Goal: Task Accomplishment & Management: Manage account settings

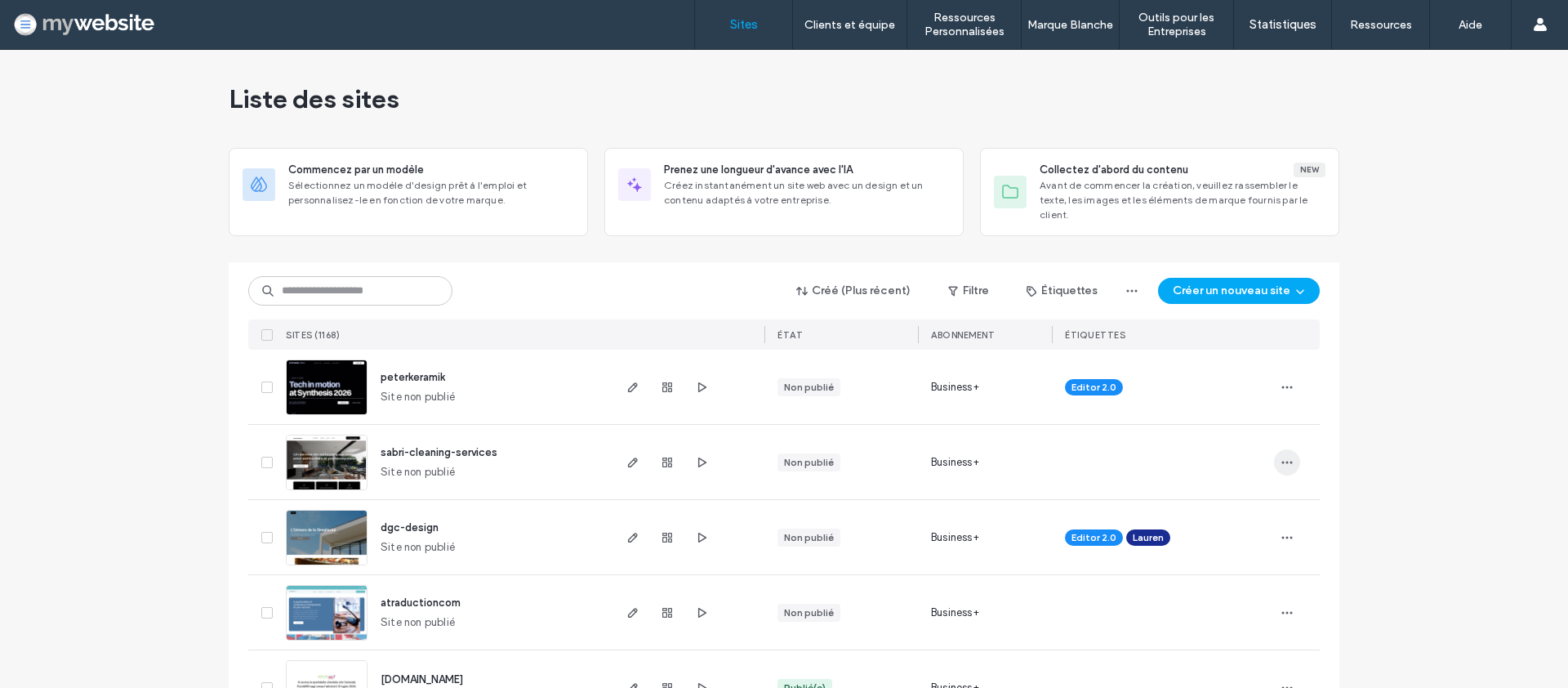
click at [1286, 456] on icon "button" at bounding box center [1287, 462] width 13 height 13
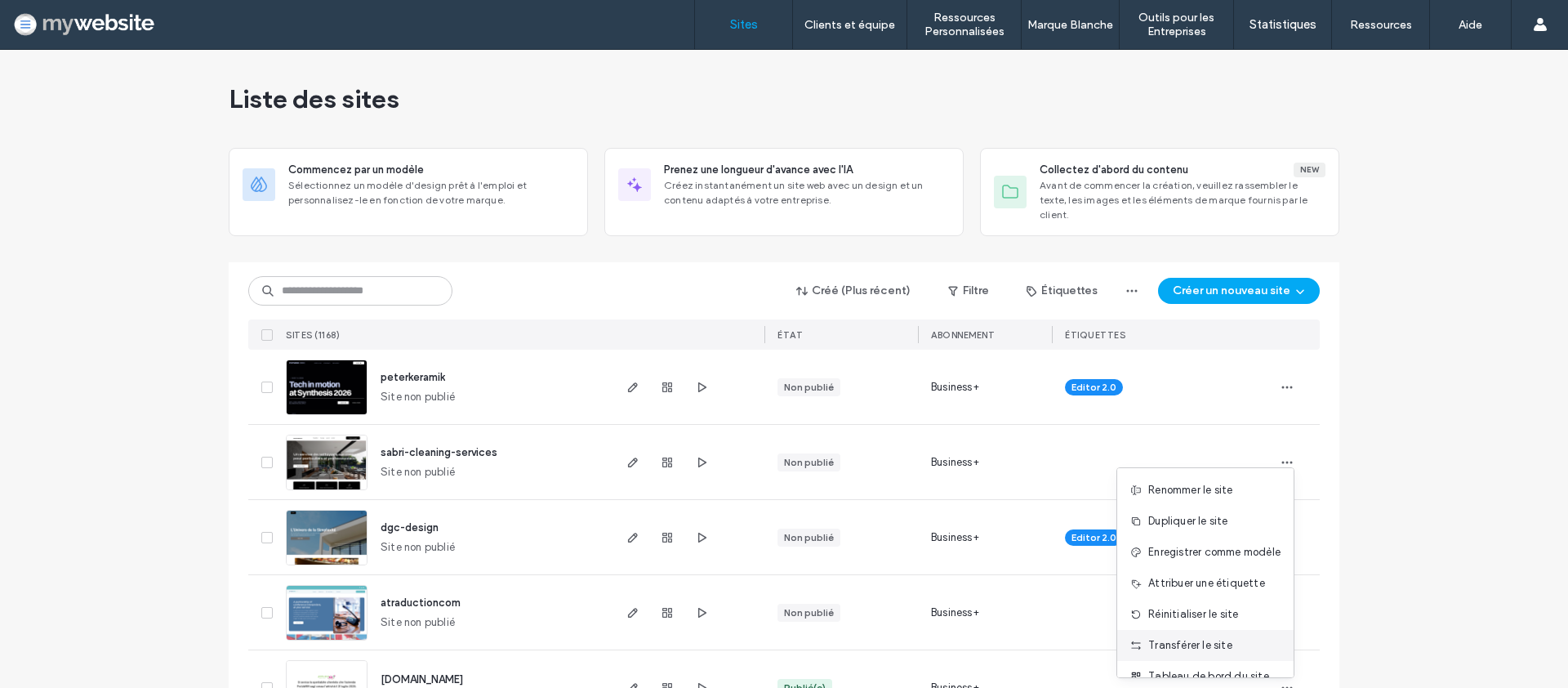
scroll to position [53, 0]
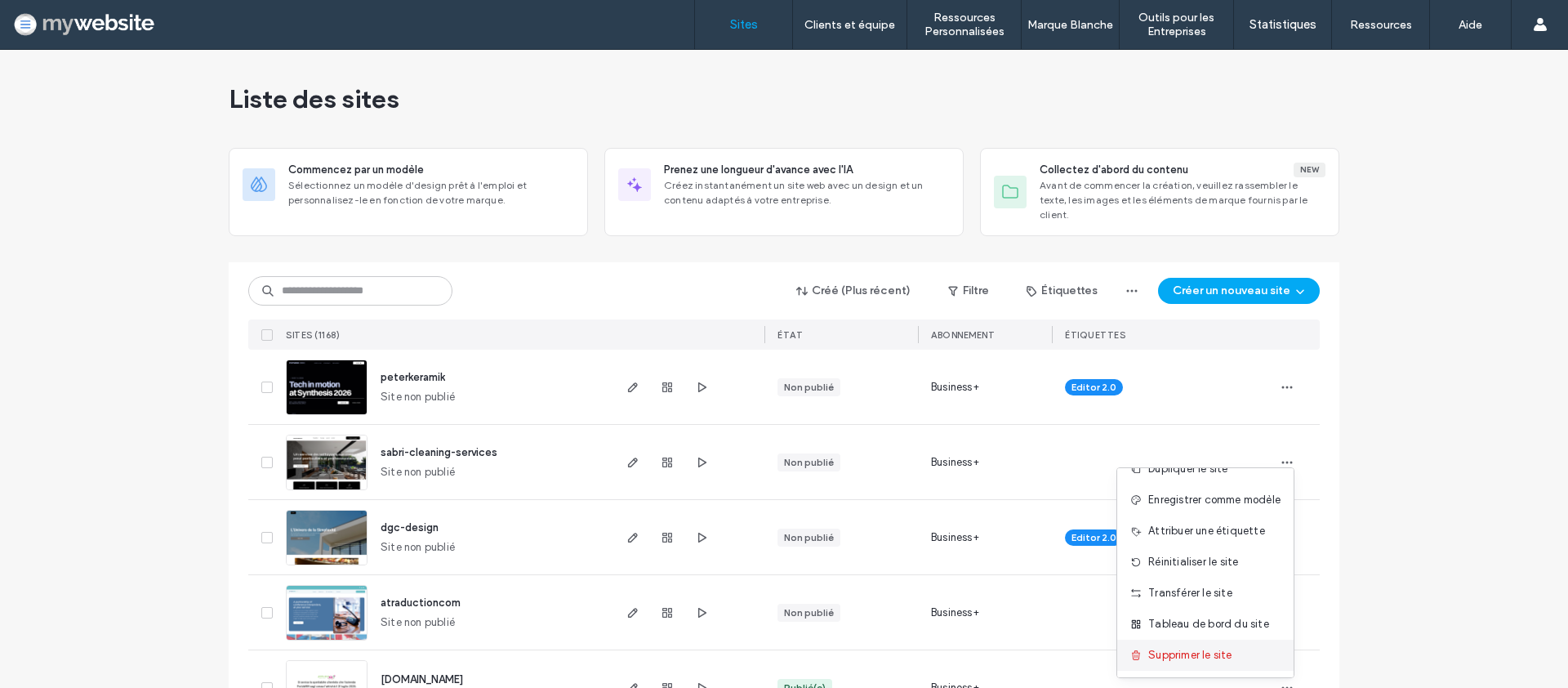
click at [1176, 648] on span "Supprimer le site" at bounding box center [1190, 655] width 83 height 16
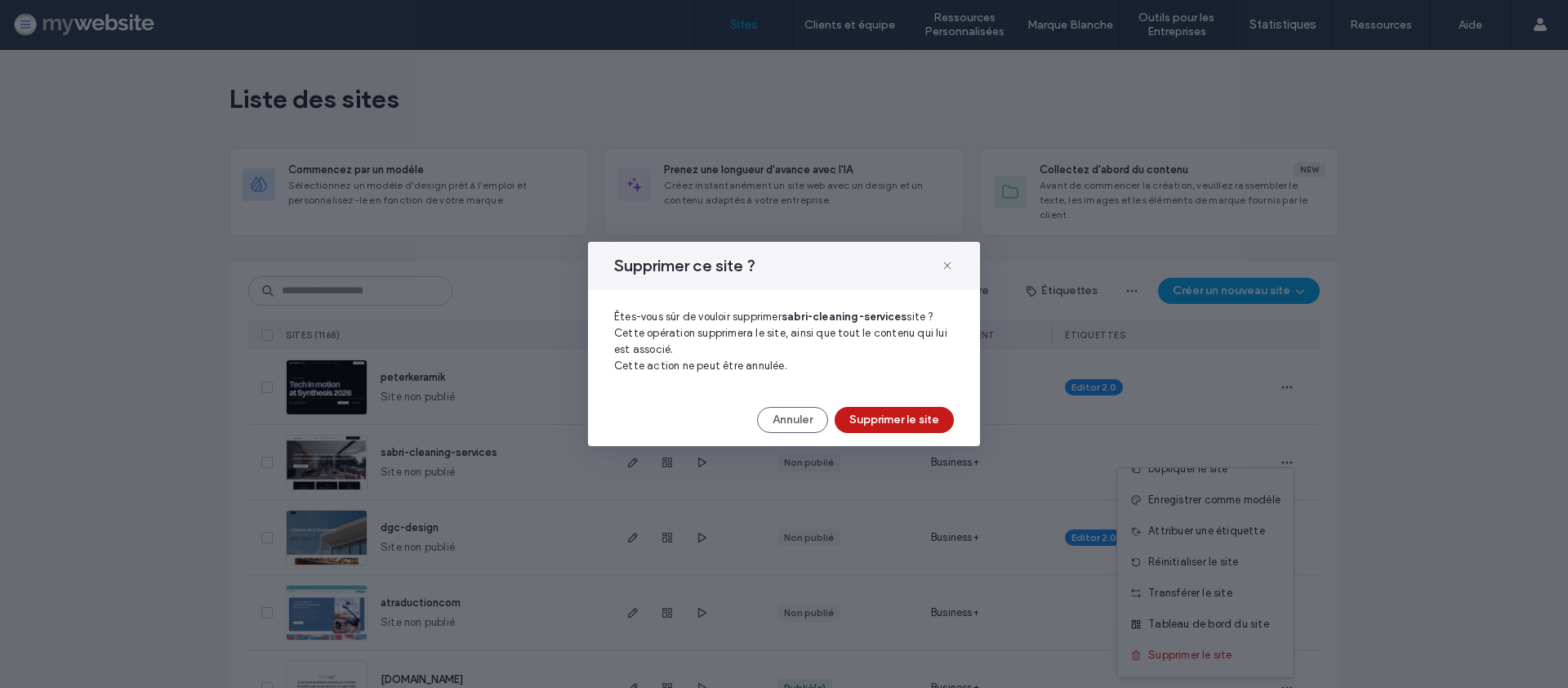
click at [887, 419] on button "Supprimer le site" at bounding box center [895, 419] width 120 height 26
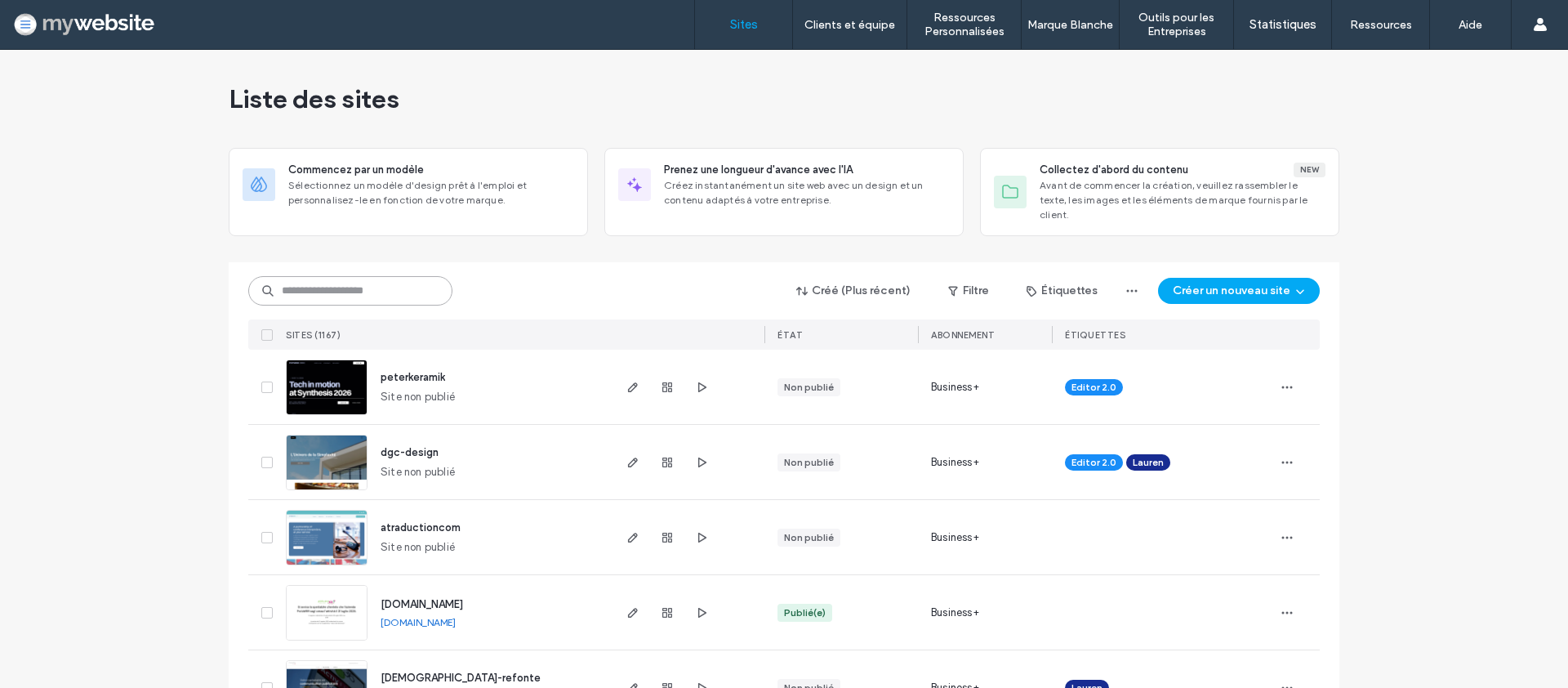
click at [355, 287] on input at bounding box center [350, 291] width 204 height 29
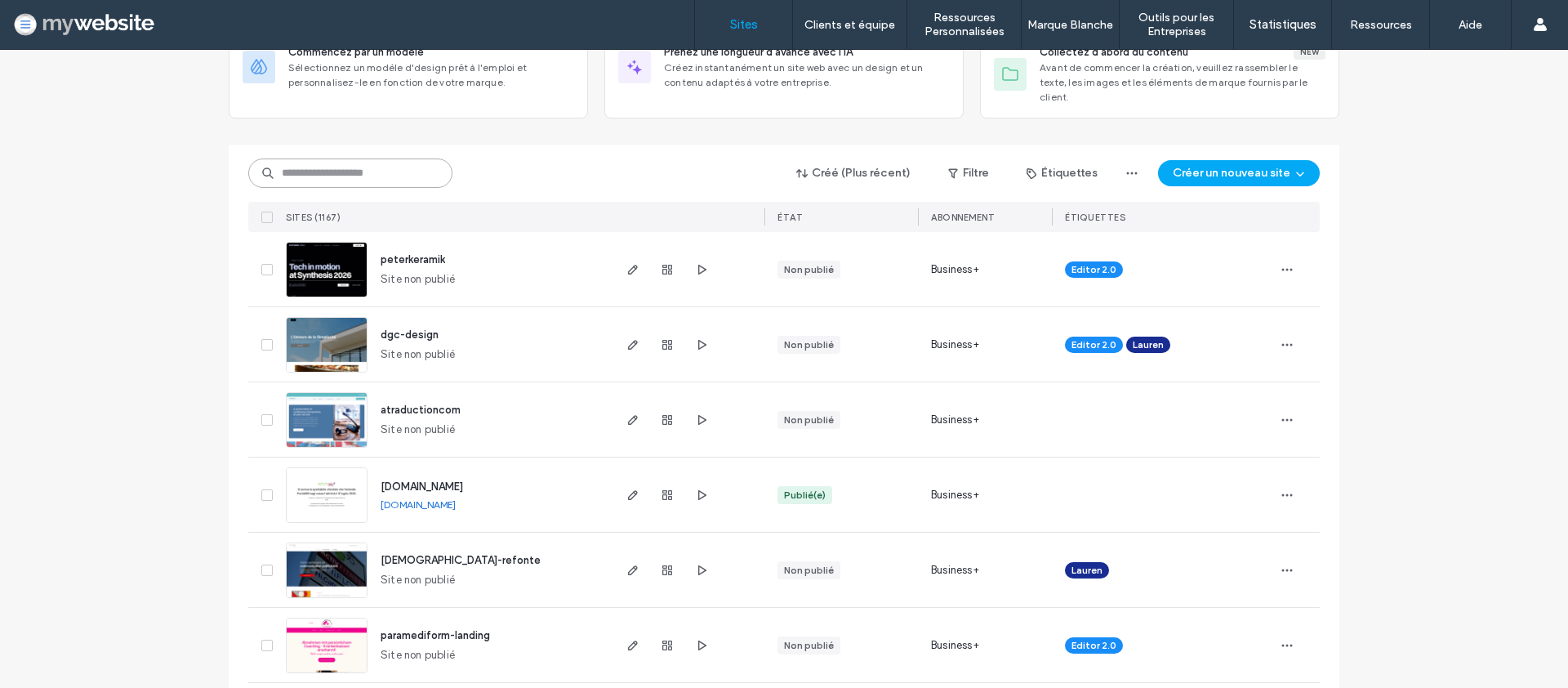
scroll to position [109, 0]
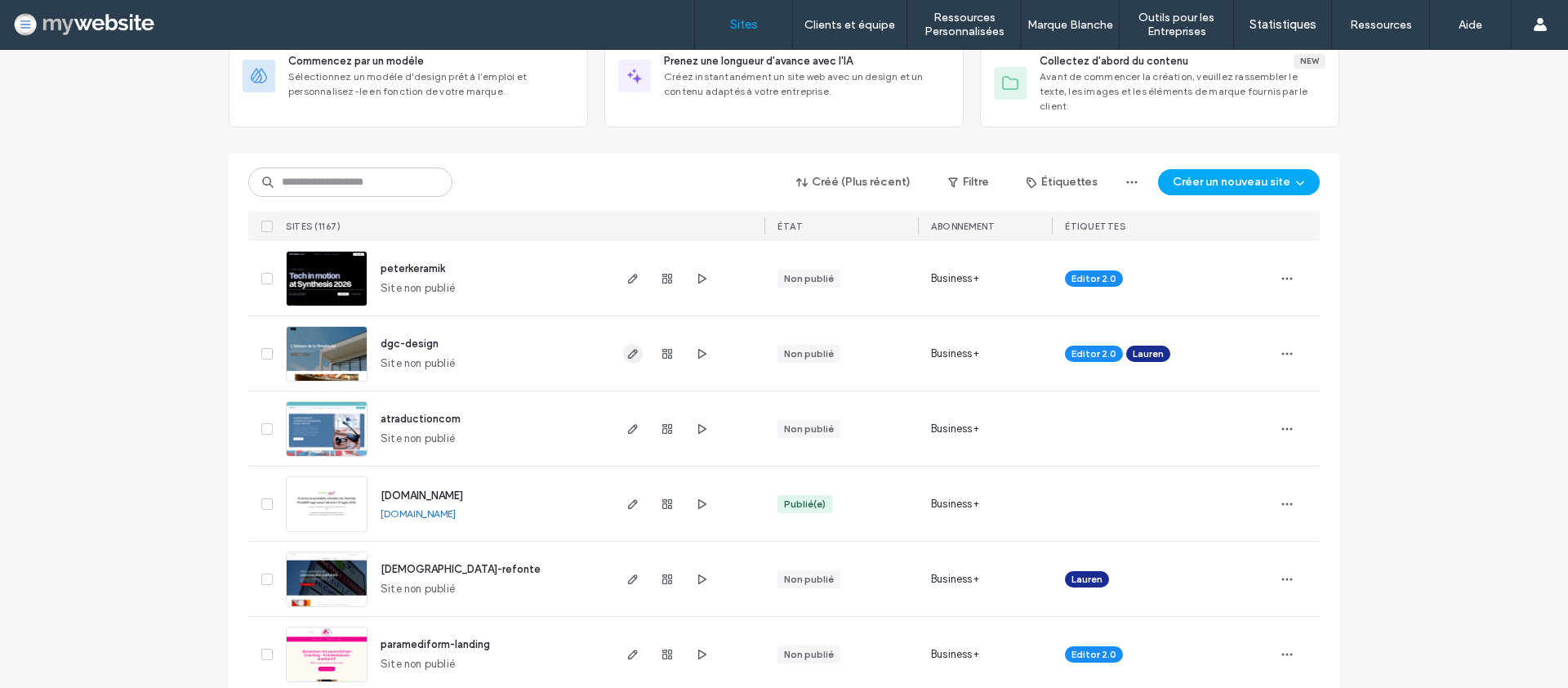
click at [623, 344] on span "button" at bounding box center [633, 354] width 20 height 20
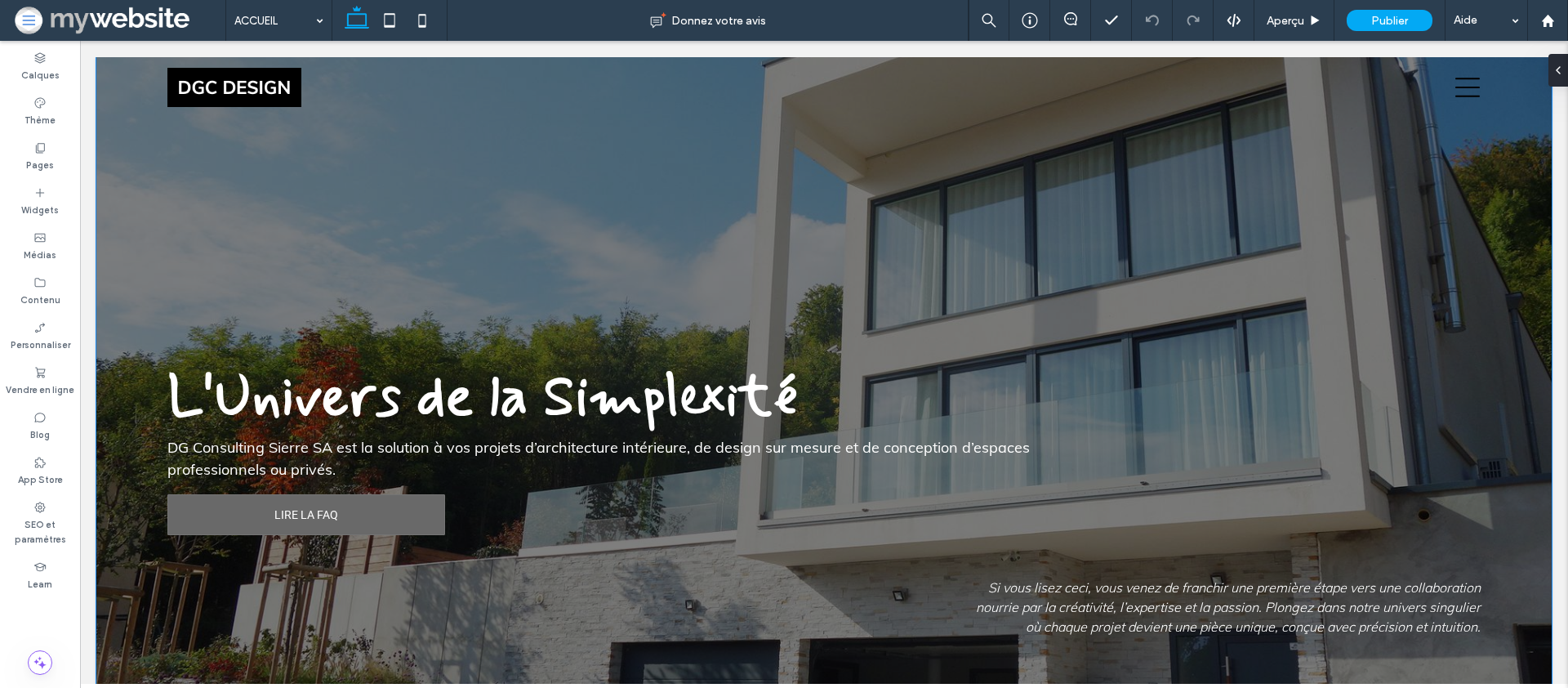
click at [280, 253] on div "L'Univers de la Simplexité DG Consulting Sierre SA est la solution à vos projet…" at bounding box center [824, 389] width 1456 height 665
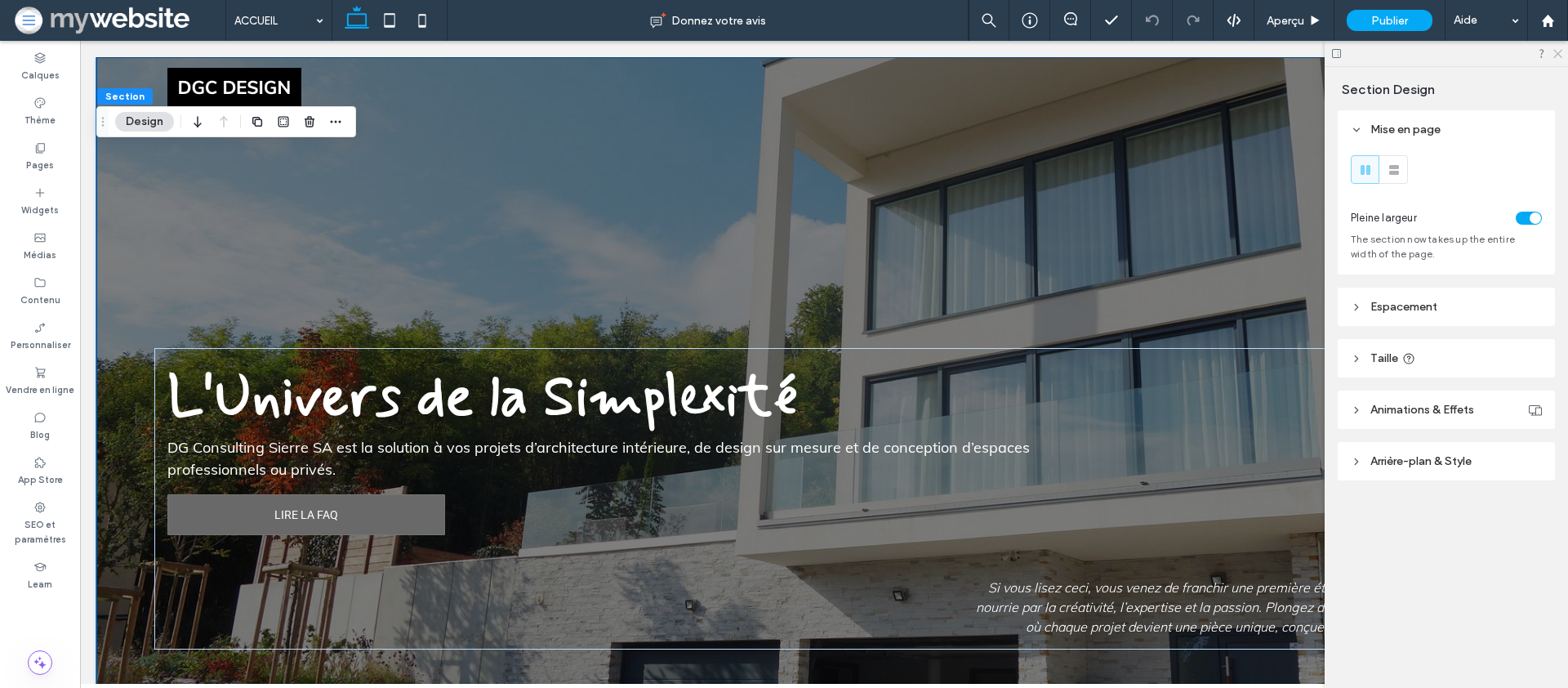
click at [1560, 49] on icon at bounding box center [1557, 53] width 11 height 11
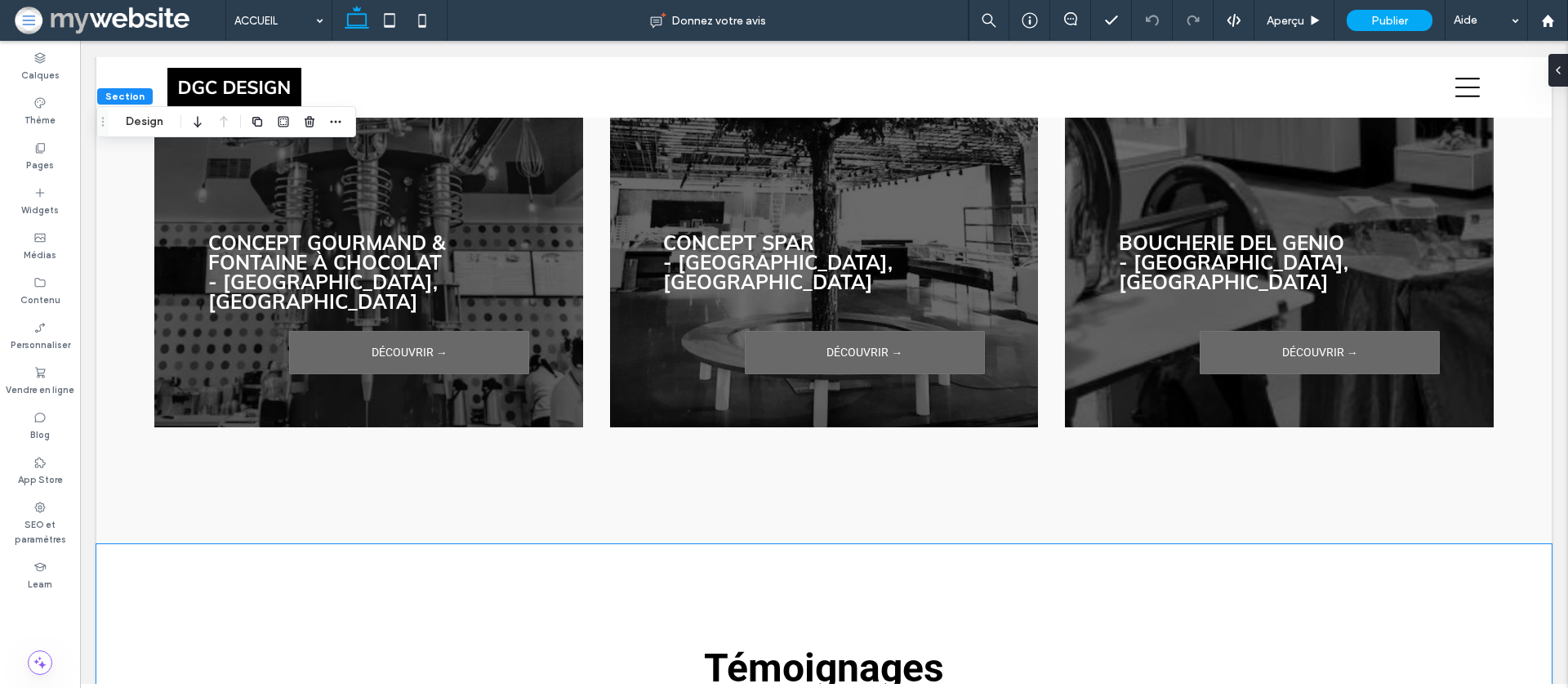
scroll to position [3236, 0]
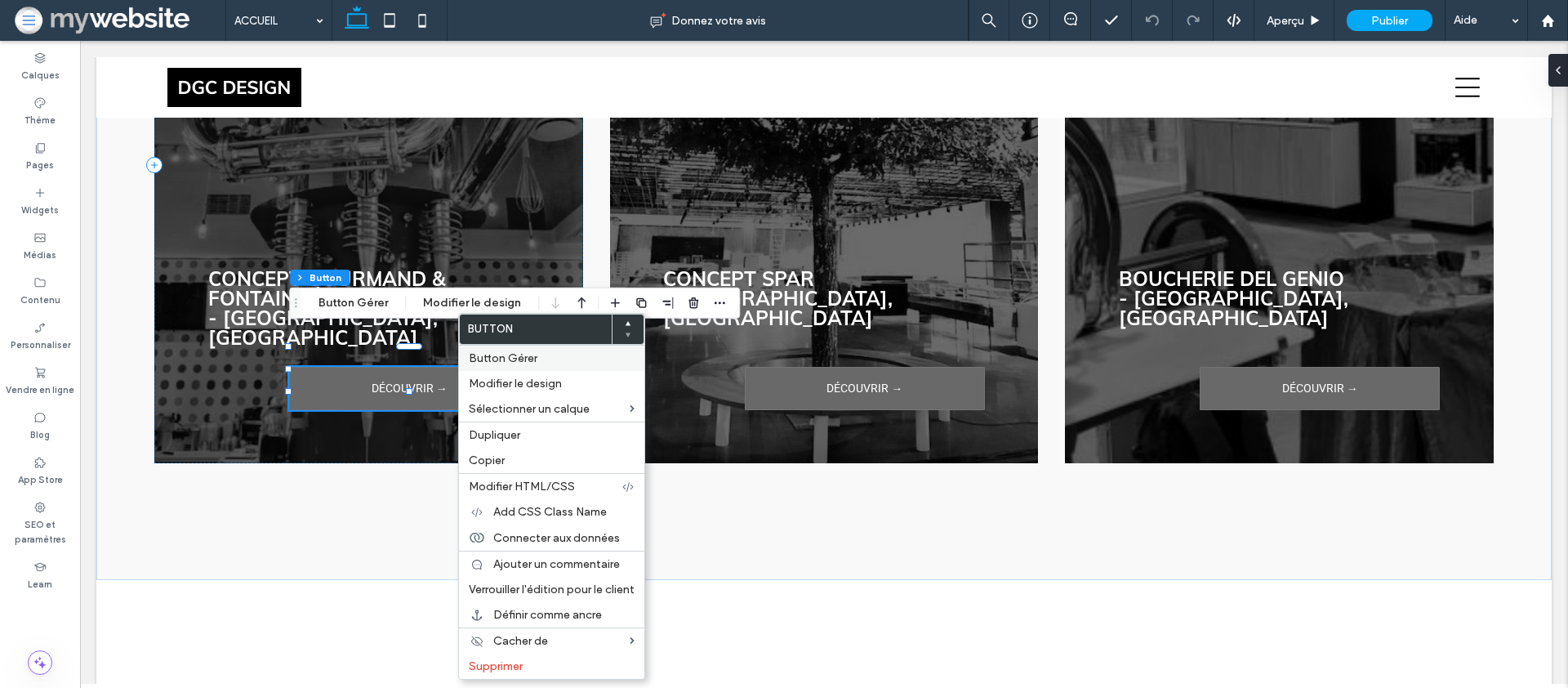
click at [540, 356] on label "Button Gérer" at bounding box center [552, 359] width 166 height 14
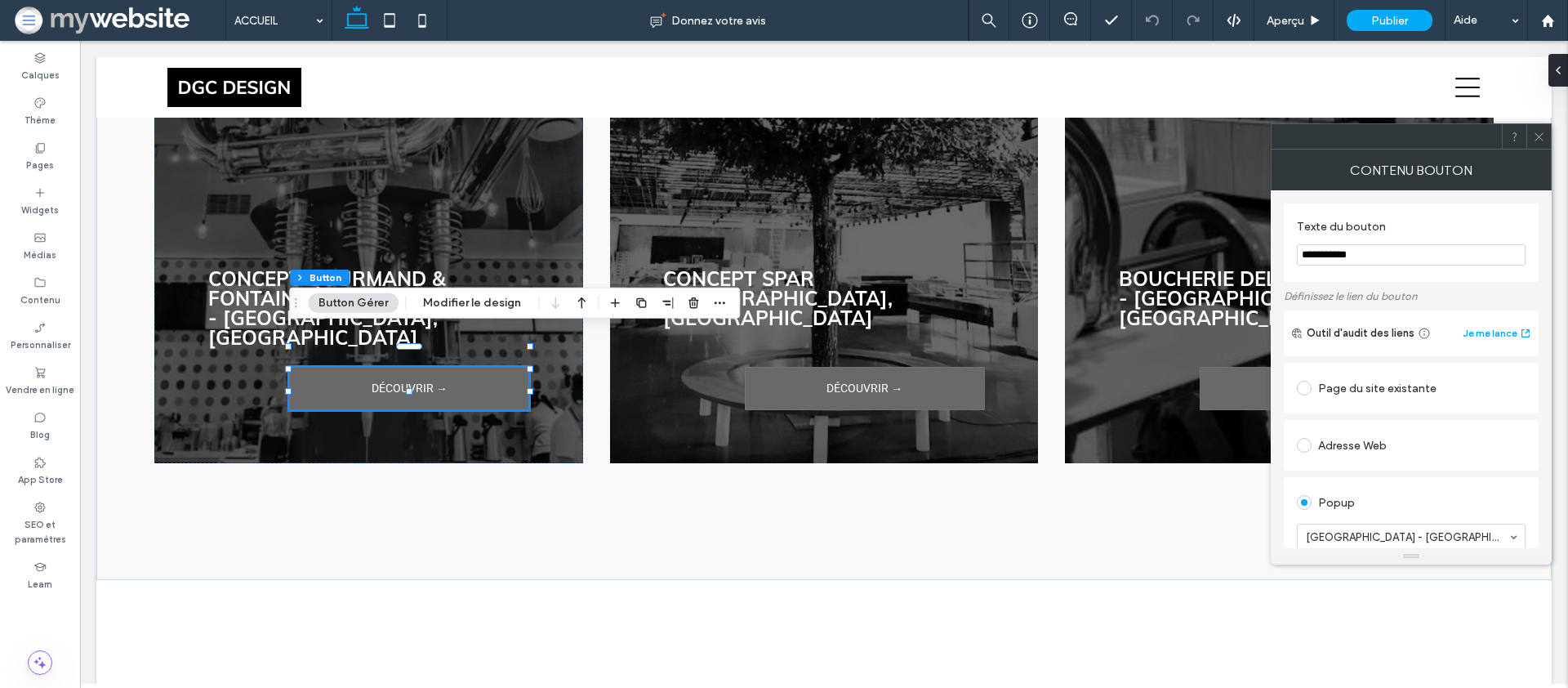
click at [1539, 137] on icon at bounding box center [1539, 137] width 12 height 12
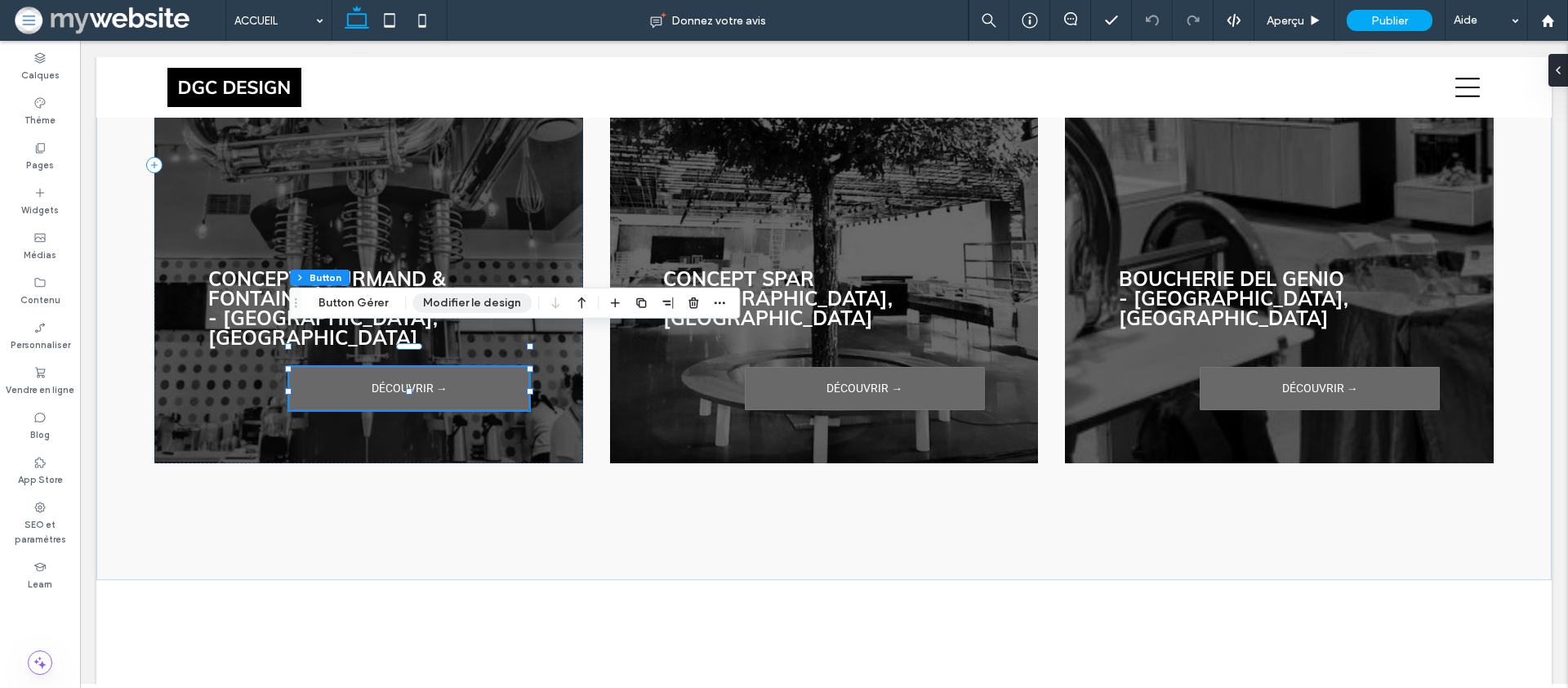
click at [468, 305] on button "Modifier le design" at bounding box center [472, 303] width 120 height 20
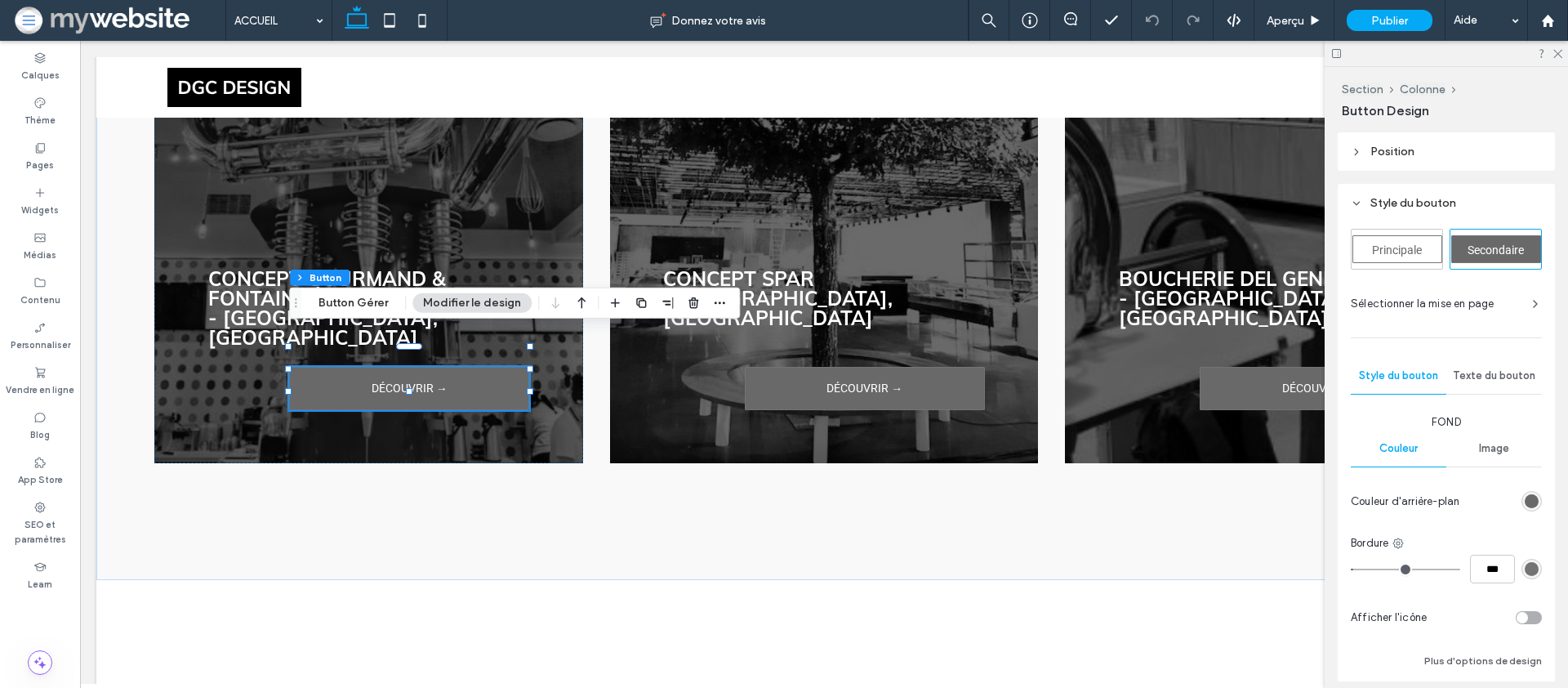
scroll to position [332, 0]
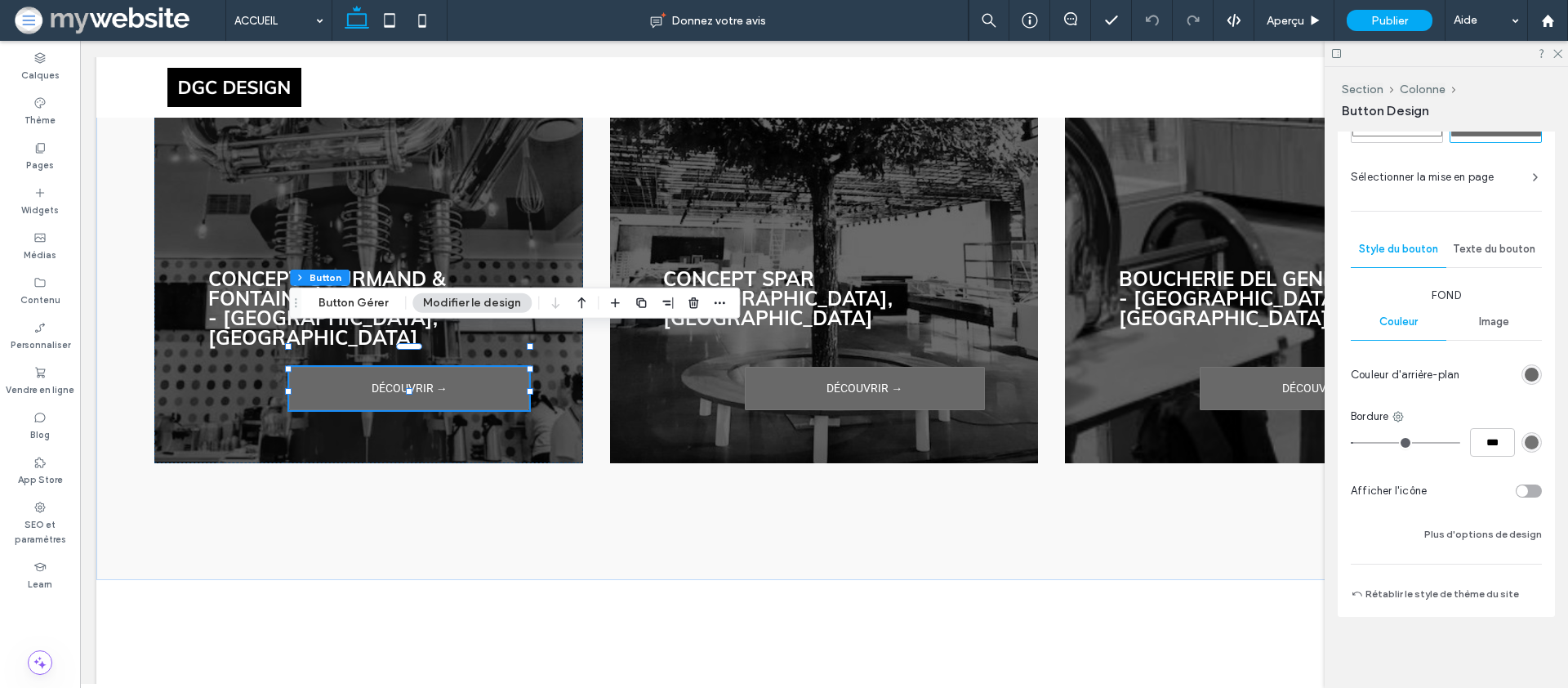
click at [1479, 237] on div "Texte du bouton" at bounding box center [1494, 249] width 95 height 36
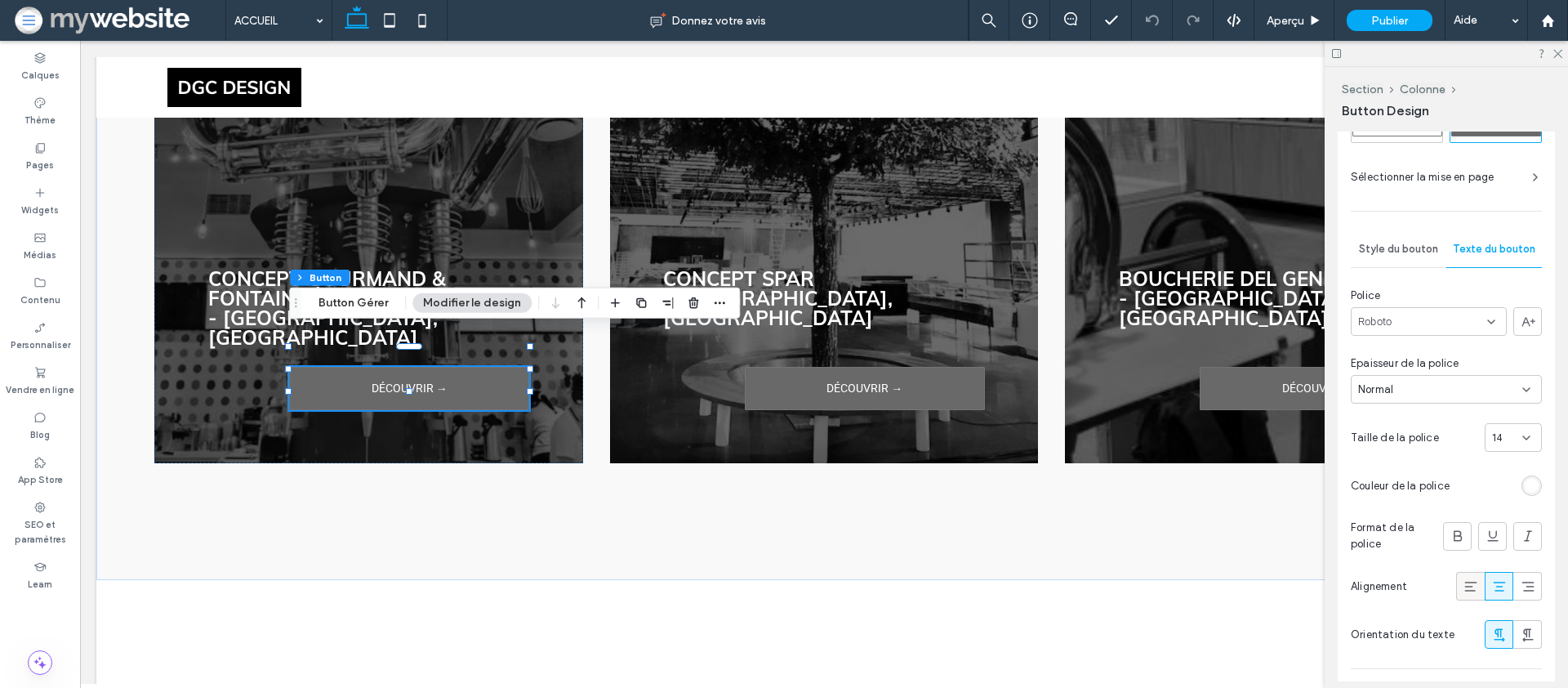
scroll to position [333, 0]
click at [1463, 579] on icon at bounding box center [1471, 585] width 16 height 16
drag, startPoint x: 1496, startPoint y: 585, endPoint x: 1511, endPoint y: 589, distance: 15.5
click at [1502, 587] on icon at bounding box center [1499, 585] width 16 height 16
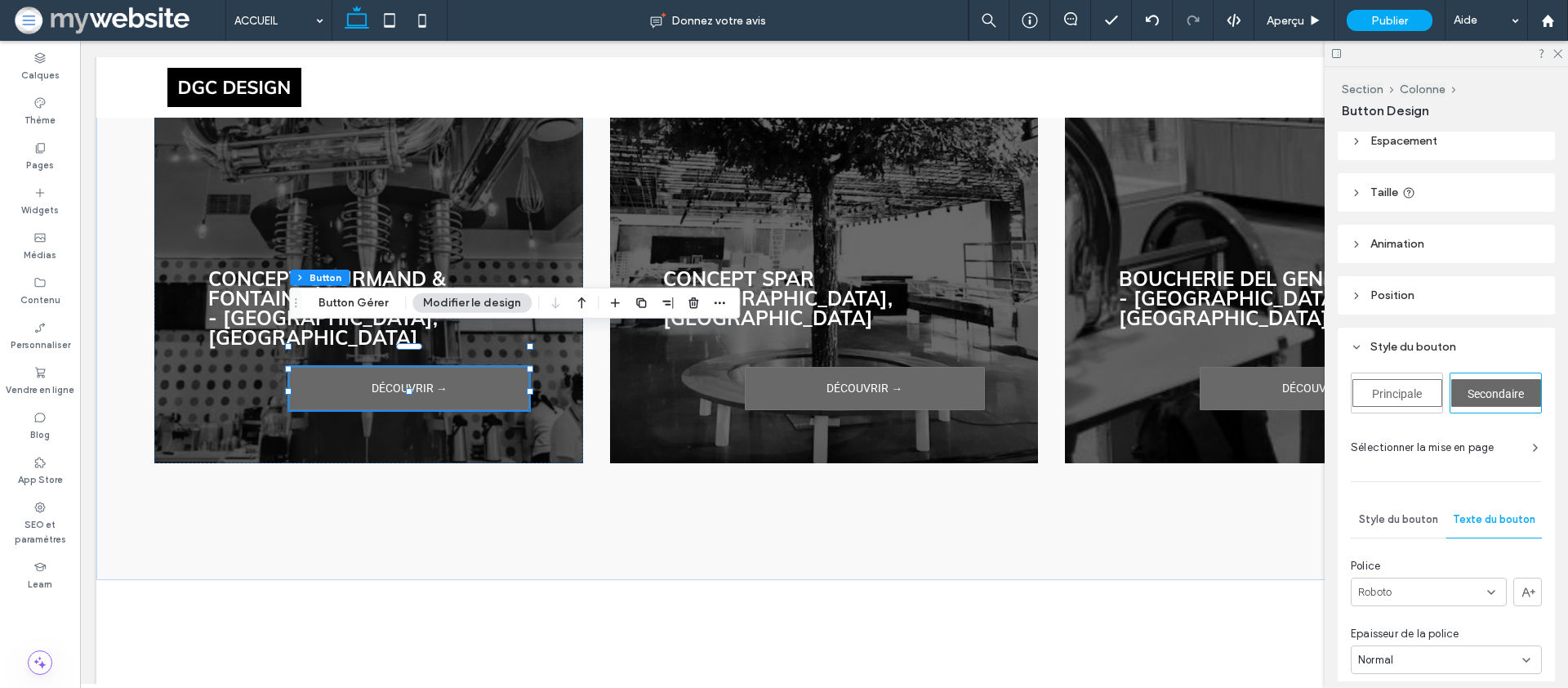
scroll to position [0, 0]
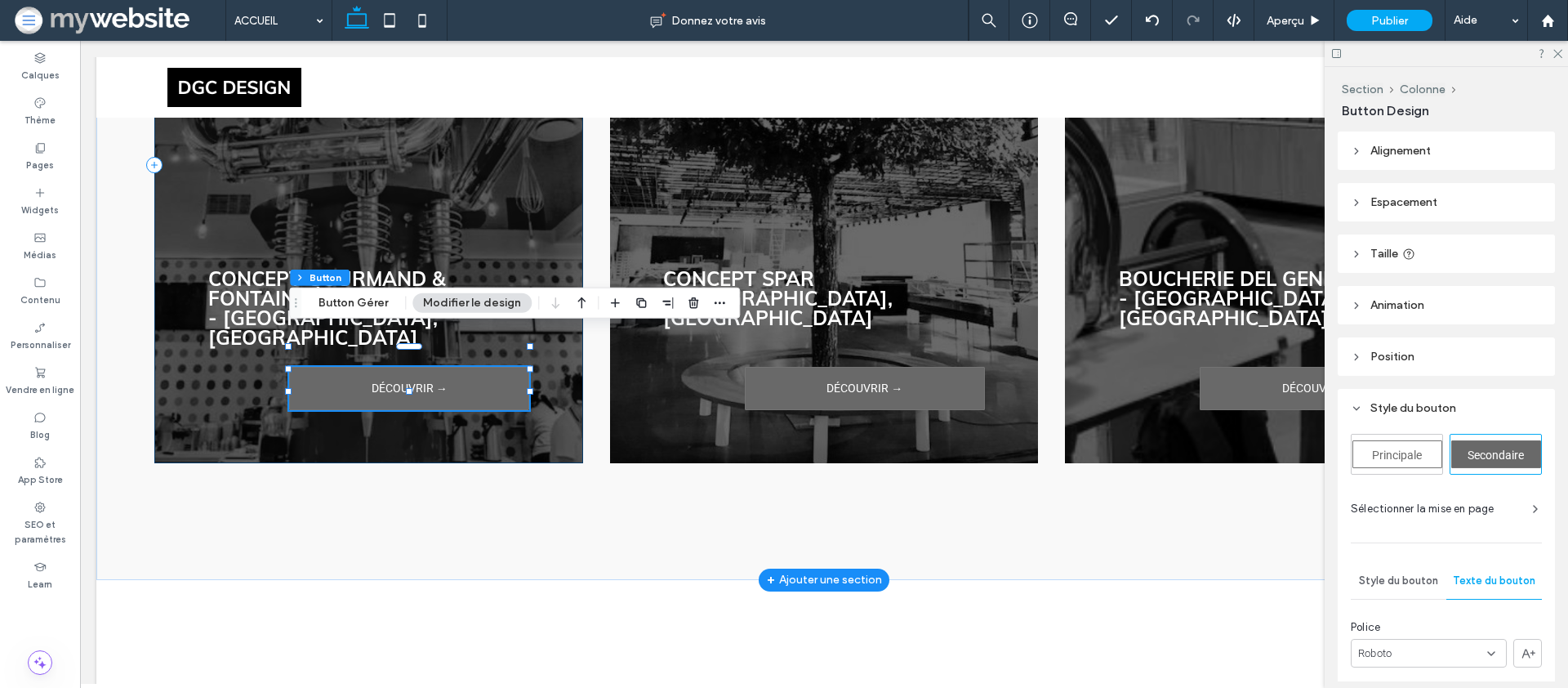
click at [194, 373] on div "Concept Gourmand & FONTAINE À CHOCOLAT - Las Vegas, USA DÉCOUVRIR →" at bounding box center [368, 165] width 429 height 597
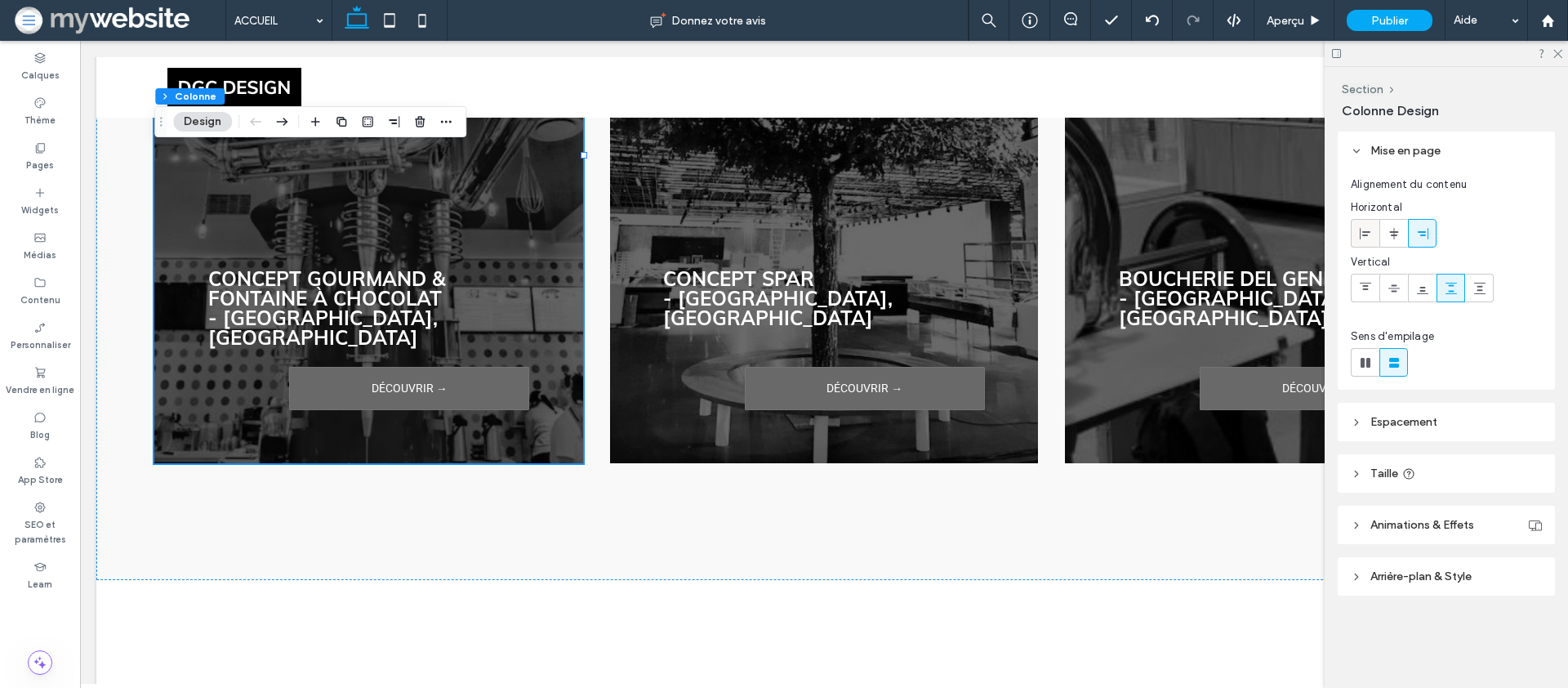
click at [1371, 228] on icon at bounding box center [1366, 234] width 13 height 13
type input "**"
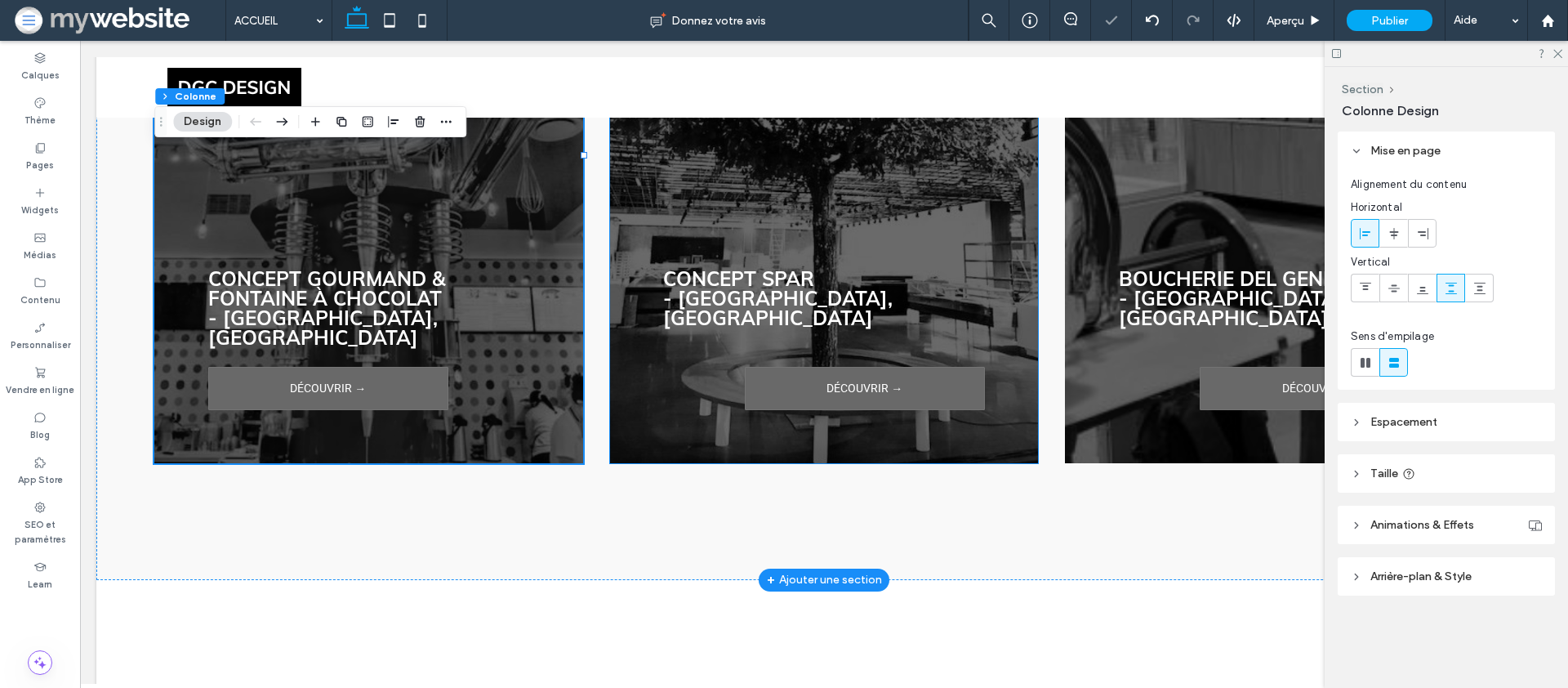
click at [706, 319] on div "CONCEPT SPAR - PRETORIA, ZA DÉCOUVRIR →" at bounding box center [824, 165] width 429 height 597
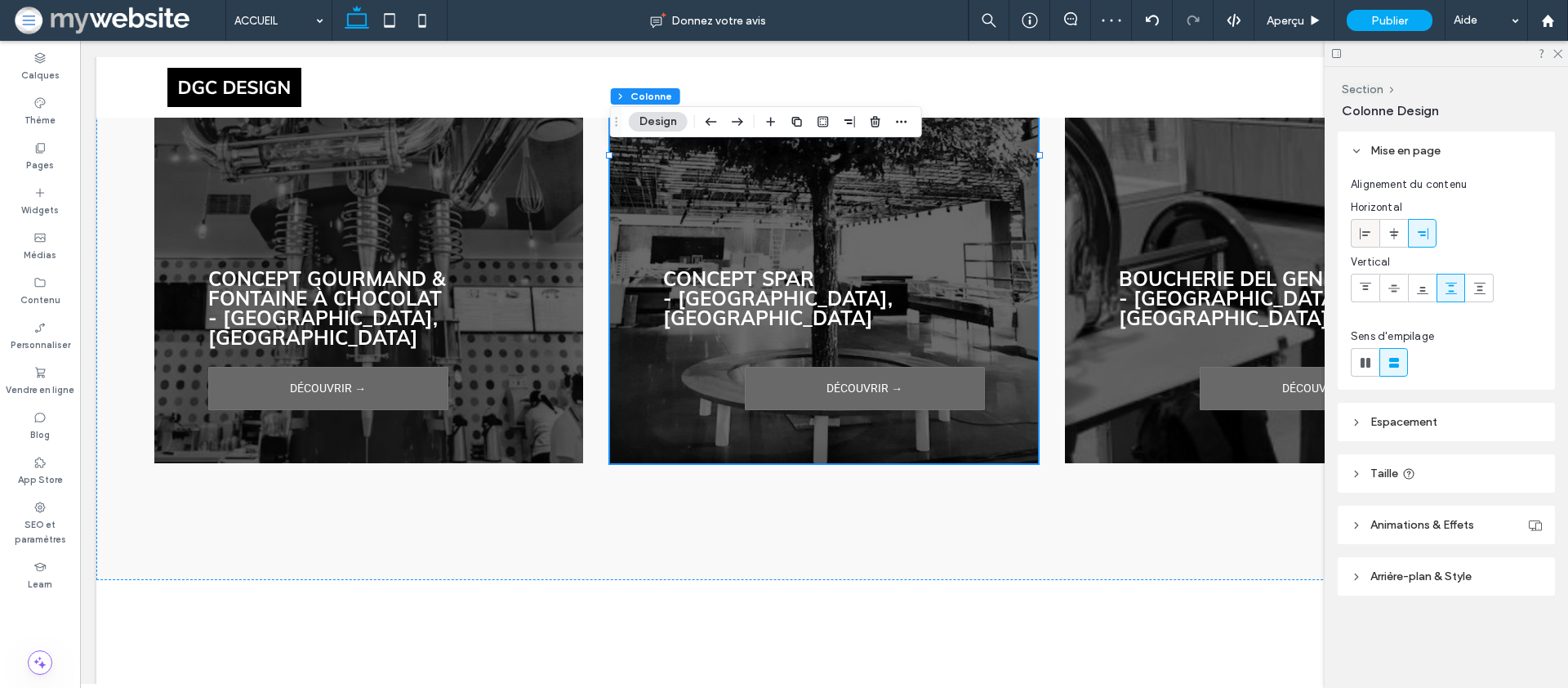
click at [1353, 229] on div at bounding box center [1366, 233] width 27 height 27
type input "**"
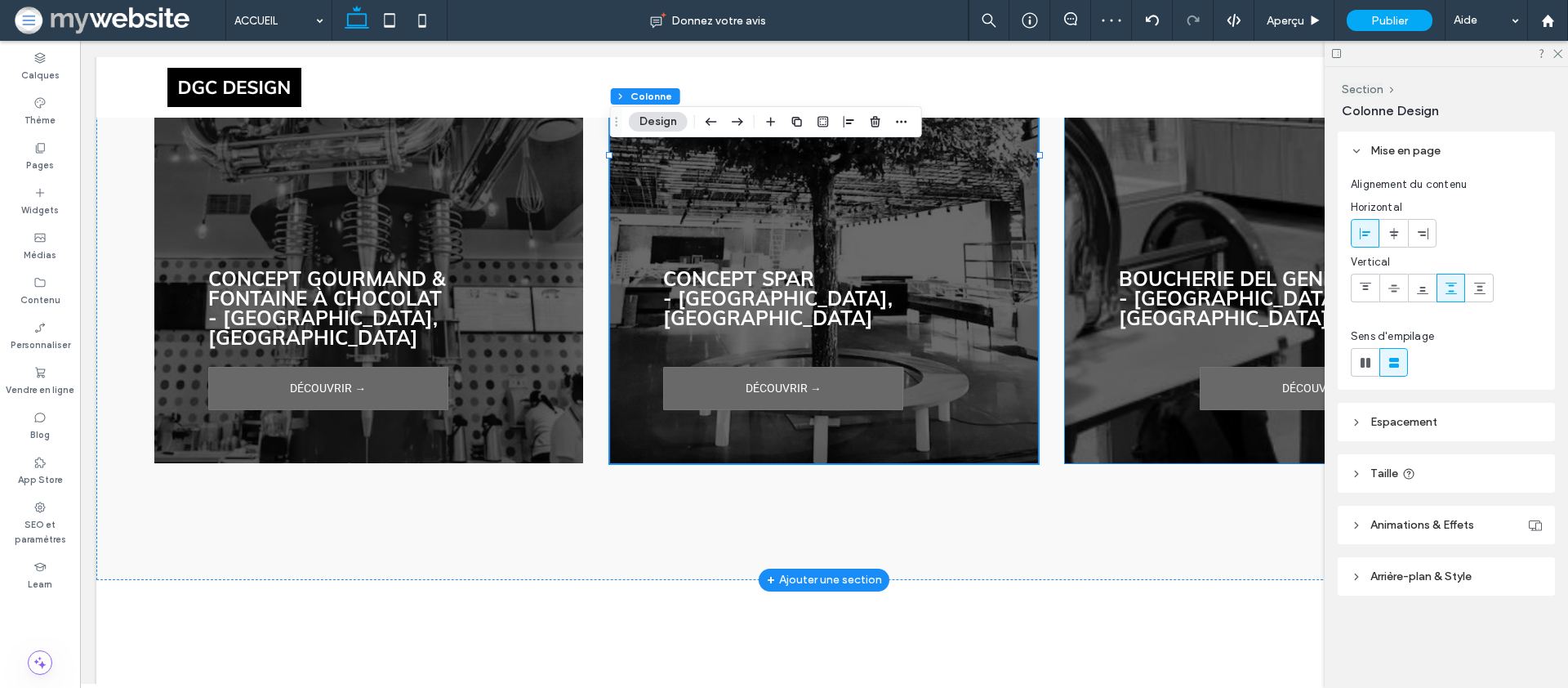
drag, startPoint x: 1102, startPoint y: 335, endPoint x: 1116, endPoint y: 330, distance: 14.9
click at [1103, 335] on div "Boucherie DEL GENIO - SION, CH DÉCOUVRIR →" at bounding box center [1279, 165] width 429 height 597
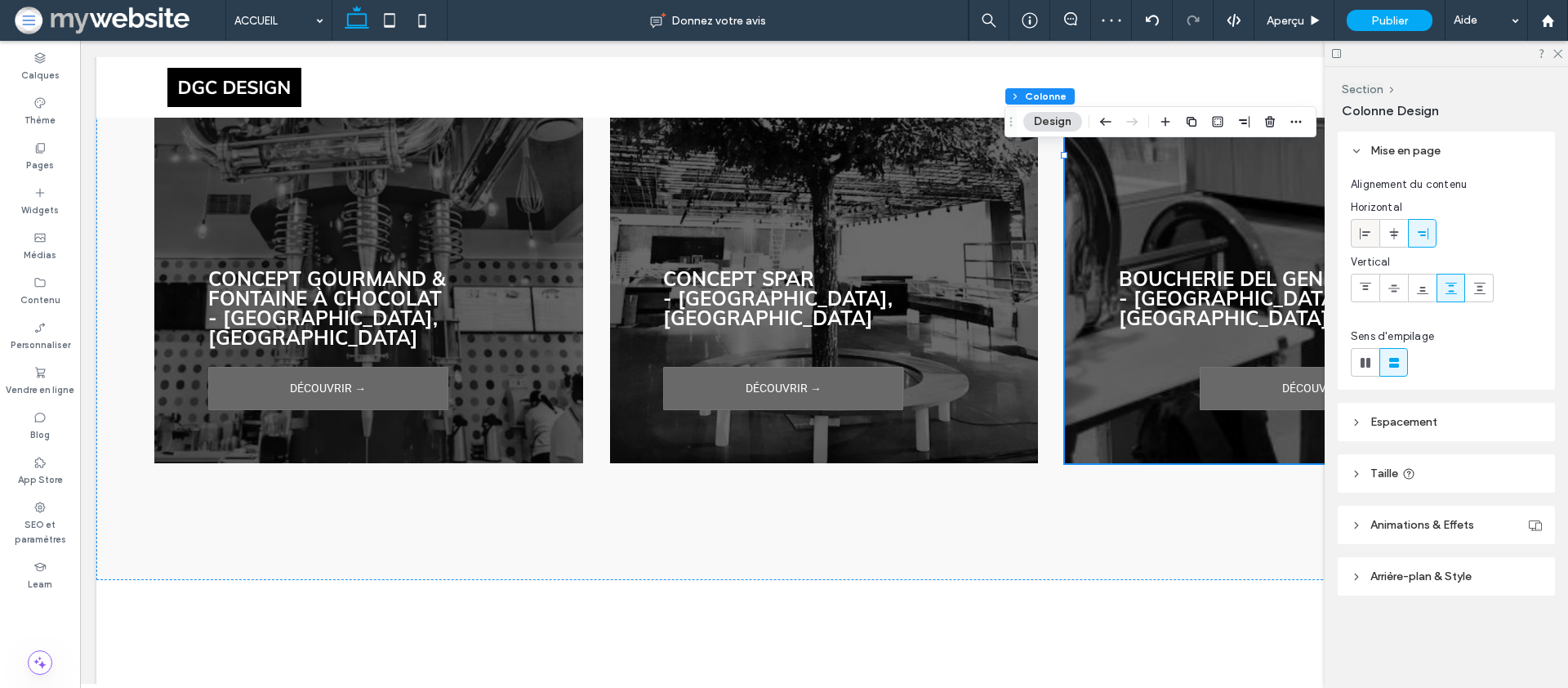
click at [1372, 235] on icon at bounding box center [1366, 234] width 13 height 13
type input "**"
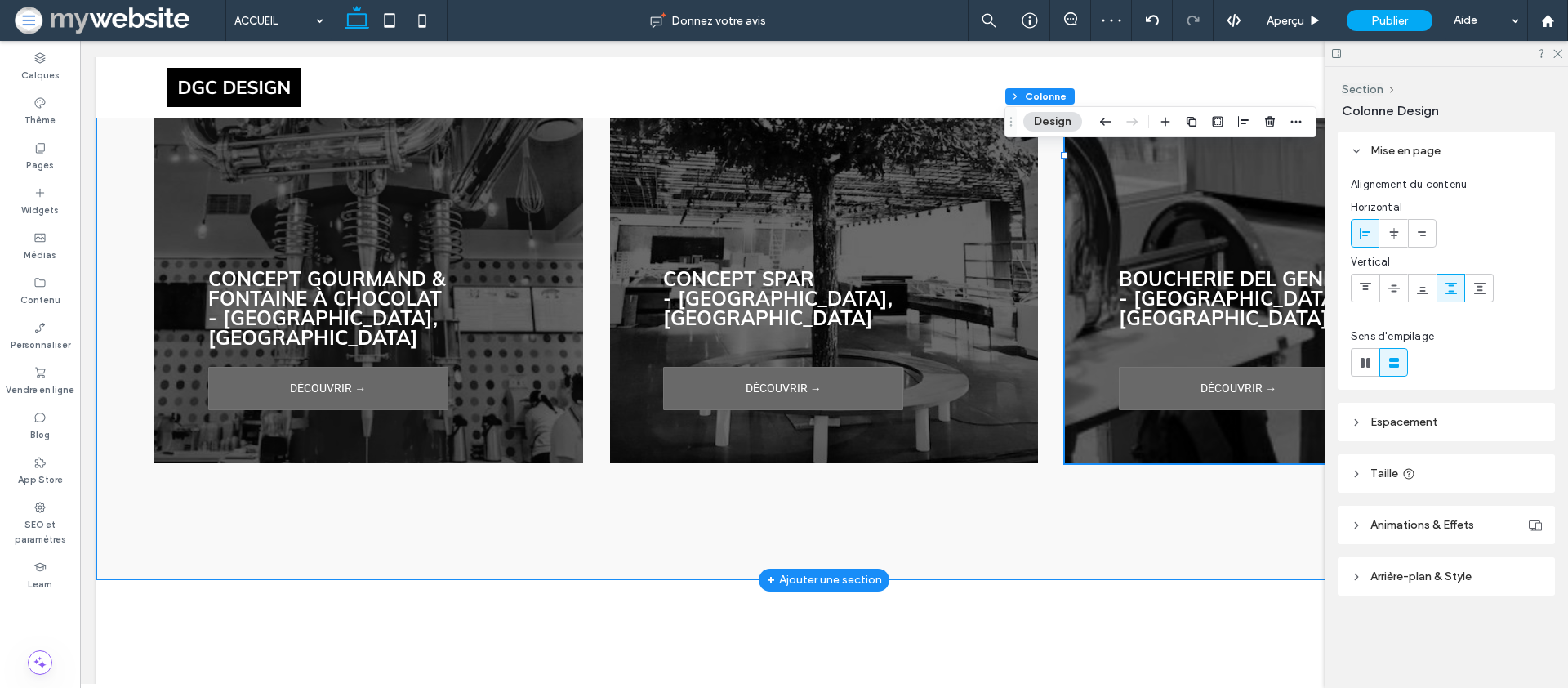
click at [899, 471] on div "Concept Gourmand & FONTAINE À CHOCOLAT - Las Vegas, USA DÉCOUVRIR → CONCEPT SPA…" at bounding box center [824, 209] width 1456 height 742
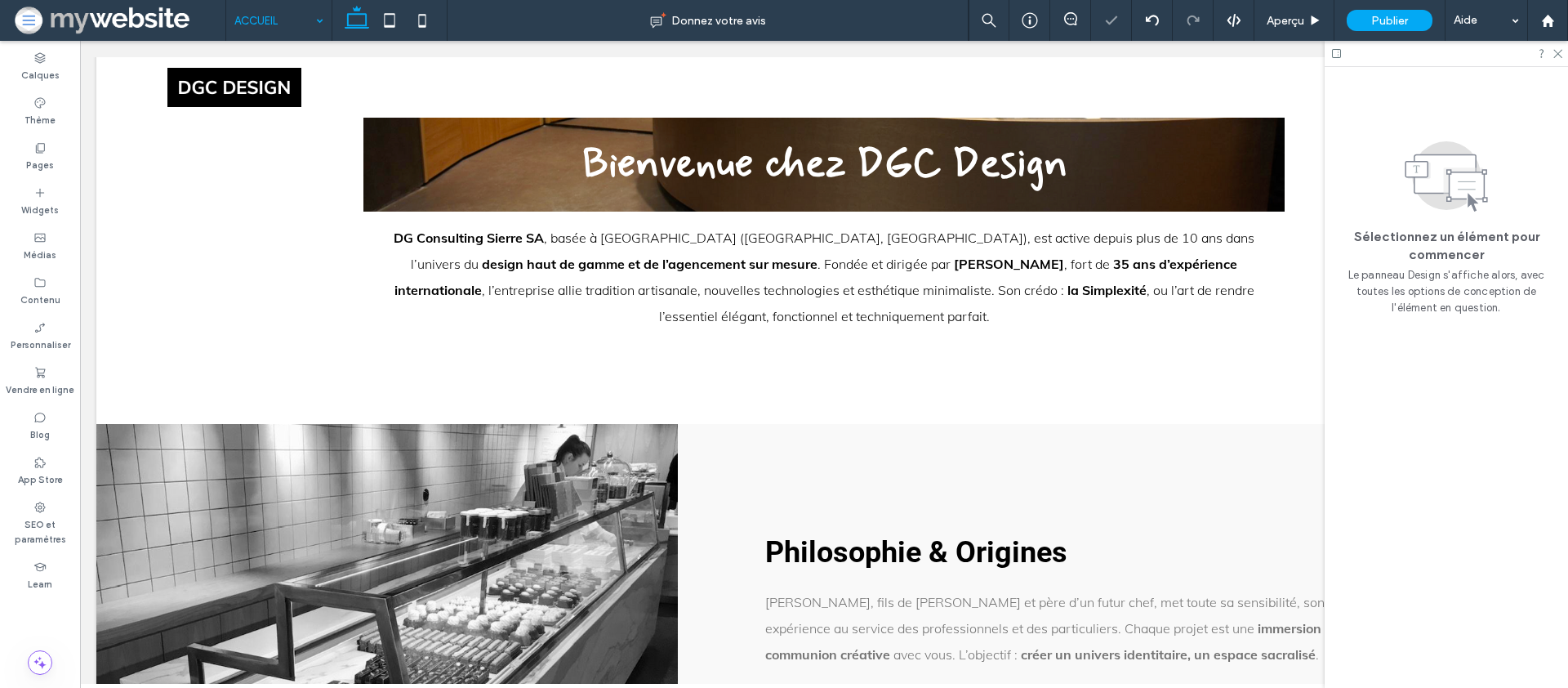
scroll to position [897, 0]
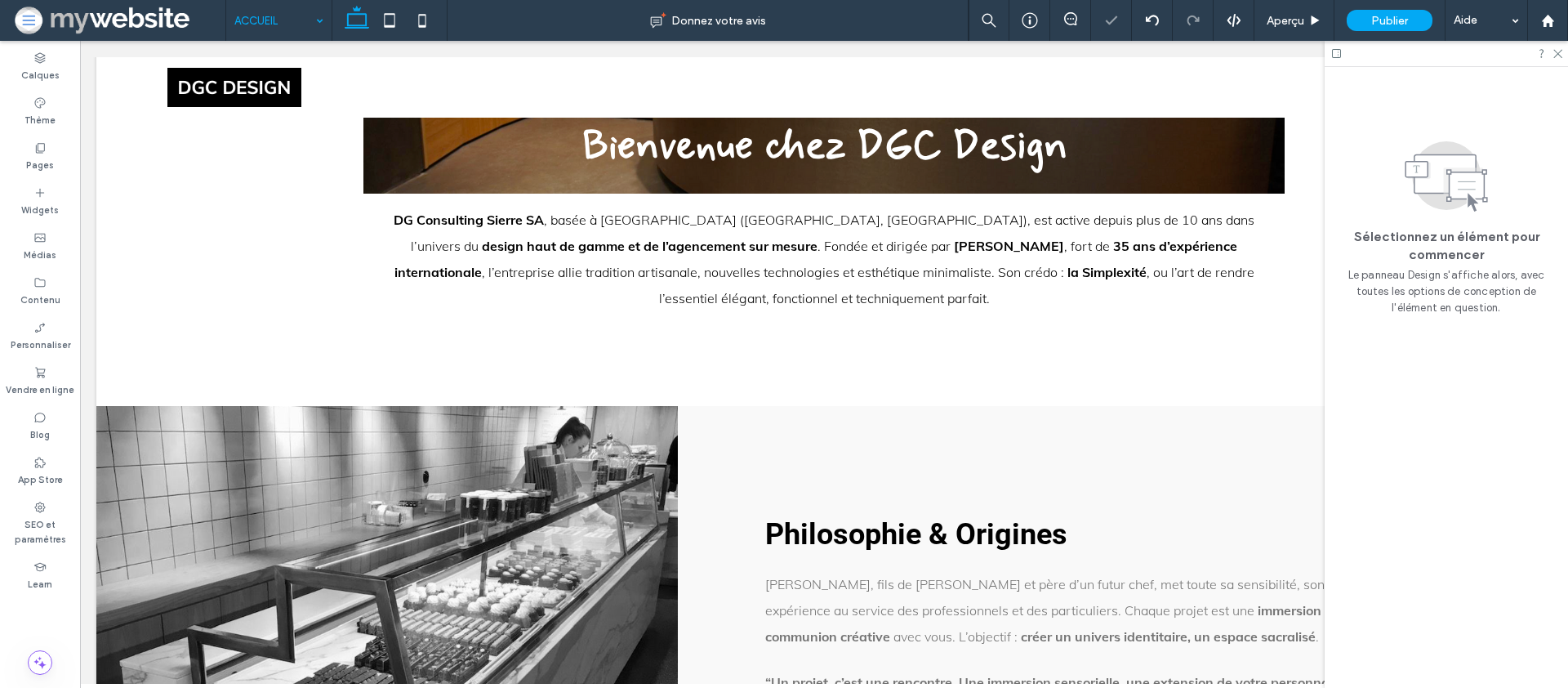
click at [274, 31] on input at bounding box center [275, 21] width 81 height 41
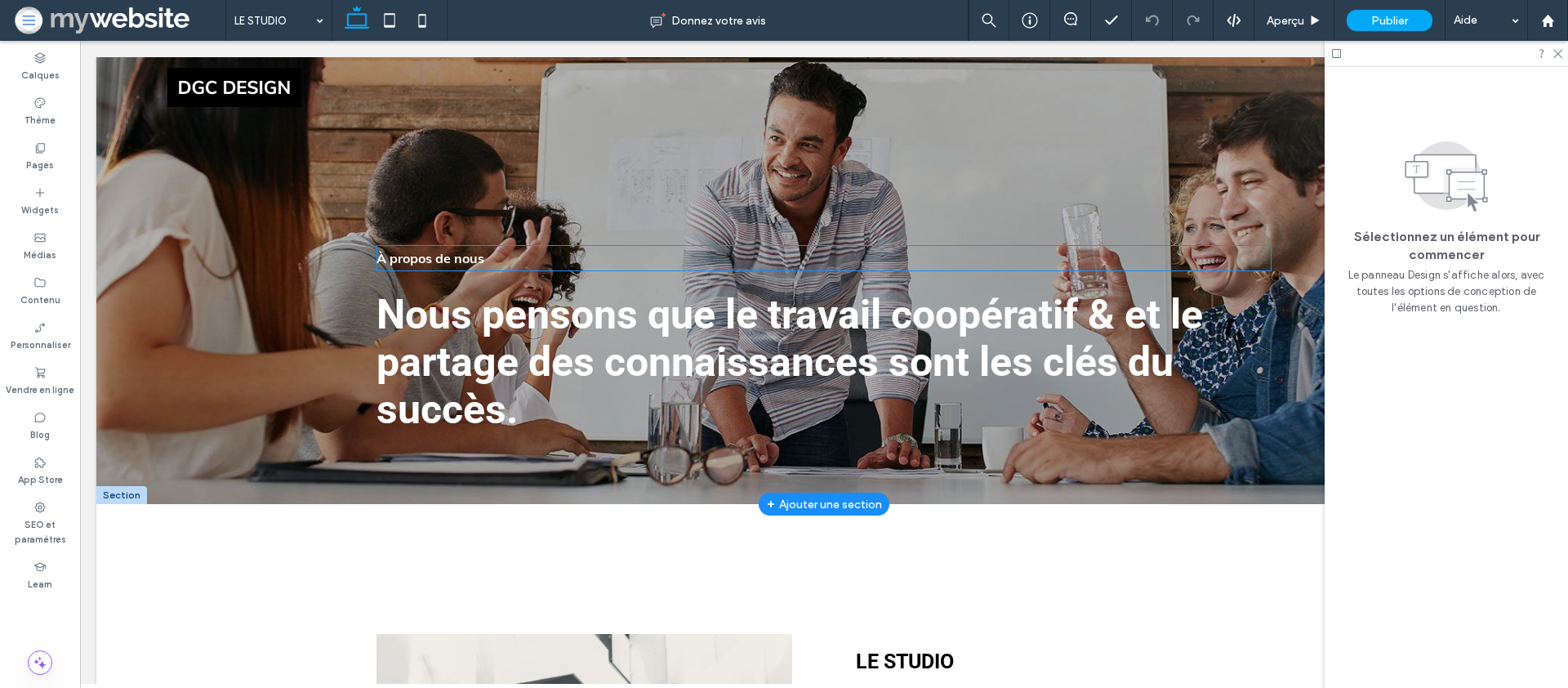
click at [442, 261] on strong "À propos de nous" at bounding box center [430, 258] width 108 height 16
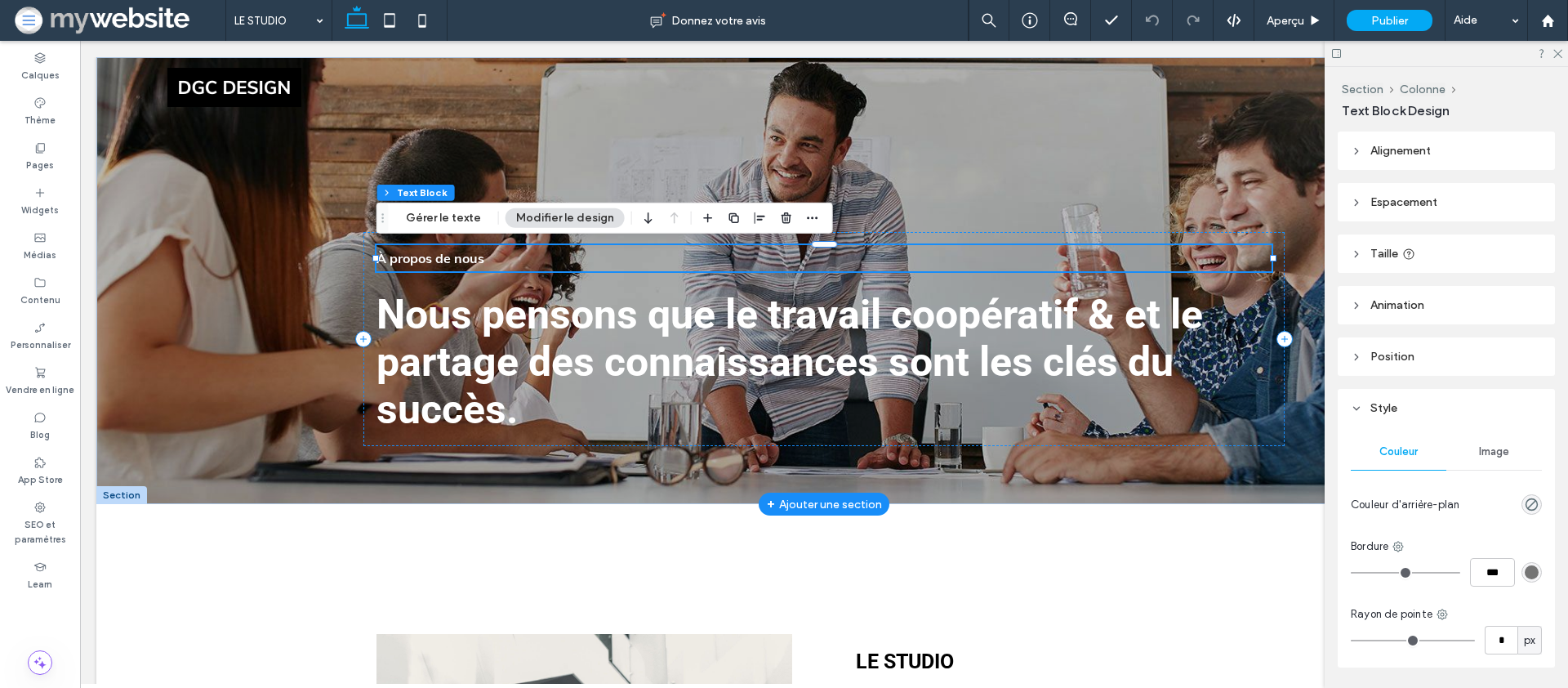
click at [442, 261] on strong "À propos de nous" at bounding box center [430, 258] width 108 height 16
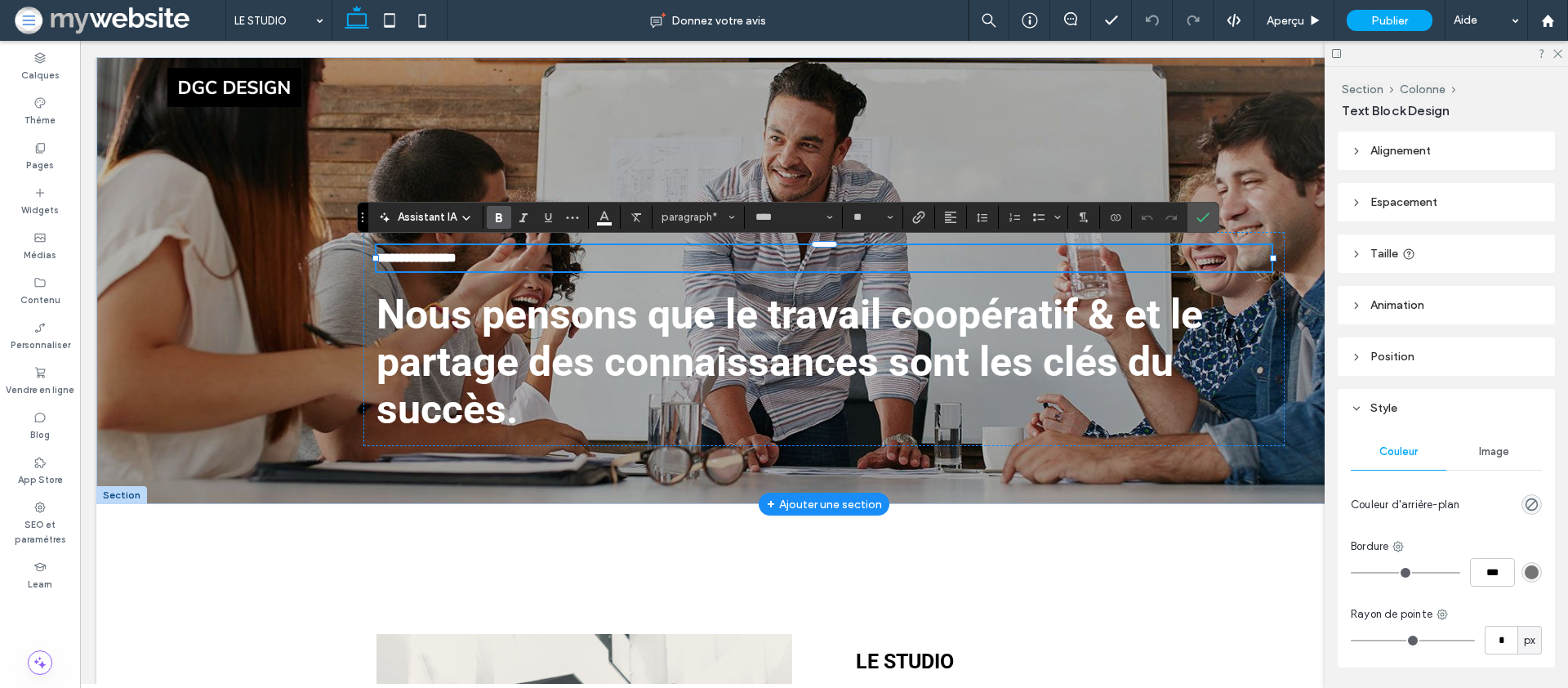
scroll to position [52, 0]
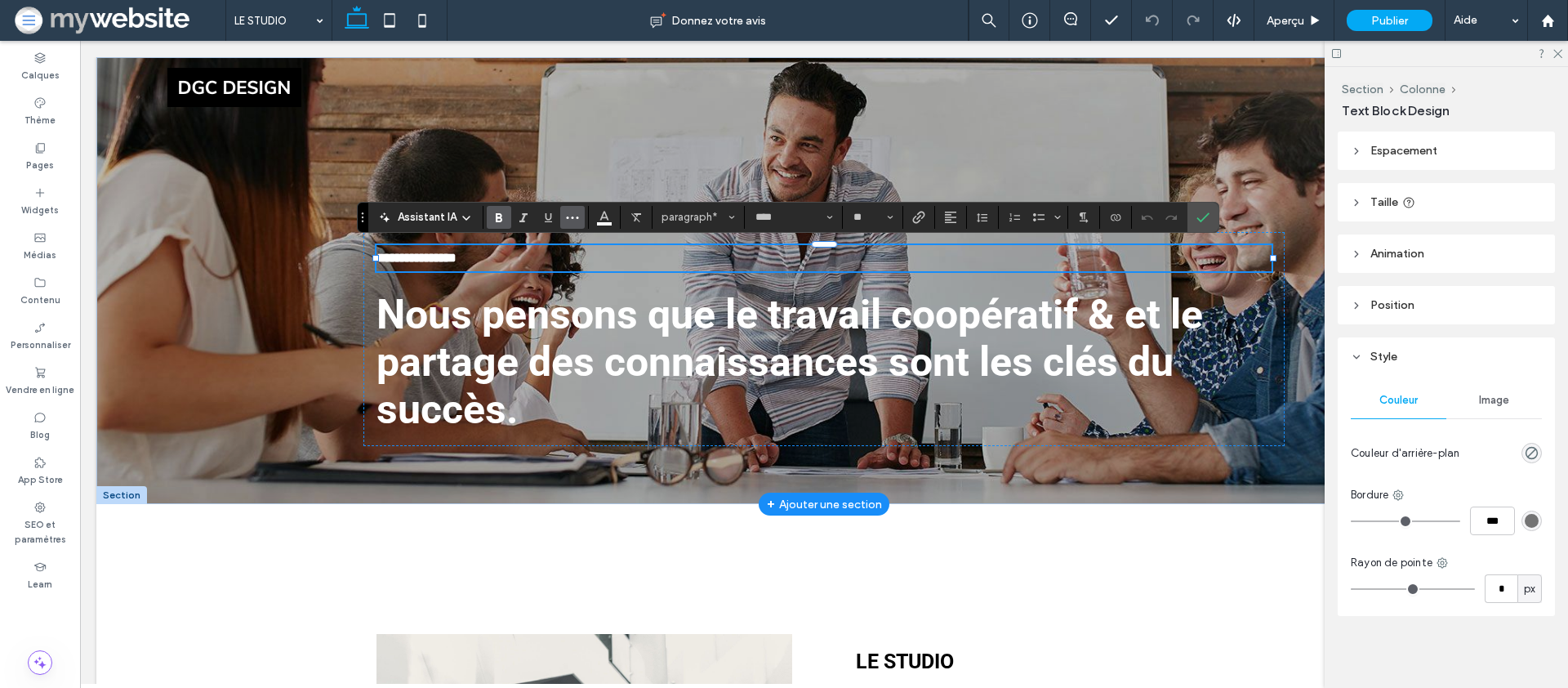
click at [579, 221] on button "Plus" at bounding box center [572, 218] width 24 height 23
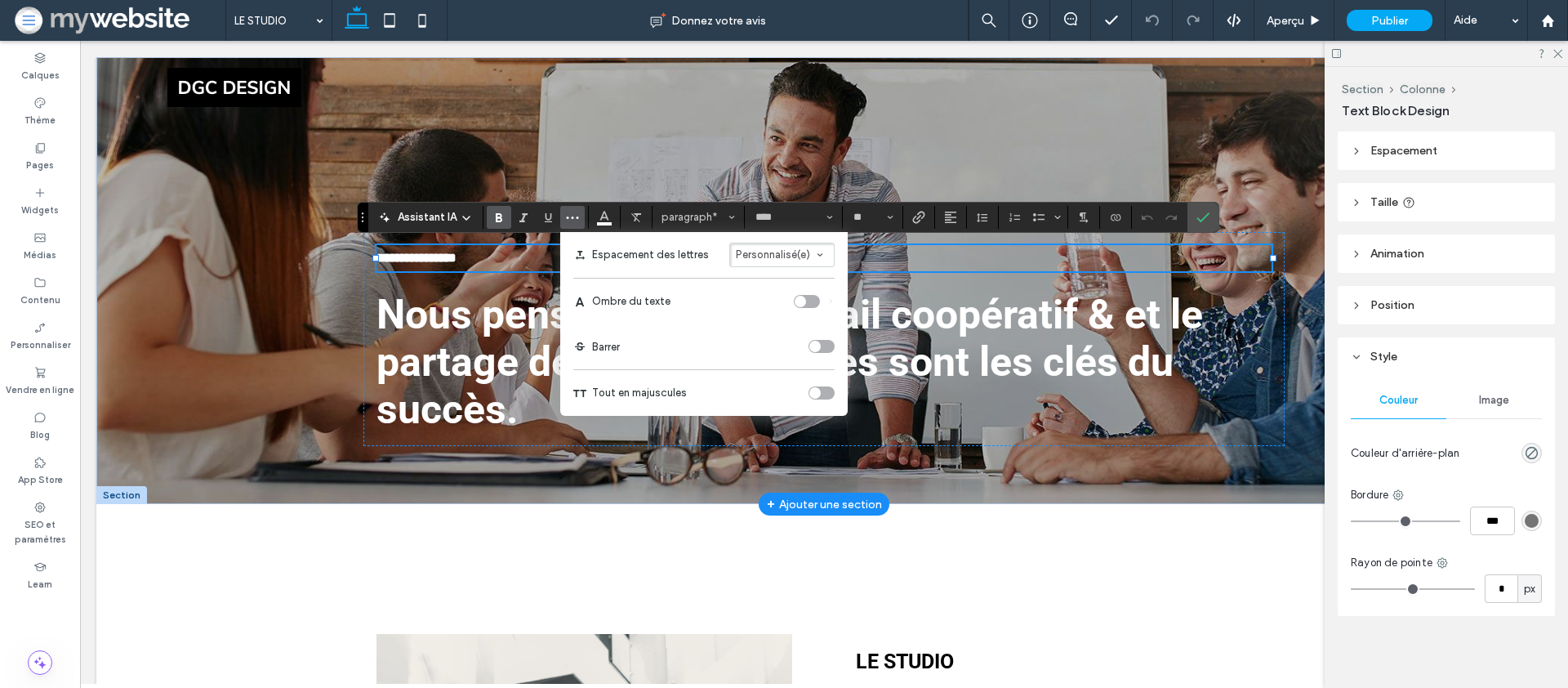
click at [828, 392] on div "toggle" at bounding box center [821, 393] width 26 height 13
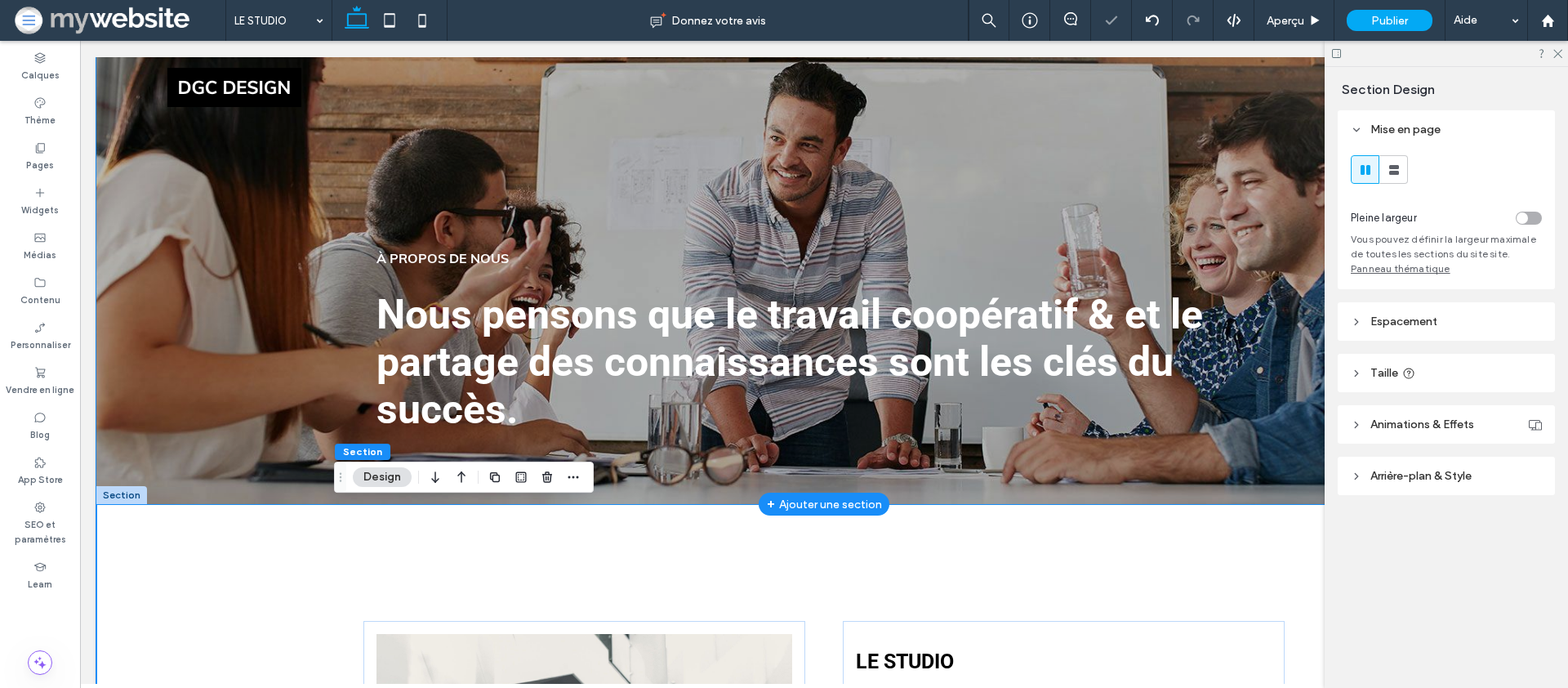
click at [157, 335] on div "Nous pensons que le travail coopératif & et le partage des connaissances sont l…" at bounding box center [824, 280] width 1456 height 447
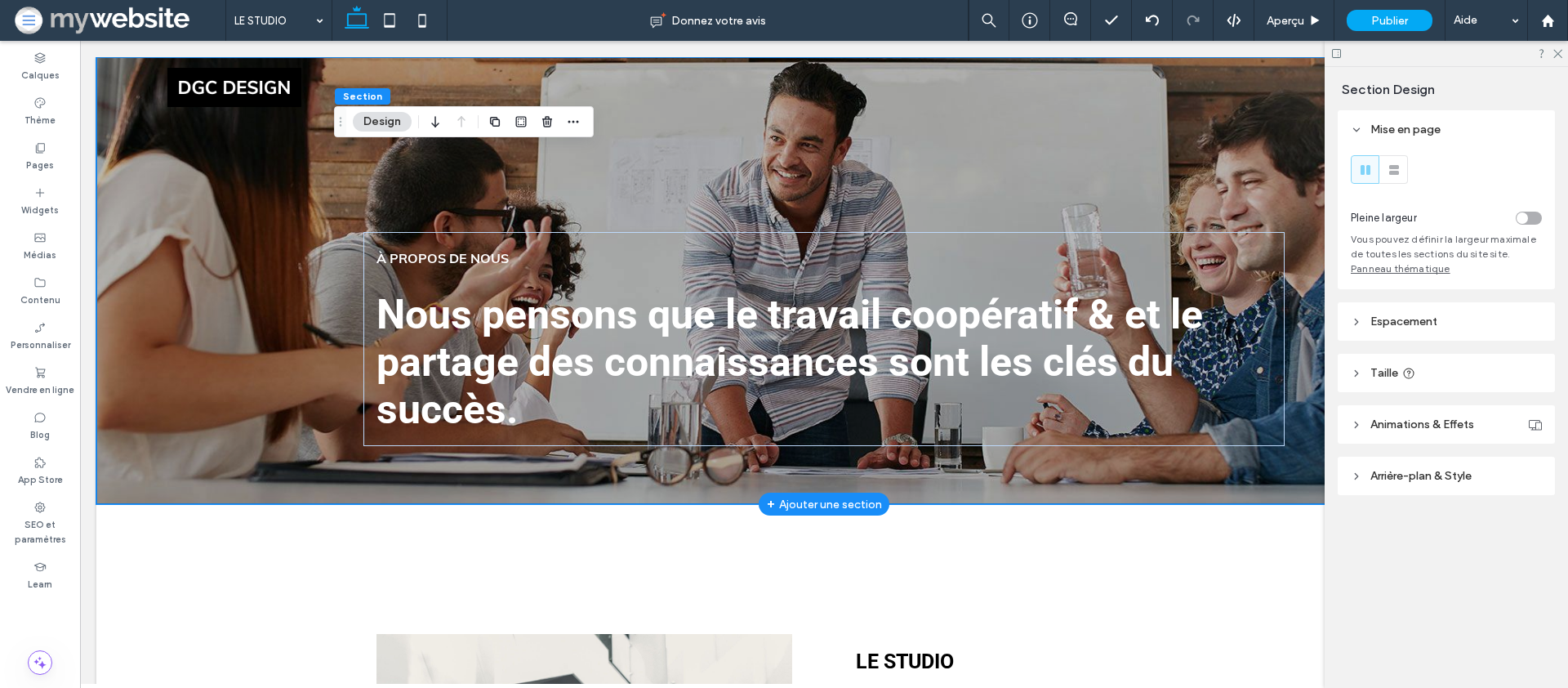
click at [295, 379] on div "Nous pensons que le travail coopératif & et le partage des connaissances sont l…" at bounding box center [824, 280] width 1456 height 447
click at [1356, 467] on header "Arrière-plan & Style" at bounding box center [1447, 476] width 218 height 38
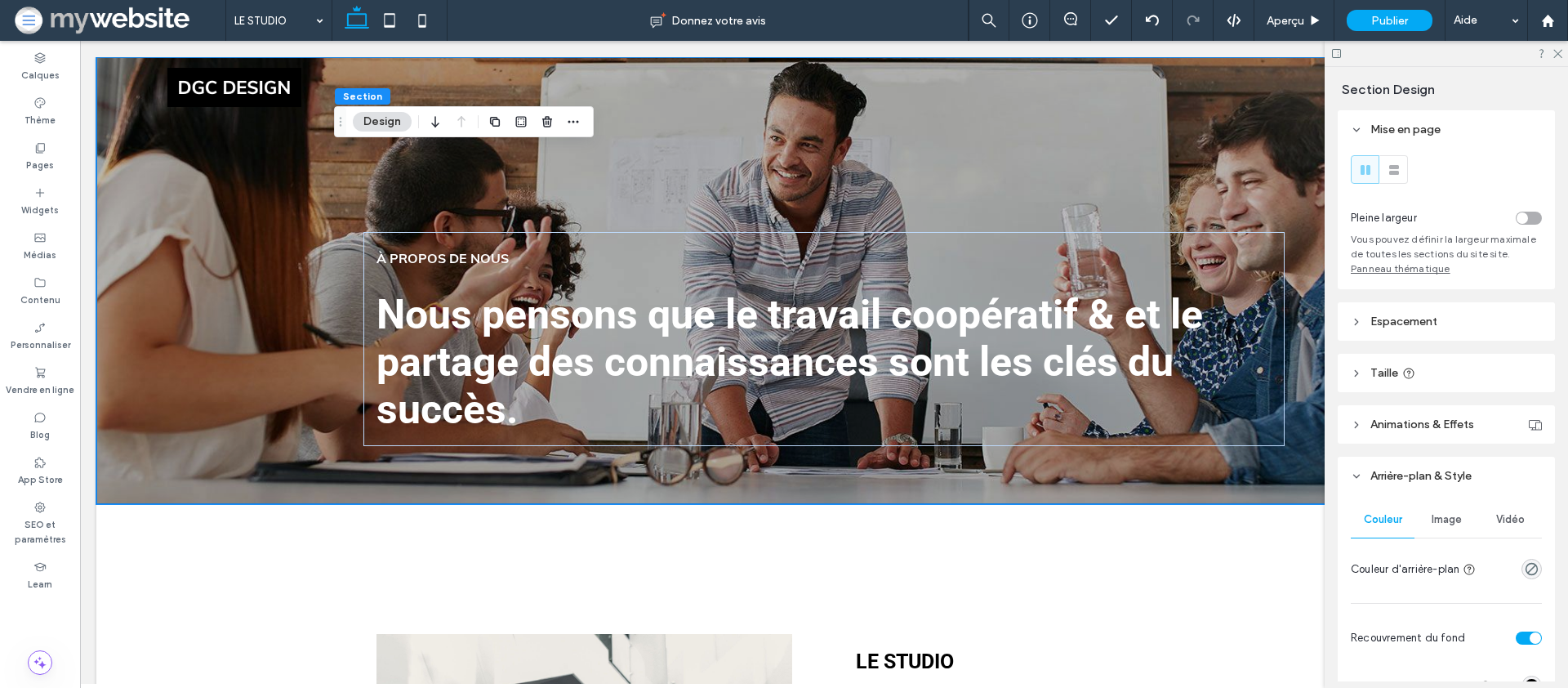
click at [1455, 529] on div "Image" at bounding box center [1446, 519] width 63 height 36
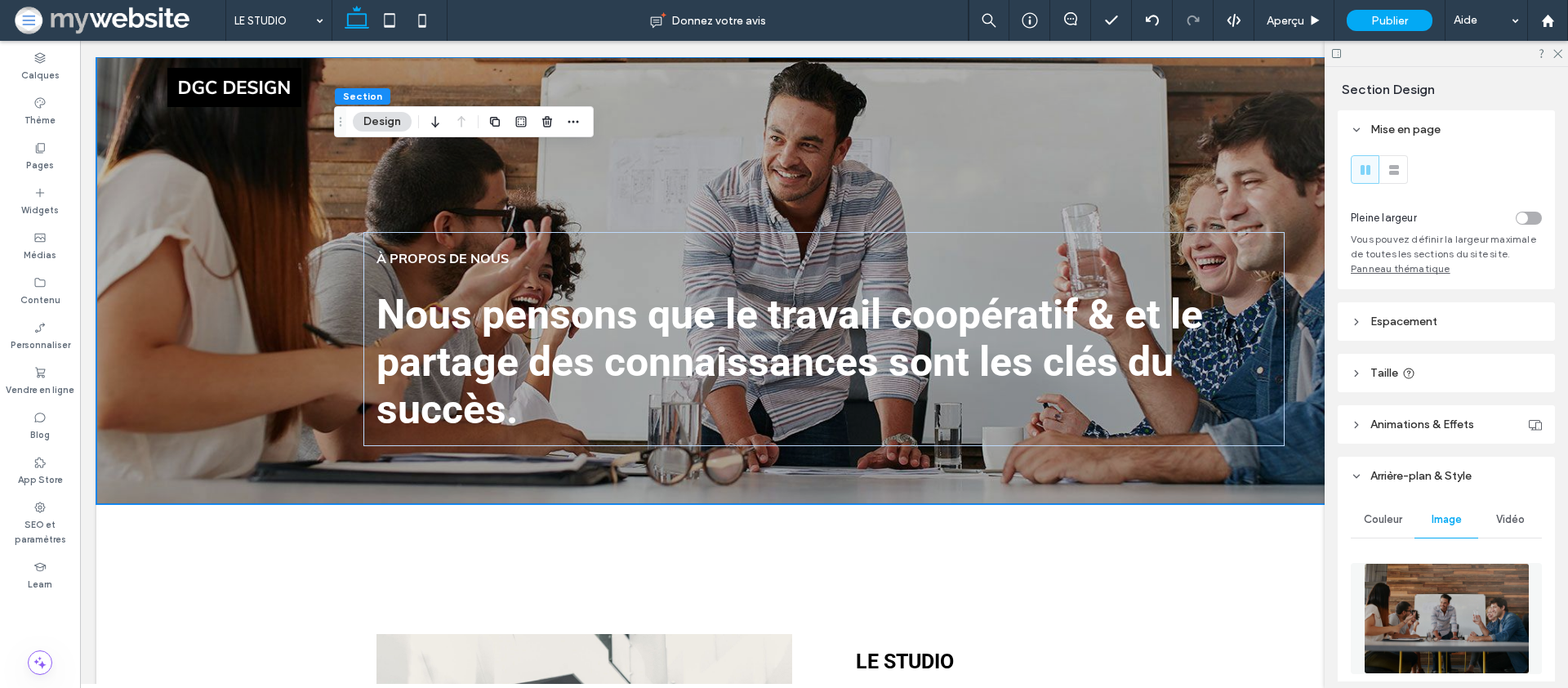
click at [1453, 632] on img at bounding box center [1447, 618] width 166 height 112
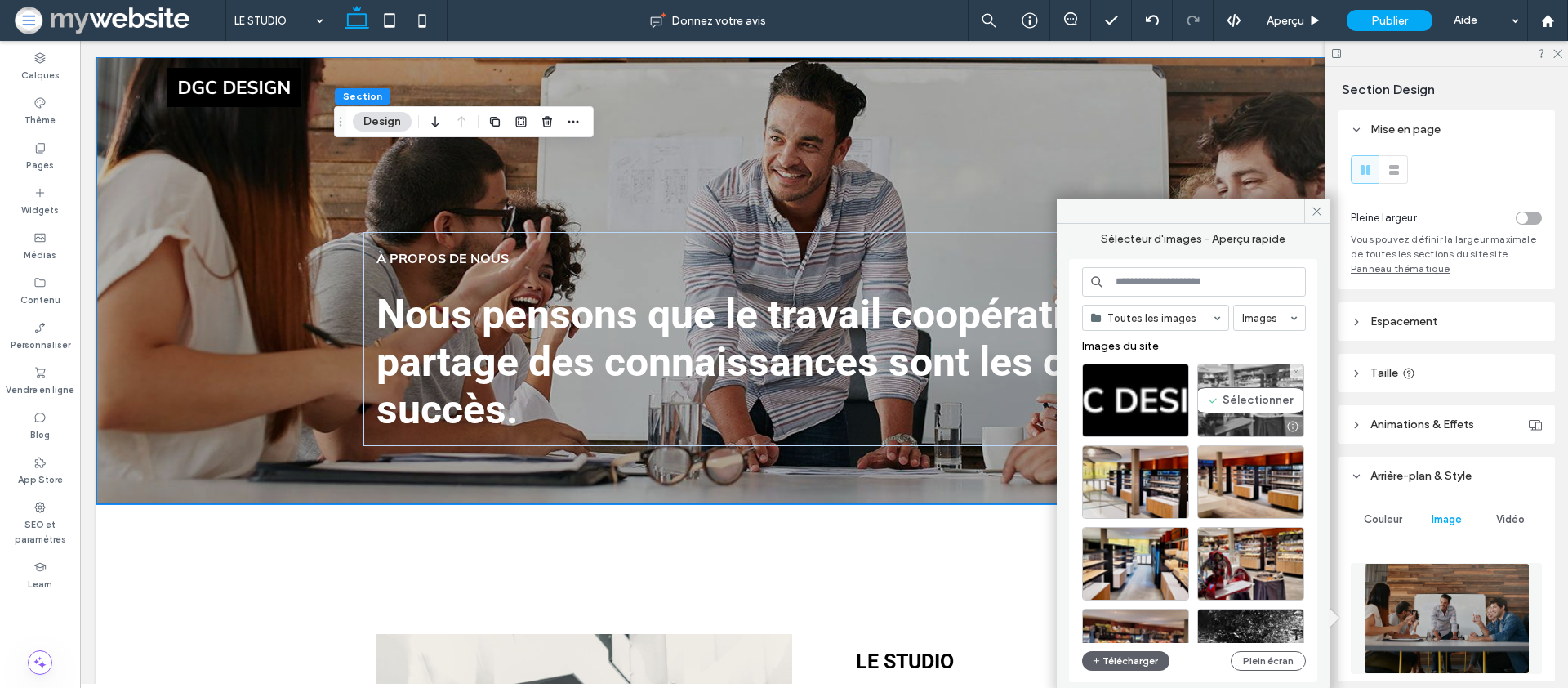
click at [1246, 385] on div "Sélectionner" at bounding box center [1251, 401] width 107 height 73
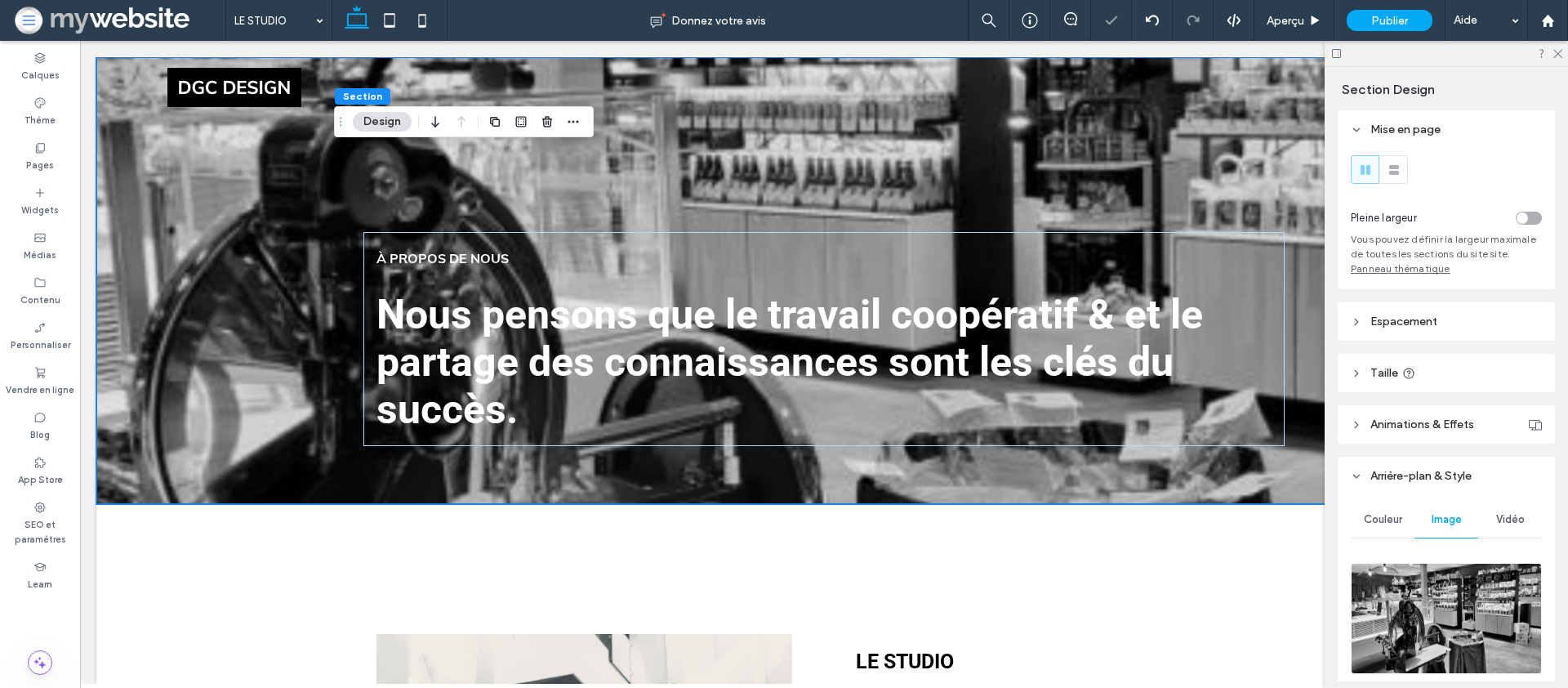
drag, startPoint x: 1495, startPoint y: 626, endPoint x: 1381, endPoint y: 617, distance: 114.4
click at [1495, 626] on img at bounding box center [1447, 618] width 191 height 112
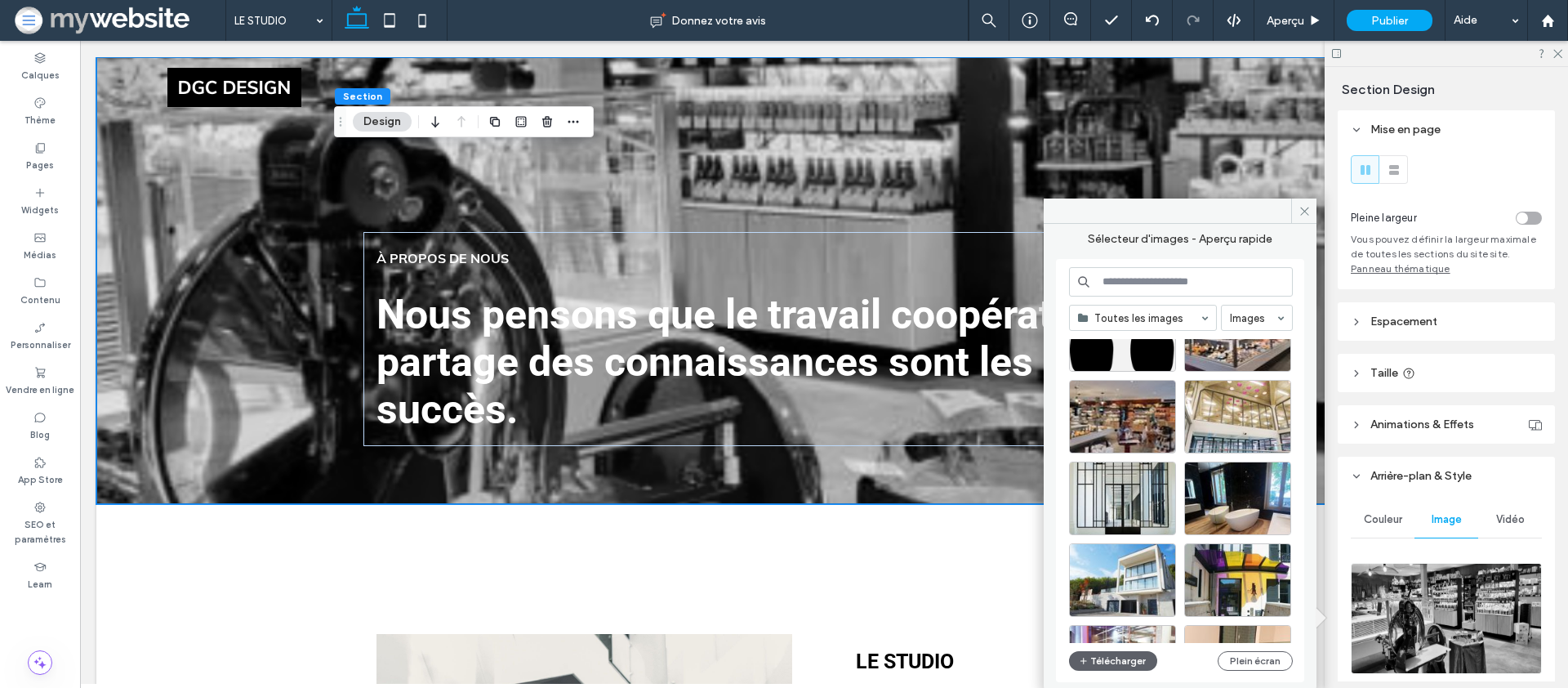
scroll to position [1053, 0]
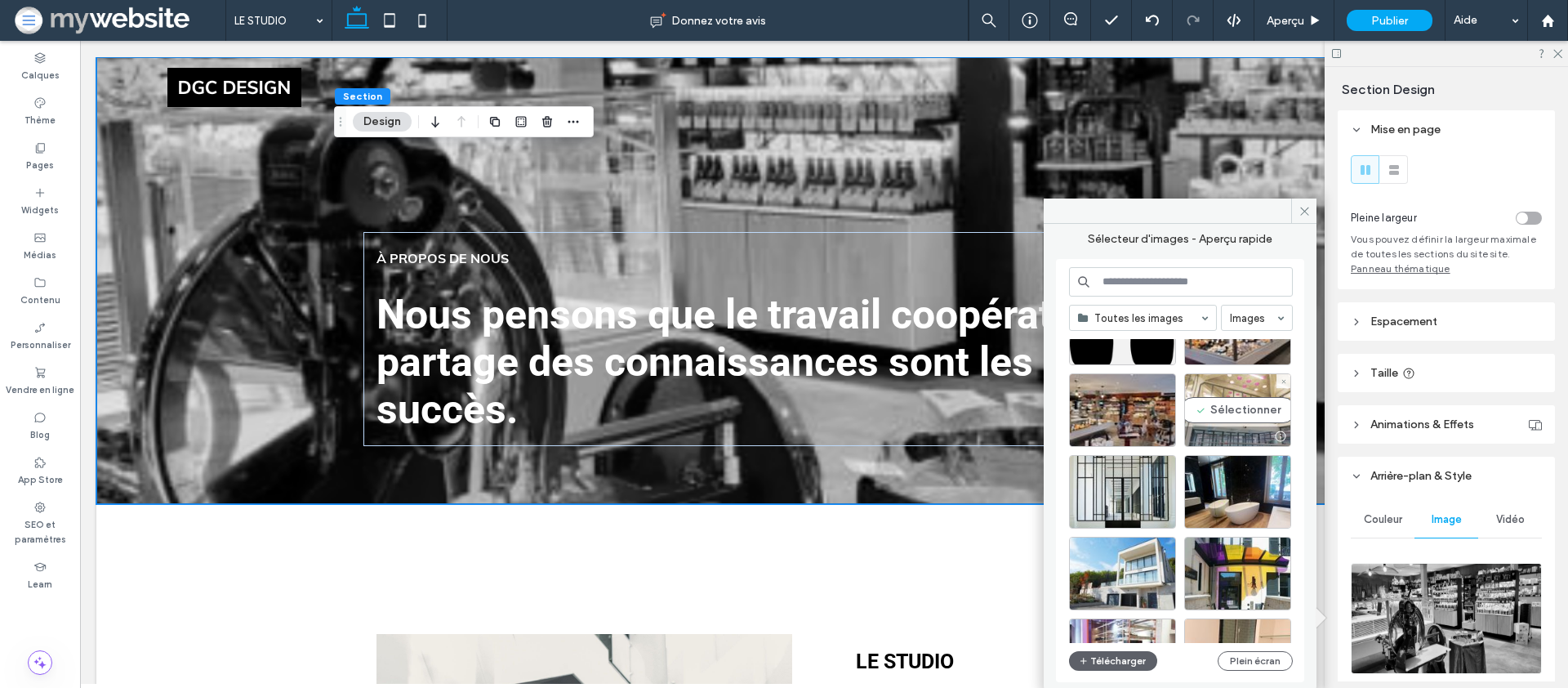
click at [1200, 427] on div at bounding box center [1238, 436] width 105 height 20
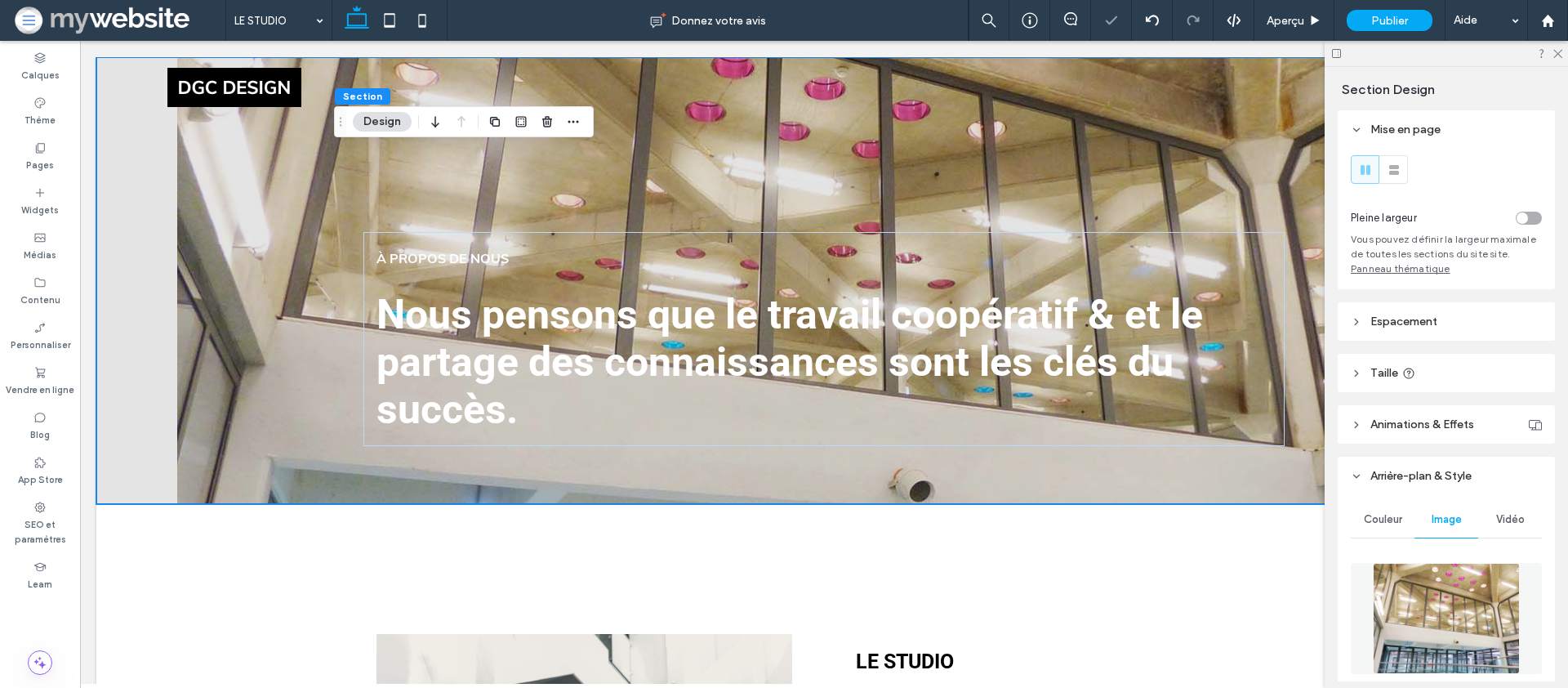
click at [1450, 618] on img at bounding box center [1447, 618] width 148 height 112
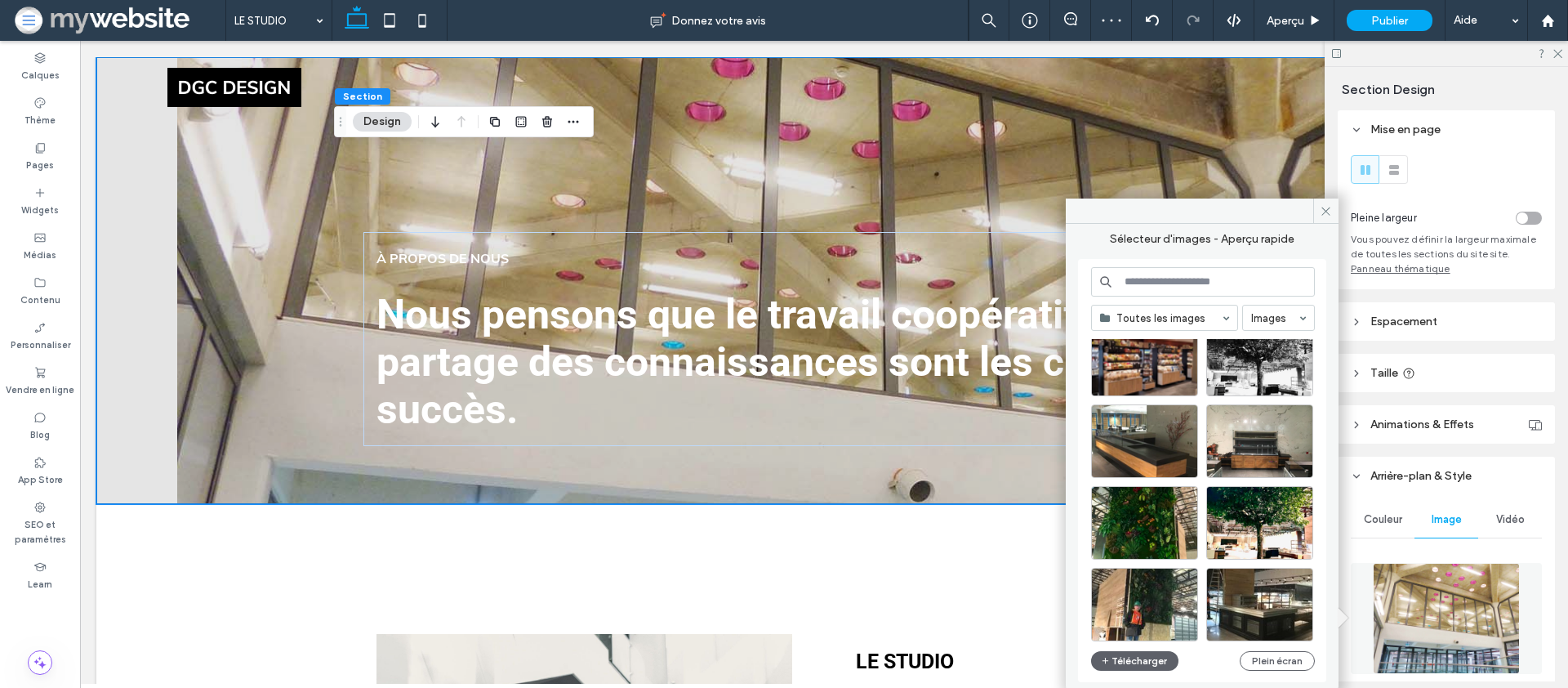
scroll to position [137, 0]
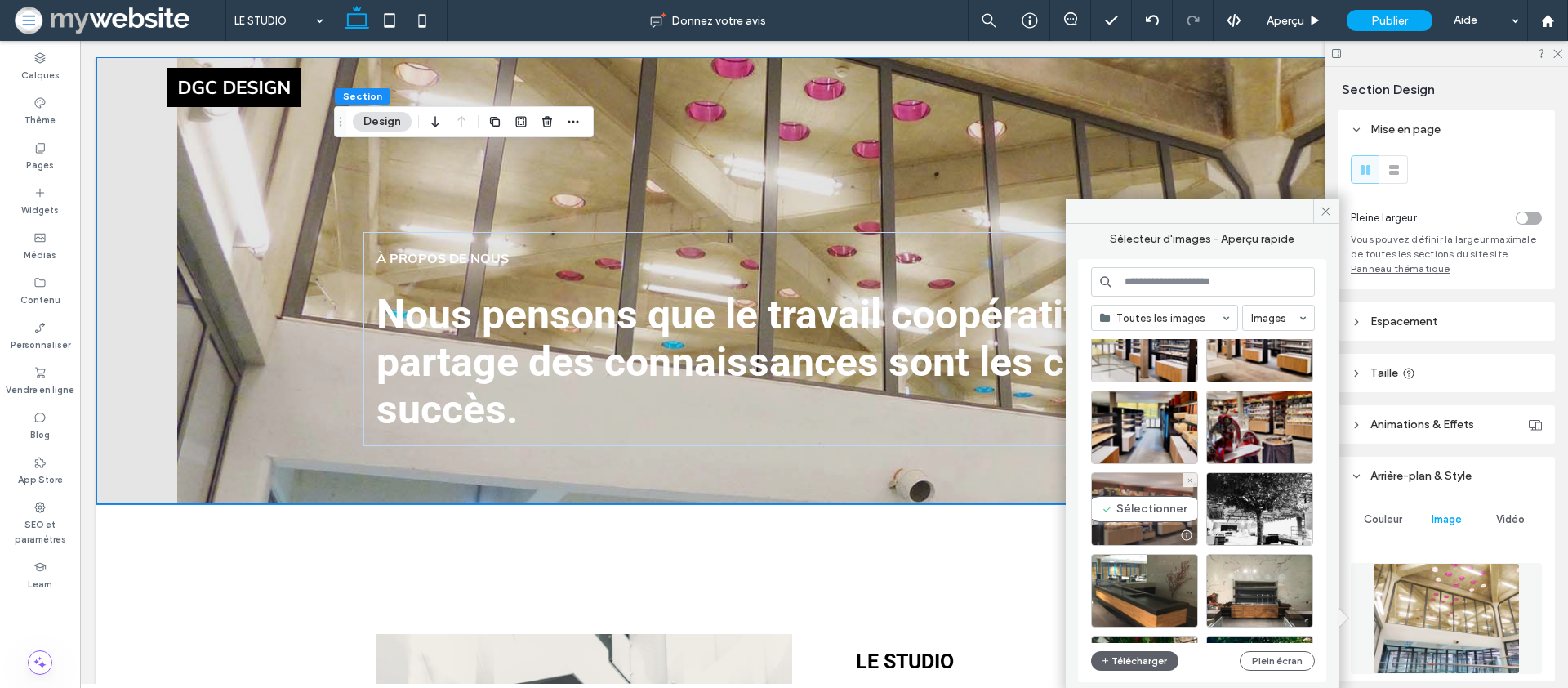
click at [1138, 514] on div "Sélectionner" at bounding box center [1144, 509] width 107 height 73
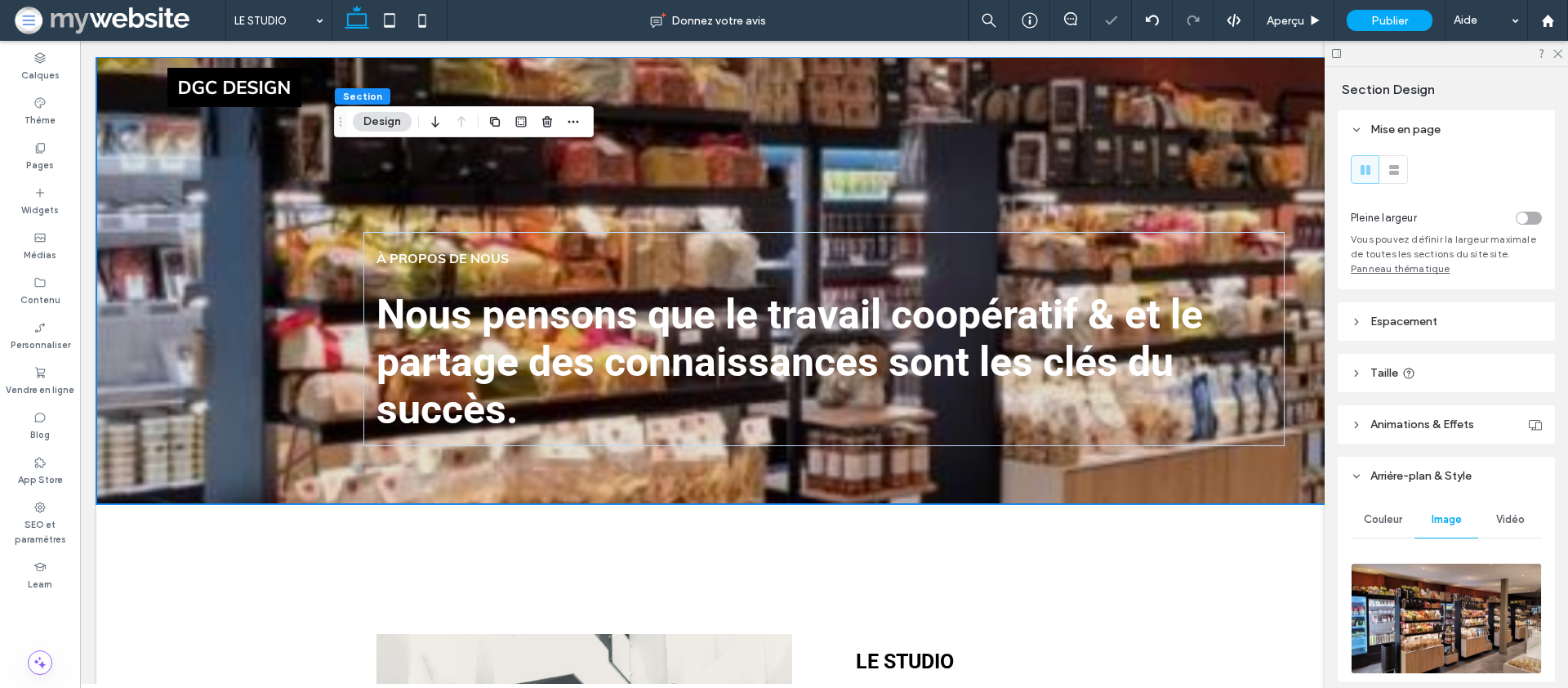
click at [1398, 573] on img at bounding box center [1447, 618] width 191 height 112
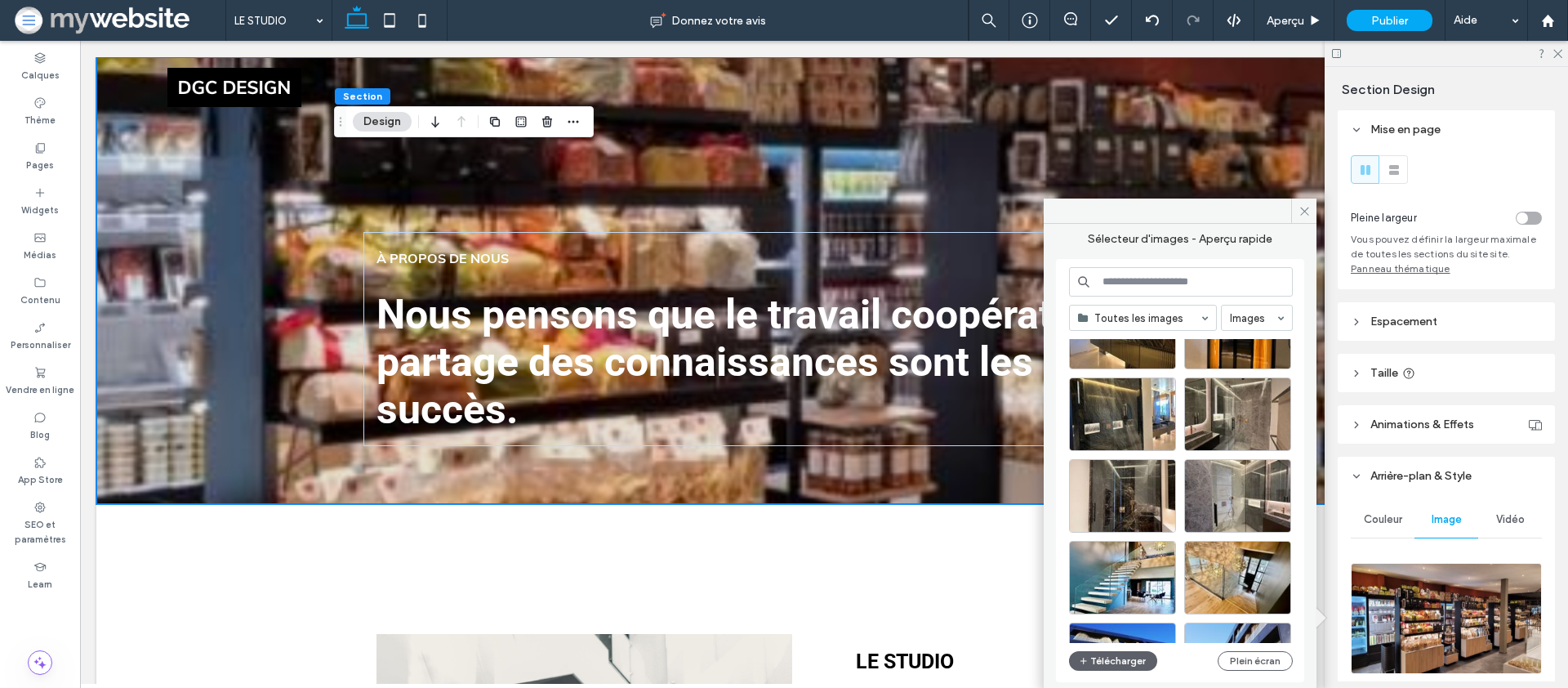
scroll to position [1794, 0]
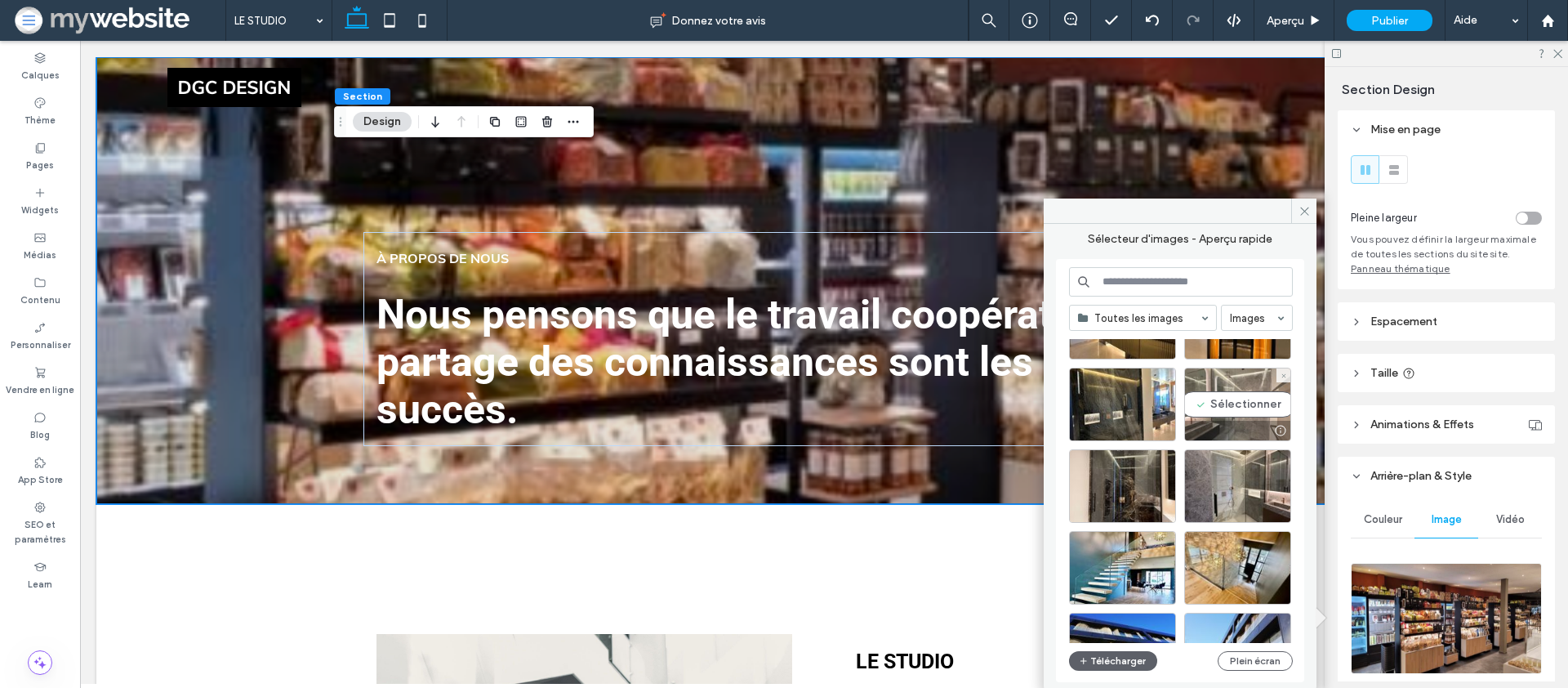
click at [1234, 410] on div "Sélectionner" at bounding box center [1238, 404] width 107 height 73
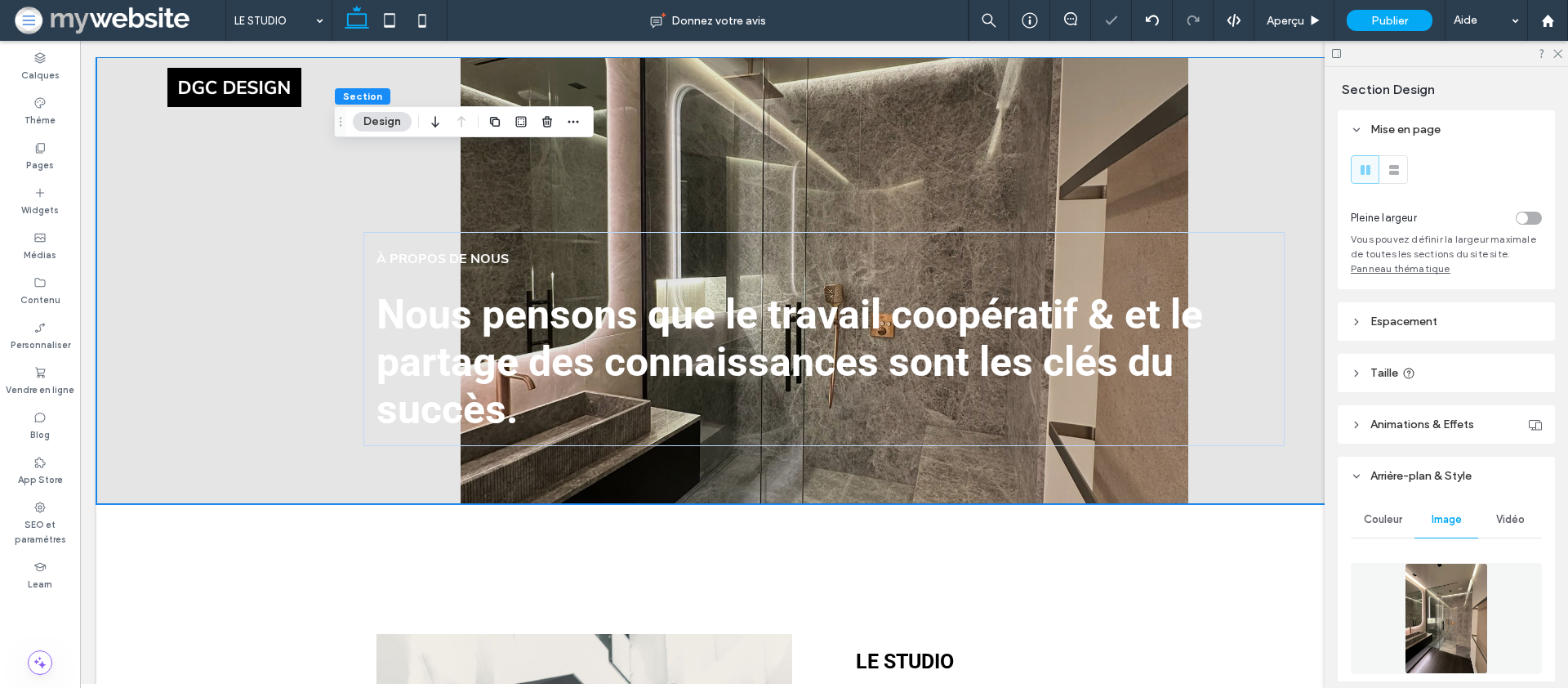
click at [1457, 623] on img at bounding box center [1447, 618] width 84 height 112
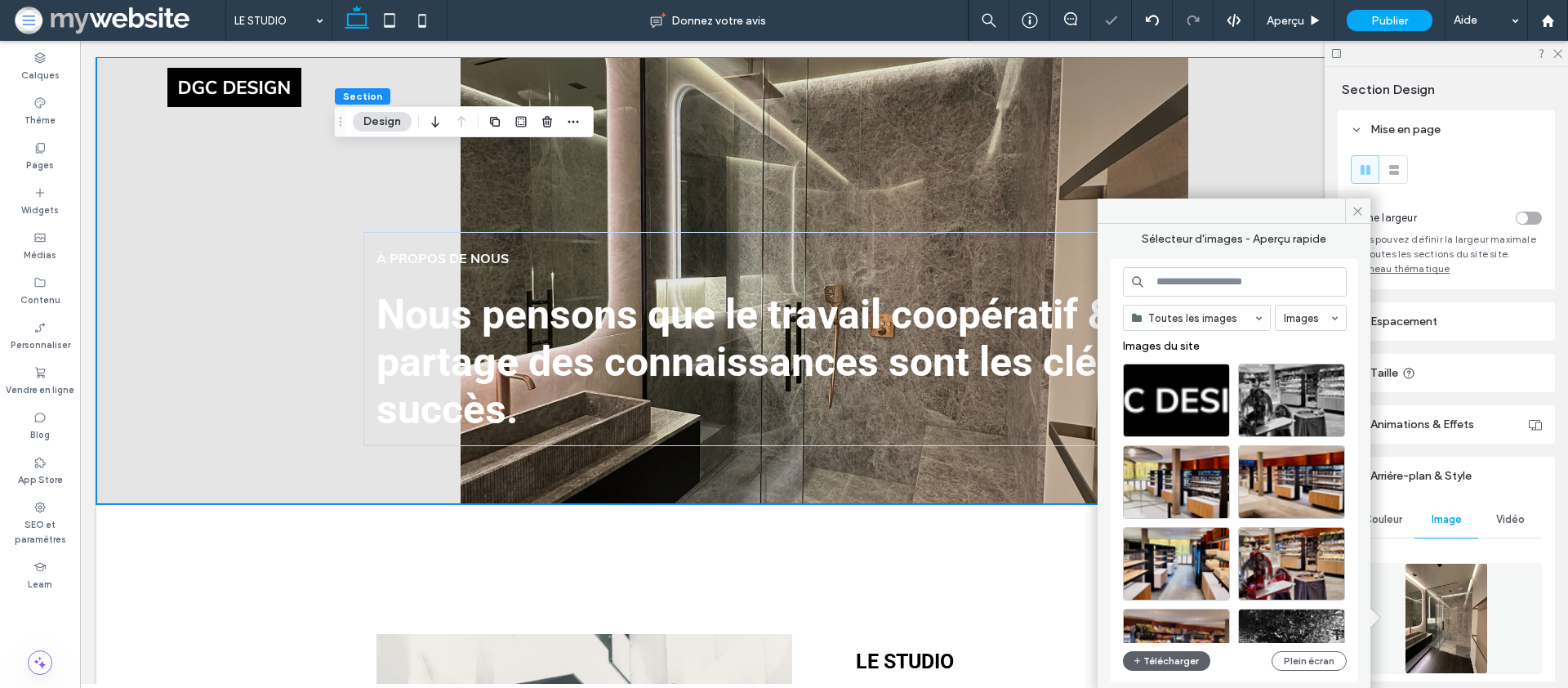
click at [1457, 623] on img at bounding box center [1447, 618] width 84 height 112
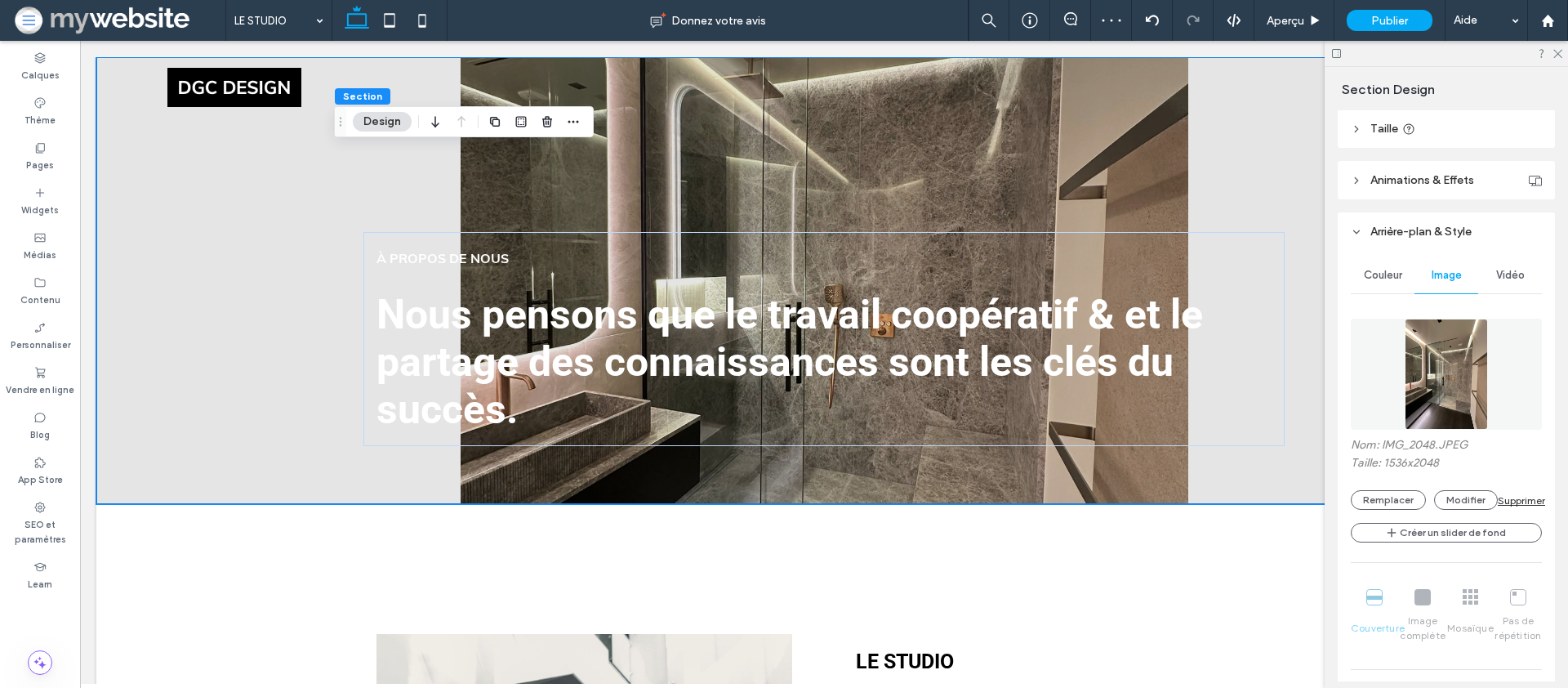
scroll to position [325, 0]
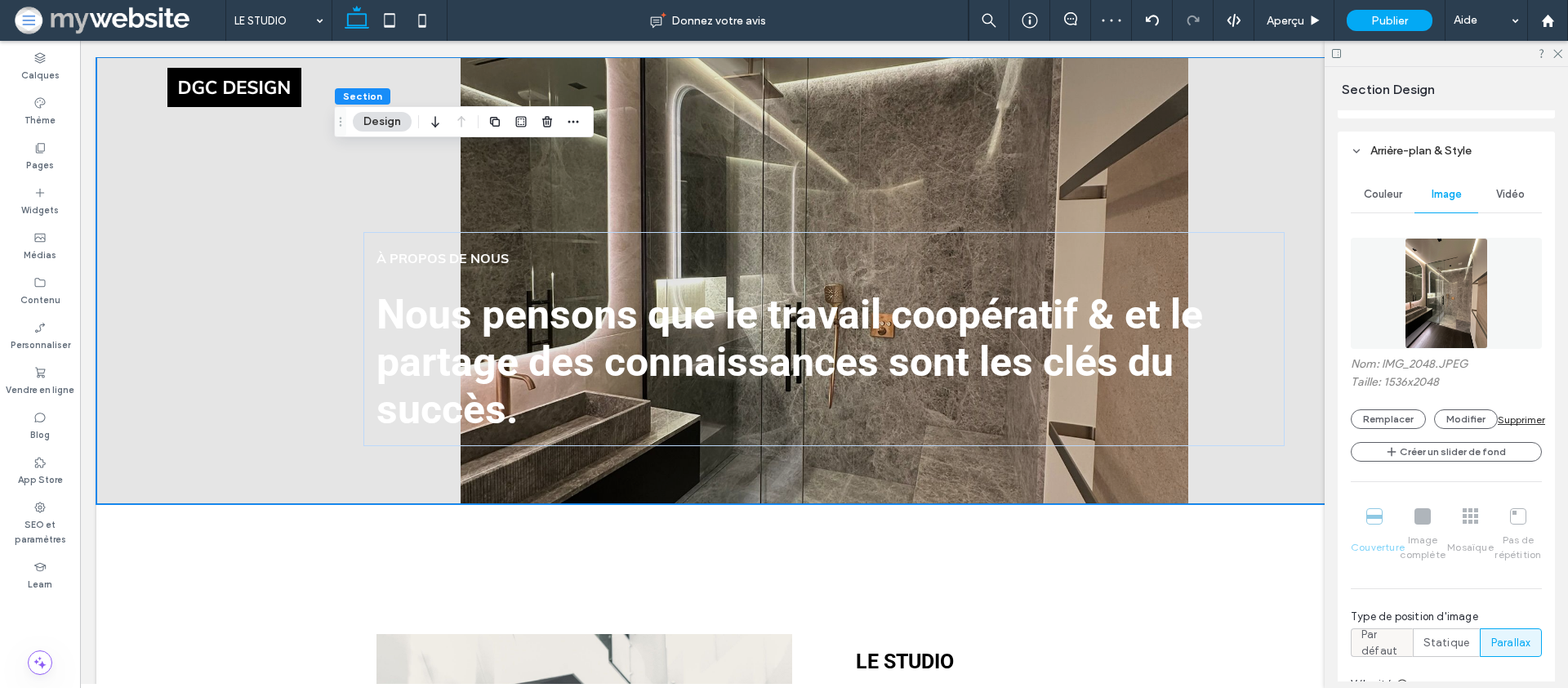
click at [1398, 633] on span "Par défaut" at bounding box center [1382, 642] width 41 height 33
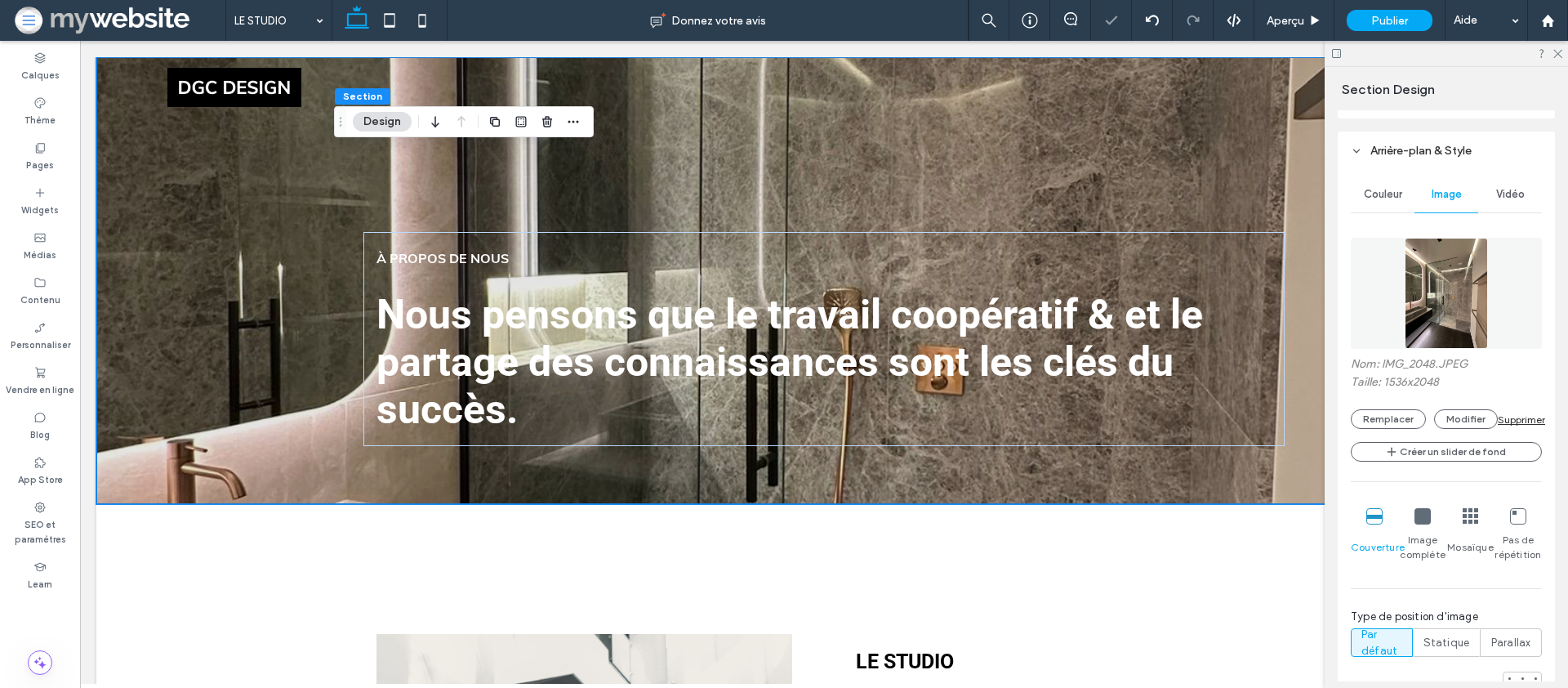
scroll to position [18, 0]
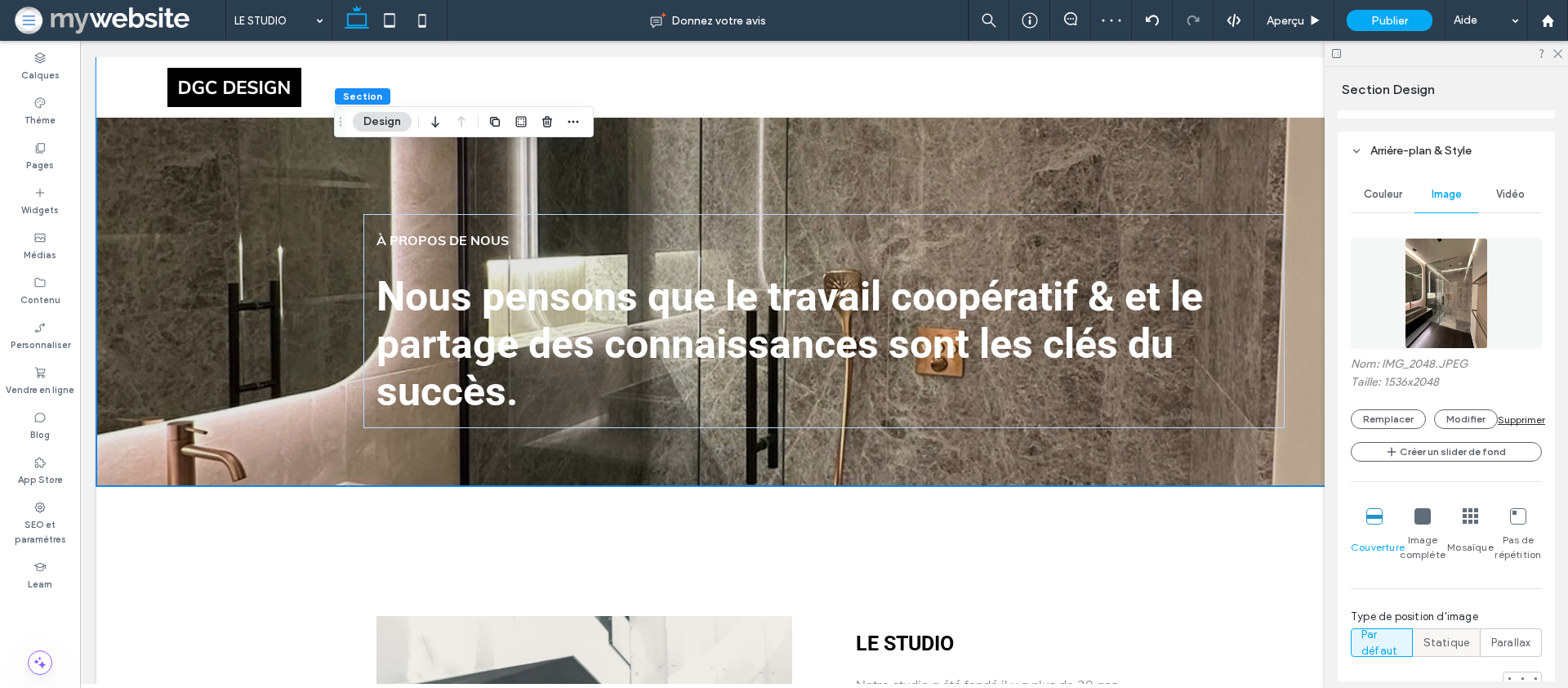
click at [1433, 654] on div "Statique" at bounding box center [1447, 642] width 46 height 27
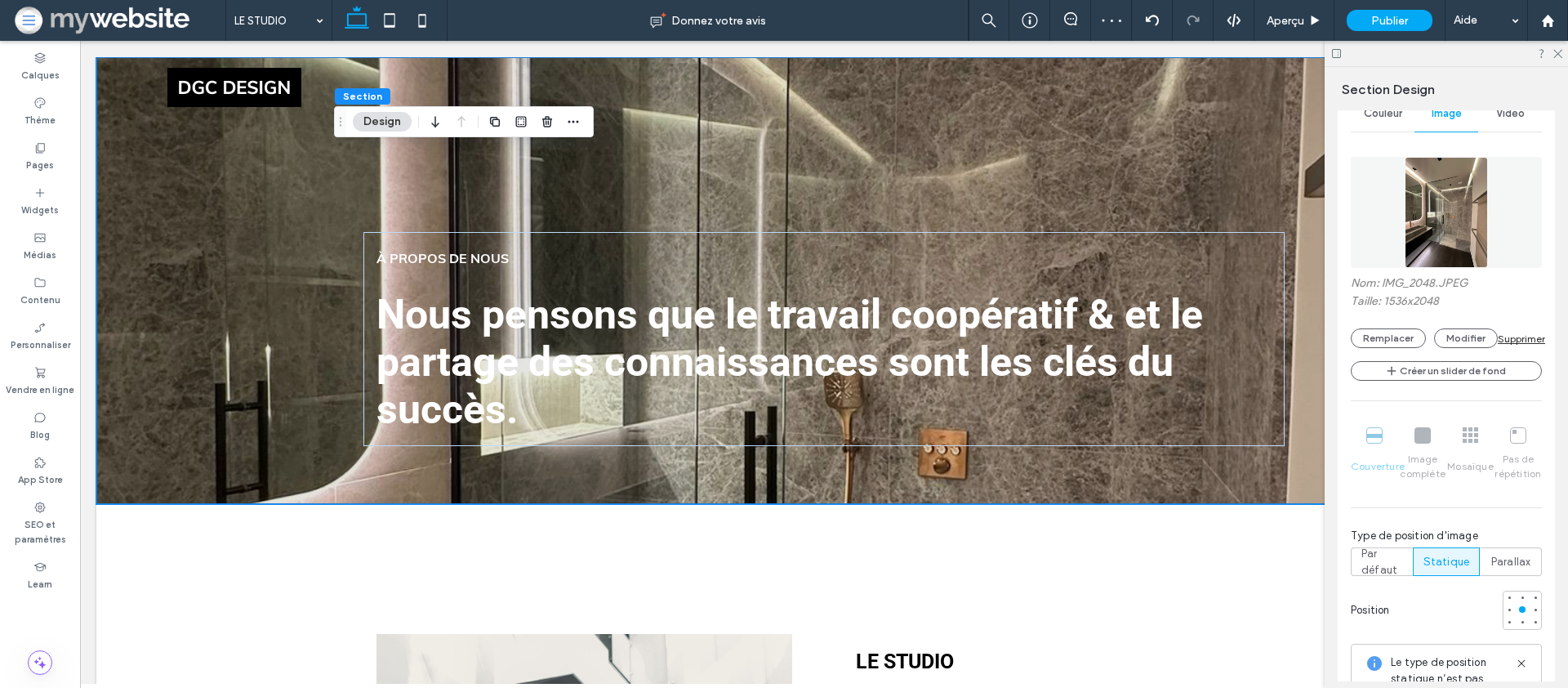
scroll to position [467, 0]
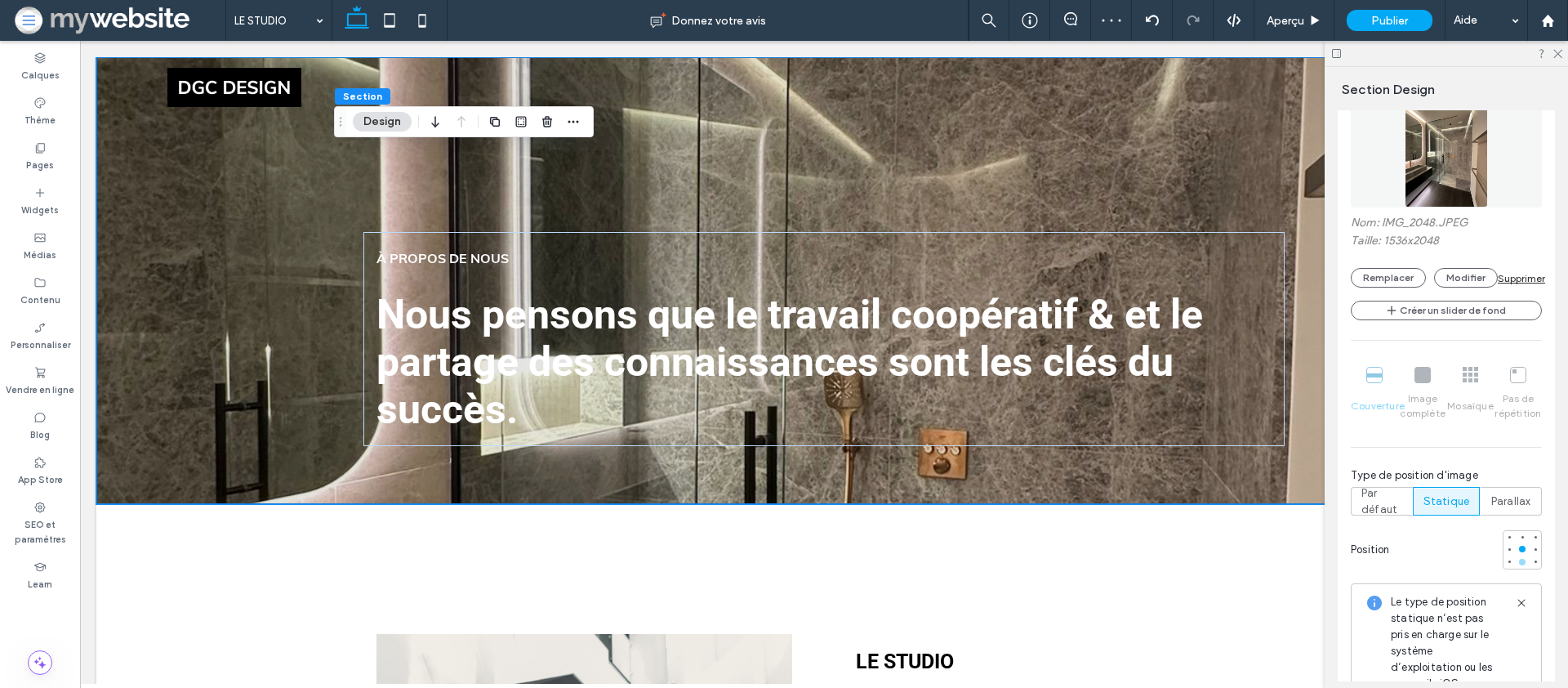
click at [1523, 557] on div at bounding box center [1523, 562] width 12 height 12
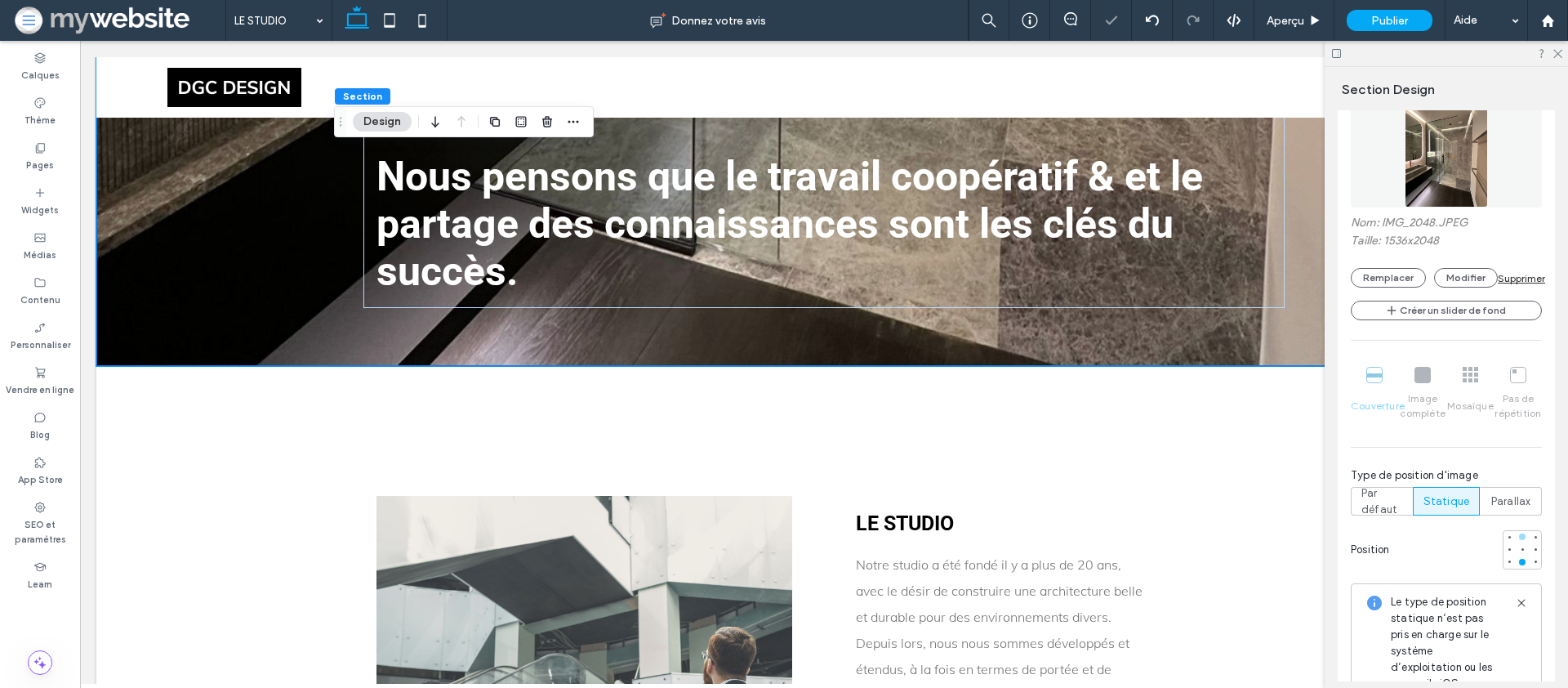
scroll to position [0, 0]
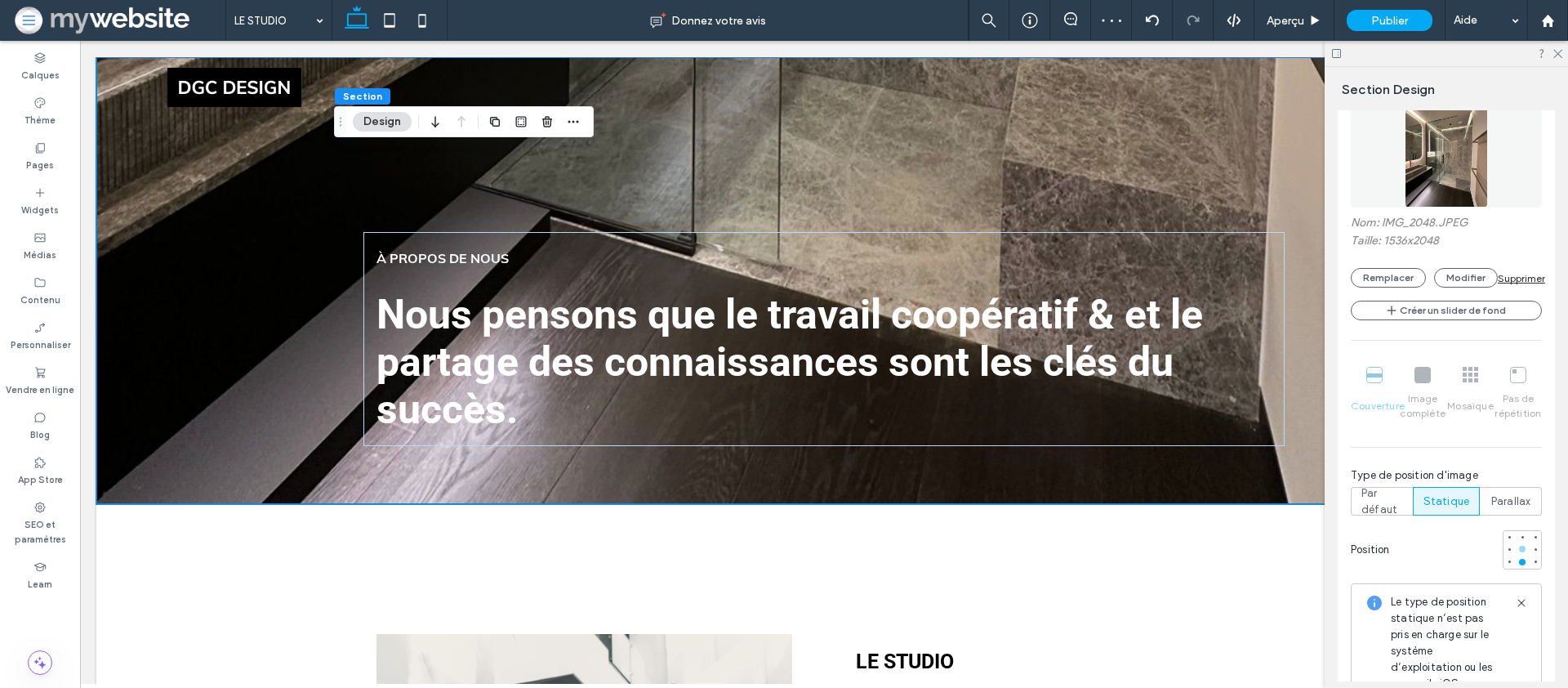
click at [1527, 546] on div at bounding box center [1523, 549] width 12 height 12
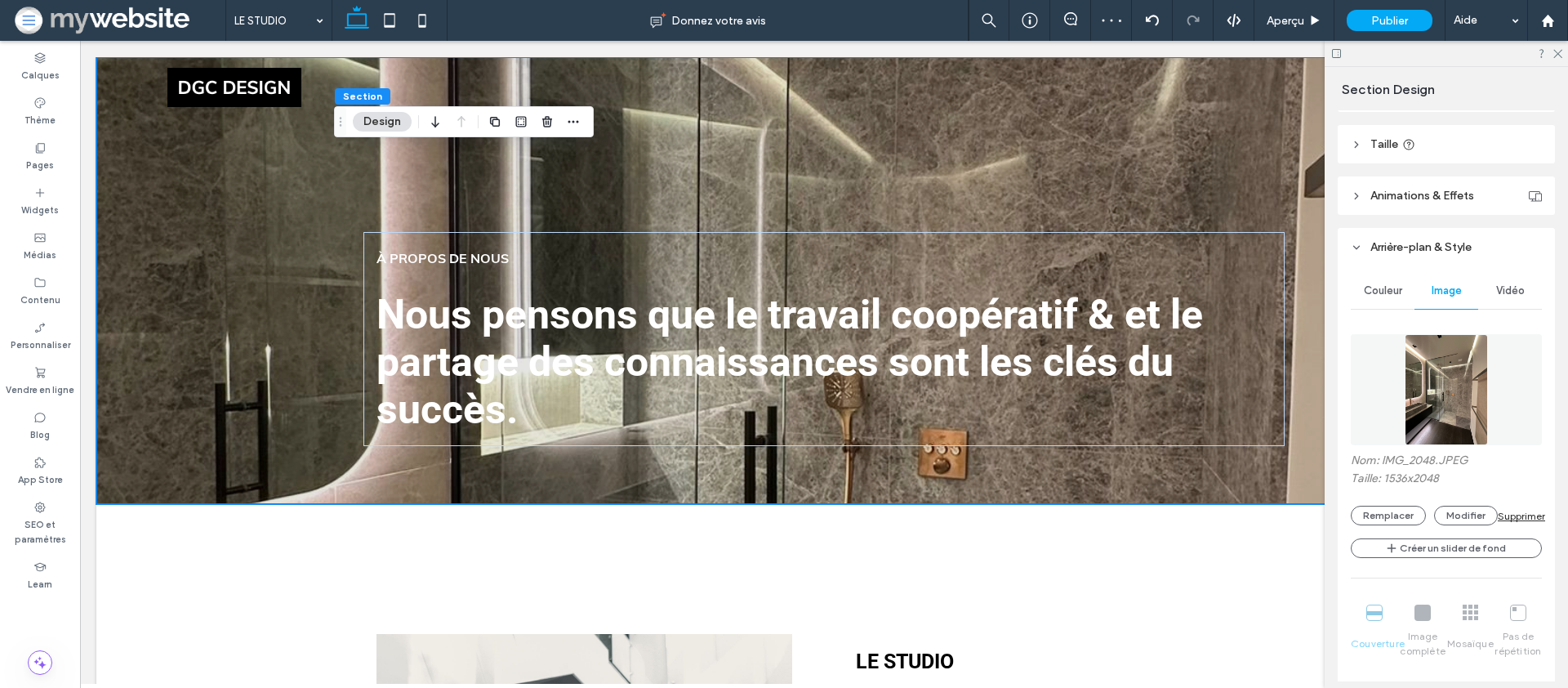
scroll to position [189, 0]
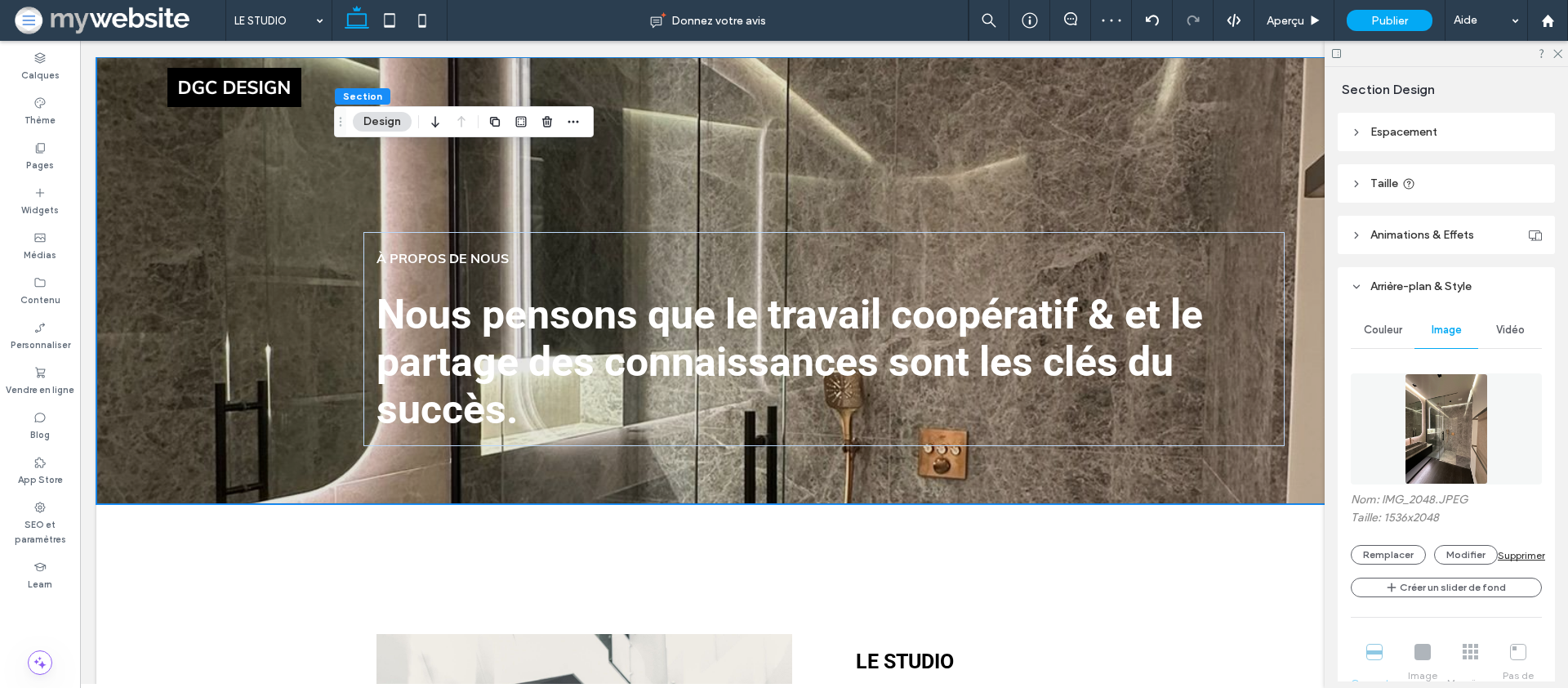
click at [1446, 371] on div at bounding box center [1447, 428] width 191 height 128
click at [1448, 385] on img at bounding box center [1447, 429] width 84 height 112
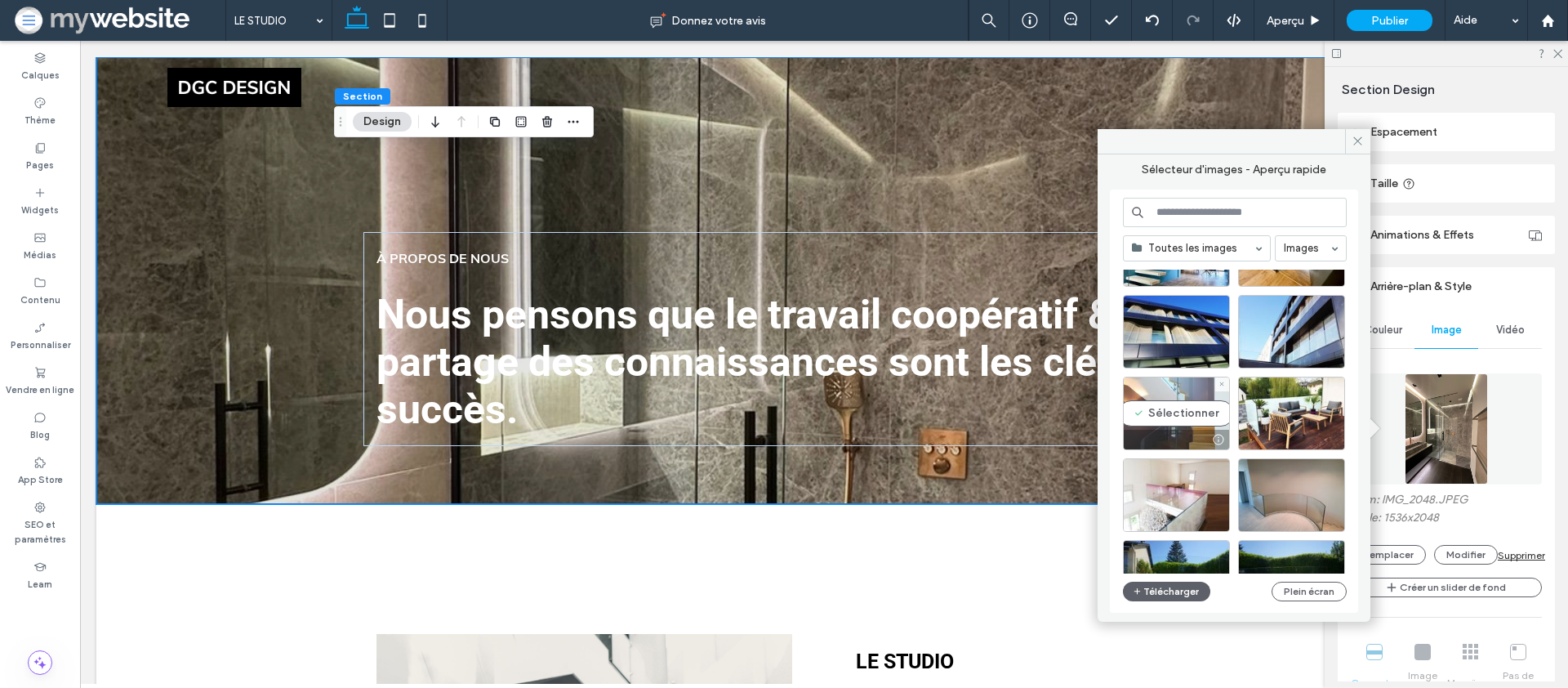
scroll to position [1826, 0]
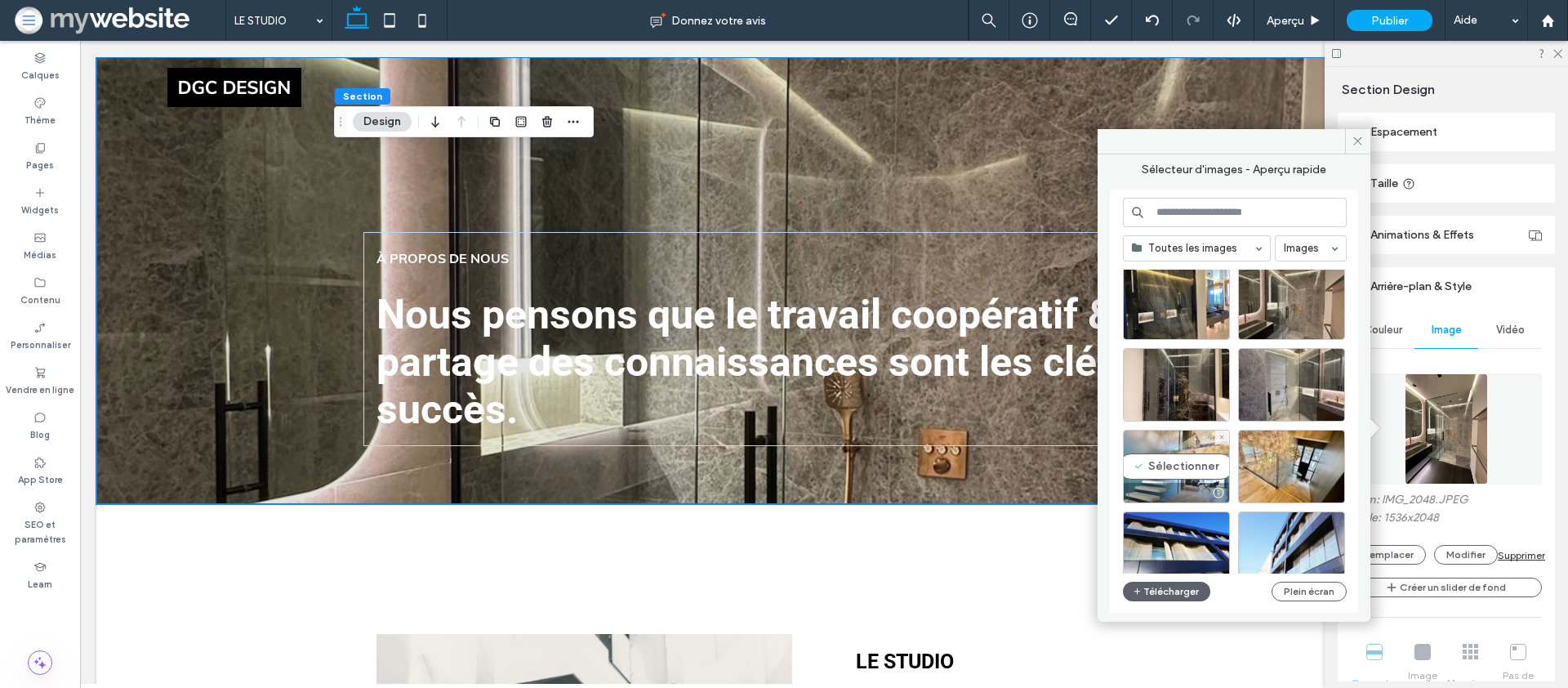
click at [1157, 468] on div "Sélectionner" at bounding box center [1176, 467] width 107 height 73
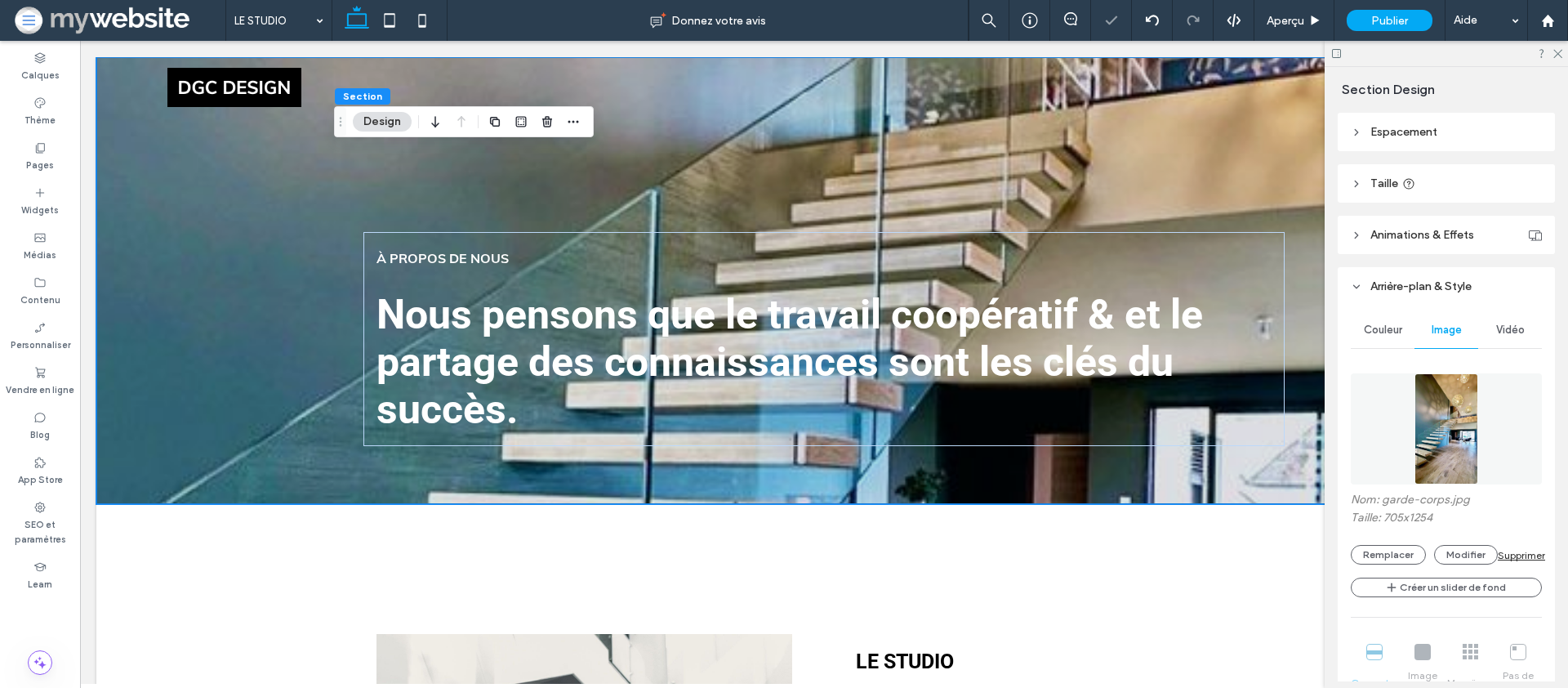
click at [1468, 434] on img at bounding box center [1446, 429] width 63 height 112
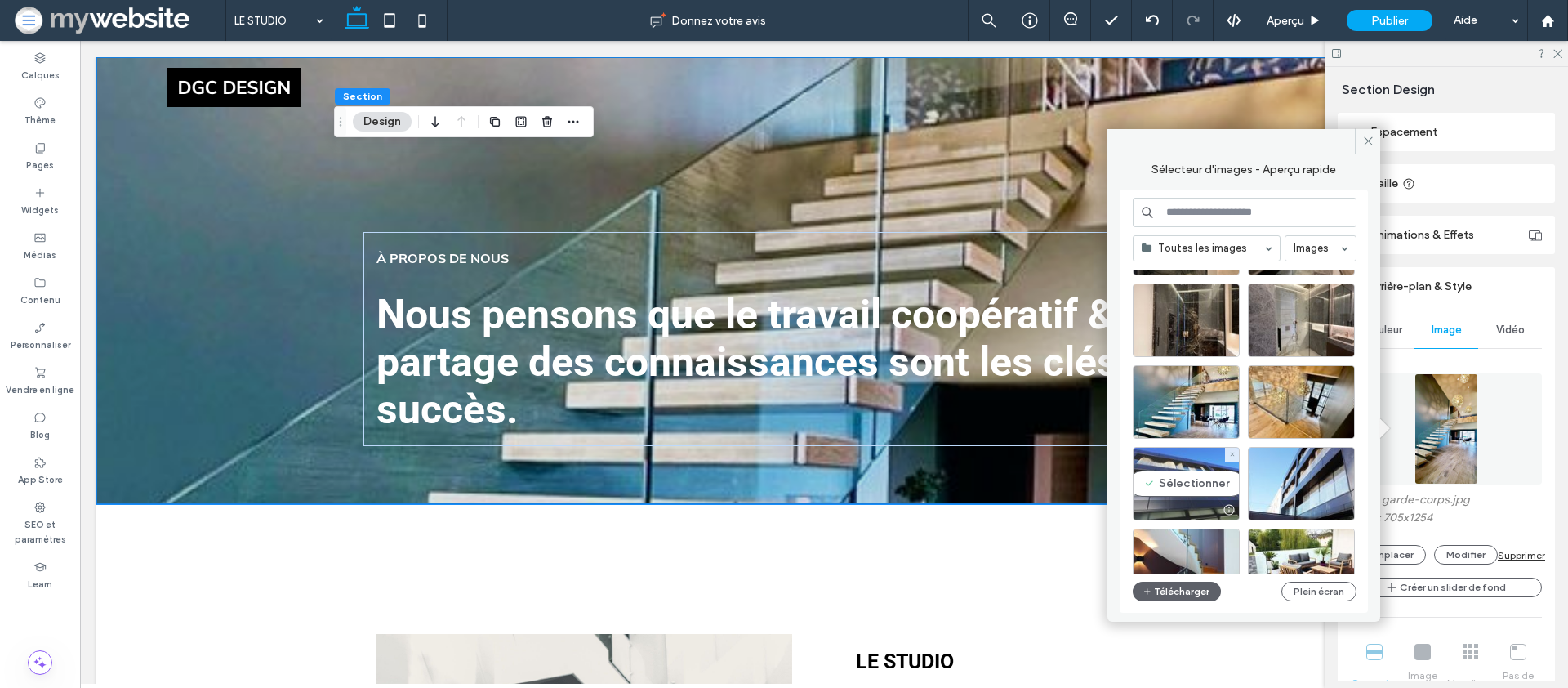
scroll to position [1964, 0]
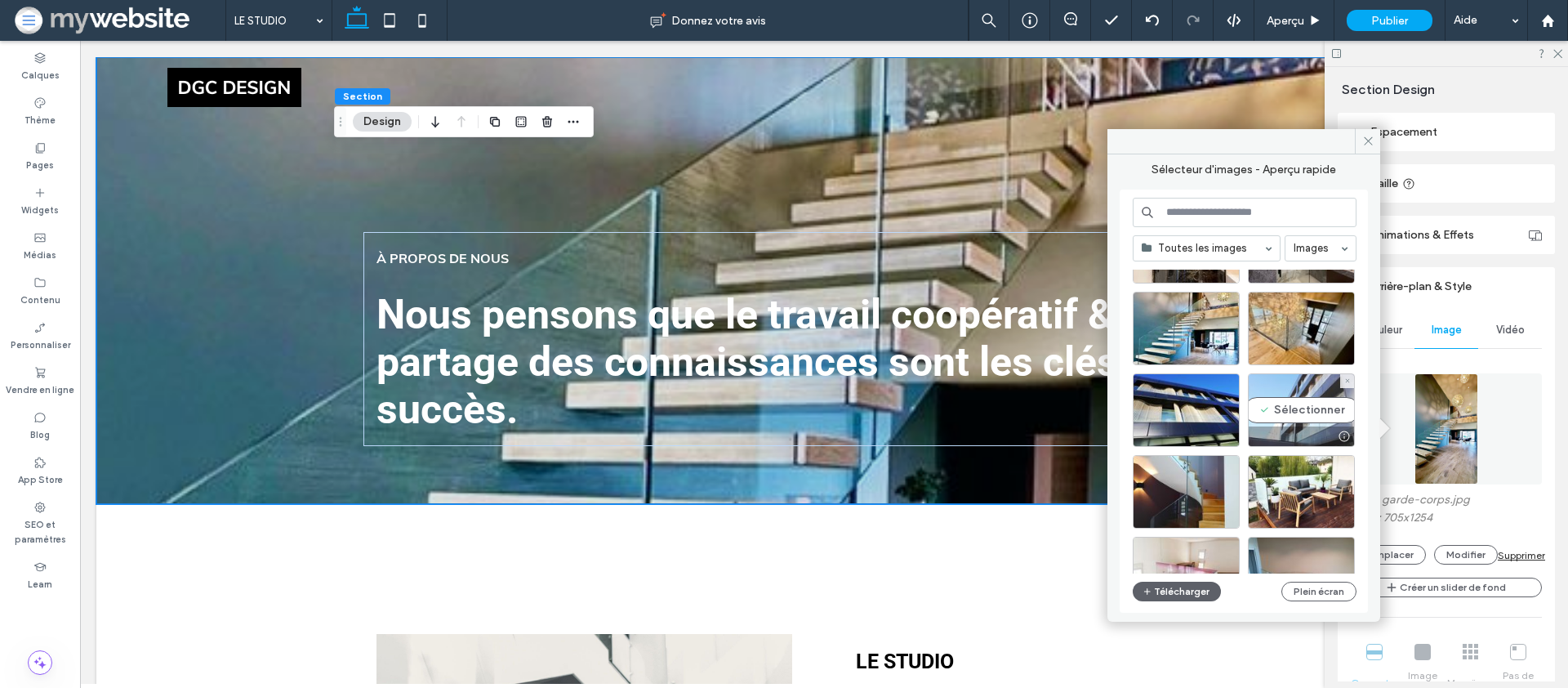
click at [1272, 402] on div "Sélectionner" at bounding box center [1301, 410] width 107 height 73
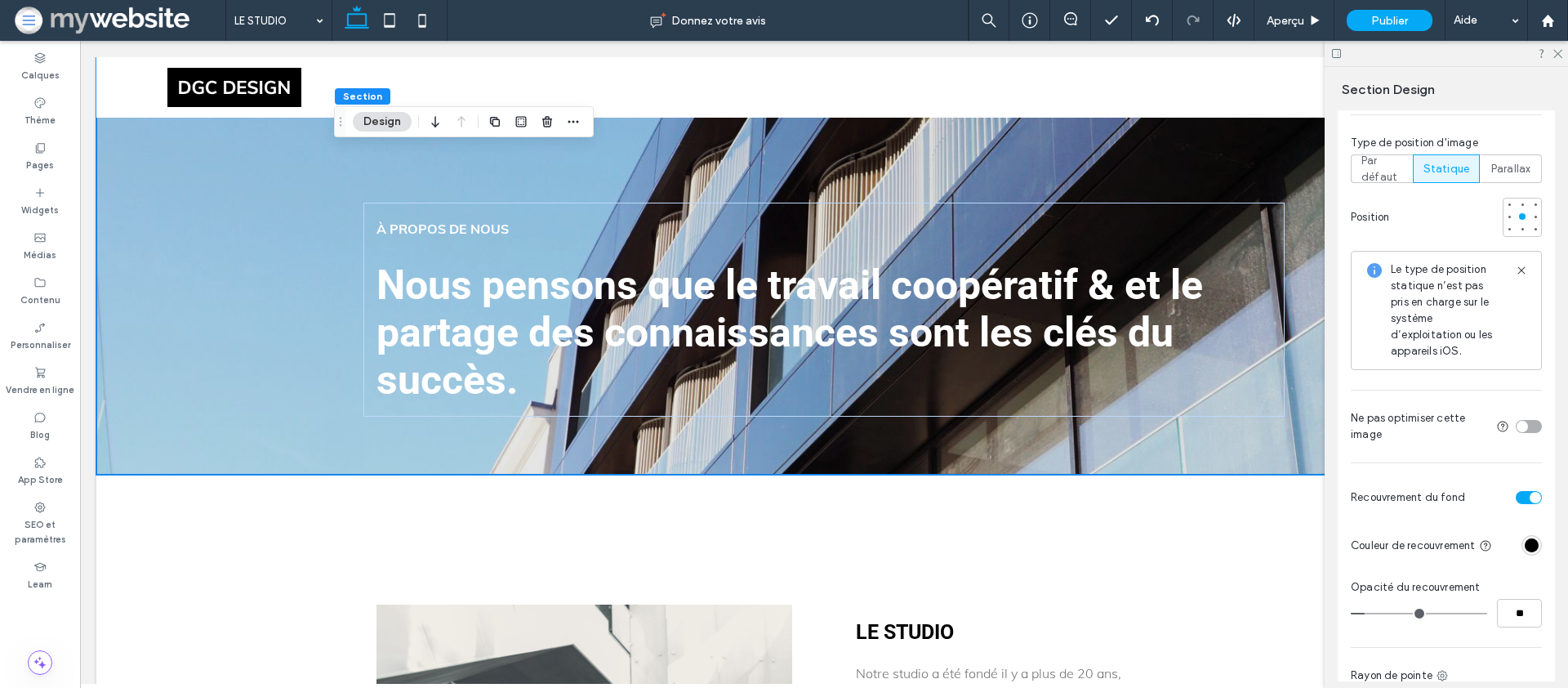
scroll to position [856, 0]
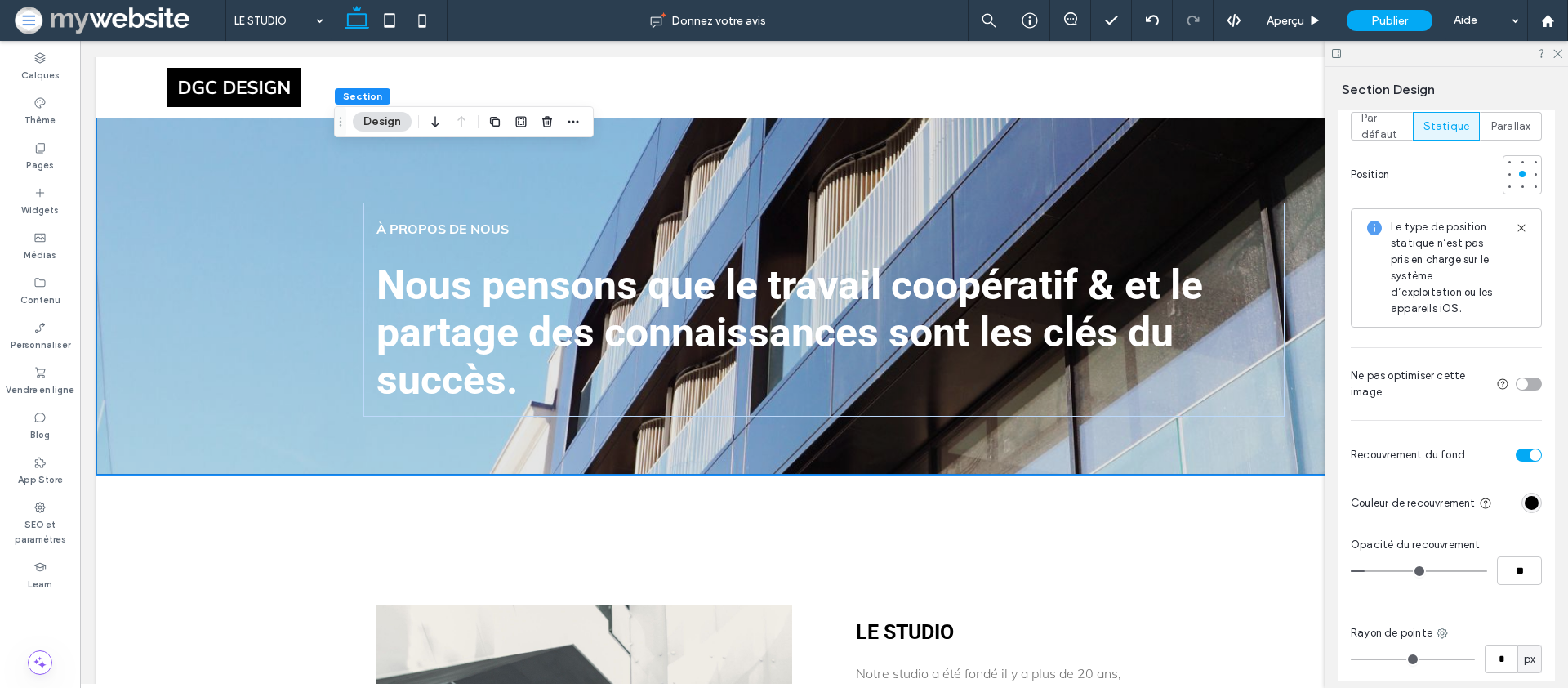
type input "**"
click at [1398, 572] on input "range" at bounding box center [1419, 571] width 136 height 2
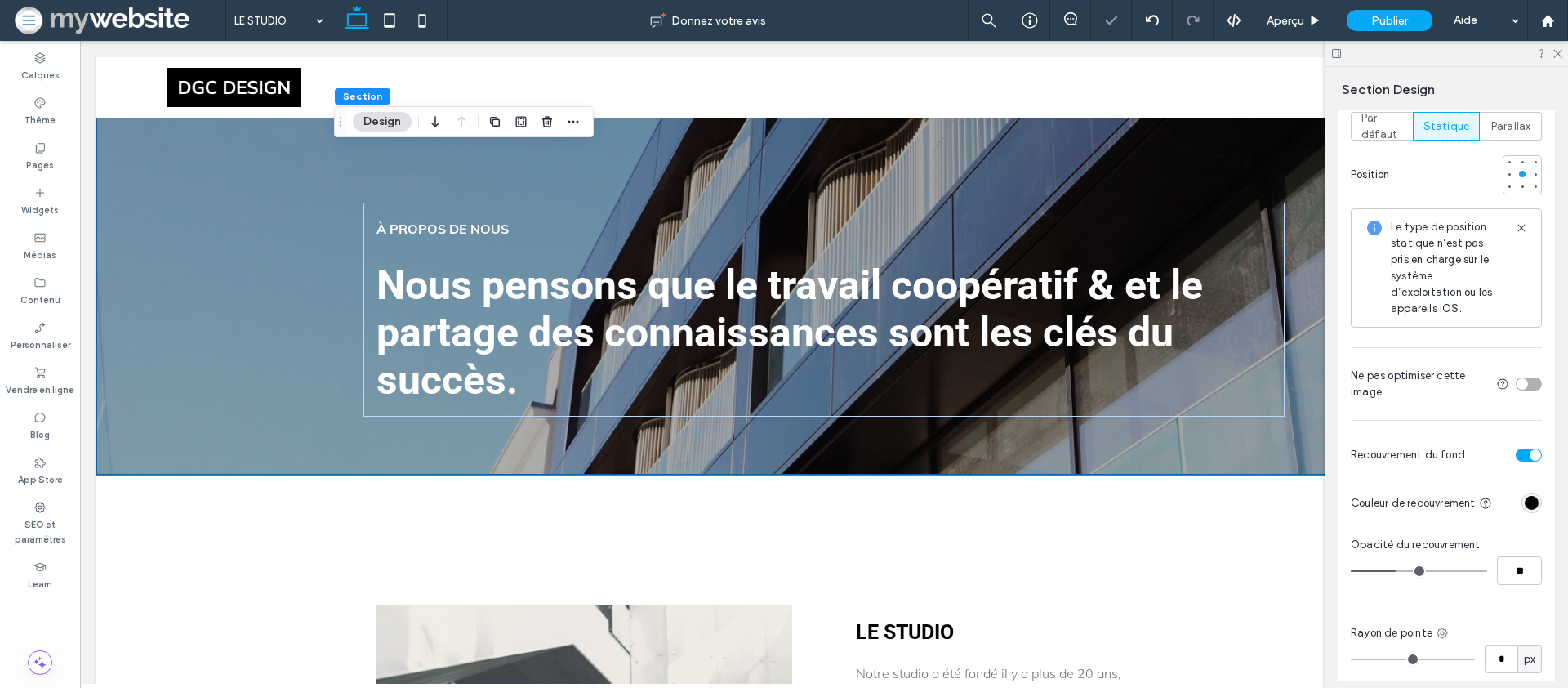
type input "**"
click at [1410, 570] on input "range" at bounding box center [1419, 571] width 136 height 2
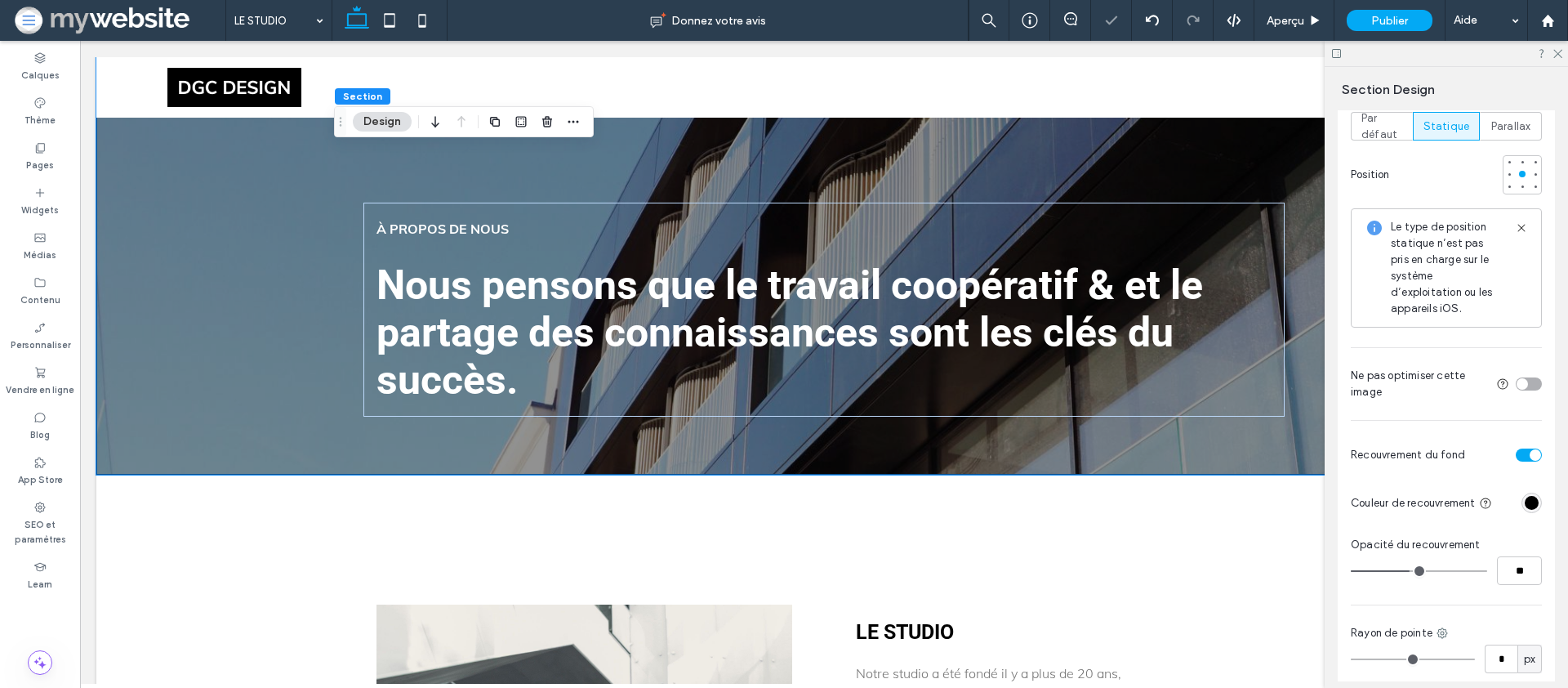
type input "**"
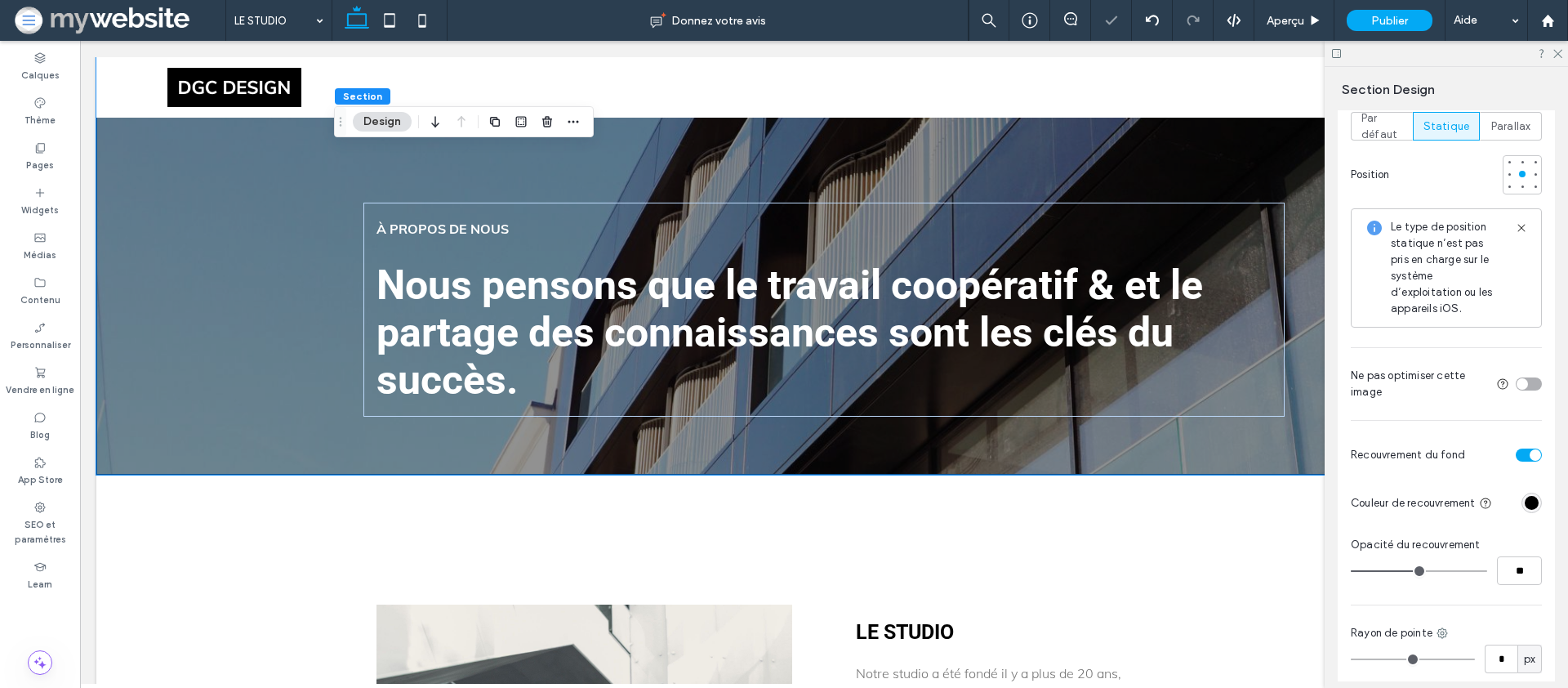
type input "**"
click at [1417, 570] on input "range" at bounding box center [1419, 571] width 136 height 2
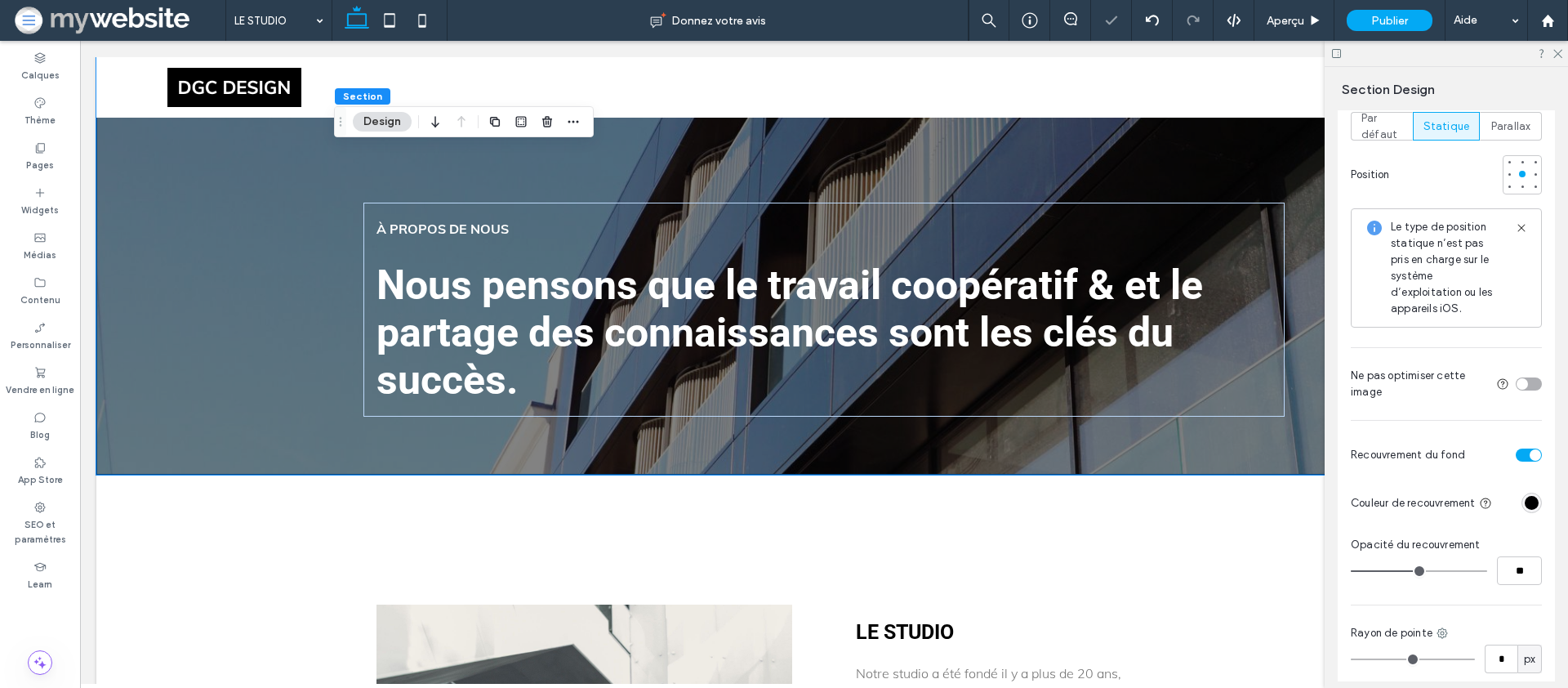
type input "**"
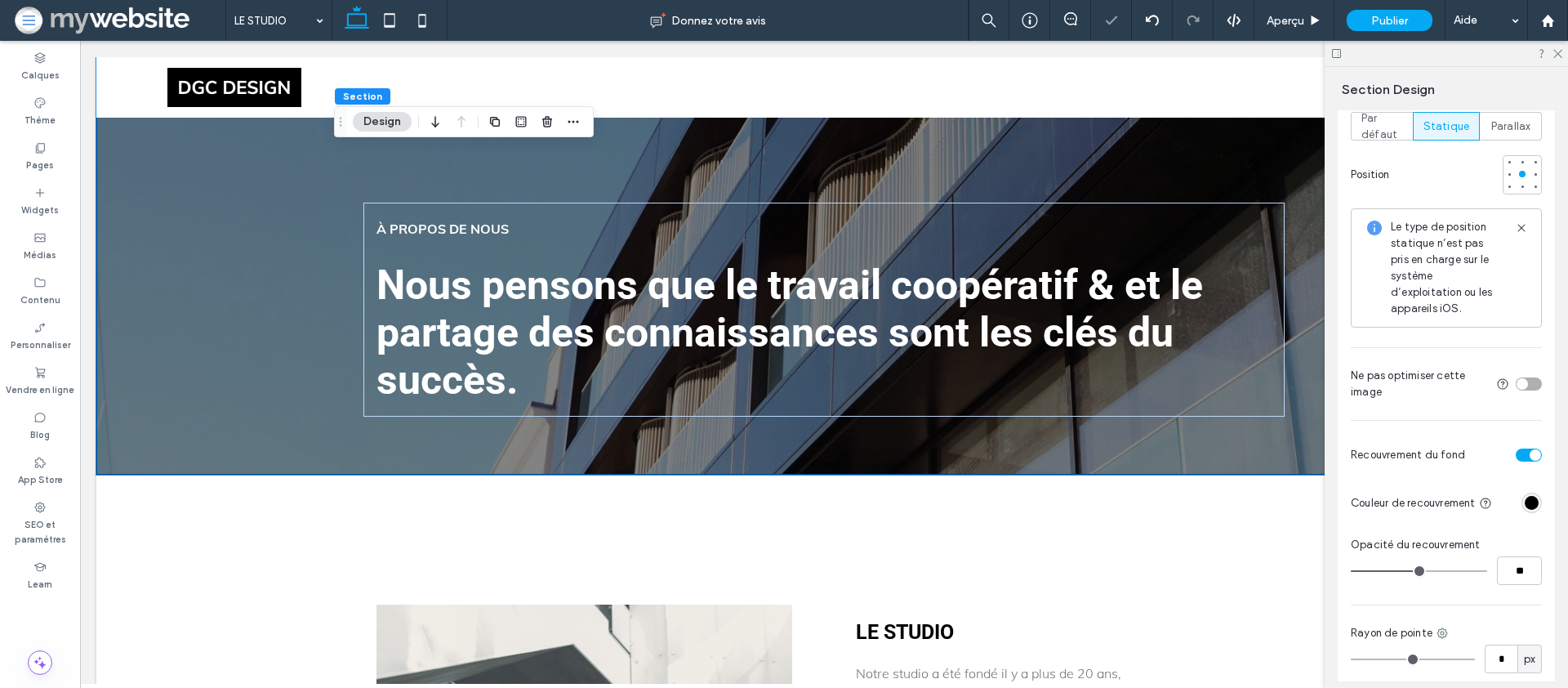
type input "**"
click at [1419, 570] on input "range" at bounding box center [1419, 571] width 136 height 2
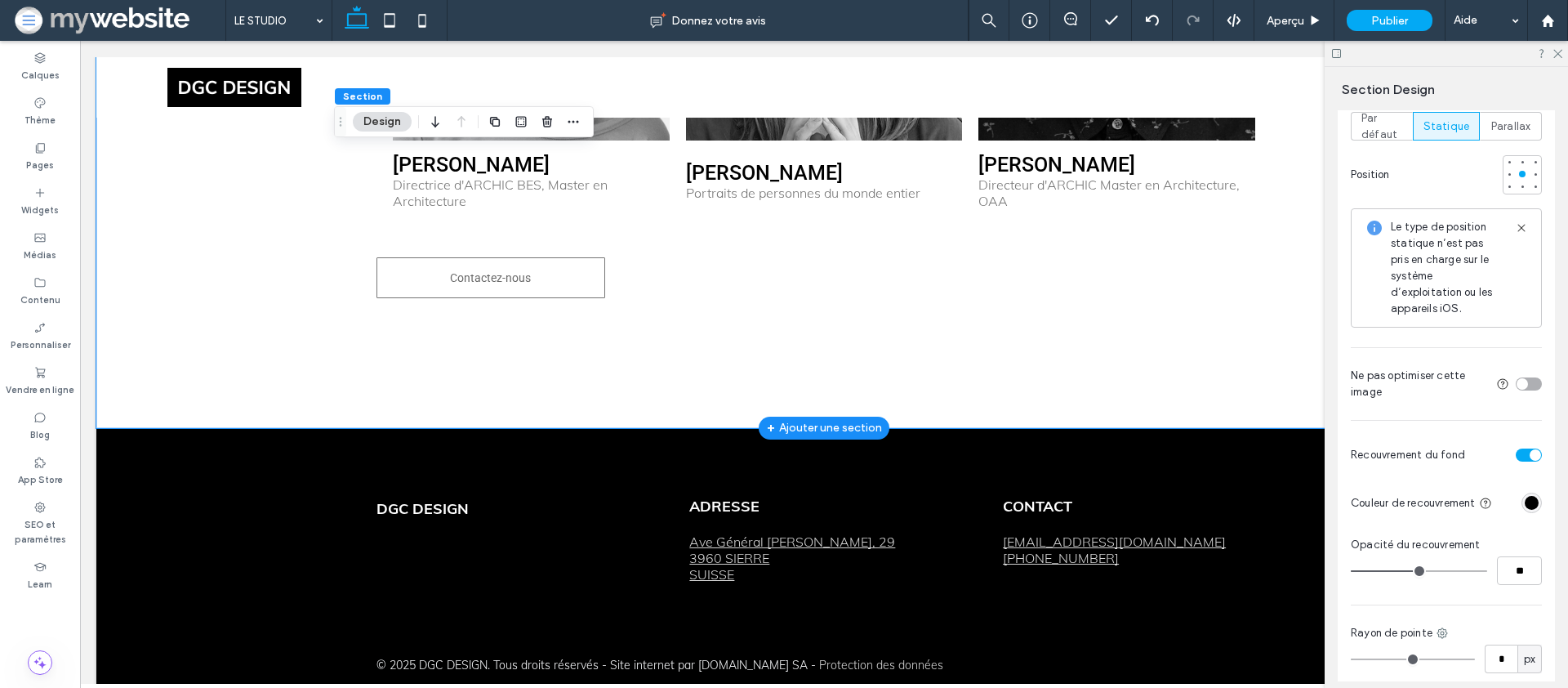
scroll to position [2504, 0]
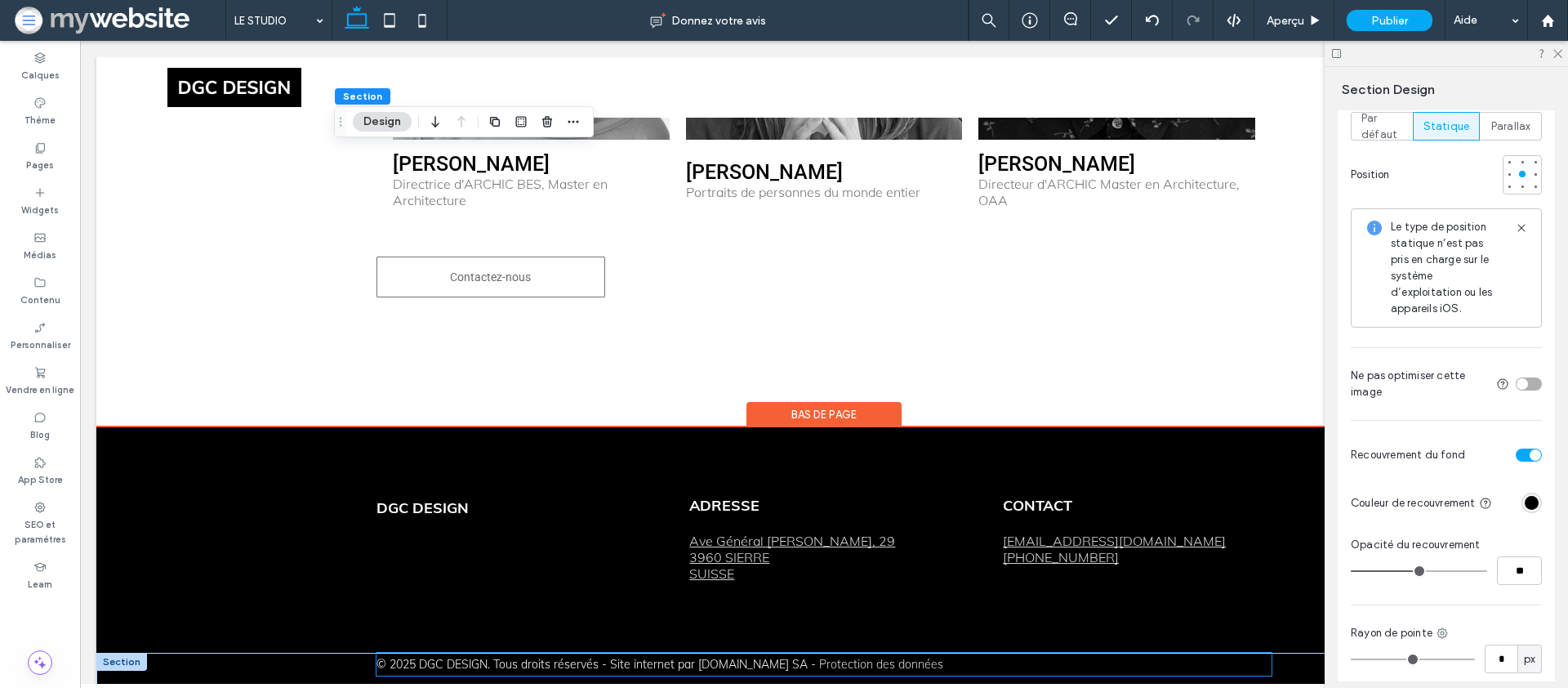
click at [388, 667] on span "© 2025 DGC DESIGN. Tous droits réservés -" at bounding box center [491, 664] width 230 height 14
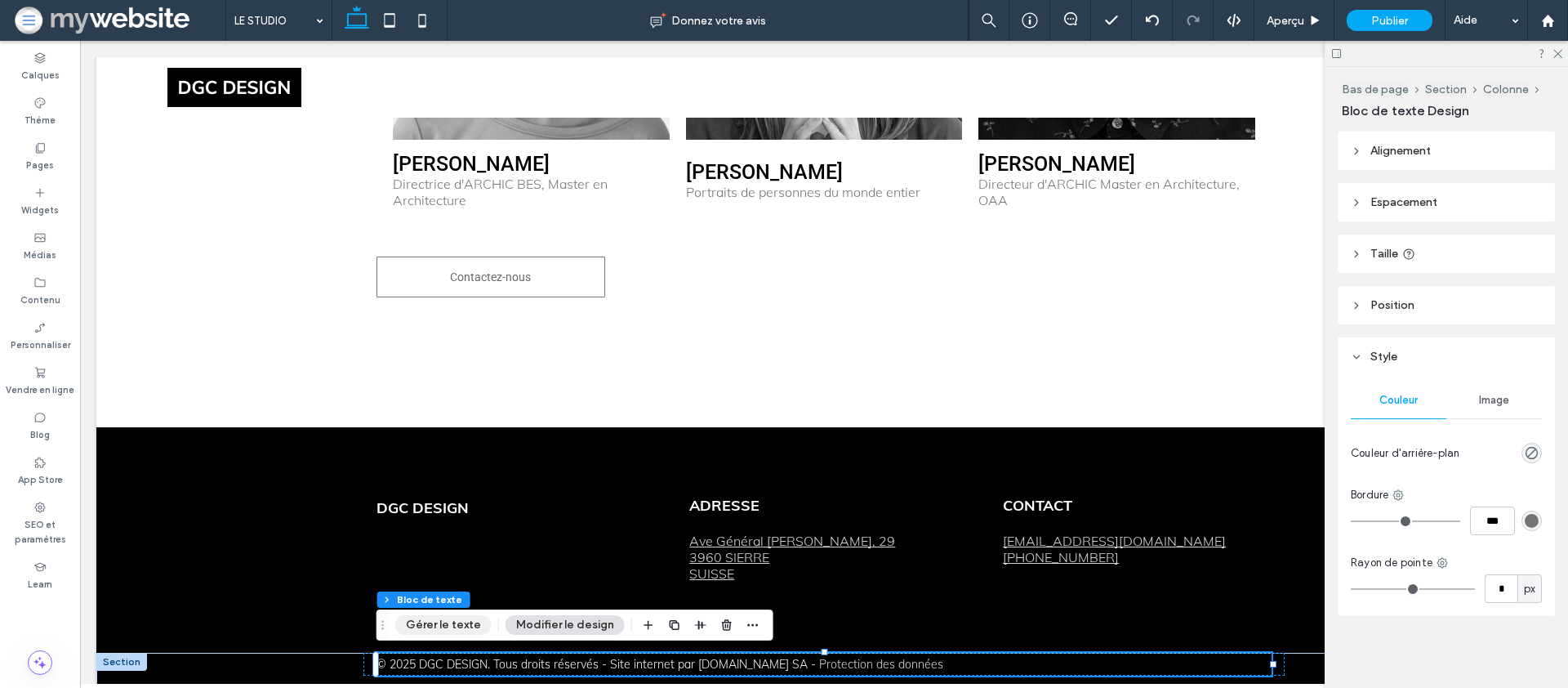
click at [426, 626] on button "Gérer le texte" at bounding box center [443, 626] width 96 height 20
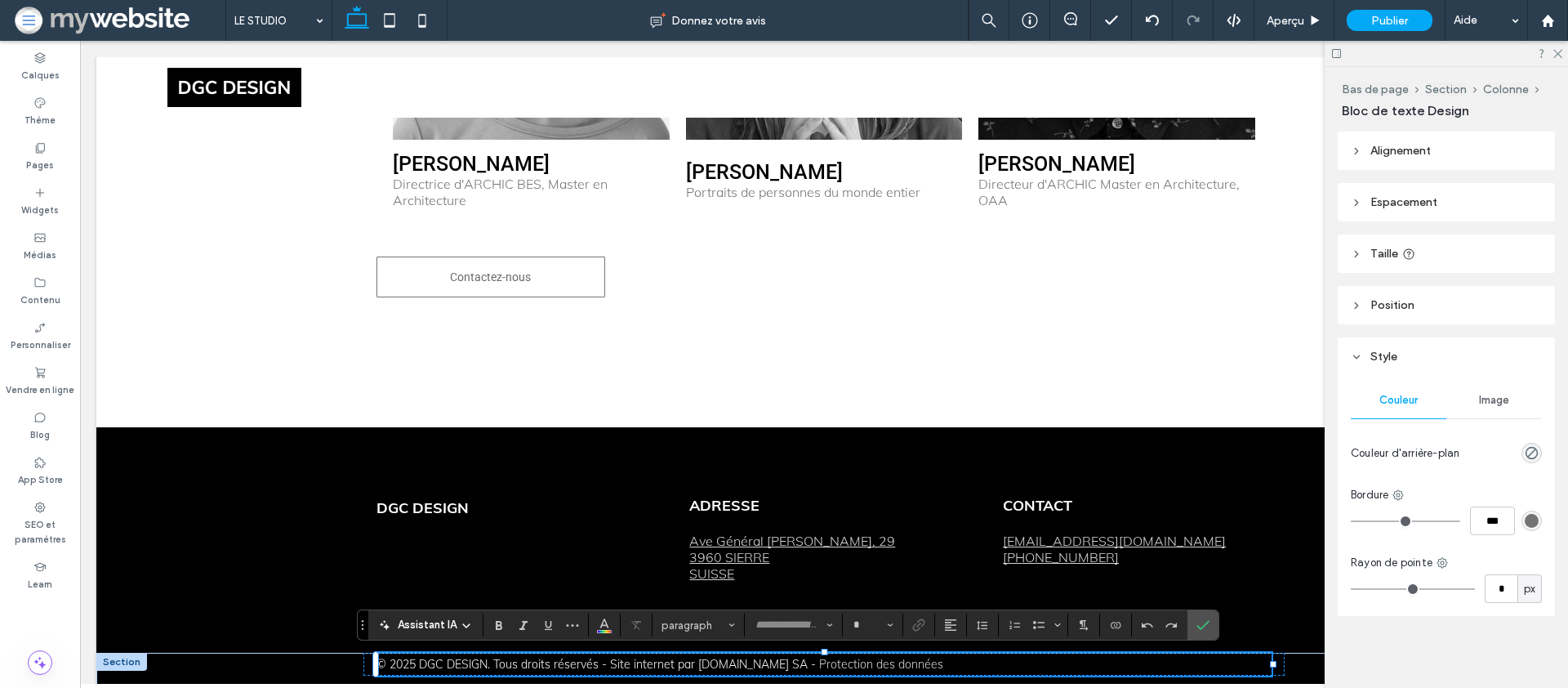
type input "****"
type input "**"
click at [949, 621] on icon "Alignement" at bounding box center [951, 625] width 13 height 13
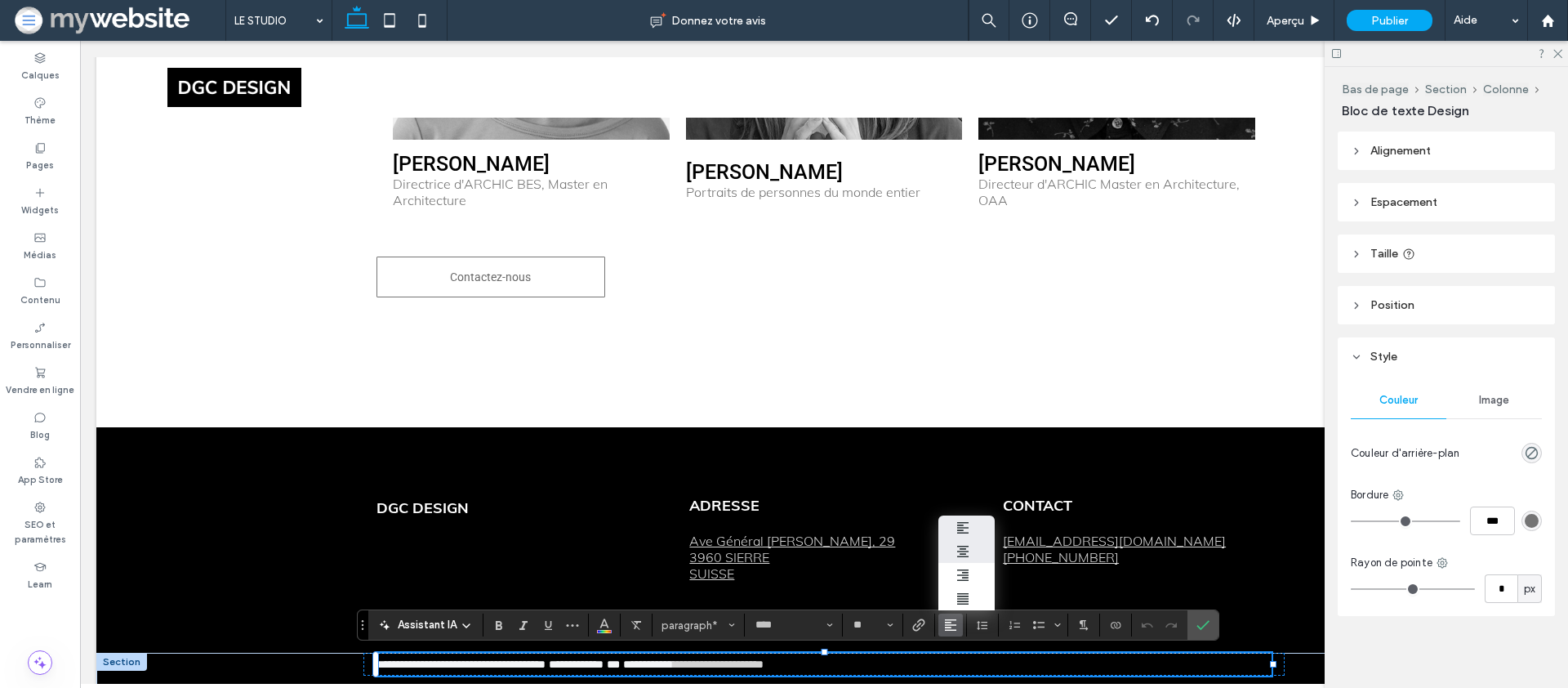
click at [973, 549] on div "ui.textEditor.alignment.center" at bounding box center [967, 551] width 21 height 13
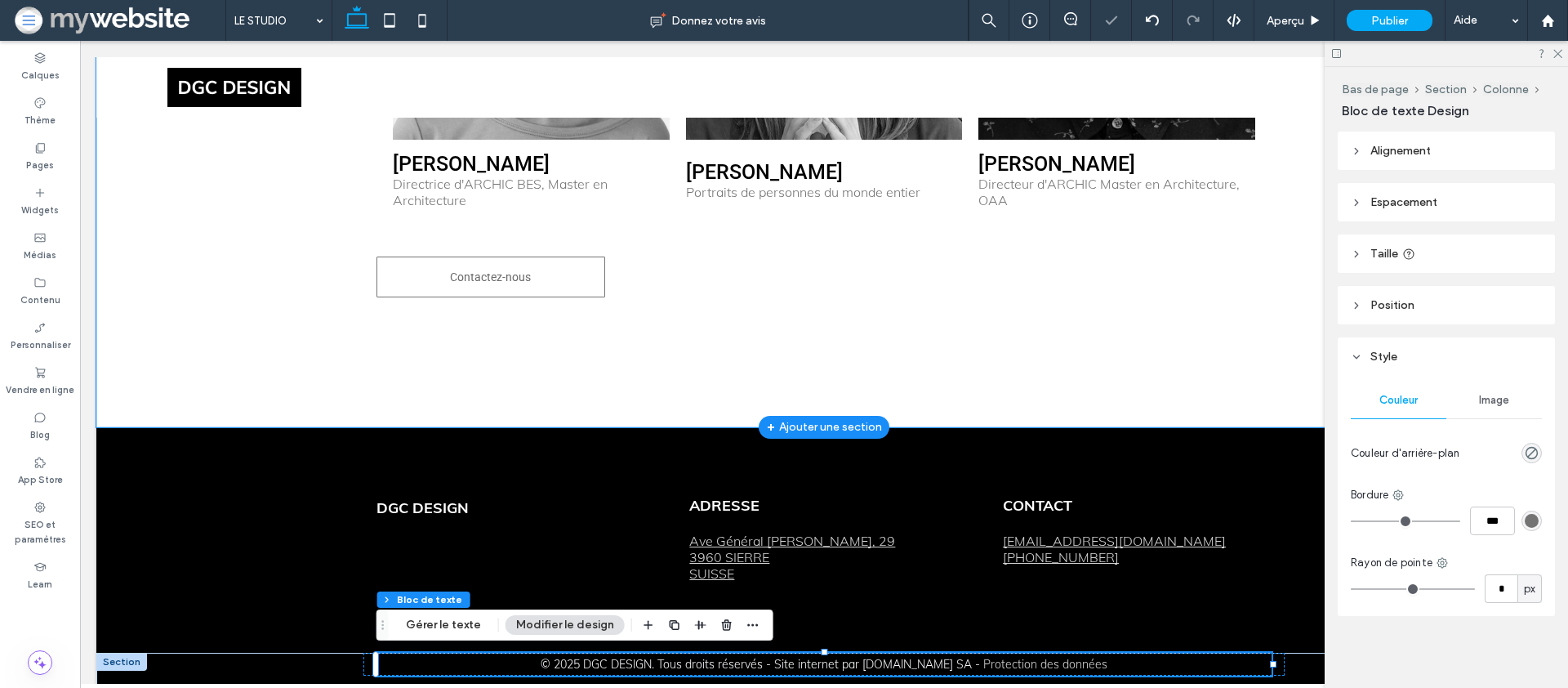
click at [431, 330] on div "Nos experts Notre équipe se compose d'architectes aux expériences variées et sp…" at bounding box center [824, 2] width 980 height 851
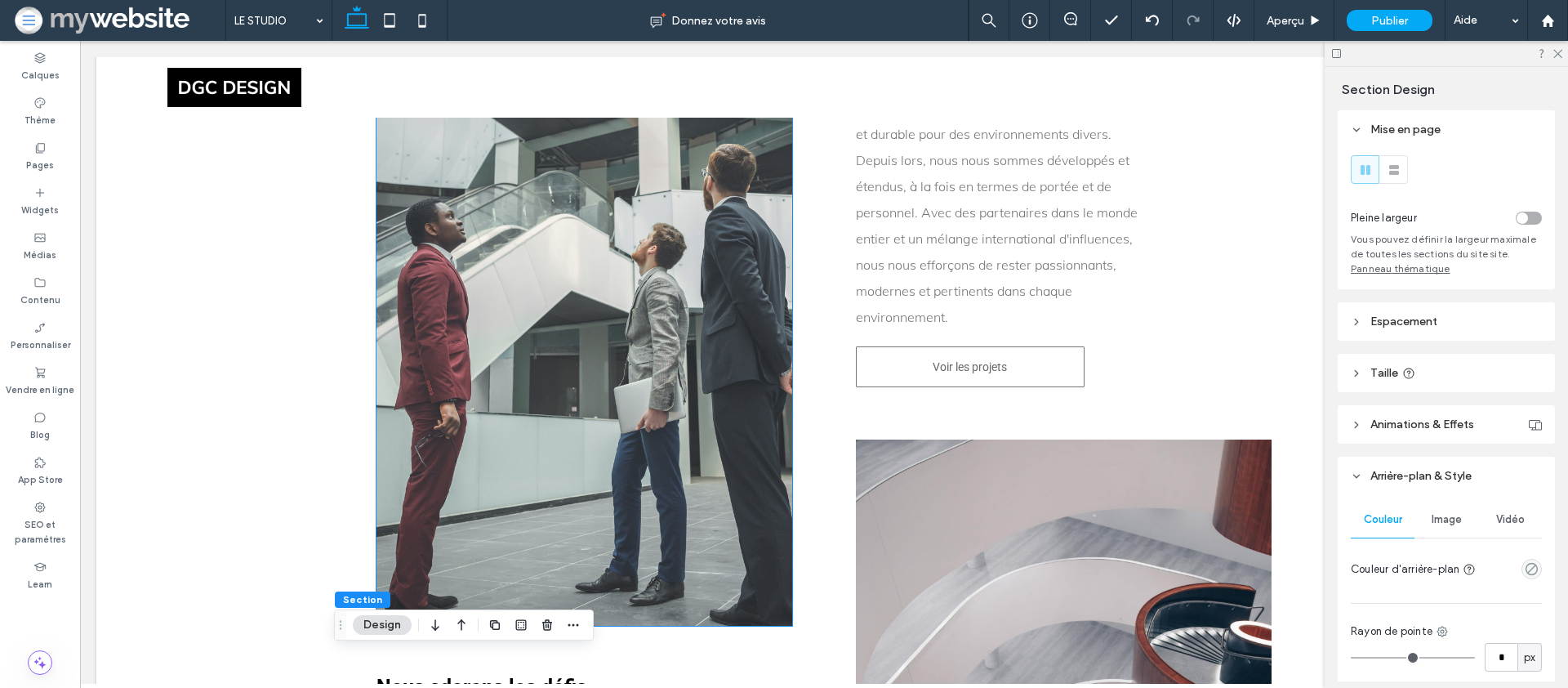
scroll to position [0, 0]
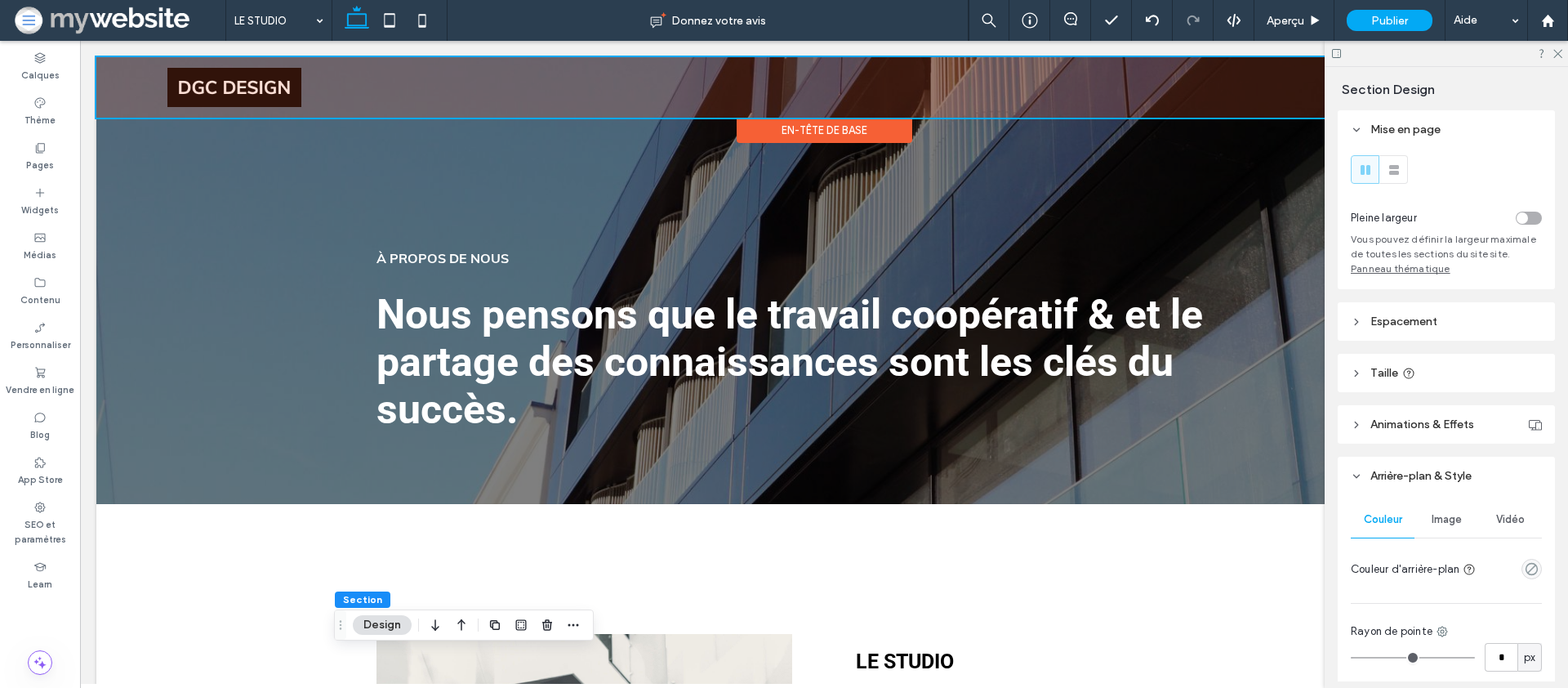
click at [120, 82] on div at bounding box center [824, 87] width 1456 height 61
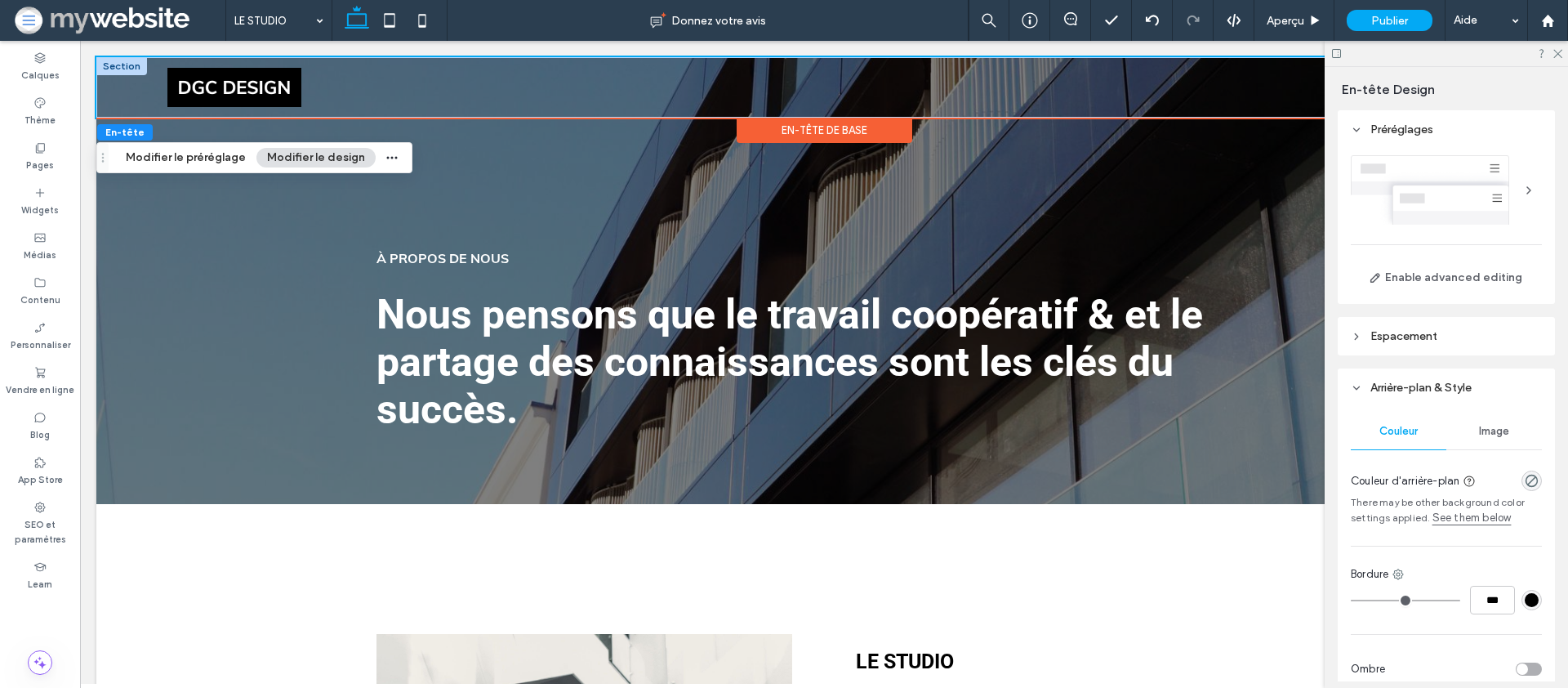
click at [110, 63] on div at bounding box center [121, 66] width 51 height 18
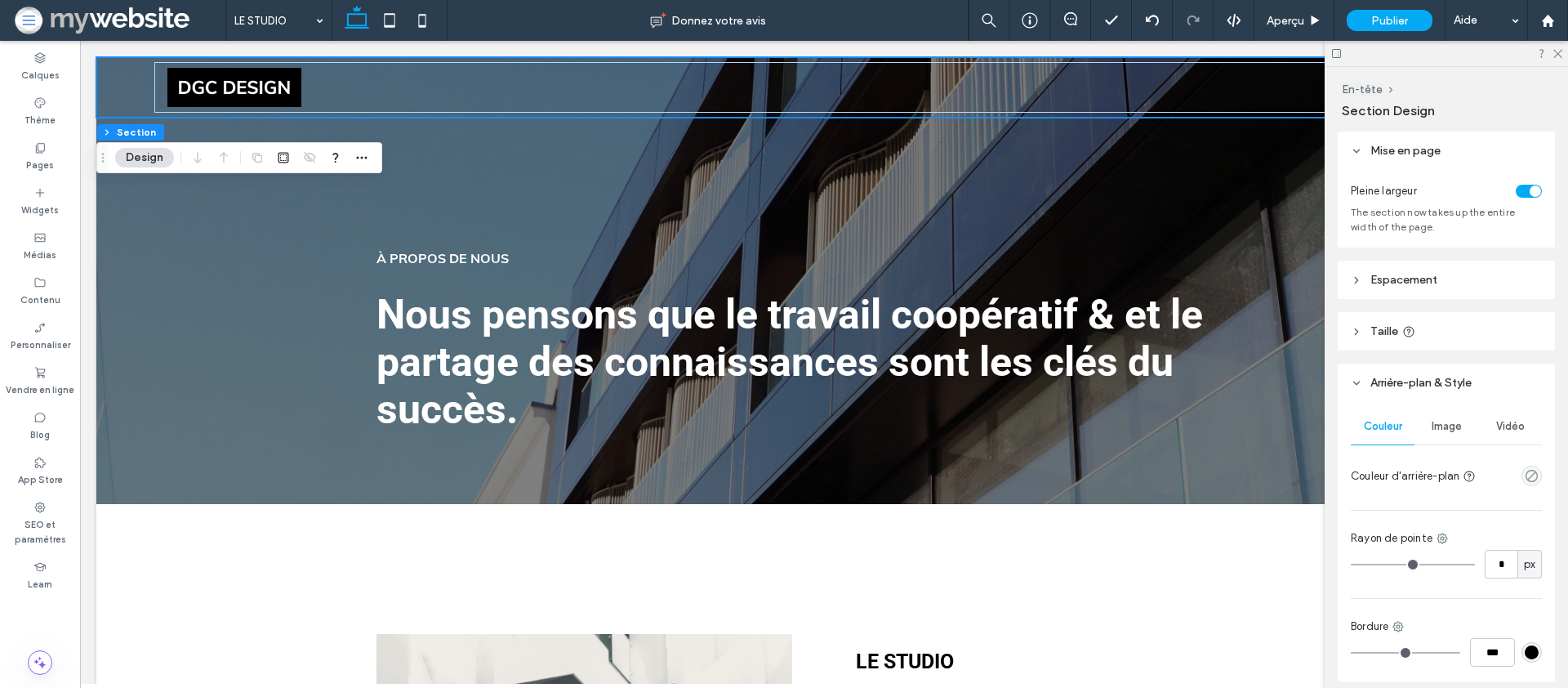
scroll to position [132, 0]
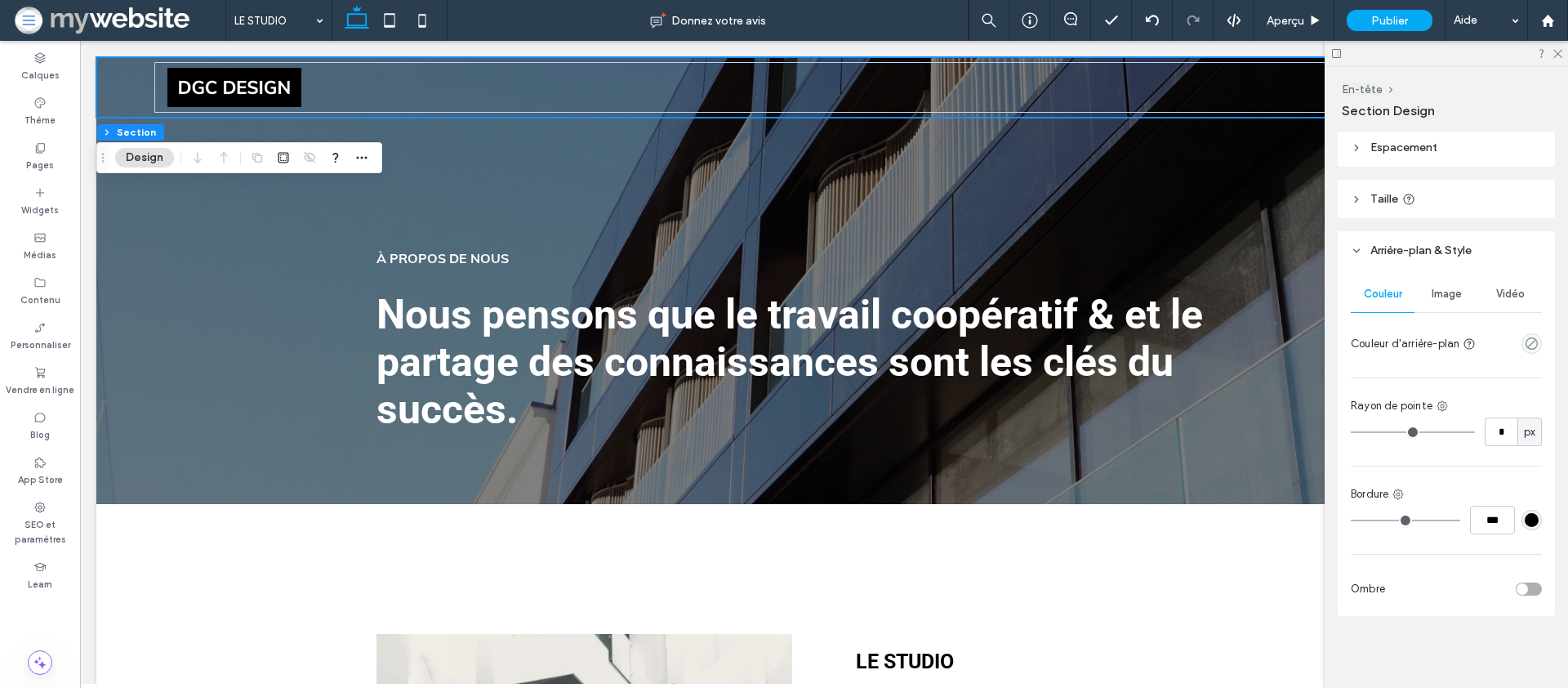
click at [1396, 151] on span "Espacement" at bounding box center [1404, 148] width 67 height 14
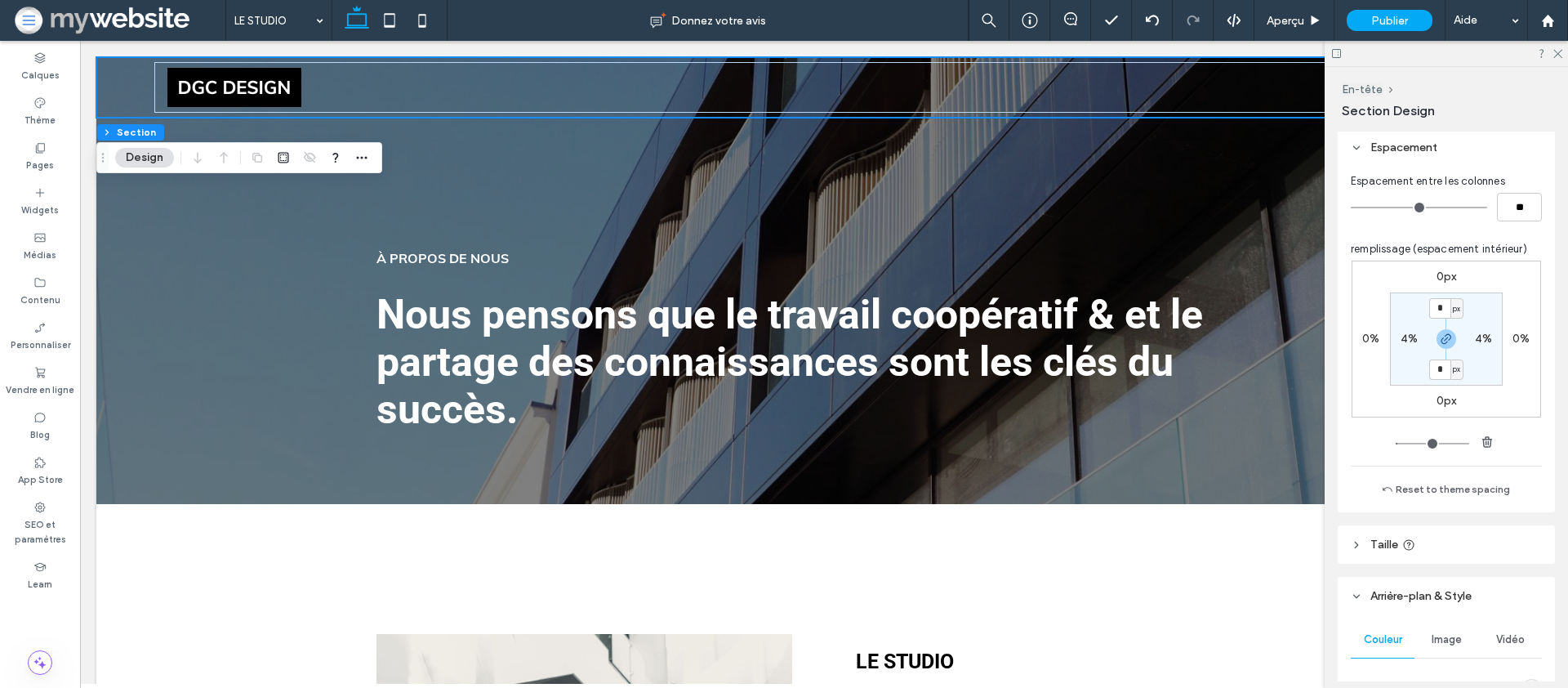
click at [1409, 343] on label "4%" at bounding box center [1409, 339] width 17 height 14
type input "*"
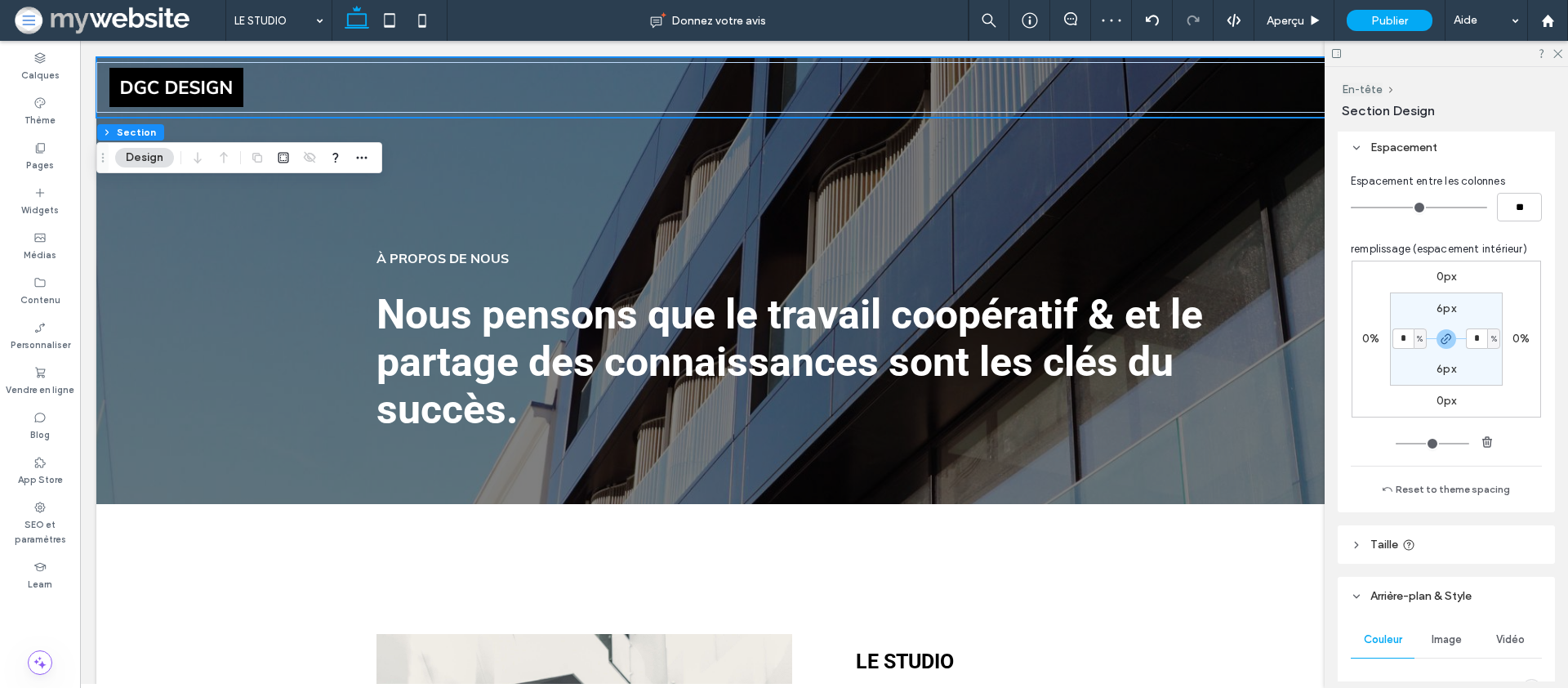
drag, startPoint x: 1560, startPoint y: 50, endPoint x: 1547, endPoint y: 45, distance: 13.9
click at [1556, 47] on icon at bounding box center [1557, 53] width 11 height 11
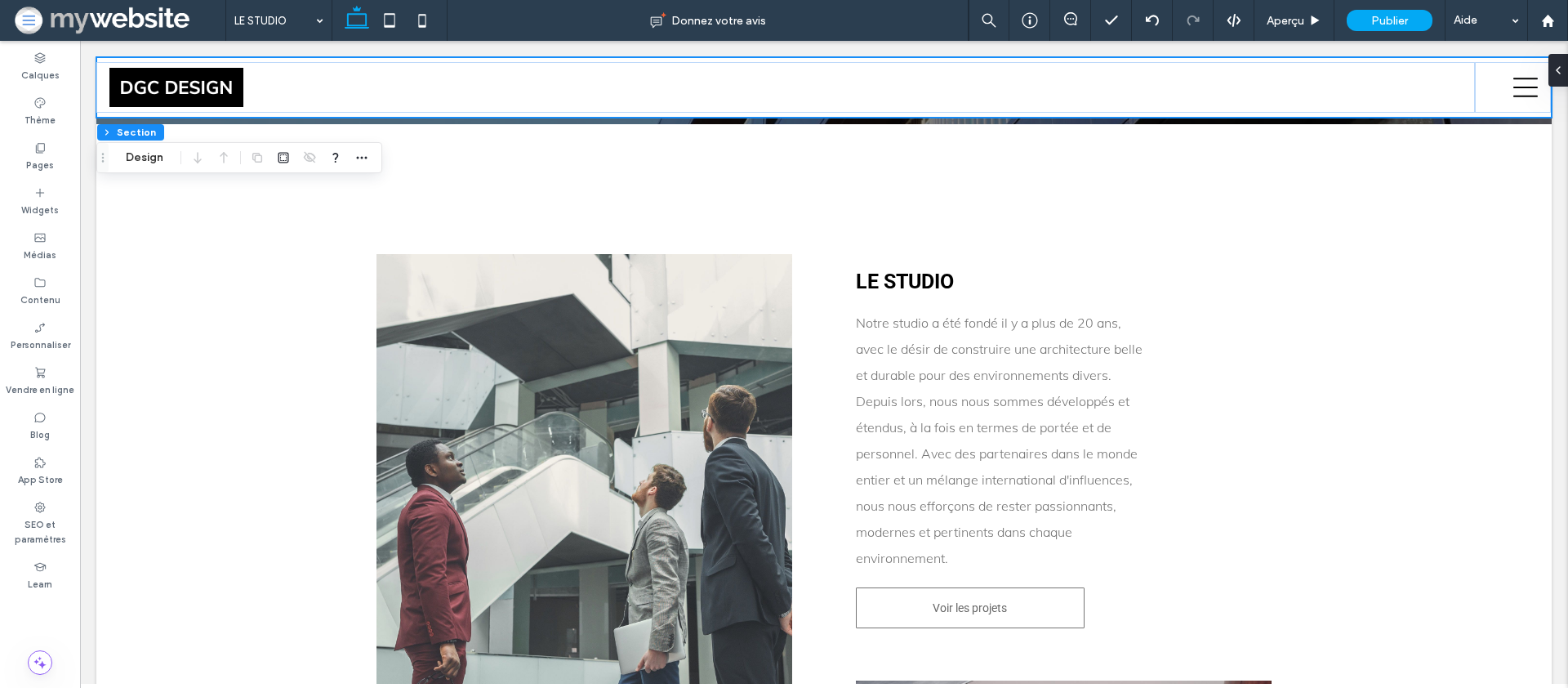
scroll to position [383, 0]
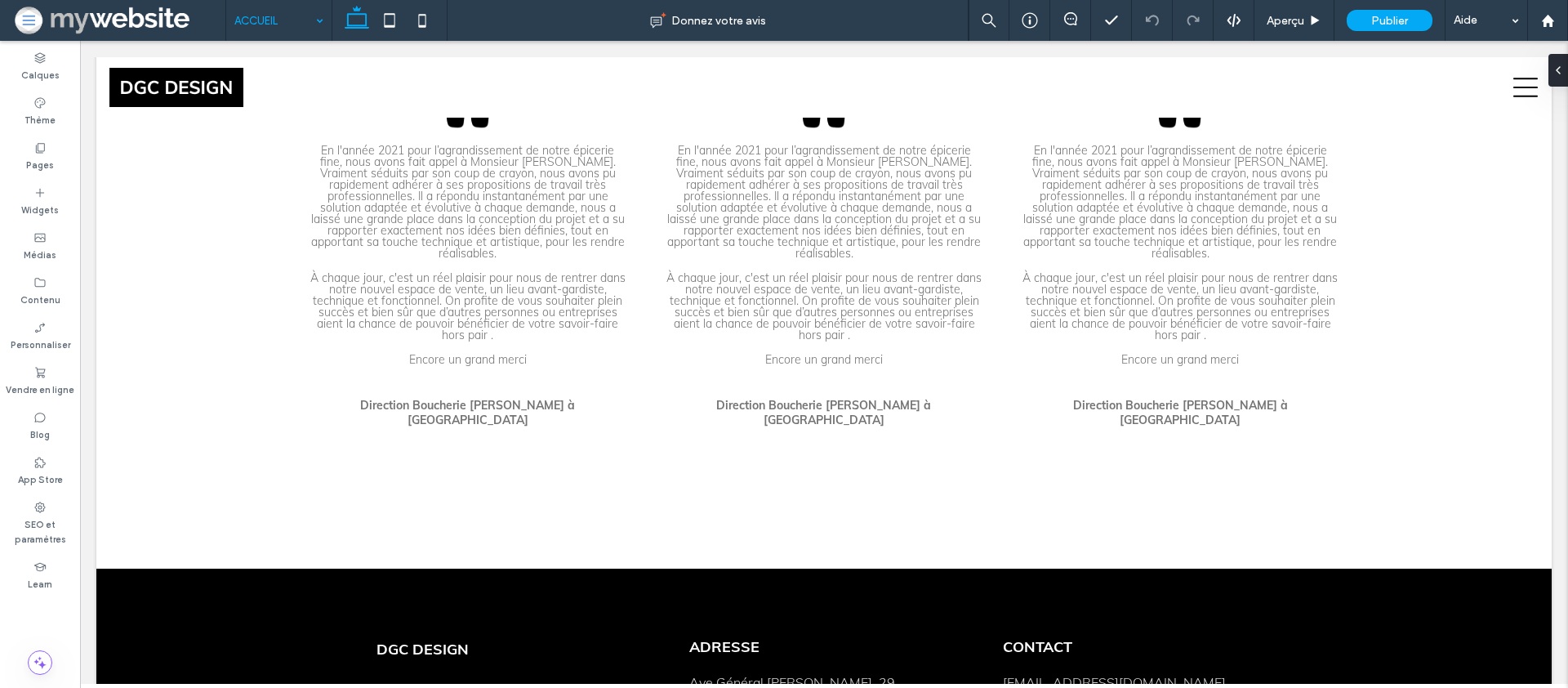
scroll to position [4075, 0]
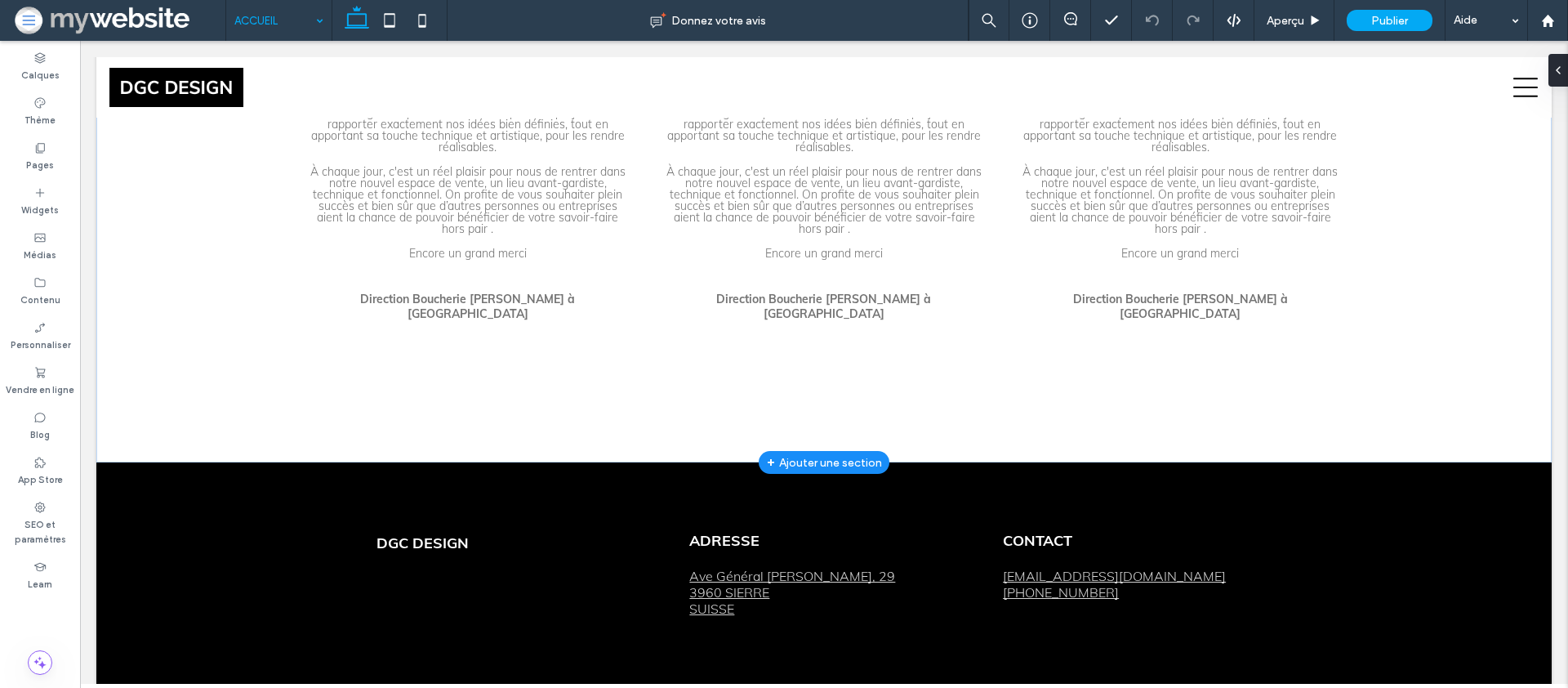
click at [795, 453] on div "+ Ajouter une section" at bounding box center [824, 462] width 115 height 18
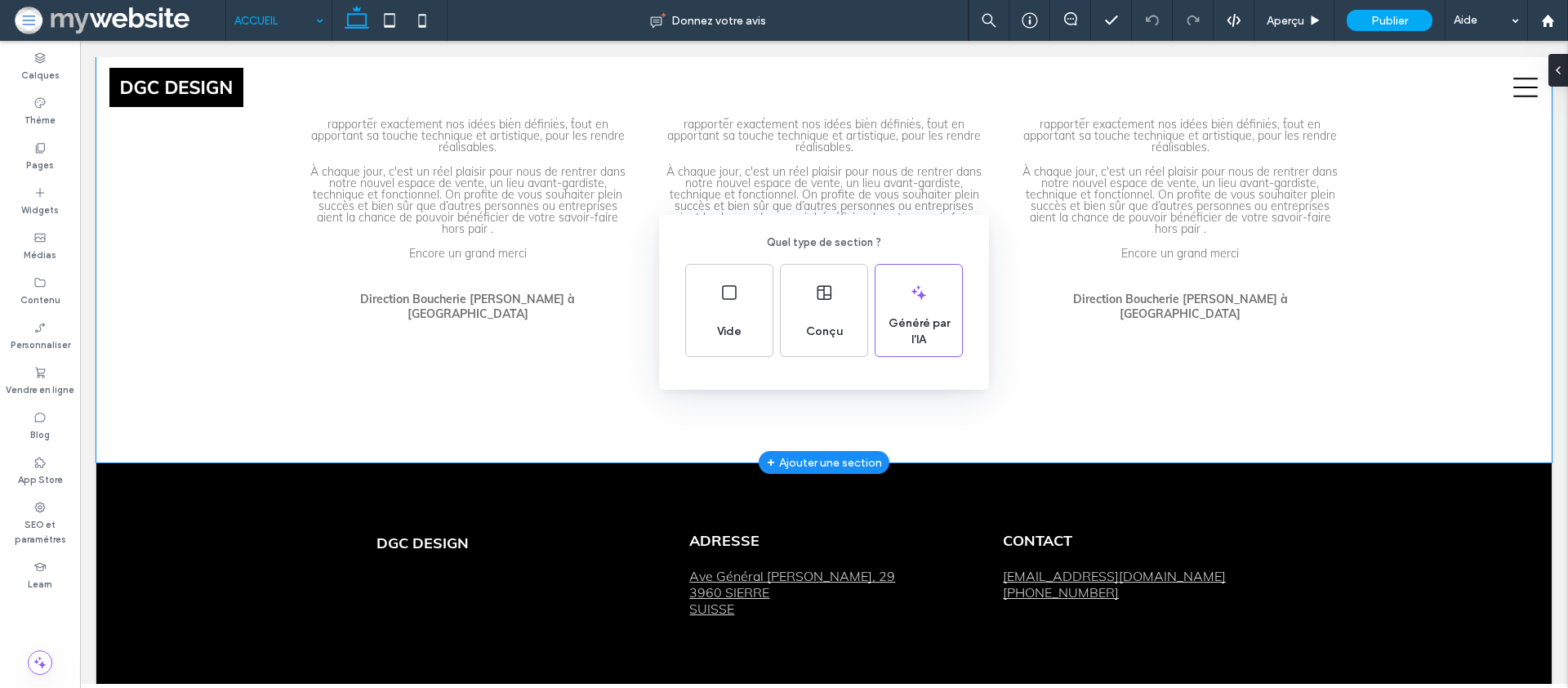
click at [648, 240] on div "Quel type de section ? Vide Conçu Généré par l'IA" at bounding box center [784, 384] width 1568 height 768
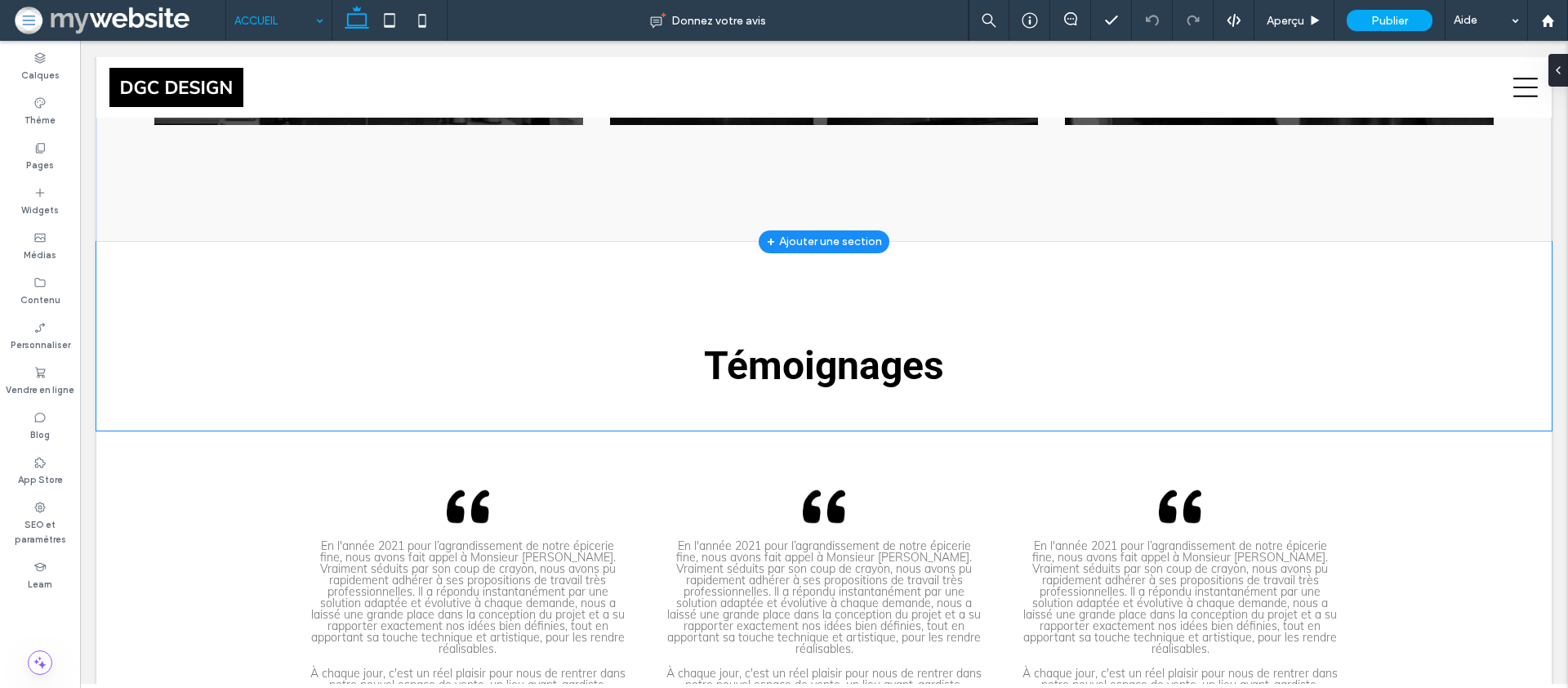
scroll to position [3478, 0]
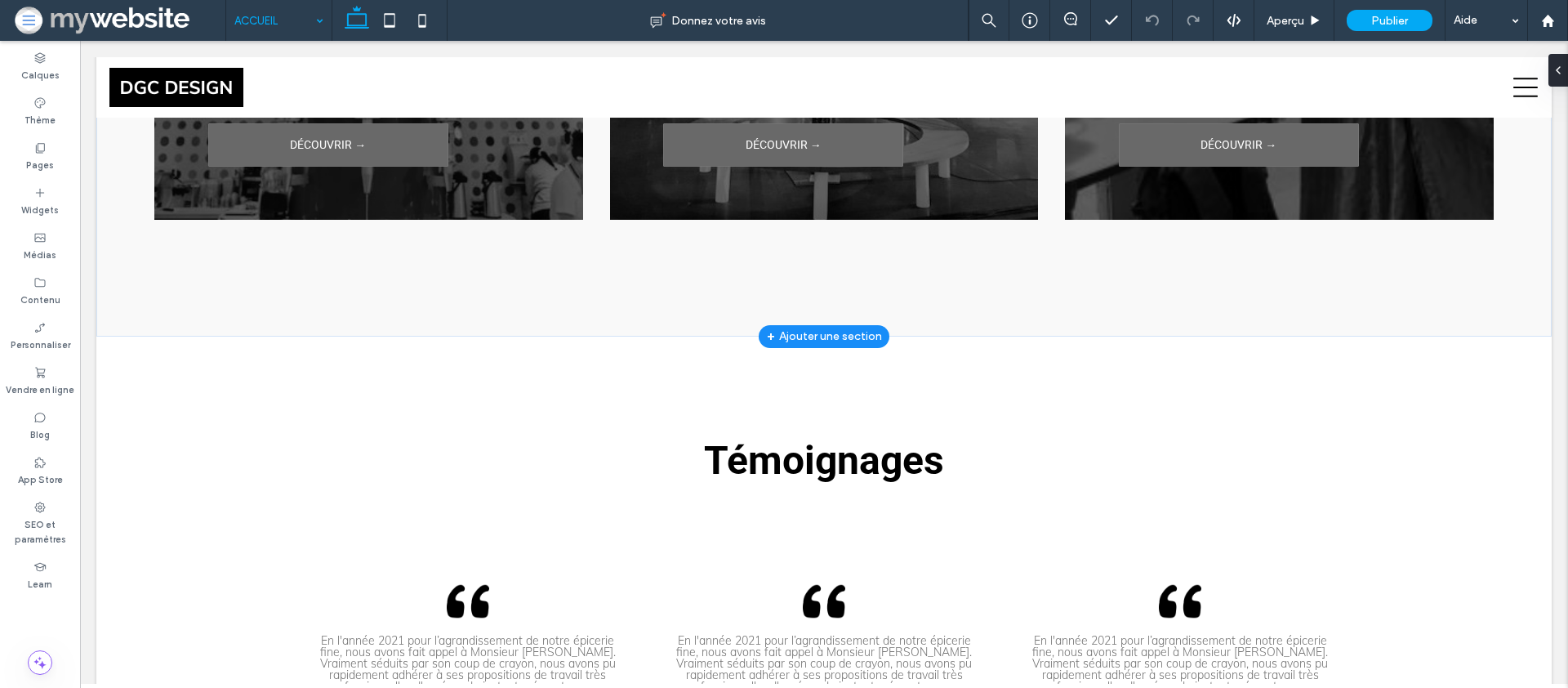
click at [828, 327] on div "+ Ajouter une section" at bounding box center [824, 336] width 115 height 18
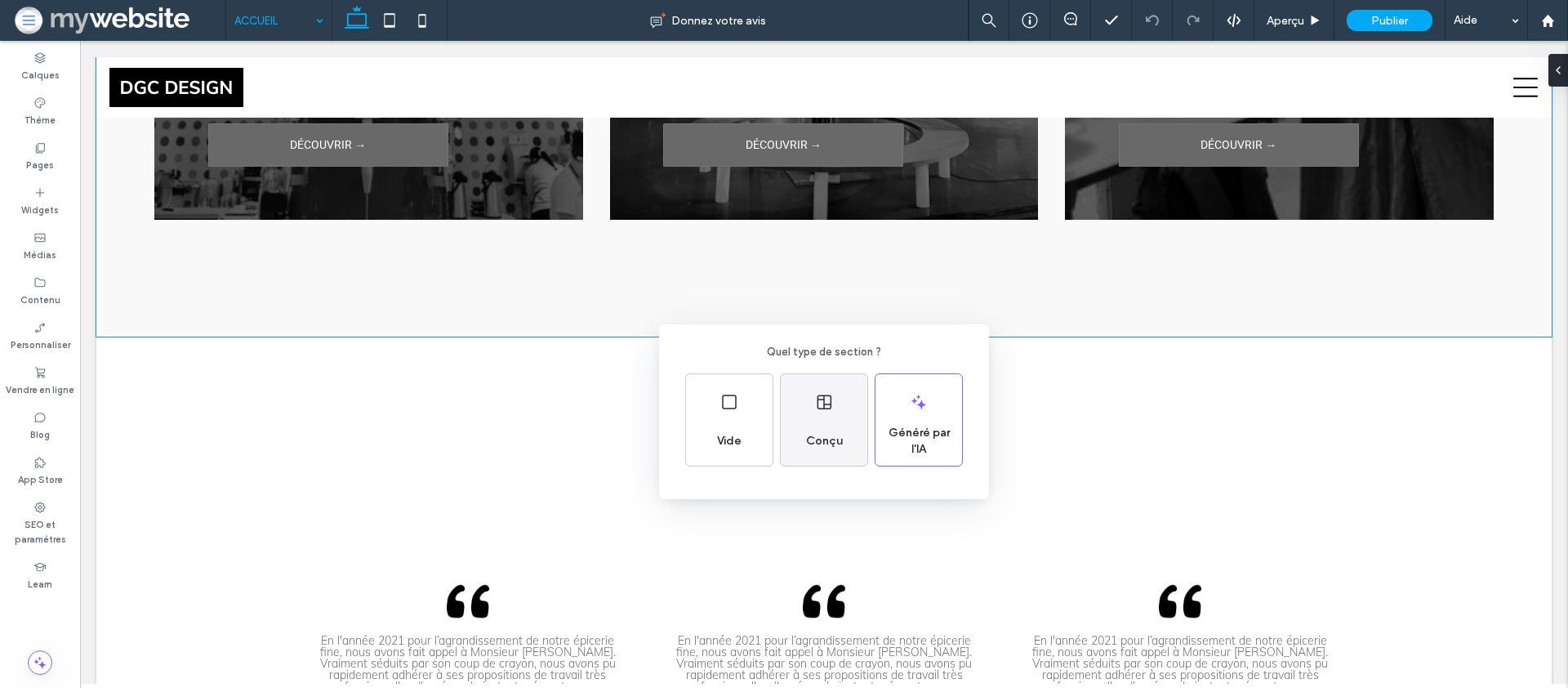
click at [792, 403] on div "Conçu" at bounding box center [823, 419] width 87 height 92
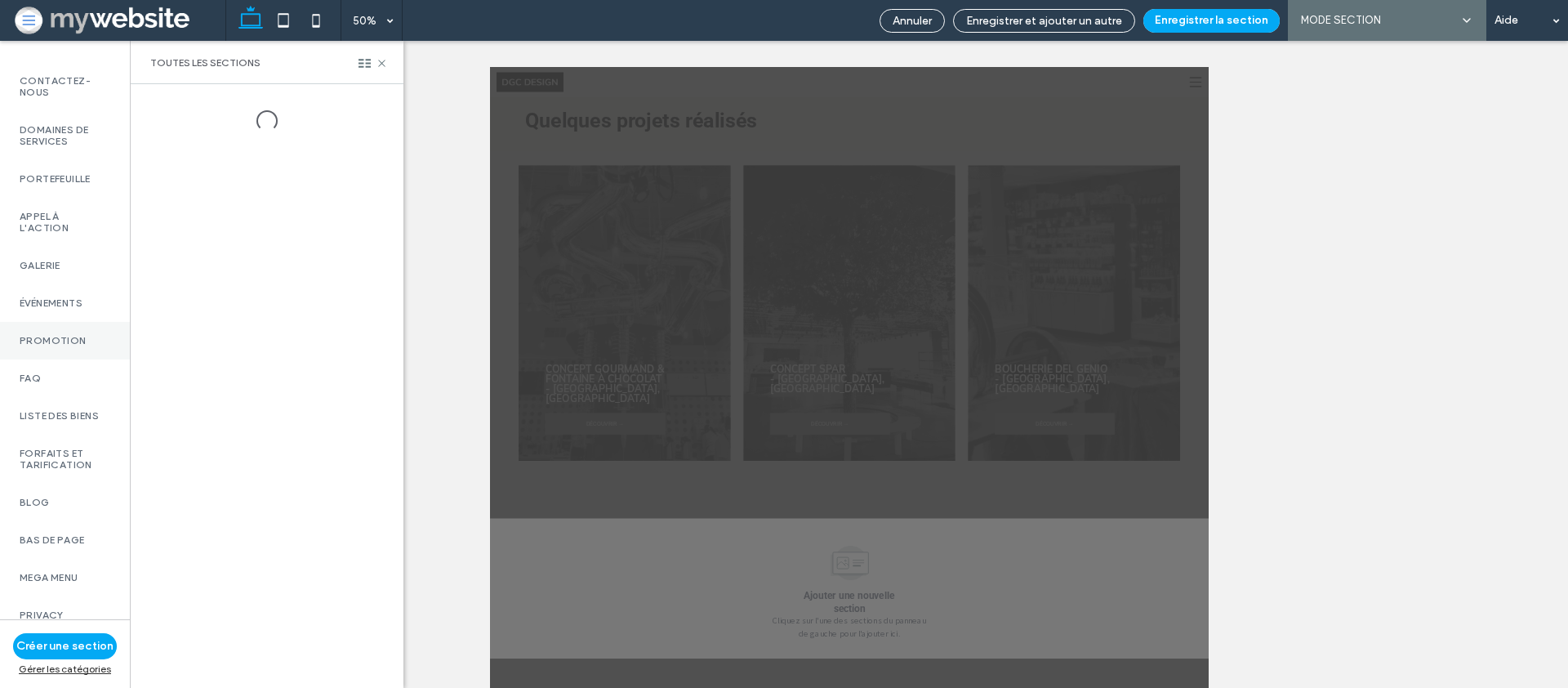
scroll to position [877, 0]
click at [46, 299] on div "Événements" at bounding box center [65, 300] width 130 height 37
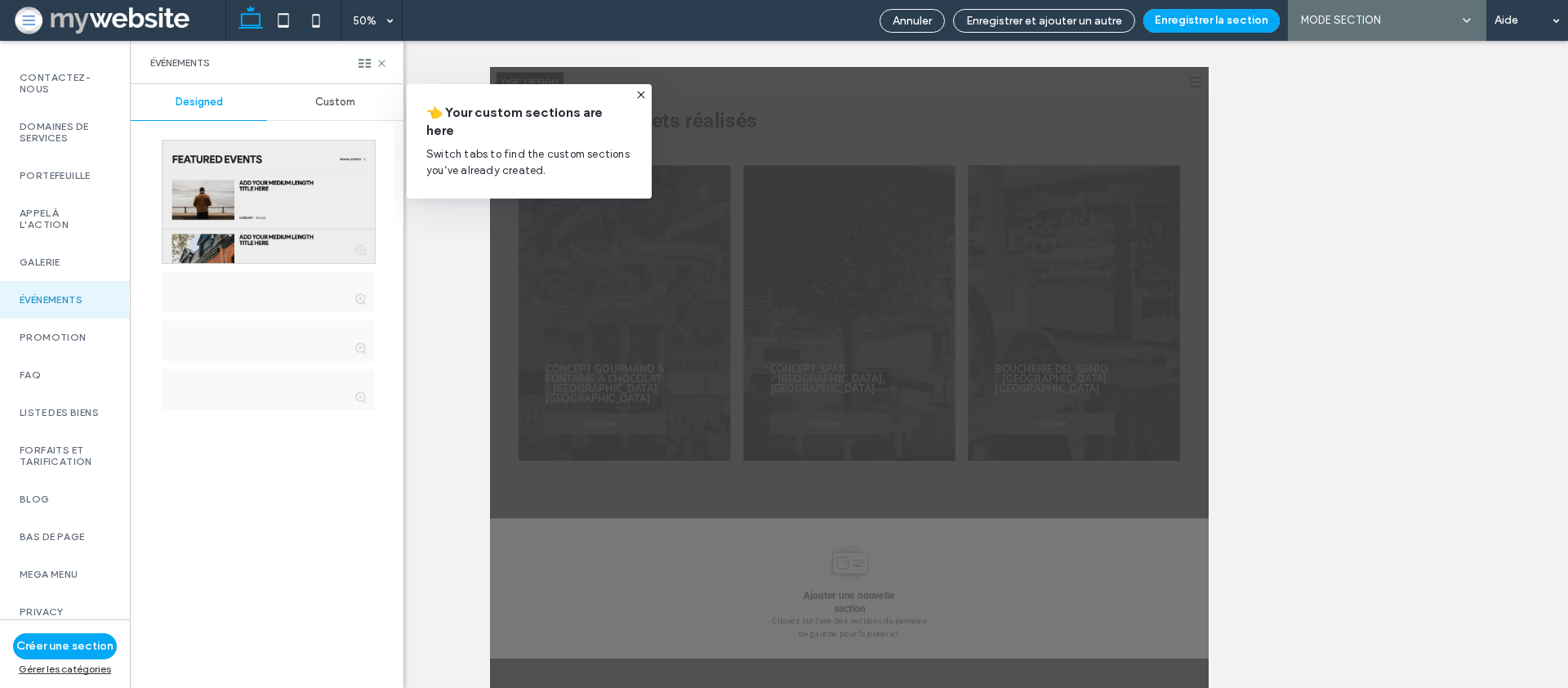
click at [300, 248] on div at bounding box center [268, 202] width 212 height 122
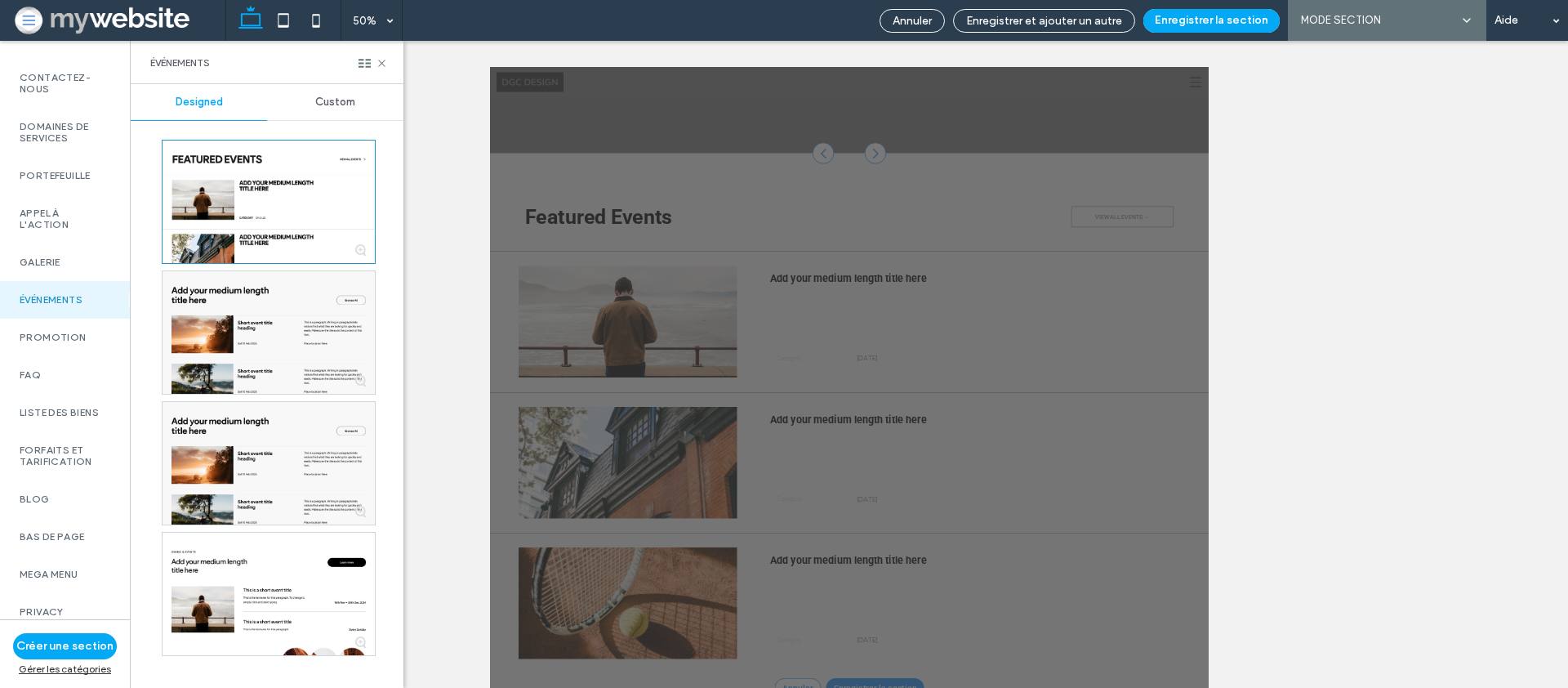
scroll to position [3575, 0]
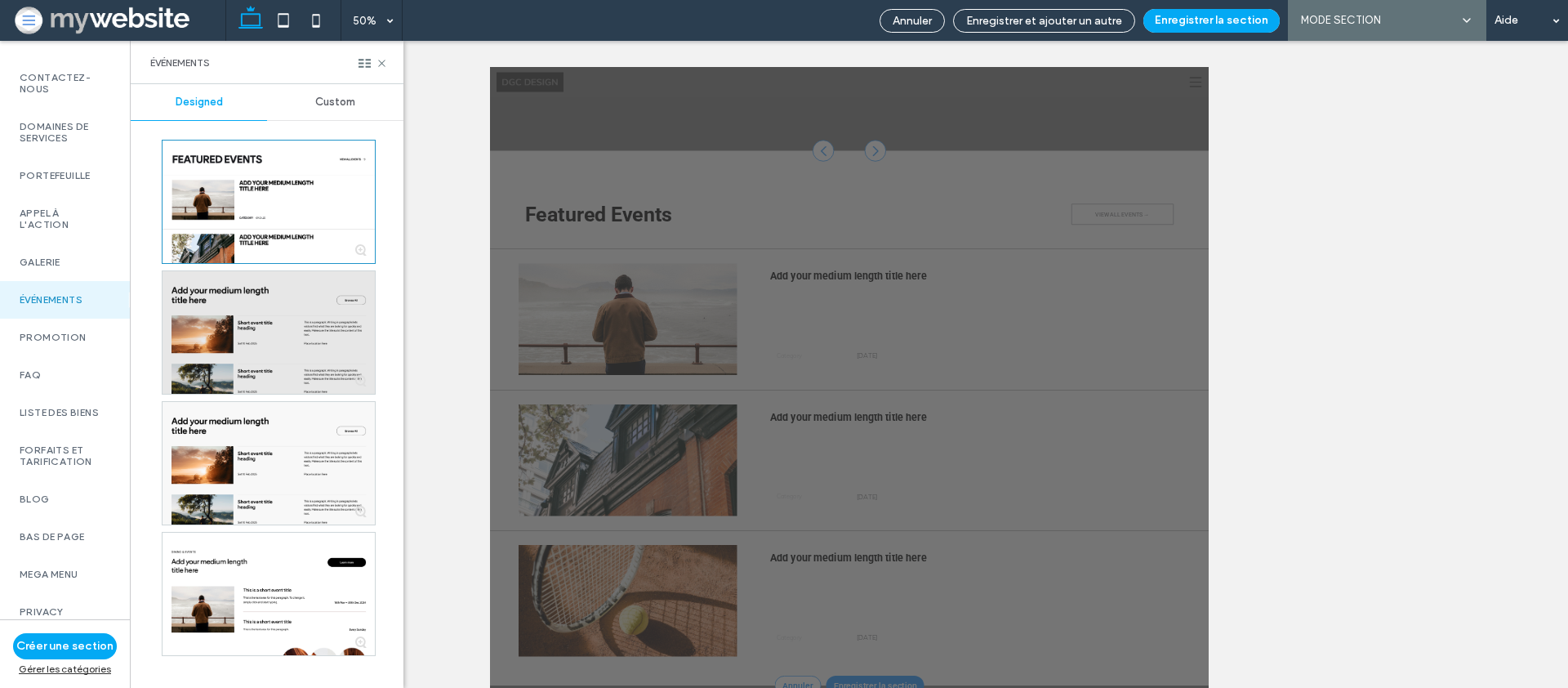
click at [256, 319] on div at bounding box center [268, 332] width 212 height 122
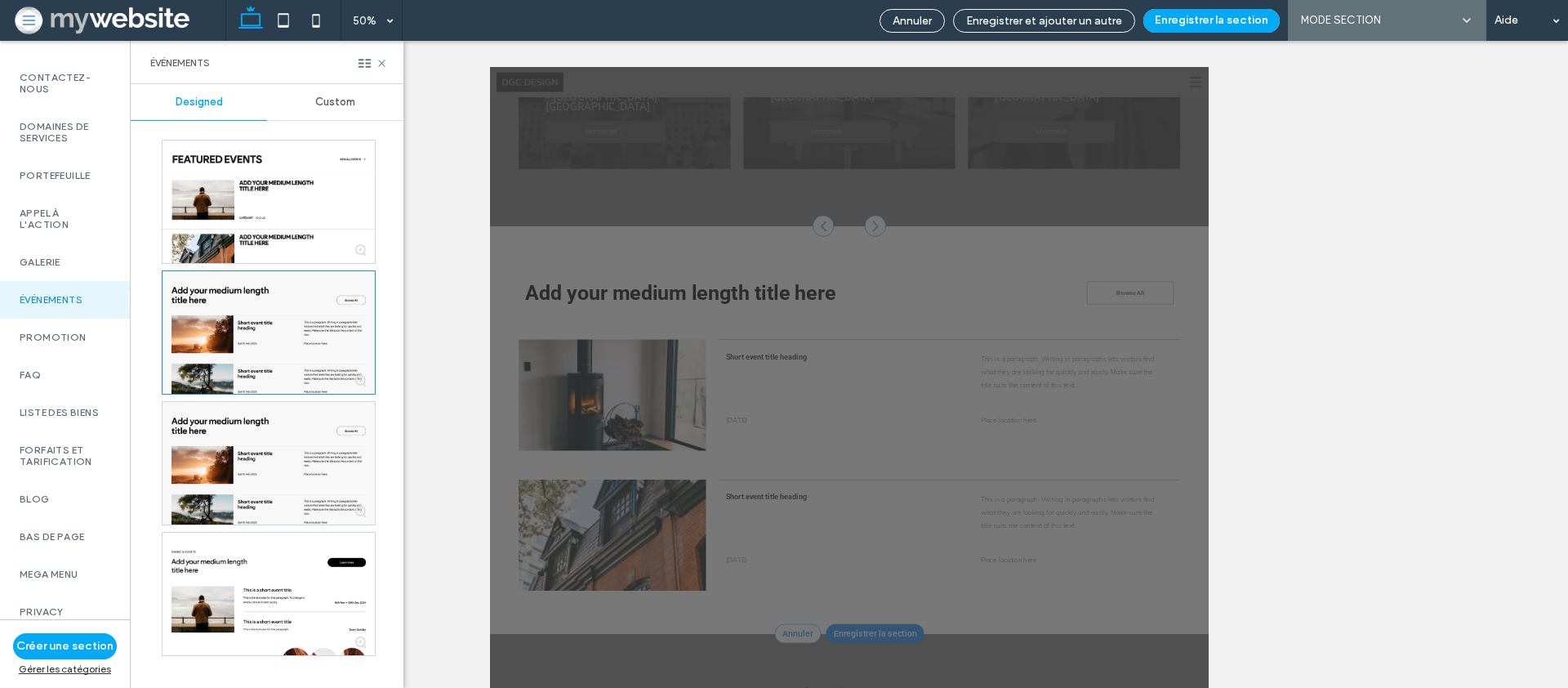
scroll to position [3375, 0]
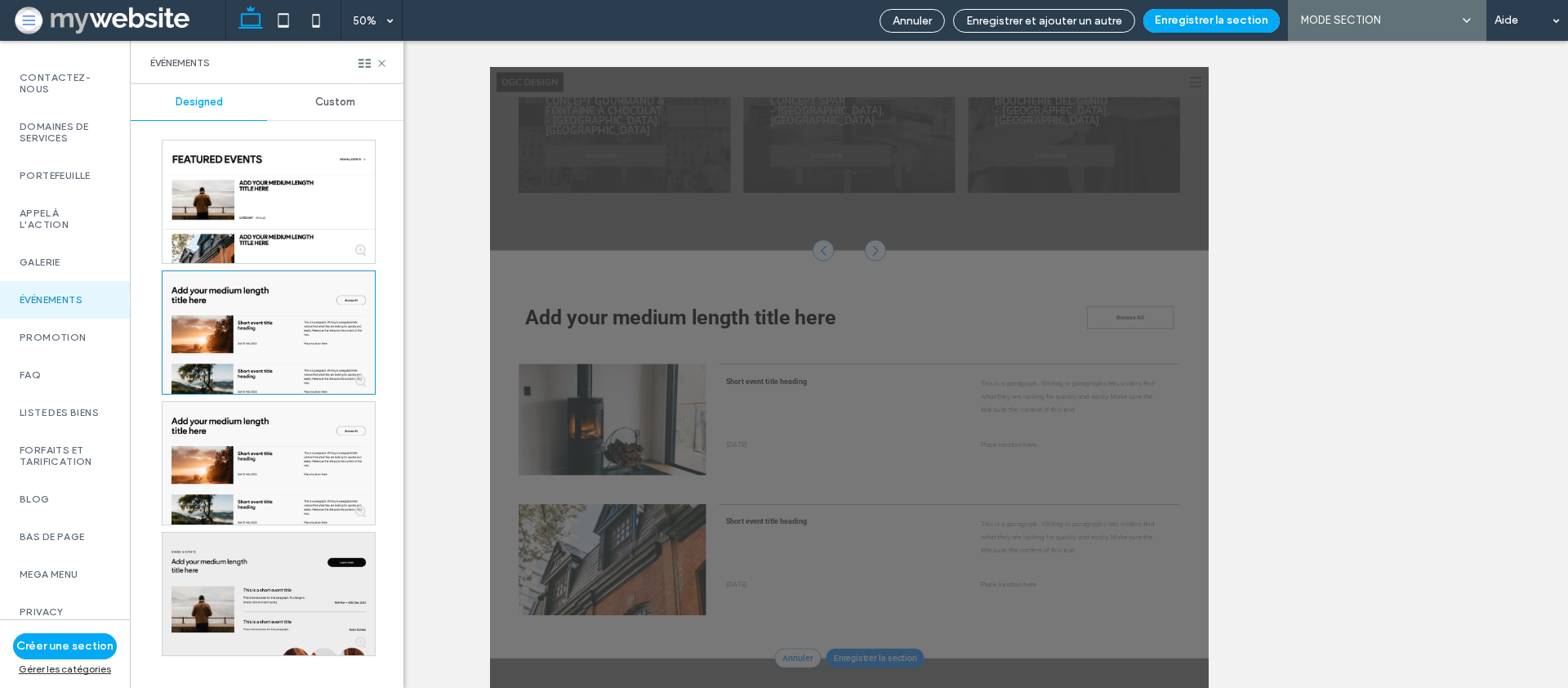
click at [283, 555] on div at bounding box center [268, 593] width 212 height 122
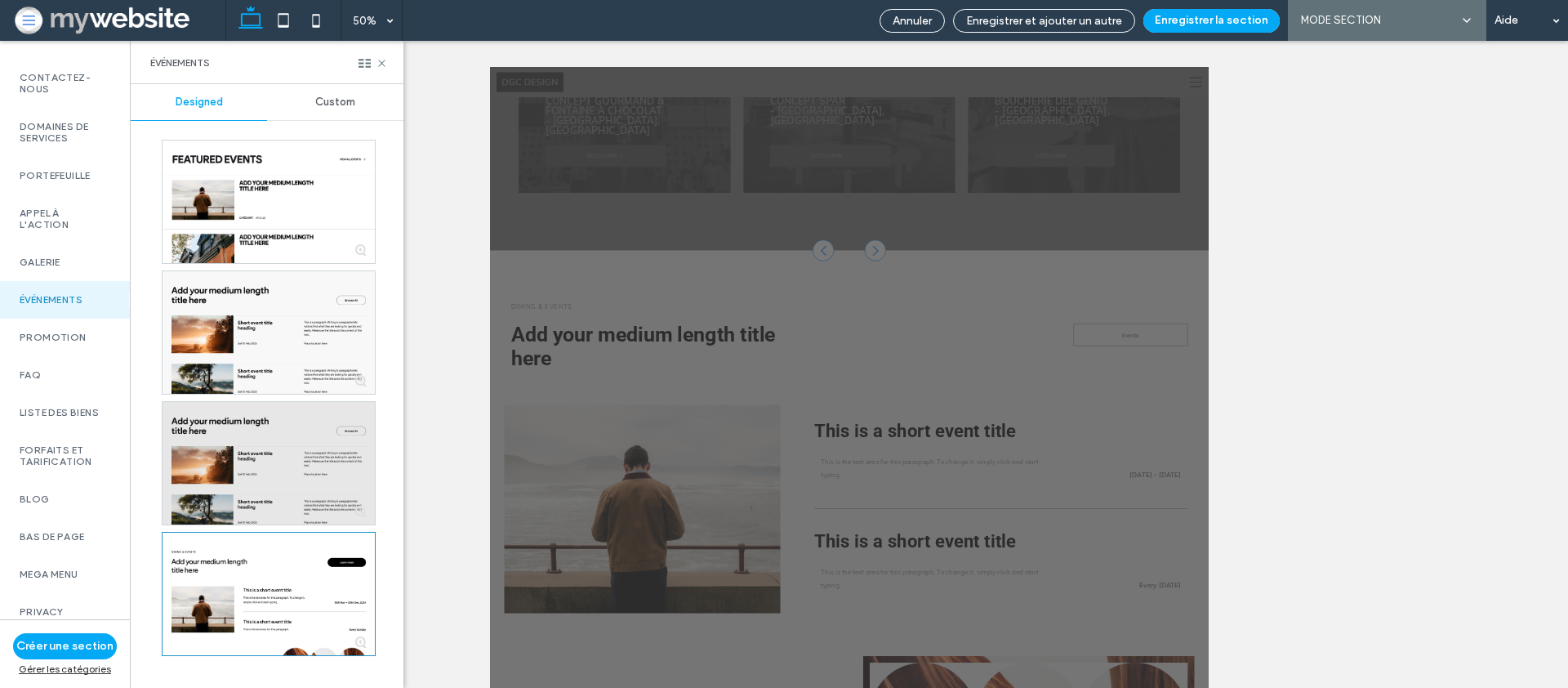
scroll to position [3575, 0]
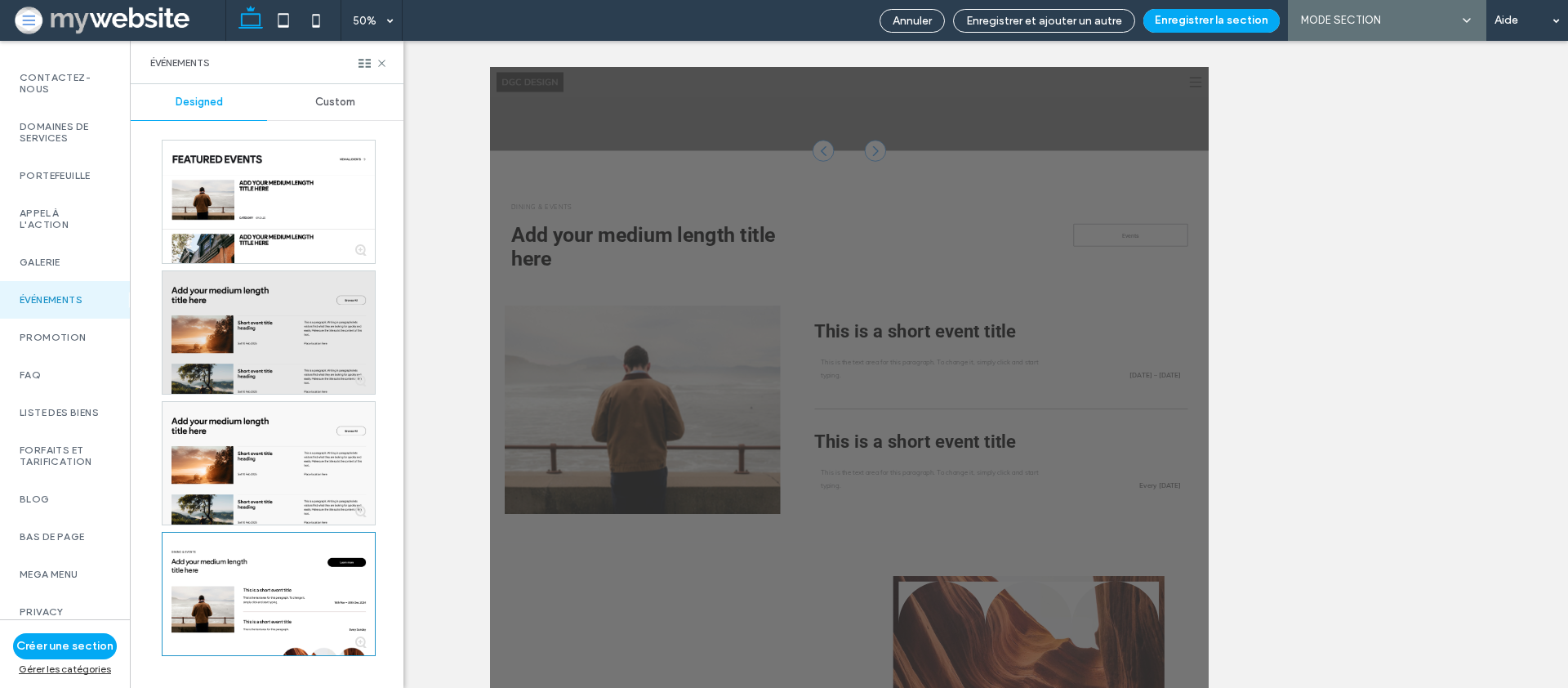
click at [227, 335] on div at bounding box center [268, 332] width 212 height 122
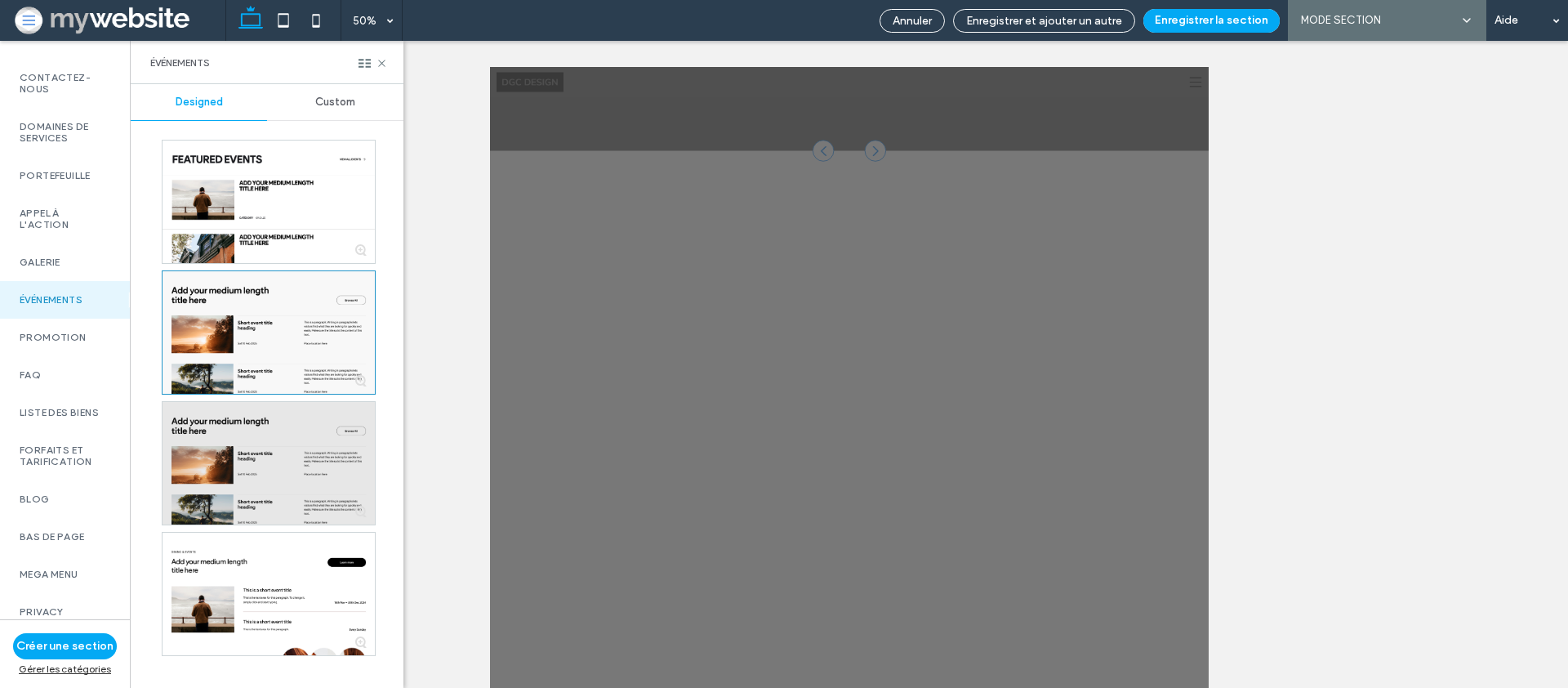
scroll to position [3375, 0]
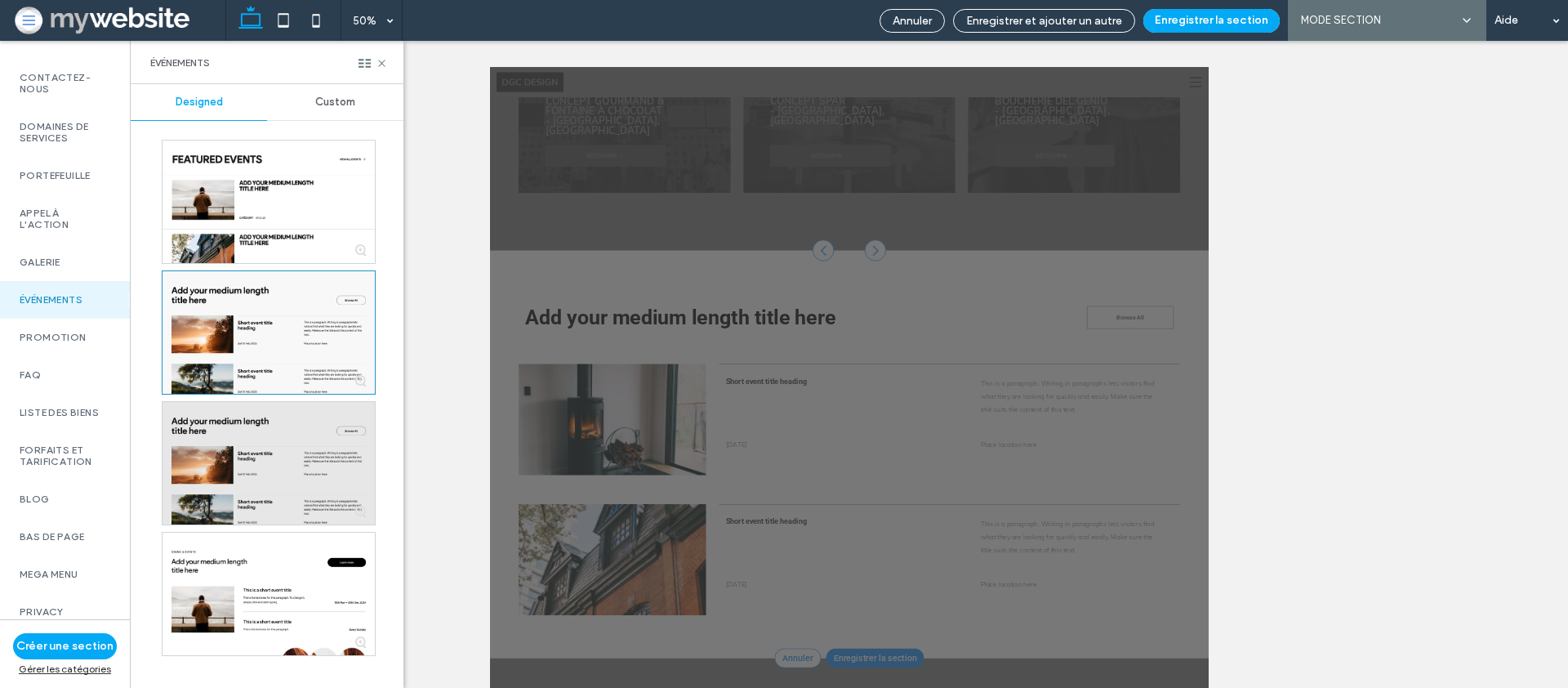
click at [231, 433] on div at bounding box center [268, 463] width 212 height 122
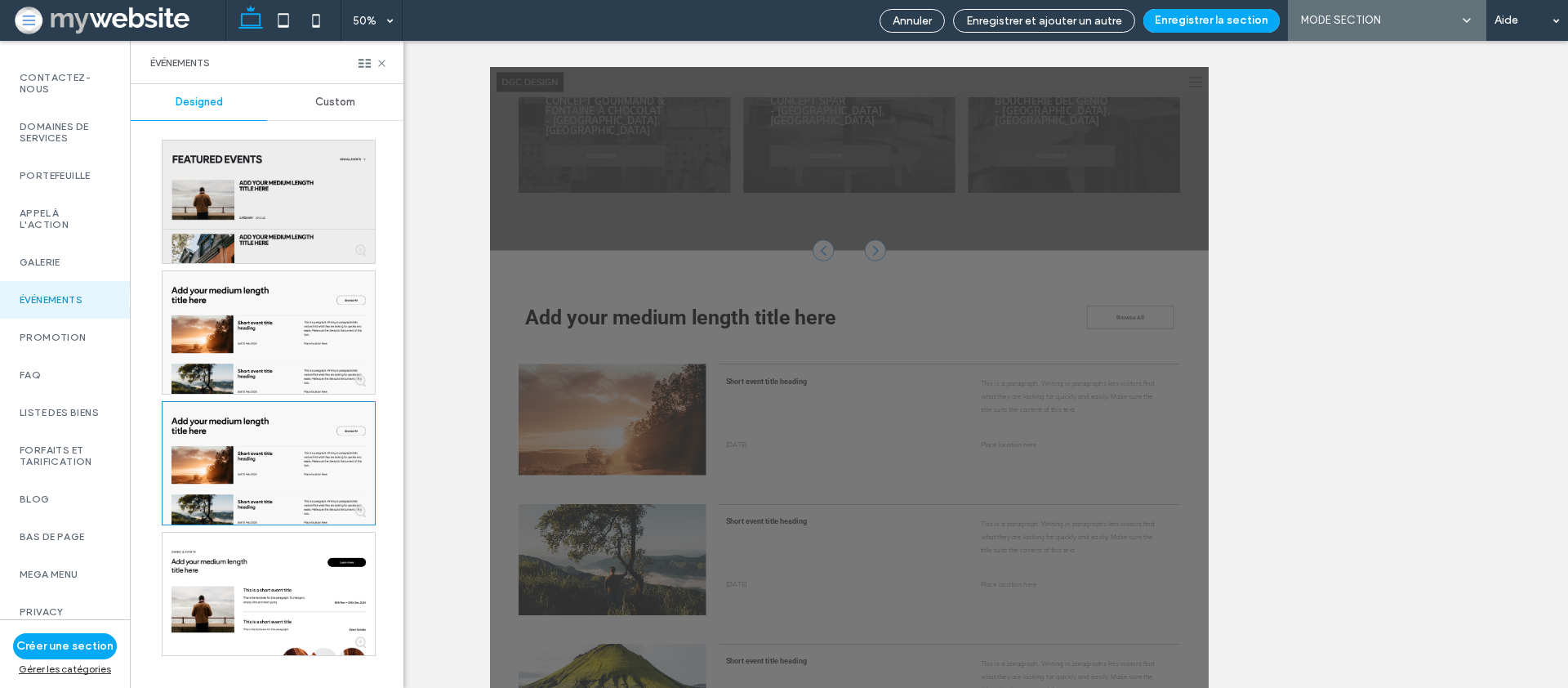
scroll to position [3575, 0]
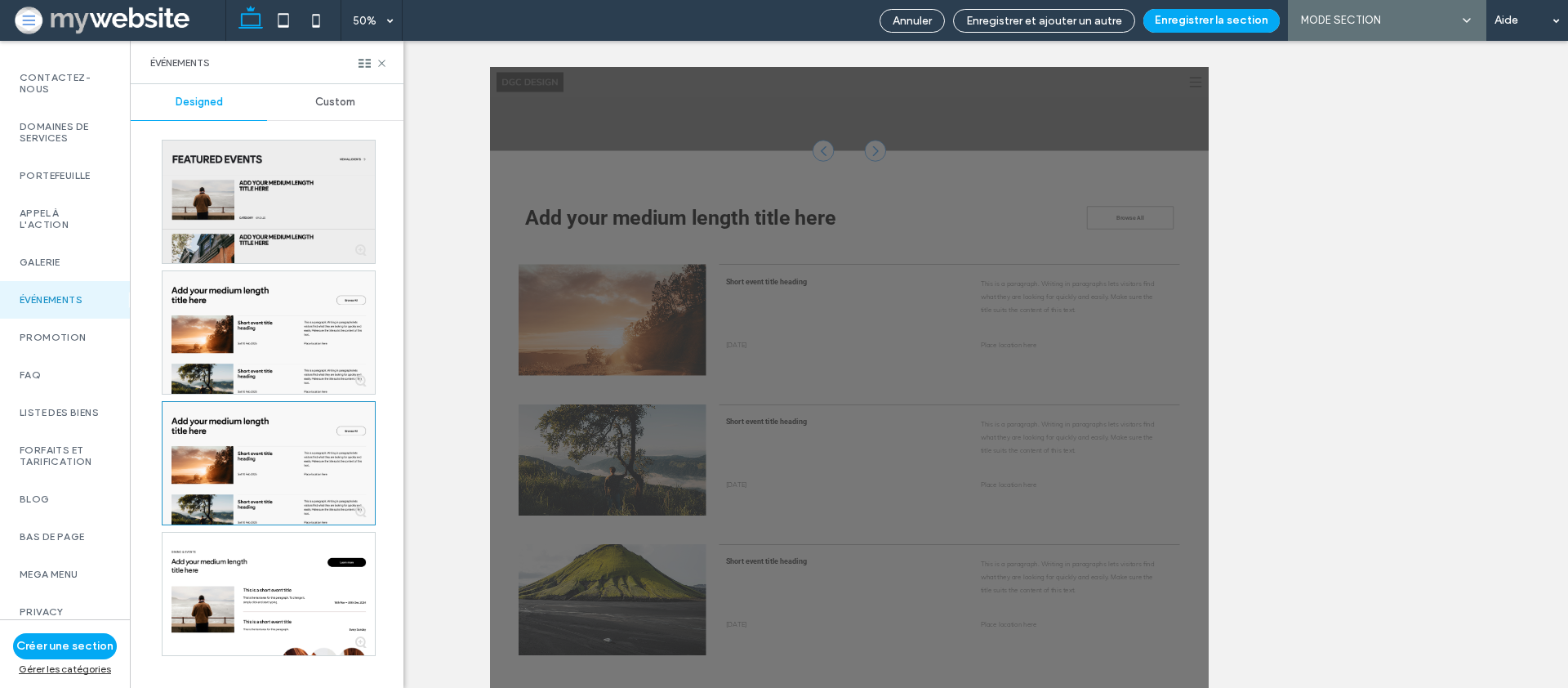
click at [259, 178] on div at bounding box center [268, 202] width 212 height 122
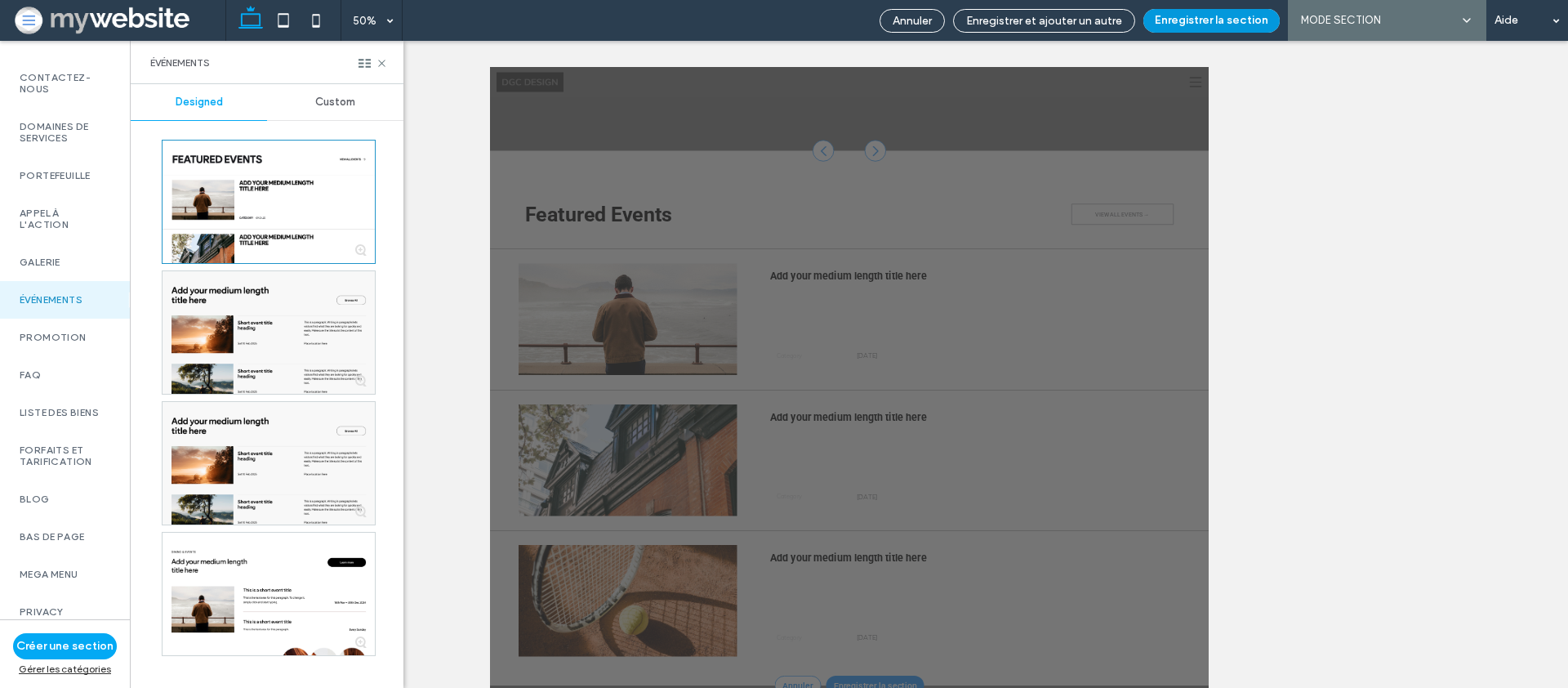
click at [1162, 26] on button "Enregistrer la section" at bounding box center [1211, 21] width 136 height 24
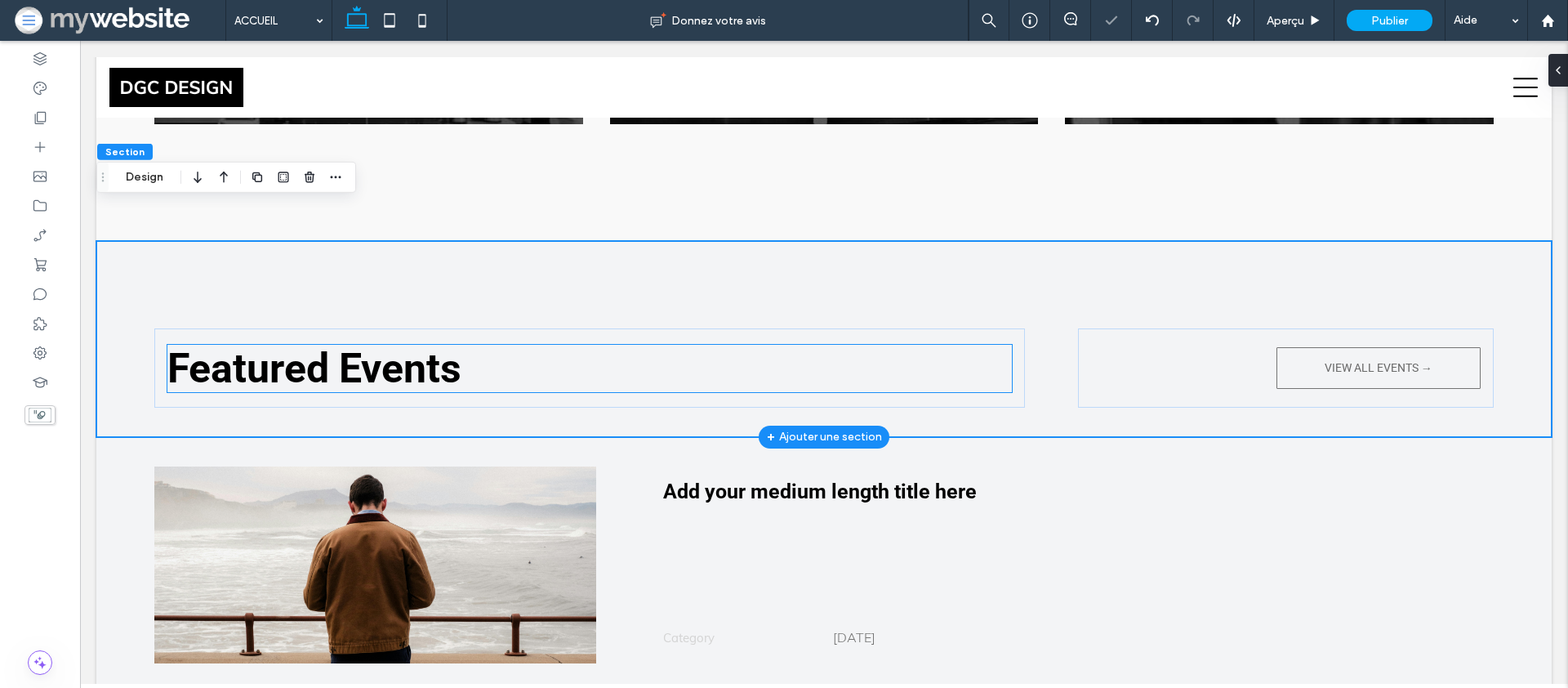
click at [351, 349] on span "Featured Events" at bounding box center [315, 368] width 294 height 47
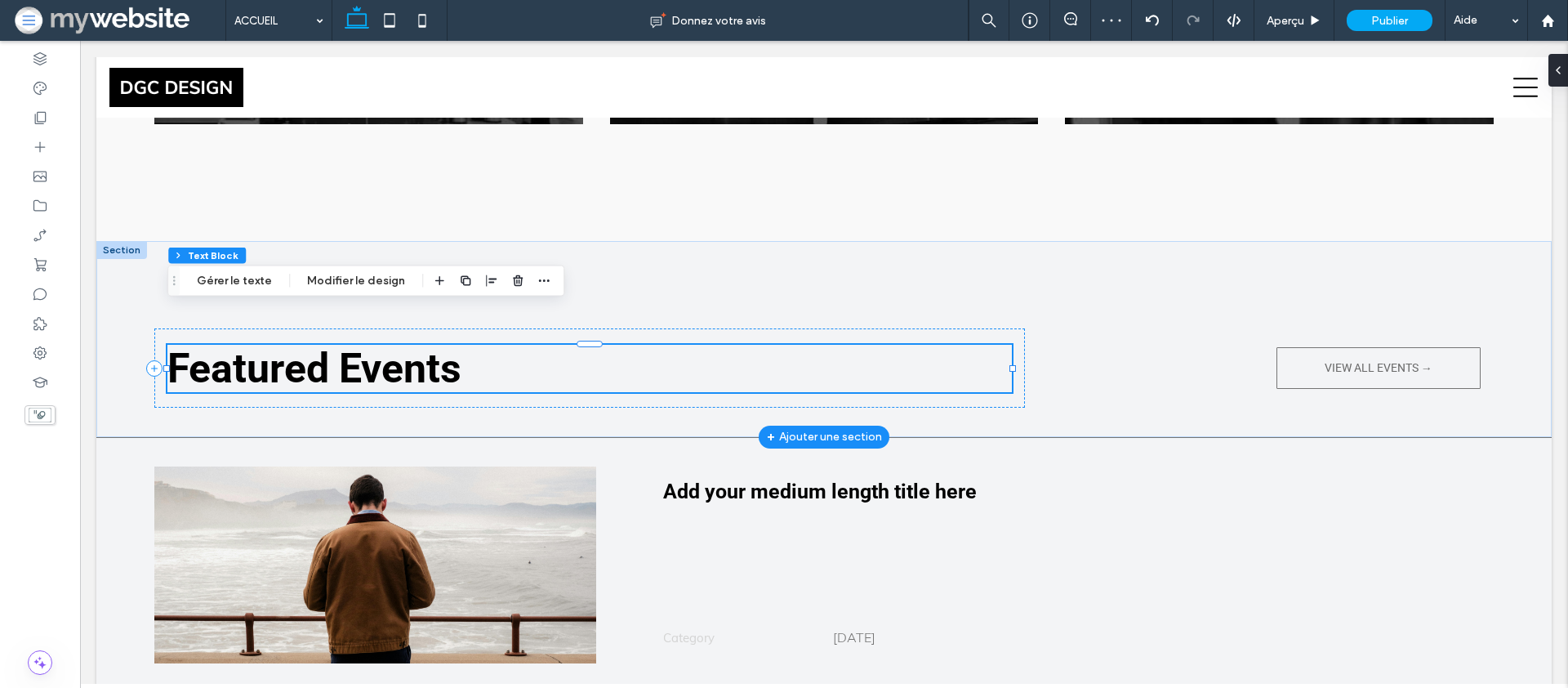
click at [353, 347] on span "Featured Events" at bounding box center [315, 368] width 294 height 47
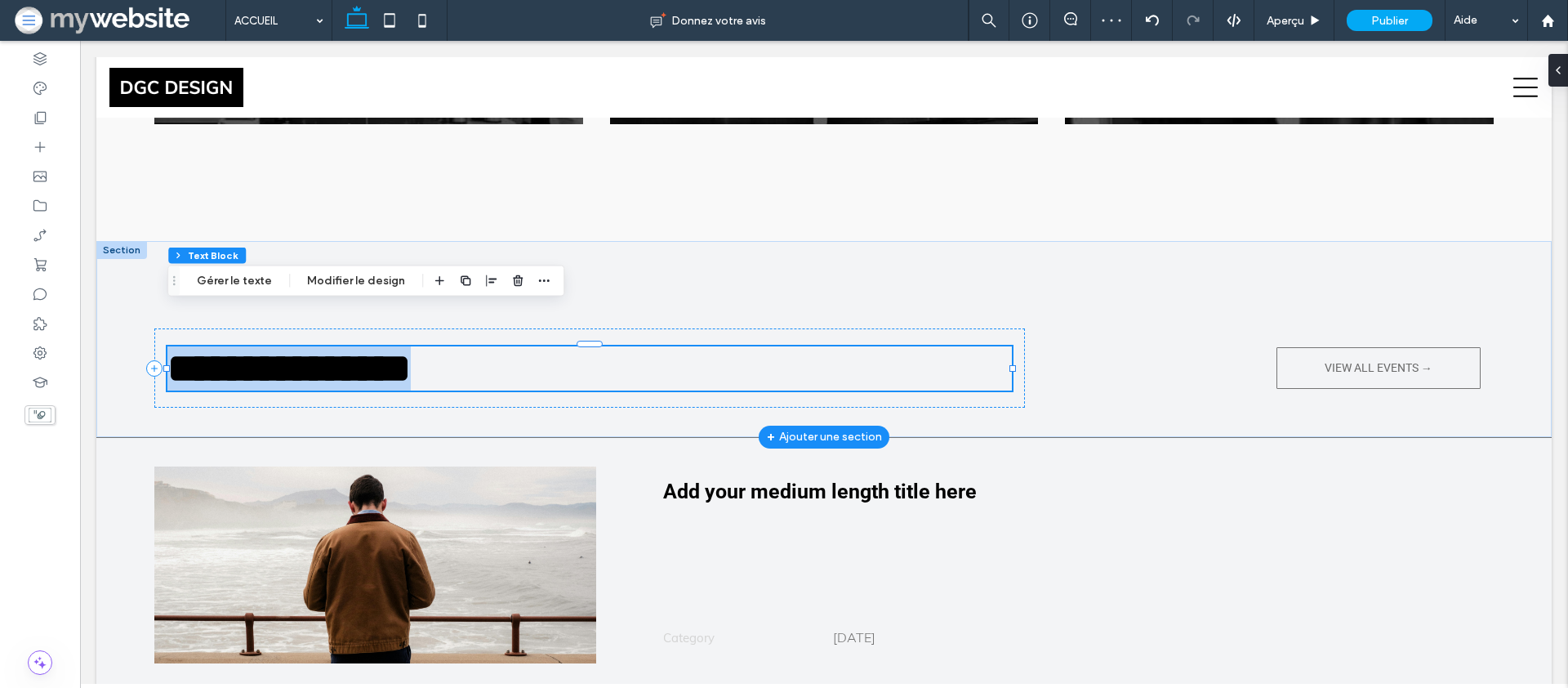
click at [353, 348] on span "**********" at bounding box center [289, 368] width 243 height 40
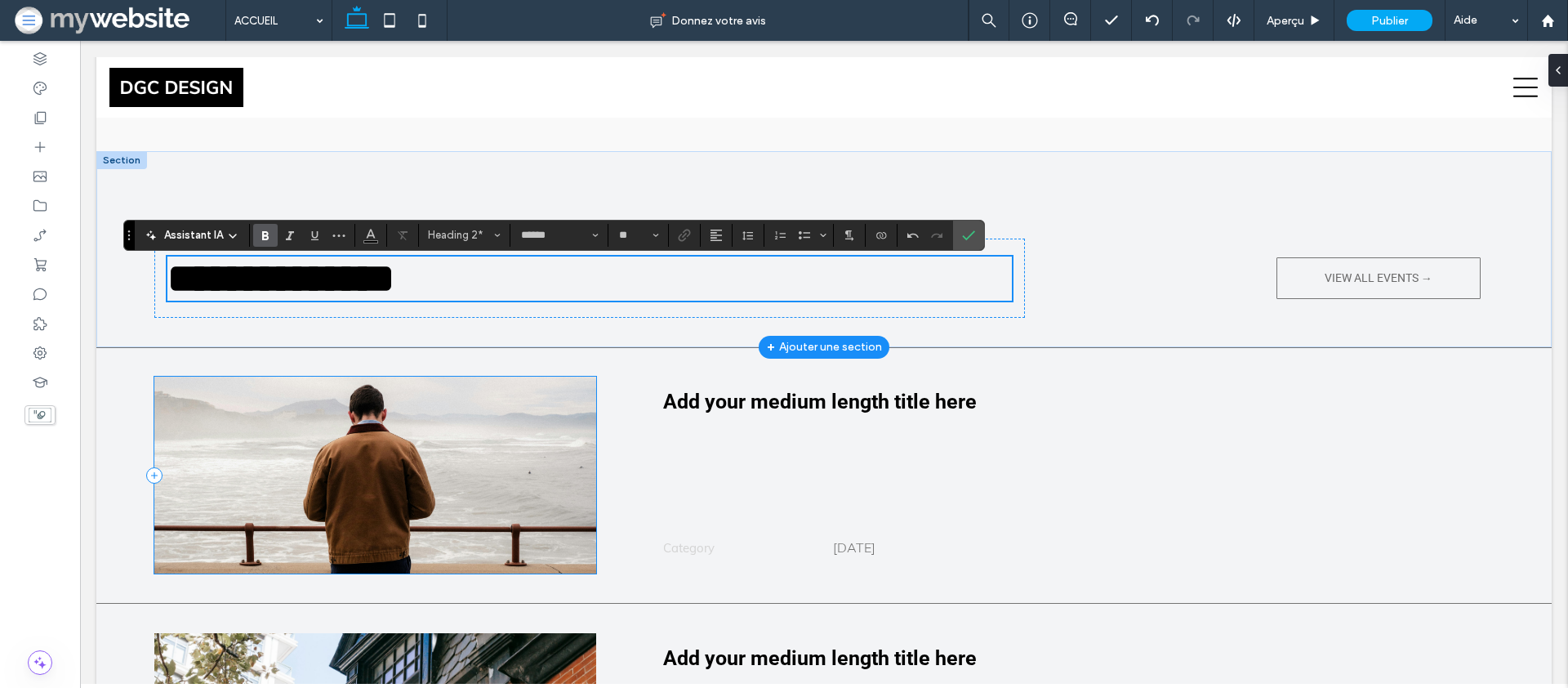
scroll to position [3671, 0]
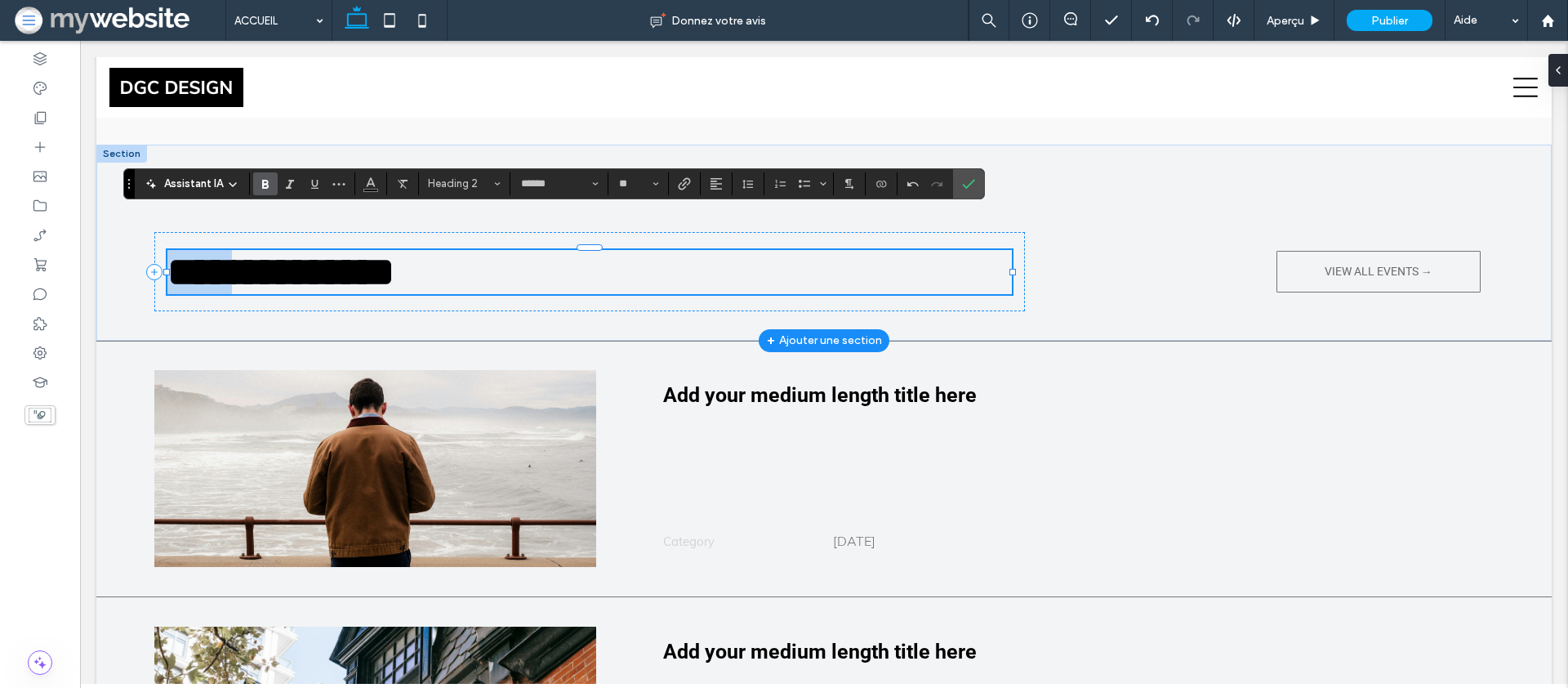
drag, startPoint x: 243, startPoint y: 237, endPoint x: 164, endPoint y: 236, distance: 79.0
click at [164, 236] on div "**********" at bounding box center [824, 243] width 1456 height 196
click at [971, 179] on icon "Confirmer" at bounding box center [969, 184] width 13 height 13
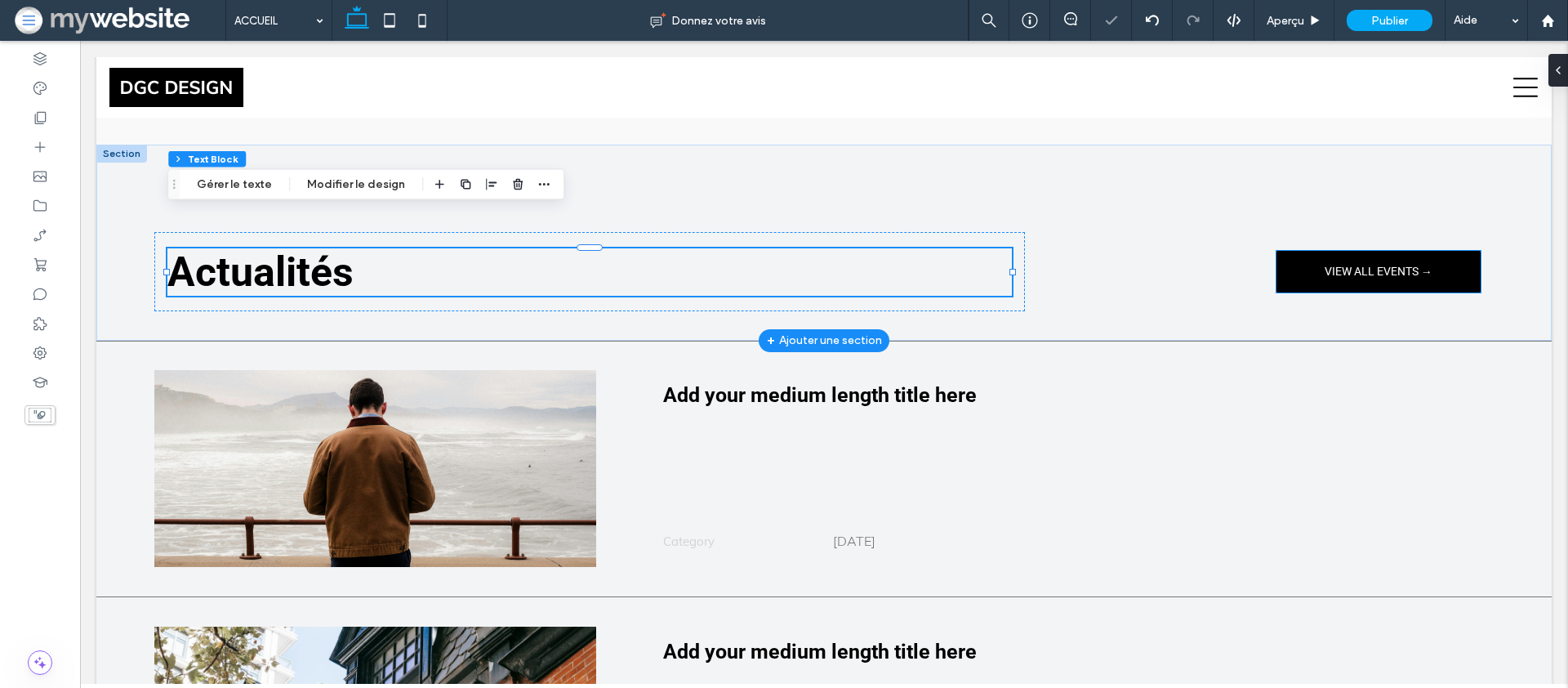
click at [1355, 265] on span "VIEW ALL EVENTS →" at bounding box center [1378, 272] width 108 height 14
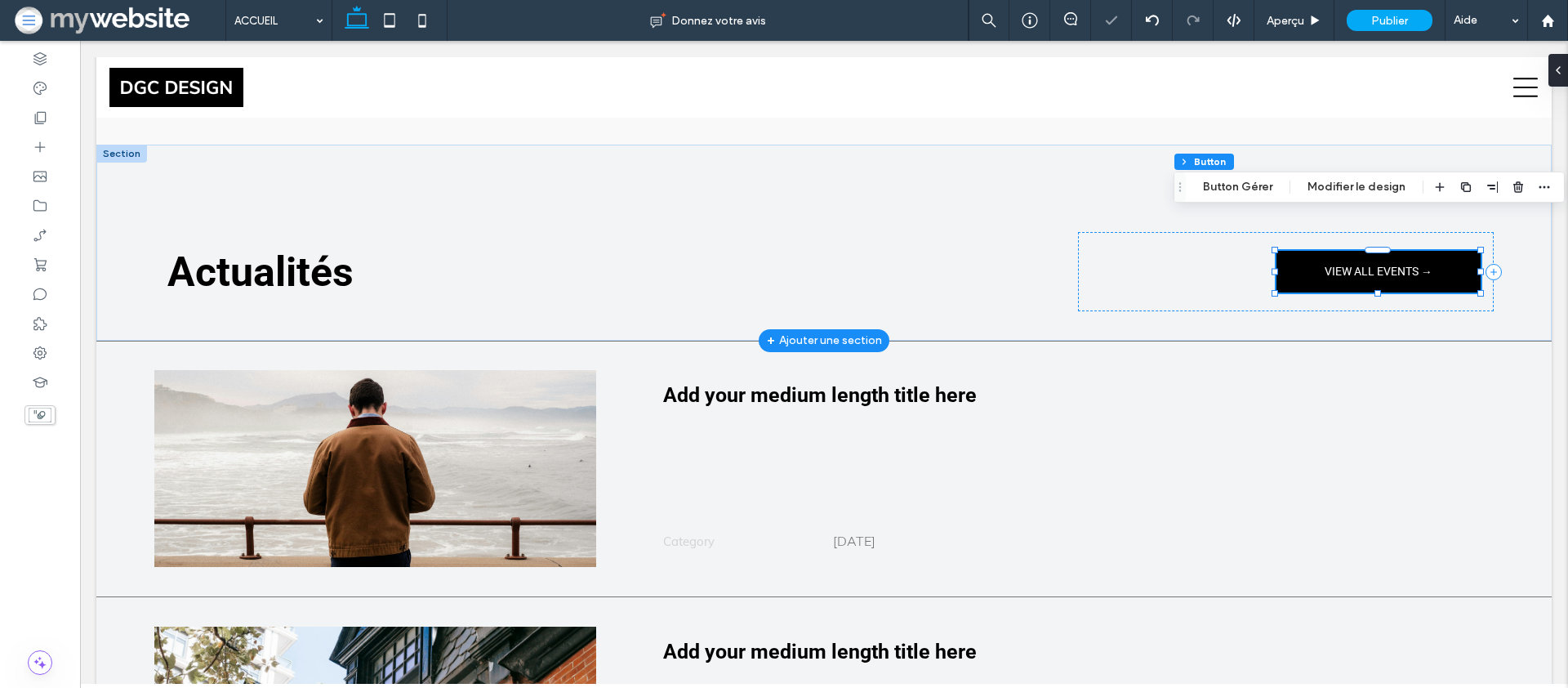
click at [1340, 265] on span "VIEW ALL EVENTS →" at bounding box center [1378, 272] width 108 height 14
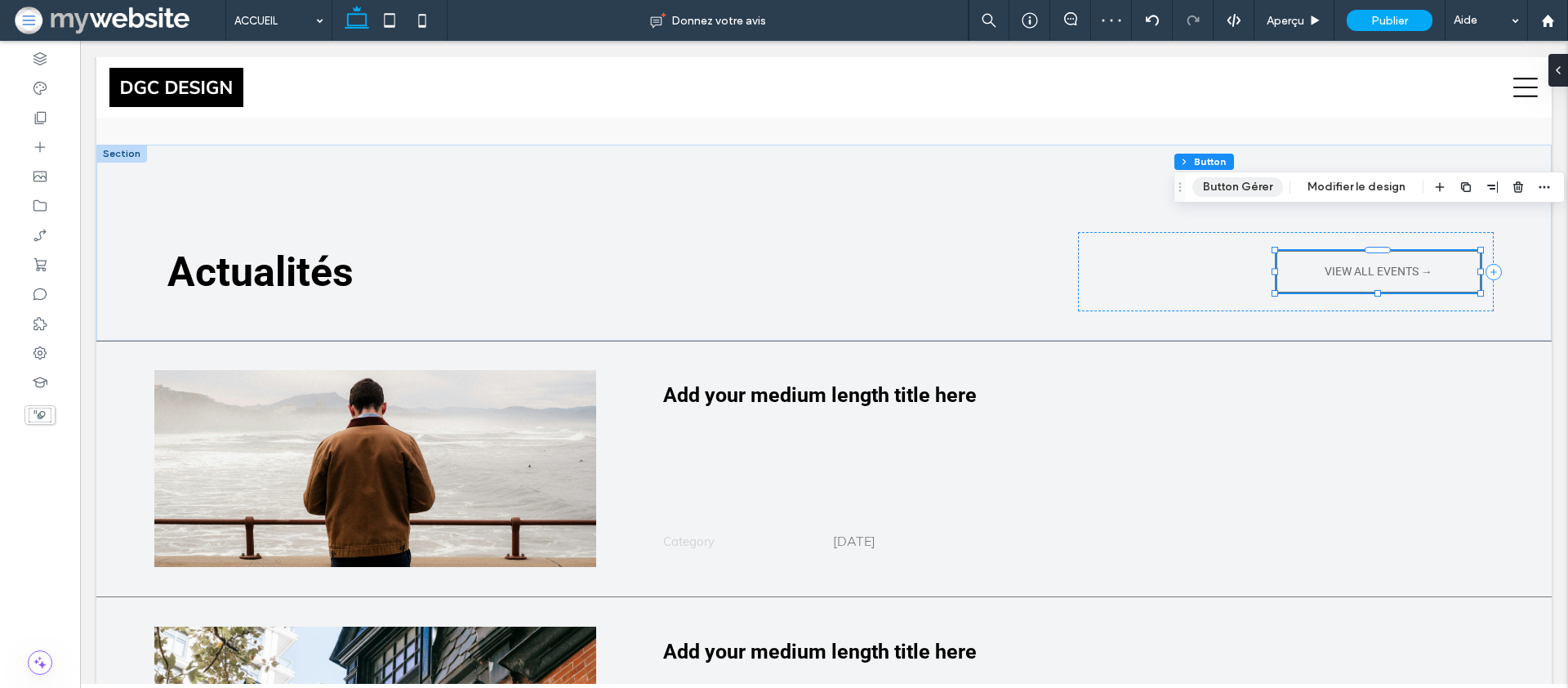
click at [1256, 189] on button "Button Gérer" at bounding box center [1238, 187] width 91 height 20
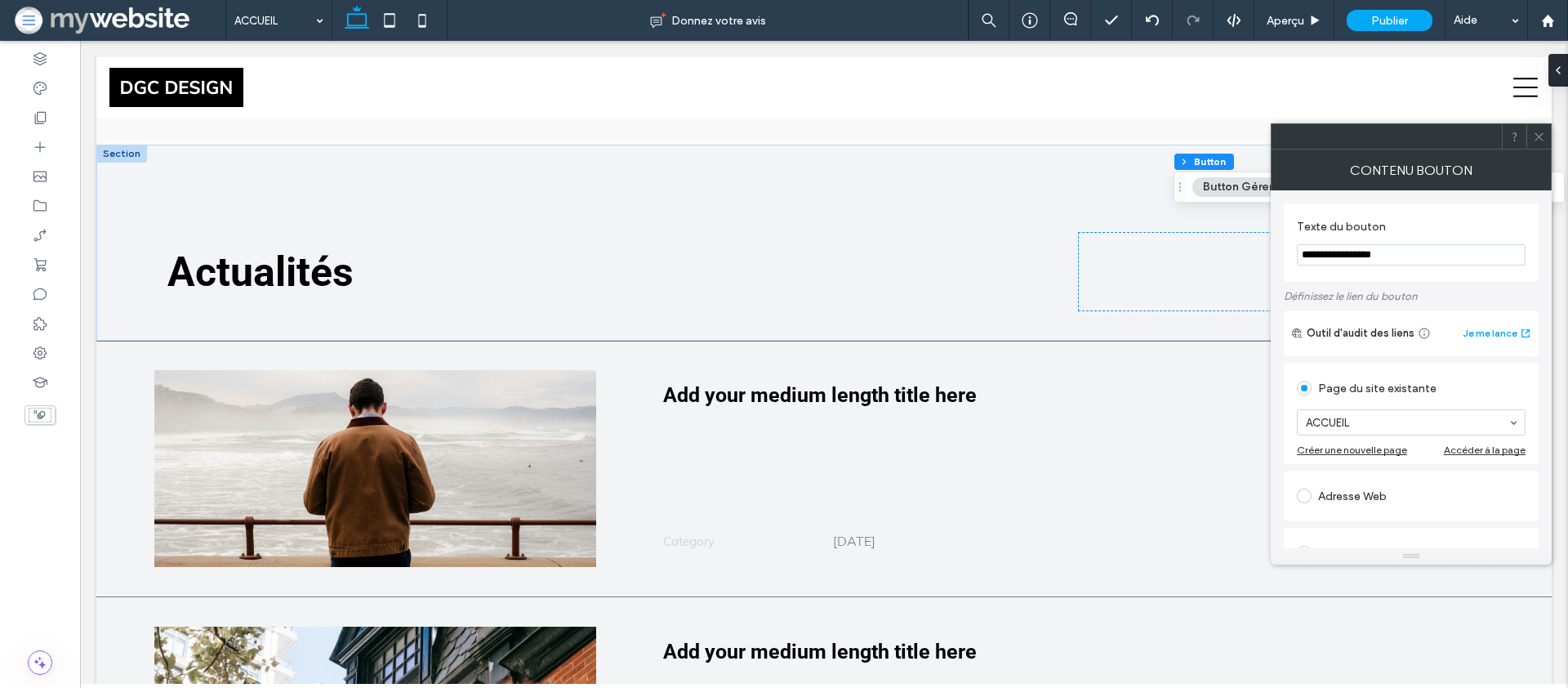
click at [1316, 245] on input "**********" at bounding box center [1411, 255] width 228 height 21
click at [1334, 253] on input "**********" at bounding box center [1411, 255] width 228 height 21
drag, startPoint x: 1469, startPoint y: 295, endPoint x: 1193, endPoint y: 238, distance: 281.8
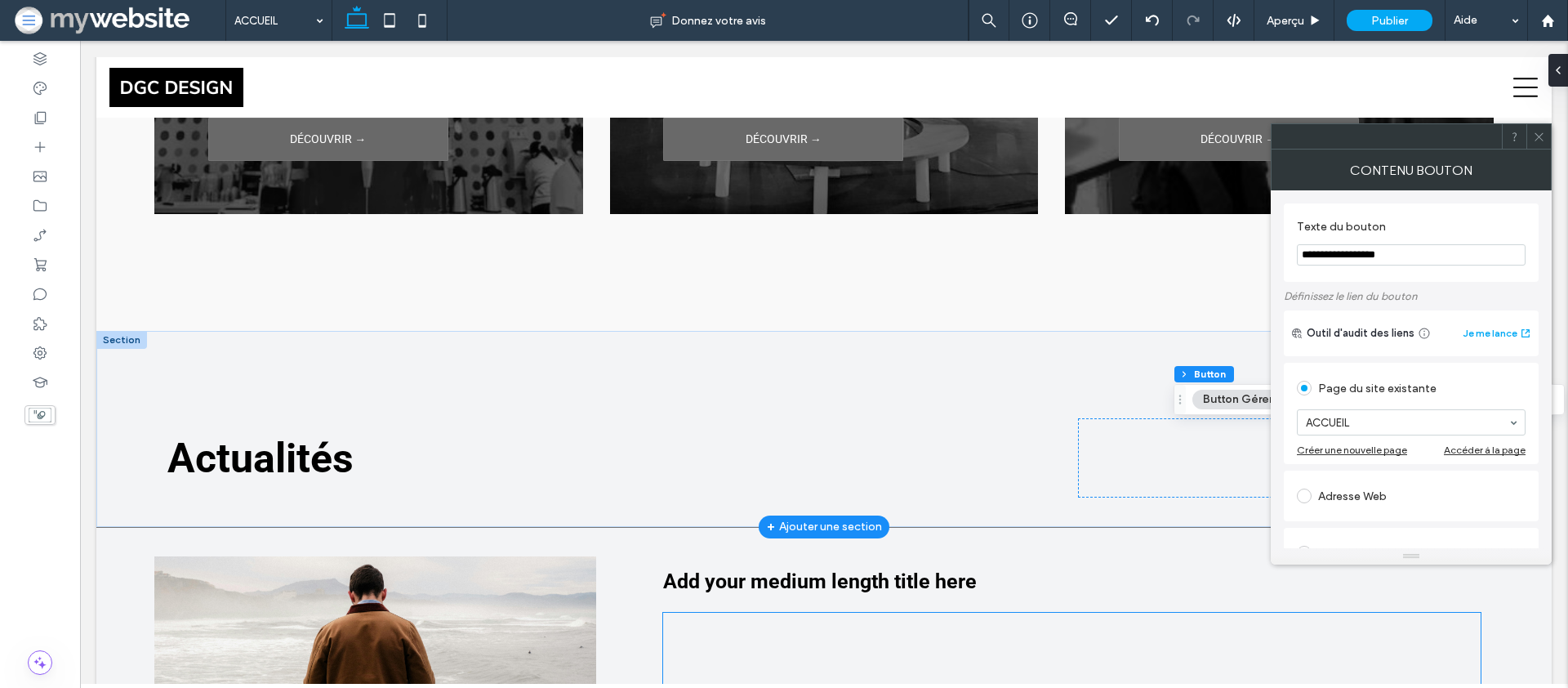
scroll to position [3434, 0]
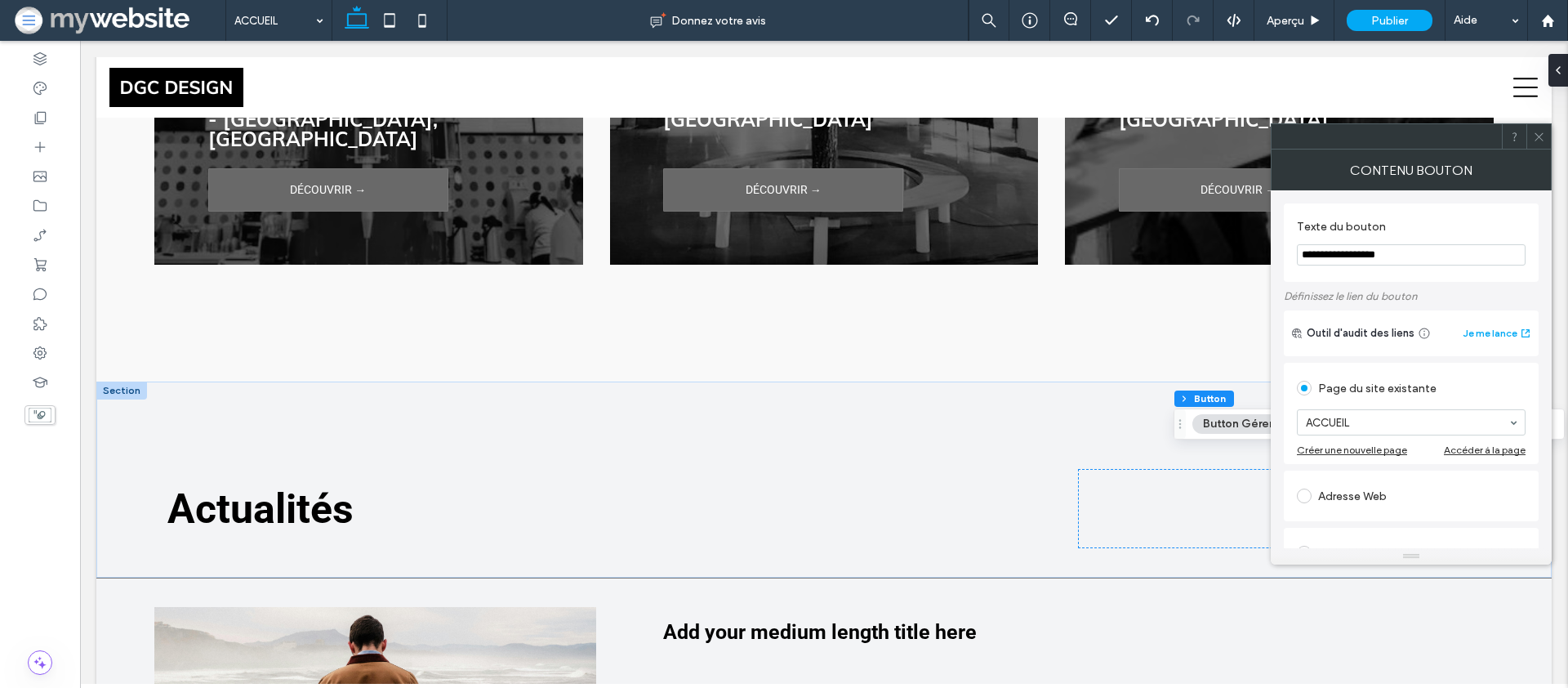
click at [1373, 257] on input "**********" at bounding box center [1411, 255] width 228 height 21
drag, startPoint x: 1458, startPoint y: 296, endPoint x: 1259, endPoint y: 245, distance: 205.4
type input "**********"
click at [1449, 287] on label "Définissez le lien du bouton" at bounding box center [1412, 296] width 255 height 29
click at [1536, 137] on icon at bounding box center [1539, 137] width 12 height 12
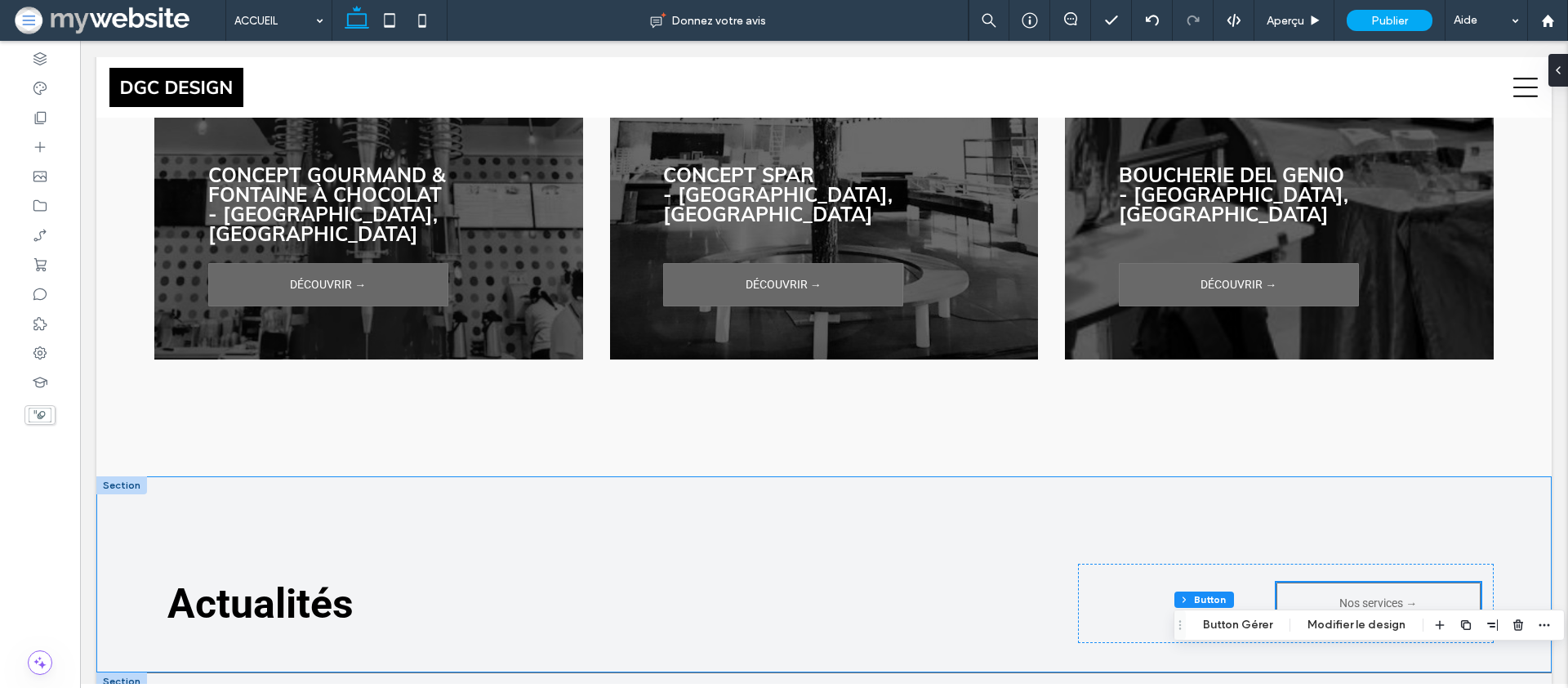
scroll to position [3411, 0]
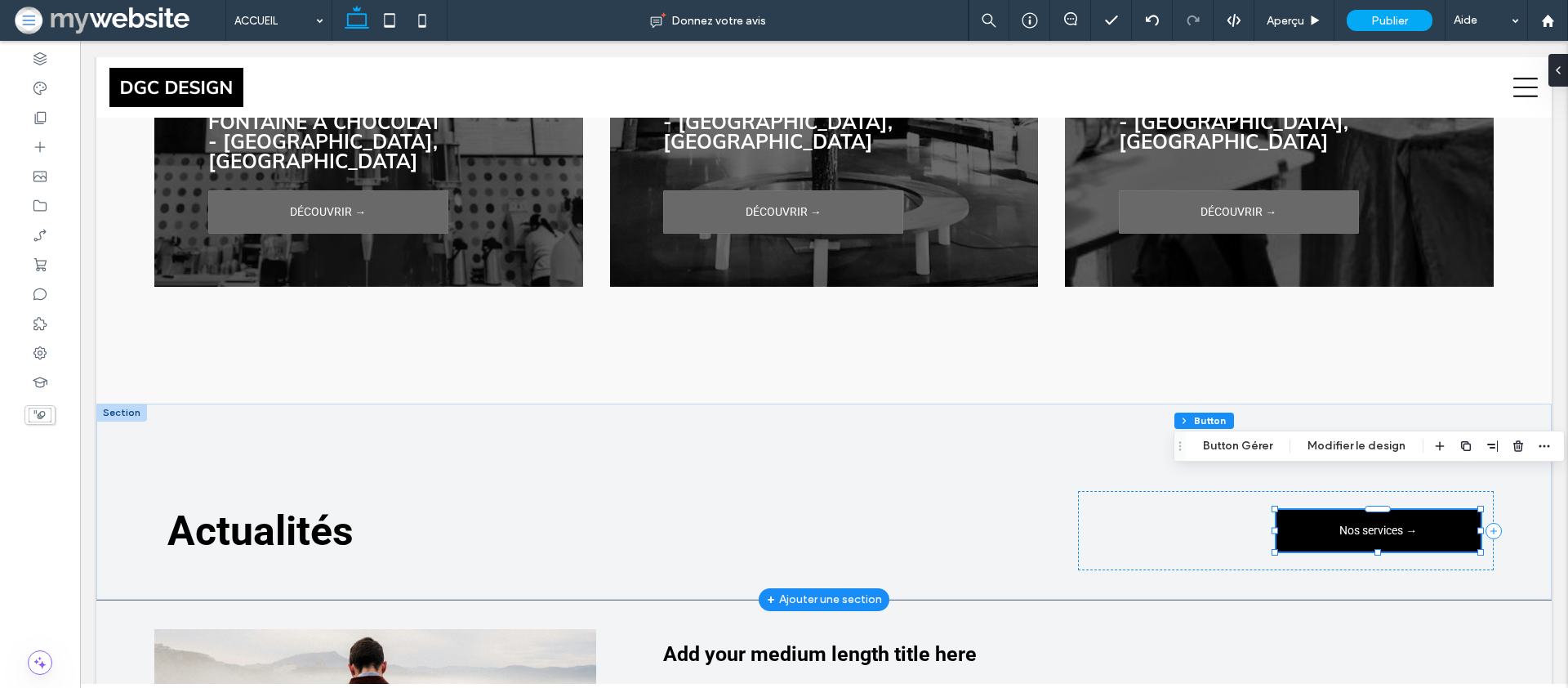
click at [1349, 524] on span "Nos services →" at bounding box center [1378, 531] width 78 height 14
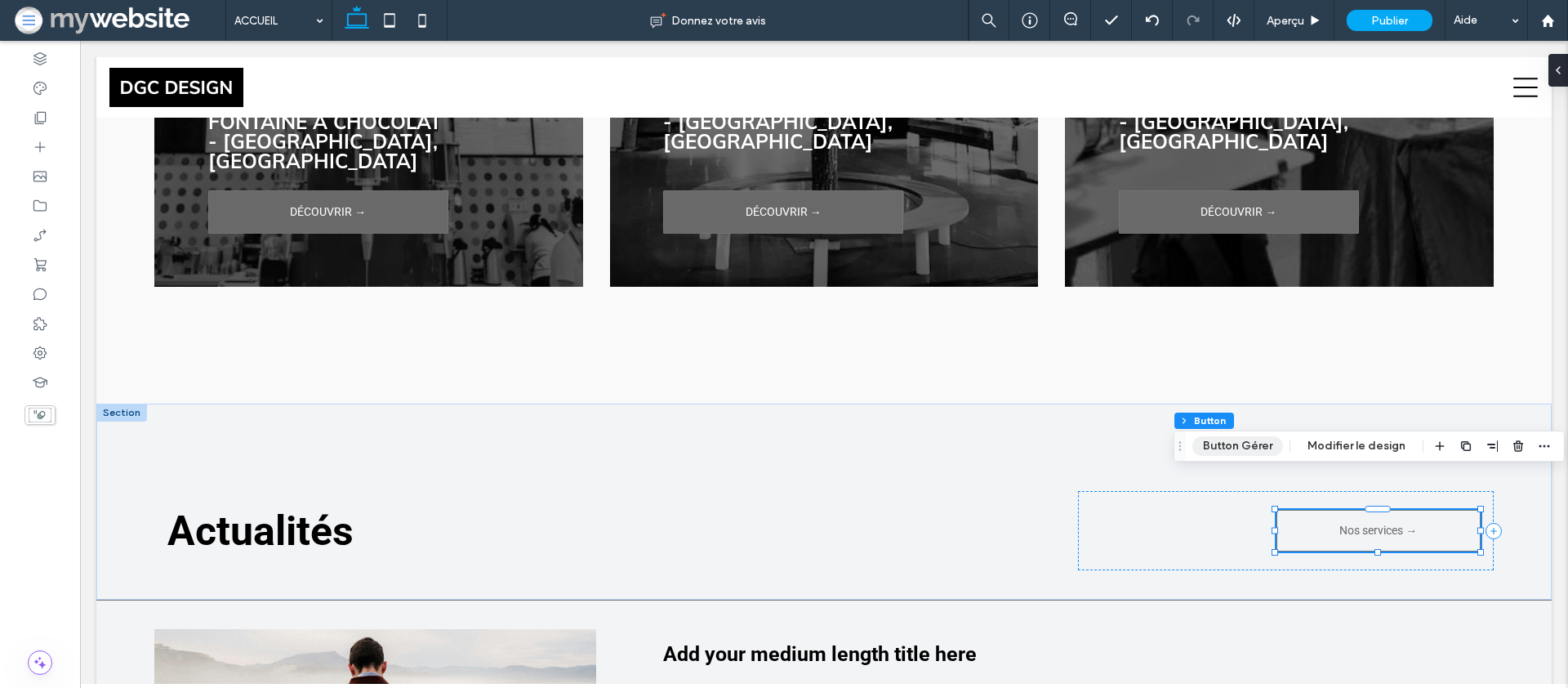
click at [1226, 445] on button "Button Gérer" at bounding box center [1238, 446] width 91 height 20
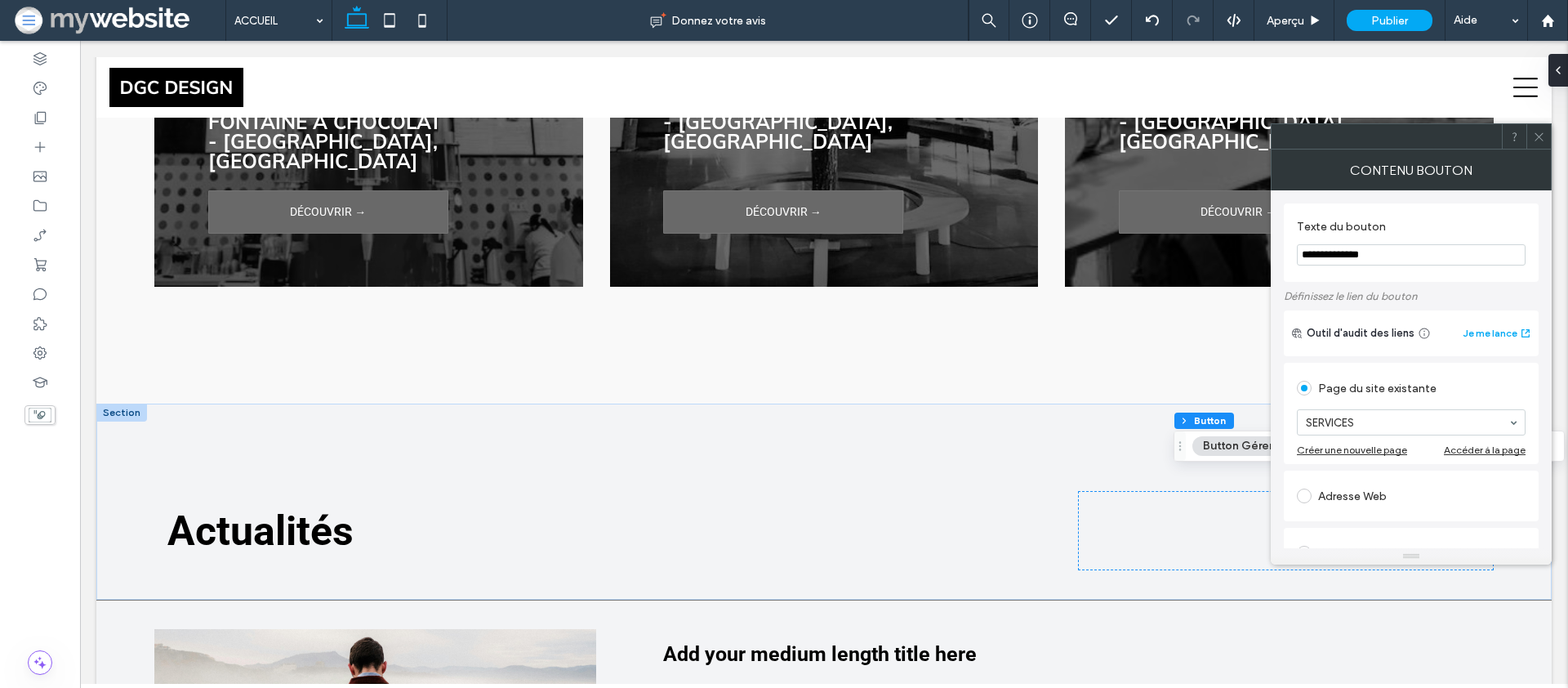
drag, startPoint x: 1362, startPoint y: 253, endPoint x: 1308, endPoint y: 257, distance: 54.1
click at [1308, 257] on input "**********" at bounding box center [1411, 255] width 228 height 21
type input "**********"
click at [1337, 277] on div "**********" at bounding box center [1412, 243] width 255 height 79
click at [1539, 137] on icon at bounding box center [1539, 137] width 12 height 12
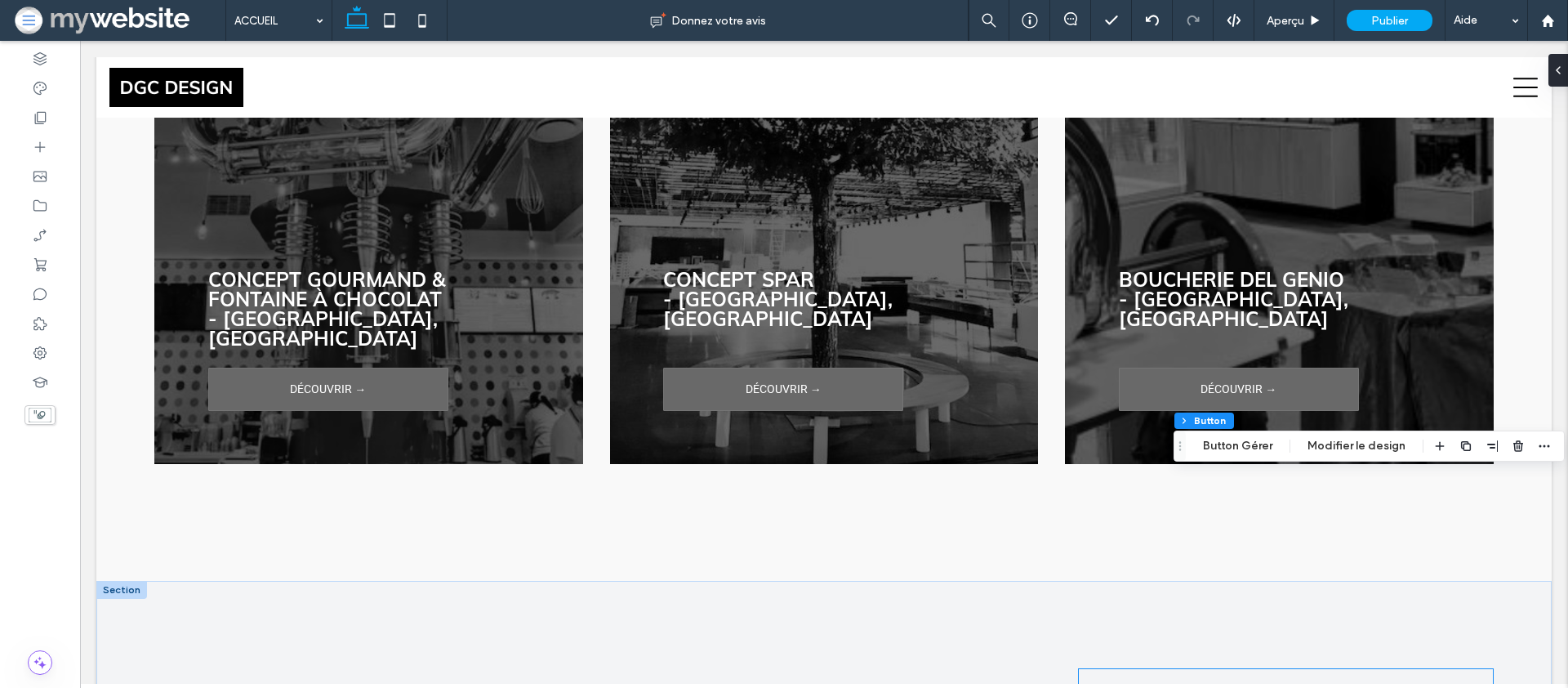
scroll to position [3101, 0]
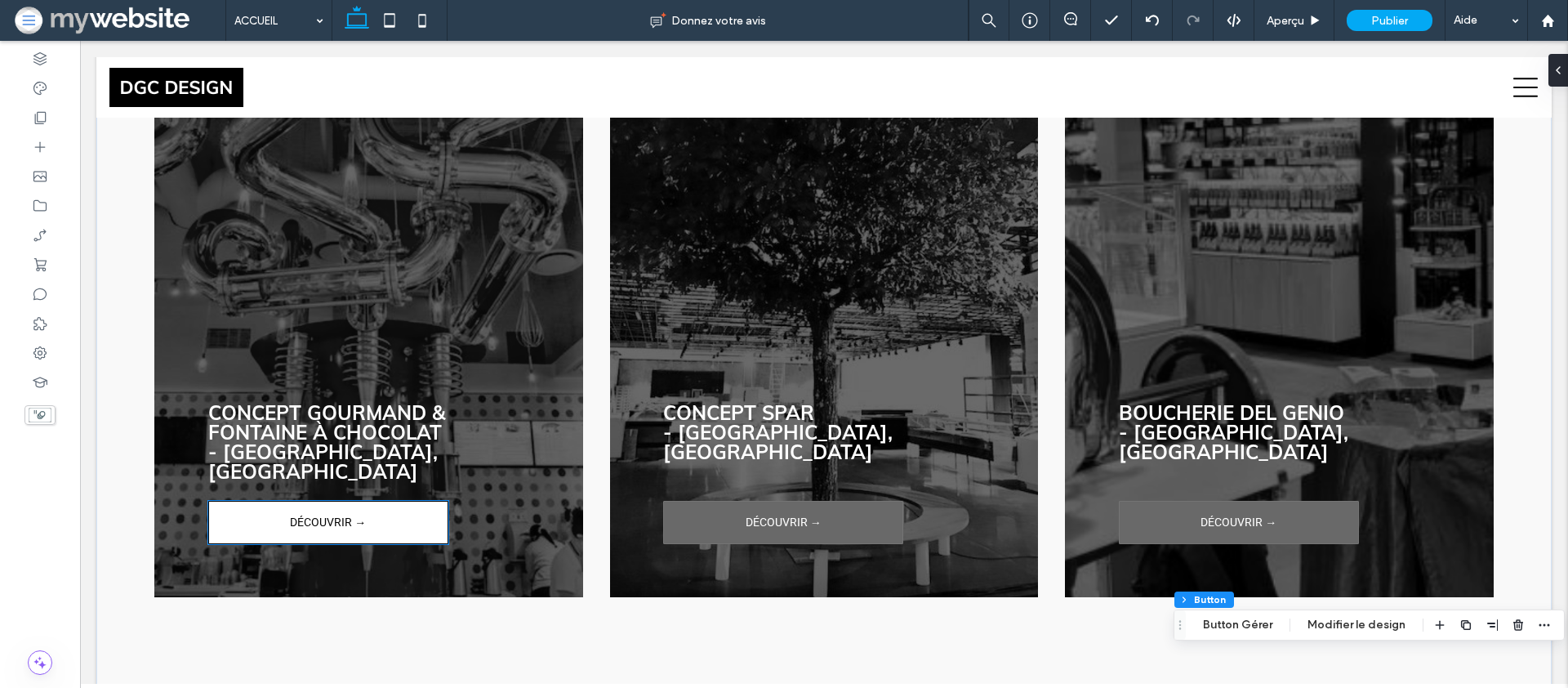
click at [356, 502] on span "DÉCOUVRIR →" at bounding box center [327, 522] width 76 height 40
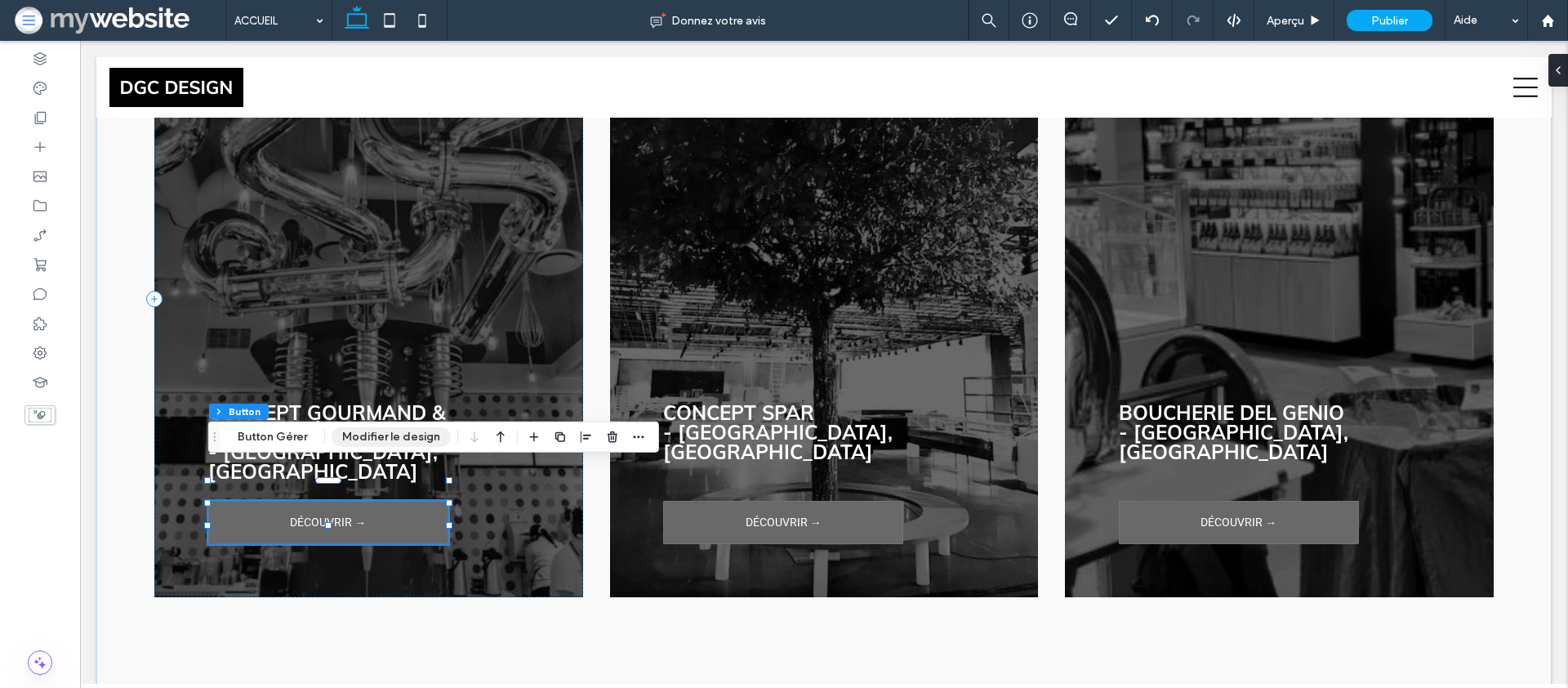
click at [365, 435] on button "Modifier le design" at bounding box center [392, 437] width 120 height 20
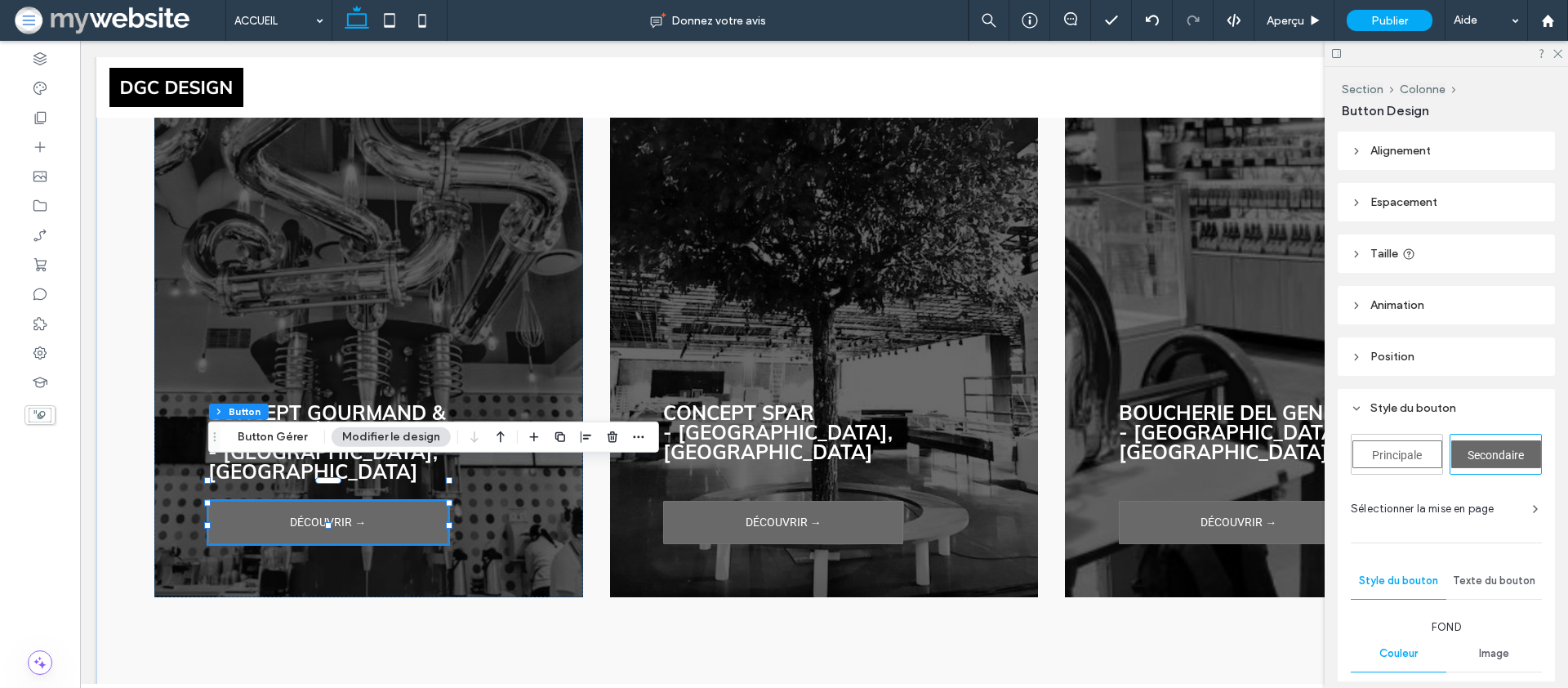
click at [1415, 452] on span "Principale" at bounding box center [1397, 455] width 50 height 13
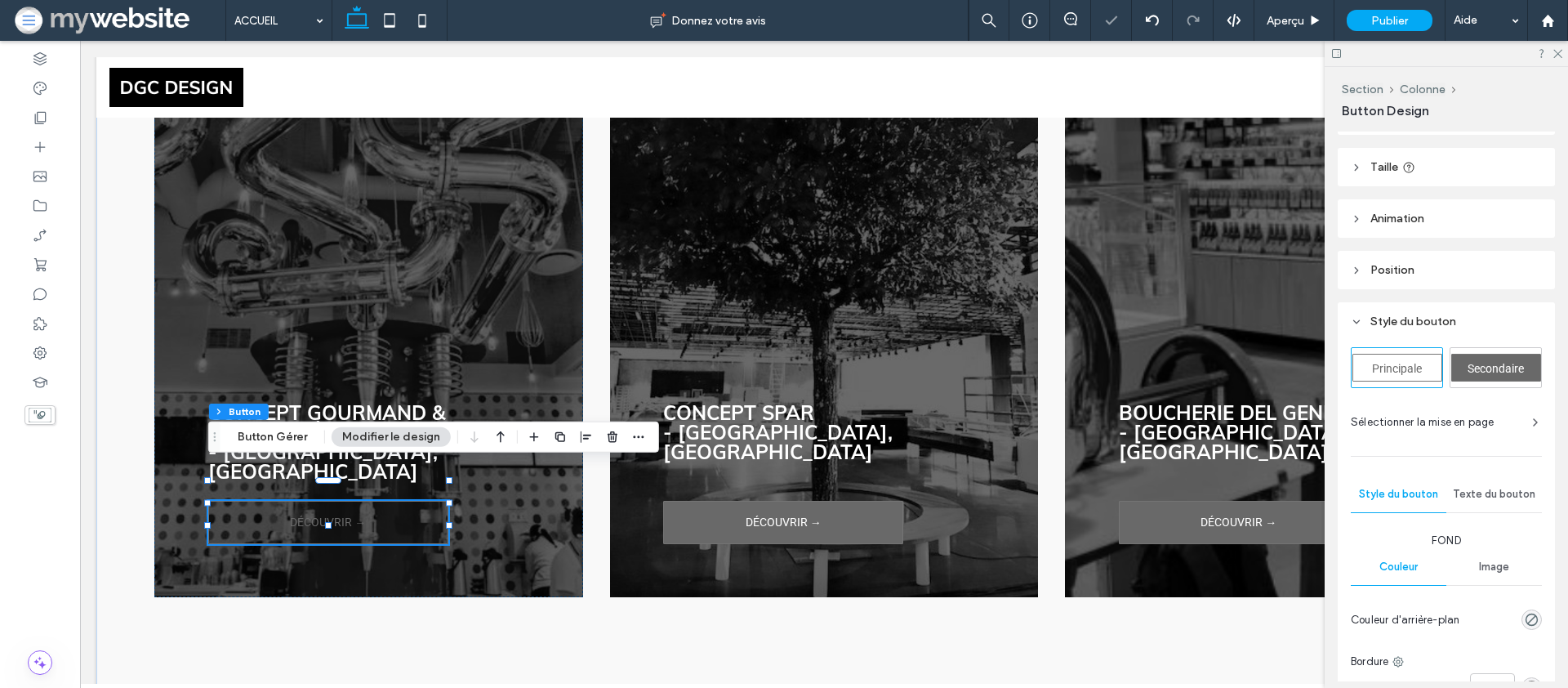
scroll to position [130, 0]
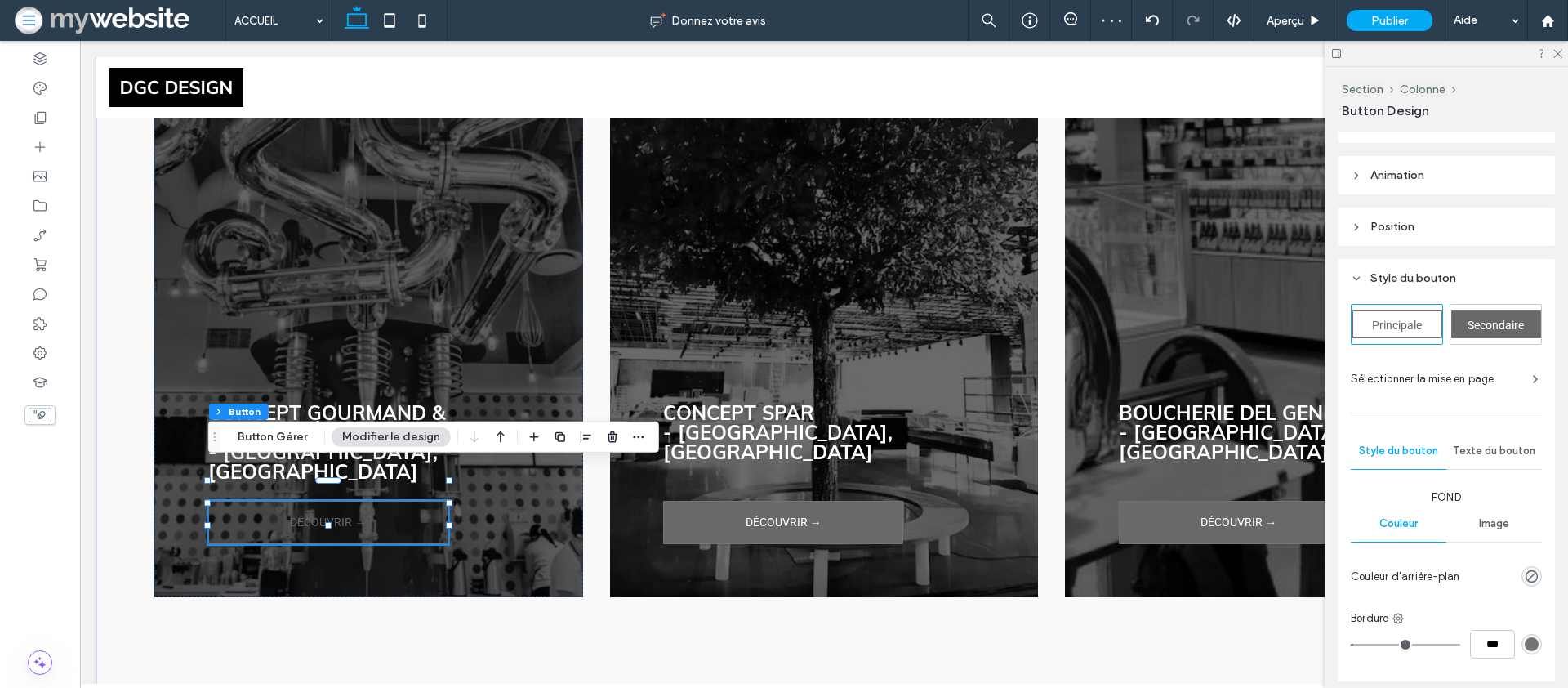
click at [1470, 443] on div "Texte du bouton" at bounding box center [1494, 451] width 95 height 36
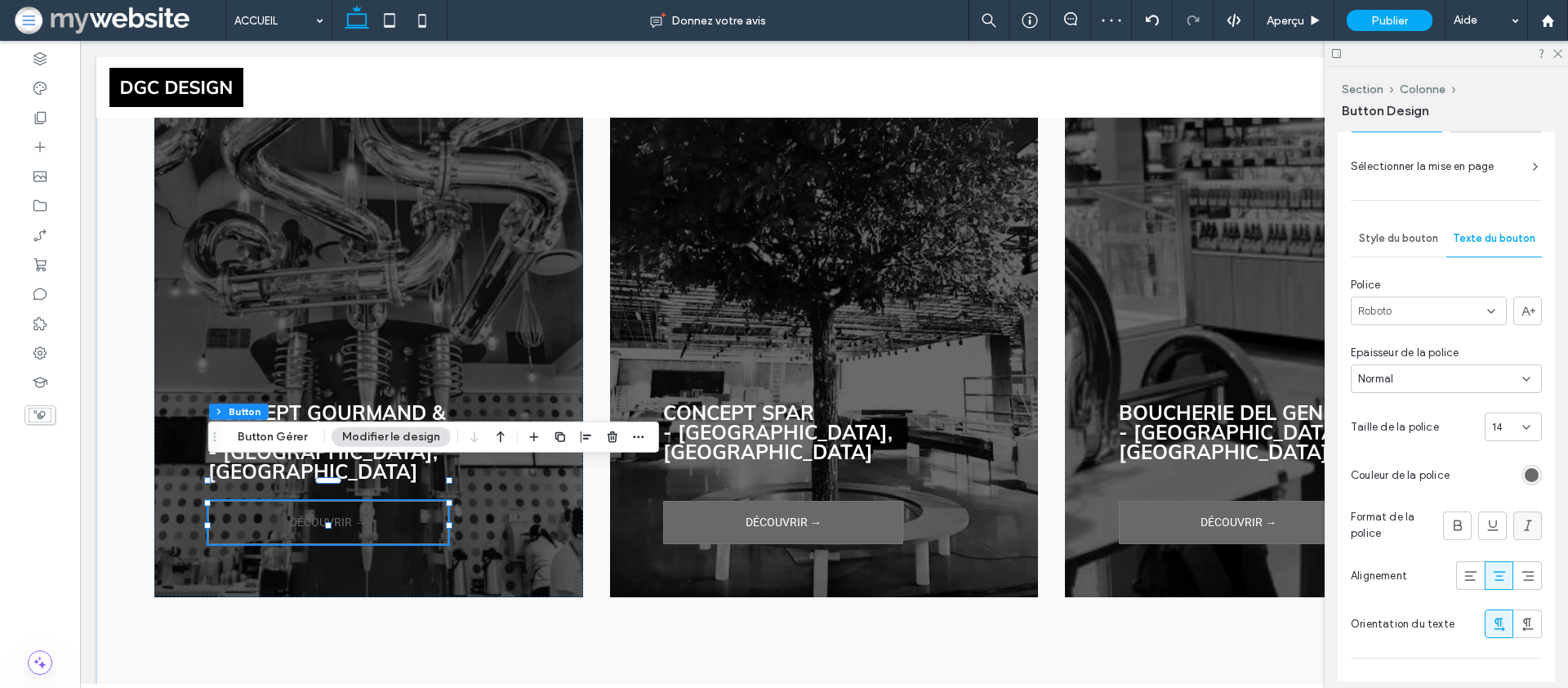
scroll to position [363, 0]
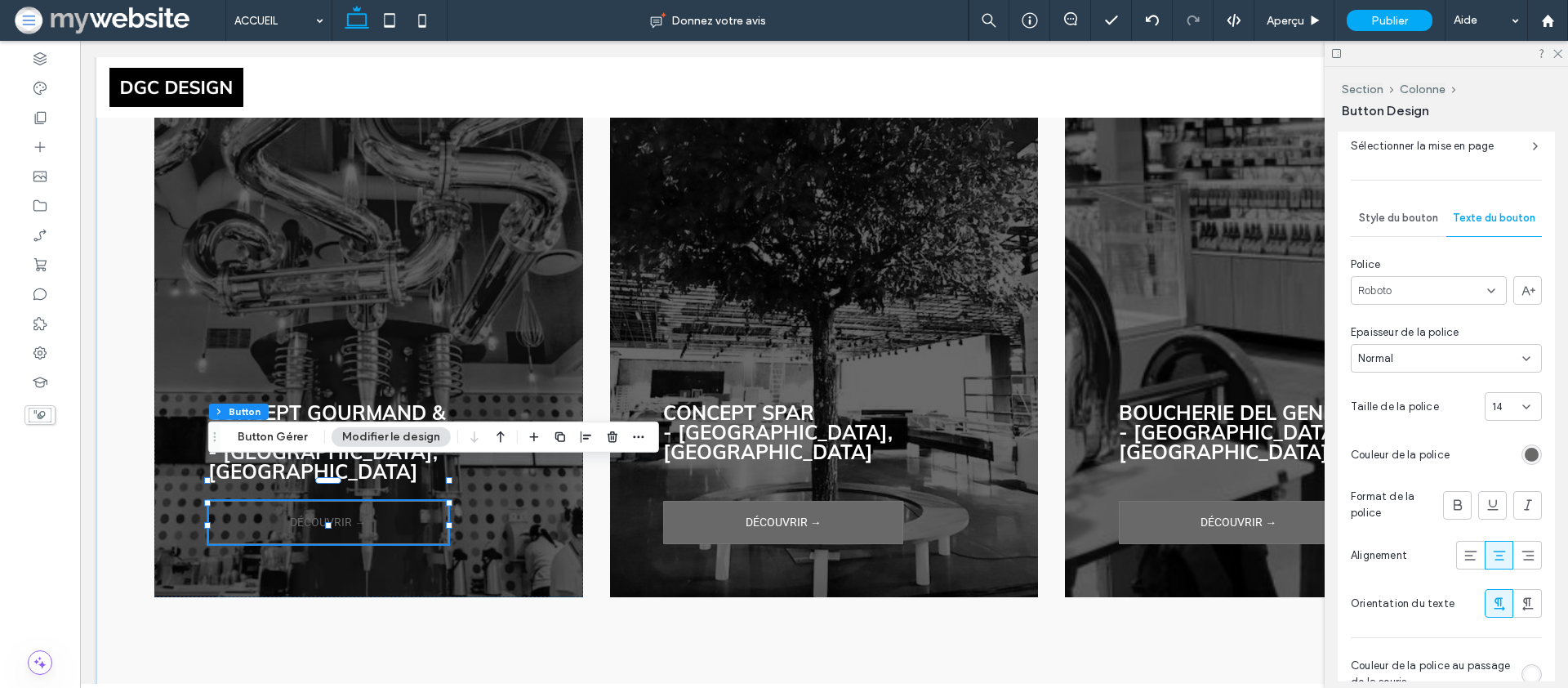
click at [1528, 459] on div "rgb(105, 105, 105)" at bounding box center [1532, 455] width 14 height 14
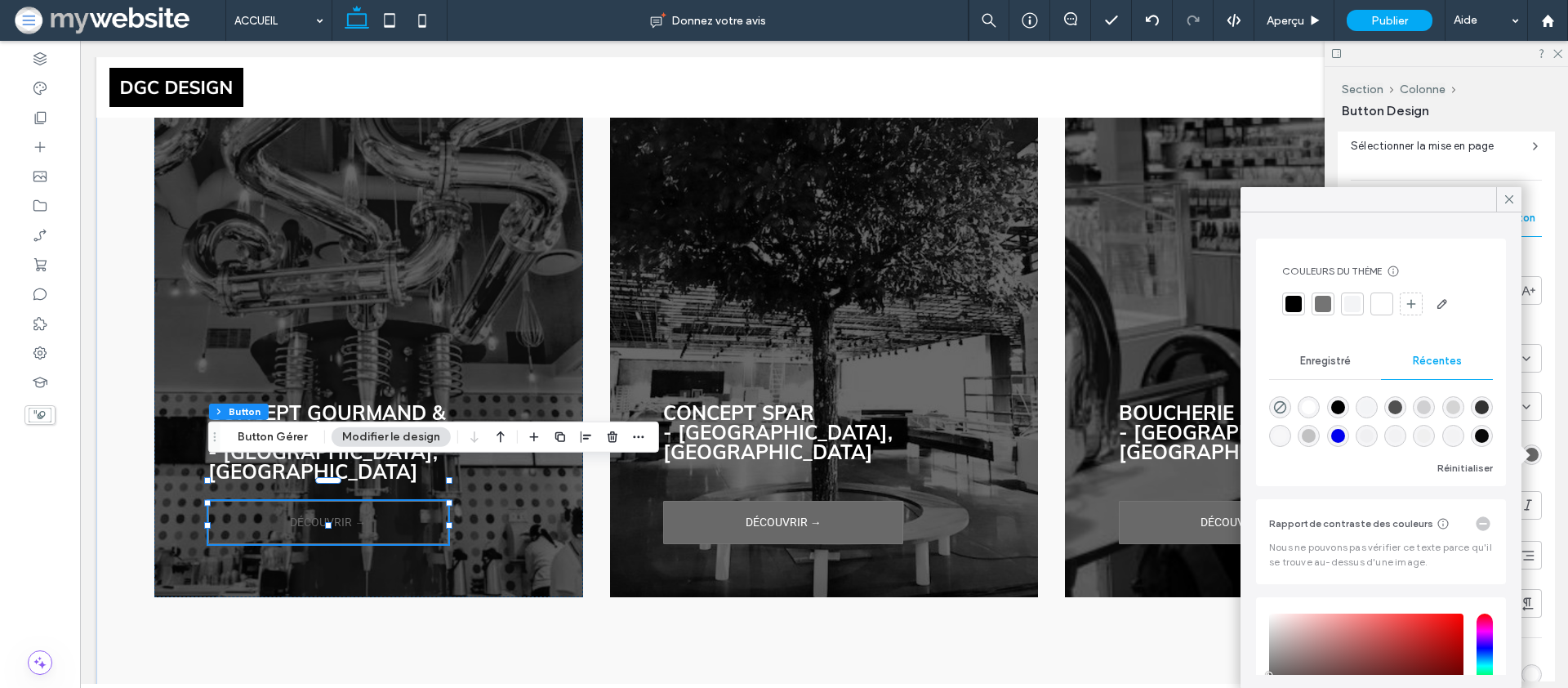
click at [1354, 299] on div at bounding box center [1352, 304] width 16 height 16
click at [1293, 305] on div at bounding box center [1293, 304] width 16 height 16
click at [1538, 634] on div "Principale Secondaire Sélectionner la mise en page Style du bouton Texte du bou…" at bounding box center [1447, 453] width 191 height 764
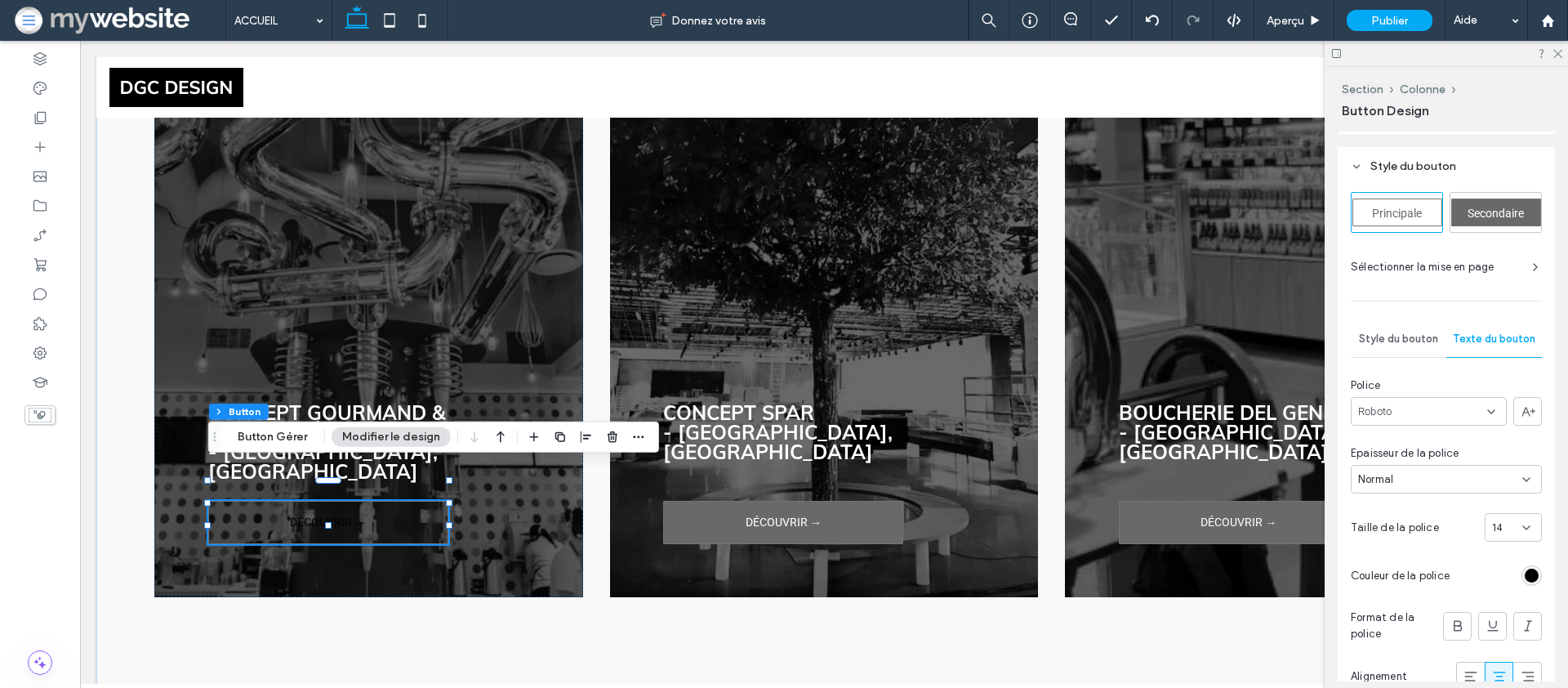
click at [1390, 327] on div "Style du bouton" at bounding box center [1399, 339] width 95 height 36
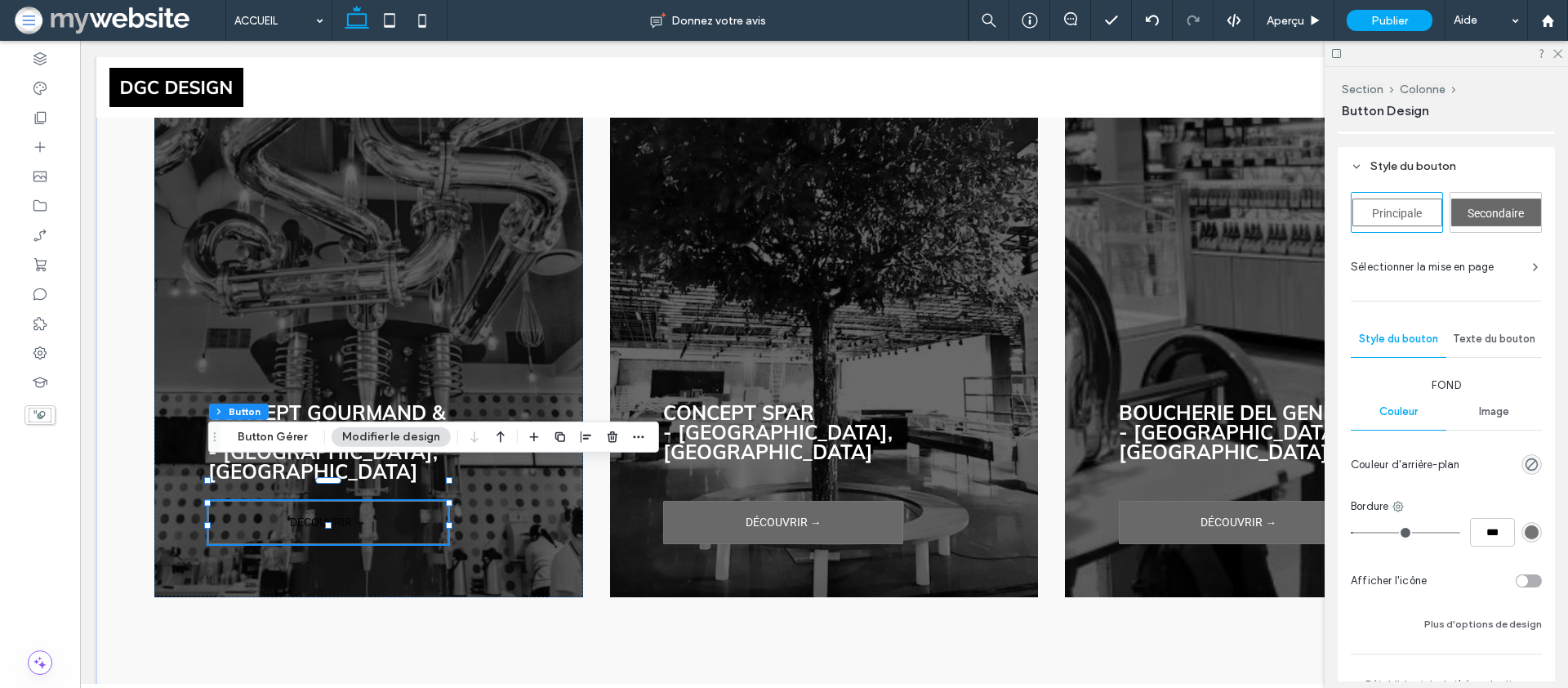
scroll to position [333, 0]
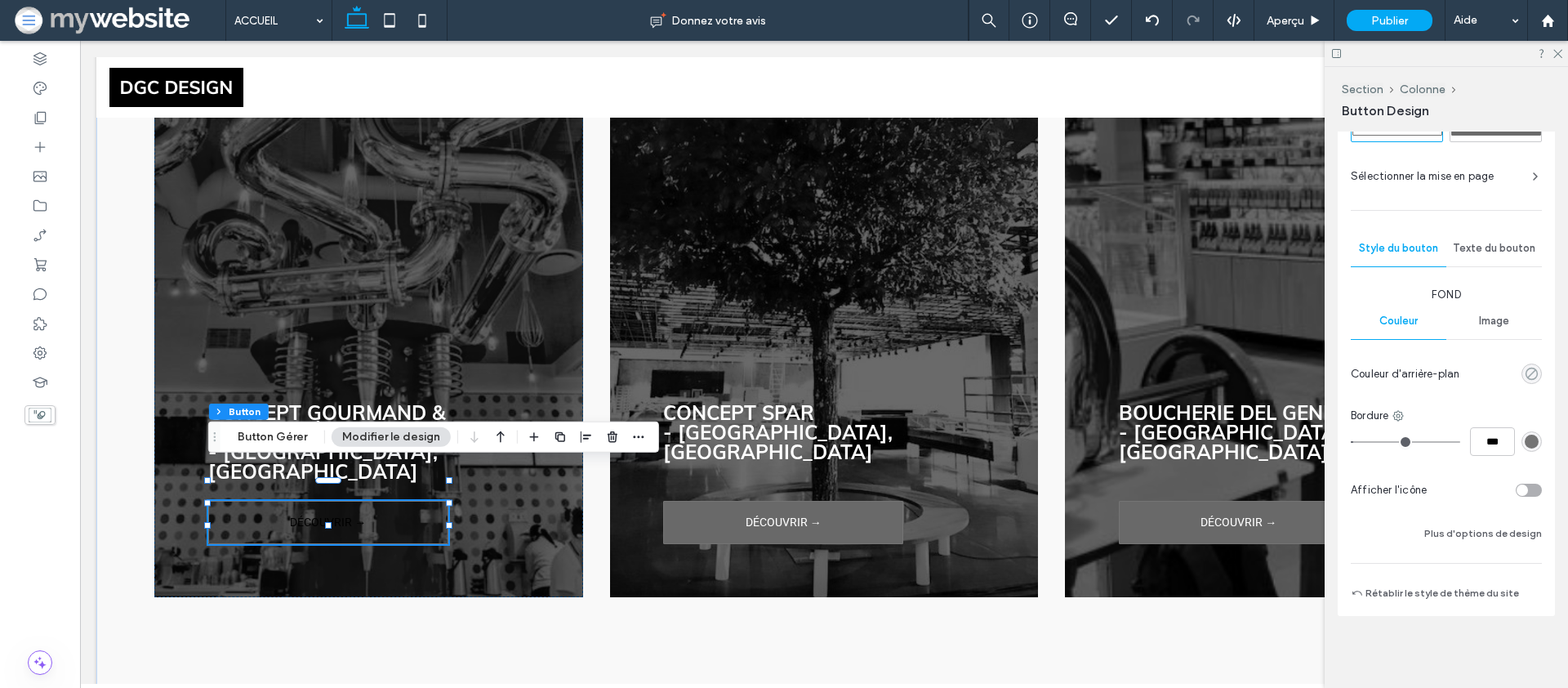
click at [1526, 369] on icon "rgba(0, 0, 0, 0)" at bounding box center [1532, 374] width 14 height 14
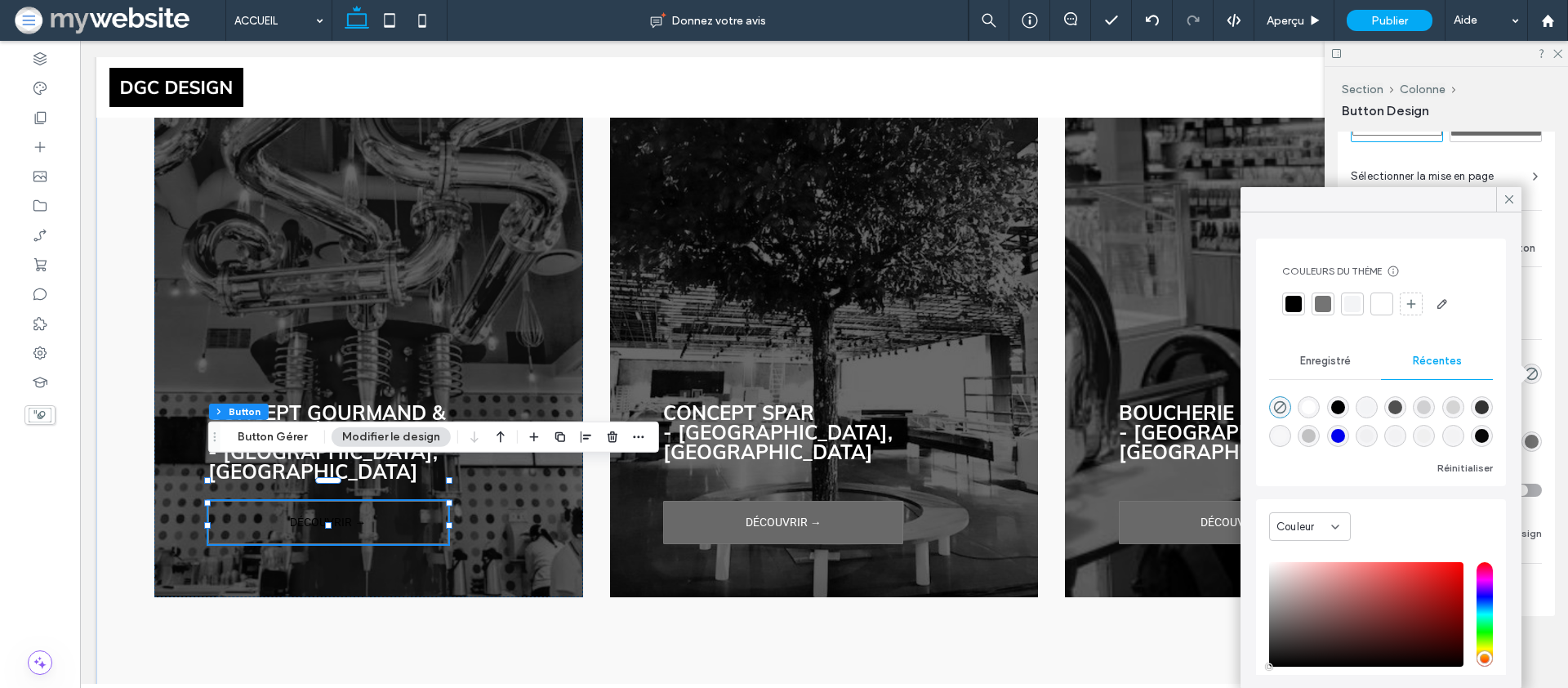
click at [1391, 304] on div at bounding box center [1382, 304] width 23 height 23
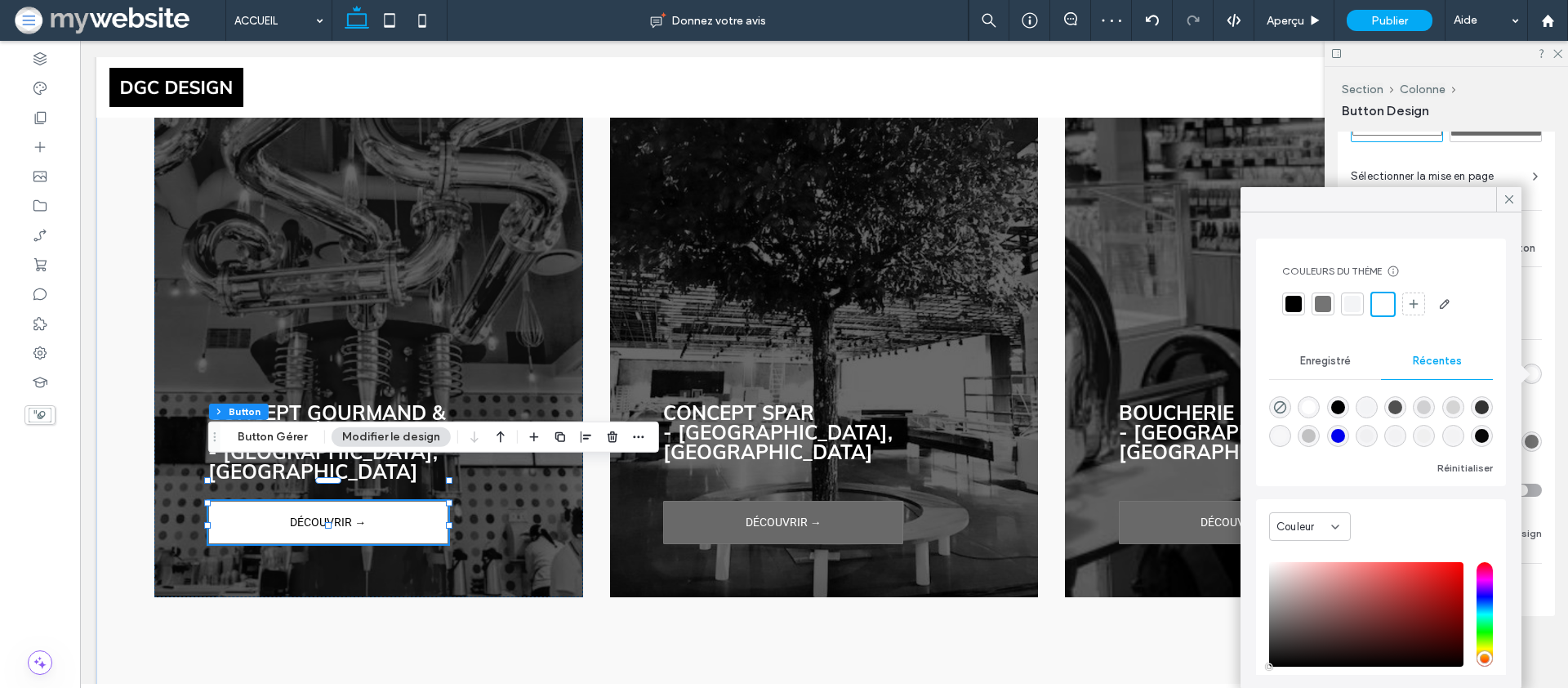
click at [1548, 355] on div "Principale Secondaire Sélectionner la mise en page Style du bouton Texte du bou…" at bounding box center [1447, 355] width 218 height 521
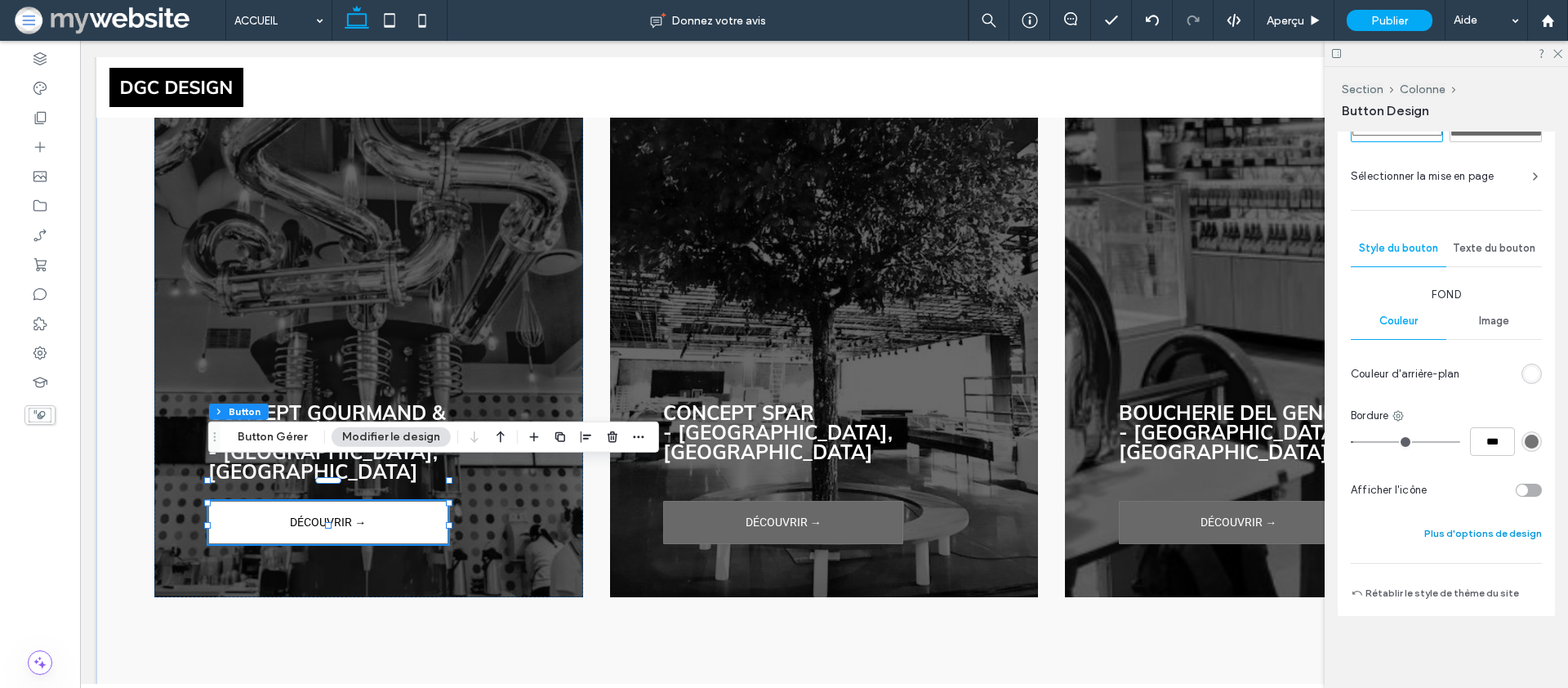
click at [1468, 538] on button "Plus d'options de design" at bounding box center [1483, 534] width 118 height 20
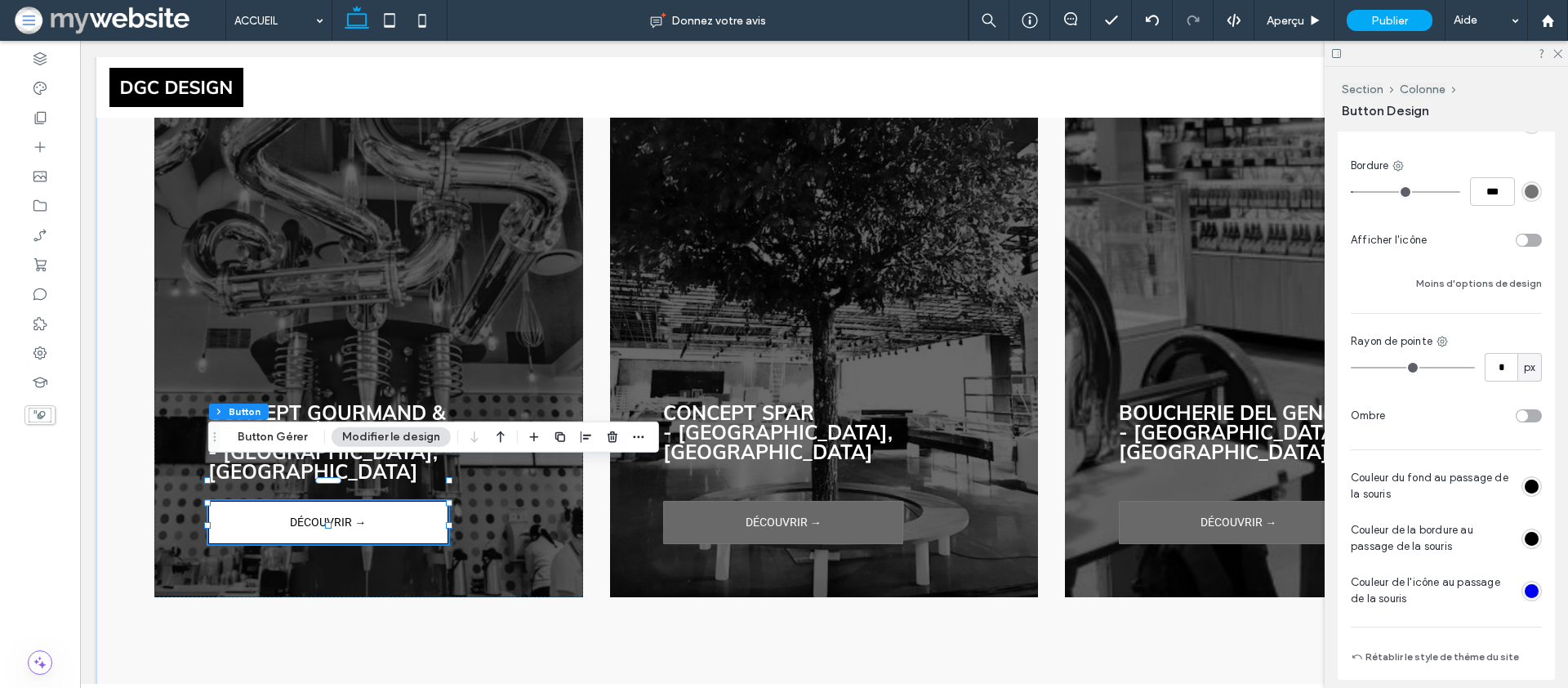
scroll to position [646, 0]
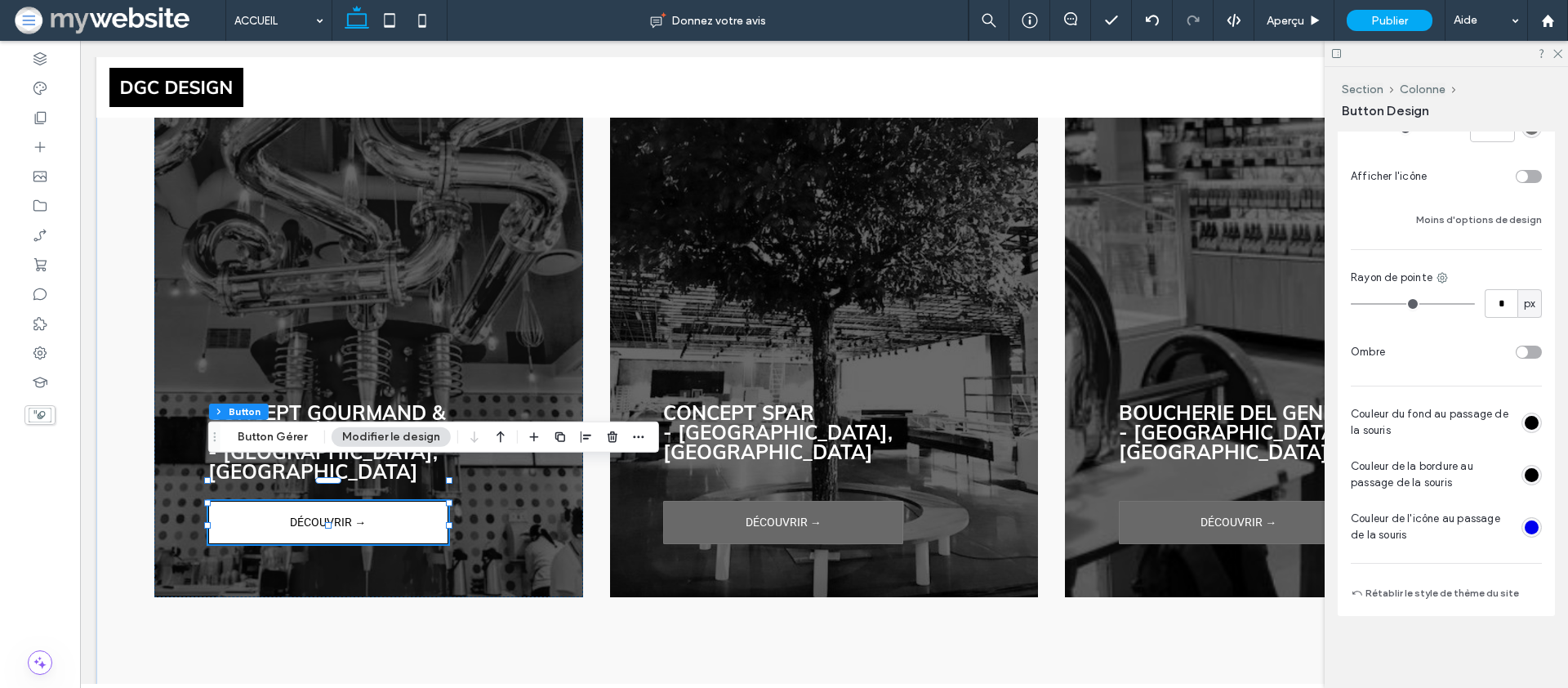
click at [1527, 422] on div "rgb(0, 0, 0)" at bounding box center [1532, 423] width 14 height 14
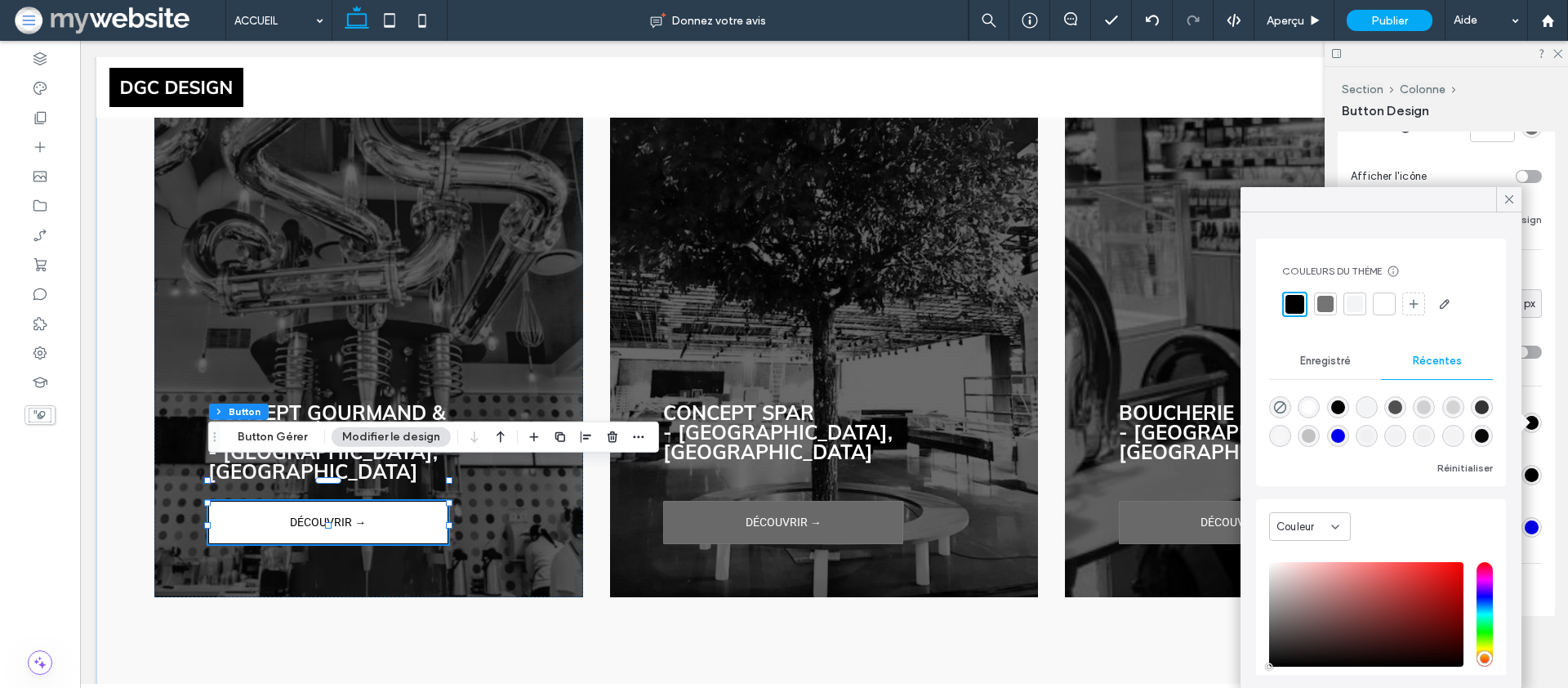
click at [1291, 302] on div at bounding box center [1294, 304] width 19 height 19
drag, startPoint x: 1547, startPoint y: 387, endPoint x: 1536, endPoint y: 366, distance: 23.7
click at [1548, 385] on div "Principale Secondaire Sélectionner la mise en page Style du bouton Texte du bou…" at bounding box center [1447, 199] width 218 height 835
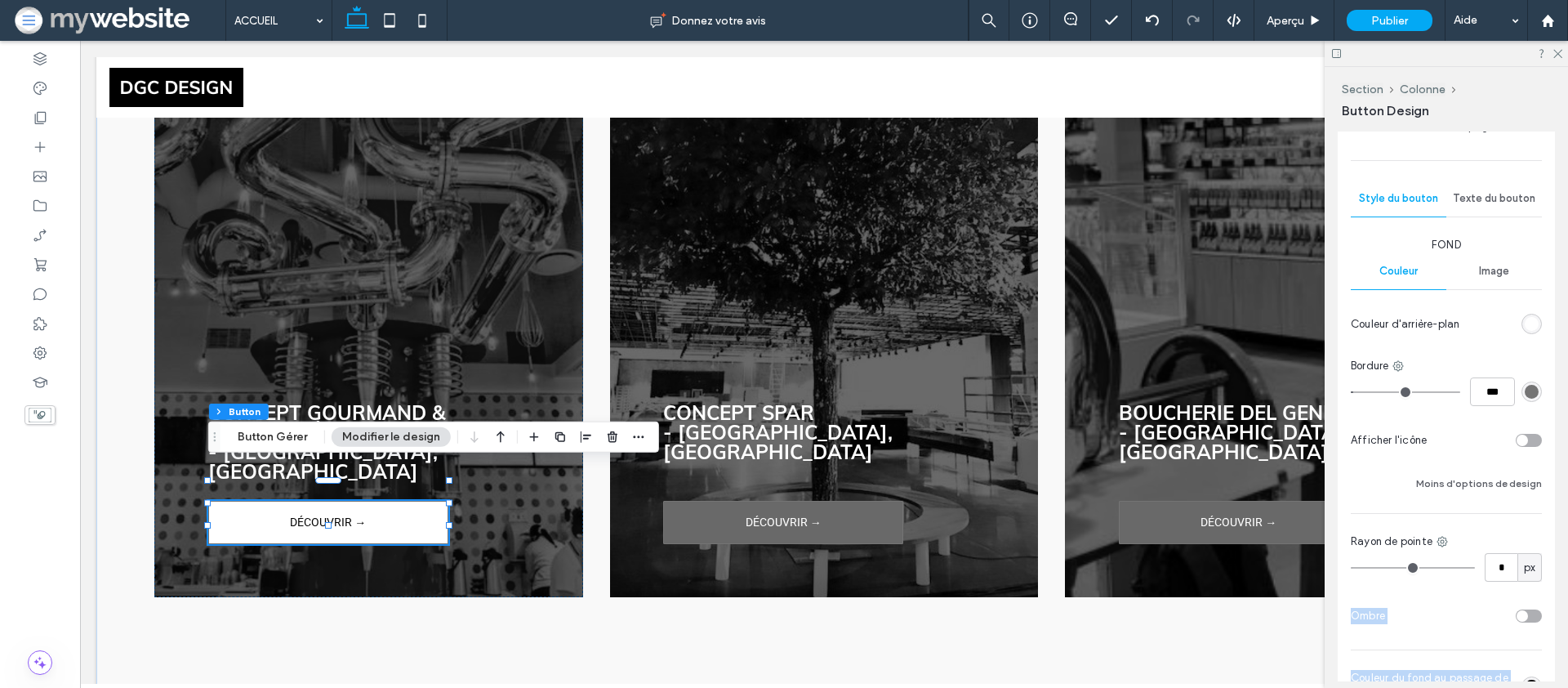
scroll to position [337, 0]
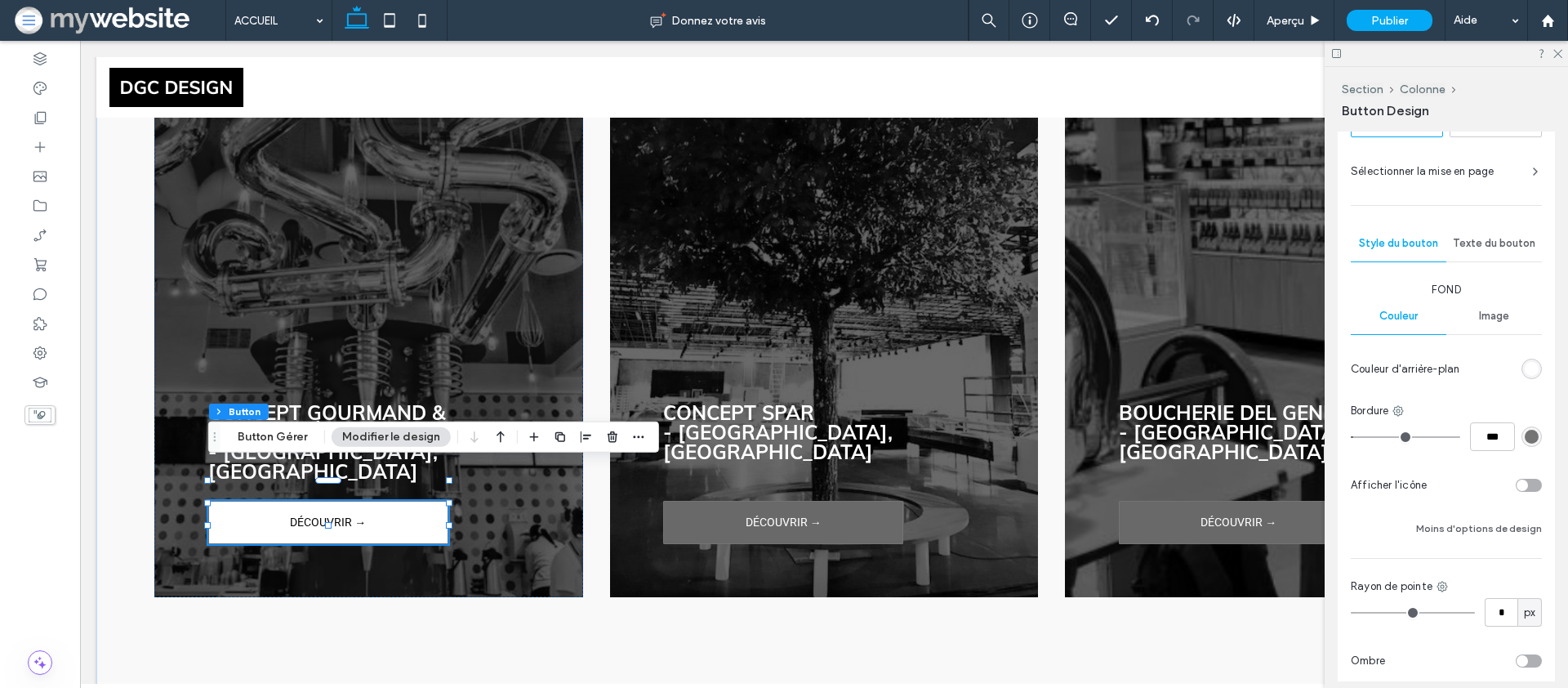
click at [1479, 234] on div "Texte du bouton" at bounding box center [1494, 244] width 95 height 36
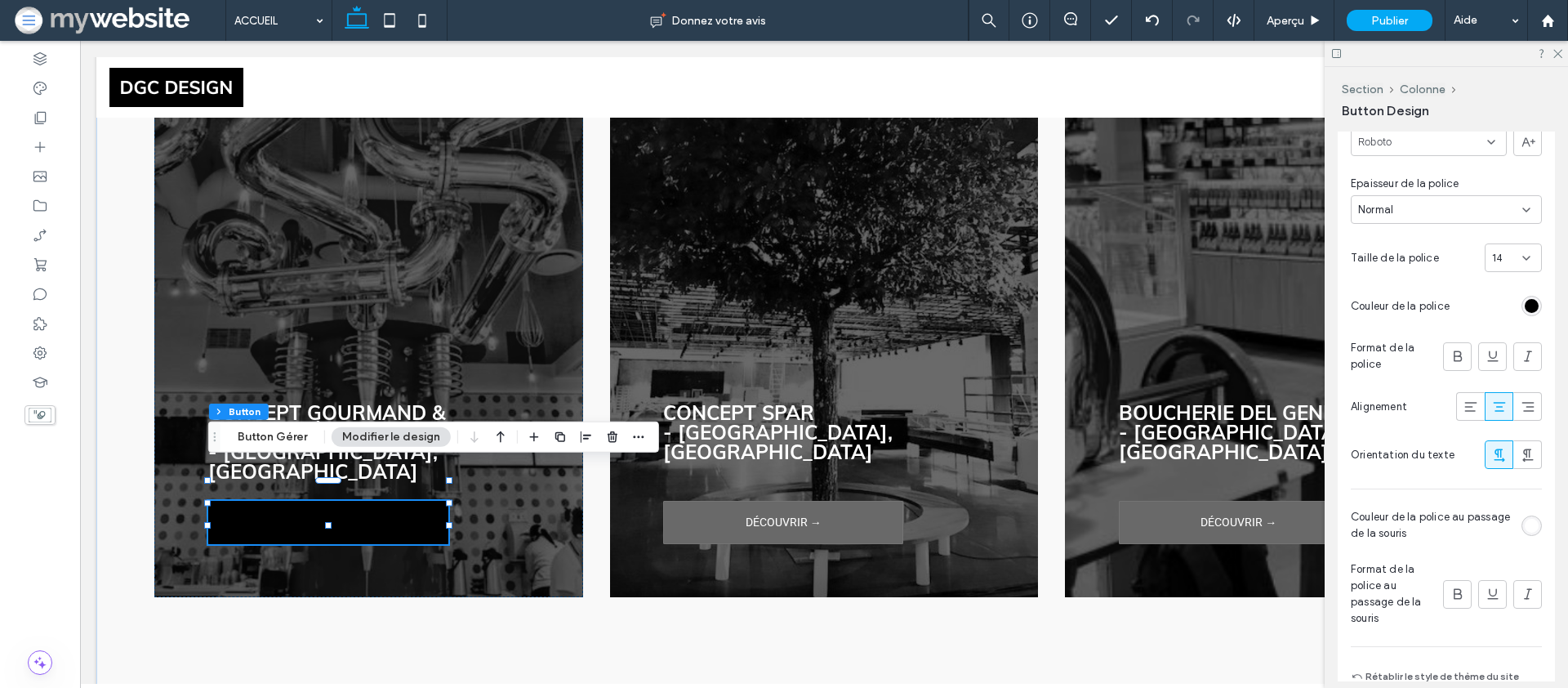
scroll to position [533, 0]
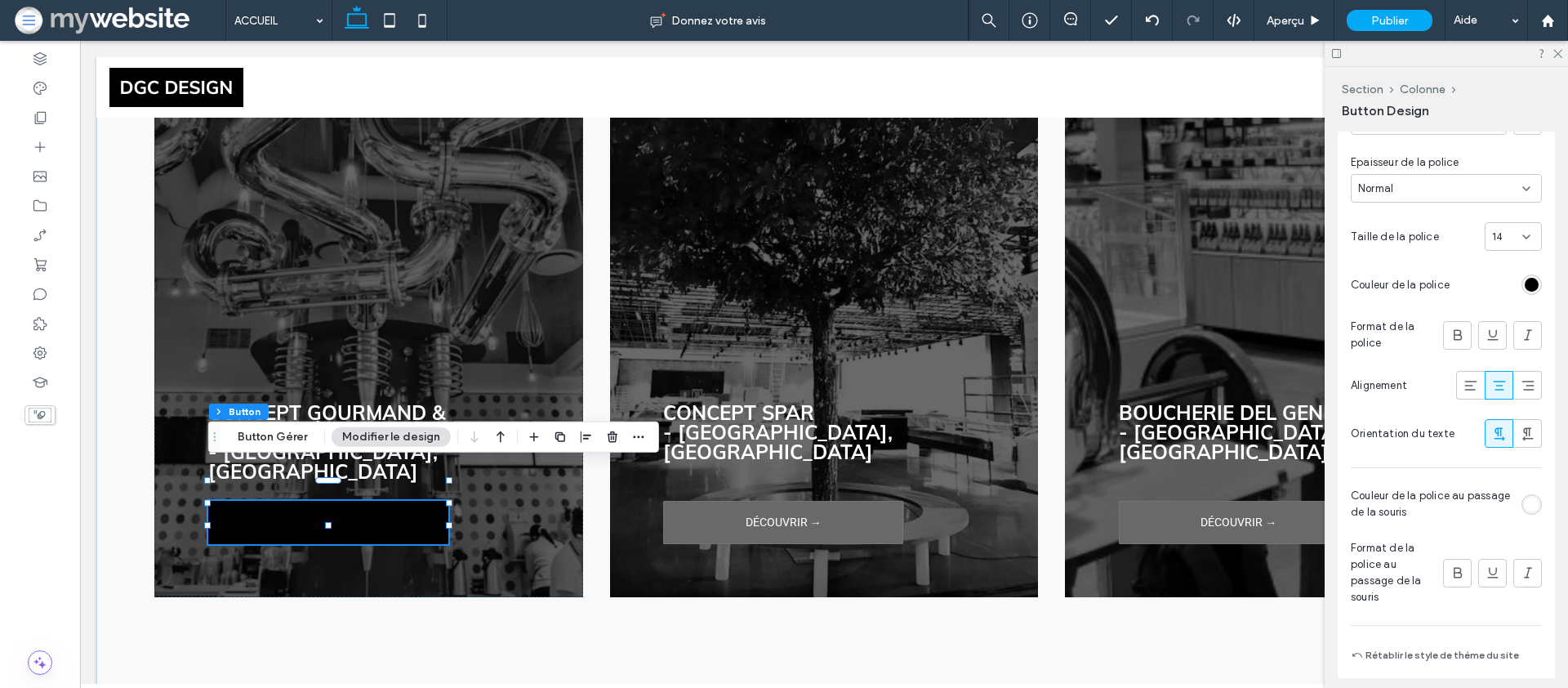
click at [1526, 501] on div "rgb(255, 255, 255)" at bounding box center [1532, 505] width 14 height 14
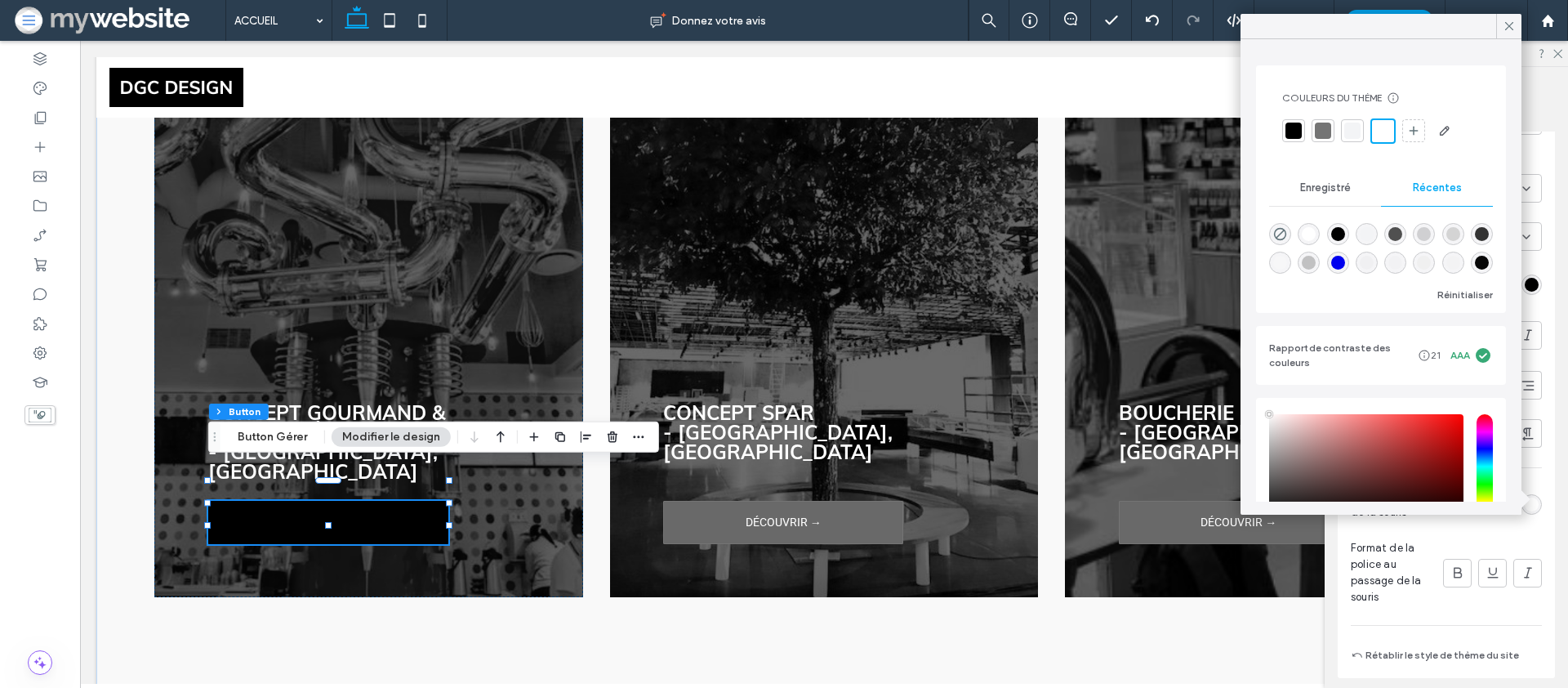
click at [1353, 134] on div at bounding box center [1352, 130] width 16 height 16
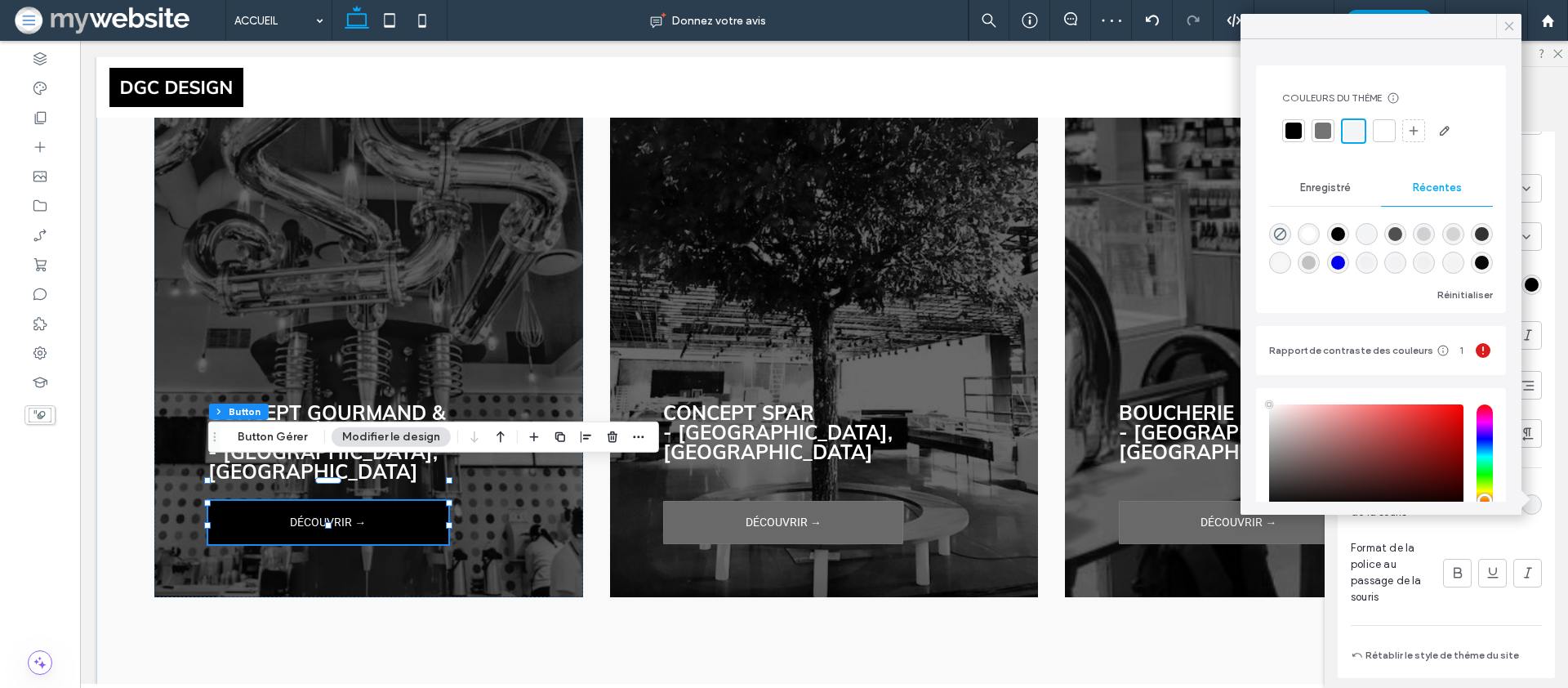
click at [1516, 22] on icon at bounding box center [1509, 26] width 14 height 14
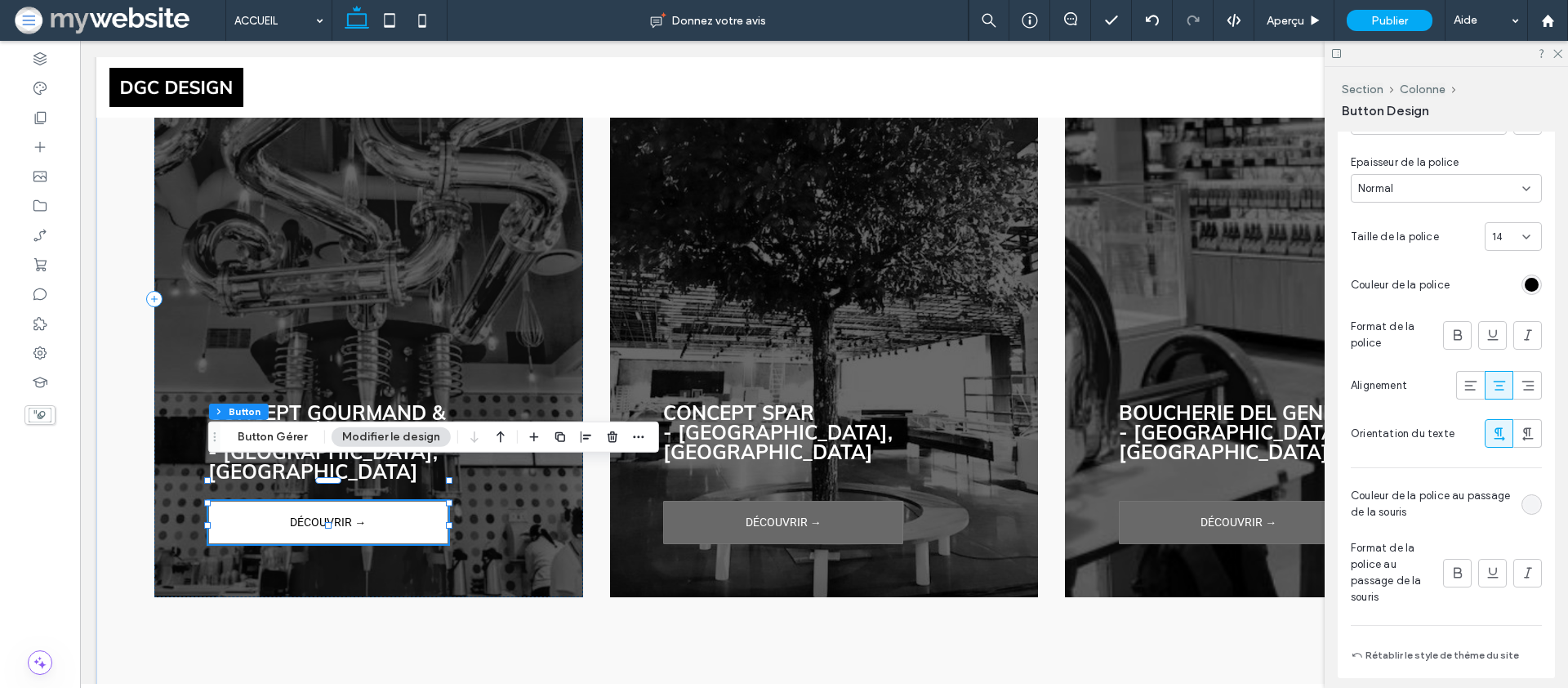
click at [290, 448] on div "Section Colonne Button Button Gérer Modifier le design" at bounding box center [434, 437] width 451 height 31
click at [291, 441] on button "Button Gérer" at bounding box center [273, 437] width 91 height 20
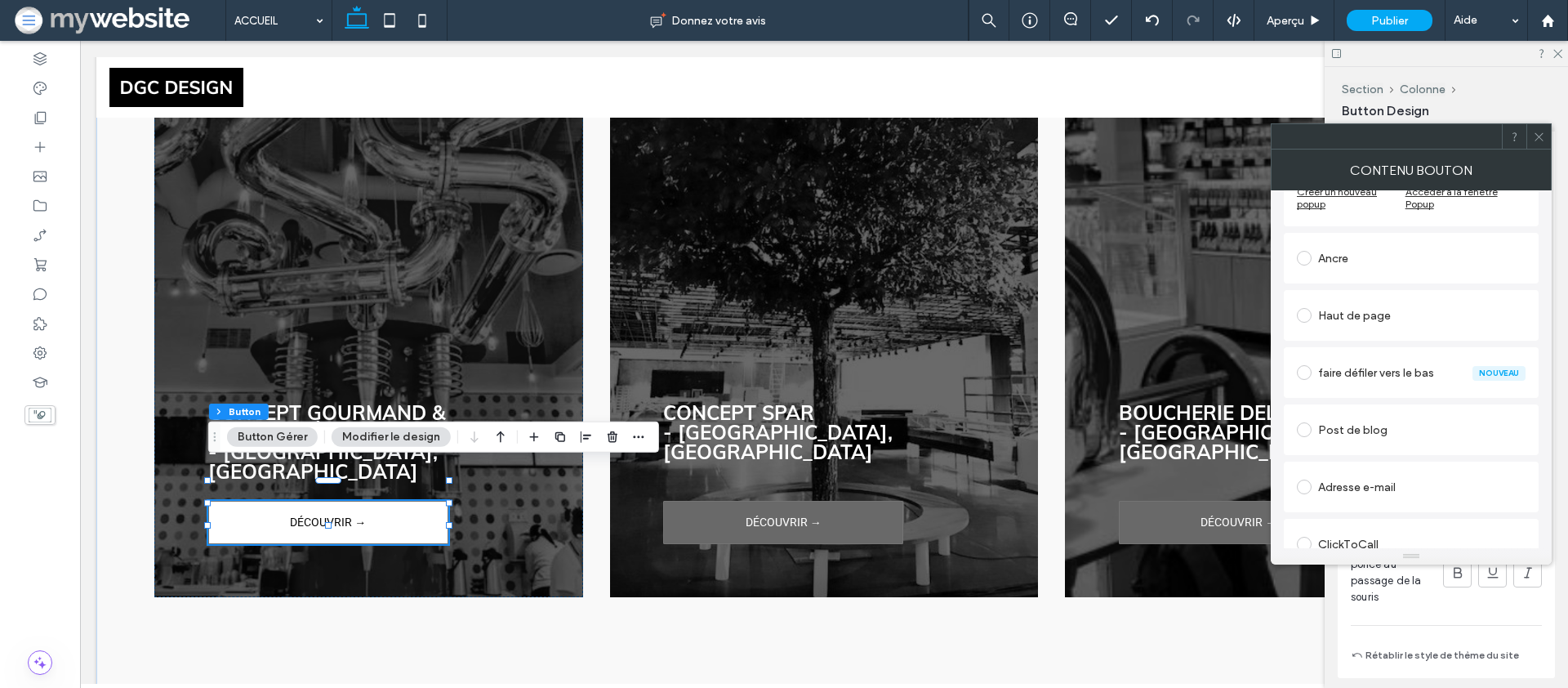
scroll to position [383, 0]
click at [1545, 139] on icon at bounding box center [1539, 137] width 12 height 12
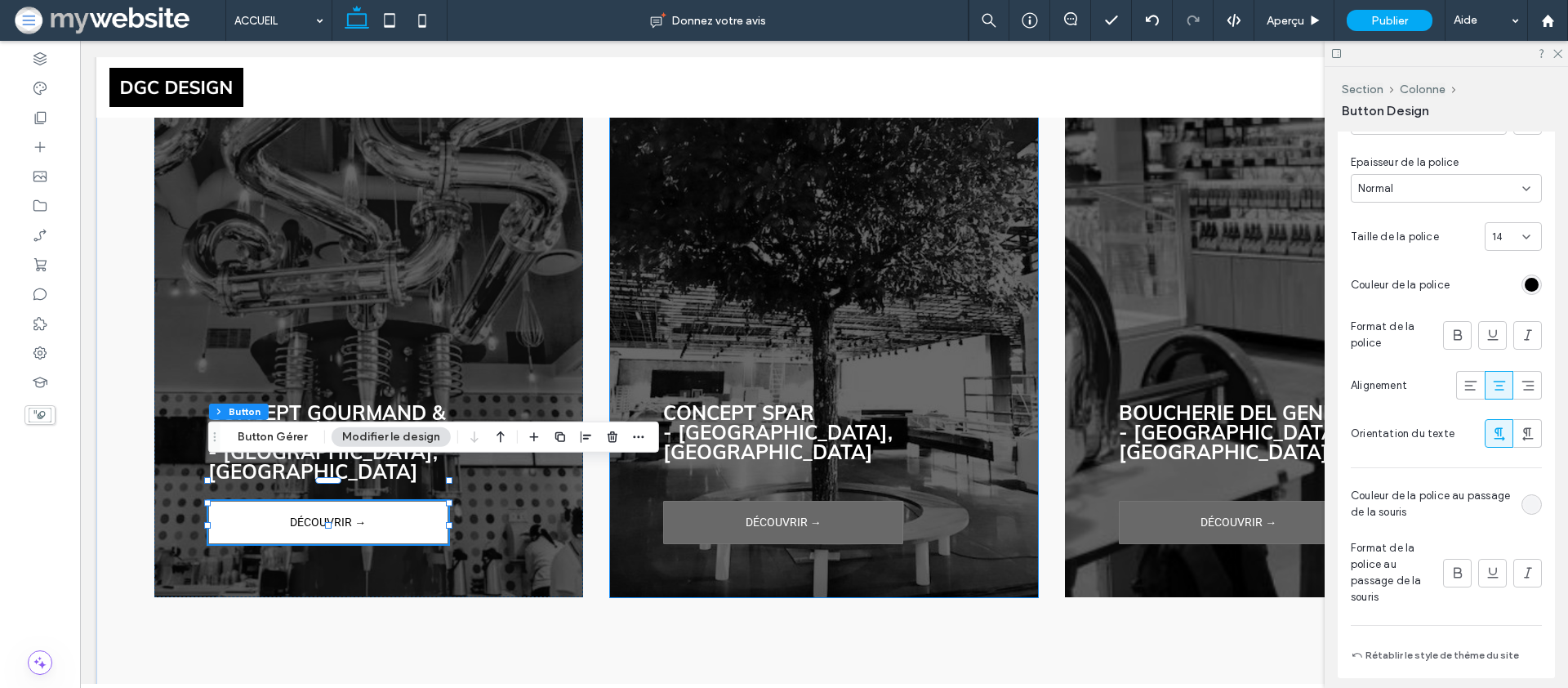
click at [780, 458] on div "CONCEPT SPAR - PRETORIA, ZA DÉCOUVRIR →" at bounding box center [824, 299] width 429 height 597
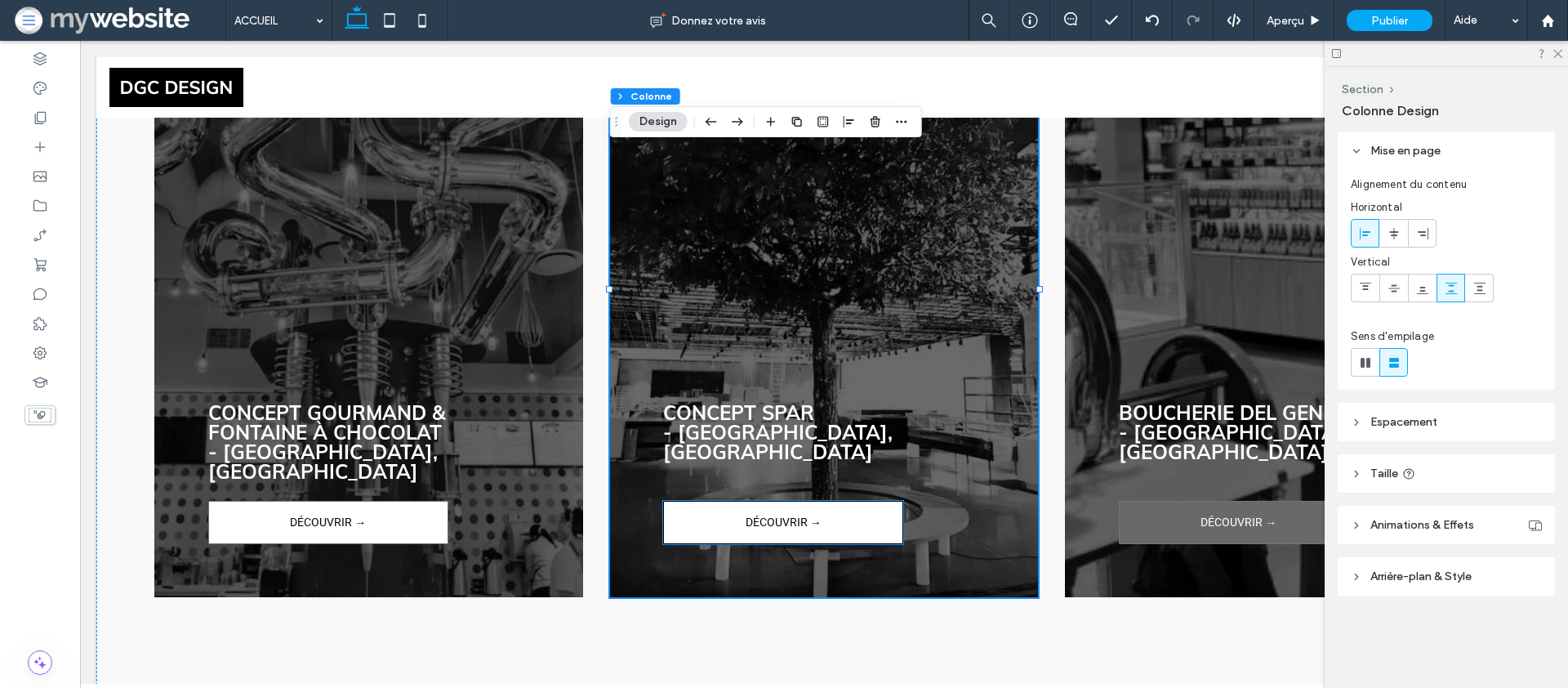
click at [780, 502] on span "DÉCOUVRIR →" at bounding box center [783, 522] width 76 height 40
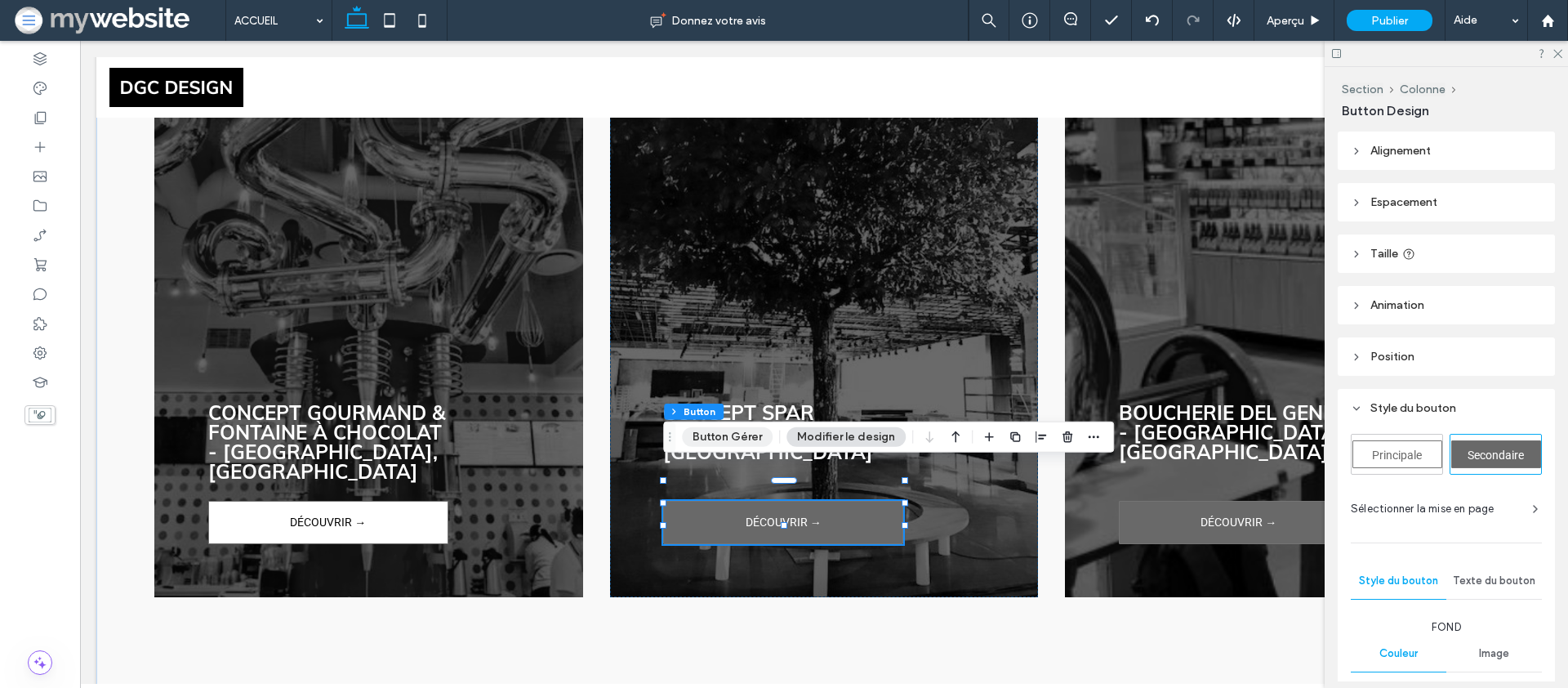
click at [753, 430] on button "Button Gérer" at bounding box center [728, 437] width 91 height 20
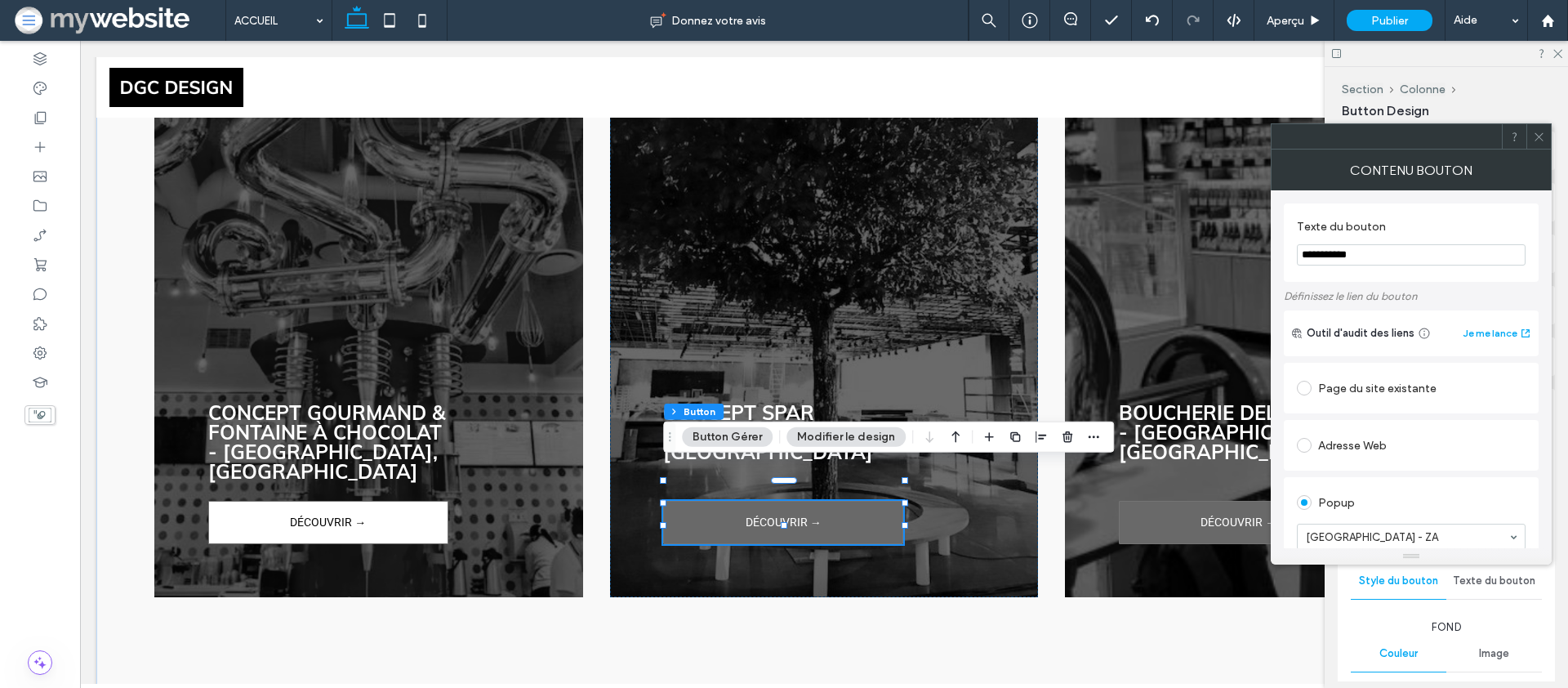
drag, startPoint x: 1549, startPoint y: 138, endPoint x: 1351, endPoint y: 174, distance: 201.2
click at [1550, 138] on div at bounding box center [1539, 136] width 24 height 24
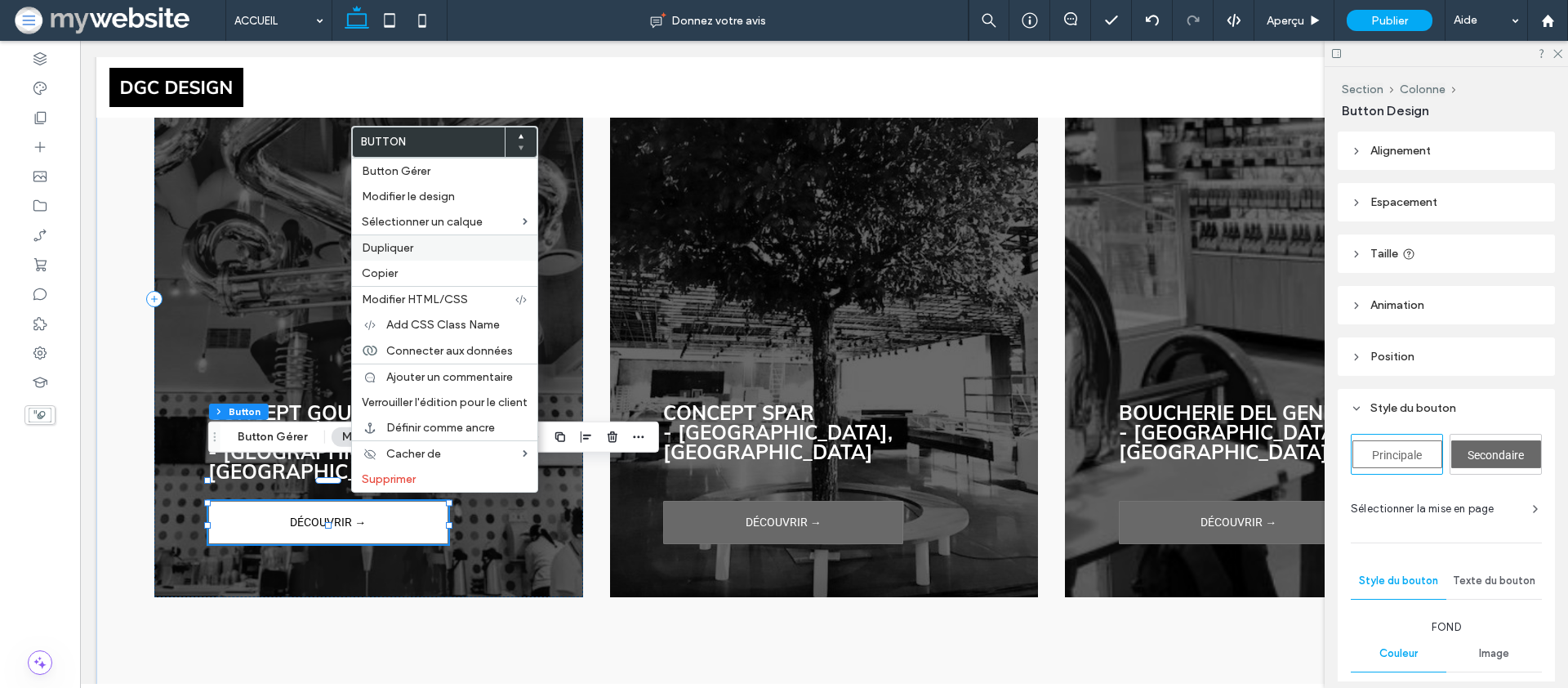
click at [385, 243] on span "Dupliquer" at bounding box center [388, 248] width 52 height 14
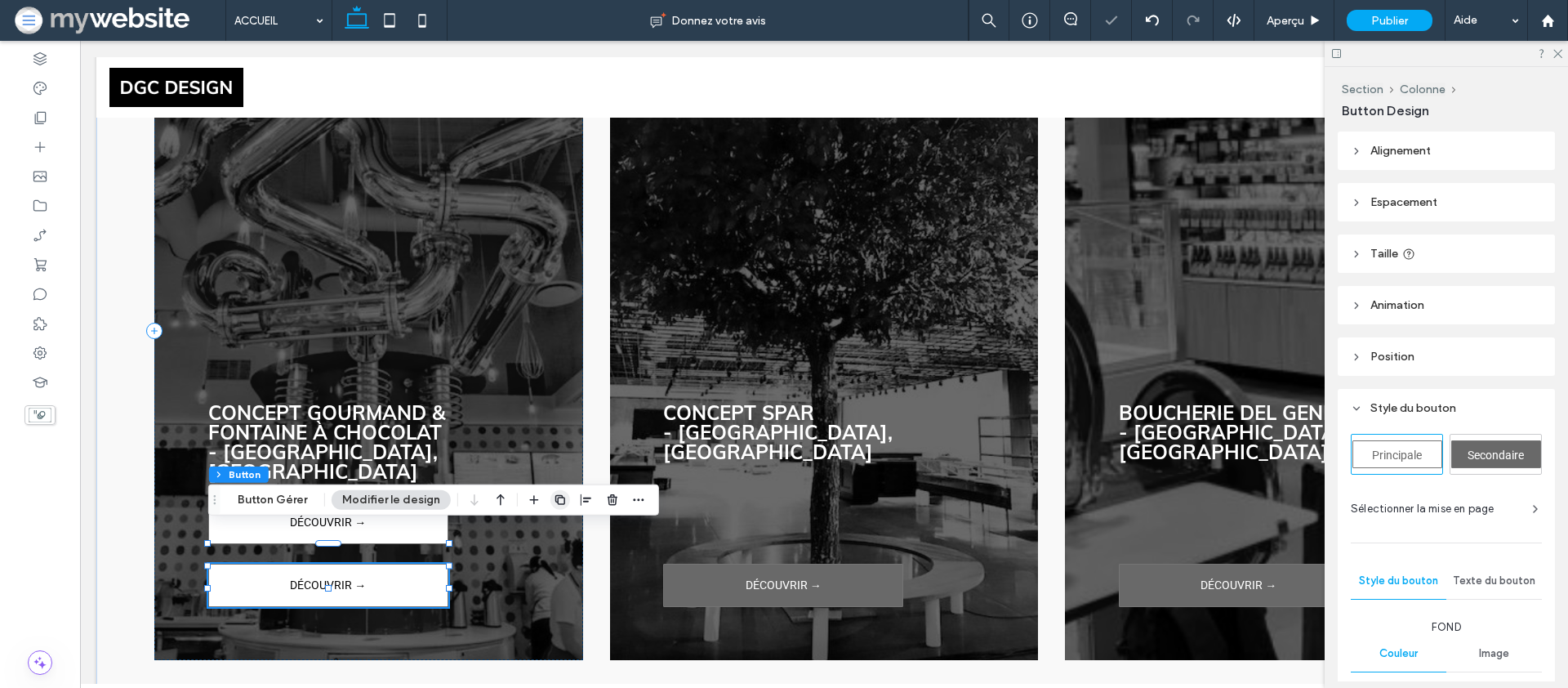
click at [557, 503] on use "button" at bounding box center [560, 500] width 10 height 10
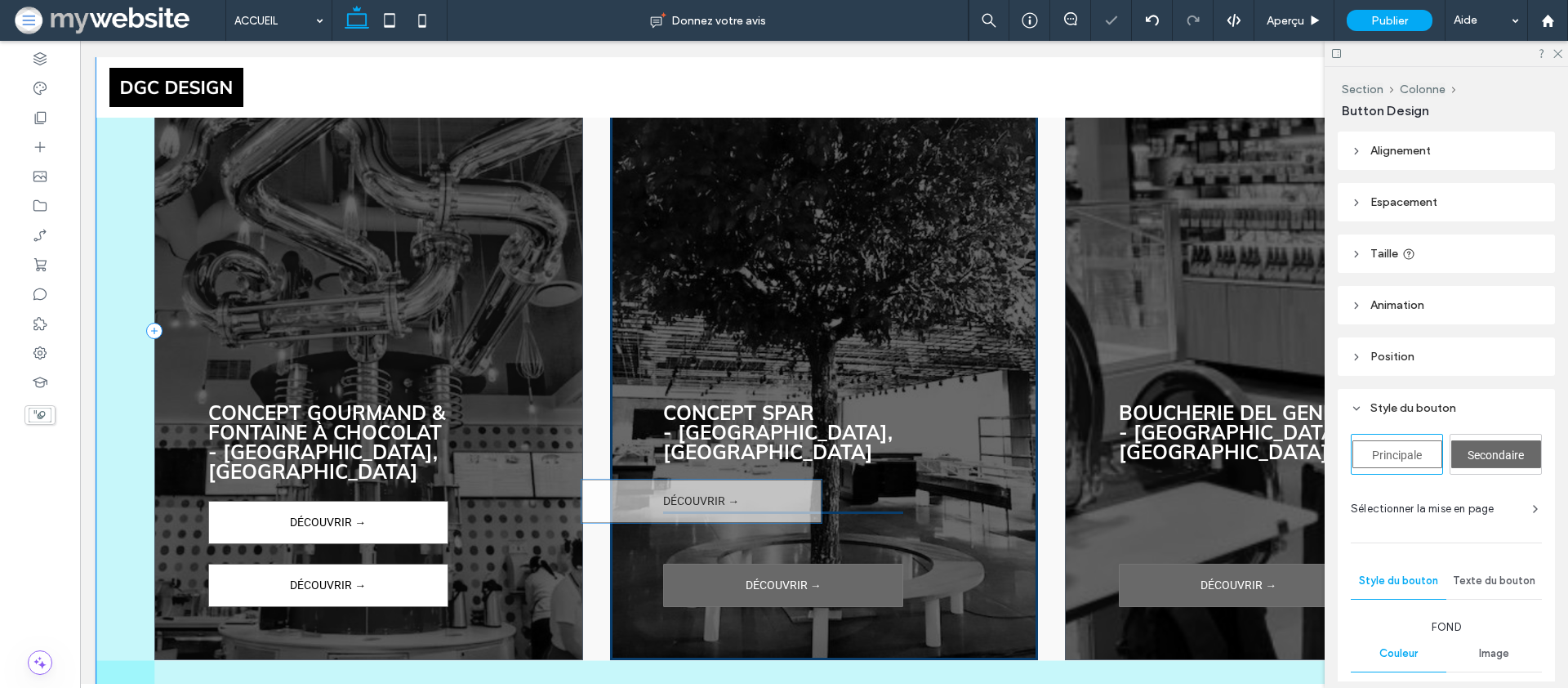
drag, startPoint x: 410, startPoint y: 538, endPoint x: 783, endPoint y: 491, distance: 375.9
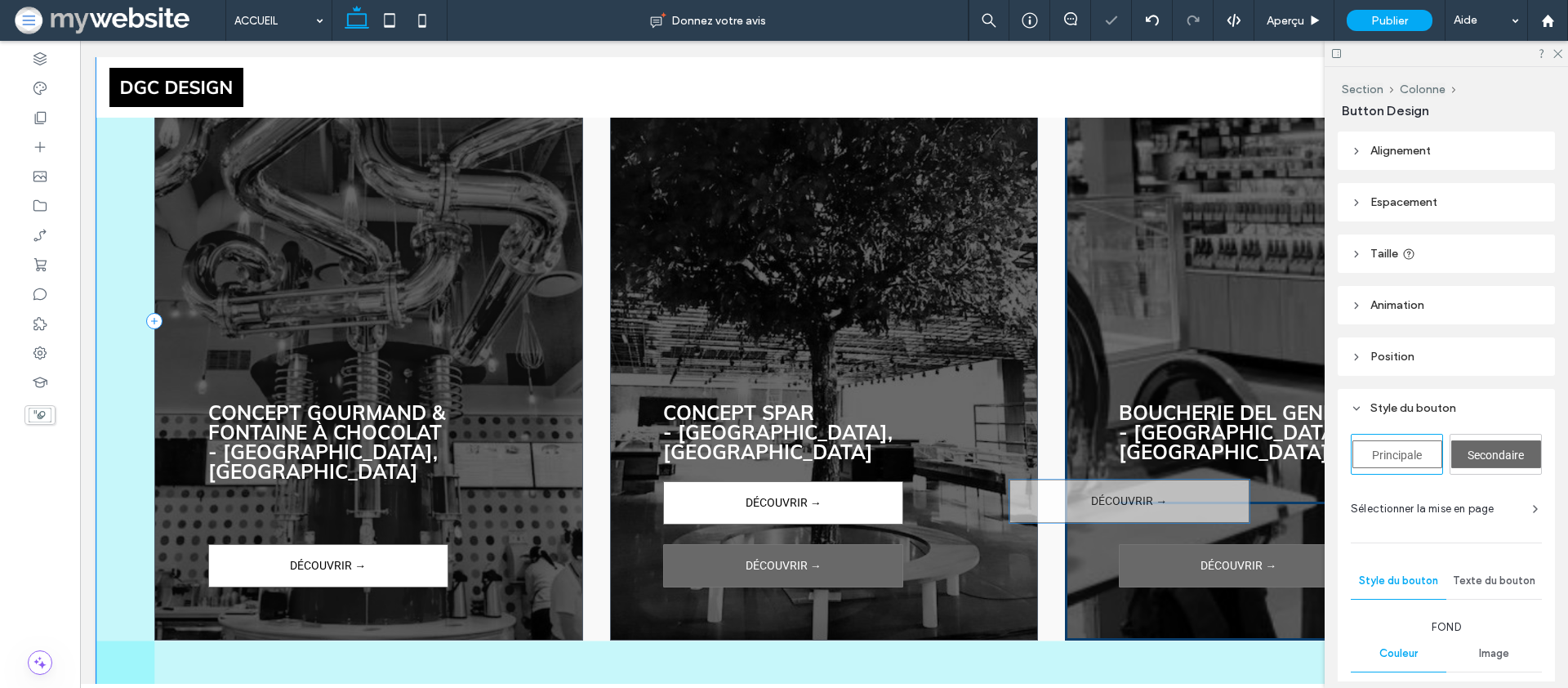
drag, startPoint x: 529, startPoint y: 528, endPoint x: 1059, endPoint y: 523, distance: 530.0
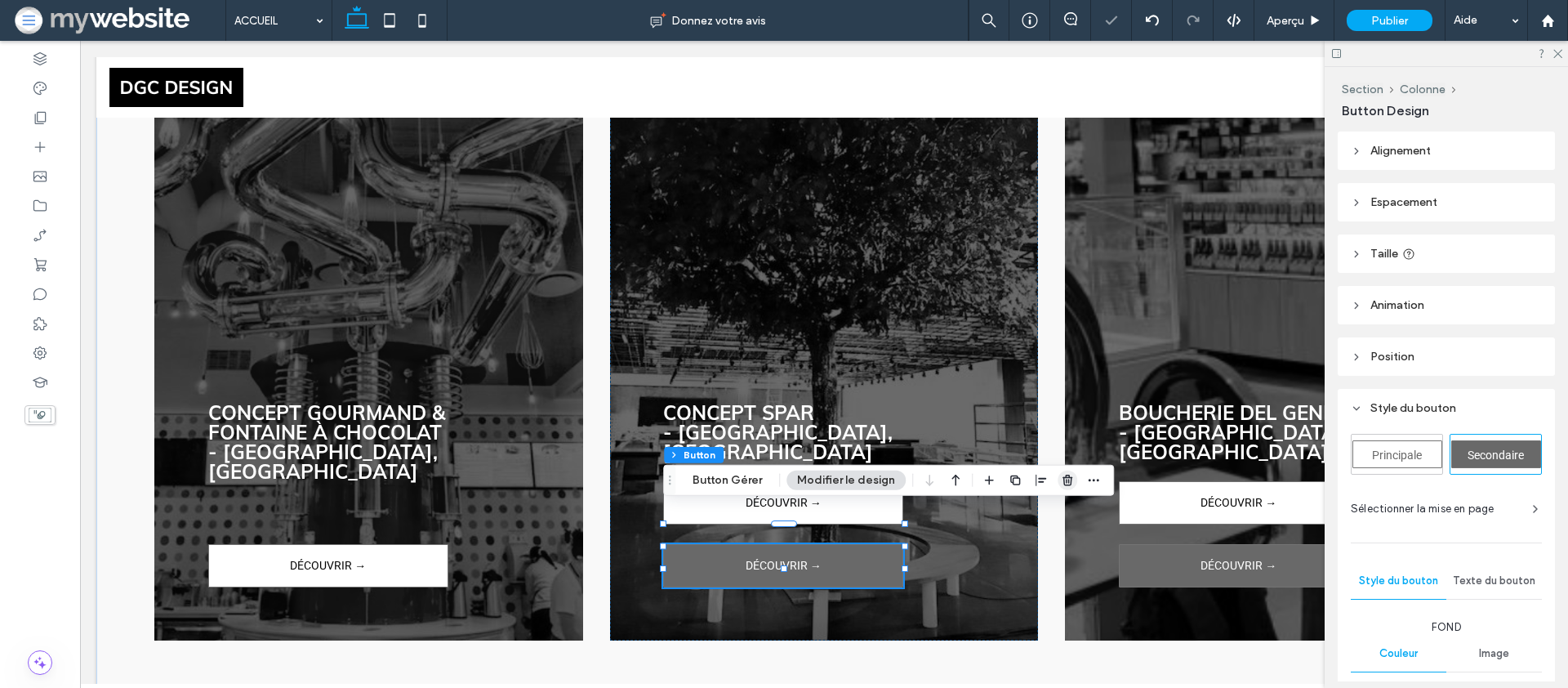
click at [1068, 477] on icon "button" at bounding box center [1068, 480] width 13 height 13
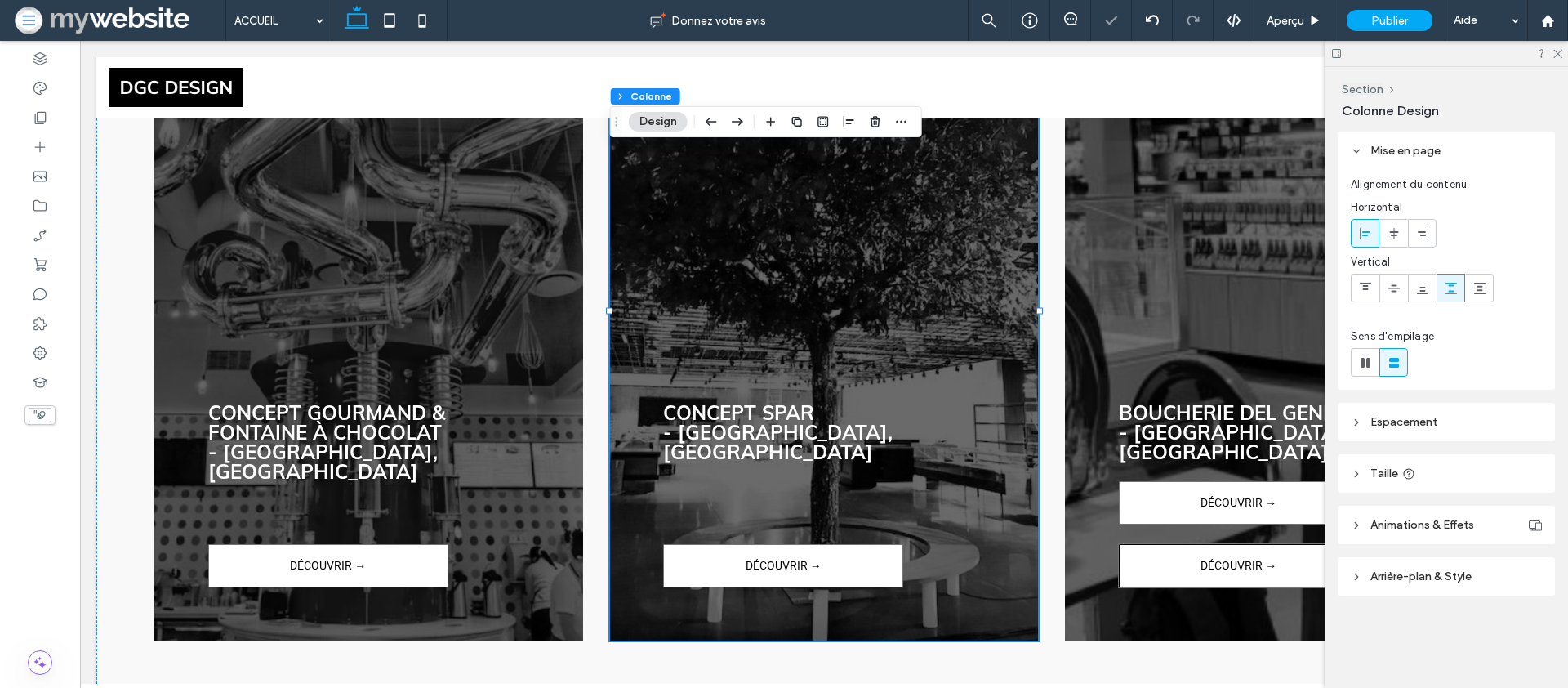
click at [1229, 546] on span "DÉCOUVRIR →" at bounding box center [1238, 566] width 76 height 40
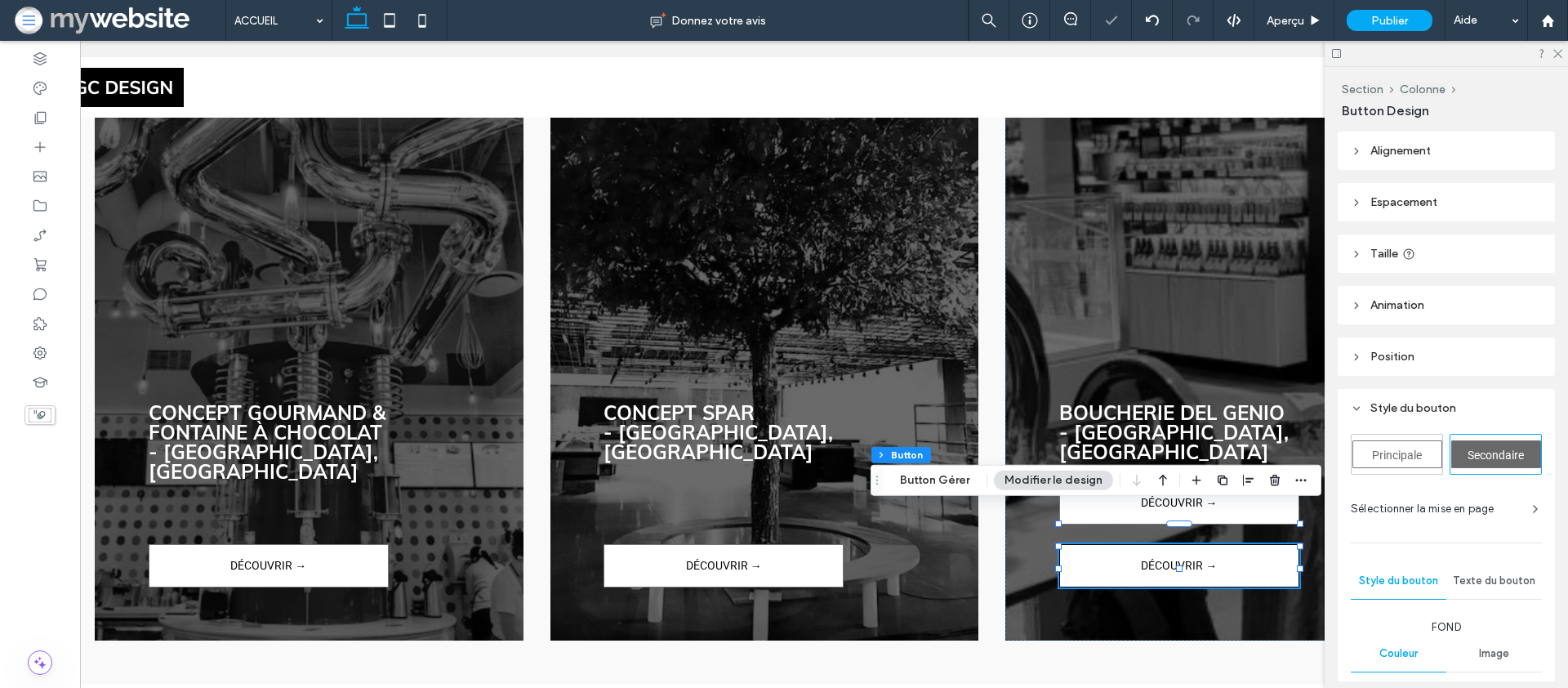
scroll to position [0, 107]
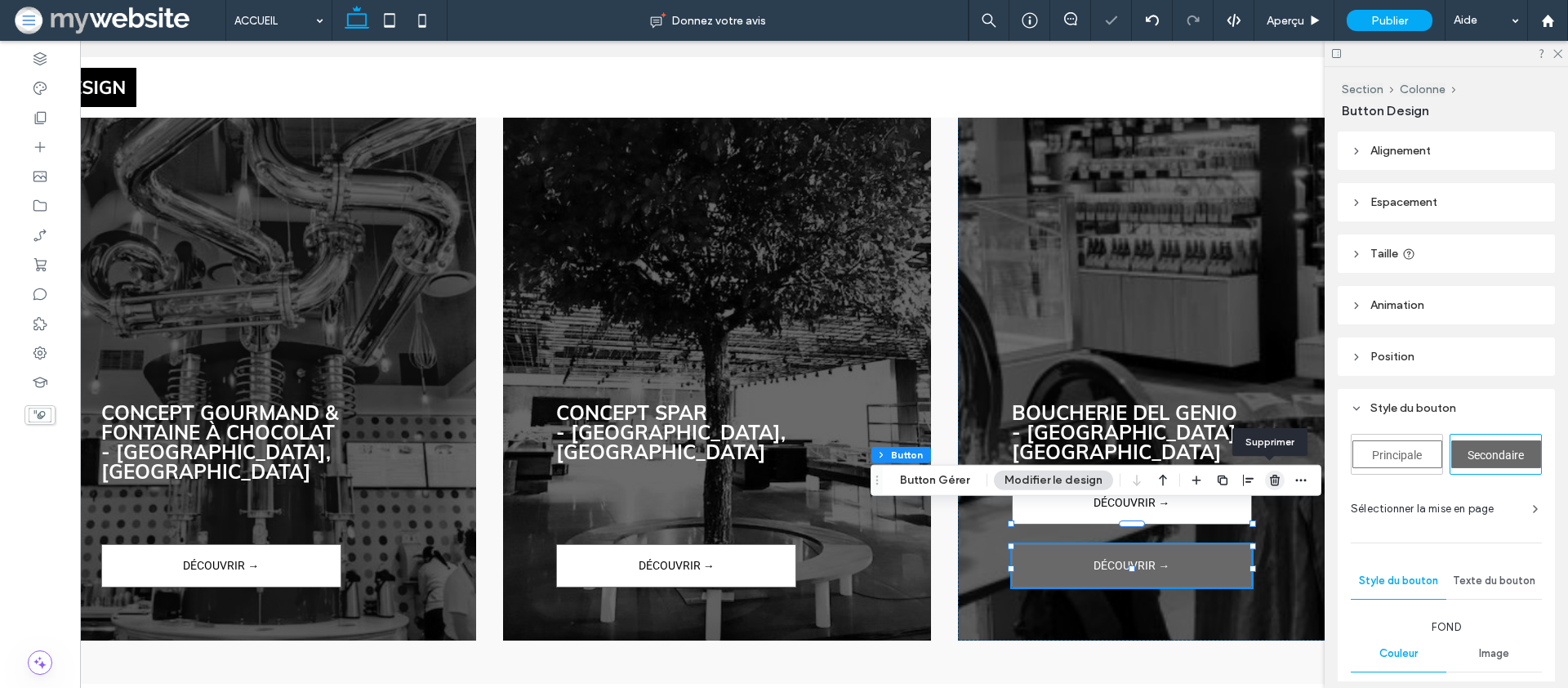
drag, startPoint x: 1271, startPoint y: 483, endPoint x: 769, endPoint y: 510, distance: 502.7
click at [1271, 483] on use "button" at bounding box center [1275, 480] width 10 height 11
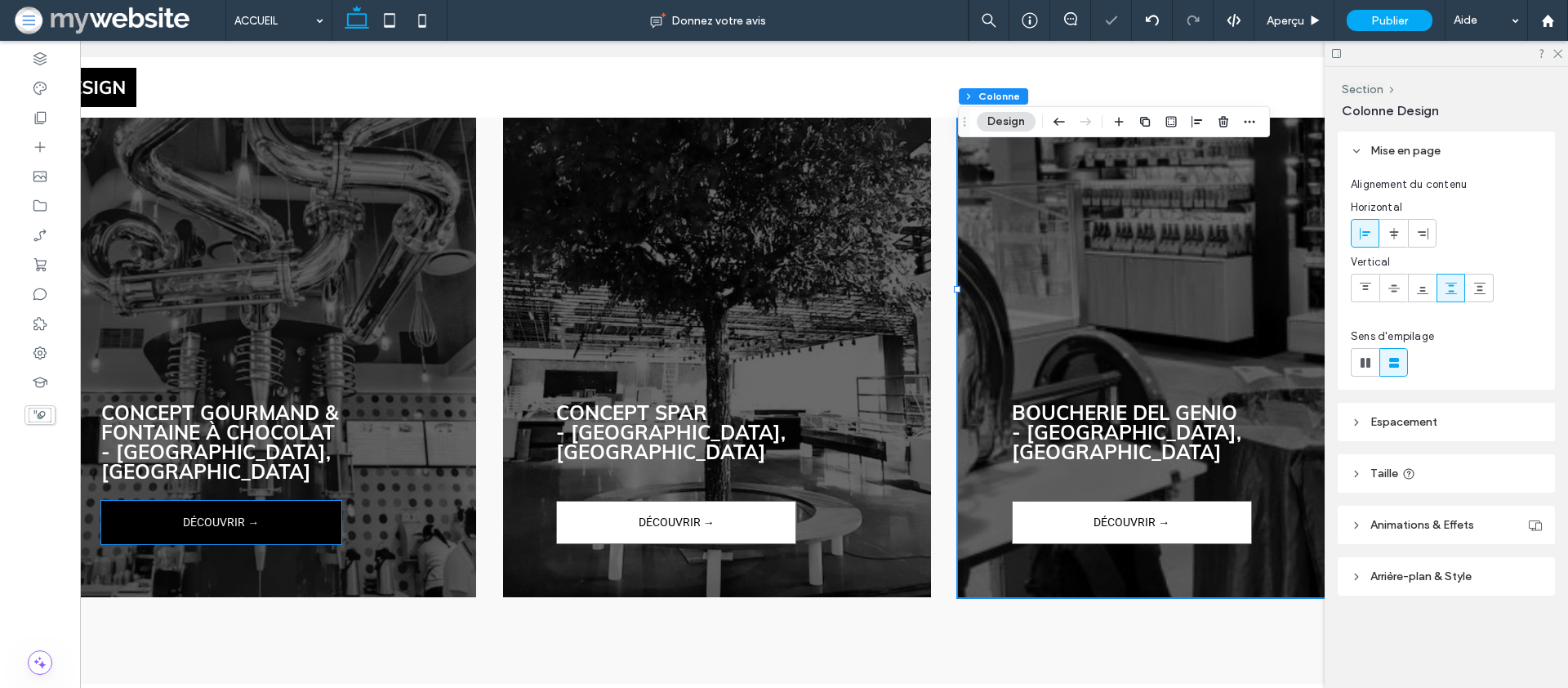
click at [218, 502] on span "DÉCOUVRIR →" at bounding box center [220, 522] width 76 height 40
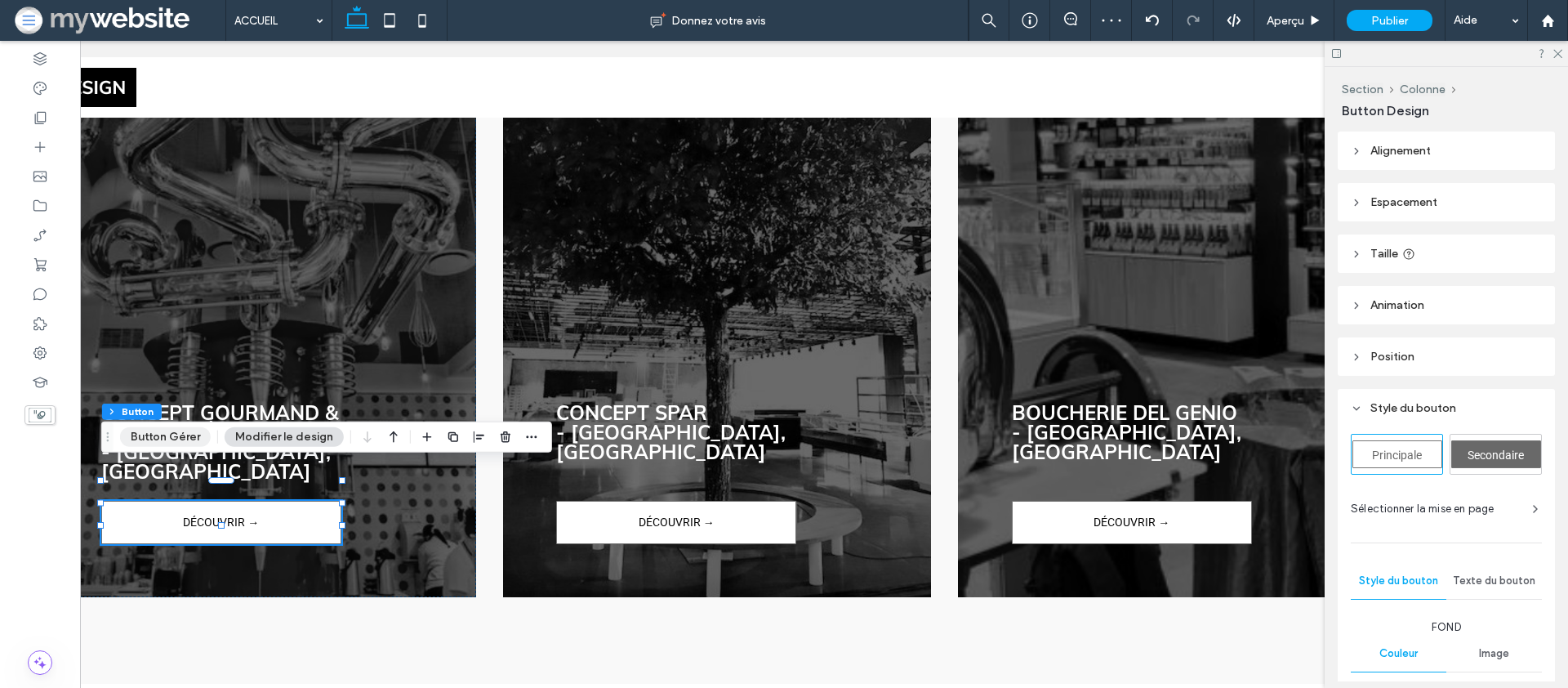
click at [169, 431] on button "Button Gérer" at bounding box center [166, 437] width 91 height 20
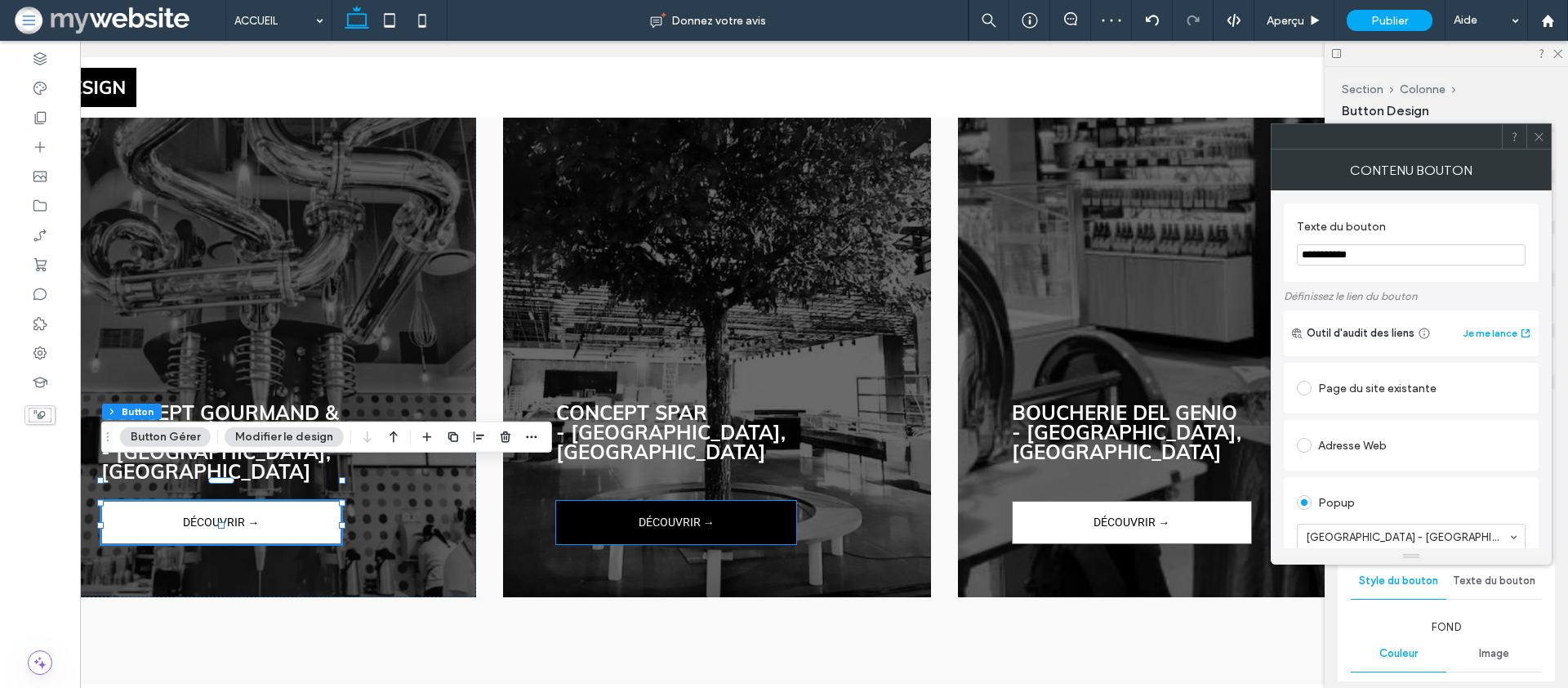
click at [671, 502] on span "DÉCOUVRIR →" at bounding box center [676, 522] width 76 height 40
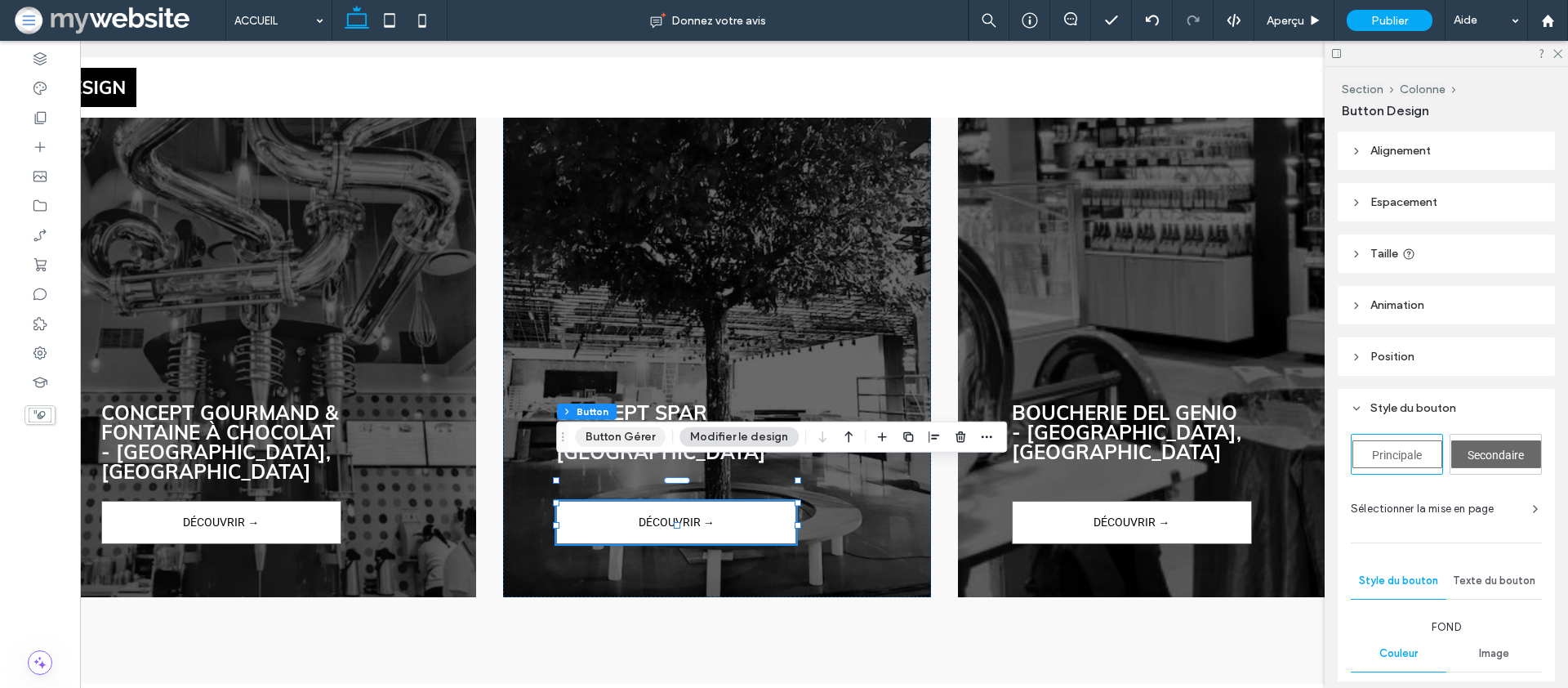
click at [657, 433] on button "Button Gérer" at bounding box center [621, 437] width 91 height 20
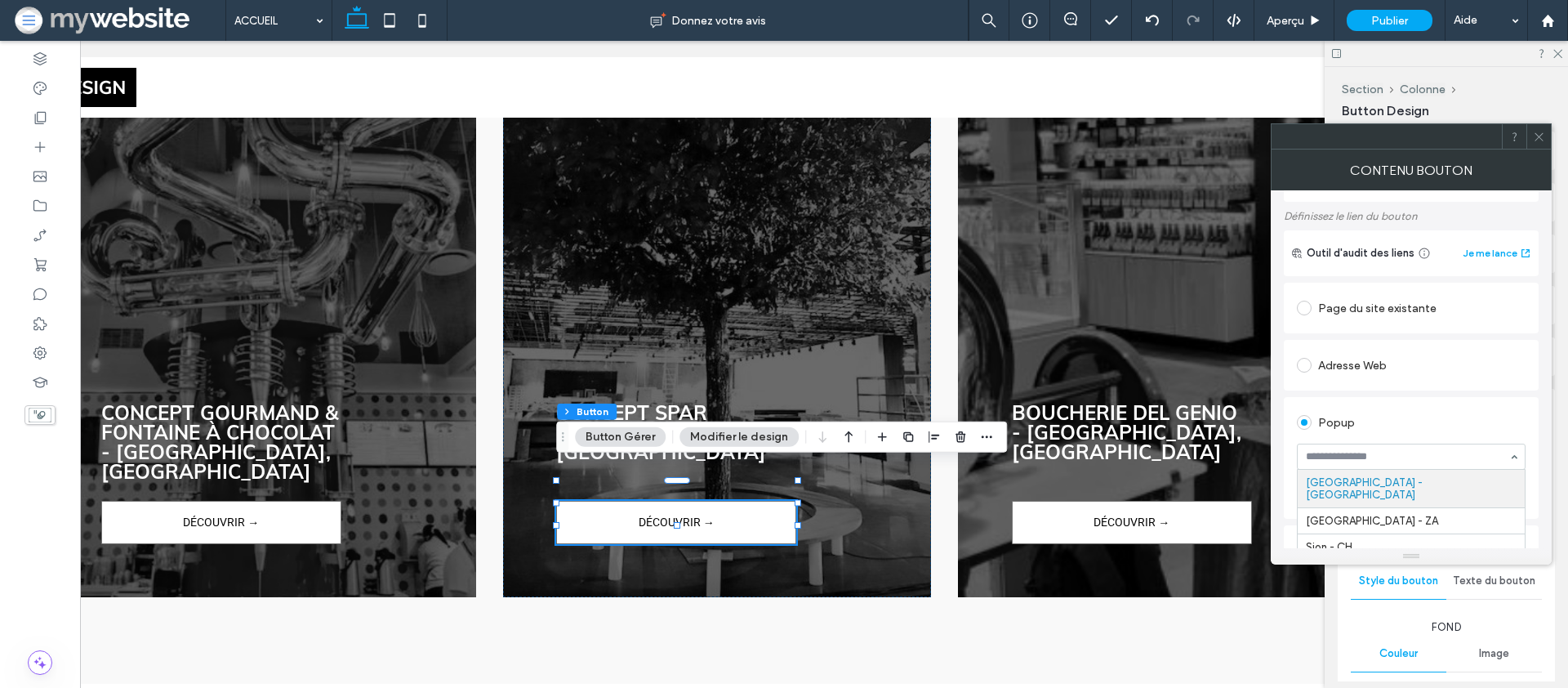
scroll to position [132, 0]
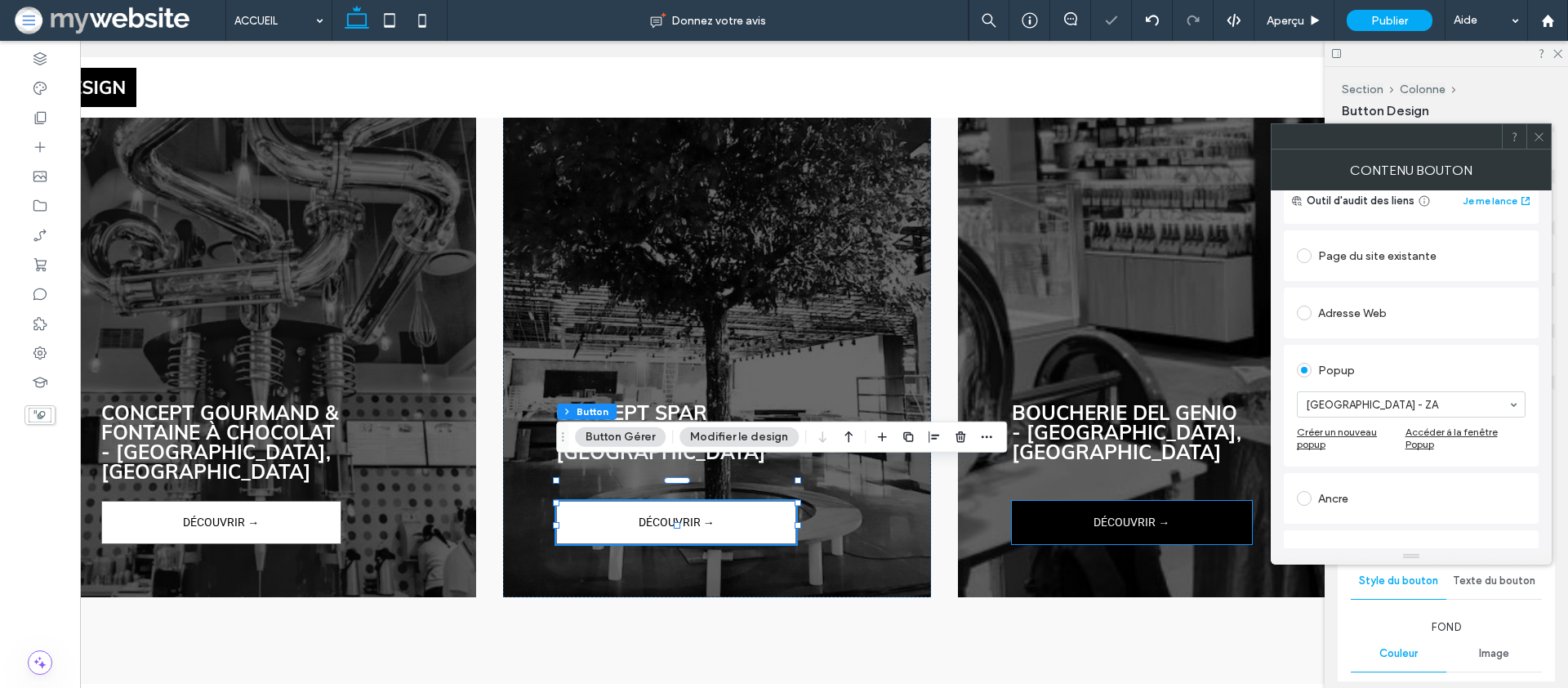
click at [1044, 501] on link "DÉCOUVRIR →" at bounding box center [1132, 522] width 240 height 44
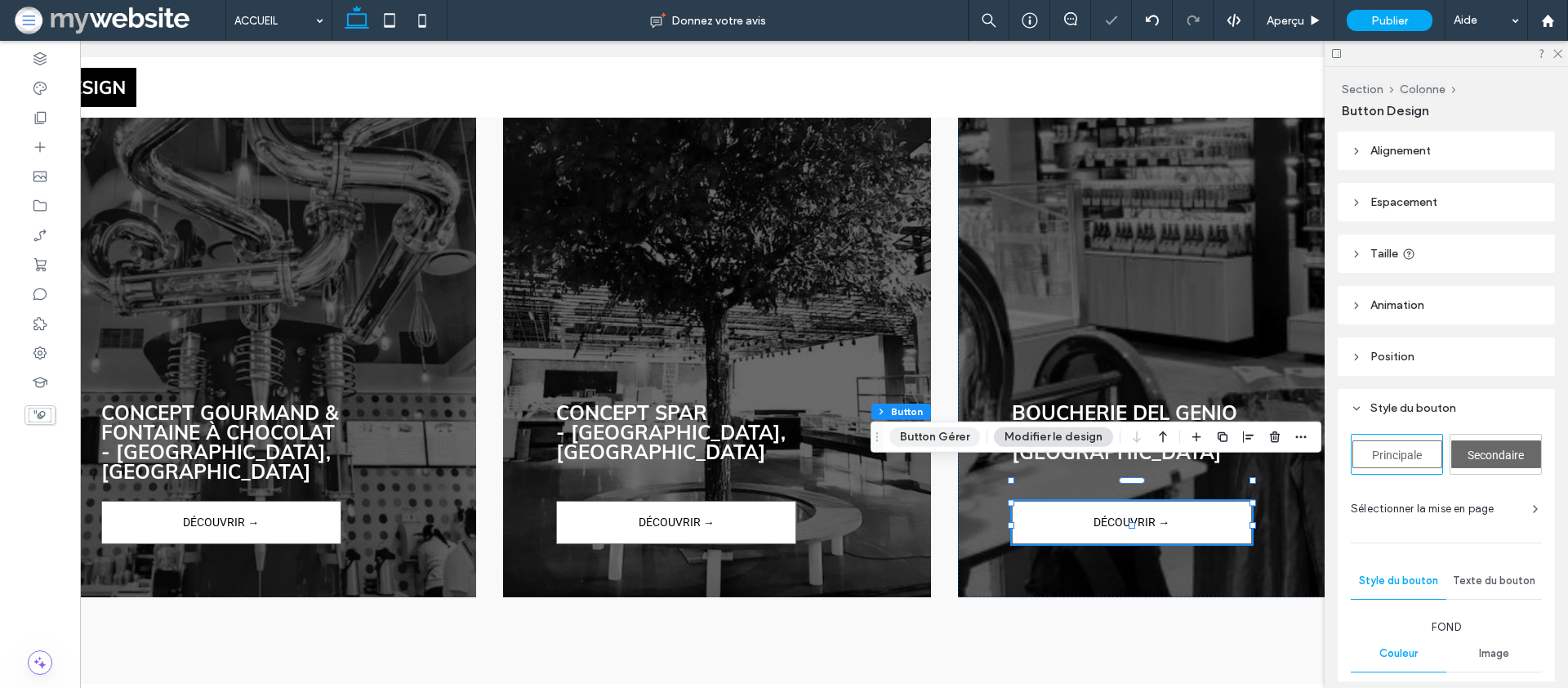
click at [945, 435] on button "Button Gérer" at bounding box center [935, 437] width 91 height 20
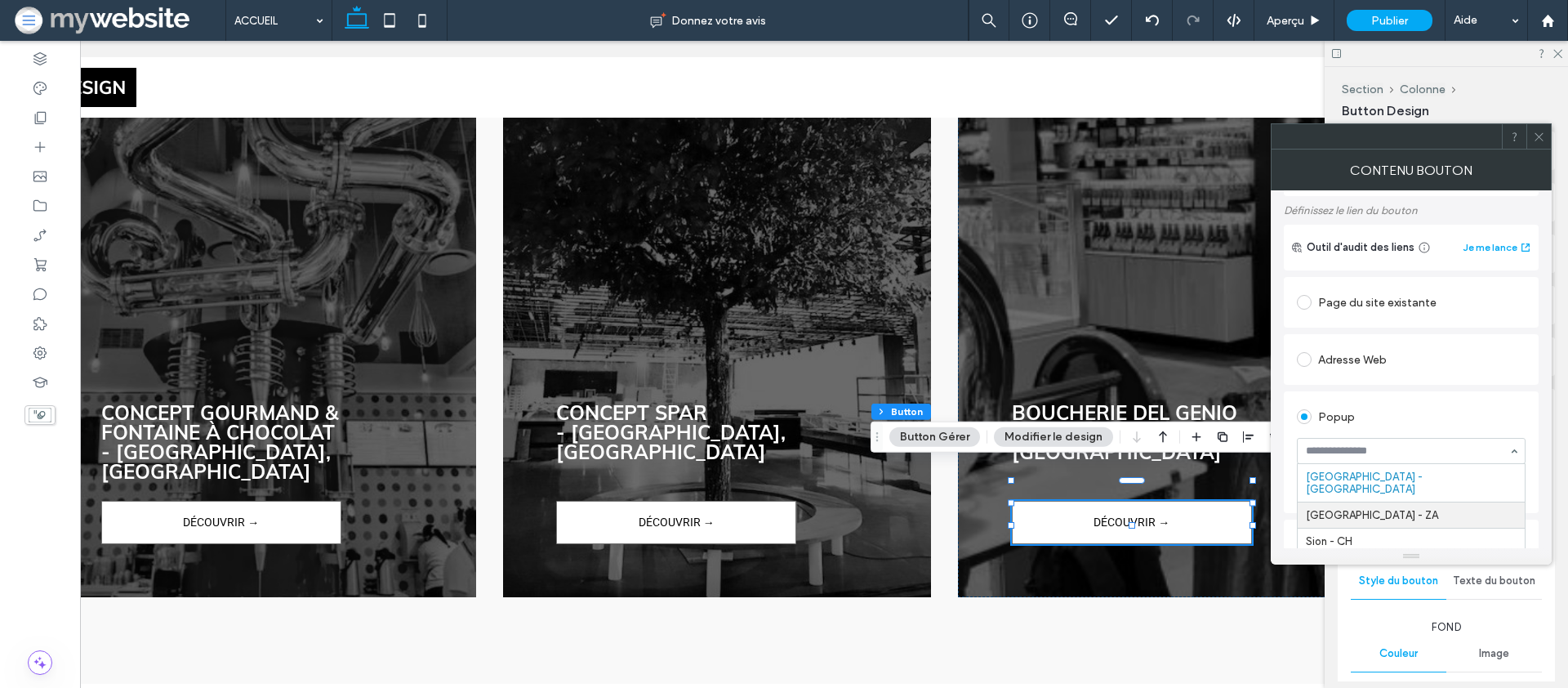
scroll to position [100, 0]
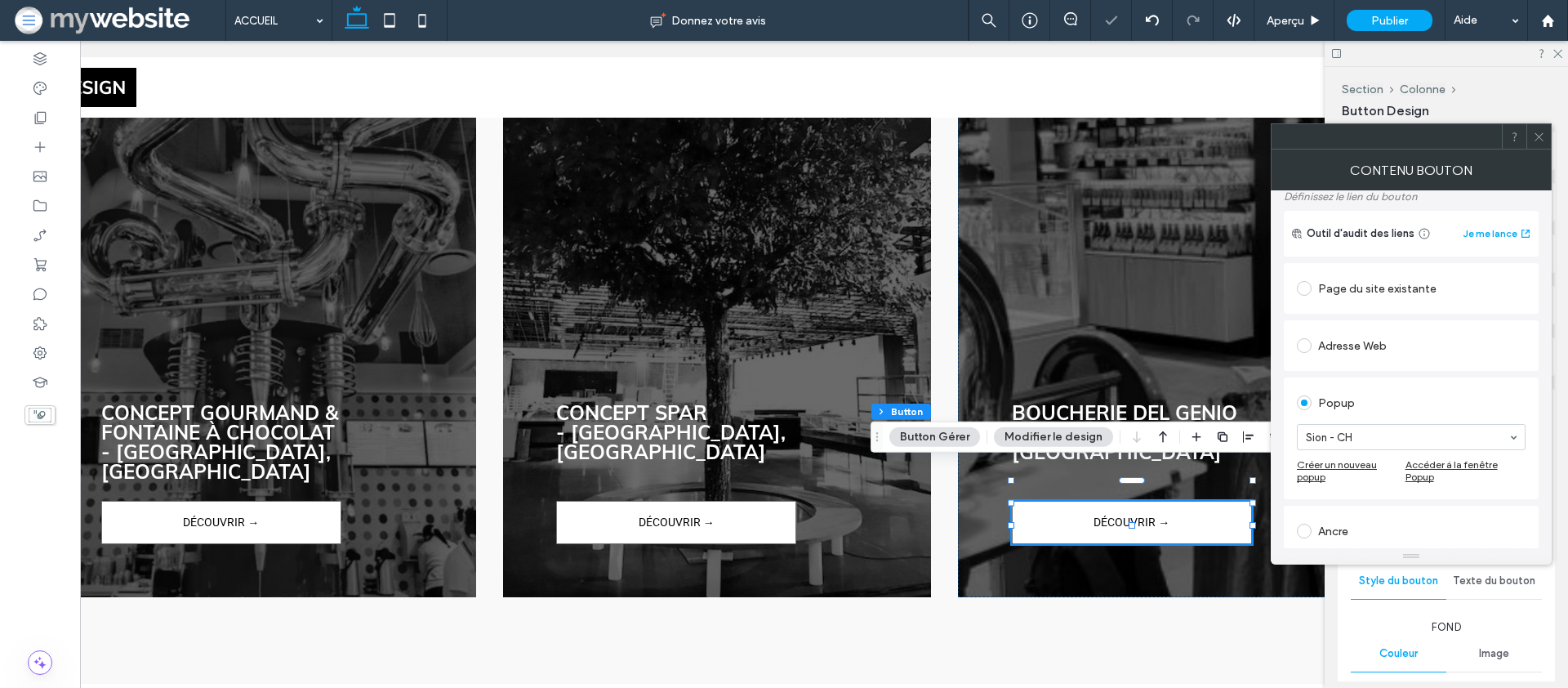
click at [1469, 363] on div "Adresse Web" at bounding box center [1412, 345] width 255 height 51
click at [1543, 131] on icon at bounding box center [1539, 137] width 12 height 12
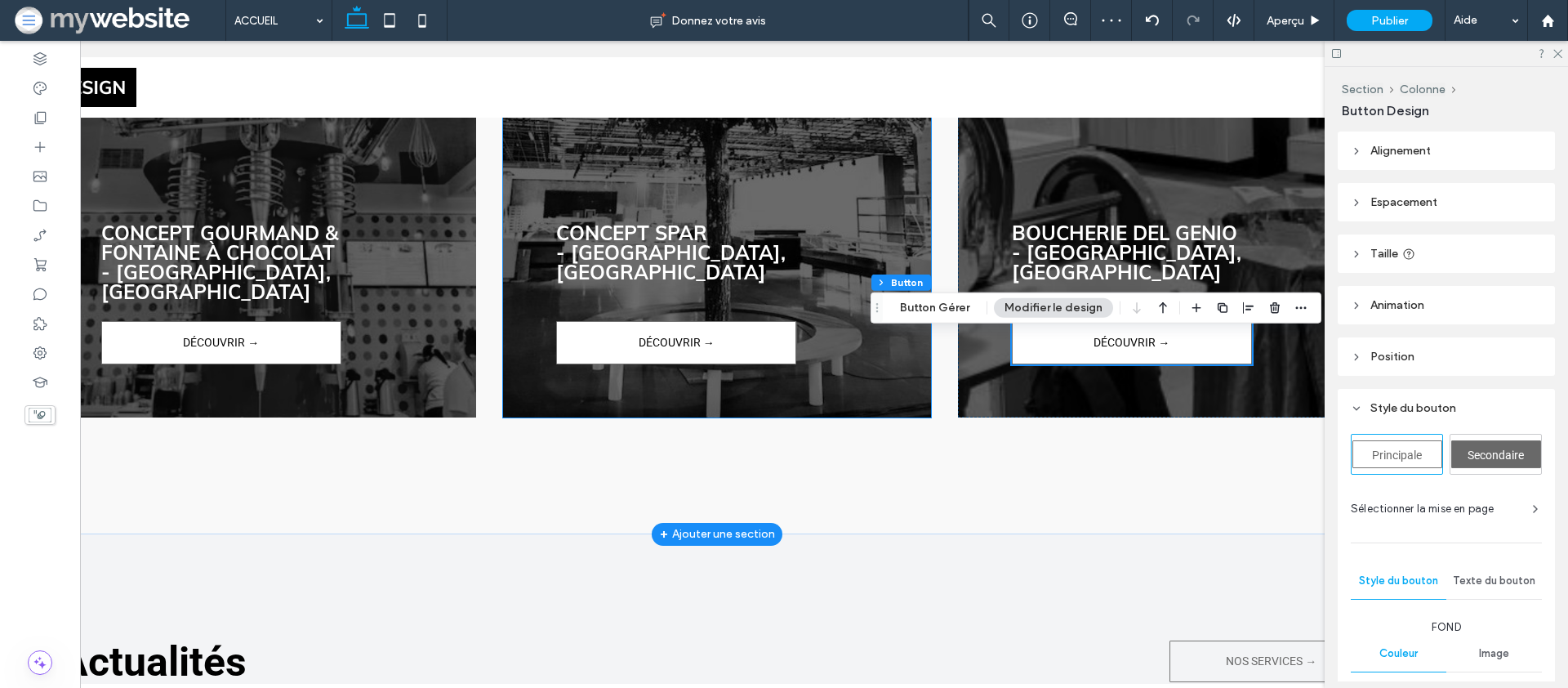
scroll to position [3428, 0]
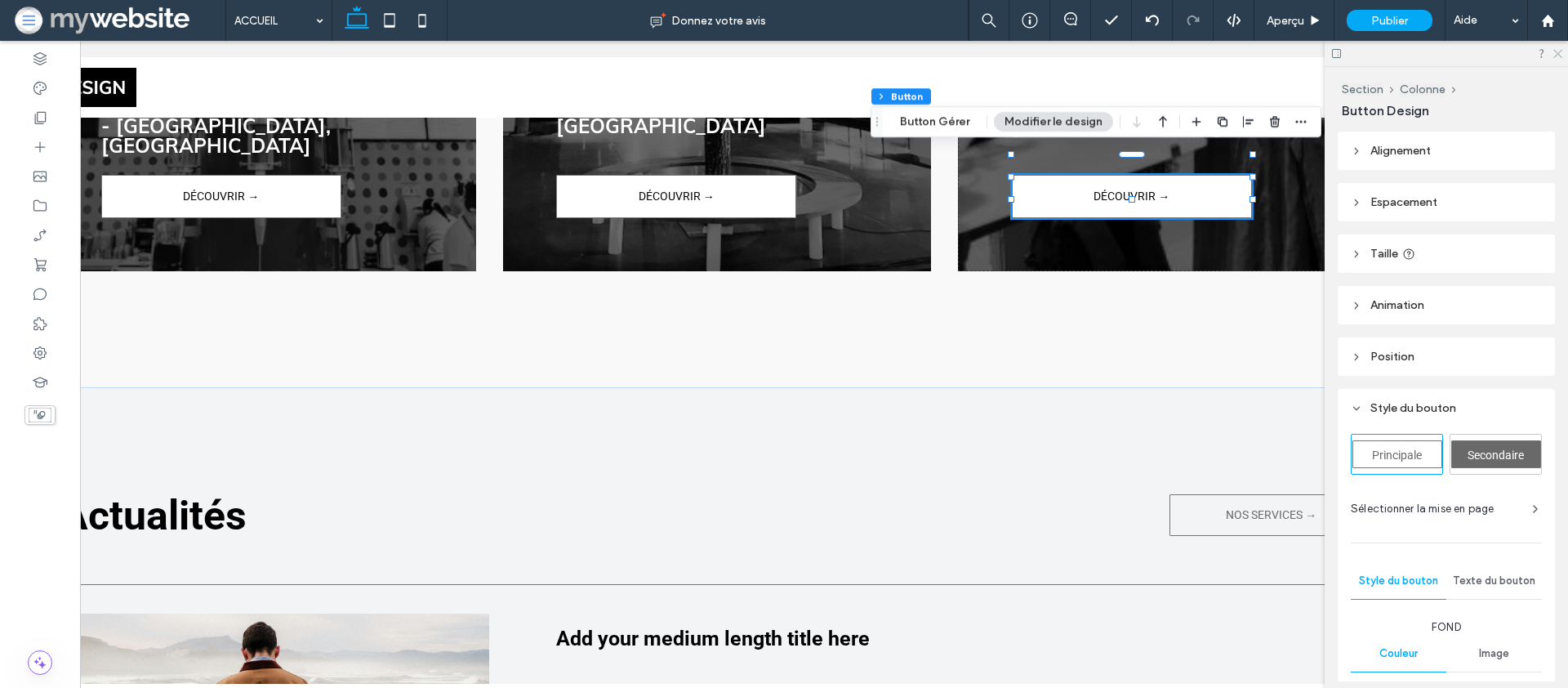
click at [1558, 54] on icon at bounding box center [1557, 53] width 11 height 11
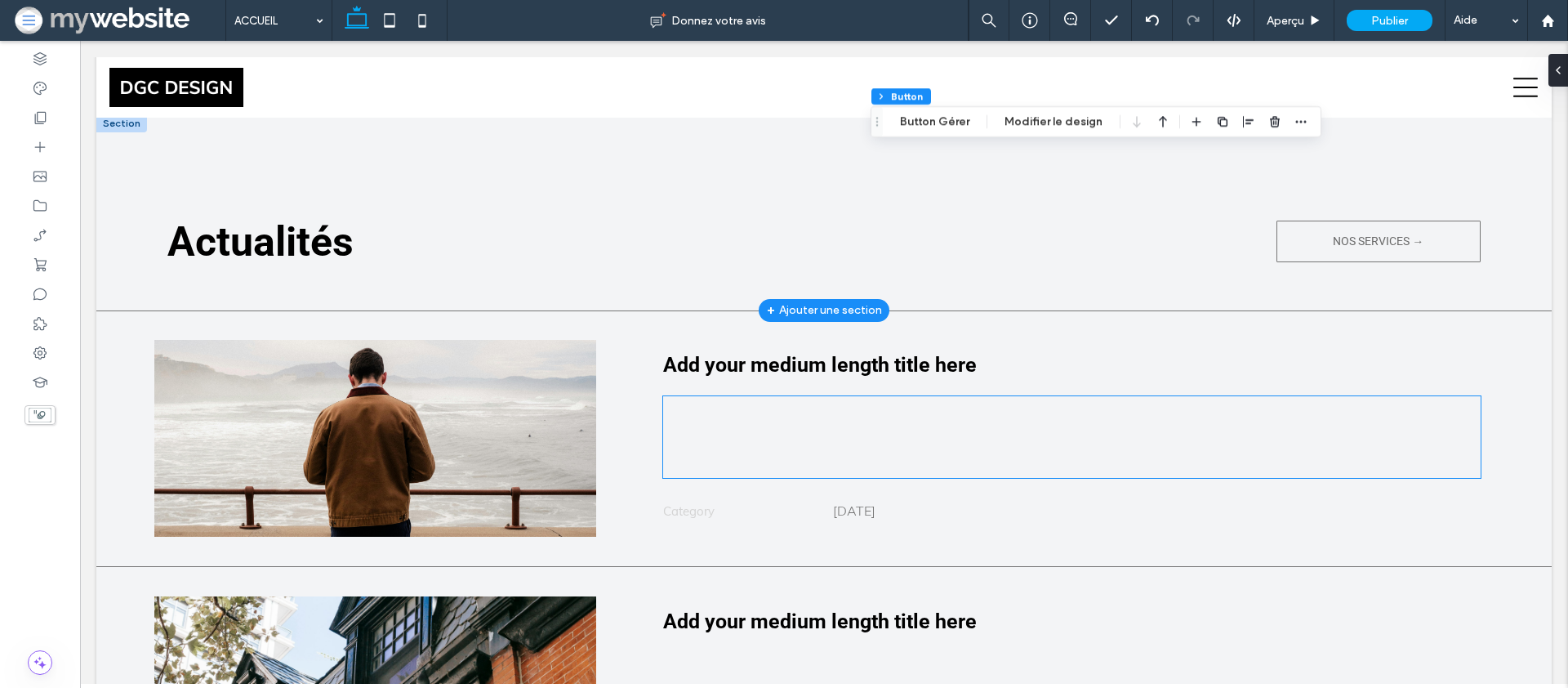
scroll to position [3654, 0]
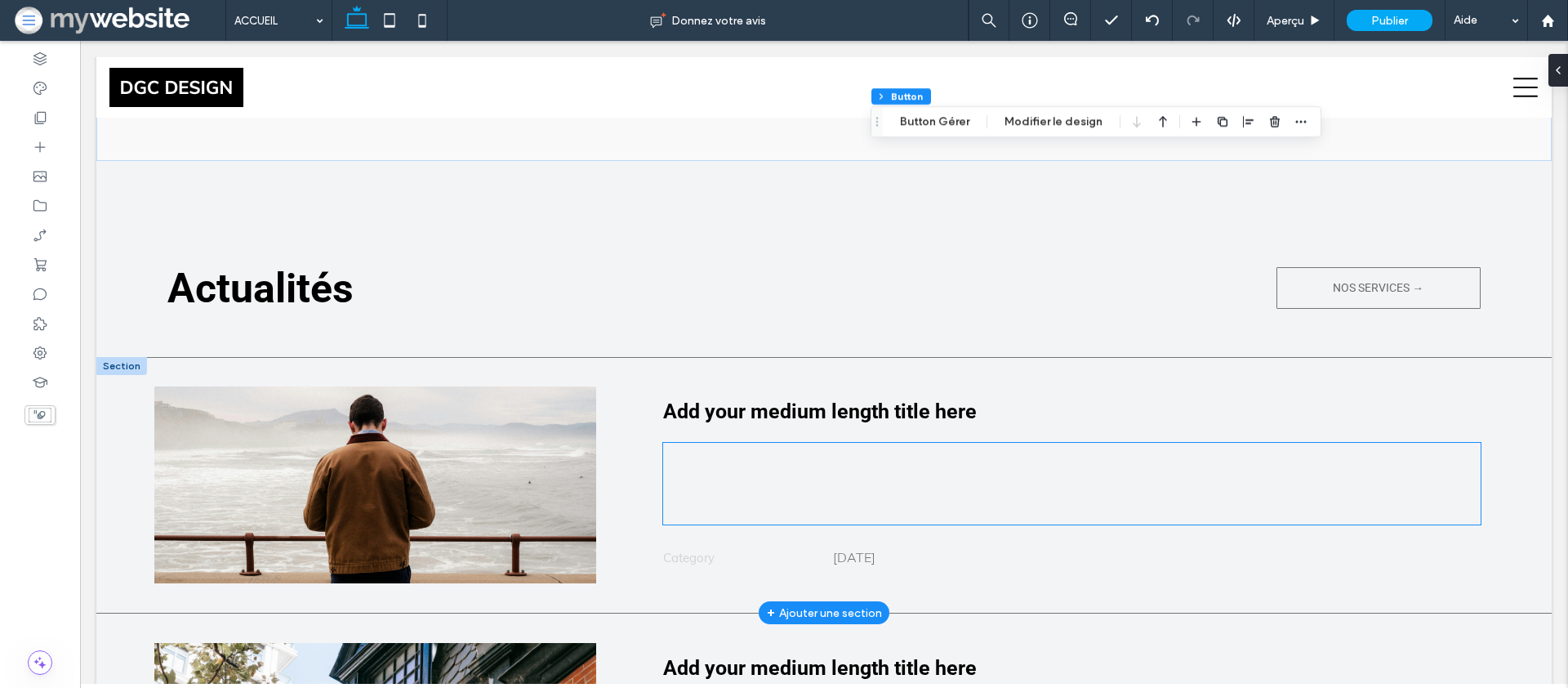
click at [771, 443] on div at bounding box center [1072, 484] width 818 height 82
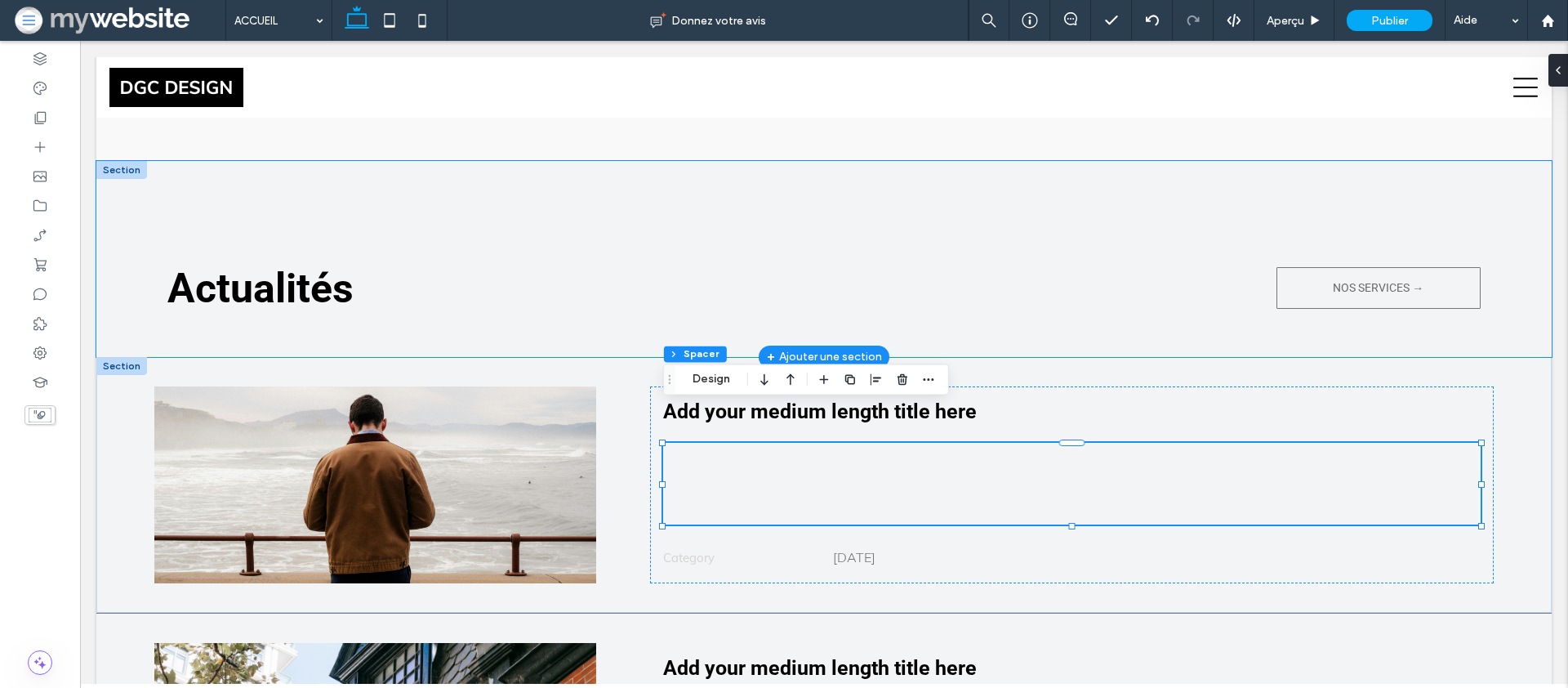
click at [945, 295] on div "Actualités NOS SERVICES →" at bounding box center [824, 259] width 1456 height 196
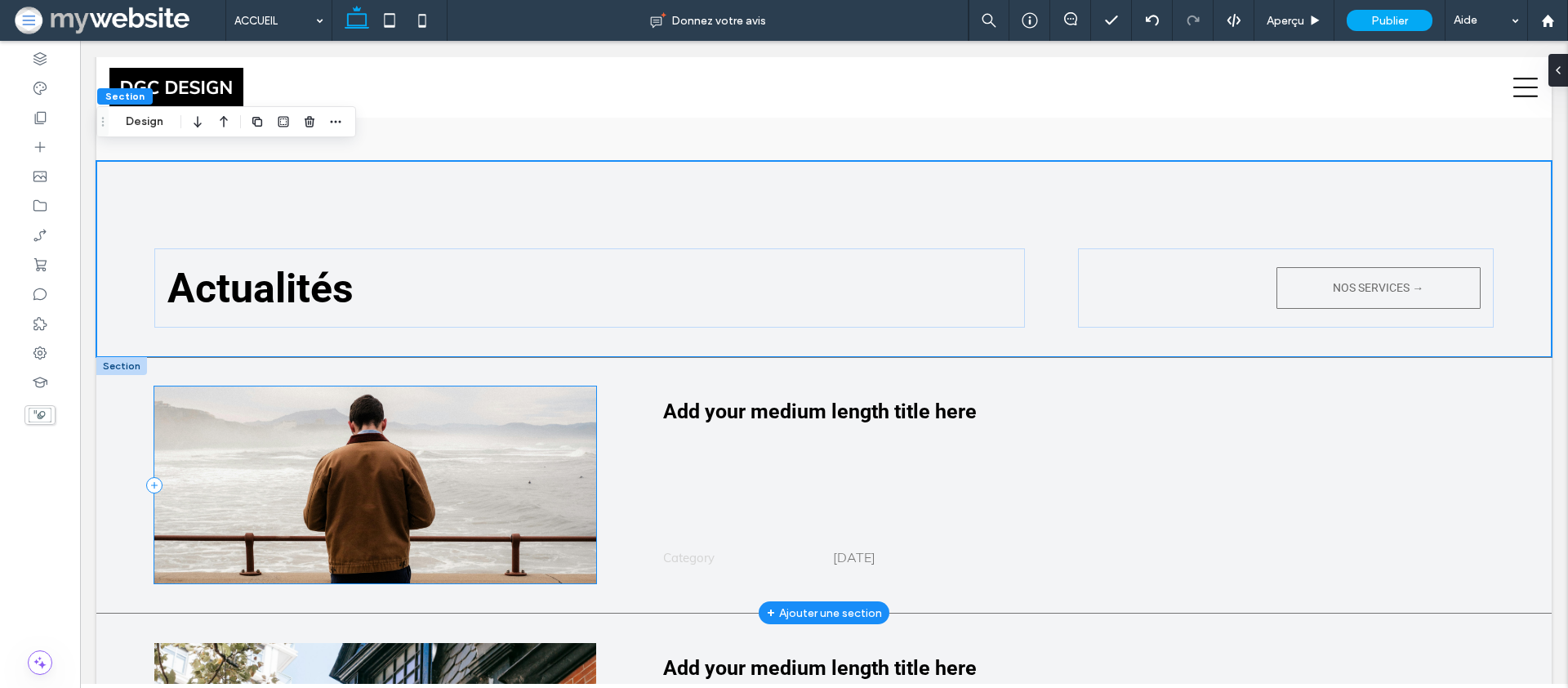
click at [458, 465] on div at bounding box center [375, 485] width 442 height 197
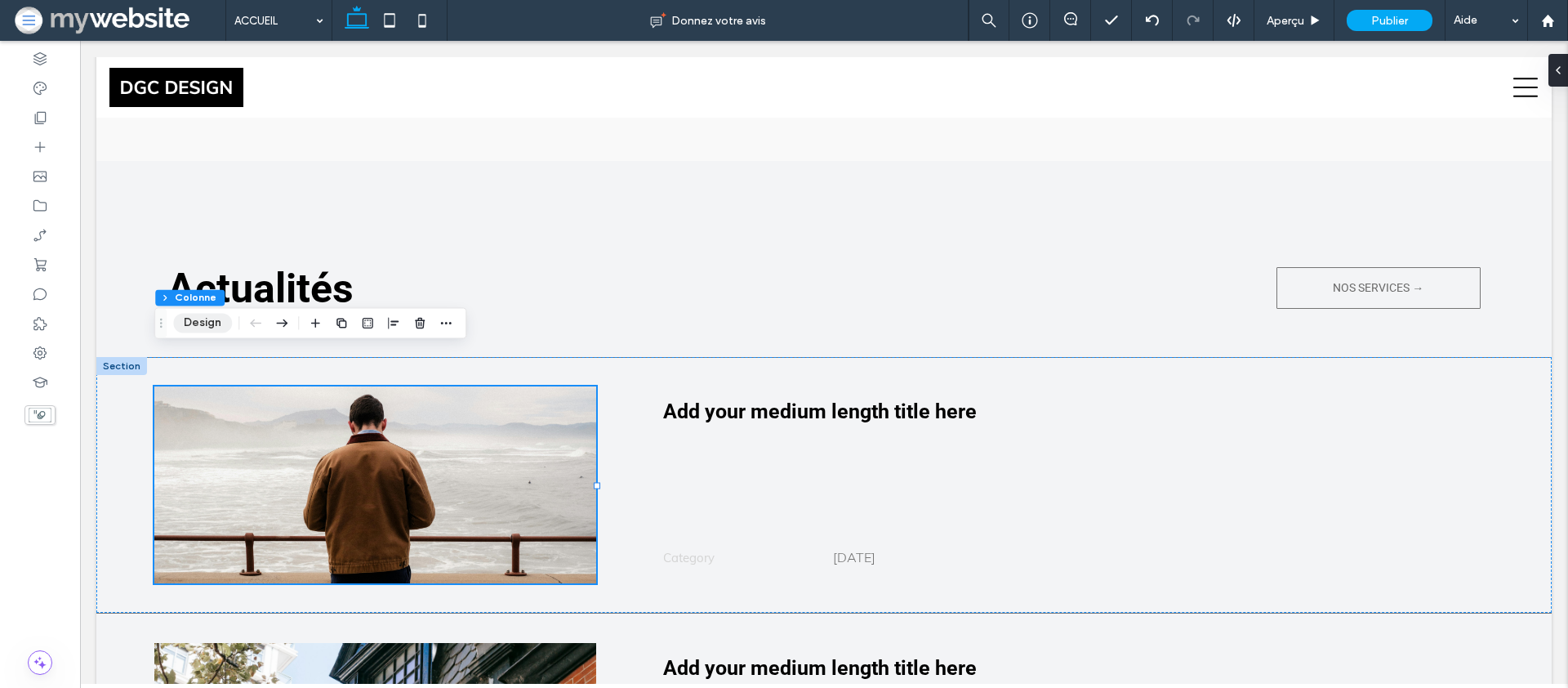
click at [200, 320] on button "Design" at bounding box center [202, 323] width 59 height 20
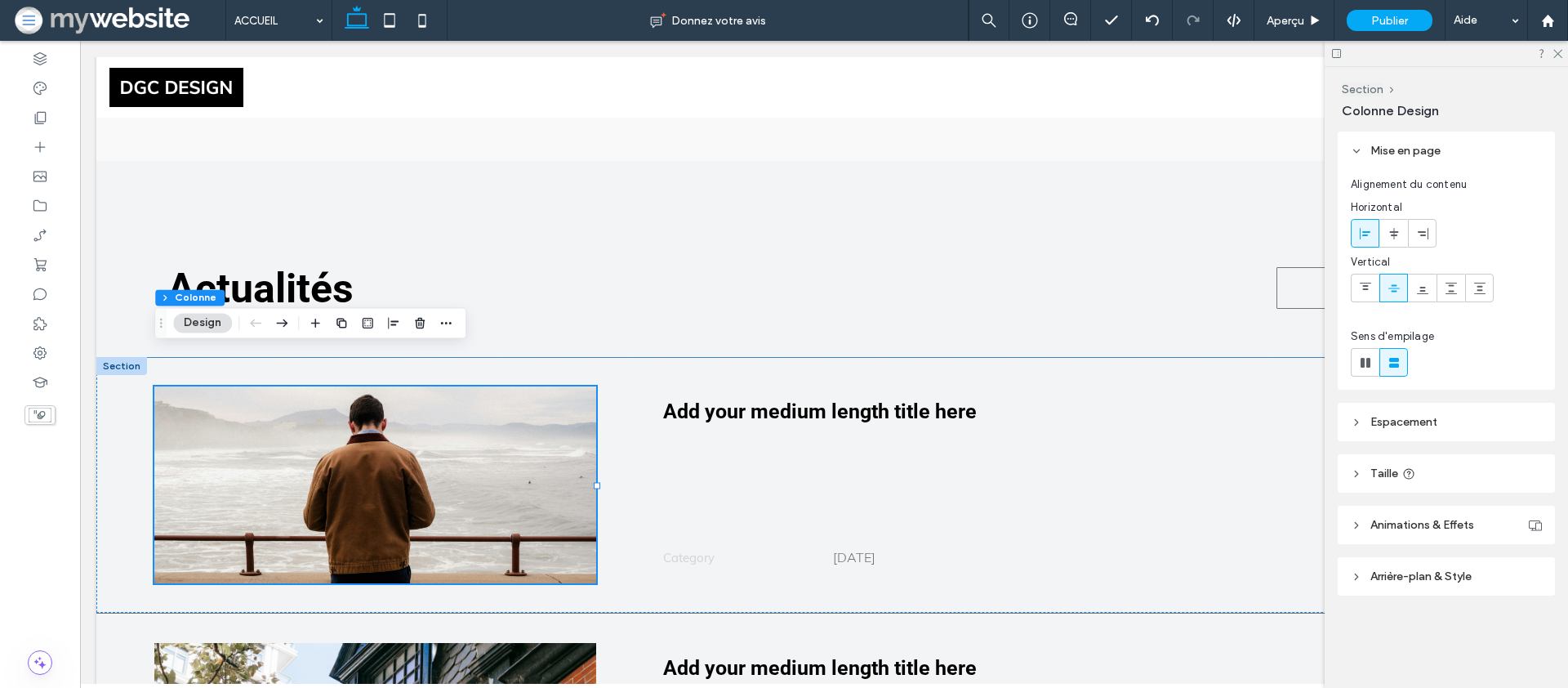
click at [211, 320] on button "Design" at bounding box center [202, 323] width 59 height 20
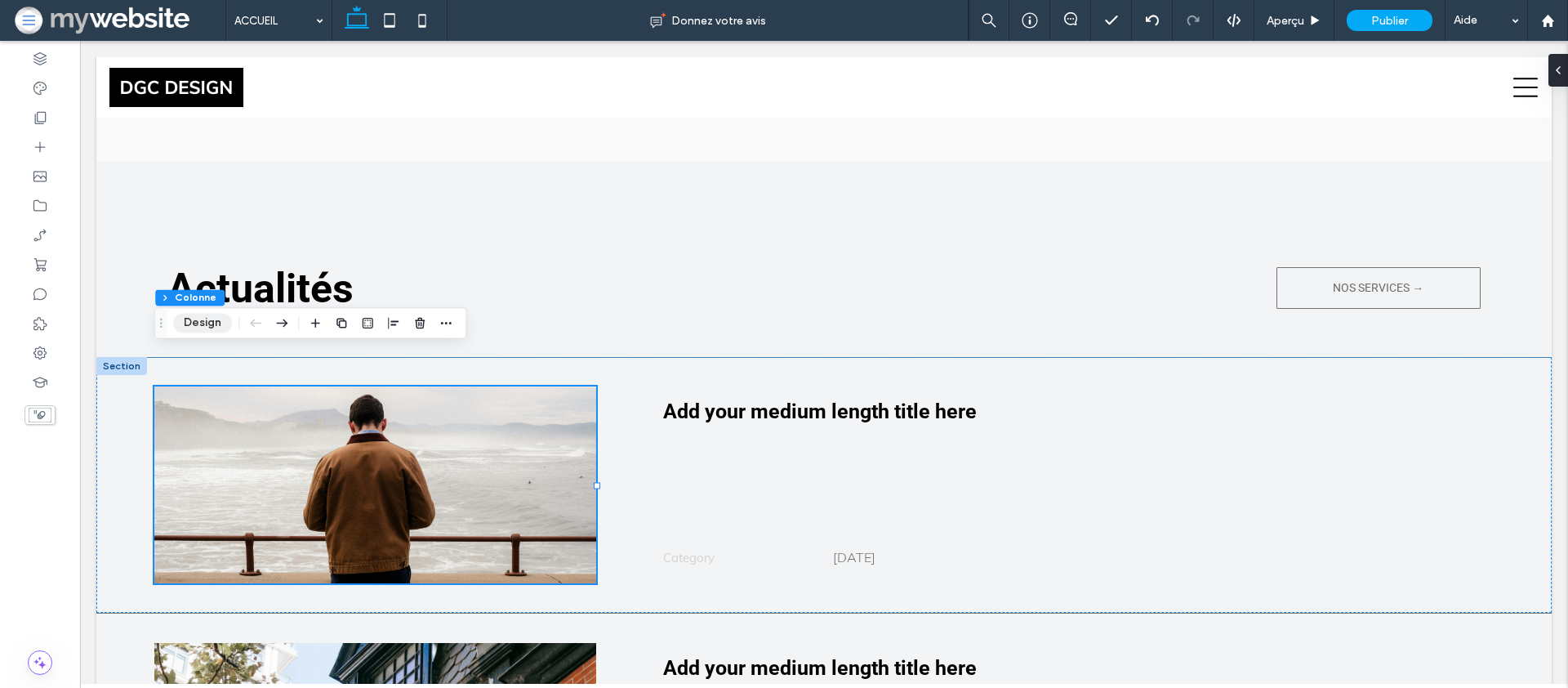
click at [187, 323] on button "Design" at bounding box center [202, 323] width 59 height 20
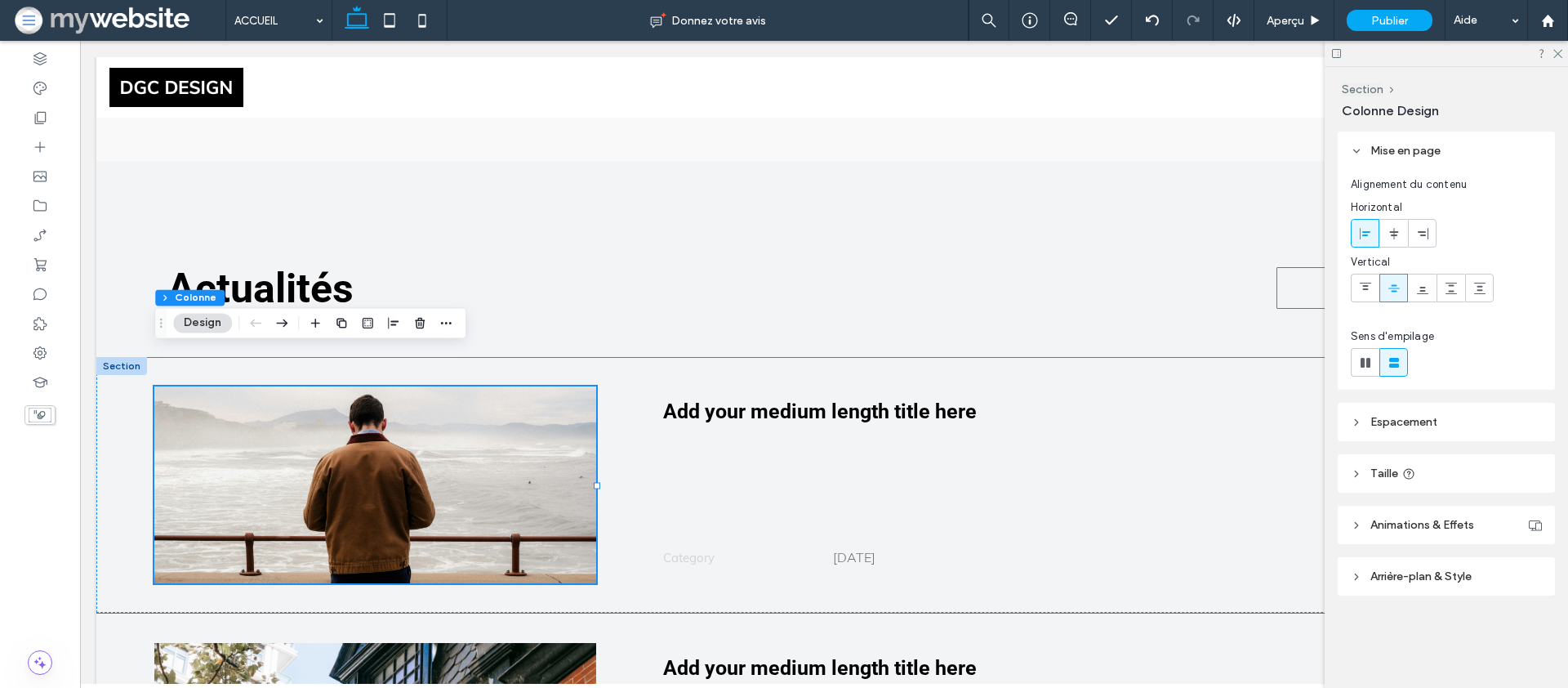
click at [1395, 566] on header "Arrière-plan & Style" at bounding box center [1447, 576] width 218 height 38
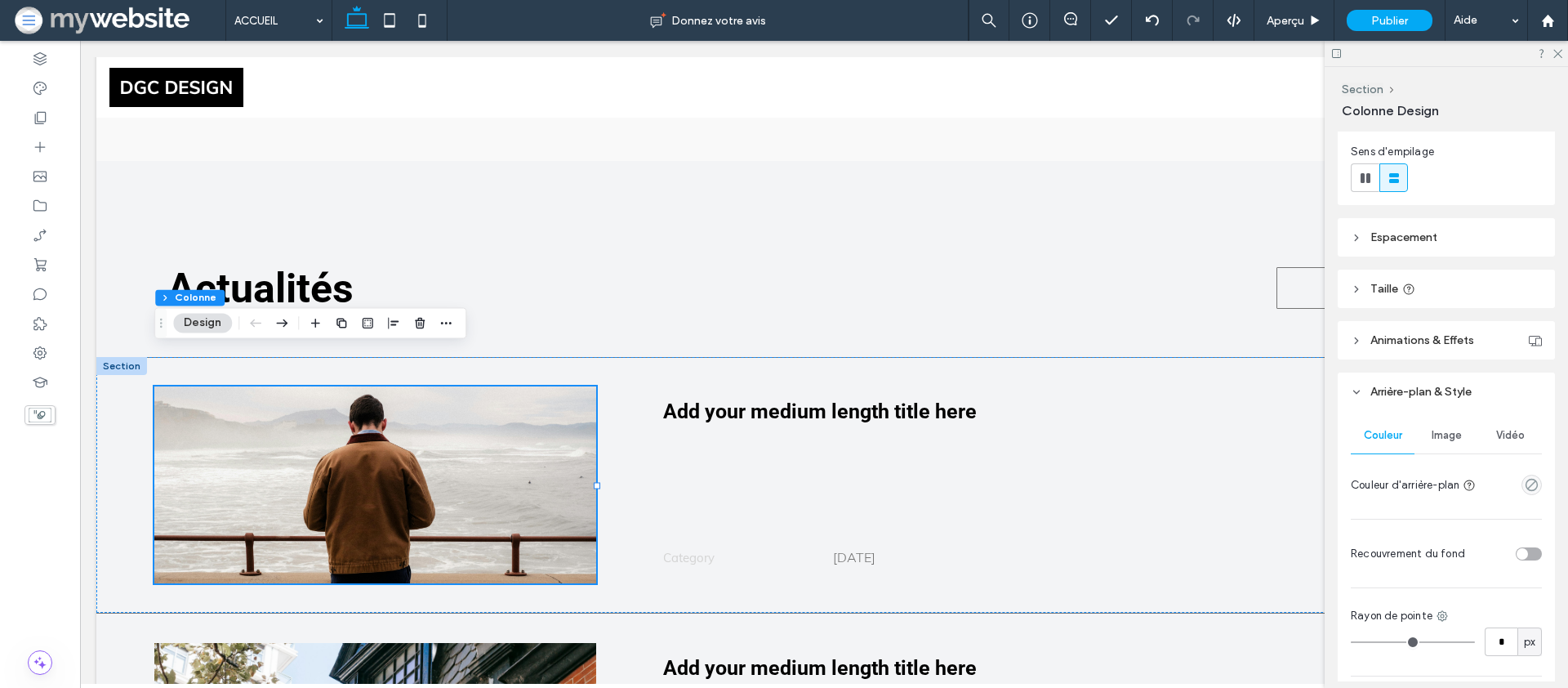
scroll to position [227, 0]
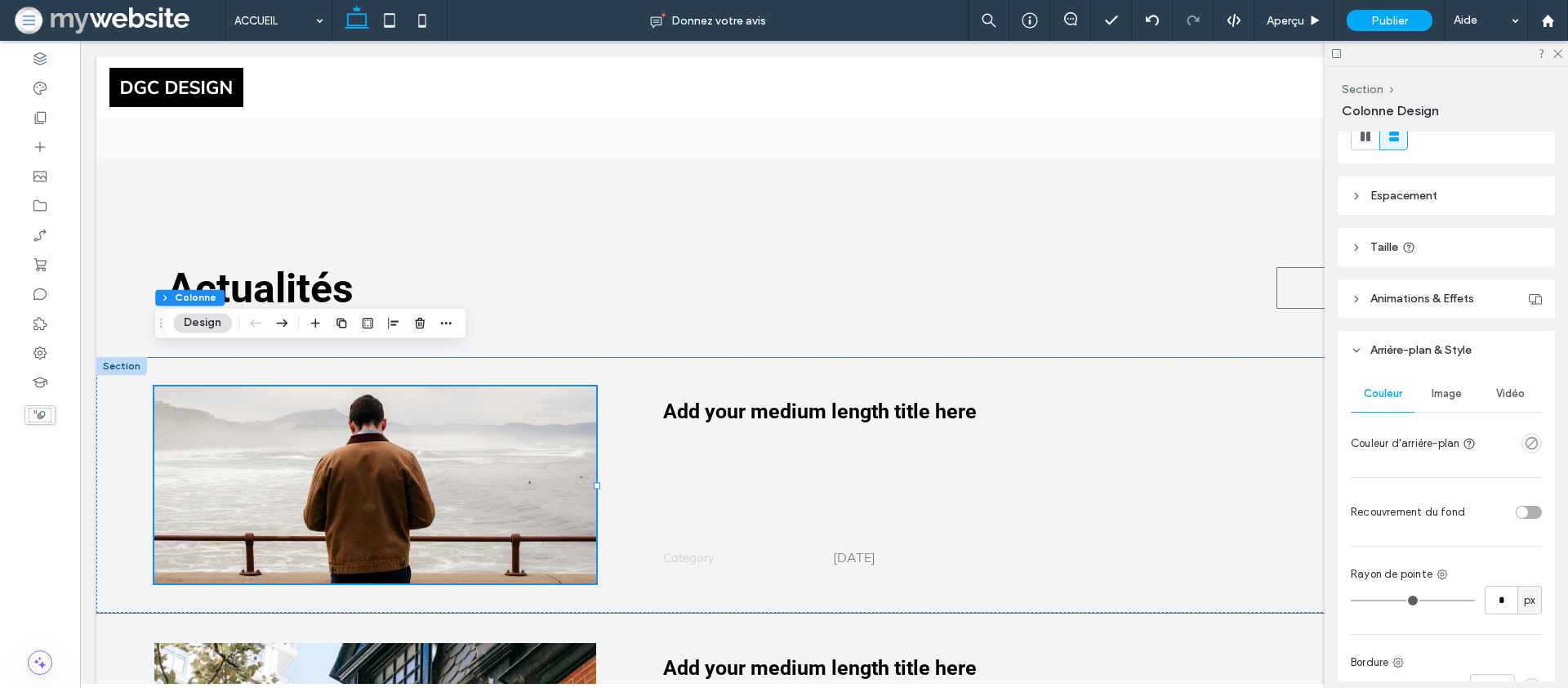
click at [1463, 387] on div "Image" at bounding box center [1446, 394] width 63 height 36
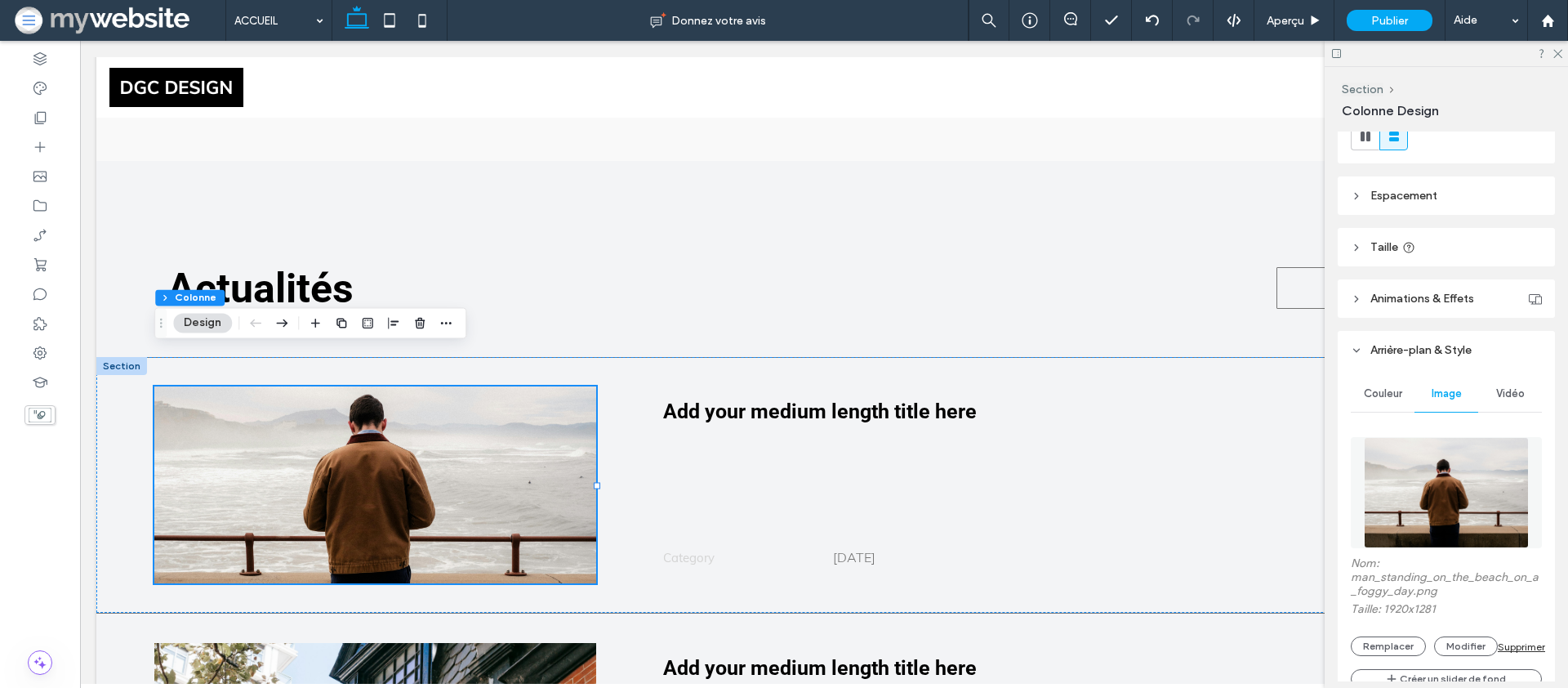
click at [1474, 504] on img at bounding box center [1447, 493] width 166 height 112
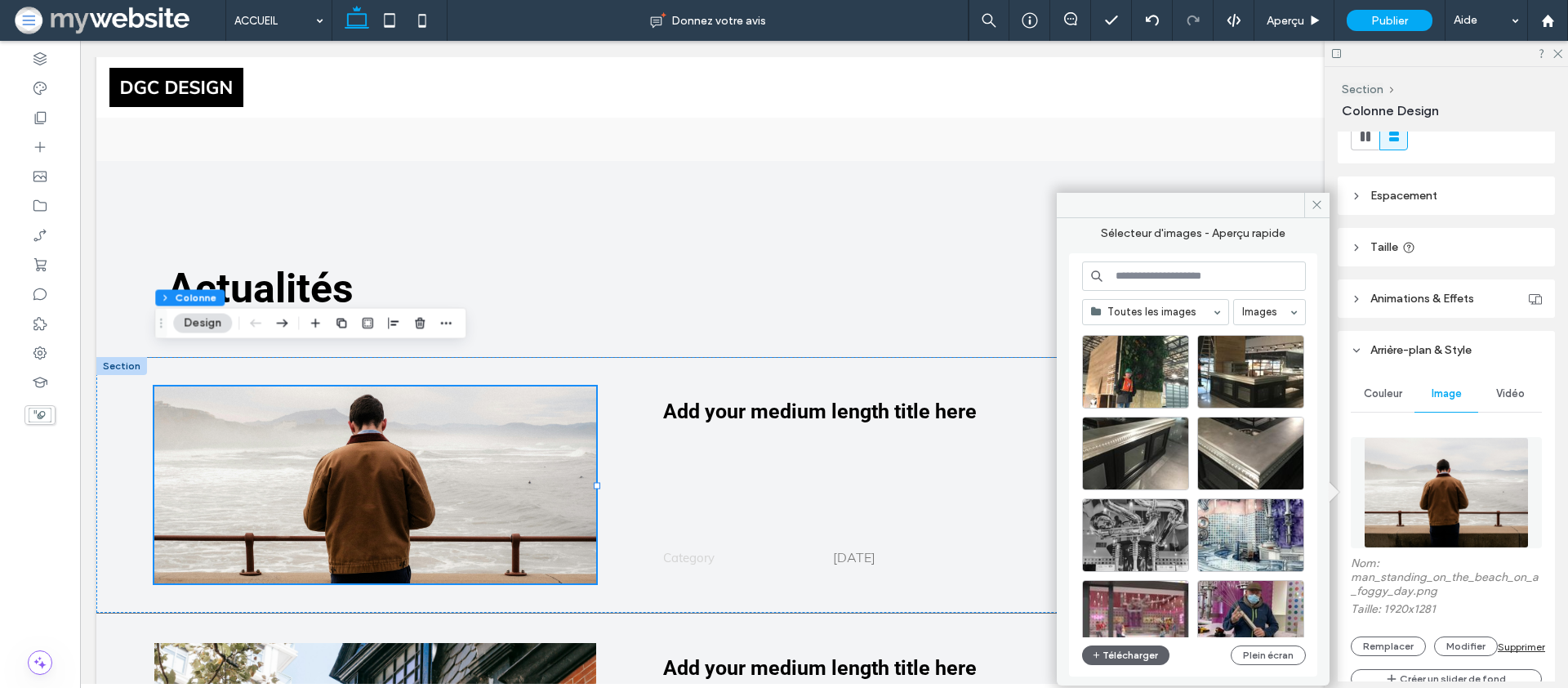
scroll to position [554, 0]
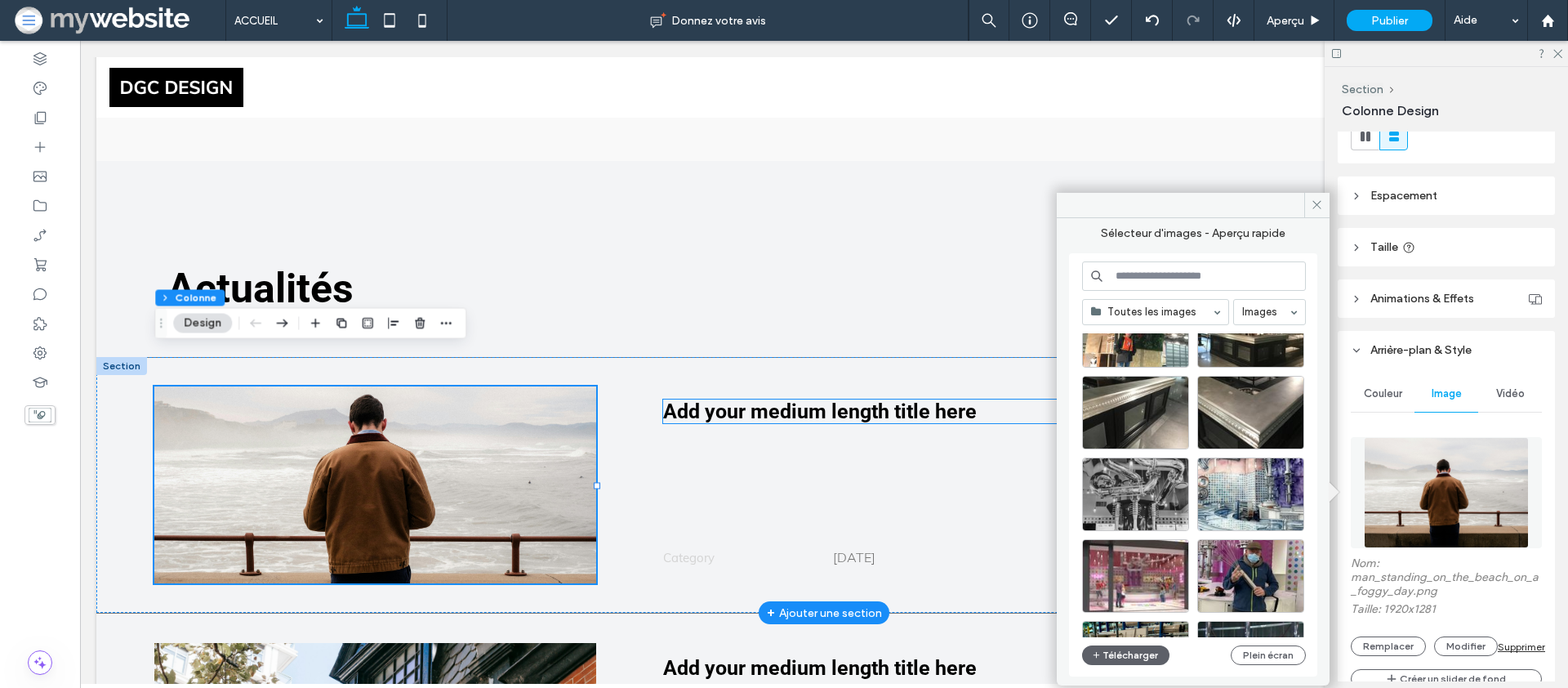
click at [765, 400] on span "Add your medium length title here" at bounding box center [821, 411] width 314 height 24
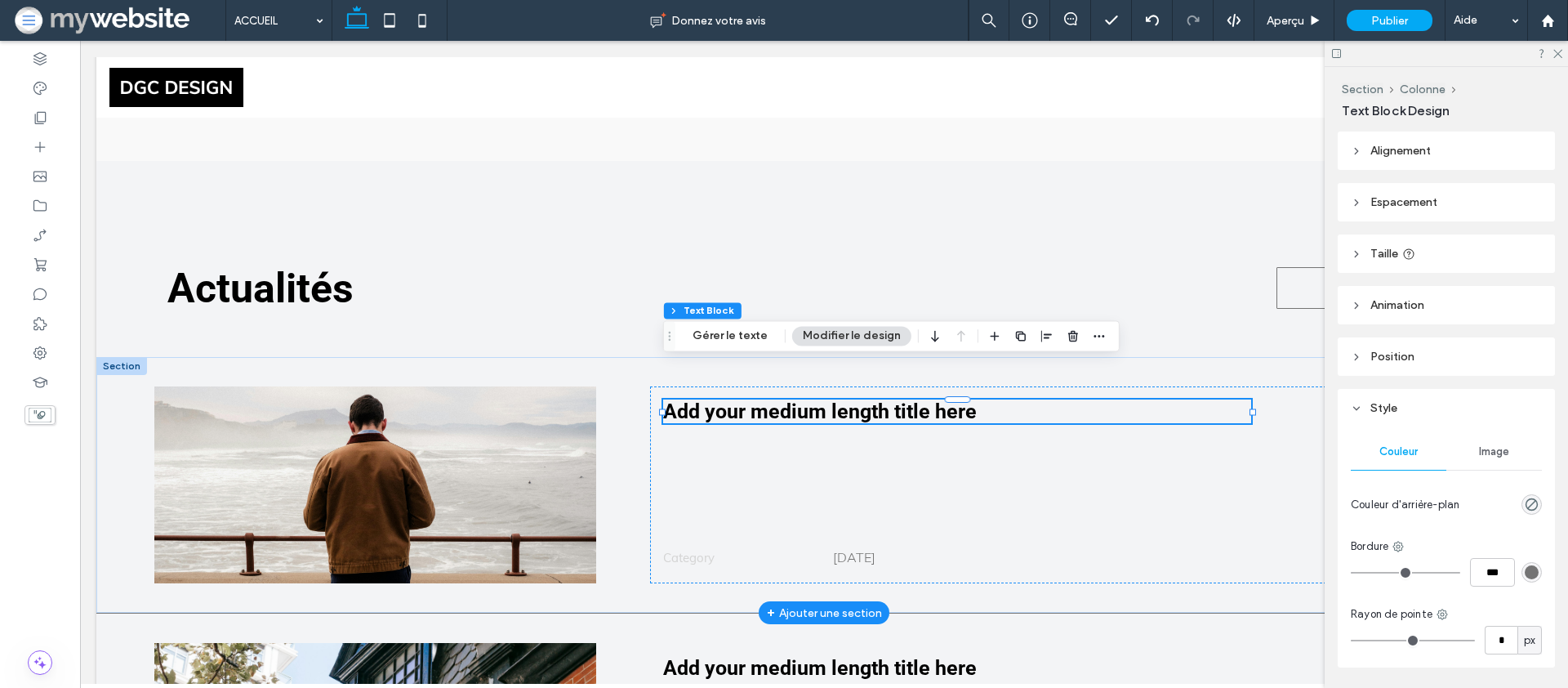
click at [765, 400] on span "Add your medium length title here" at bounding box center [821, 411] width 314 height 24
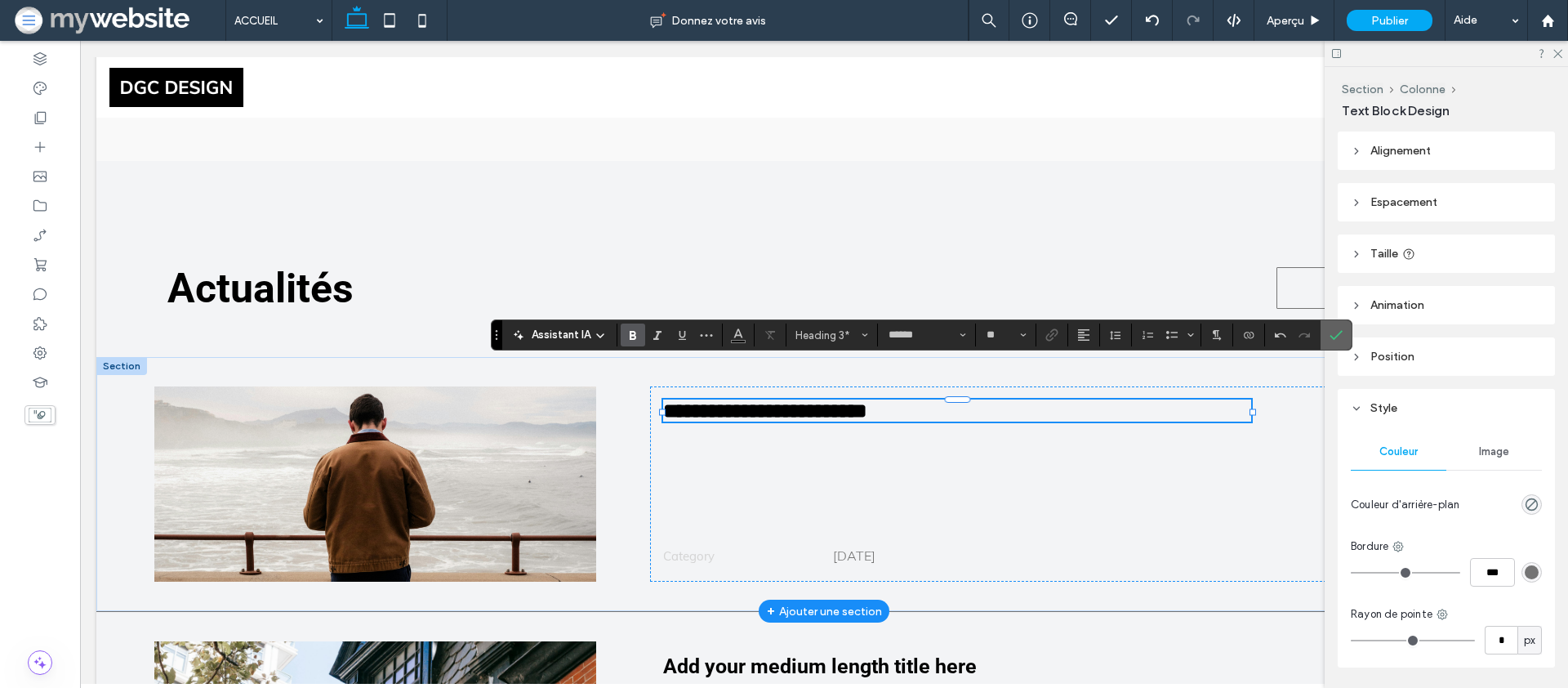
click at [1339, 330] on icon "Confirmer" at bounding box center [1336, 335] width 13 height 13
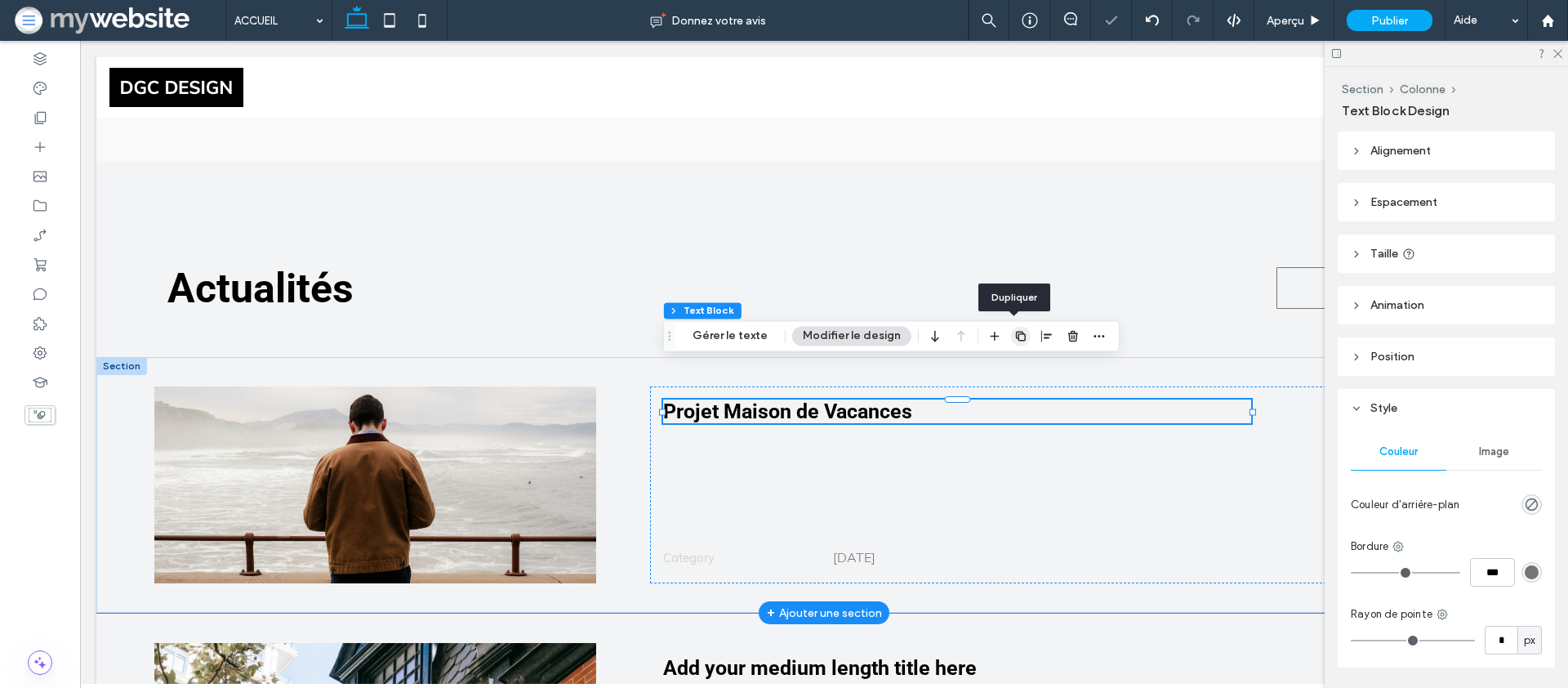
click at [1014, 338] on icon "button" at bounding box center [1020, 336] width 13 height 13
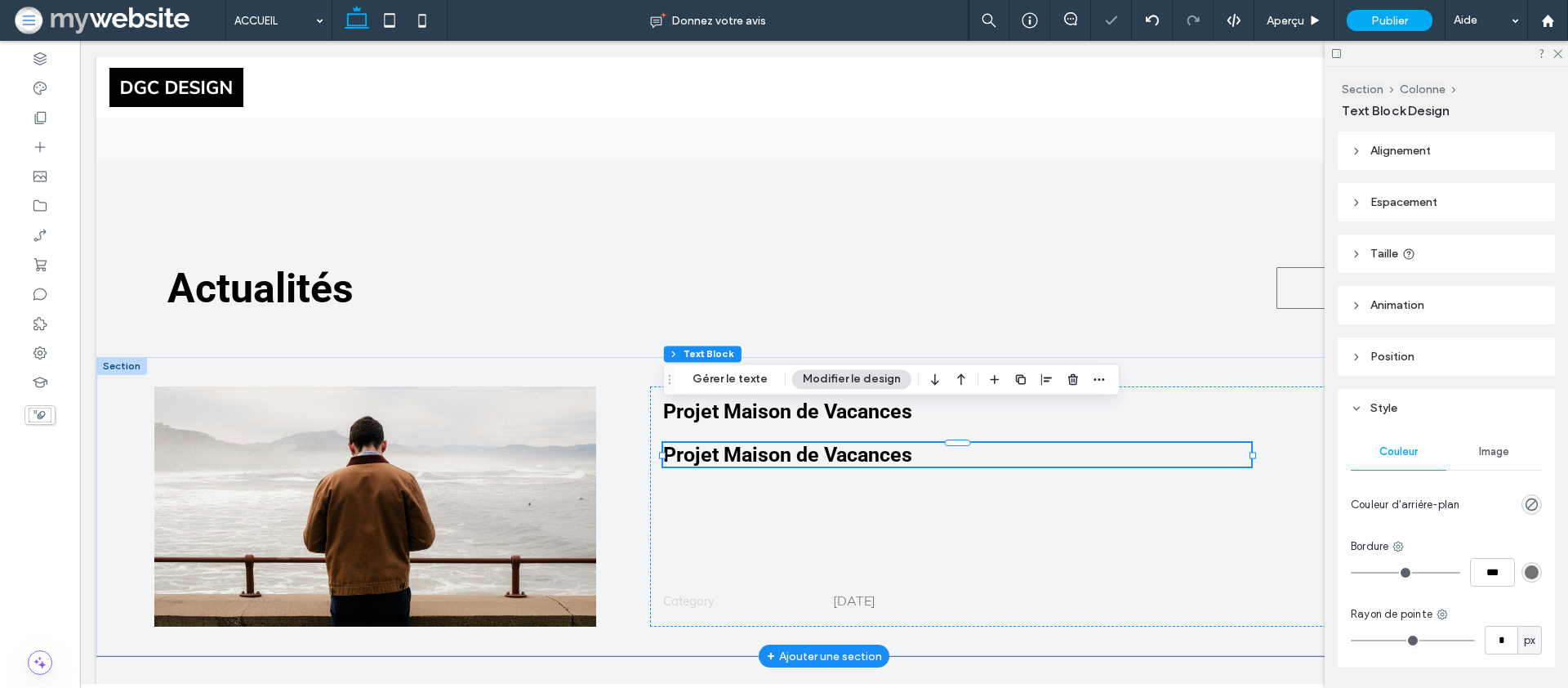
click at [835, 443] on span "Projet Maison de Vacances" at bounding box center [788, 454] width 249 height 24
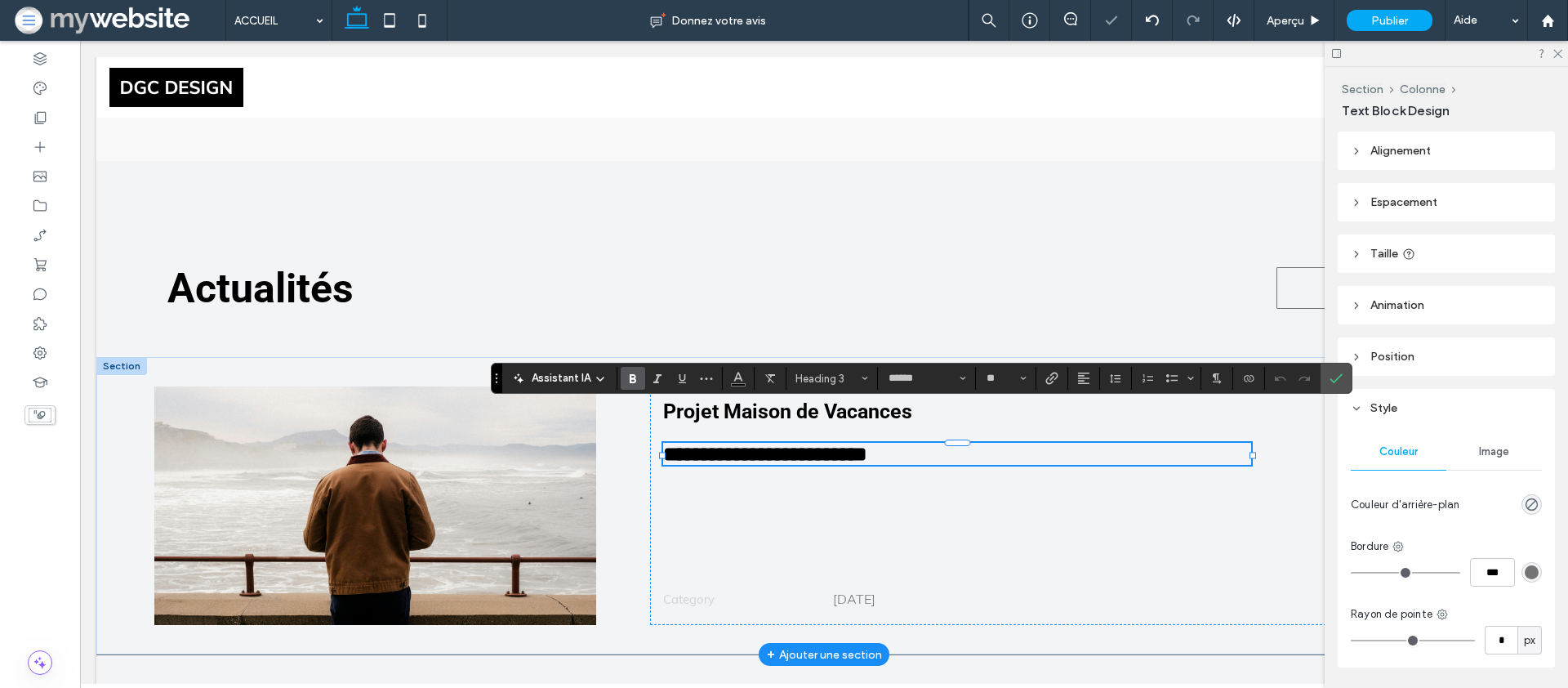
click at [835, 443] on span "**********" at bounding box center [765, 453] width 204 height 21
click at [756, 443] on span "**********" at bounding box center [790, 453] width 253 height 21
click at [953, 443] on h3 "**********" at bounding box center [958, 453] width 589 height 22
click at [838, 443] on span "**********" at bounding box center [798, 453] width 269 height 21
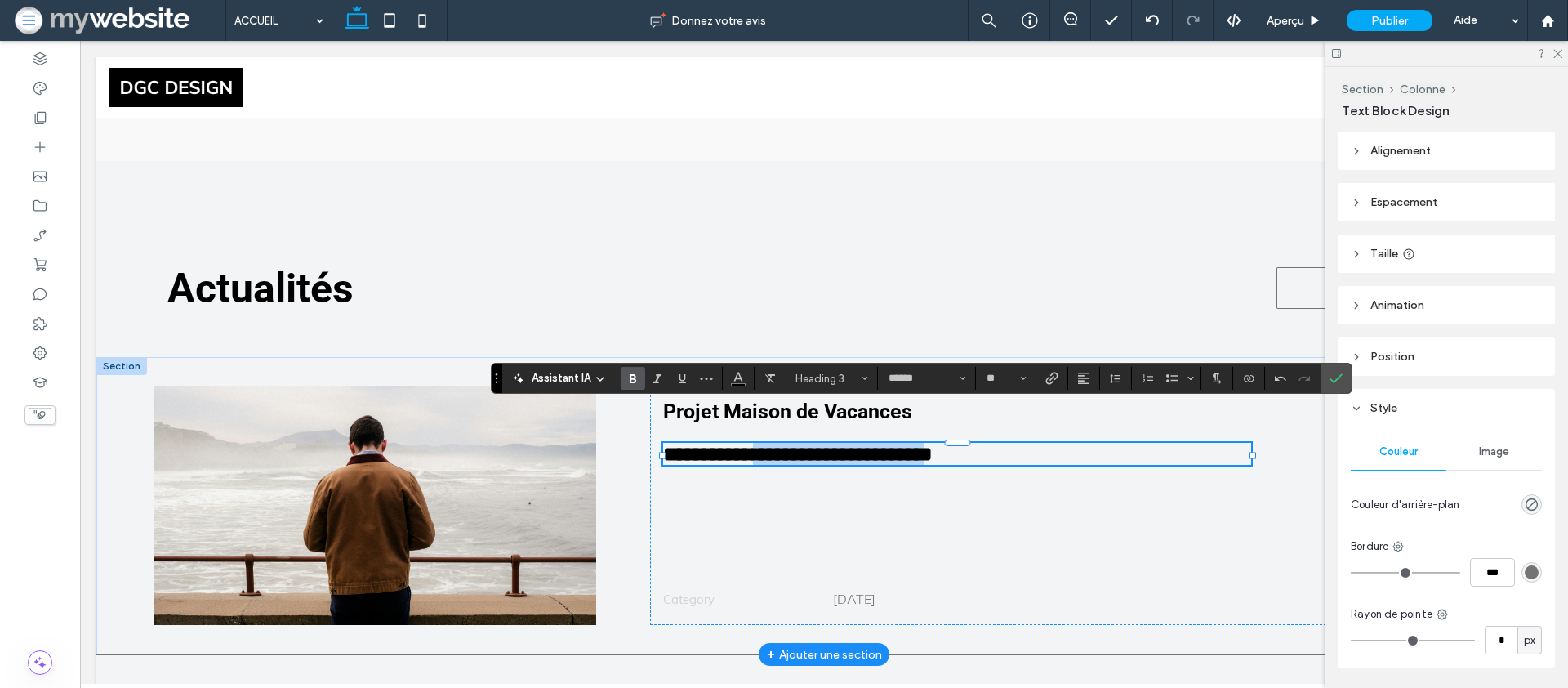
drag, startPoint x: 947, startPoint y: 416, endPoint x: 767, endPoint y: 419, distance: 180.0
click at [767, 443] on span "**********" at bounding box center [798, 453] width 269 height 21
type input "****"
type input "**"
type input "******"
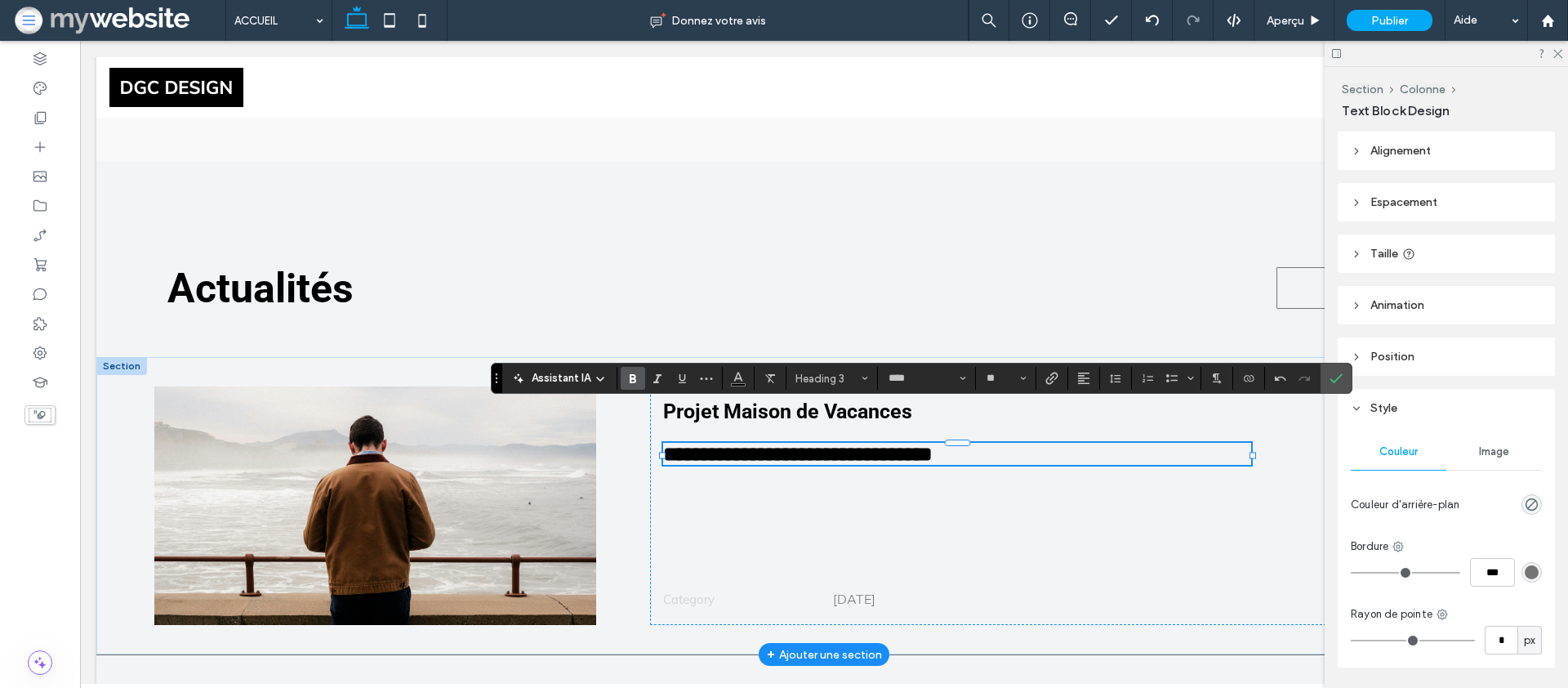
type input "**"
click at [790, 380] on button "Heading 3" at bounding box center [832, 378] width 85 height 23
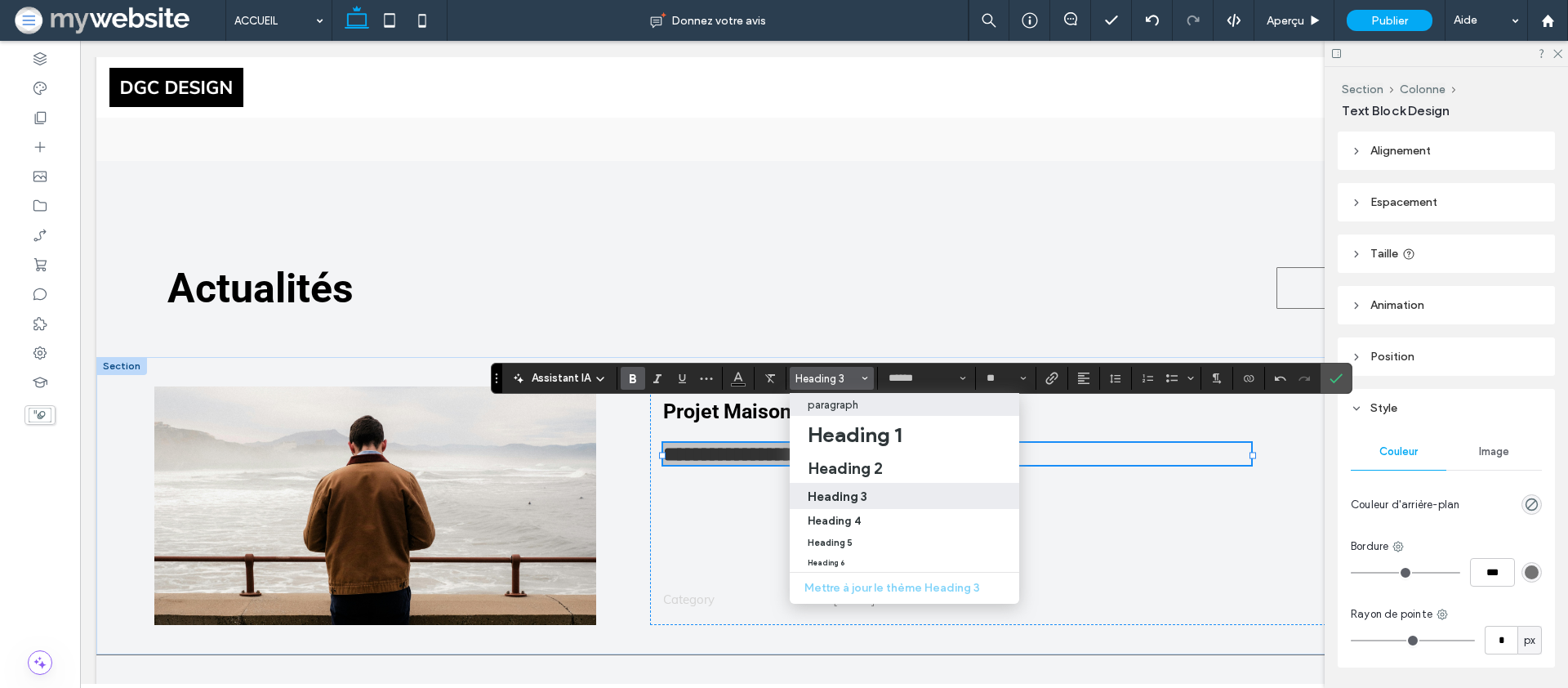
click at [829, 399] on p "paragraph" at bounding box center [833, 405] width 51 height 12
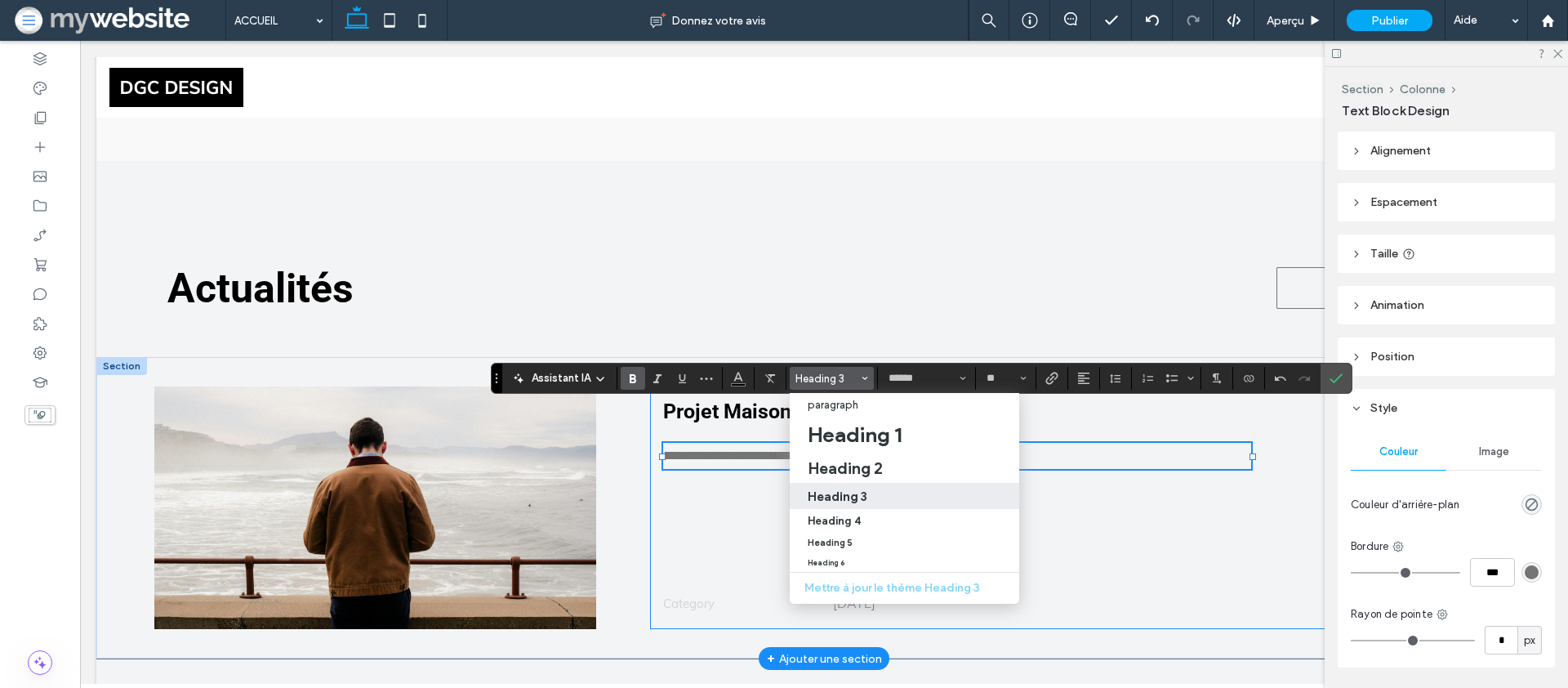
type input "****"
type input "**"
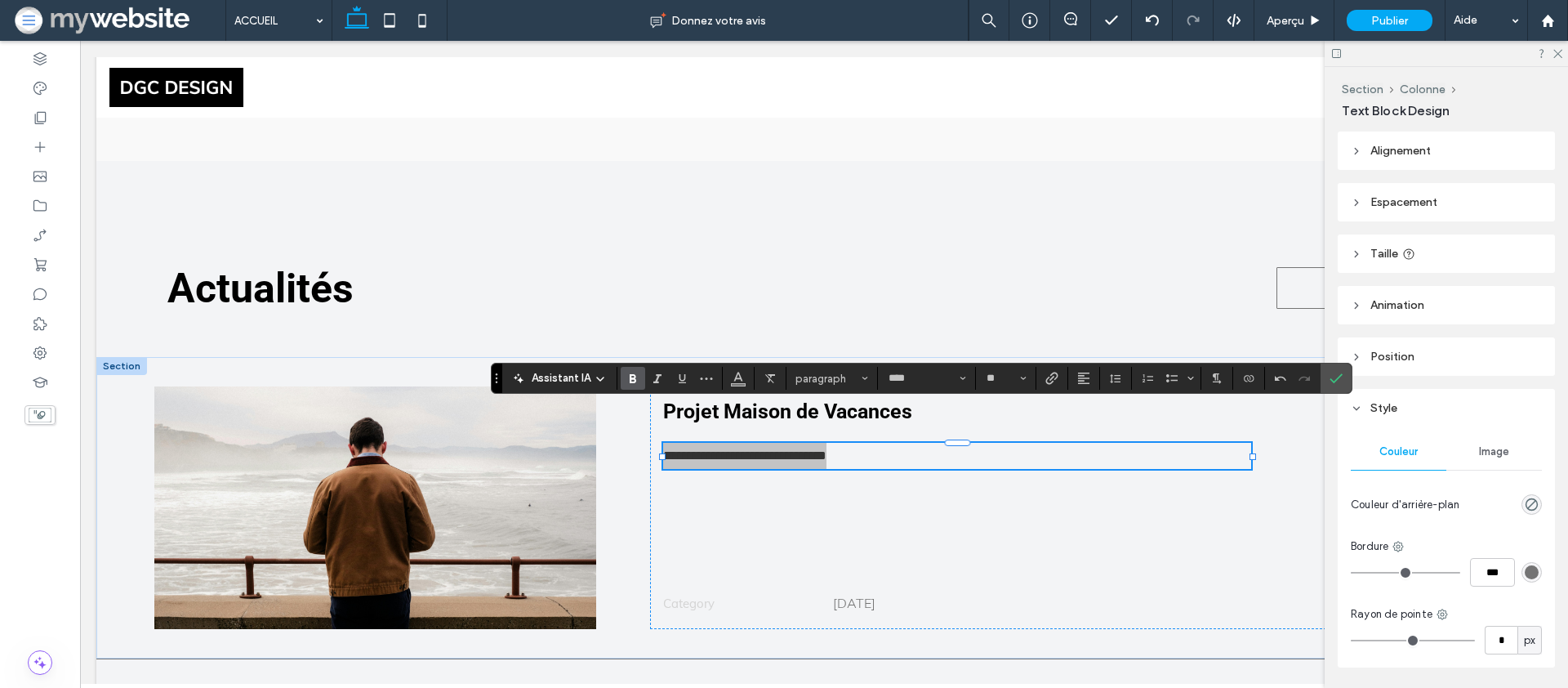
click at [632, 382] on icon "Gras" at bounding box center [632, 378] width 13 height 13
click at [707, 381] on icon "Plus" at bounding box center [706, 378] width 13 height 13
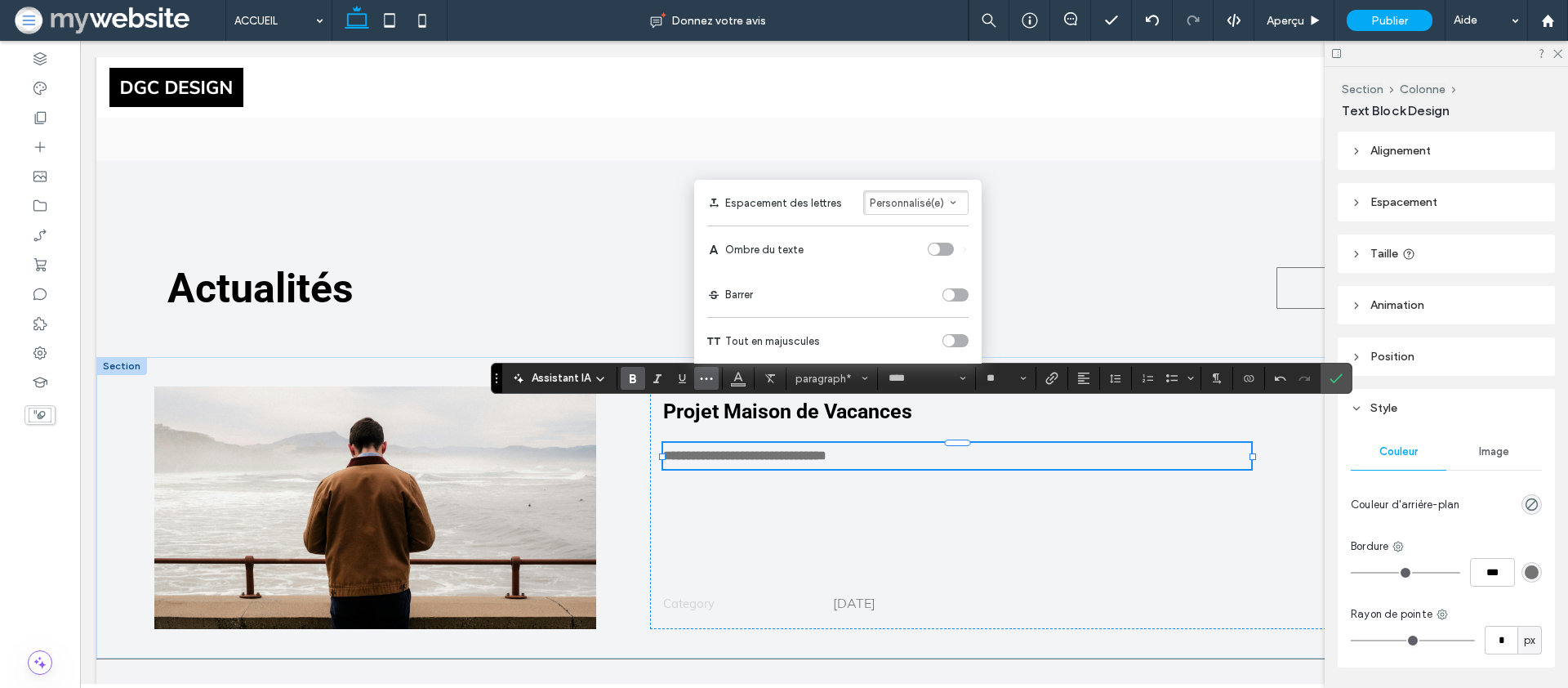
click at [960, 336] on div "toggle" at bounding box center [955, 341] width 26 height 13
click at [1035, 378] on section "**" at bounding box center [1006, 378] width 61 height 23
click at [1022, 379] on use "Taille" at bounding box center [1023, 379] width 5 height 4
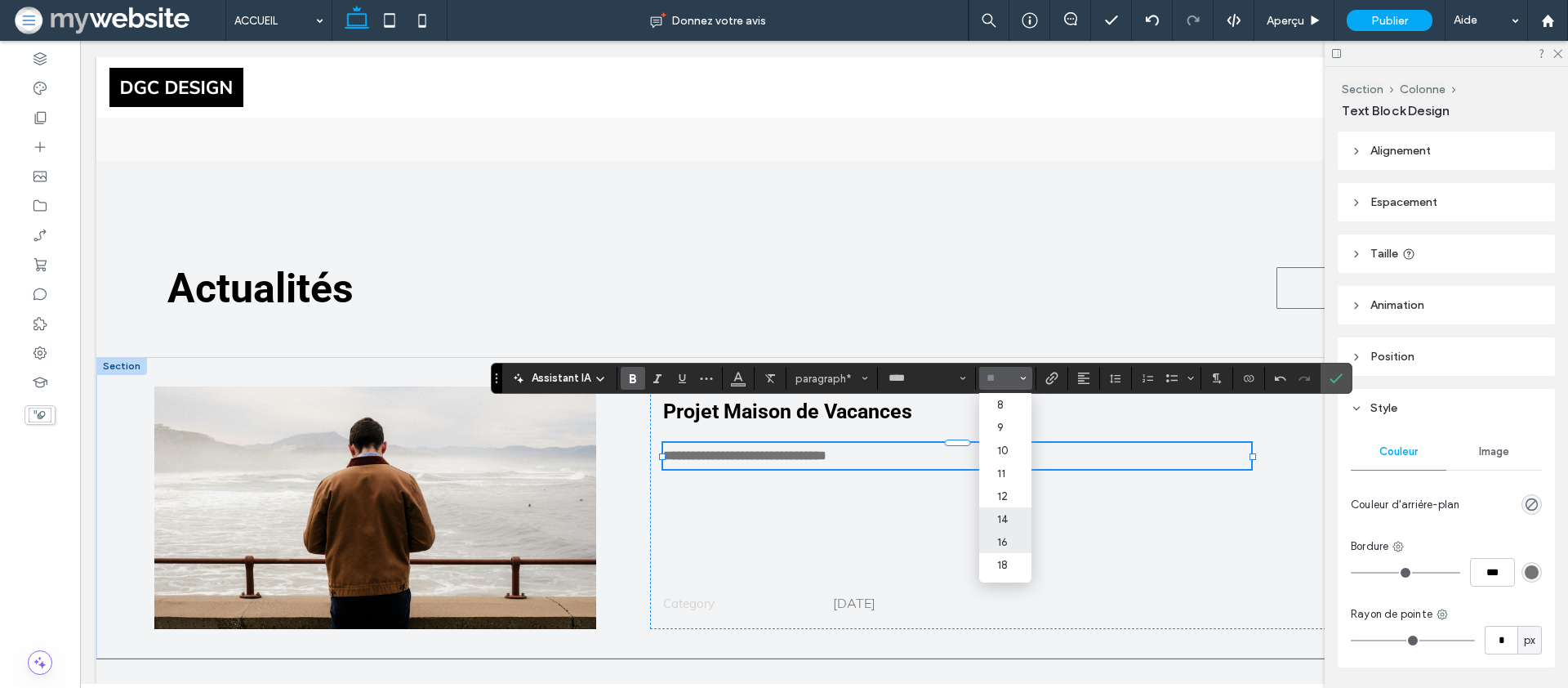
click at [1011, 524] on label "14" at bounding box center [1005, 519] width 53 height 23
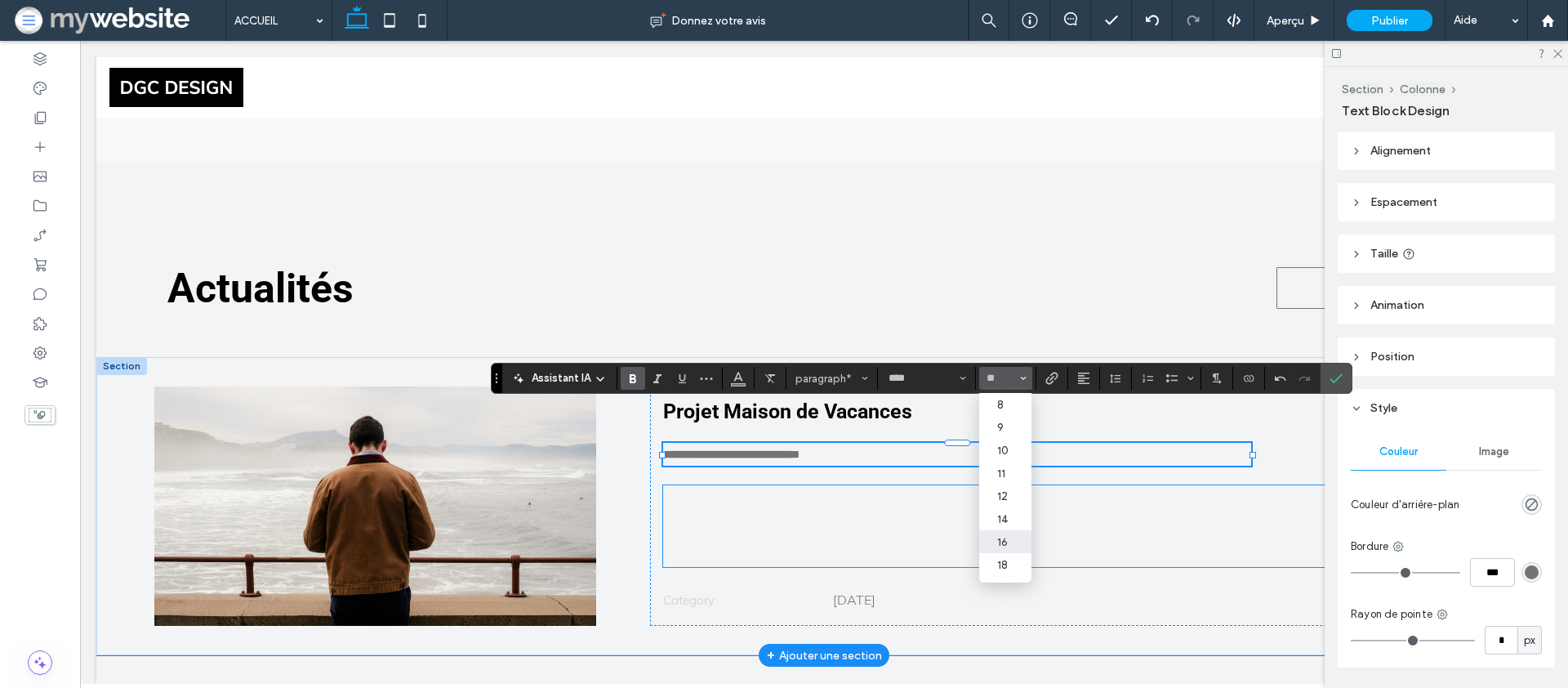
type input "**"
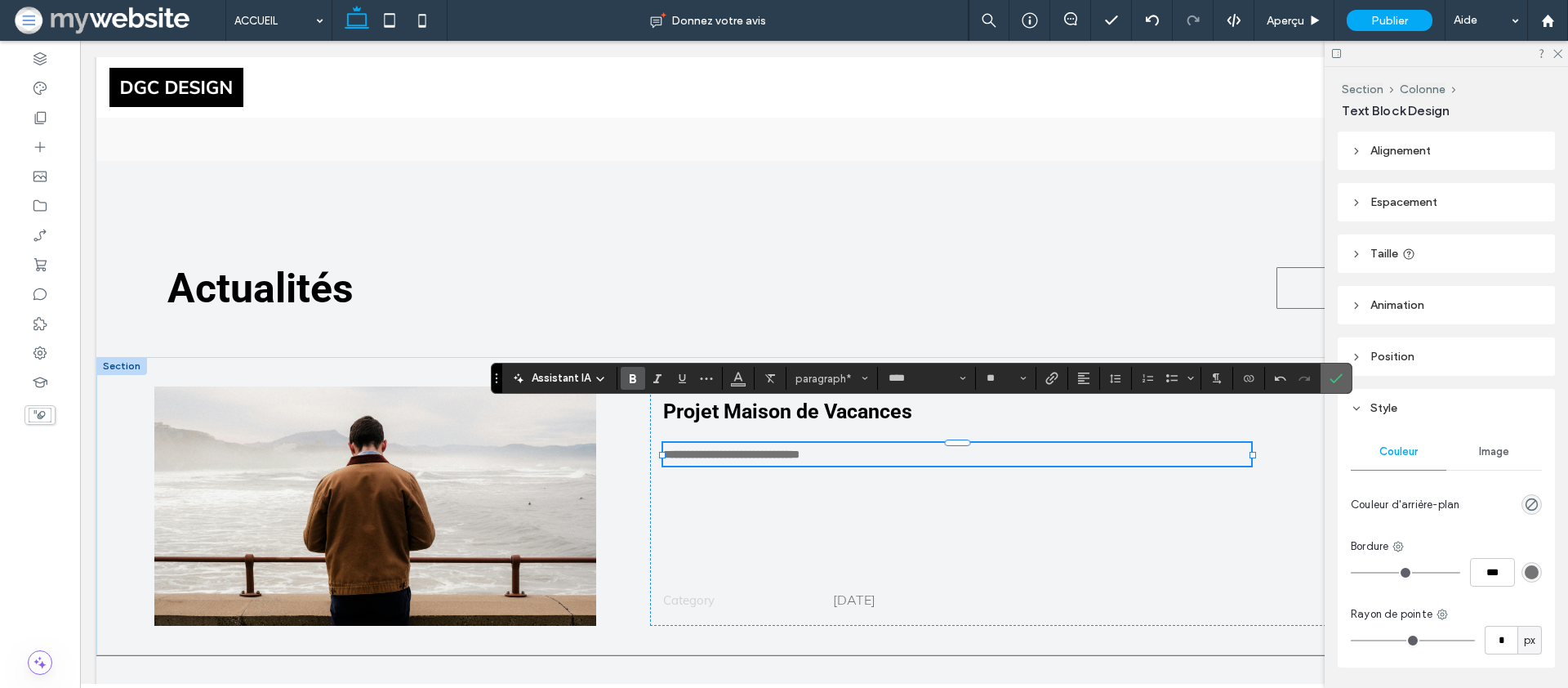
click at [1337, 380] on icon "Confirmer" at bounding box center [1336, 378] width 13 height 13
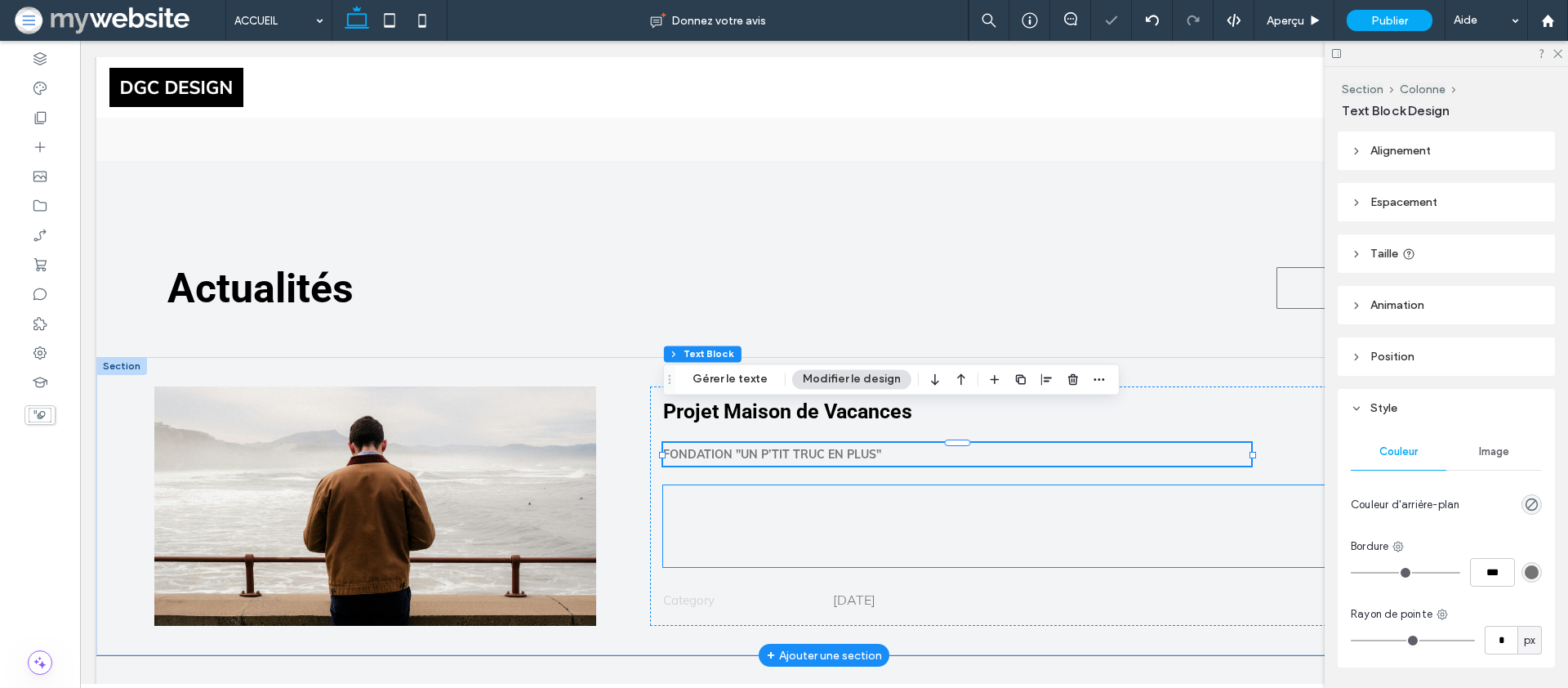
click at [831, 517] on div at bounding box center [1072, 526] width 818 height 82
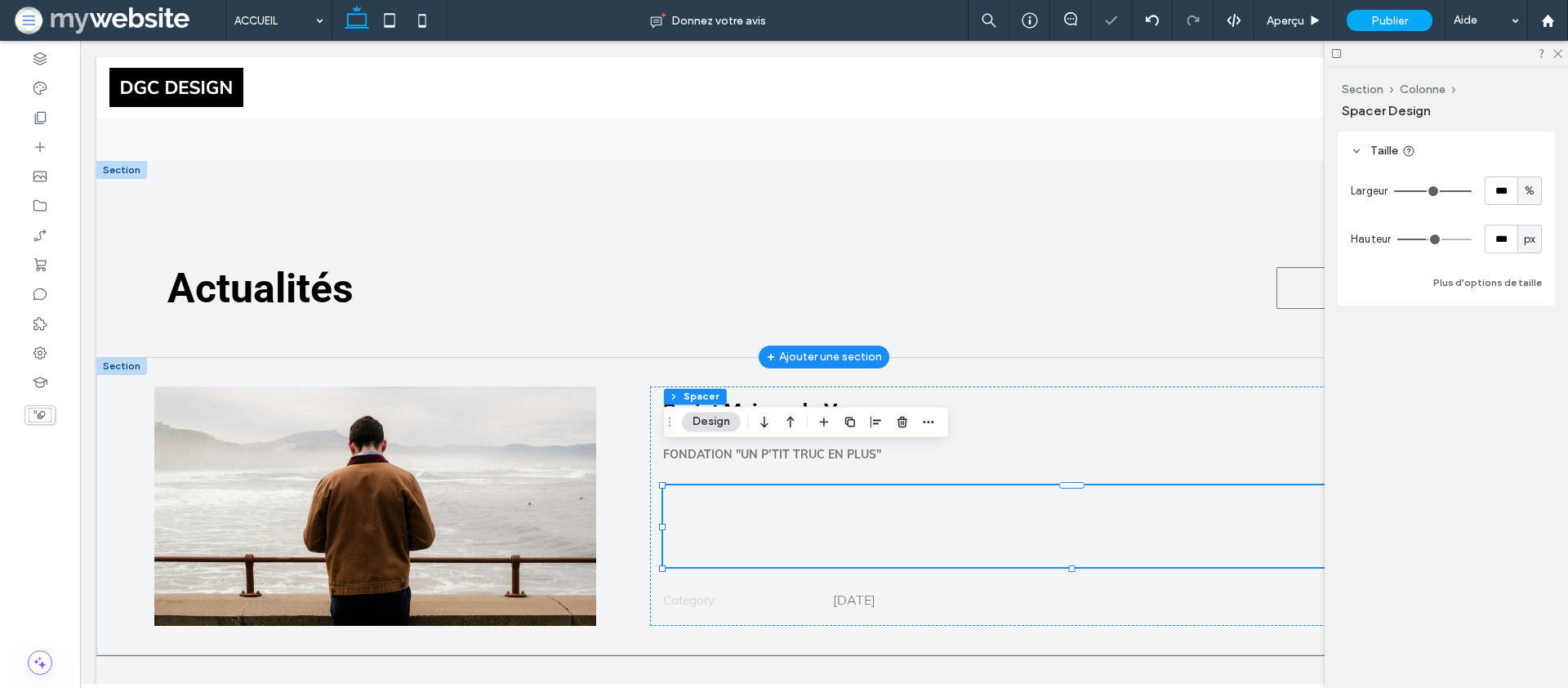
click at [771, 307] on div "Actualités NOS SERVICES → Section + Ajouter une section" at bounding box center [824, 259] width 1456 height 196
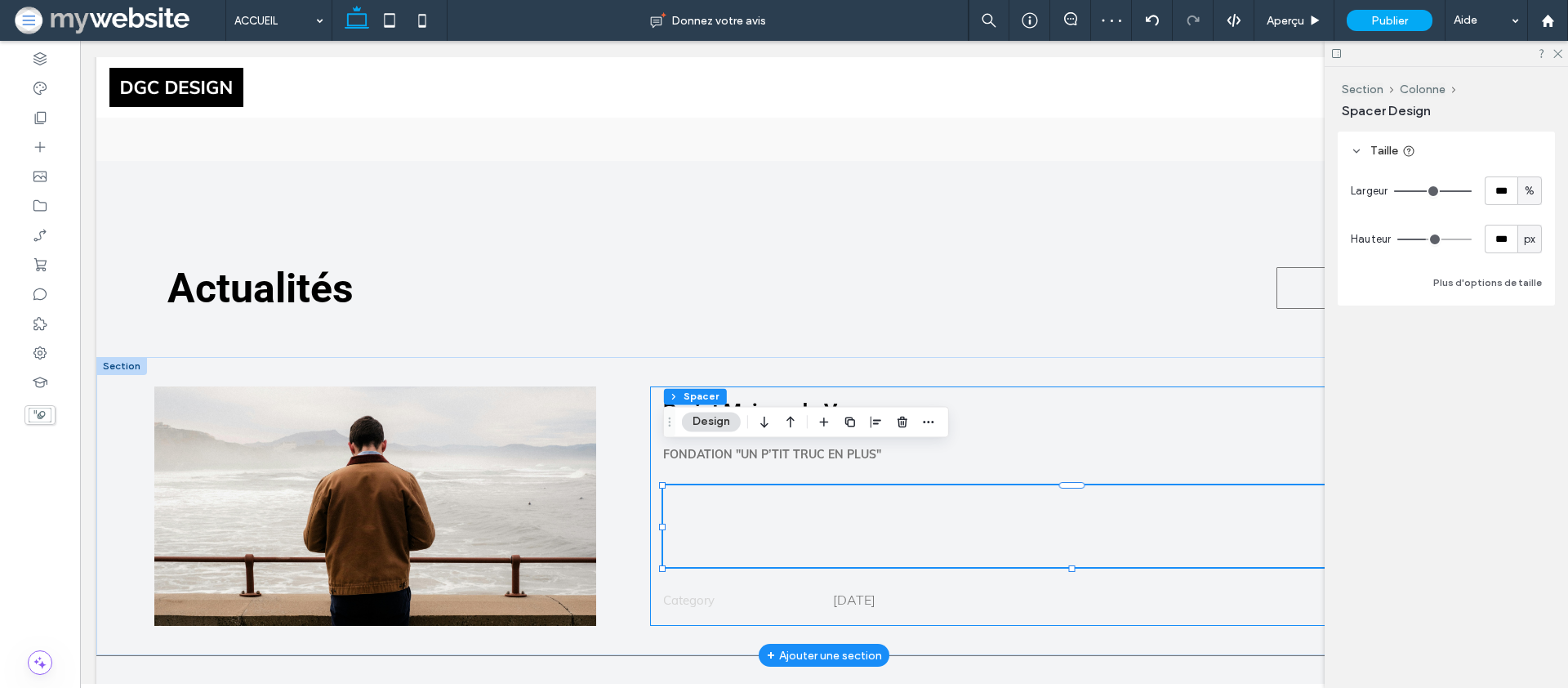
click at [789, 541] on div "Projet Maison de Vacances Fondation "Un P’tit Truc en Plus" Category 09.01.25" at bounding box center [1072, 506] width 844 height 239
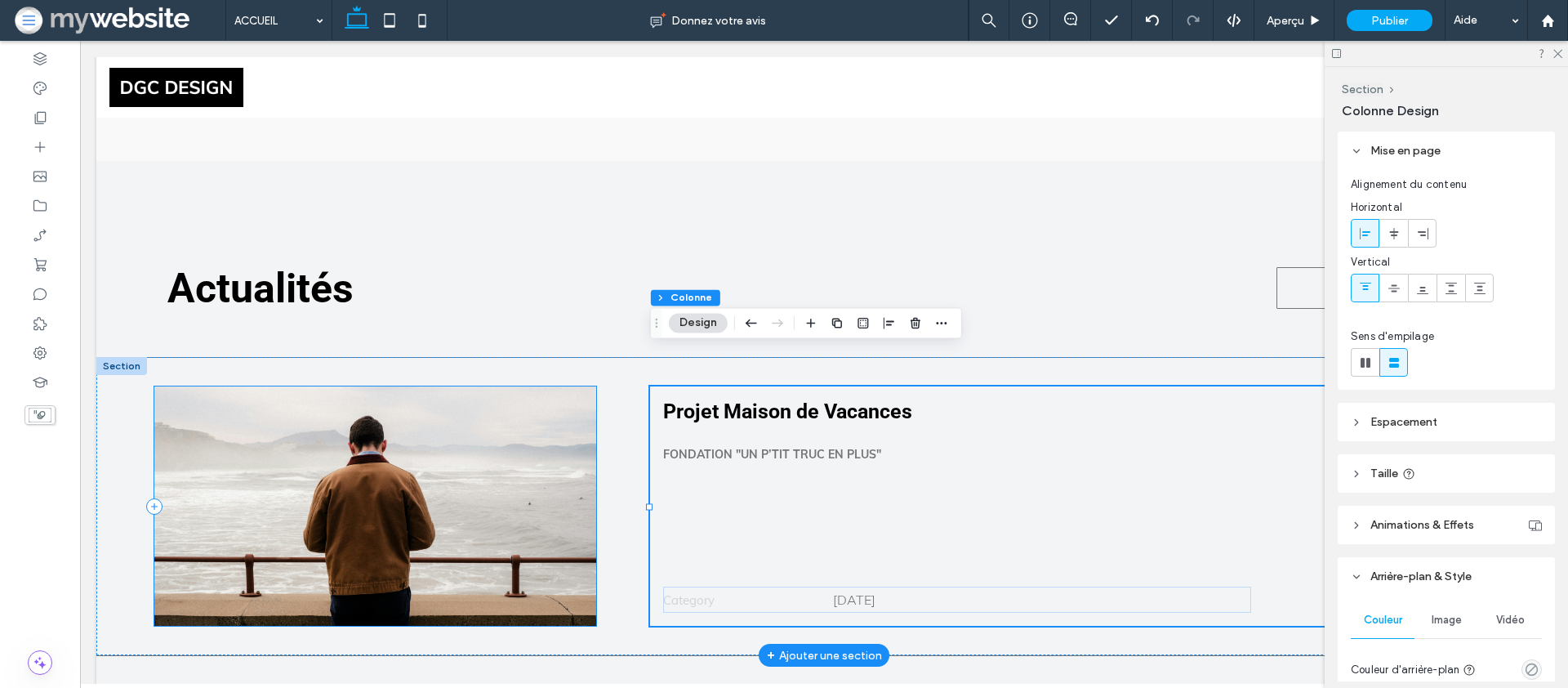
click at [462, 489] on div at bounding box center [375, 506] width 442 height 239
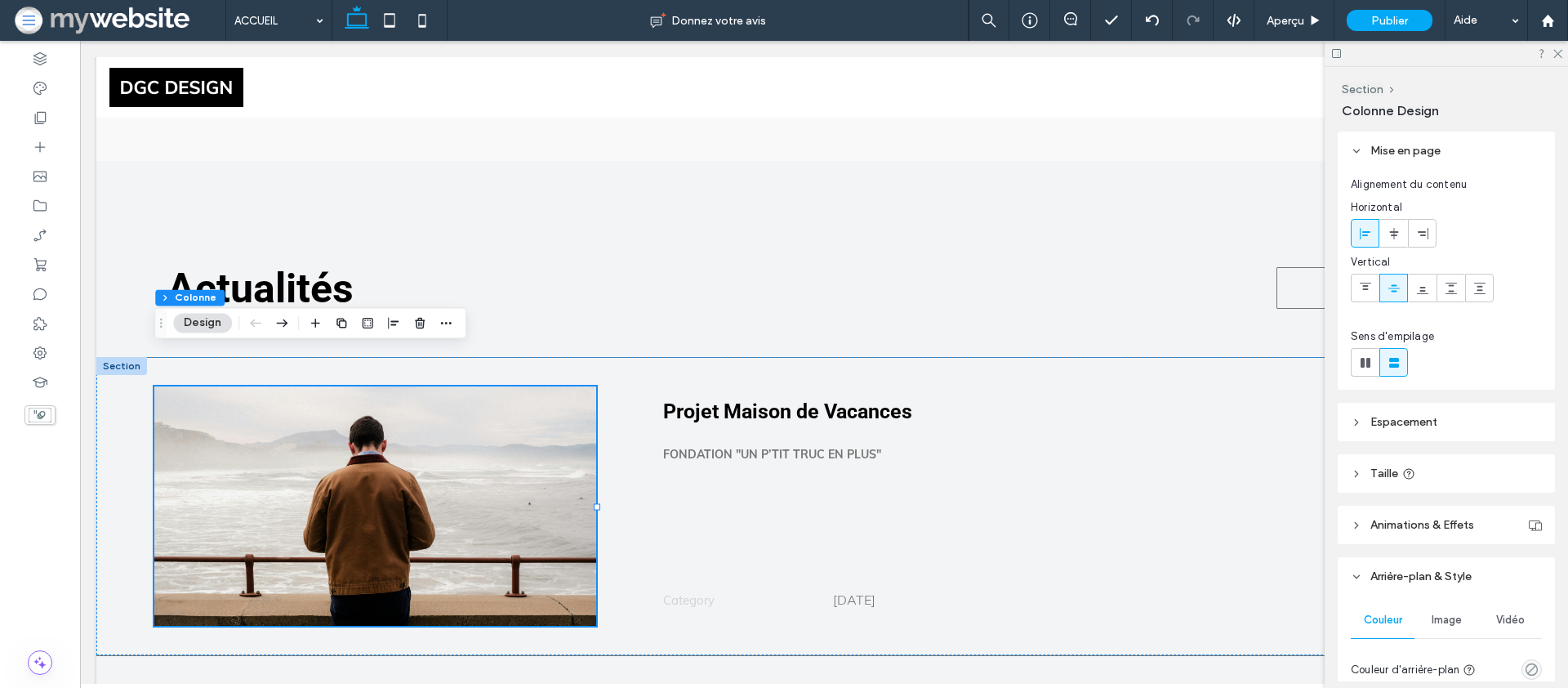
click at [217, 320] on button "Design" at bounding box center [202, 323] width 59 height 20
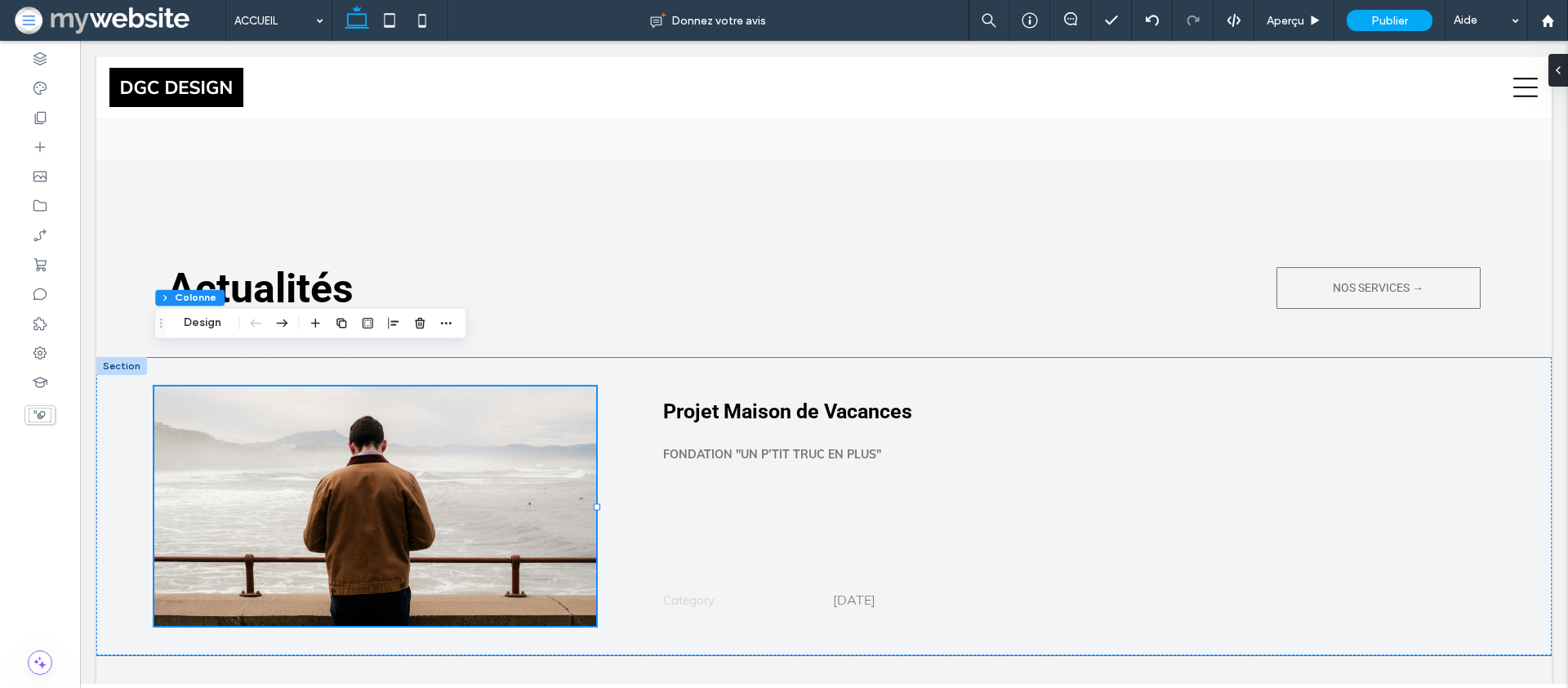
drag, startPoint x: 197, startPoint y: 321, endPoint x: 352, endPoint y: 336, distance: 155.7
click at [199, 320] on button "Design" at bounding box center [202, 323] width 59 height 20
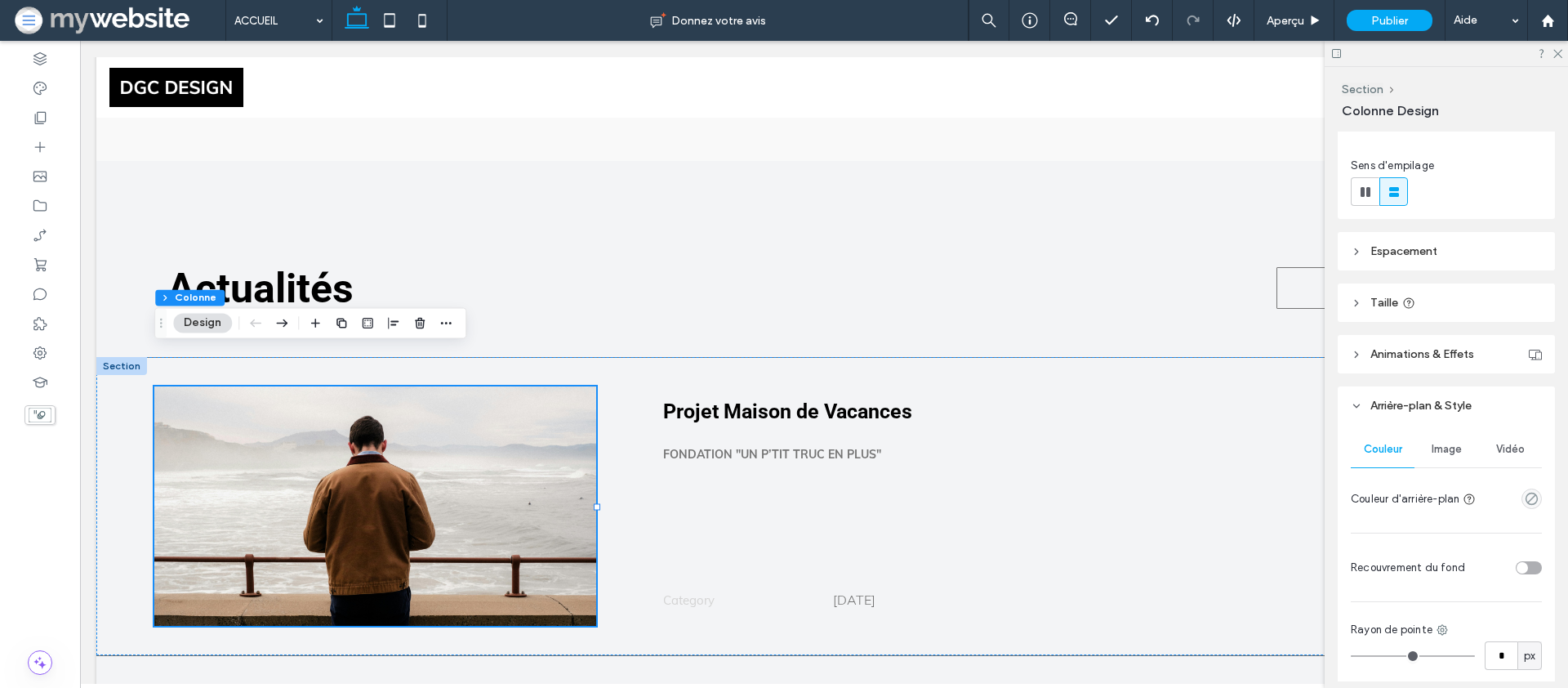
scroll to position [310, 0]
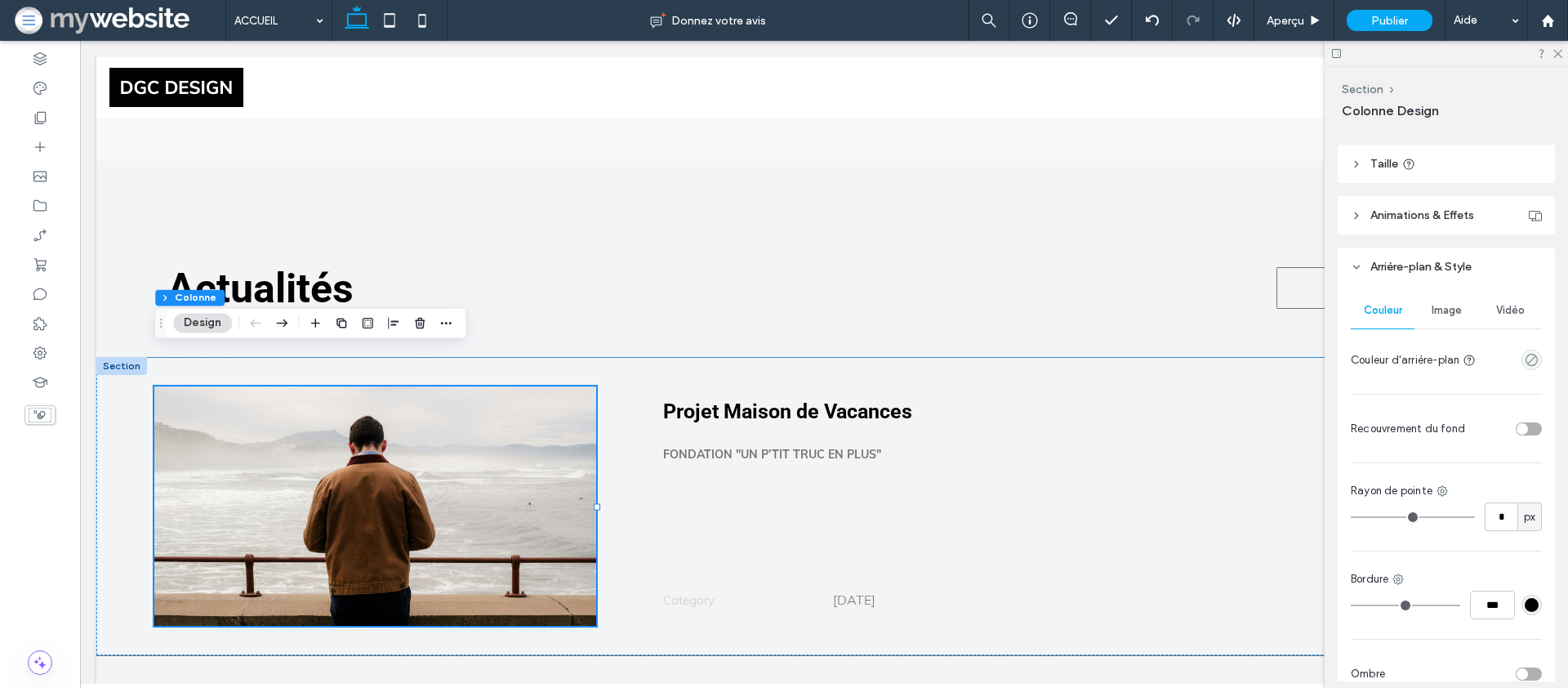
click at [1441, 305] on span "Image" at bounding box center [1447, 311] width 30 height 13
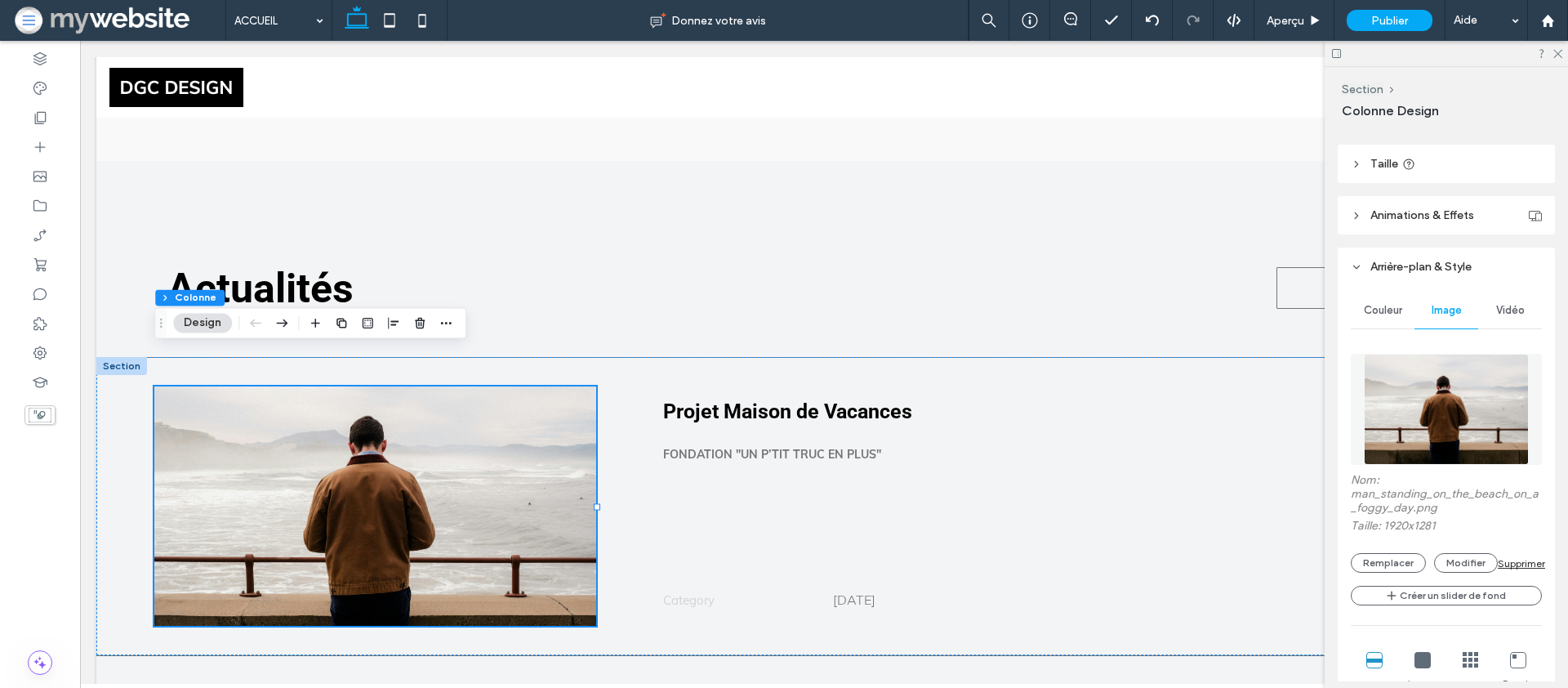
click at [1430, 381] on img at bounding box center [1447, 410] width 166 height 112
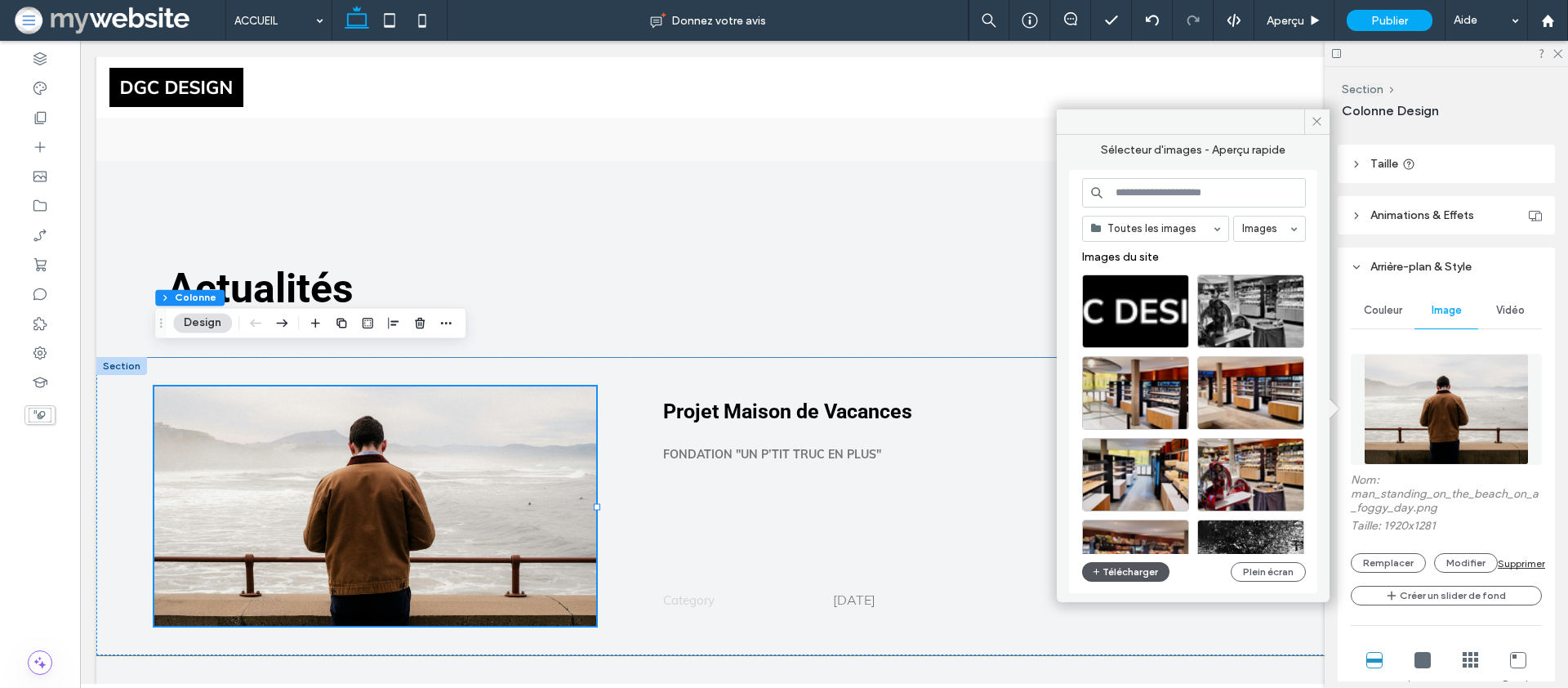
click at [1108, 578] on button "Télécharger" at bounding box center [1126, 572] width 88 height 20
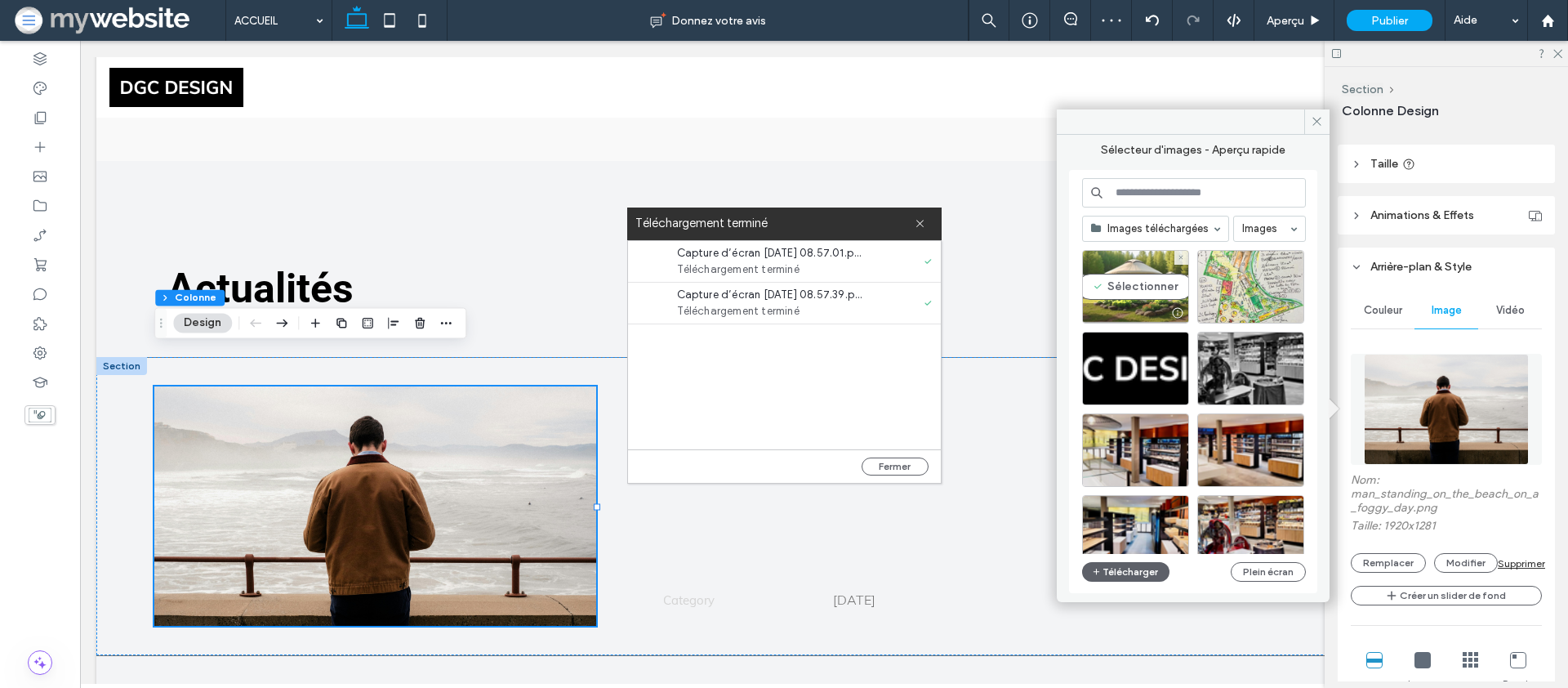
click at [1136, 309] on div at bounding box center [1135, 313] width 105 height 20
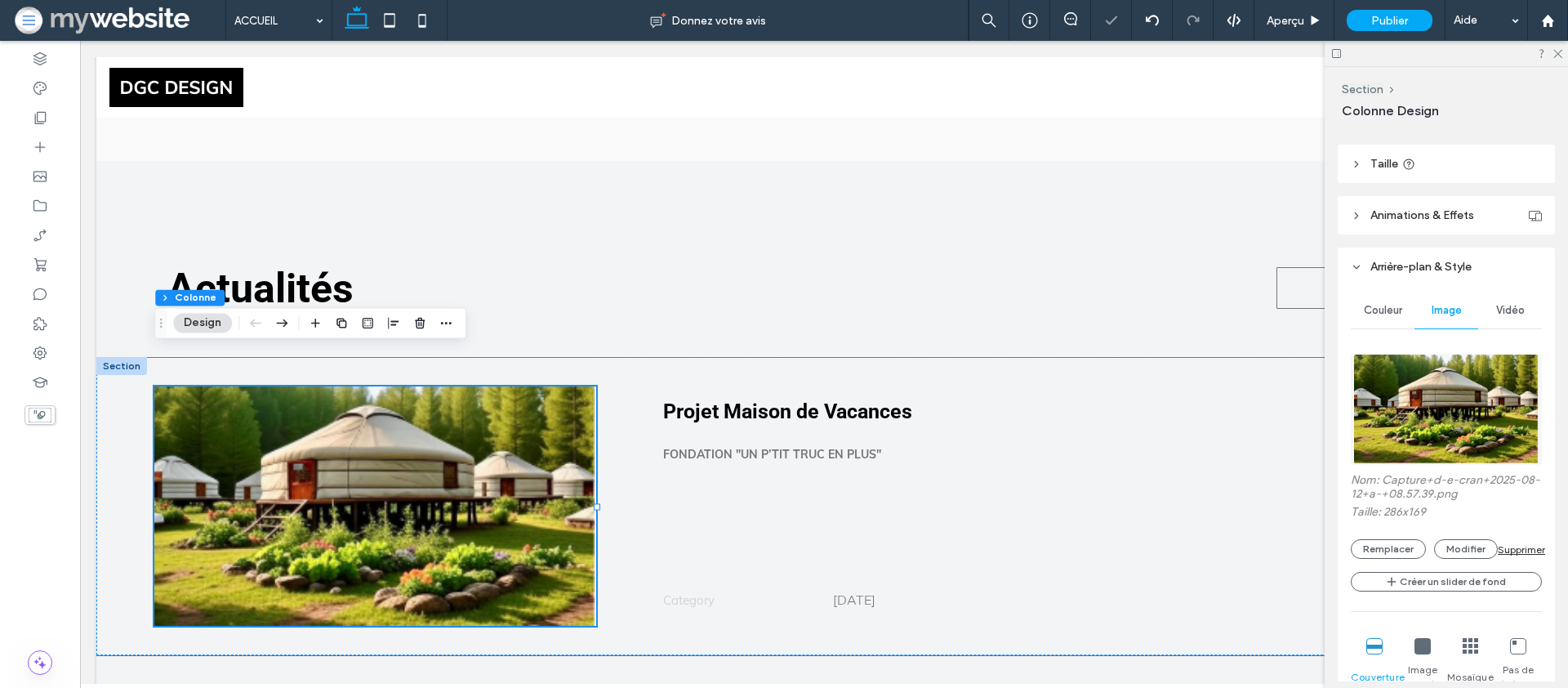
click at [1433, 406] on img at bounding box center [1447, 410] width 187 height 112
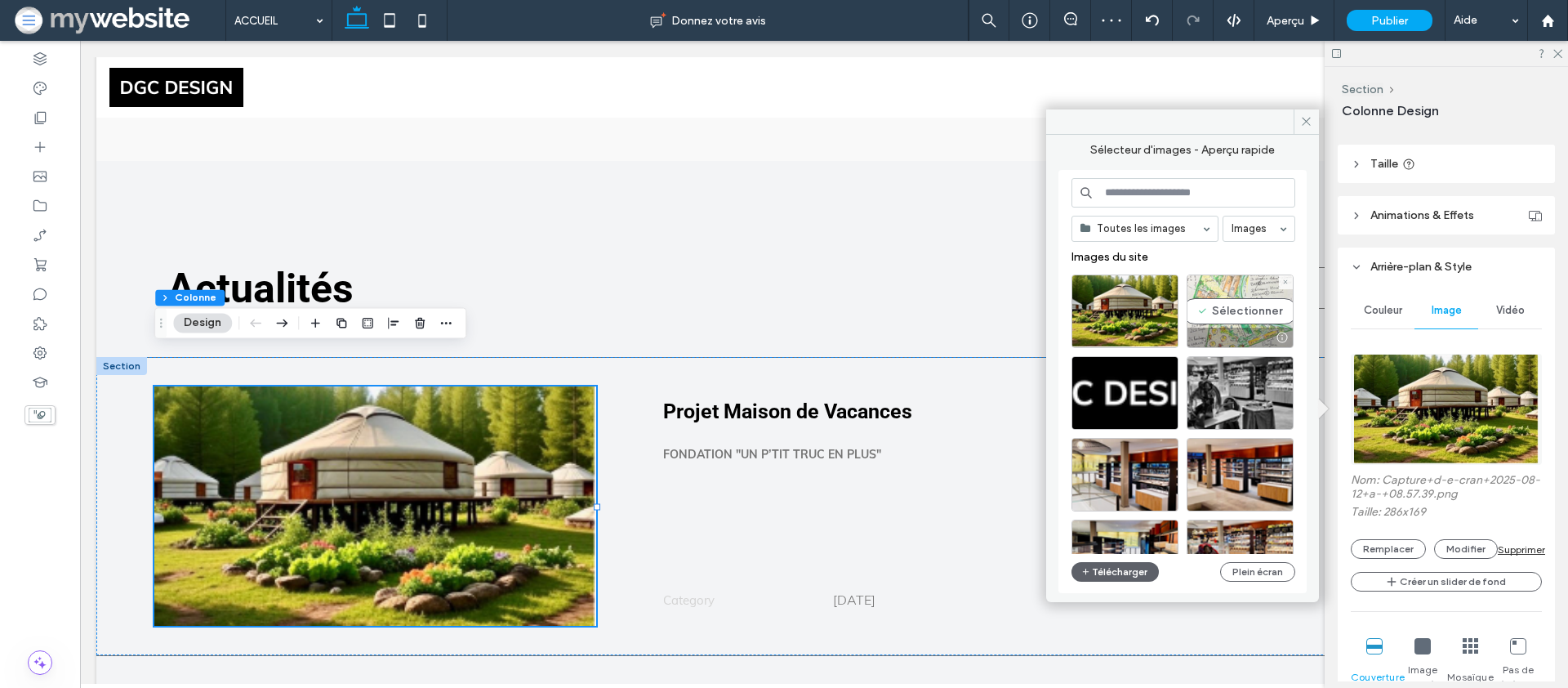
click at [1254, 305] on div "Sélectionner" at bounding box center [1241, 311] width 107 height 73
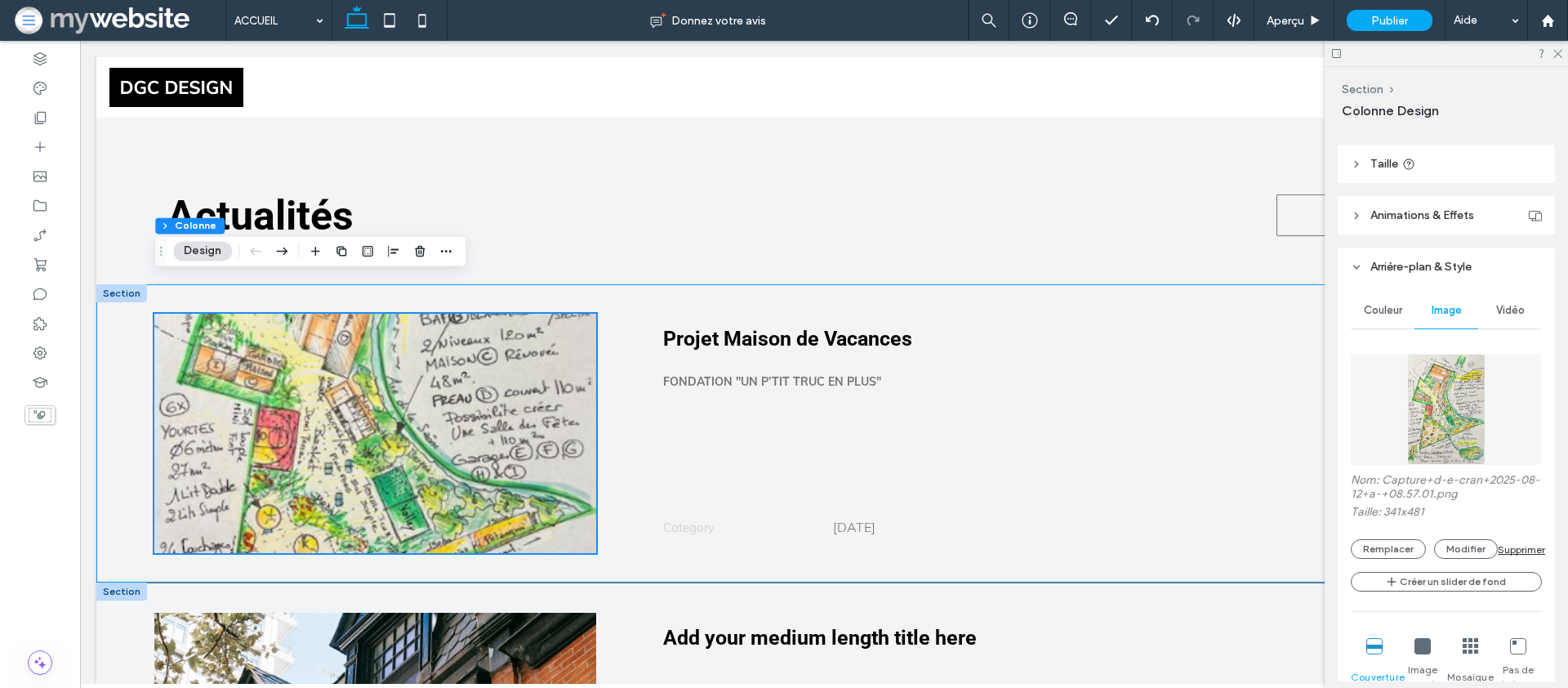
scroll to position [3729, 0]
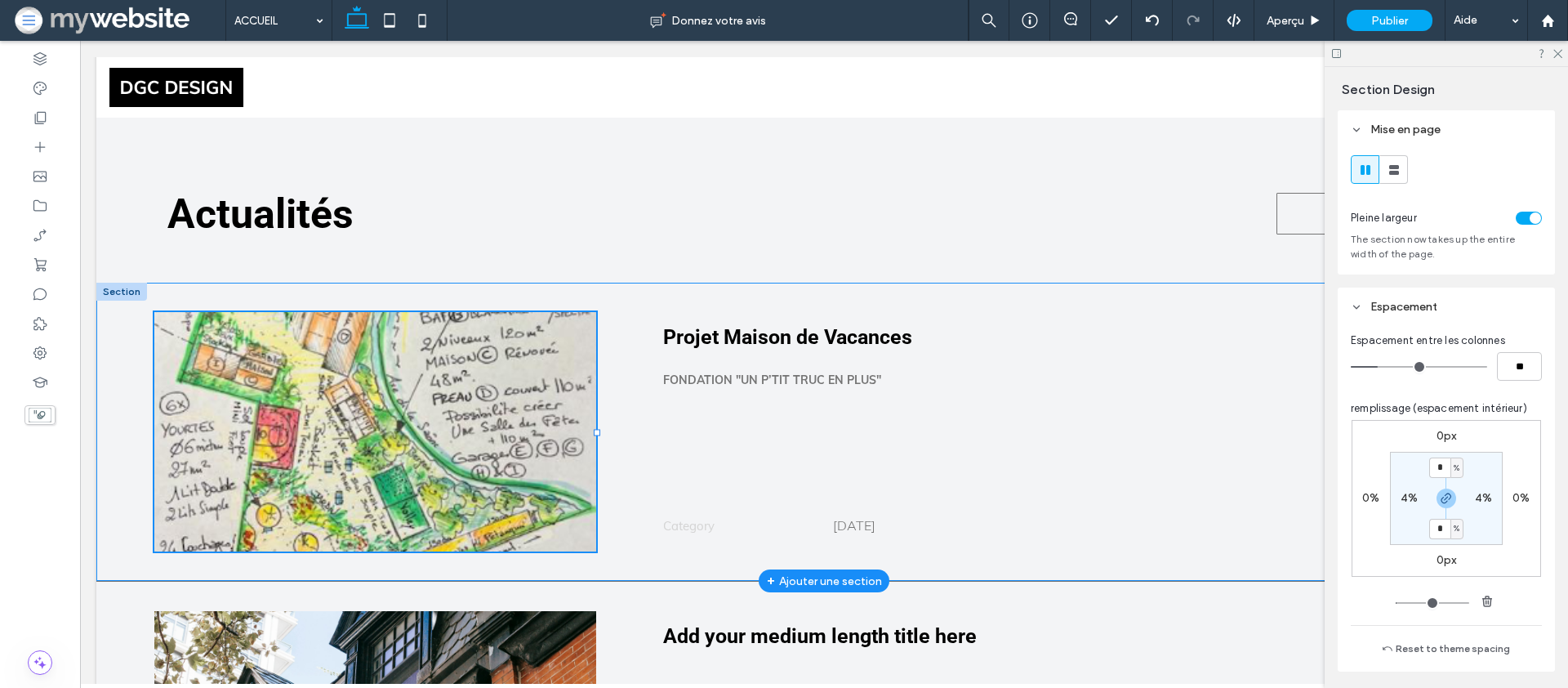
click at [415, 577] on div at bounding box center [824, 581] width 1456 height 8
type input "***"
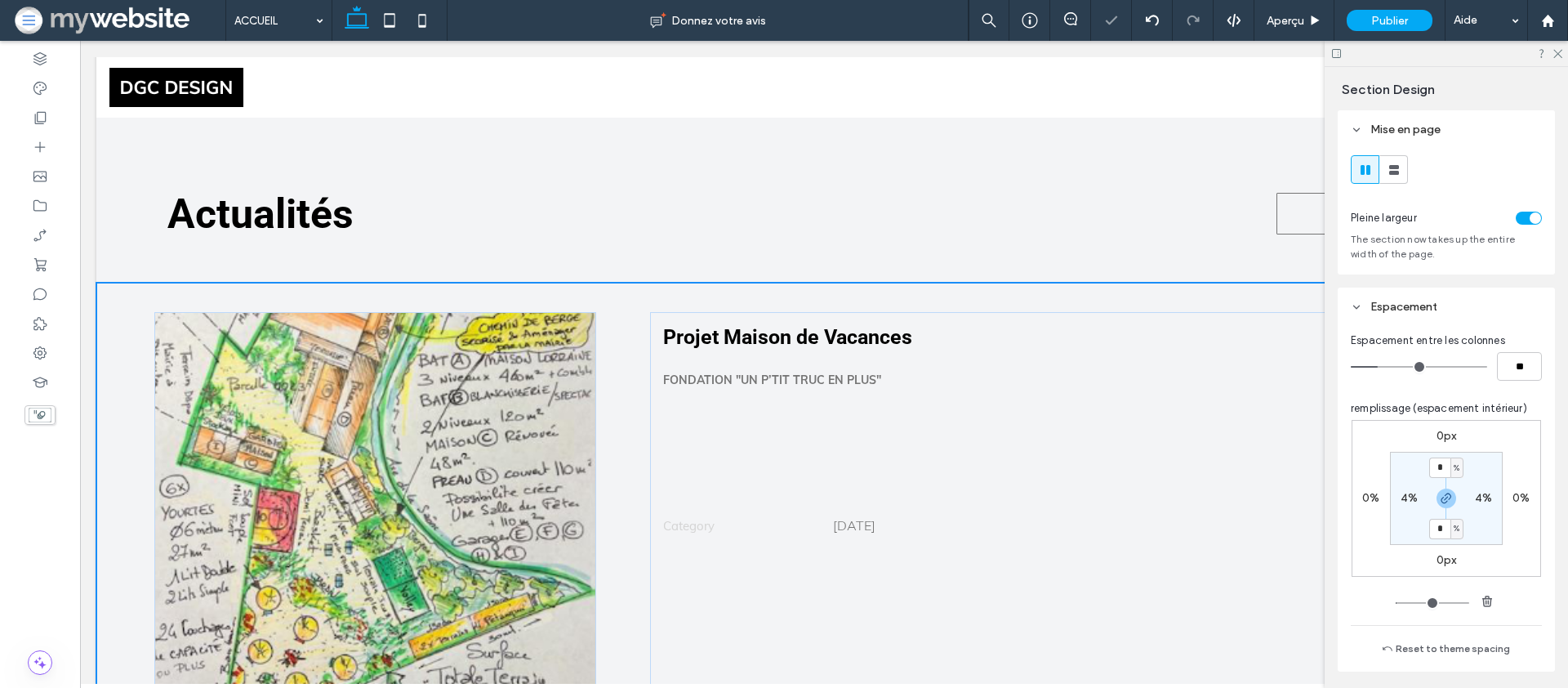
drag, startPoint x: 414, startPoint y: 542, endPoint x: 442, endPoint y: 501, distance: 49.6
type input "***"
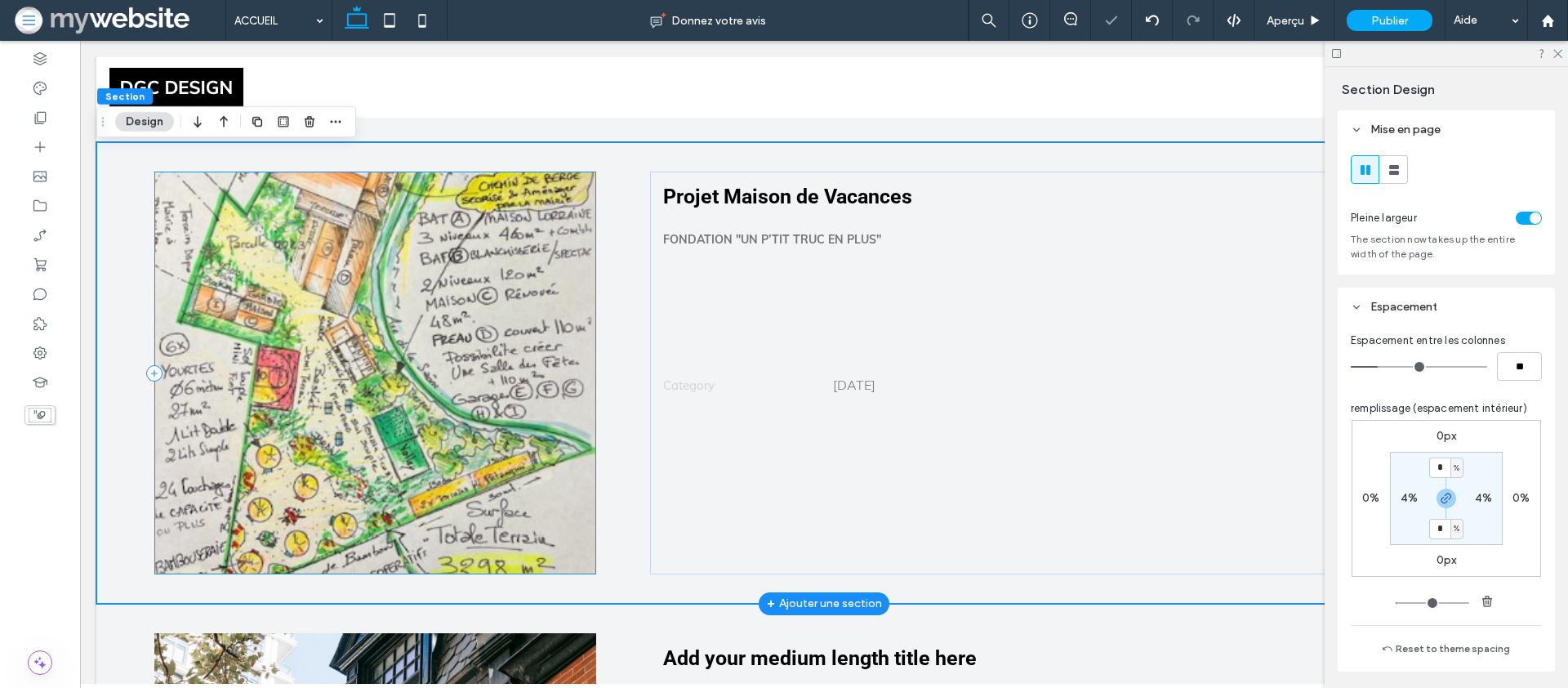
click at [438, 437] on div at bounding box center [375, 372] width 442 height 402
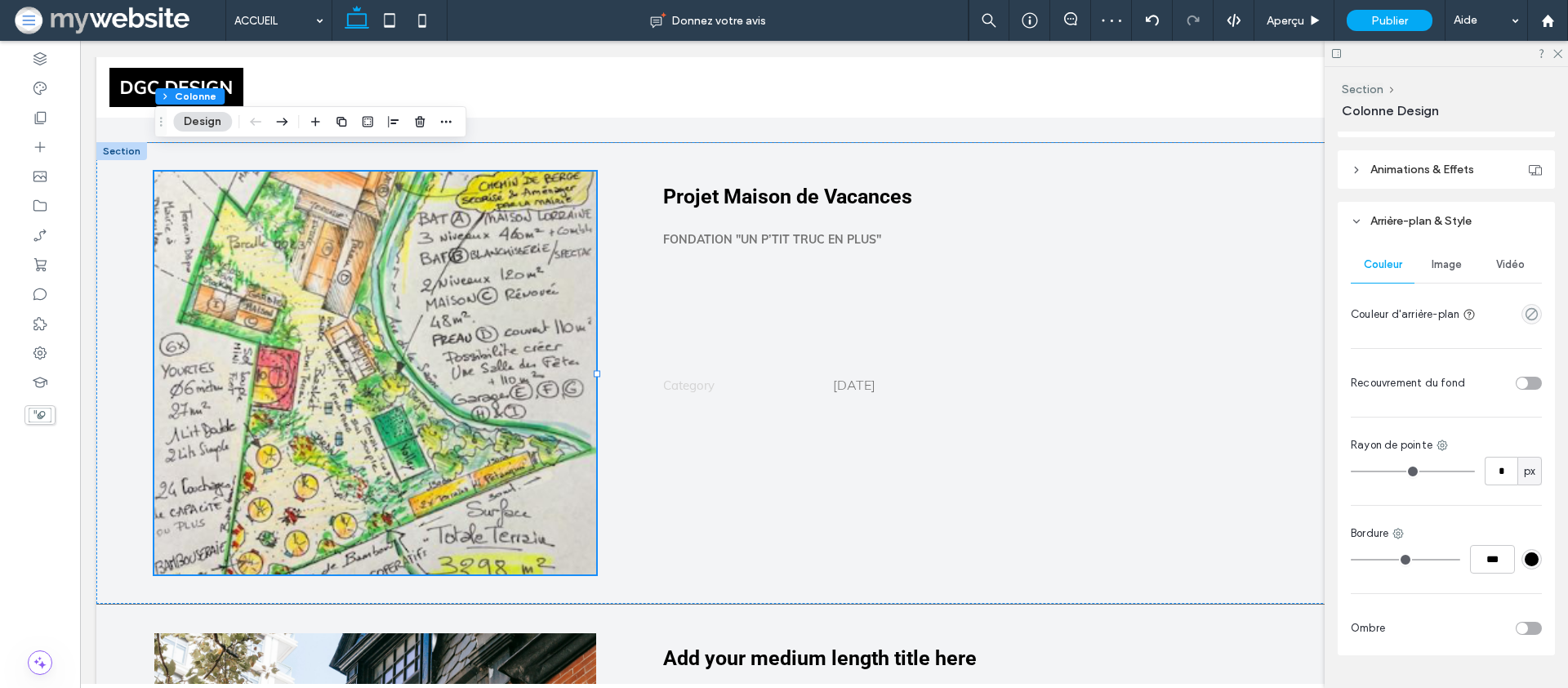
scroll to position [394, 0]
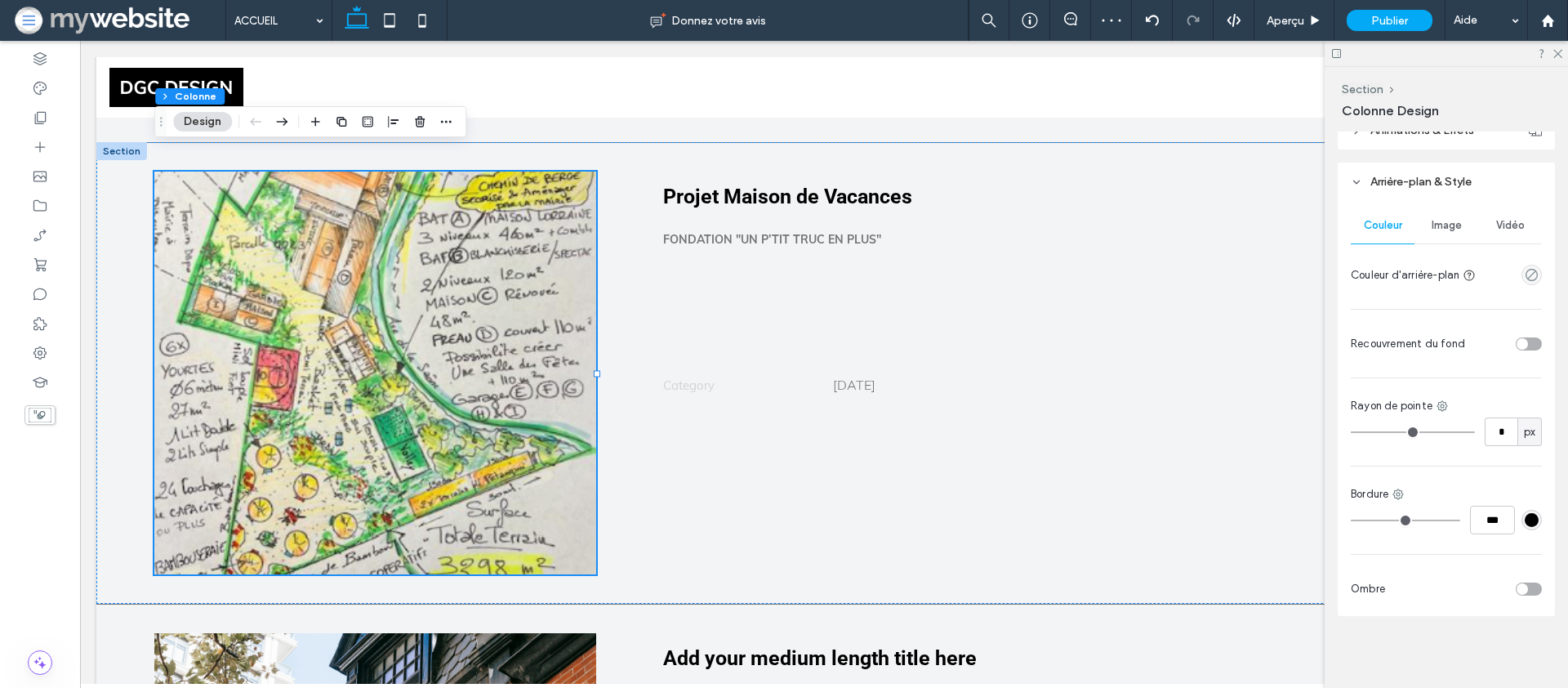
drag, startPoint x: 1442, startPoint y: 215, endPoint x: 1439, endPoint y: 223, distance: 8.5
click at [1442, 215] on div "Image" at bounding box center [1446, 226] width 63 height 36
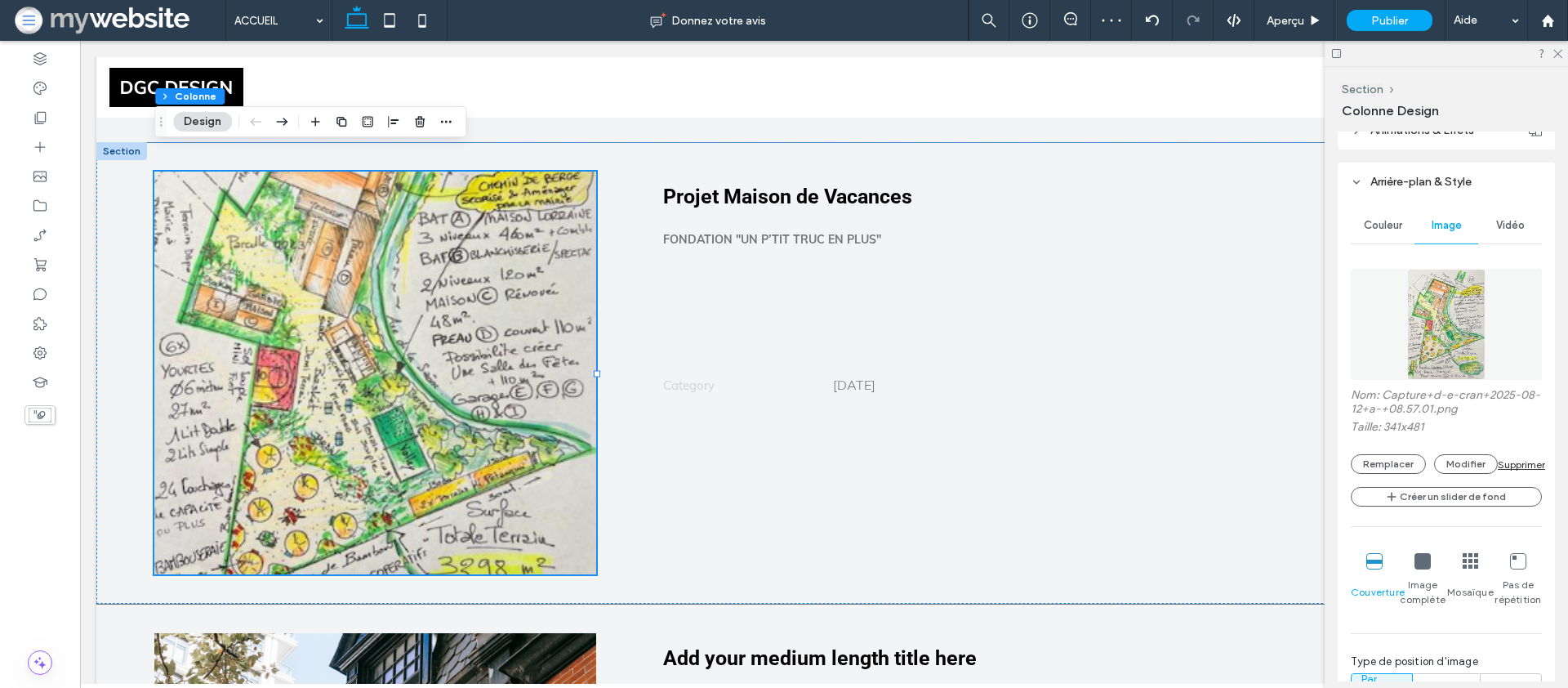
scroll to position [398, 0]
click at [1419, 554] on icon at bounding box center [1423, 558] width 16 height 16
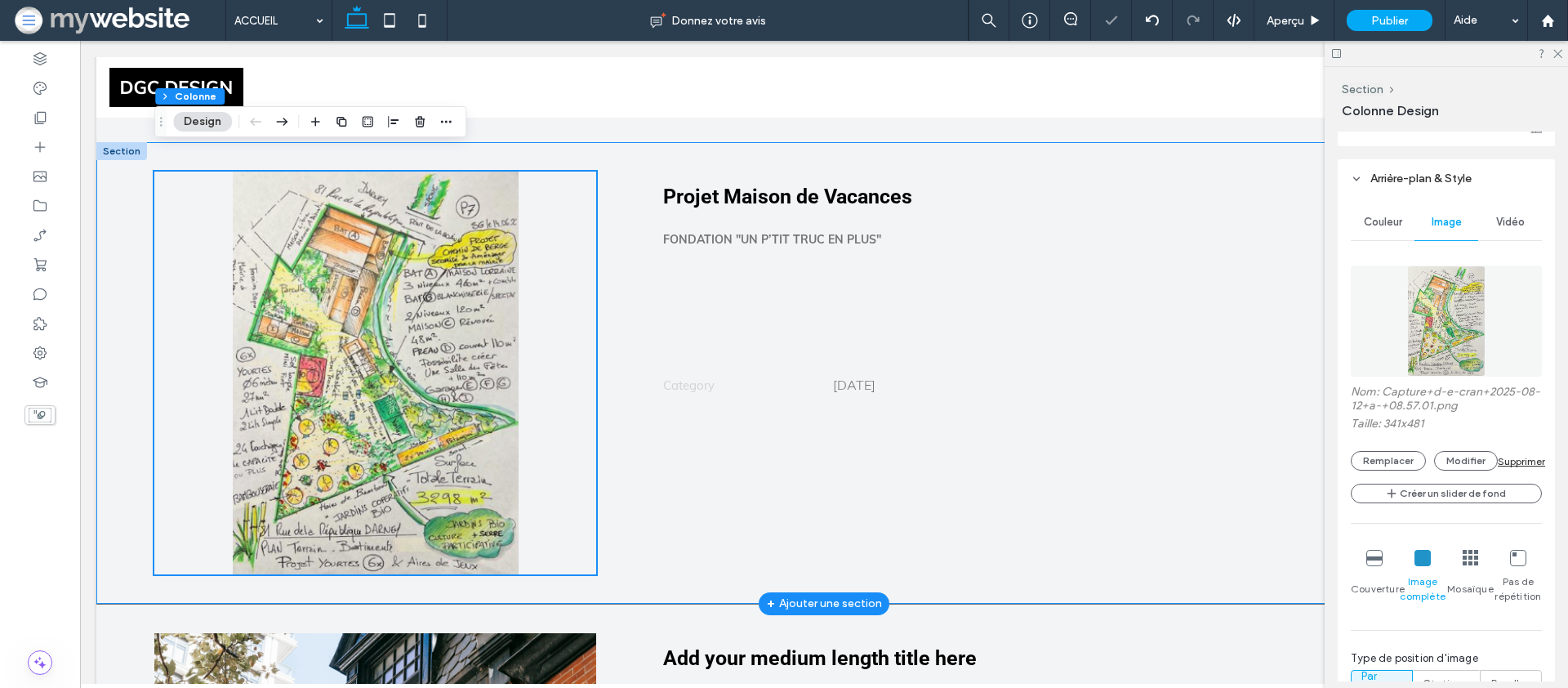
scroll to position [3876, 0]
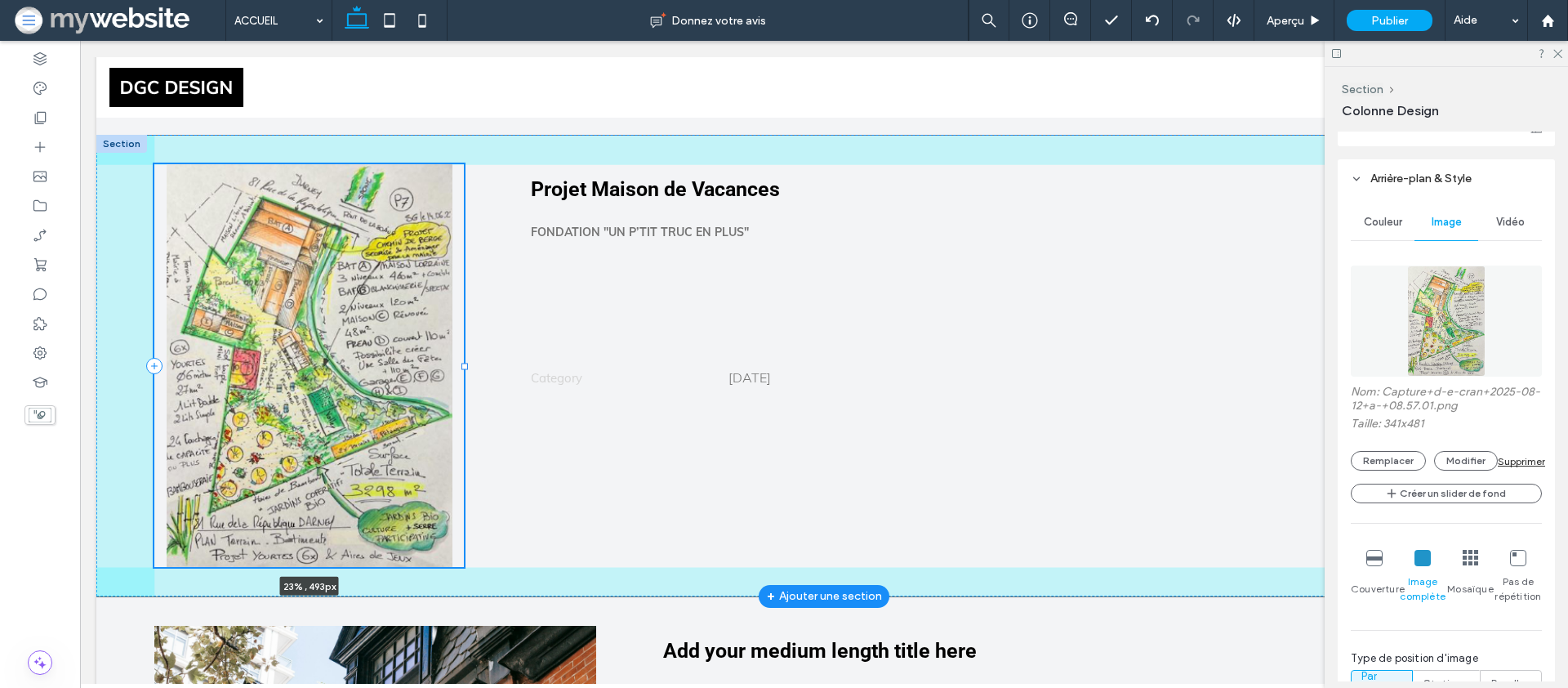
drag, startPoint x: 597, startPoint y: 327, endPoint x: 465, endPoint y: 313, distance: 132.7
click at [465, 313] on div "23% , 493px Projet Maison de Vacances Fondation "Un P’tit Truc en Plus" Categor…" at bounding box center [824, 366] width 1456 height 460
type input "**"
type input "*****"
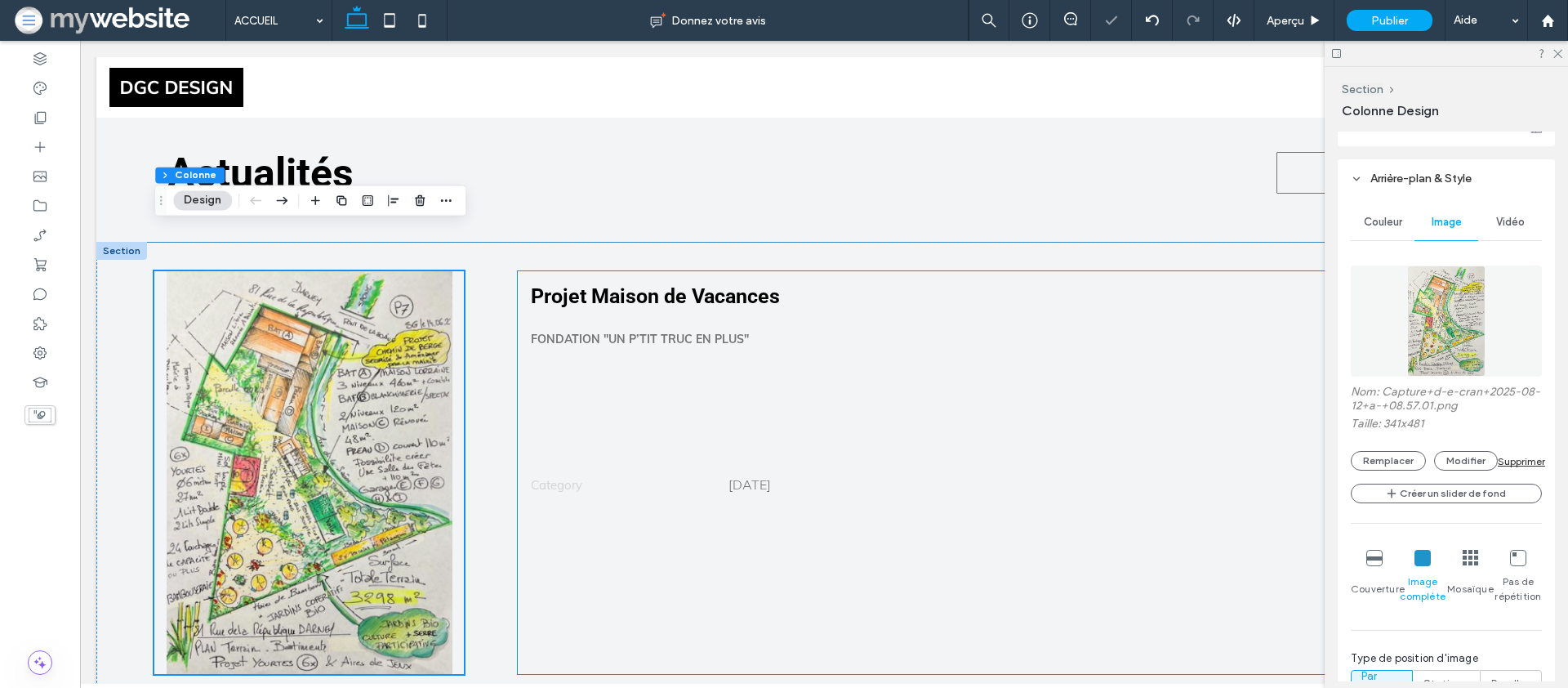
scroll to position [3777, 0]
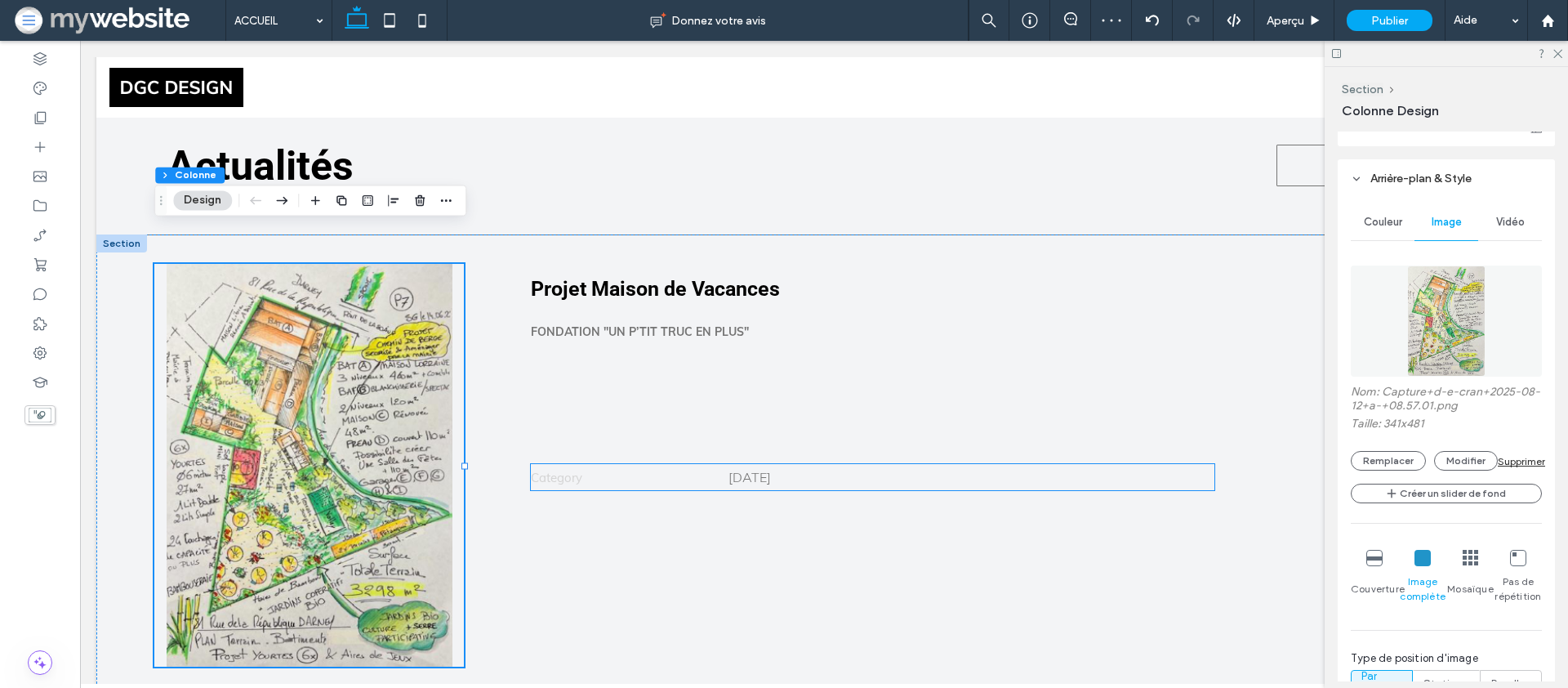
click at [567, 470] on span "Category" at bounding box center [557, 477] width 52 height 15
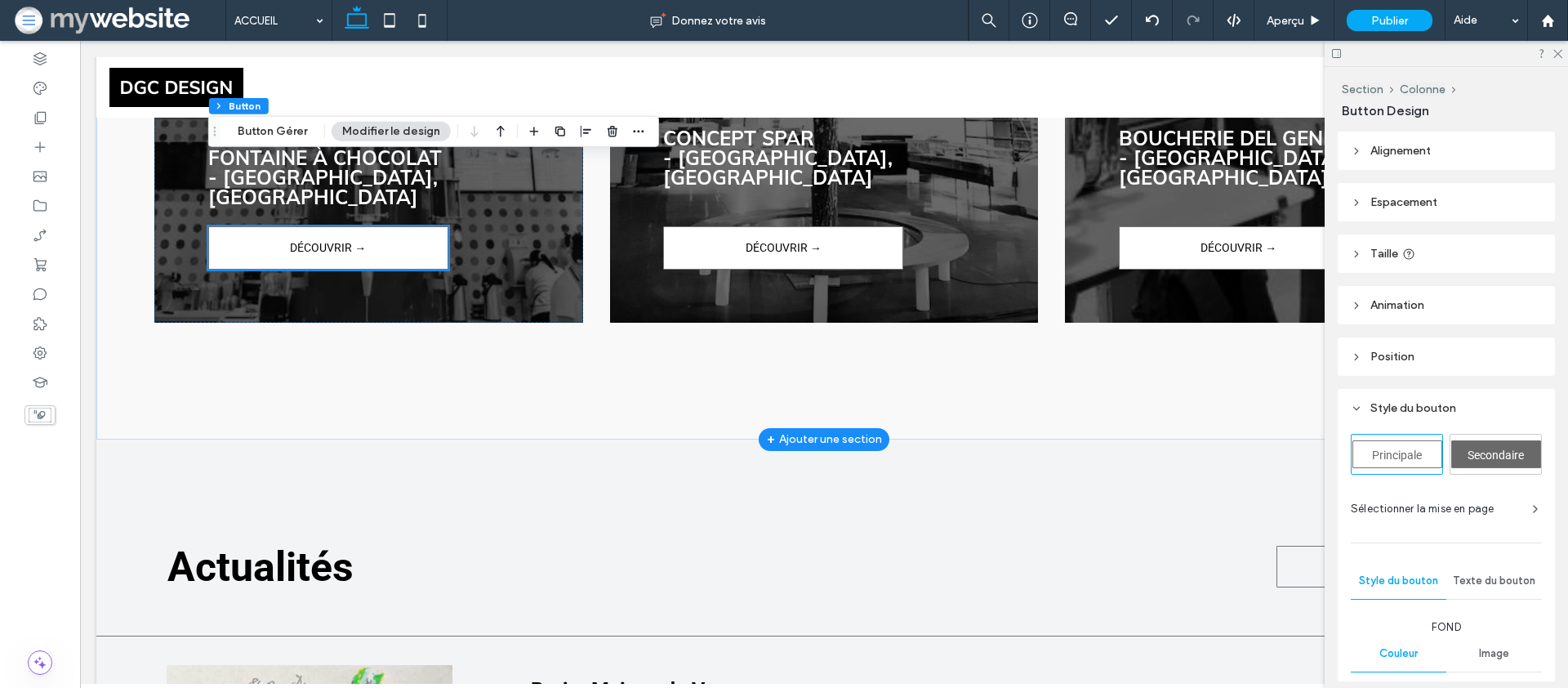
scroll to position [3347, 0]
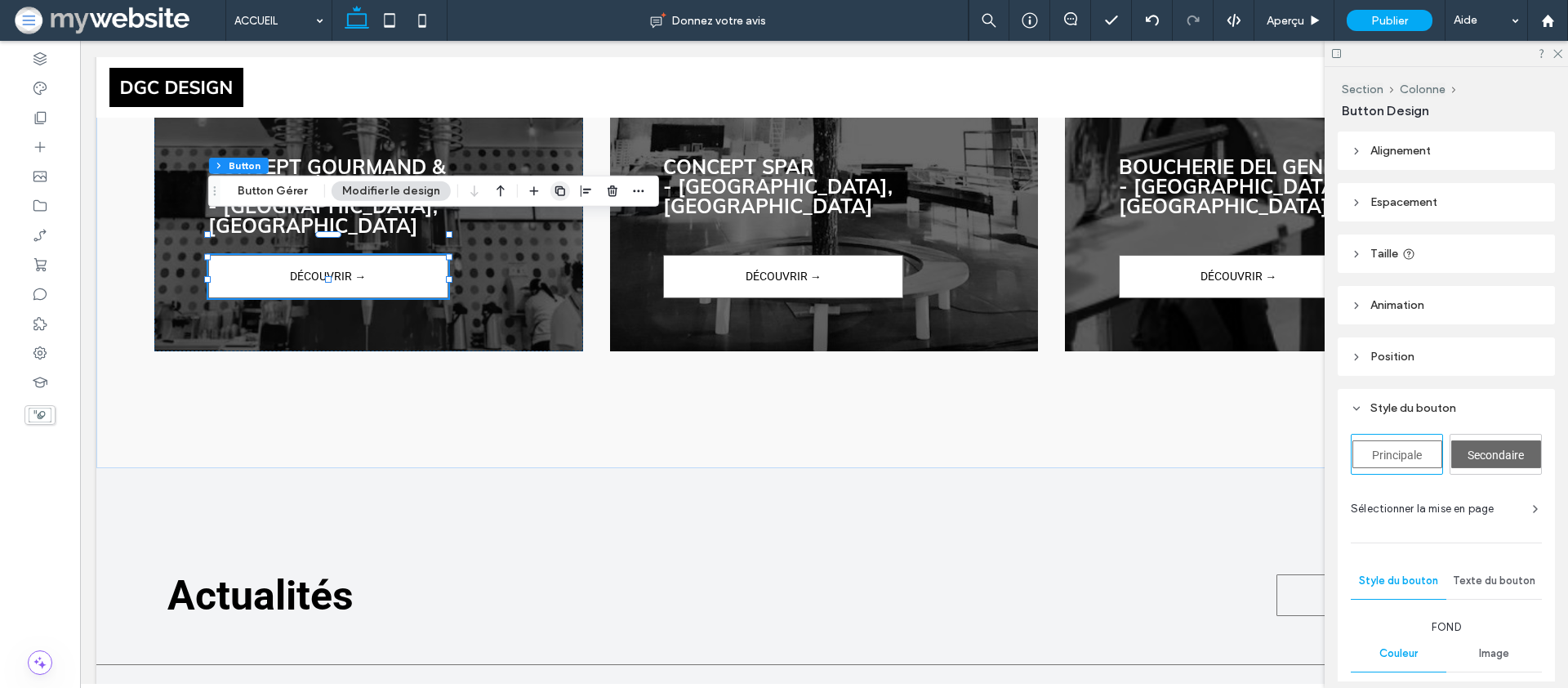
click at [556, 193] on icon "button" at bounding box center [560, 191] width 13 height 13
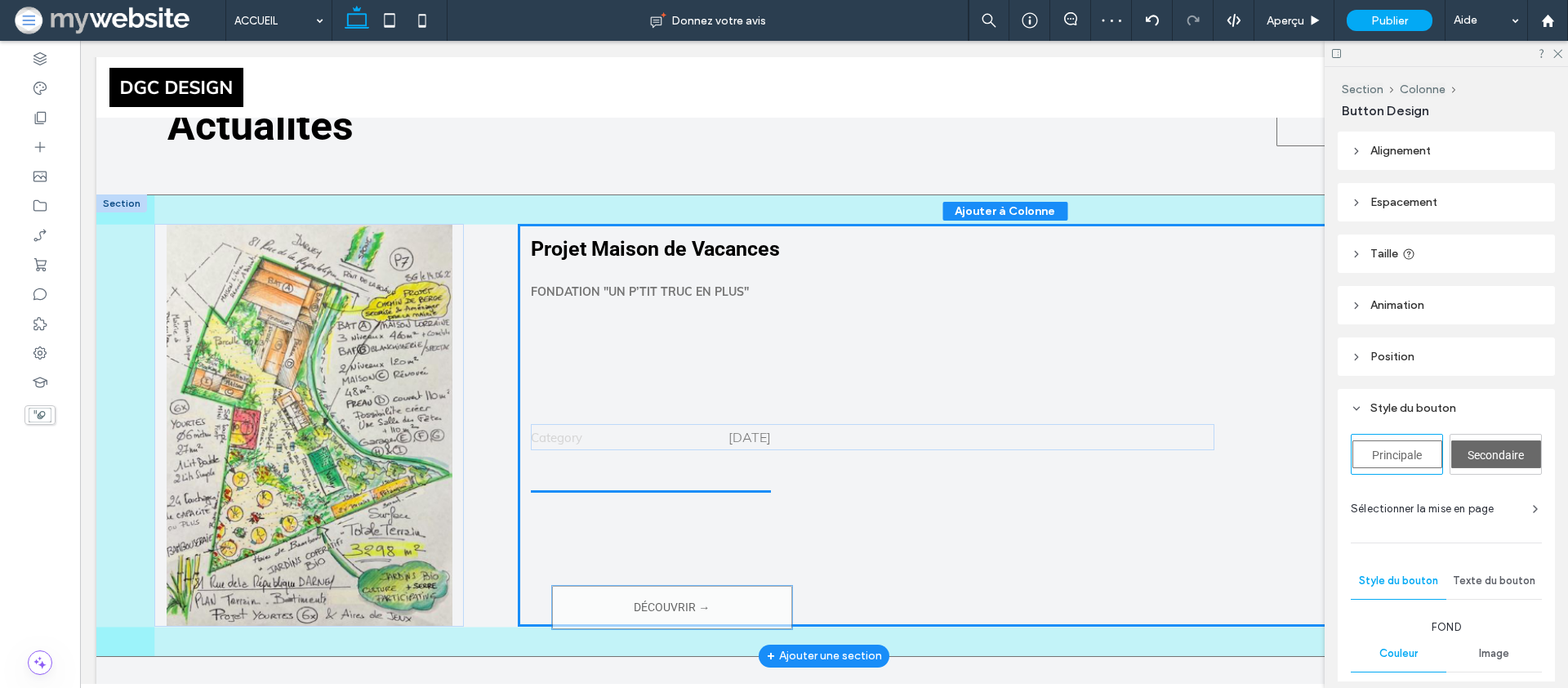
drag, startPoint x: 409, startPoint y: 347, endPoint x: 706, endPoint y: 578, distance: 376.3
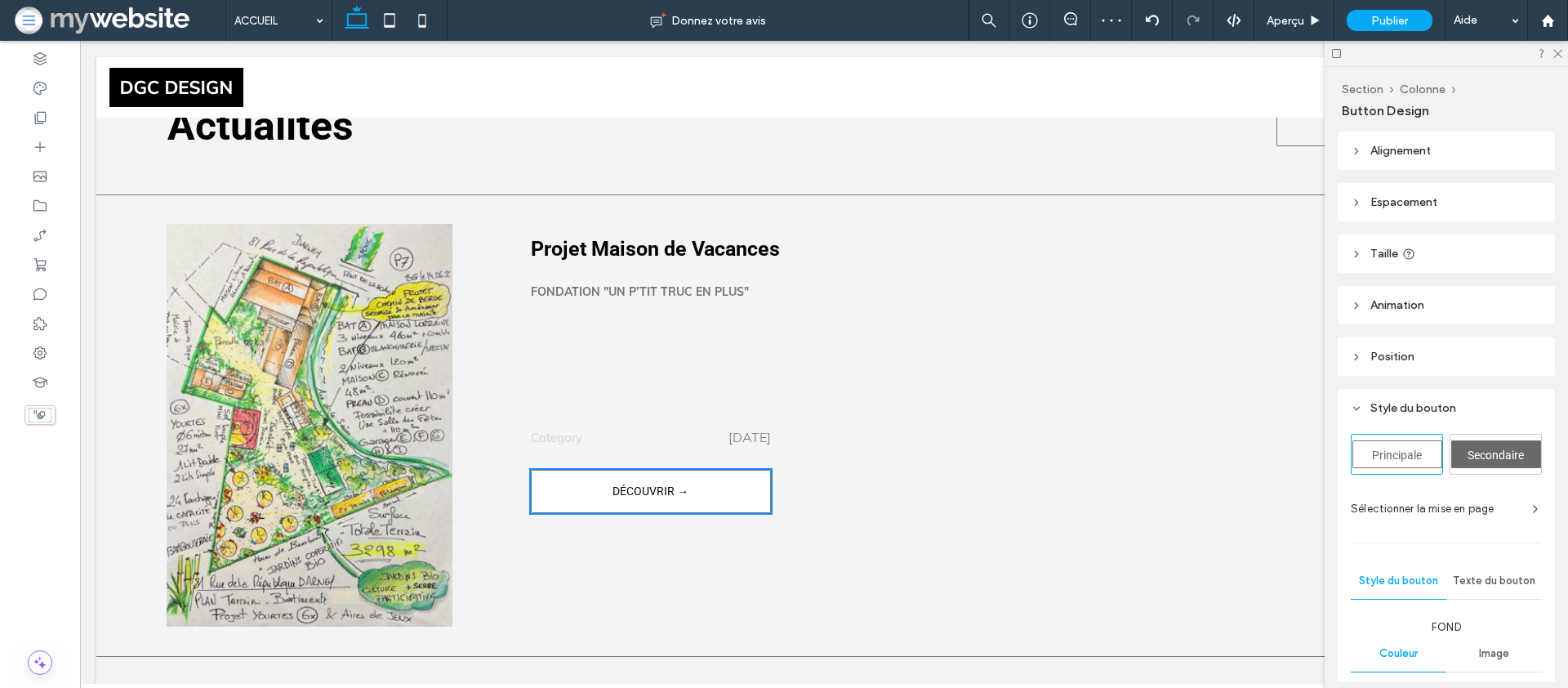
scroll to position [3821, 0]
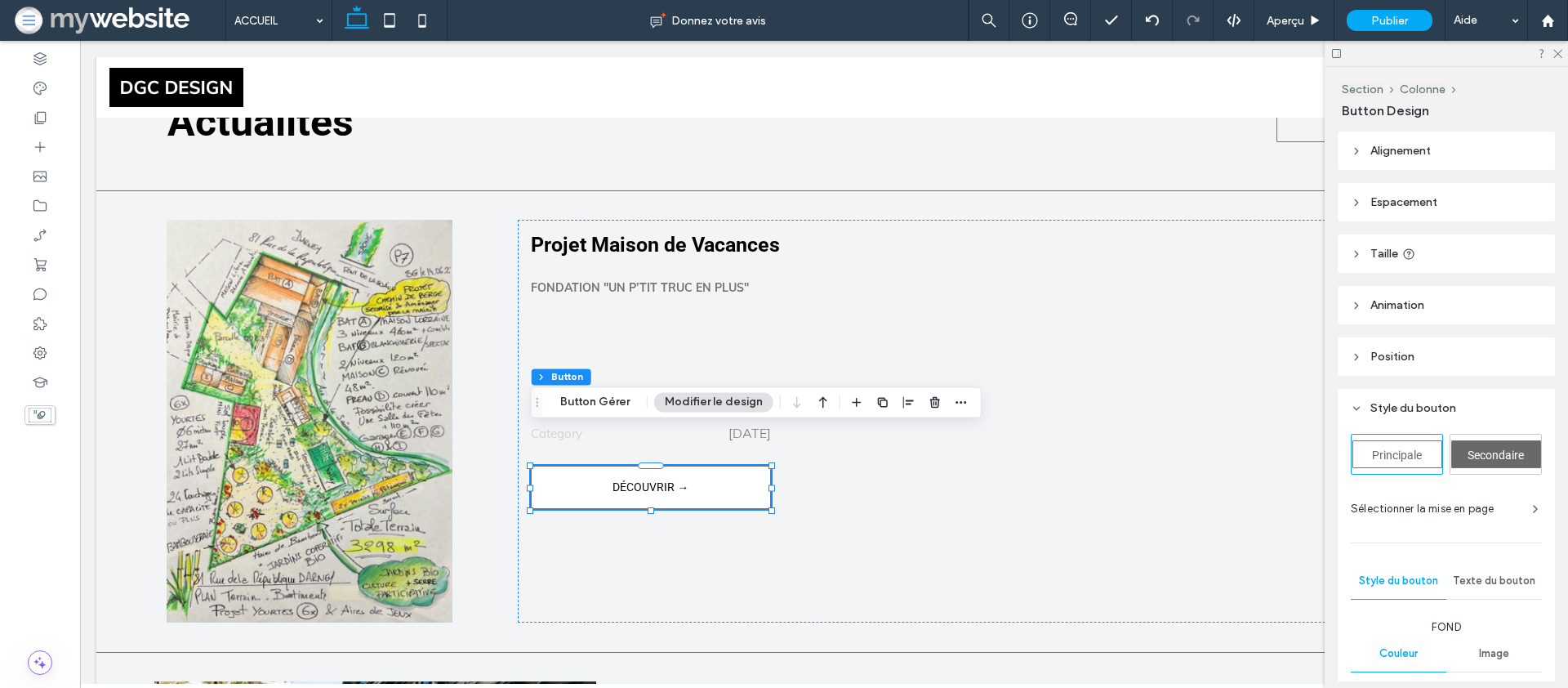
click at [1489, 436] on div "Secondaire" at bounding box center [1496, 454] width 91 height 39
click at [1493, 443] on div "Secondaire" at bounding box center [1496, 454] width 90 height 28
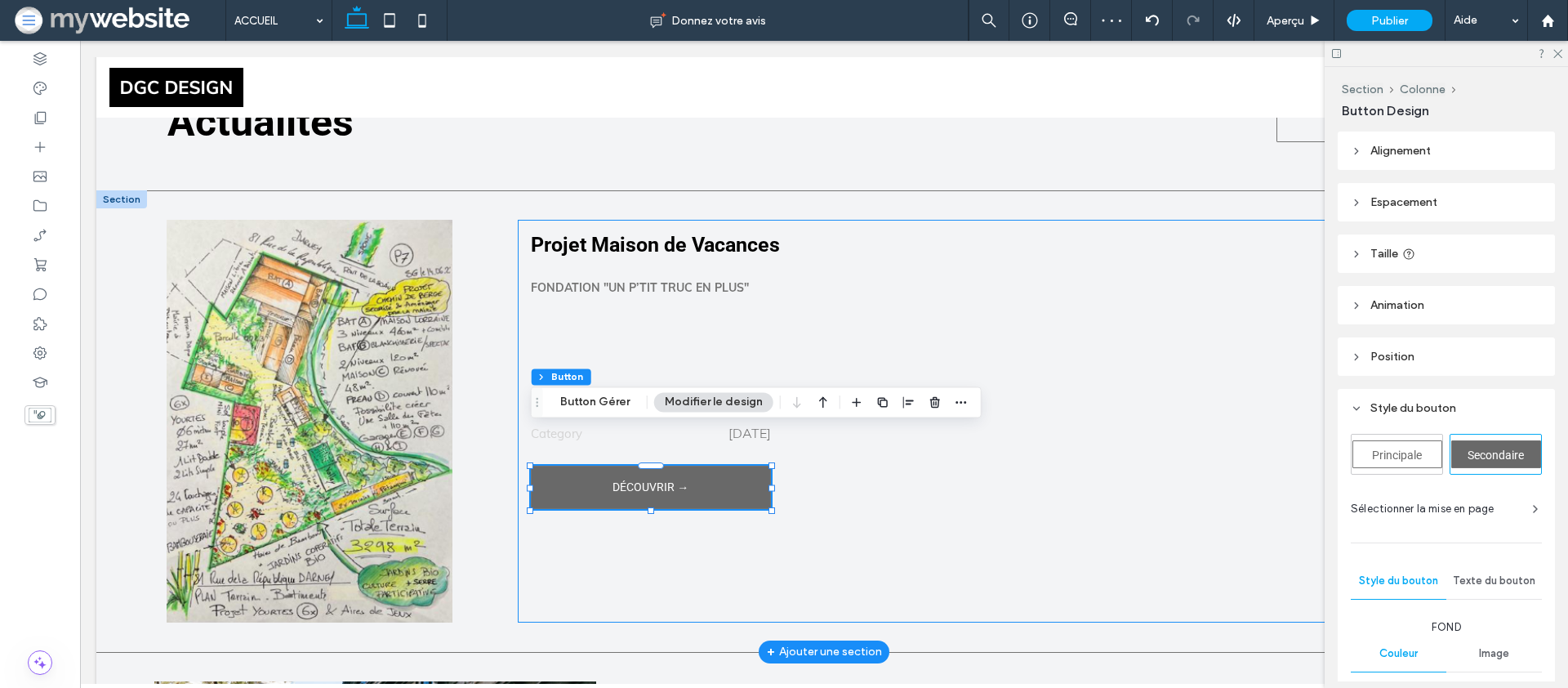
click at [601, 567] on div "Projet Maison de Vacances Fondation "Un P’tit Truc en Plus" Category 09.01.25 D…" at bounding box center [1005, 420] width 975 height 402
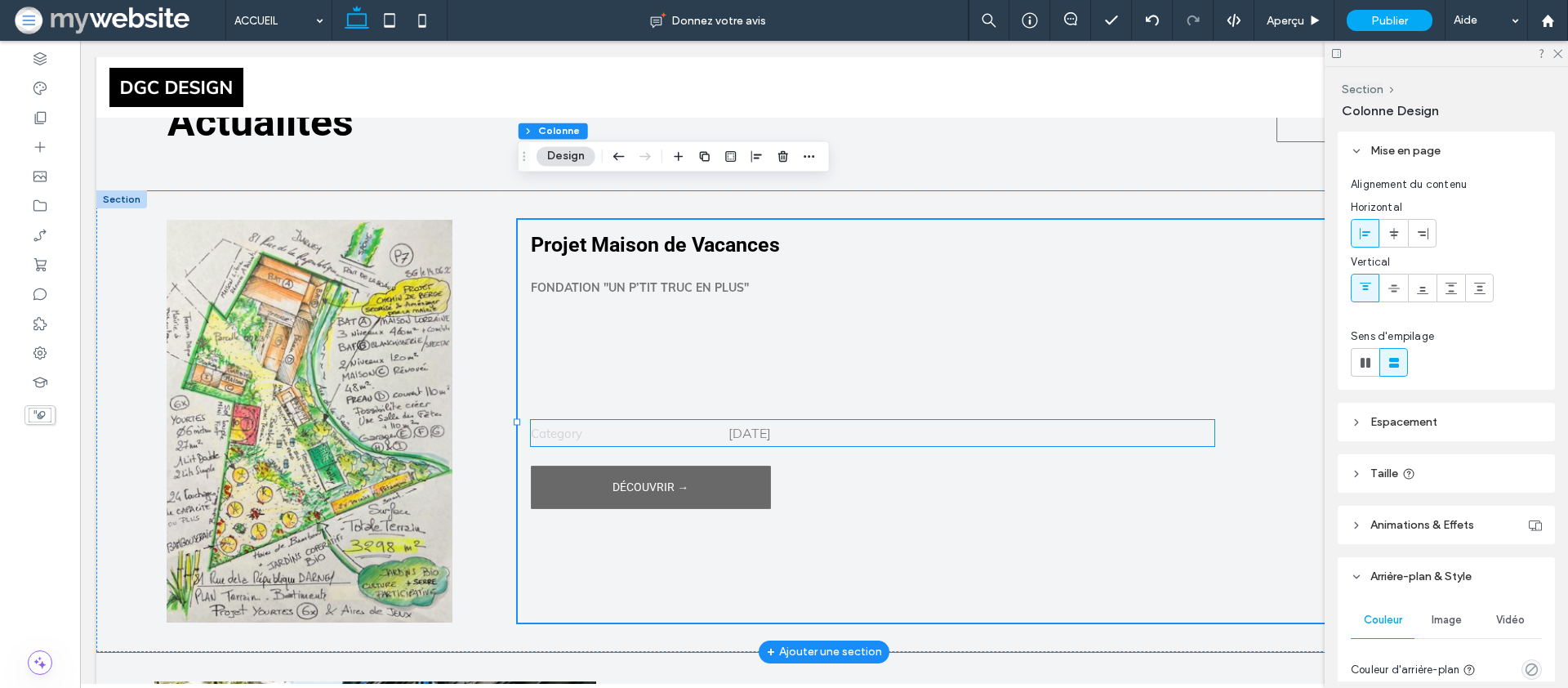
click at [556, 426] on span "Category" at bounding box center [557, 433] width 52 height 15
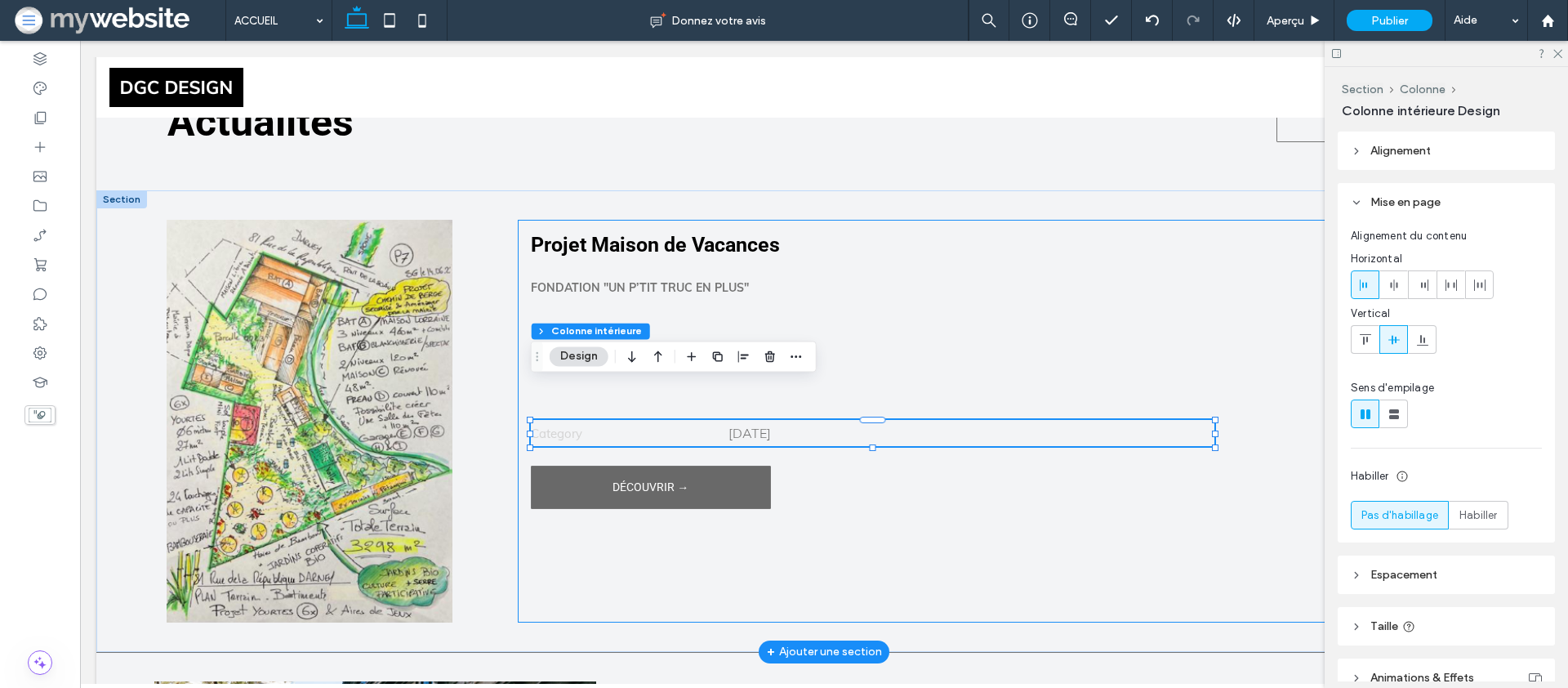
click at [761, 411] on div "Projet Maison de Vacances Fondation "Un P’tit Truc en Plus" Category 09.01.25 D…" at bounding box center [1005, 420] width 975 height 402
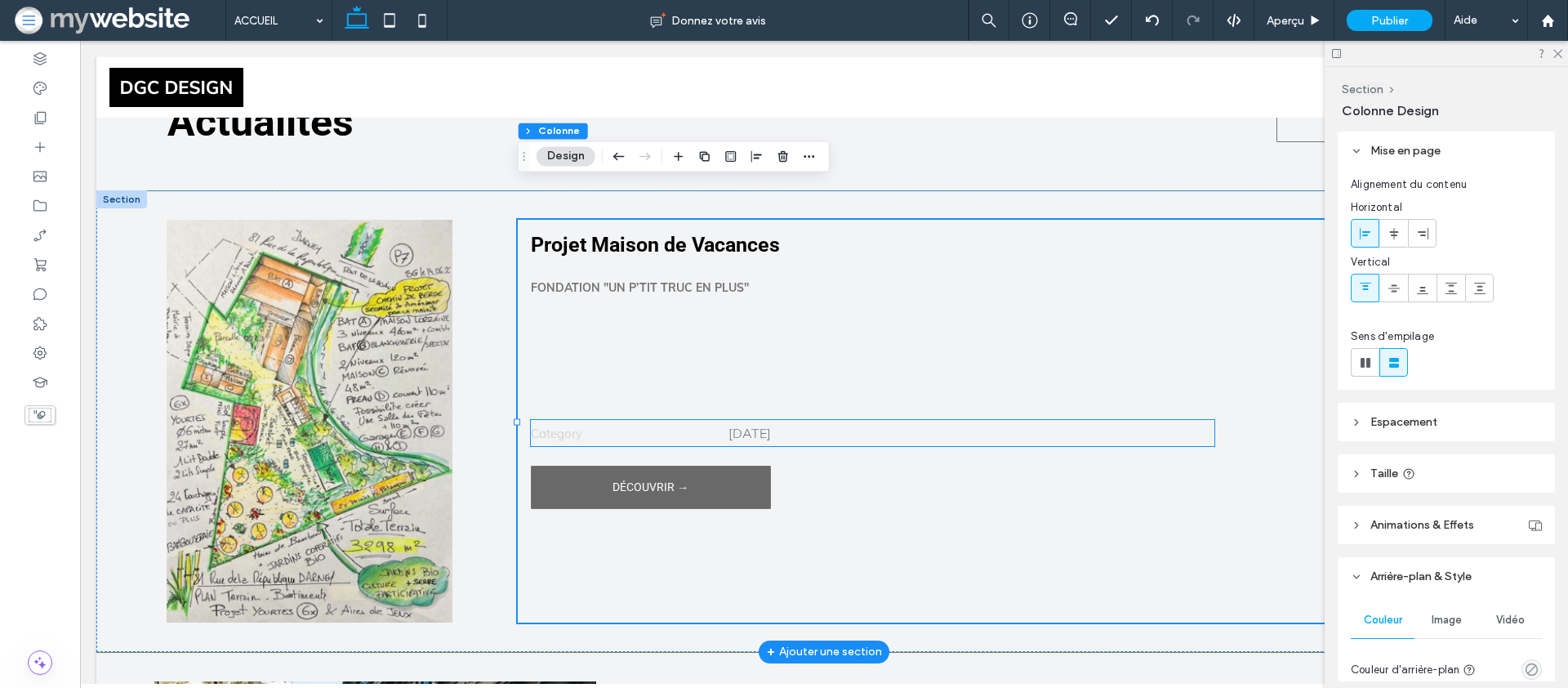
click at [755, 425] on span "09.01.25" at bounding box center [750, 433] width 43 height 16
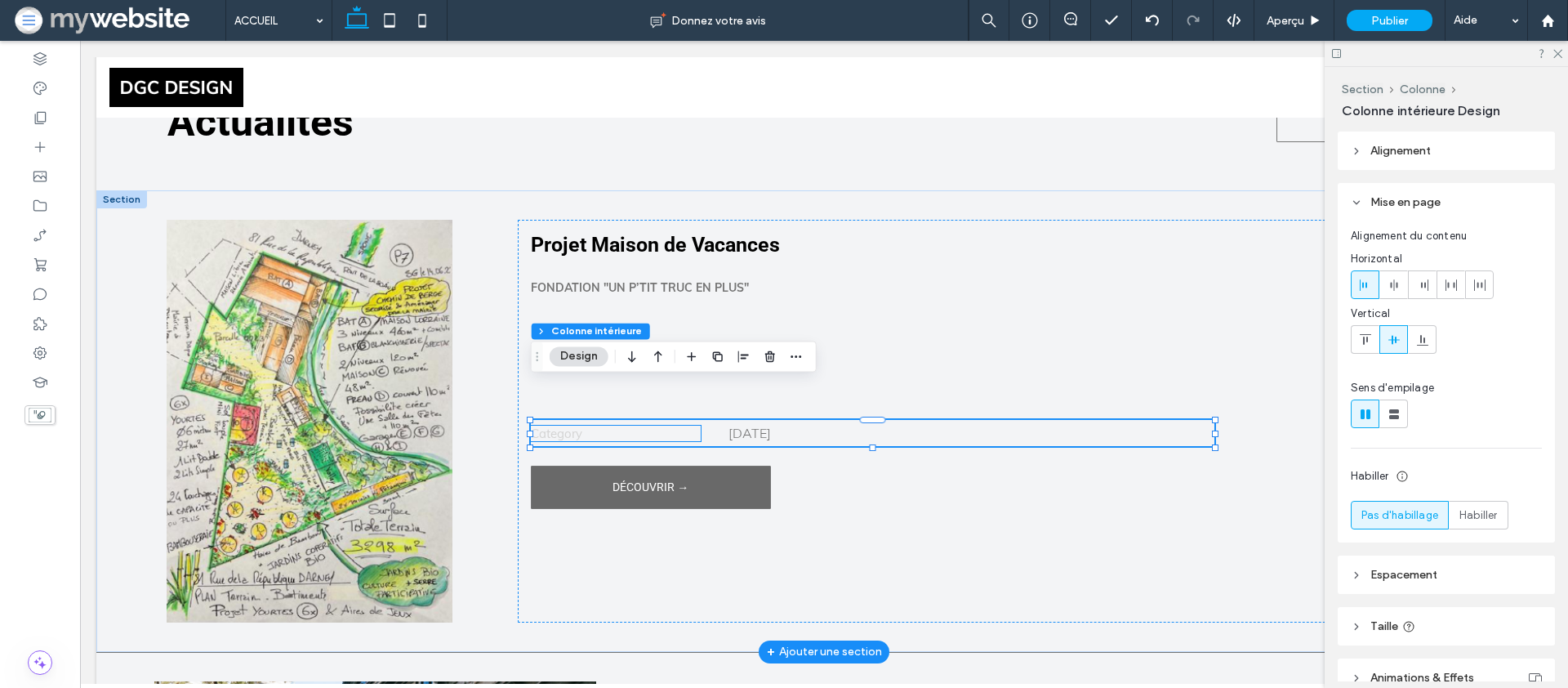
click at [567, 426] on span "Category" at bounding box center [557, 433] width 52 height 15
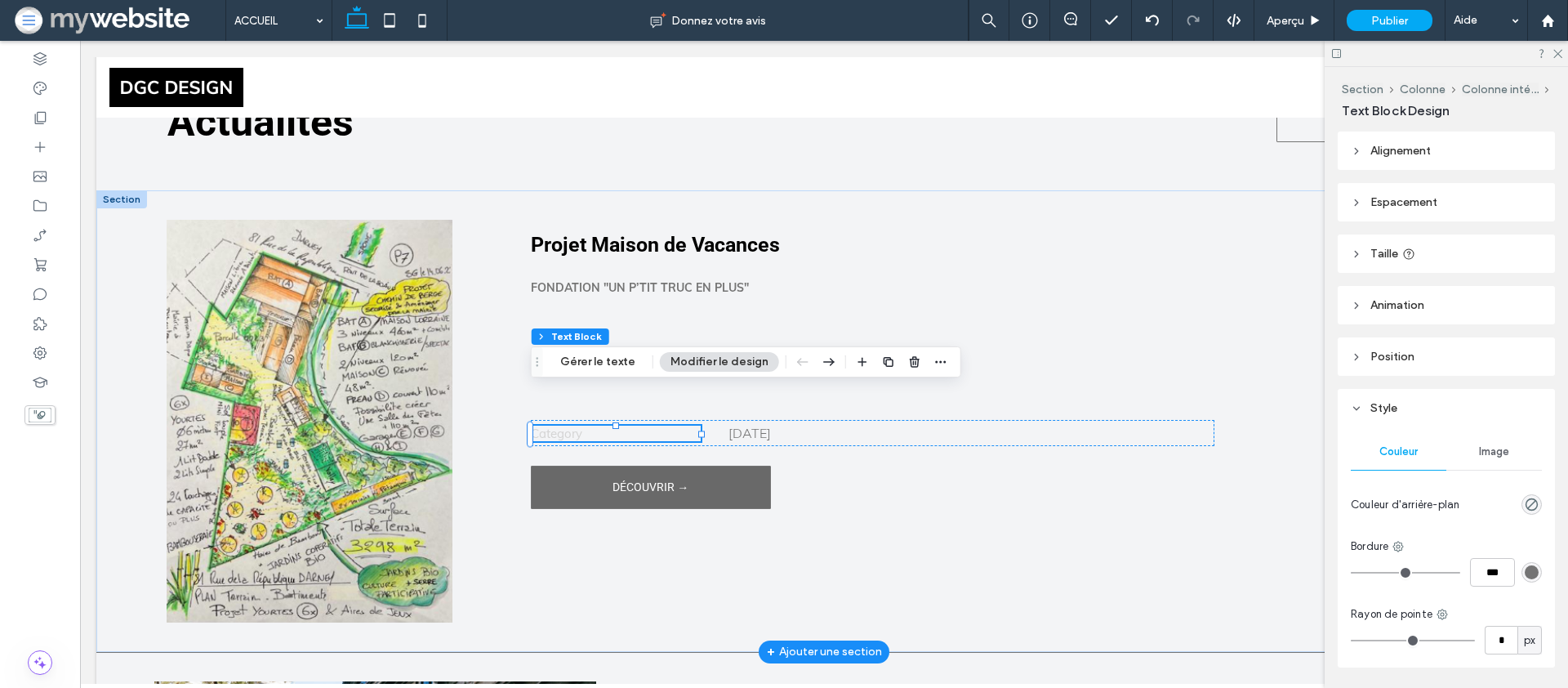
click at [674, 426] on h5 "Category" at bounding box center [615, 433] width 169 height 15
click at [674, 427] on h5 "********" at bounding box center [615, 433] width 169 height 13
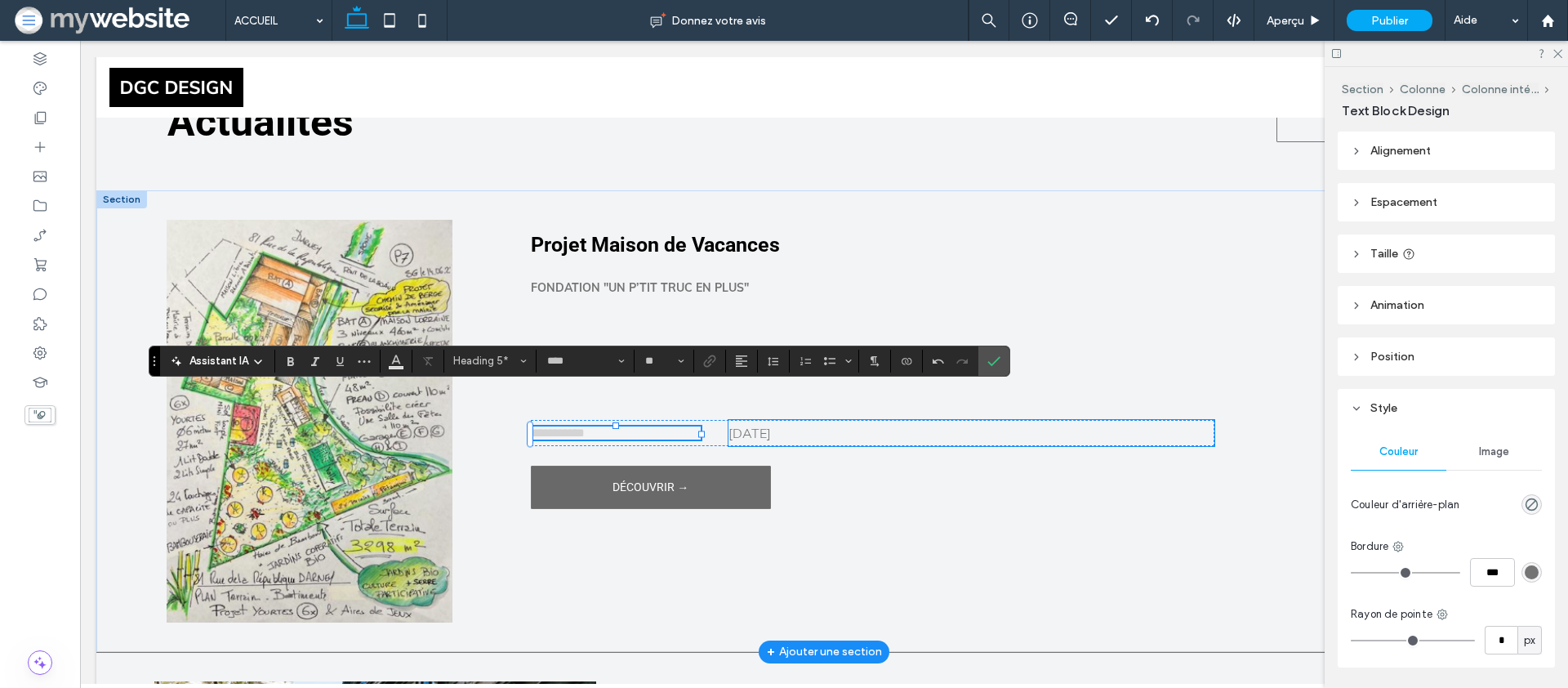
click at [764, 425] on span "09.01.25" at bounding box center [750, 433] width 43 height 16
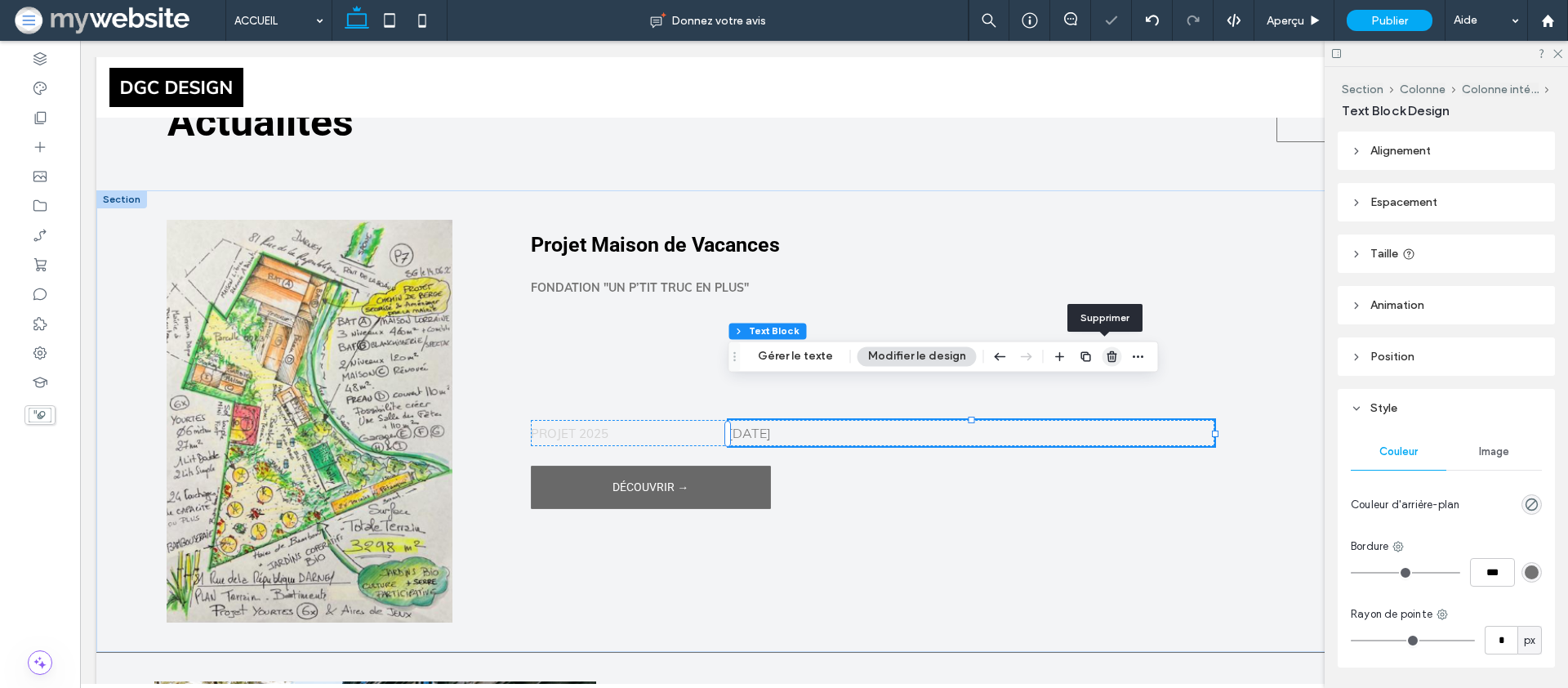
click at [1106, 354] on icon "button" at bounding box center [1112, 356] width 13 height 13
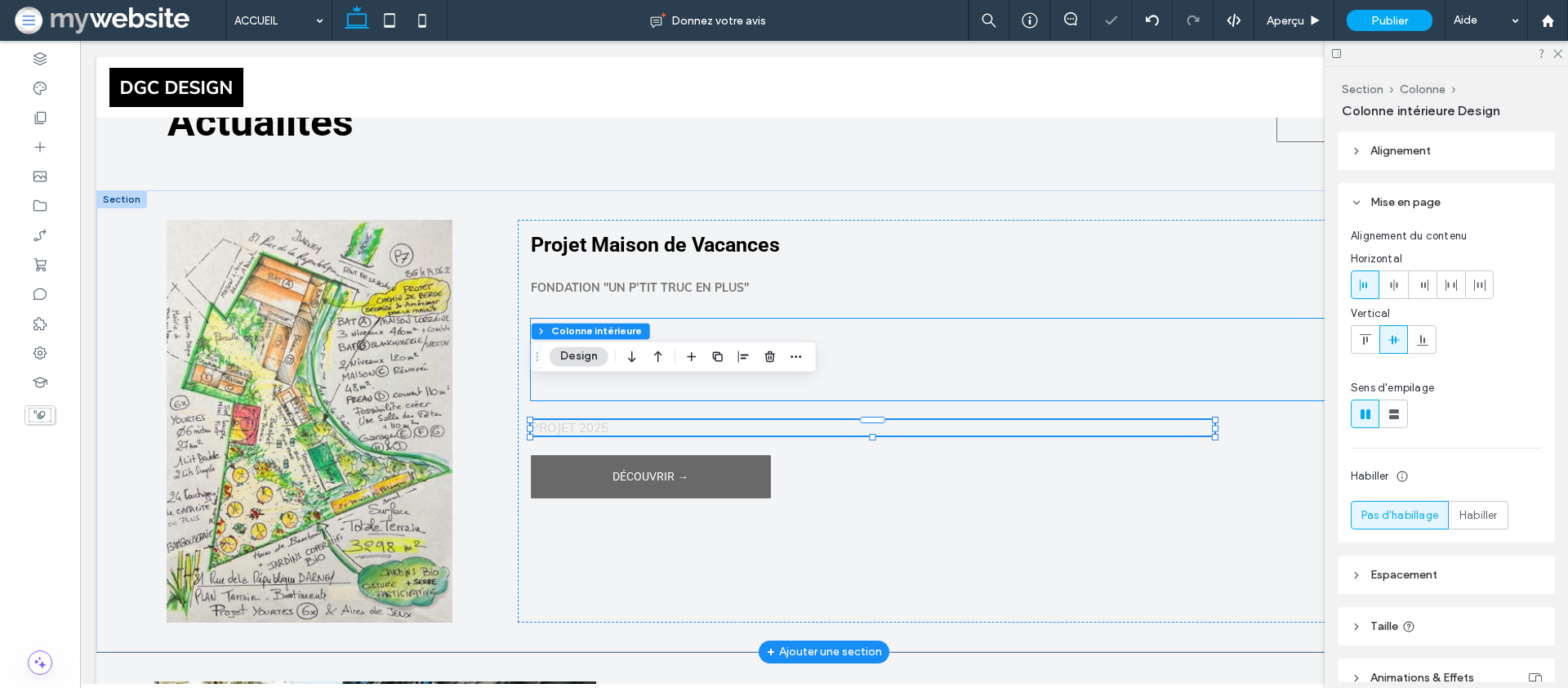
click at [675, 319] on div at bounding box center [1005, 360] width 949 height 82
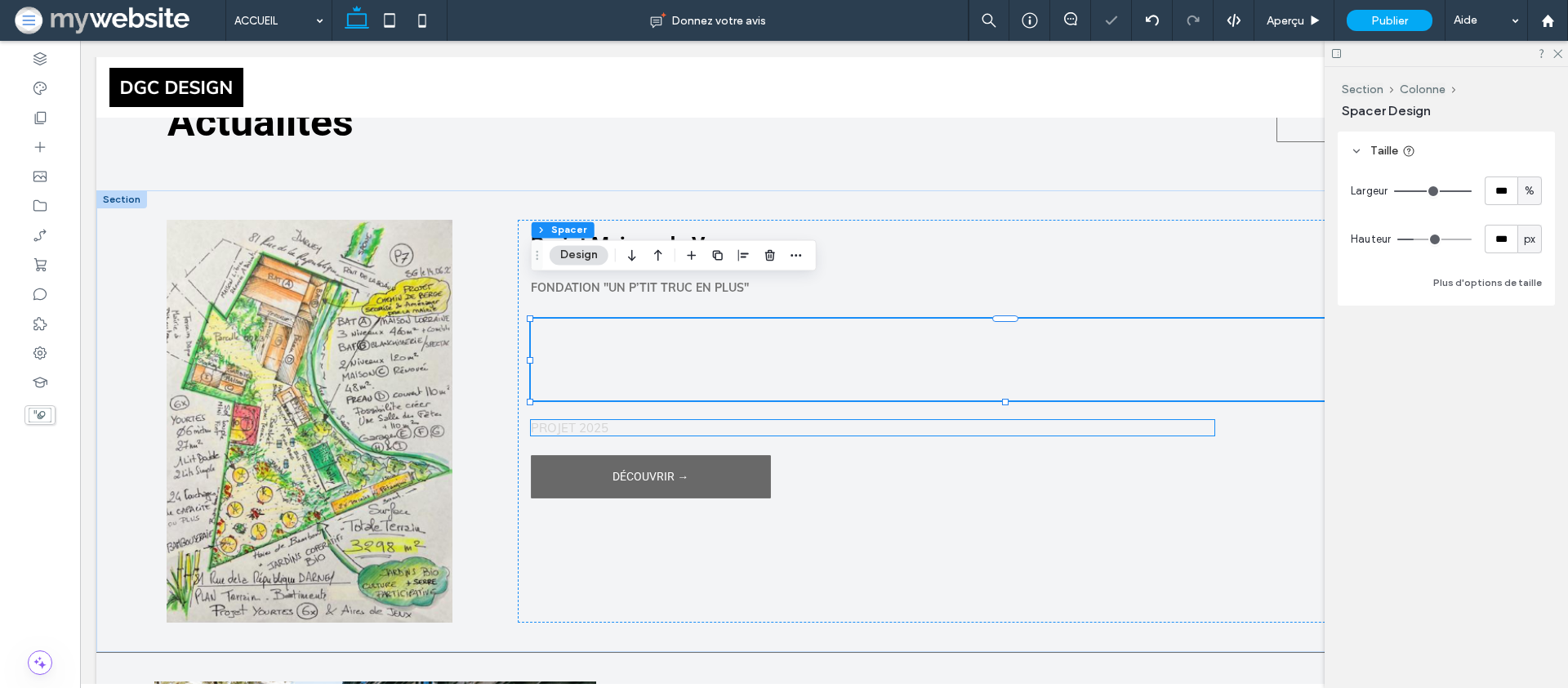
click at [568, 420] on span "PROJET 2025" at bounding box center [569, 427] width 78 height 15
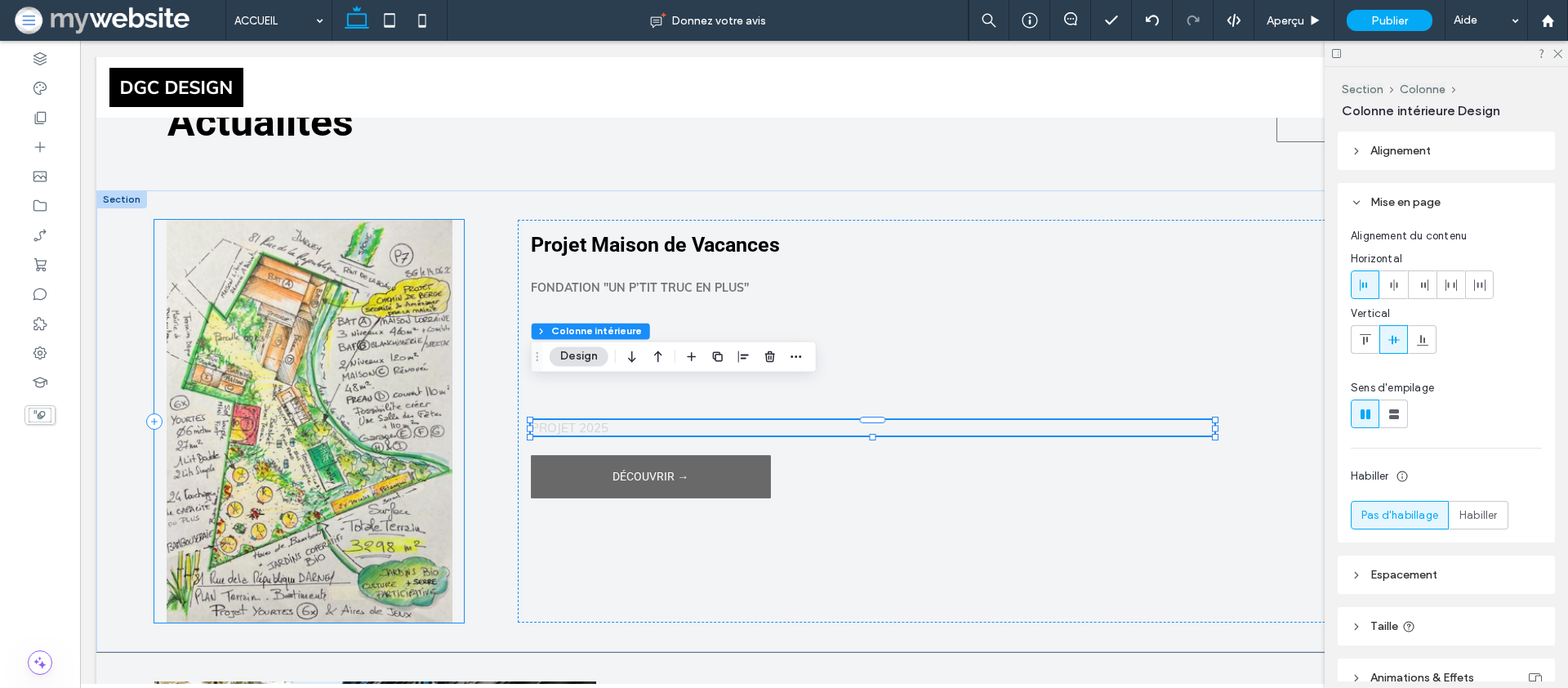
click at [384, 407] on div at bounding box center [309, 420] width 309 height 402
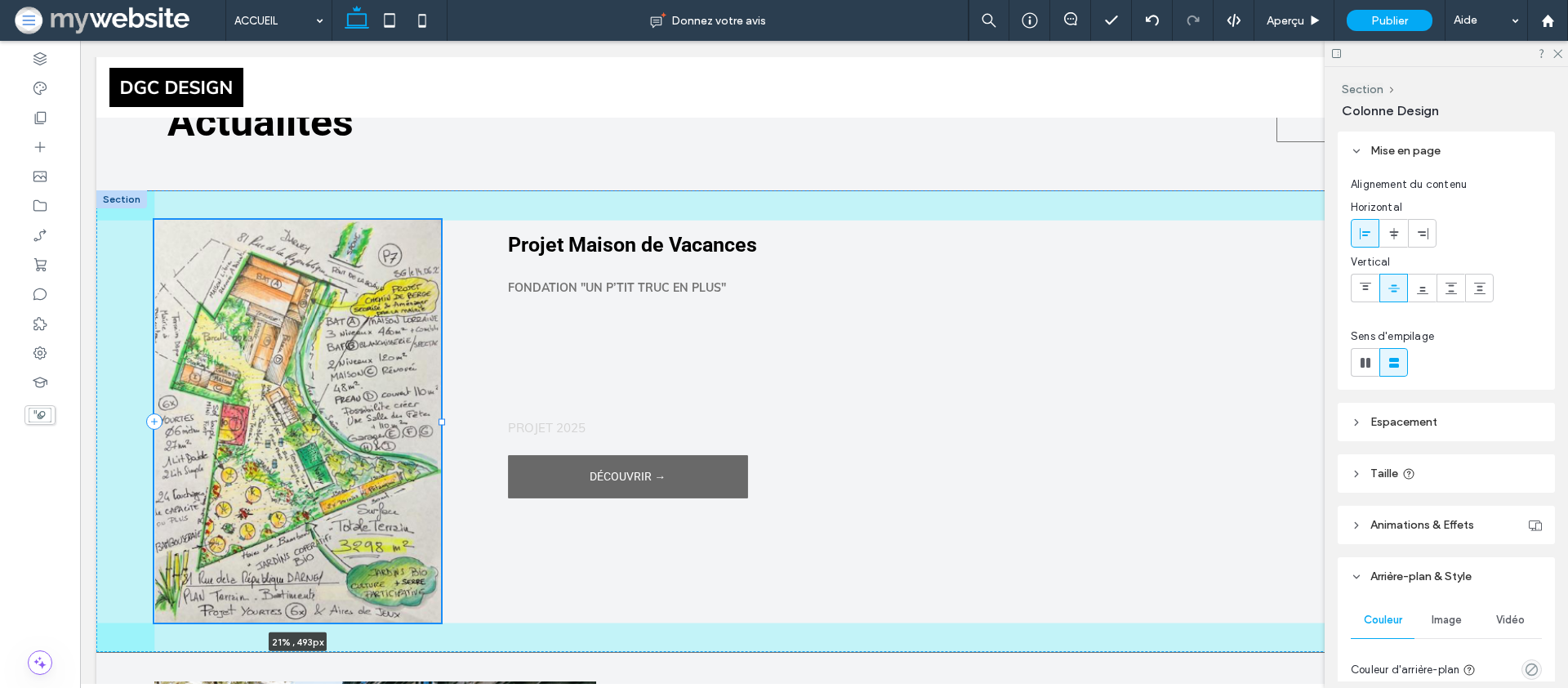
drag, startPoint x: 463, startPoint y: 385, endPoint x: 441, endPoint y: 384, distance: 22.0
click at [441, 419] on div at bounding box center [442, 421] width 6 height 6
type input "**"
type input "*****"
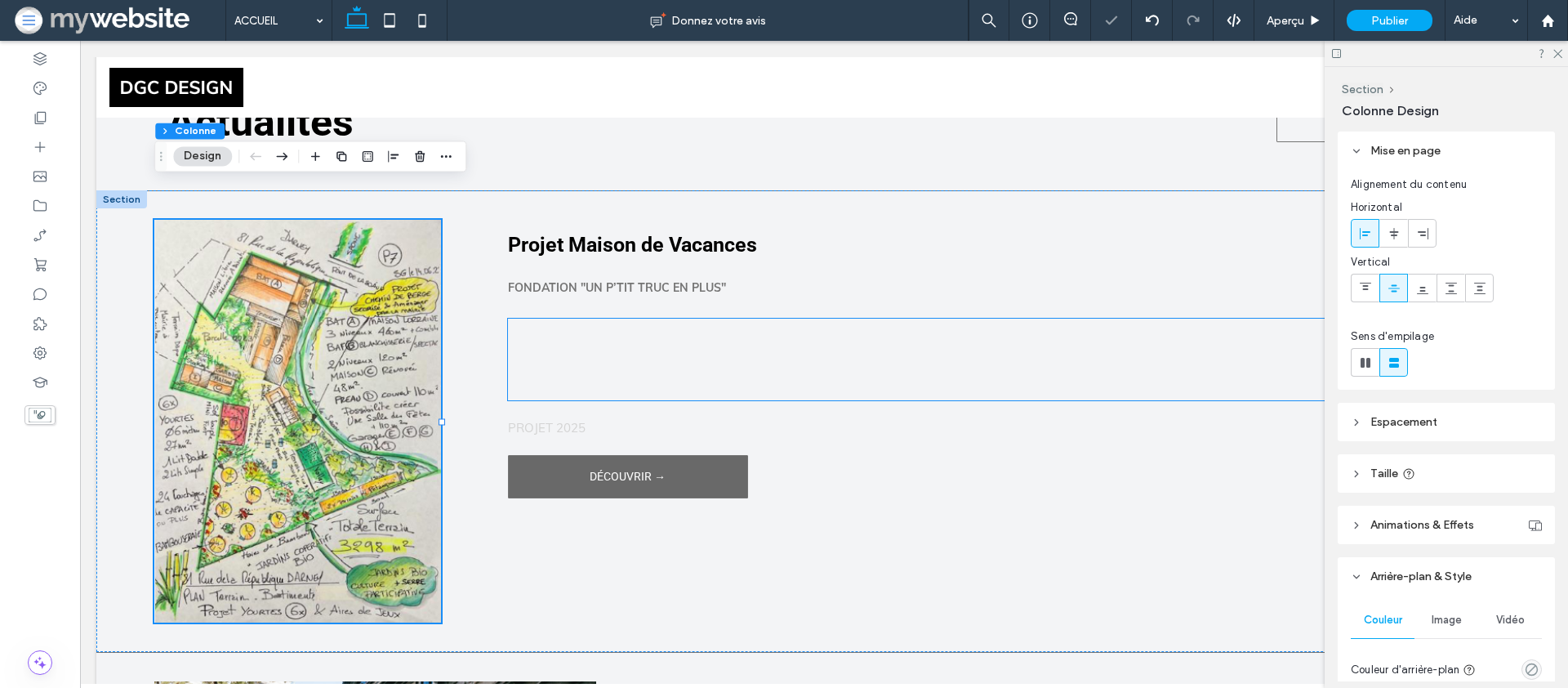
click at [561, 340] on div at bounding box center [994, 360] width 973 height 82
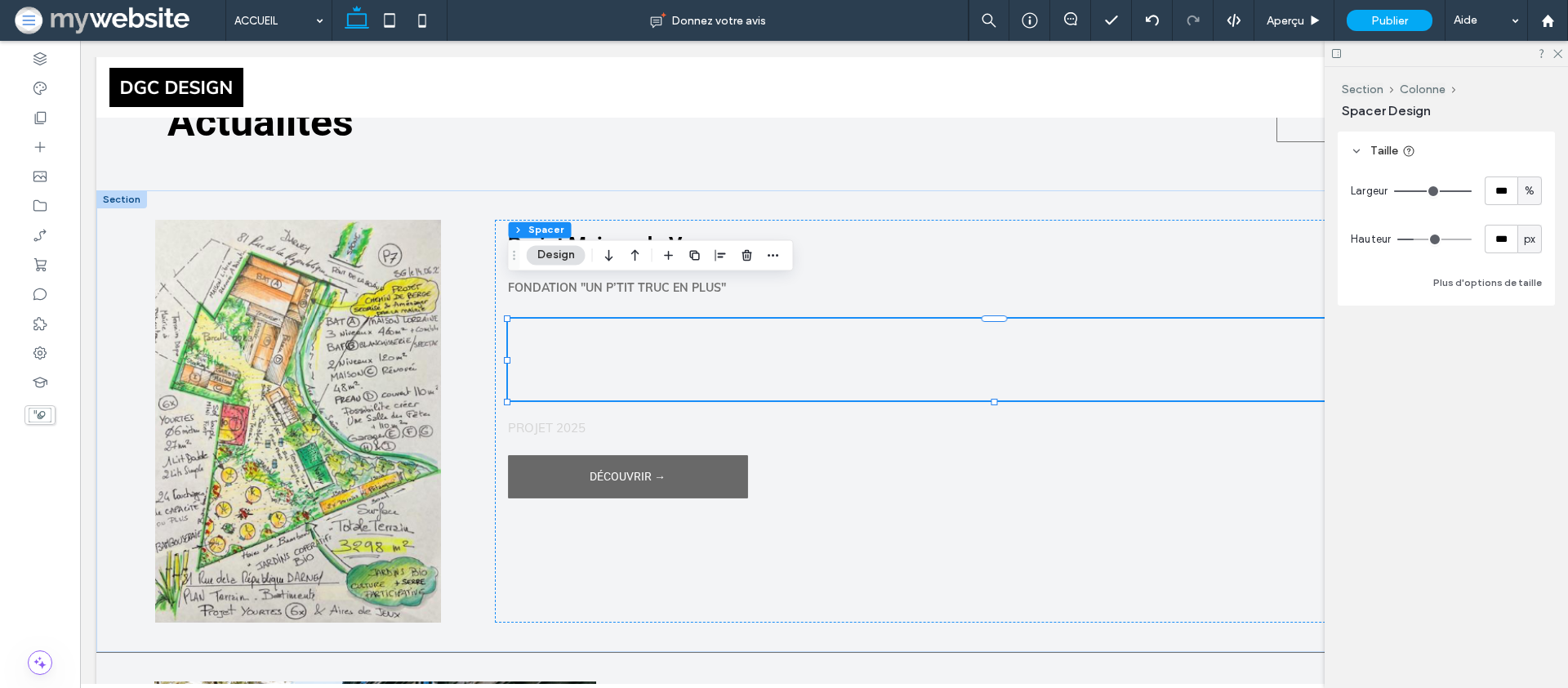
click at [698, 332] on div at bounding box center [994, 360] width 973 height 82
click at [33, 143] on icon at bounding box center [40, 147] width 16 height 16
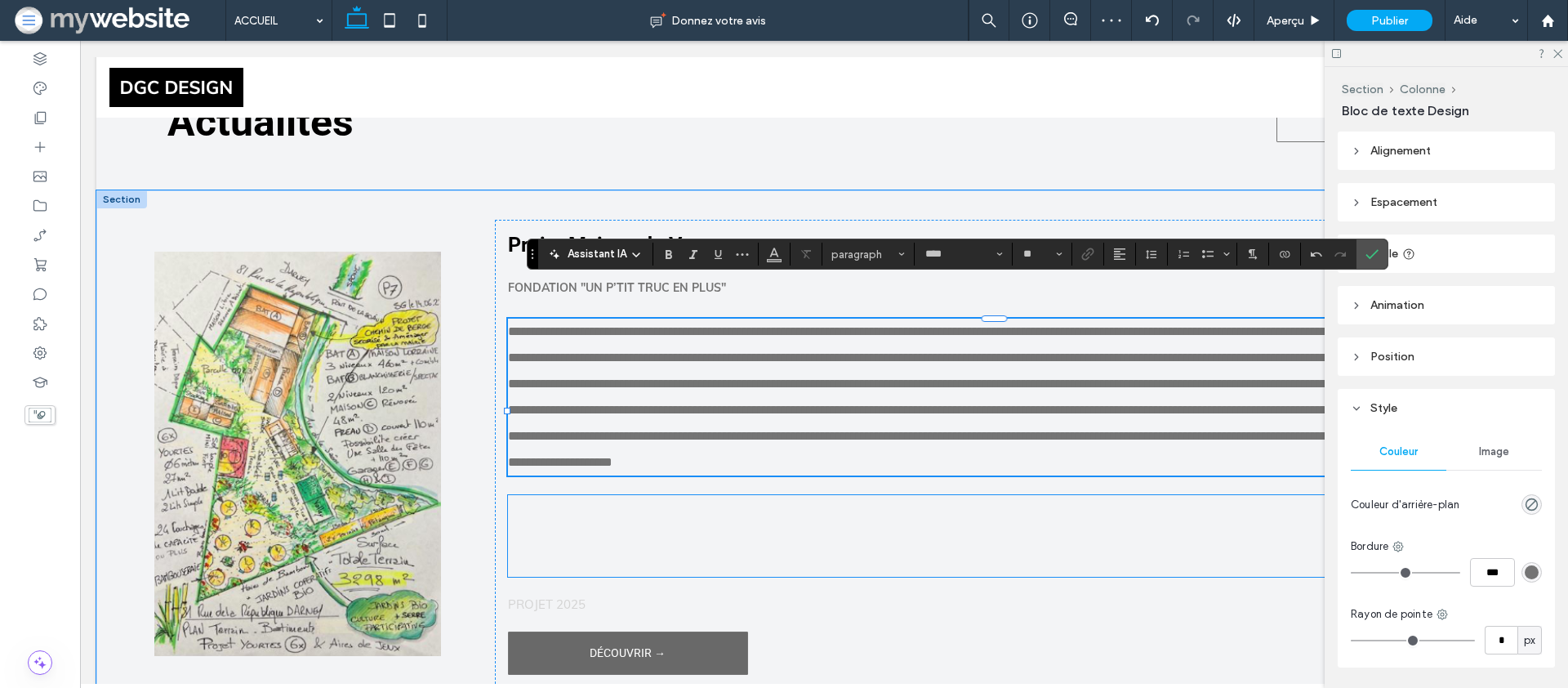
click at [631, 518] on div at bounding box center [994, 536] width 973 height 82
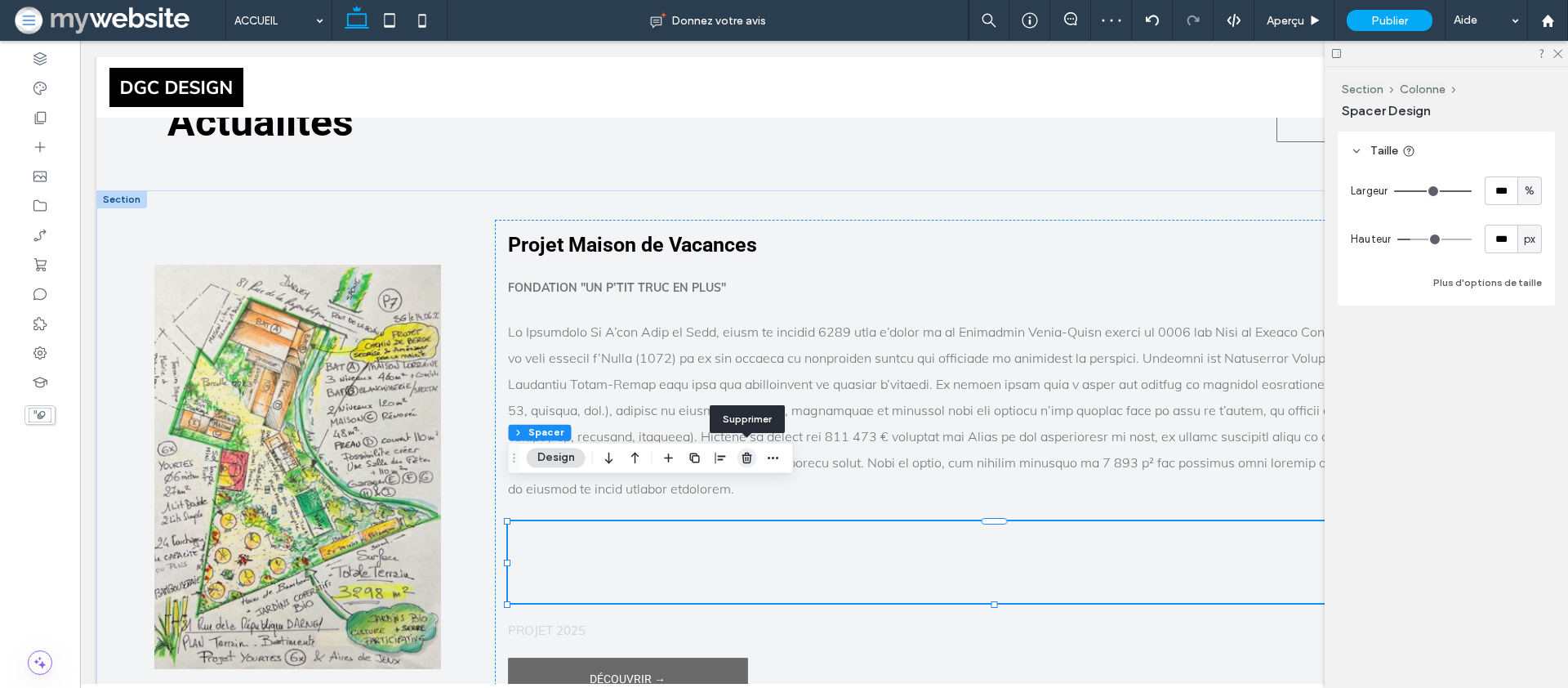
click at [751, 461] on use "button" at bounding box center [747, 458] width 10 height 11
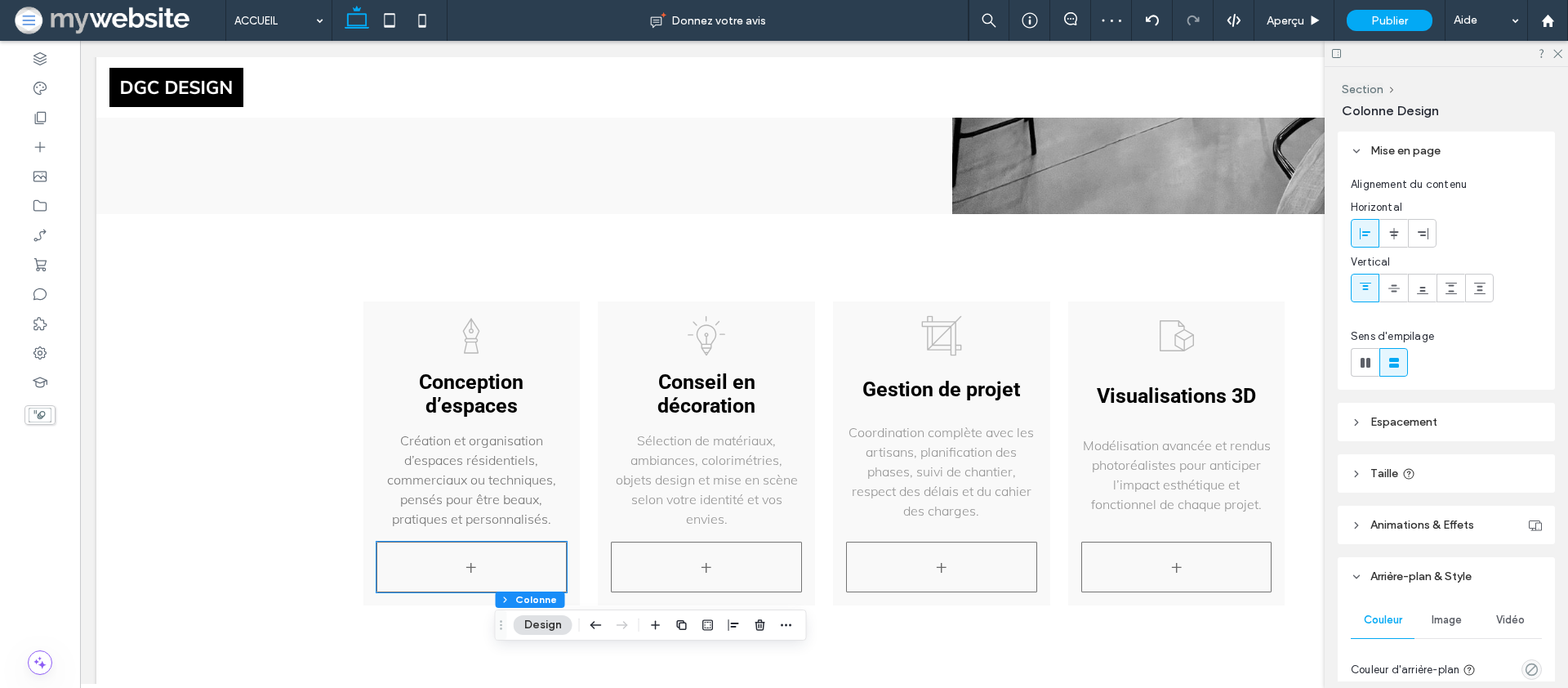
scroll to position [2090, 0]
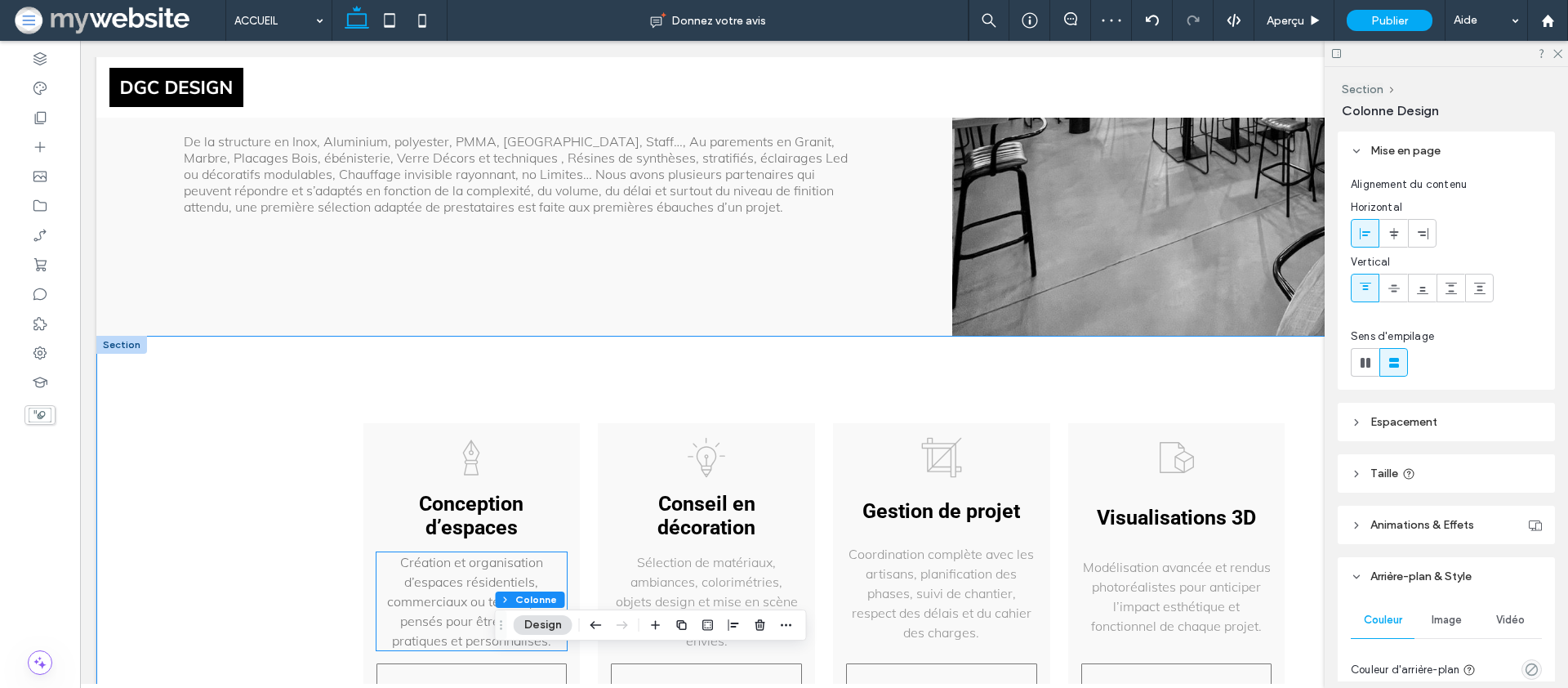
click at [442, 554] on span "Création et organisation d’espaces résidentiels, commerciaux ou techniques, pen…" at bounding box center [472, 601] width 169 height 95
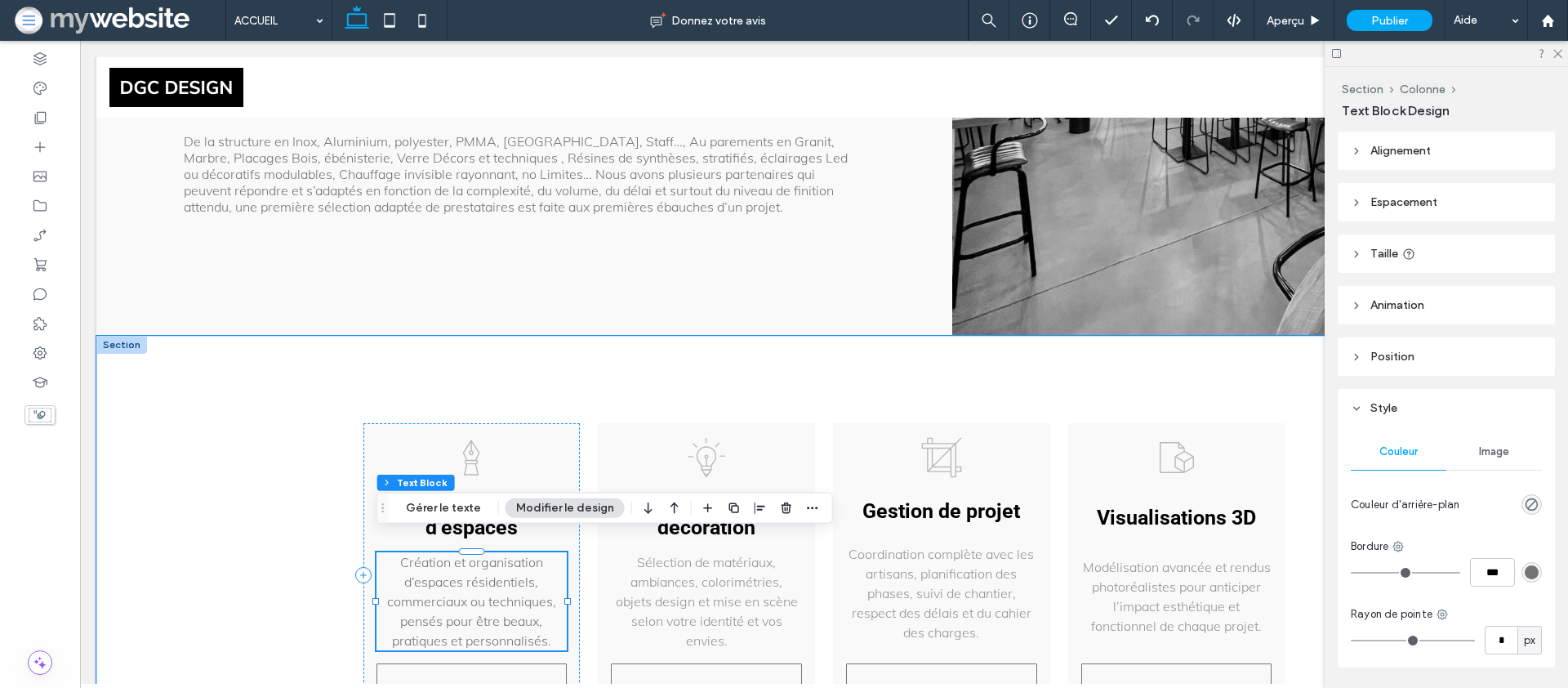
click at [442, 554] on span "Création et organisation d’espaces résidentiels, commerciaux ou techniques, pen…" at bounding box center [472, 601] width 169 height 95
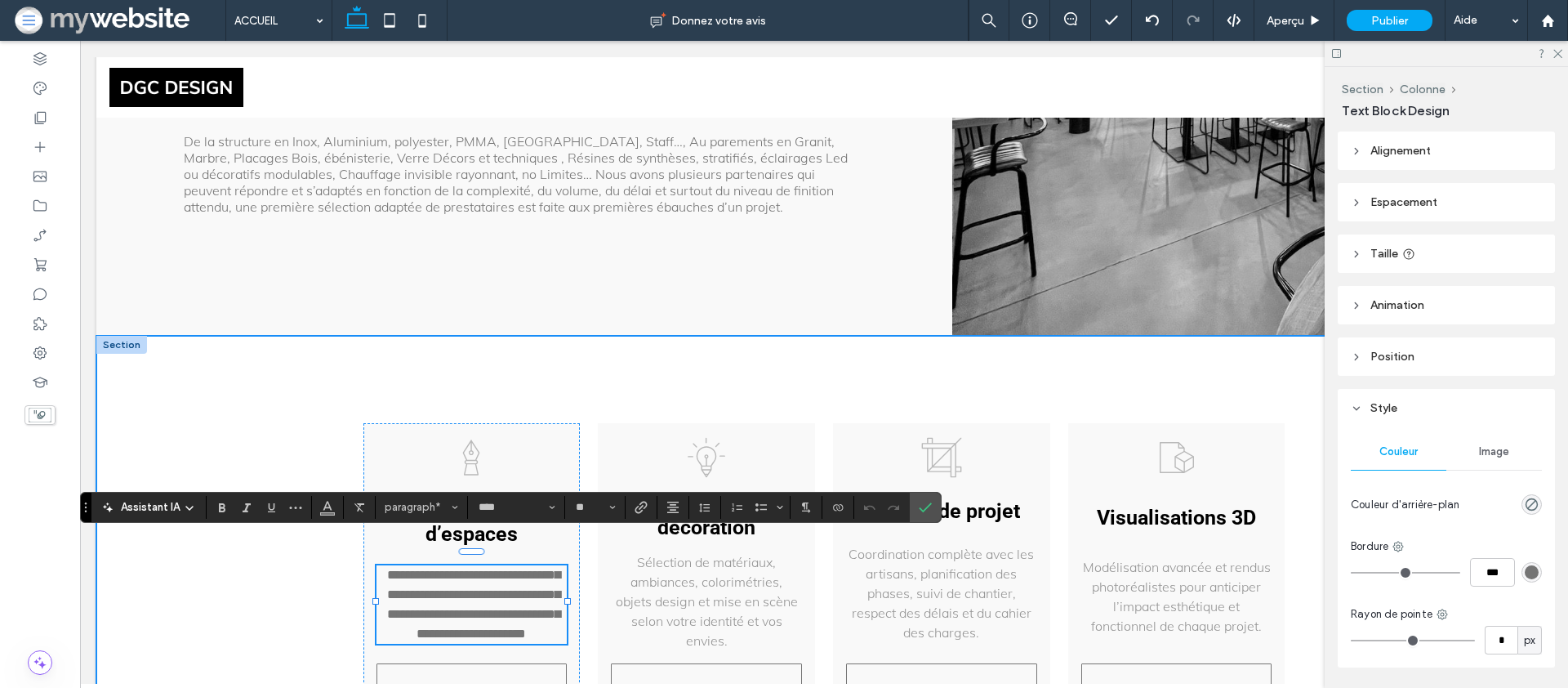
click at [268, 567] on div "**********" at bounding box center [824, 575] width 1456 height 479
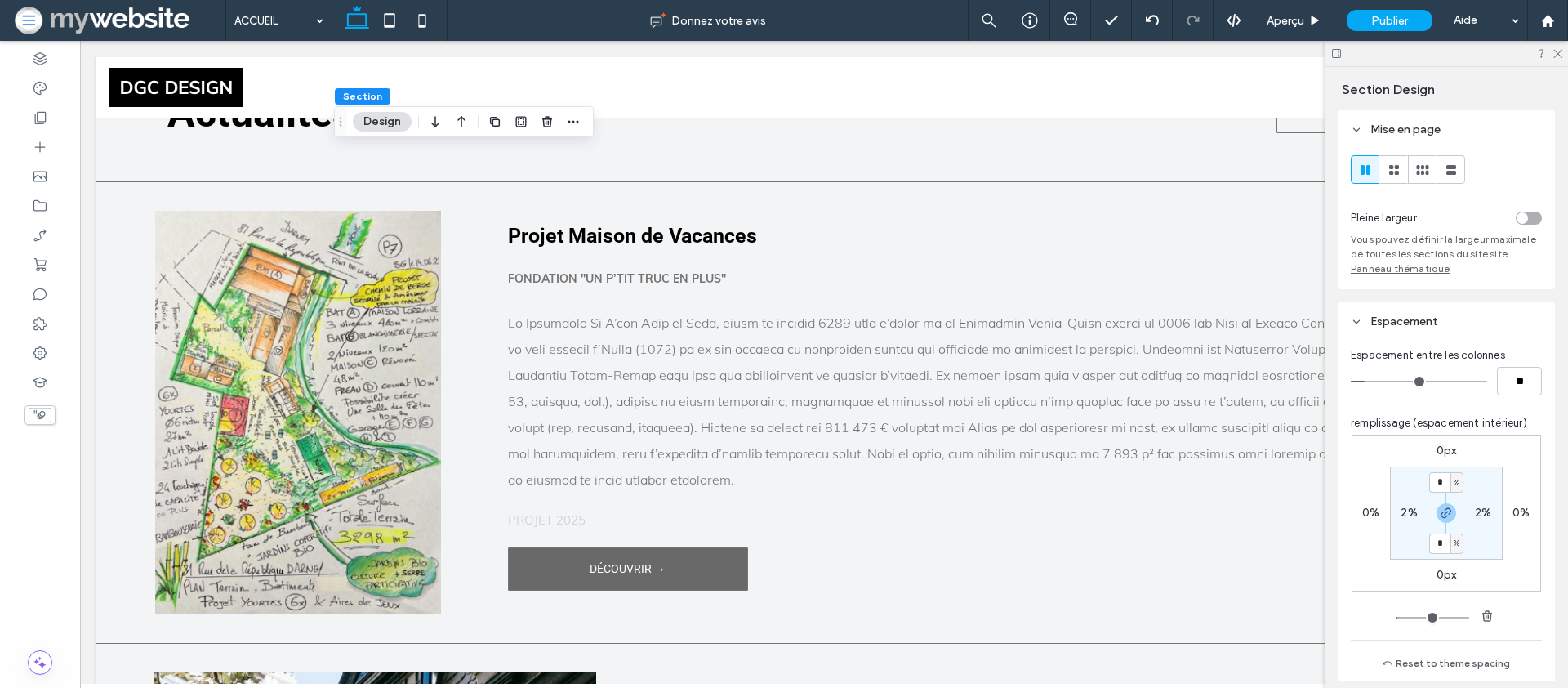
scroll to position [3864, 0]
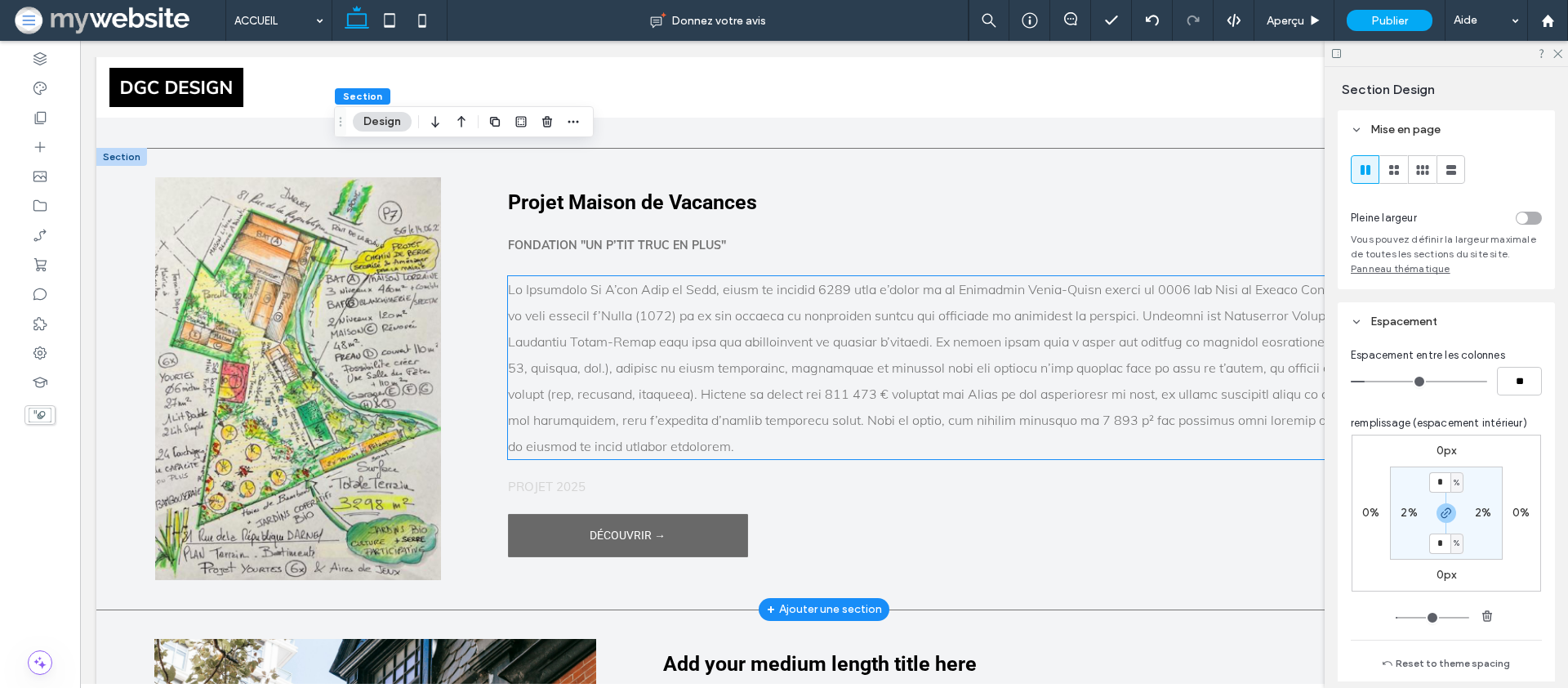
click at [594, 359] on span at bounding box center [988, 368] width 960 height 173
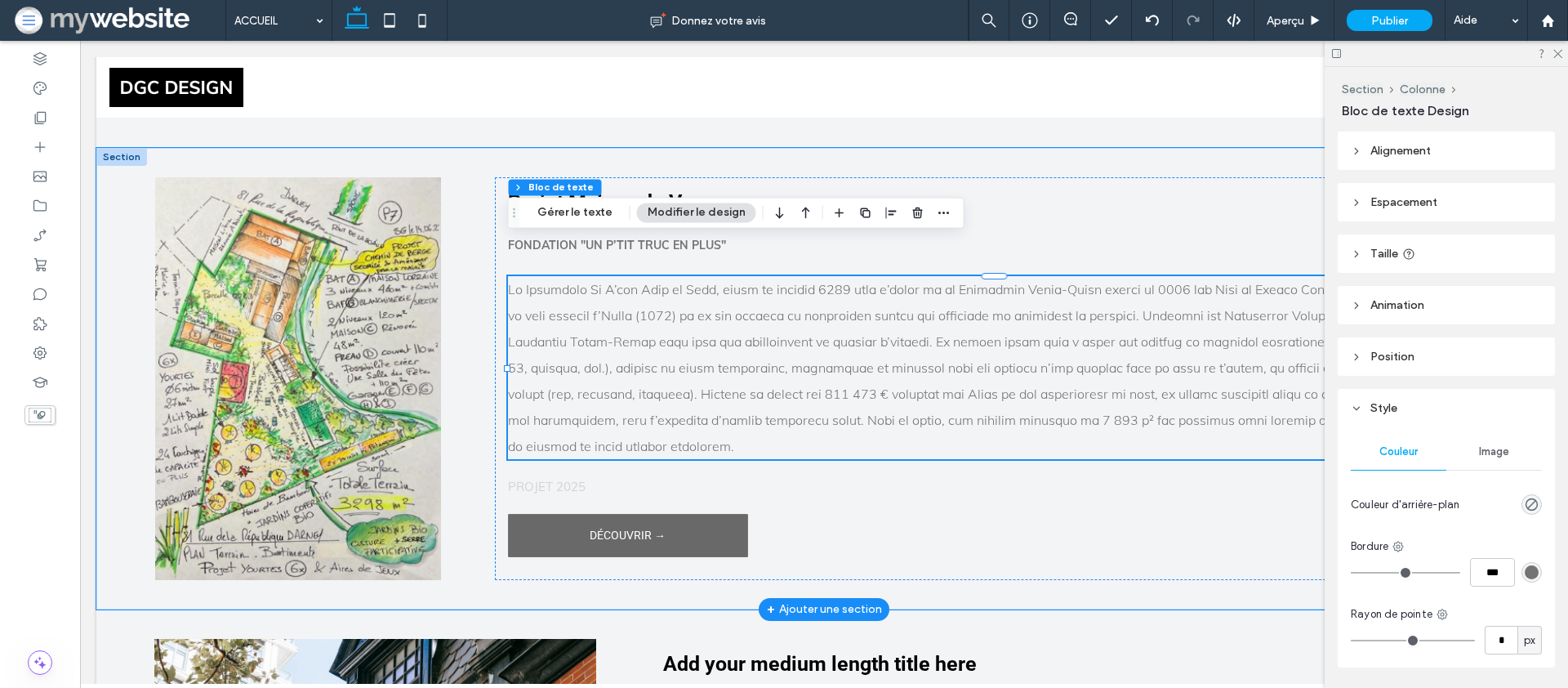
click at [594, 359] on span at bounding box center [988, 368] width 960 height 173
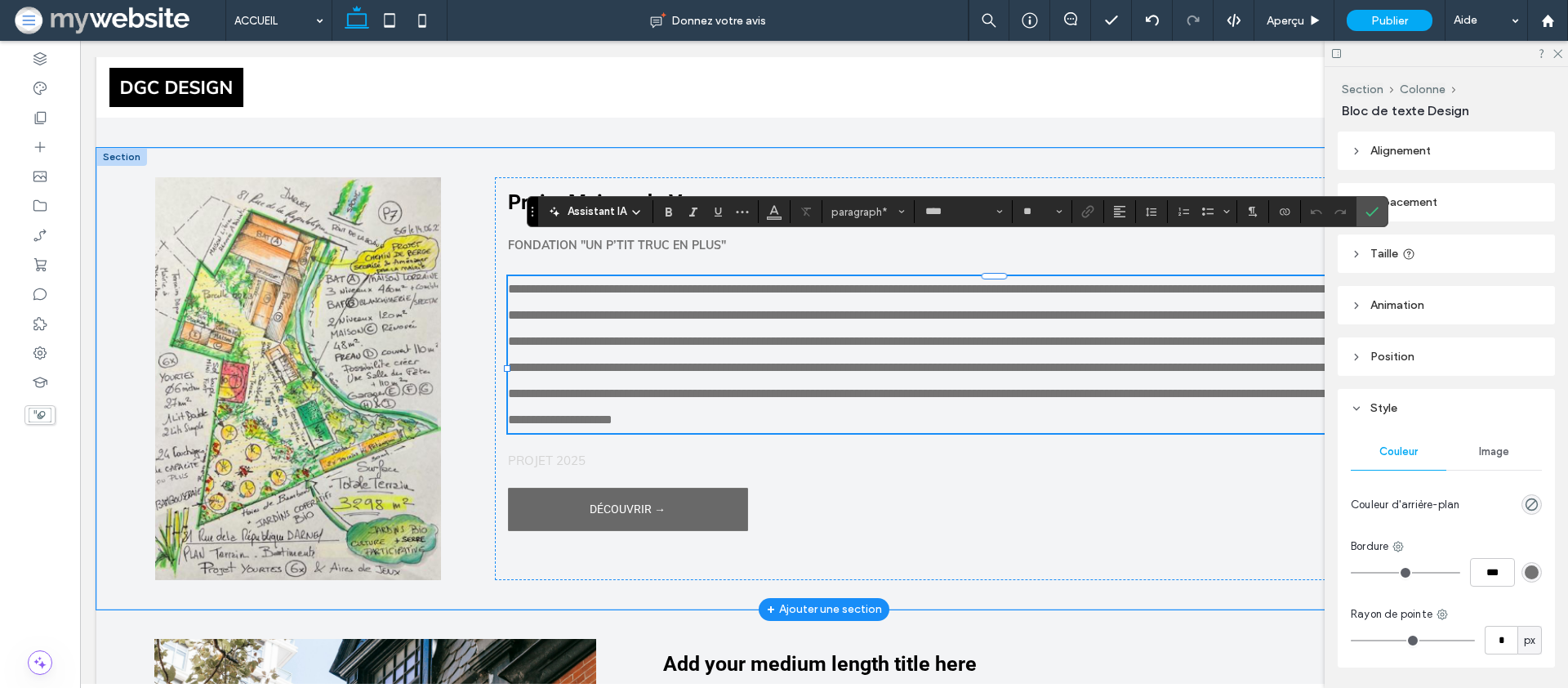
click at [594, 359] on span "**********" at bounding box center [986, 354] width 957 height 143
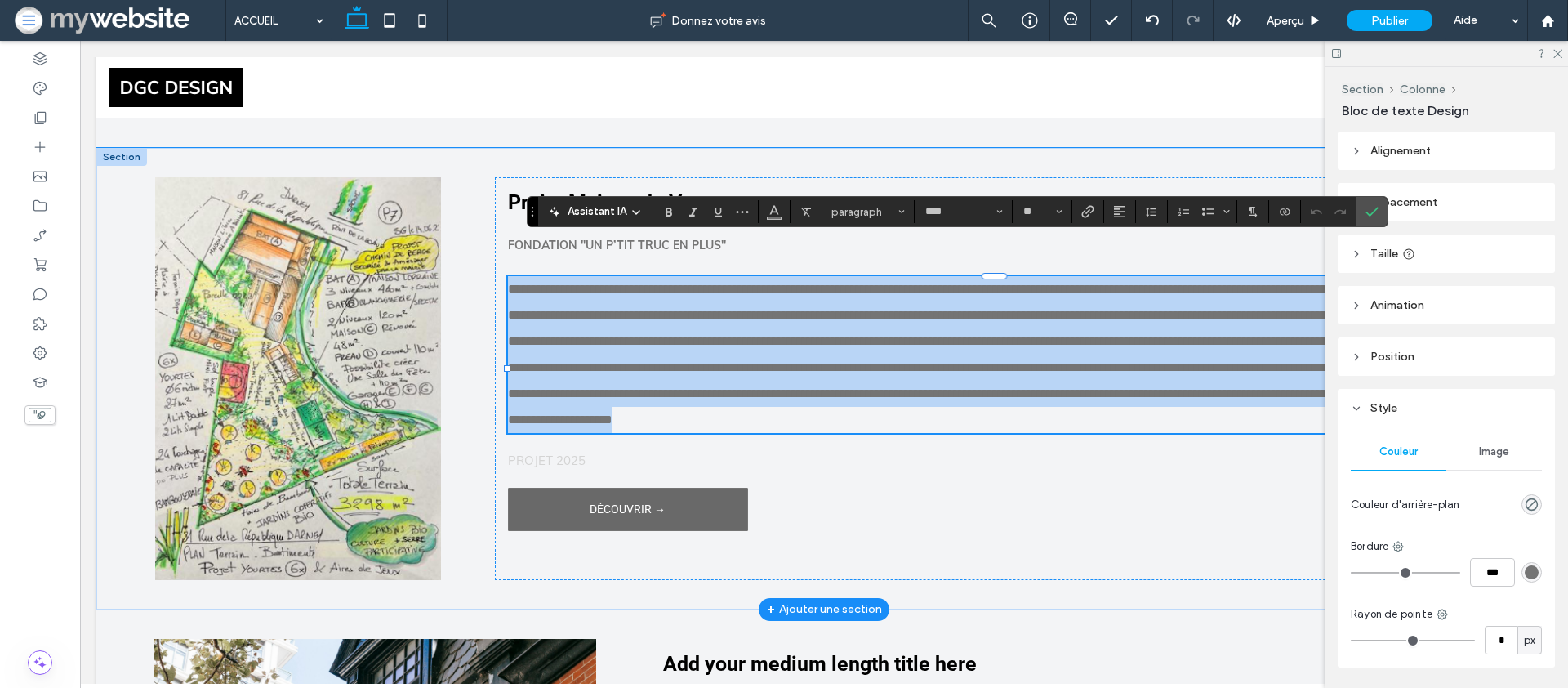
click at [594, 359] on span "**********" at bounding box center [986, 354] width 957 height 143
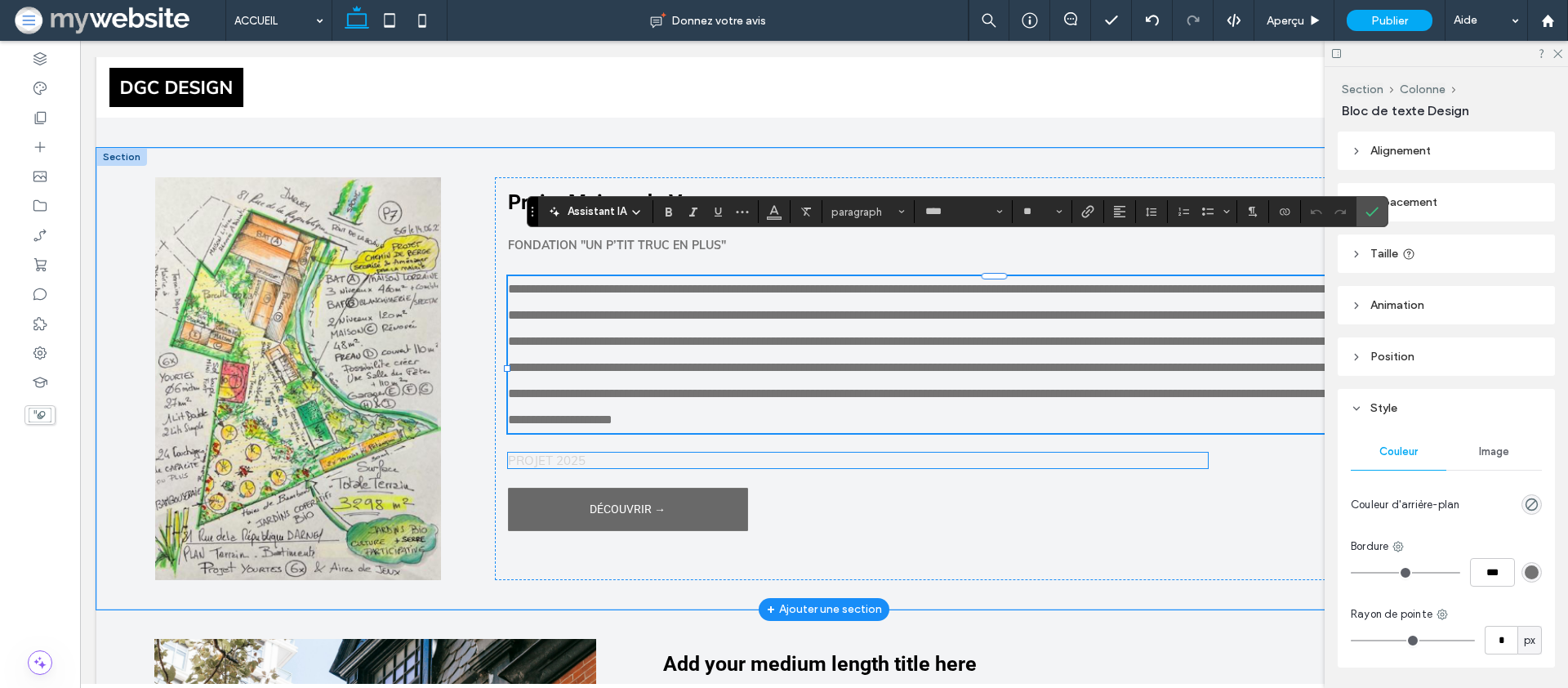
click at [907, 462] on div "Projet Maison de Vacances Fondation "Un P’tit Truc en Plus" PROJET 2025 DÉCOUVR…" at bounding box center [994, 378] width 999 height 402
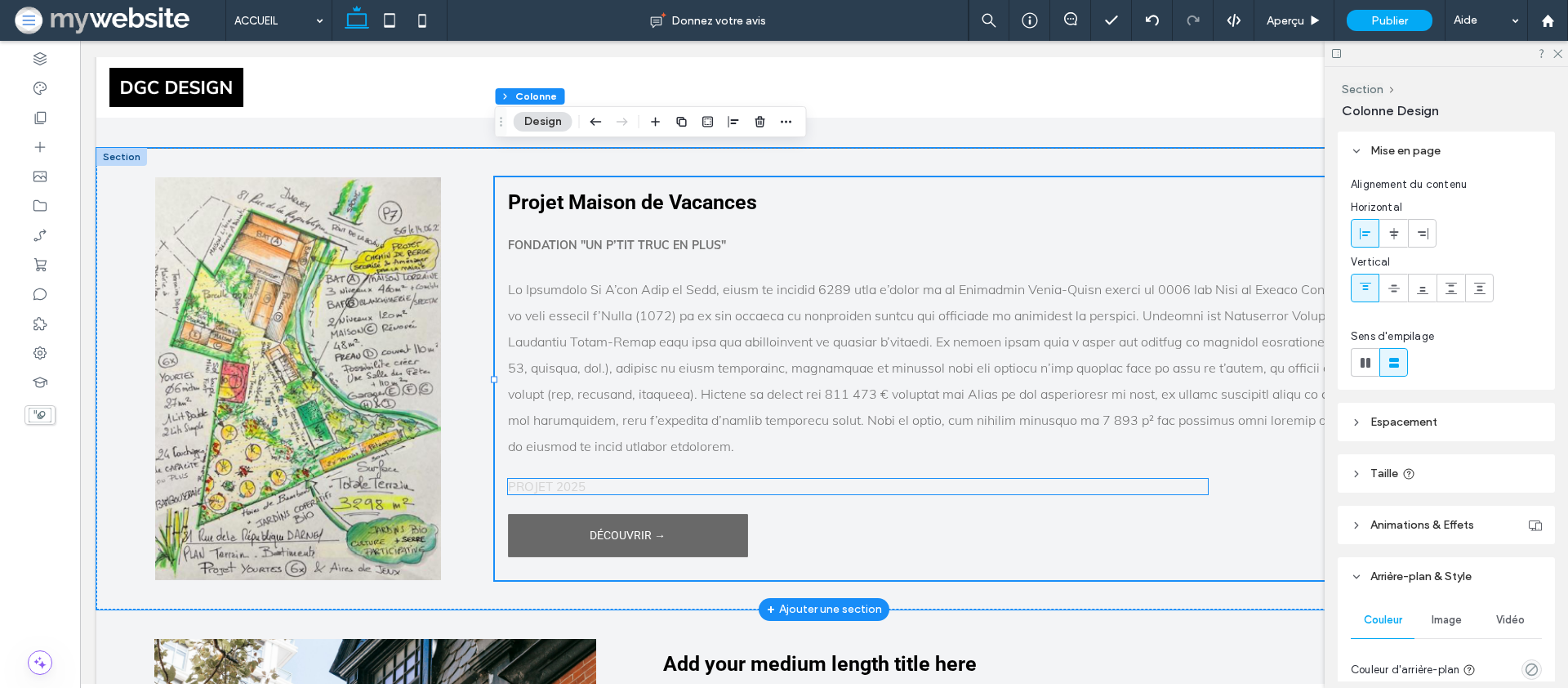
click at [583, 479] on span "PROJET 2025" at bounding box center [547, 486] width 78 height 15
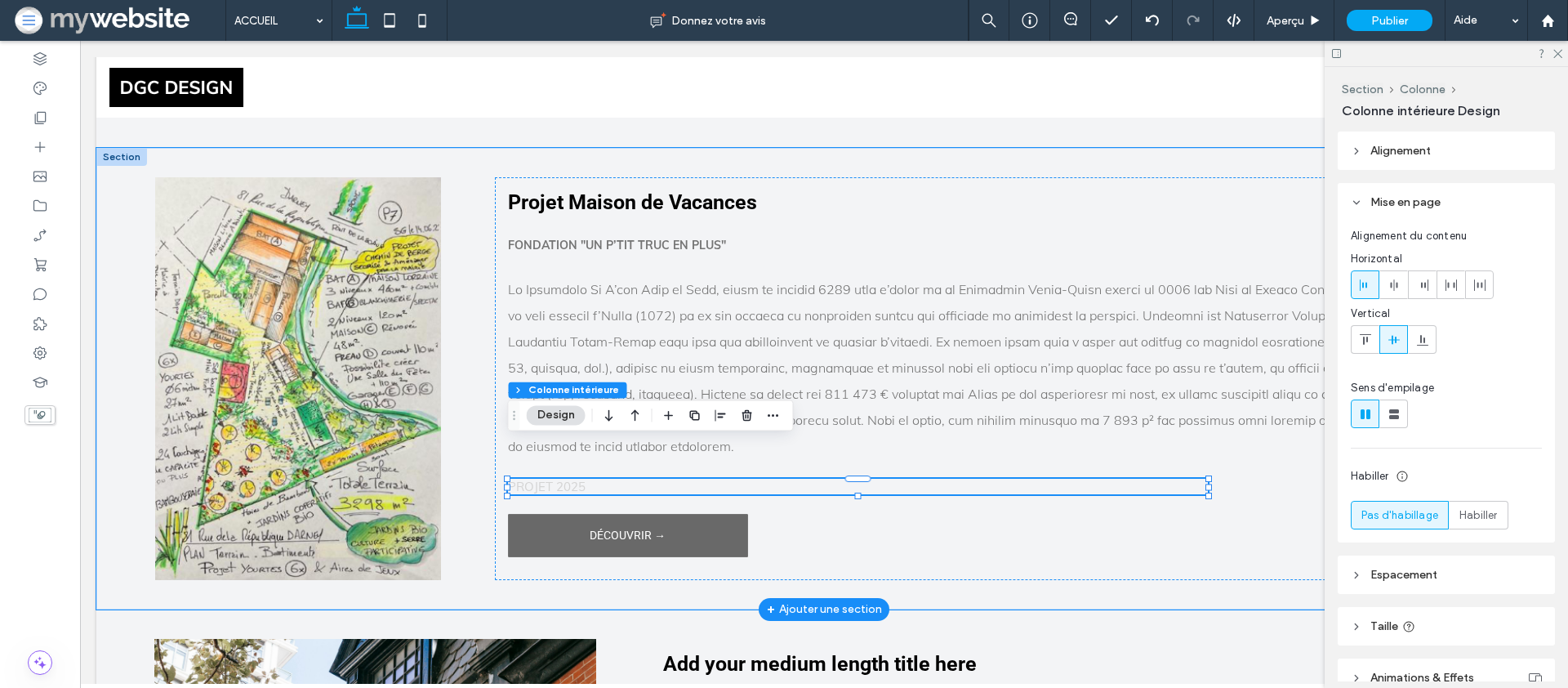
click at [584, 479] on span "PROJET 2025" at bounding box center [547, 486] width 78 height 15
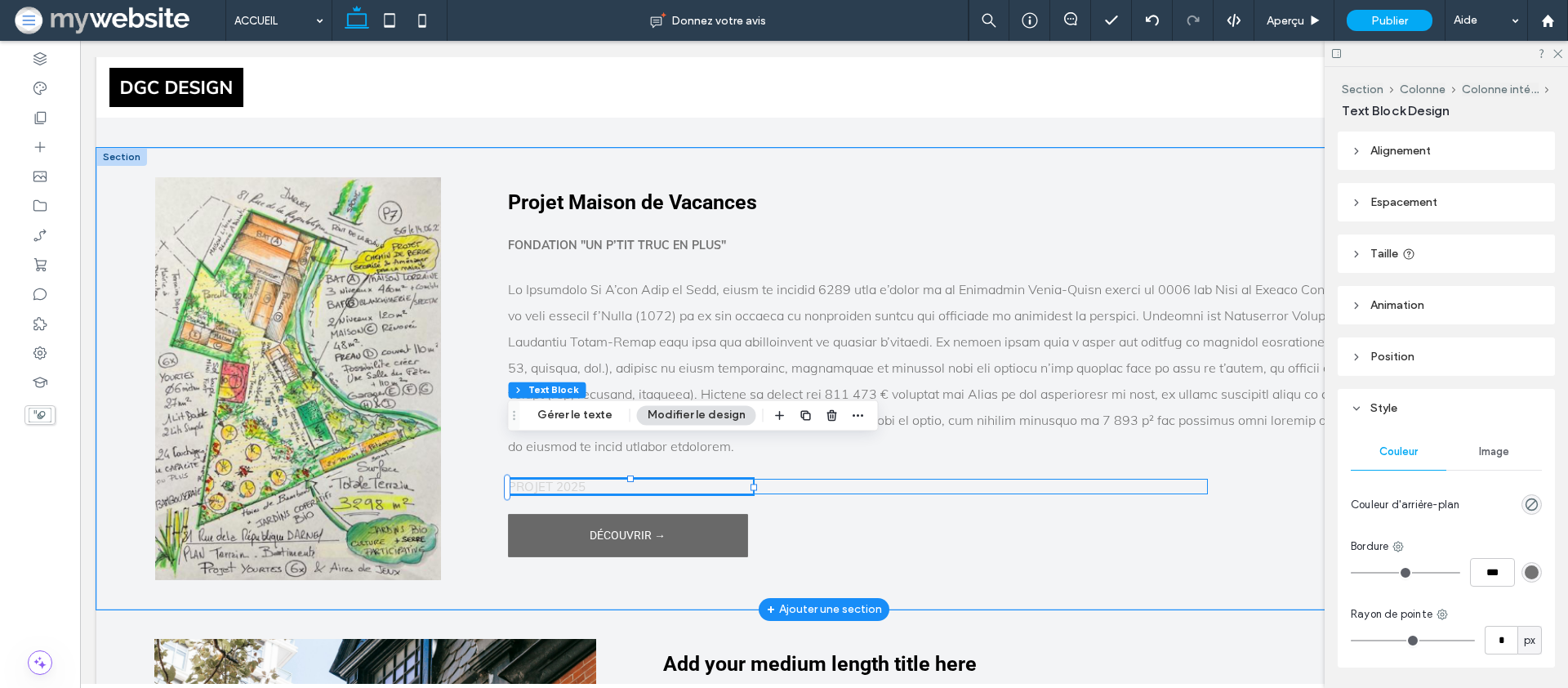
click at [584, 479] on span "PROJET 2025" at bounding box center [547, 486] width 78 height 15
type input "****"
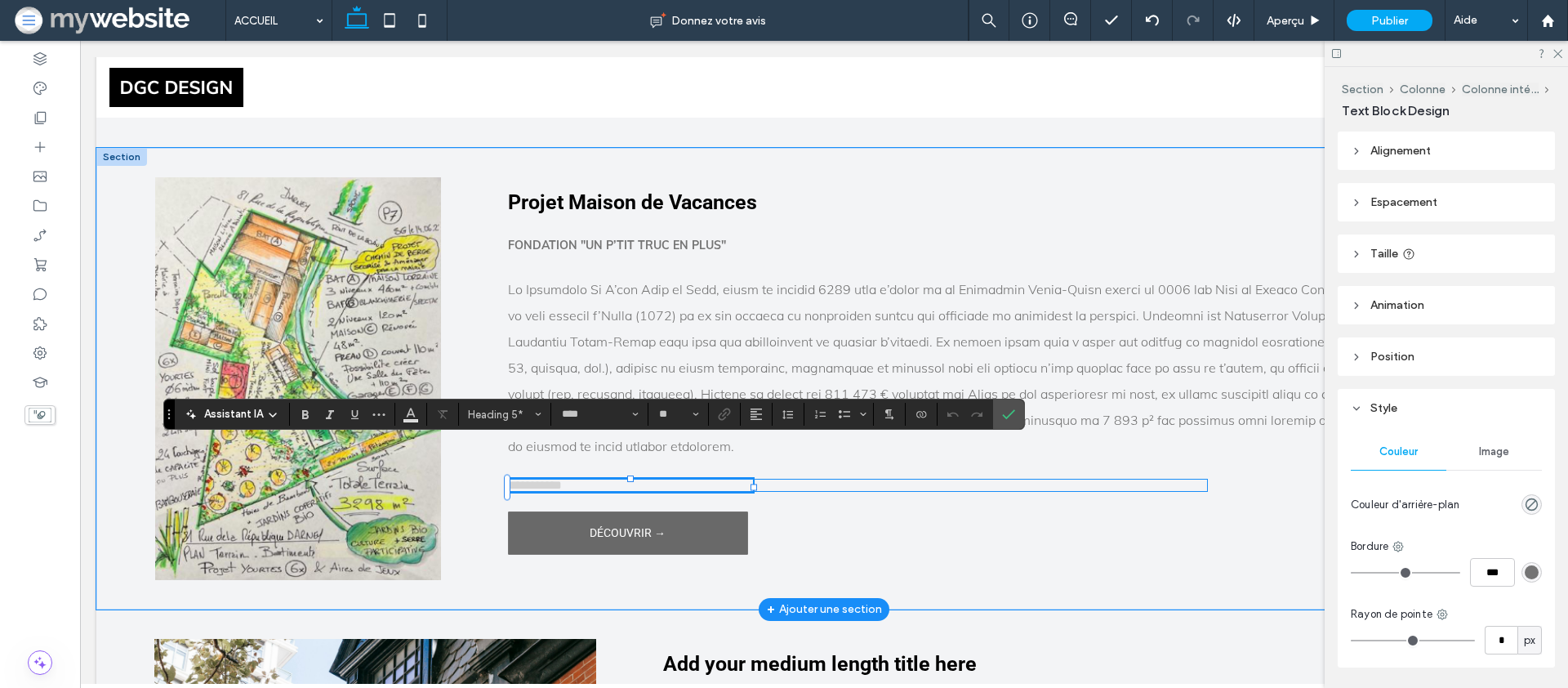
click at [562, 479] on span "**********" at bounding box center [535, 485] width 54 height 12
click at [471, 415] on span "Heading 5" at bounding box center [499, 415] width 63 height 12
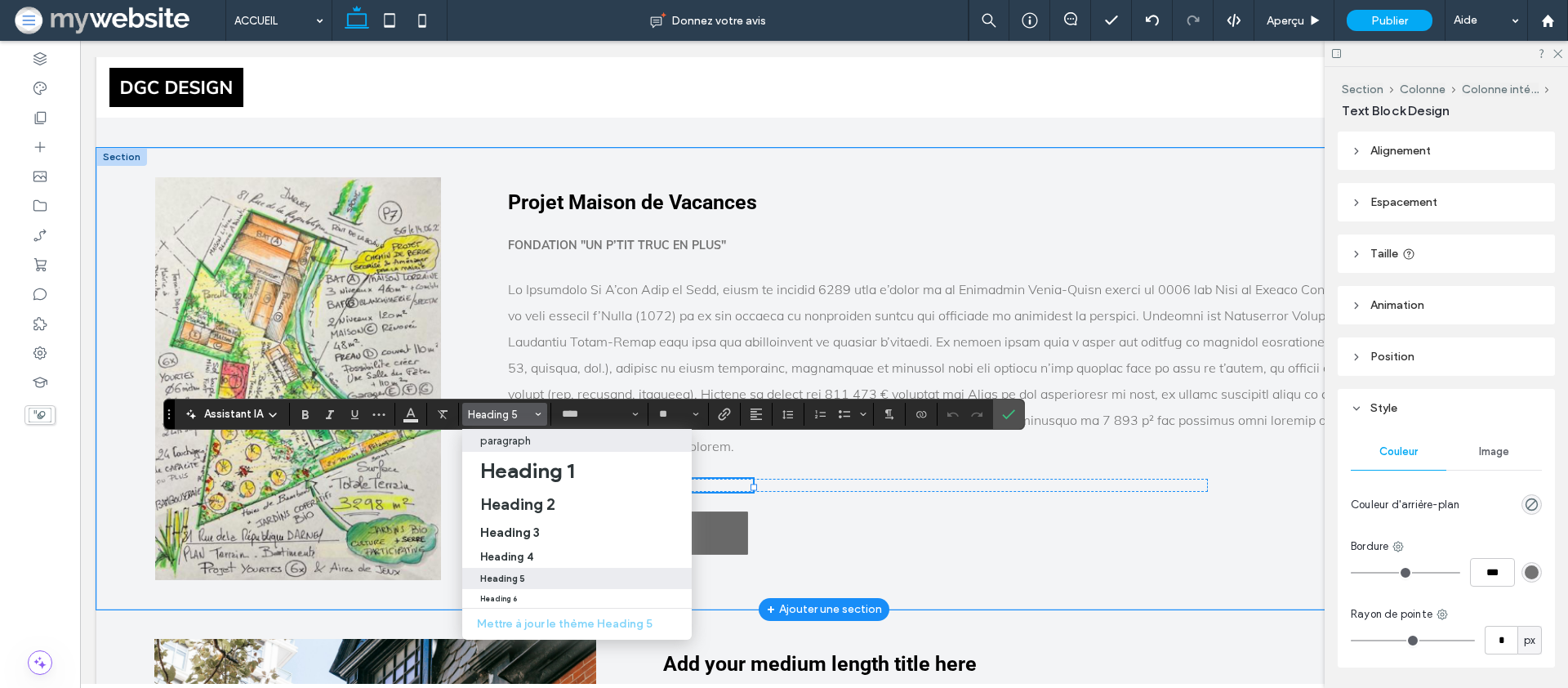
click at [499, 441] on p "paragraph" at bounding box center [505, 441] width 51 height 12
type input "**"
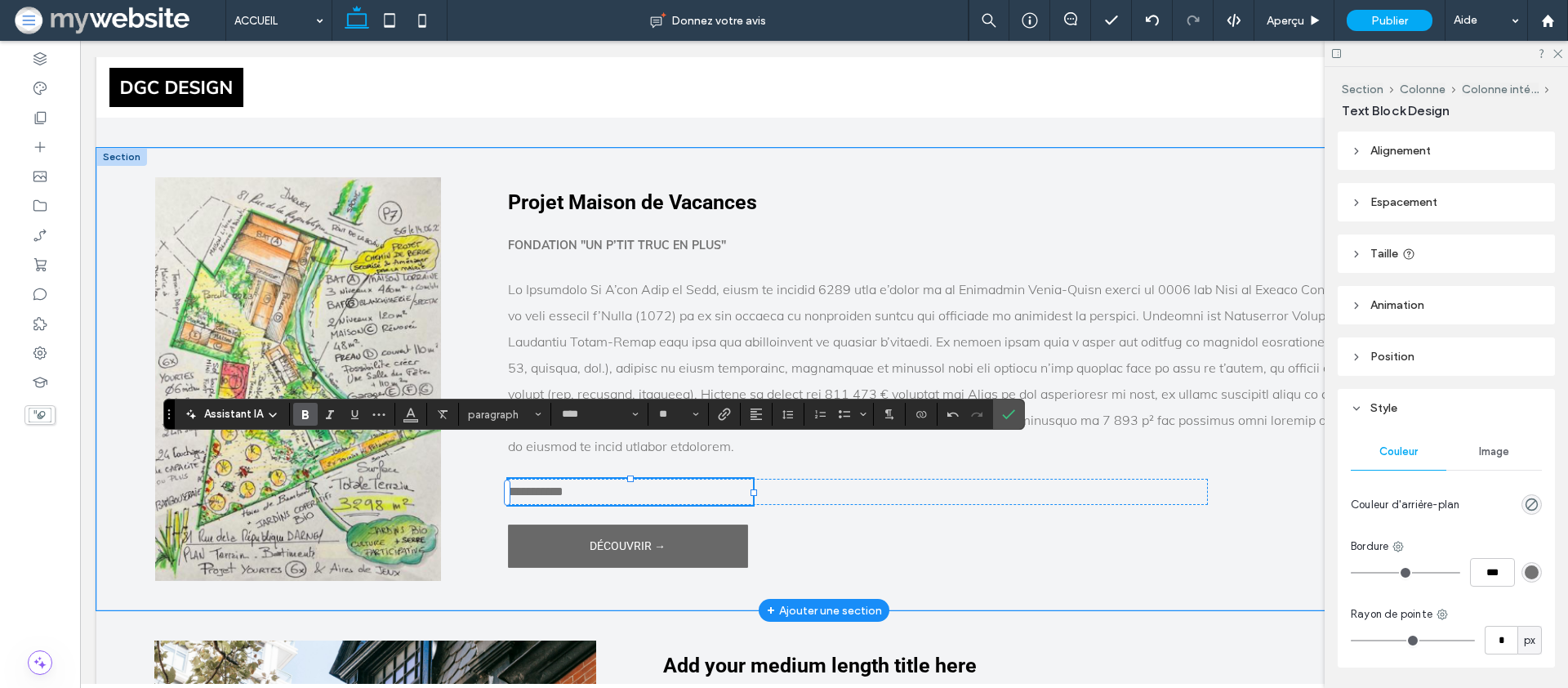
click at [299, 412] on icon "Gras" at bounding box center [305, 414] width 13 height 13
click at [1000, 419] on label "Confirmer" at bounding box center [1008, 414] width 24 height 29
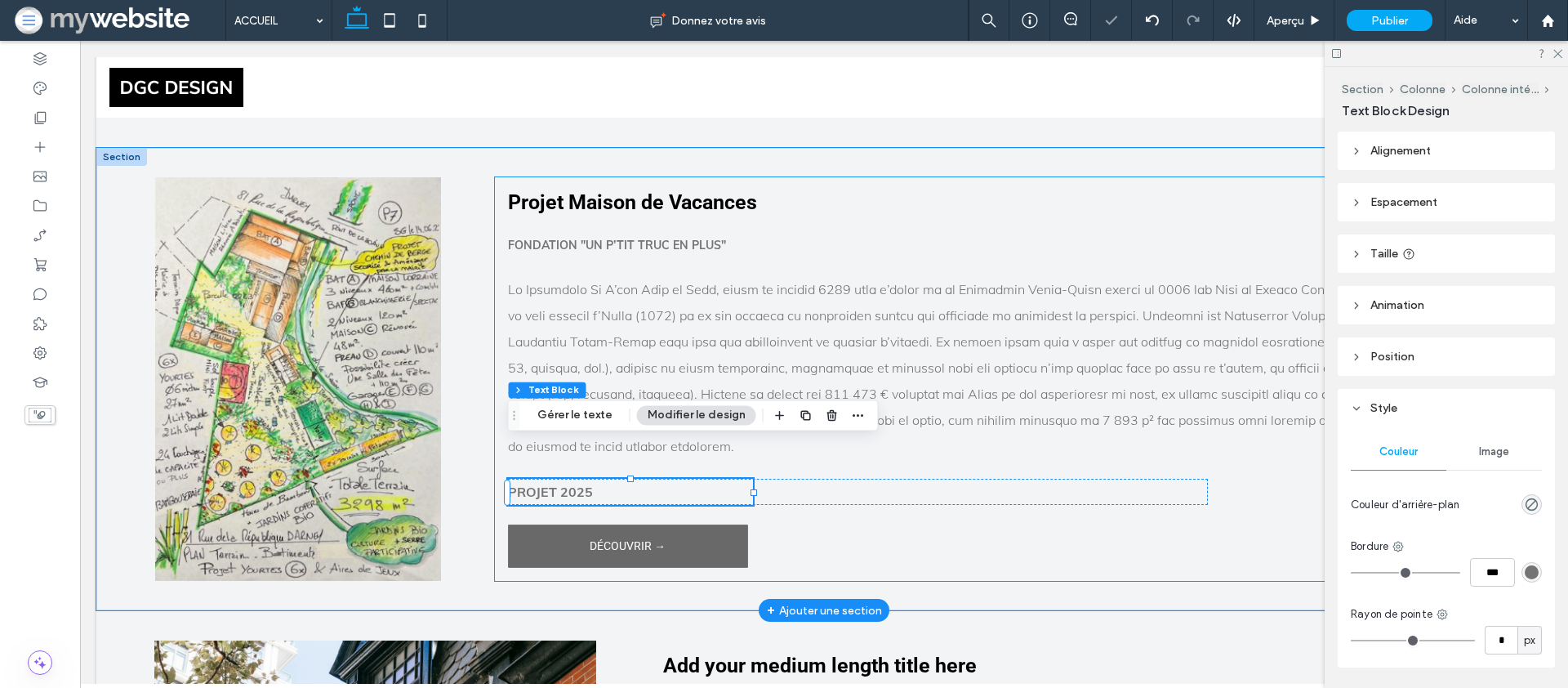
click at [837, 522] on div "Projet Maison de Vacances Fondation "Un P’tit Truc en Plus" PROJET 2025 DÉCOUVR…" at bounding box center [994, 379] width 999 height 403
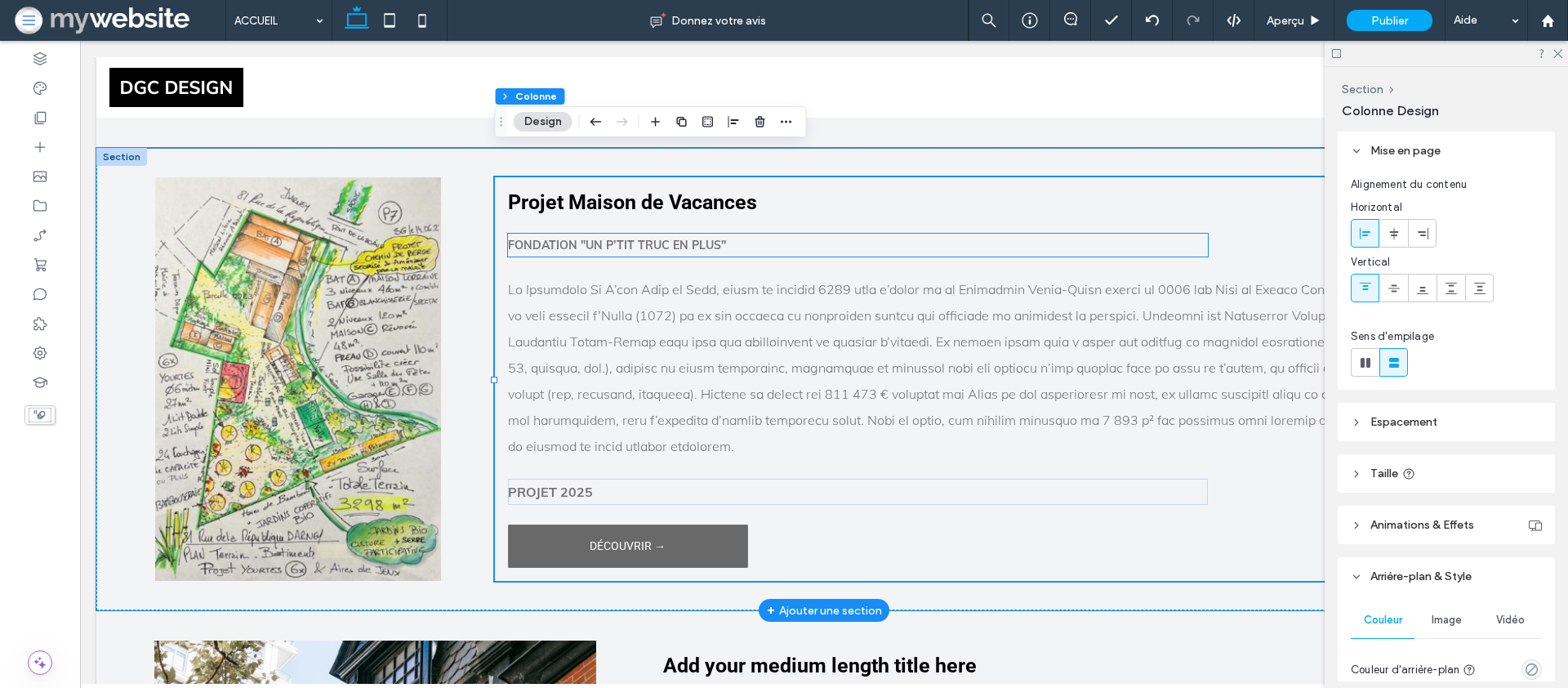
click at [549, 234] on p "Fondation "Un P’tit Truc en Plus"" at bounding box center [858, 245] width 700 height 23
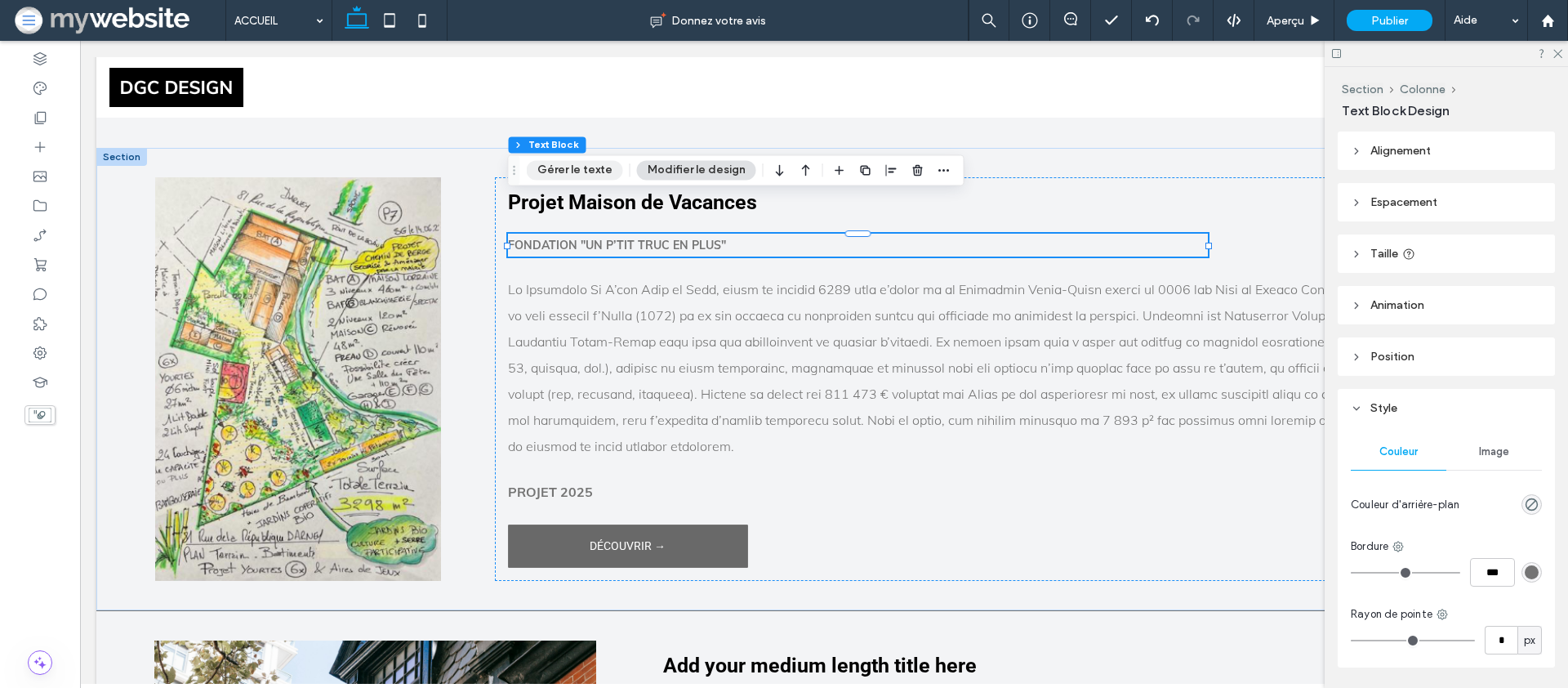
click at [593, 166] on button "Gérer le texte" at bounding box center [575, 170] width 96 height 20
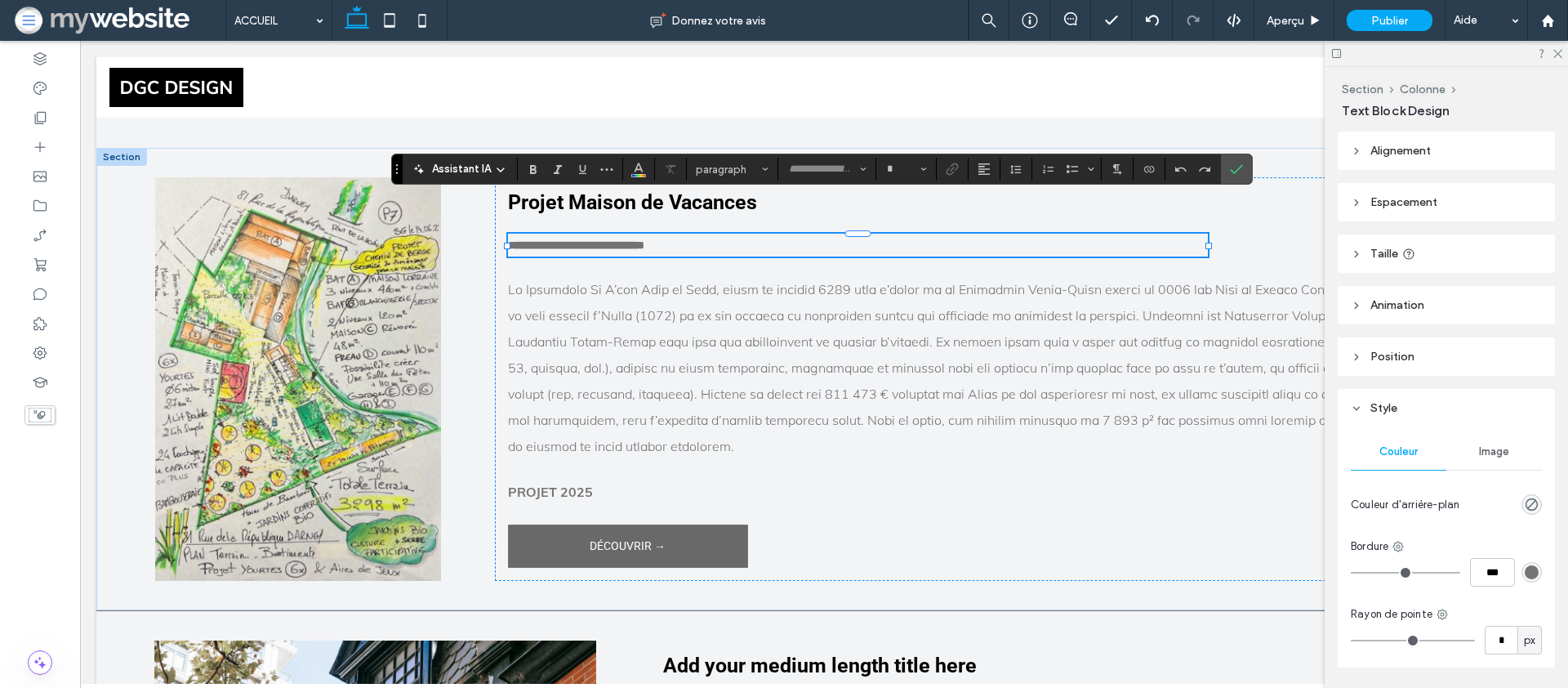
type input "****"
type input "**"
click at [913, 169] on input "**" at bounding box center [902, 169] width 32 height 13
click at [895, 331] on label "16" at bounding box center [905, 333] width 53 height 23
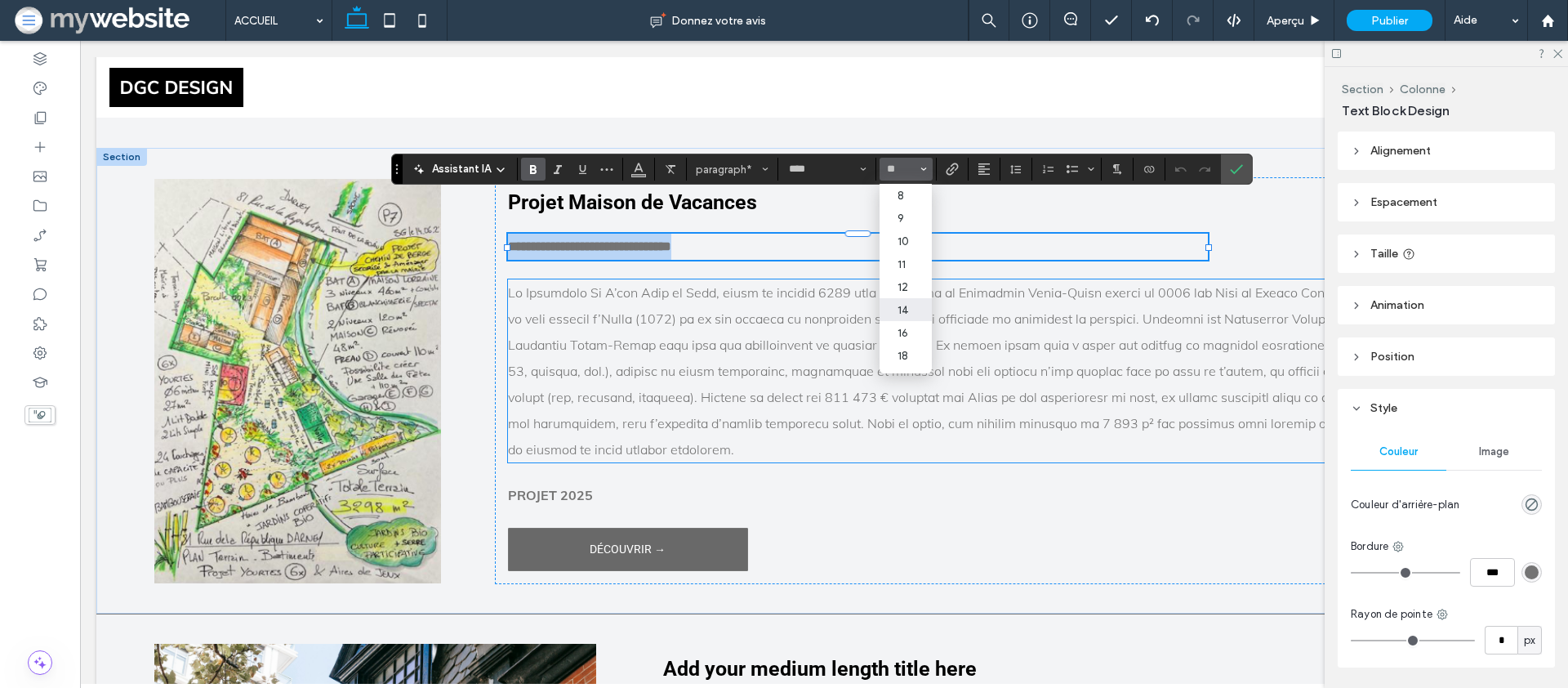
type input "**"
click at [1247, 159] on label "Confirmer" at bounding box center [1236, 169] width 24 height 29
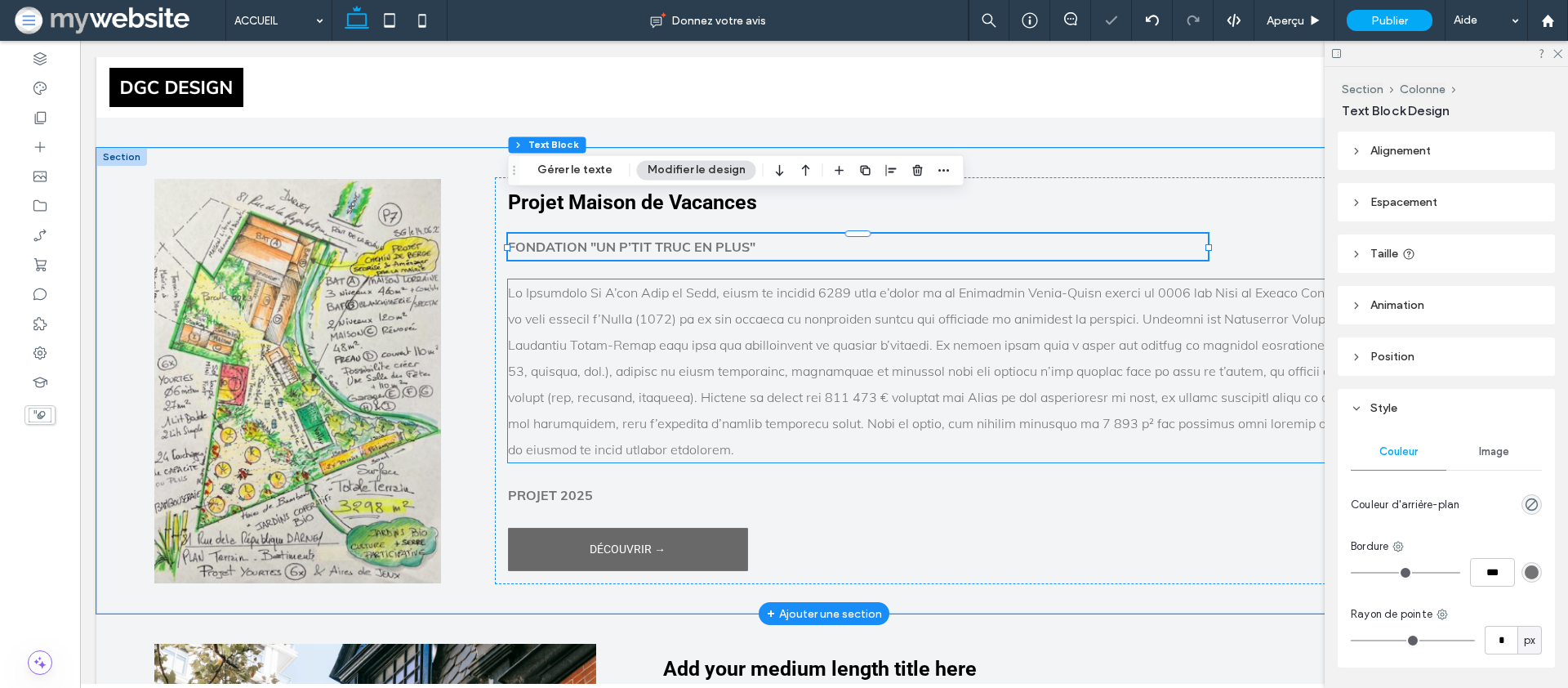
click at [1055, 319] on p at bounding box center [994, 370] width 973 height 183
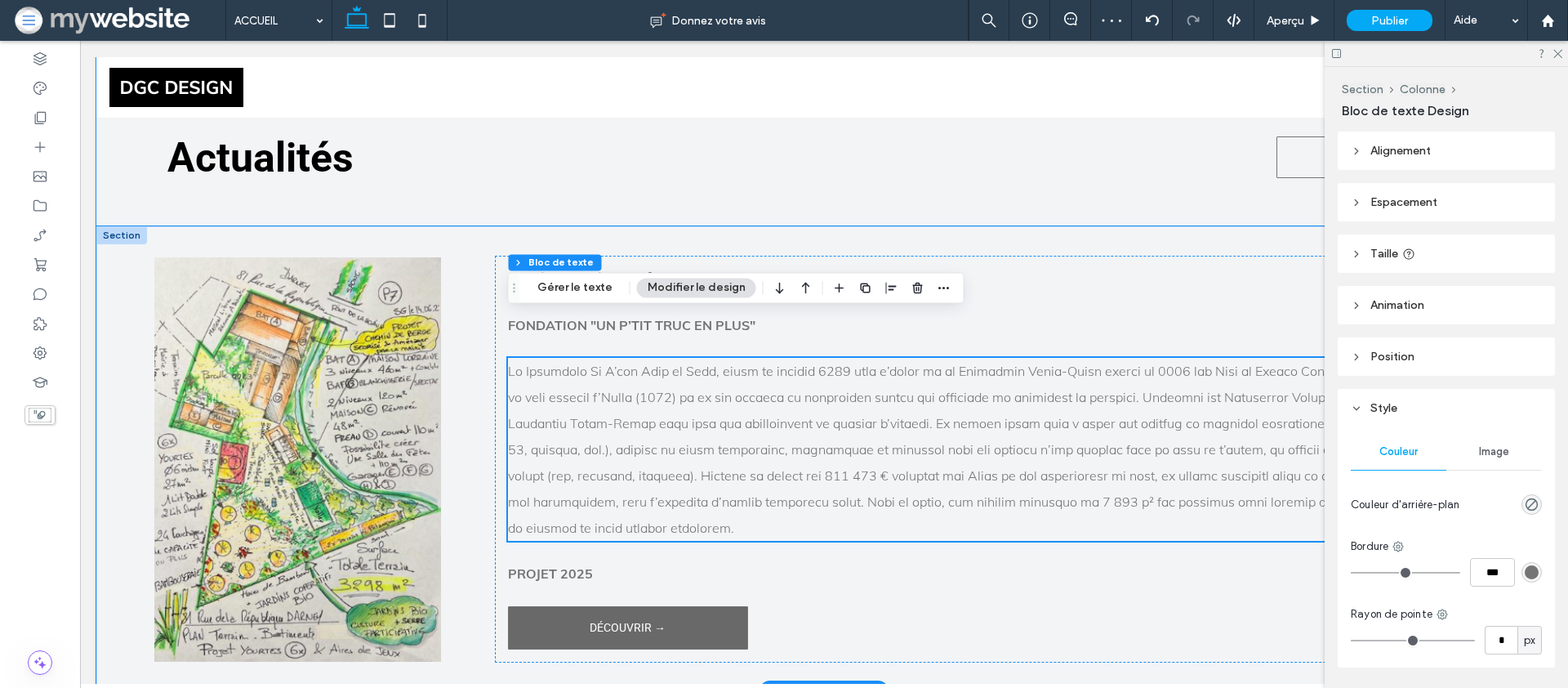
scroll to position [3776, 0]
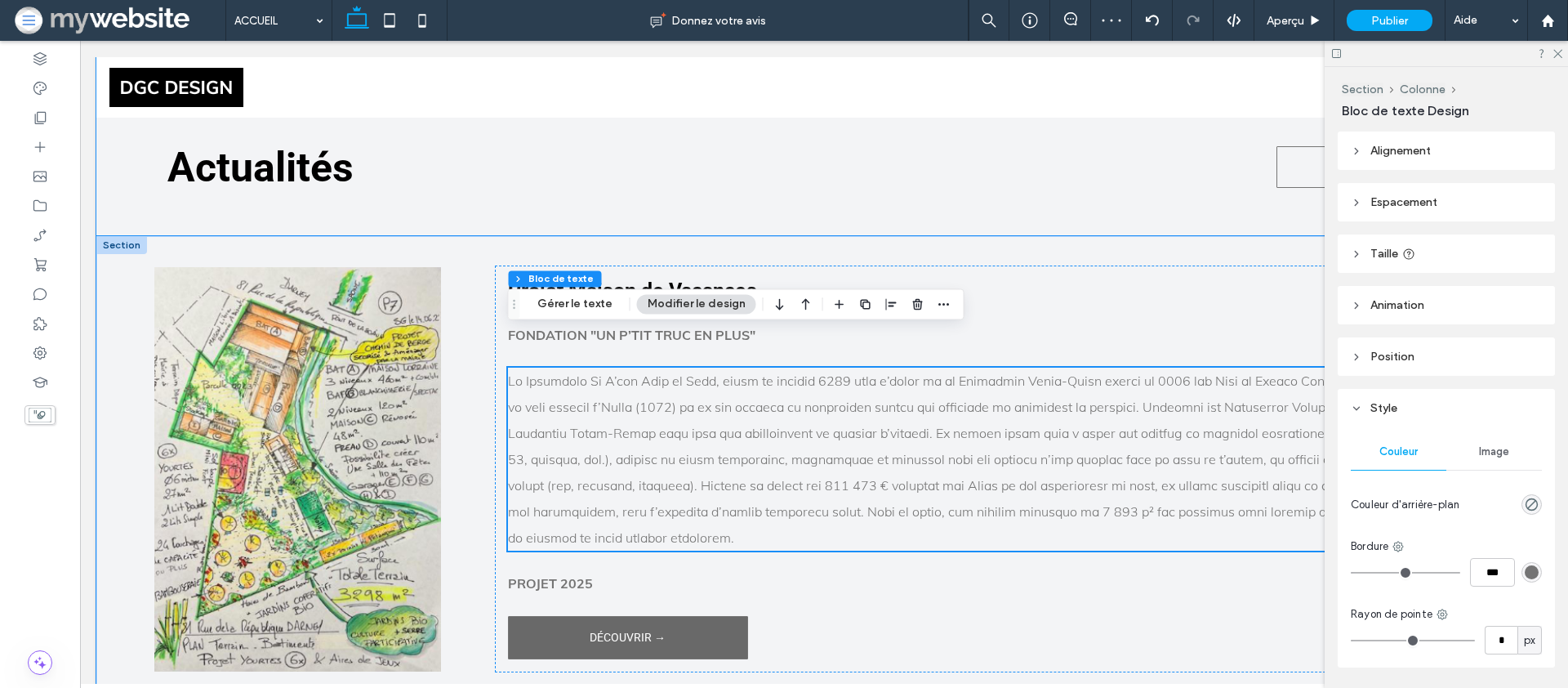
click at [1030, 131] on div "Actualités NOS SERVICES →" at bounding box center [824, 138] width 1456 height 196
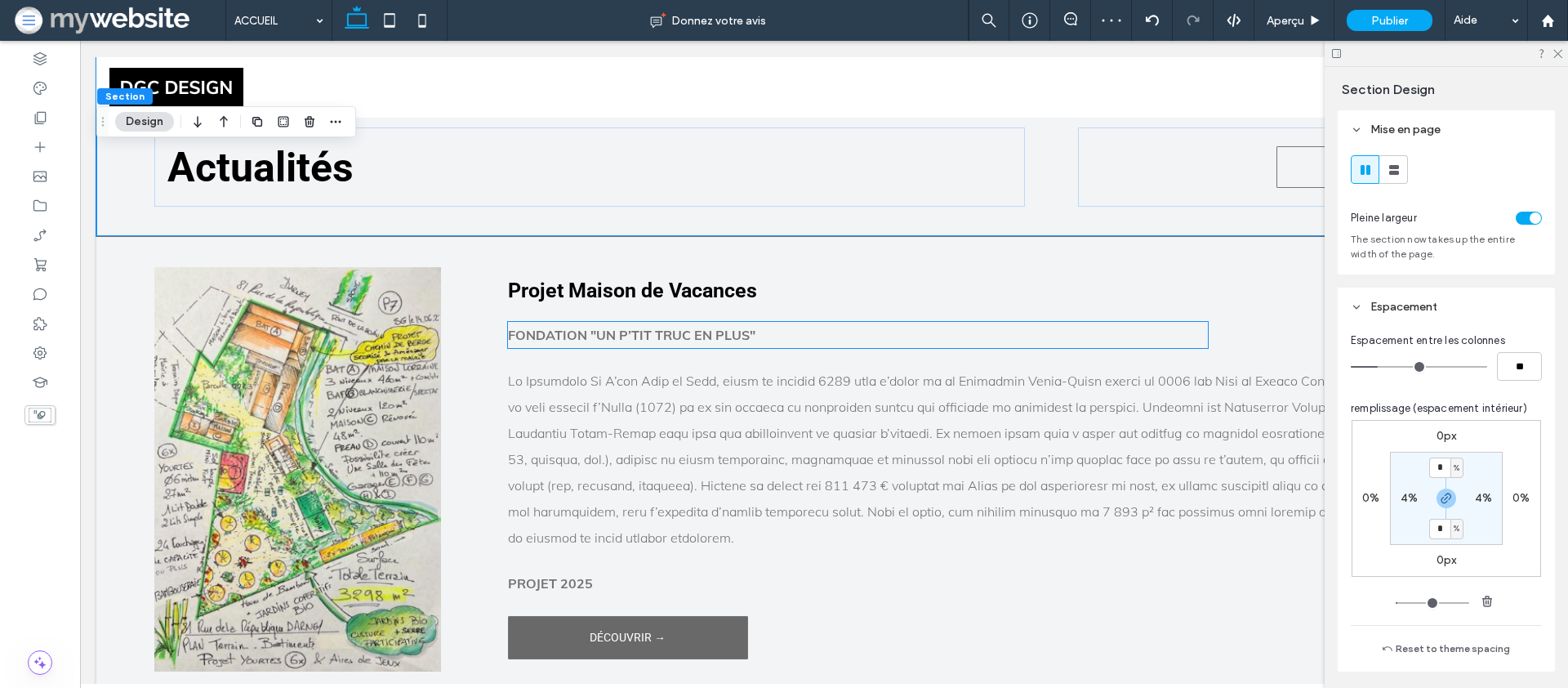
click at [843, 278] on h3 "Projet Maison de Vacances" at bounding box center [858, 290] width 700 height 24
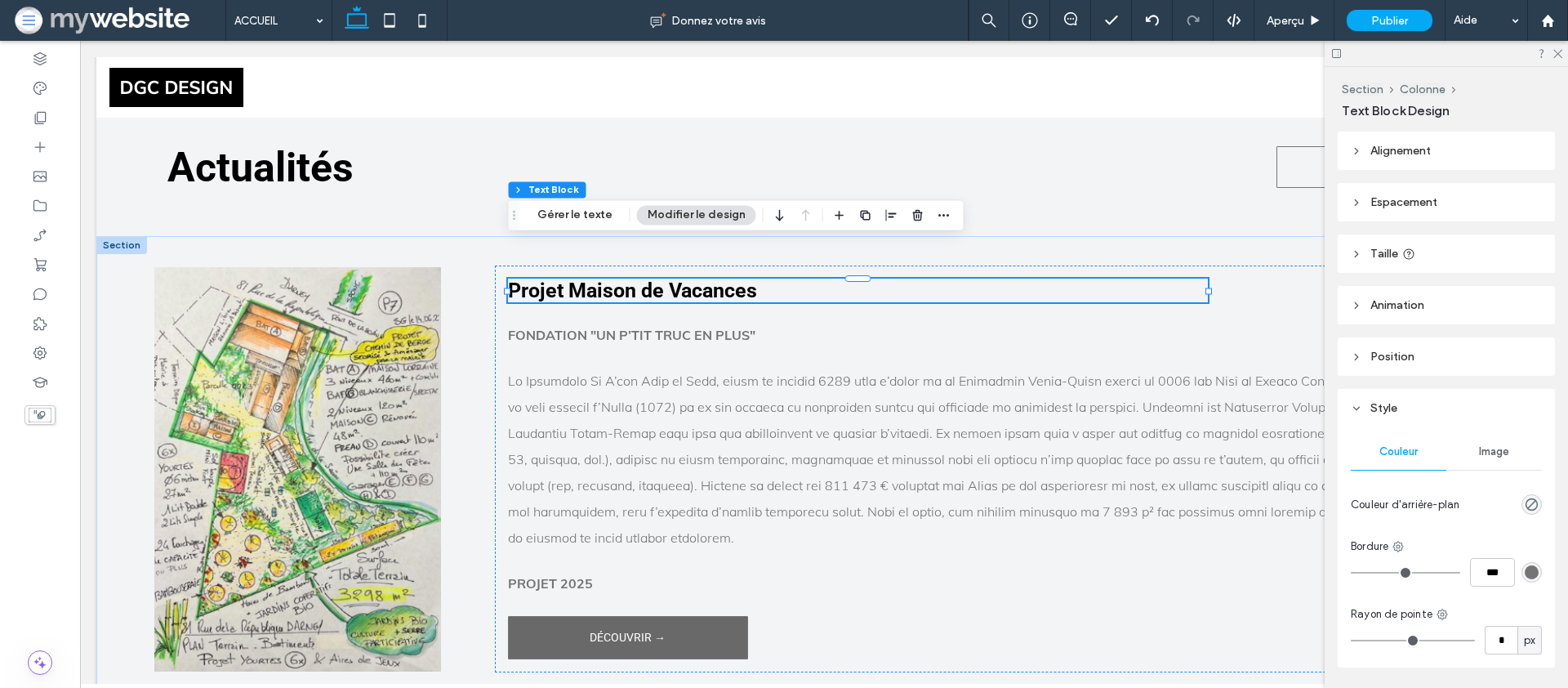
click at [839, 278] on h3 "Projet Maison de Vacances" at bounding box center [858, 290] width 700 height 24
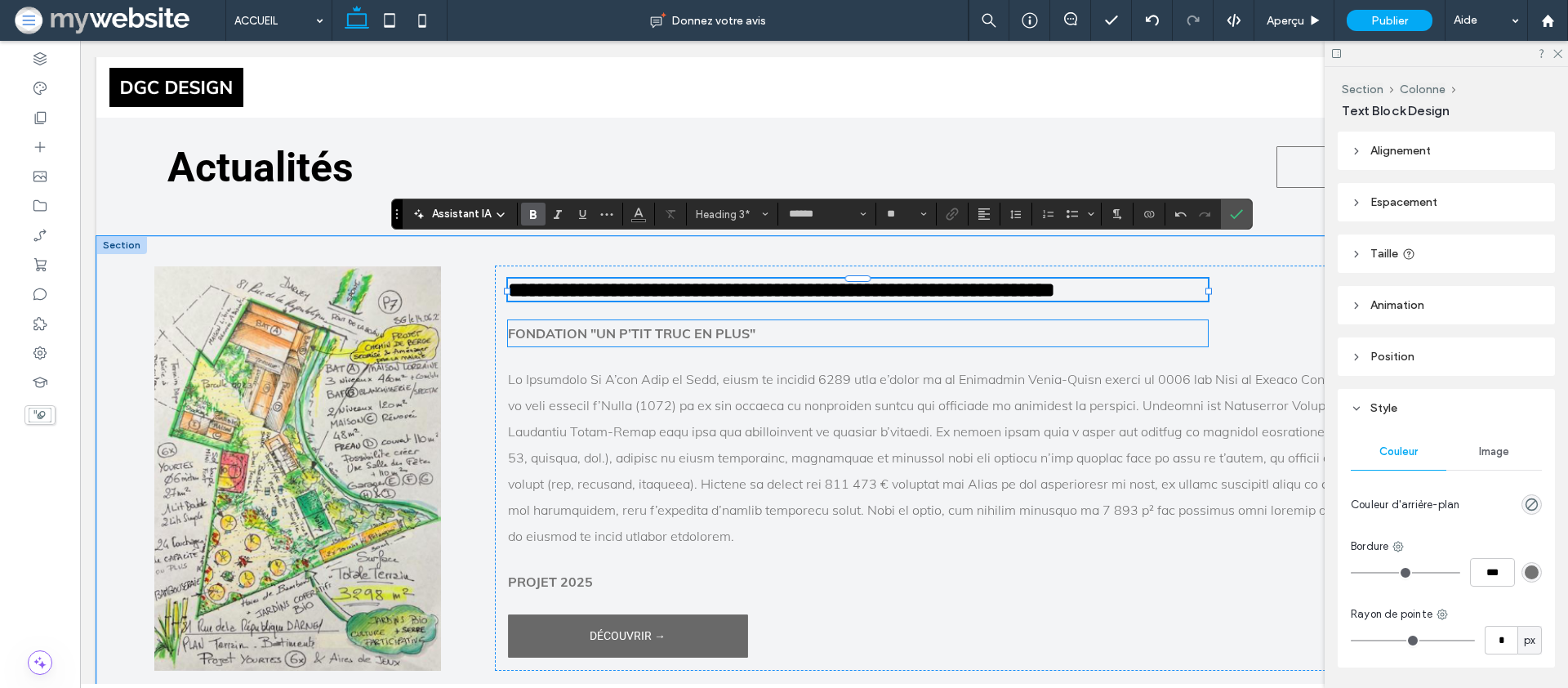
click at [817, 320] on p "Fondation "Un P’tit Truc en Plus"" at bounding box center [858, 333] width 700 height 26
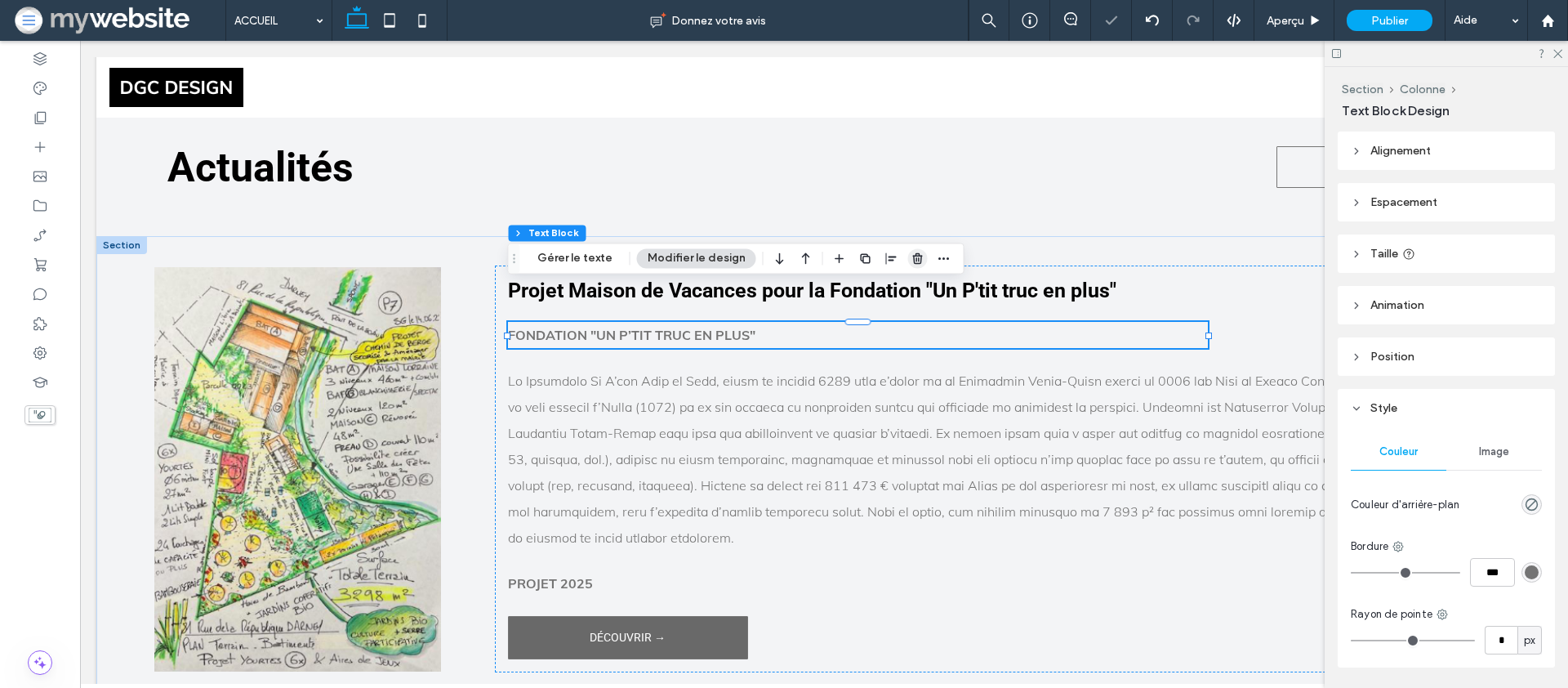
click at [915, 260] on icon "button" at bounding box center [918, 258] width 13 height 13
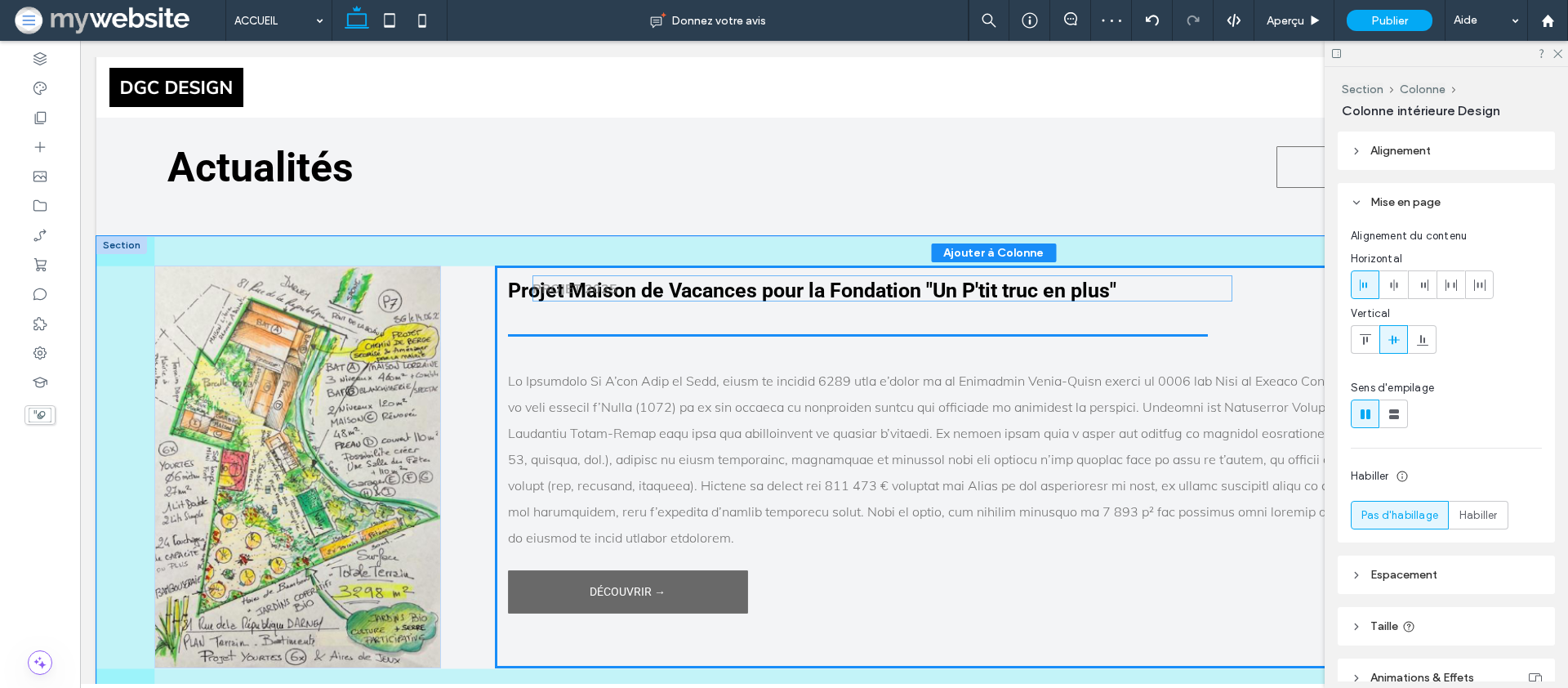
drag, startPoint x: 577, startPoint y: 497, endPoint x: 598, endPoint y: 290, distance: 208.1
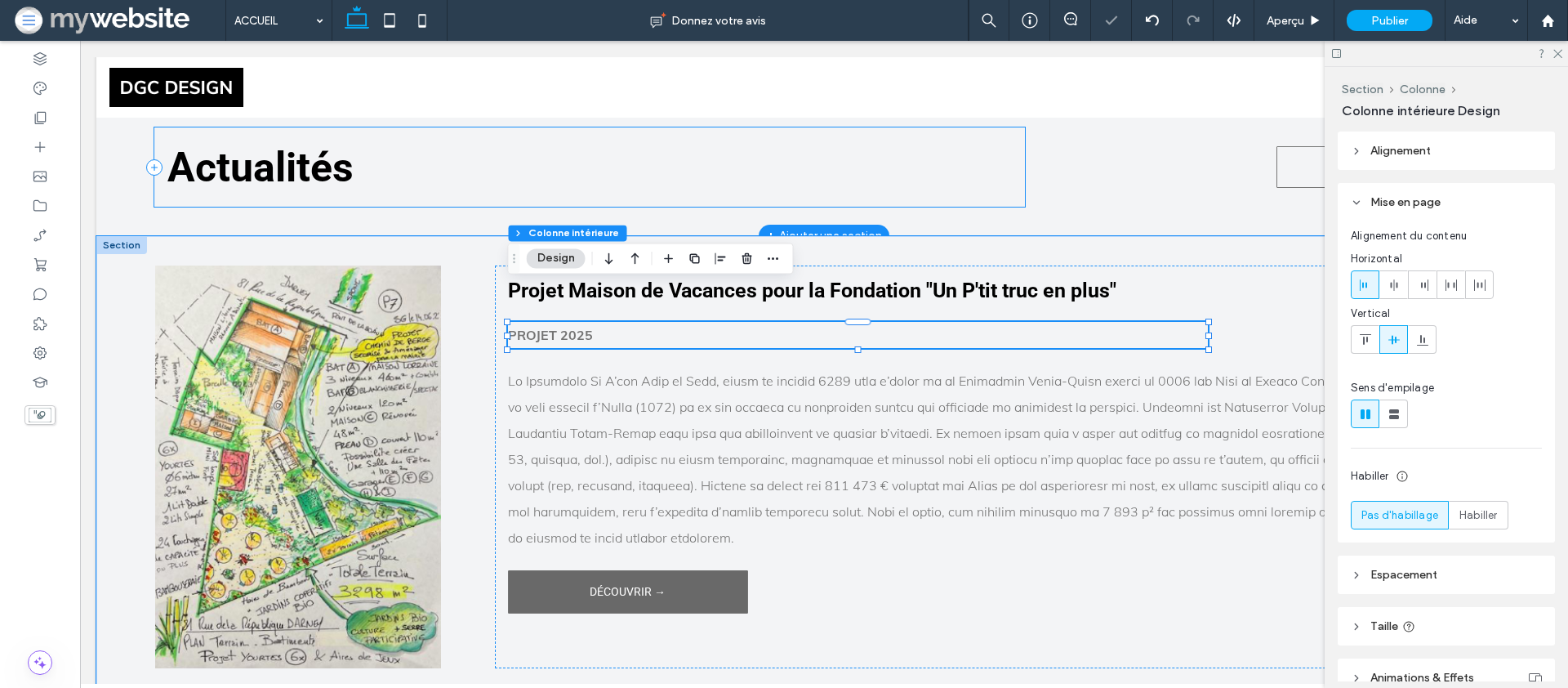
click at [526, 159] on div "Actualités" at bounding box center [590, 167] width 871 height 79
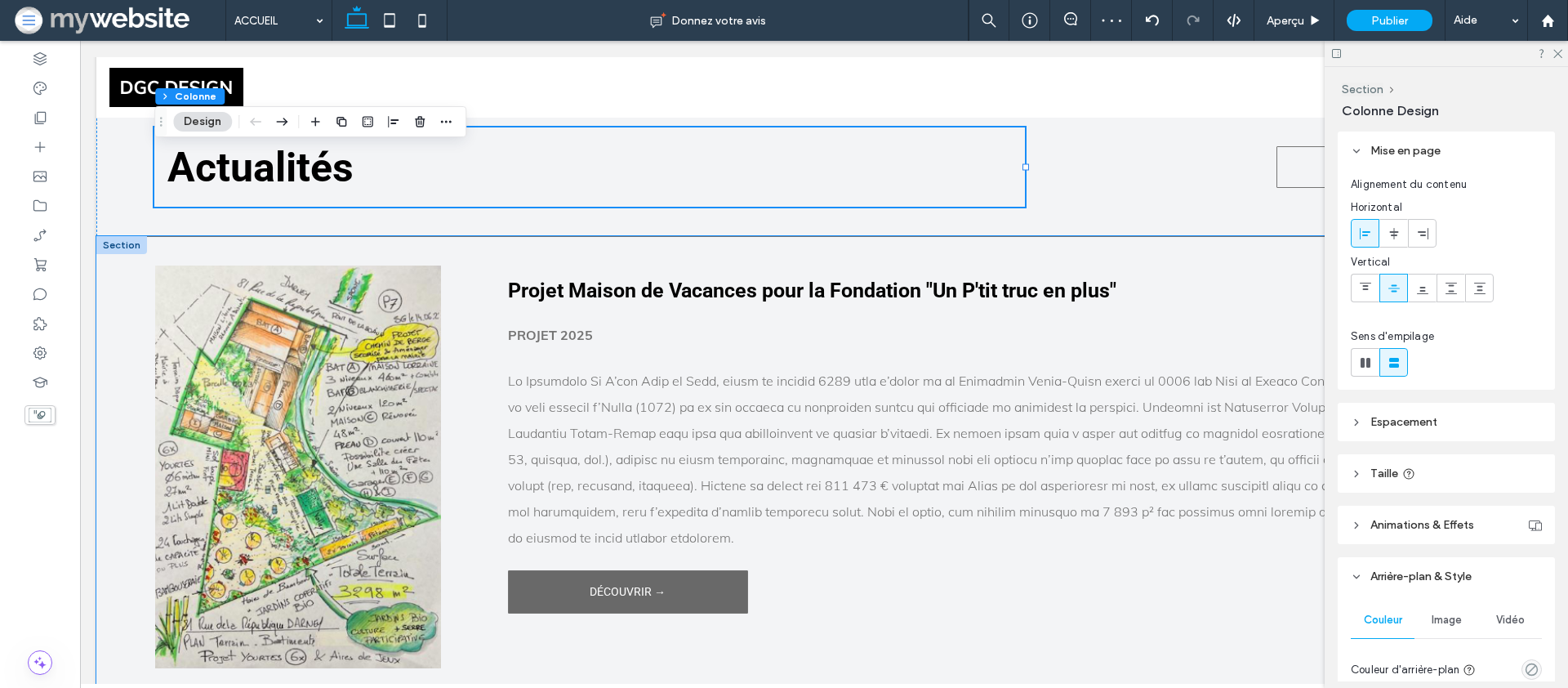
click at [465, 237] on div "Projet Maison de Vacances pour la Fondation "Un P'tit truc en plus" PROJET 2025…" at bounding box center [824, 468] width 1456 height 460
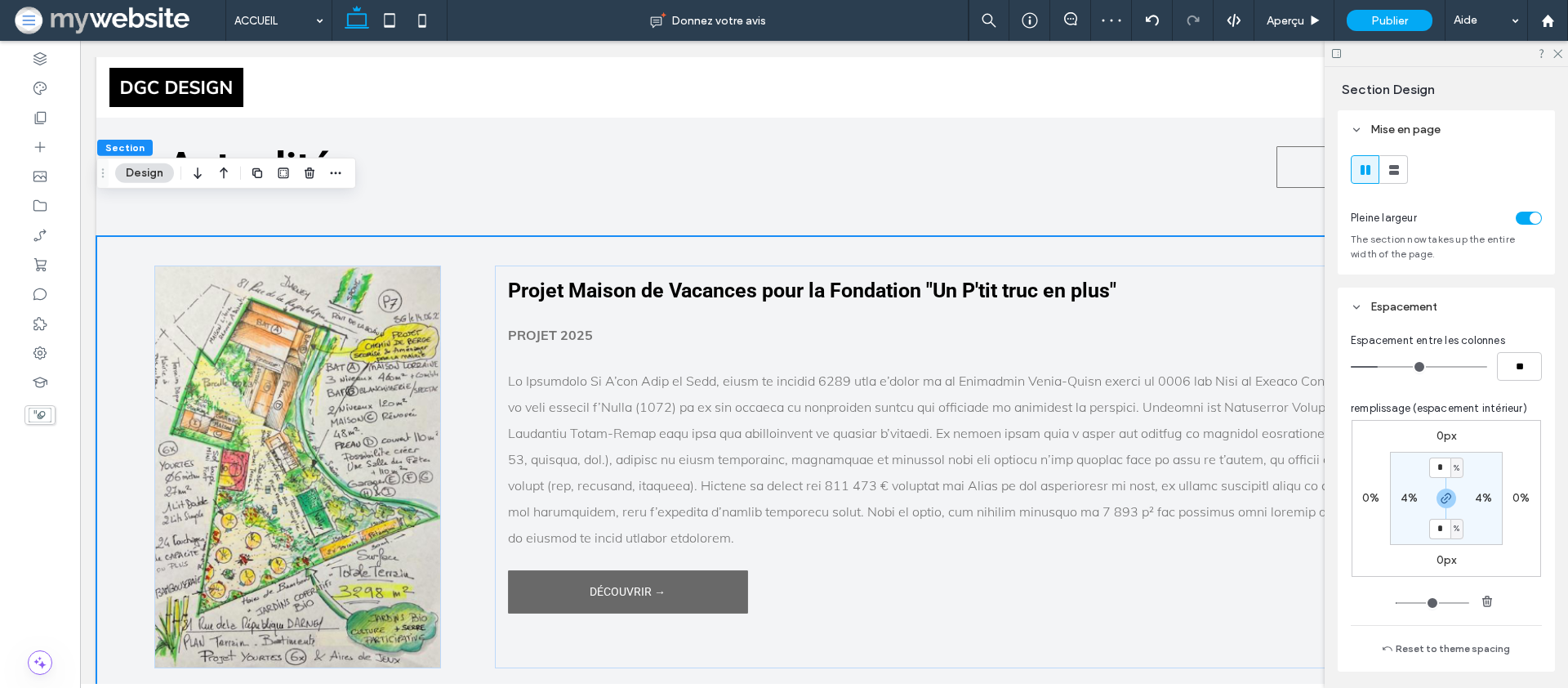
click at [469, 237] on div "Projet Maison de Vacances pour la Fondation "Un P'tit truc en plus" PROJET 2025…" at bounding box center [824, 468] width 1456 height 460
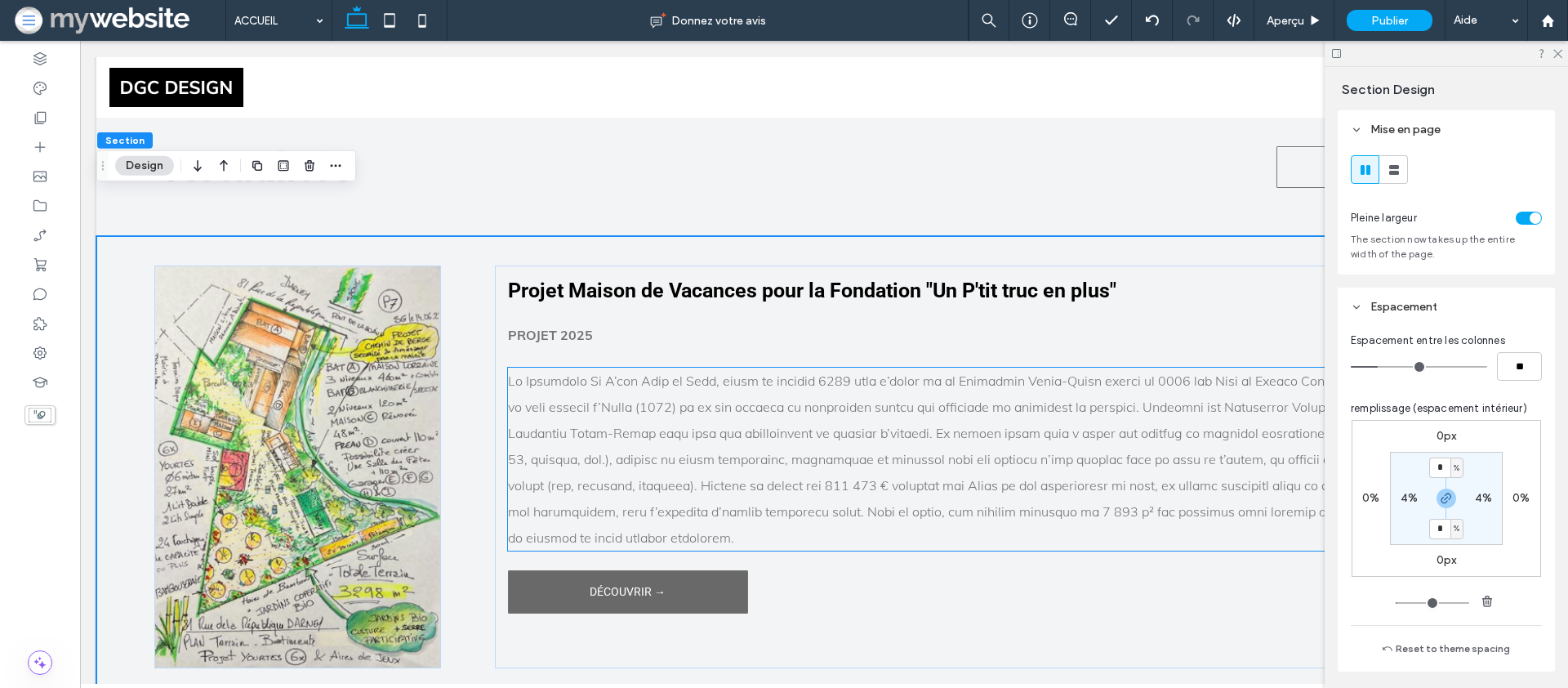
scroll to position [3801, 0]
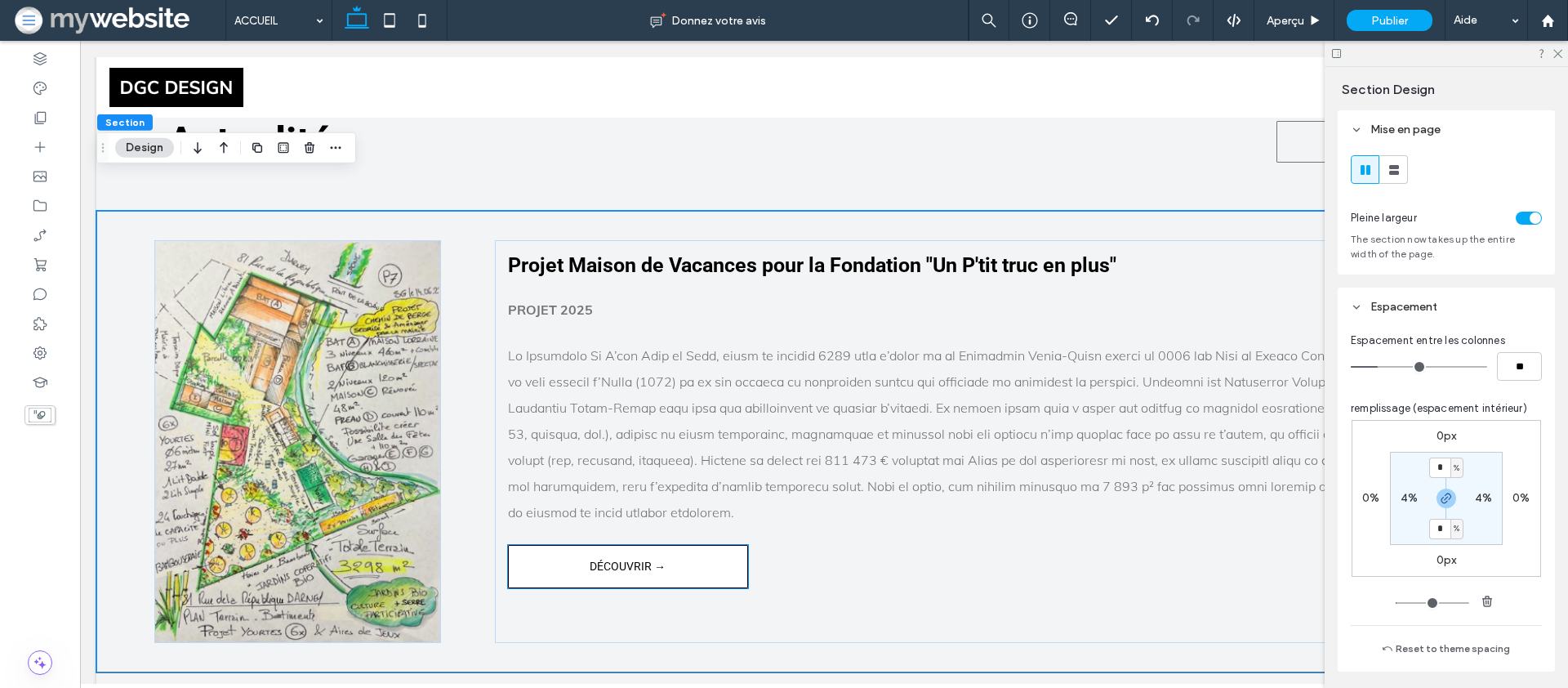
click at [655, 547] on span "DÉCOUVRIR →" at bounding box center [627, 567] width 76 height 40
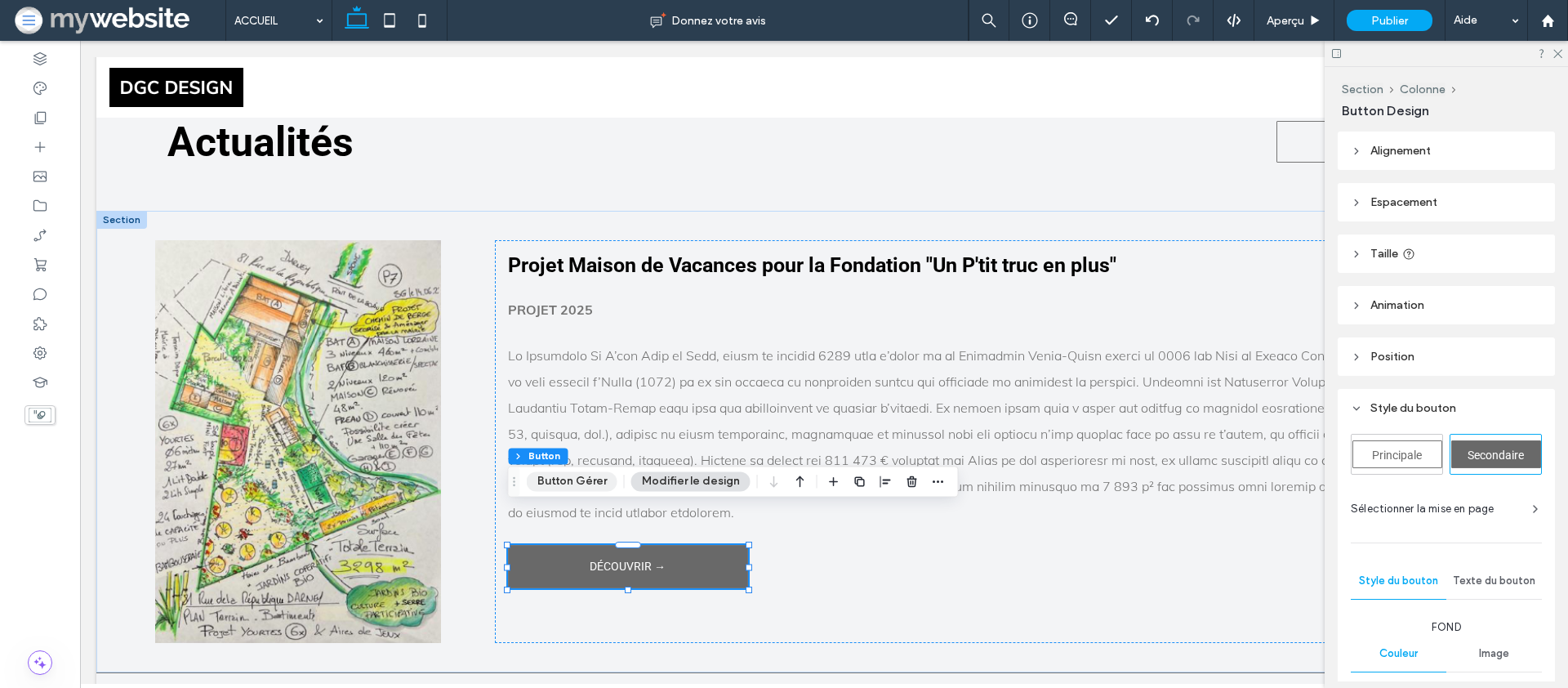
click at [570, 483] on button "Button Gérer" at bounding box center [573, 481] width 91 height 20
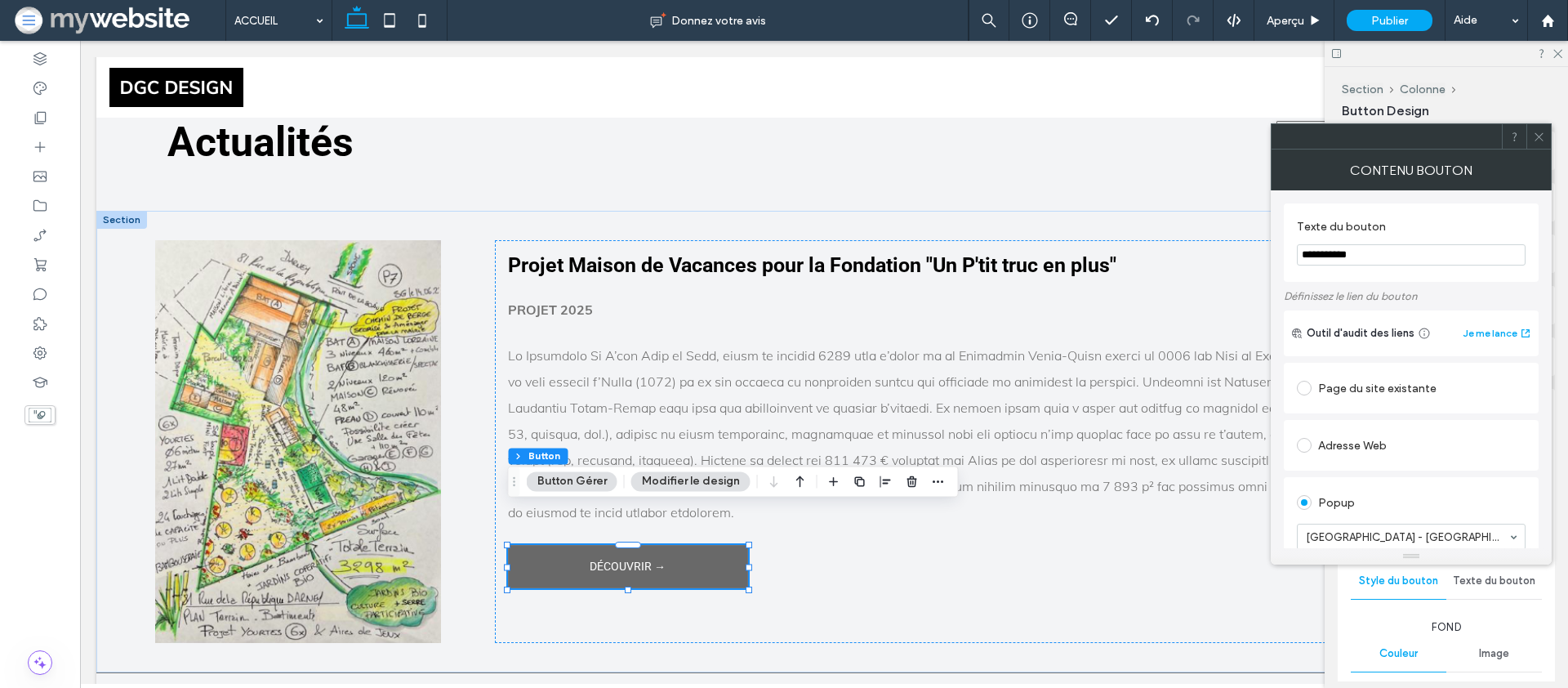
scroll to position [452, 0]
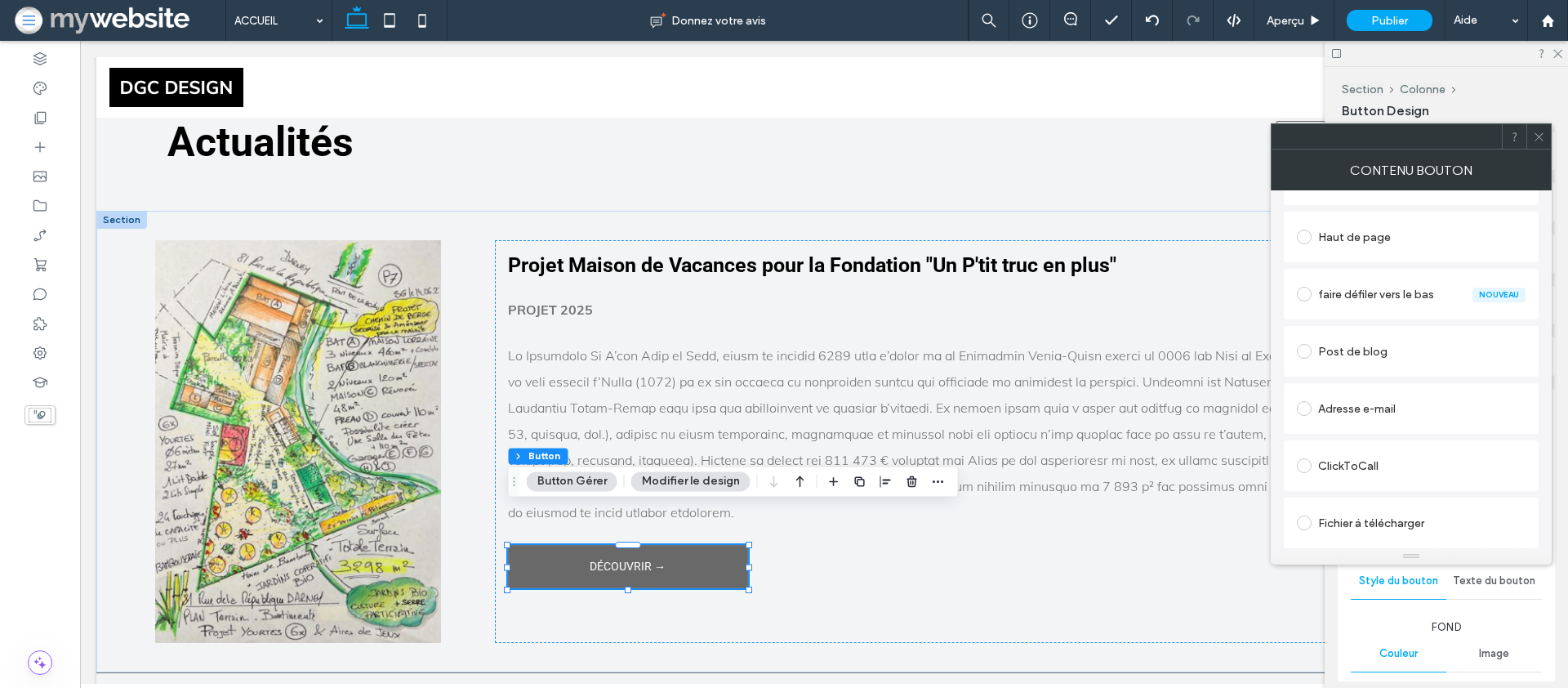
click at [1347, 524] on div "Fichier à télécharger" at bounding box center [1411, 522] width 228 height 26
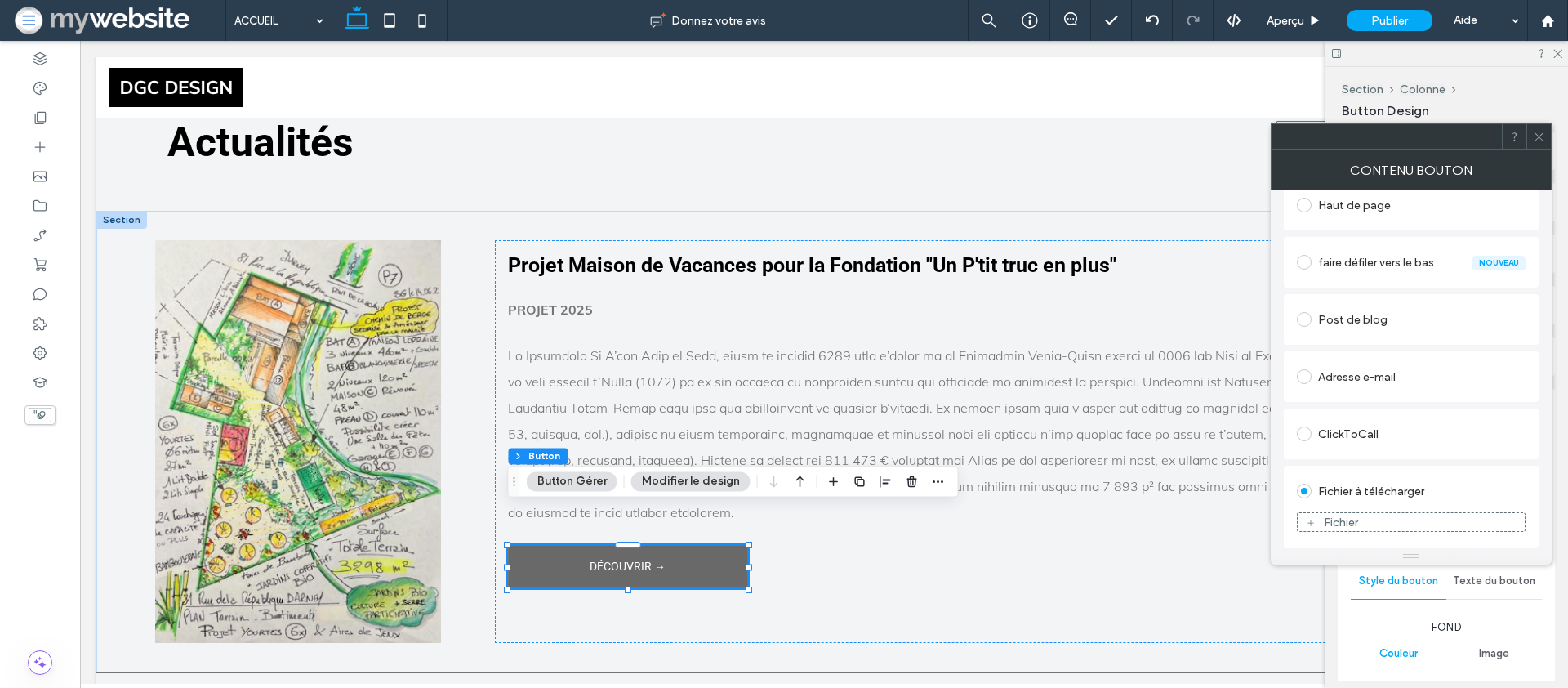
click at [1345, 519] on div "Fichier" at bounding box center [1341, 523] width 34 height 14
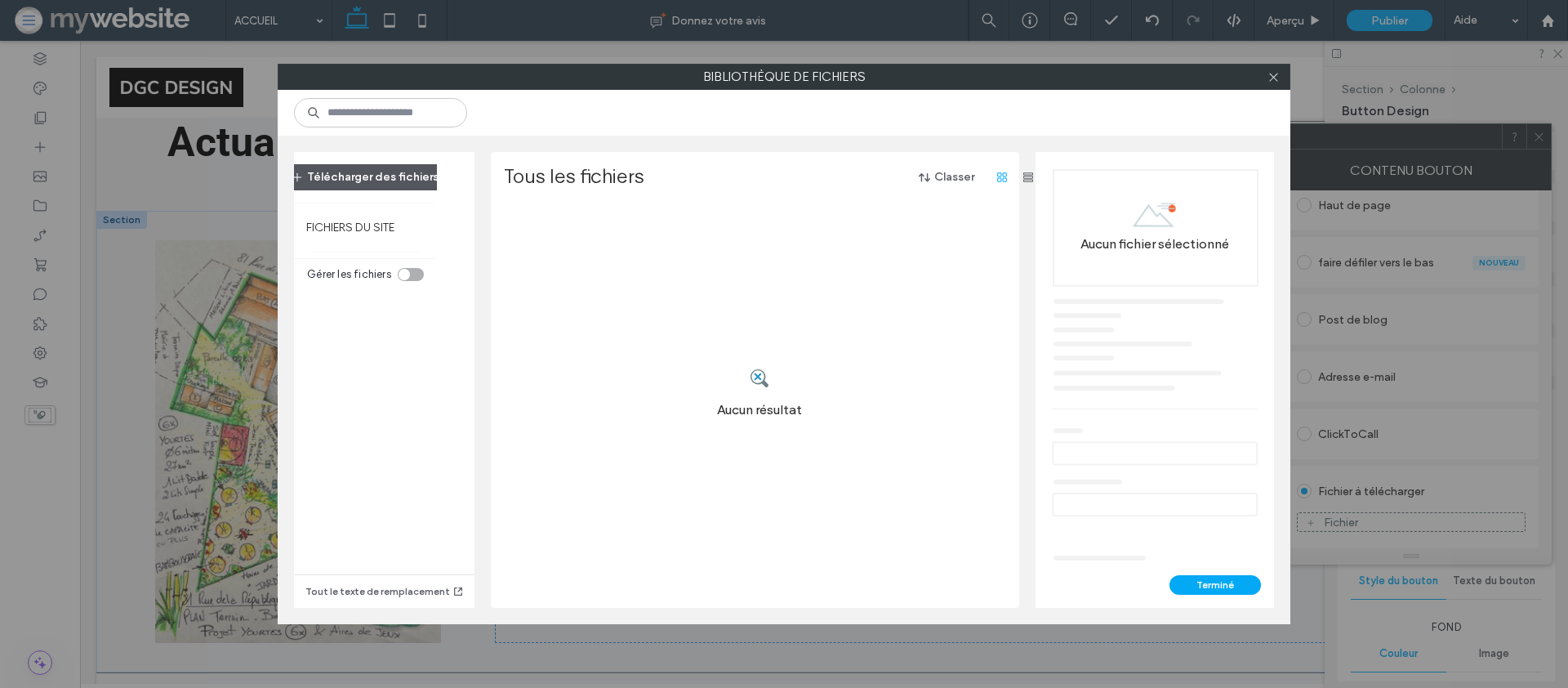
click at [358, 174] on button "Télécharger des fichiers" at bounding box center [365, 177] width 176 height 26
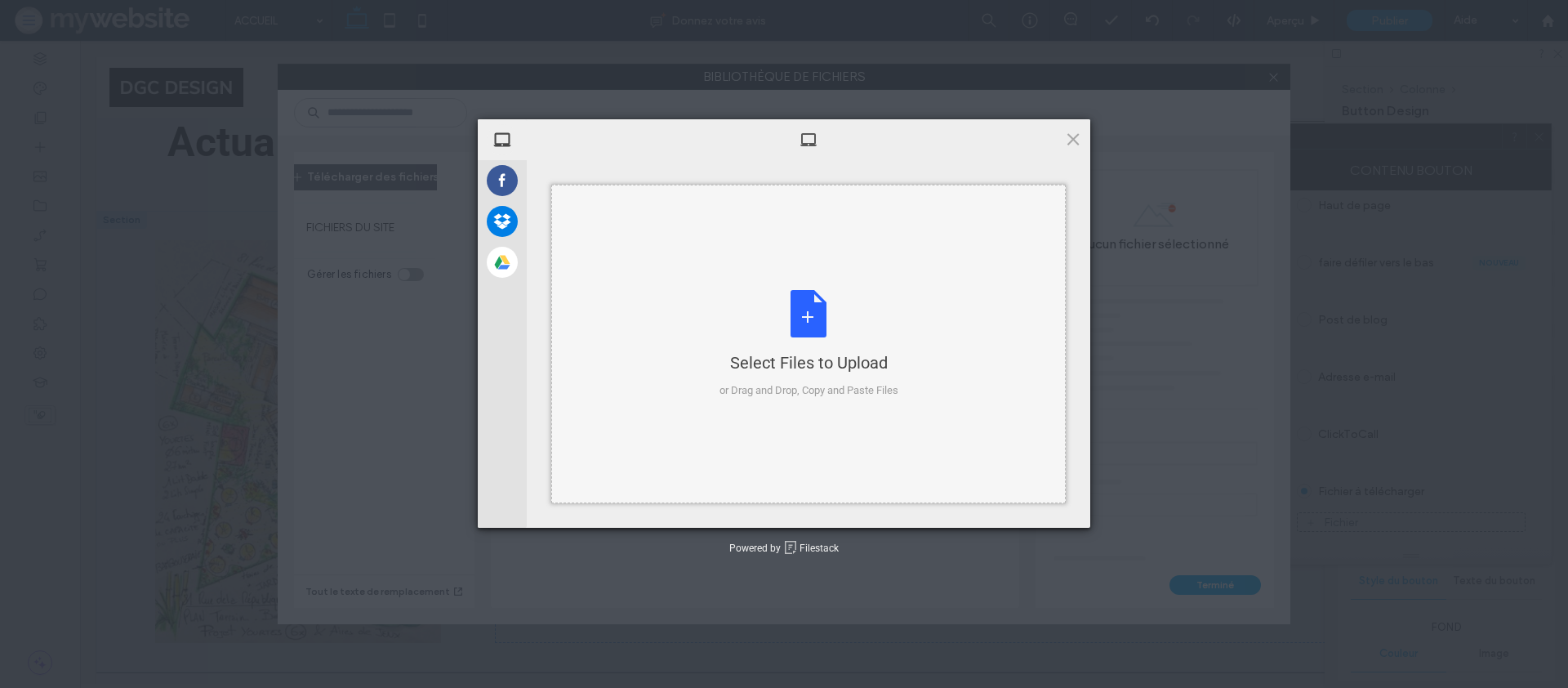
click at [616, 233] on div "Select Files to Upload or Drag and Drop, Copy and Paste Files" at bounding box center [808, 344] width 515 height 319
click at [840, 299] on div "Select Files to Upload or Drag and Drop, Copy and Paste Files" at bounding box center [809, 344] width 179 height 109
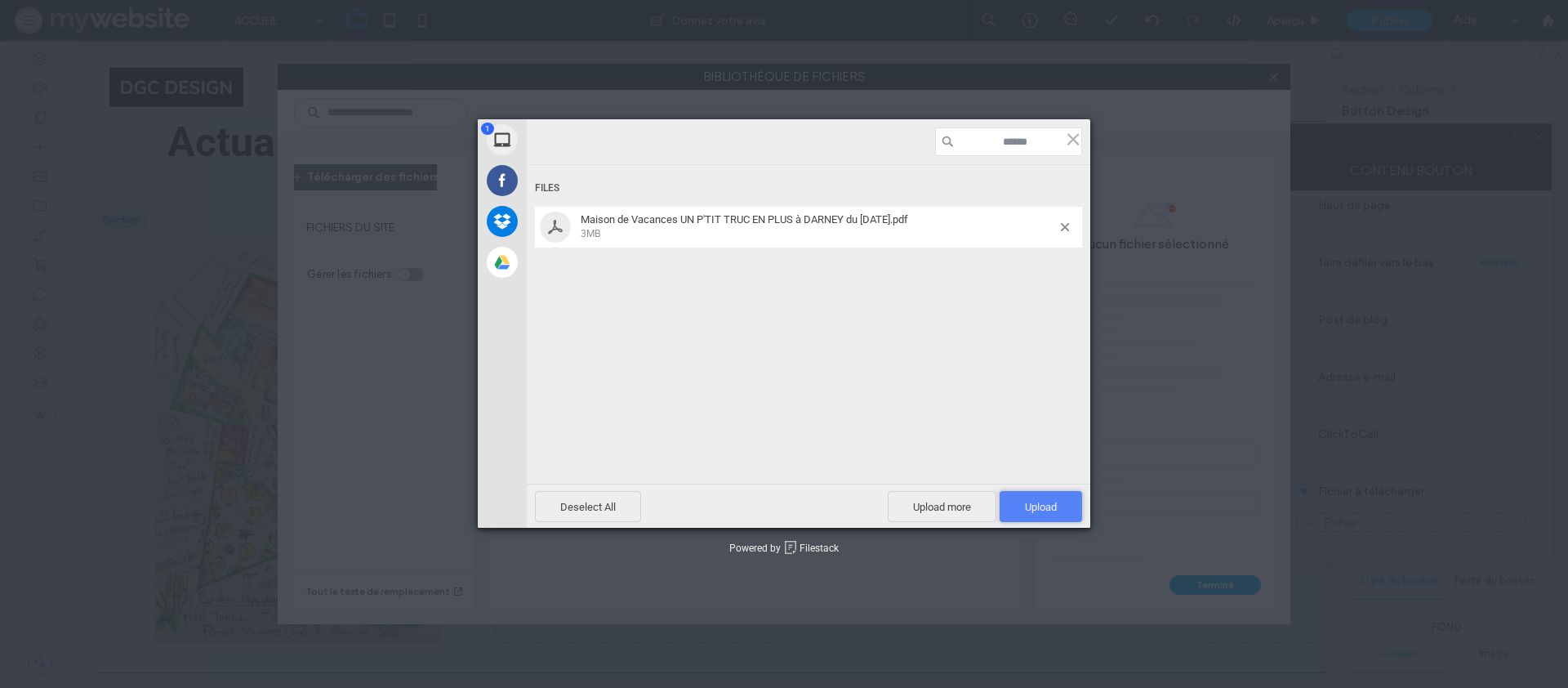
click at [1015, 518] on span "Upload 1" at bounding box center [1041, 506] width 82 height 31
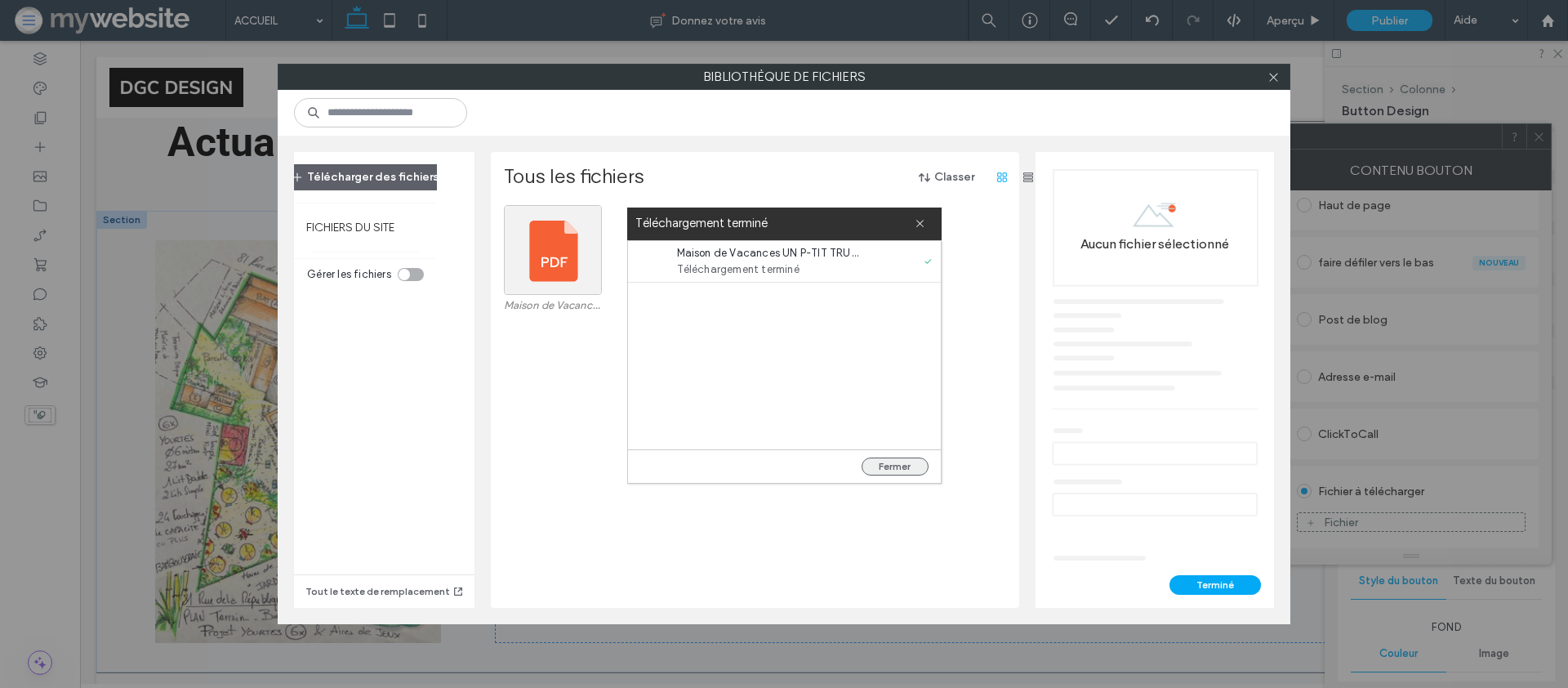
click at [889, 473] on button "Fermer" at bounding box center [895, 467] width 67 height 18
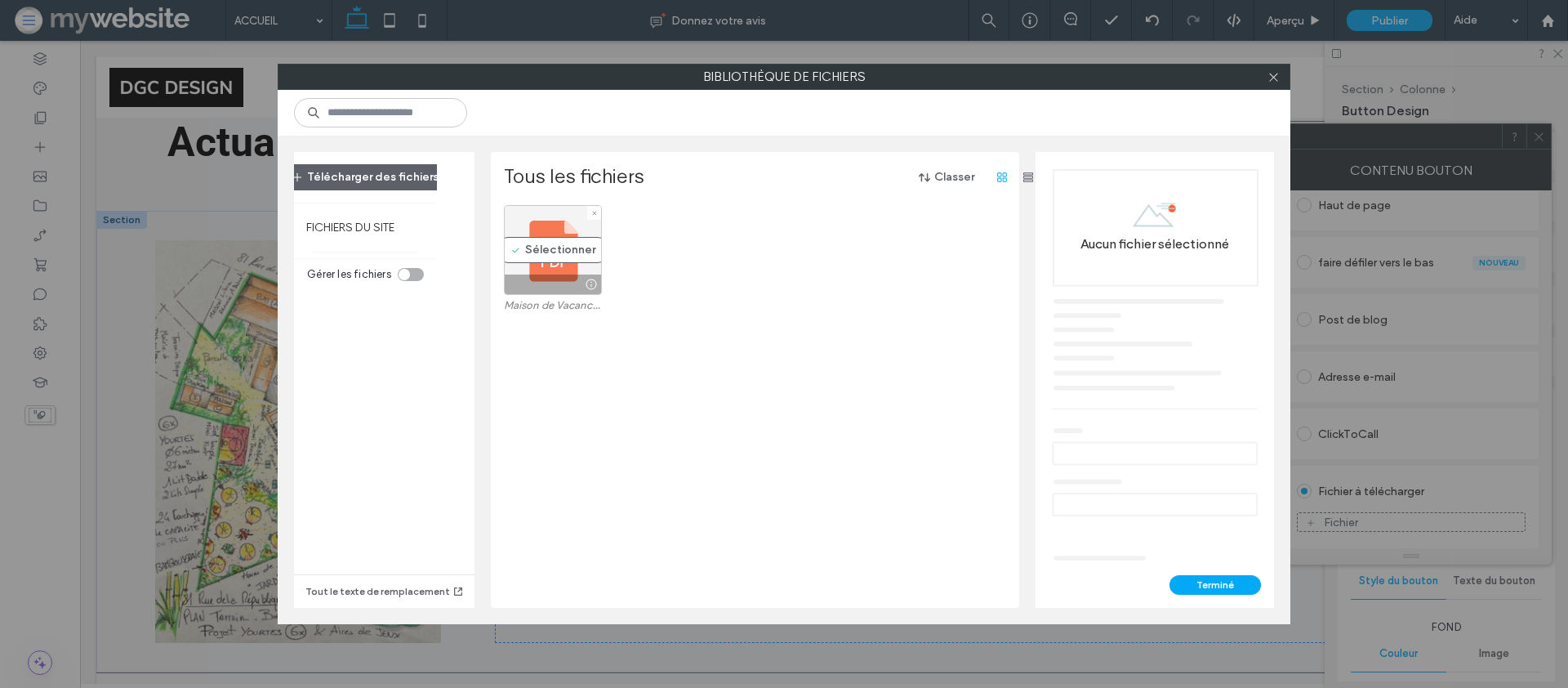
click at [537, 254] on div "Sélectionner" at bounding box center [553, 250] width 98 height 90
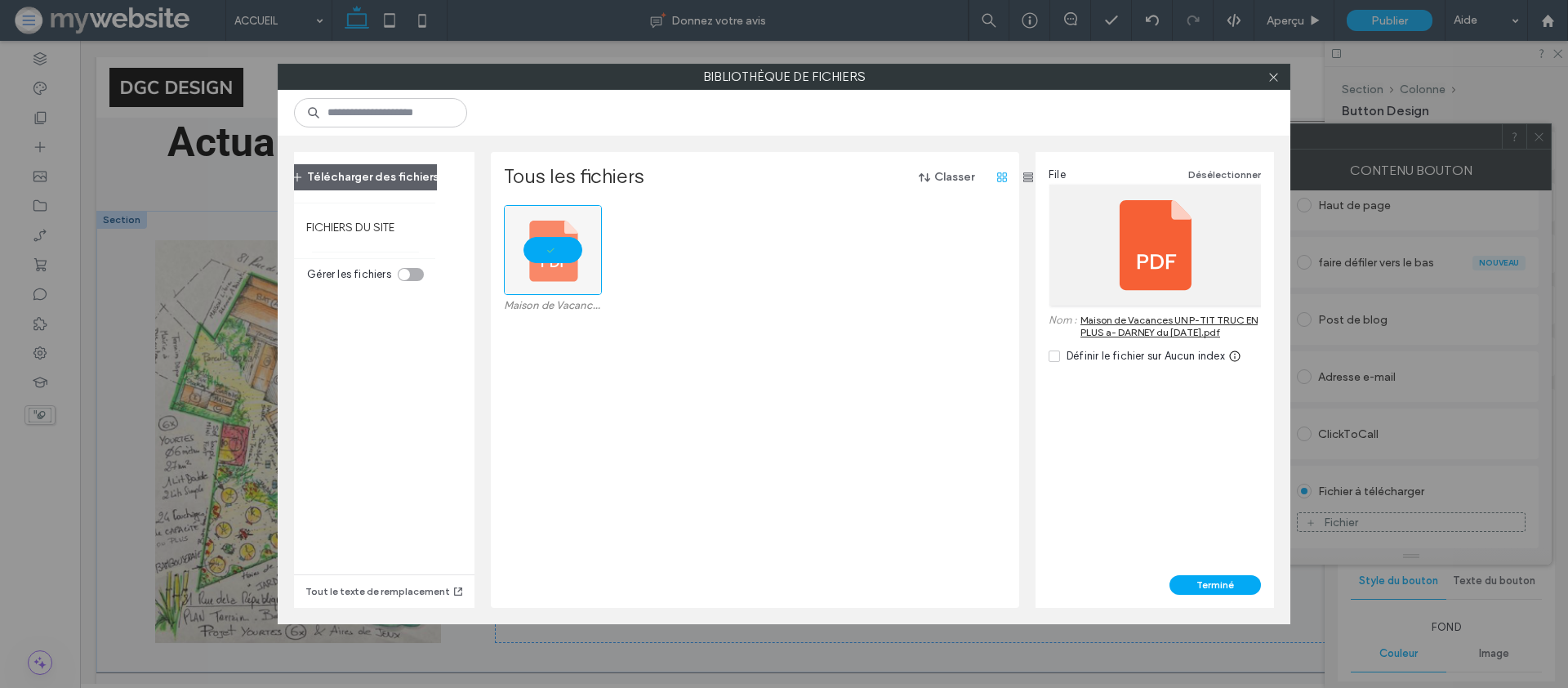
click at [1186, 573] on div "File Désélectionner Nom : Maison de Vacances UN P-TIT TRUC EN PLUS a- DARNEY du…" at bounding box center [1154, 363] width 238 height 423
click at [1201, 589] on button "Terminé" at bounding box center [1215, 585] width 92 height 20
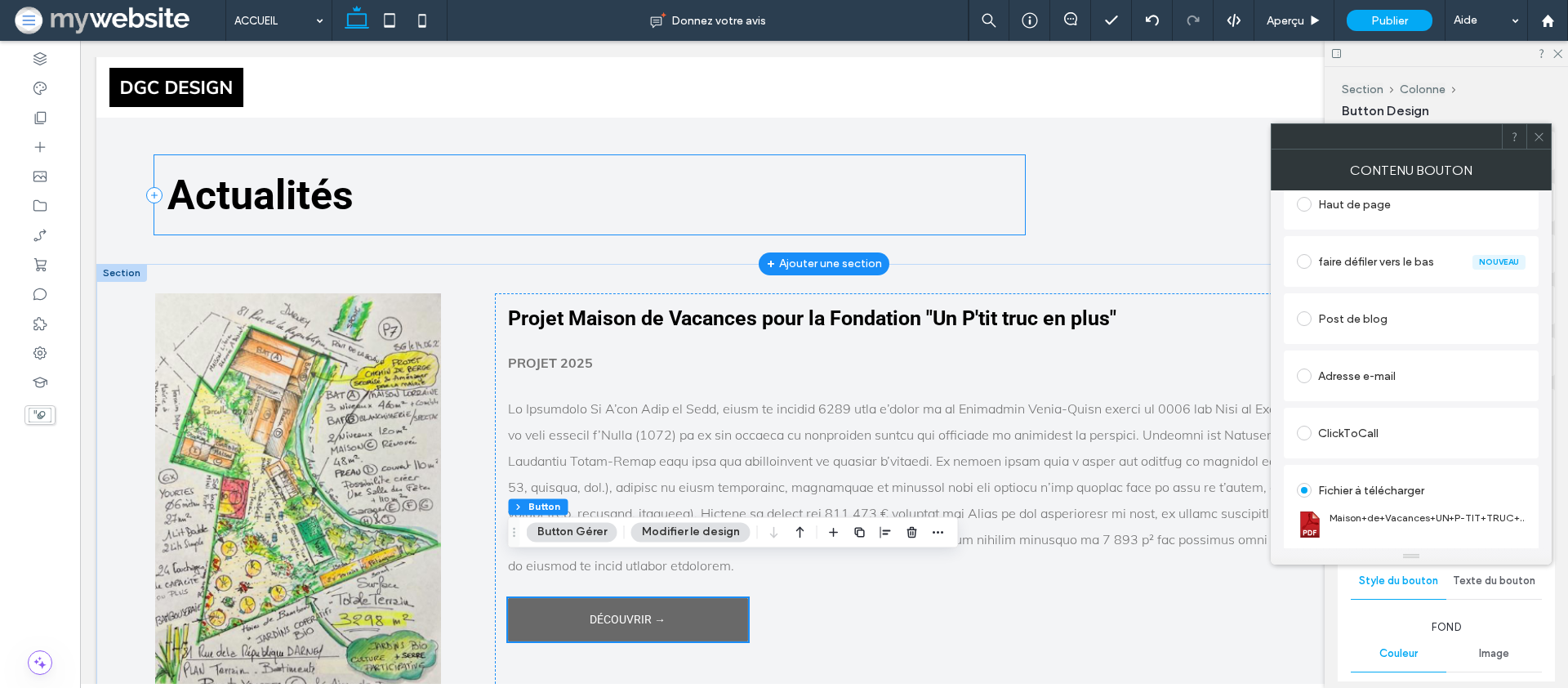
scroll to position [3750, 0]
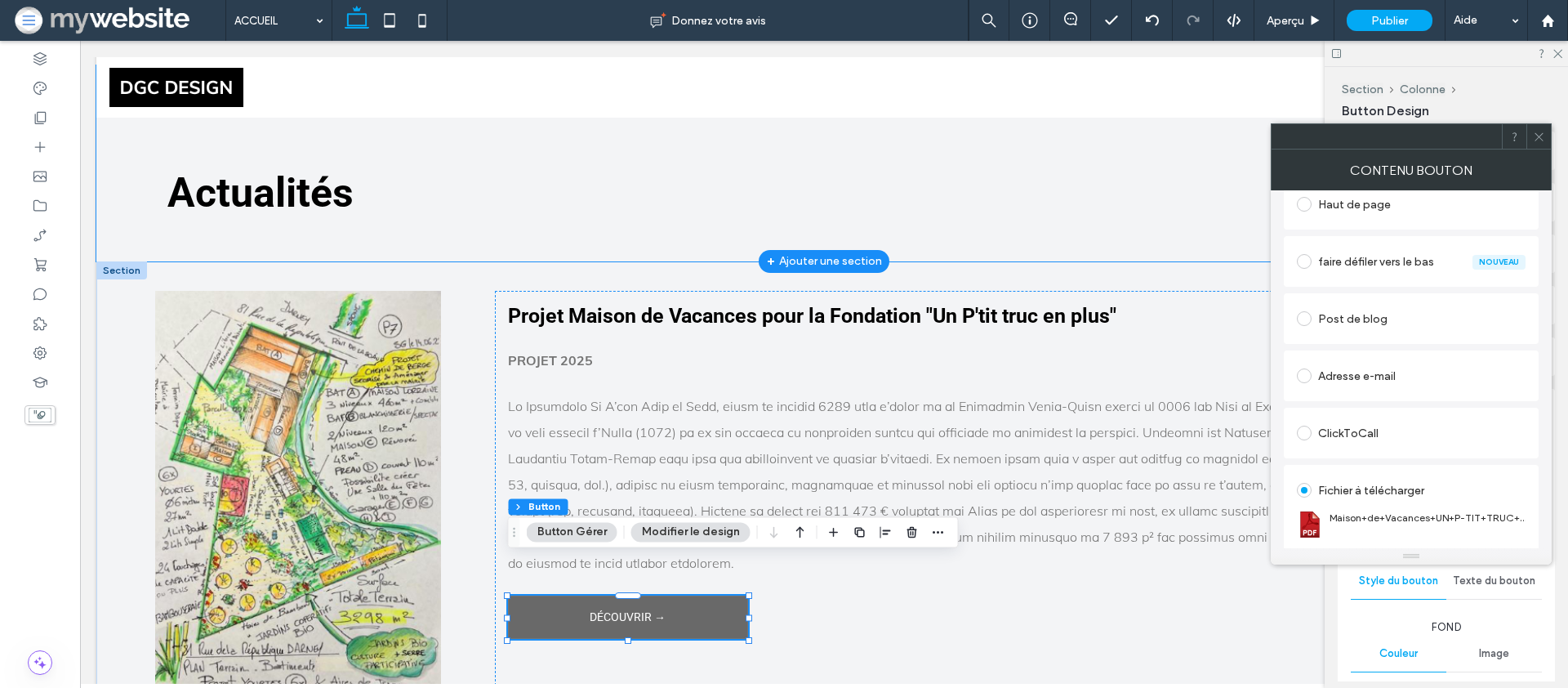
click at [706, 211] on div "Actualités NOS SERVICES →" at bounding box center [824, 163] width 1456 height 196
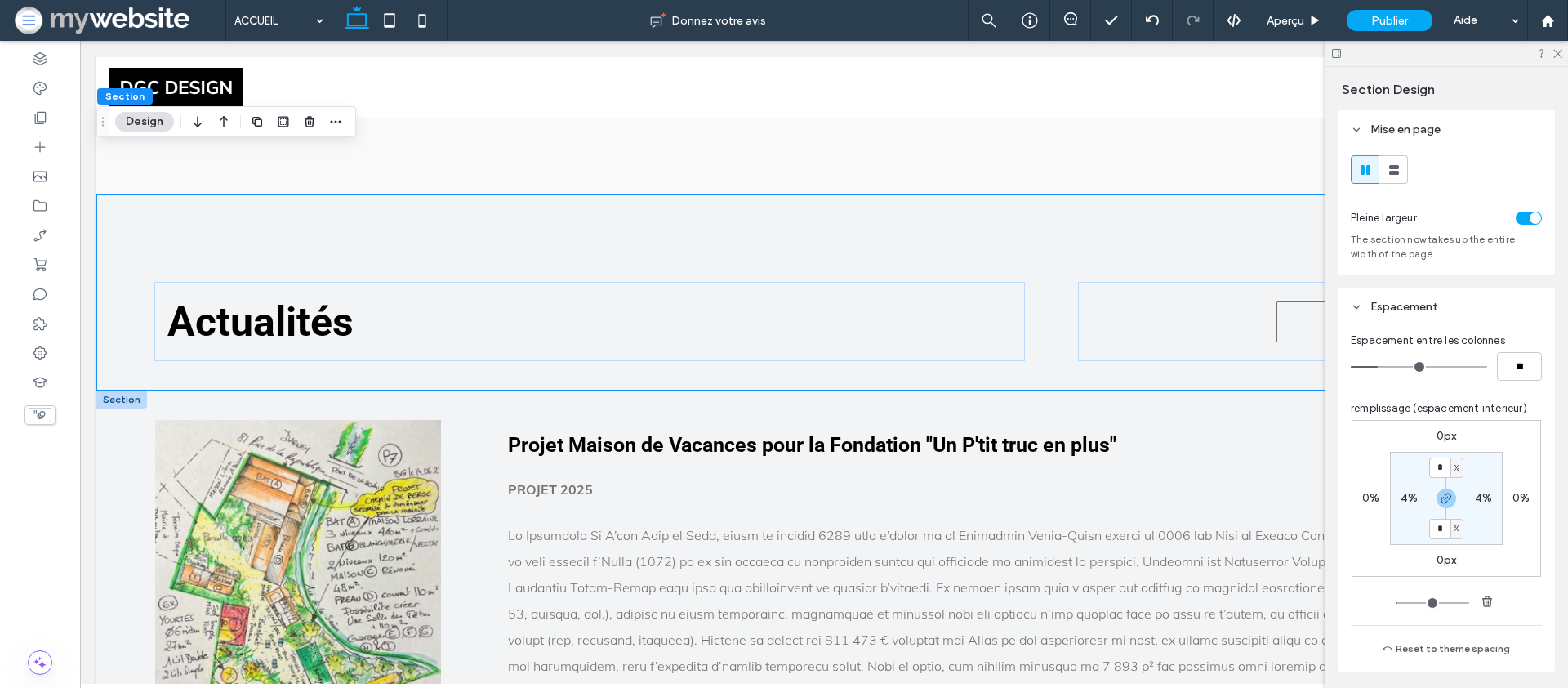
scroll to position [3602, 0]
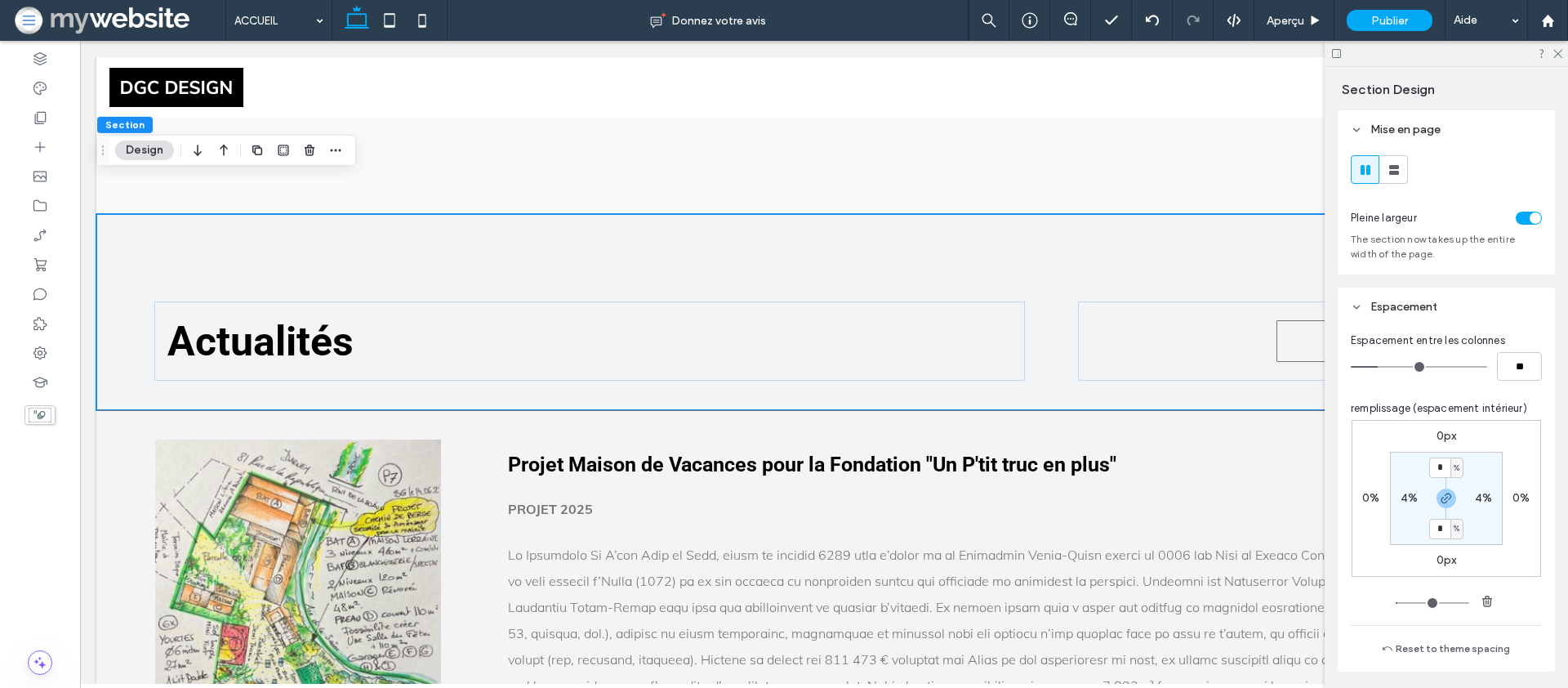
click at [1563, 50] on div at bounding box center [1446, 54] width 243 height 25
click at [1552, 54] on icon at bounding box center [1557, 53] width 11 height 11
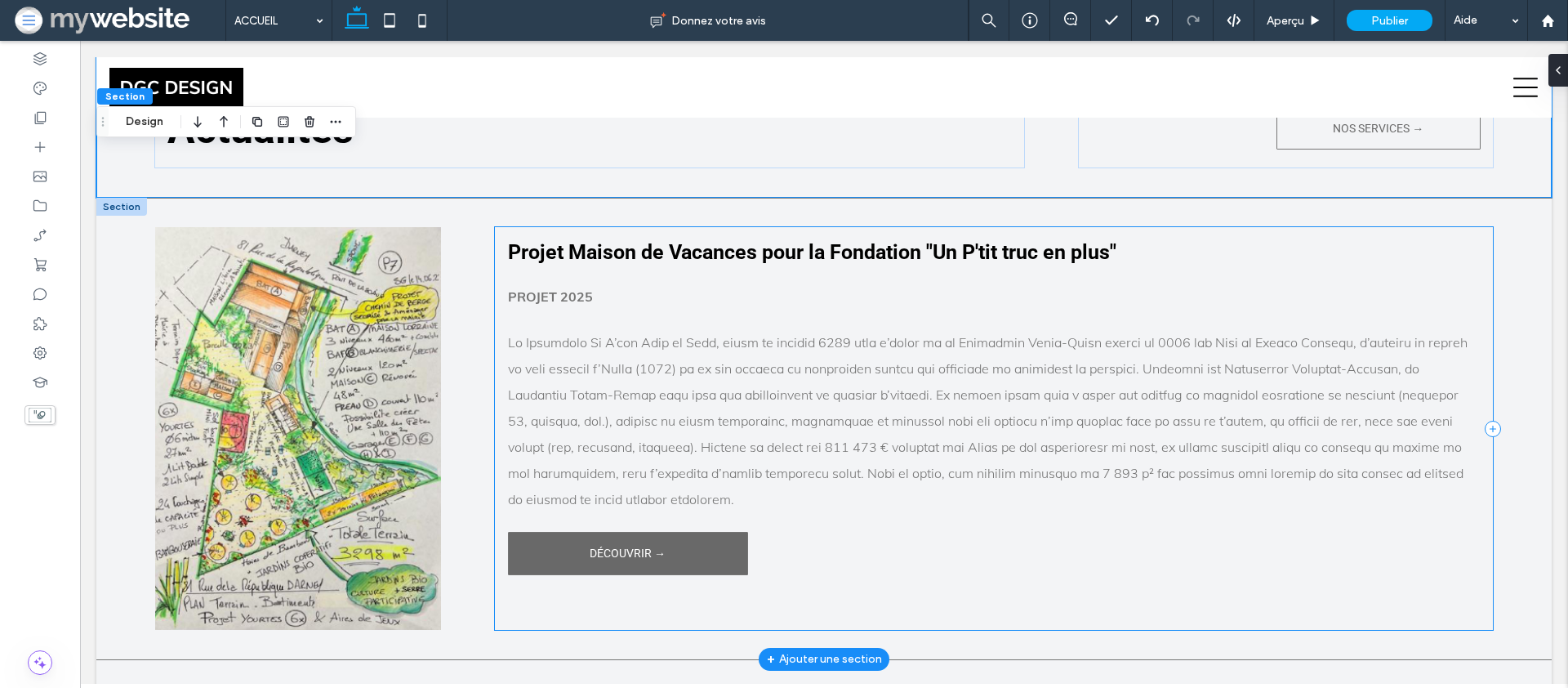
scroll to position [3809, 0]
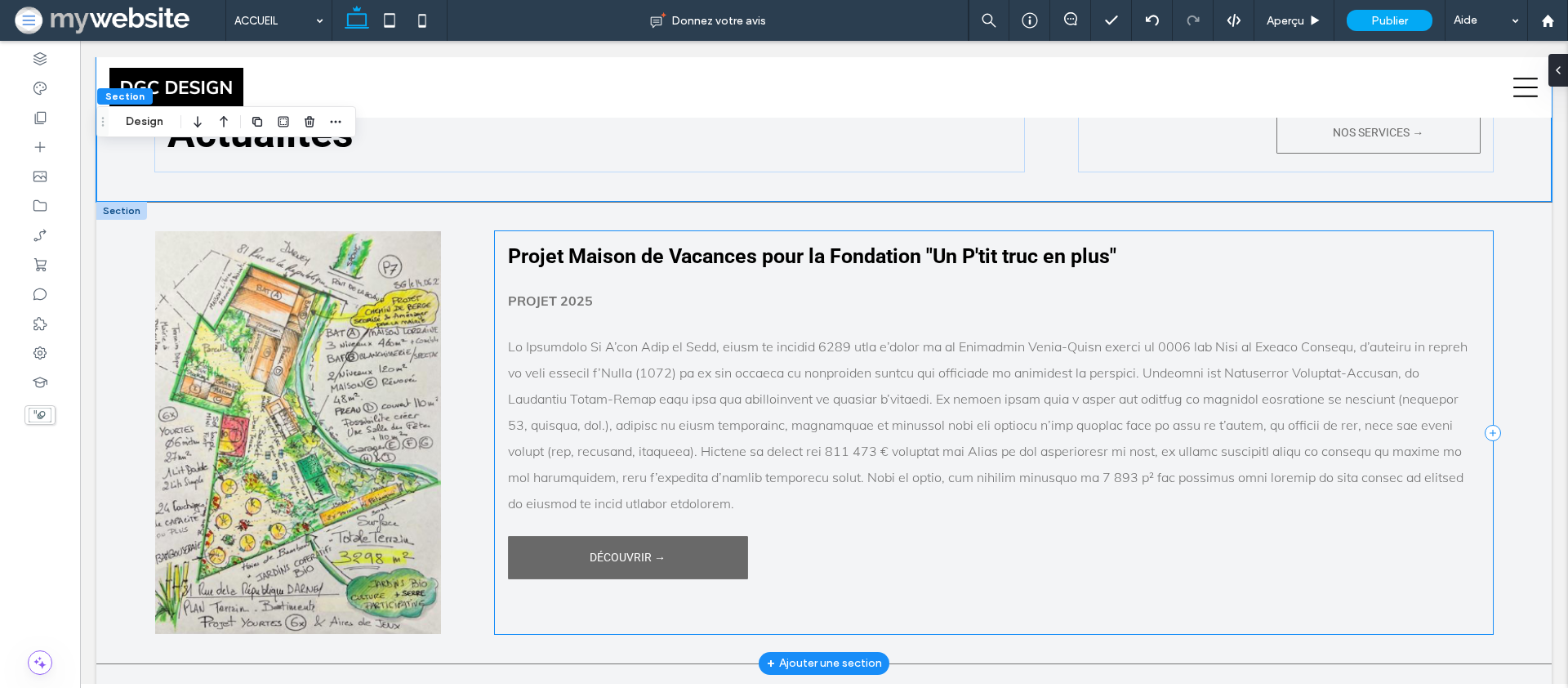
click at [598, 567] on div "Projet Maison de Vacances pour la Fondation "Un P'tit truc en plus" PROJET 2025…" at bounding box center [994, 432] width 999 height 402
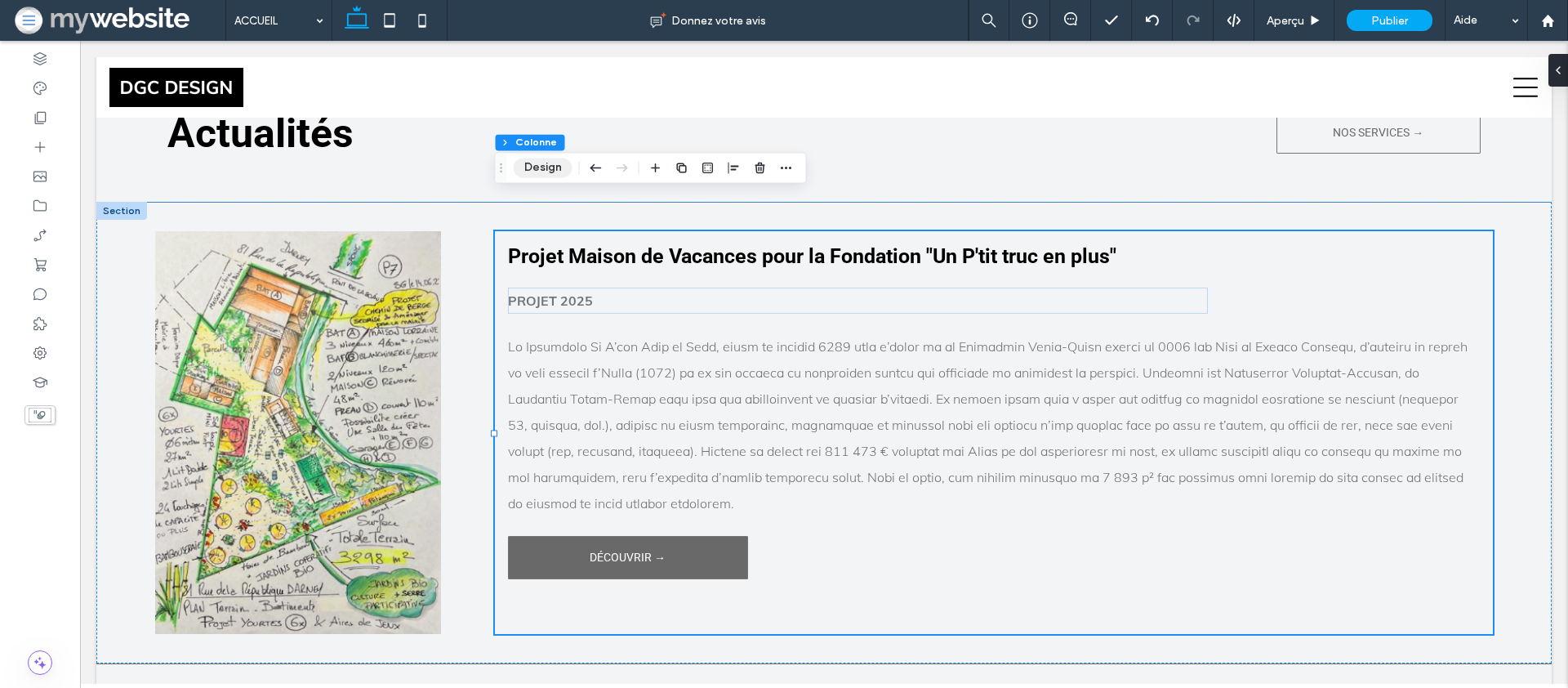
click at [557, 160] on button "Design" at bounding box center [543, 168] width 59 height 20
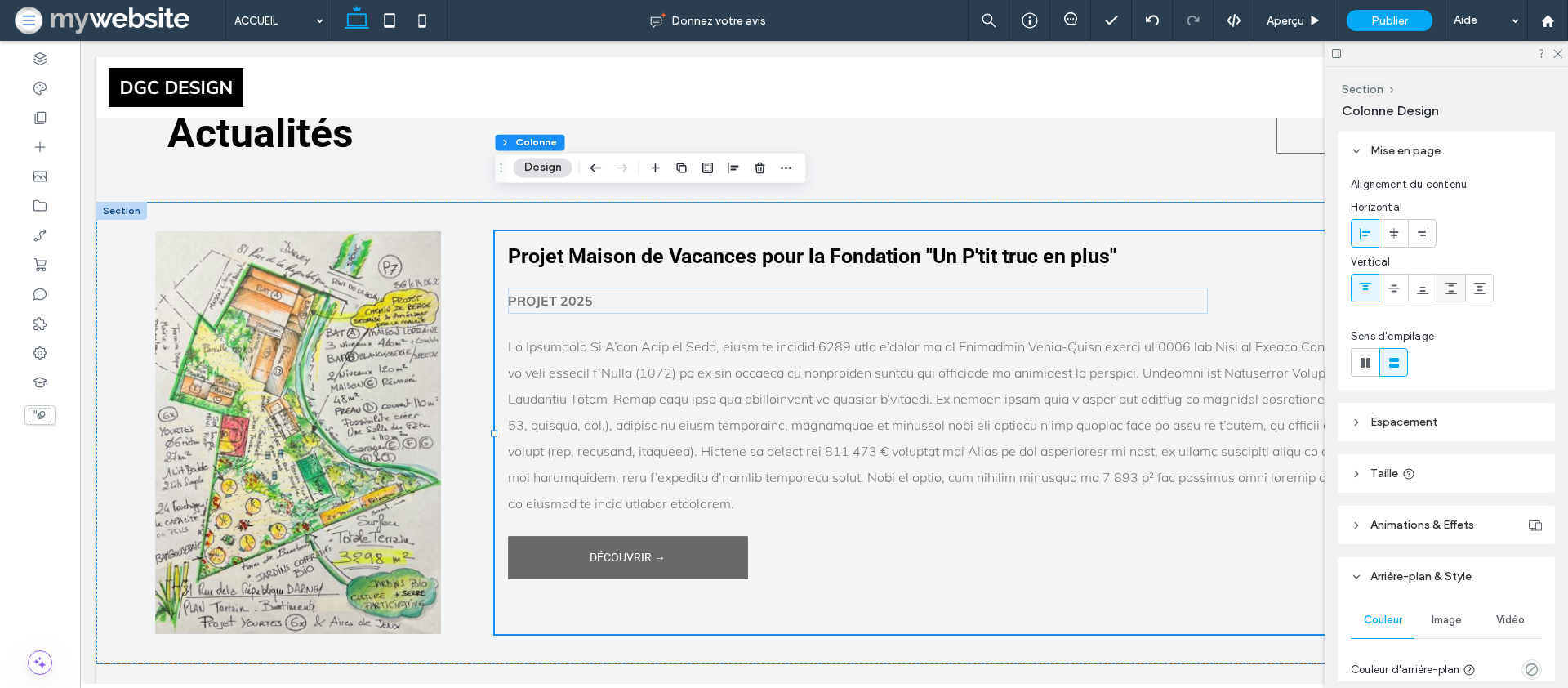
click at [1440, 284] on div at bounding box center [1451, 288] width 27 height 27
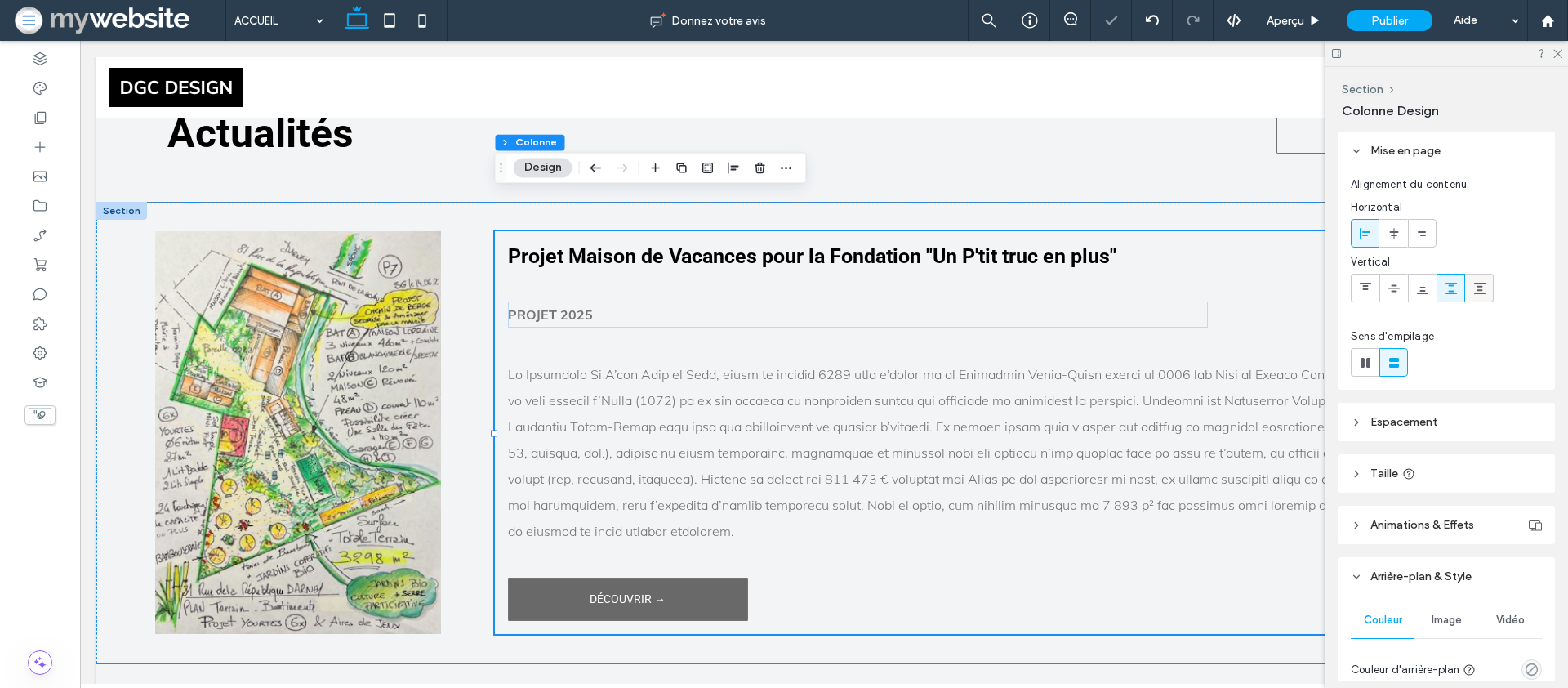
click at [1477, 289] on icon at bounding box center [1480, 288] width 13 height 13
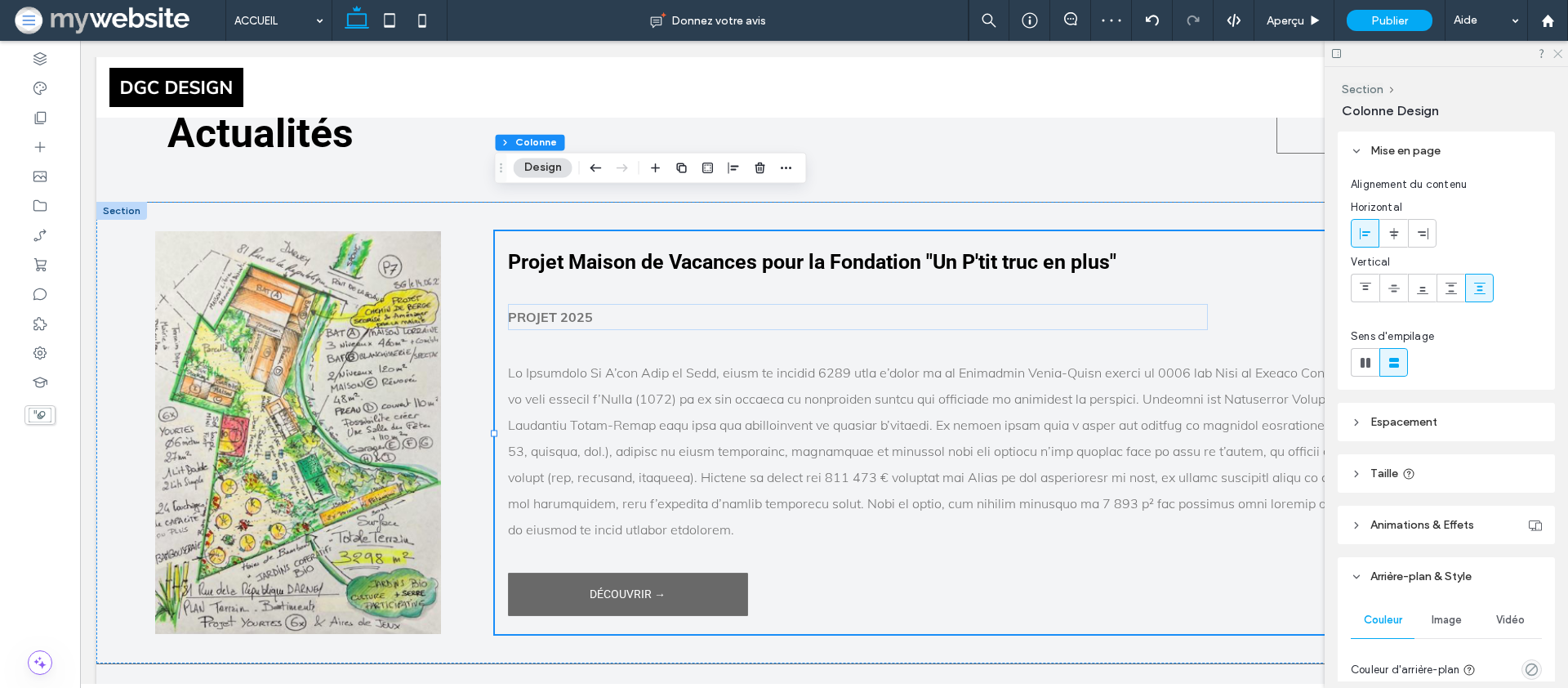
click at [1556, 53] on icon at bounding box center [1557, 53] width 11 height 11
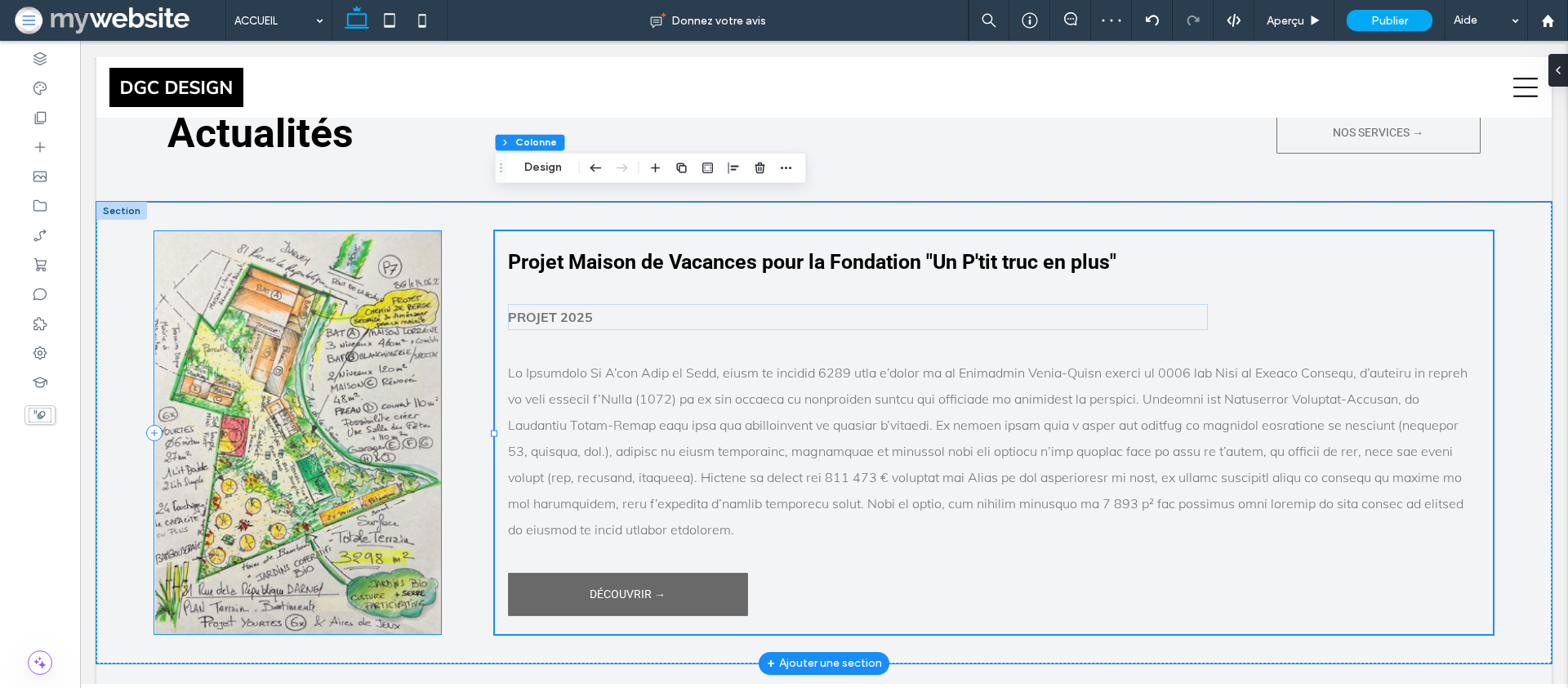
click at [241, 231] on div at bounding box center [297, 432] width 286 height 402
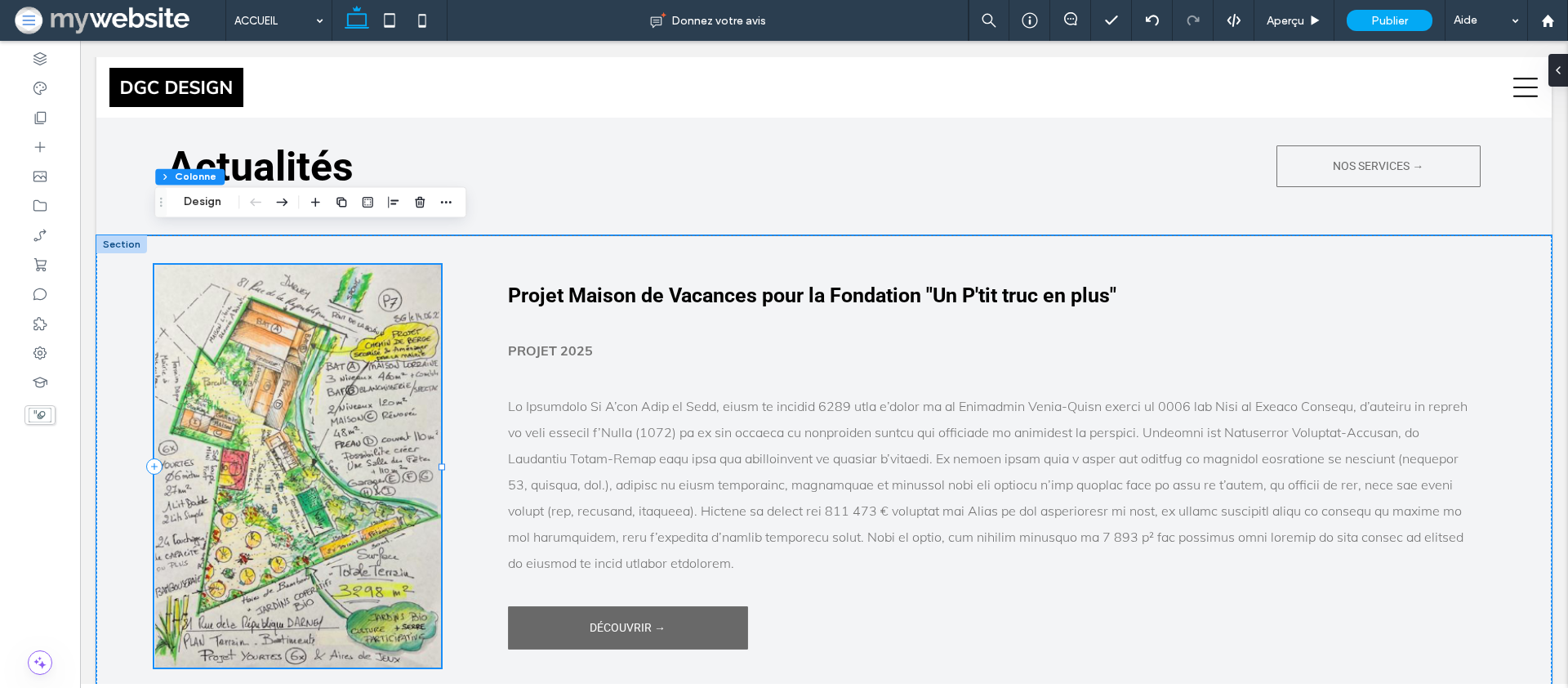
scroll to position [3788, 0]
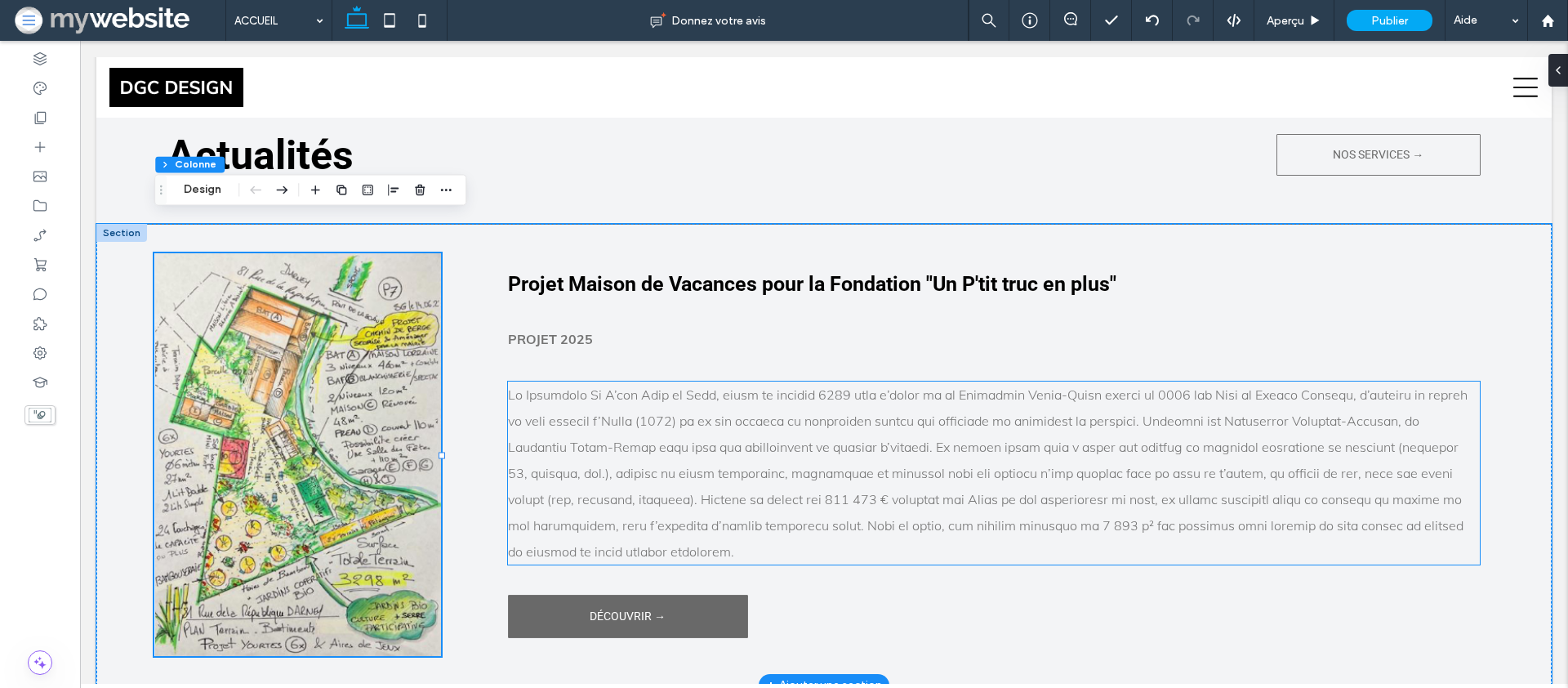
click at [567, 382] on p at bounding box center [994, 473] width 973 height 183
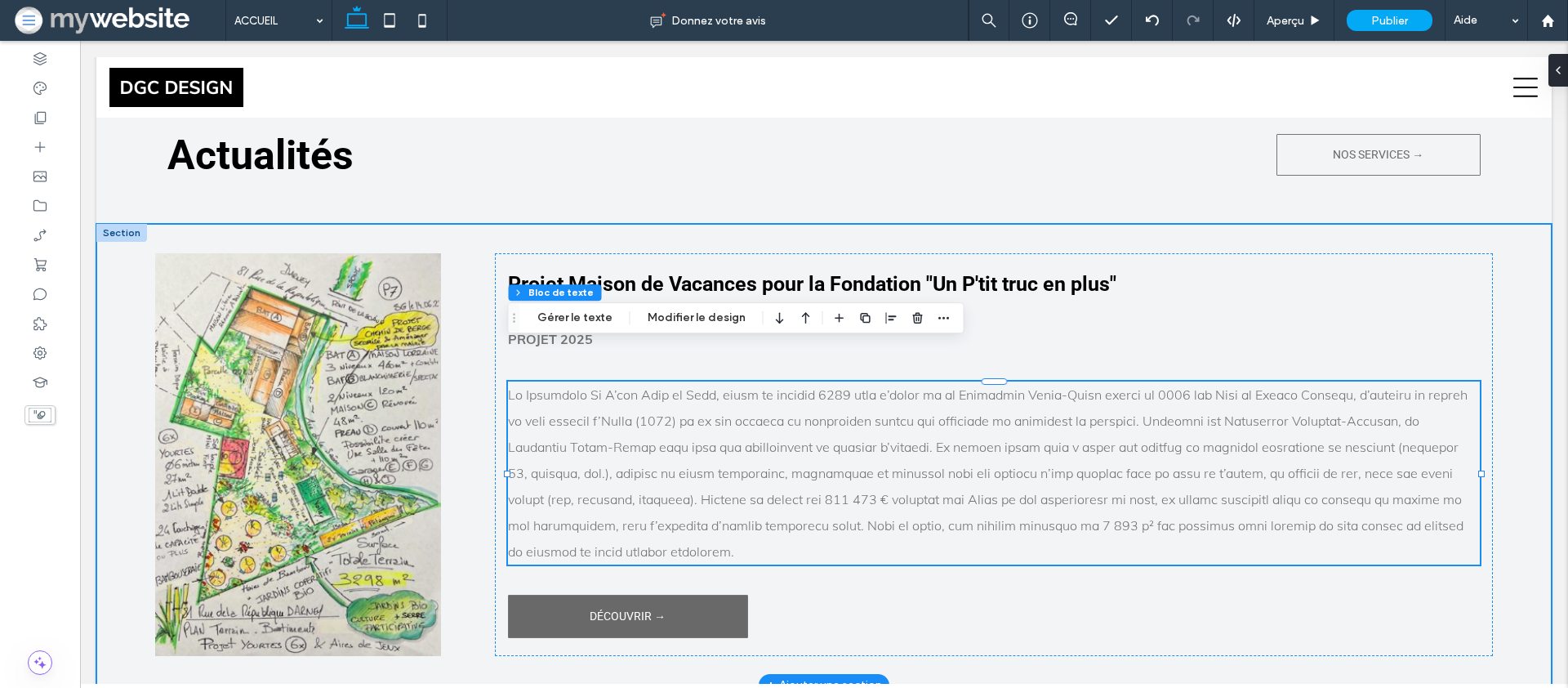
click at [490, 352] on div "Projet Maison de Vacances pour la Fondation "Un P'tit truc en plus" PROJET 2025…" at bounding box center [824, 455] width 1456 height 460
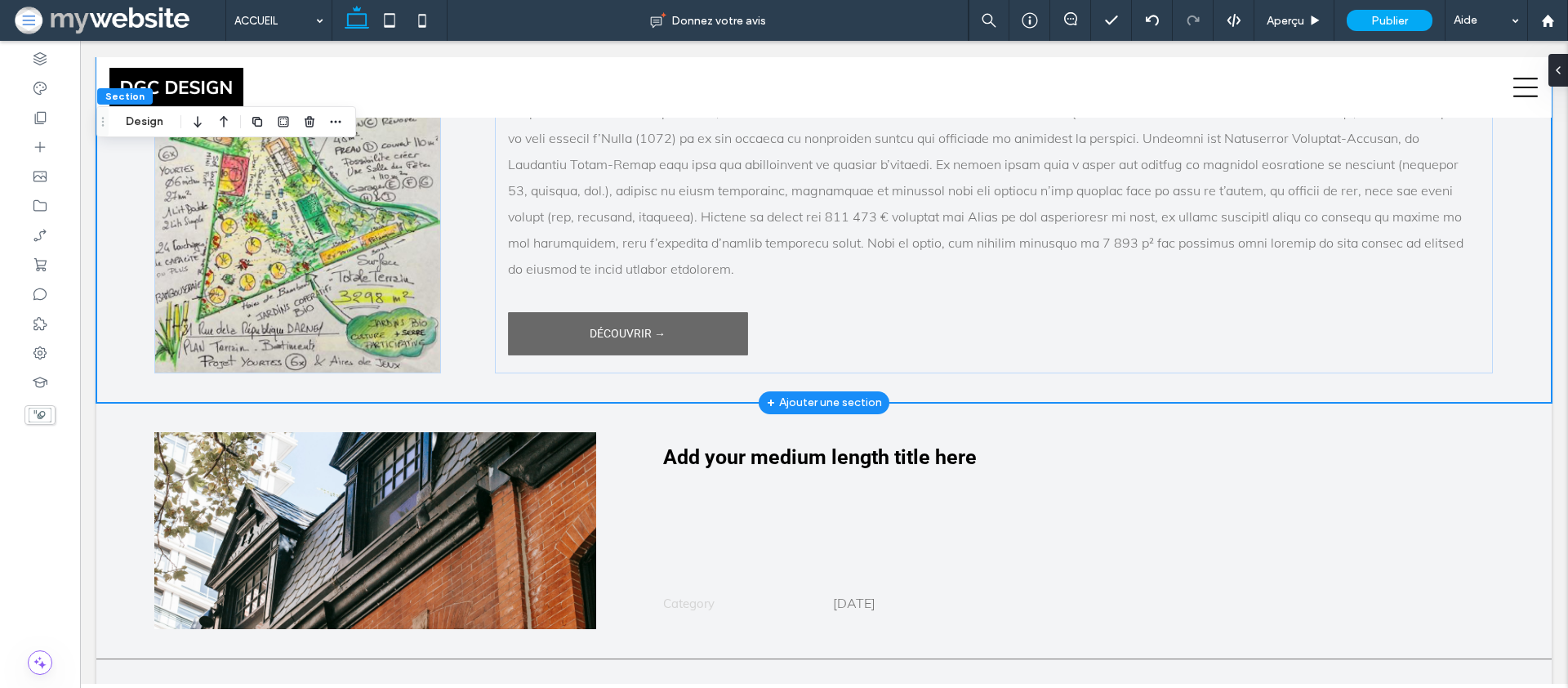
scroll to position [4089, 0]
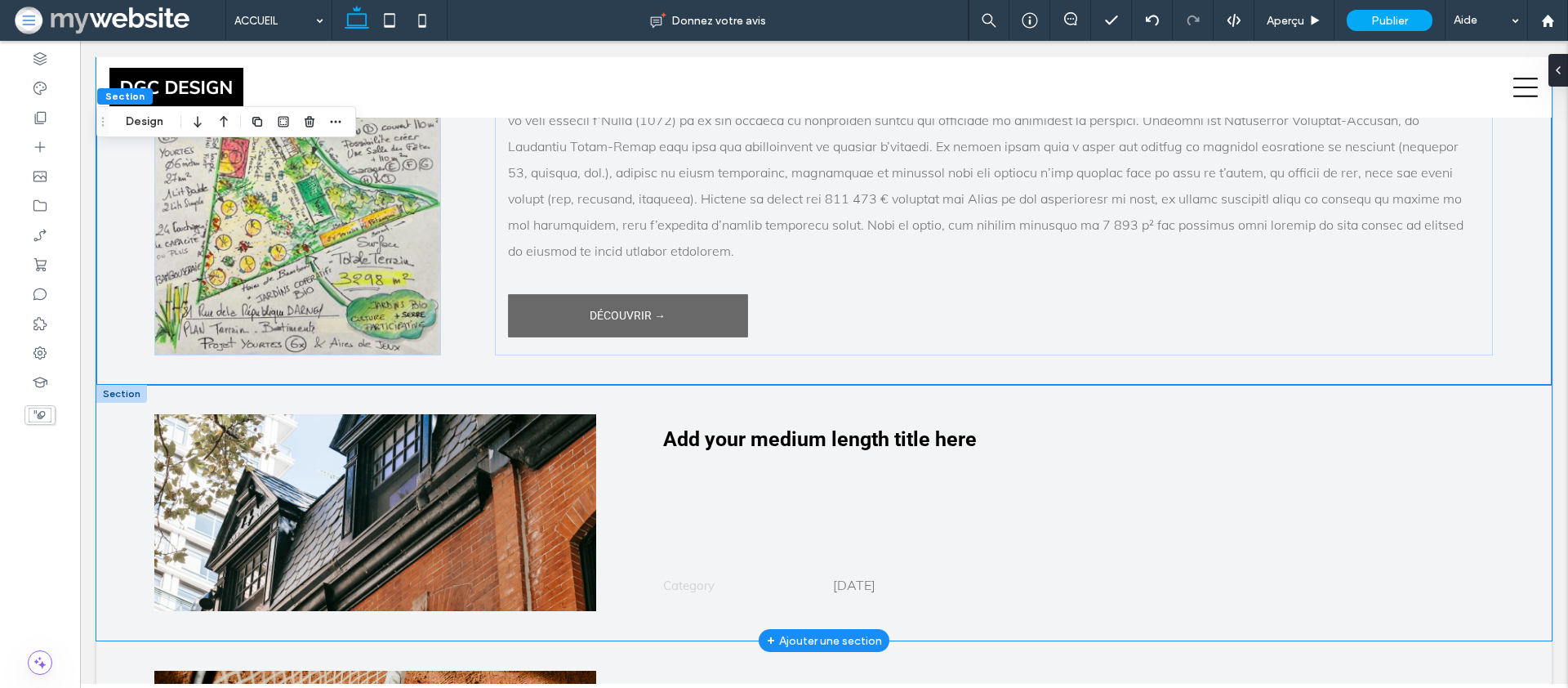
click at [515, 385] on div "Add your medium length title here Category 09.01.25" at bounding box center [824, 513] width 1456 height 255
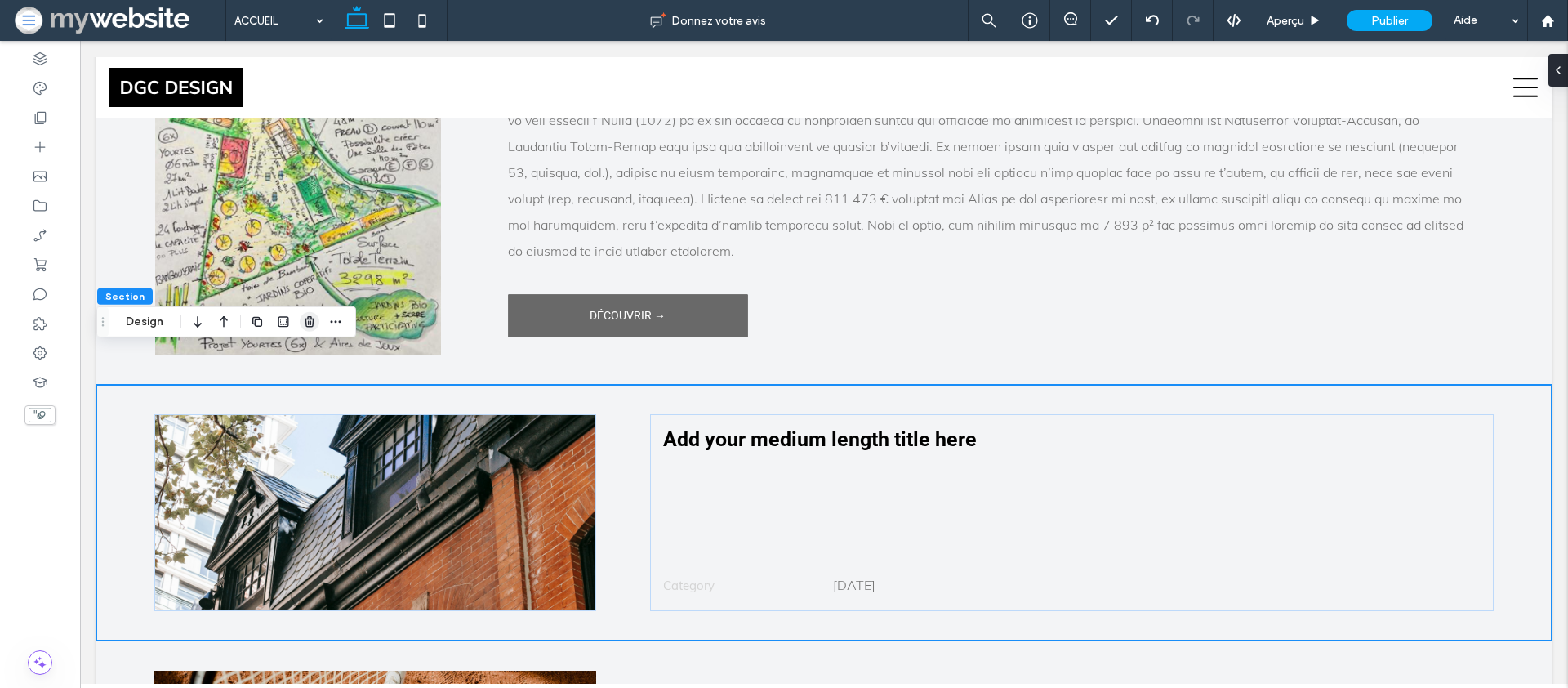
click at [304, 321] on icon "button" at bounding box center [309, 321] width 13 height 13
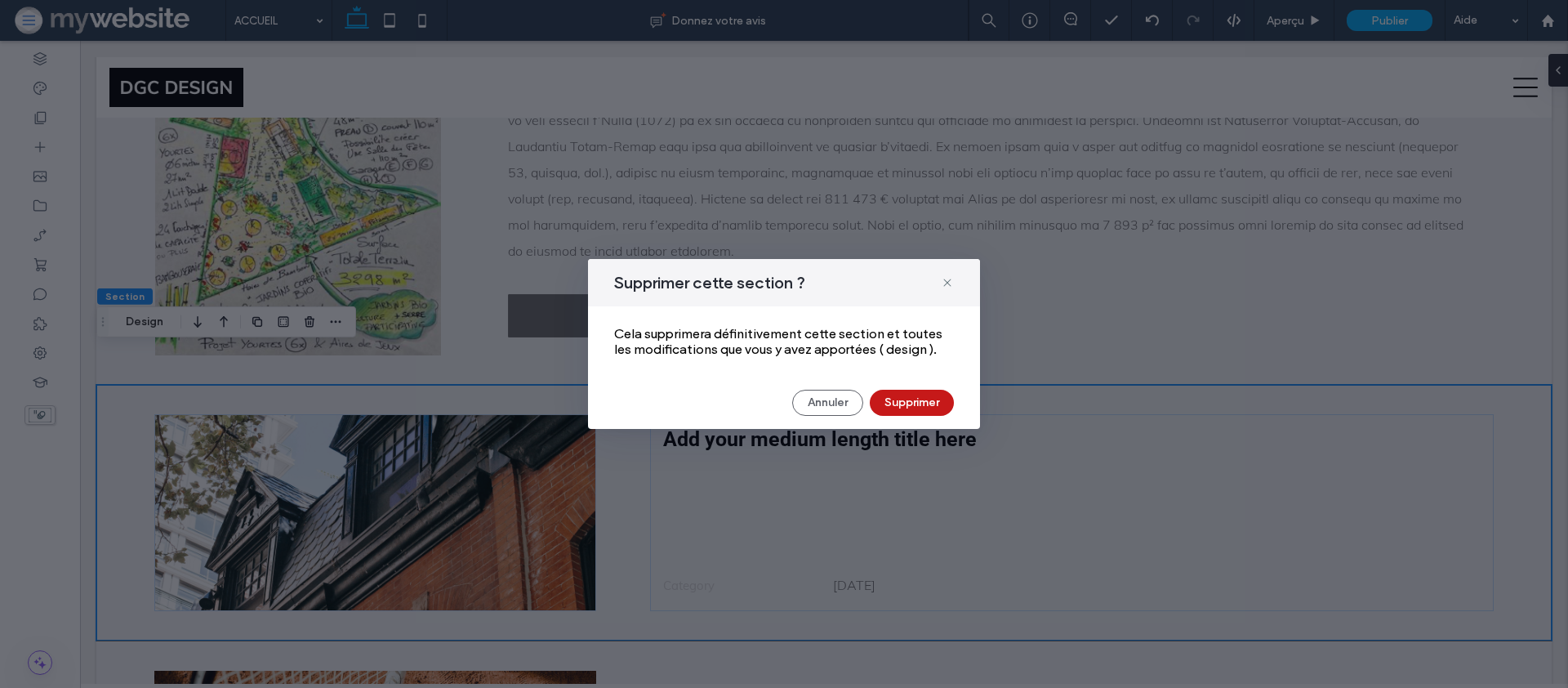
click at [905, 391] on button "Supprimer" at bounding box center [912, 402] width 84 height 26
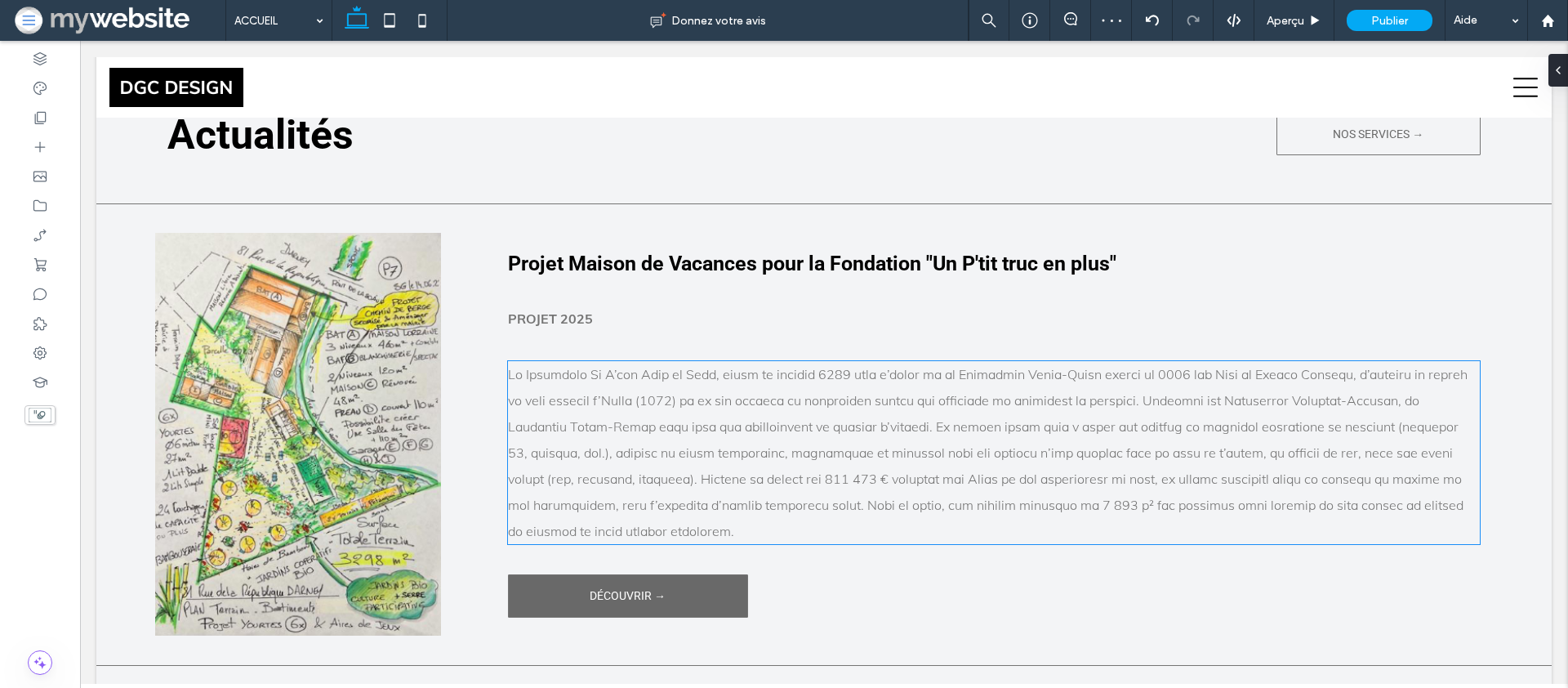
scroll to position [3784, 0]
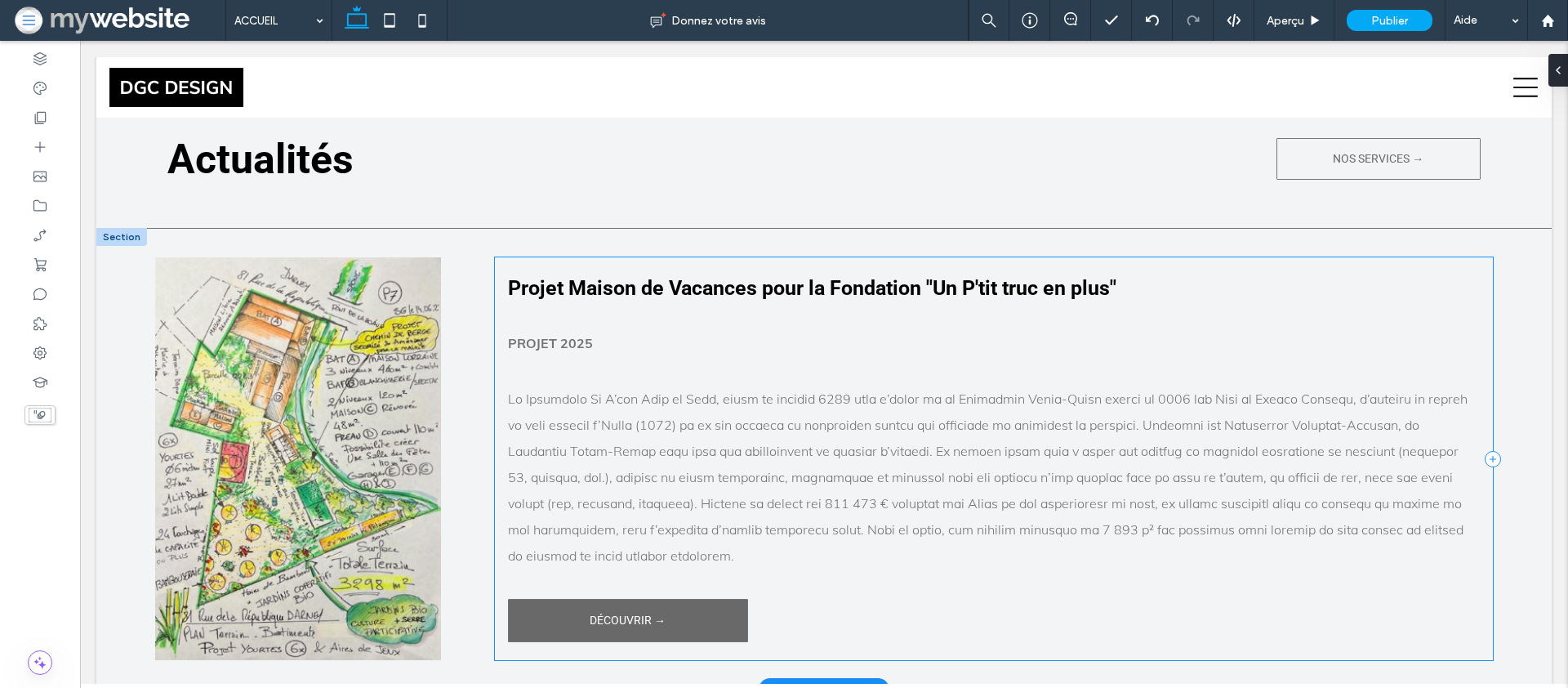
click at [607, 271] on div "Projet Maison de Vacances pour la Fondation "Un P'tit truc en plus" PROJET 2025…" at bounding box center [994, 458] width 999 height 402
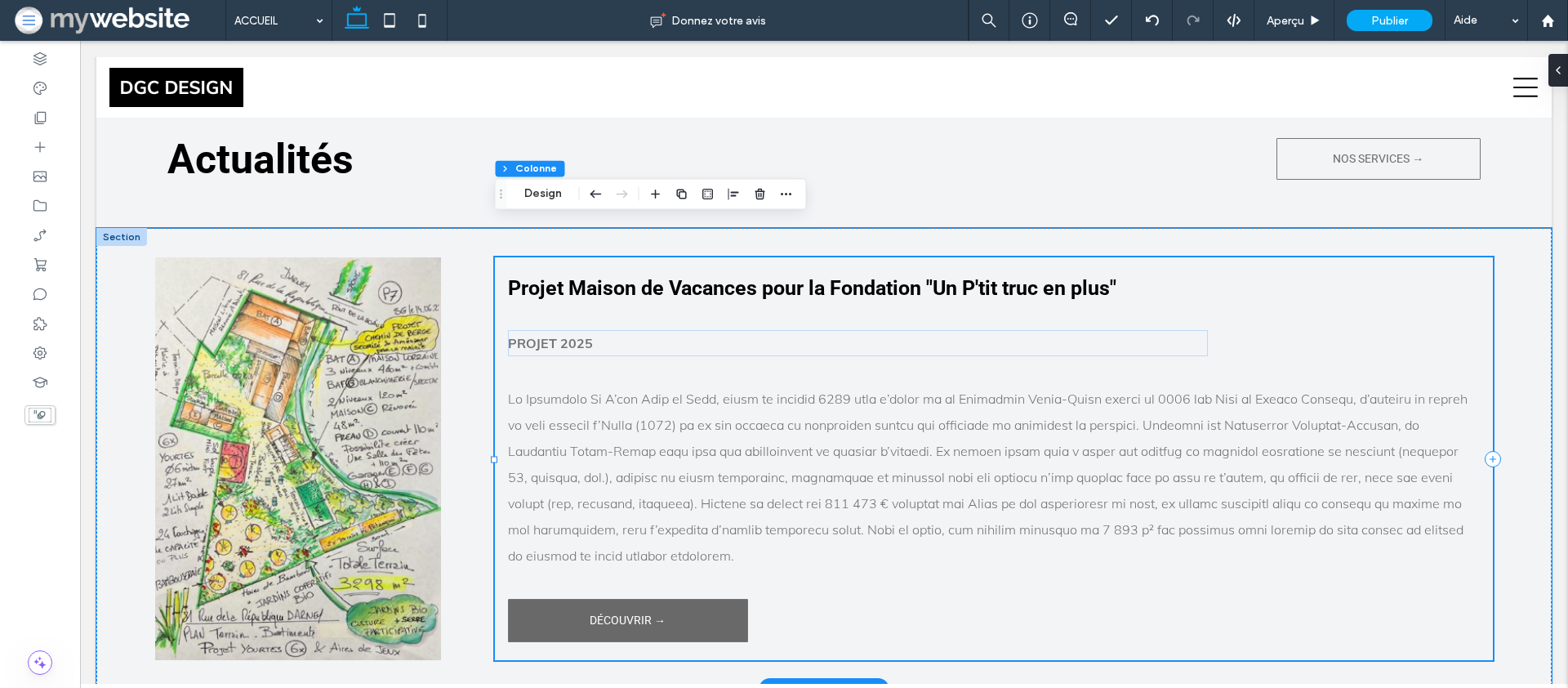
click at [1303, 264] on div "Projet Maison de Vacances pour la Fondation "Un P'tit truc en plus" PROJET 2025…" at bounding box center [994, 458] width 999 height 402
click at [1115, 330] on div "PROJET 2025" at bounding box center [858, 343] width 700 height 26
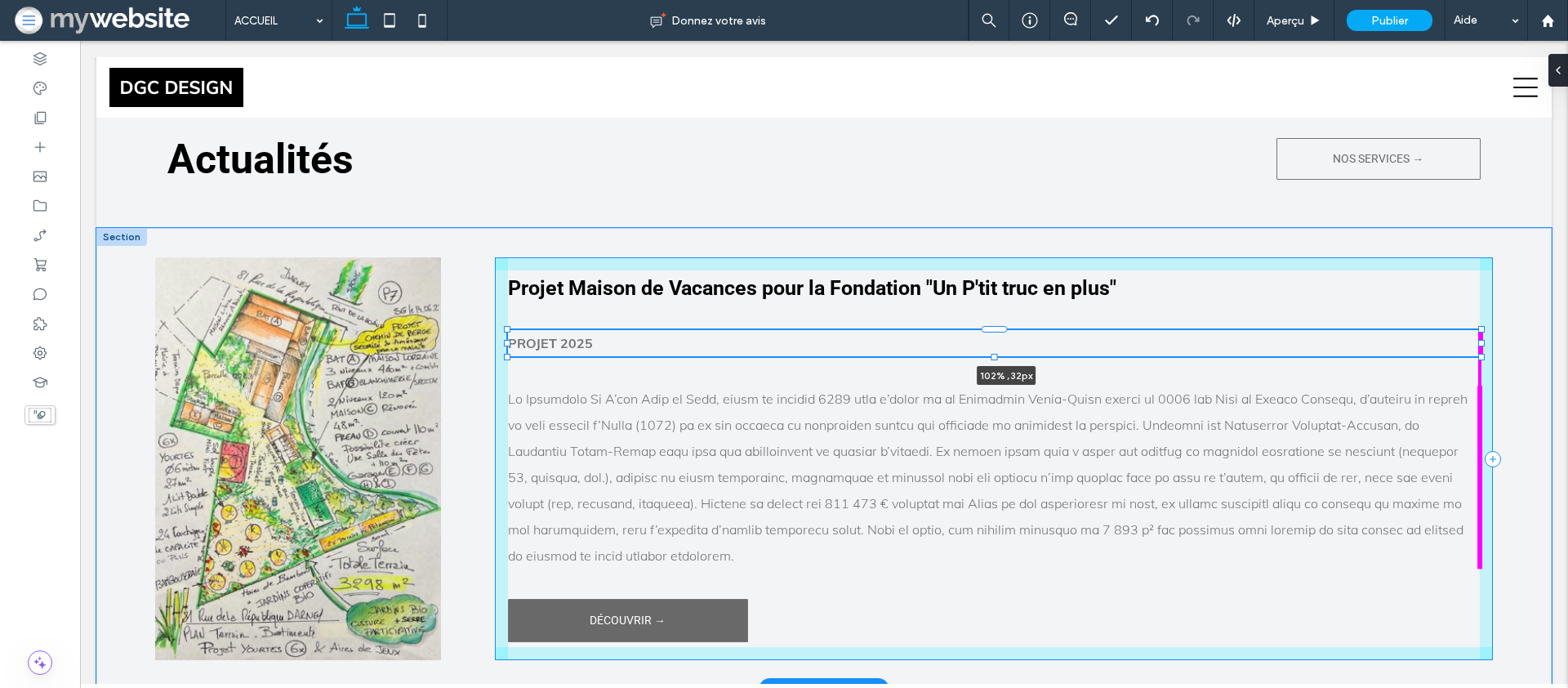
drag, startPoint x: 1209, startPoint y: 307, endPoint x: 1507, endPoint y: 287, distance: 298.7
click at [1507, 287] on div "Projet Maison de Vacances pour la Fondation "Un P'tit truc en plus" PROJET 2025…" at bounding box center [824, 459] width 1456 height 460
type input "***"
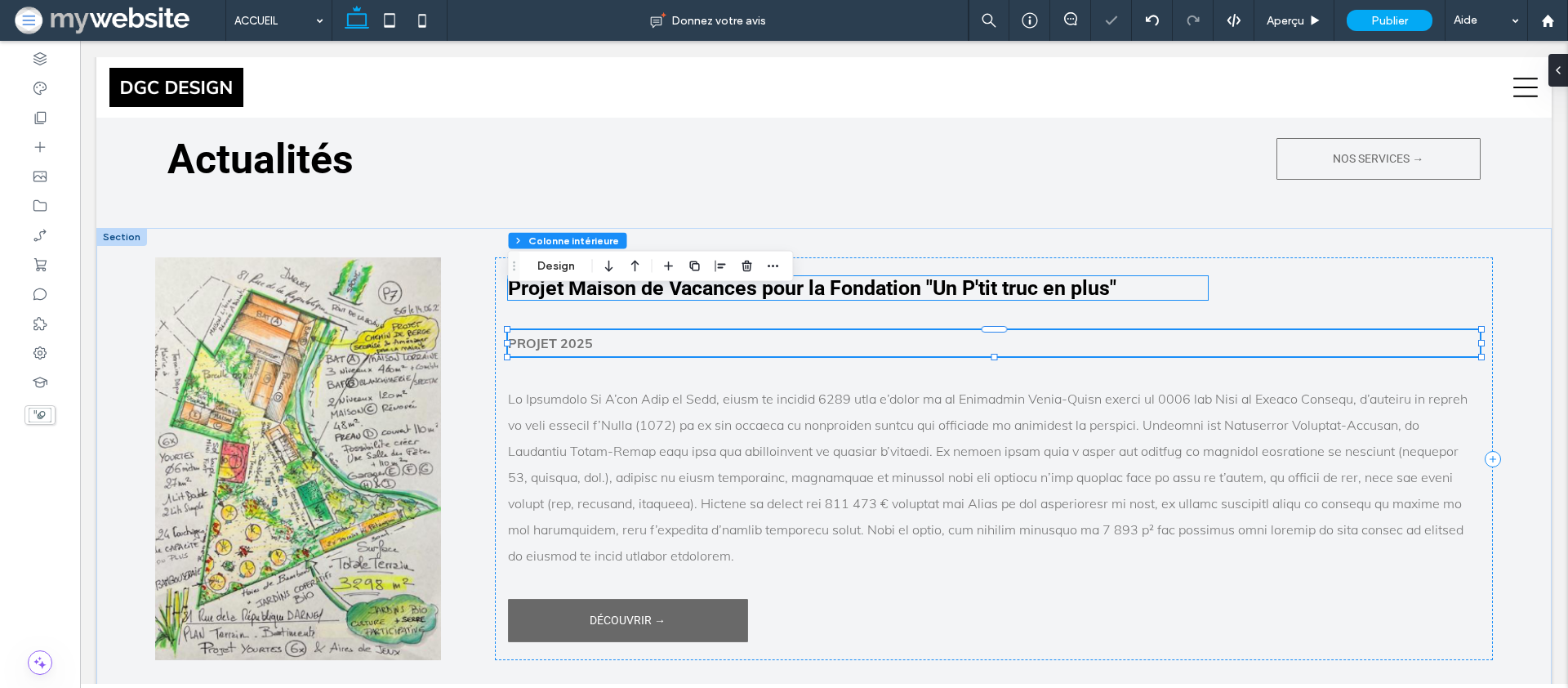
click at [1121, 277] on h3 "Projet Maison de Vacances pour la Fondation "Un P'tit truc en plus"" at bounding box center [858, 288] width 700 height 24
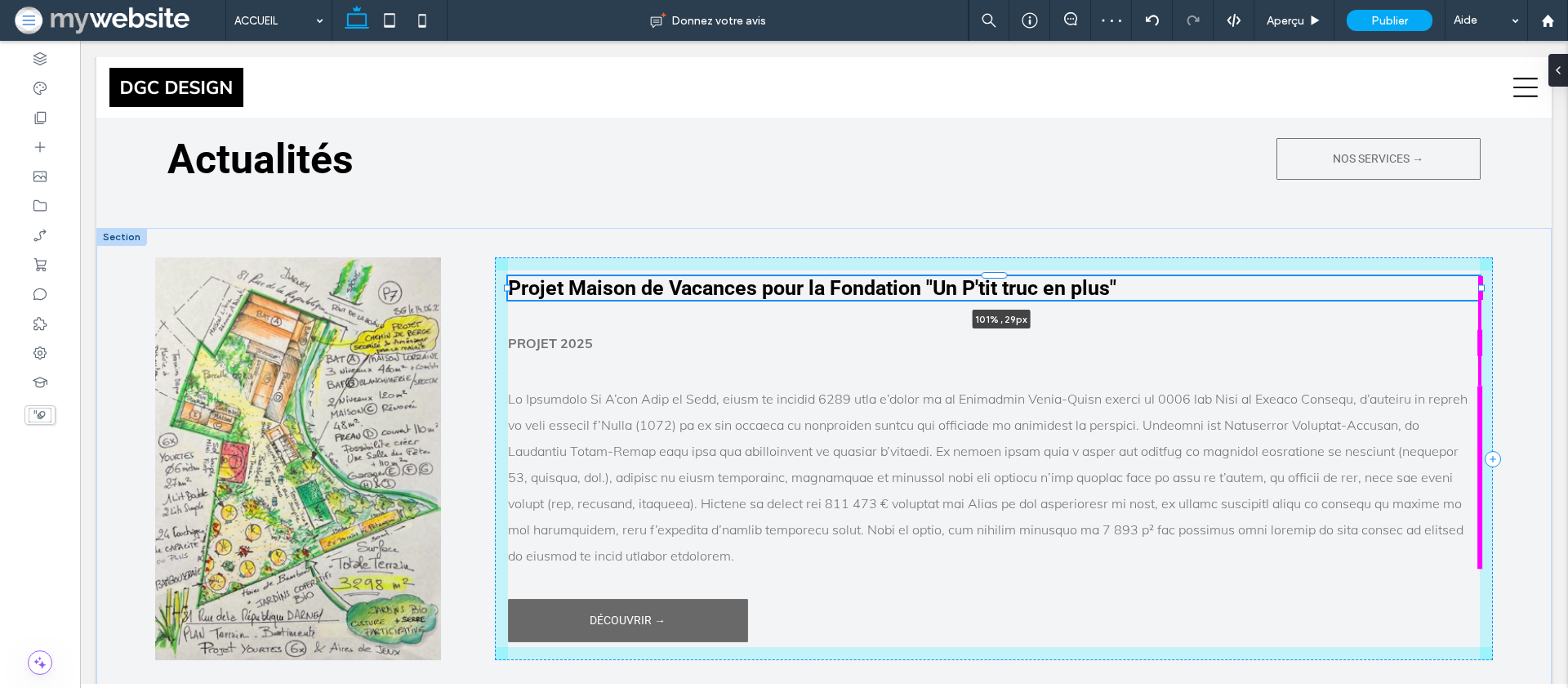
drag, startPoint x: 1209, startPoint y: 250, endPoint x: 1499, endPoint y: 255, distance: 290.0
click at [1499, 255] on div "Projet Maison de Vacances pour la Fondation "Un P'tit truc en plus" 101% , 29px…" at bounding box center [824, 459] width 1456 height 460
type input "***"
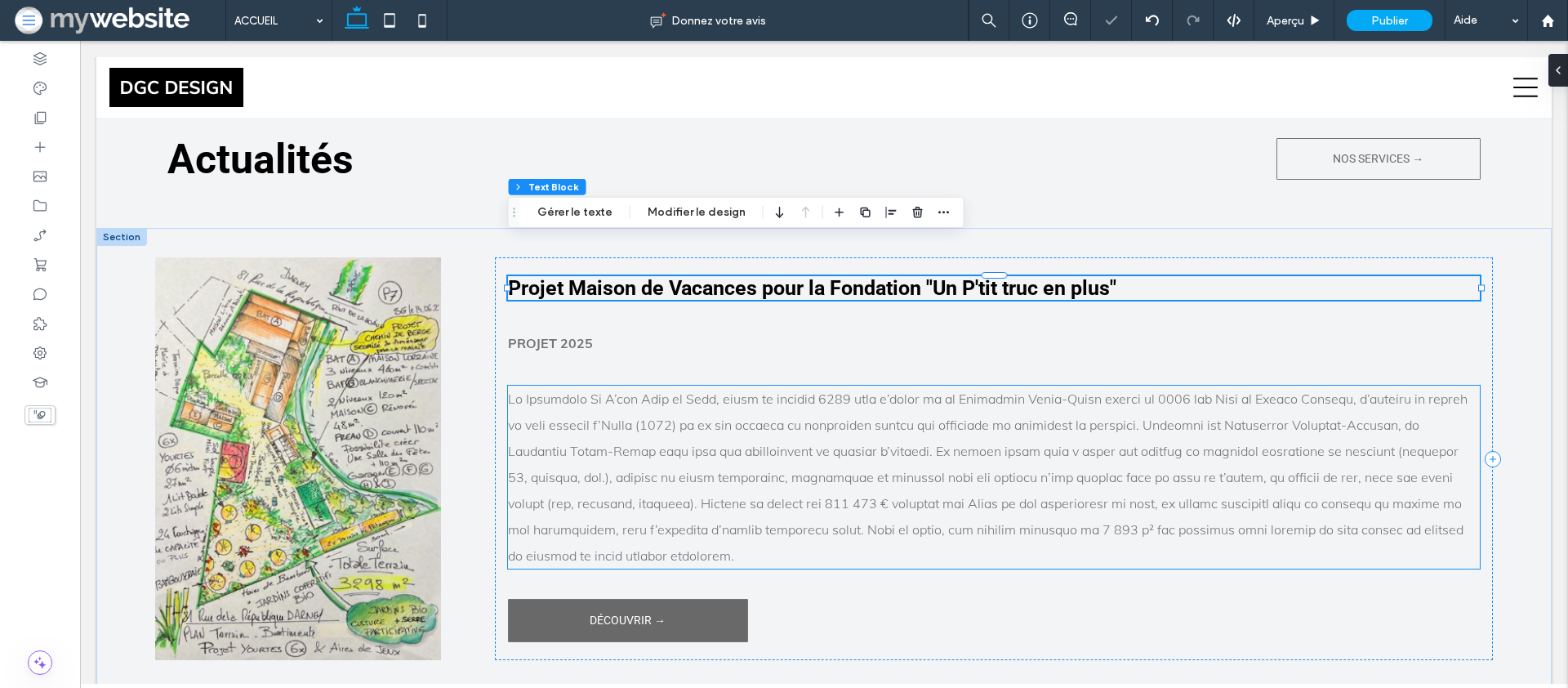
click at [746, 501] on p at bounding box center [994, 477] width 973 height 183
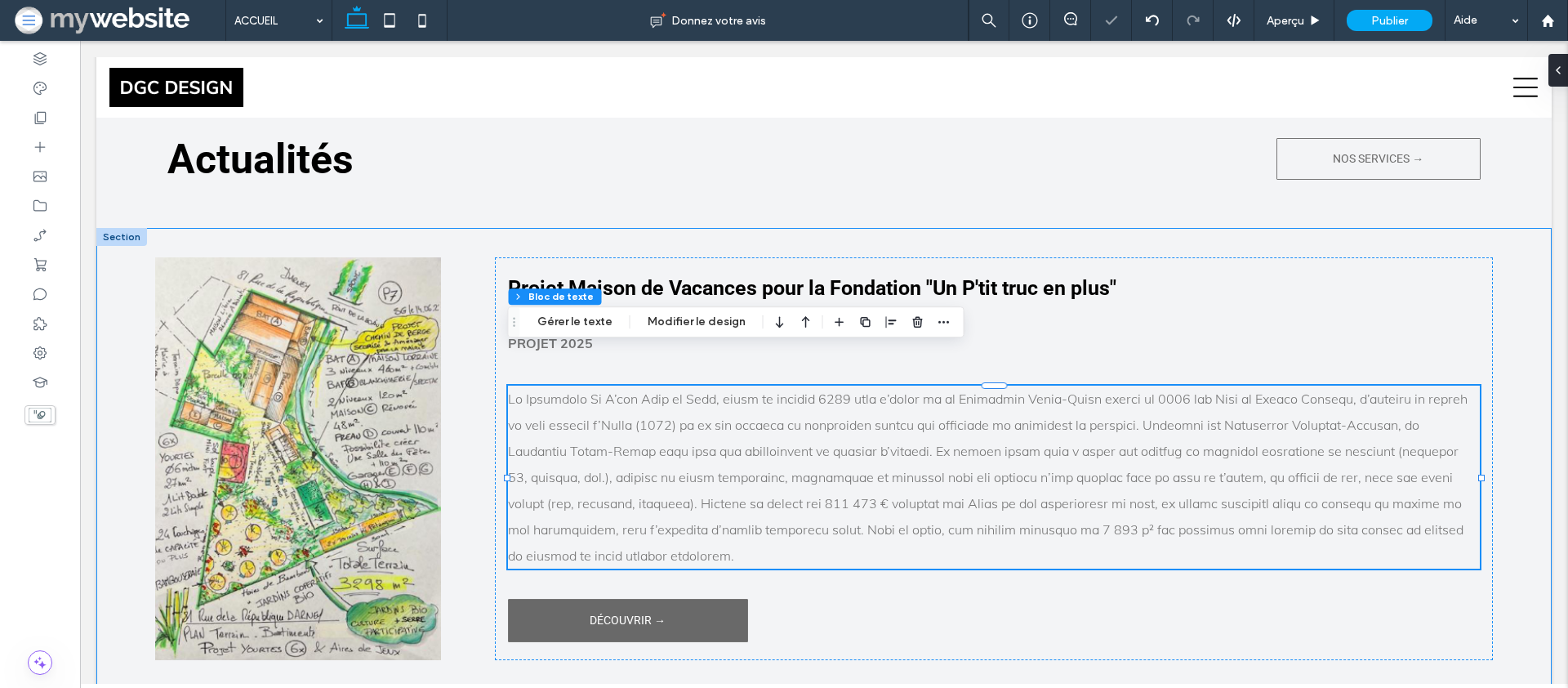
click at [873, 631] on div "Projet Maison de Vacances pour la Fondation "Un P'tit truc en plus" PROJET 2025…" at bounding box center [824, 459] width 1456 height 460
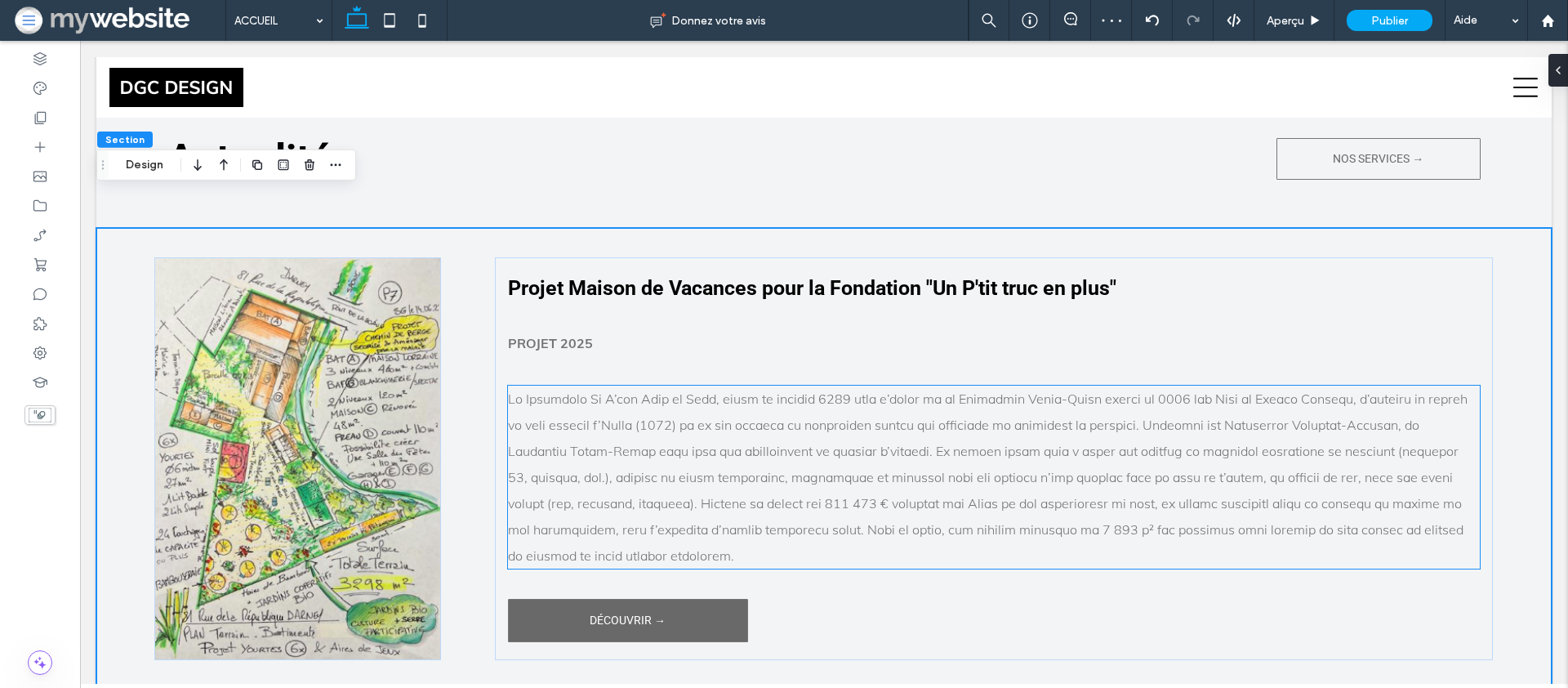
click at [689, 385] on p at bounding box center [994, 477] width 973 height 183
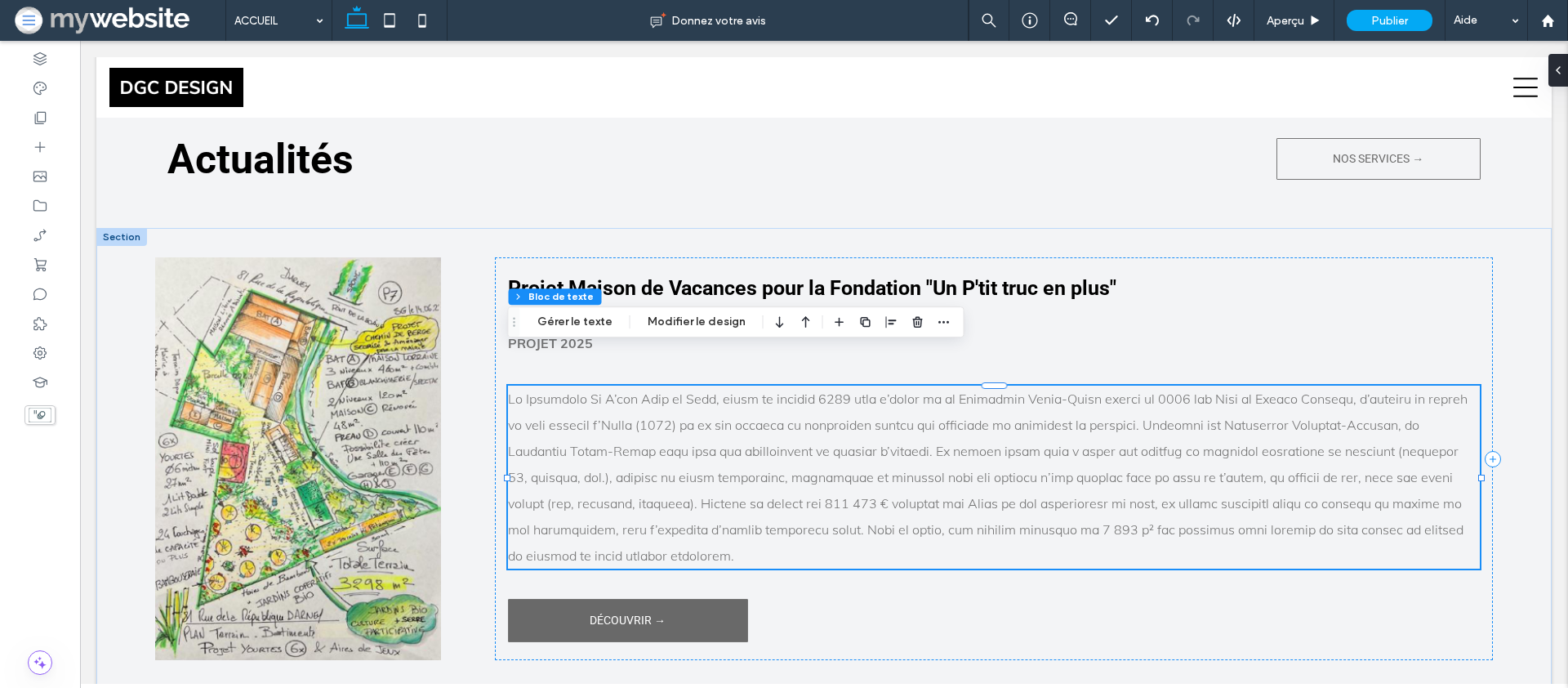
click at [673, 391] on span at bounding box center [988, 477] width 960 height 173
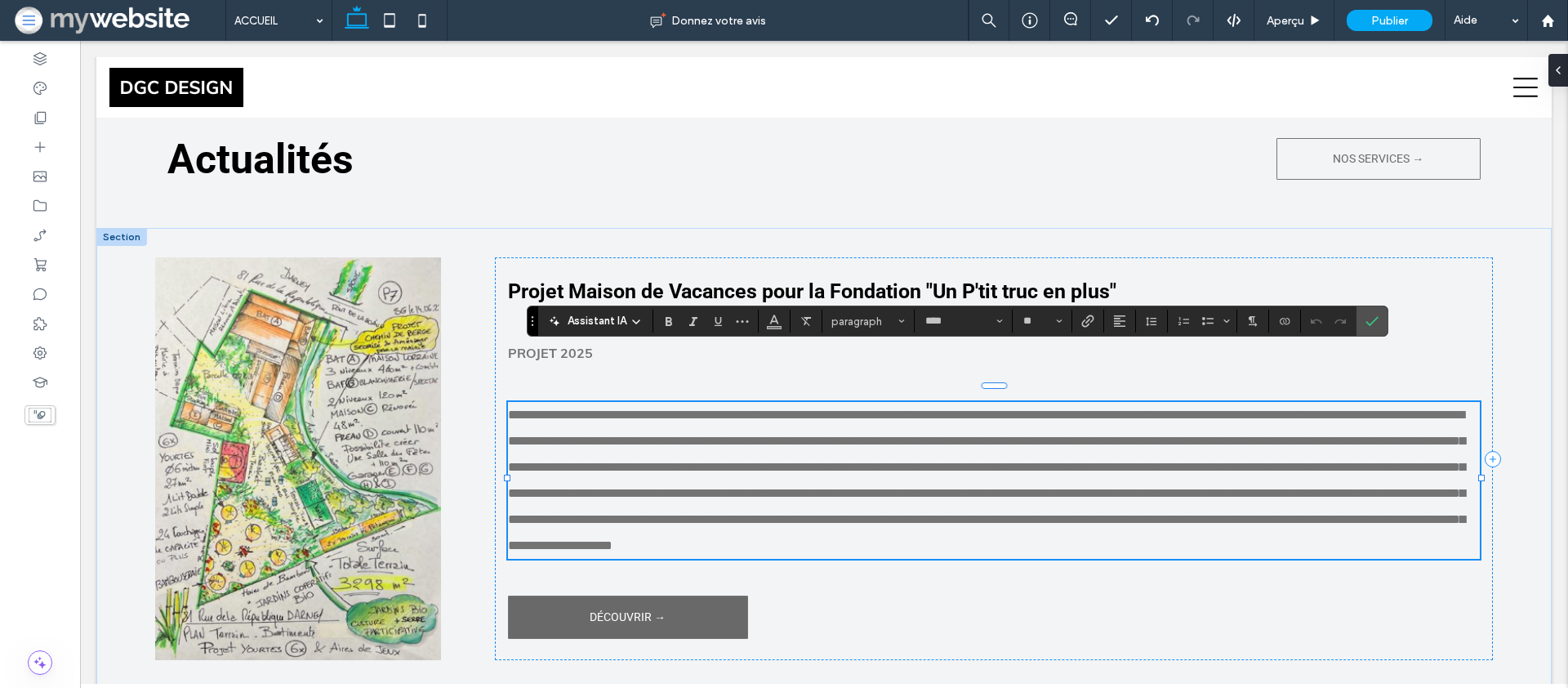
click at [673, 409] on span "**********" at bounding box center [986, 480] width 957 height 143
click at [705, 409] on span "**********" at bounding box center [986, 480] width 957 height 143
drag, startPoint x: 706, startPoint y: 364, endPoint x: 517, endPoint y: 336, distance: 191.1
click at [478, 346] on div "Projet Maison de Vacances pour la Fondation "Un P'tit truc en plus" PROJET 2025…" at bounding box center [824, 459] width 1456 height 460
click at [668, 316] on icon "Gras" at bounding box center [669, 321] width 13 height 13
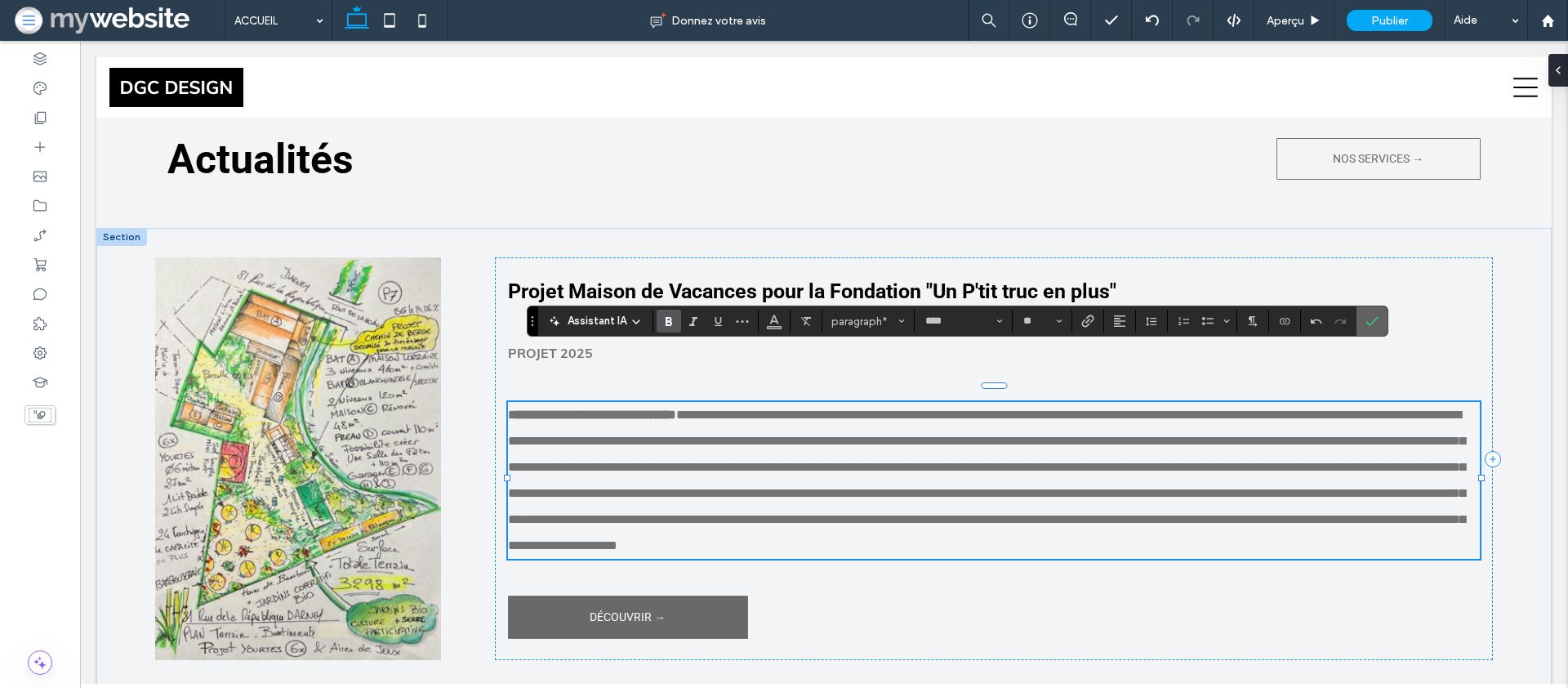
click at [1366, 323] on icon "Confirmer" at bounding box center [1372, 321] width 13 height 13
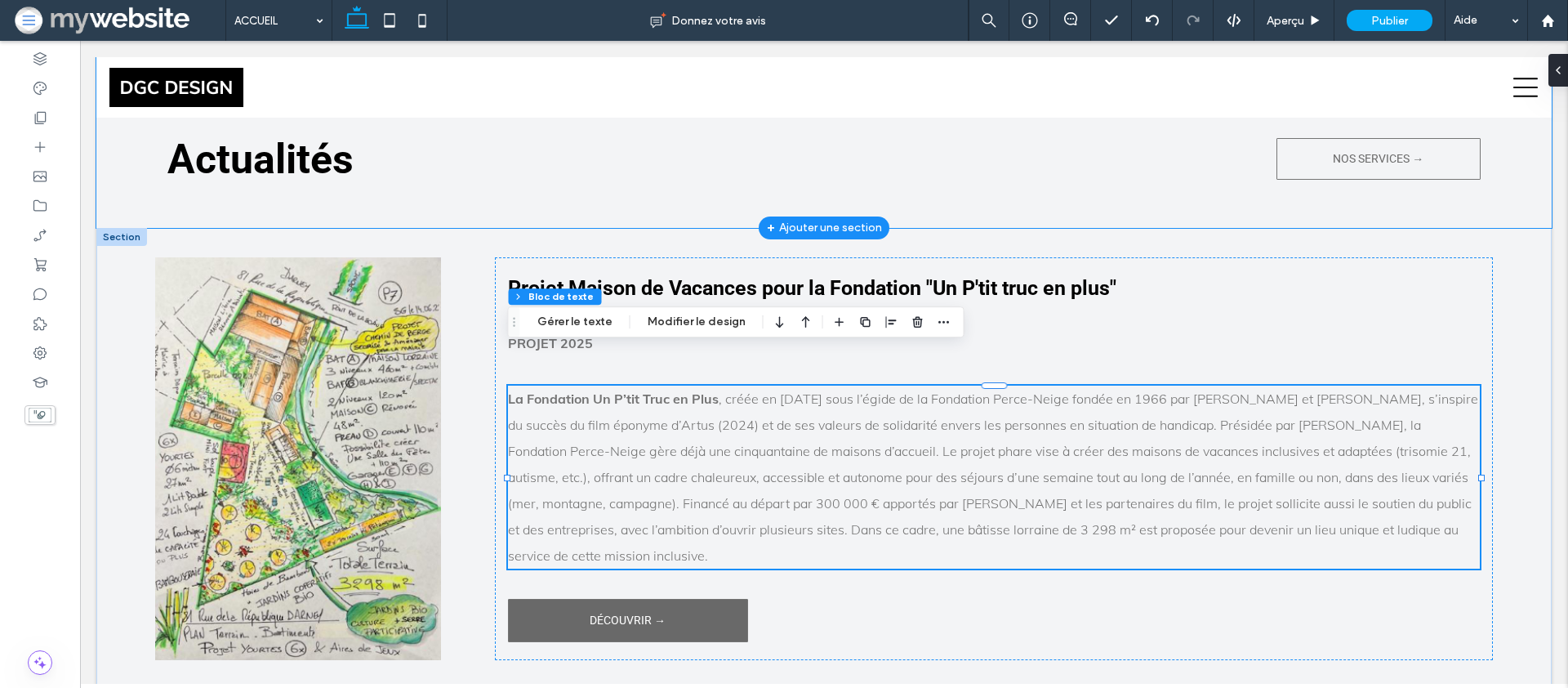
click at [942, 170] on div "Actualités NOS SERVICES →" at bounding box center [824, 130] width 1456 height 196
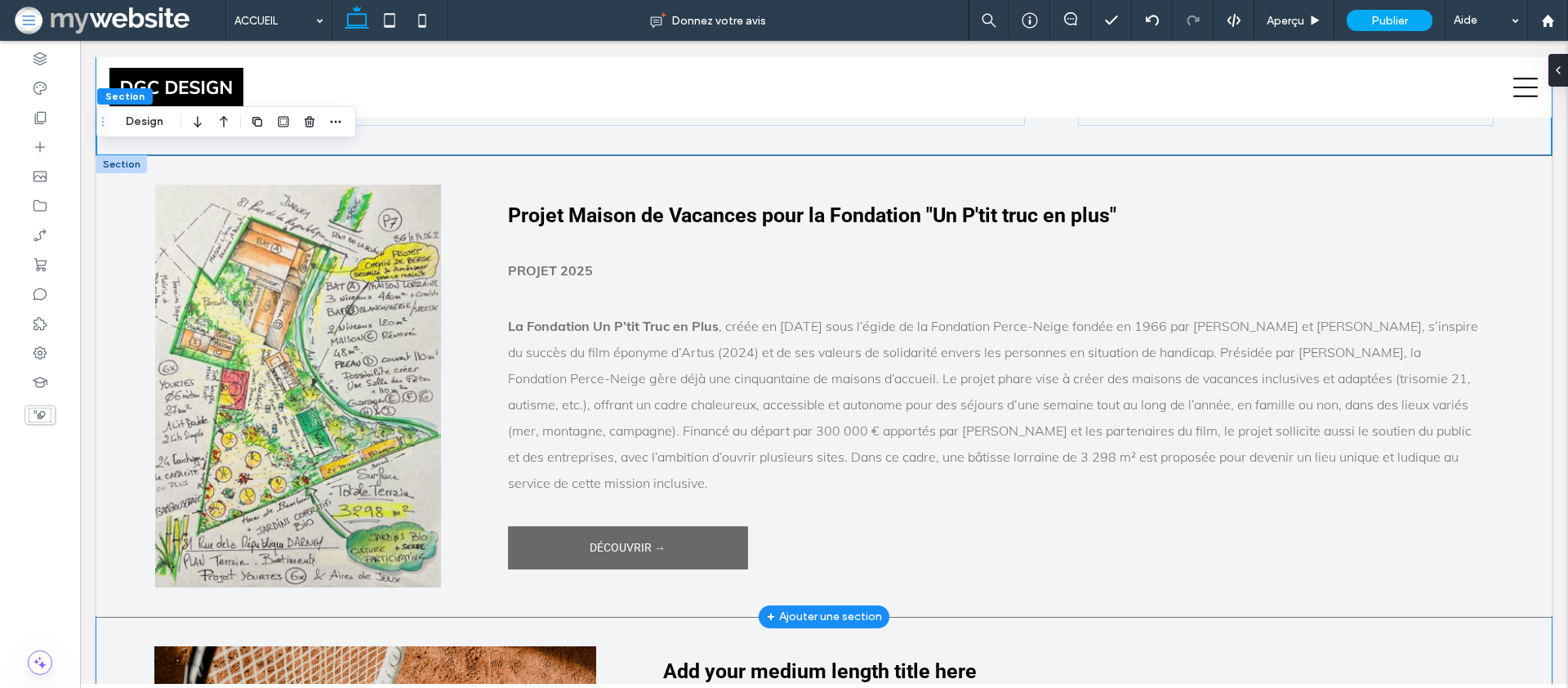
scroll to position [3891, 0]
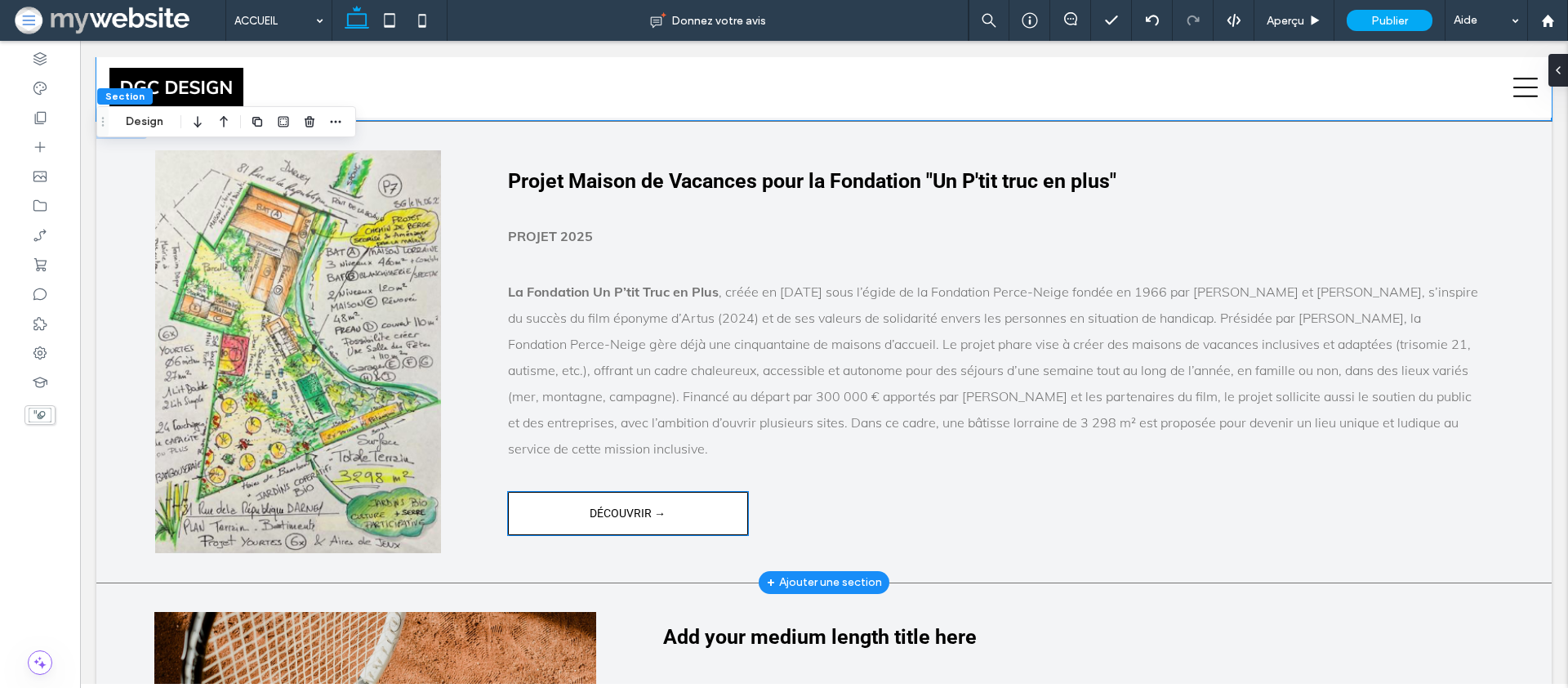
click at [535, 492] on link "DÉCOUVRIR →" at bounding box center [628, 513] width 240 height 44
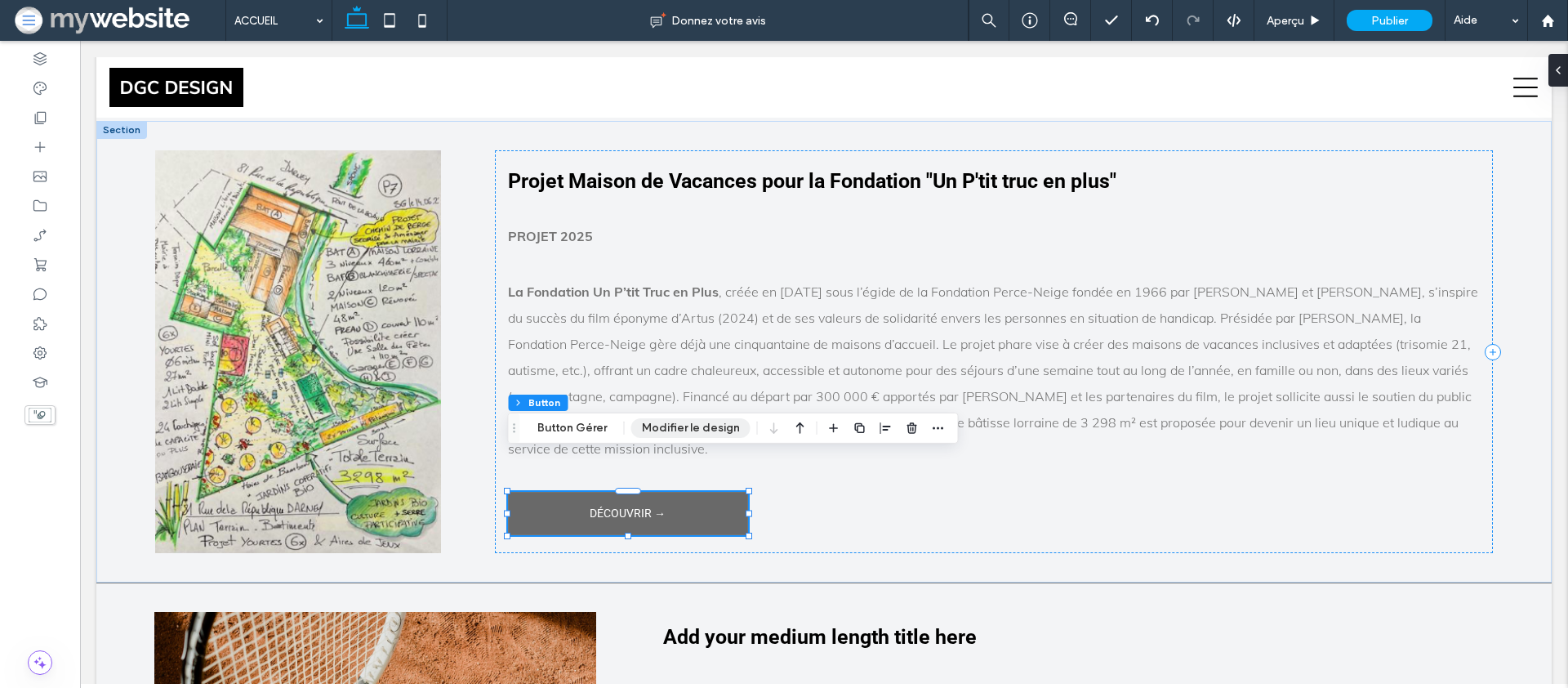
click at [656, 432] on button "Modifier le design" at bounding box center [691, 428] width 120 height 20
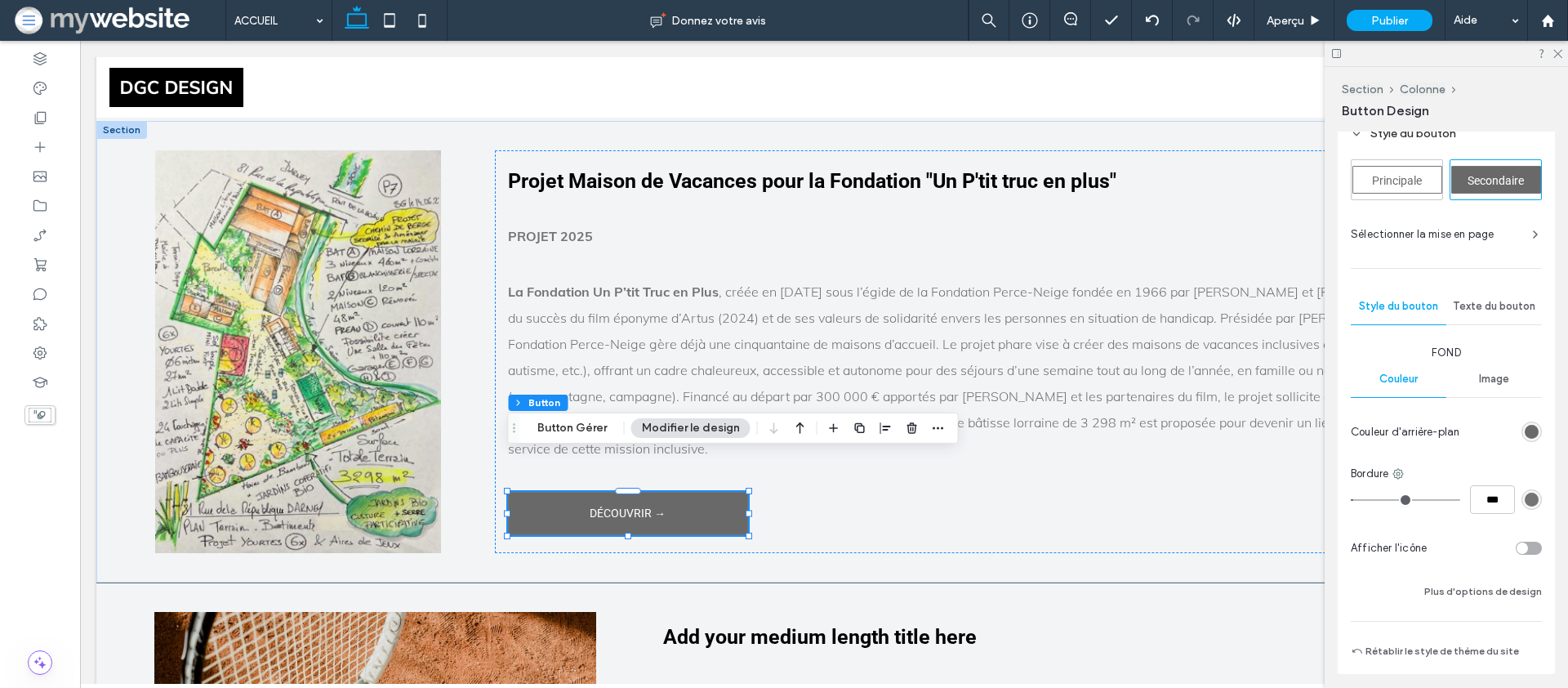
scroll to position [333, 0]
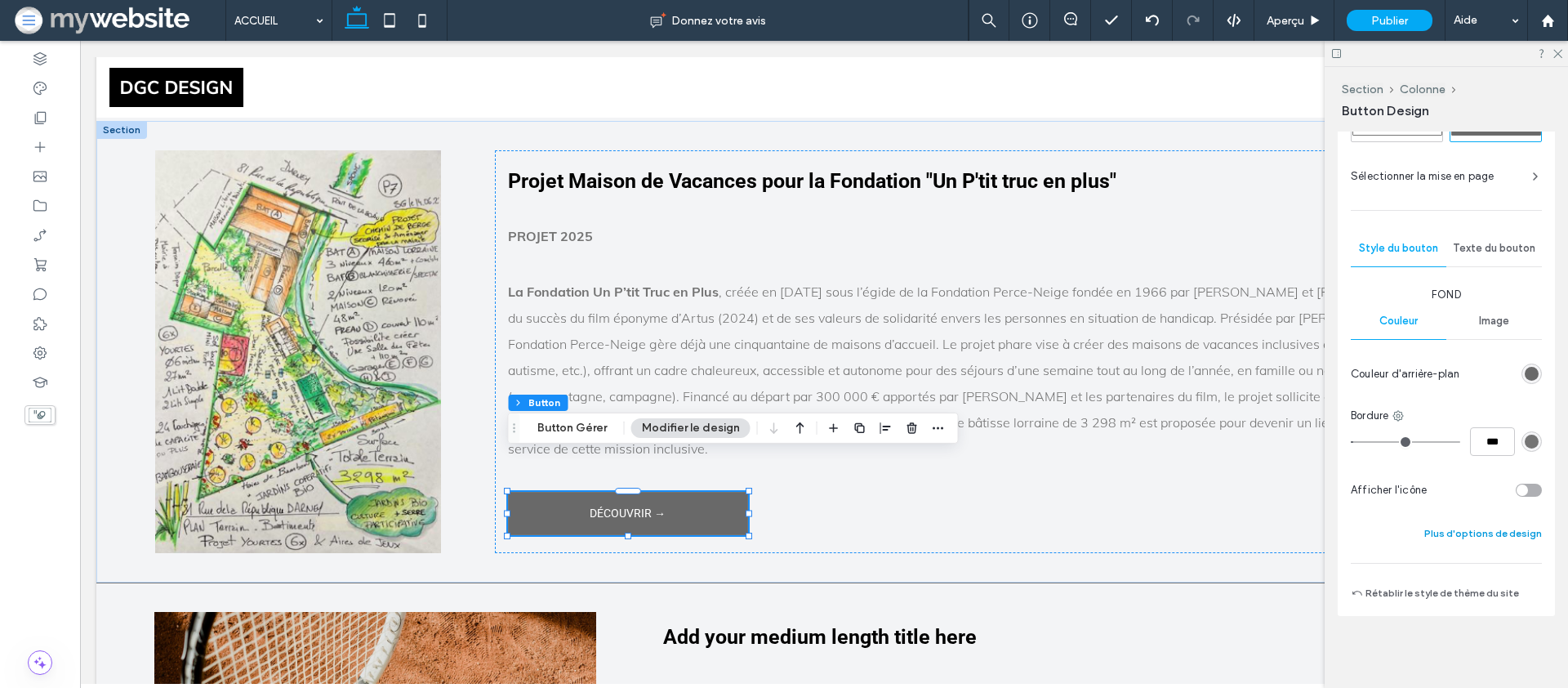
click at [1454, 534] on button "Plus d'options de design" at bounding box center [1483, 534] width 118 height 20
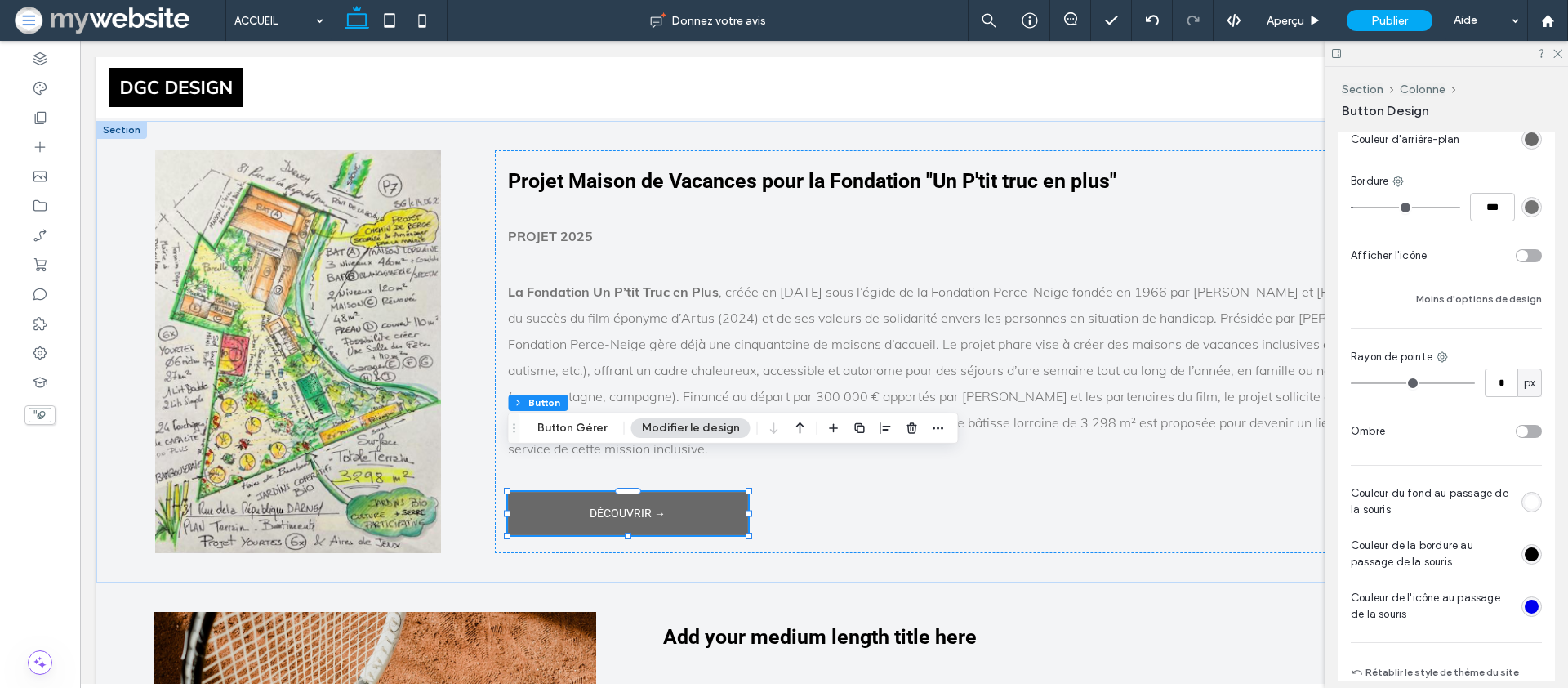
scroll to position [587, 0]
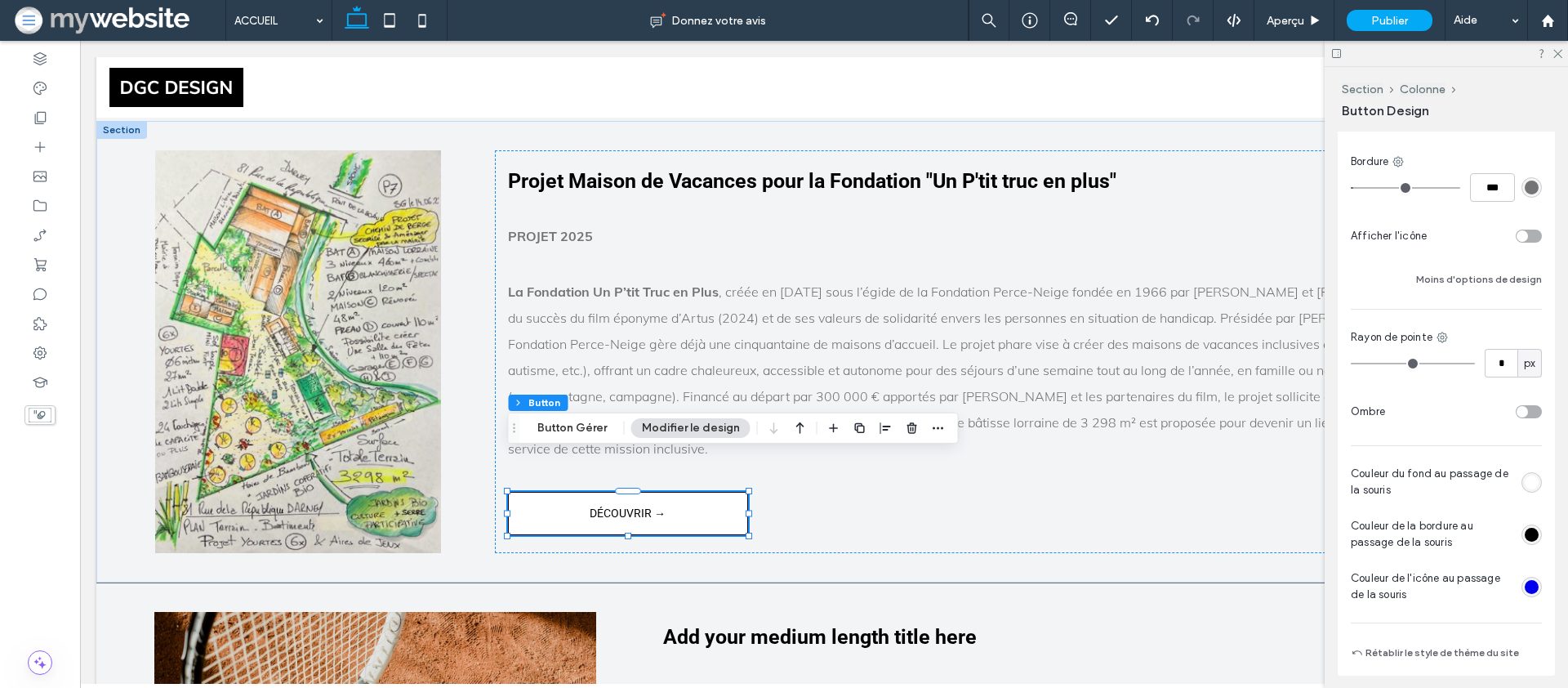
click at [1530, 485] on div "rgb(255, 255, 255)" at bounding box center [1532, 483] width 14 height 14
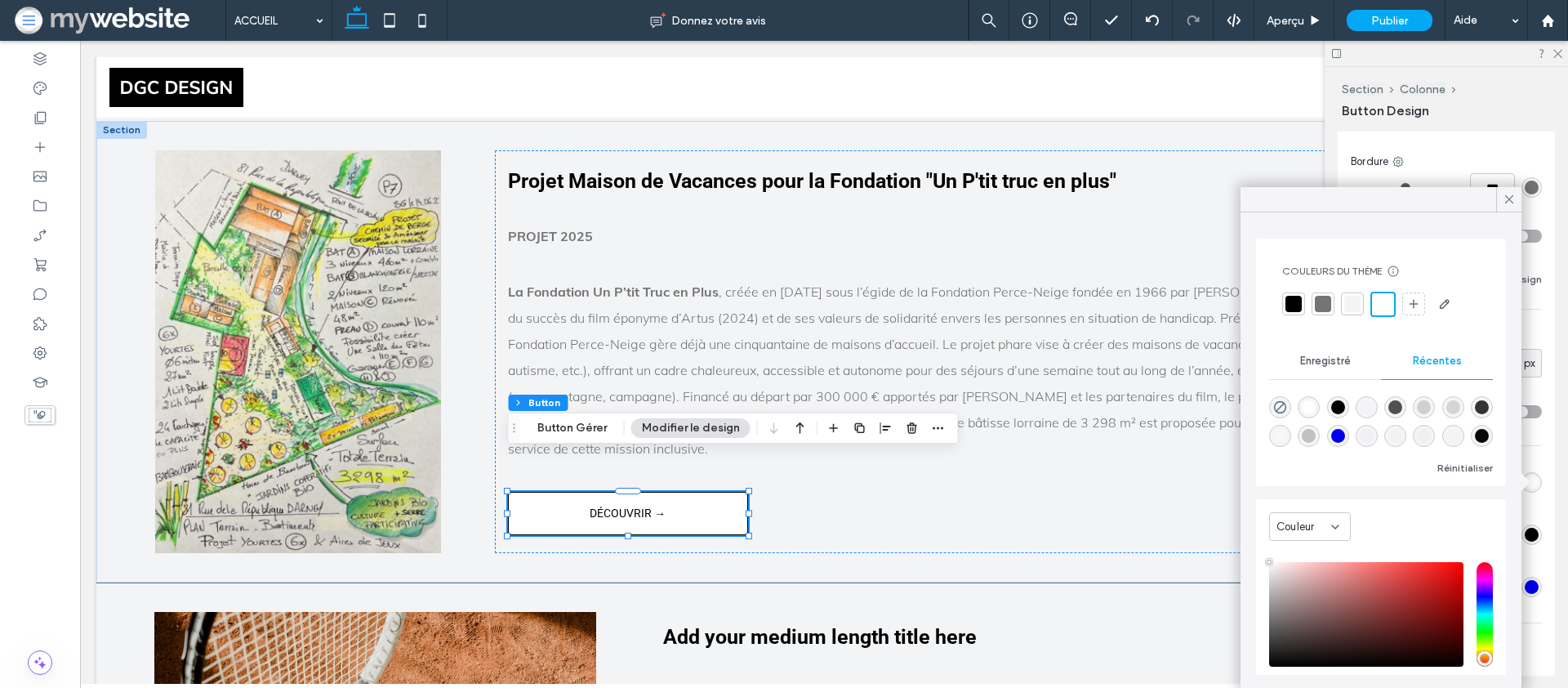
click at [1448, 361] on span "Récentes" at bounding box center [1437, 361] width 49 height 13
click at [1252, 357] on div "Couleurs du thème Gagnez du temps avec les couleurs de thème Créez une palette …" at bounding box center [1381, 450] width 281 height 476
click at [1278, 419] on div at bounding box center [1381, 419] width 224 height 62
click at [1280, 407] on use "rgba(0, 0, 0, 0)" at bounding box center [1281, 408] width 12 height 12
type input "*******"
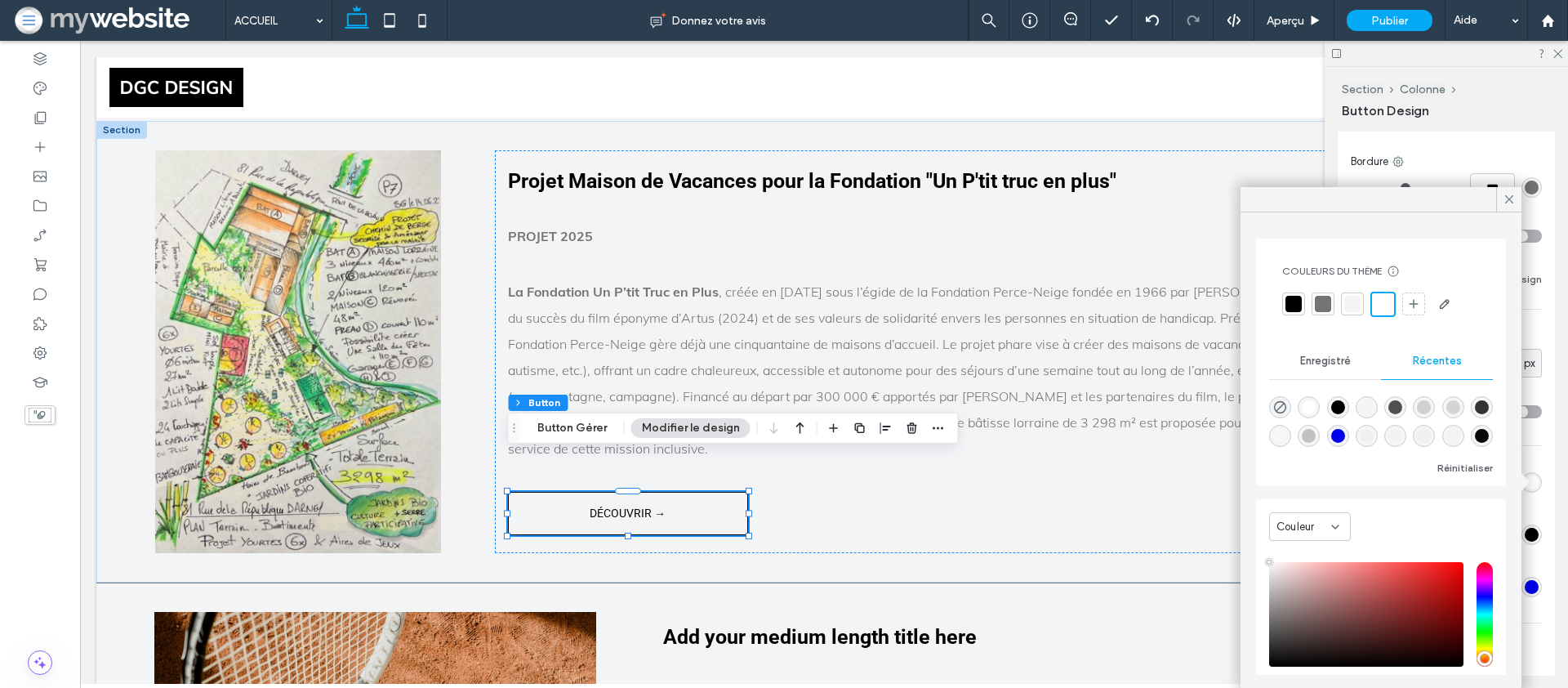
type input "*"
type input "**"
click at [1515, 193] on icon at bounding box center [1509, 199] width 14 height 14
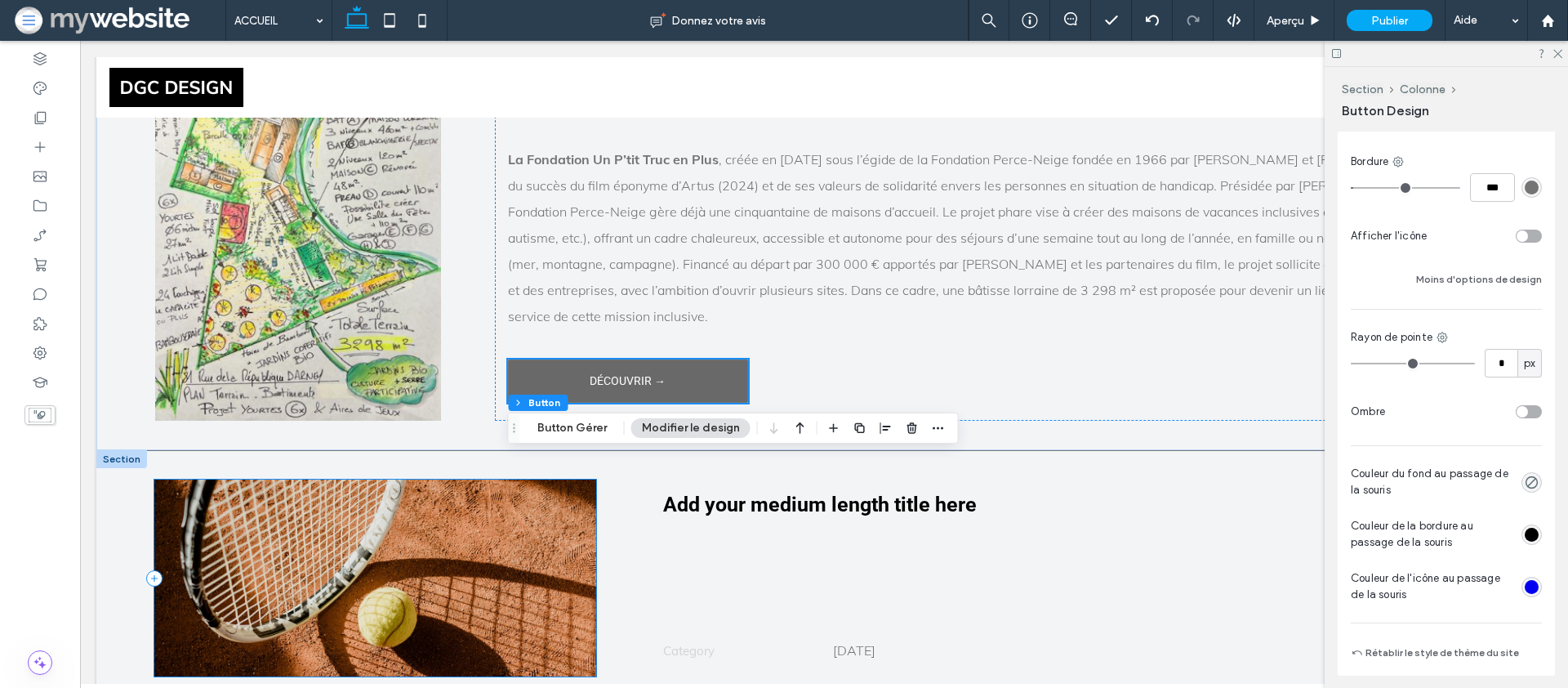
scroll to position [4083, 0]
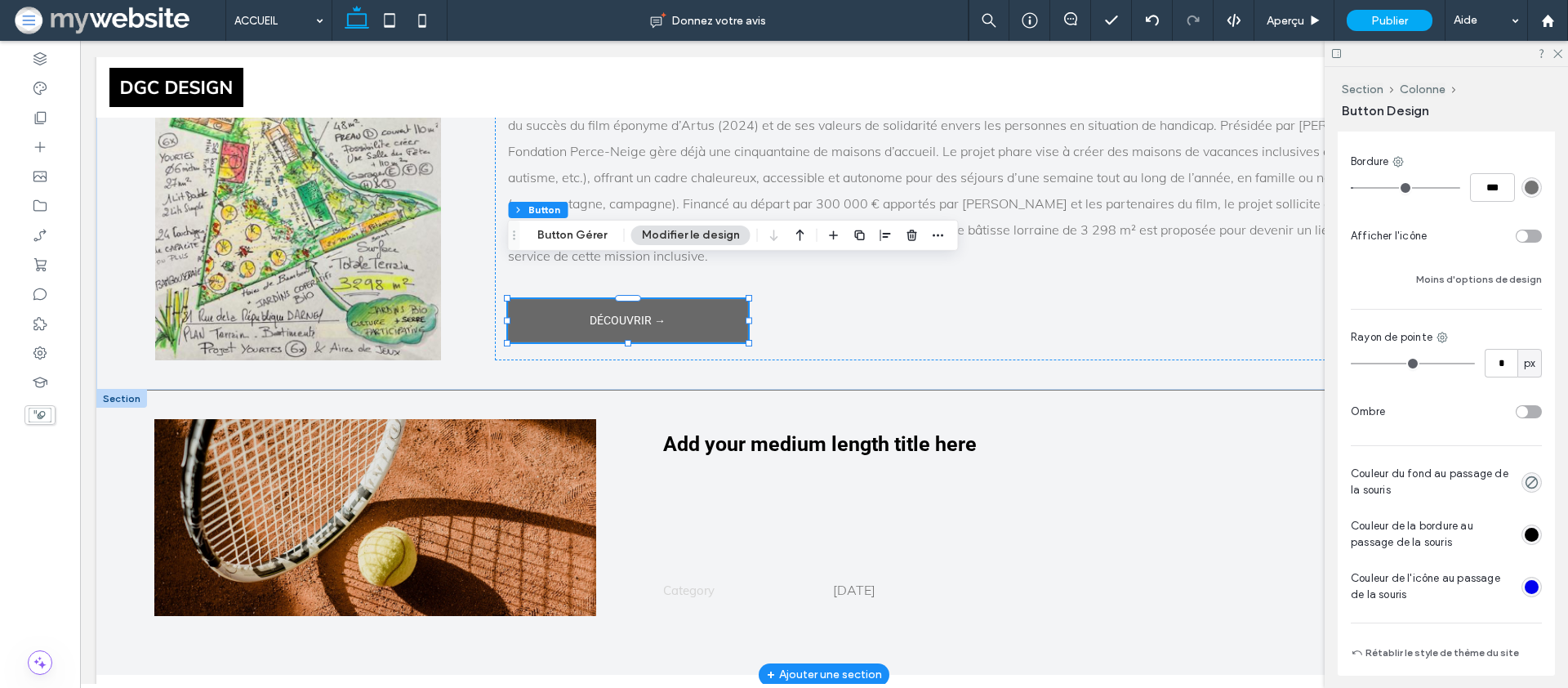
click at [118, 390] on div at bounding box center [121, 399] width 51 height 18
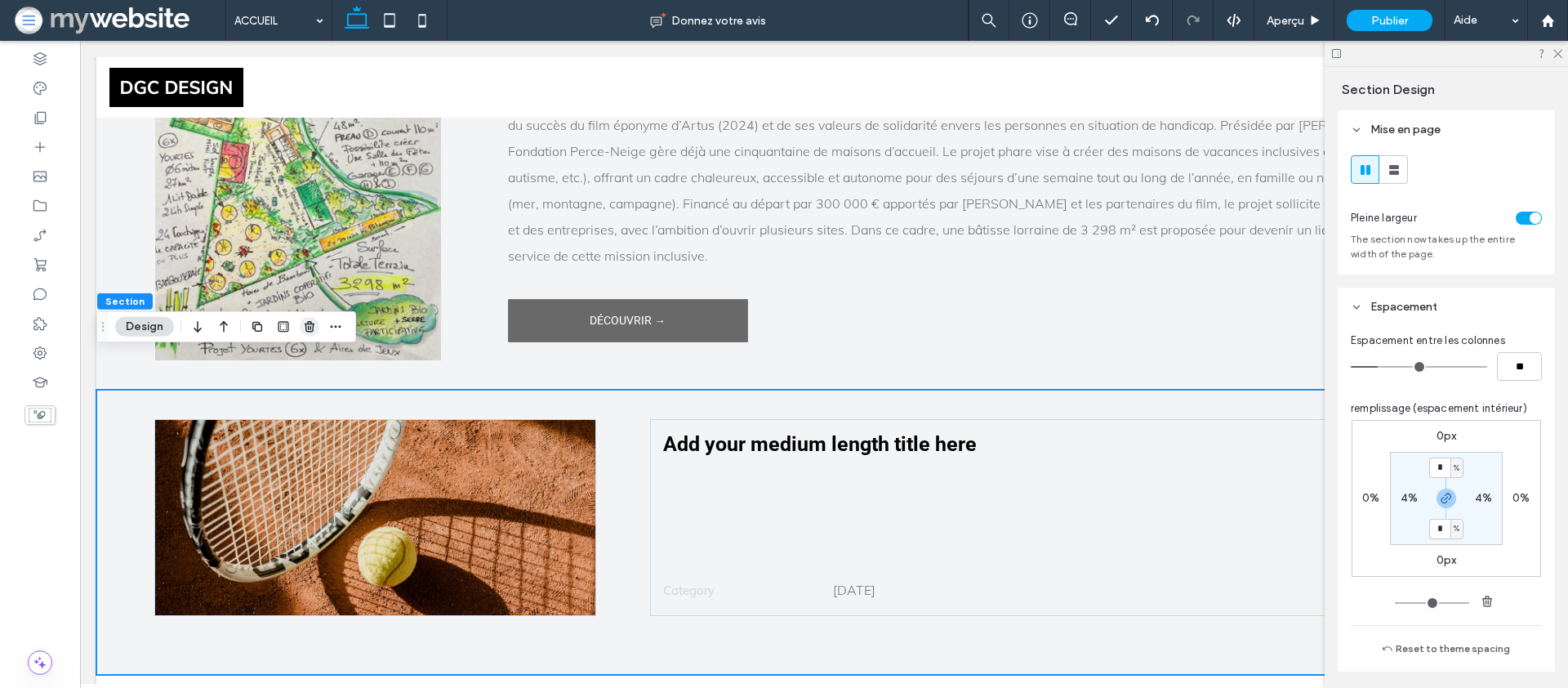
click at [305, 327] on use "button" at bounding box center [309, 327] width 10 height 11
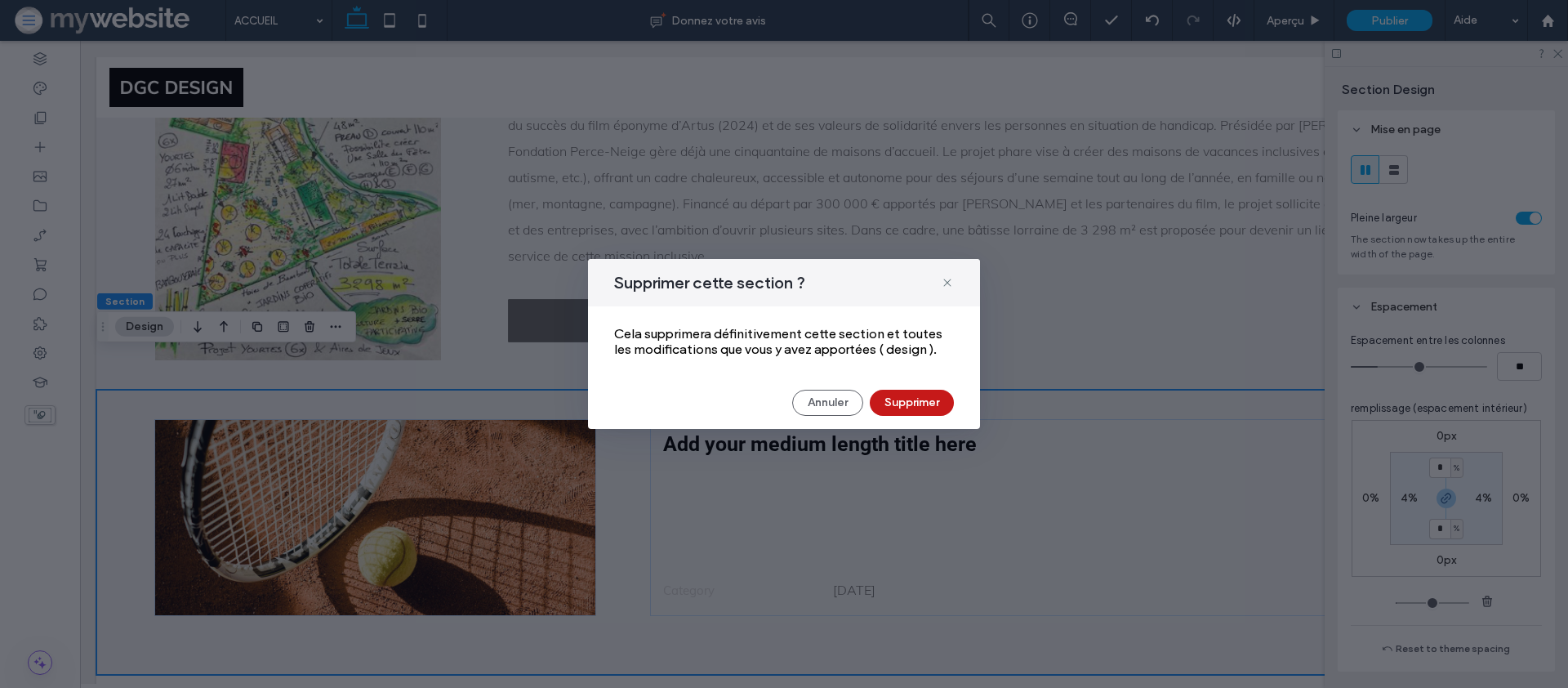
click at [933, 412] on button "Supprimer" at bounding box center [912, 402] width 84 height 26
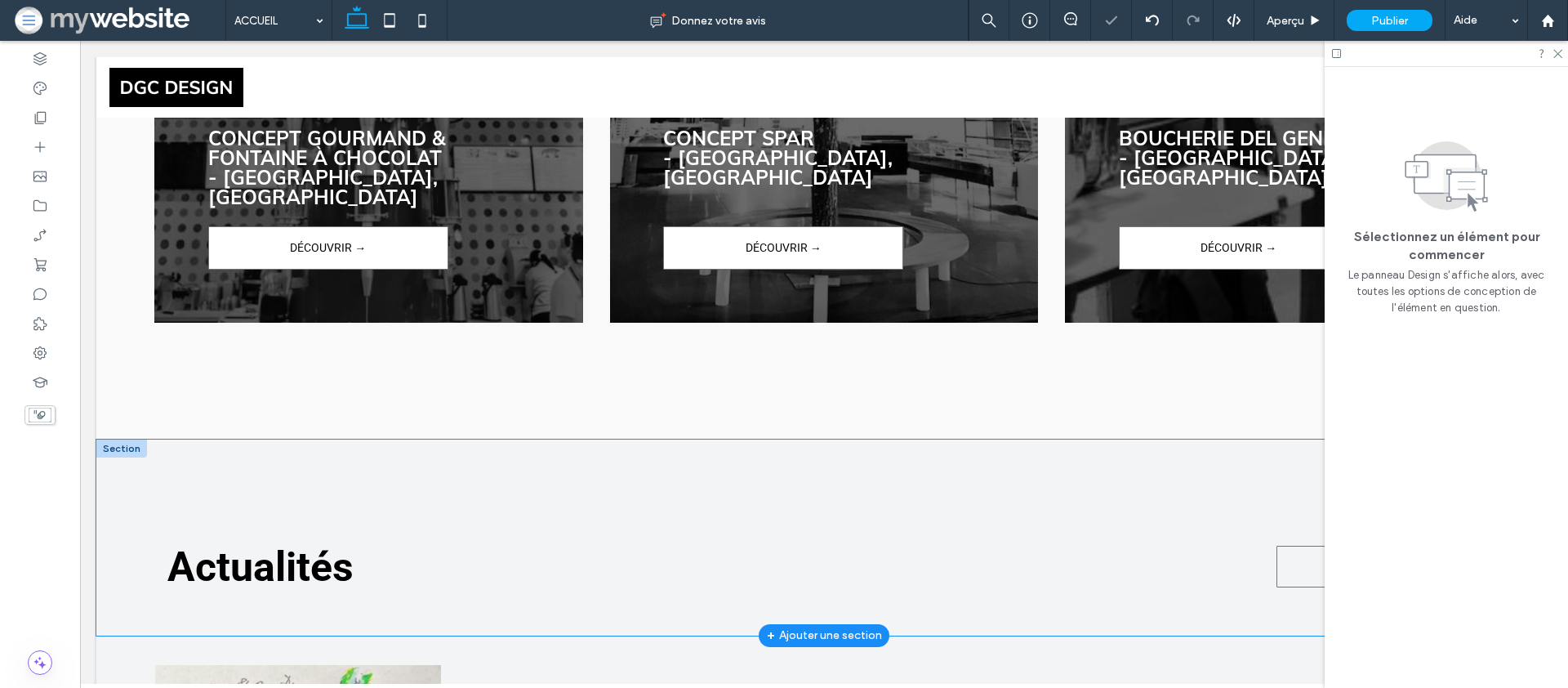
scroll to position [3378, 0]
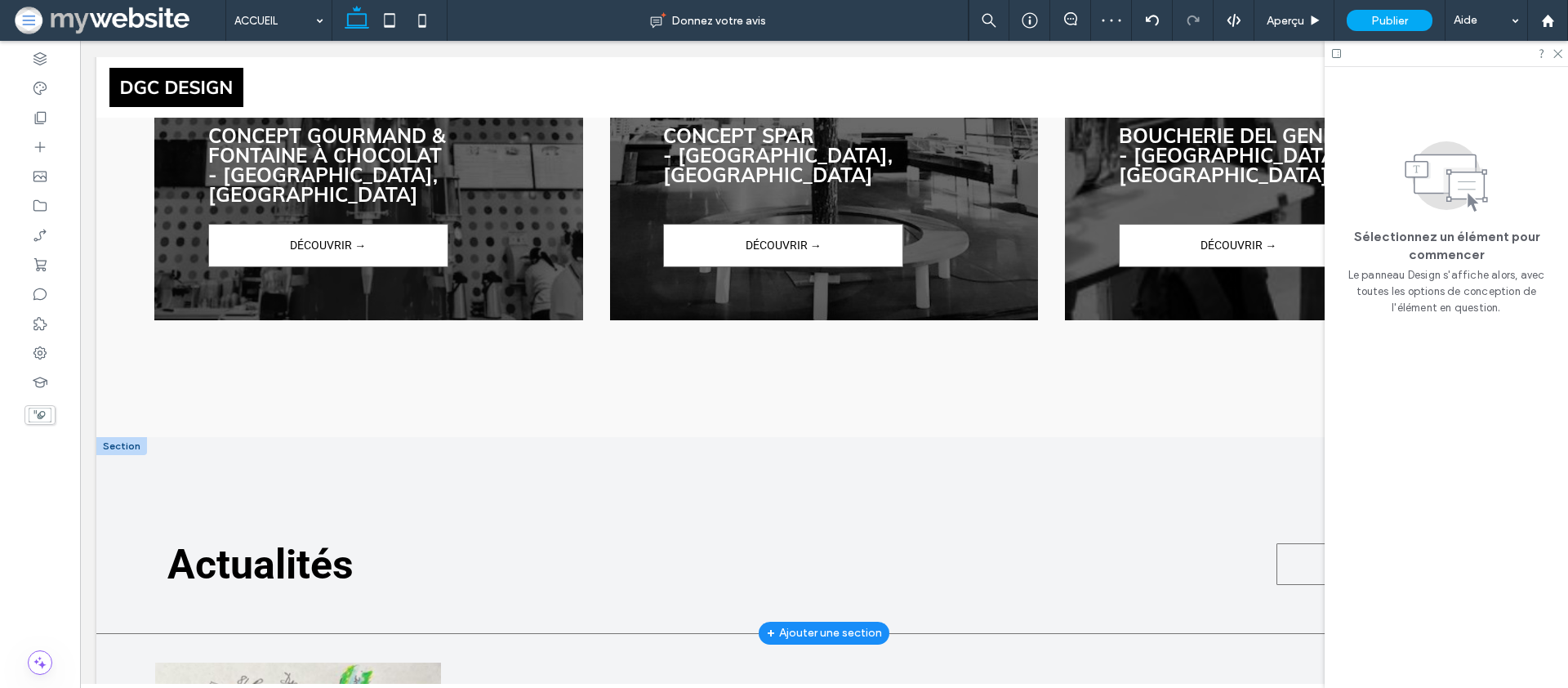
click at [134, 437] on div at bounding box center [121, 446] width 51 height 18
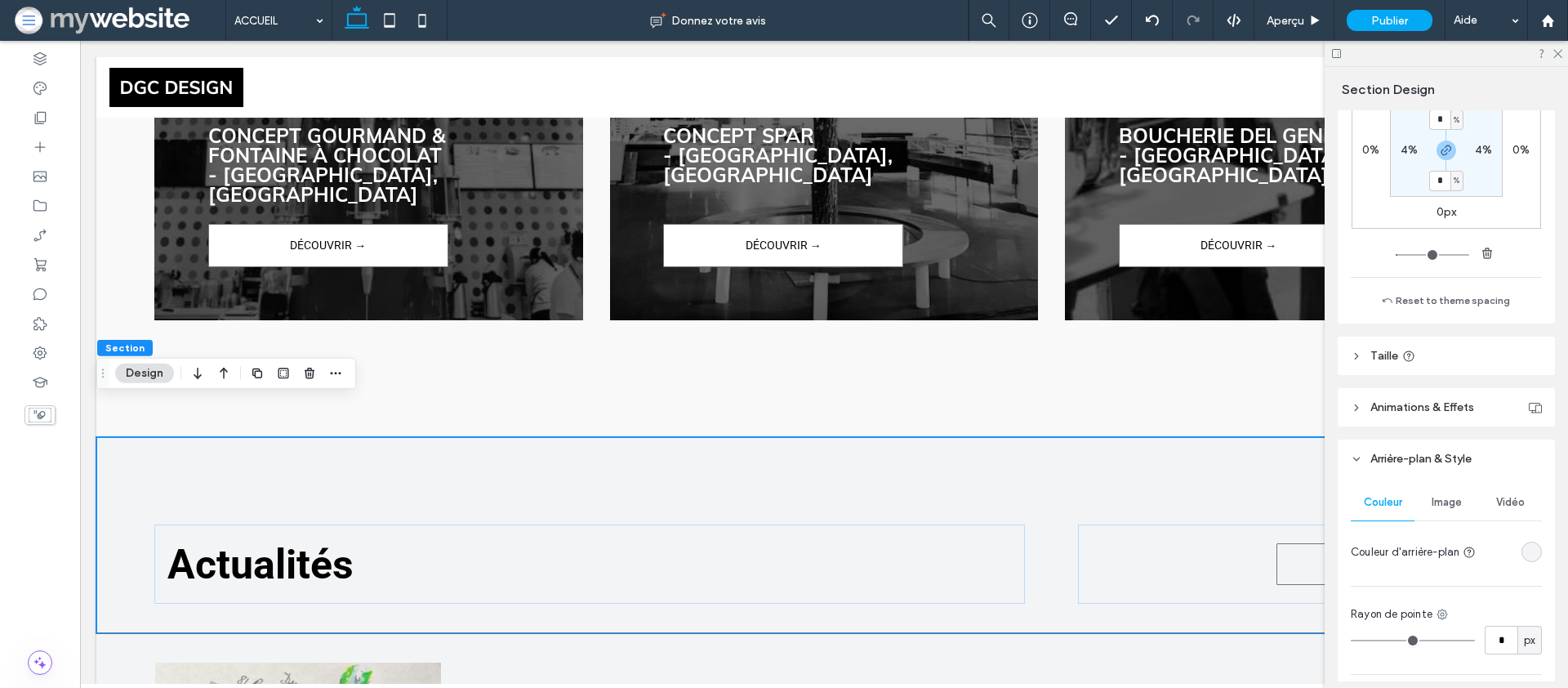
scroll to position [557, 0]
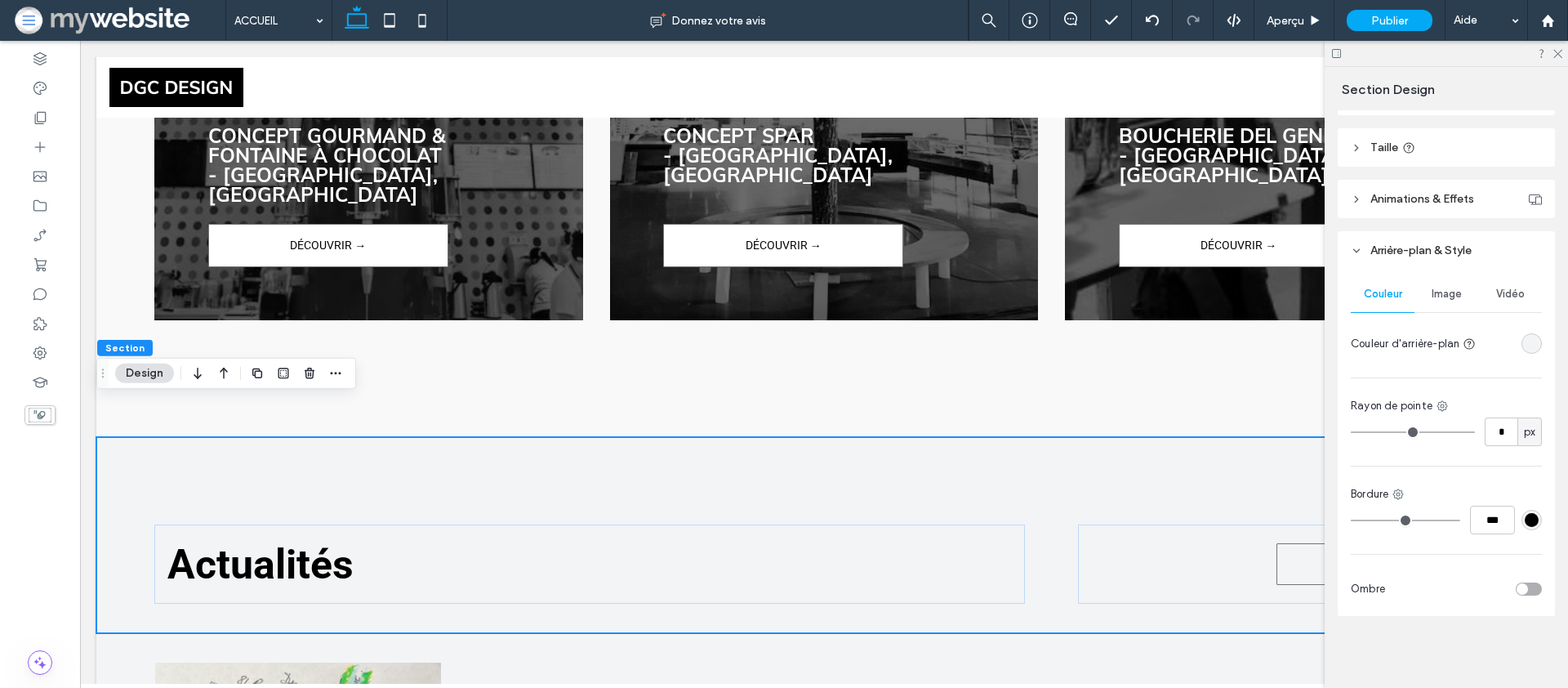
click at [1528, 344] on div "rgba(243, 244, 246, 1)" at bounding box center [1532, 344] width 14 height 14
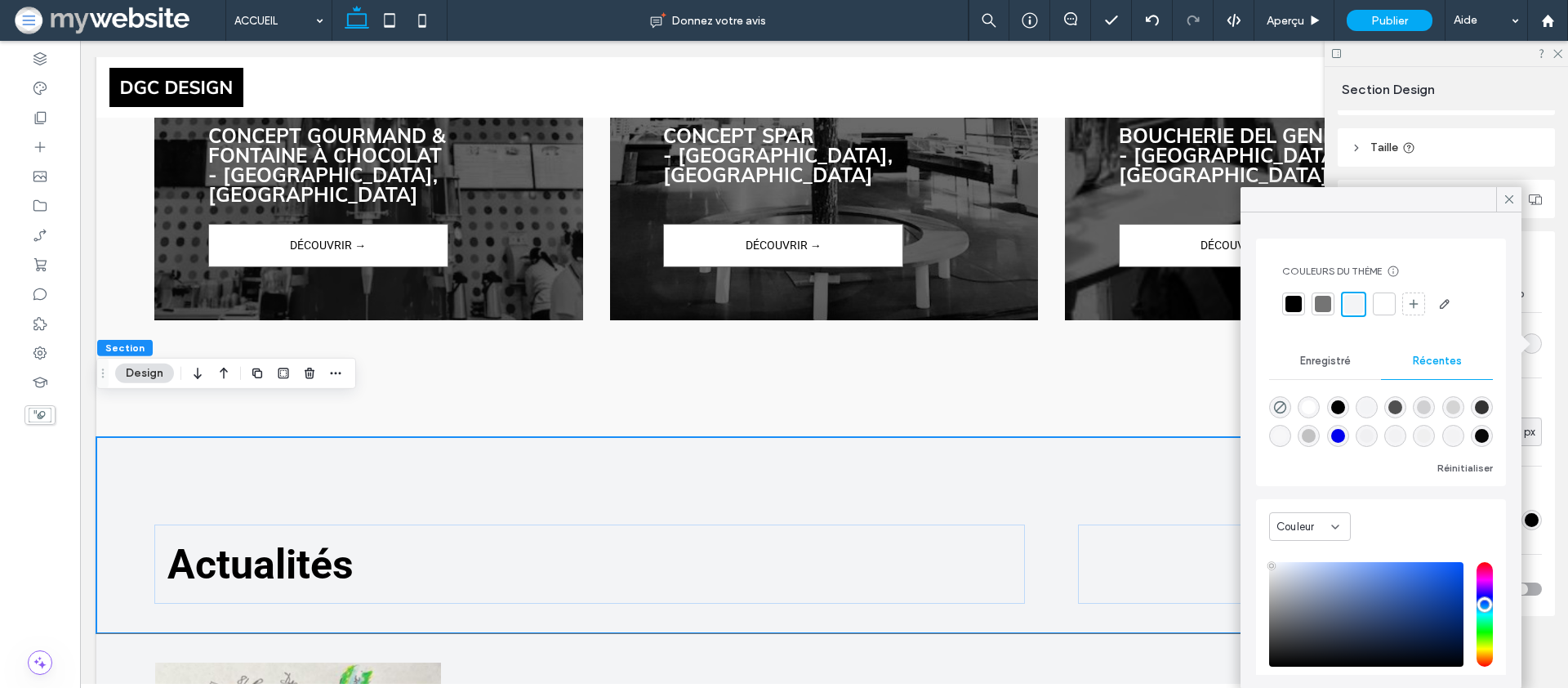
click at [1382, 301] on div at bounding box center [1384, 304] width 16 height 16
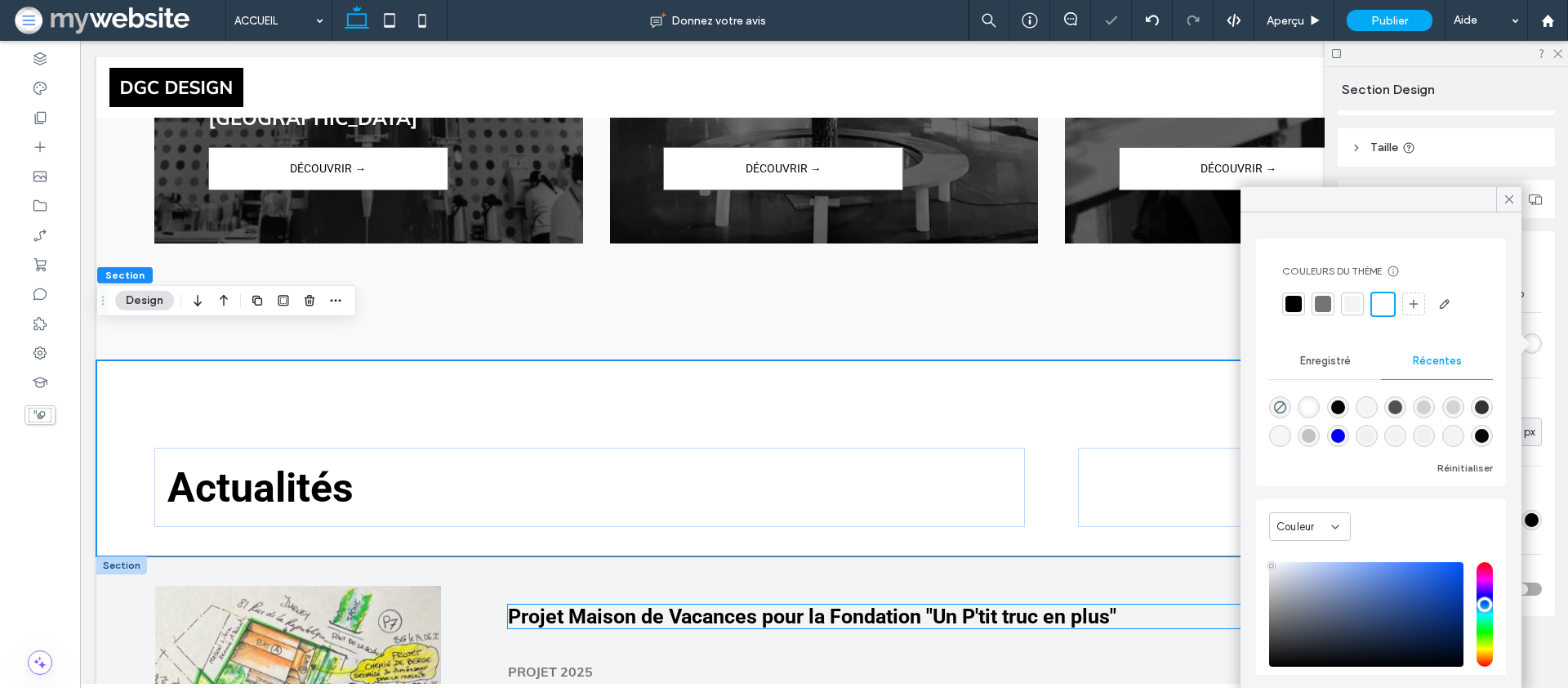
scroll to position [3458, 0]
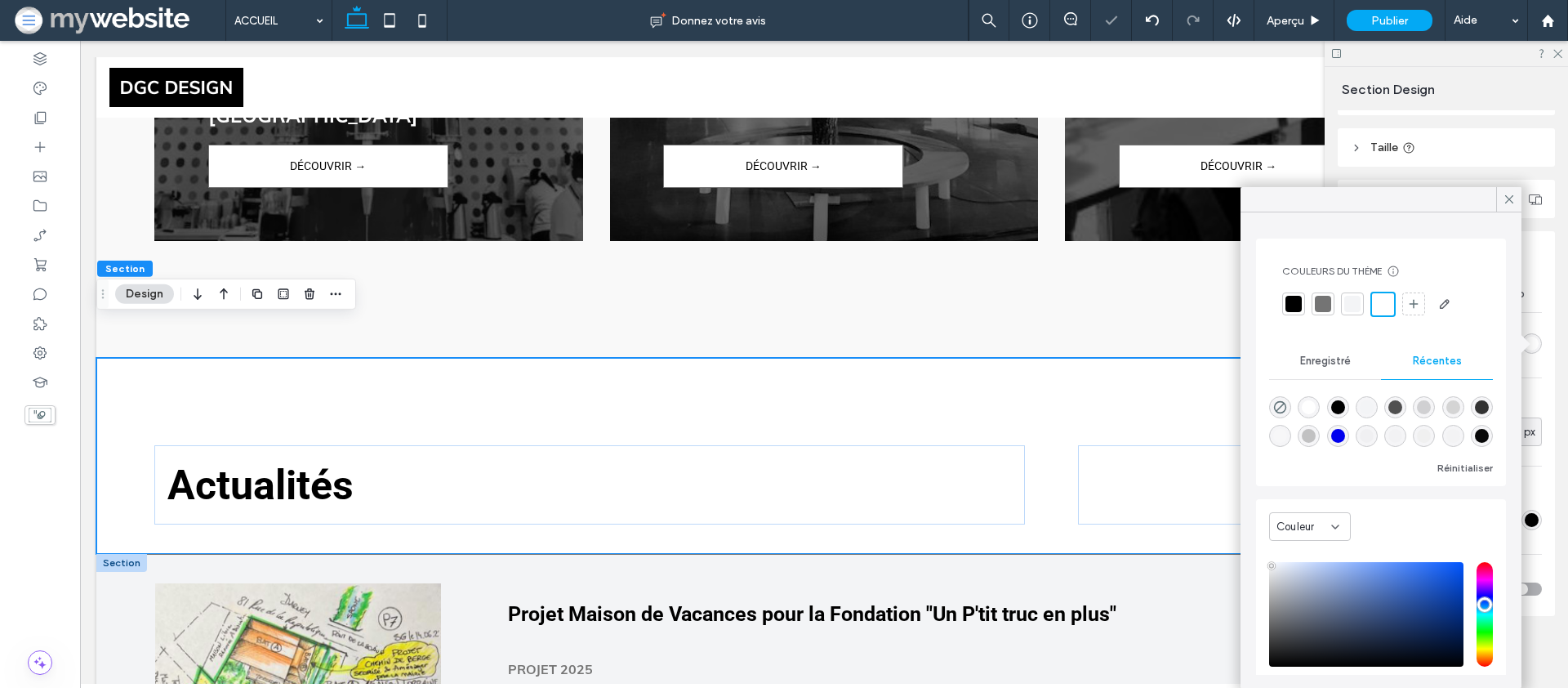
click at [117, 554] on div at bounding box center [121, 563] width 51 height 18
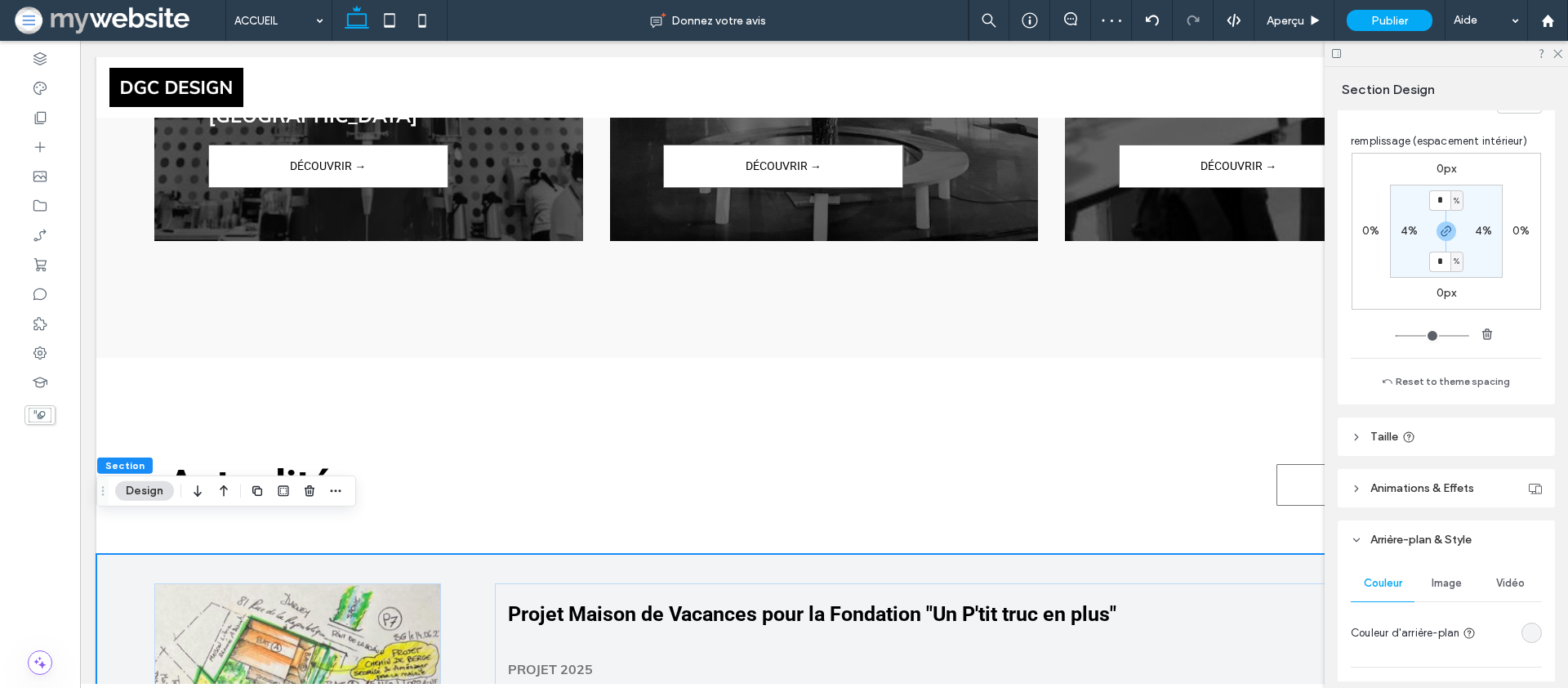
scroll to position [313, 0]
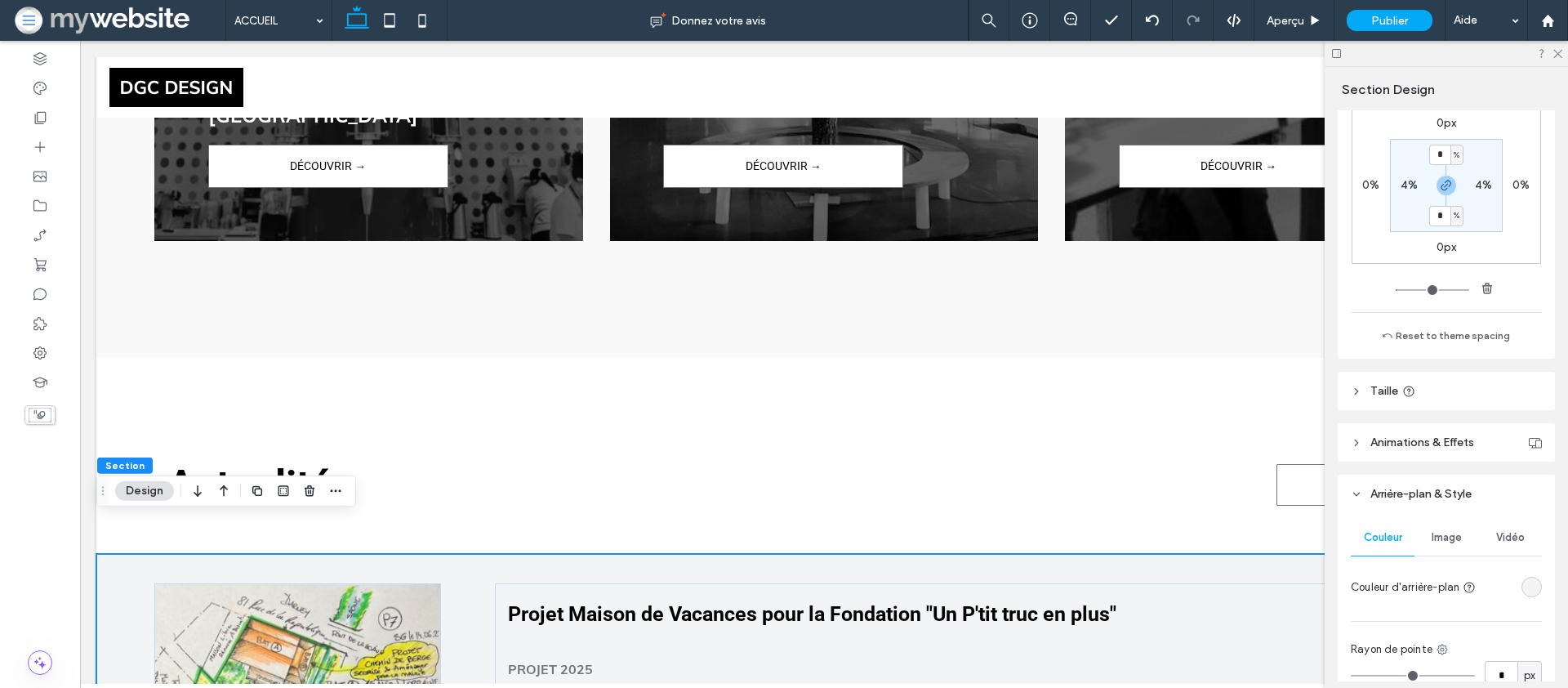
click at [1527, 585] on div "rgba(243, 244, 246, 1)" at bounding box center [1532, 587] width 14 height 14
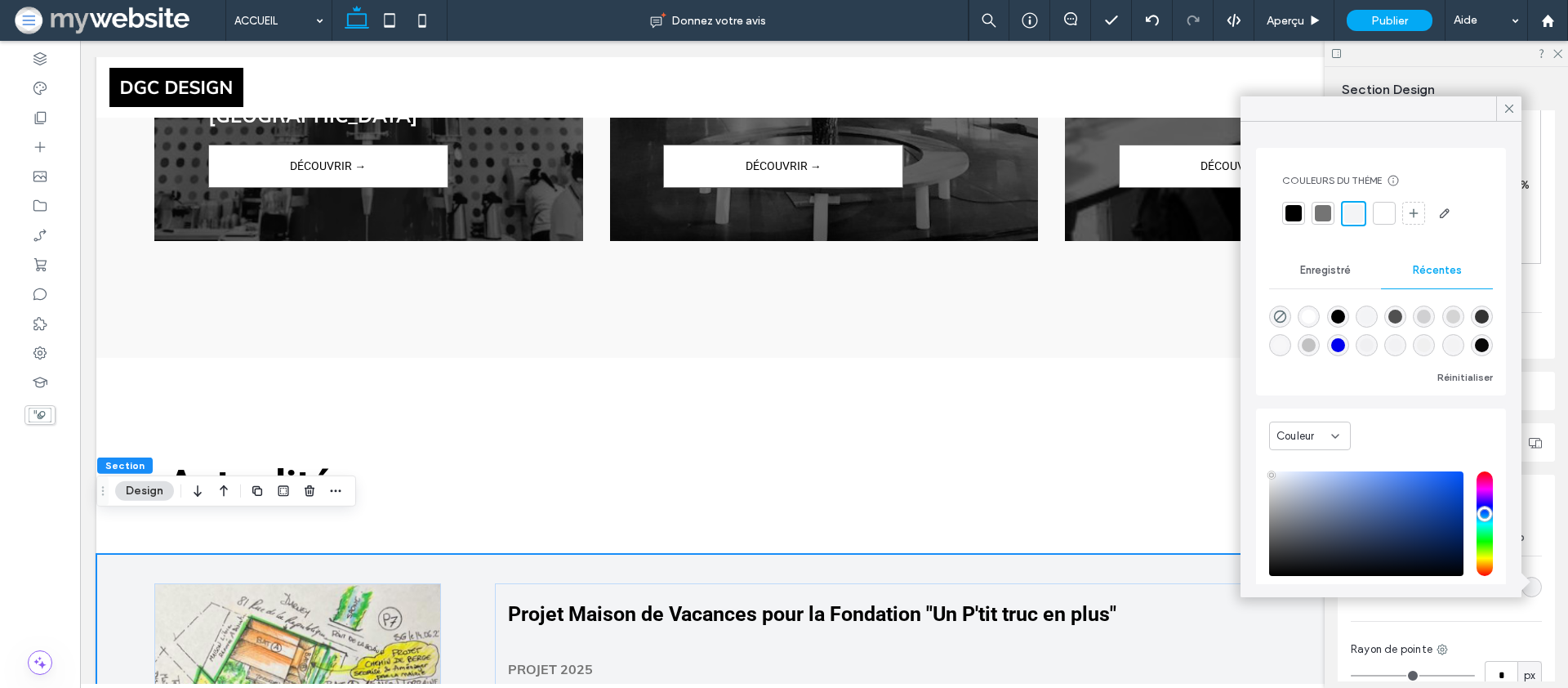
click at [1382, 213] on div at bounding box center [1384, 213] width 16 height 16
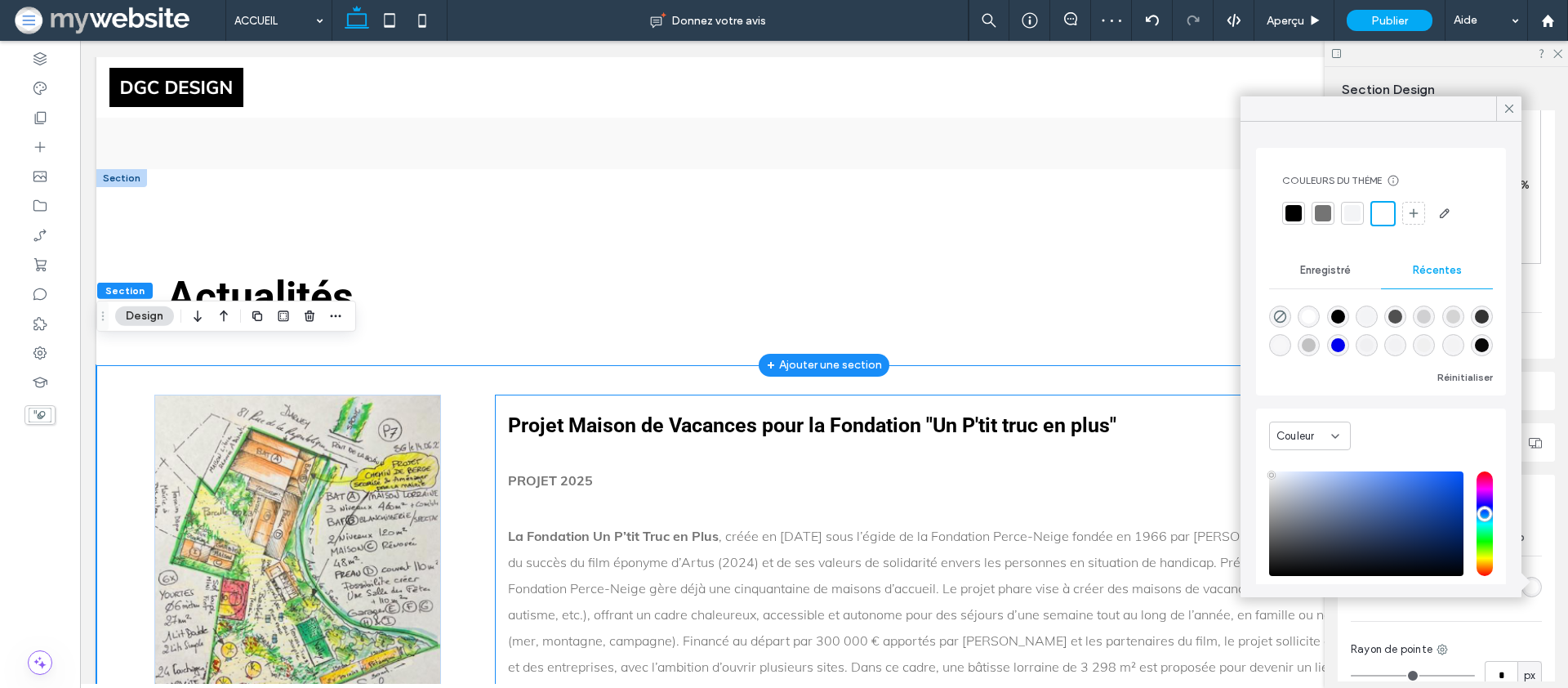
scroll to position [3633, 0]
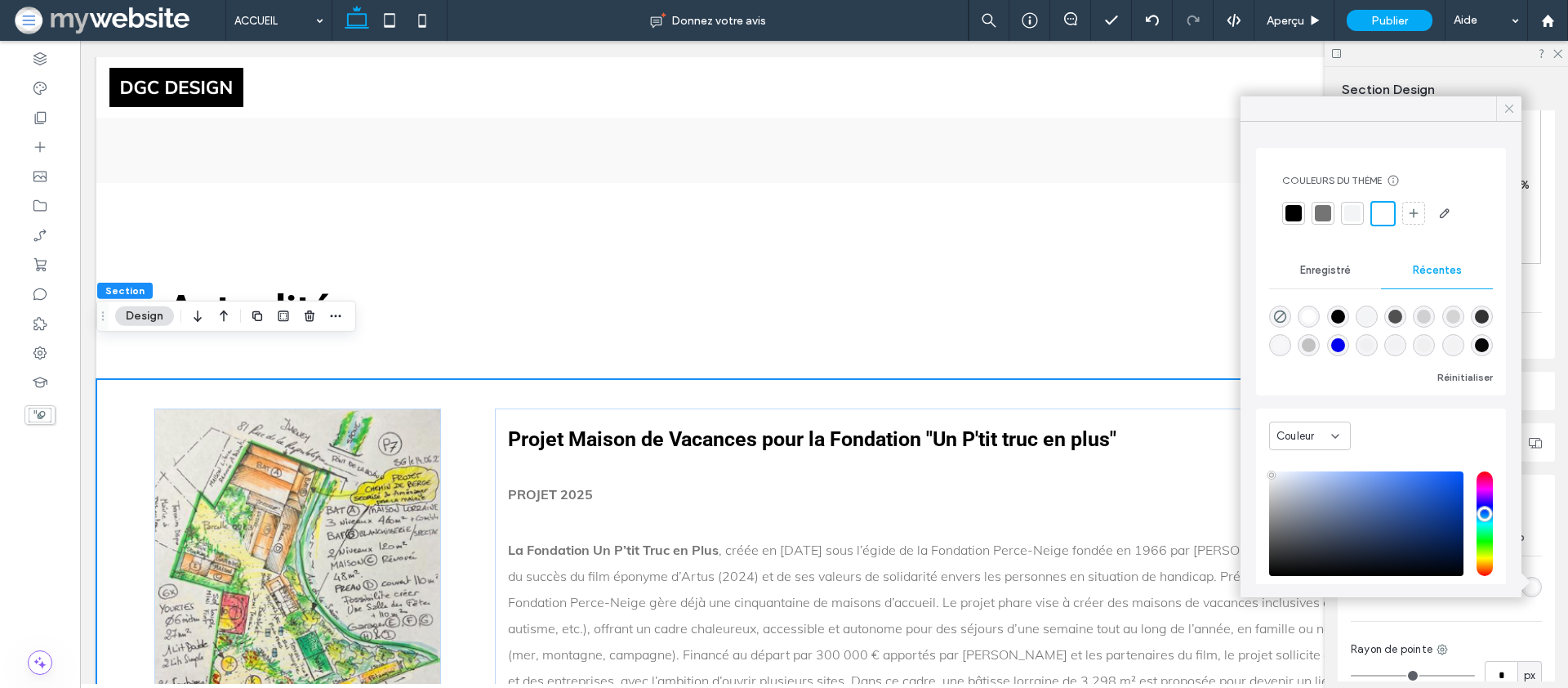
drag, startPoint x: 1504, startPoint y: 105, endPoint x: 1526, endPoint y: 85, distance: 29.7
click at [1504, 105] on icon at bounding box center [1509, 109] width 14 height 14
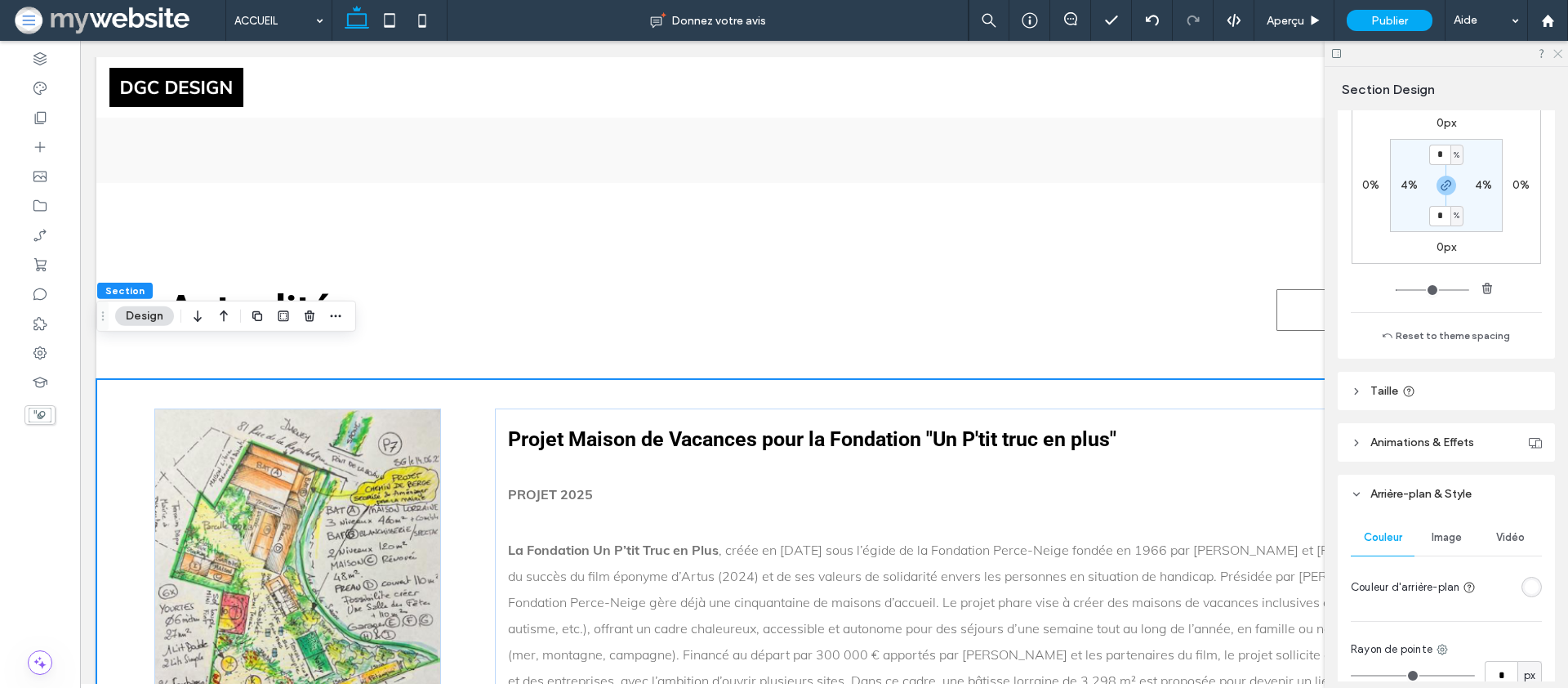
click at [1555, 53] on icon at bounding box center [1557, 53] width 11 height 11
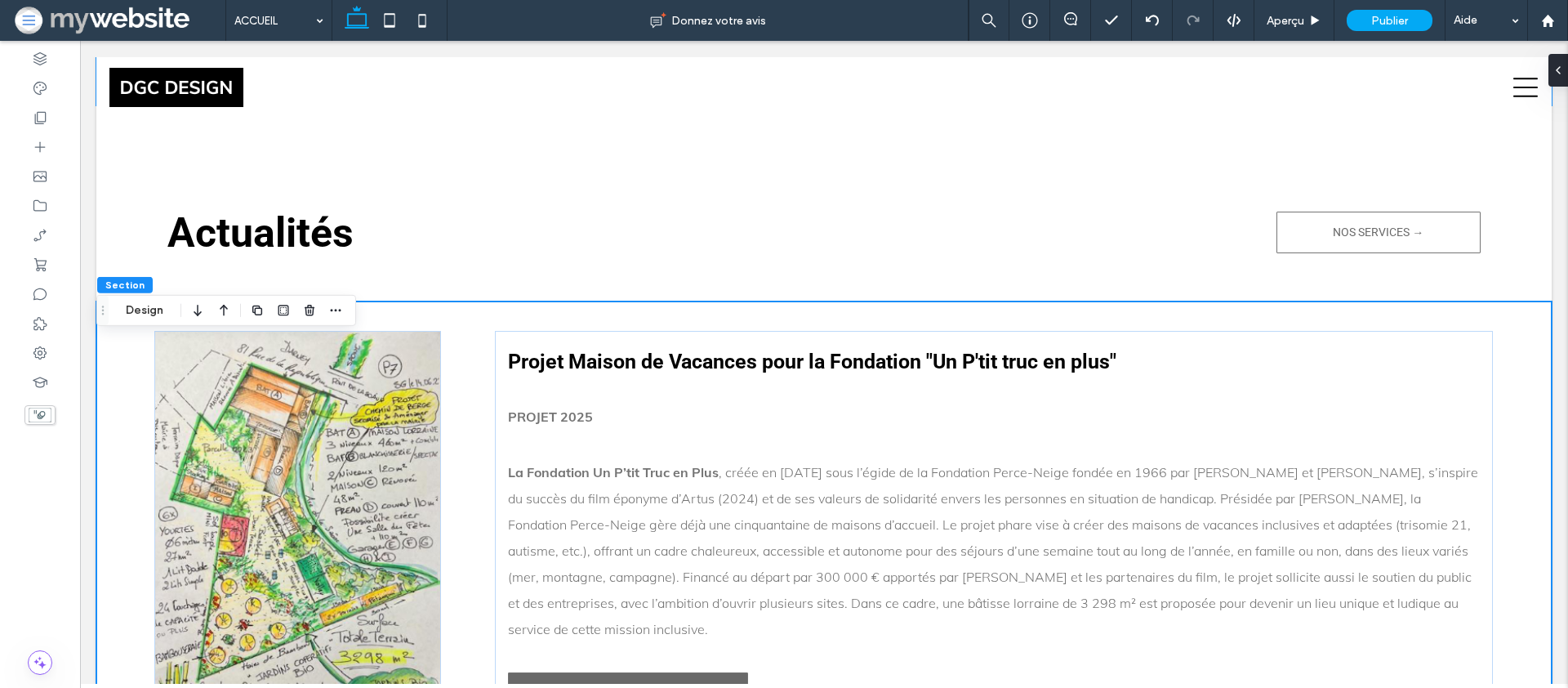
scroll to position [3725, 0]
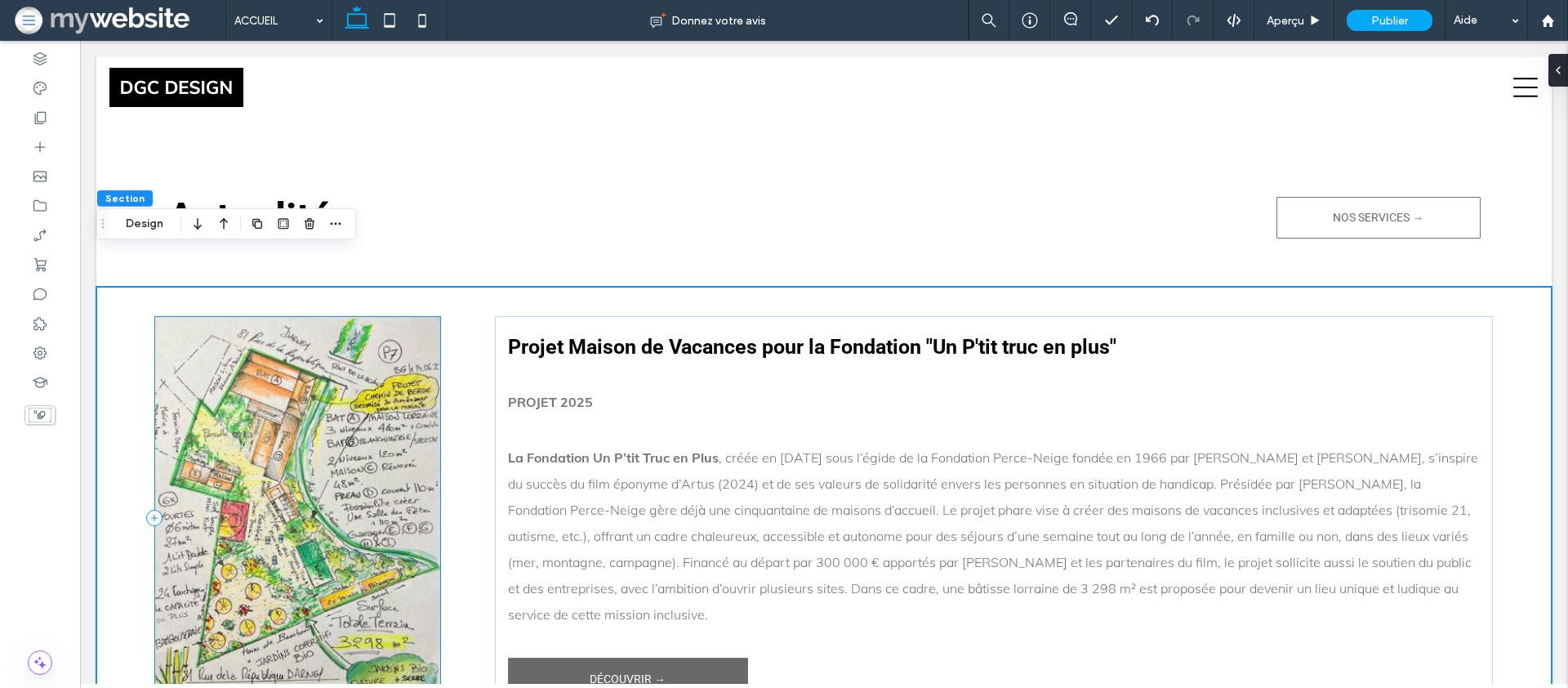
click at [406, 325] on div at bounding box center [297, 517] width 286 height 402
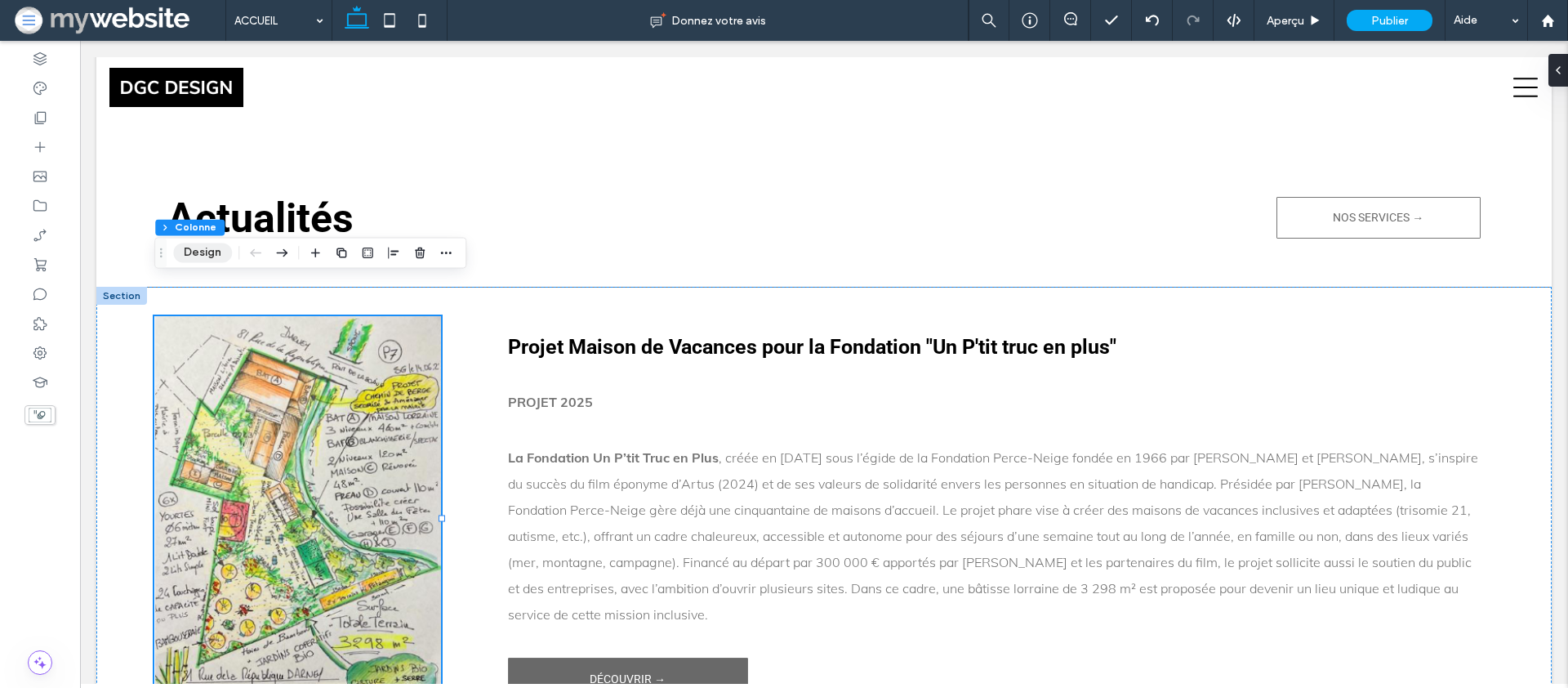
click at [189, 247] on button "Design" at bounding box center [202, 253] width 59 height 20
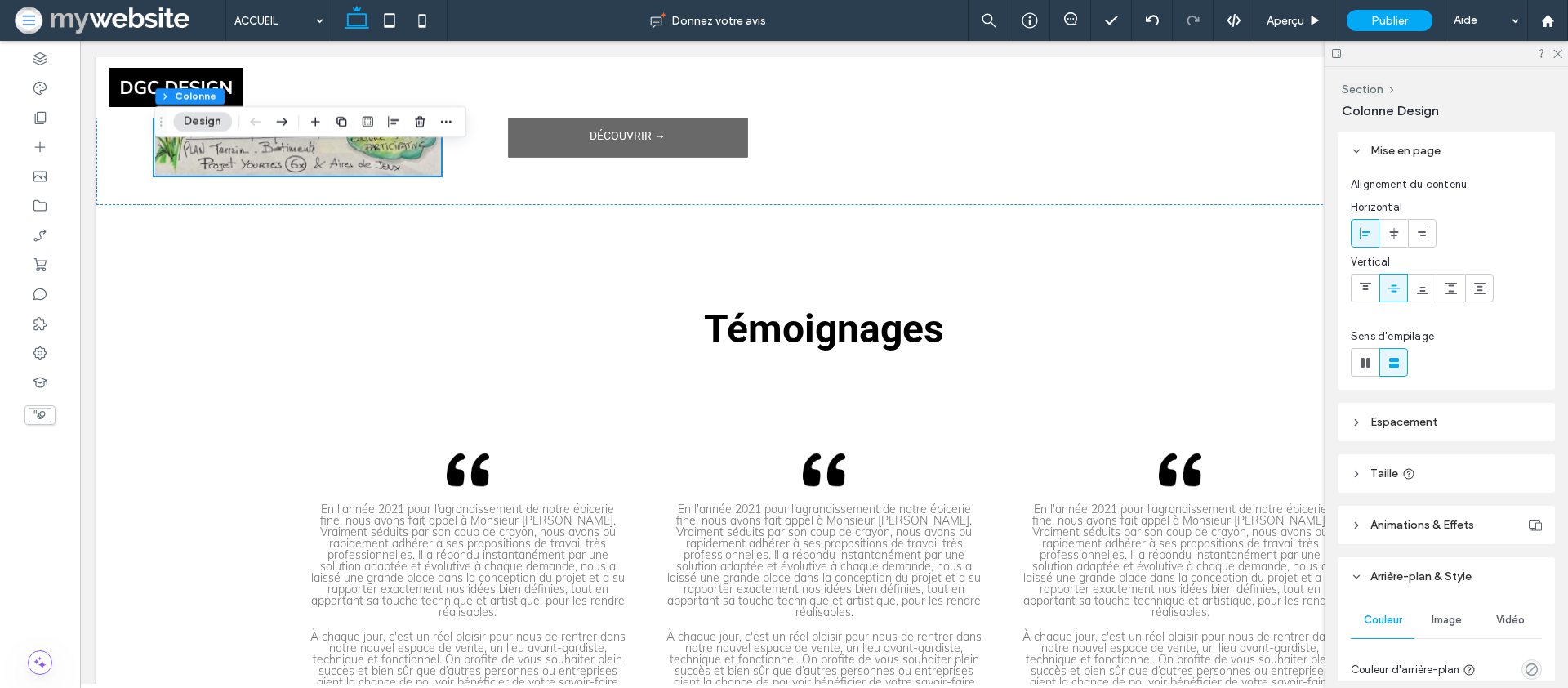
scroll to position [4422, 0]
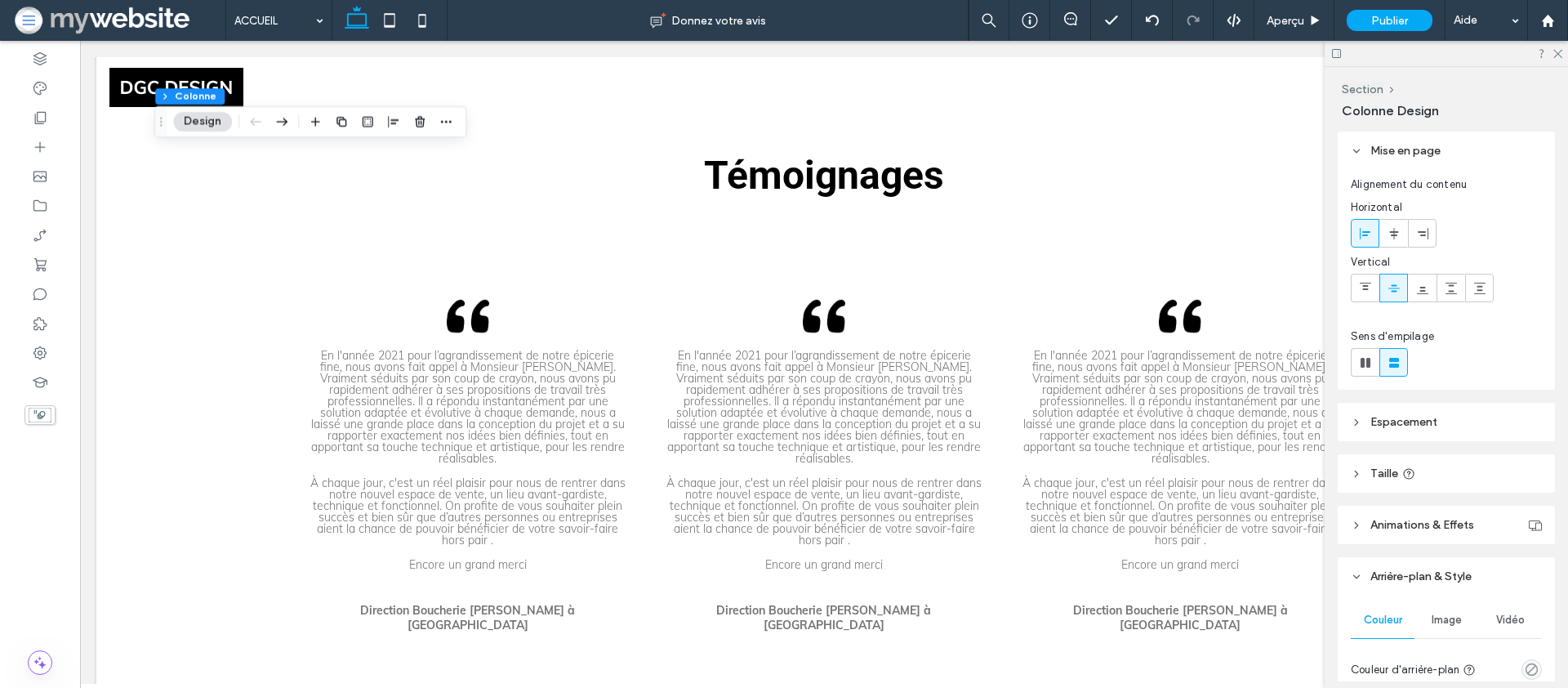
click at [1407, 522] on span "Animations & Effets" at bounding box center [1423, 526] width 103 height 14
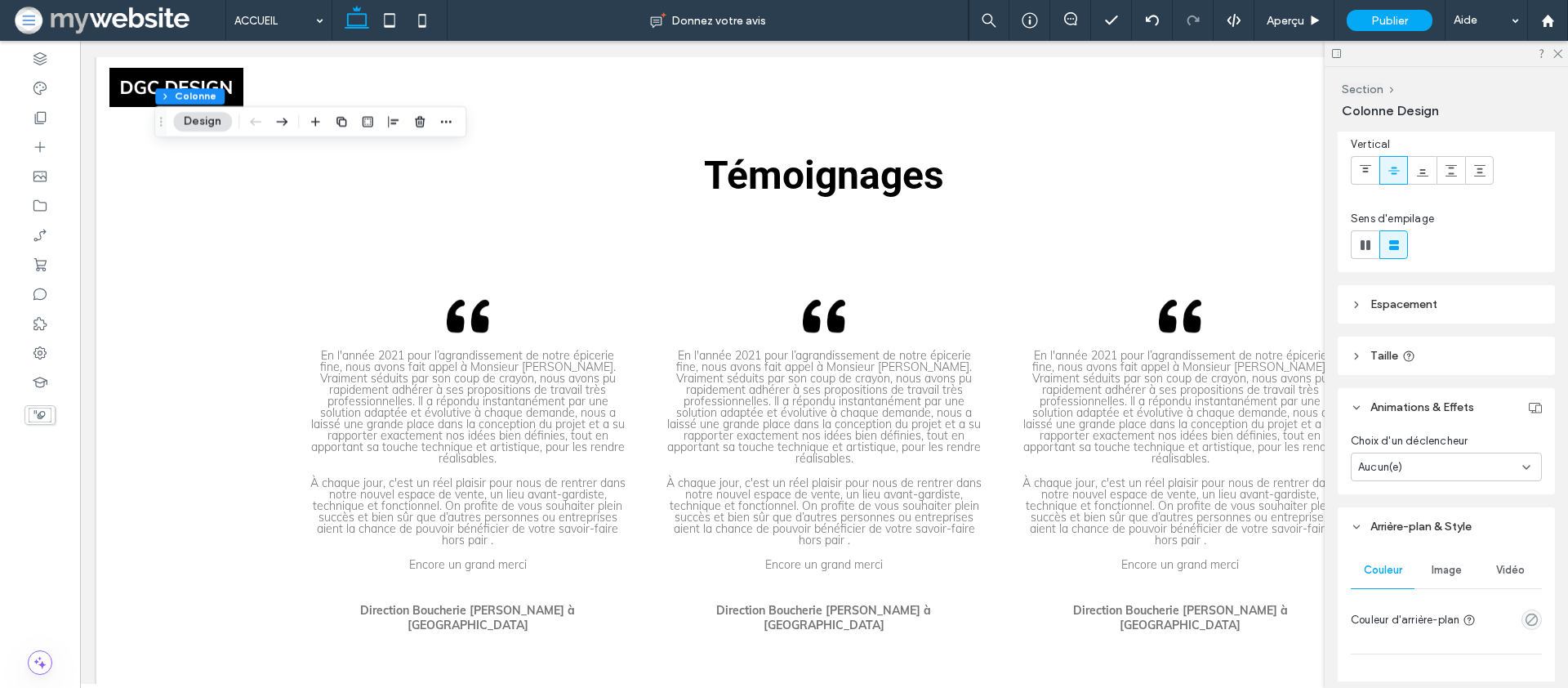
click at [1415, 474] on div "Aucun(e)" at bounding box center [1440, 468] width 164 height 16
click at [1389, 526] on span "Survoler" at bounding box center [1378, 525] width 40 height 16
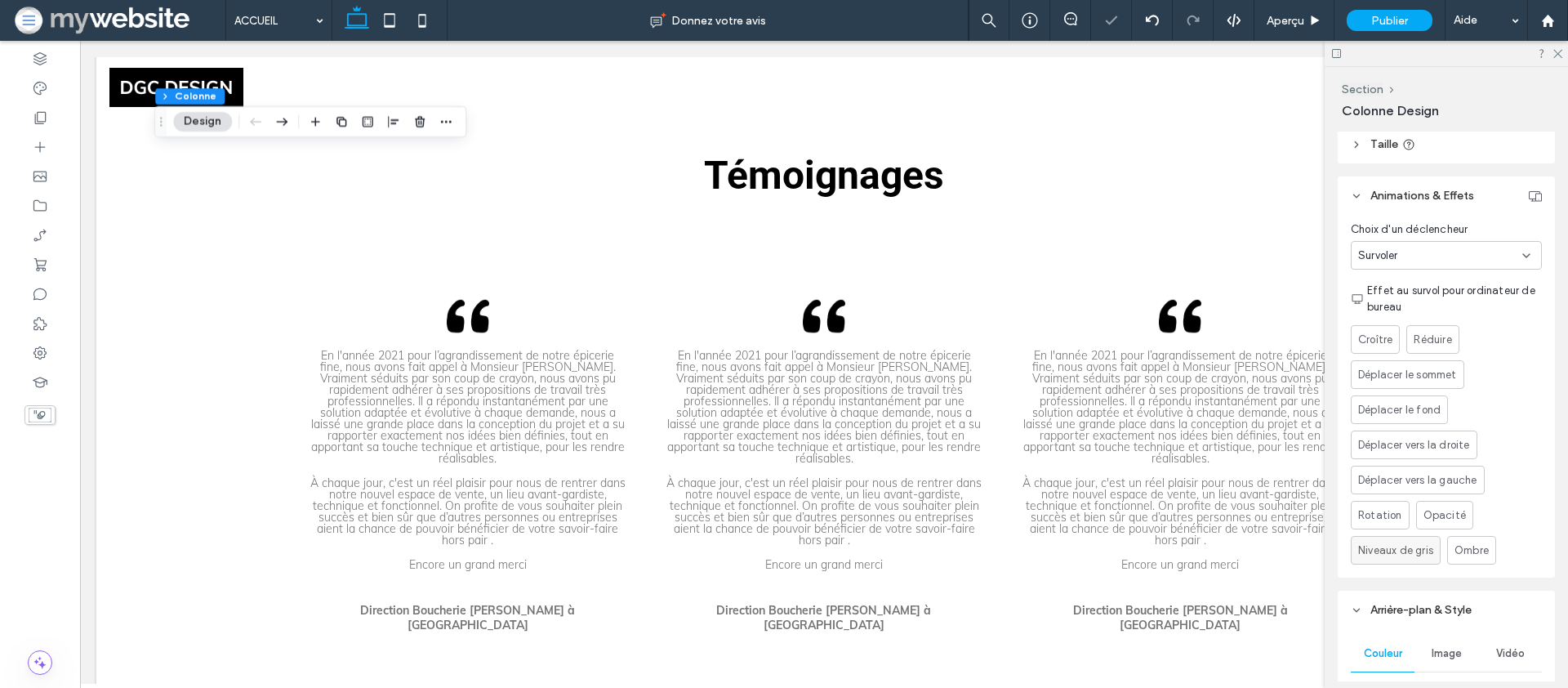
scroll to position [330, 0]
click at [1389, 548] on span "Niveaux de gris" at bounding box center [1396, 550] width 75 height 16
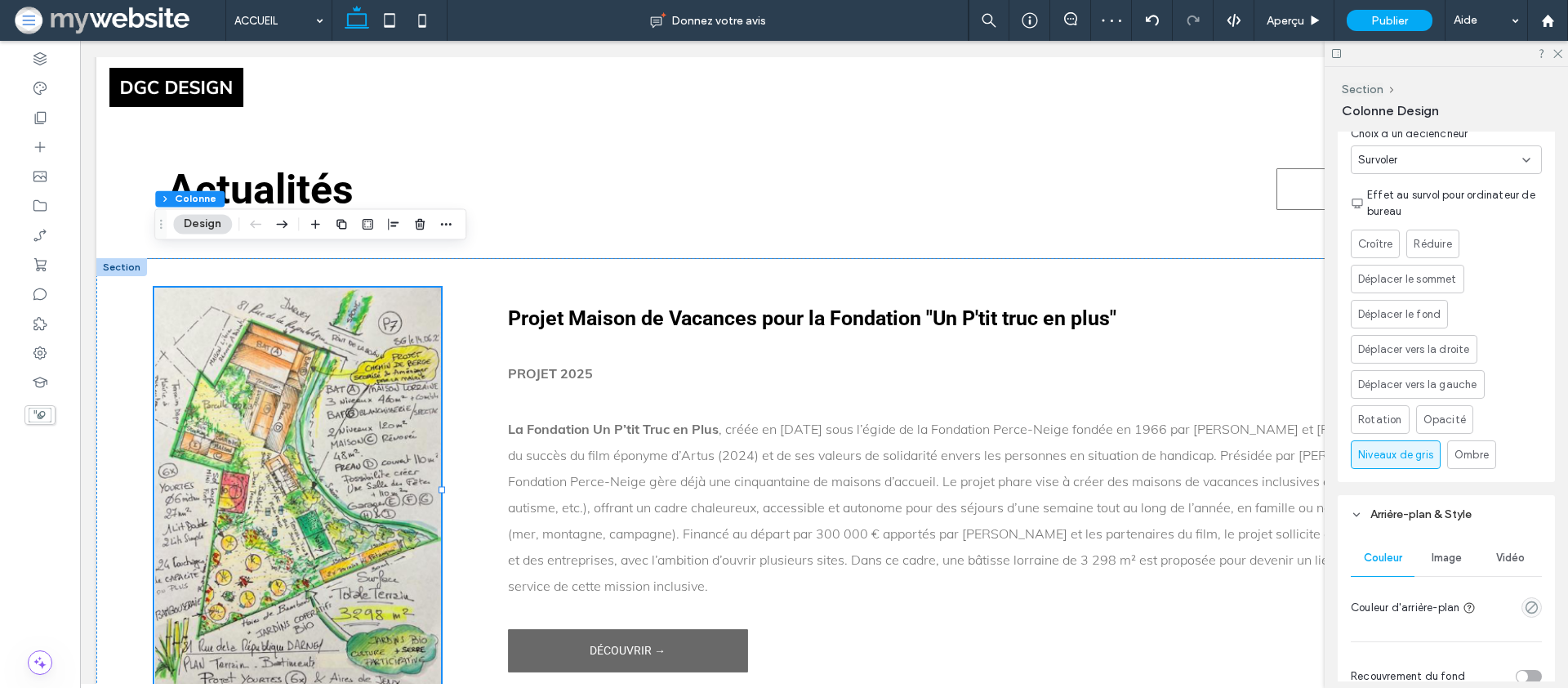
scroll to position [434, 0]
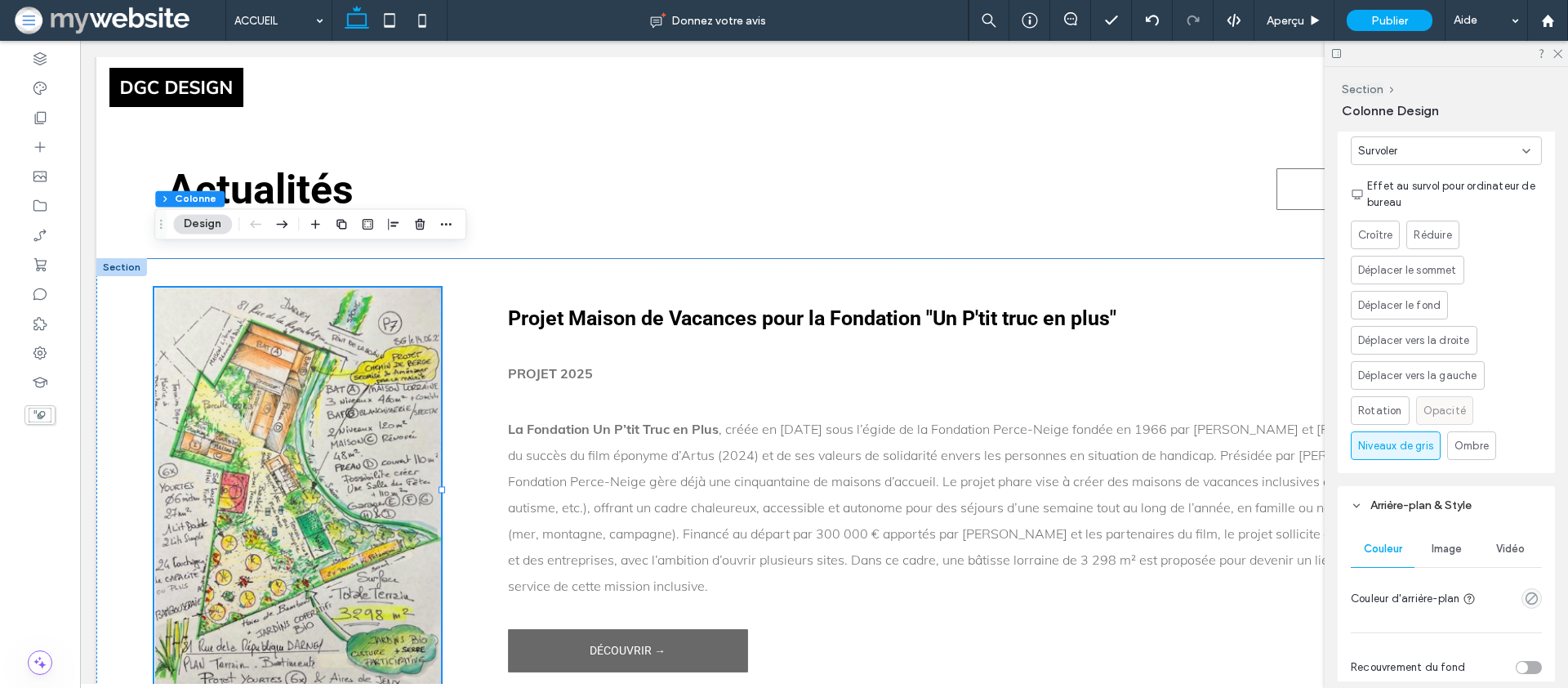
click at [1452, 409] on span "Opacité" at bounding box center [1445, 410] width 43 height 16
click at [1349, 410] on div "Choix d'un déclencheur Survoler Effet au survol pour ordinateur de bureau Croît…" at bounding box center [1447, 292] width 218 height 363
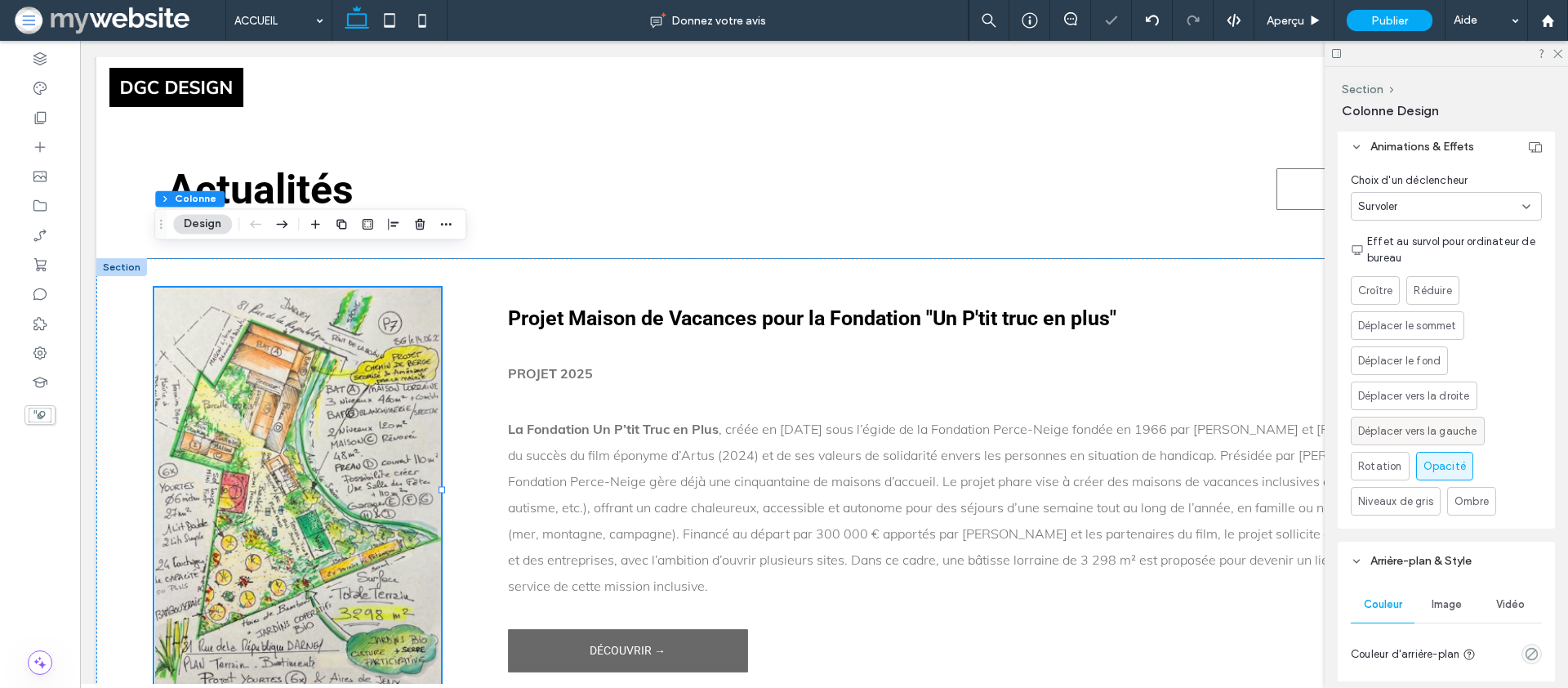
scroll to position [353, 0]
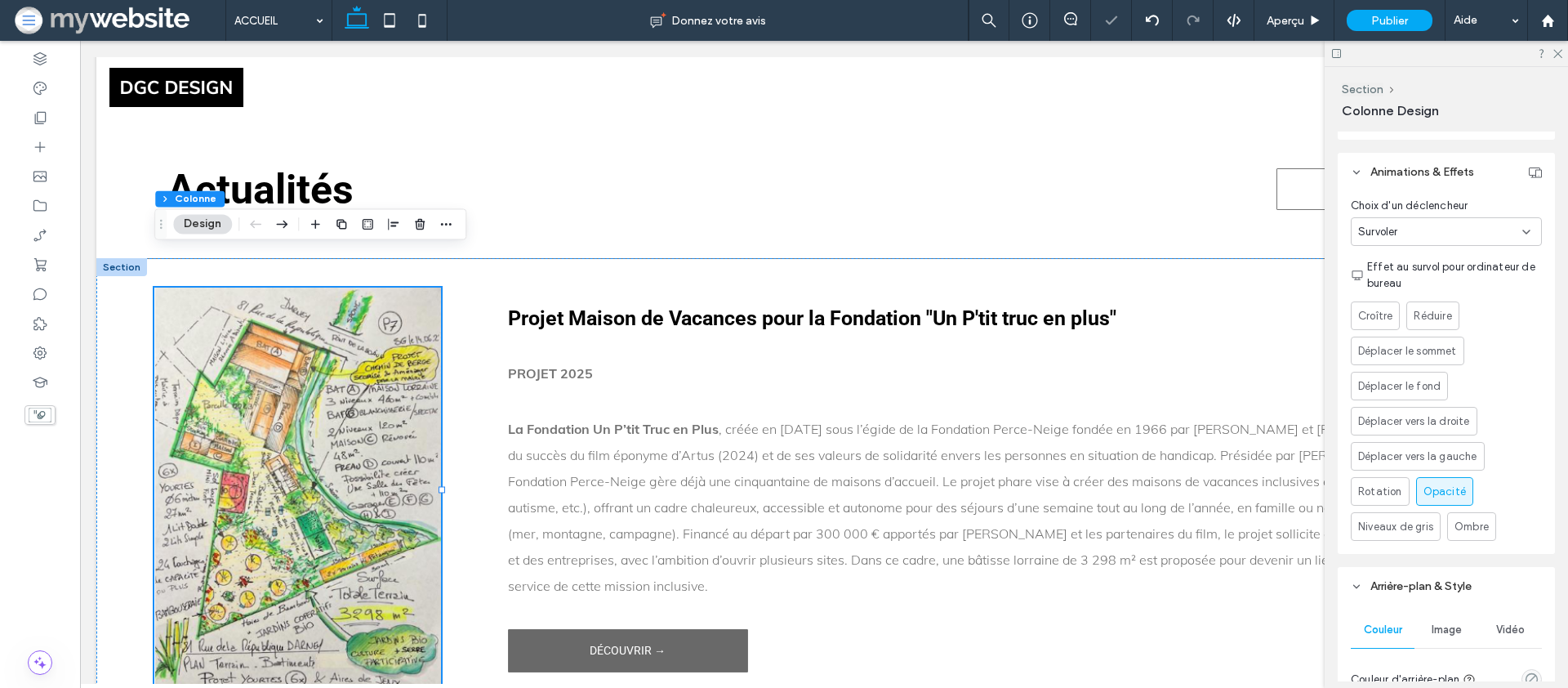
click at [1422, 234] on div "Survoler" at bounding box center [1440, 232] width 164 height 16
click at [1406, 256] on div "Aucun(e)" at bounding box center [1447, 261] width 189 height 29
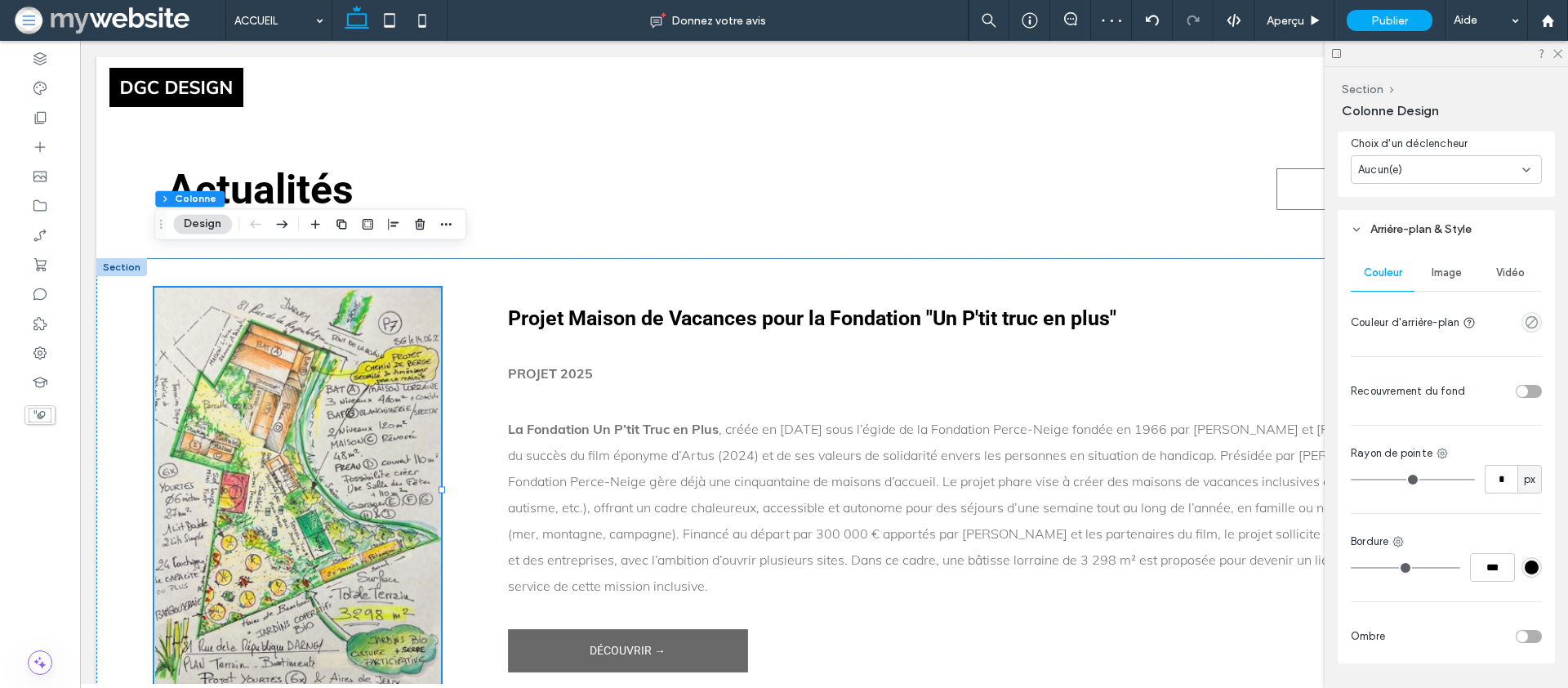
scroll to position [462, 0]
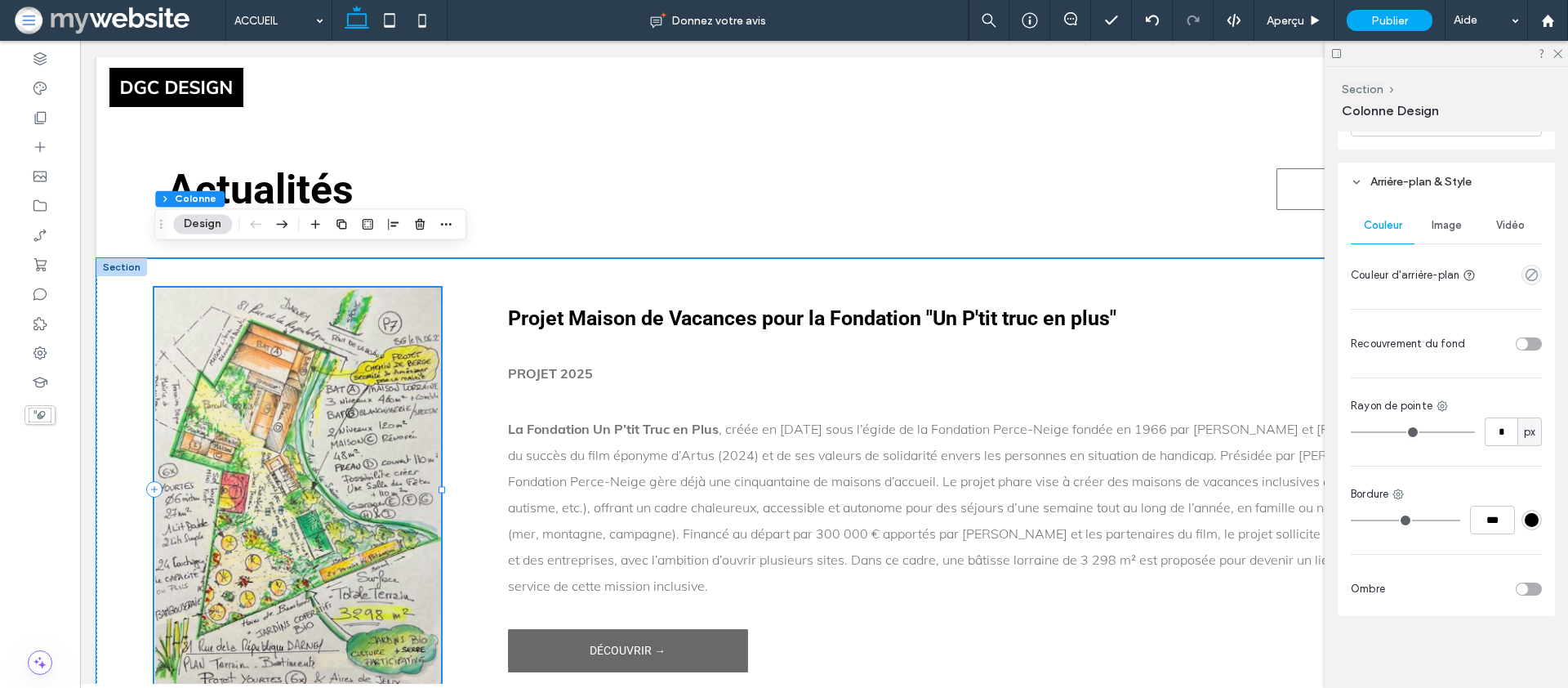
click at [295, 367] on div at bounding box center [297, 488] width 286 height 402
click at [285, 369] on div at bounding box center [297, 488] width 286 height 402
click at [268, 373] on div at bounding box center [297, 488] width 286 height 402
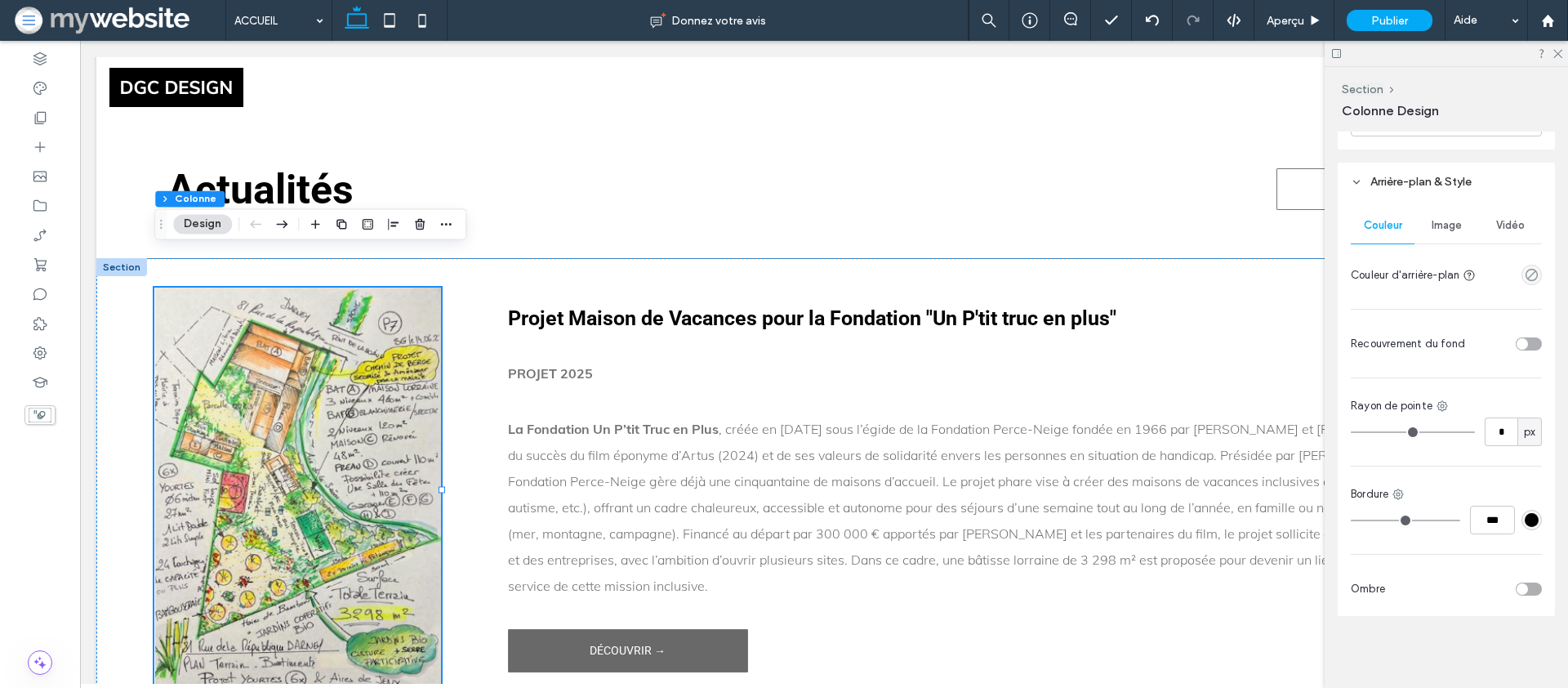
click at [1450, 231] on span "Image" at bounding box center [1447, 225] width 30 height 13
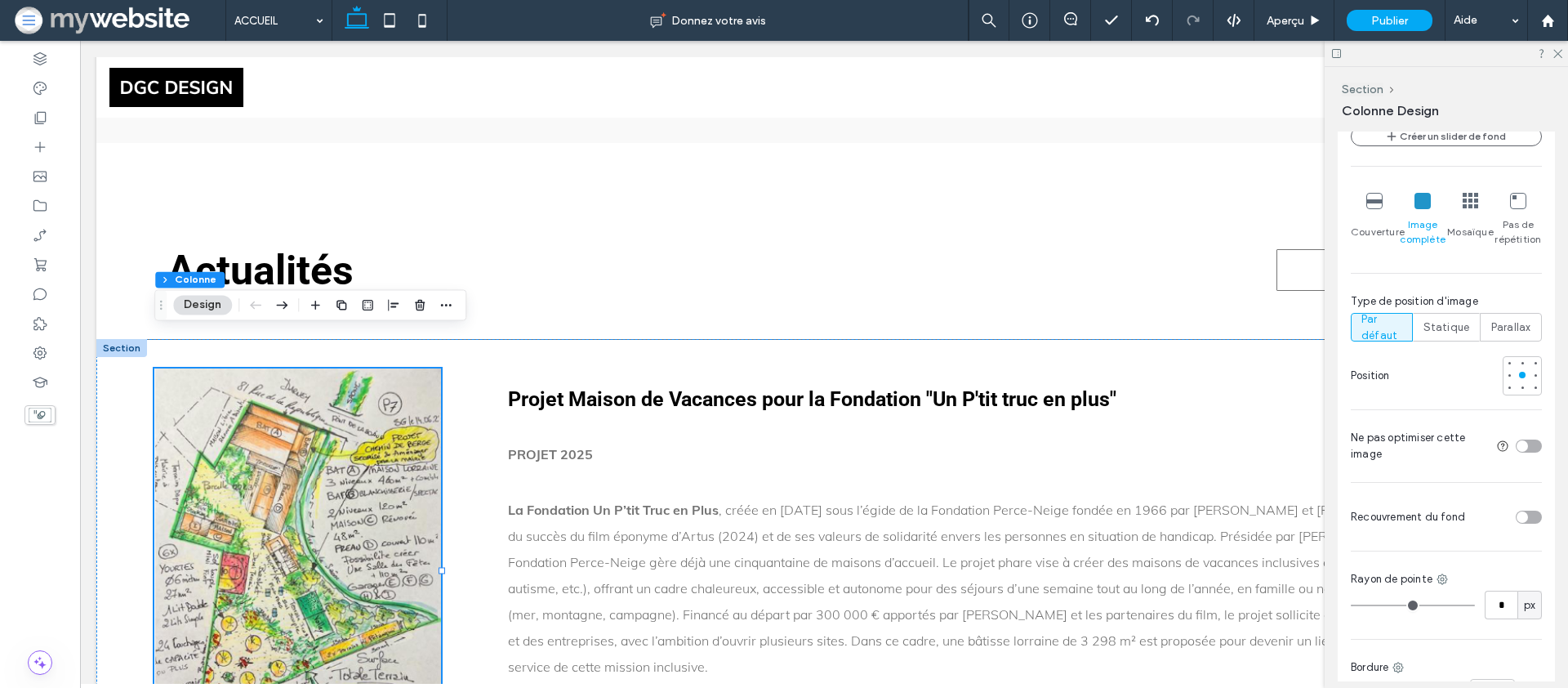
scroll to position [813, 0]
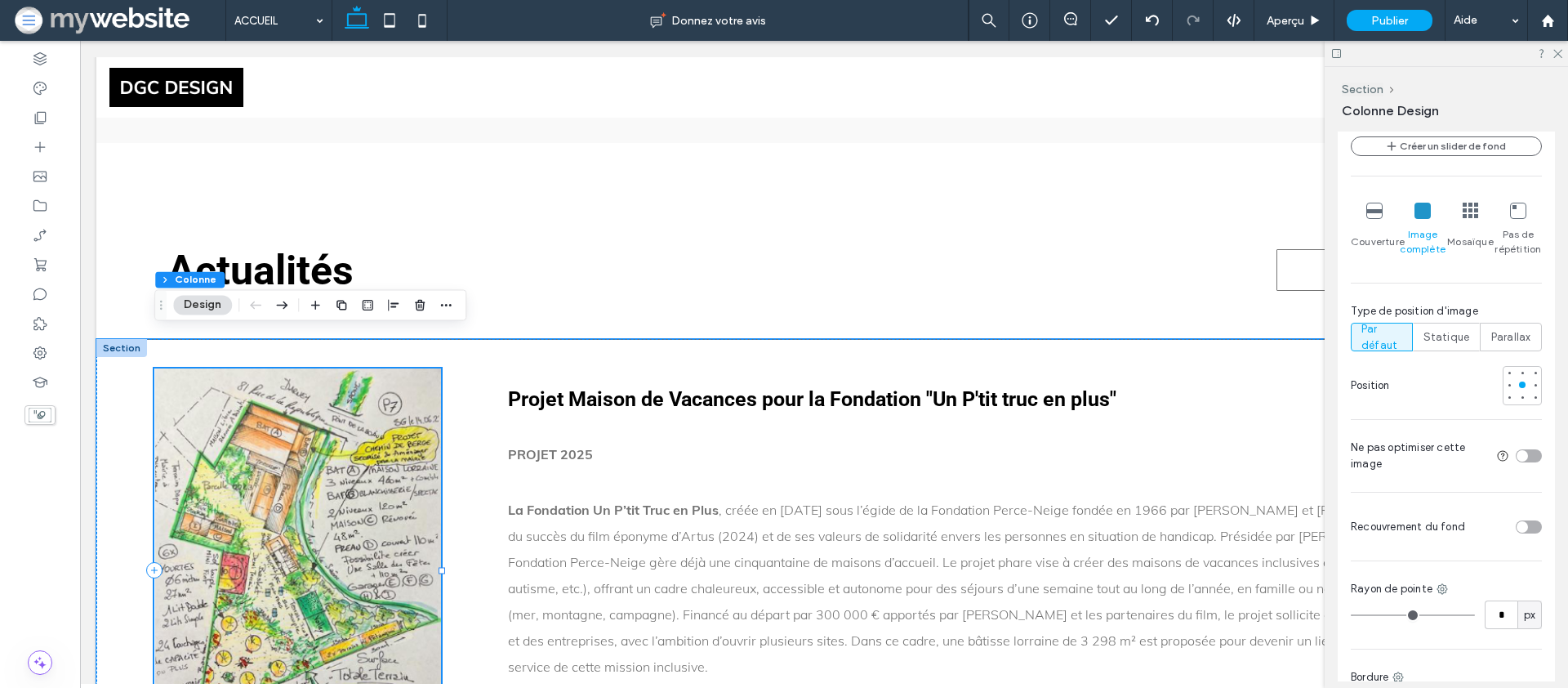
click at [309, 435] on div at bounding box center [297, 569] width 286 height 402
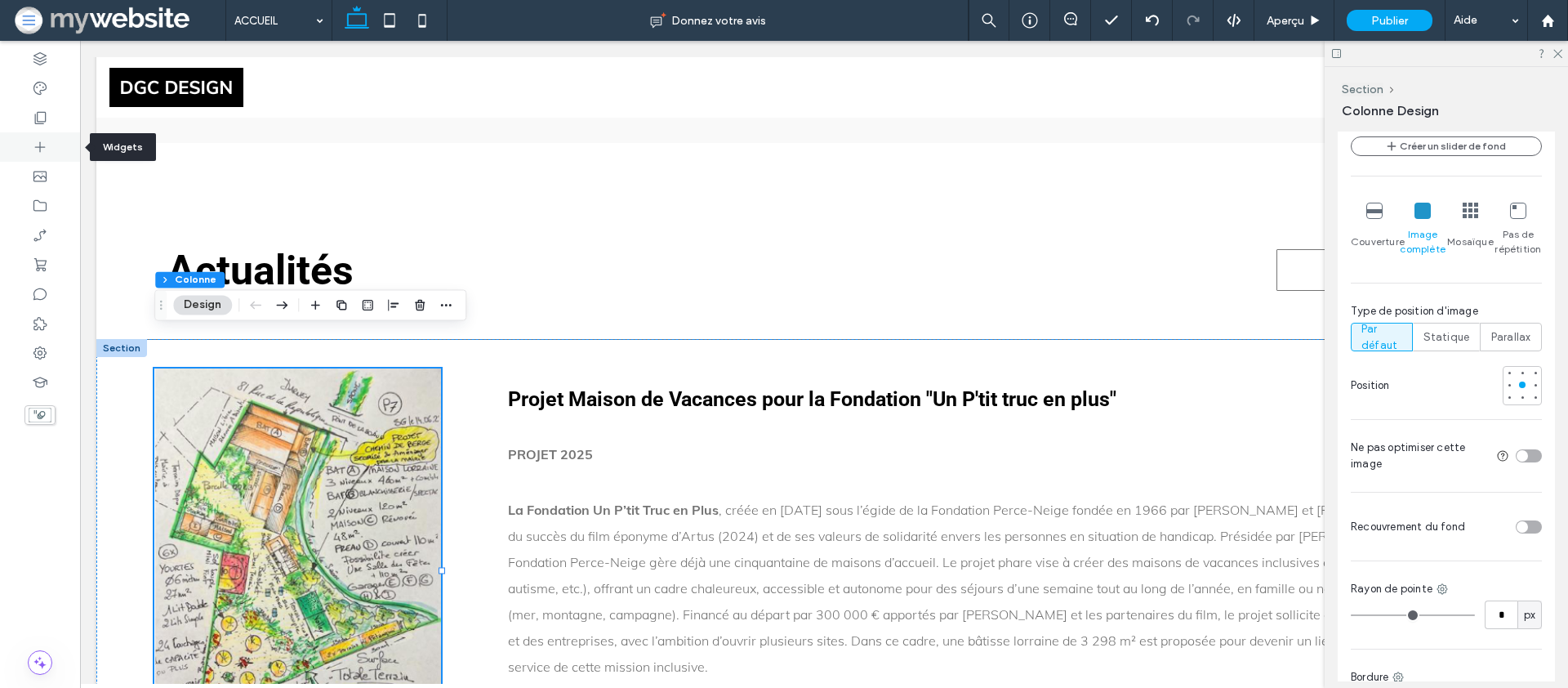
click at [42, 150] on icon at bounding box center [40, 147] width 16 height 16
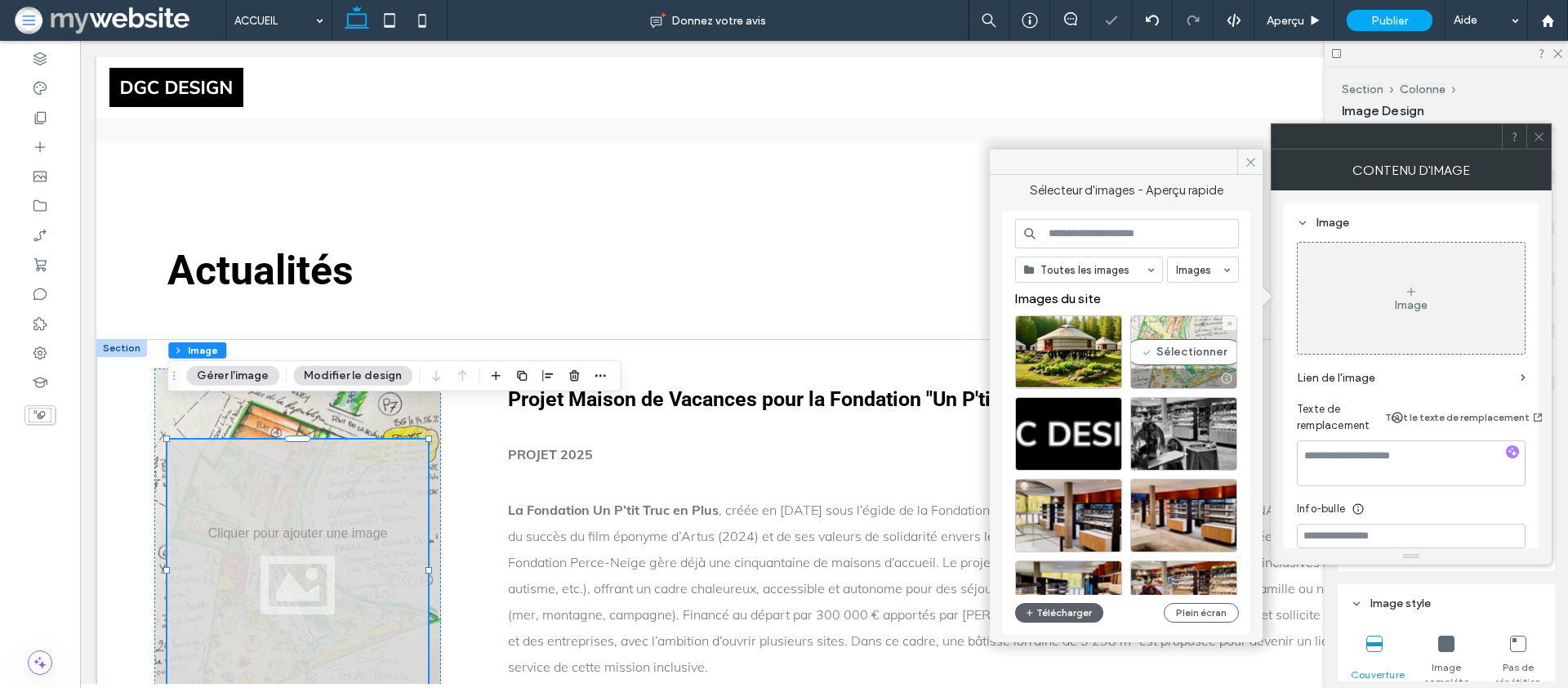
click at [1183, 334] on div "Sélectionner" at bounding box center [1184, 352] width 107 height 73
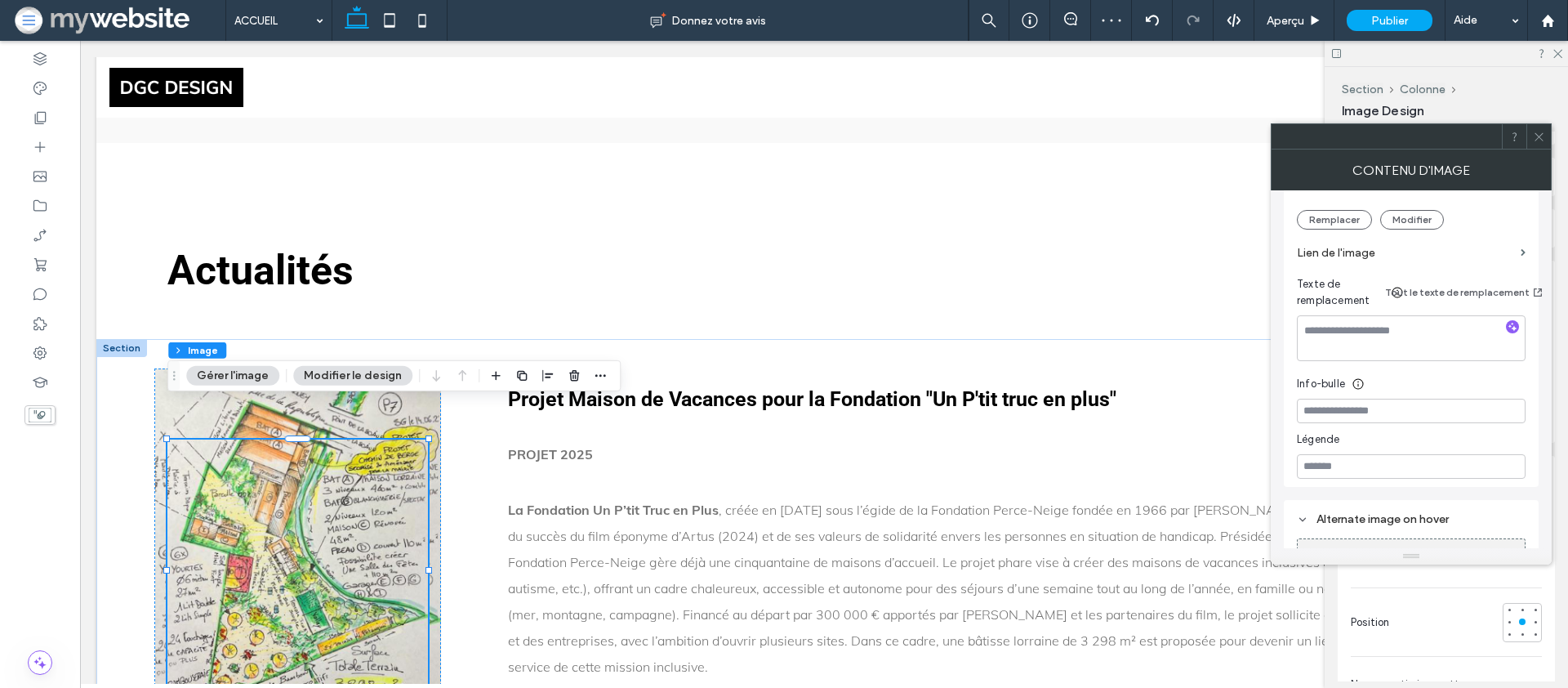
scroll to position [82, 0]
click at [1446, 567] on icon at bounding box center [1447, 561] width 16 height 16
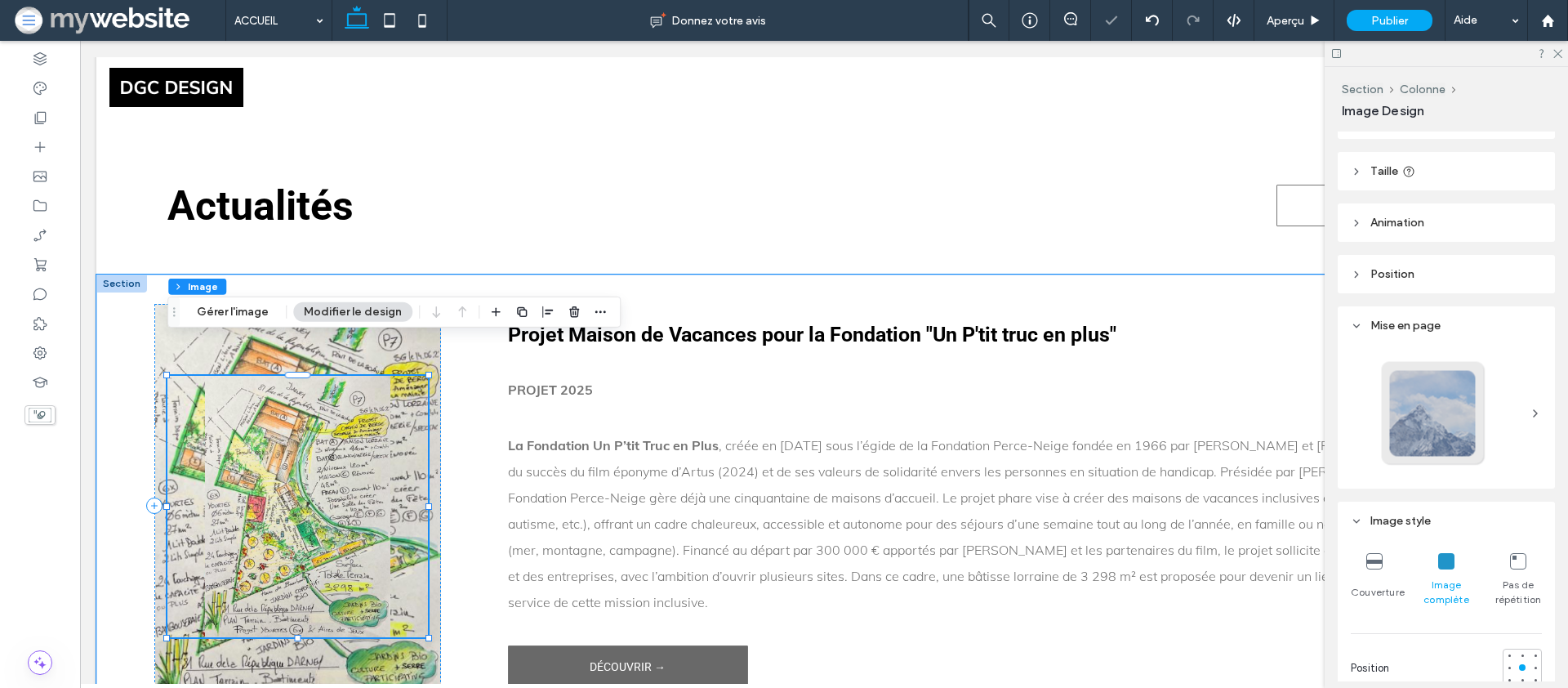
scroll to position [3785, 0]
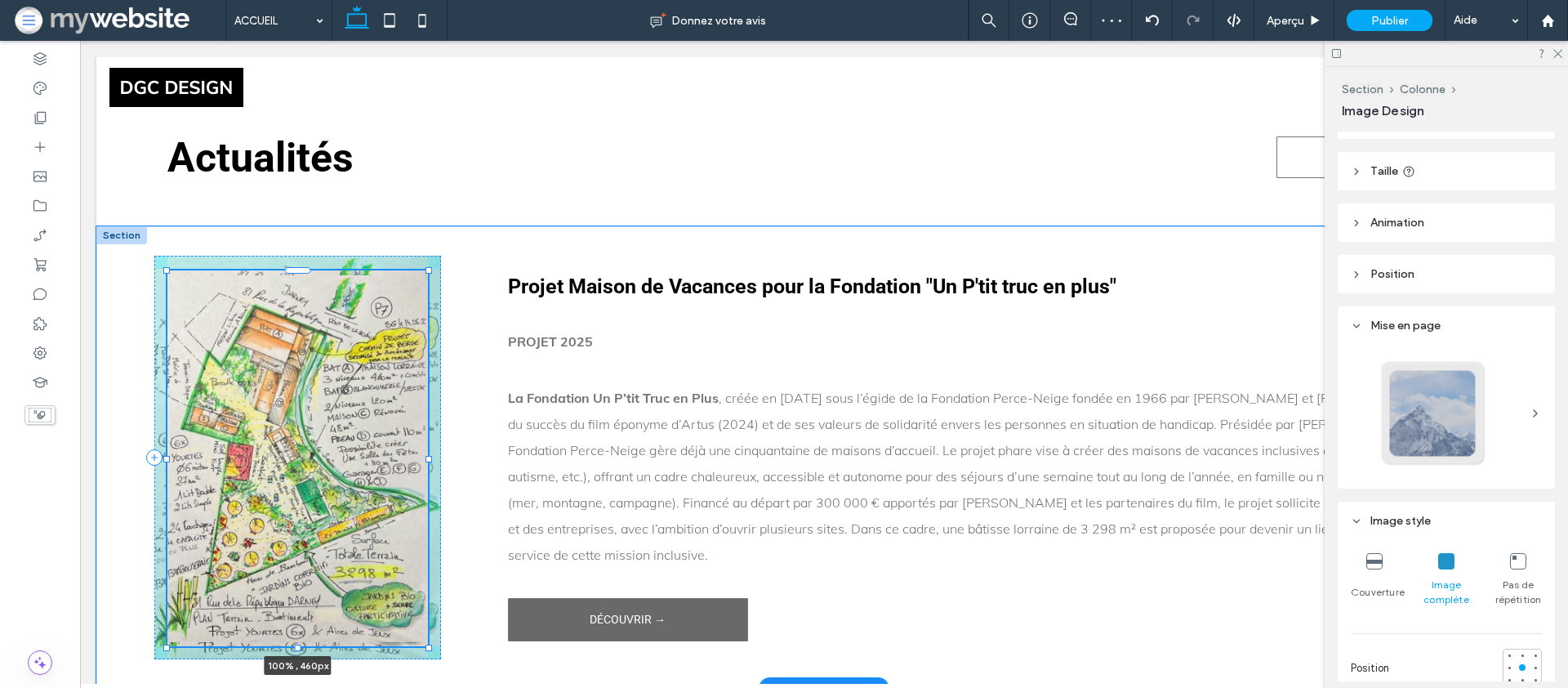
drag, startPoint x: 296, startPoint y: 551, endPoint x: 305, endPoint y: 609, distance: 58.7
click at [305, 609] on div "100% , 460px Projet Maison de Vacances pour la Fondation "Un P'tit truc en plus…" at bounding box center [824, 458] width 1456 height 461
type input "***"
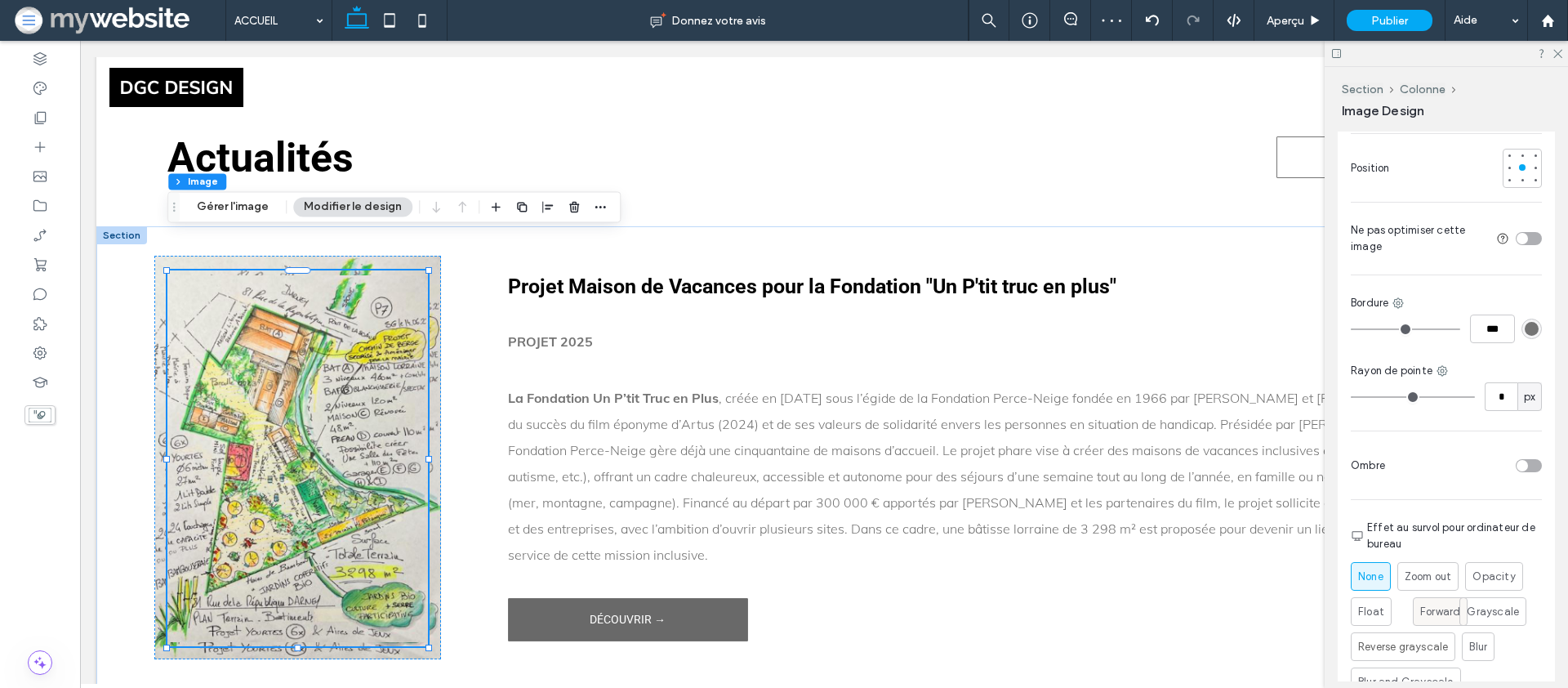
scroll to position [620, 0]
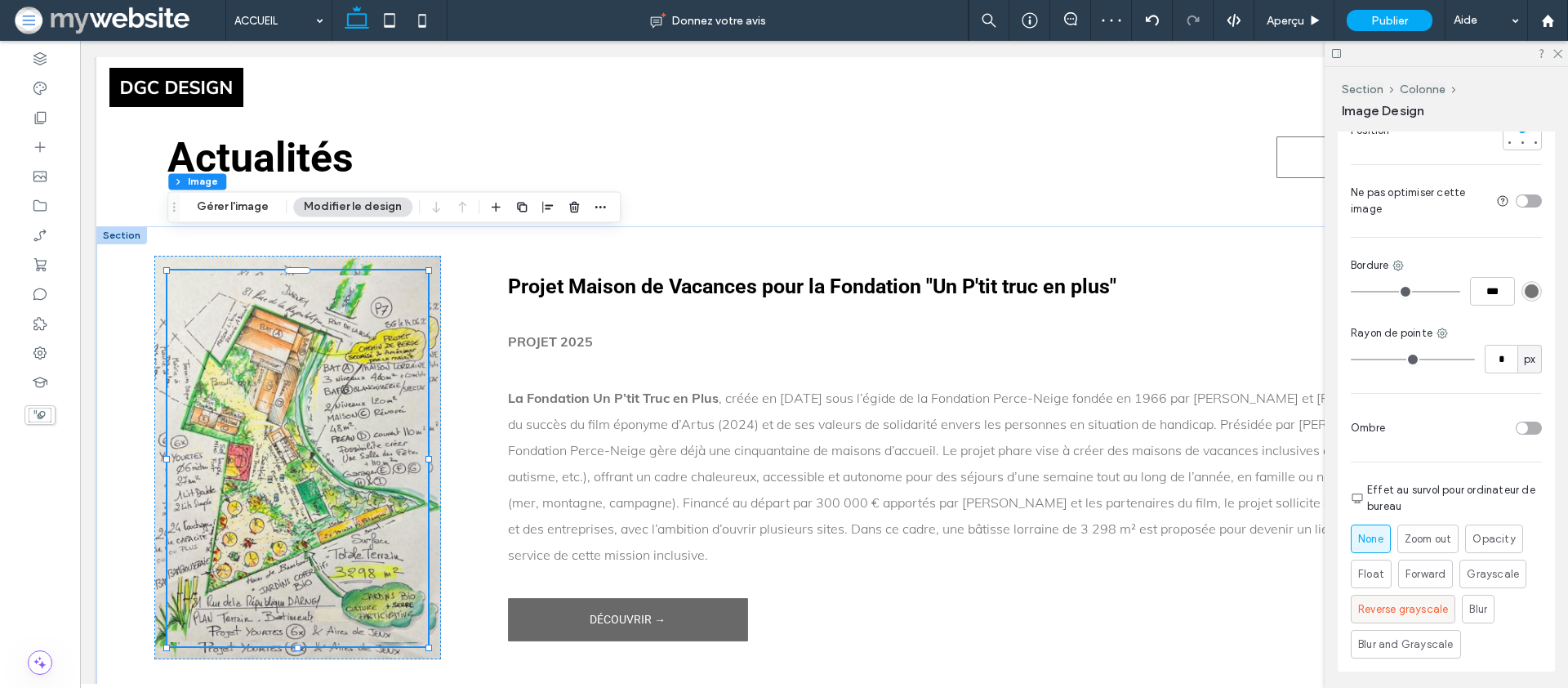
click at [1414, 608] on span "Reverse grayscale" at bounding box center [1403, 609] width 90 height 16
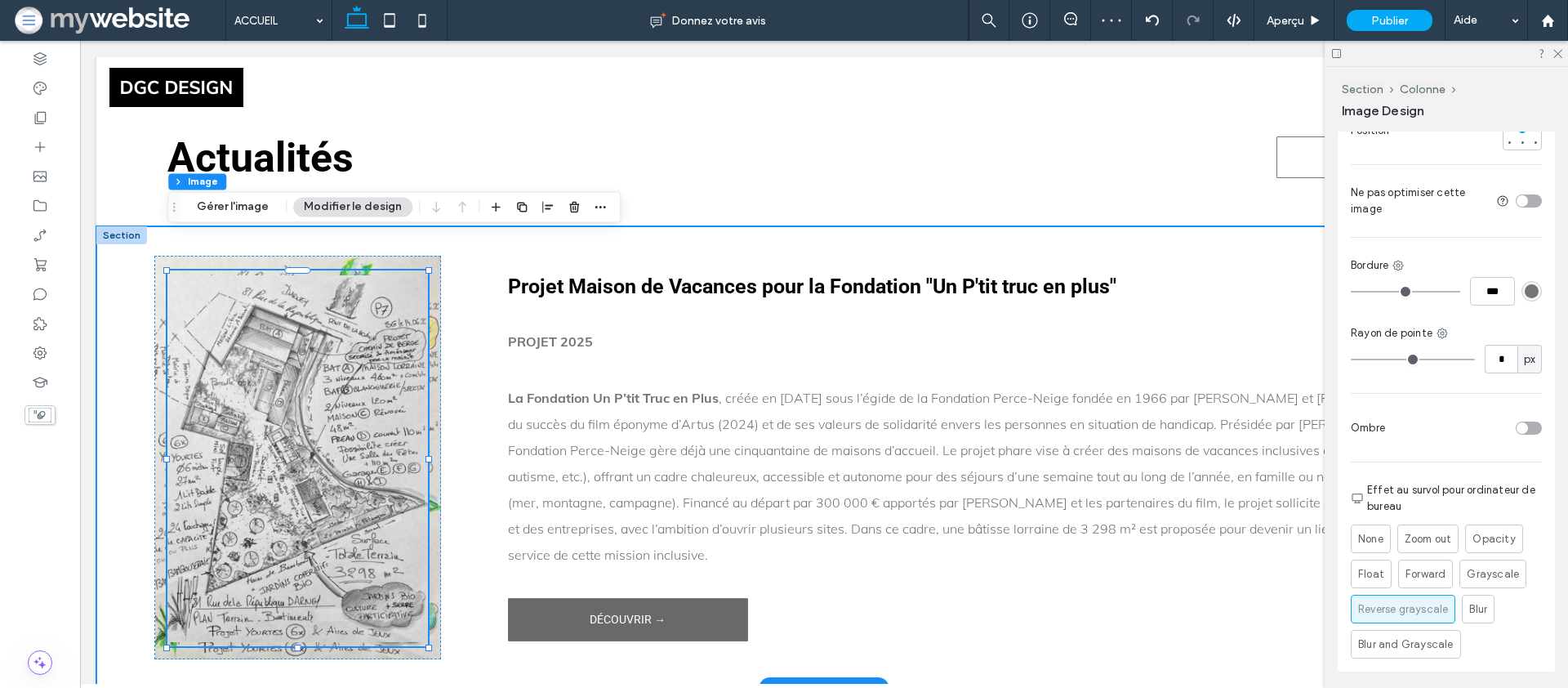
click at [105, 624] on div "100% , 460px Projet Maison de Vacances pour la Fondation "Un P'tit truc en plus…" at bounding box center [824, 458] width 1456 height 461
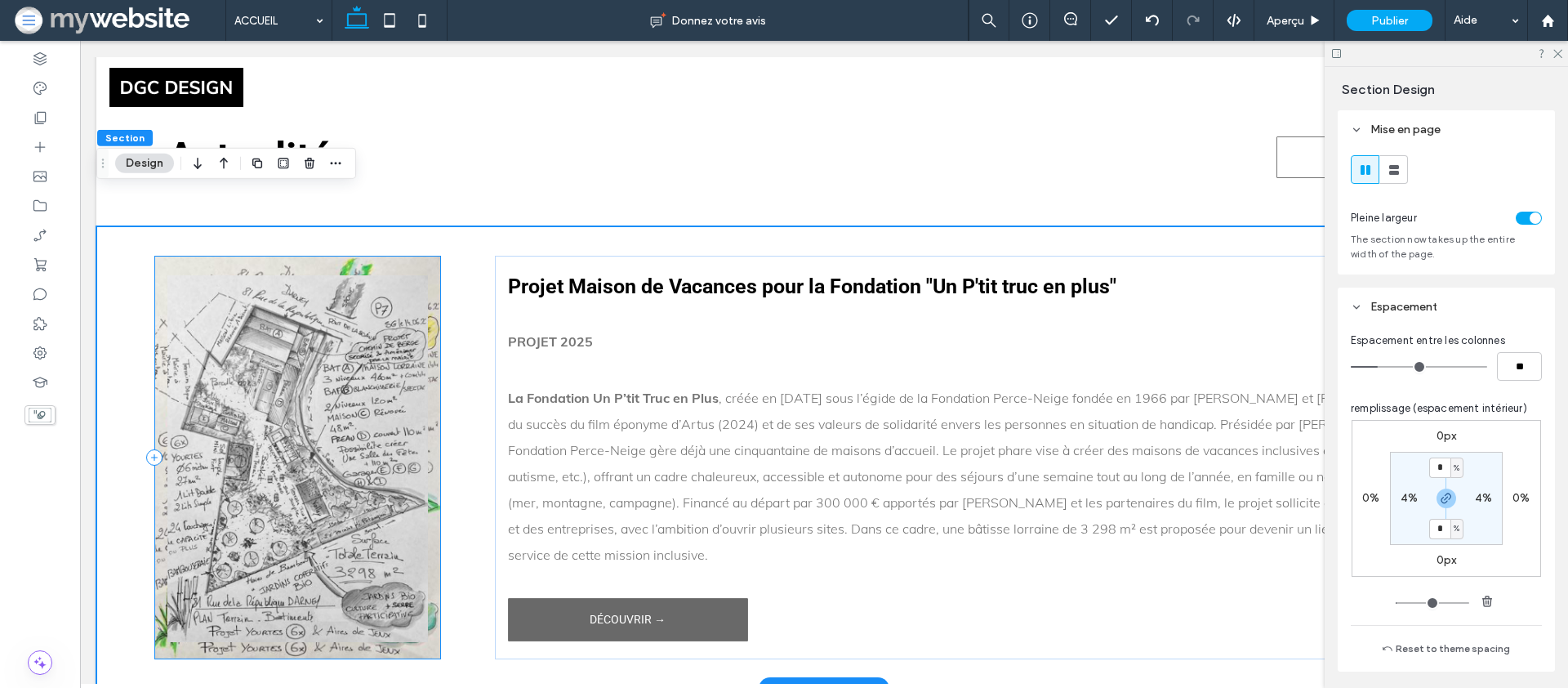
click at [178, 615] on div at bounding box center [297, 458] width 286 height 403
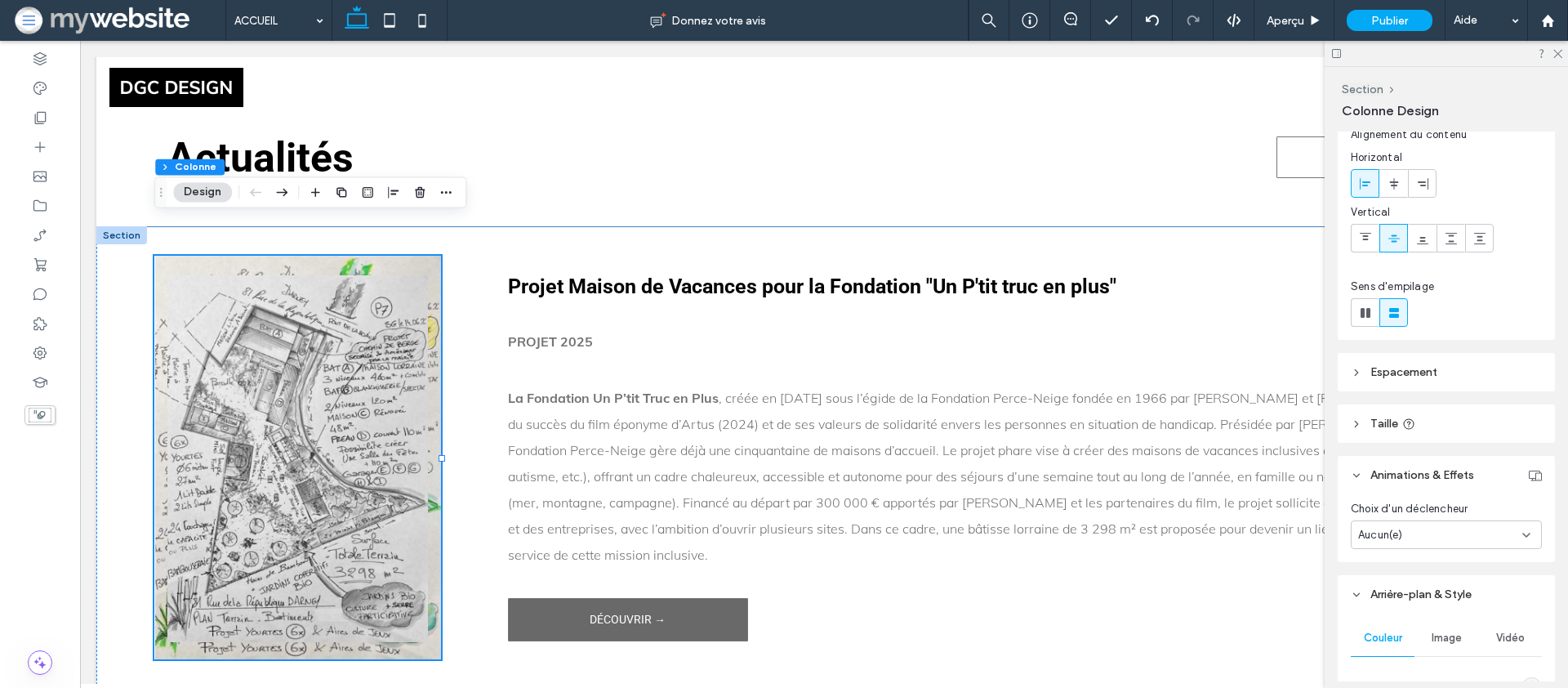
scroll to position [0, 0]
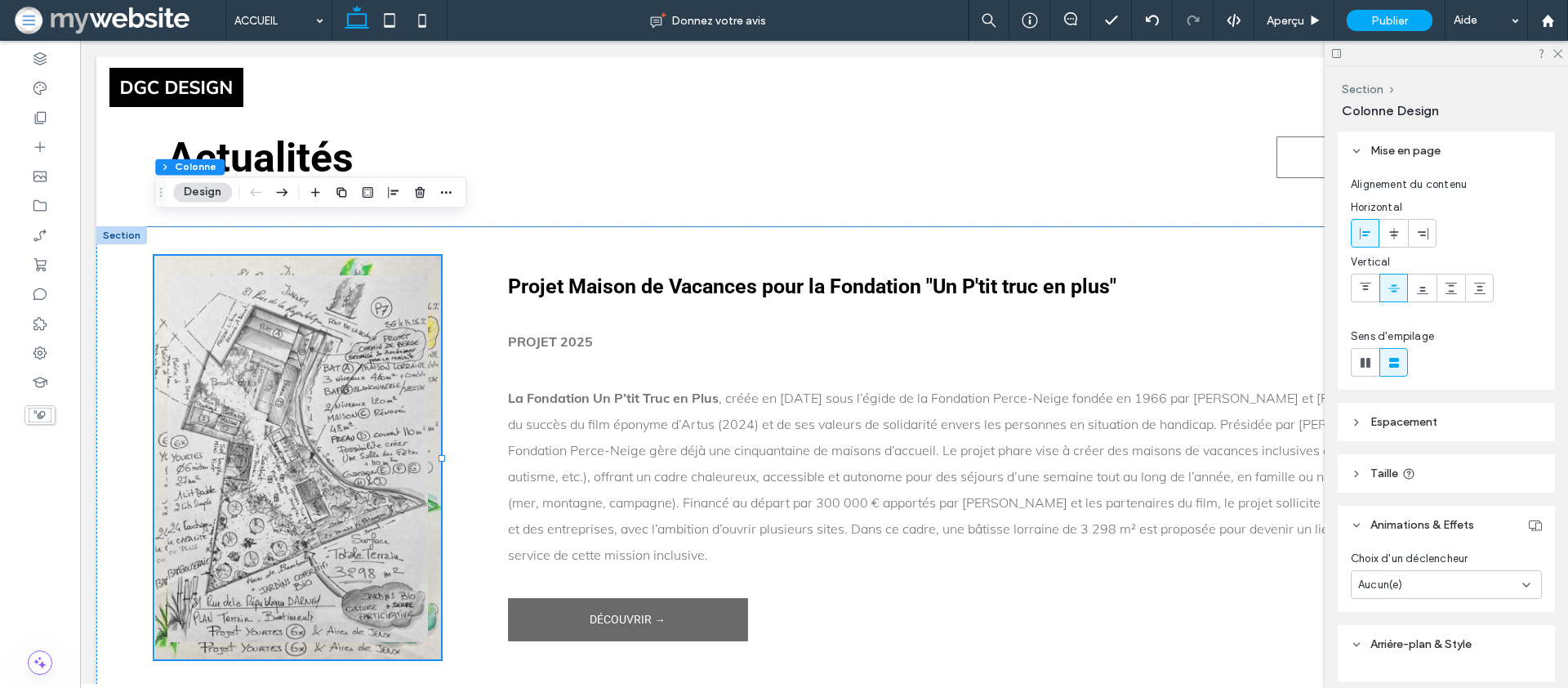
click at [1398, 423] on span "Espacement" at bounding box center [1404, 422] width 67 height 14
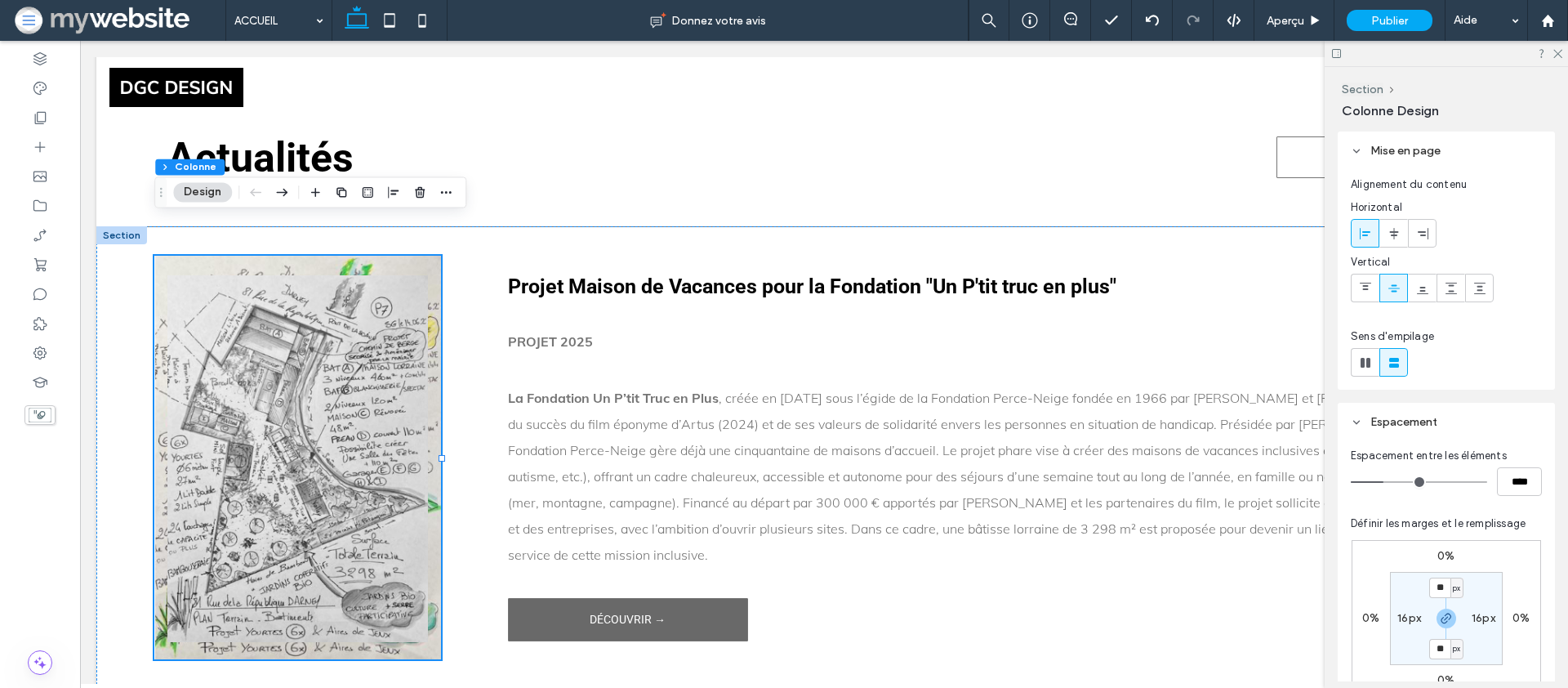
scroll to position [4, 0]
click at [1442, 581] on input "**" at bounding box center [1440, 584] width 21 height 21
type input "*"
click at [1482, 616] on label "16px" at bounding box center [1483, 614] width 24 height 14
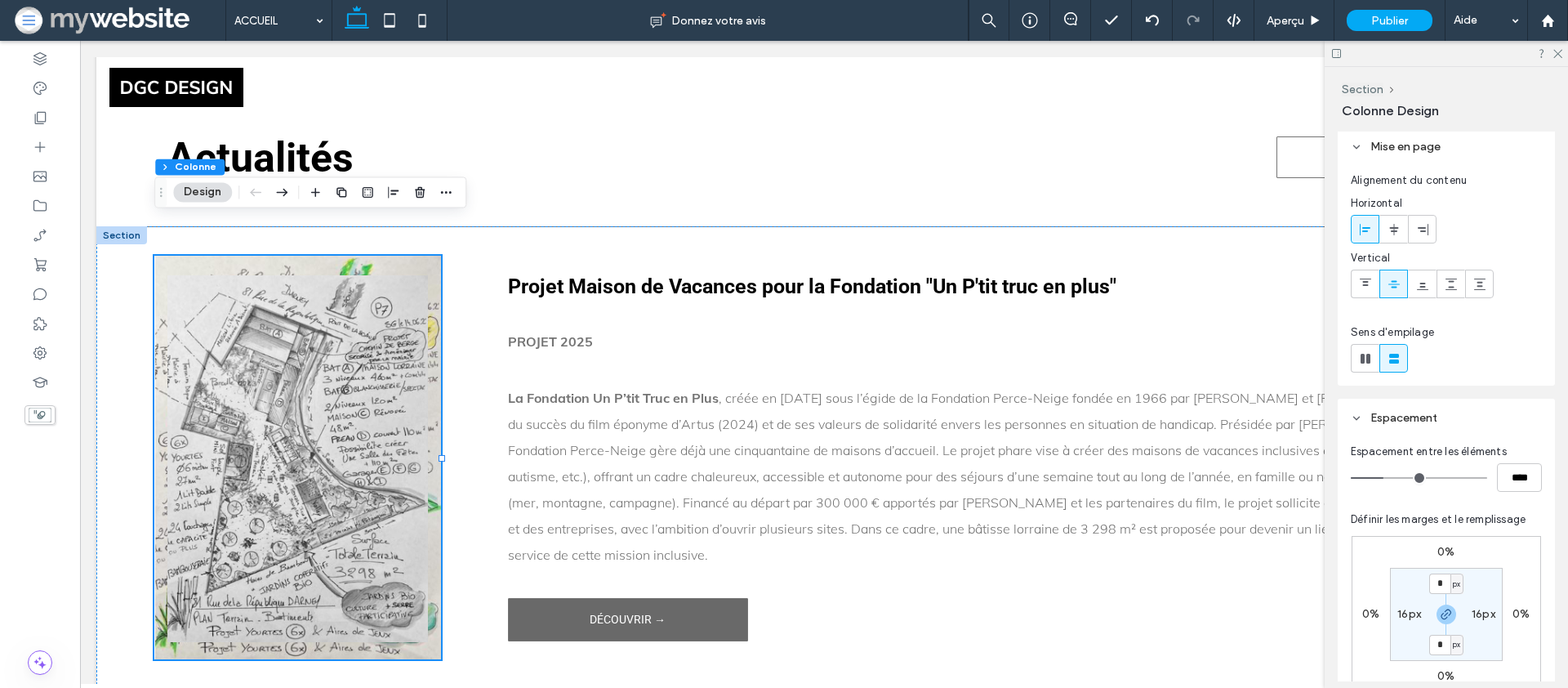
type input "**"
type input "*"
click at [1450, 642] on label "0px" at bounding box center [1447, 644] width 21 height 14
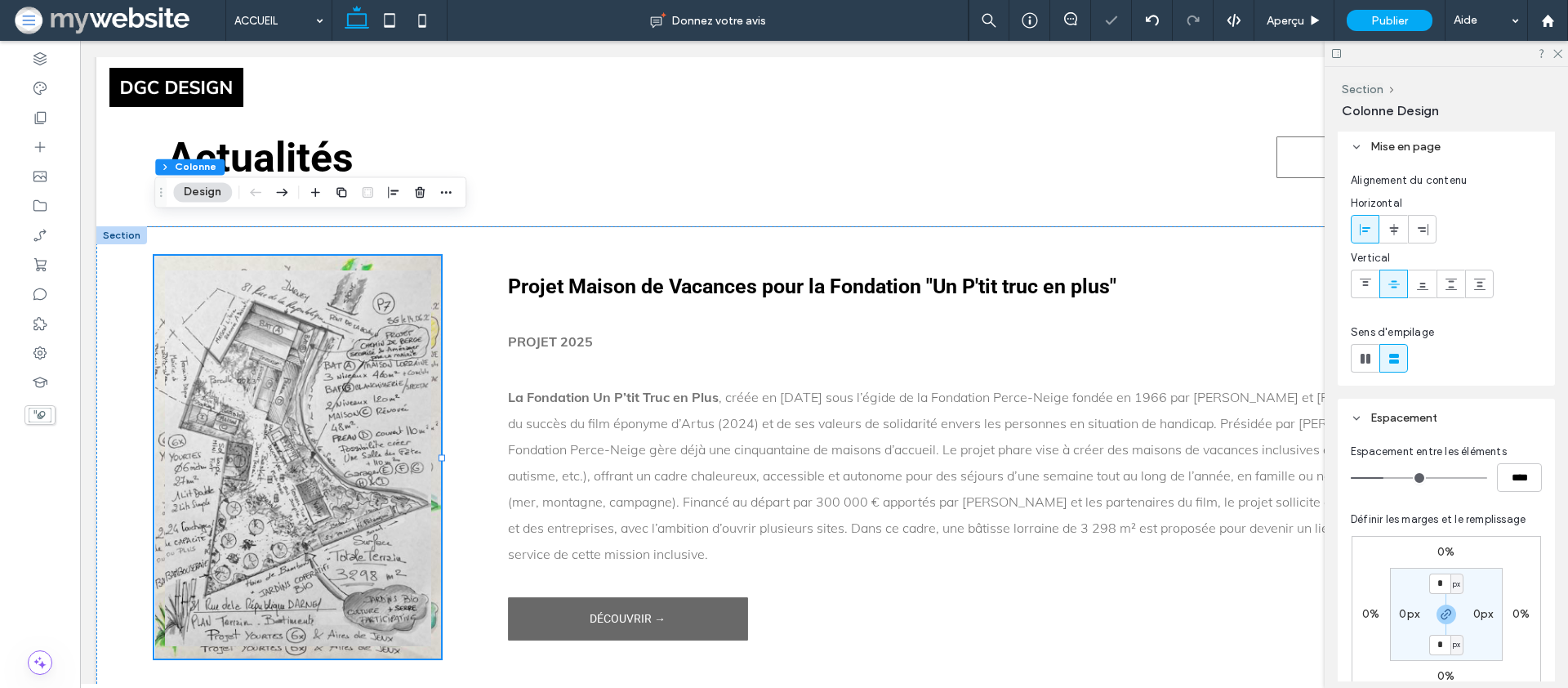
click at [1499, 646] on section "* px 0px * px 0px" at bounding box center [1447, 614] width 112 height 93
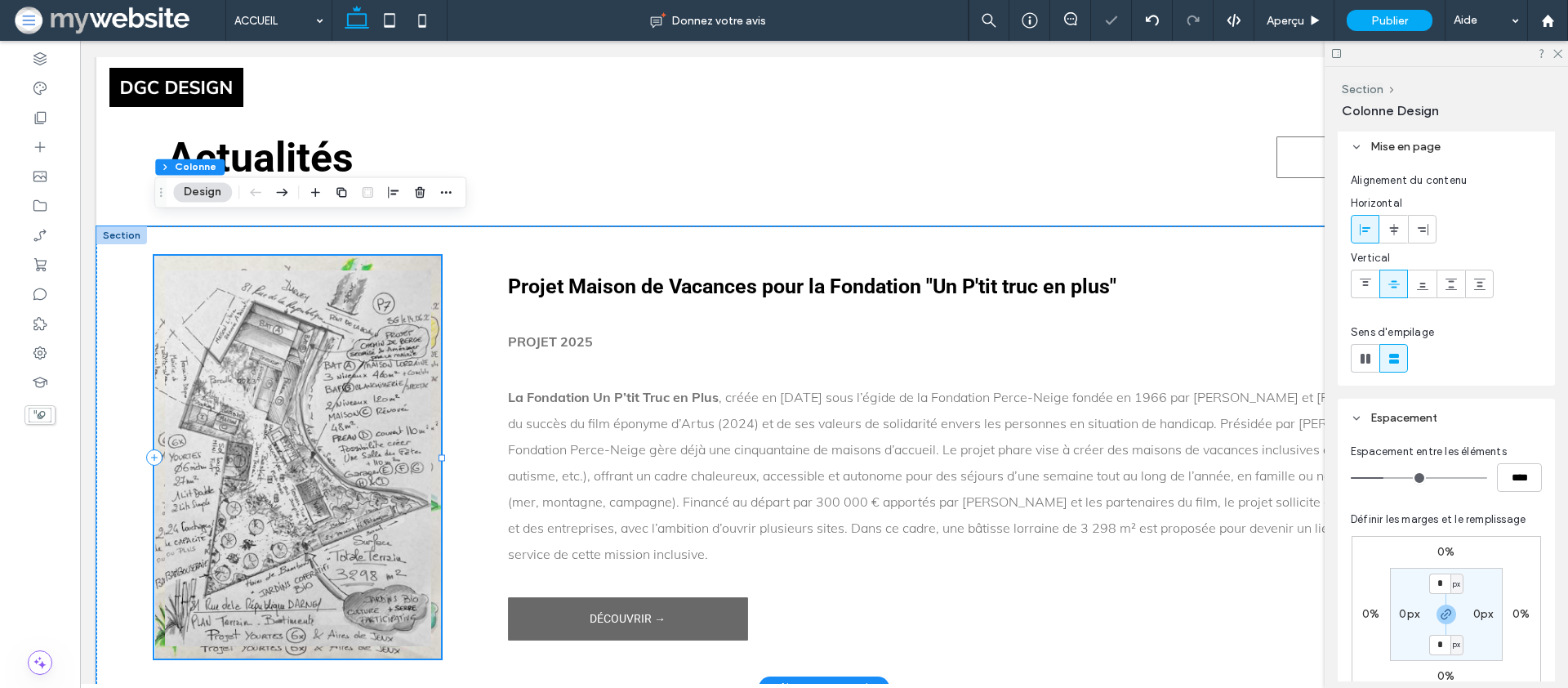
click at [365, 256] on div at bounding box center [297, 457] width 286 height 402
click at [366, 256] on div at bounding box center [297, 457] width 286 height 402
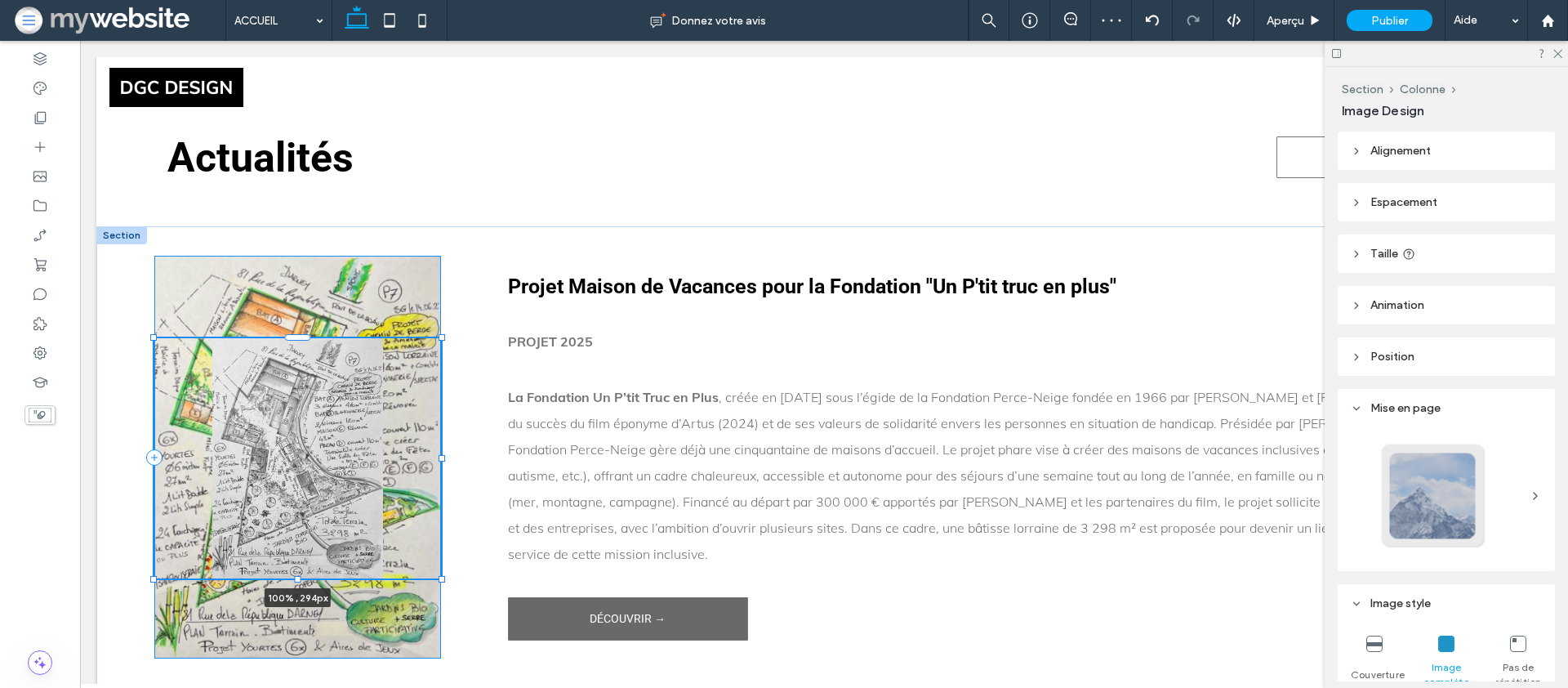
drag, startPoint x: 296, startPoint y: 606, endPoint x: 303, endPoint y: 563, distance: 43.6
click at [307, 539] on div "100% , 294px Projet Maison de Vacances pour la Fondation "Un P'tit truc en plus…" at bounding box center [824, 458] width 1456 height 460
type input "***"
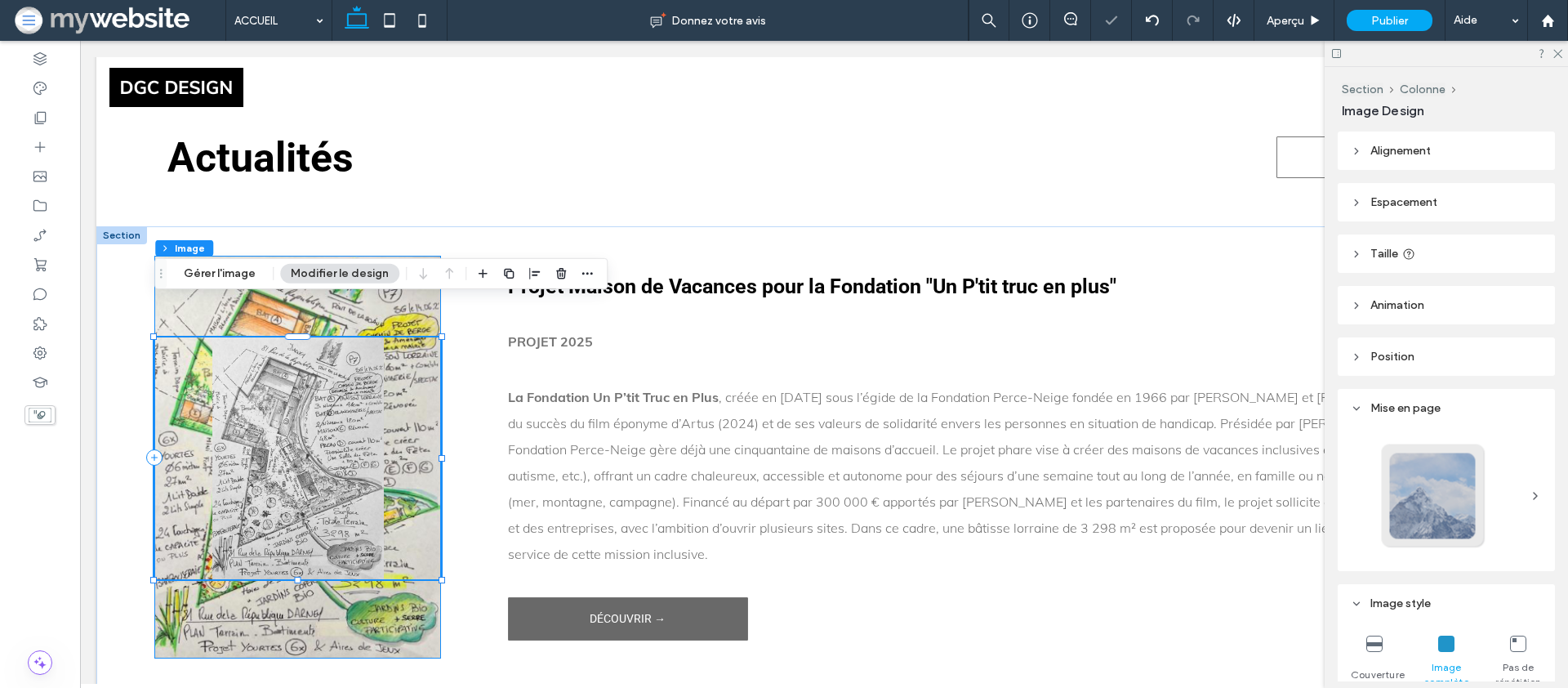
click at [305, 587] on div "100% , 296px" at bounding box center [297, 457] width 286 height 402
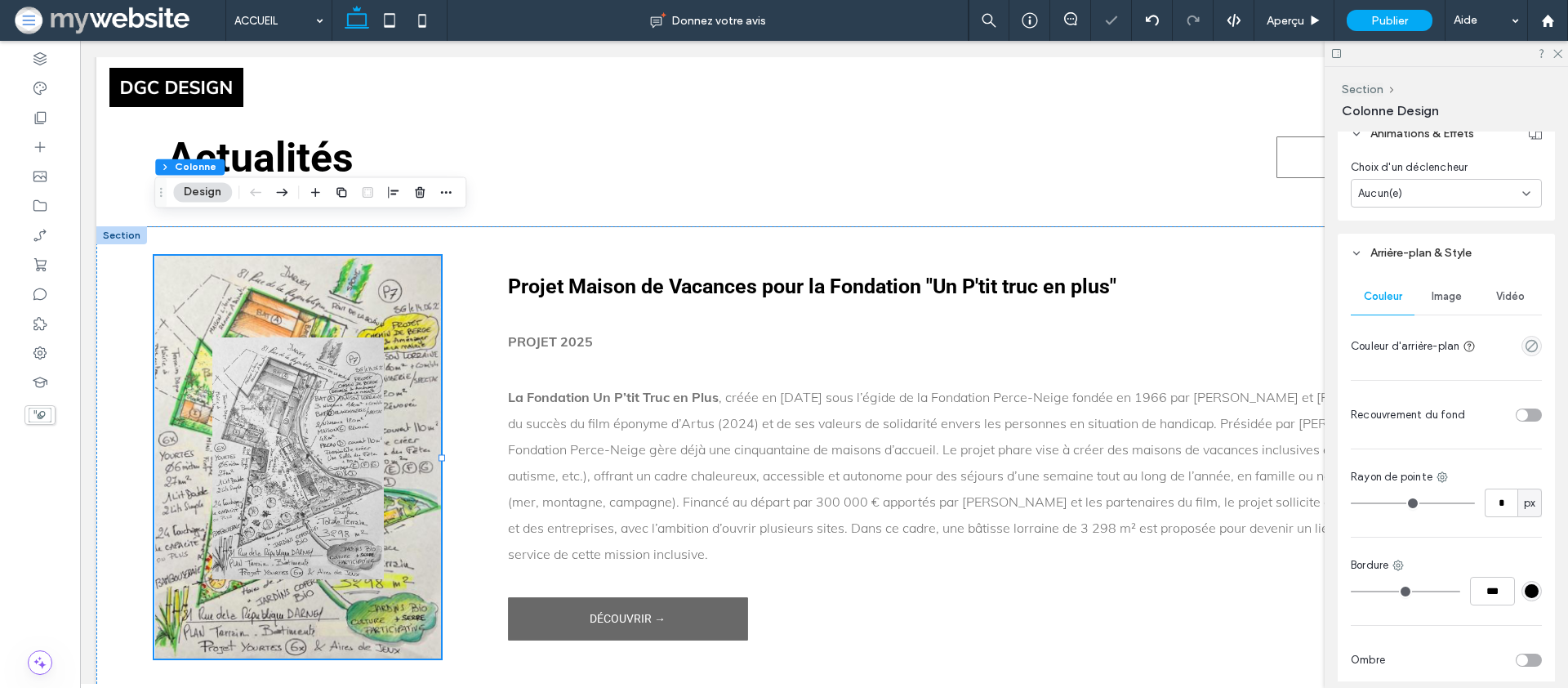
scroll to position [781, 0]
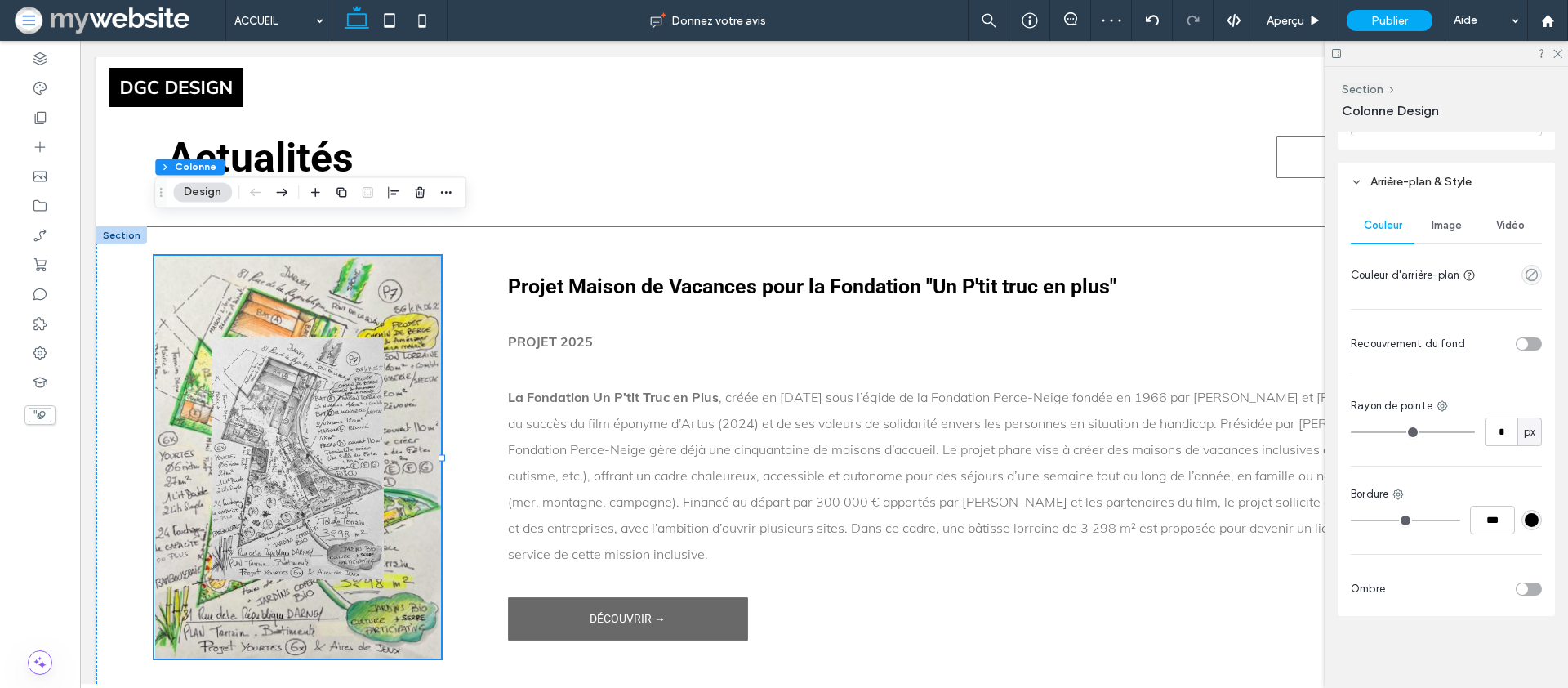
click at [1455, 221] on span "Image" at bounding box center [1447, 225] width 30 height 13
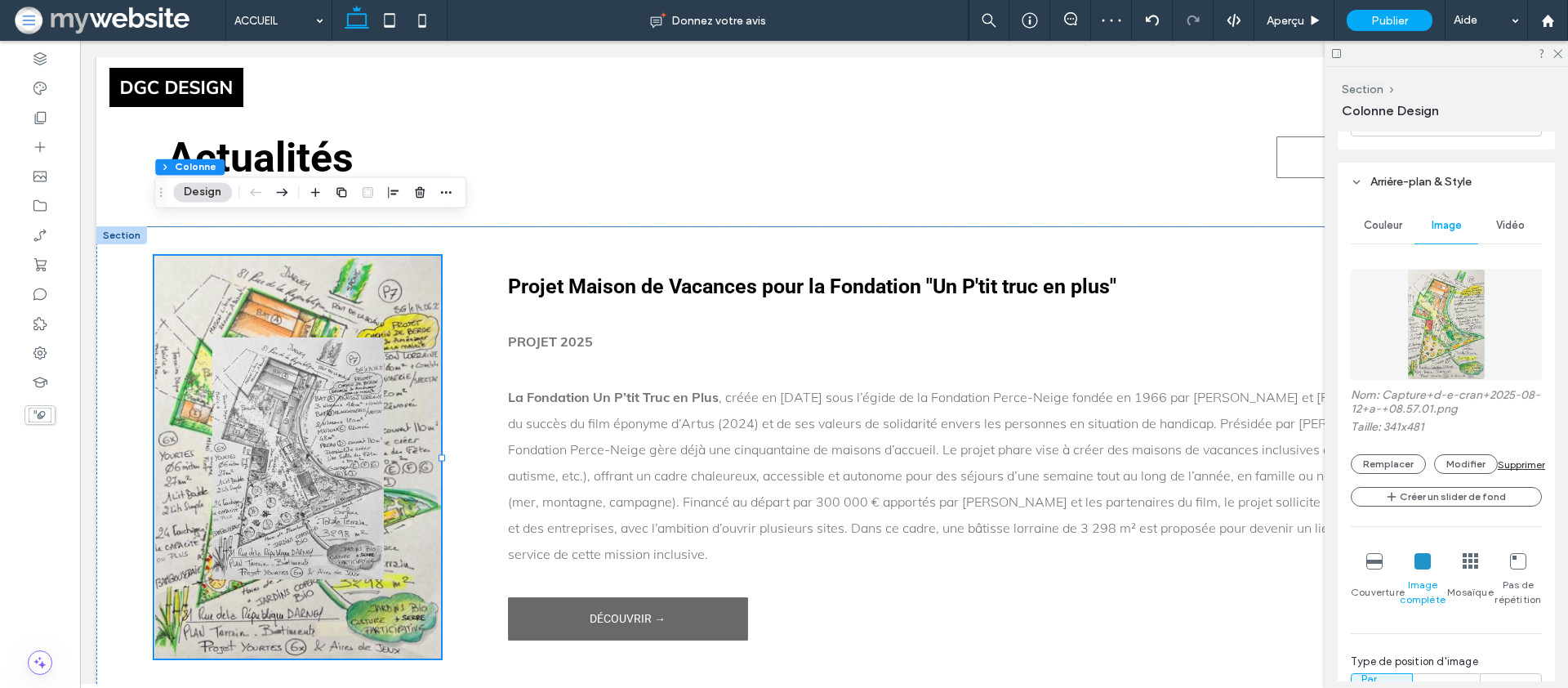
drag, startPoint x: 1519, startPoint y: 463, endPoint x: 1188, endPoint y: 449, distance: 331.3
click at [1519, 463] on div "Supprimer" at bounding box center [1522, 465] width 47 height 12
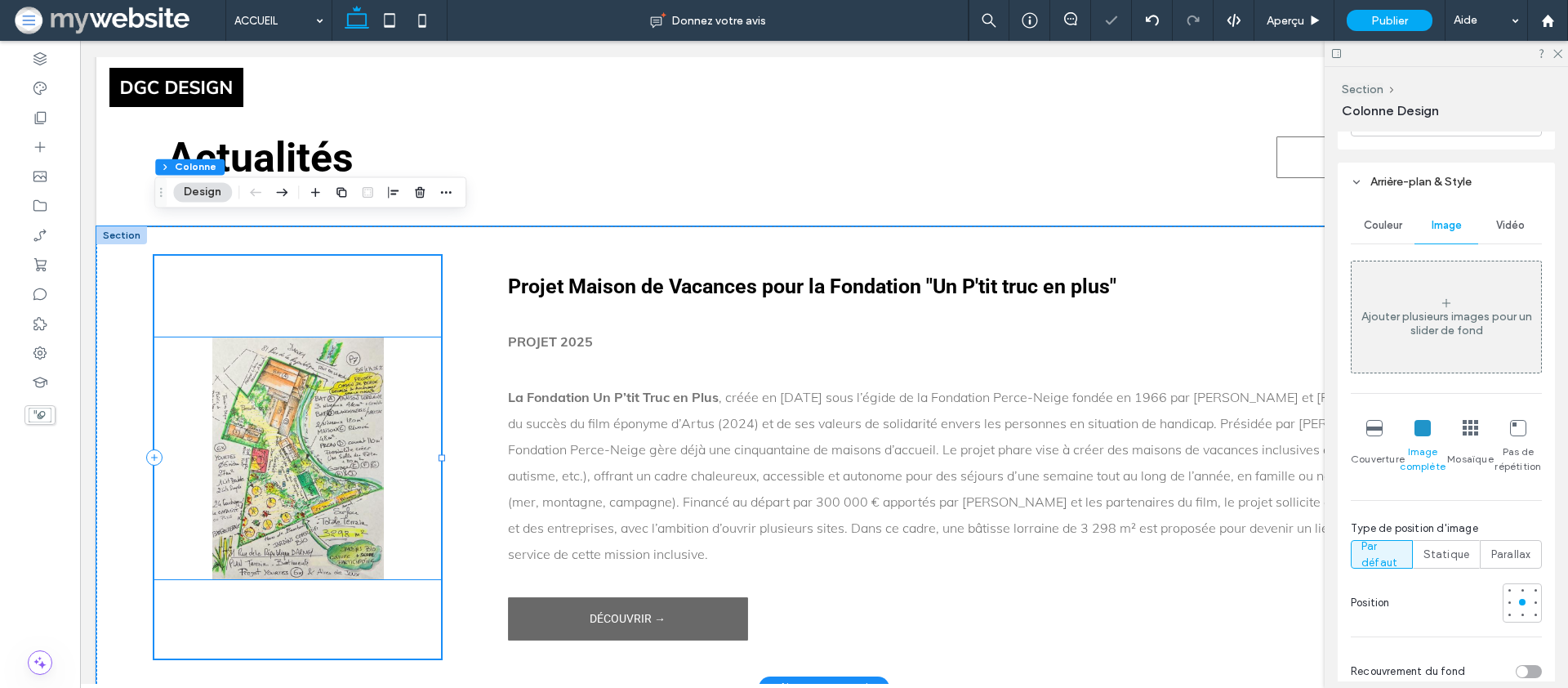
click at [366, 486] on img at bounding box center [297, 458] width 286 height 242
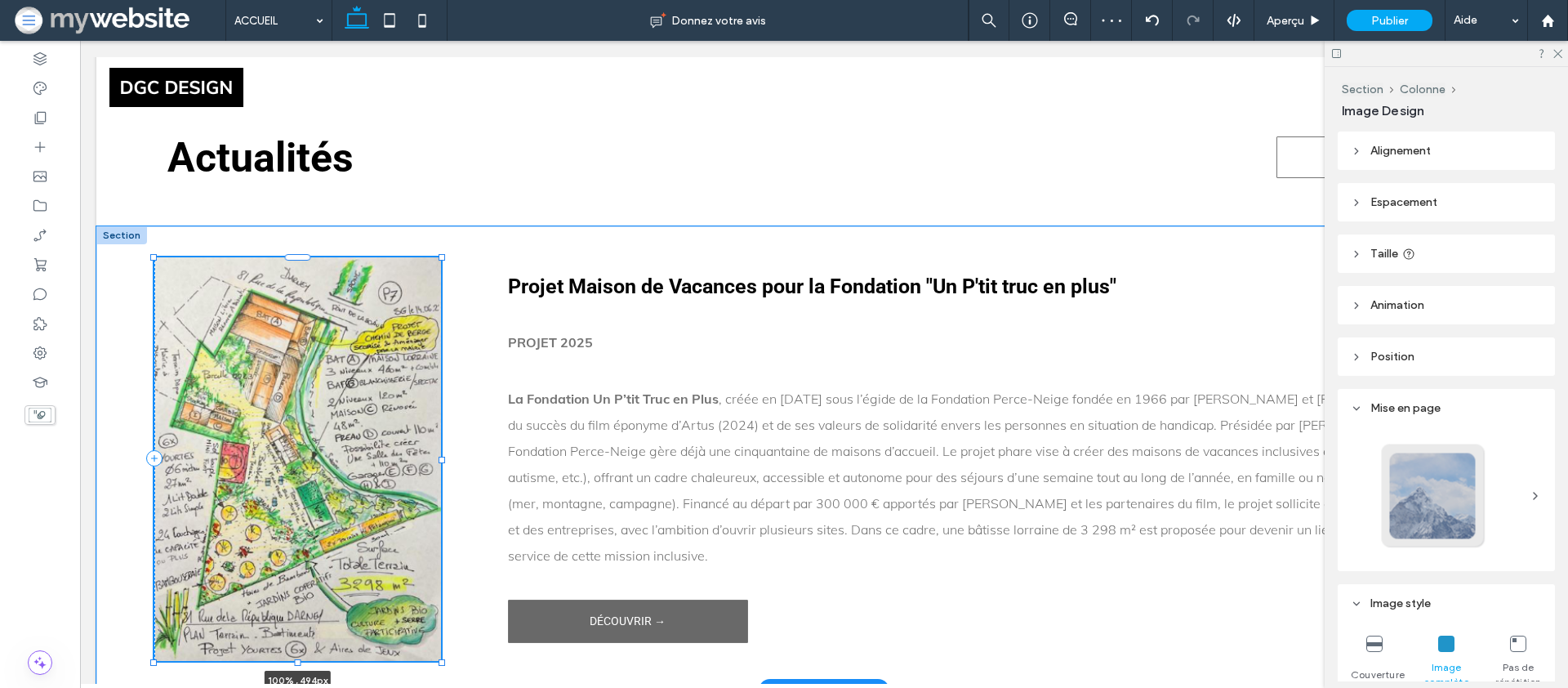
drag, startPoint x: 296, startPoint y: 548, endPoint x: 305, endPoint y: 623, distance: 75.5
click at [305, 623] on div "100% , 494px Projet Maison de Vacances pour la Fondation "Un P'tit truc en plus…" at bounding box center [824, 459] width 1456 height 463
type input "***"
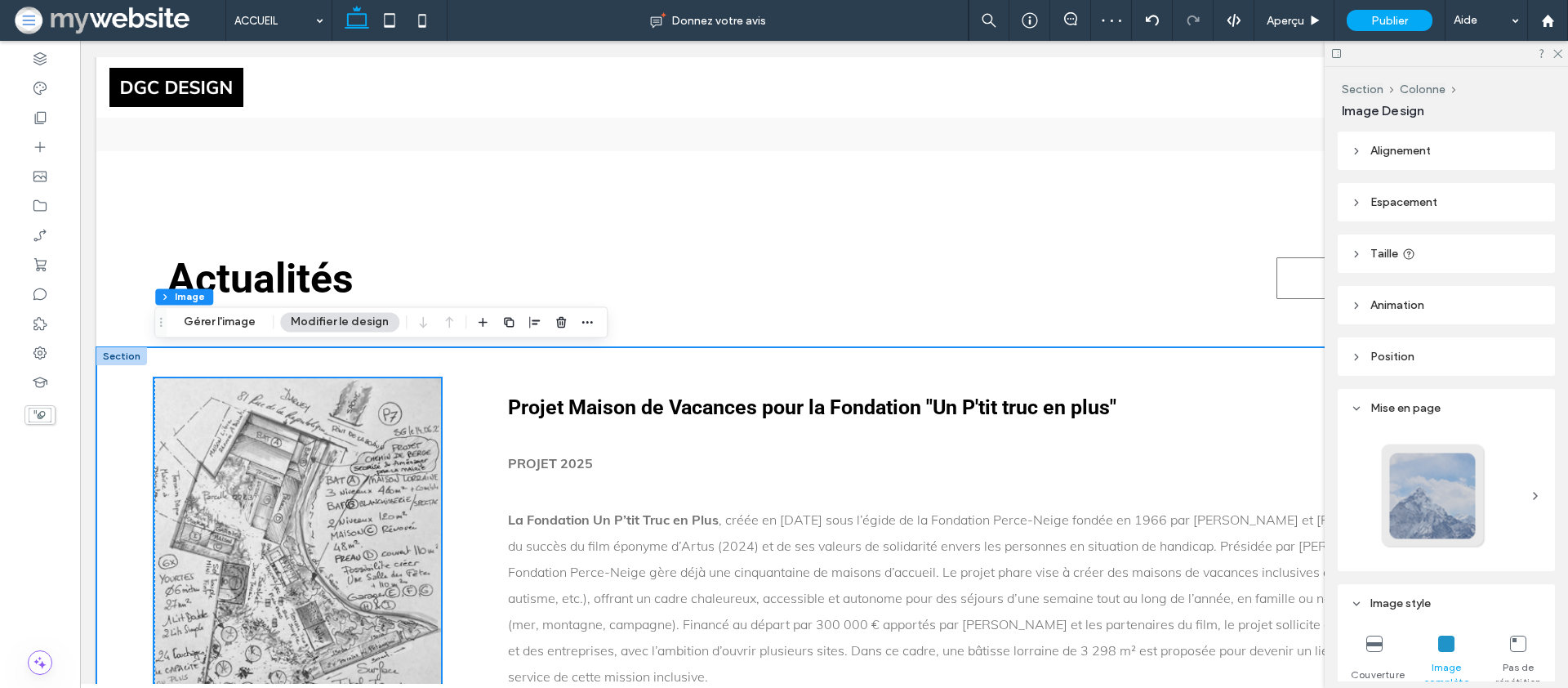
click at [1210, 348] on div "100% , 494px Projet Maison de Vacances pour la Fondation "Un P'tit truc en plus…" at bounding box center [824, 579] width 1456 height 463
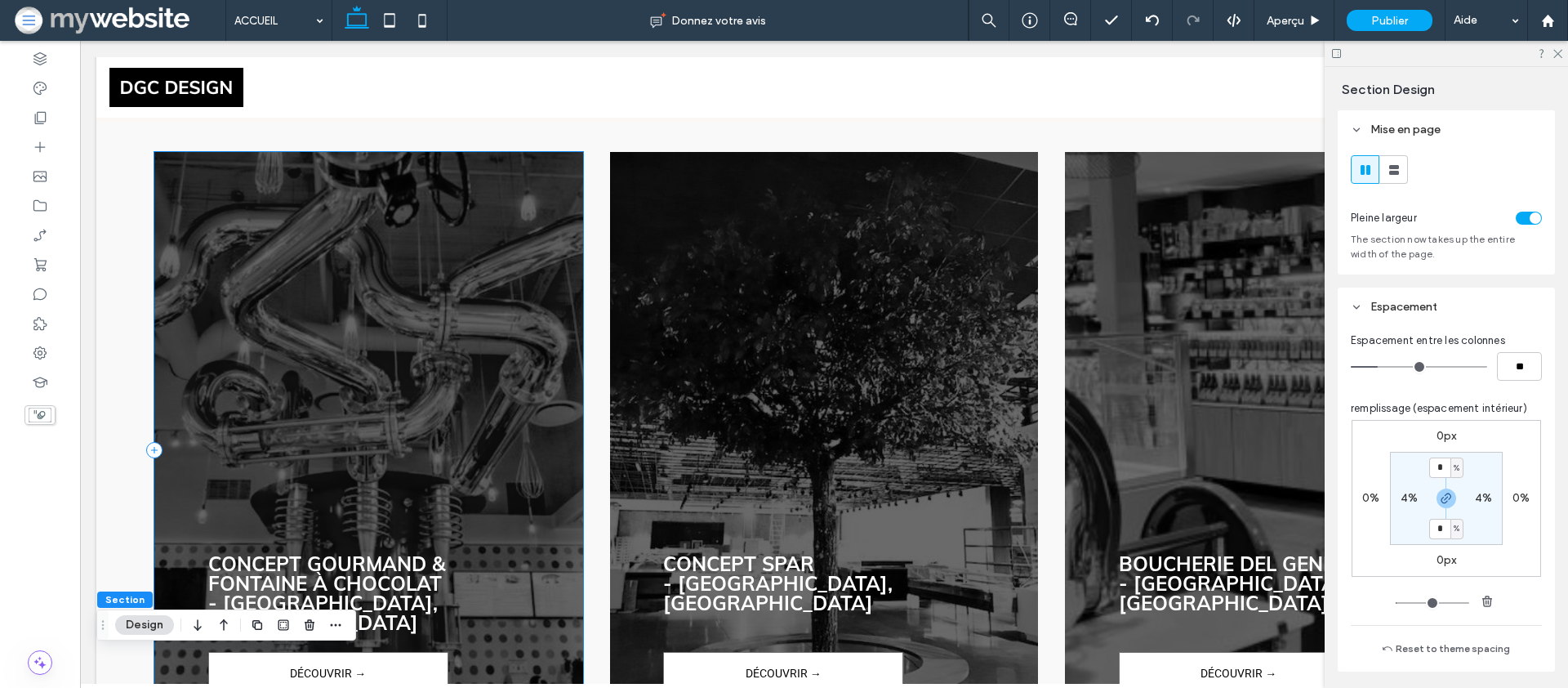
scroll to position [2951, 0]
click at [1559, 53] on icon at bounding box center [1557, 53] width 11 height 11
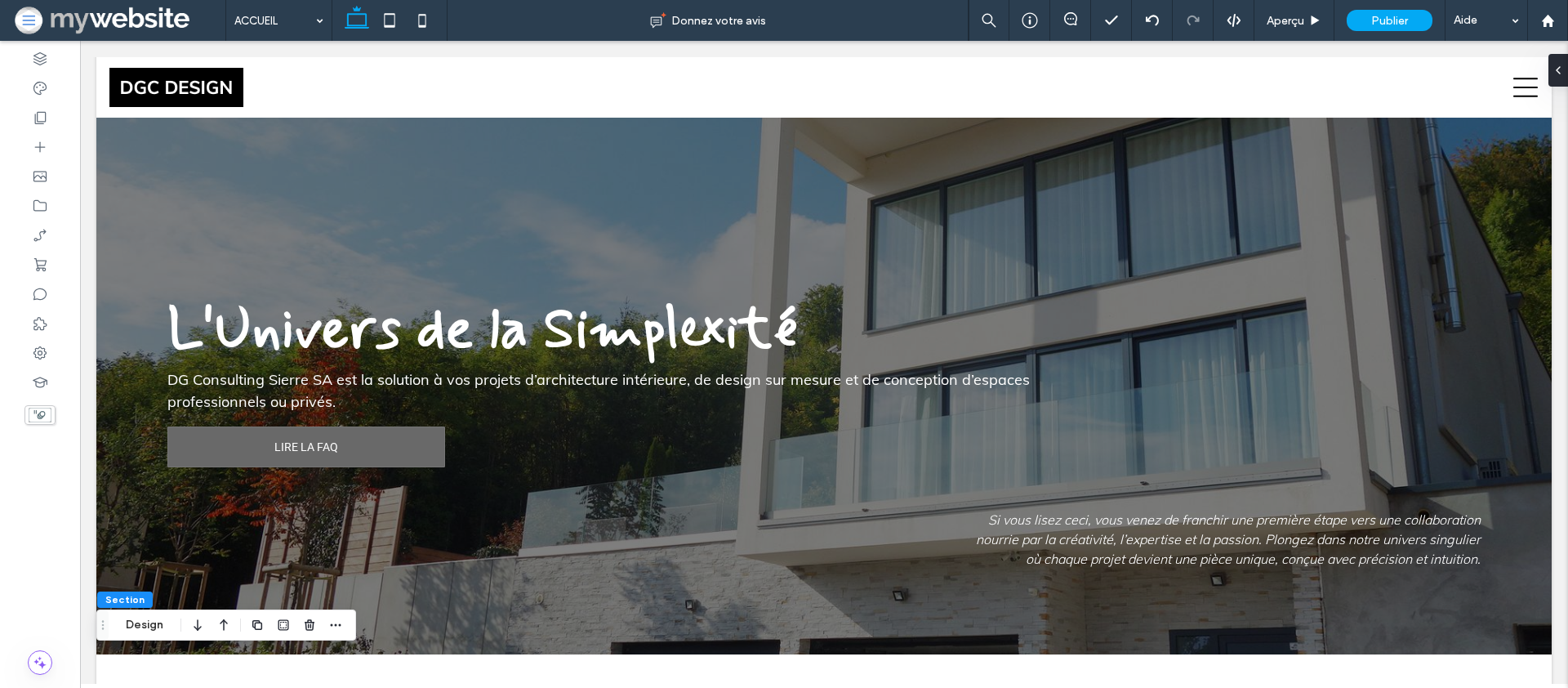
scroll to position [0, 0]
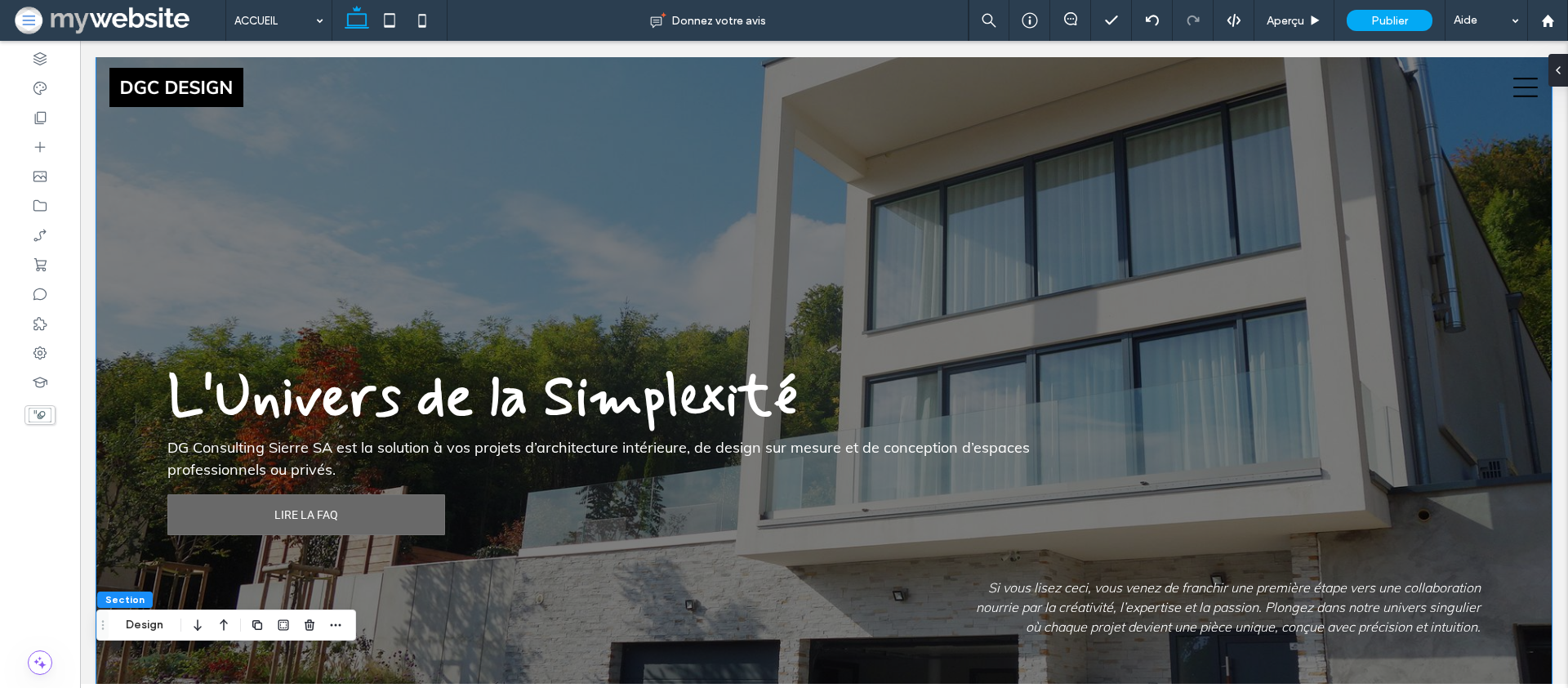
click at [599, 260] on div "L'Univers de la Simplexité DG Consulting Sierre SA est la solution à vos projet…" at bounding box center [824, 389] width 1456 height 665
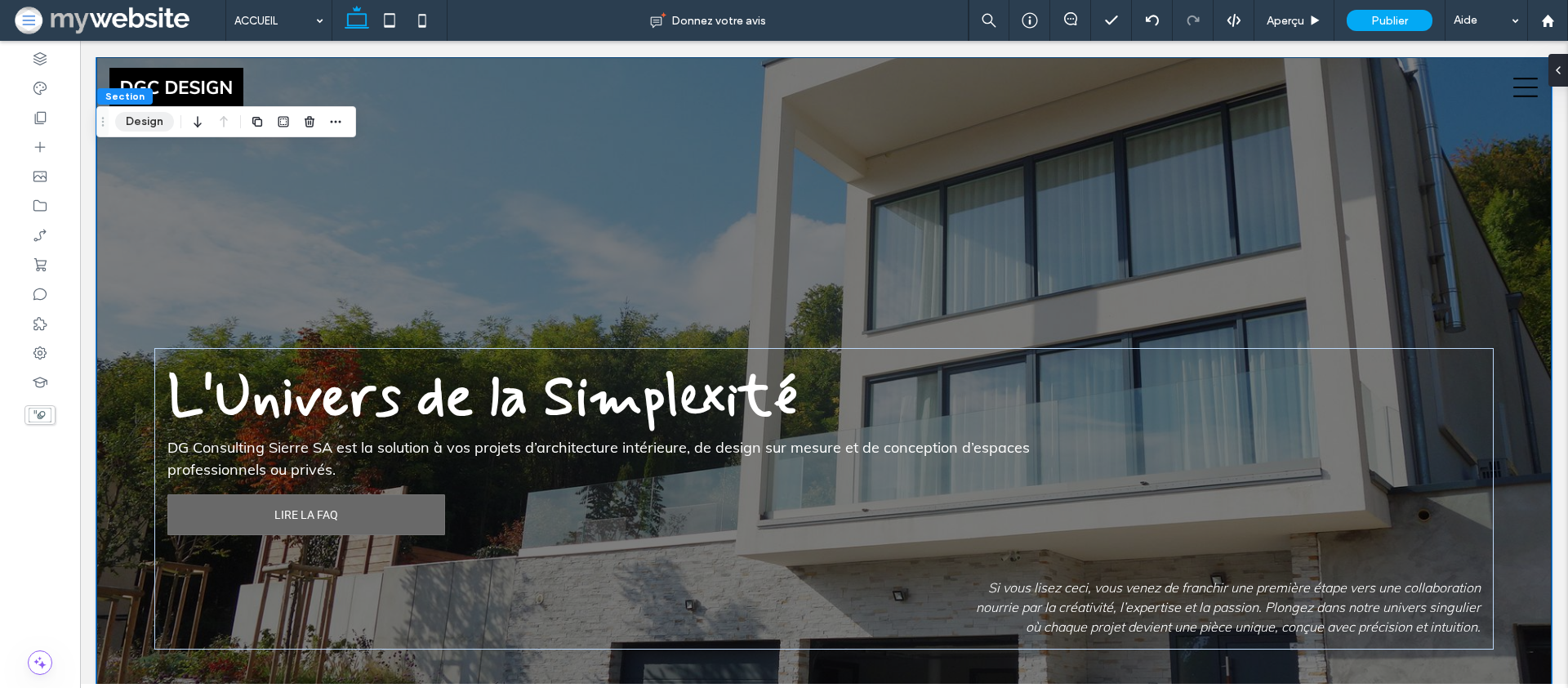
click at [146, 122] on button "Design" at bounding box center [144, 121] width 59 height 20
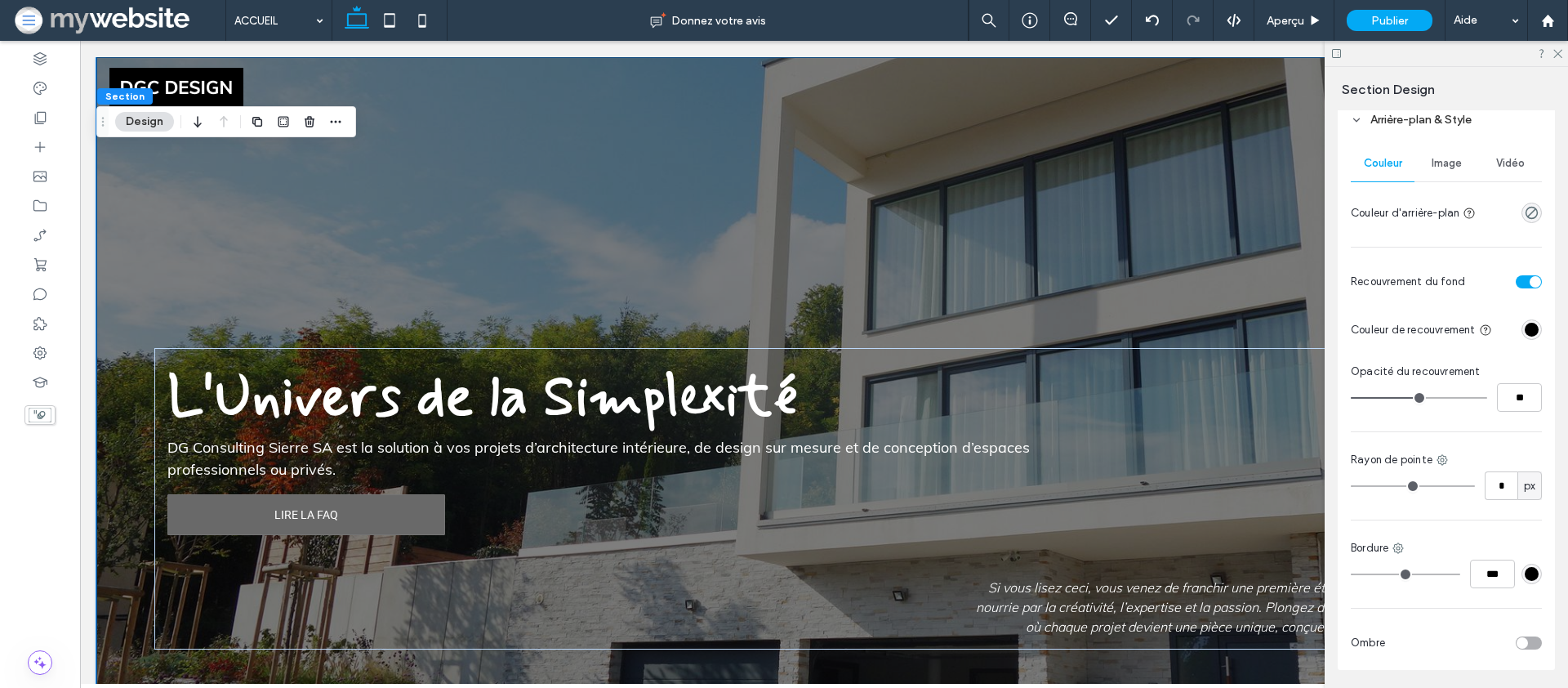
scroll to position [657, 0]
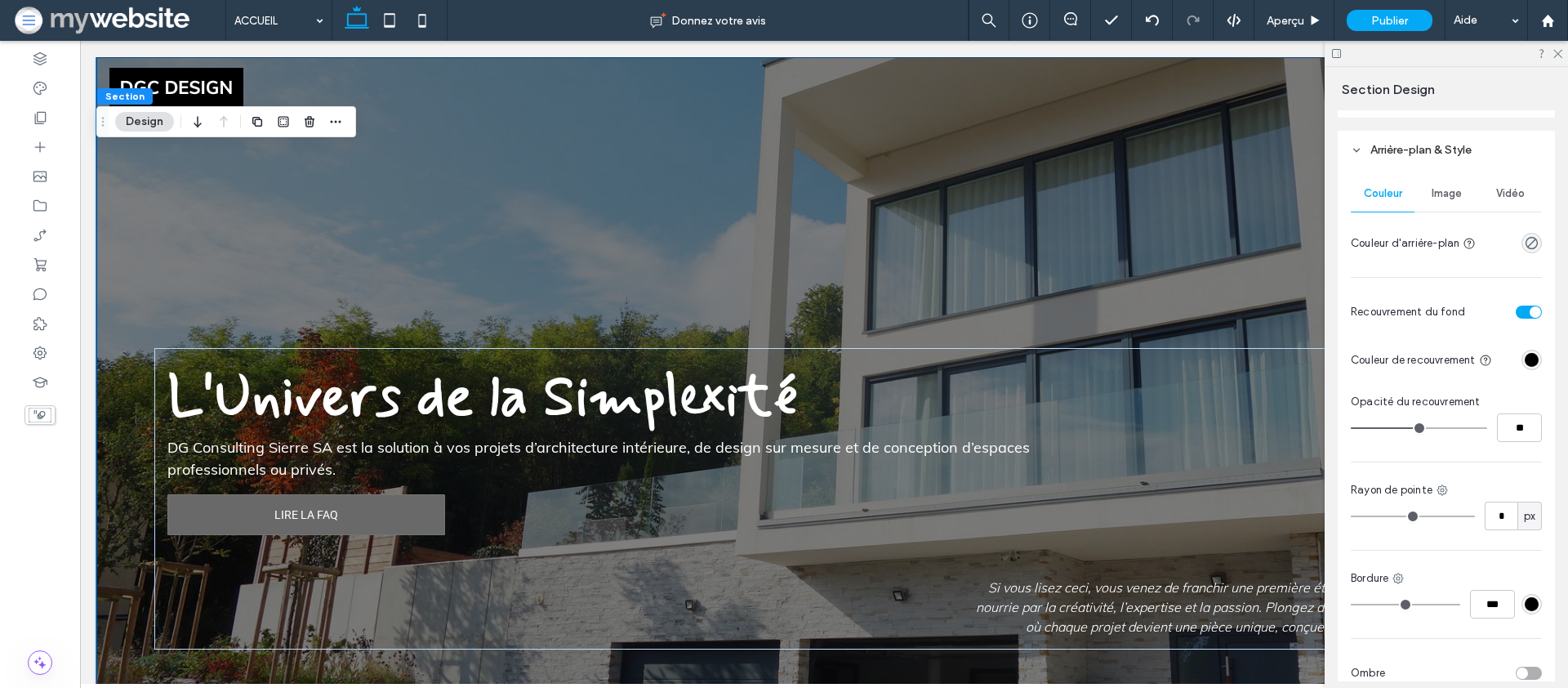
click at [1457, 195] on span "Image" at bounding box center [1447, 194] width 30 height 13
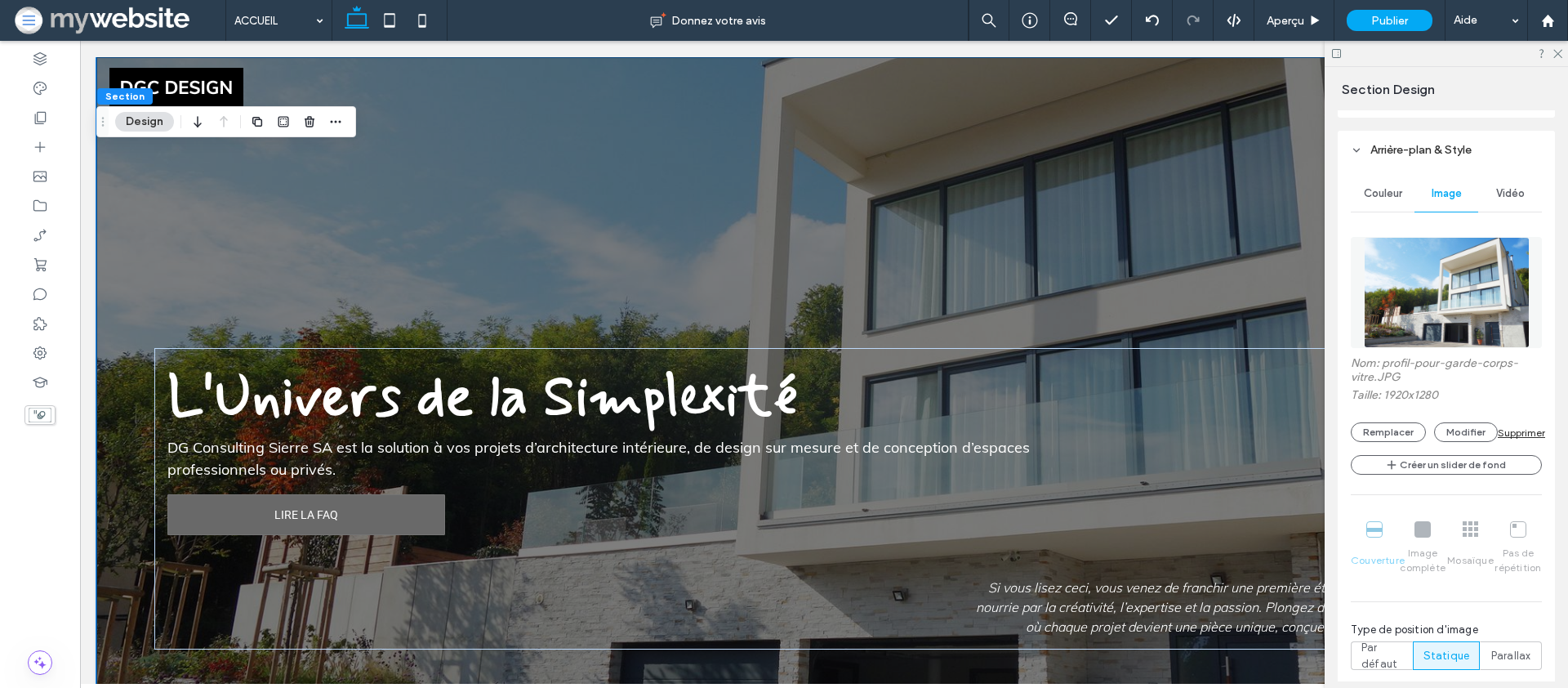
click at [1382, 278] on img at bounding box center [1447, 293] width 166 height 112
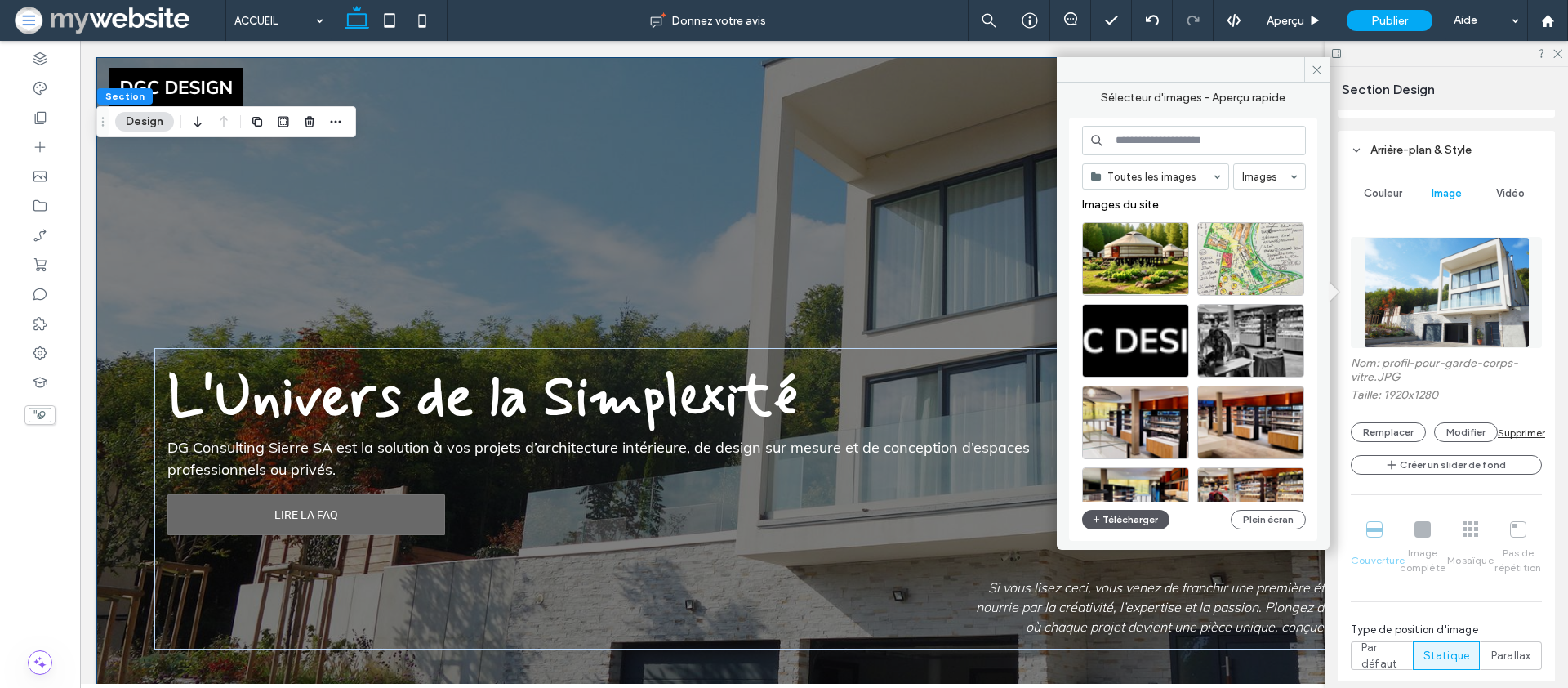
click at [1139, 511] on button "Télécharger" at bounding box center [1126, 519] width 88 height 20
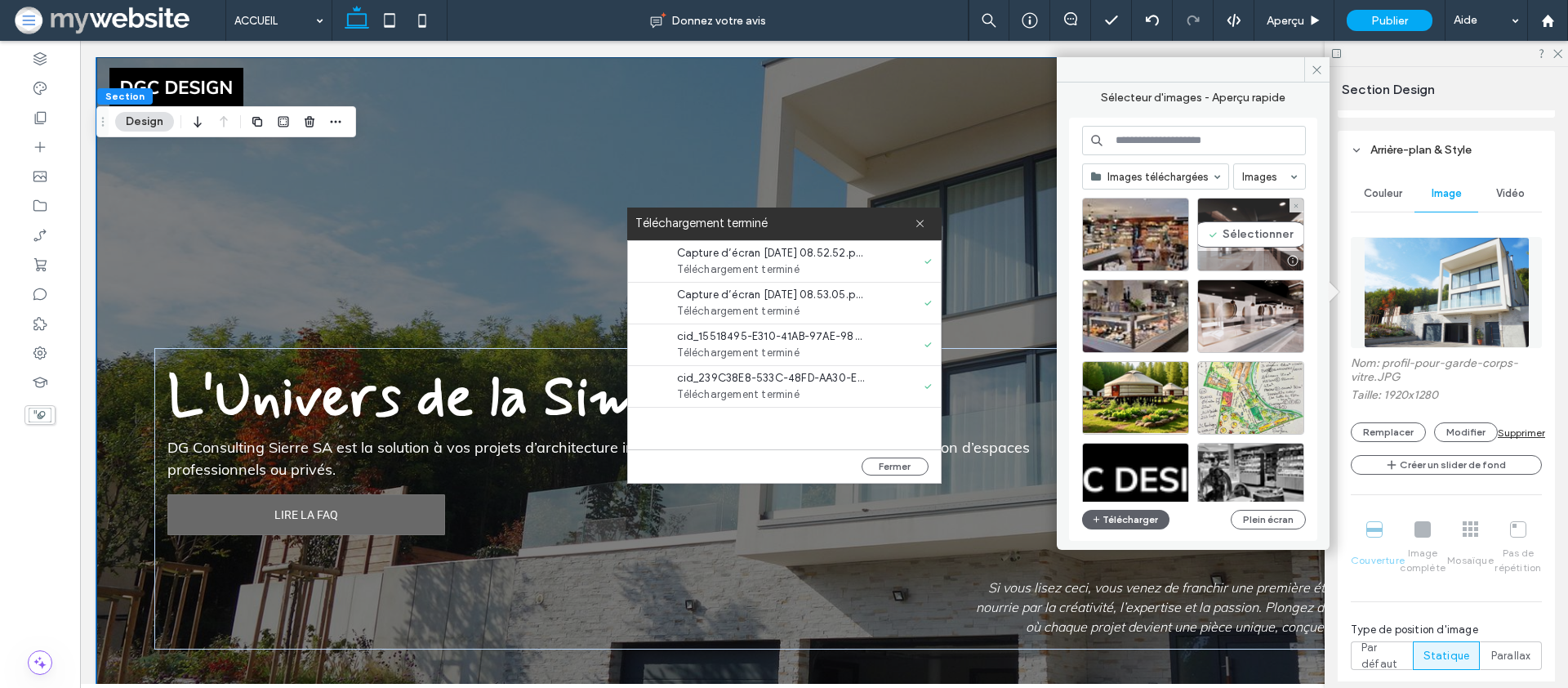
click at [1225, 237] on div "Sélectionner" at bounding box center [1251, 235] width 107 height 73
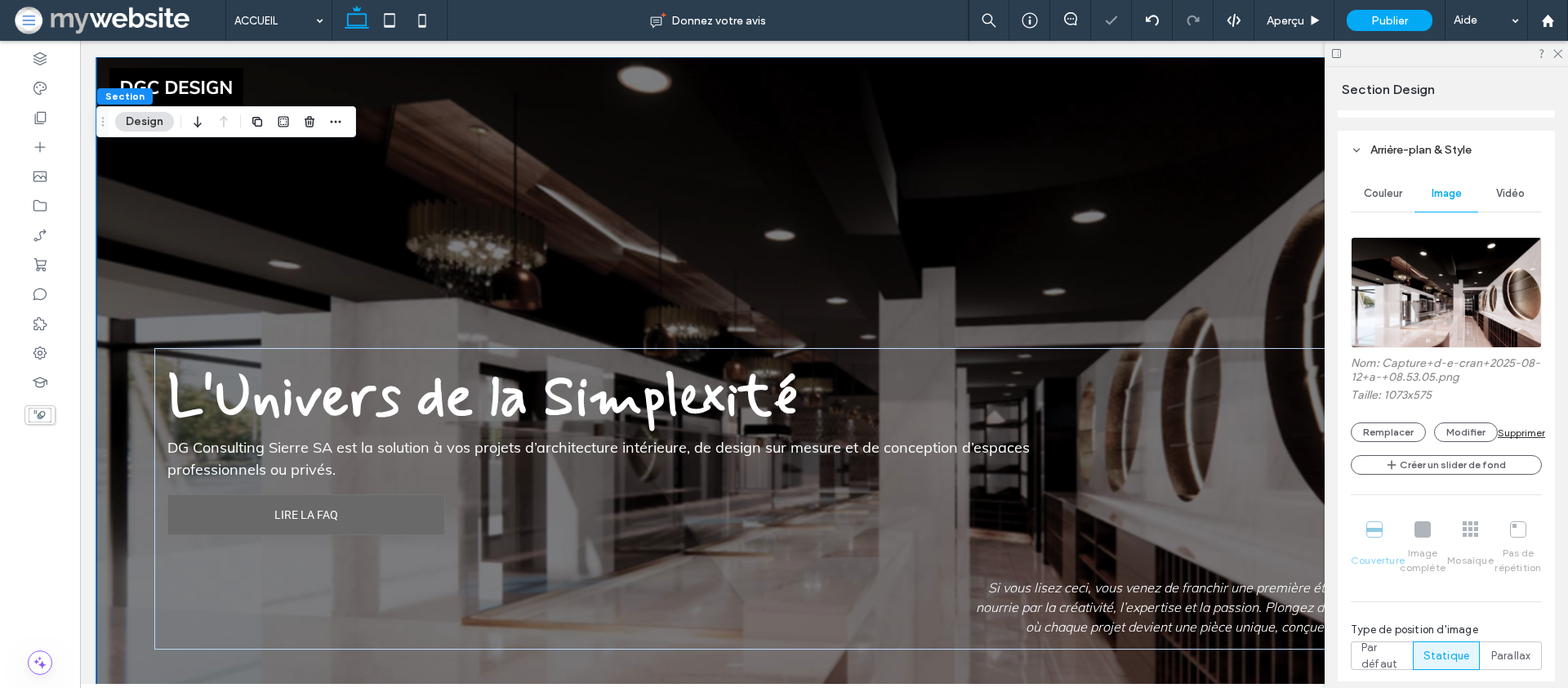
click at [1476, 275] on img at bounding box center [1447, 293] width 191 height 112
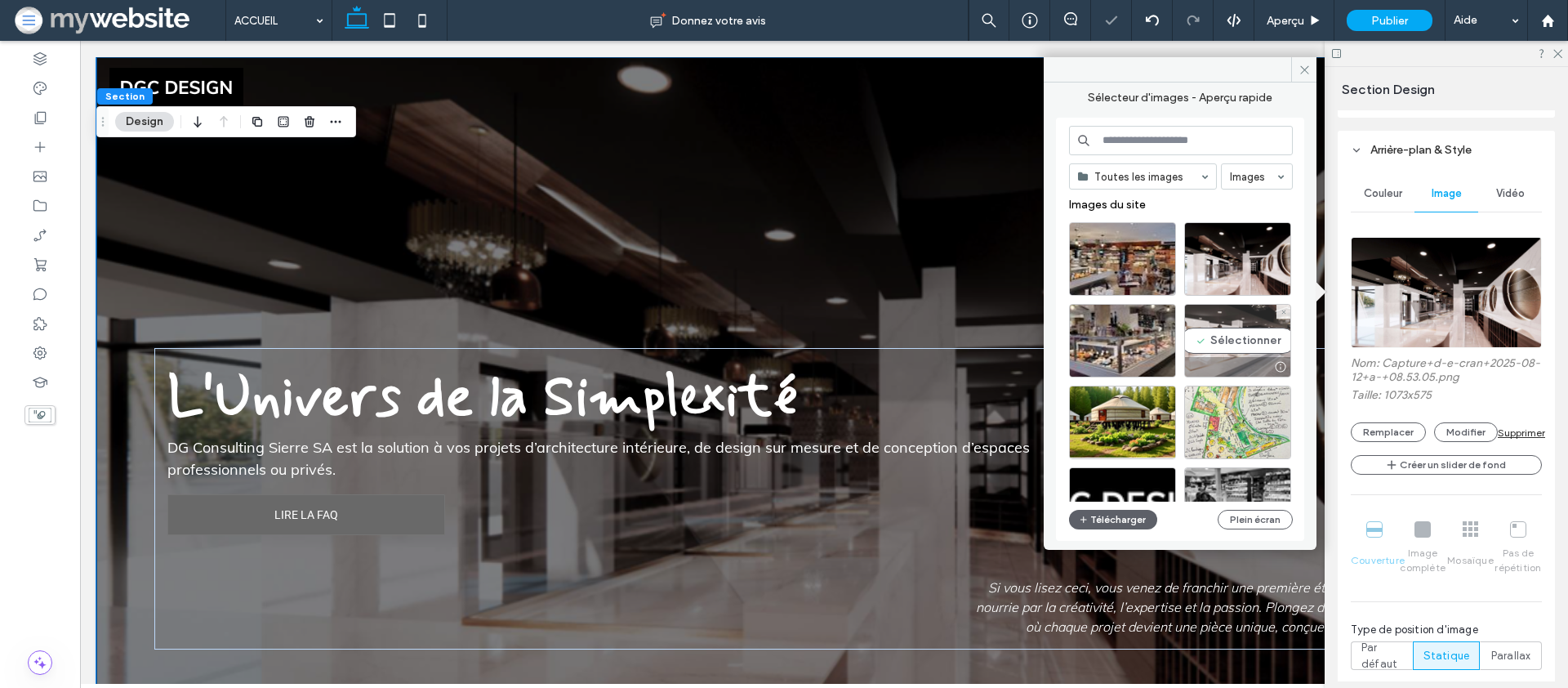
click at [1256, 360] on div at bounding box center [1238, 367] width 105 height 20
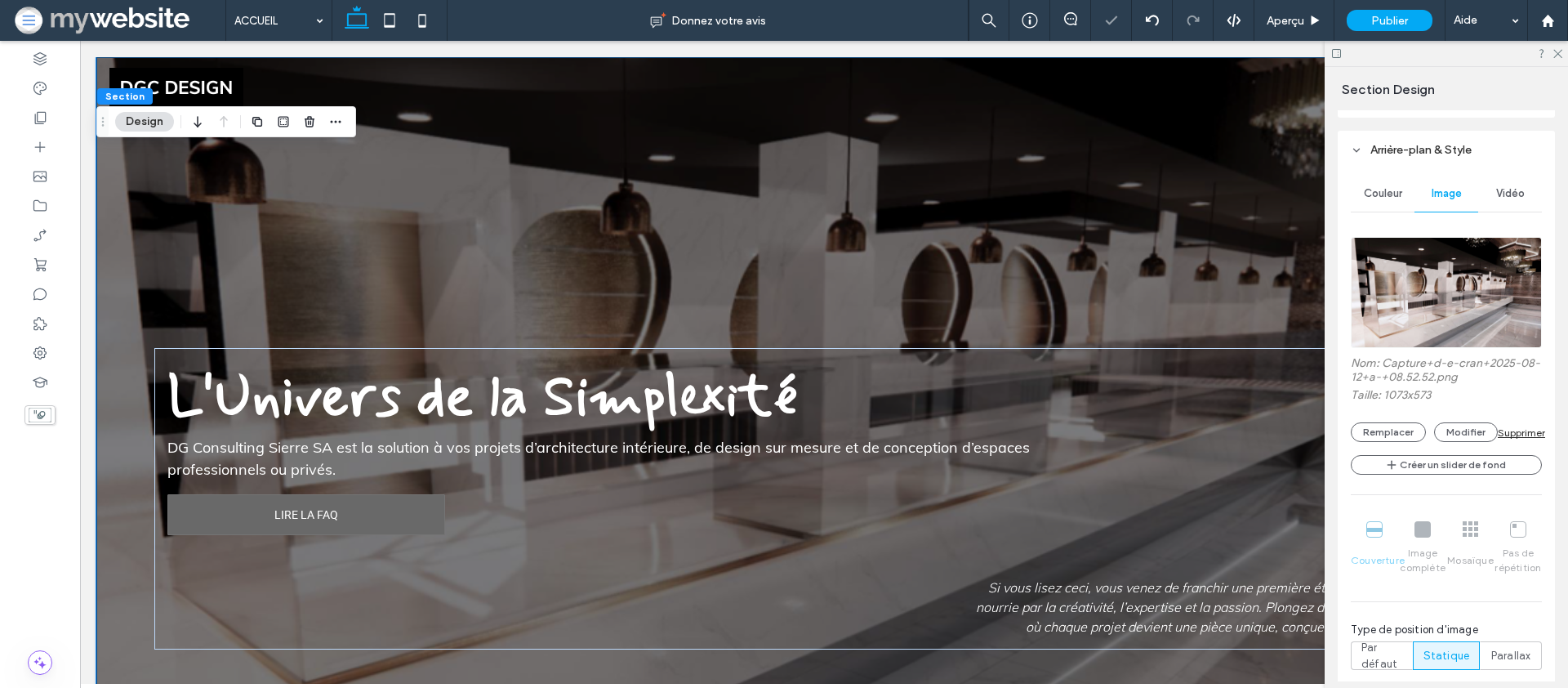
click at [1416, 316] on img at bounding box center [1447, 293] width 191 height 112
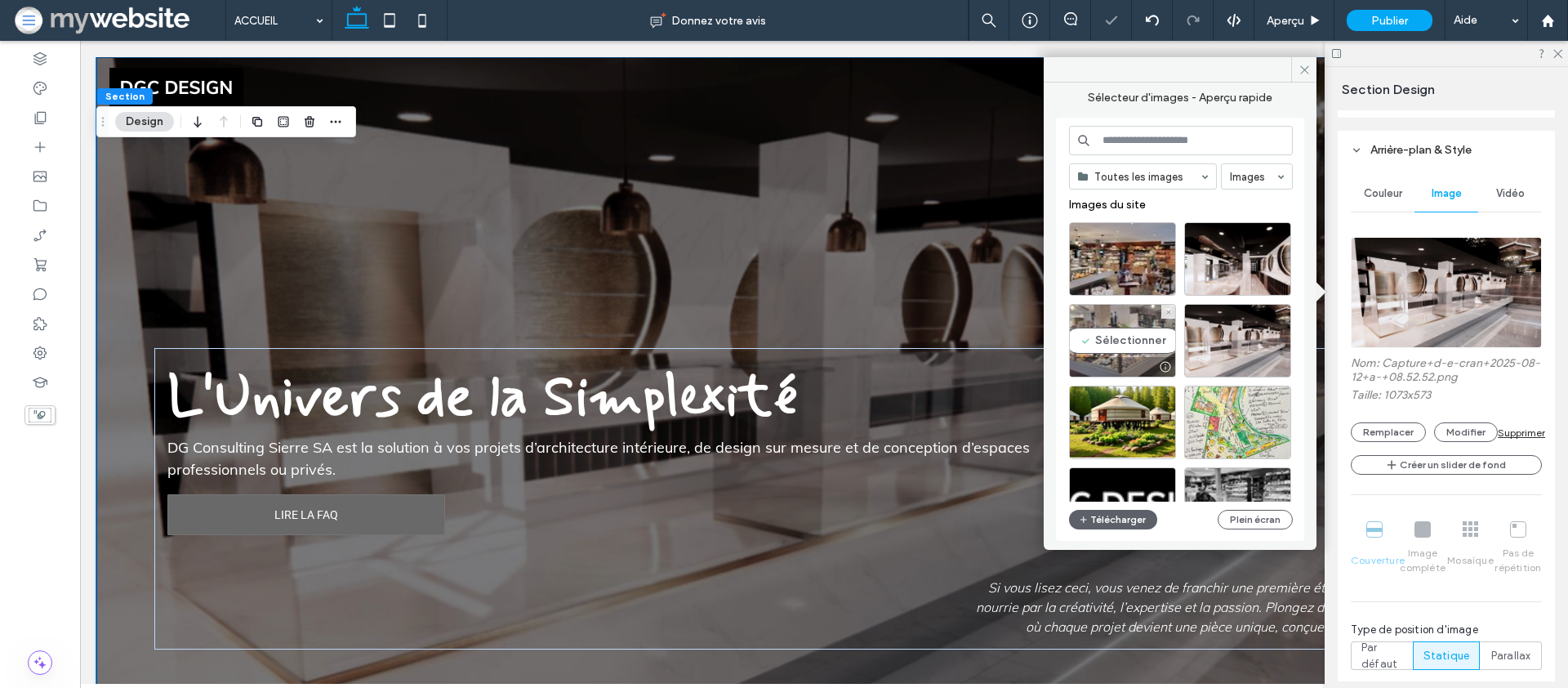
click at [1101, 345] on div "Sélectionner" at bounding box center [1123, 341] width 107 height 73
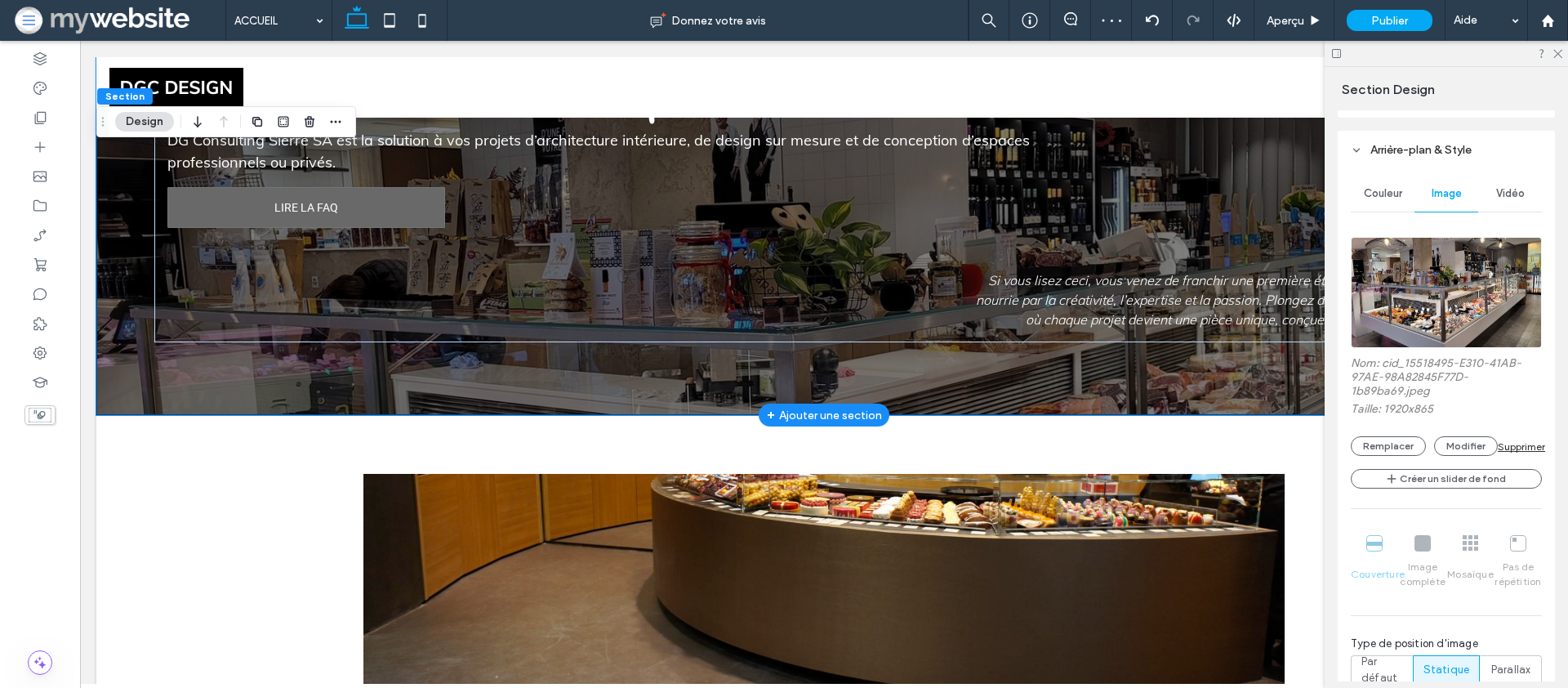
scroll to position [0, 0]
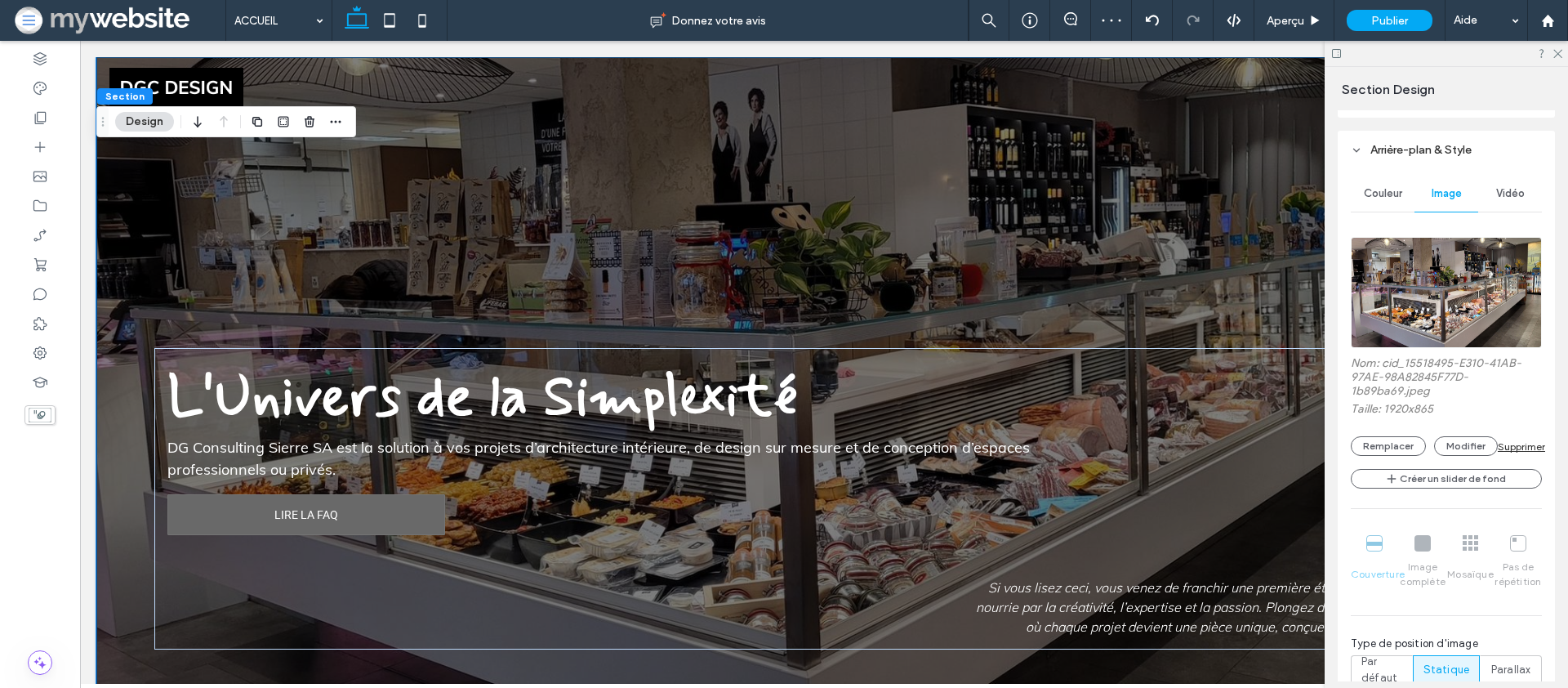
click at [1373, 280] on img at bounding box center [1447, 293] width 191 height 112
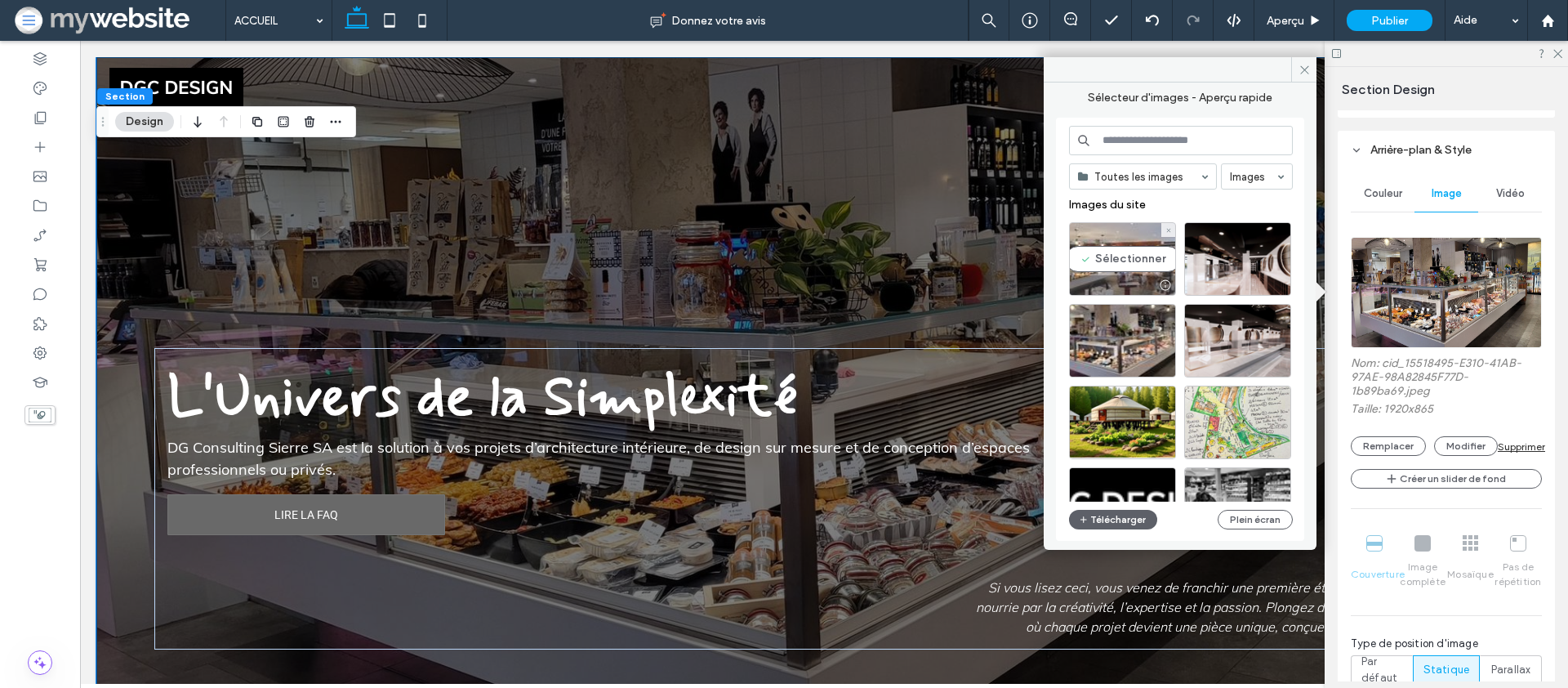
click at [1113, 254] on div "Sélectionner" at bounding box center [1123, 259] width 107 height 73
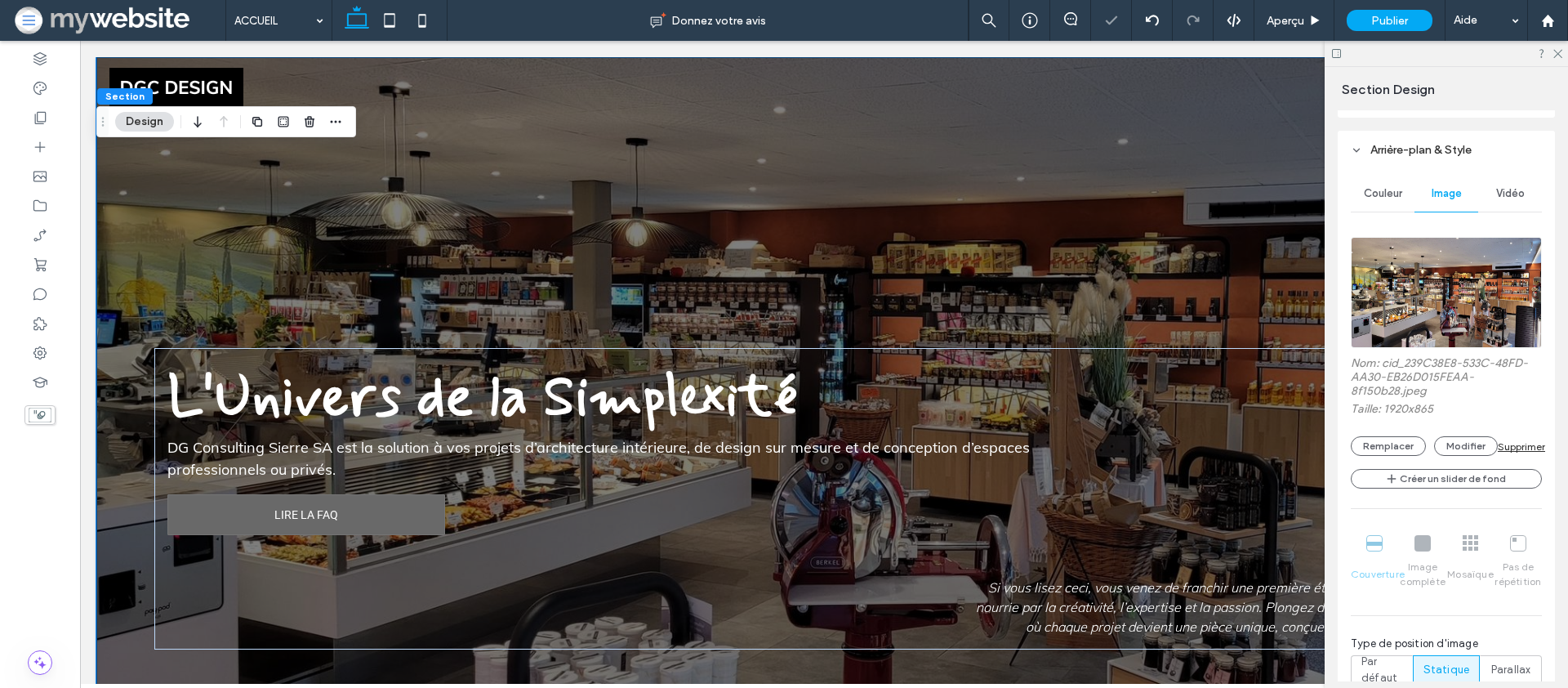
click at [1427, 280] on img at bounding box center [1447, 293] width 191 height 112
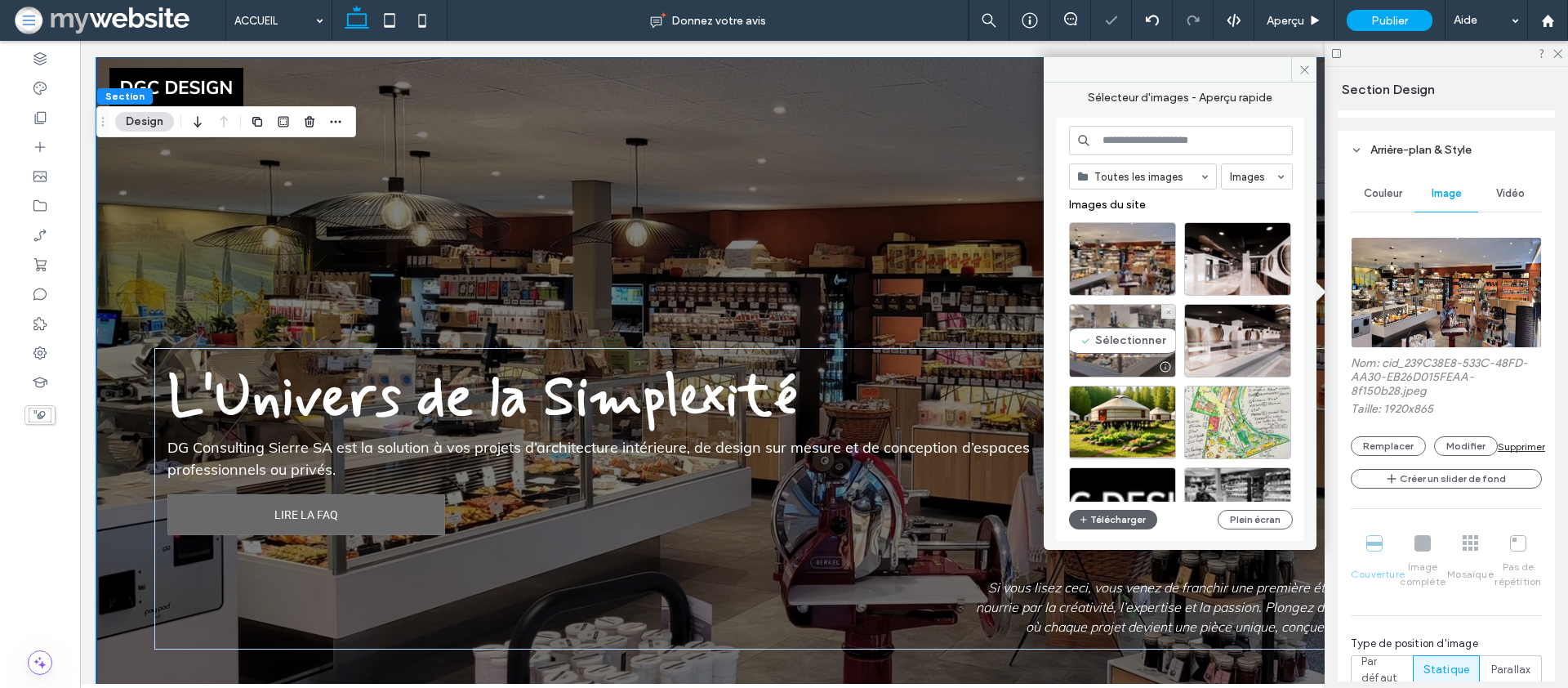
drag, startPoint x: 1113, startPoint y: 348, endPoint x: 1035, endPoint y: 312, distance: 85.9
click at [1113, 348] on div "Sélectionner" at bounding box center [1123, 341] width 107 height 73
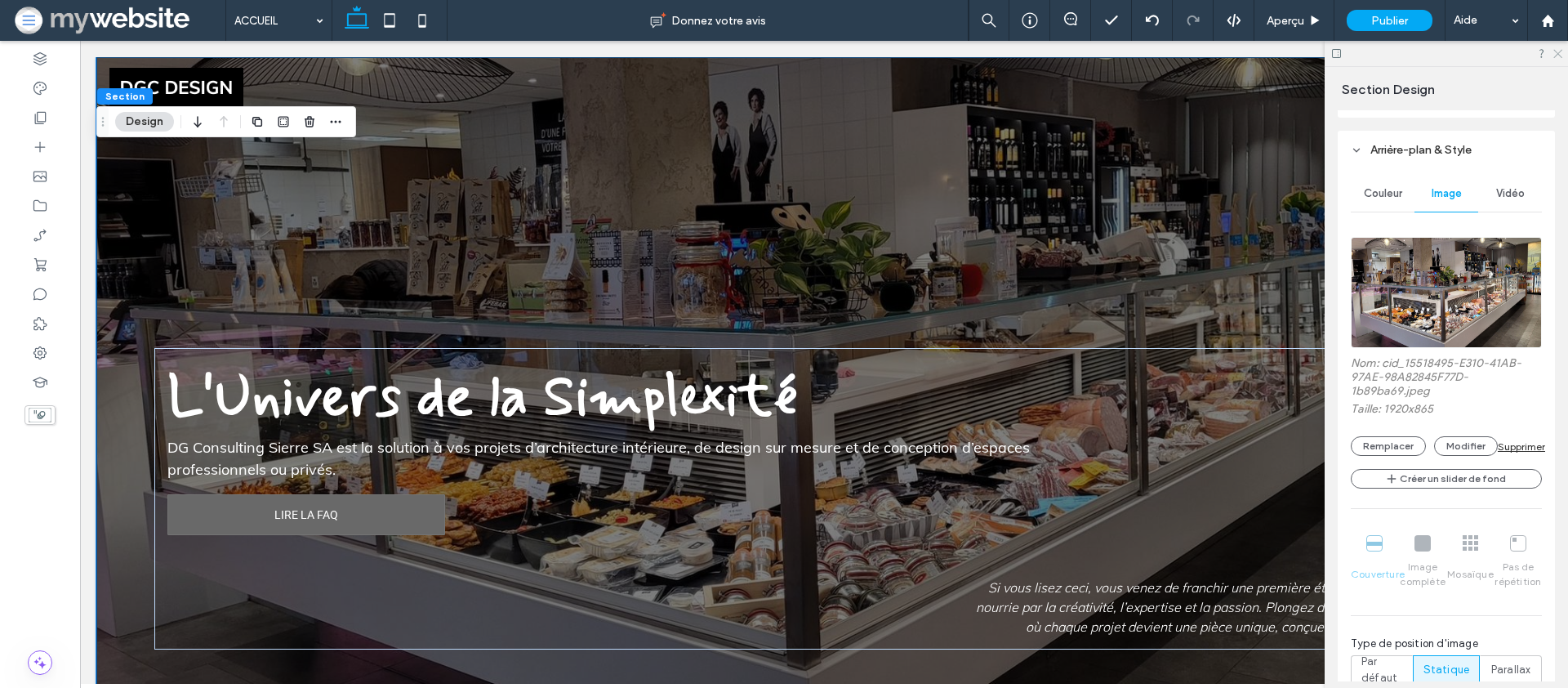
click at [1556, 53] on icon at bounding box center [1557, 53] width 11 height 11
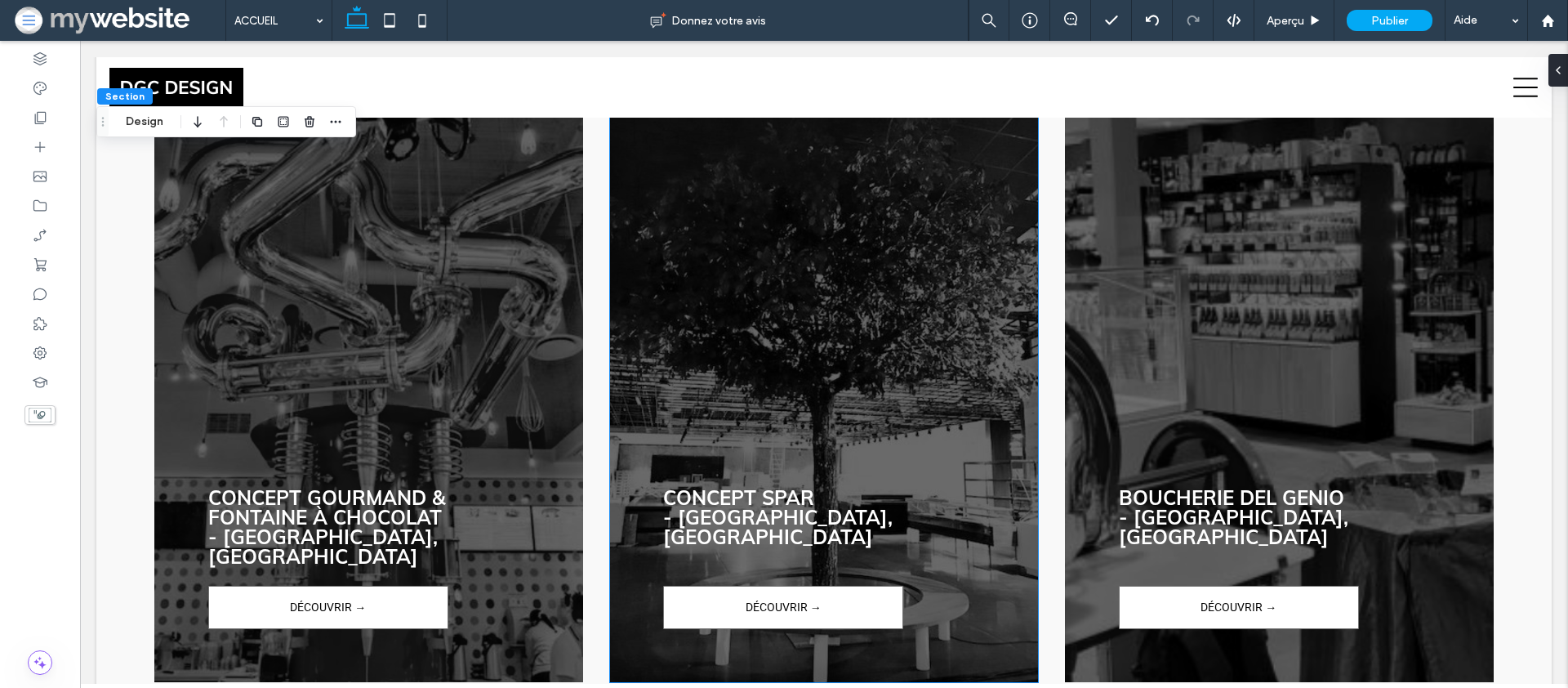
scroll to position [3286, 0]
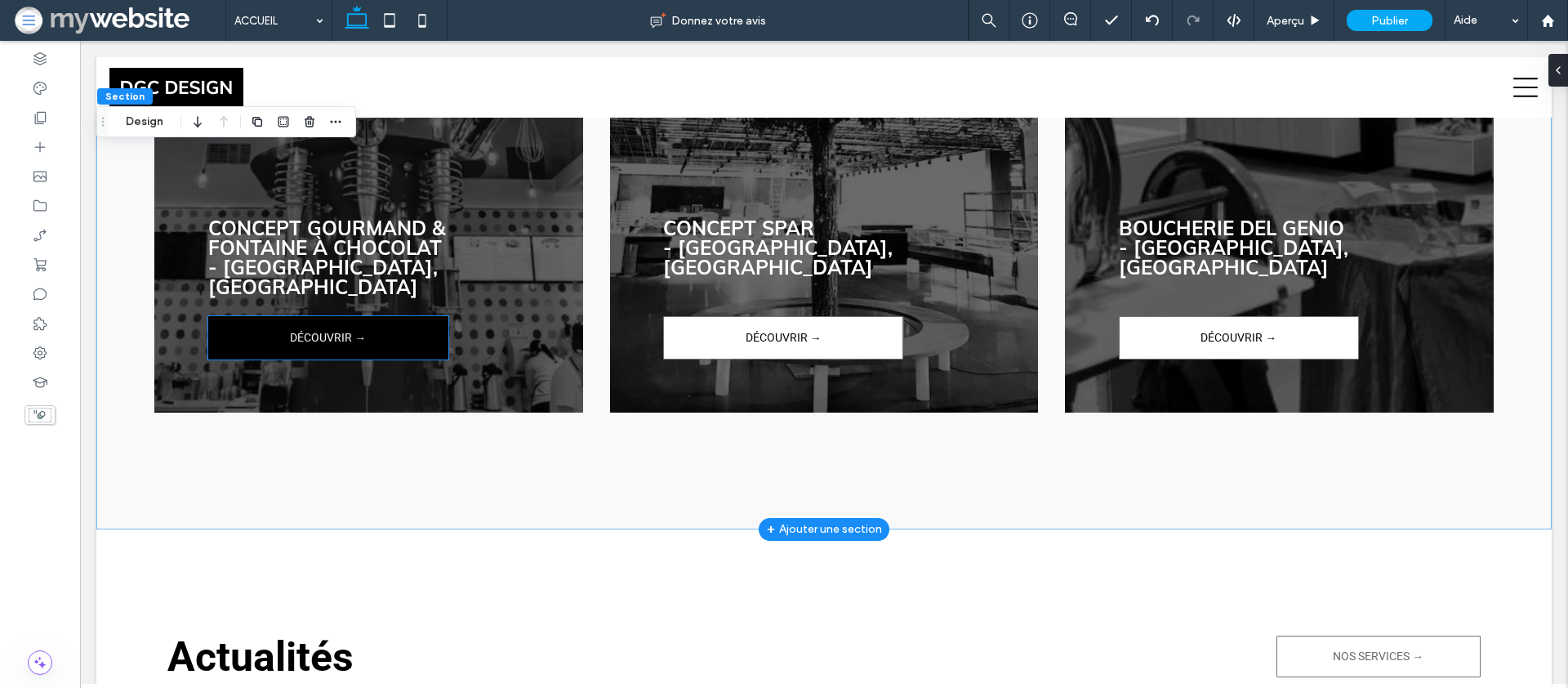
click at [324, 318] on span "DÉCOUVRIR →" at bounding box center [327, 337] width 76 height 40
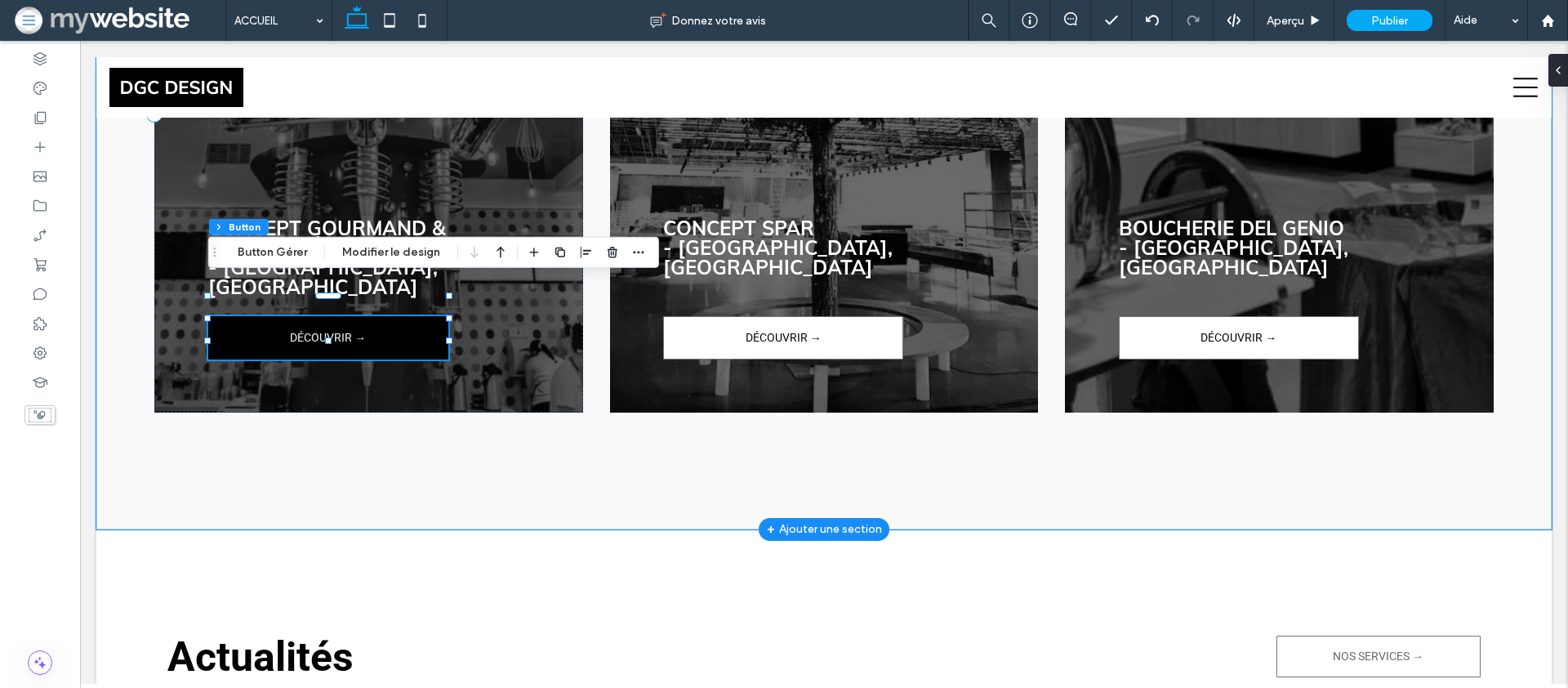
click at [324, 318] on span "DÉCOUVRIR →" at bounding box center [327, 337] width 76 height 40
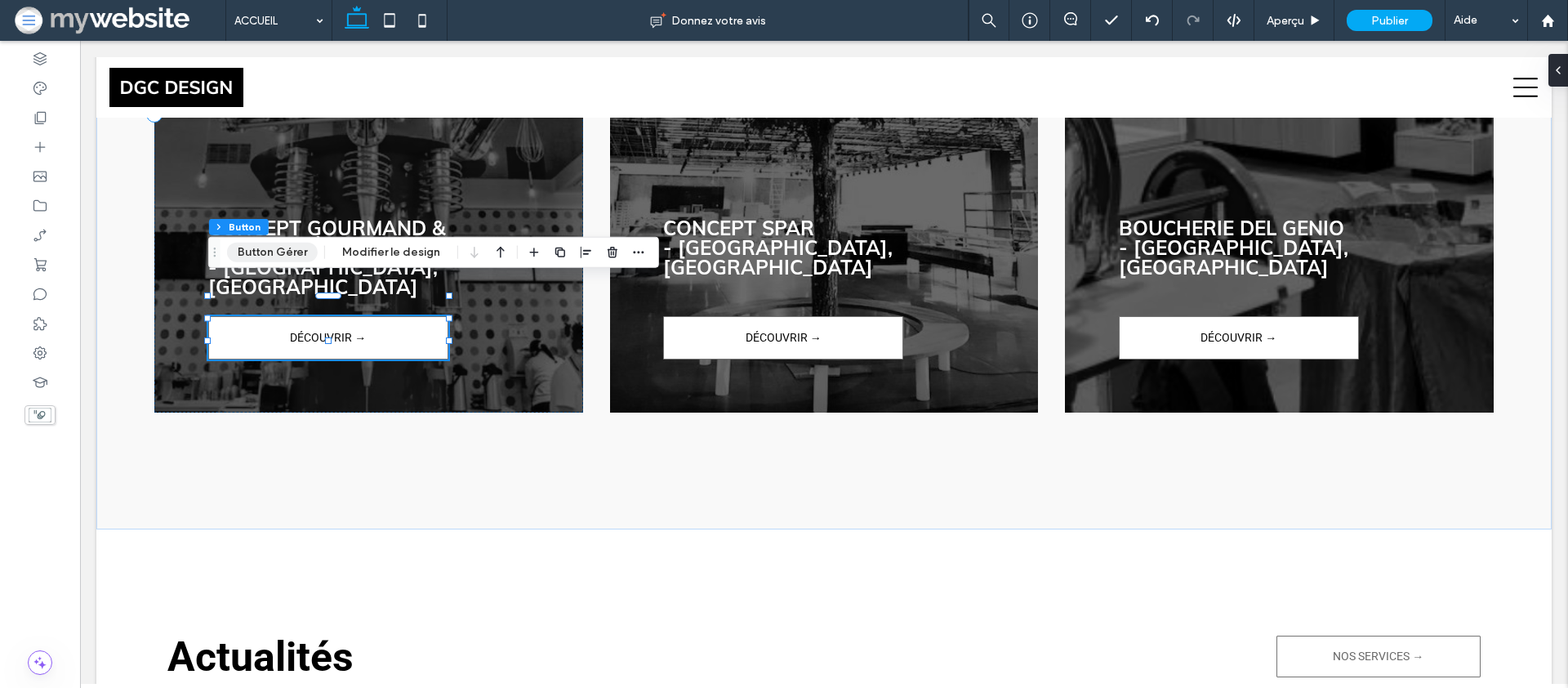
click at [287, 258] on button "Button Gérer" at bounding box center [273, 253] width 91 height 20
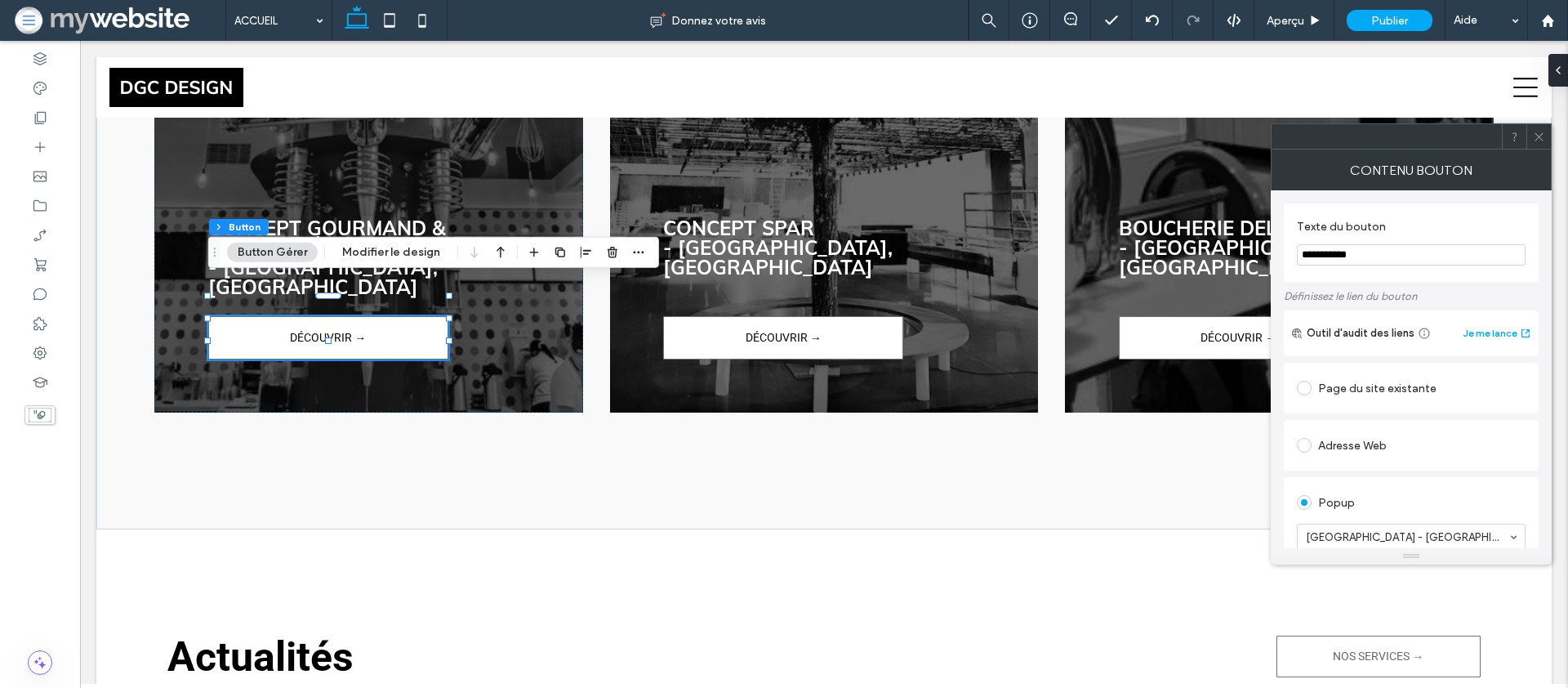
drag, startPoint x: 1379, startPoint y: 247, endPoint x: 1367, endPoint y: 256, distance: 15.0
click at [1367, 256] on input "**********" at bounding box center [1411, 255] width 228 height 21
drag, startPoint x: 1367, startPoint y: 256, endPoint x: 1382, endPoint y: 254, distance: 15.1
click at [1382, 254] on input "**********" at bounding box center [1411, 255] width 228 height 21
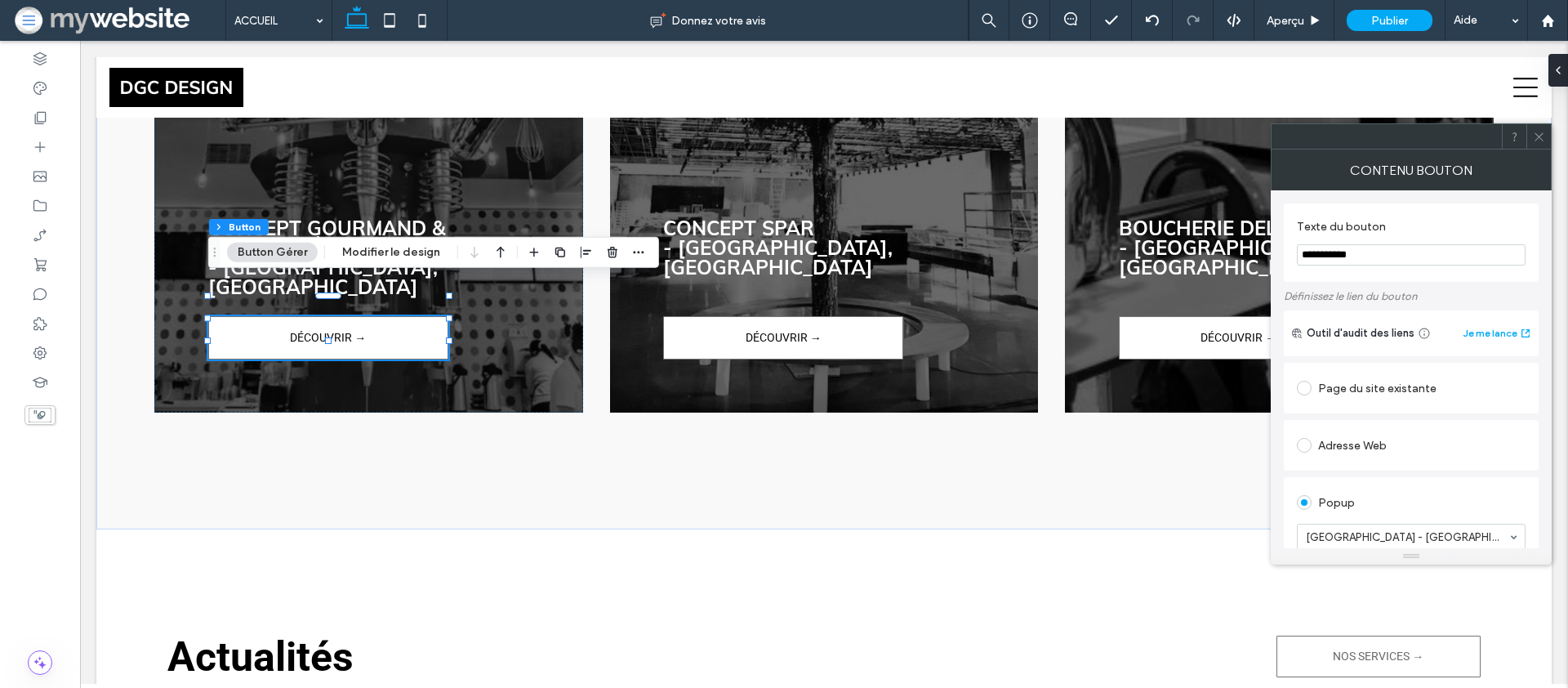
click at [1533, 145] on span at bounding box center [1539, 136] width 12 height 24
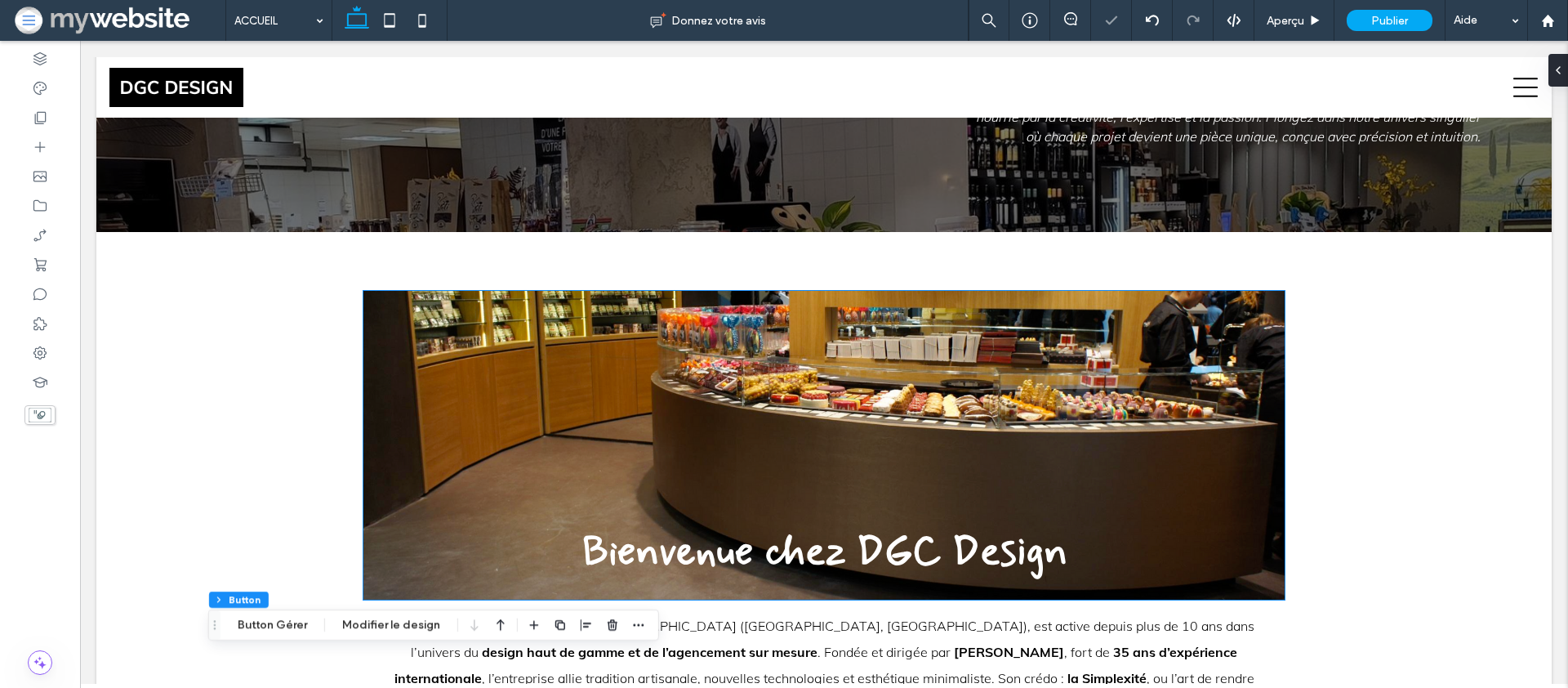
scroll to position [0, 0]
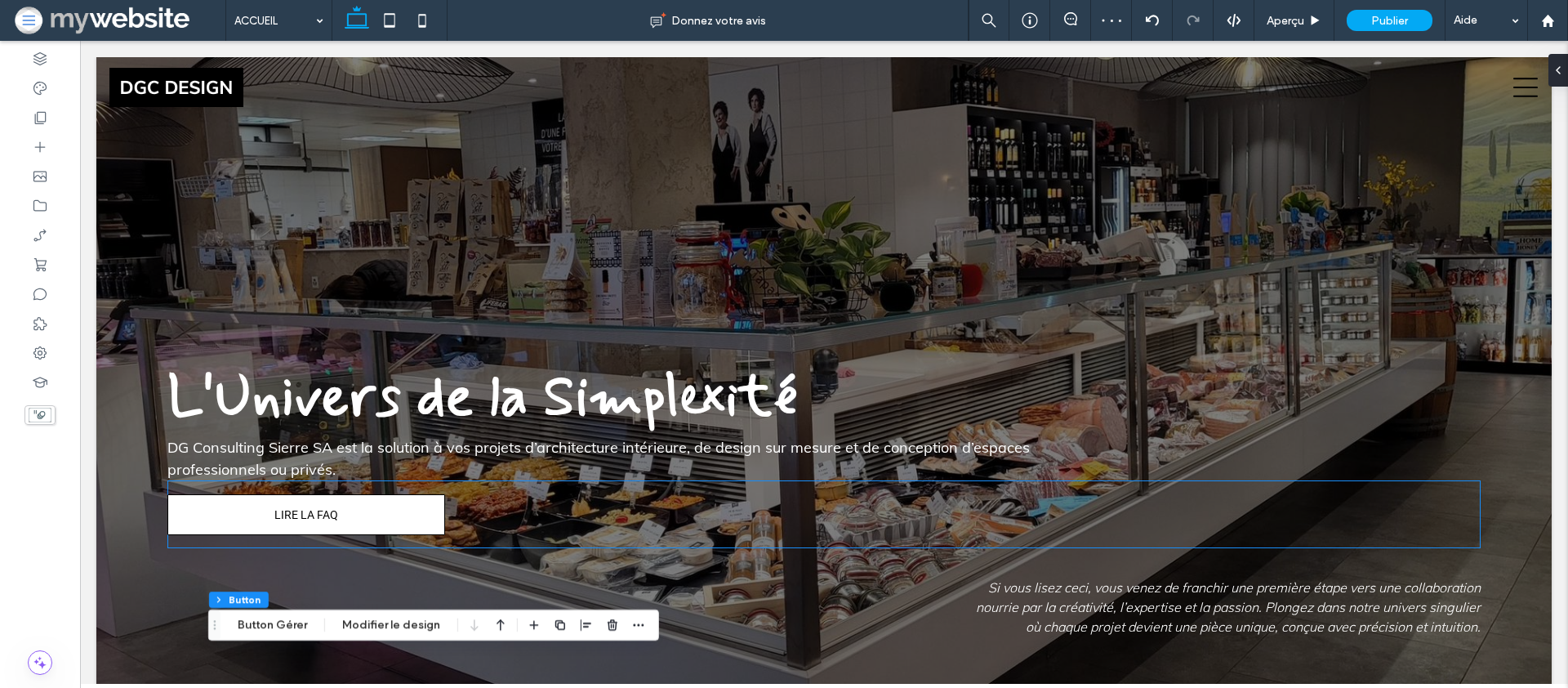
click at [348, 519] on link "LIRE LA FAQ" at bounding box center [306, 515] width 277 height 41
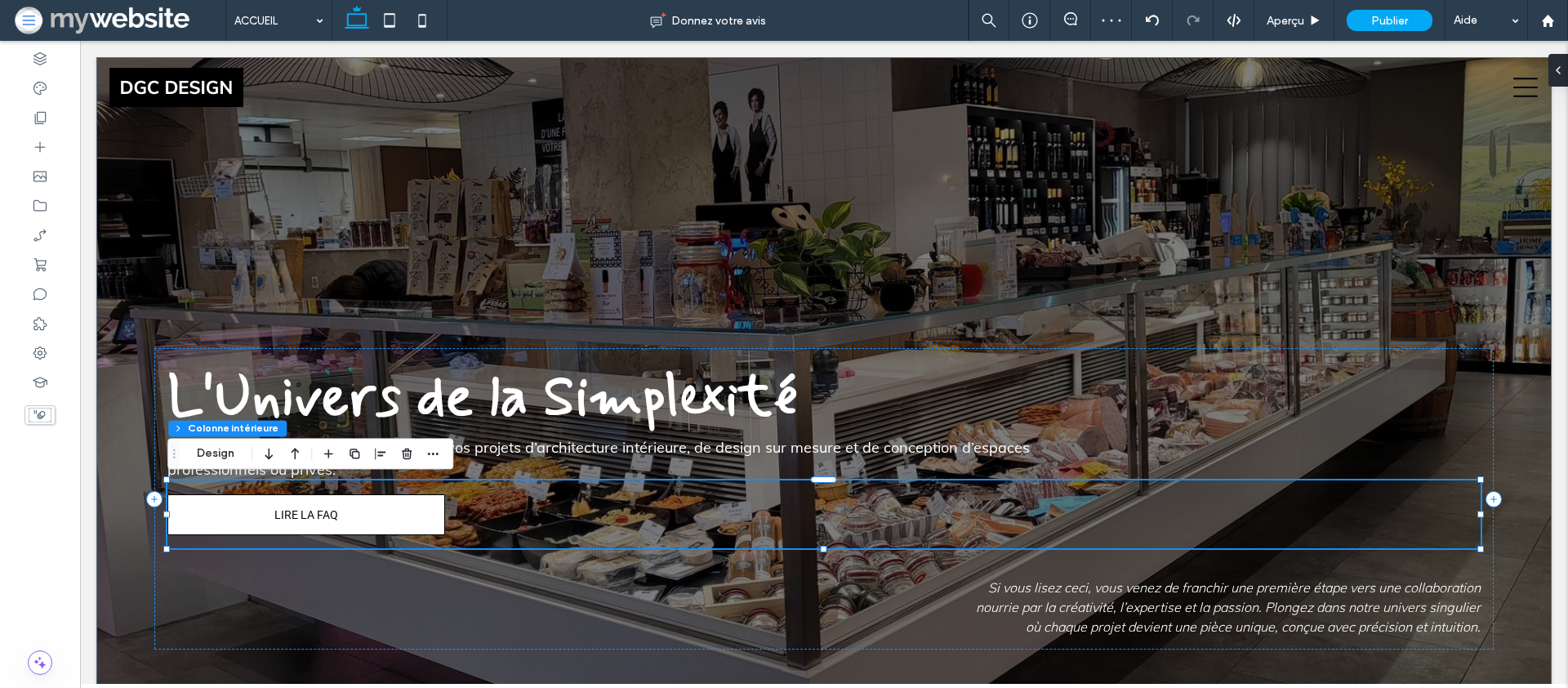
click at [348, 510] on link "LIRE LA FAQ" at bounding box center [306, 515] width 277 height 41
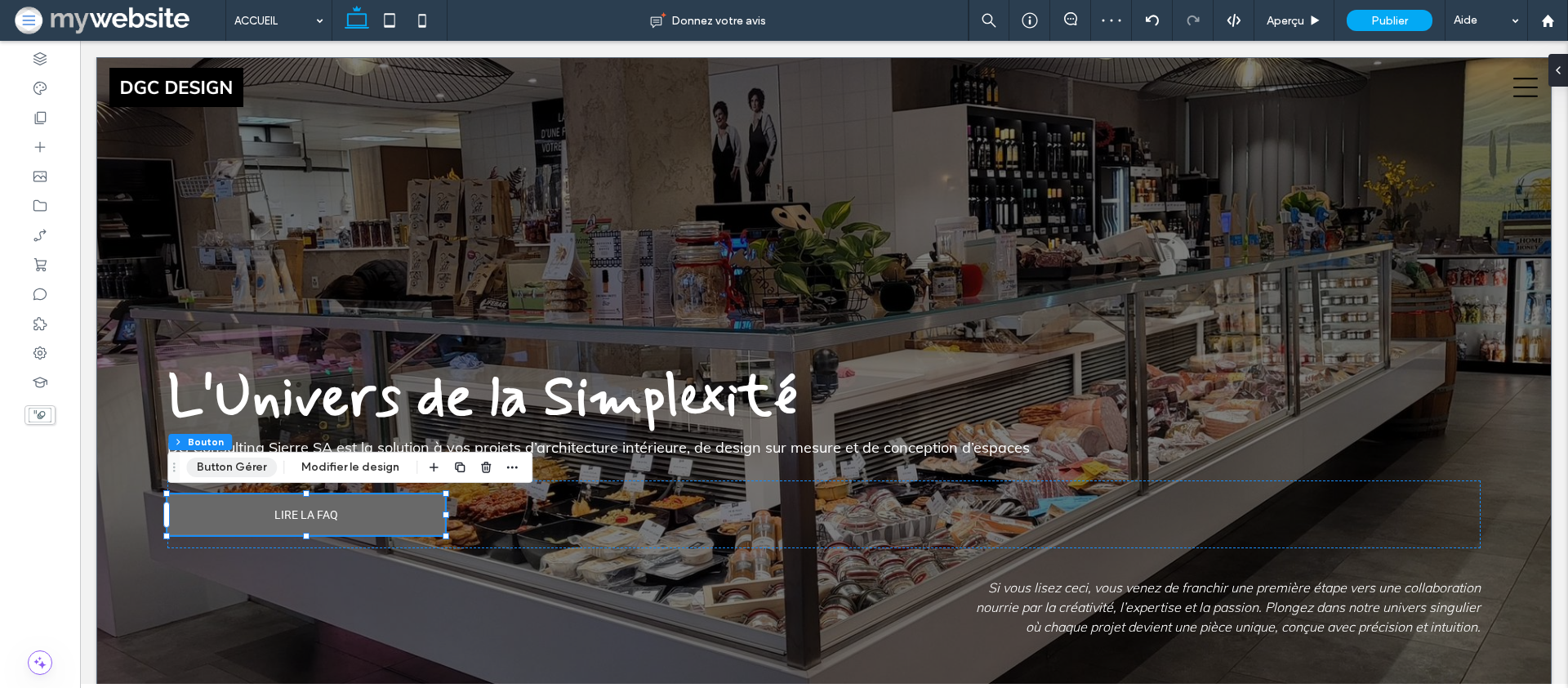
click at [217, 463] on button "Button Gérer" at bounding box center [232, 468] width 91 height 20
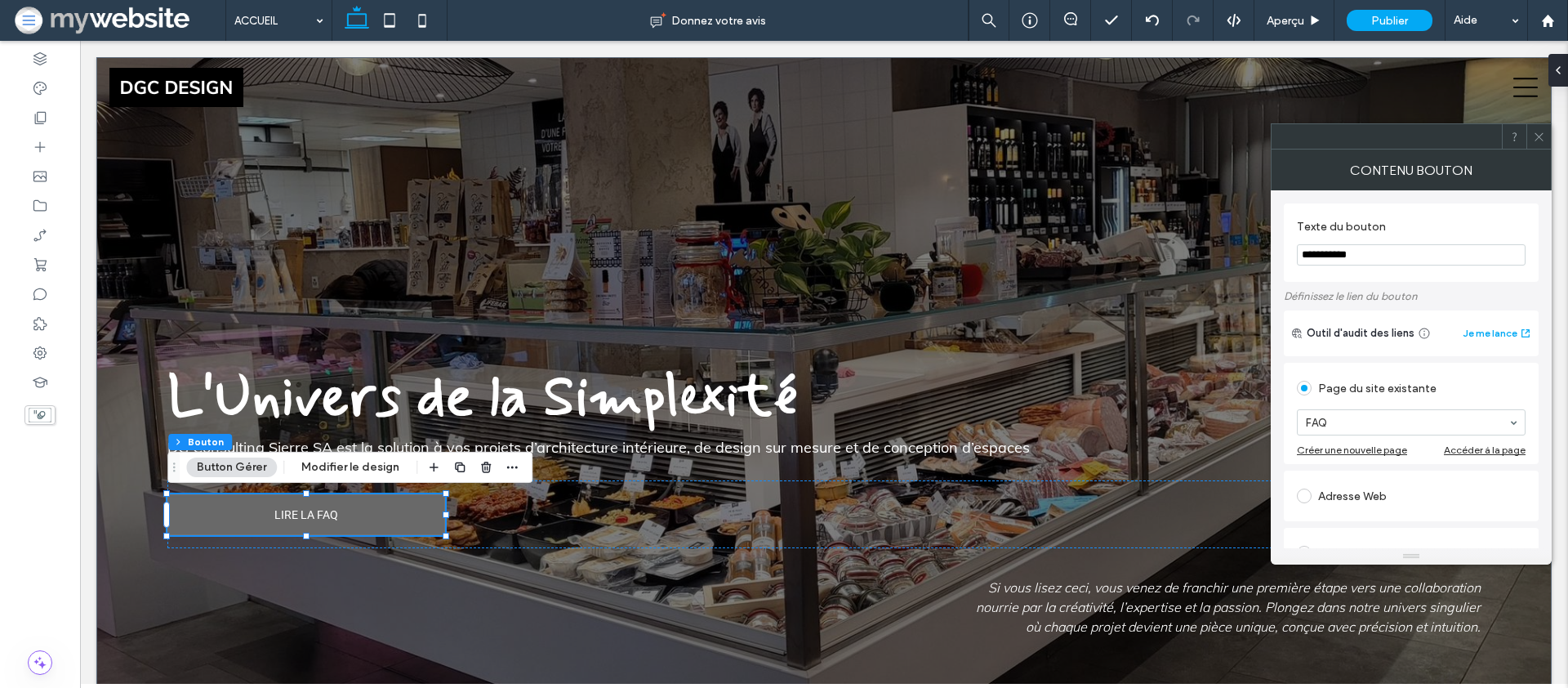
click at [1386, 254] on input "**********" at bounding box center [1411, 255] width 228 height 21
paste input "**"
type input "**********"
drag, startPoint x: 1501, startPoint y: 200, endPoint x: 1521, endPoint y: 151, distance: 52.9
click at [1504, 194] on div "**********" at bounding box center [1412, 584] width 255 height 789
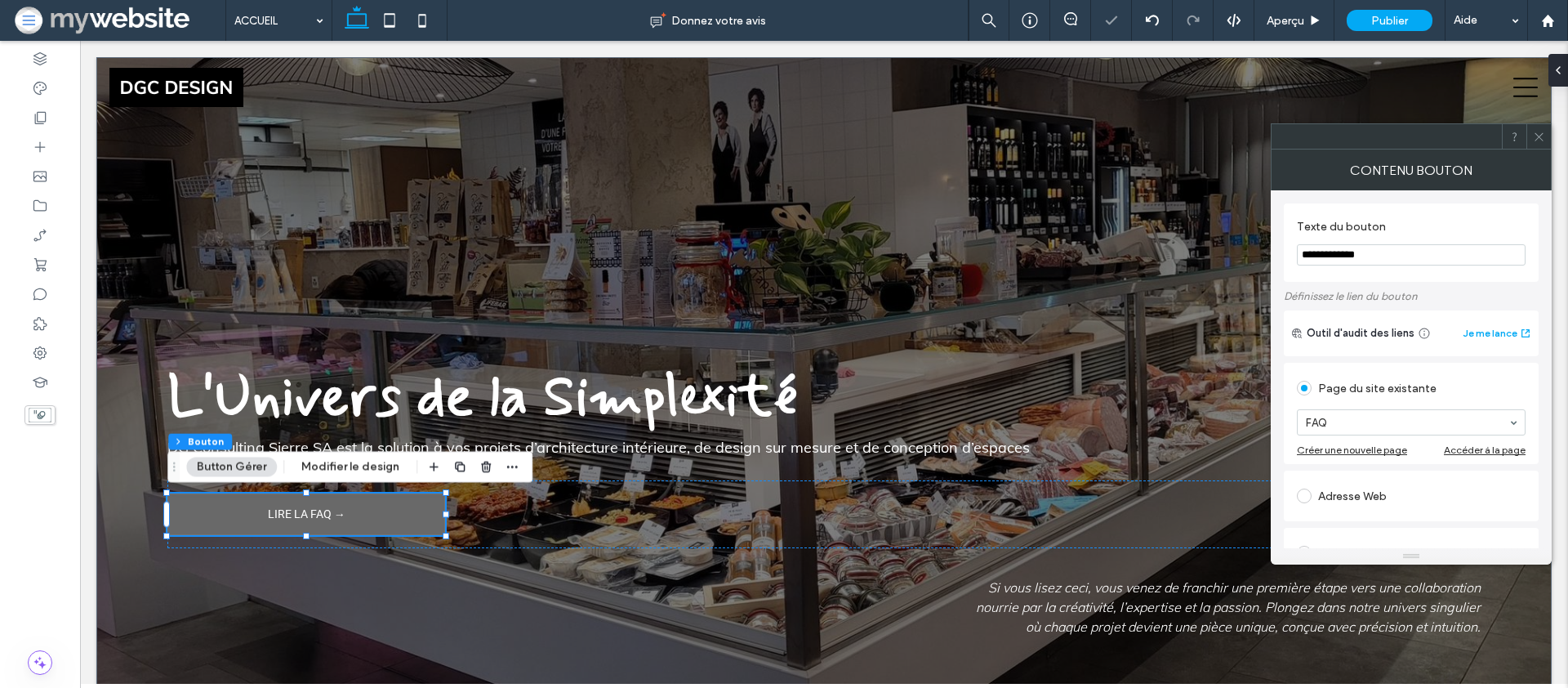
click at [1539, 139] on icon at bounding box center [1539, 137] width 12 height 12
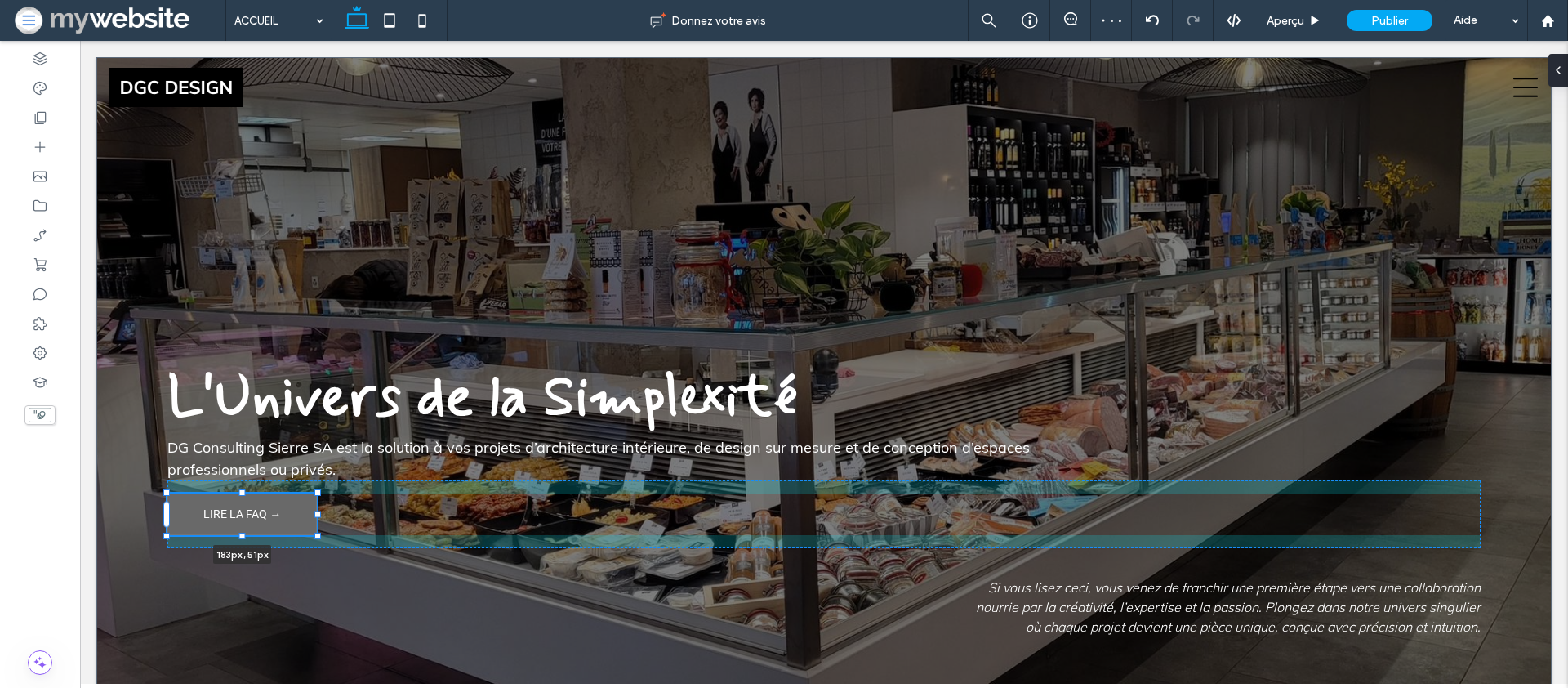
drag, startPoint x: 448, startPoint y: 517, endPoint x: 319, endPoint y: 518, distance: 129.0
click at [319, 518] on div "L'Univers de la Simplexité DG Consulting Sierre SA est la solution à vos projet…" at bounding box center [824, 389] width 1456 height 665
type input "***"
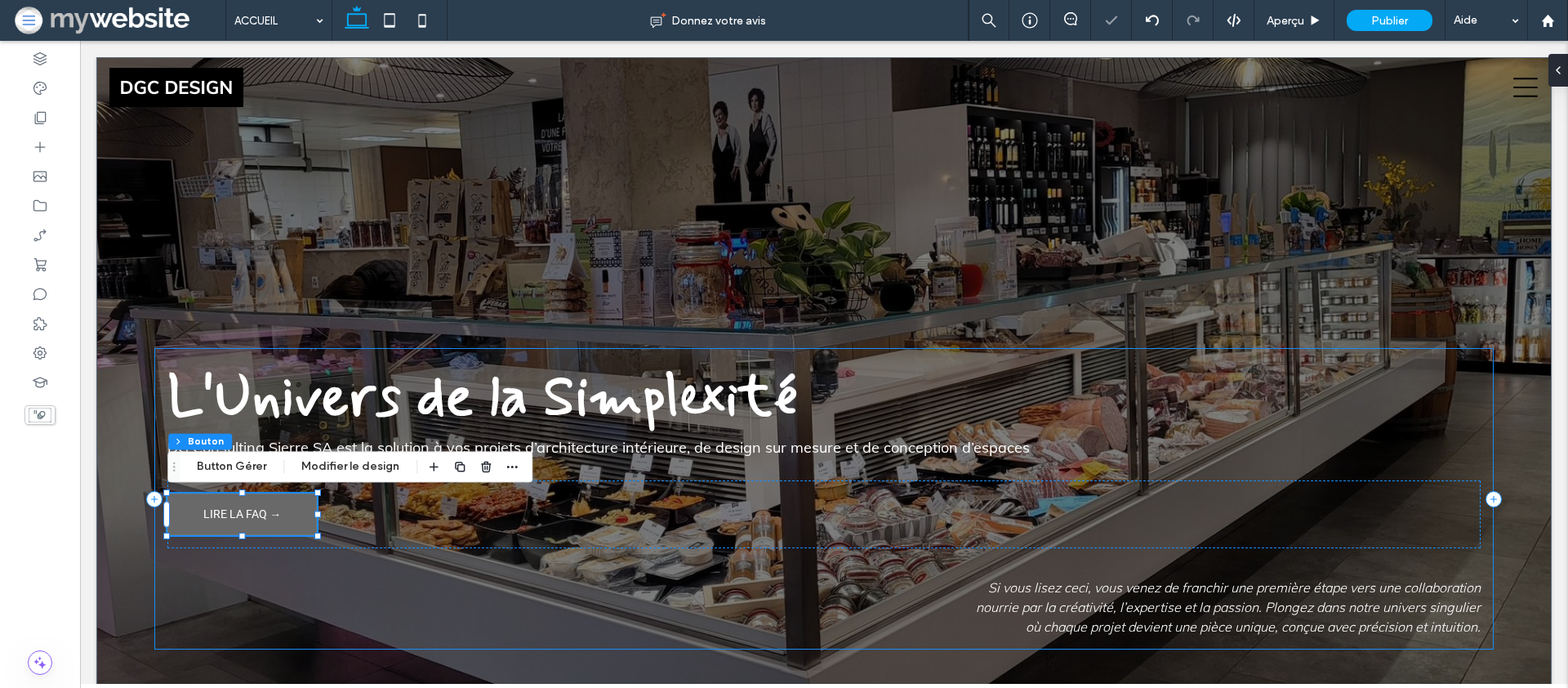
click at [409, 621] on div "L'Univers de la Simplexité DG Consulting Sierre SA est la solution à vos projet…" at bounding box center [823, 499] width 1339 height 302
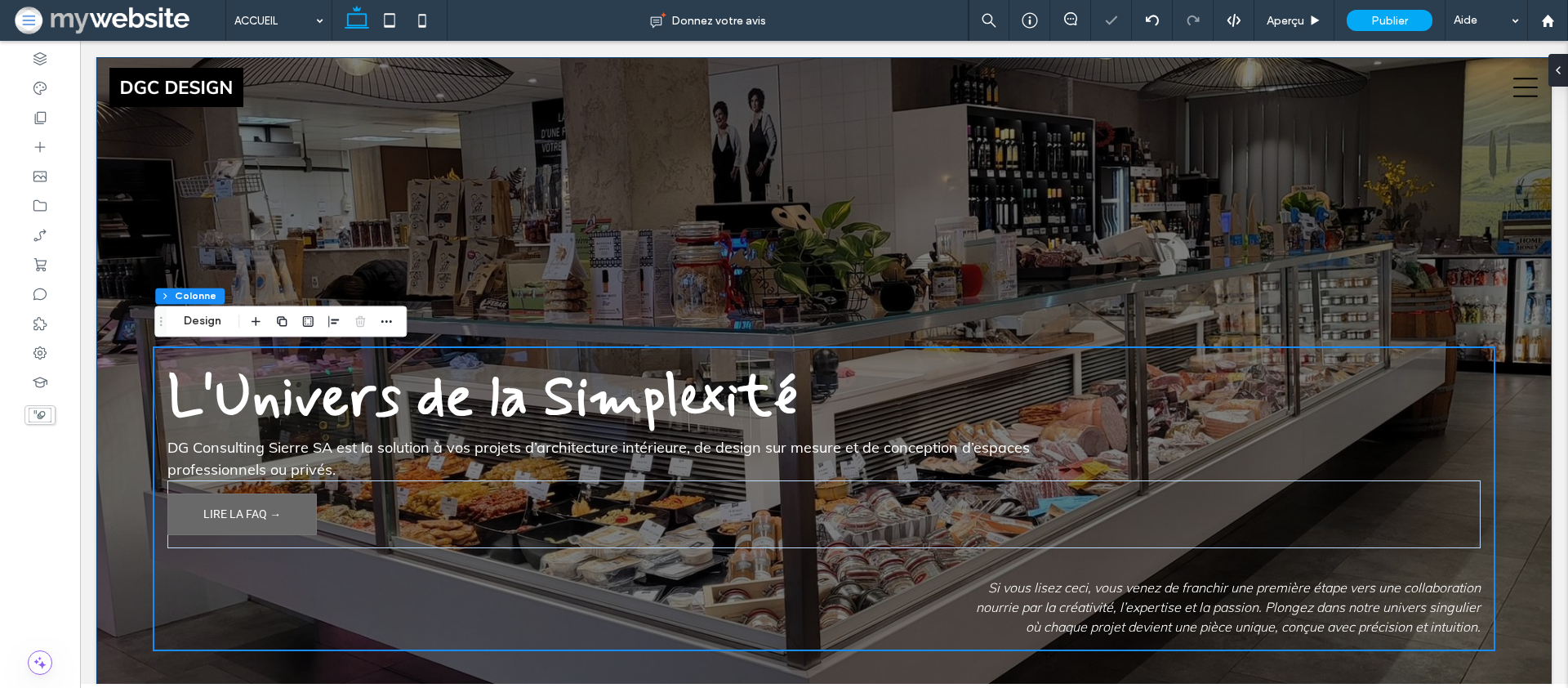
click at [111, 576] on div "L'Univers de la Simplexité DG Consulting Sierre SA est la solution à vos projet…" at bounding box center [824, 389] width 1456 height 665
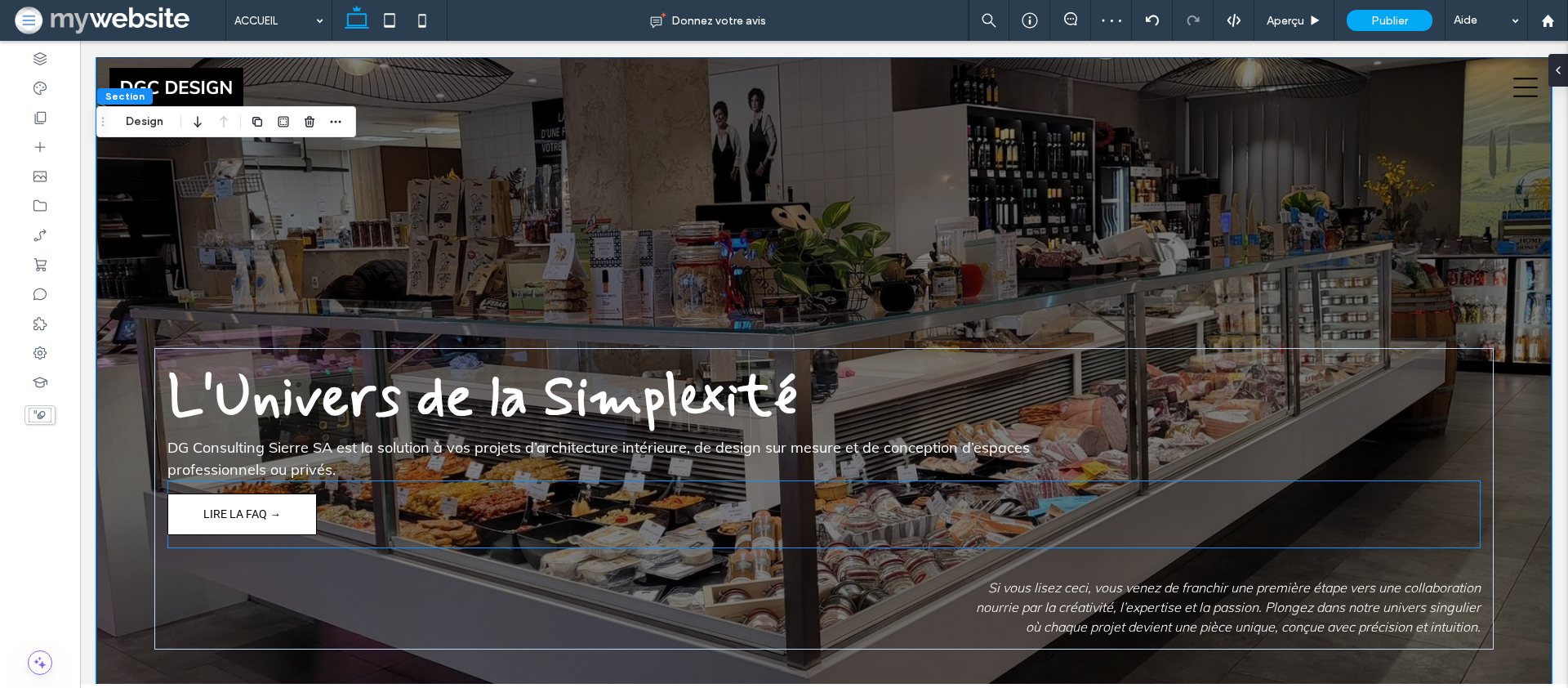
click at [227, 523] on link "LIRE LA FAQ →" at bounding box center [243, 514] width 150 height 42
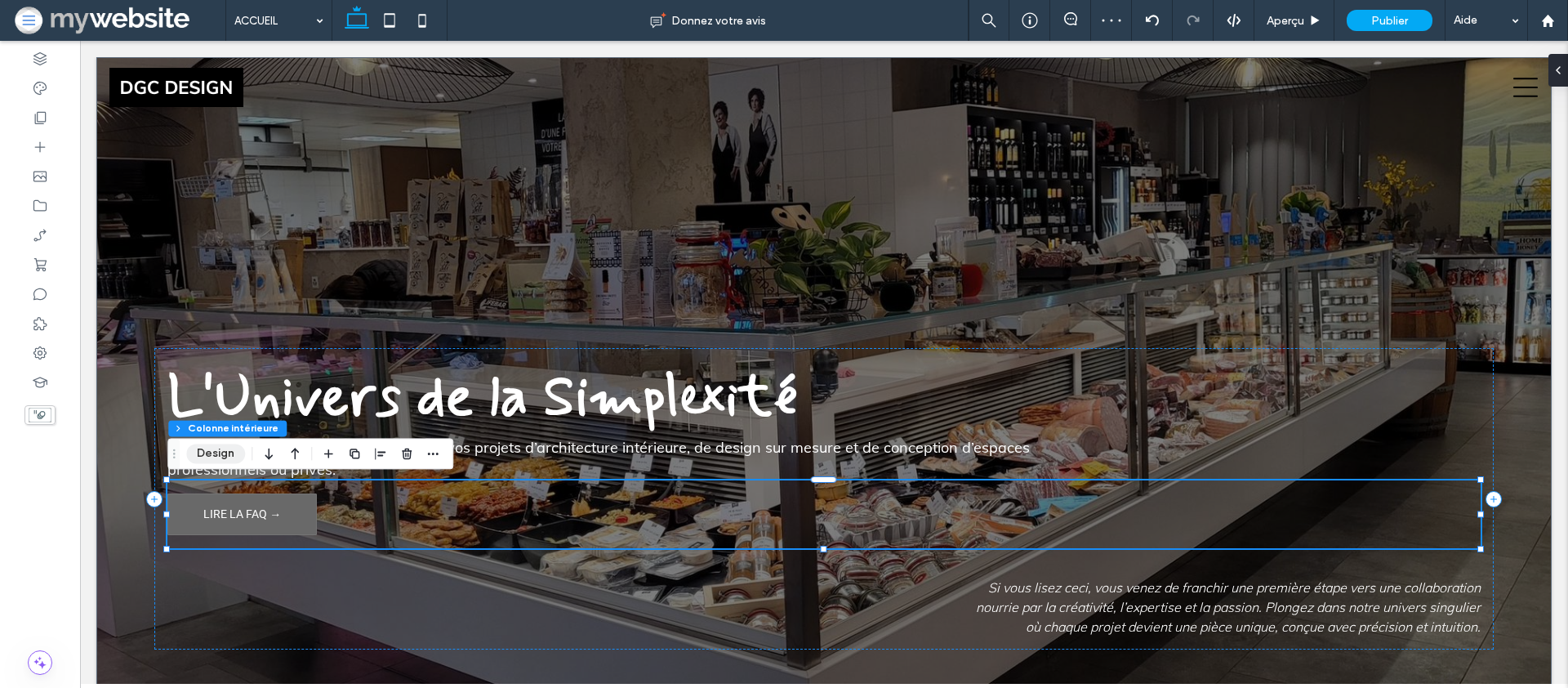
click at [207, 454] on button "Design" at bounding box center [216, 453] width 59 height 20
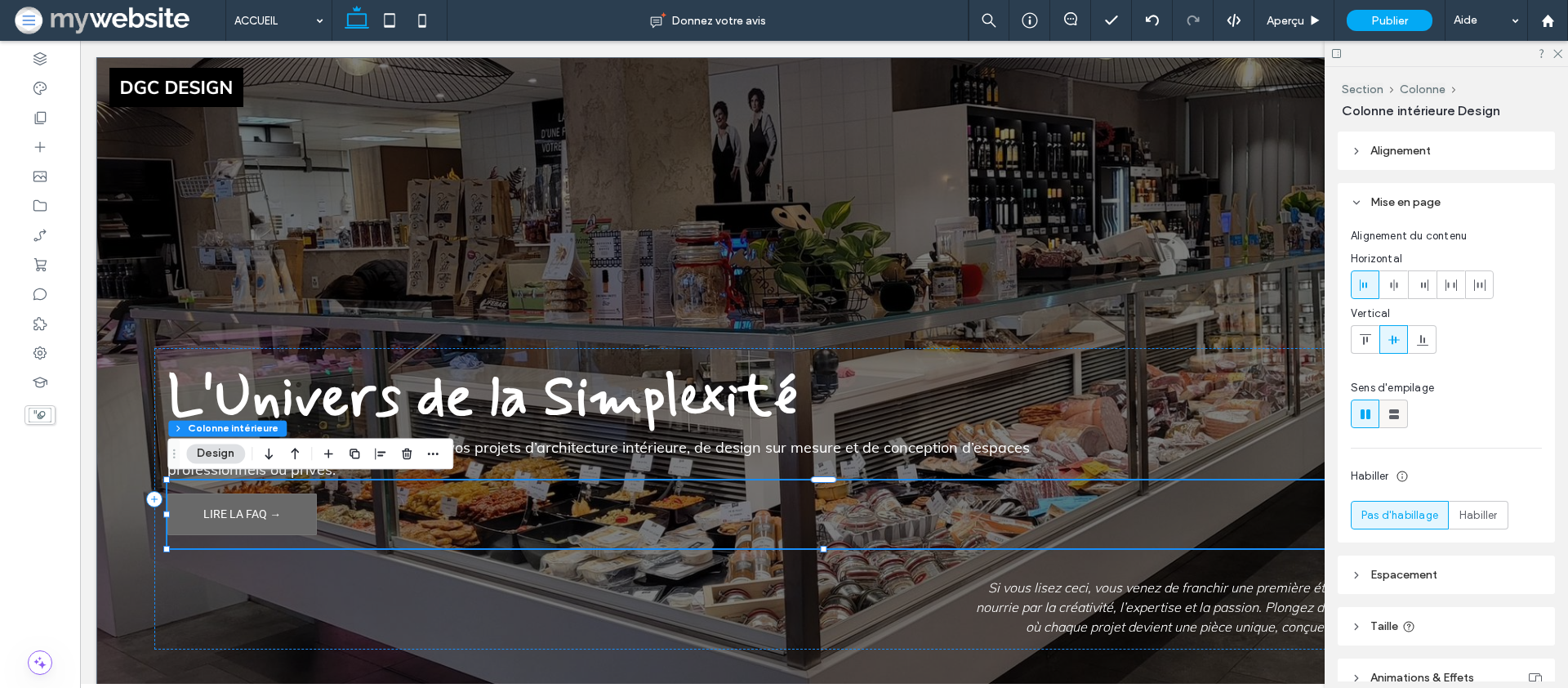
scroll to position [184, 0]
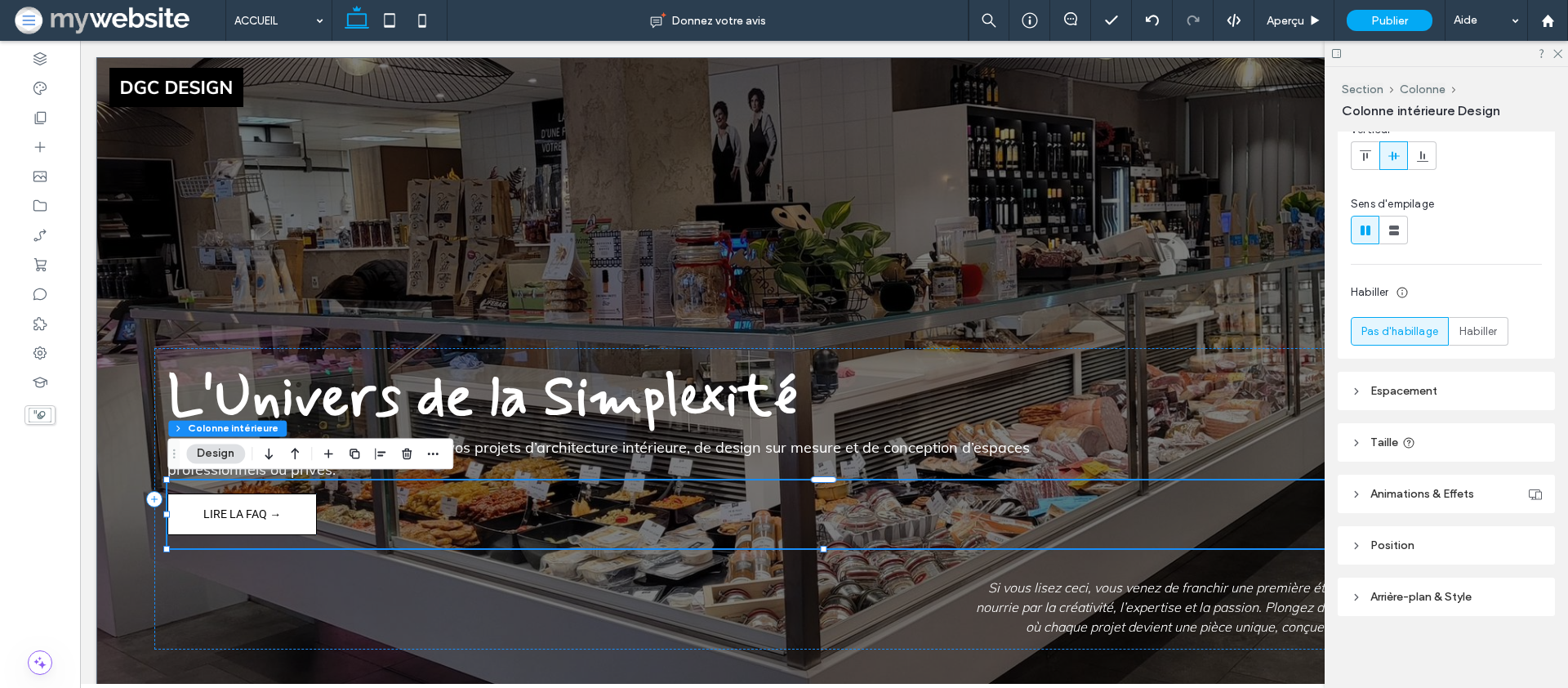
click at [222, 505] on link "LIRE LA FAQ →" at bounding box center [243, 514] width 150 height 42
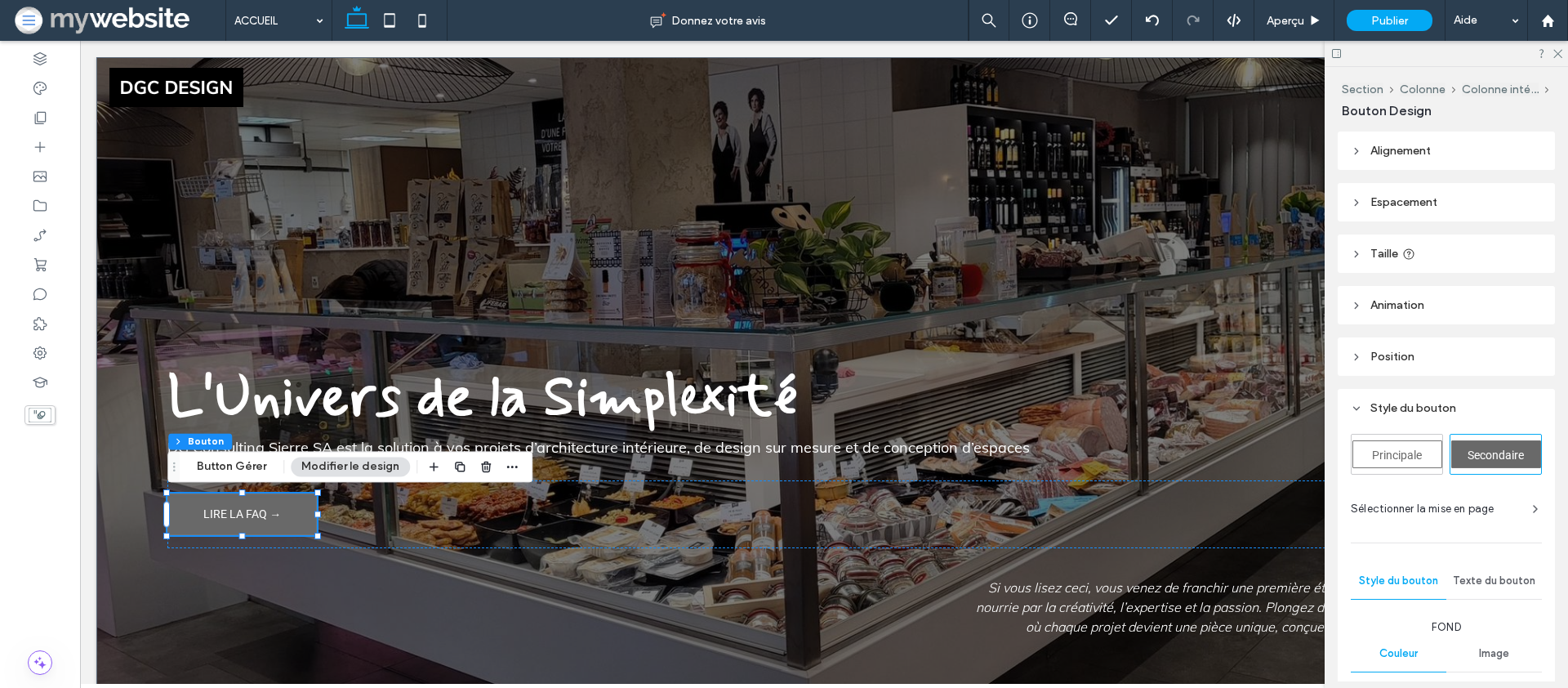
click at [1391, 453] on span "Principale" at bounding box center [1397, 455] width 50 height 13
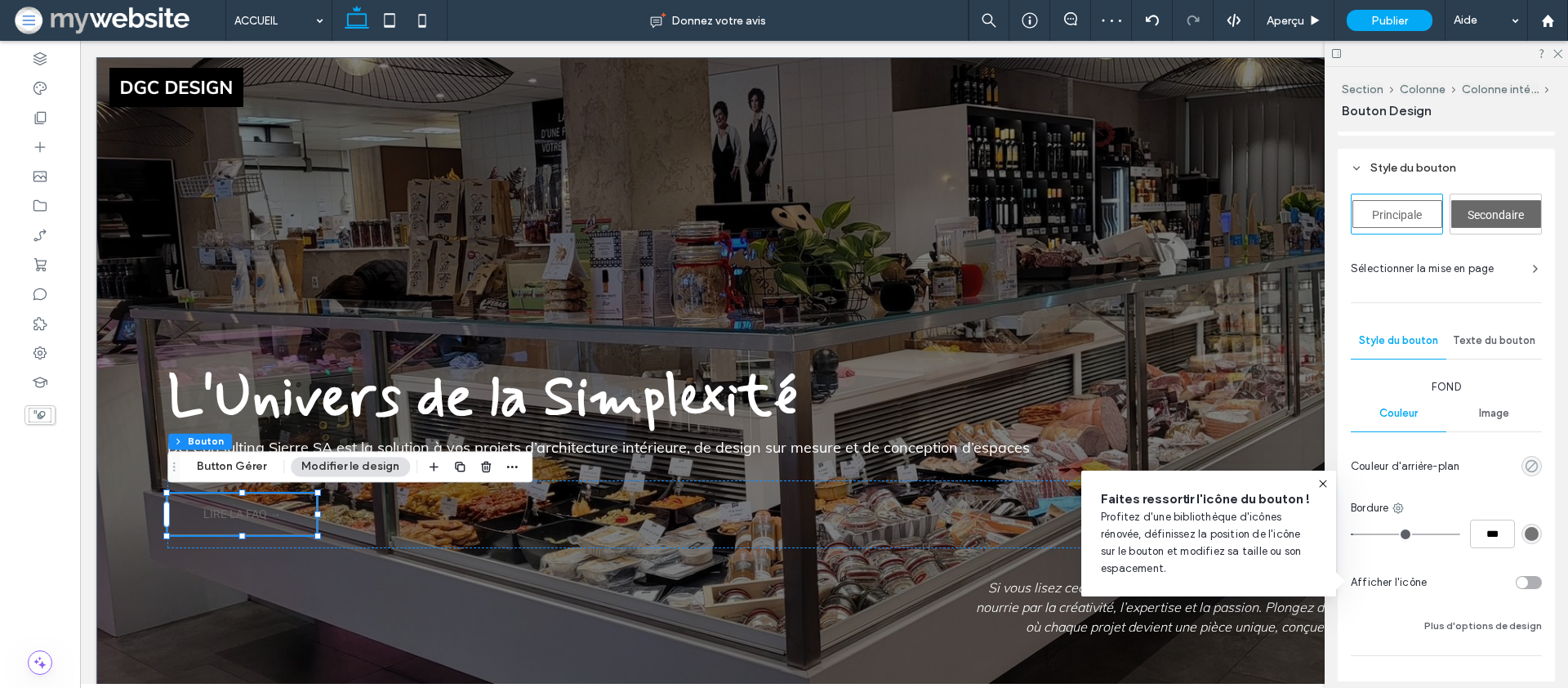
click at [1535, 465] on icon "rgba(0, 0, 0, 0)" at bounding box center [1532, 467] width 14 height 14
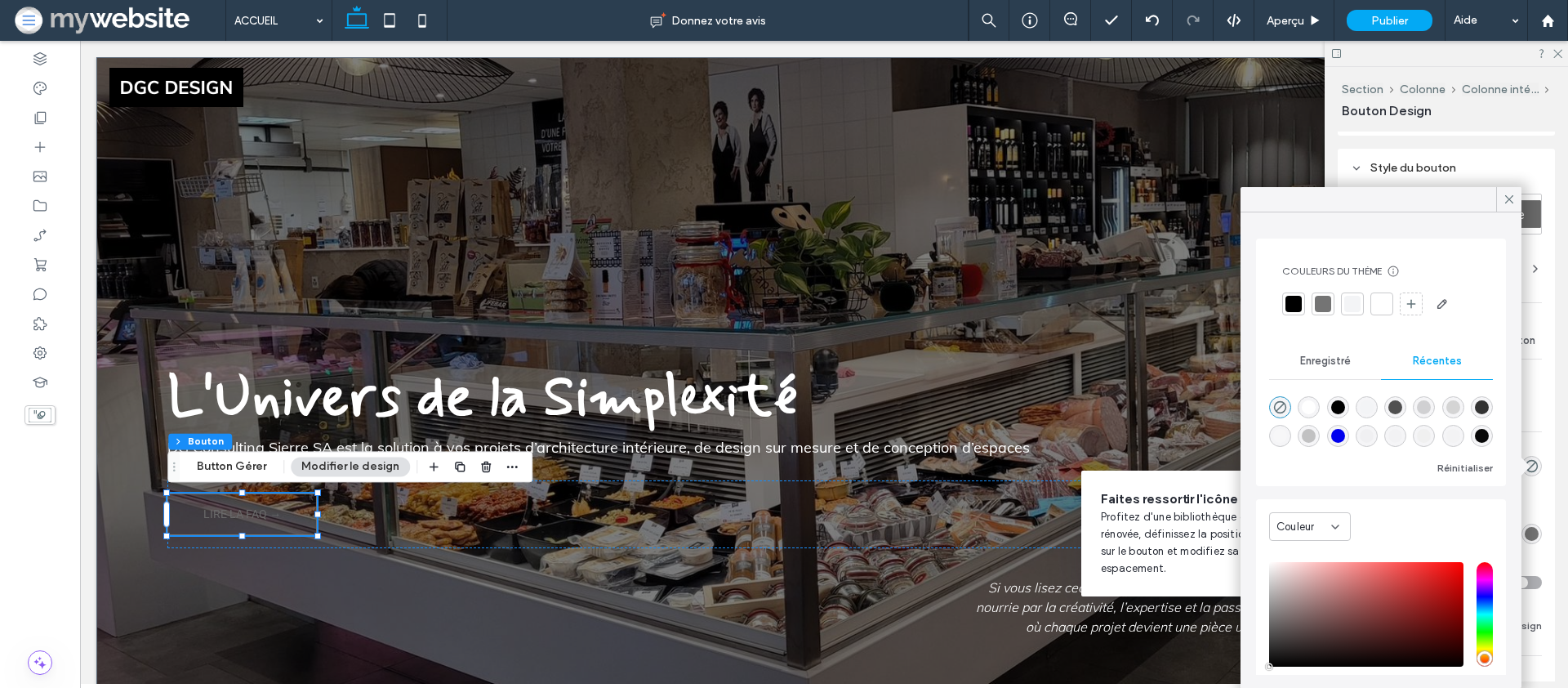
click at [1372, 306] on div at bounding box center [1382, 304] width 23 height 23
click at [1547, 462] on div "Principale Secondaire Sélectionner la mise en page Style du bouton Texte du bou…" at bounding box center [1447, 448] width 218 height 521
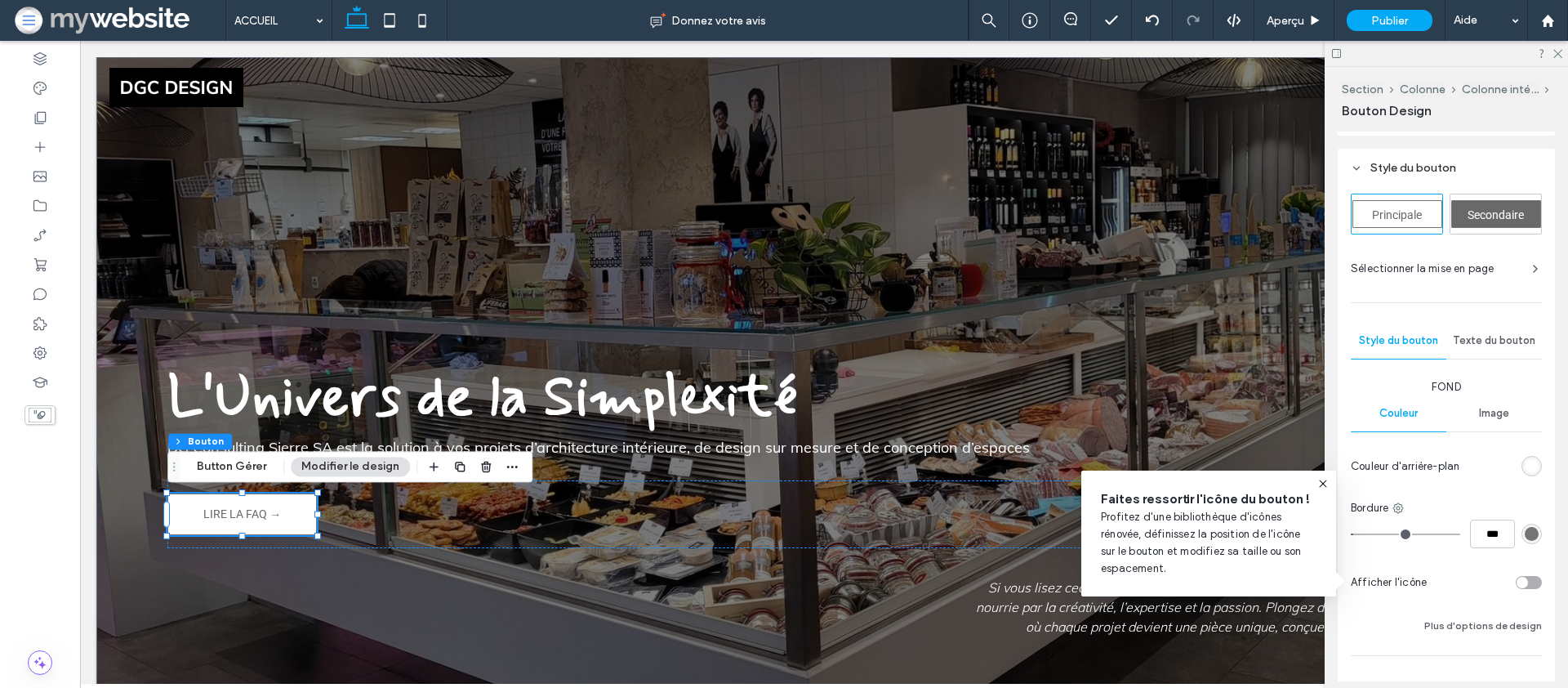
click at [1497, 330] on div "Texte du bouton" at bounding box center [1494, 341] width 95 height 36
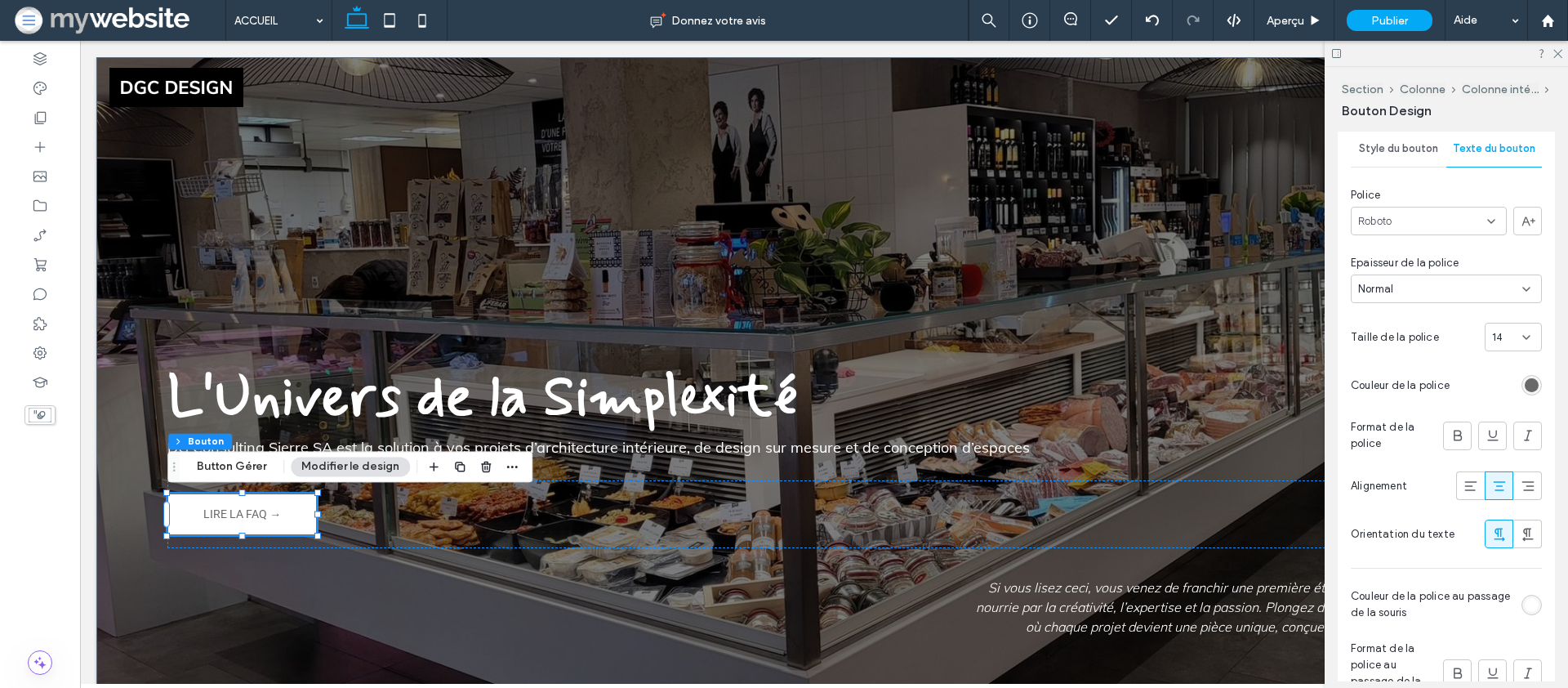
scroll to position [333, 0]
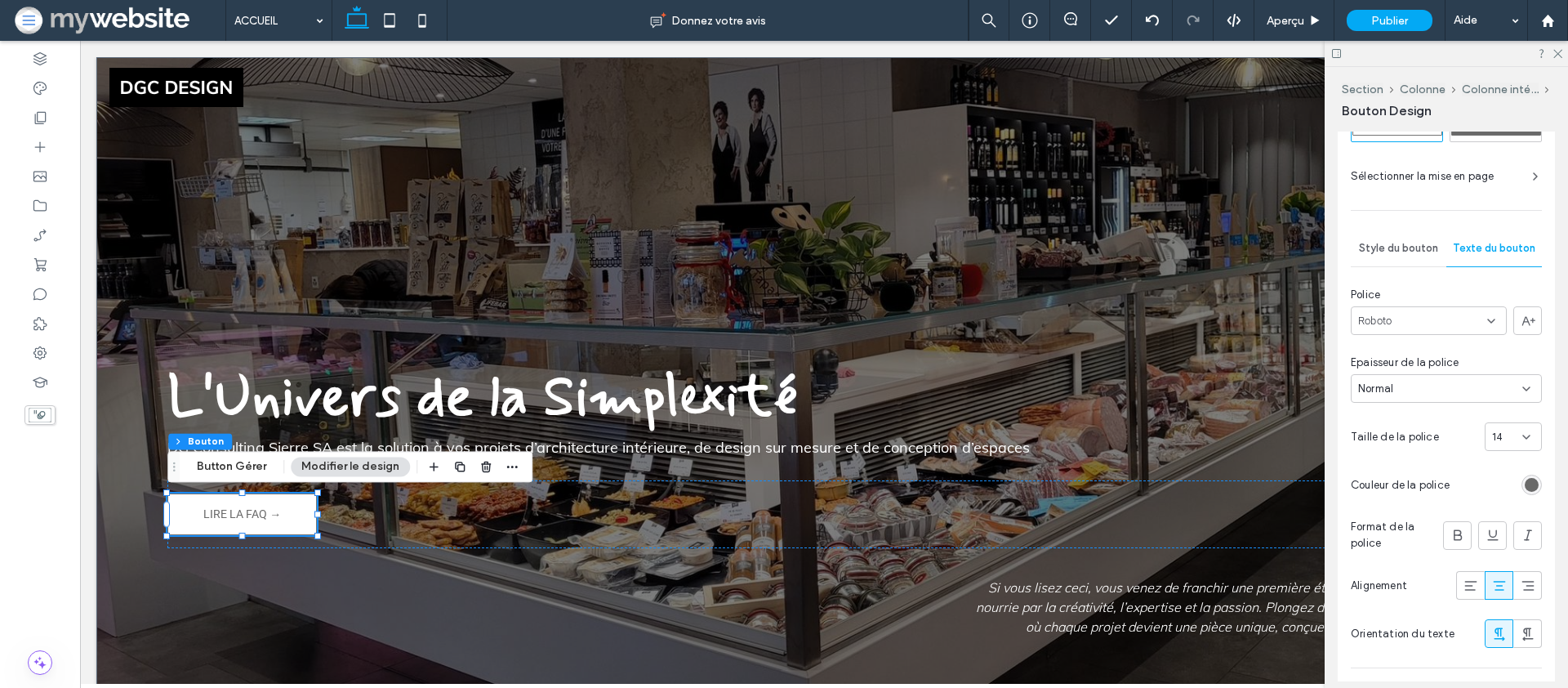
click at [1401, 242] on span "Style du bouton" at bounding box center [1399, 248] width 79 height 13
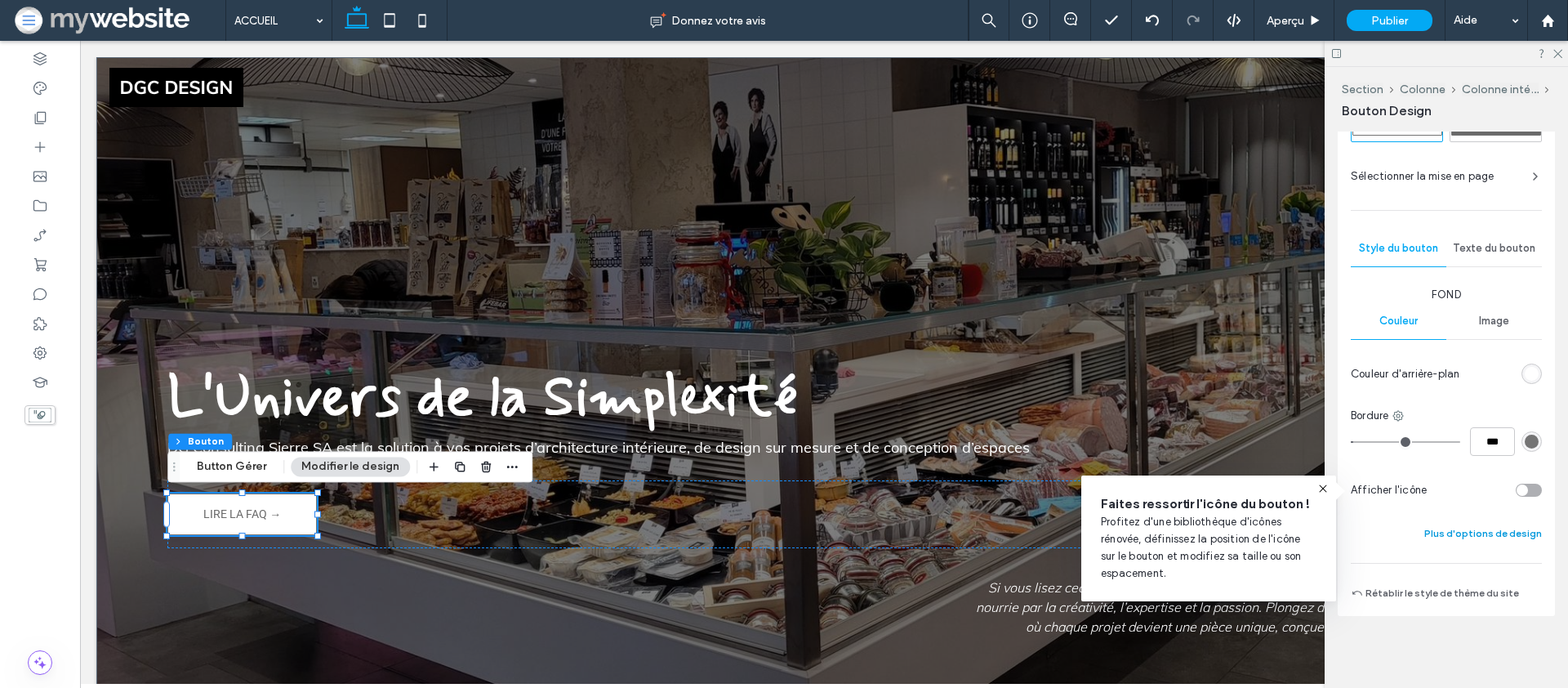
click at [1482, 540] on button "Plus d'options de design" at bounding box center [1483, 534] width 118 height 20
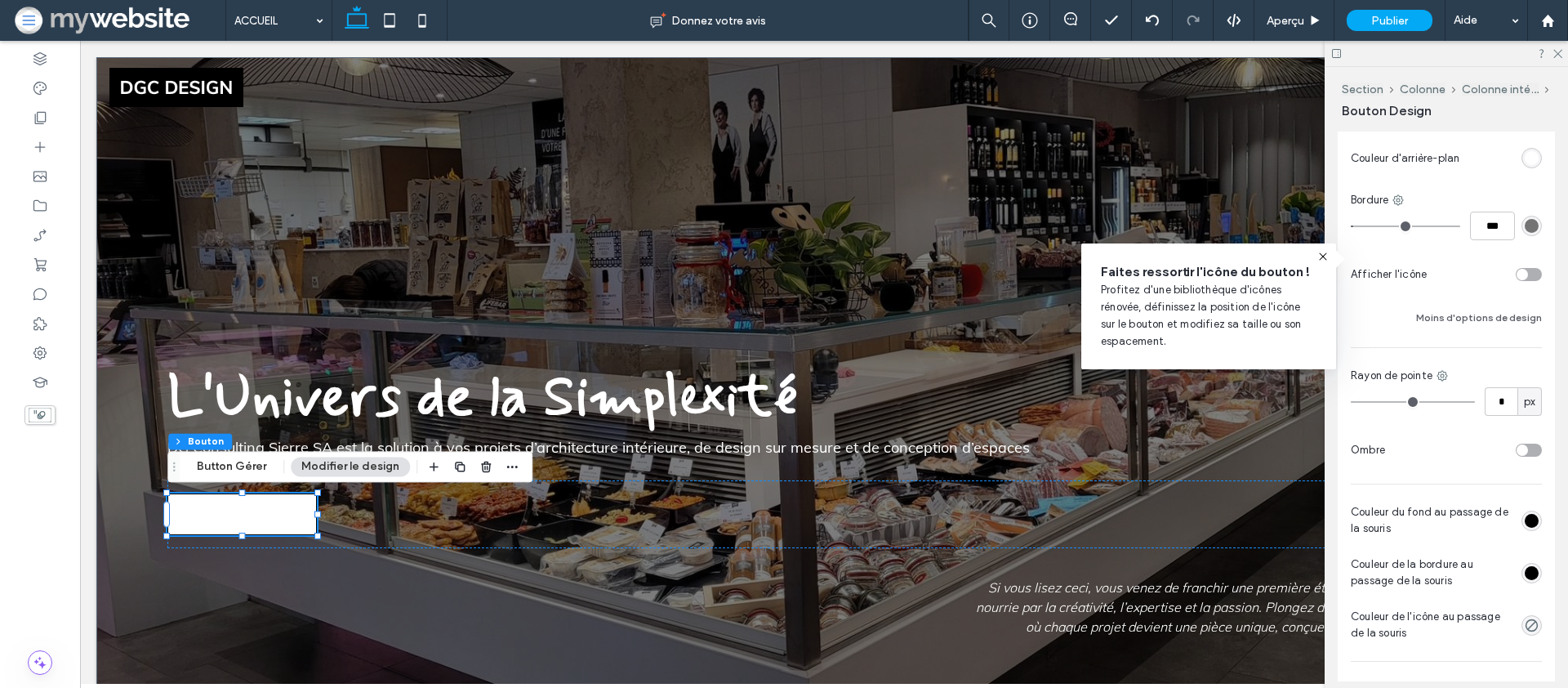
scroll to position [565, 0]
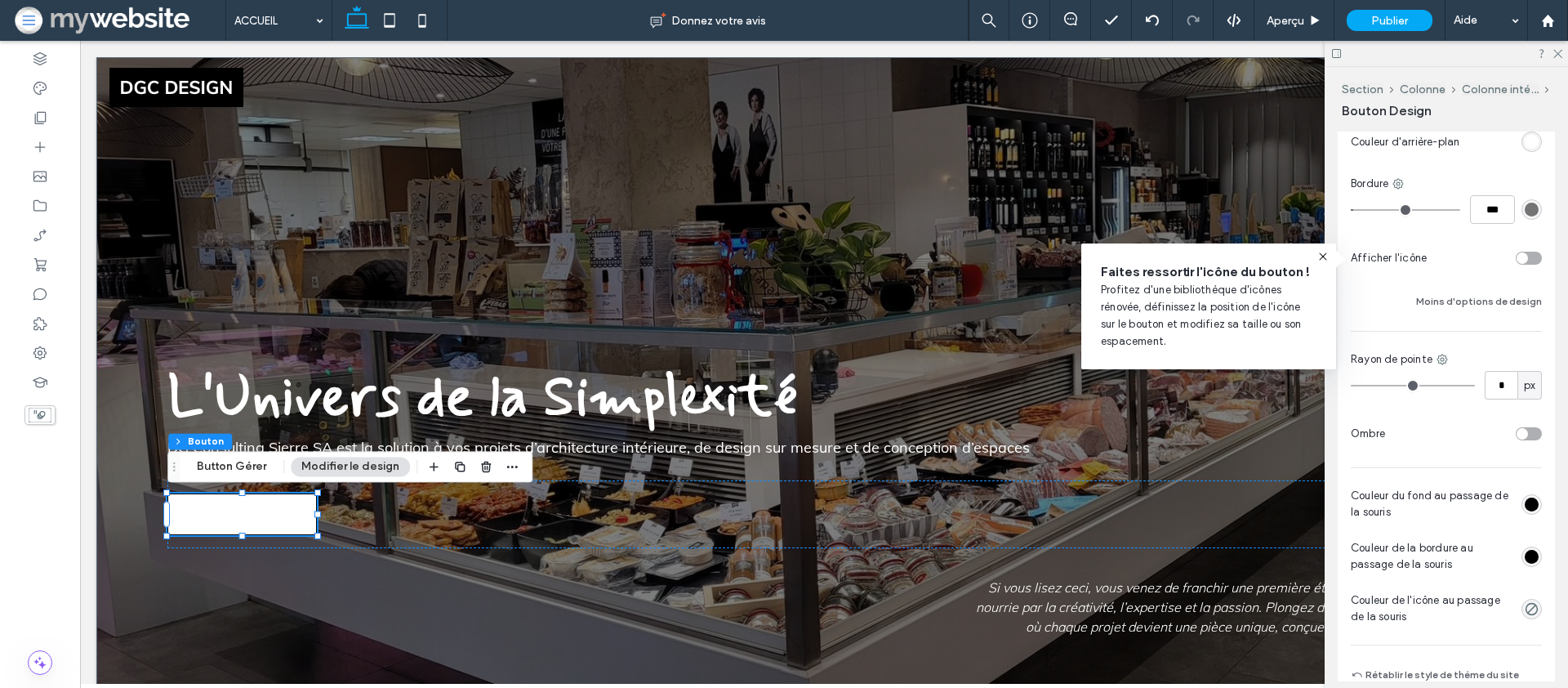
click at [1533, 510] on div "rgb(0, 0, 0)" at bounding box center [1532, 505] width 14 height 14
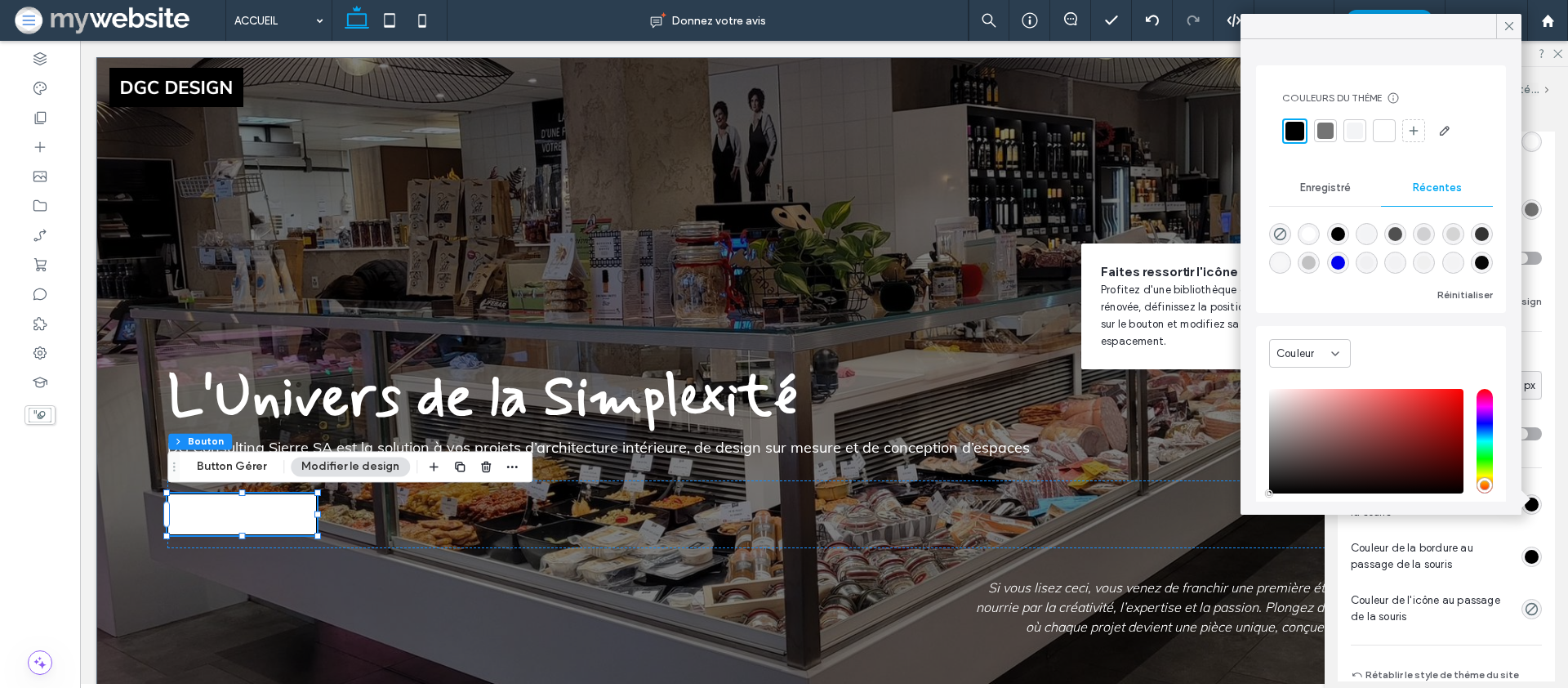
click at [1296, 138] on div at bounding box center [1294, 130] width 19 height 19
click at [1506, 33] on icon at bounding box center [1509, 26] width 14 height 14
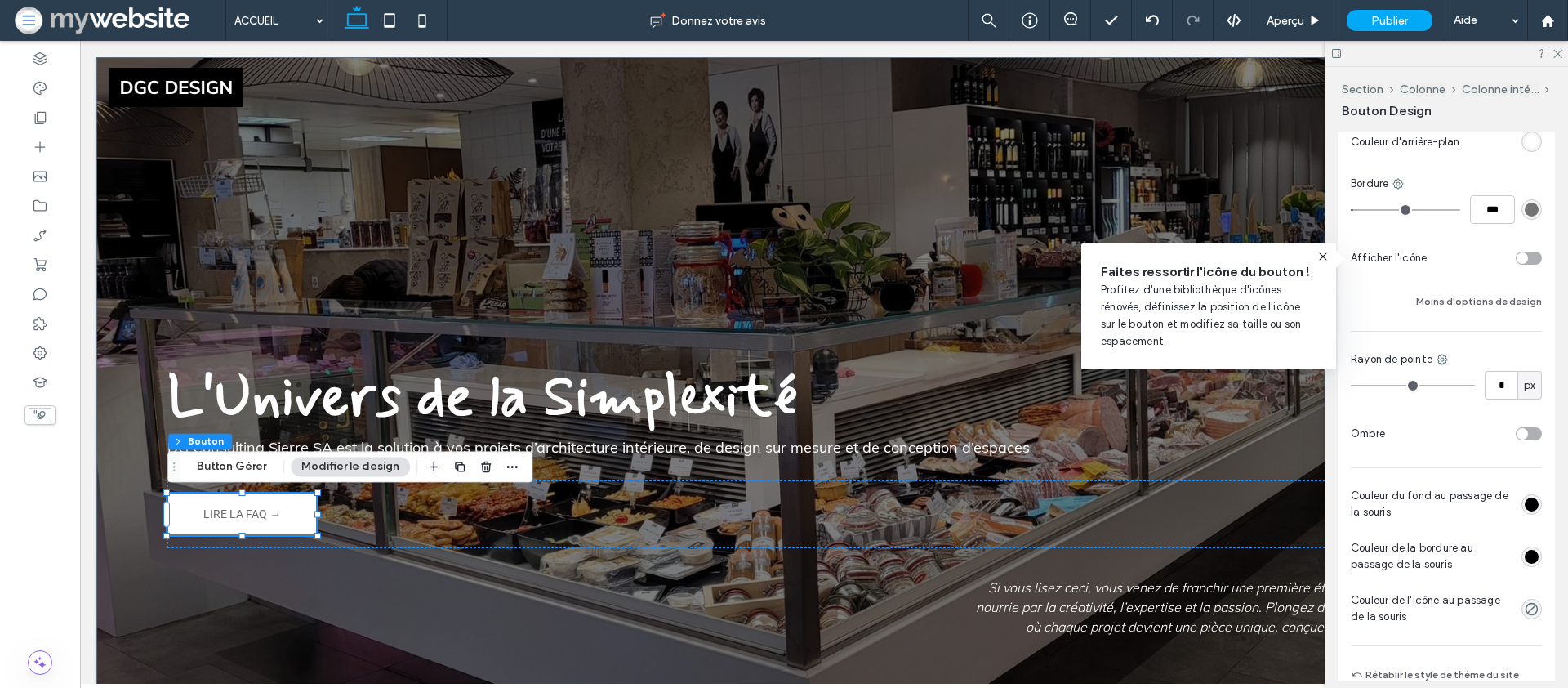
click at [1564, 47] on div at bounding box center [1446, 54] width 243 height 25
click at [1558, 54] on icon at bounding box center [1557, 53] width 11 height 11
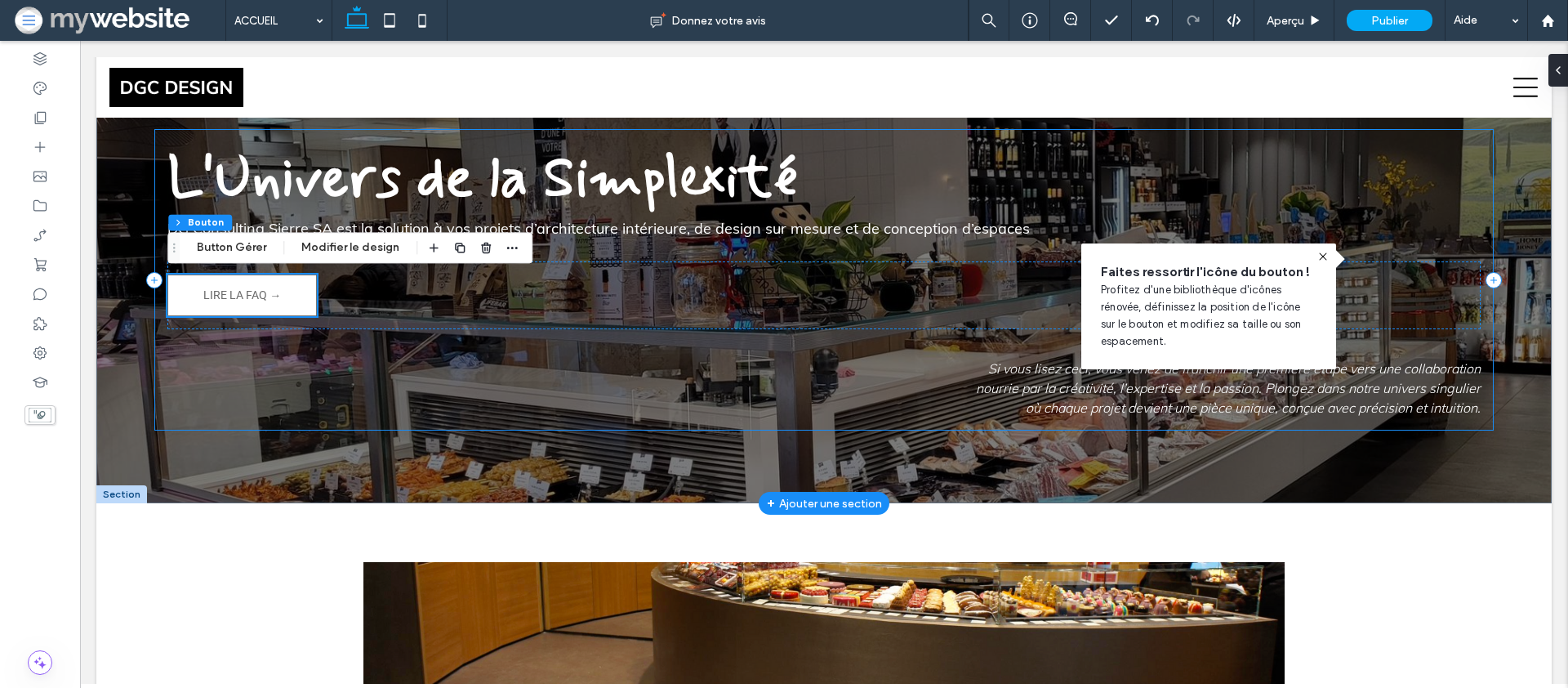
scroll to position [0, 0]
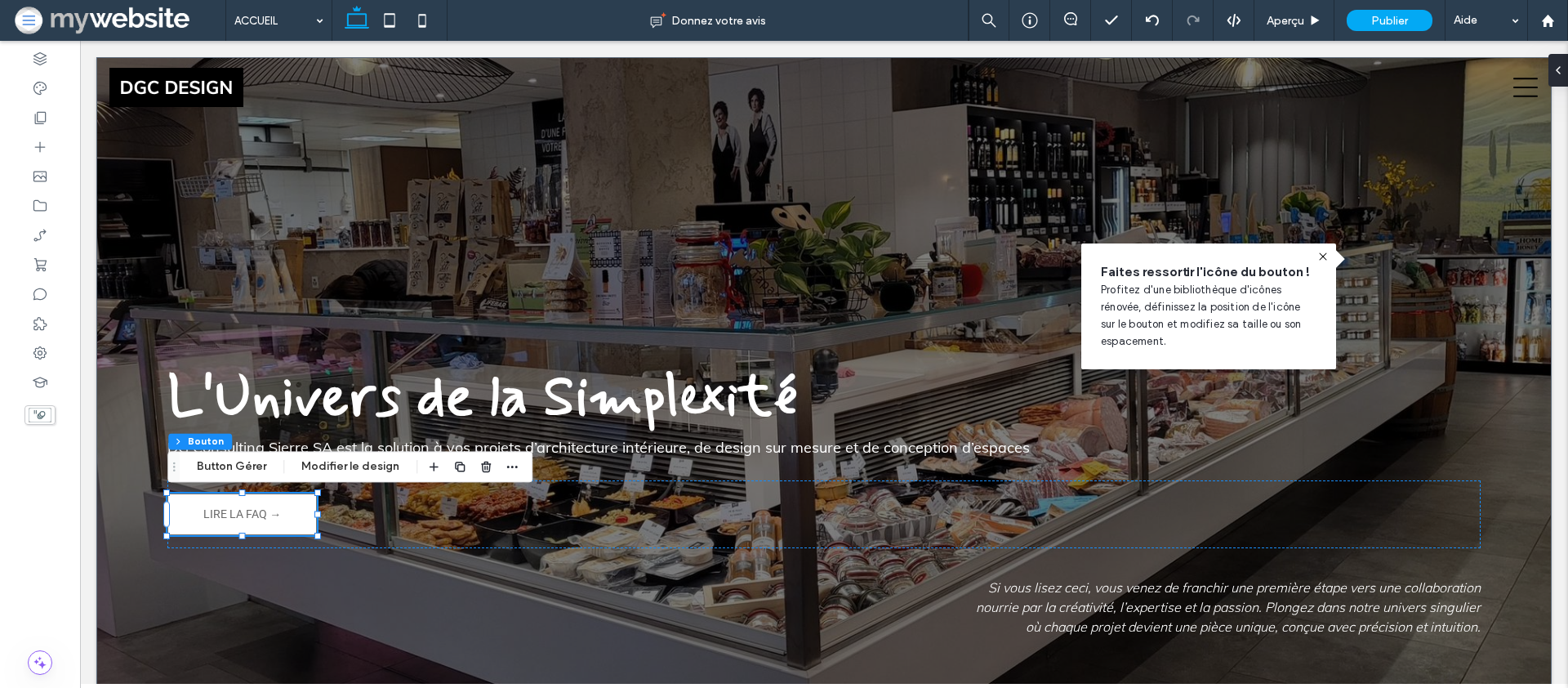
click at [1324, 255] on icon at bounding box center [1323, 256] width 13 height 13
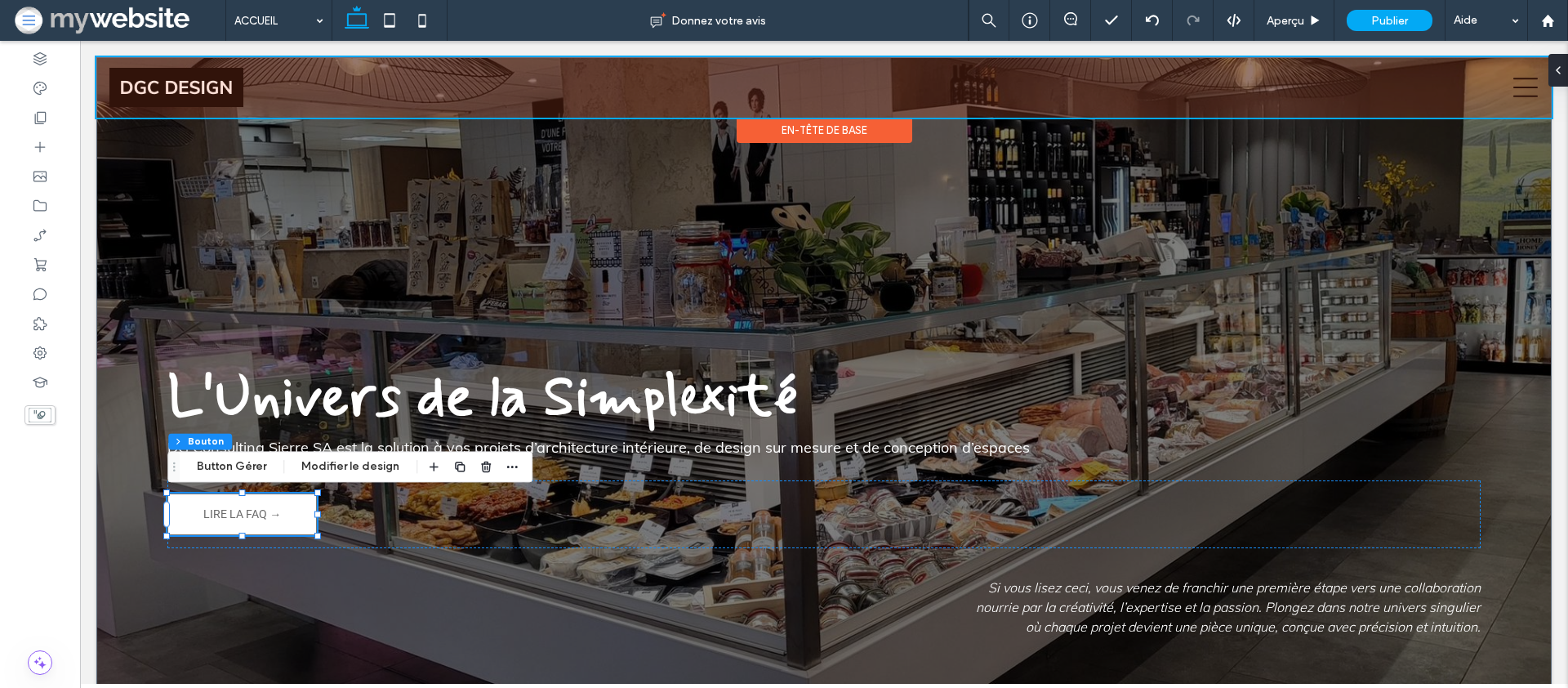
click at [1517, 85] on div at bounding box center [824, 87] width 1456 height 61
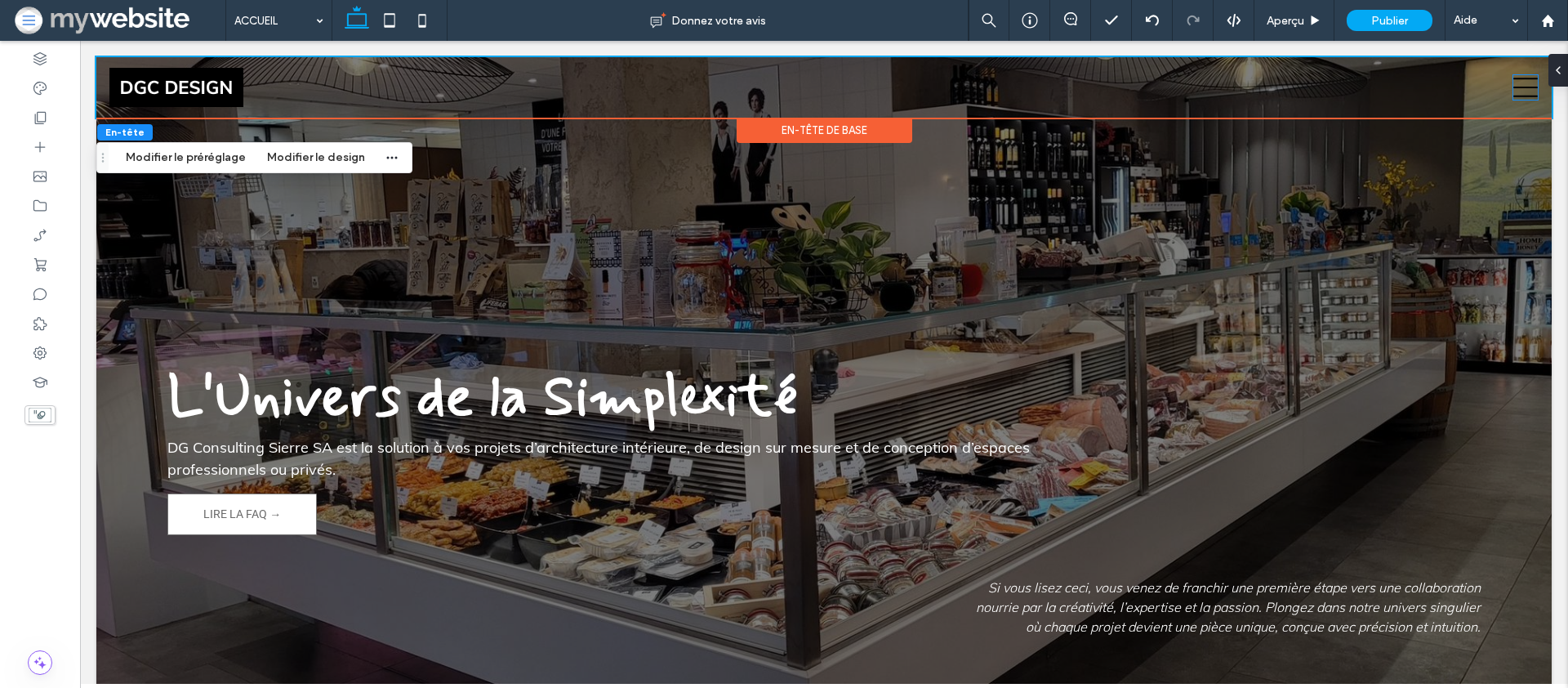
click at [1517, 85] on icon at bounding box center [1525, 87] width 24 height 24
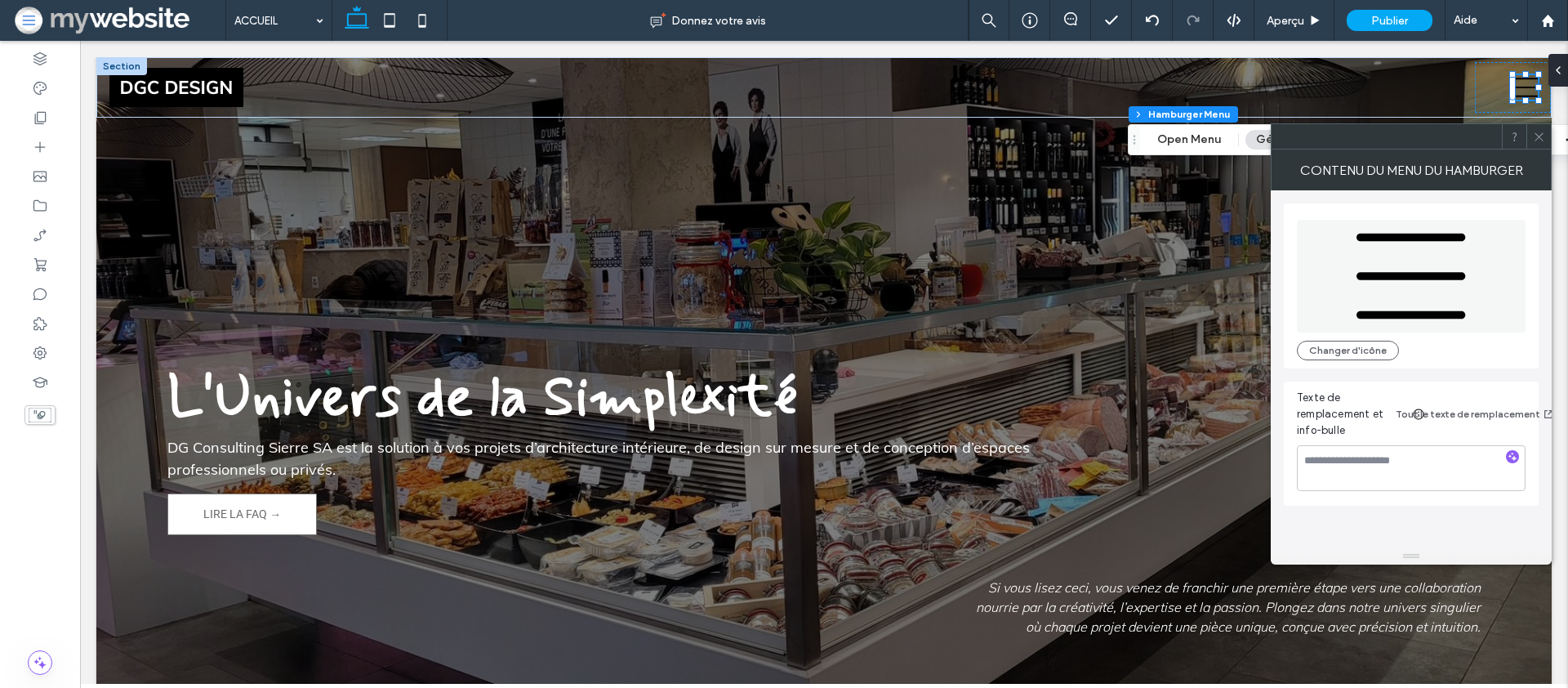
drag, startPoint x: 1537, startPoint y: 136, endPoint x: 1410, endPoint y: 123, distance: 127.7
click at [1537, 136] on icon at bounding box center [1539, 137] width 12 height 12
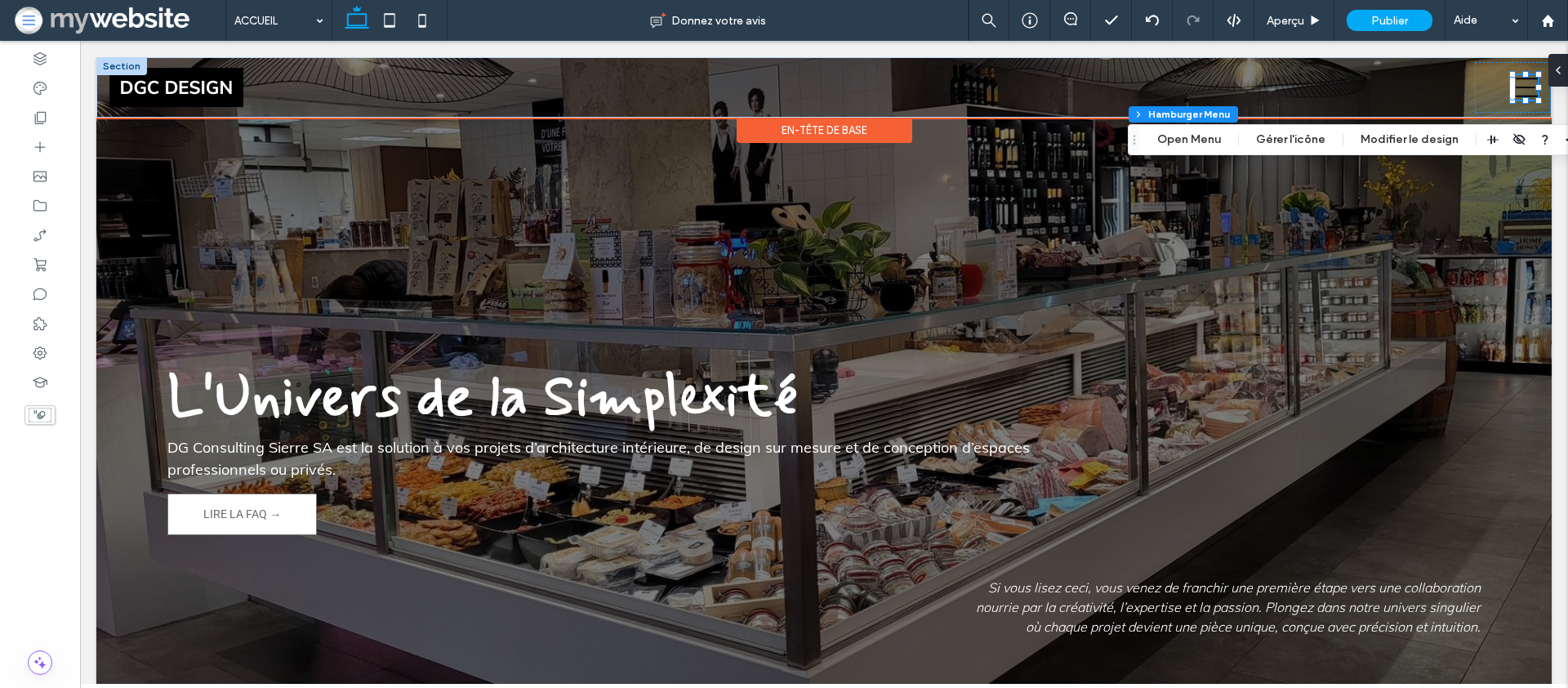
click at [776, 125] on div "En-tête de base" at bounding box center [824, 130] width 176 height 25
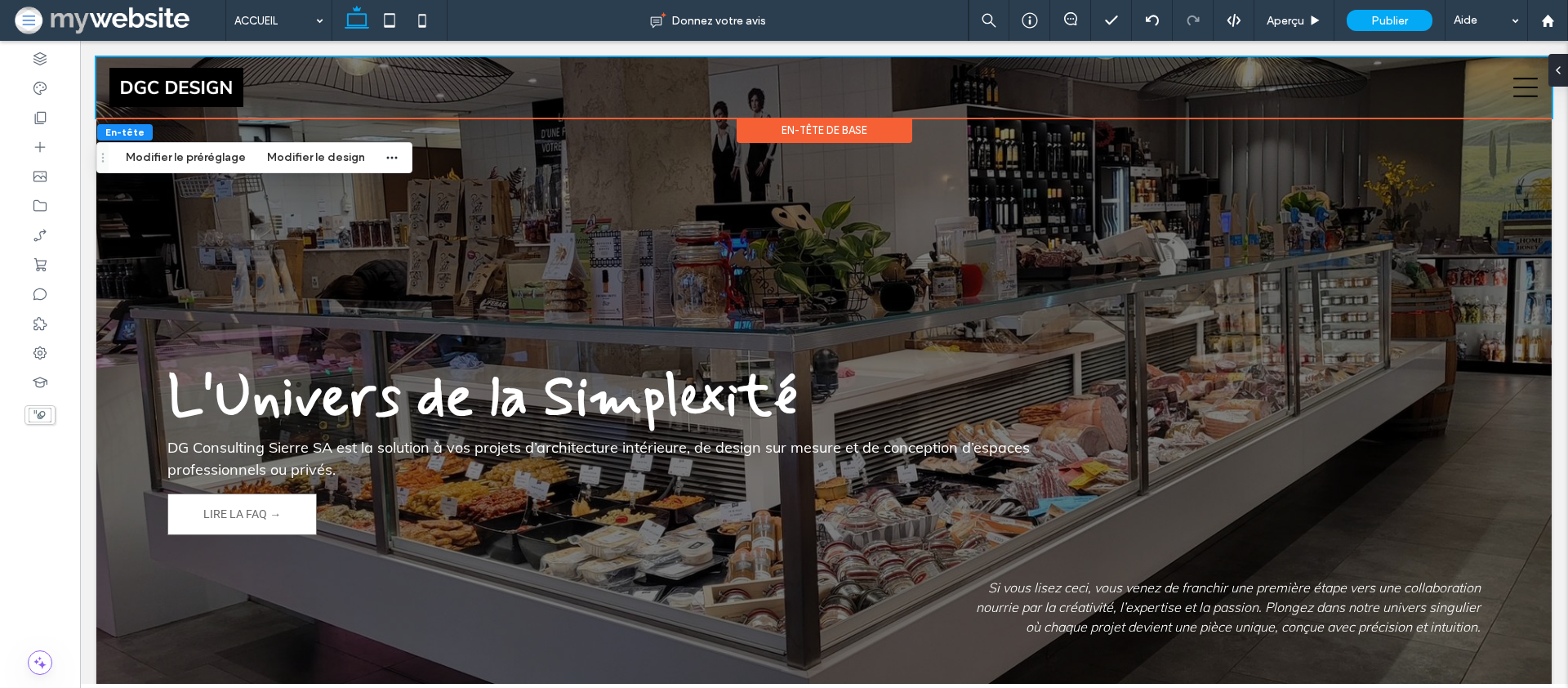
click at [291, 146] on div "En-tête Modifier le préréglage Modifier le design" at bounding box center [254, 157] width 316 height 31
click at [293, 152] on button "Modifier le design" at bounding box center [317, 158] width 120 height 20
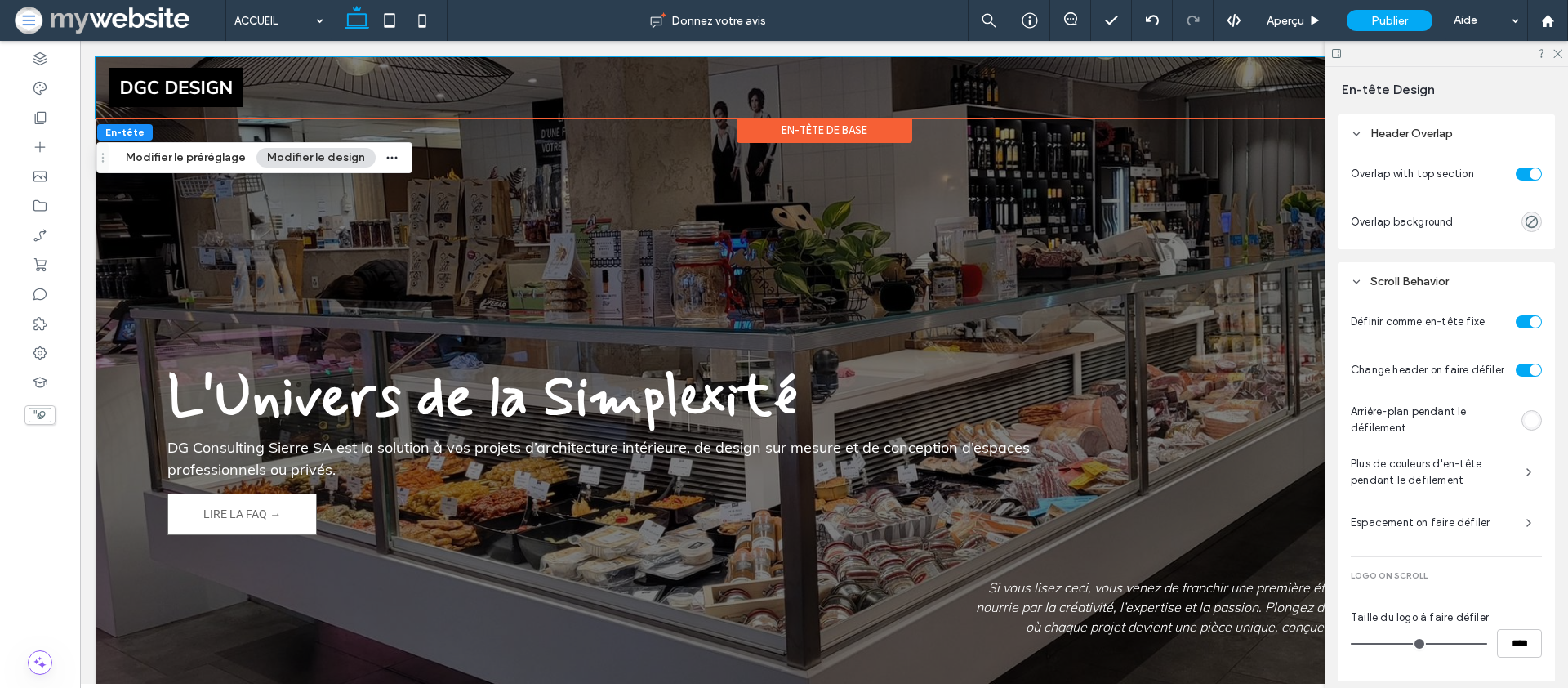
scroll to position [622, 0]
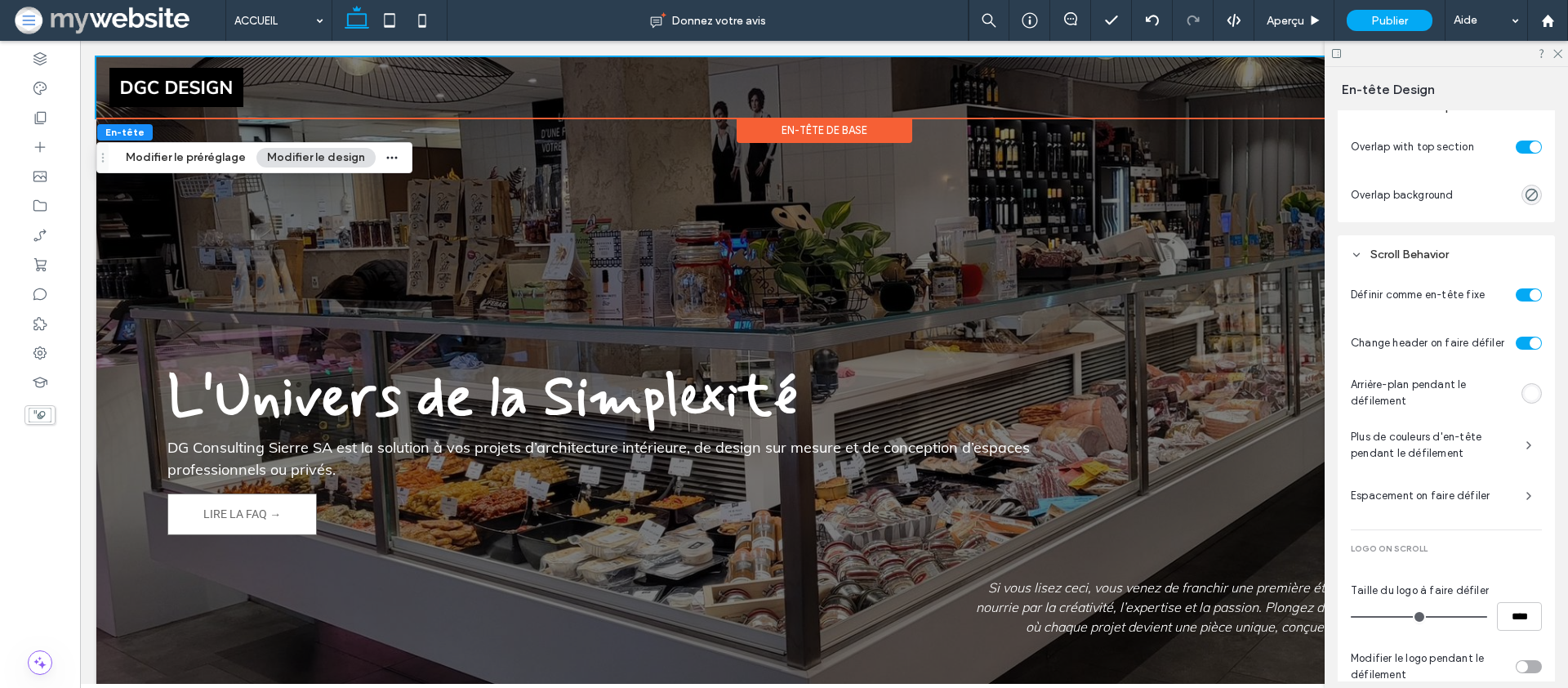
click at [1409, 443] on span "Plus de couleurs d'en-tête pendant le défilement" at bounding box center [1432, 445] width 161 height 33
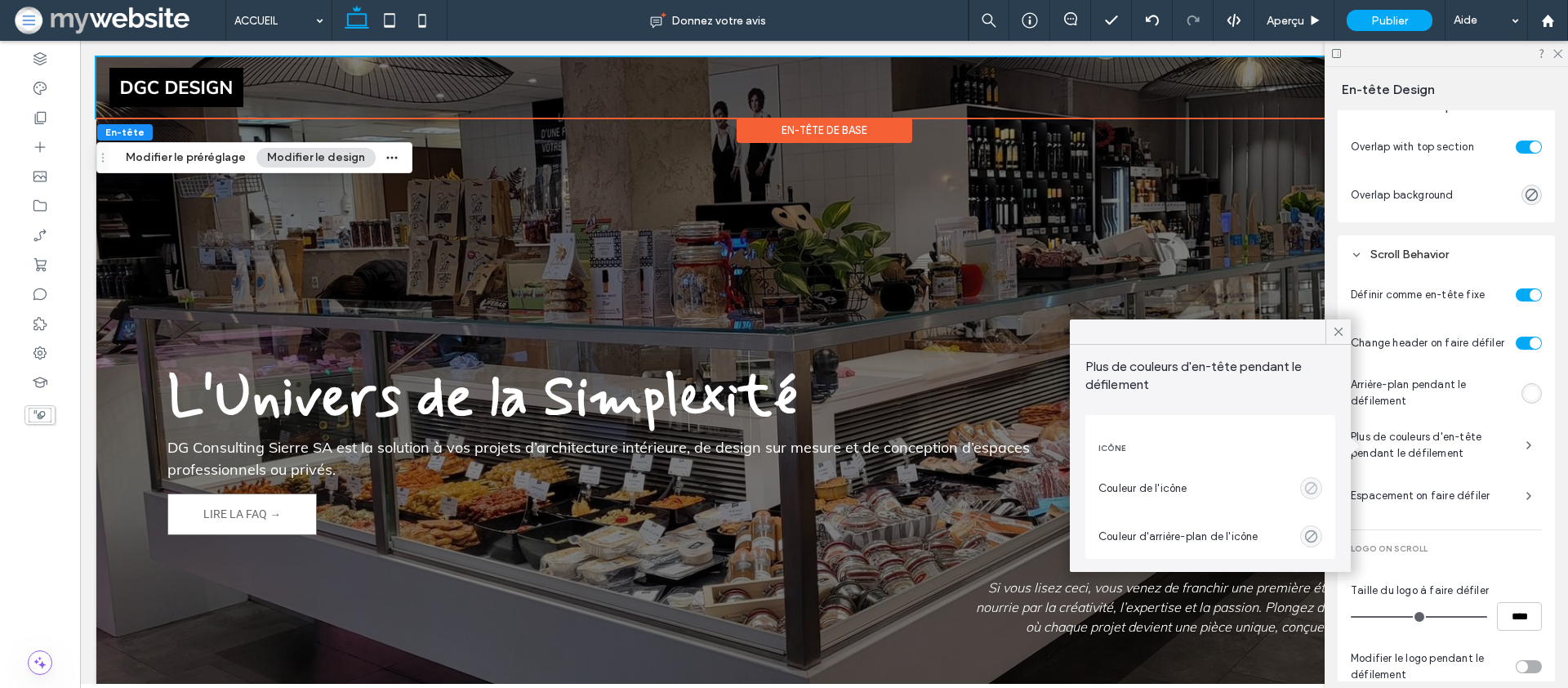
click at [1305, 488] on use "empty color" at bounding box center [1311, 488] width 12 height 12
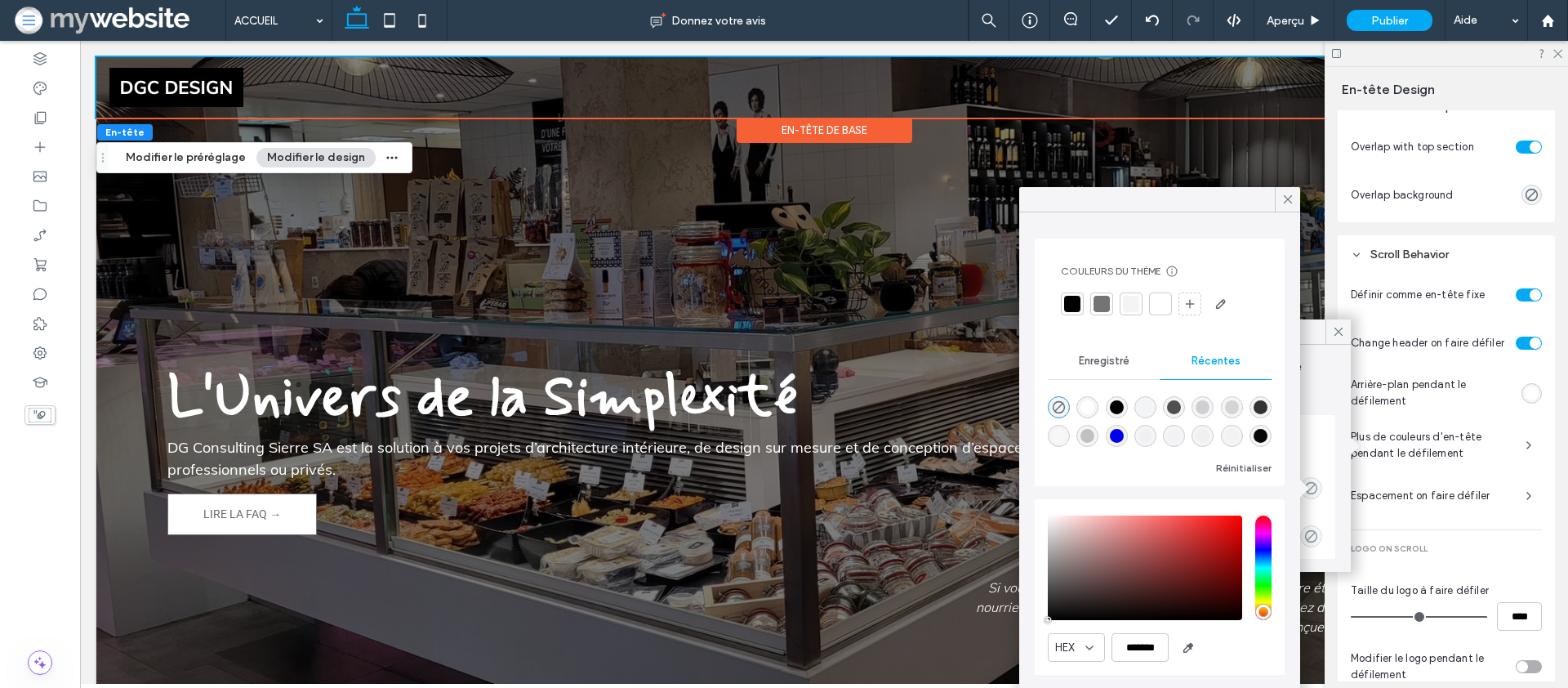
click at [1152, 306] on div at bounding box center [1160, 304] width 16 height 16
click at [1065, 302] on div at bounding box center [1072, 304] width 16 height 16
click at [1291, 195] on icon at bounding box center [1288, 199] width 14 height 14
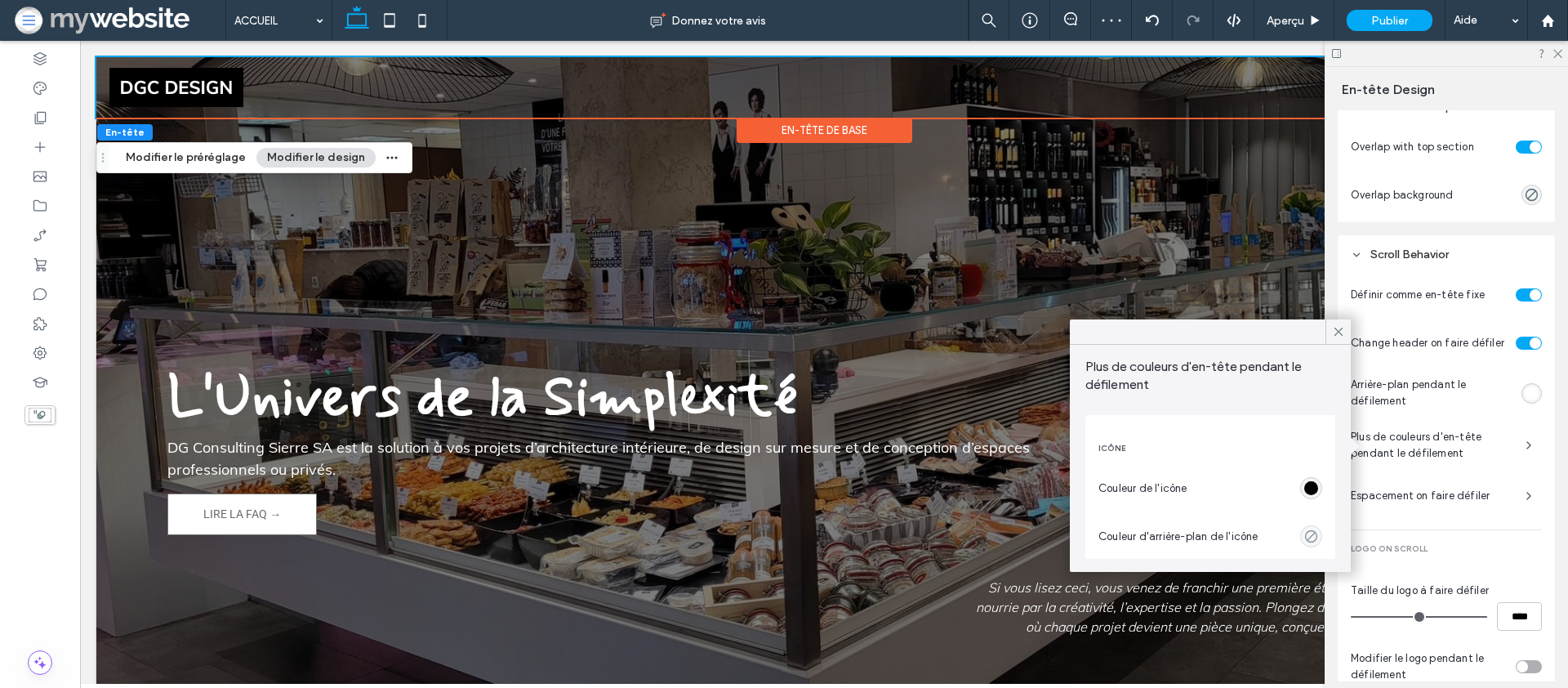
click at [1343, 321] on span at bounding box center [1339, 331] width 14 height 24
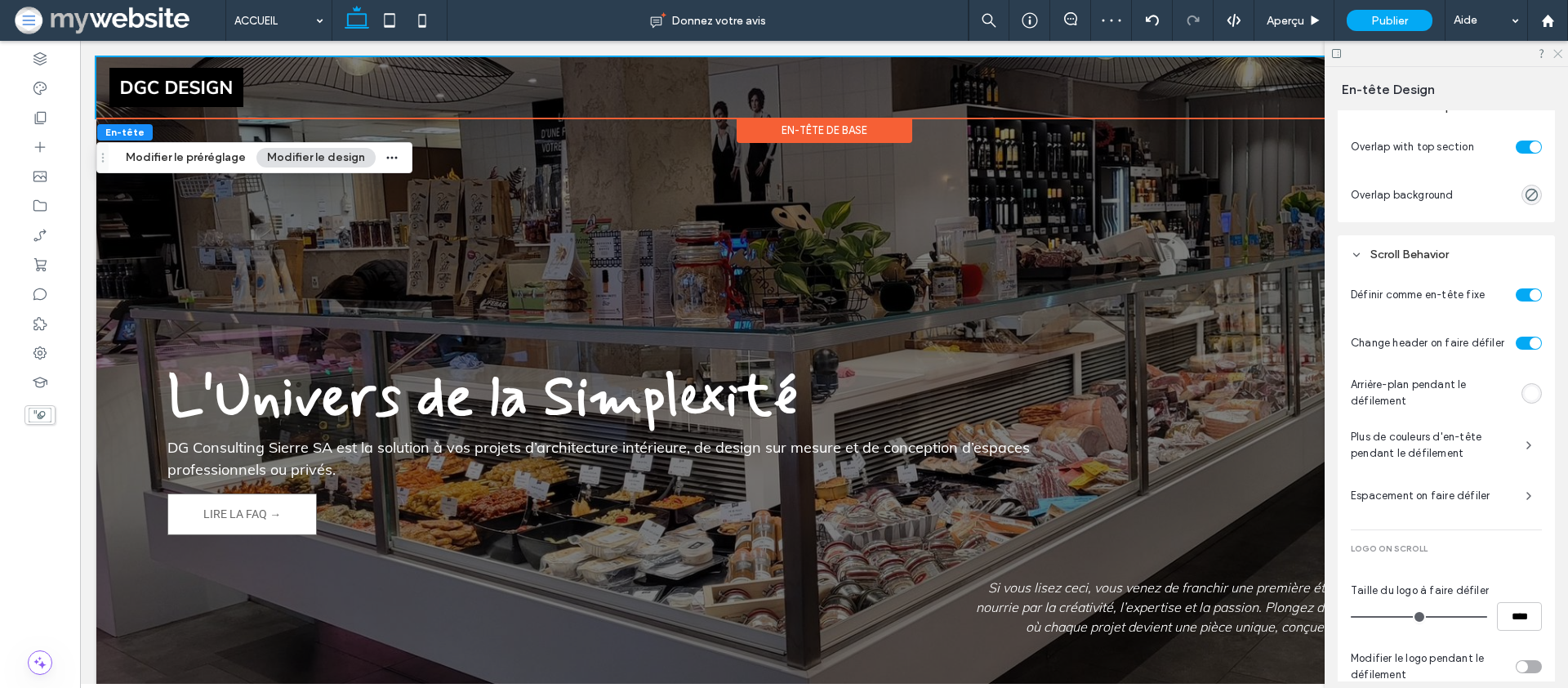
click at [1556, 52] on icon at bounding box center [1557, 53] width 11 height 11
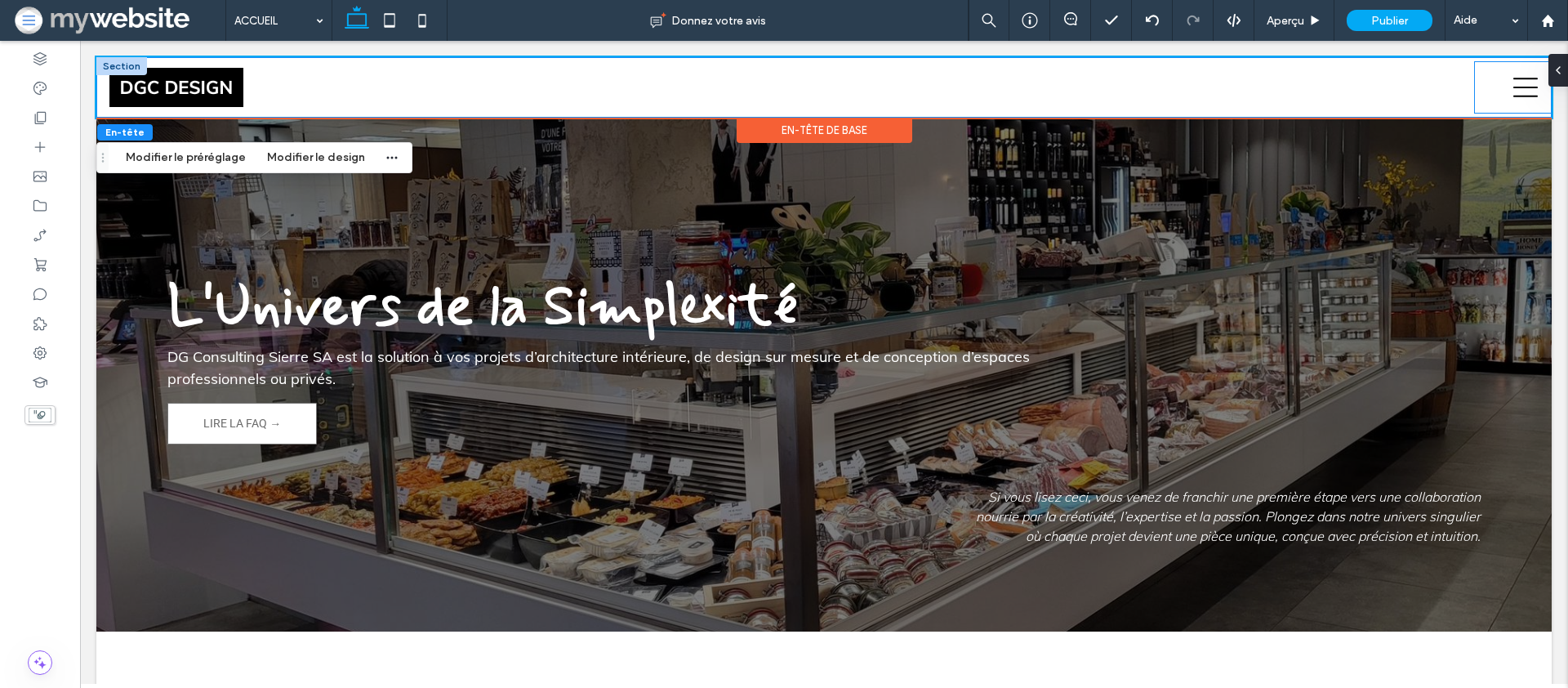
scroll to position [74, 0]
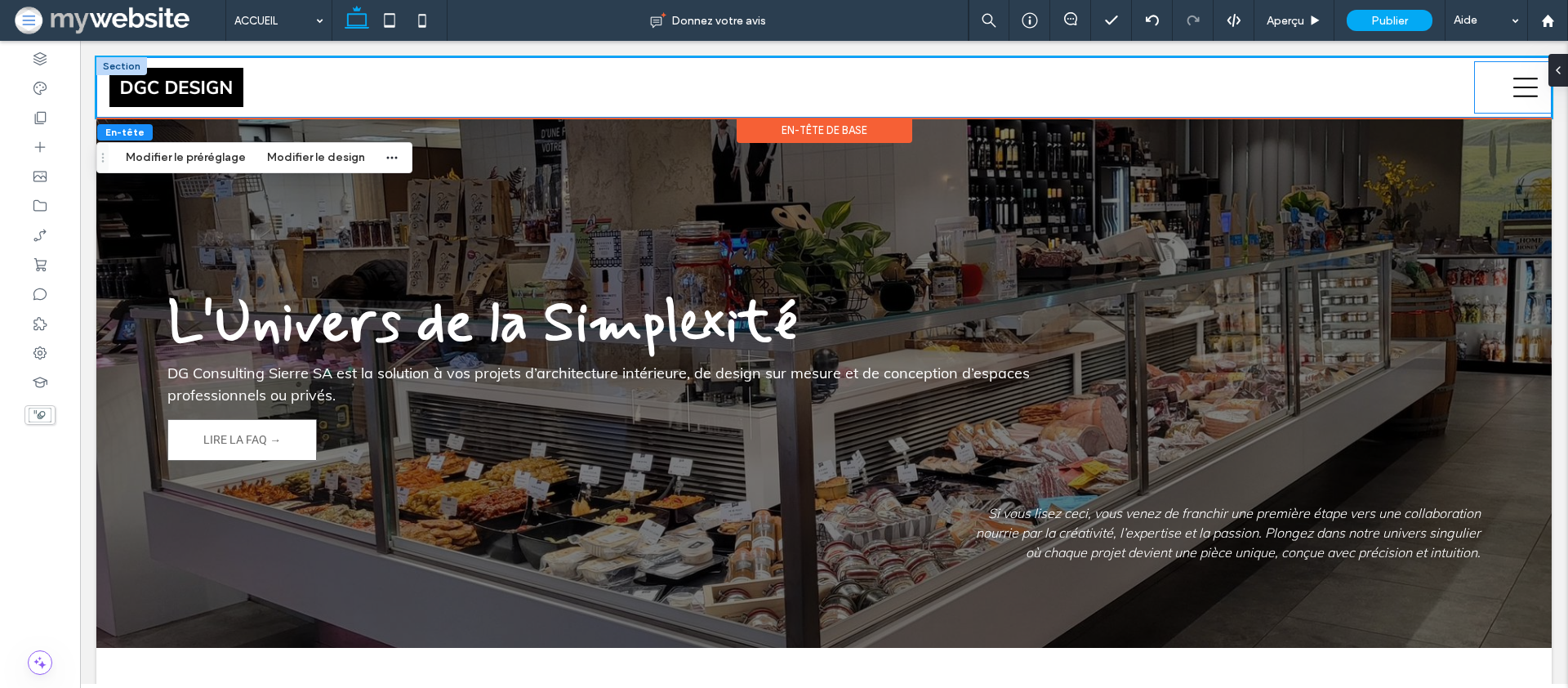
click at [1508, 84] on div at bounding box center [1513, 87] width 76 height 51
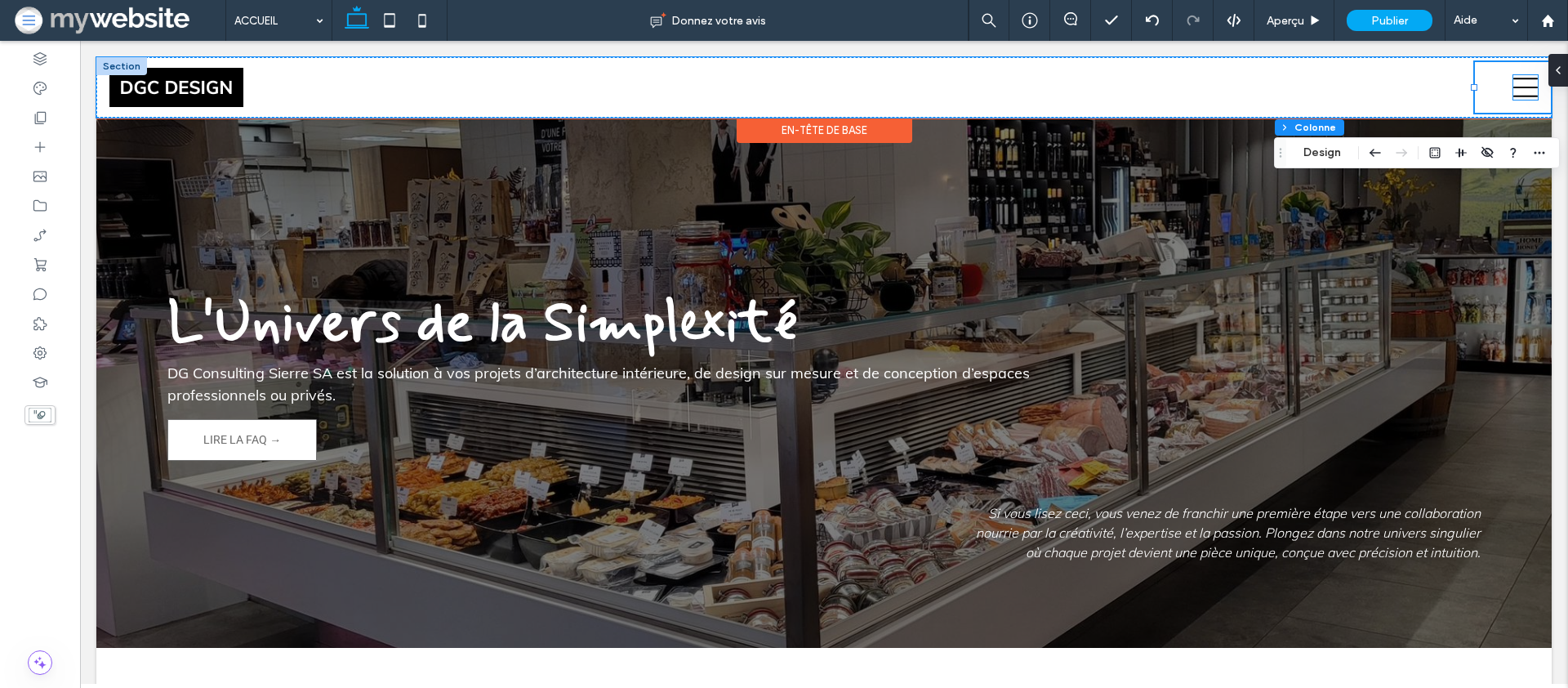
click at [1522, 89] on icon at bounding box center [1525, 87] width 24 height 24
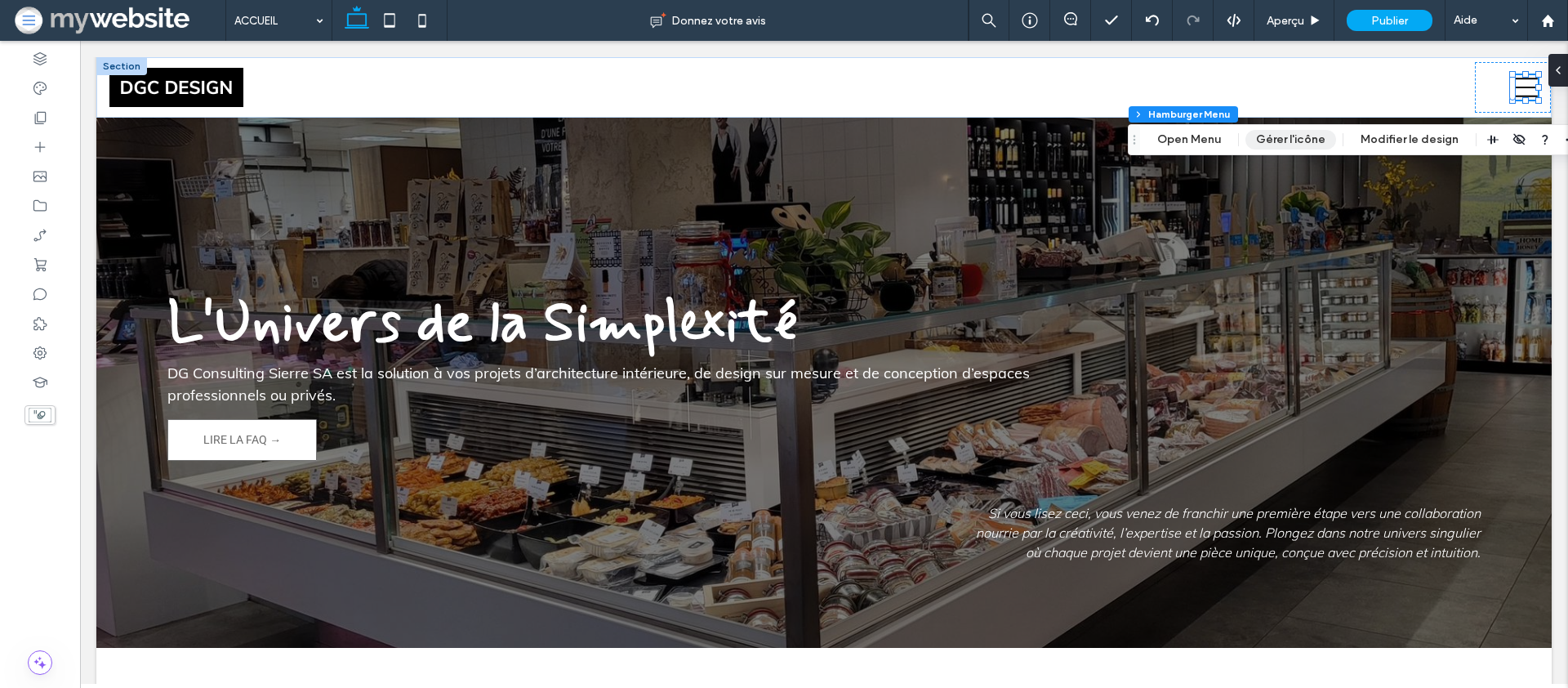
click at [1275, 139] on button "Gérer l'icône" at bounding box center [1292, 140] width 91 height 20
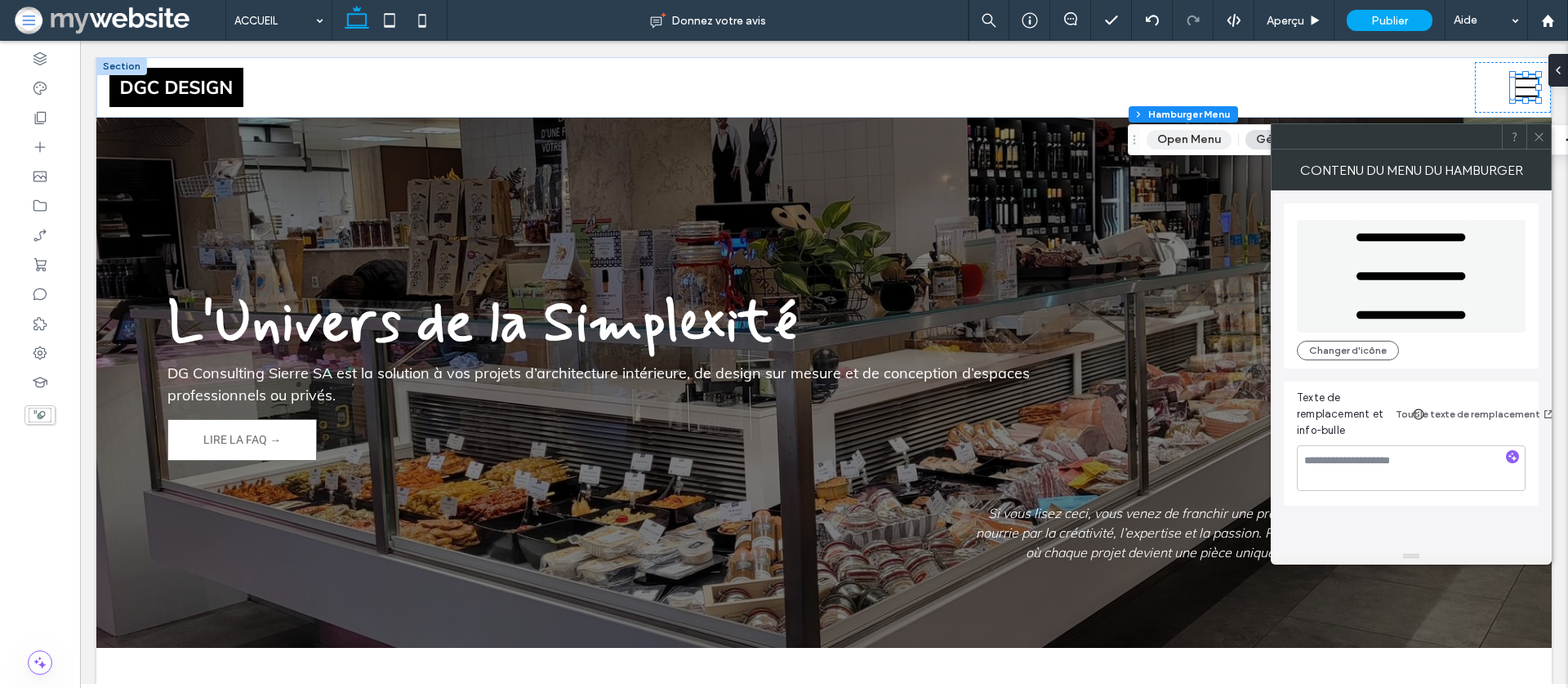
click at [1171, 137] on button "Open Menu" at bounding box center [1189, 140] width 85 height 20
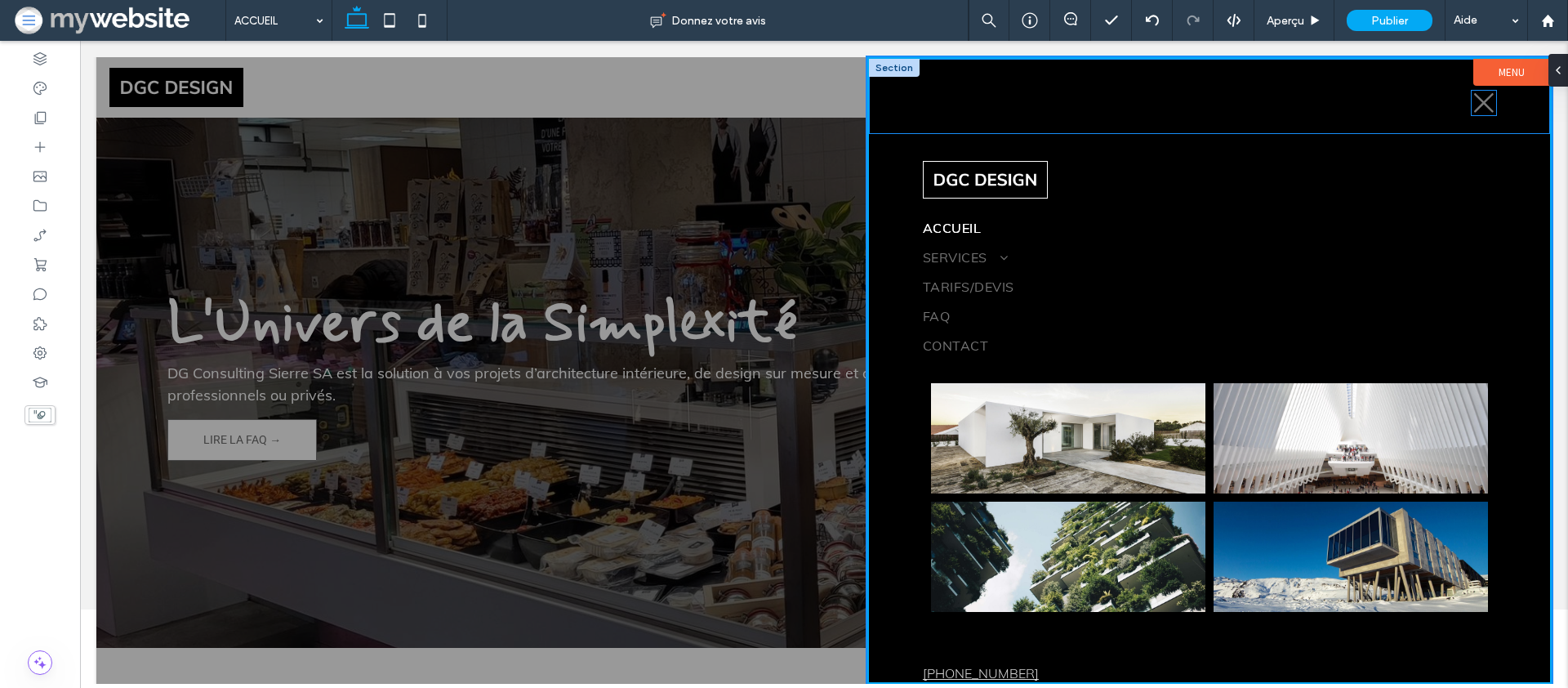
click at [1481, 105] on icon at bounding box center [1484, 103] width 20 height 20
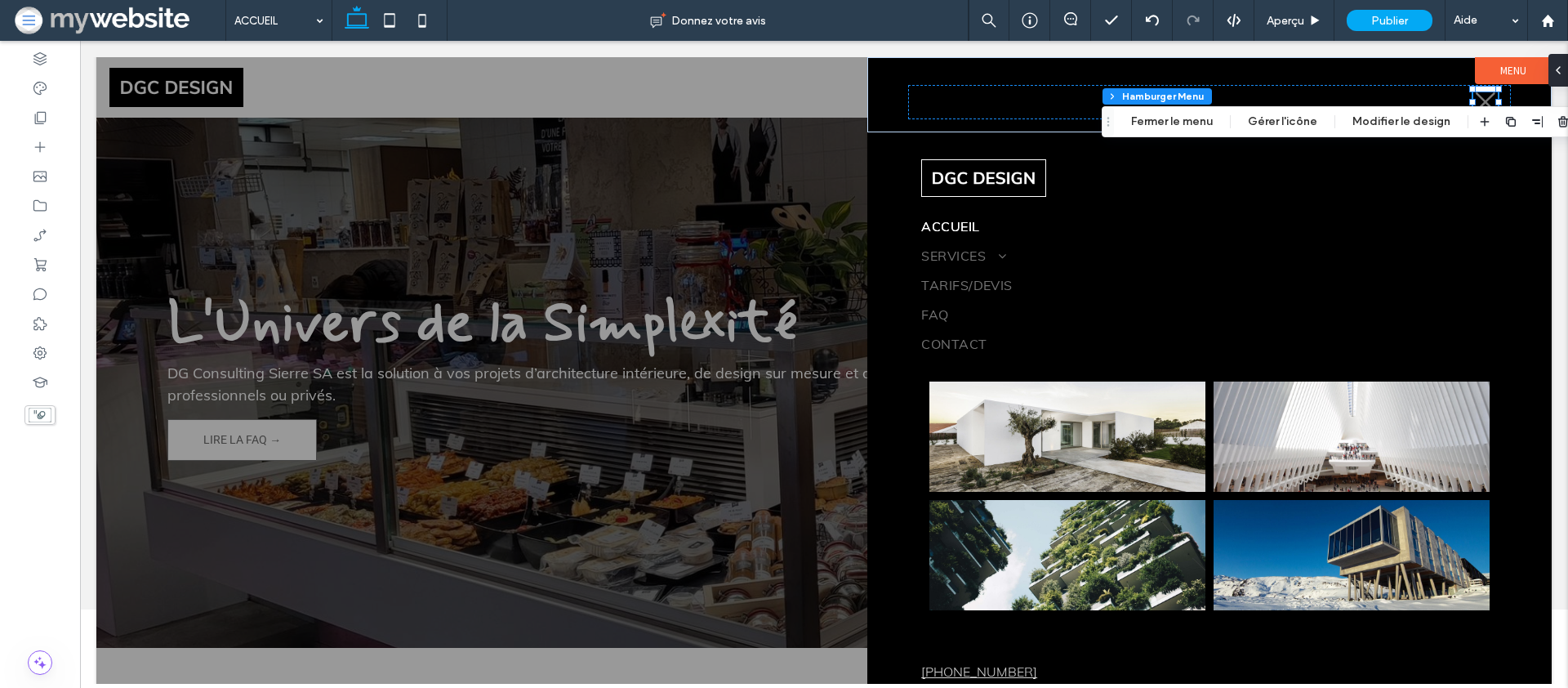
click at [834, 160] on div at bounding box center [824, 370] width 1456 height 626
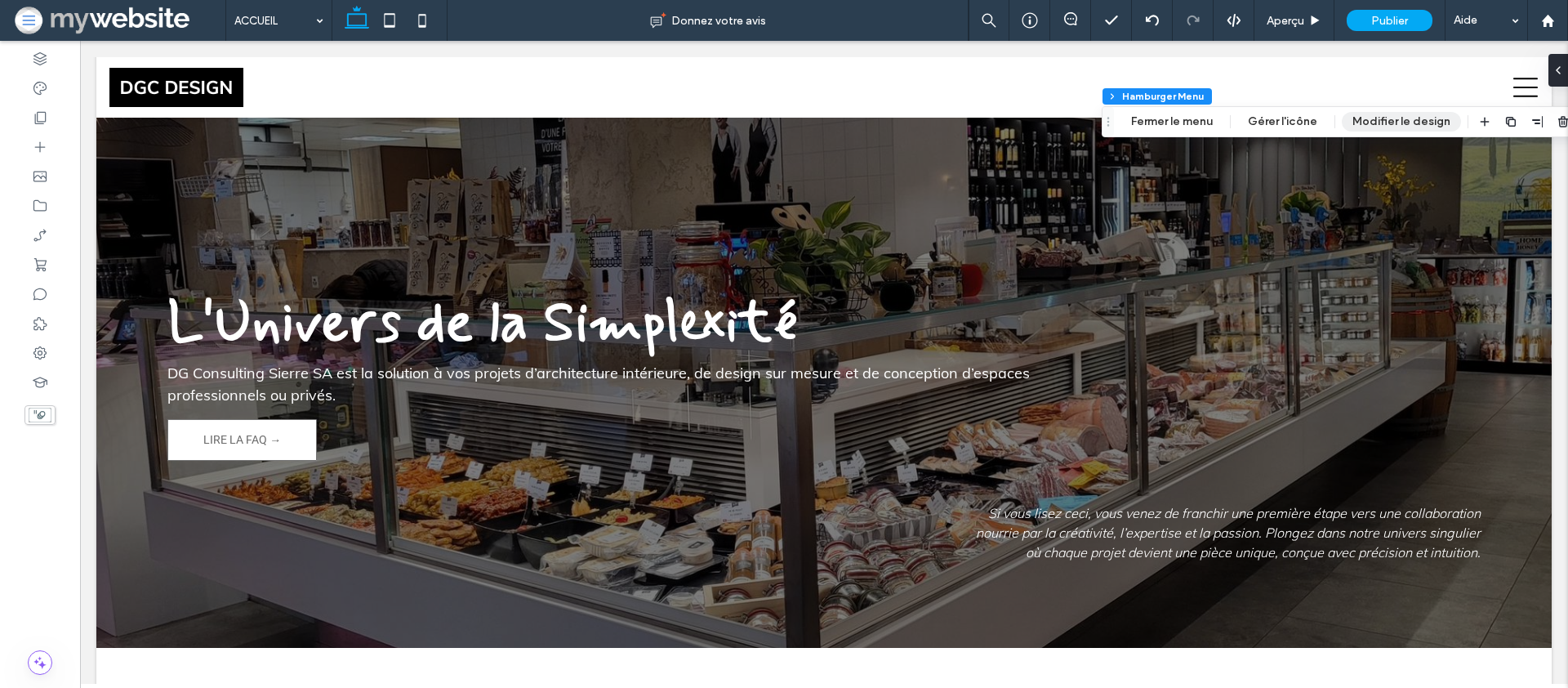
click at [1382, 121] on button "Modifier le design" at bounding box center [1402, 121] width 120 height 20
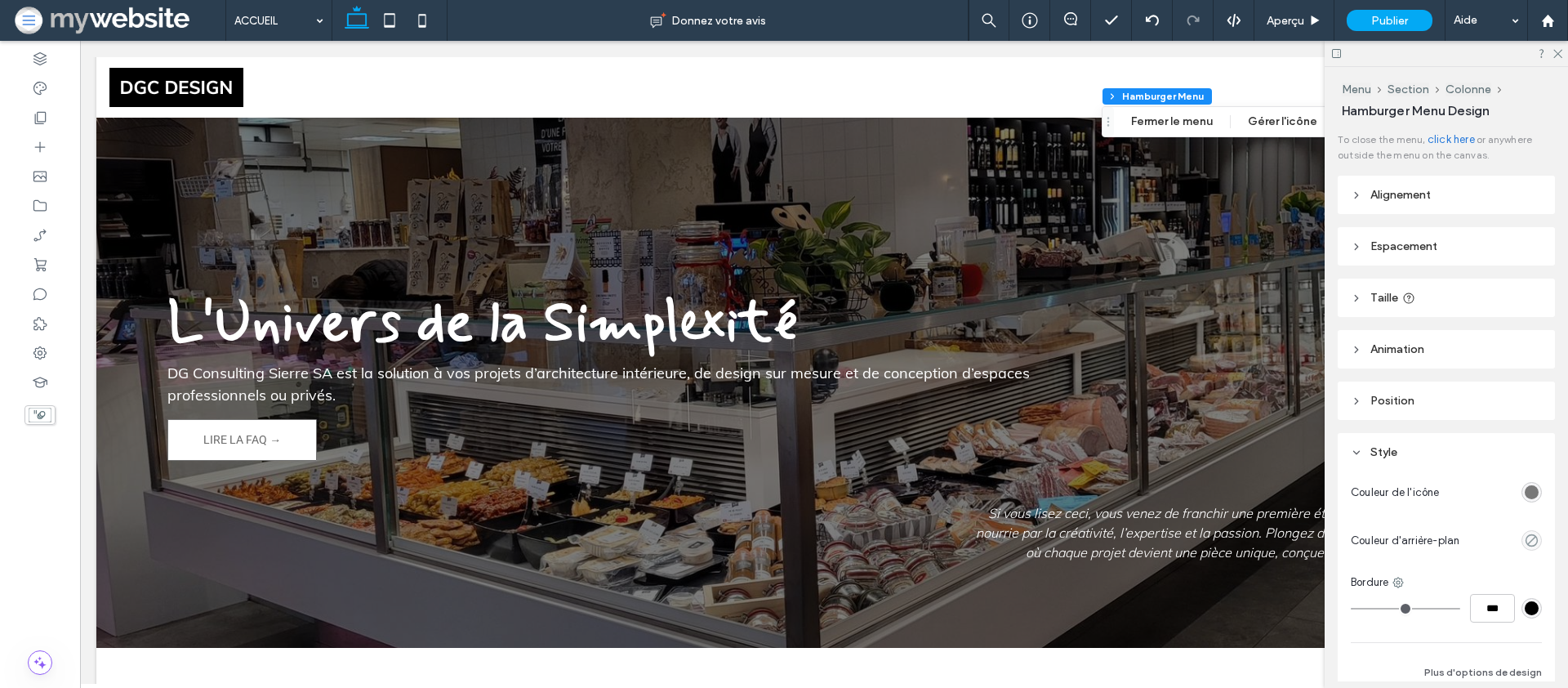
click at [1528, 493] on div "rgba(120,120,120,1)" at bounding box center [1532, 493] width 14 height 14
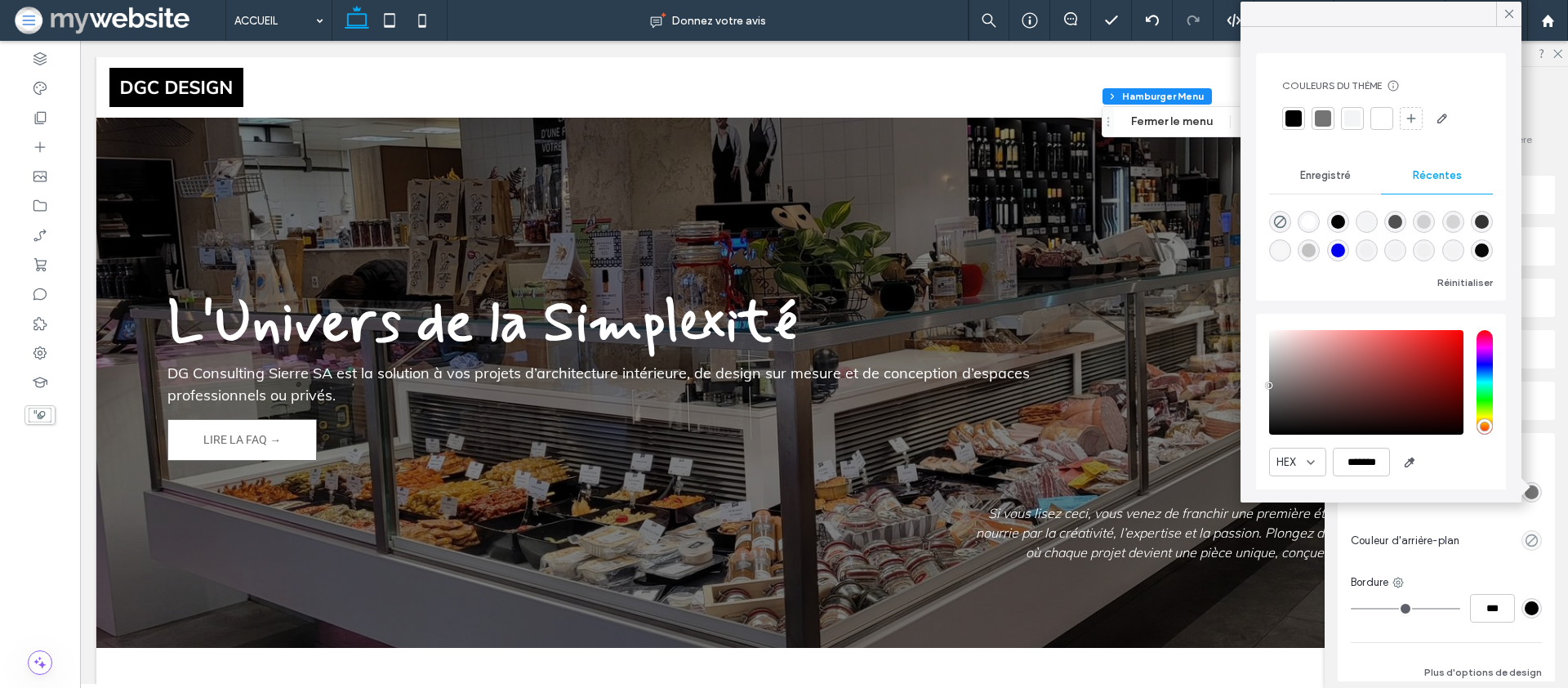
click at [1382, 115] on div at bounding box center [1382, 119] width 16 height 16
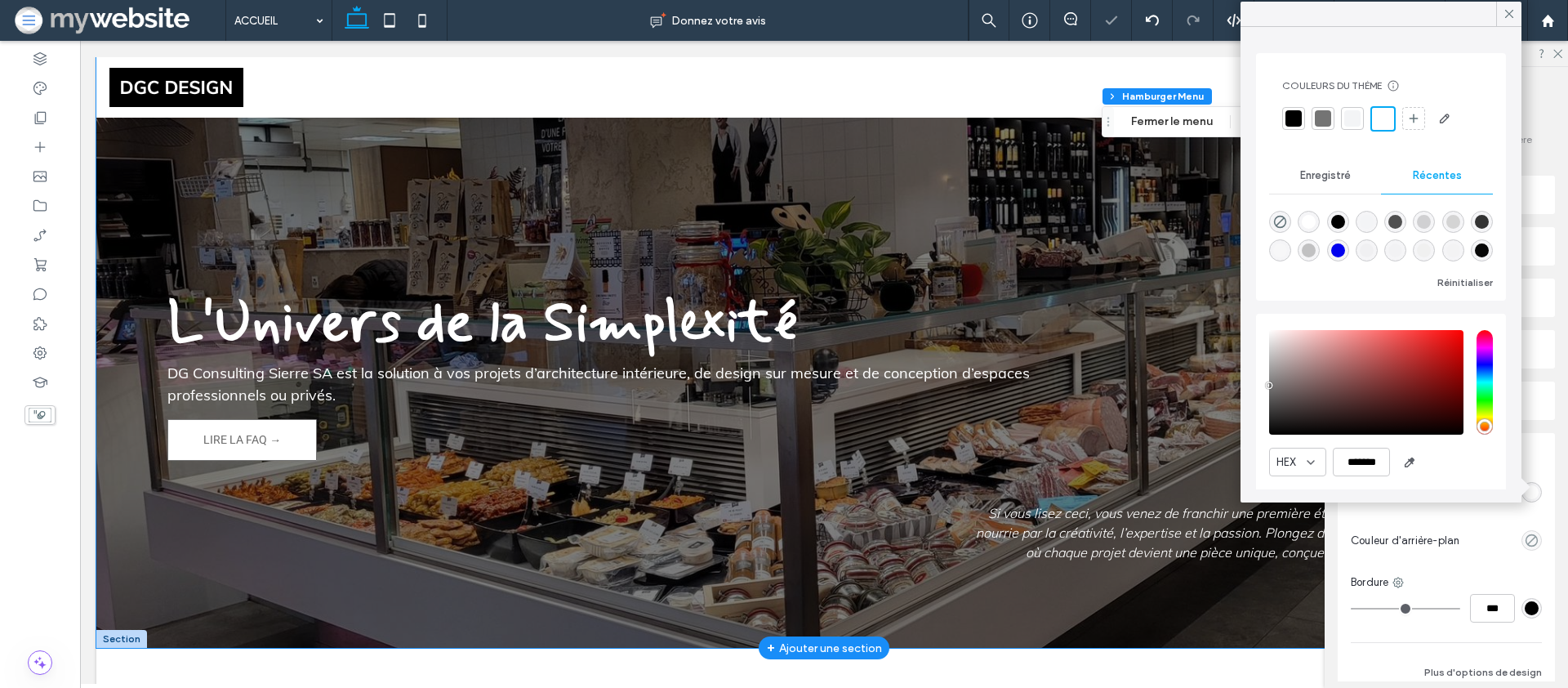
click at [1030, 192] on div "L'Univers de la Simplexité DG Consulting Sierre SA est la solution à vos projet…" at bounding box center [824, 315] width 1456 height 665
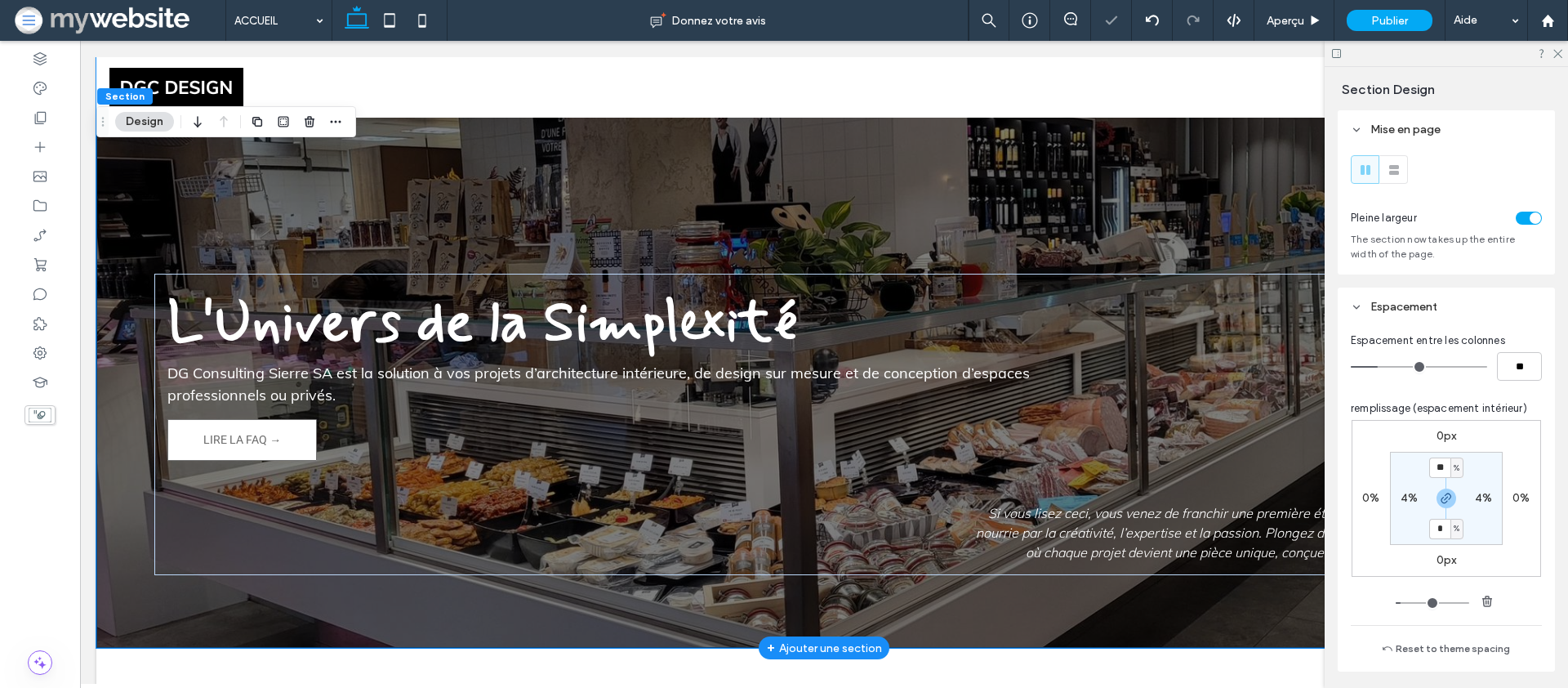
scroll to position [0, 0]
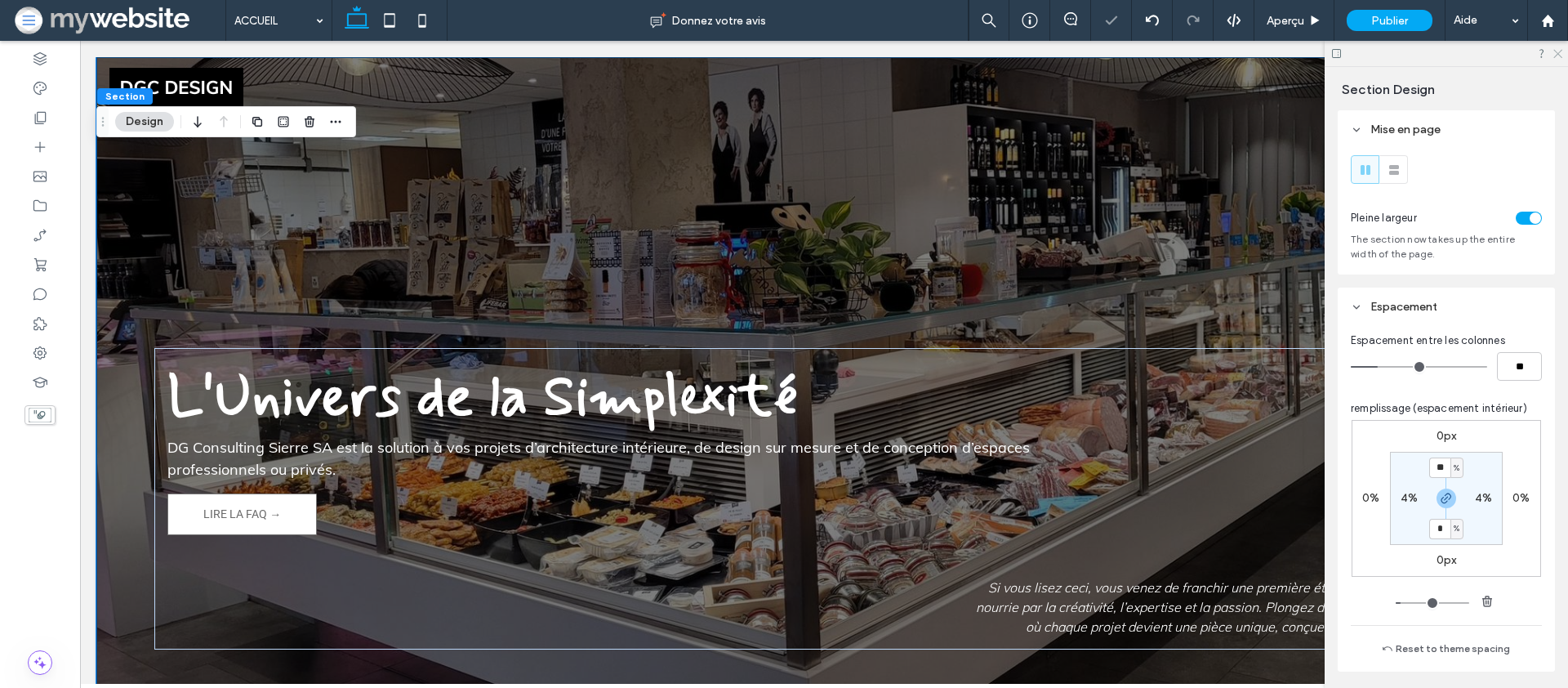
click at [1556, 54] on icon at bounding box center [1557, 53] width 11 height 11
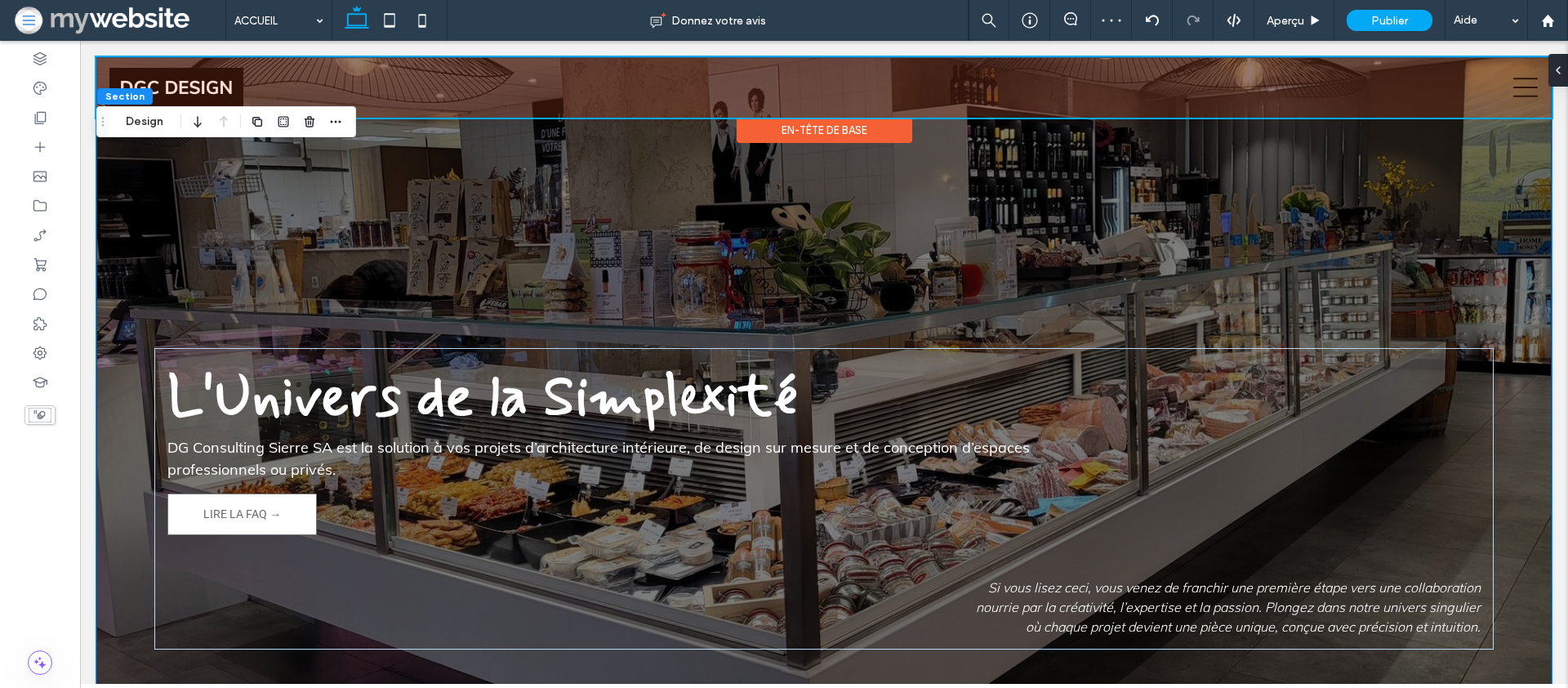
click at [1531, 80] on div at bounding box center [824, 87] width 1456 height 61
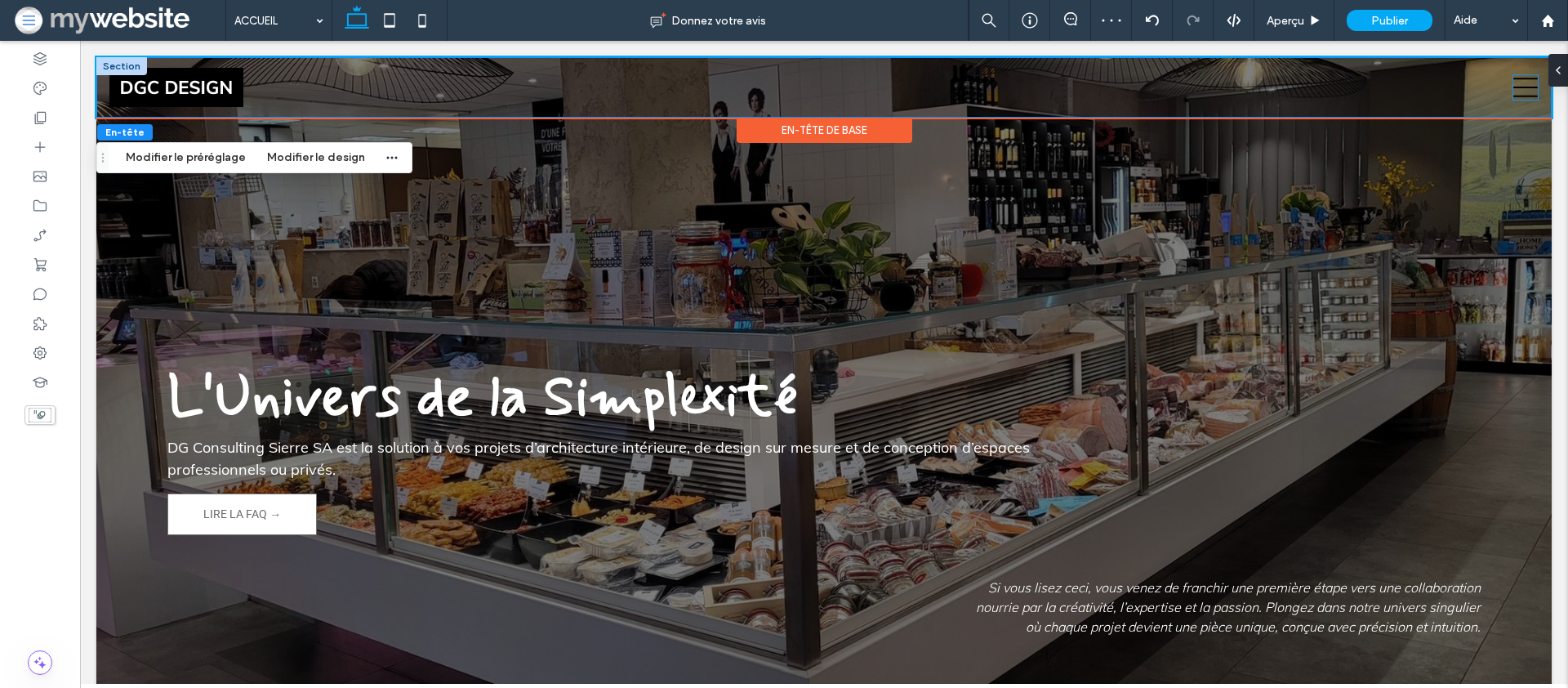
click at [1527, 82] on icon at bounding box center [1525, 87] width 24 height 24
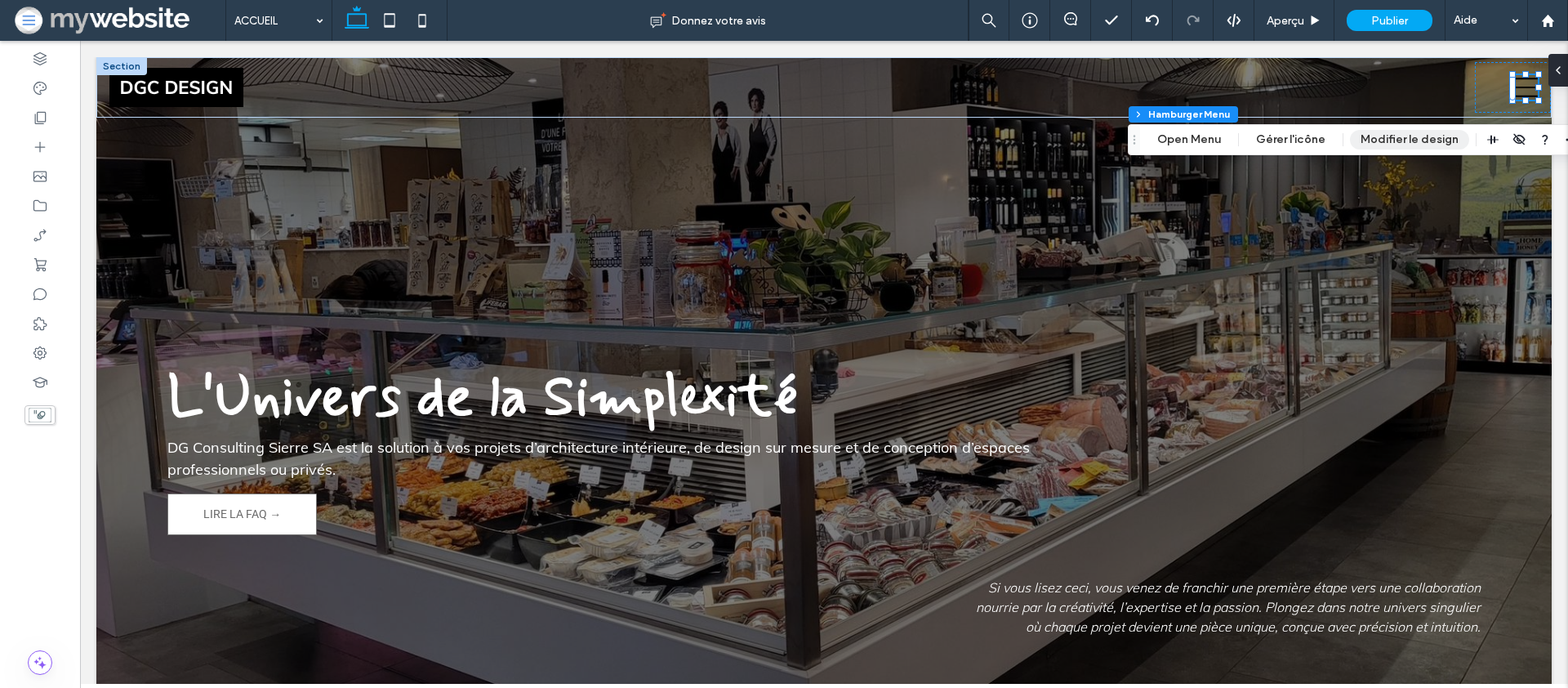
click at [1391, 141] on button "Modifier le design" at bounding box center [1410, 140] width 120 height 20
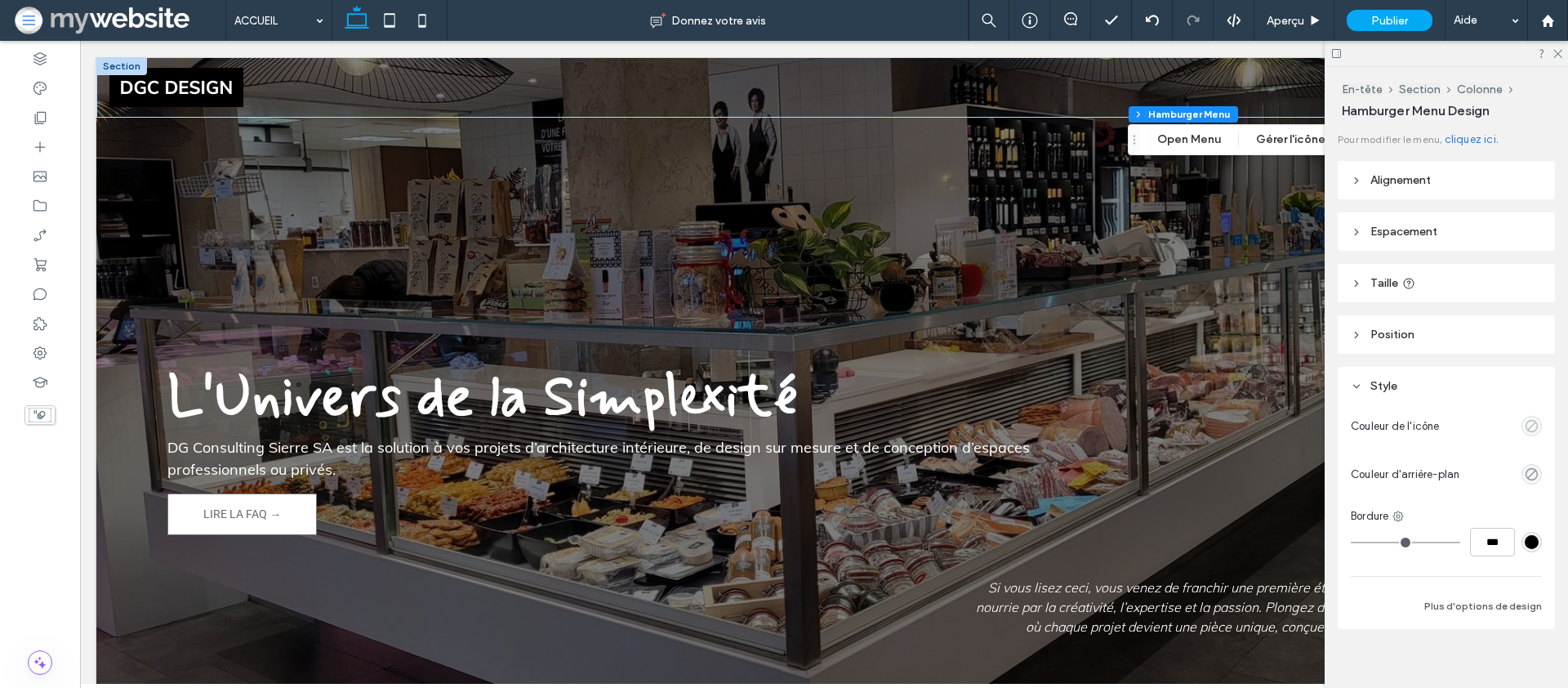
click at [1537, 422] on use "empty color" at bounding box center [1532, 427] width 12 height 12
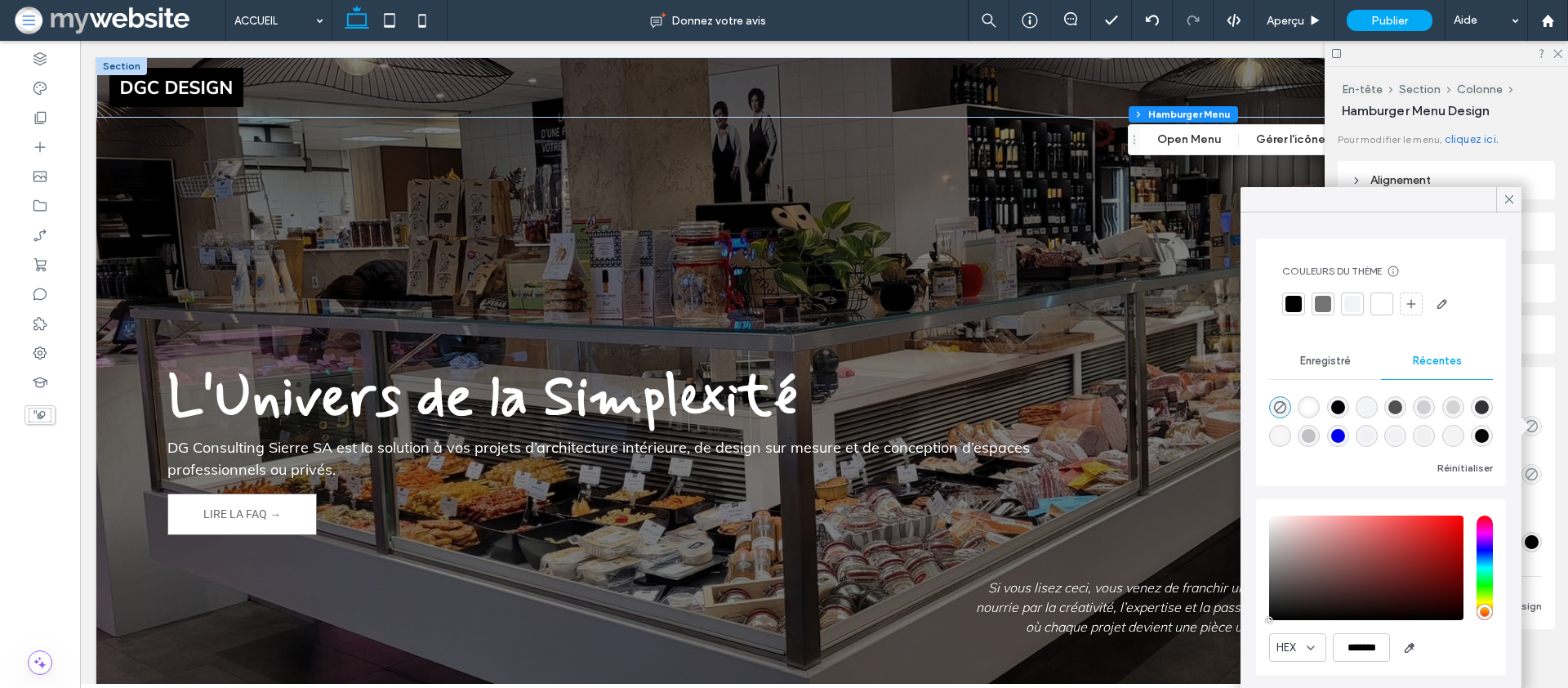
click at [1379, 299] on div at bounding box center [1382, 304] width 16 height 16
click at [1556, 54] on icon at bounding box center [1557, 53] width 11 height 11
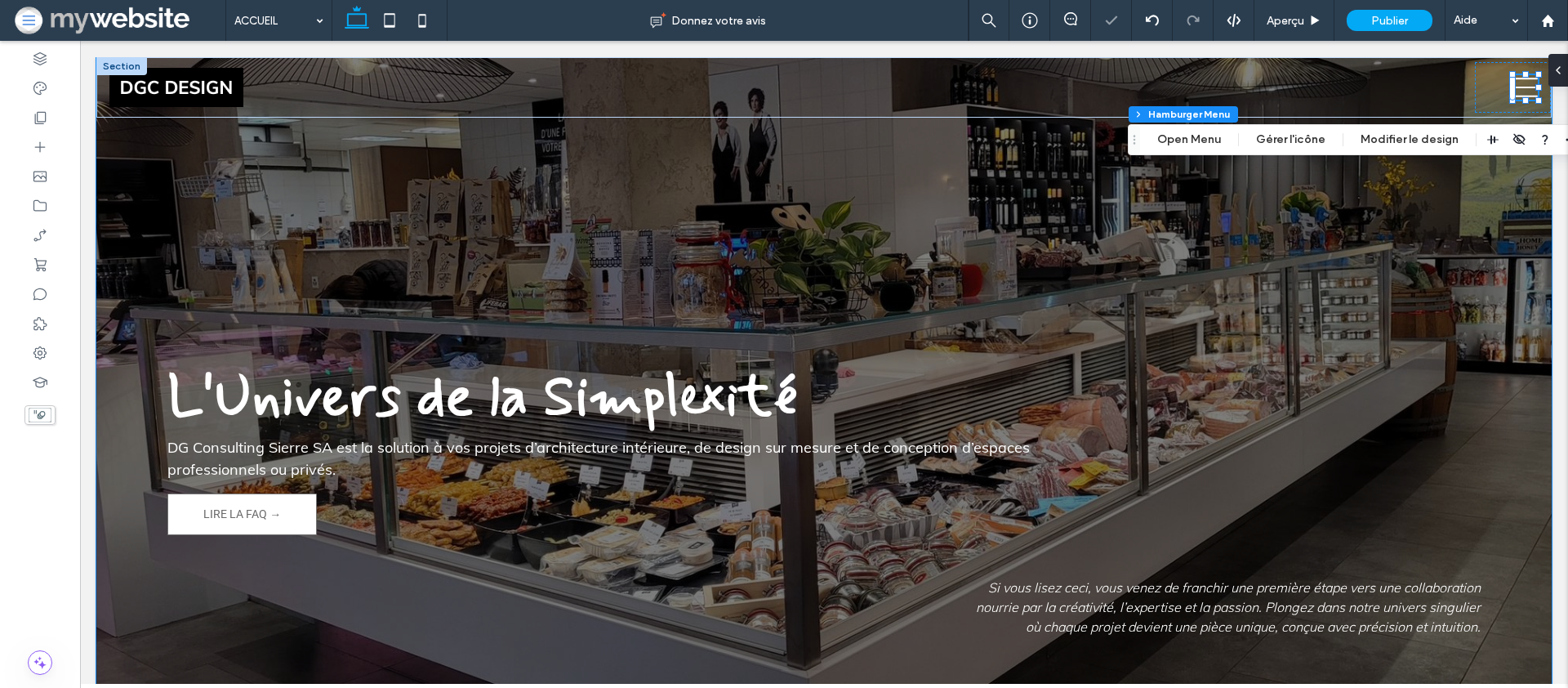
click at [1360, 213] on div "L'Univers de la Simplexité DG Consulting Sierre SA est la solution à vos projet…" at bounding box center [824, 389] width 1456 height 665
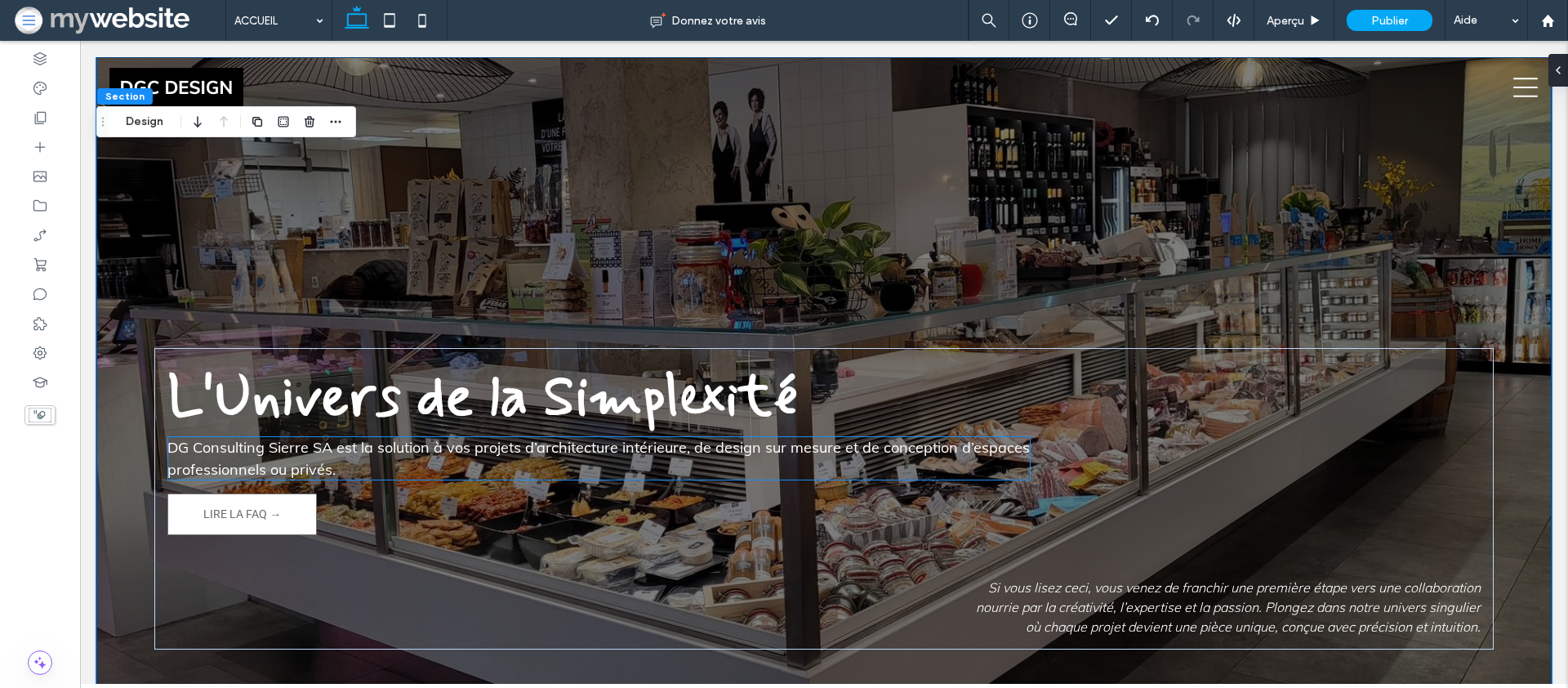
click at [917, 460] on p "DG Consulting Sierre SA est la solution à vos projets d’architecture intérieure…" at bounding box center [599, 458] width 863 height 44
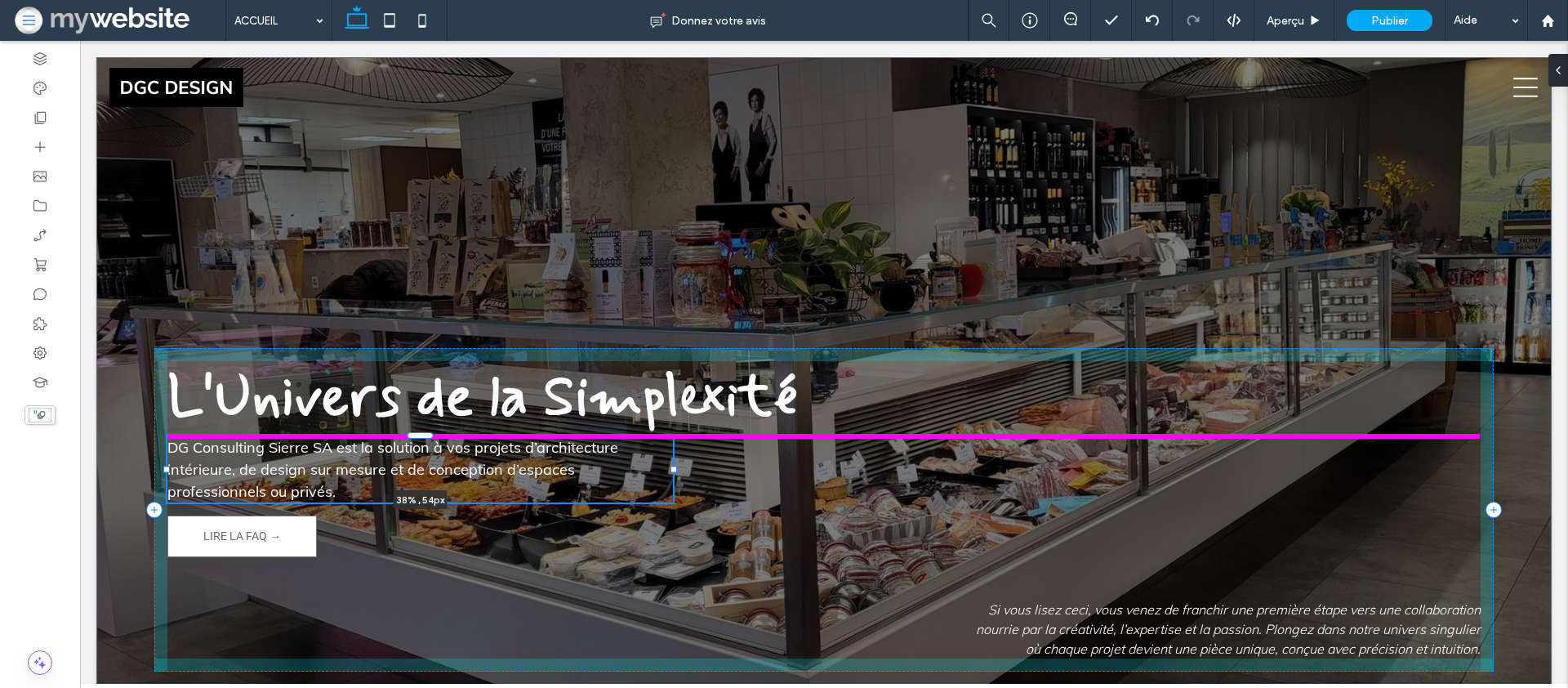
drag, startPoint x: 1029, startPoint y: 459, endPoint x: 700, endPoint y: 452, distance: 329.1
click at [697, 452] on div "L'Univers de la Simplexité DG Consulting Sierre SA est la solution à vos projet…" at bounding box center [824, 401] width 1456 height 687
type input "**"
type input "****"
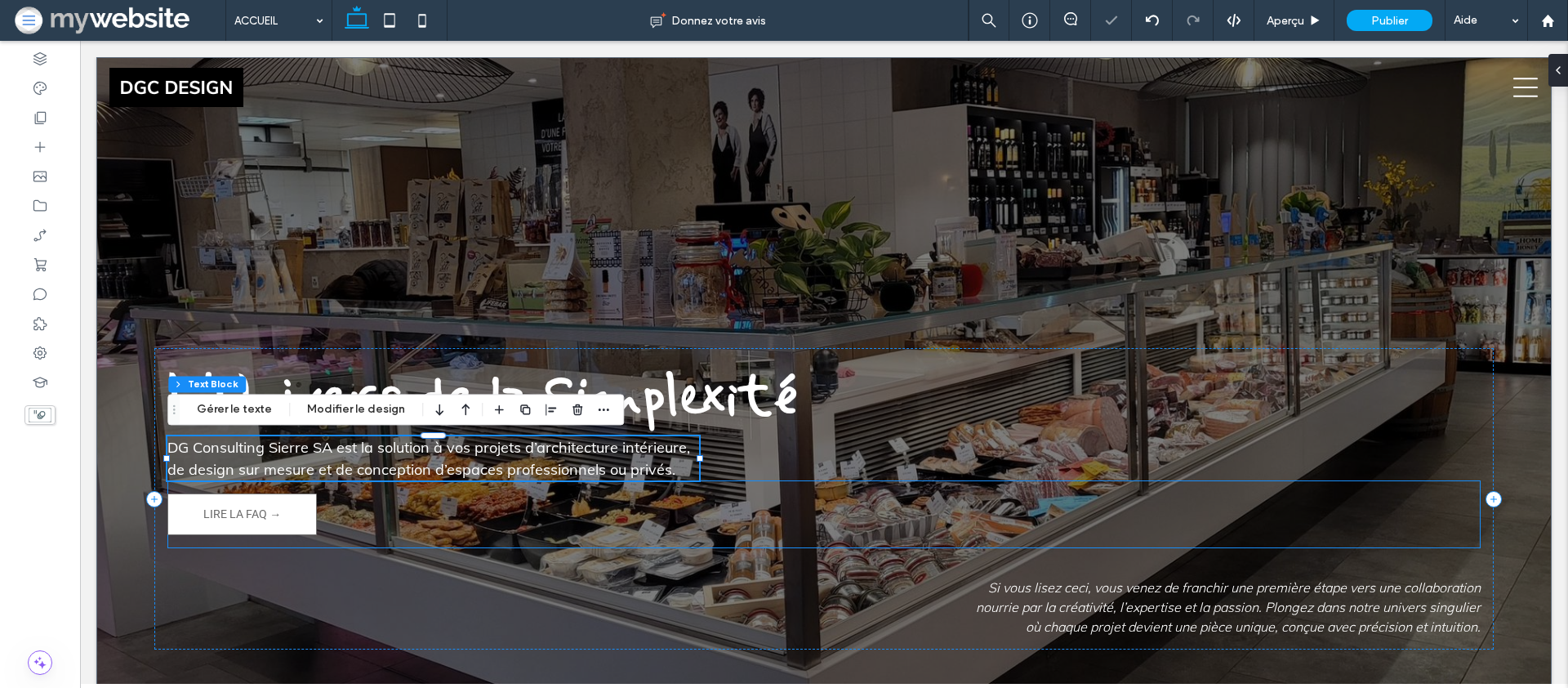
click at [732, 490] on div "LIRE LA FAQ →" at bounding box center [824, 514] width 1313 height 68
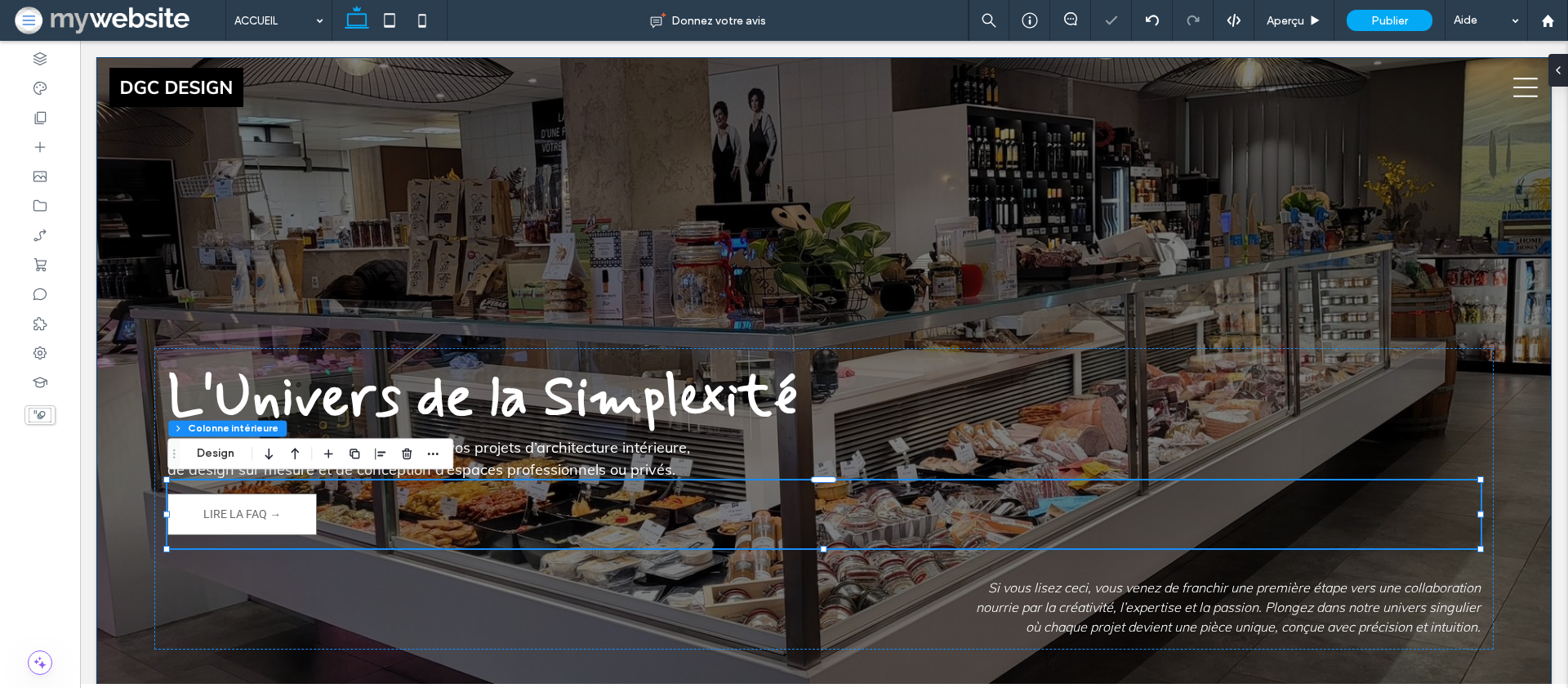
click at [722, 280] on div "L'Univers de la Simplexité DG Consulting Sierre SA est la solution à vos projet…" at bounding box center [824, 389] width 1456 height 665
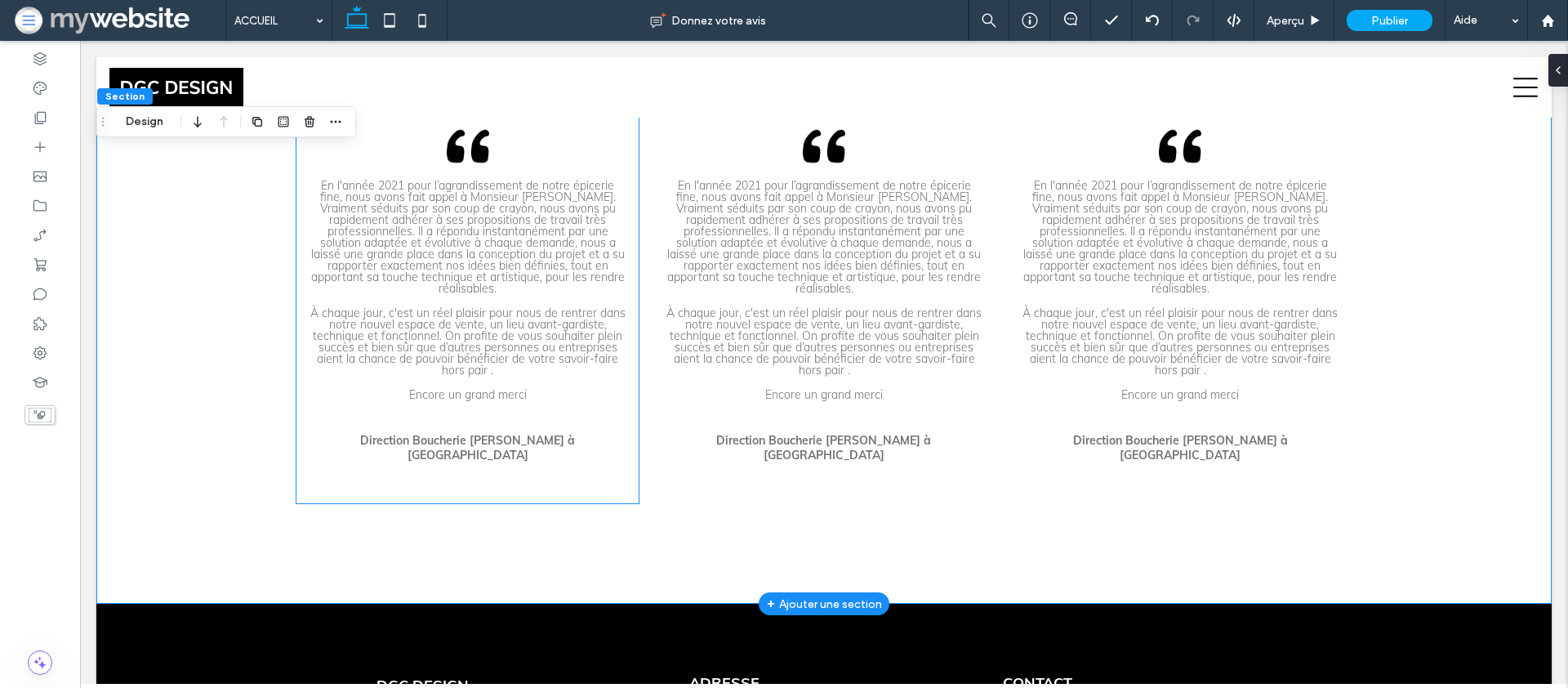
scroll to position [4736, 0]
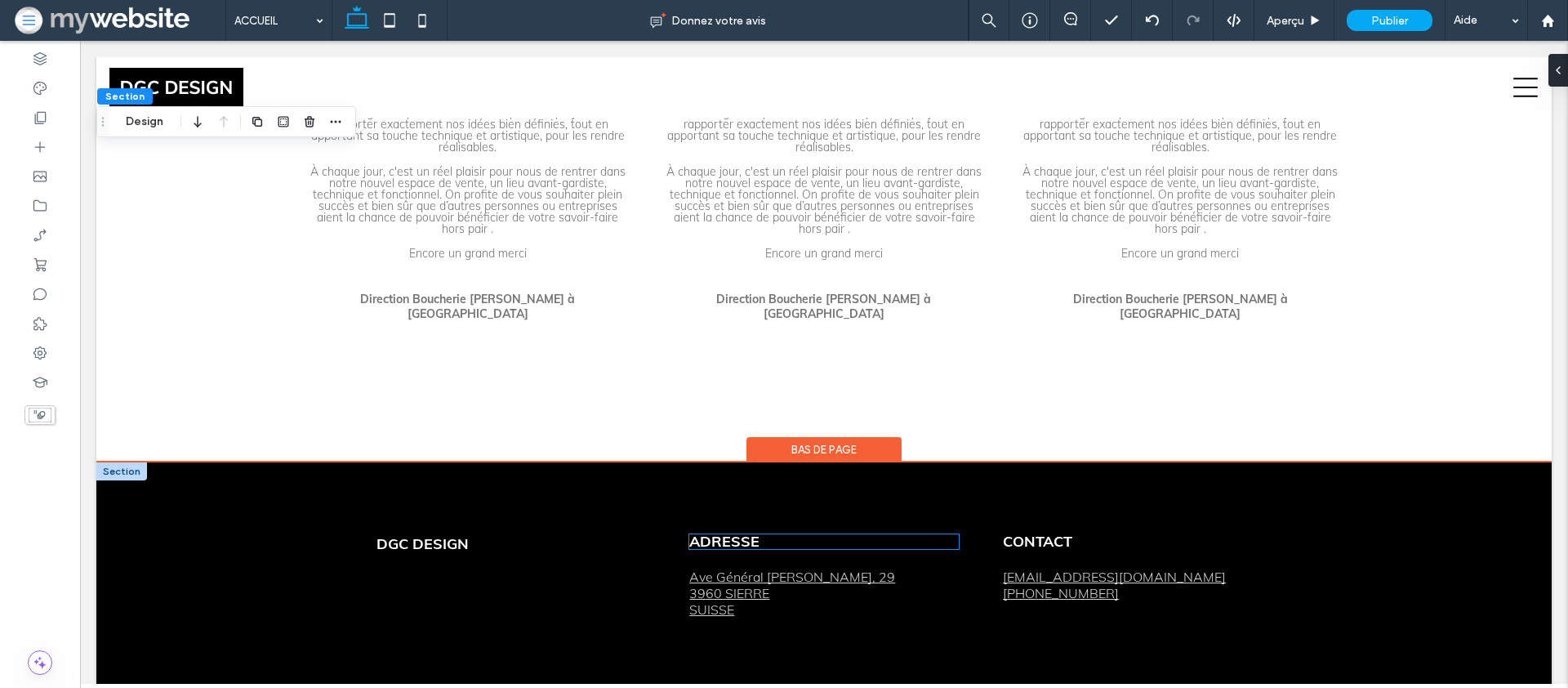
click at [715, 532] on strong "ADRESSE" at bounding box center [724, 541] width 70 height 19
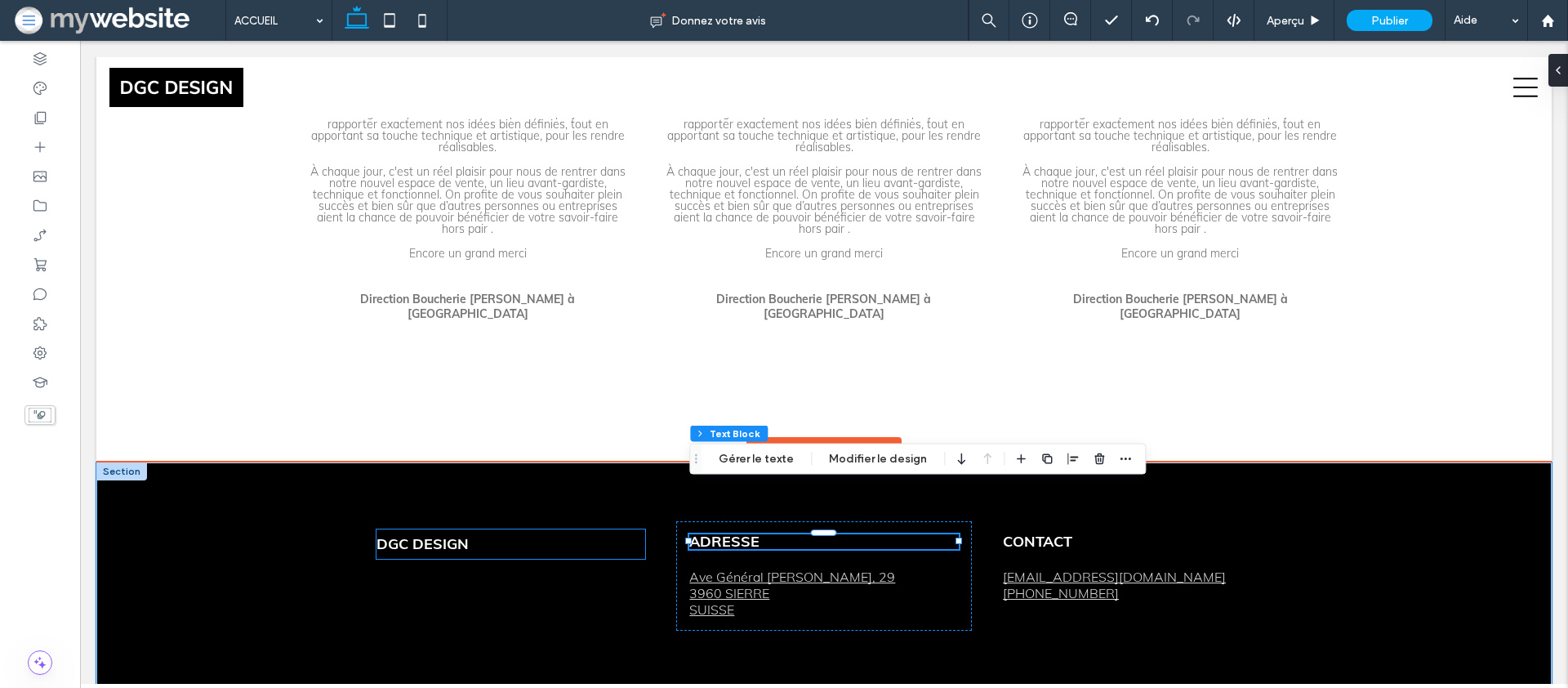
click at [557, 529] on p "DGC DESIGN" at bounding box center [510, 543] width 268 height 29
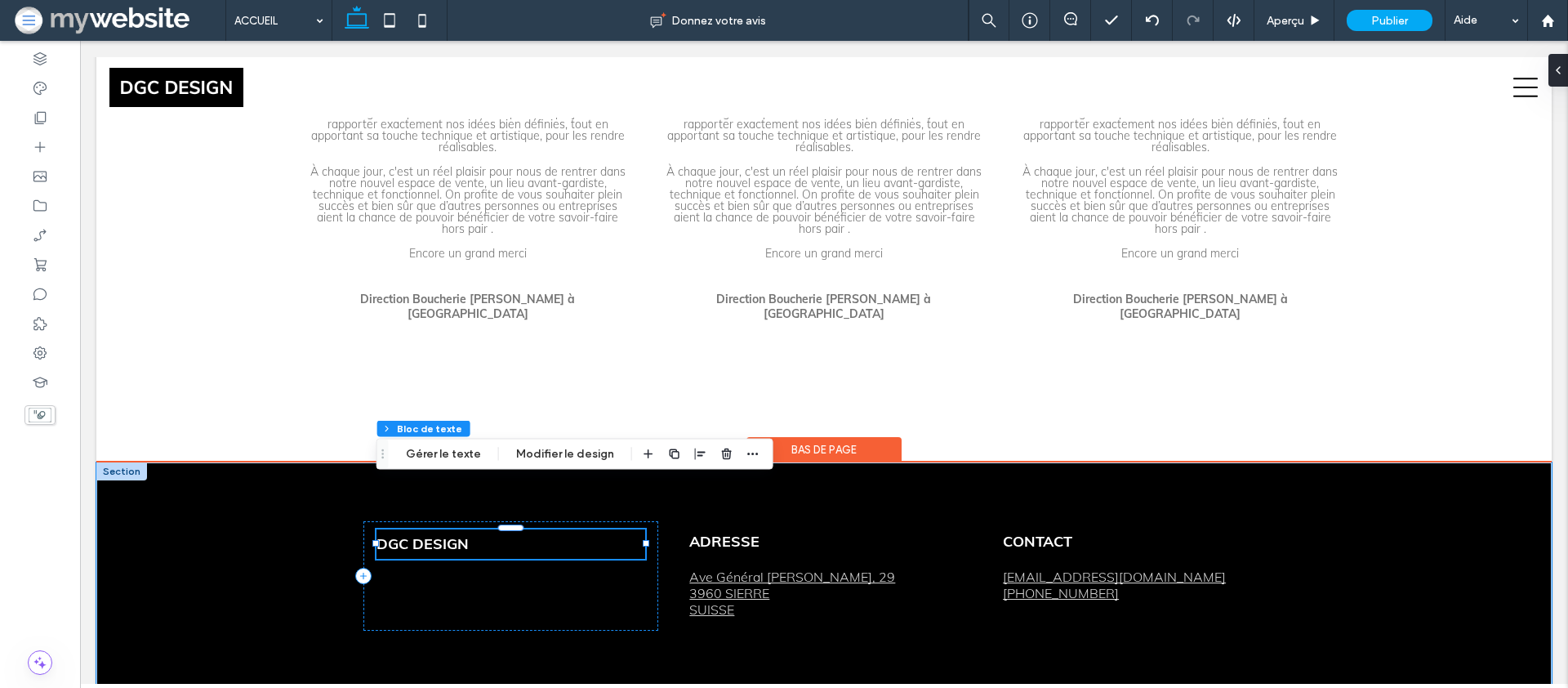
click at [442, 535] on strong "DGC DESIGN" at bounding box center [422, 543] width 92 height 19
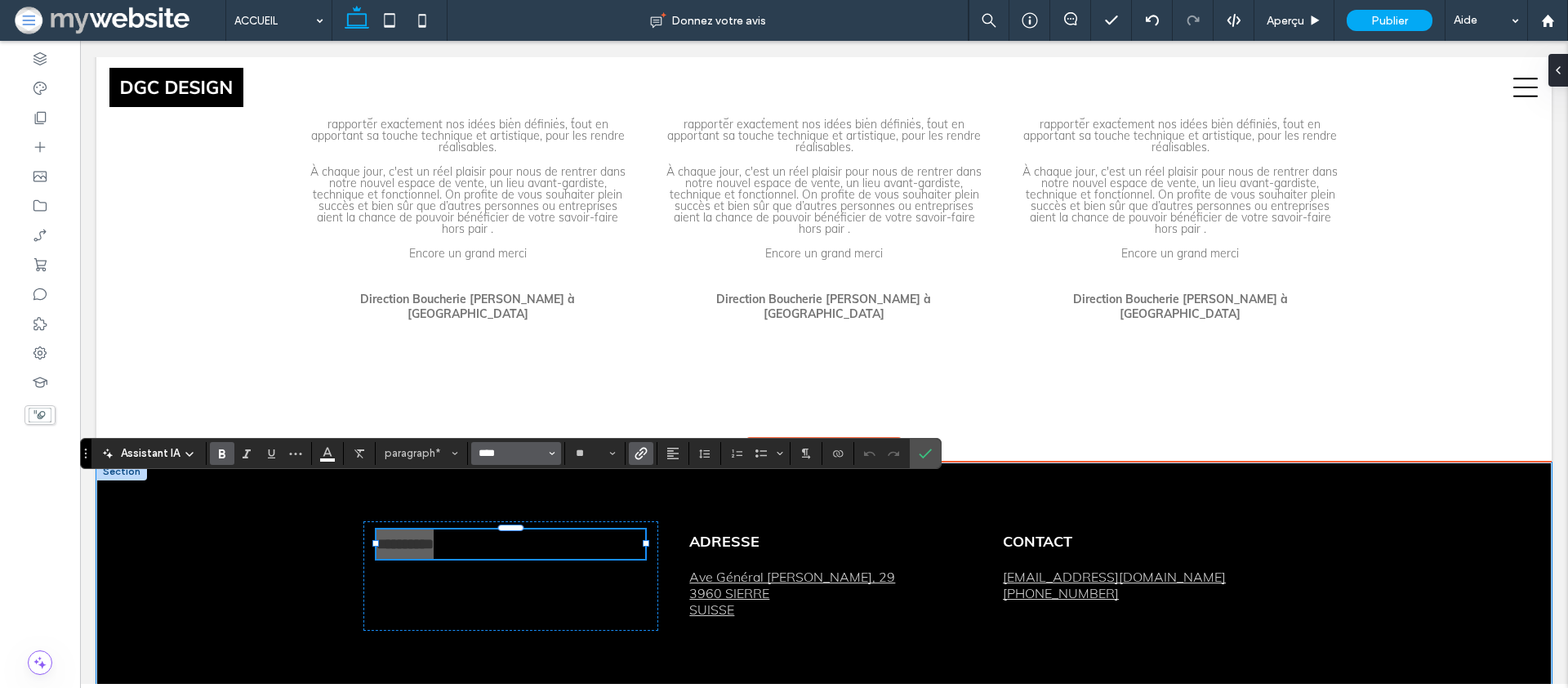
click at [490, 454] on input "****" at bounding box center [512, 453] width 70 height 13
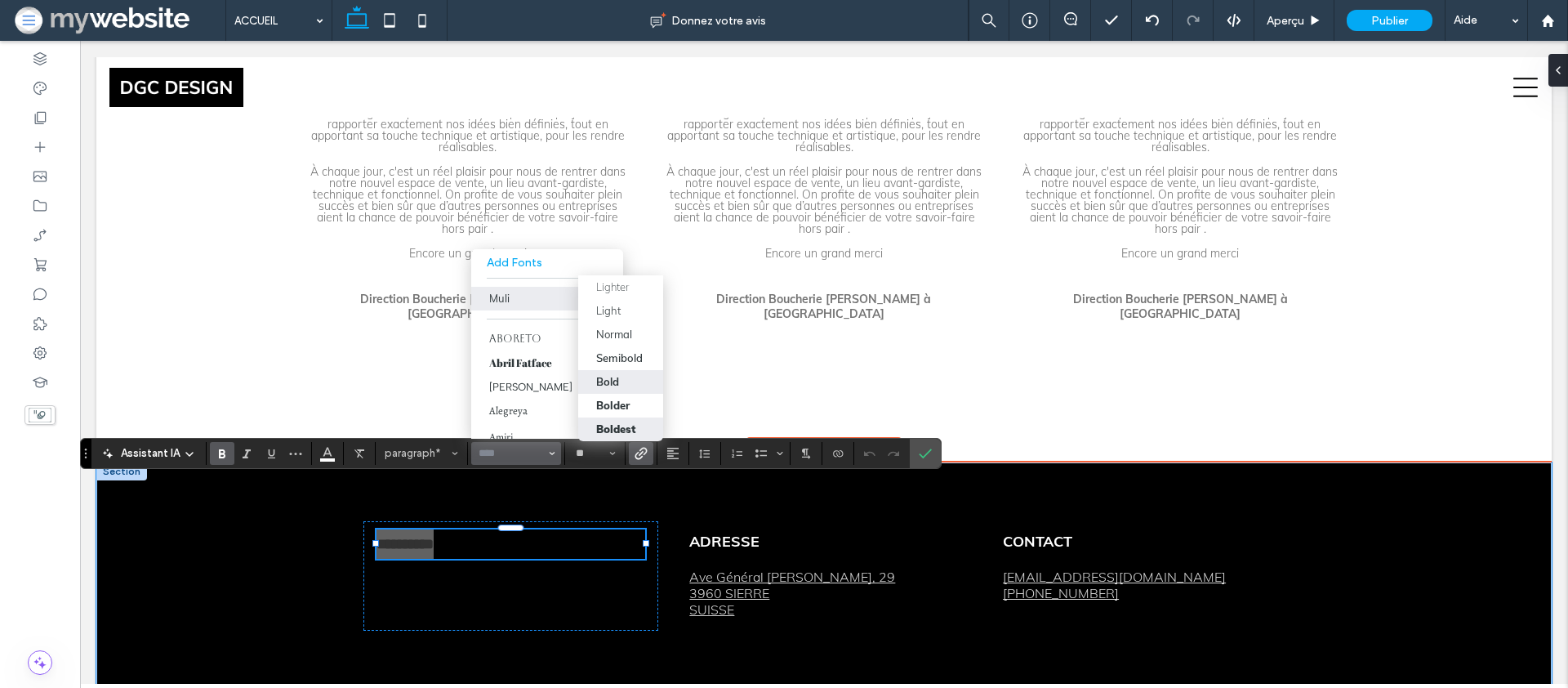
click at [605, 380] on div "Bold" at bounding box center [608, 381] width 23 height 13
type input "****"
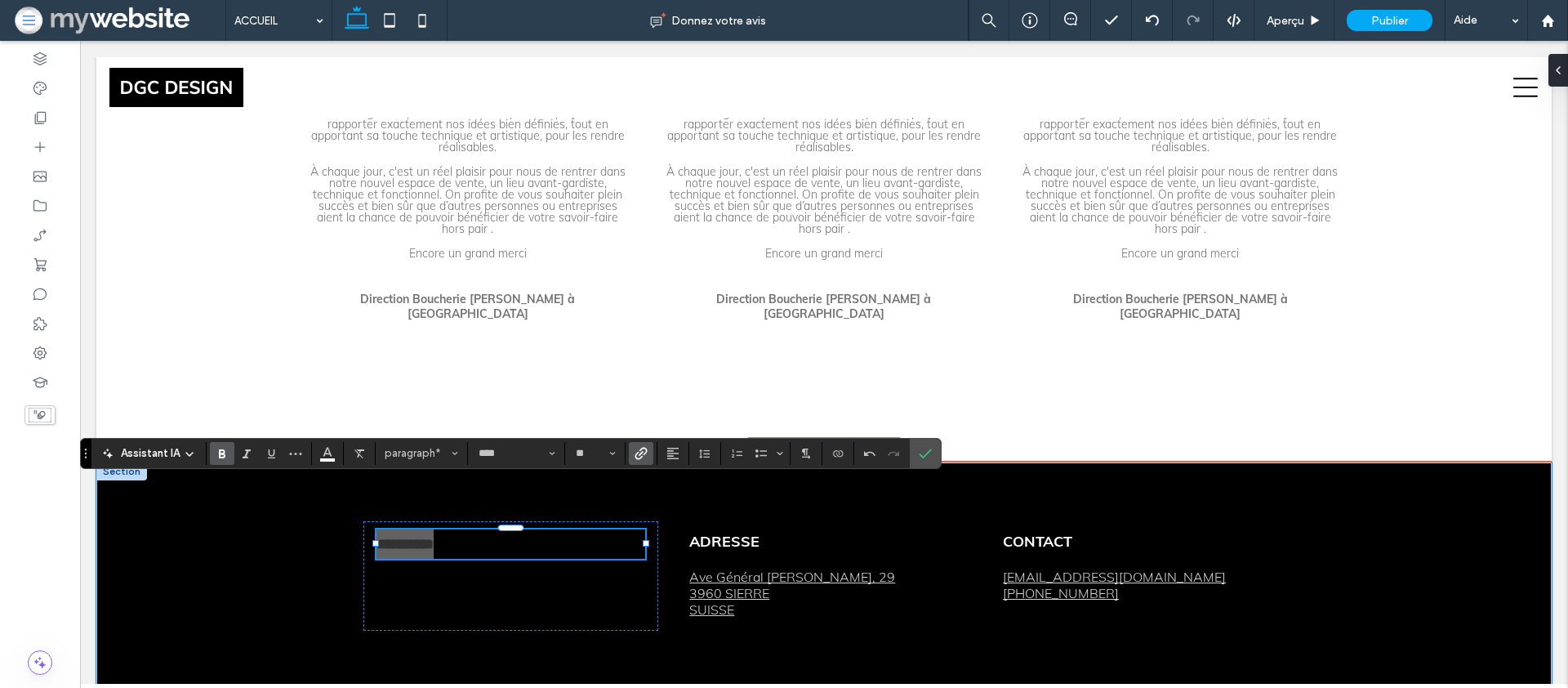
click at [215, 445] on label "Gras" at bounding box center [221, 453] width 24 height 23
click at [543, 453] on input "****" at bounding box center [512, 453] width 70 height 13
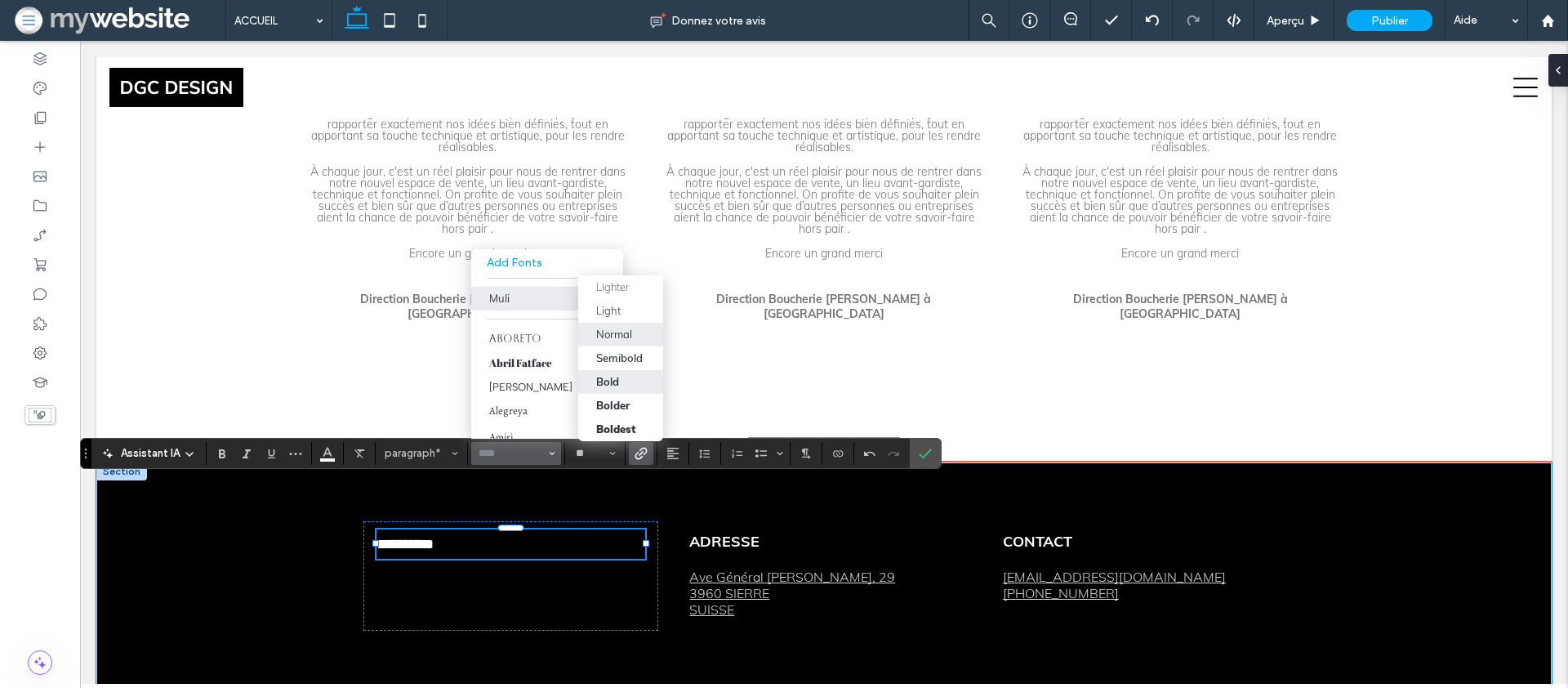
click at [599, 387] on div "Bold" at bounding box center [608, 381] width 23 height 13
type input "****"
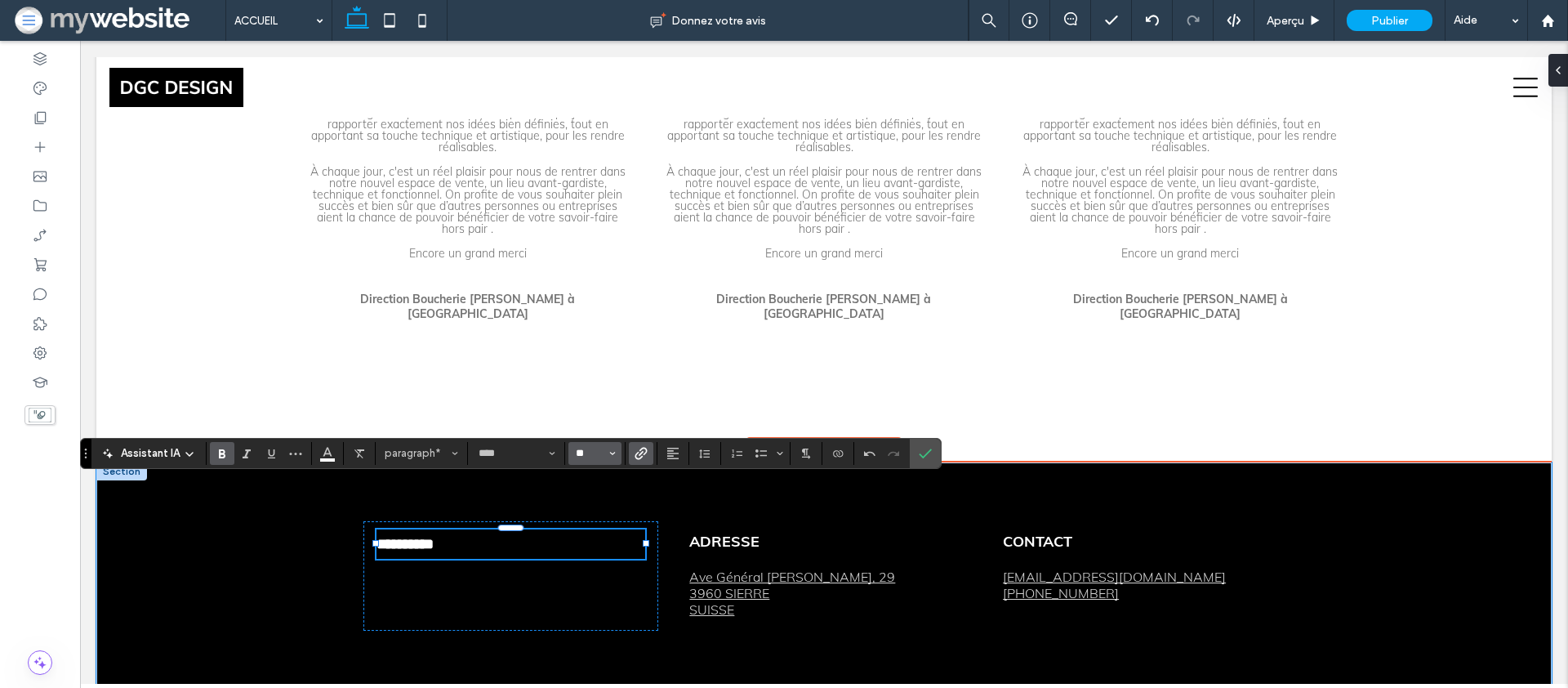
click at [581, 447] on input "**" at bounding box center [590, 453] width 32 height 13
click at [541, 457] on input "****" at bounding box center [512, 453] width 70 height 13
type input "**"
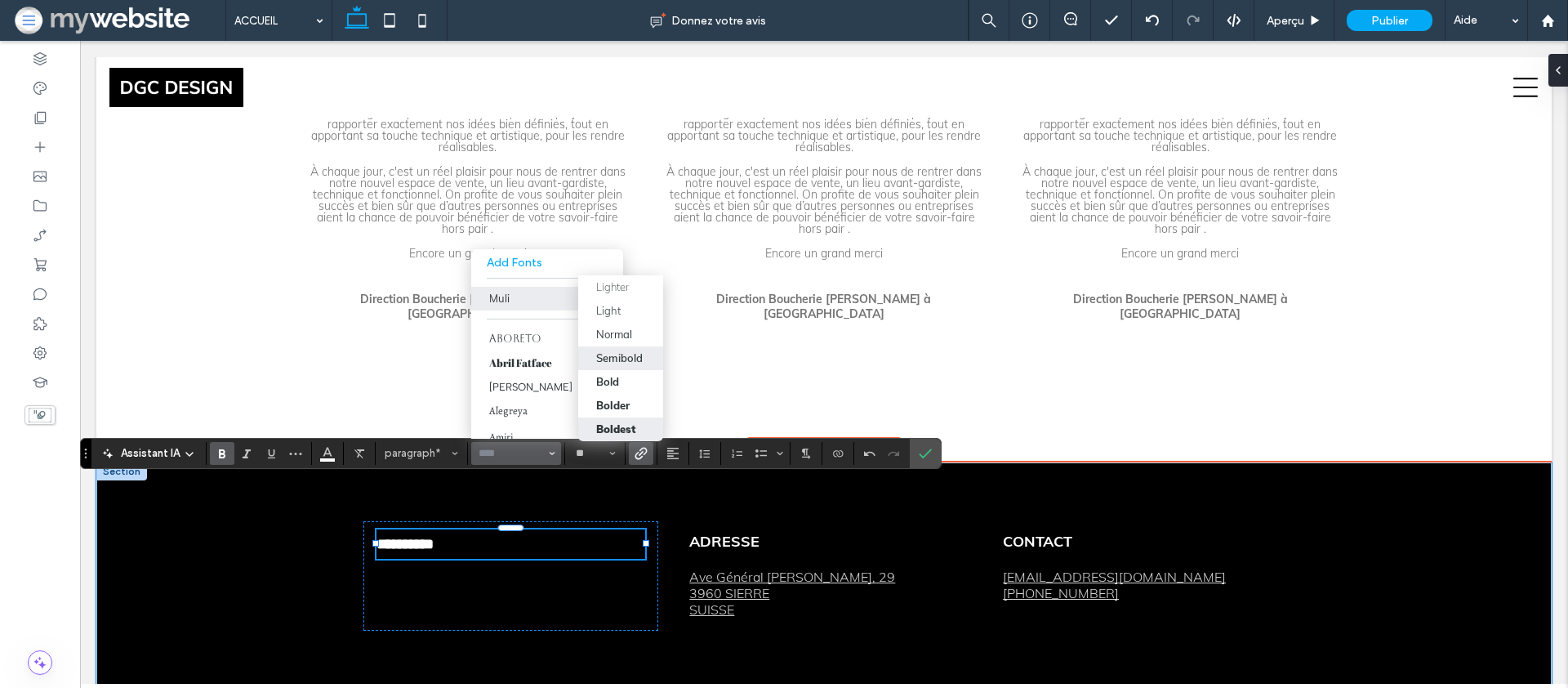
click at [597, 361] on div "Semibold" at bounding box center [620, 358] width 46 height 13
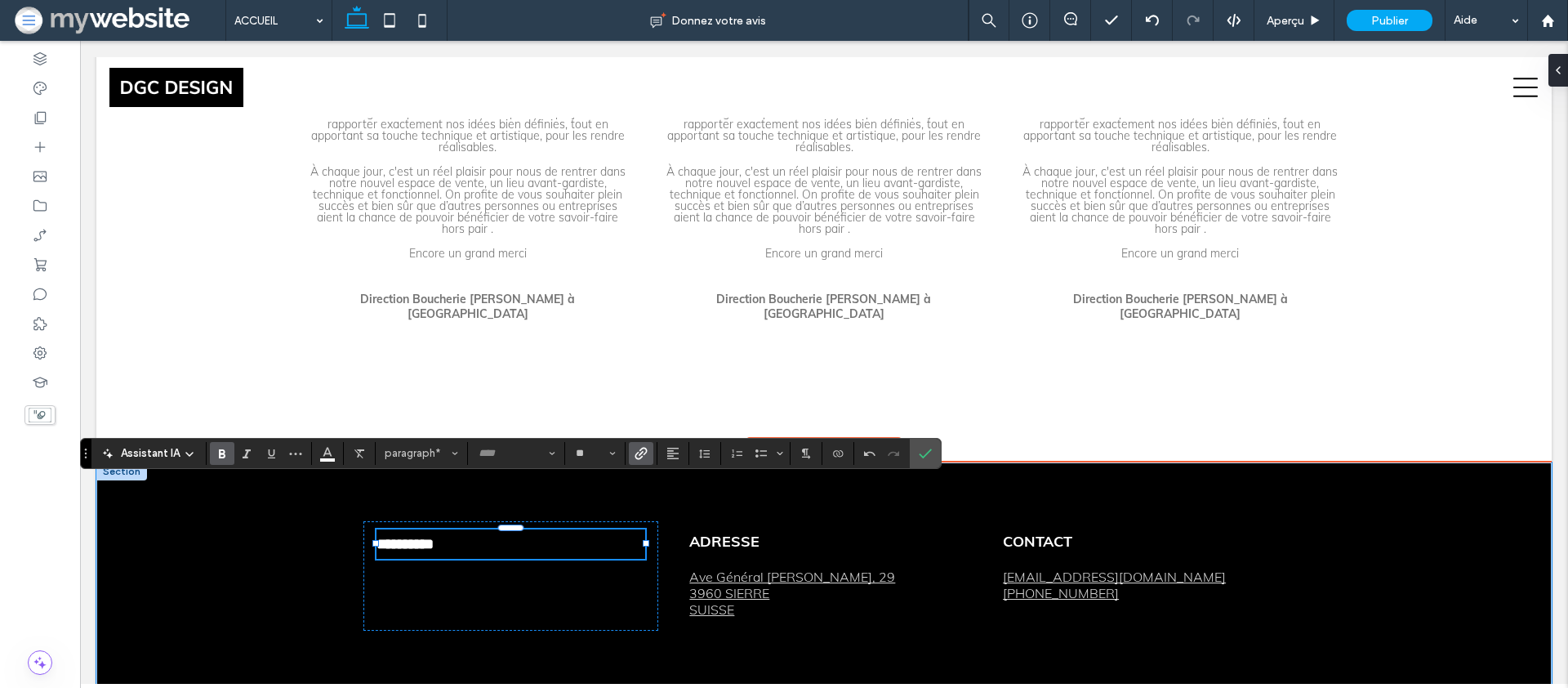
type input "****"
drag, startPoint x: 924, startPoint y: 455, endPoint x: 433, endPoint y: 484, distance: 491.9
click at [924, 455] on use "Confirmer" at bounding box center [926, 453] width 13 height 10
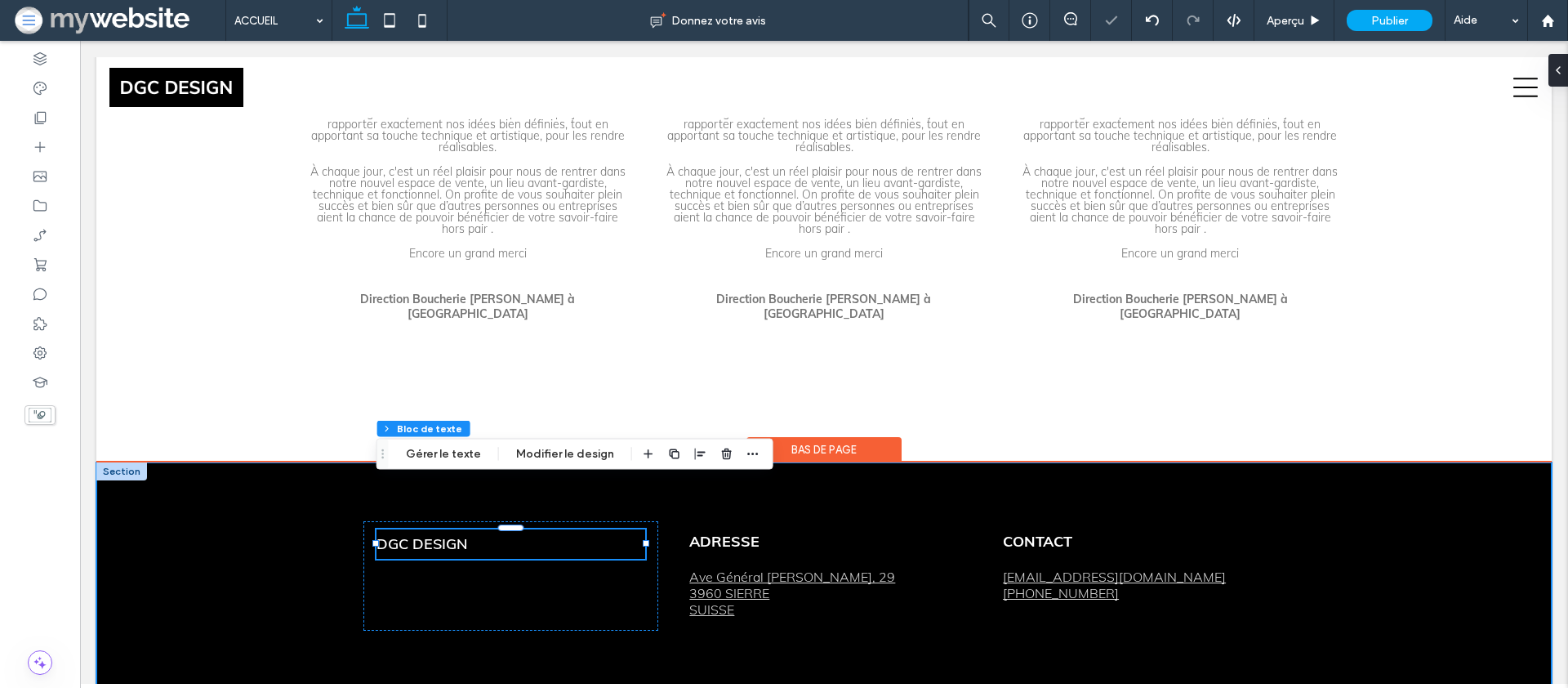
click at [278, 570] on div "DGC DESIGN ADRESSE Ave Général Guisan, 29 3960 SIERRE SUISSE CONTACT contact@dg…" at bounding box center [824, 576] width 1456 height 227
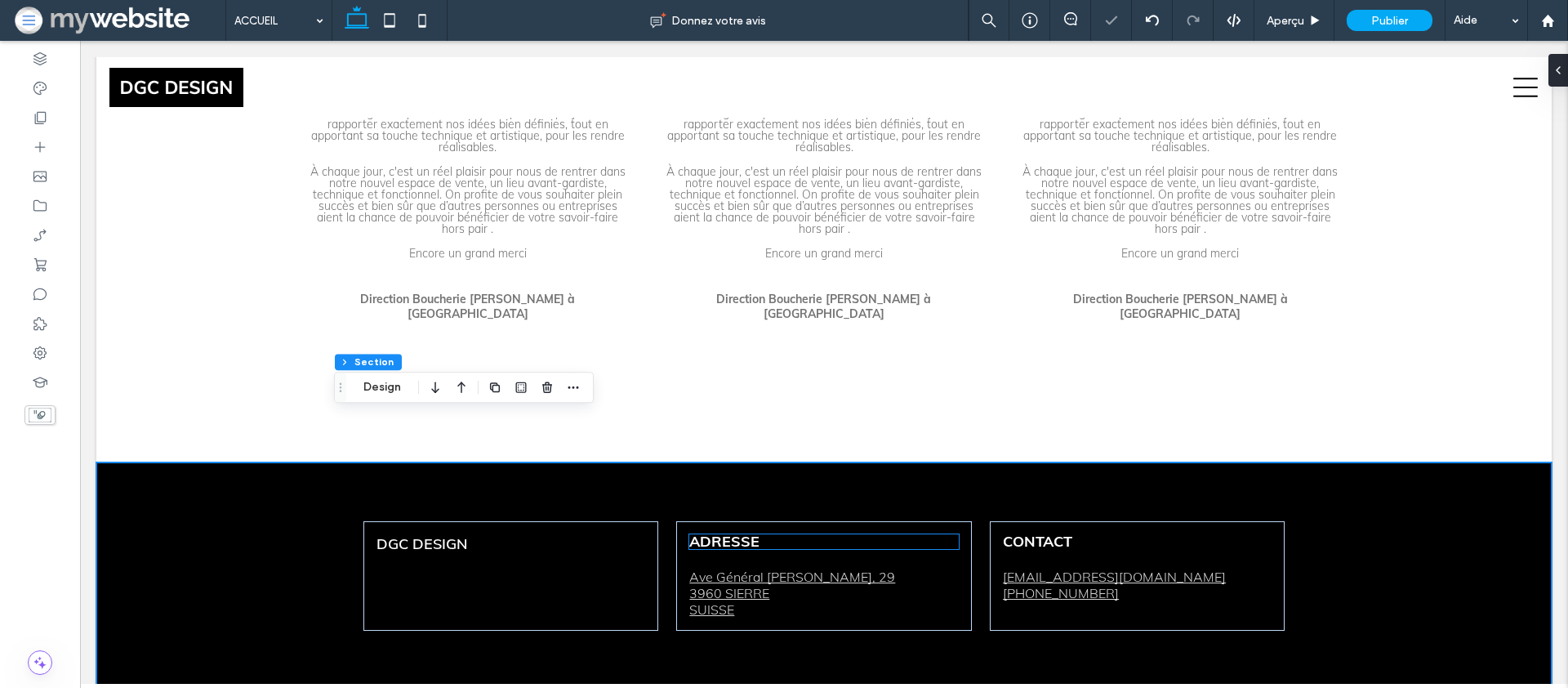
click at [749, 532] on strong "ADRESSE" at bounding box center [724, 541] width 70 height 19
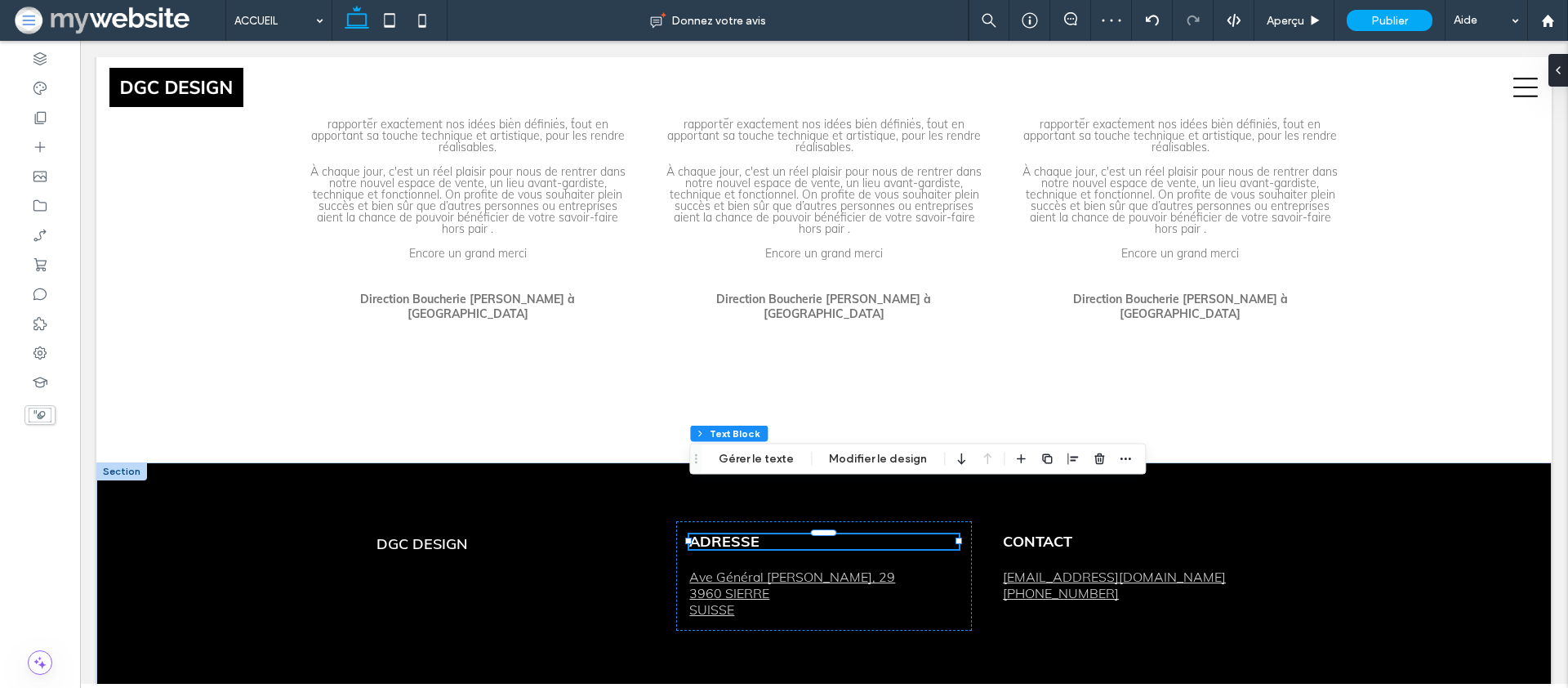
click at [749, 532] on strong "ADRESSE" at bounding box center [724, 541] width 70 height 19
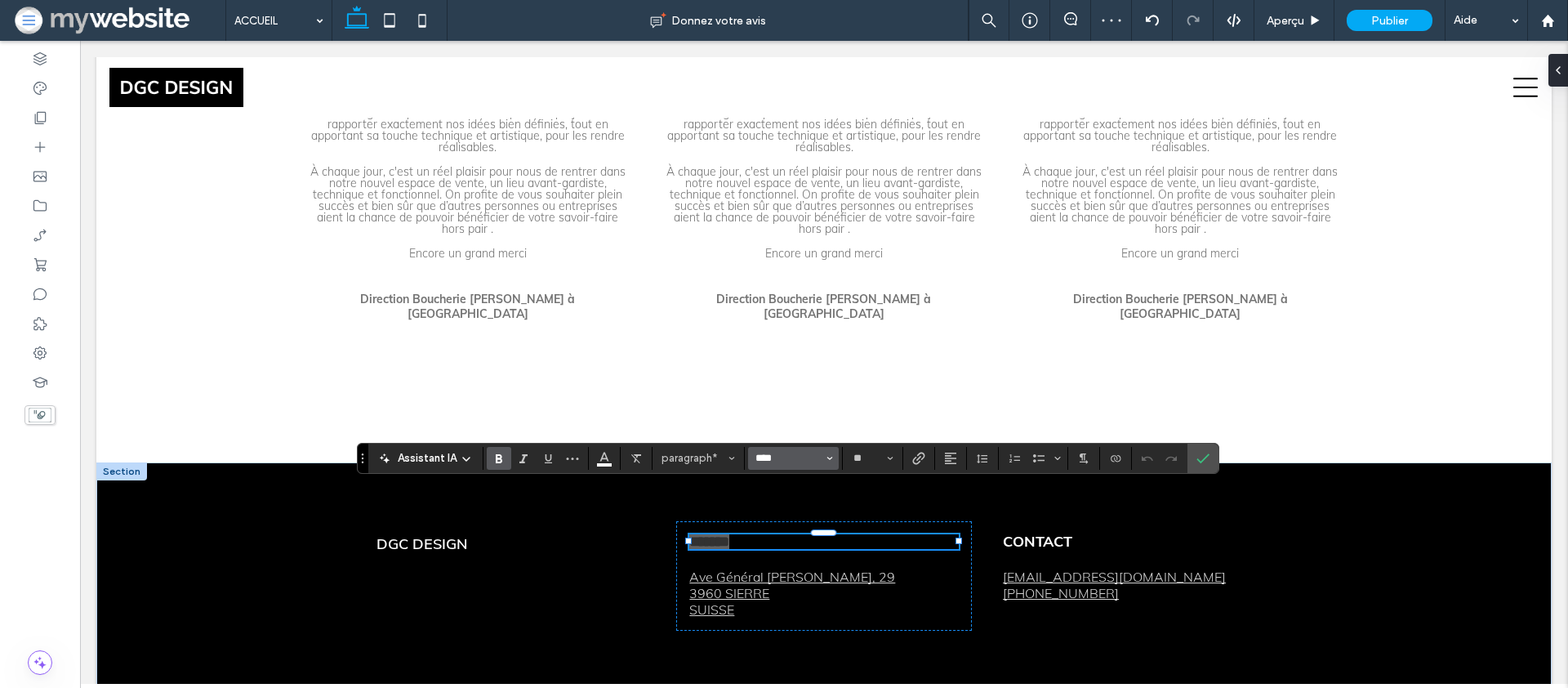
click at [789, 458] on input "****" at bounding box center [788, 458] width 70 height 13
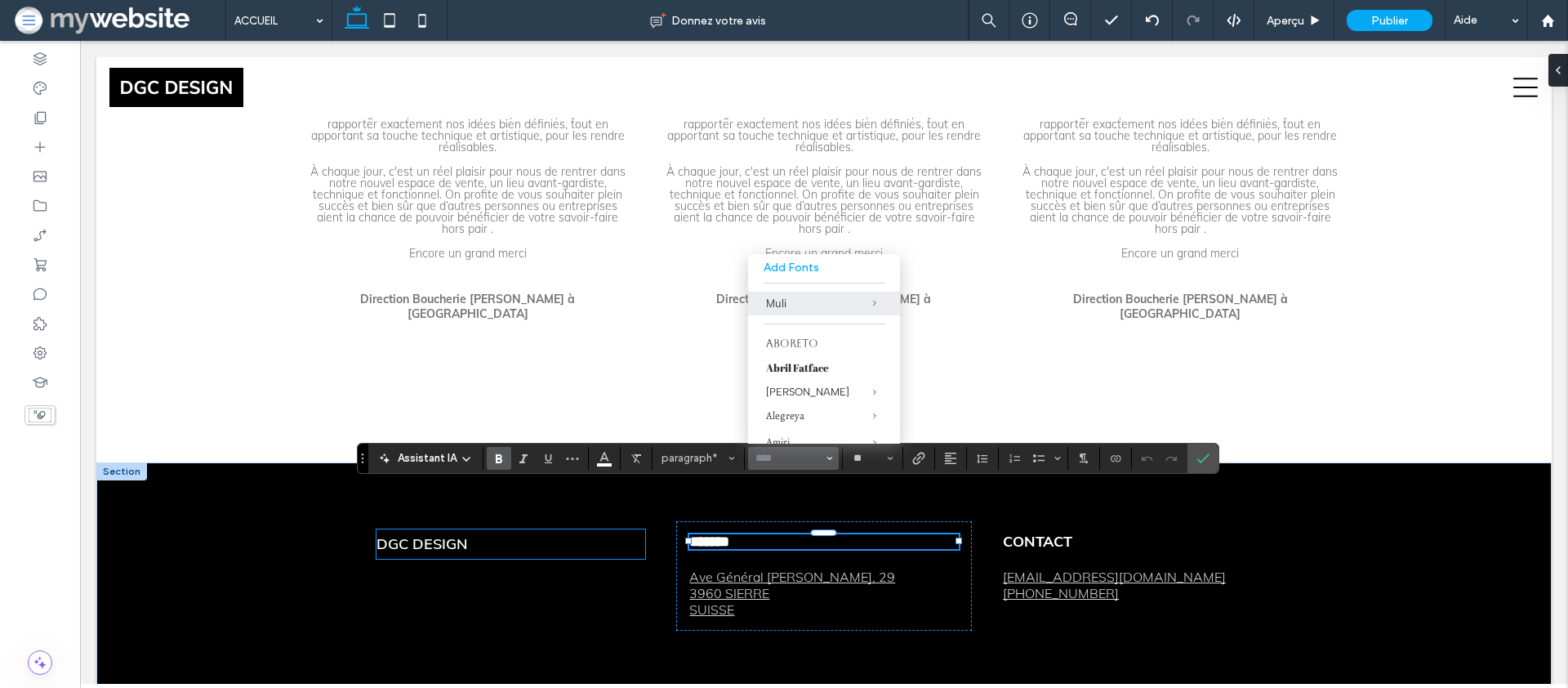
drag, startPoint x: 474, startPoint y: 510, endPoint x: 452, endPoint y: 496, distance: 26.1
click at [473, 521] on div "DGC DESIGN" at bounding box center [511, 576] width 295 height 110
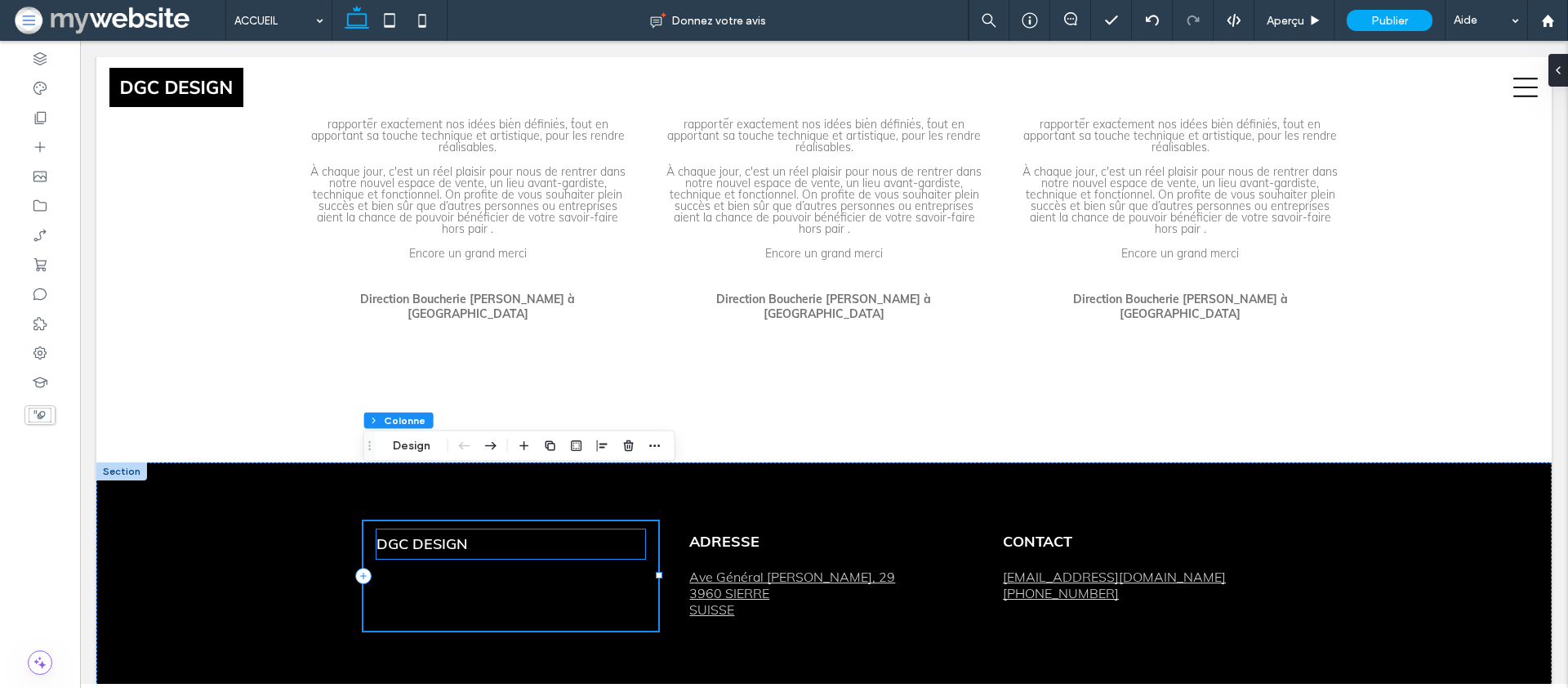
click at [450, 535] on link "DGC DESIGN" at bounding box center [422, 543] width 92 height 19
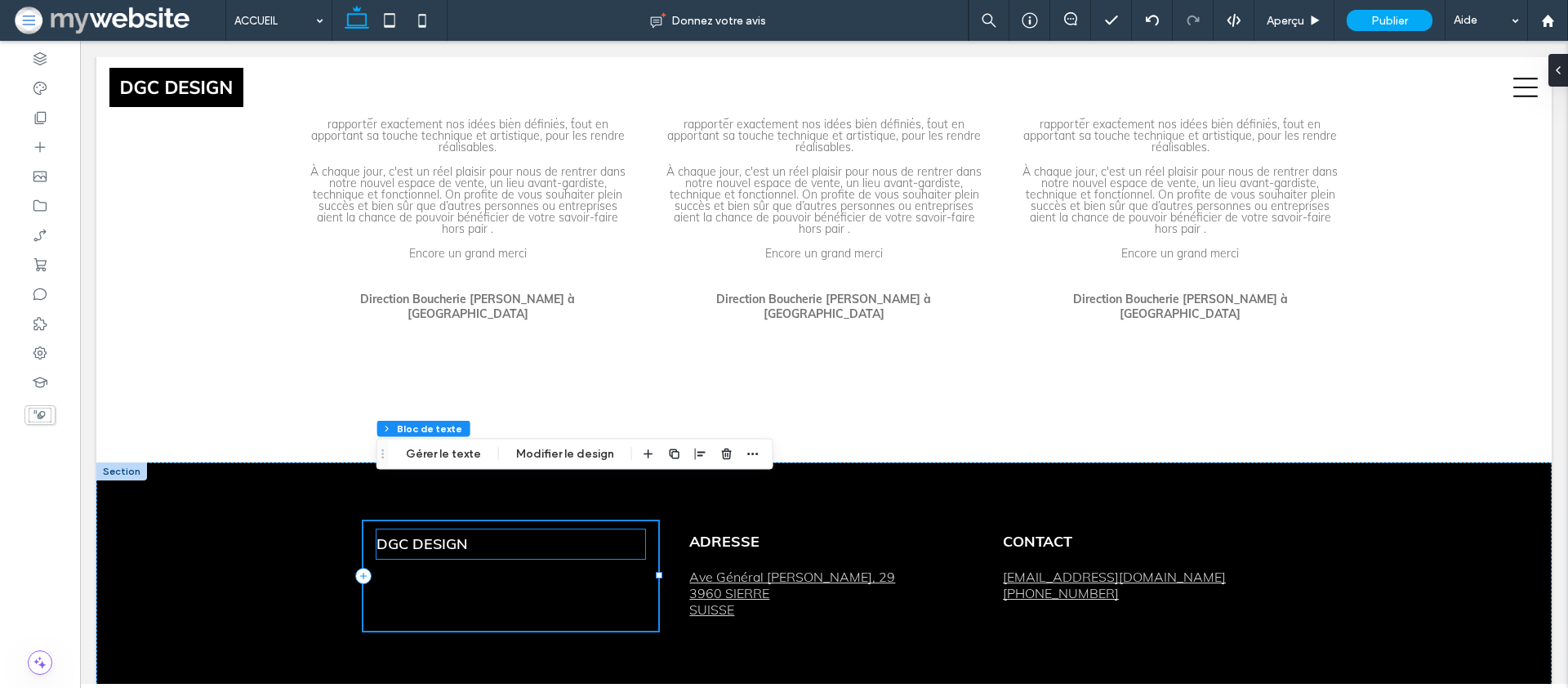
click at [450, 535] on link "DGC DESIGN" at bounding box center [422, 543] width 92 height 19
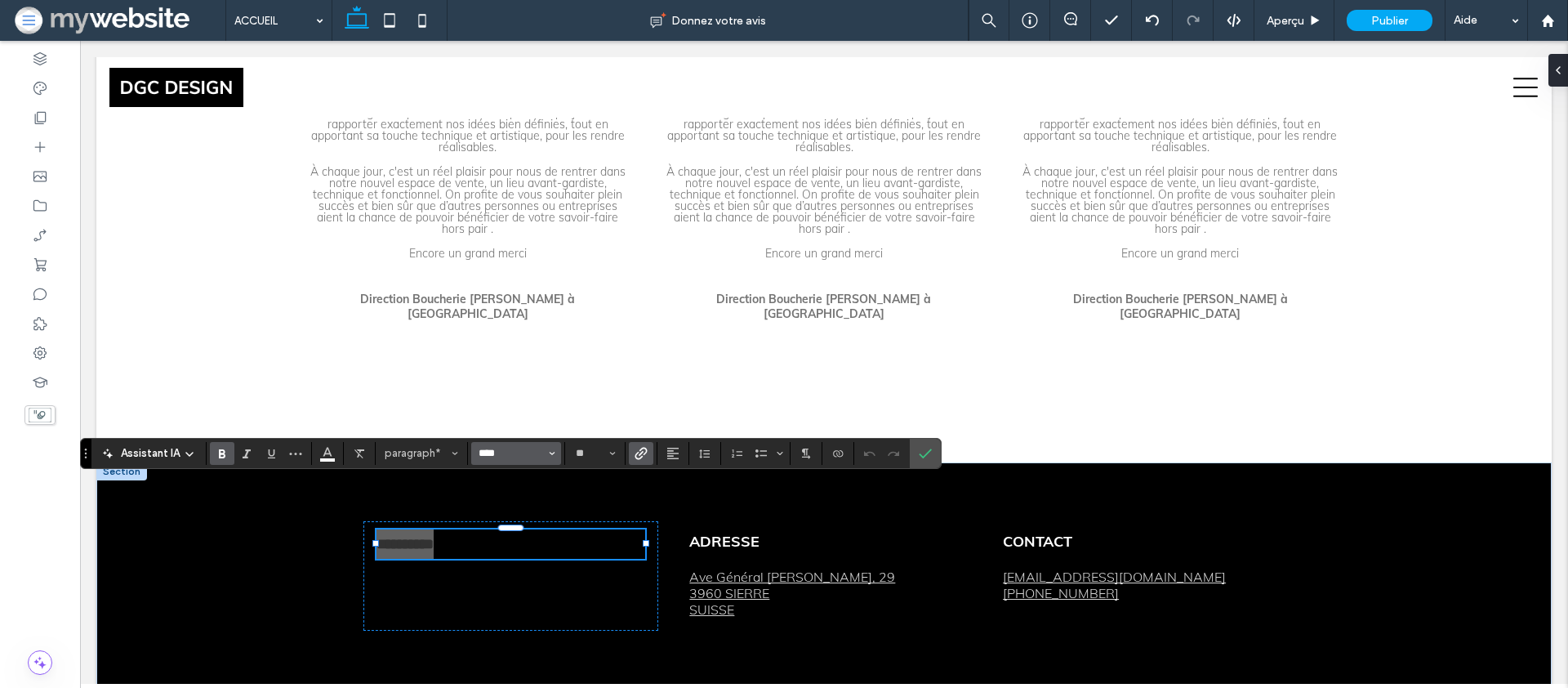
click at [541, 454] on input "****" at bounding box center [512, 453] width 70 height 13
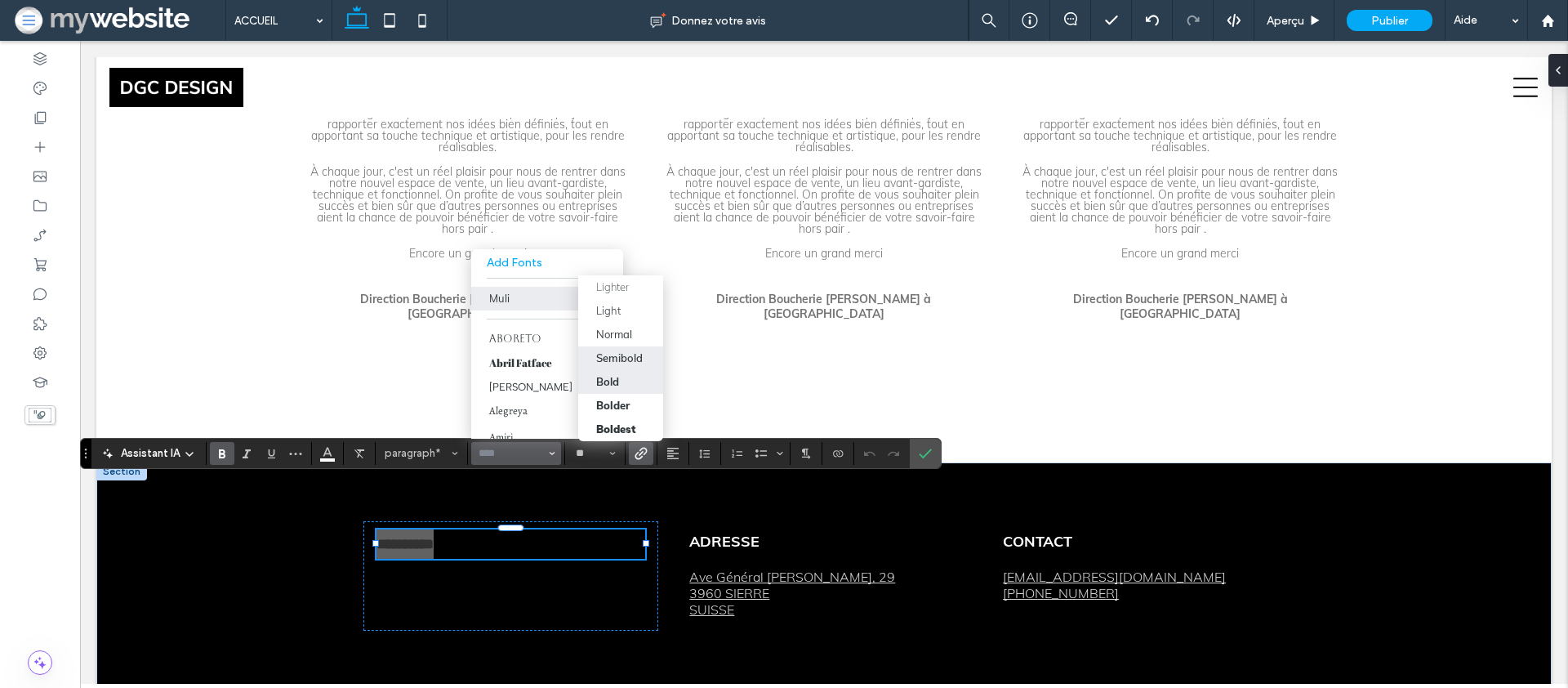
click at [604, 375] on div "Bold" at bounding box center [608, 381] width 23 height 13
type input "****"
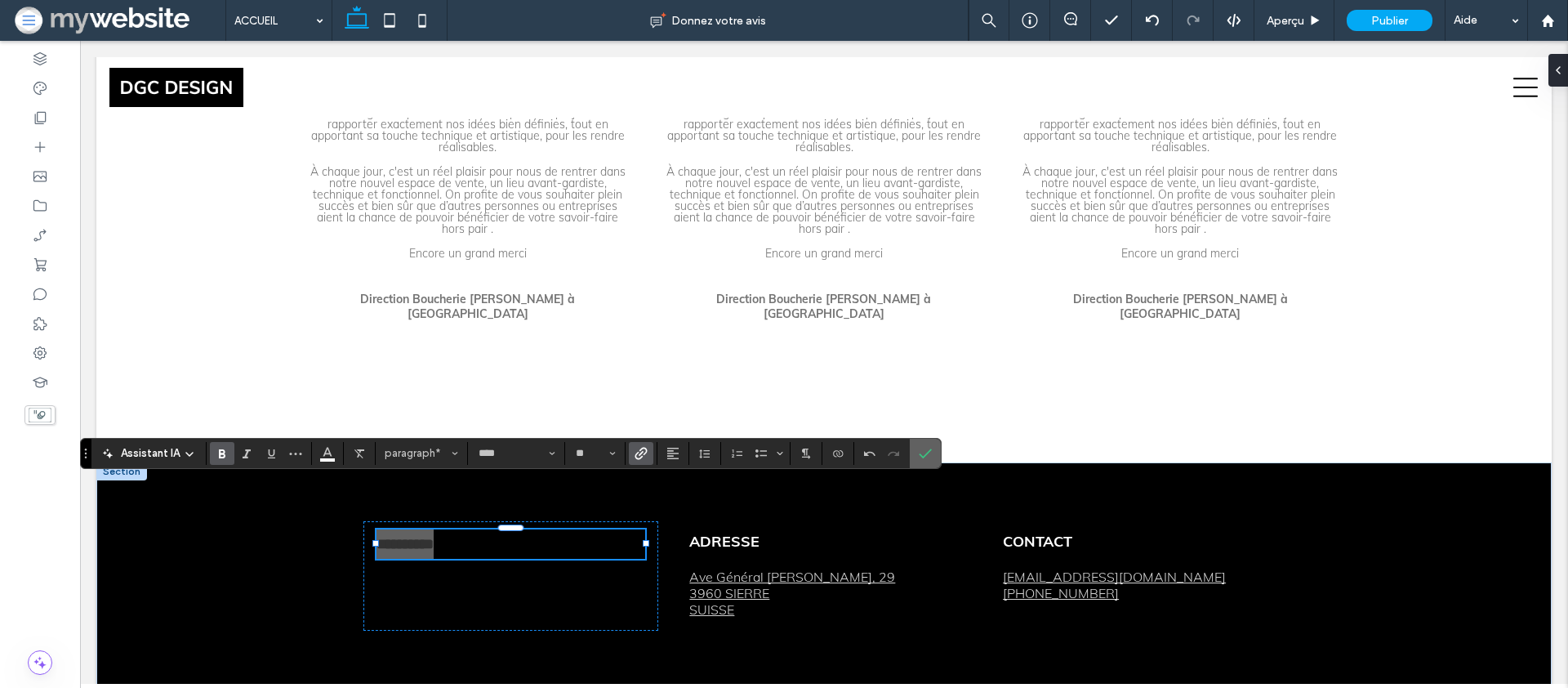
drag, startPoint x: 926, startPoint y: 458, endPoint x: 831, endPoint y: 422, distance: 101.6
click at [926, 458] on icon "Confirmer" at bounding box center [925, 453] width 13 height 13
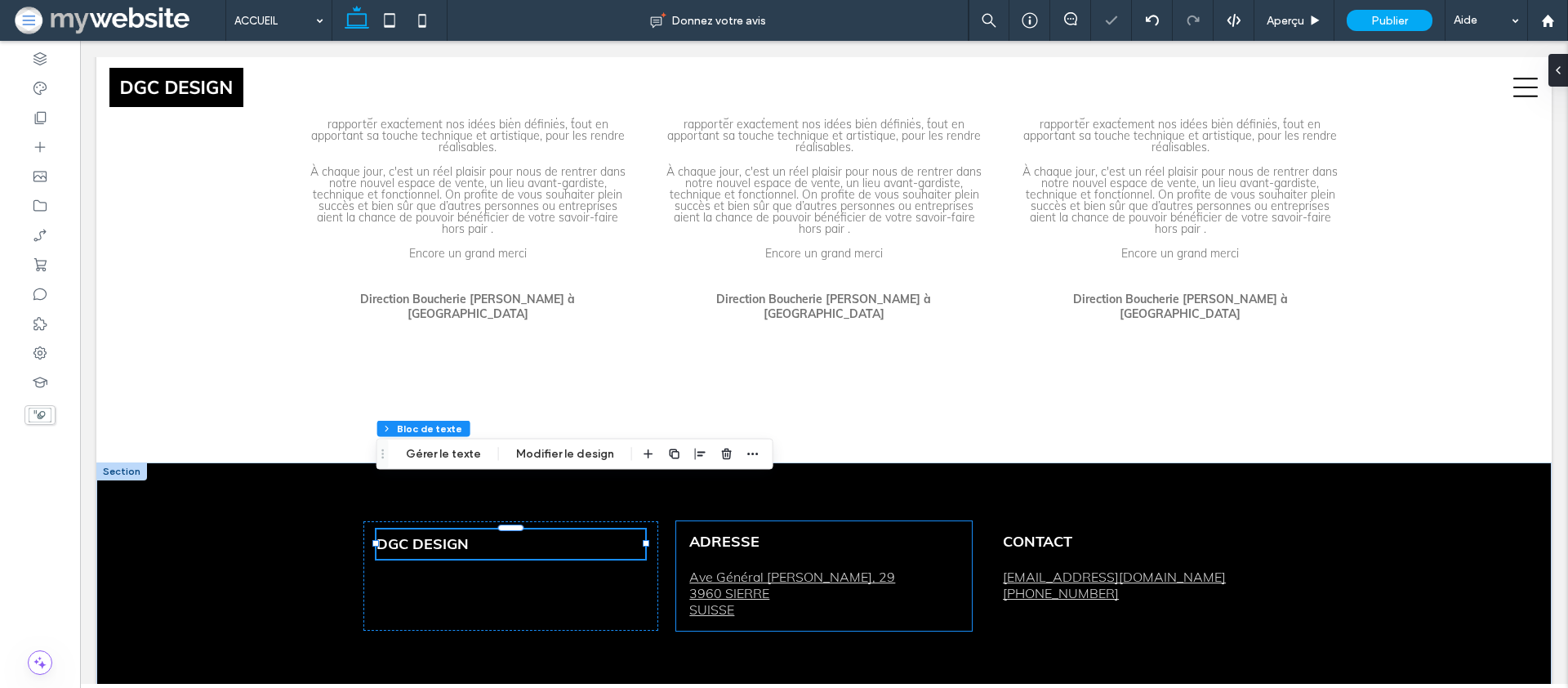
click at [771, 535] on p "ADRESSE" at bounding box center [823, 542] width 268 height 14
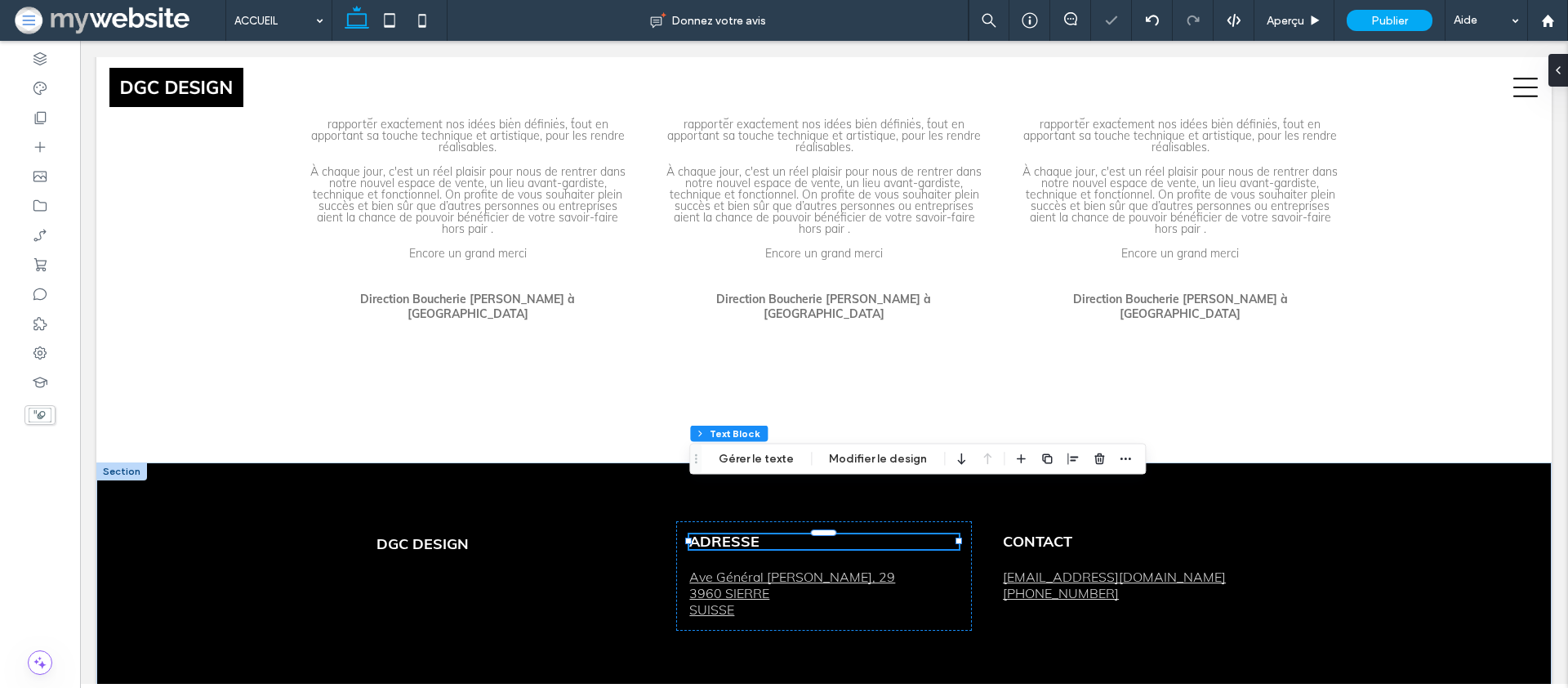
click at [771, 535] on p "ADRESSE" at bounding box center [823, 542] width 268 height 14
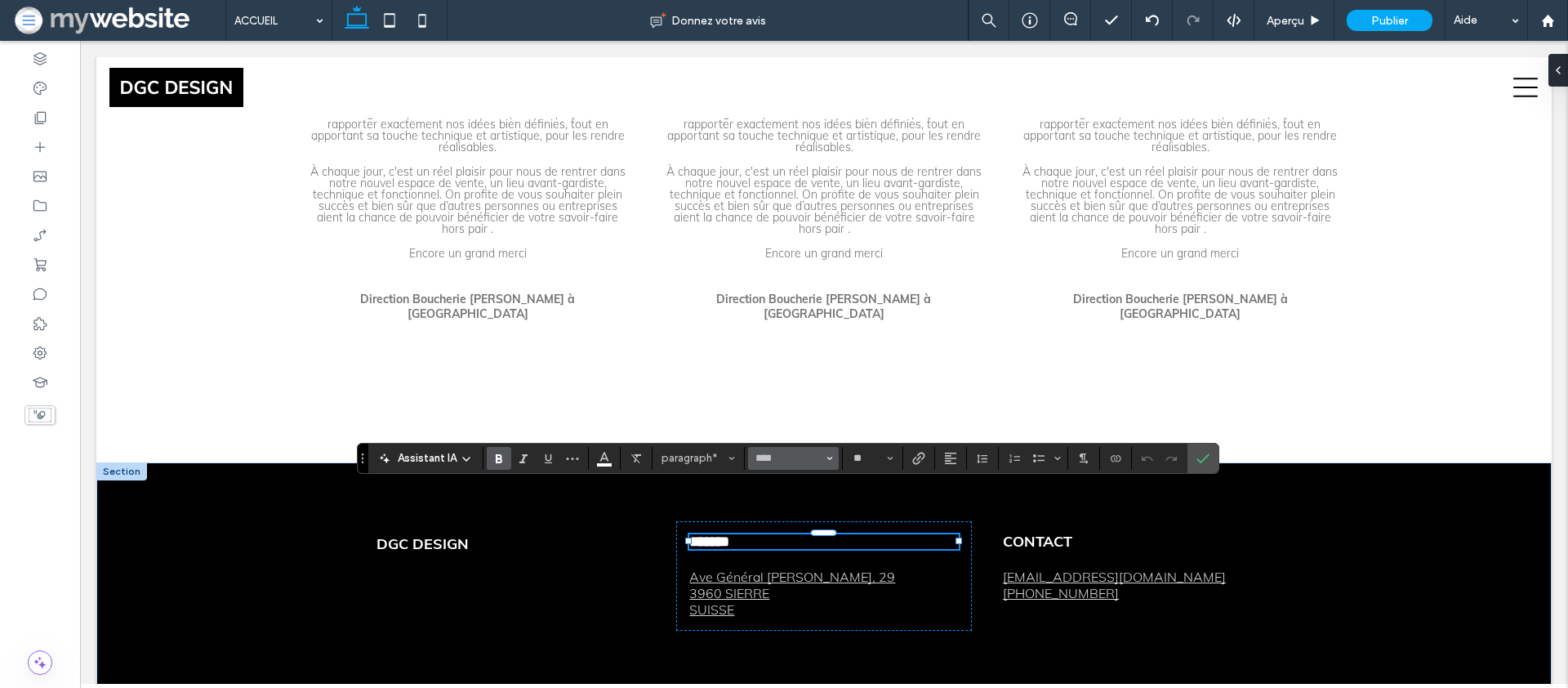
click at [836, 463] on button "****" at bounding box center [793, 459] width 90 height 23
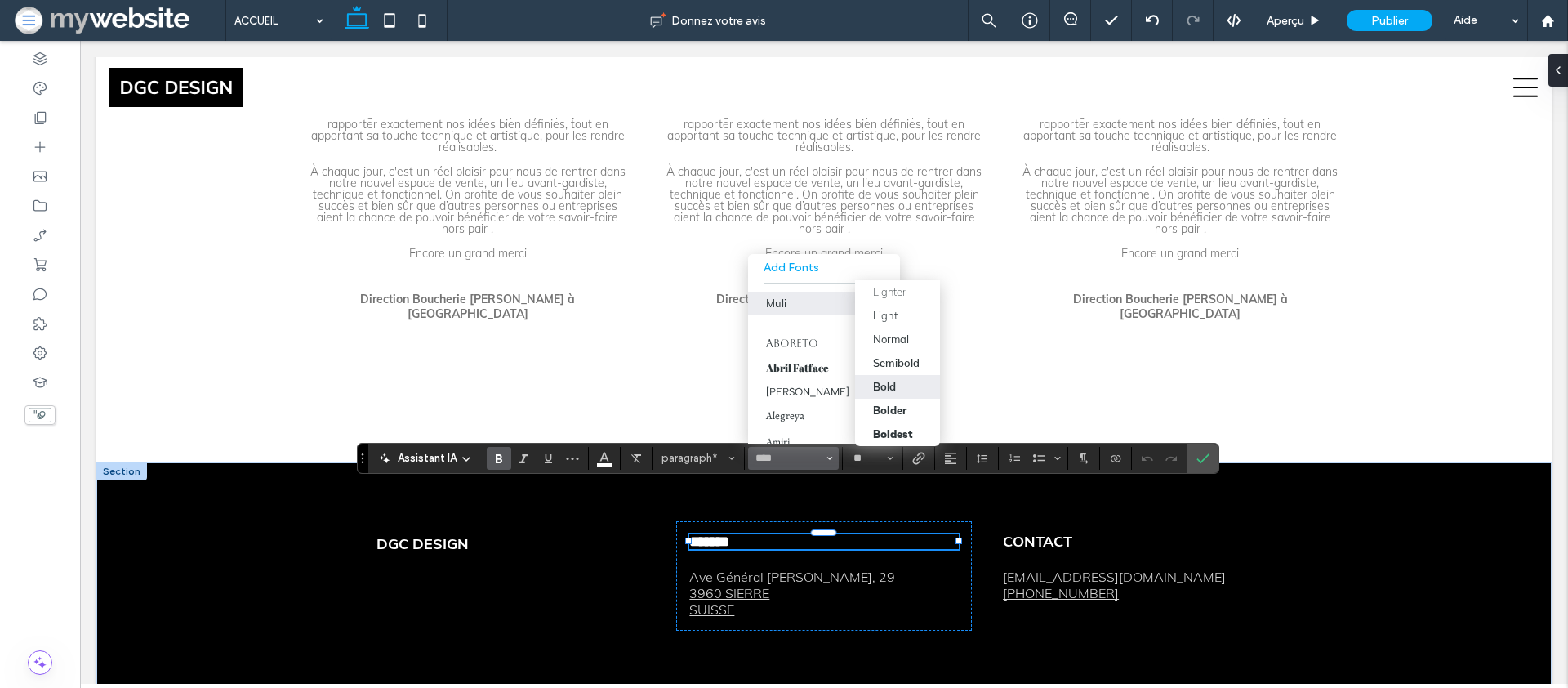
click at [879, 384] on div "Bold" at bounding box center [885, 386] width 23 height 13
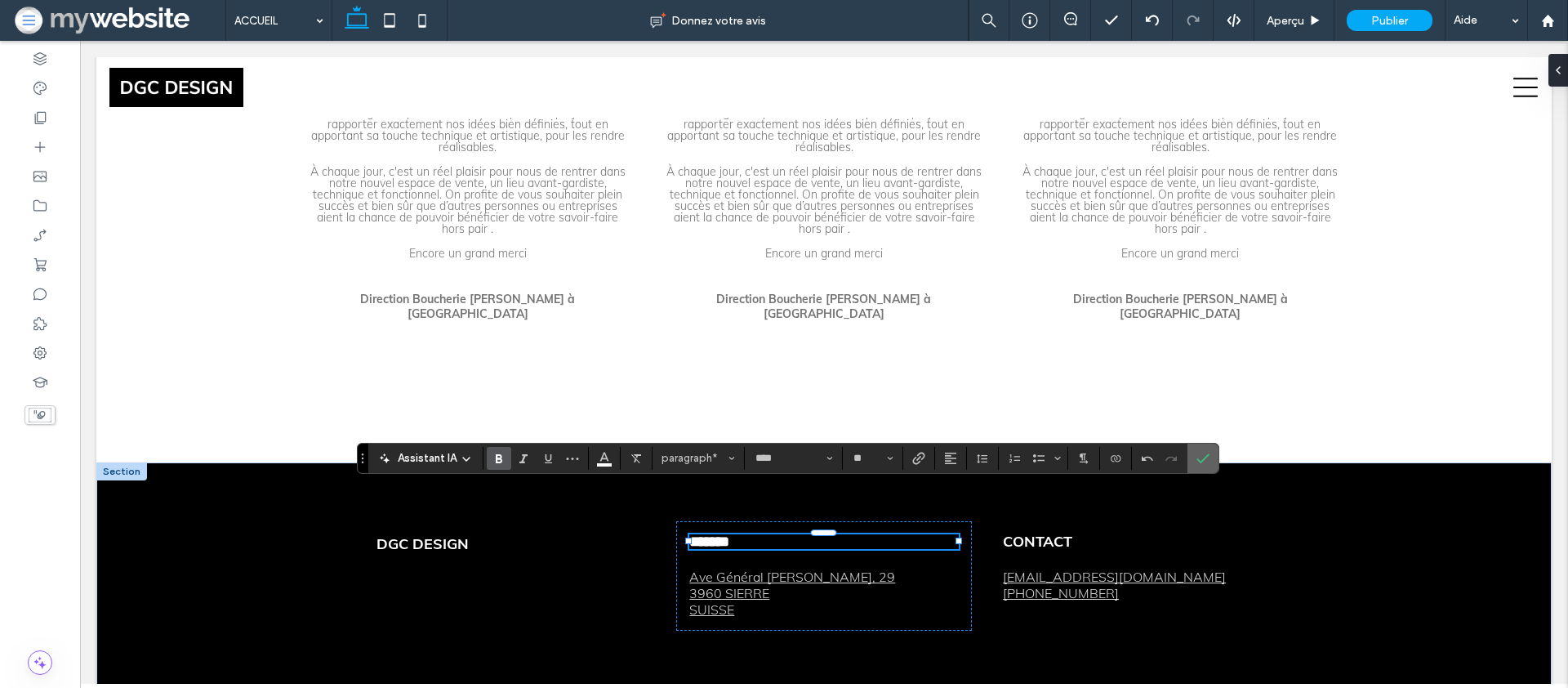
click at [1202, 457] on icon "Confirmer" at bounding box center [1203, 458] width 13 height 13
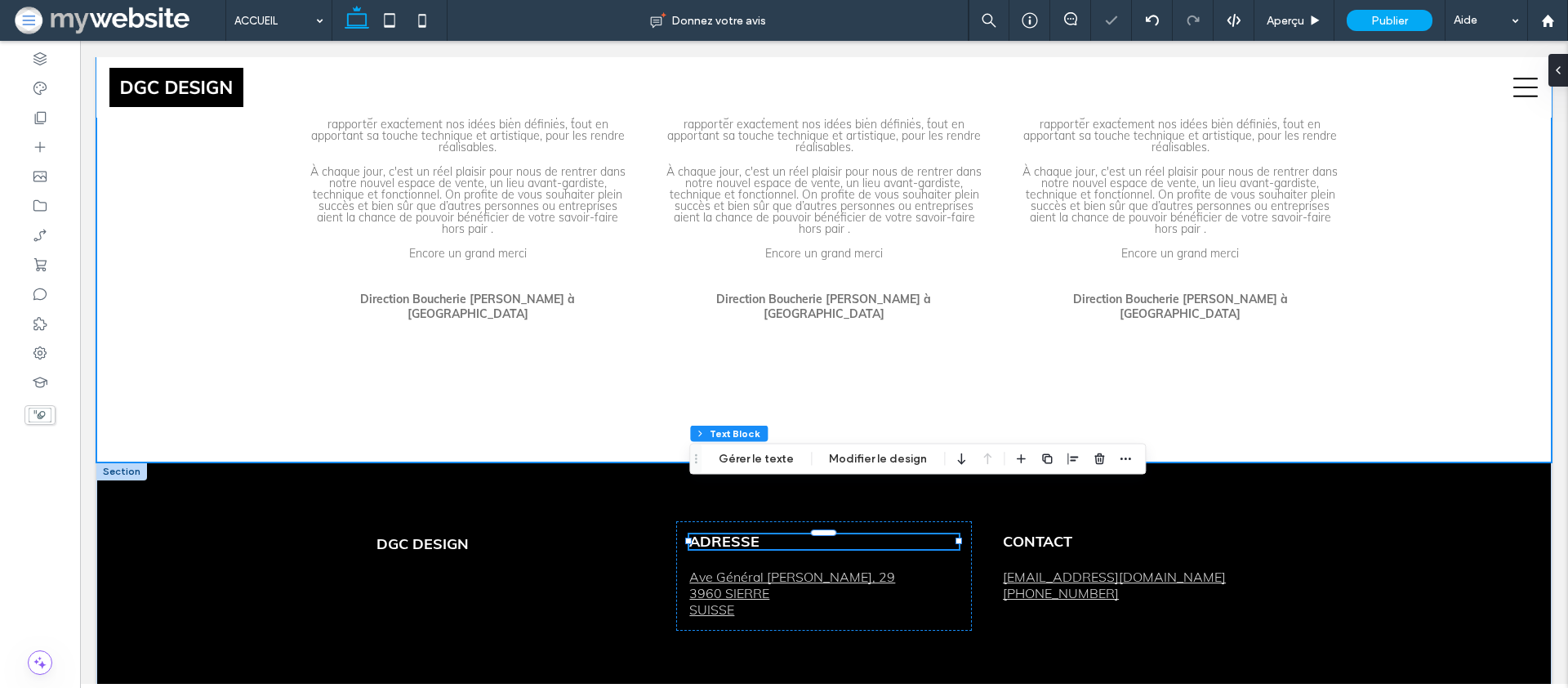
click at [1387, 391] on div "En l'année 2021 pour l’agrandissement de notre épicerie fine, nous avons fait a…" at bounding box center [824, 196] width 1456 height 534
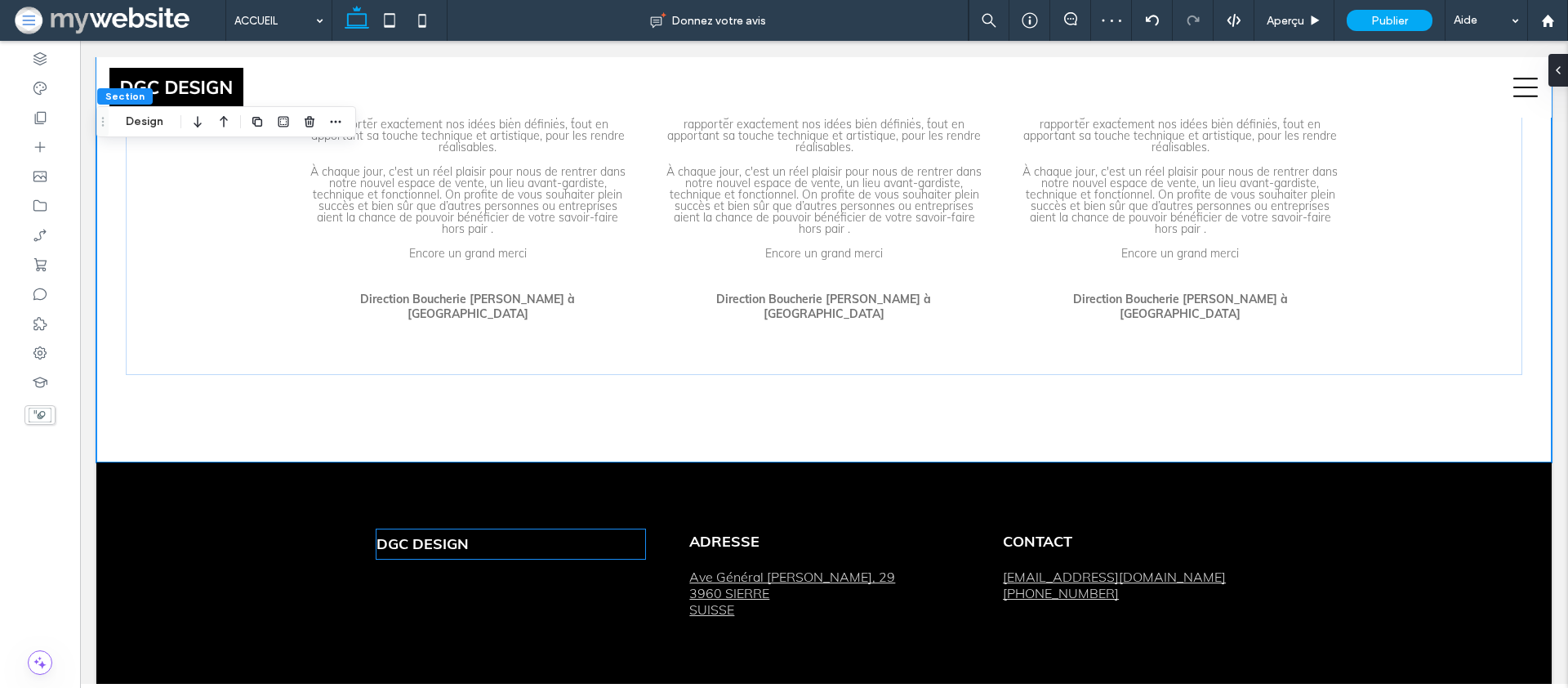
click at [458, 535] on strong "DGC DESIGN" at bounding box center [422, 543] width 92 height 19
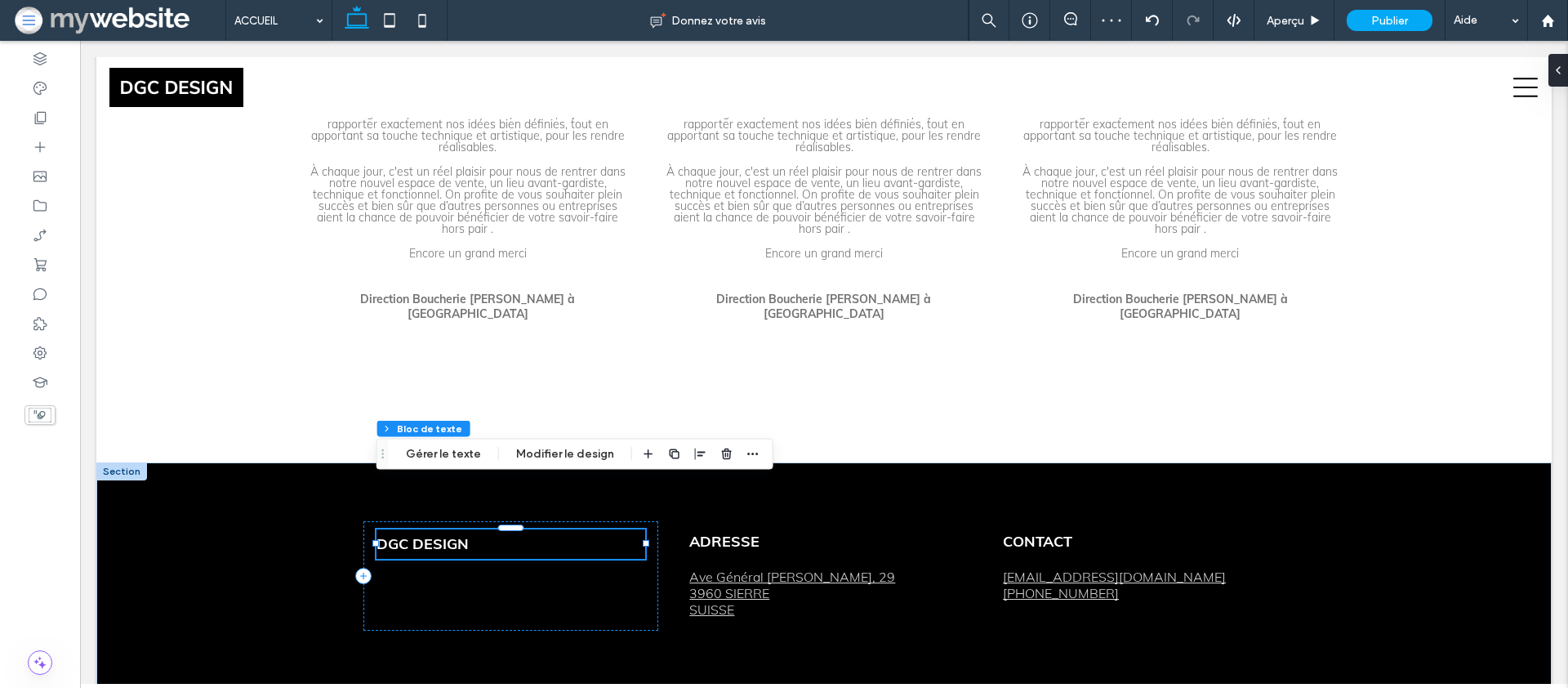
click at [458, 535] on strong "DGC DESIGN" at bounding box center [422, 543] width 92 height 19
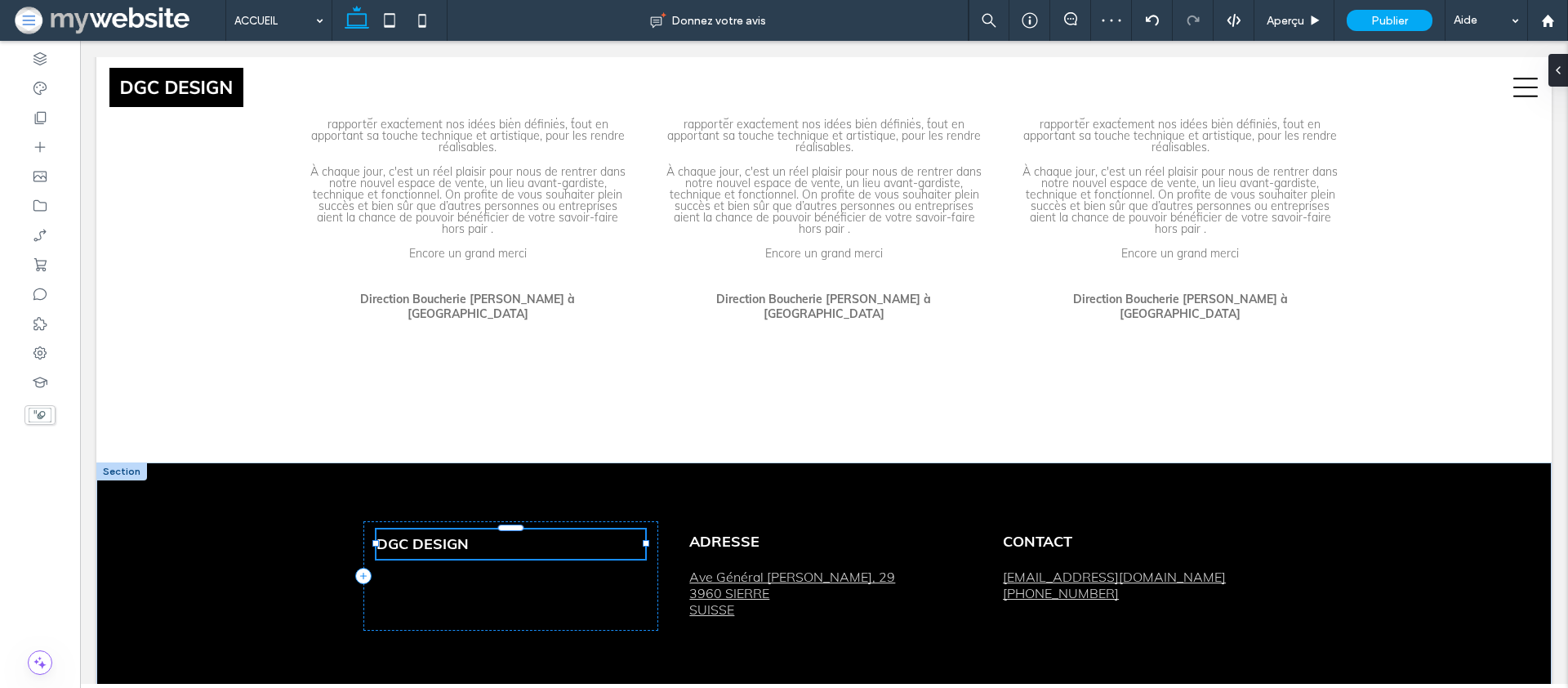
type input "****"
type input "**"
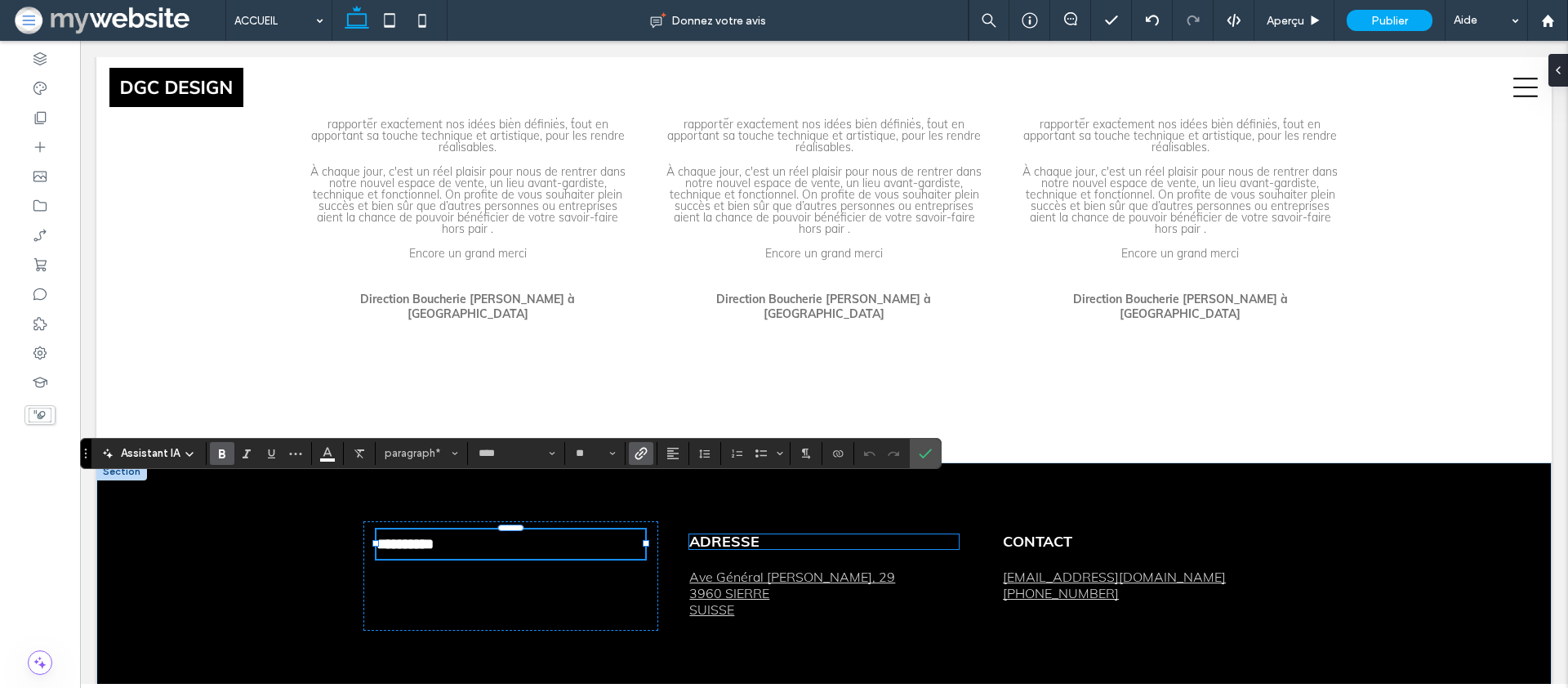
click at [738, 532] on strong "ADRESSE" at bounding box center [724, 541] width 70 height 19
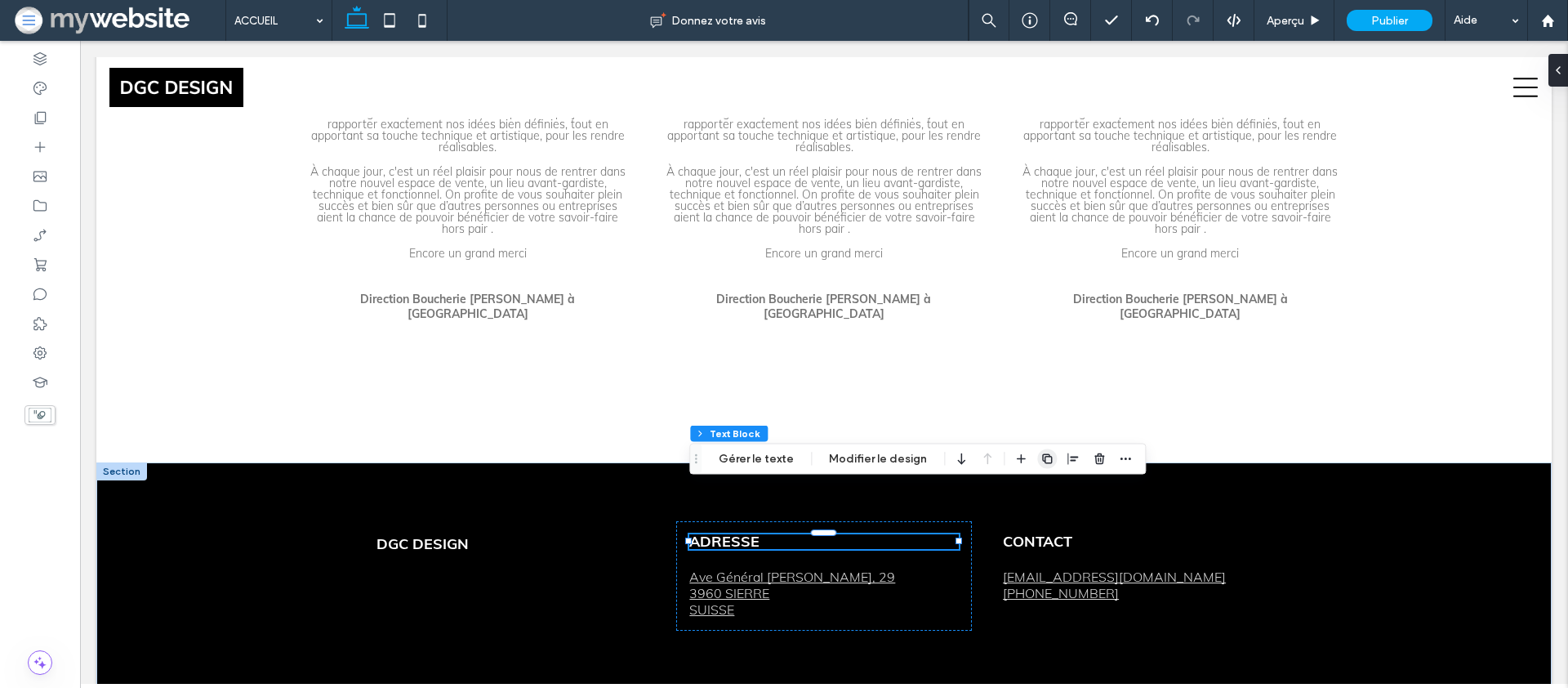
click at [1043, 459] on use "button" at bounding box center [1047, 458] width 10 height 10
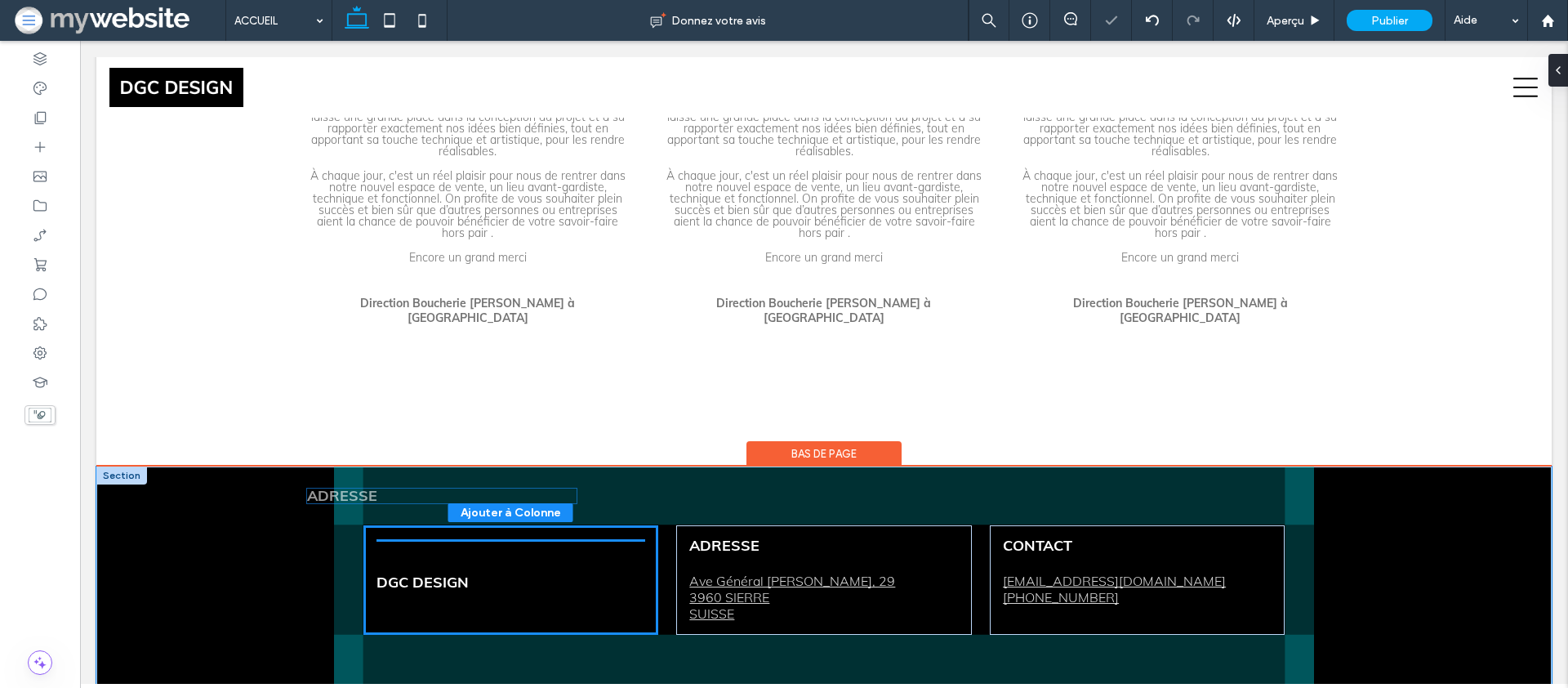
drag, startPoint x: 858, startPoint y: 523, endPoint x: 481, endPoint y: 491, distance: 378.4
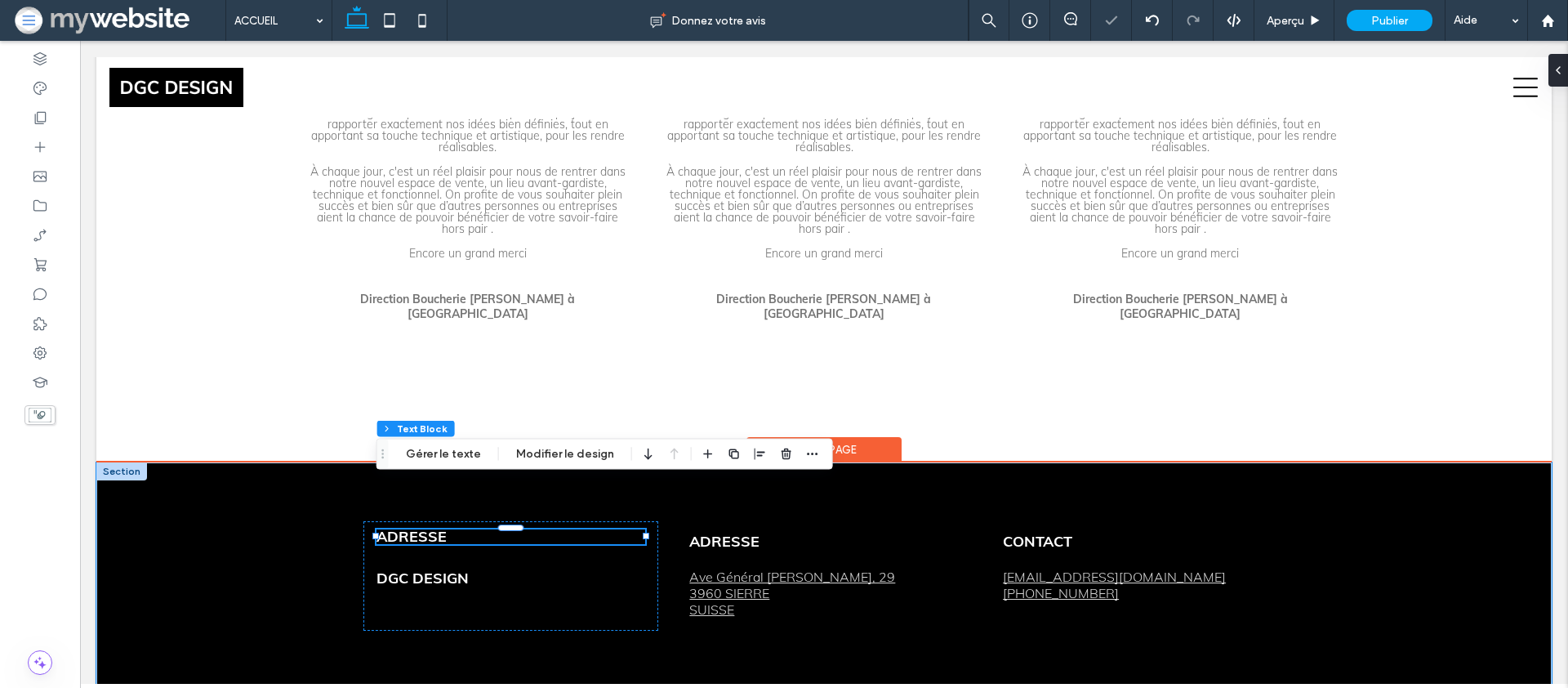
click at [456, 529] on p "ADRESSE" at bounding box center [510, 536] width 268 height 14
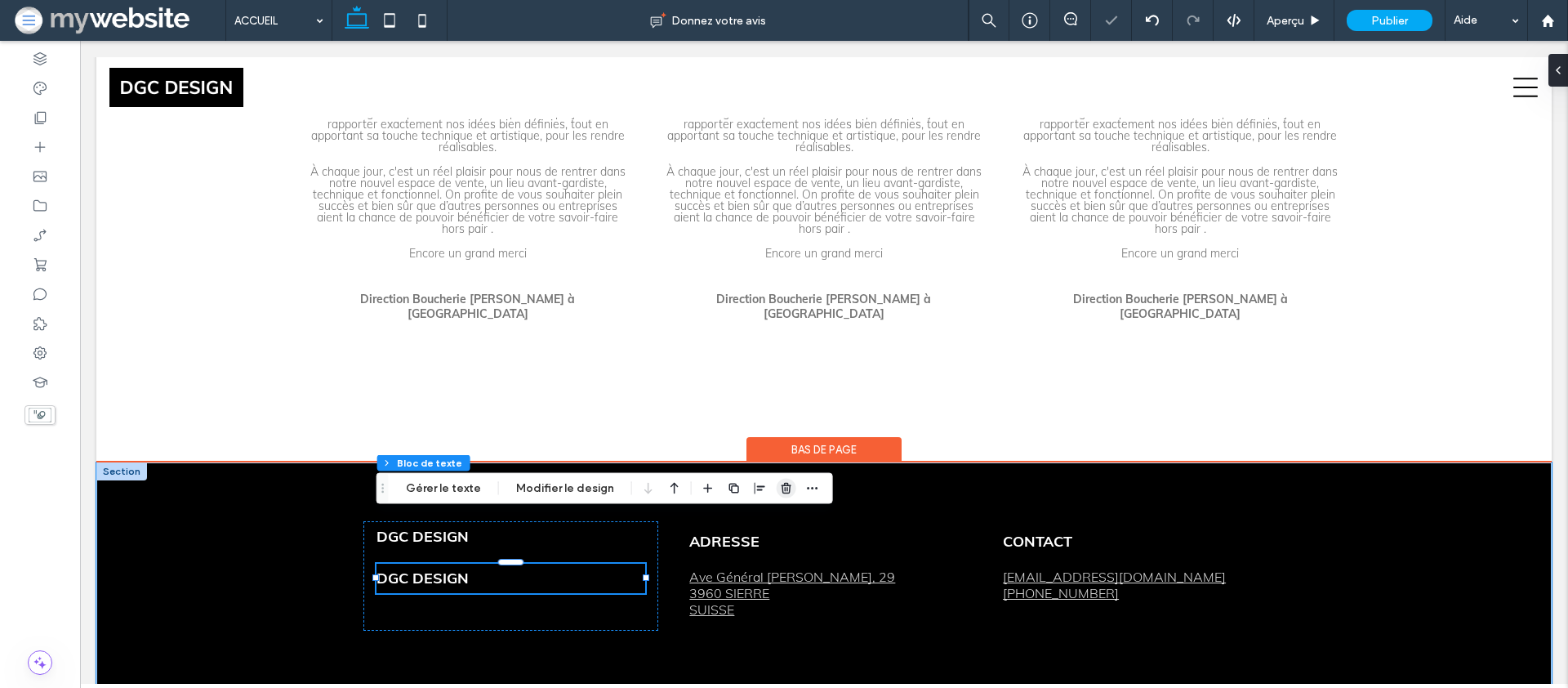
click at [780, 483] on icon "button" at bounding box center [787, 488] width 13 height 13
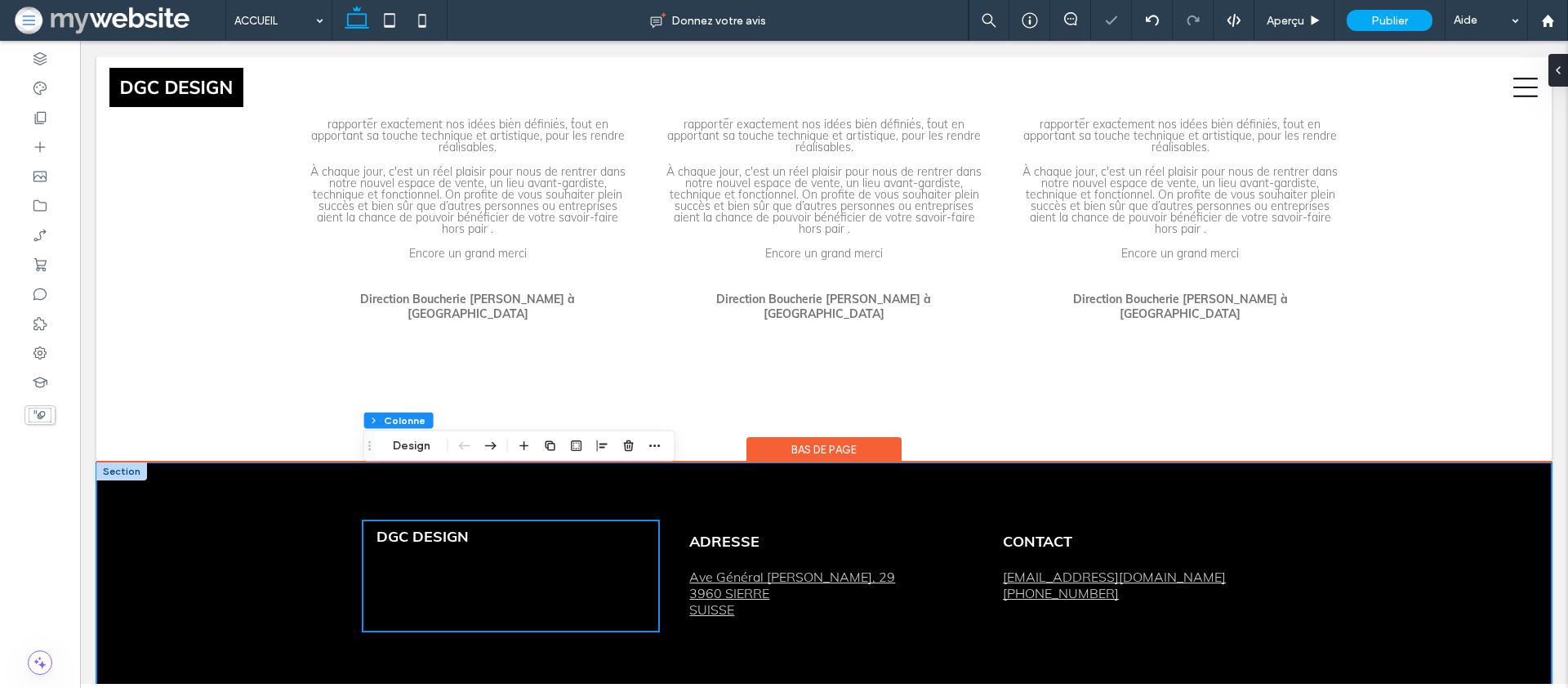
scroll to position [4710, 0]
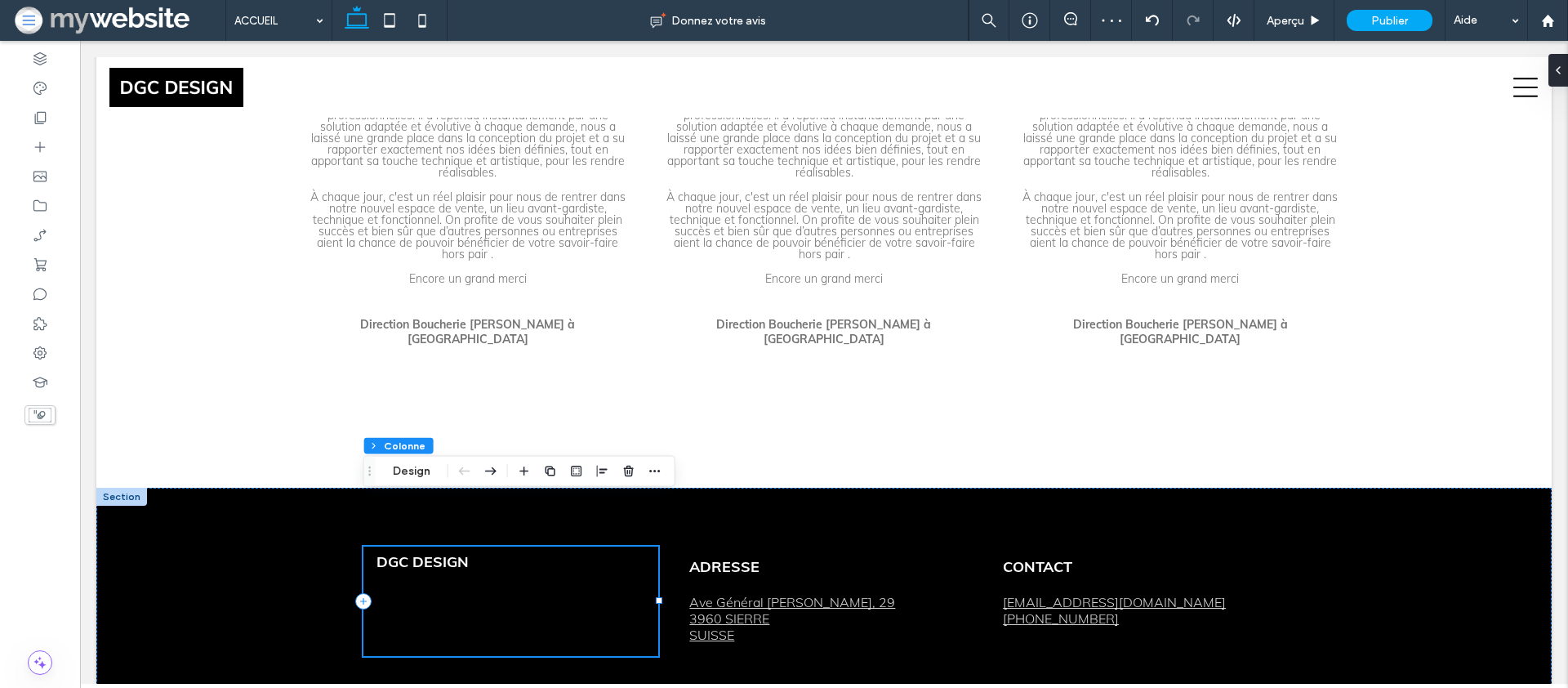
click at [626, 552] on div "DGC DESIGN" at bounding box center [511, 601] width 295 height 110
click at [417, 468] on button "Design" at bounding box center [412, 471] width 59 height 20
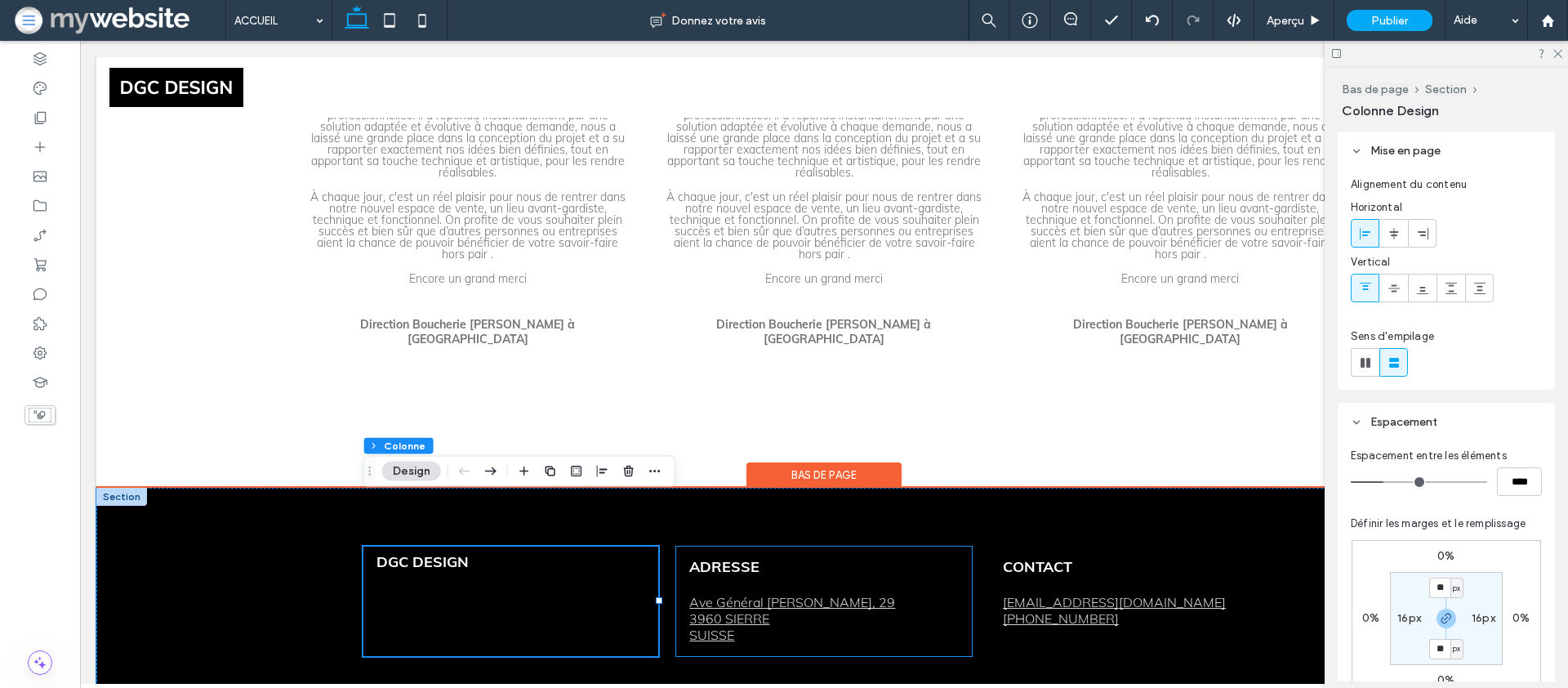
click at [947, 547] on div "ADRESSE Ave Général Guisan, 29 3960 SIERRE SUISSE" at bounding box center [823, 601] width 295 height 110
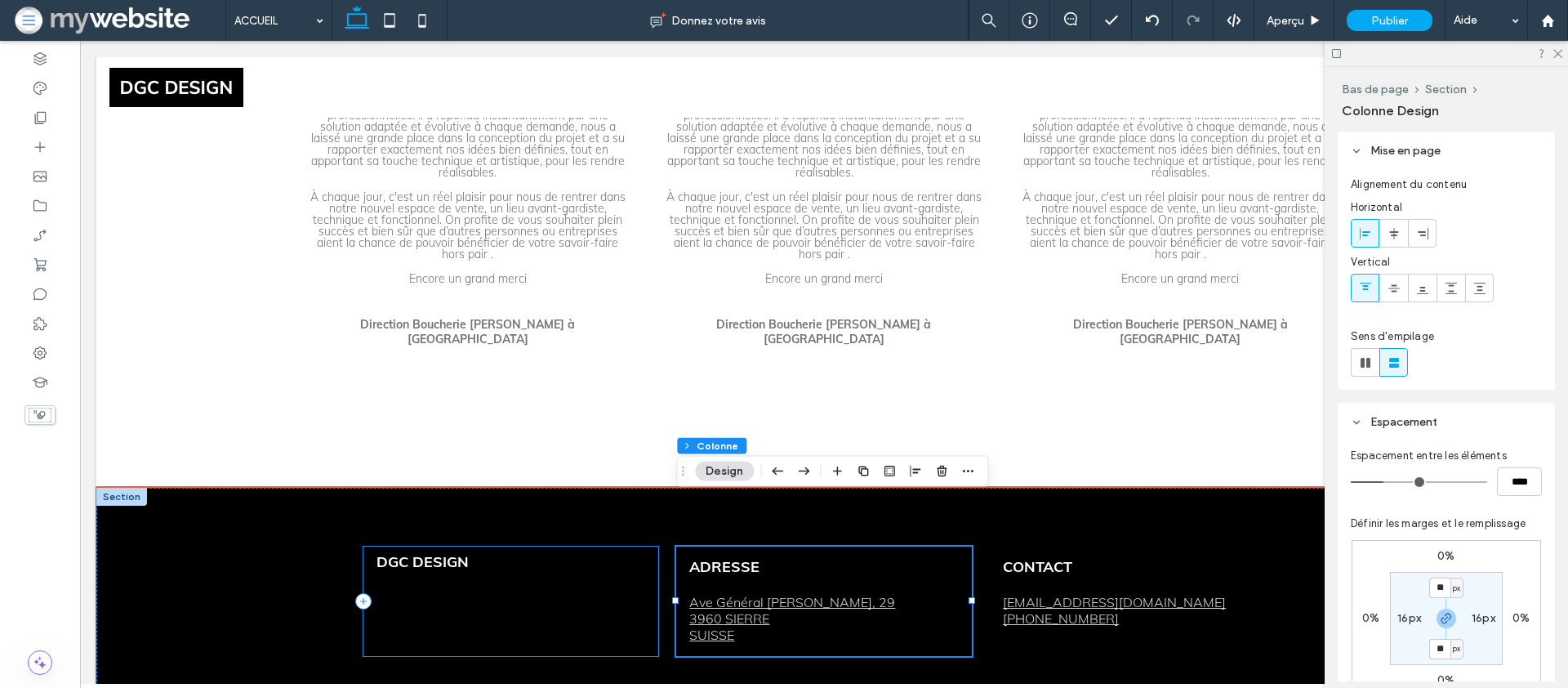
click at [618, 547] on div "DGC DESIGN" at bounding box center [511, 601] width 295 height 110
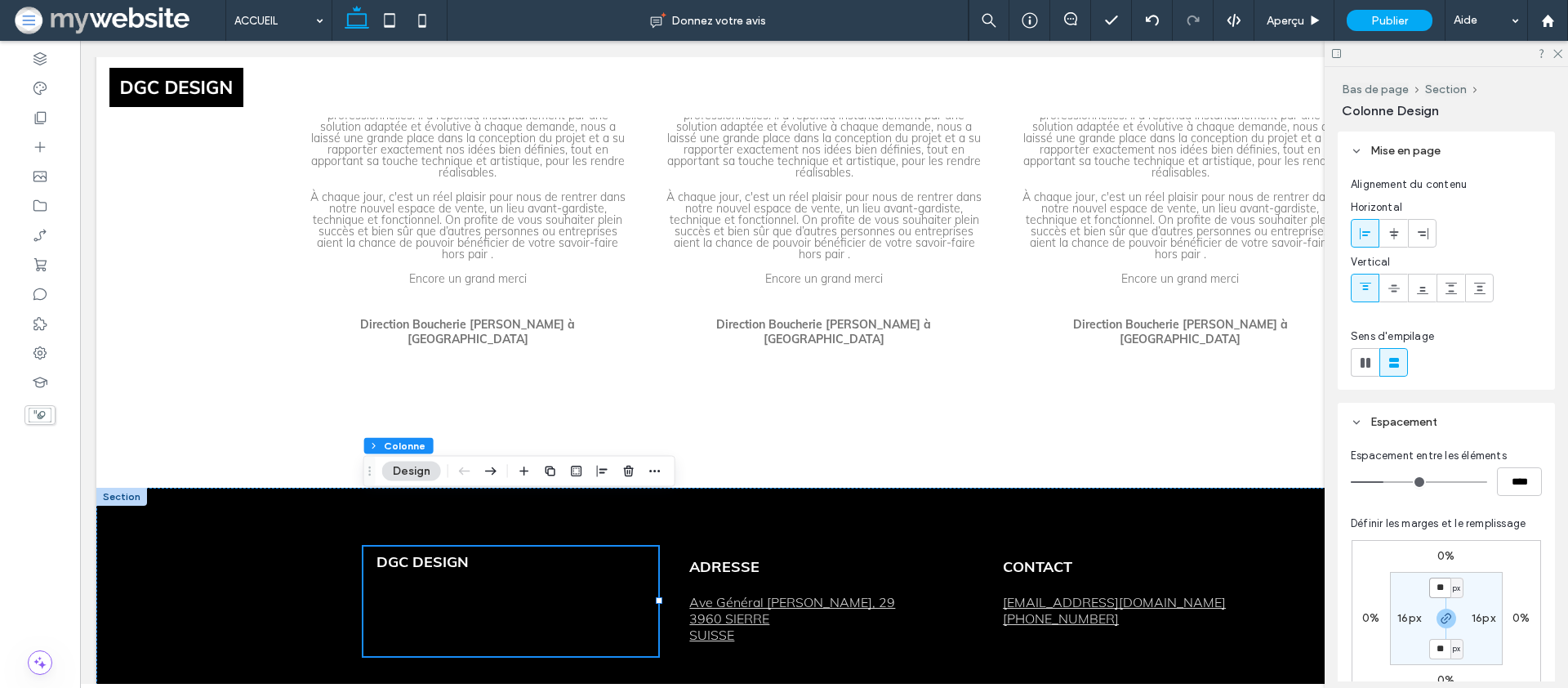
click at [1446, 593] on input "**" at bounding box center [1440, 587] width 21 height 21
type input "**"
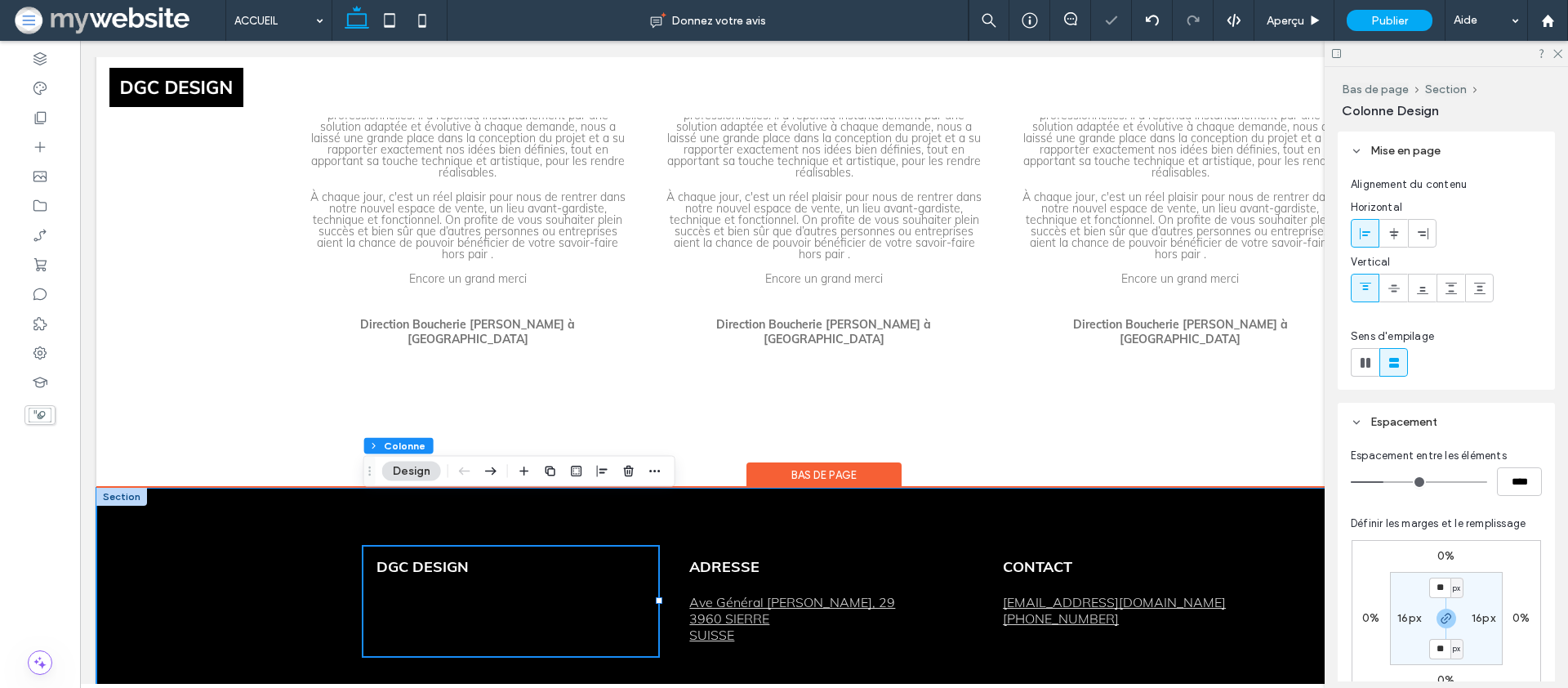
click at [165, 577] on div "DGC DESIGN ADRESSE Ave Général Guisan, 29 3960 SIERRE SUISSE CONTACT contact@dg…" at bounding box center [824, 601] width 1456 height 227
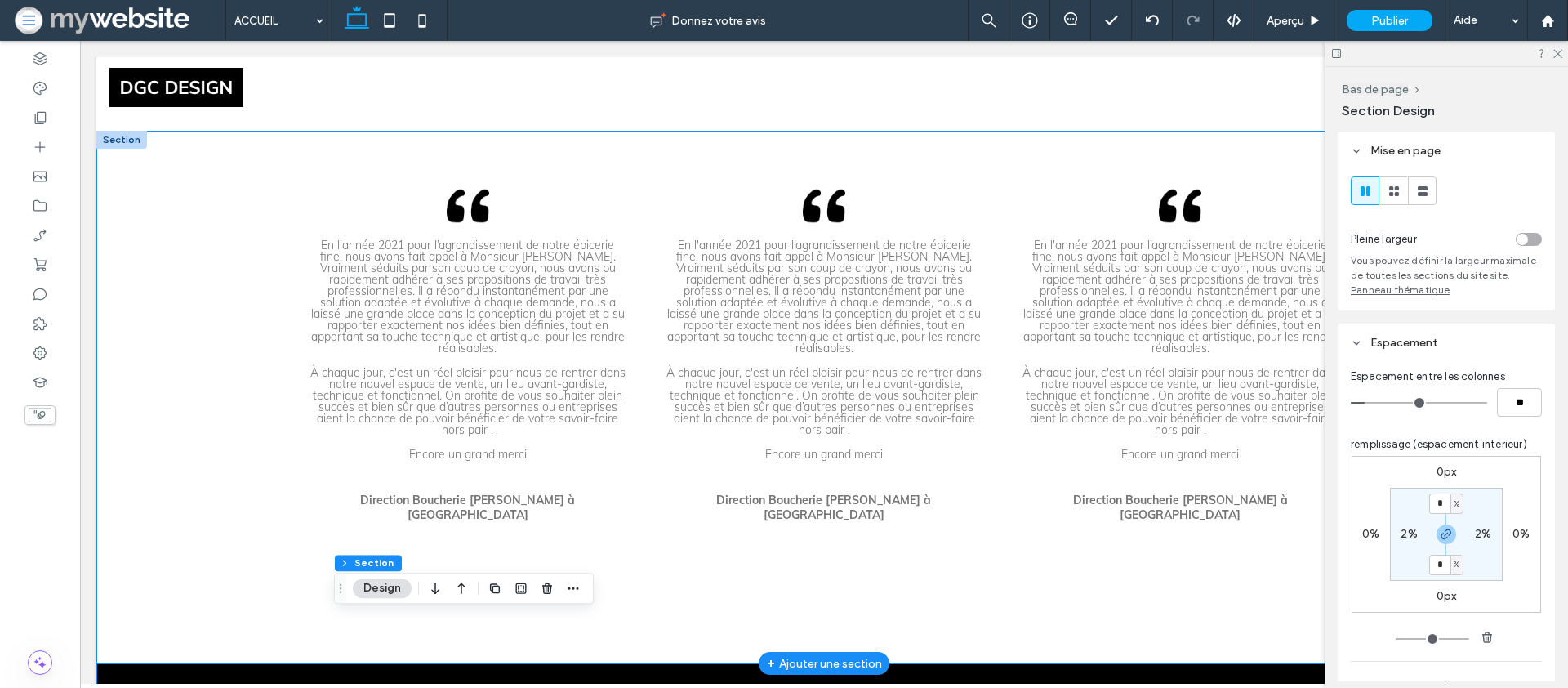
scroll to position [4736, 0]
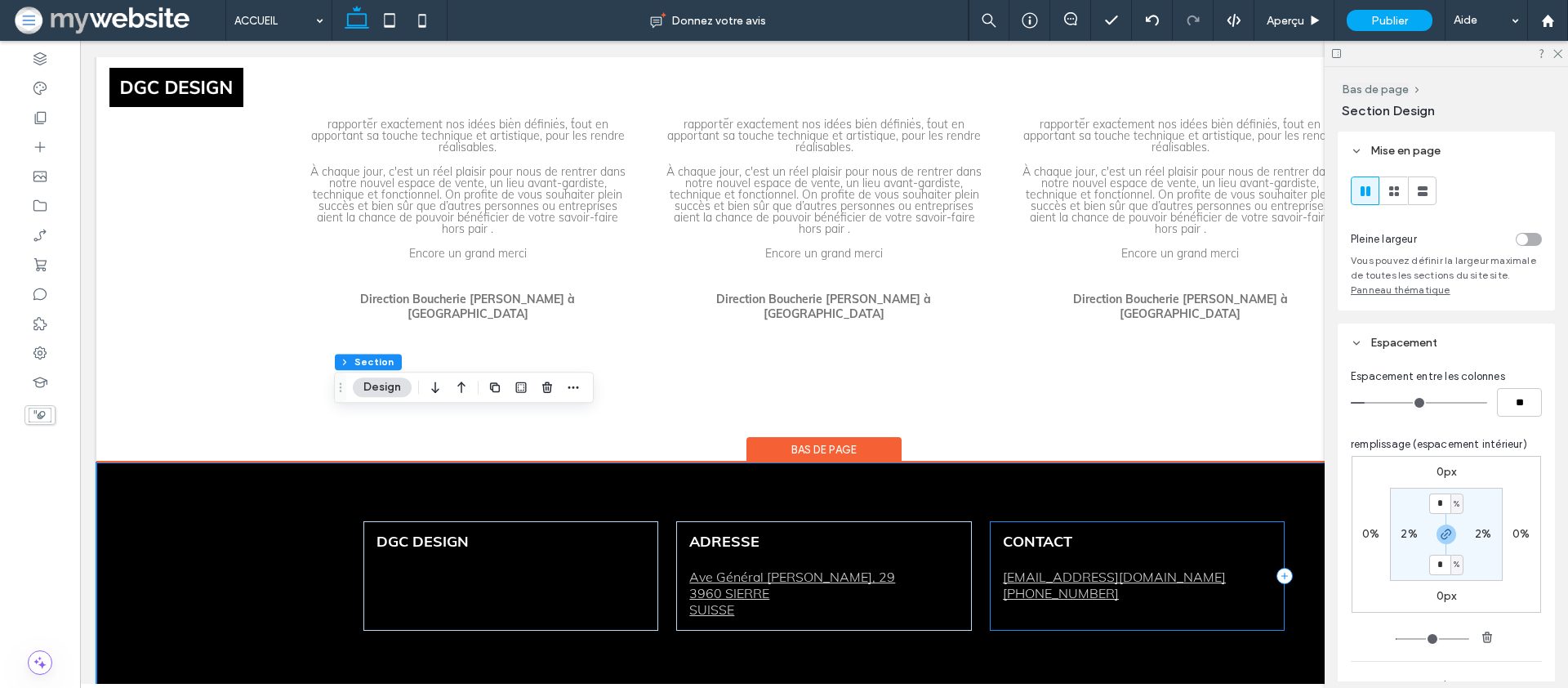
click at [1044, 554] on div "CONTACT contact@dgc-design.com (+41)782468338" at bounding box center [1137, 576] width 295 height 110
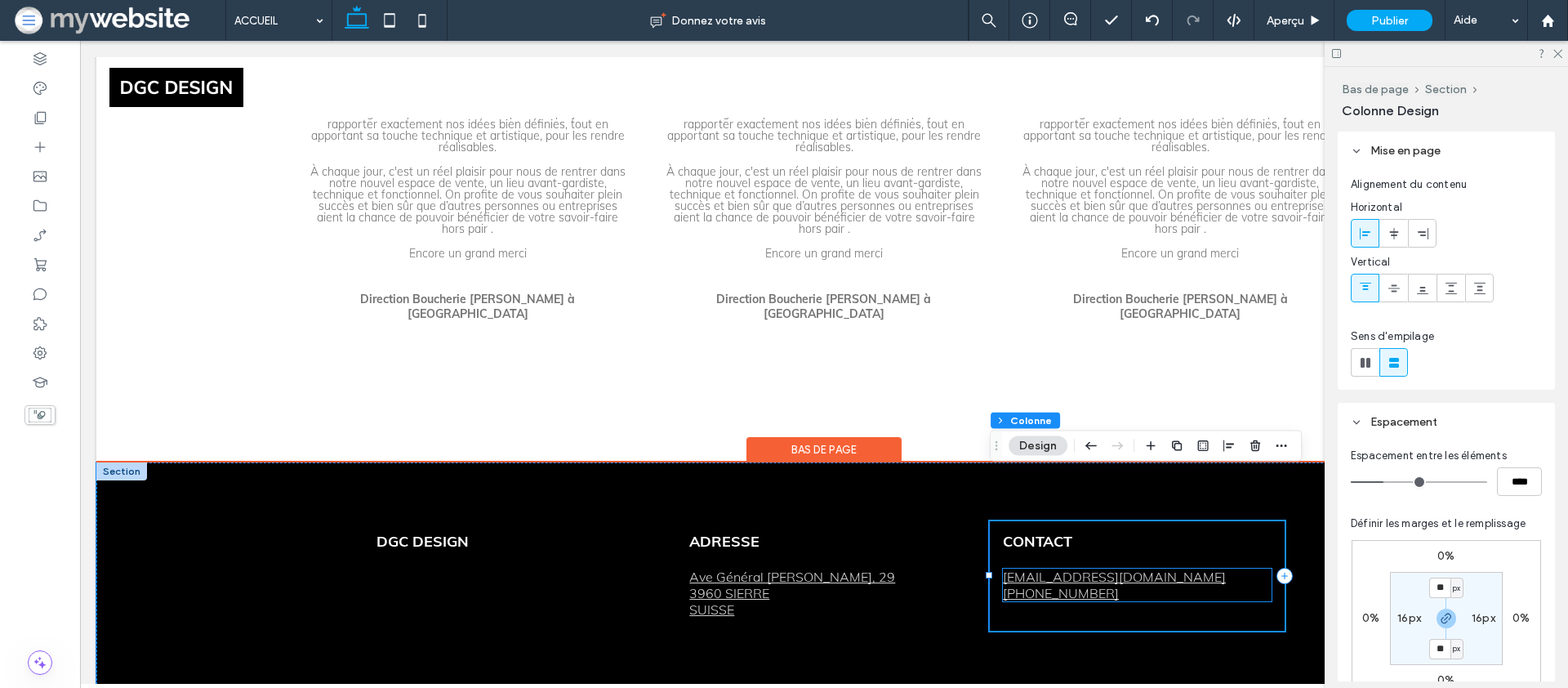
click at [1042, 585] on link "(+41)782468338" at bounding box center [1061, 593] width 116 height 16
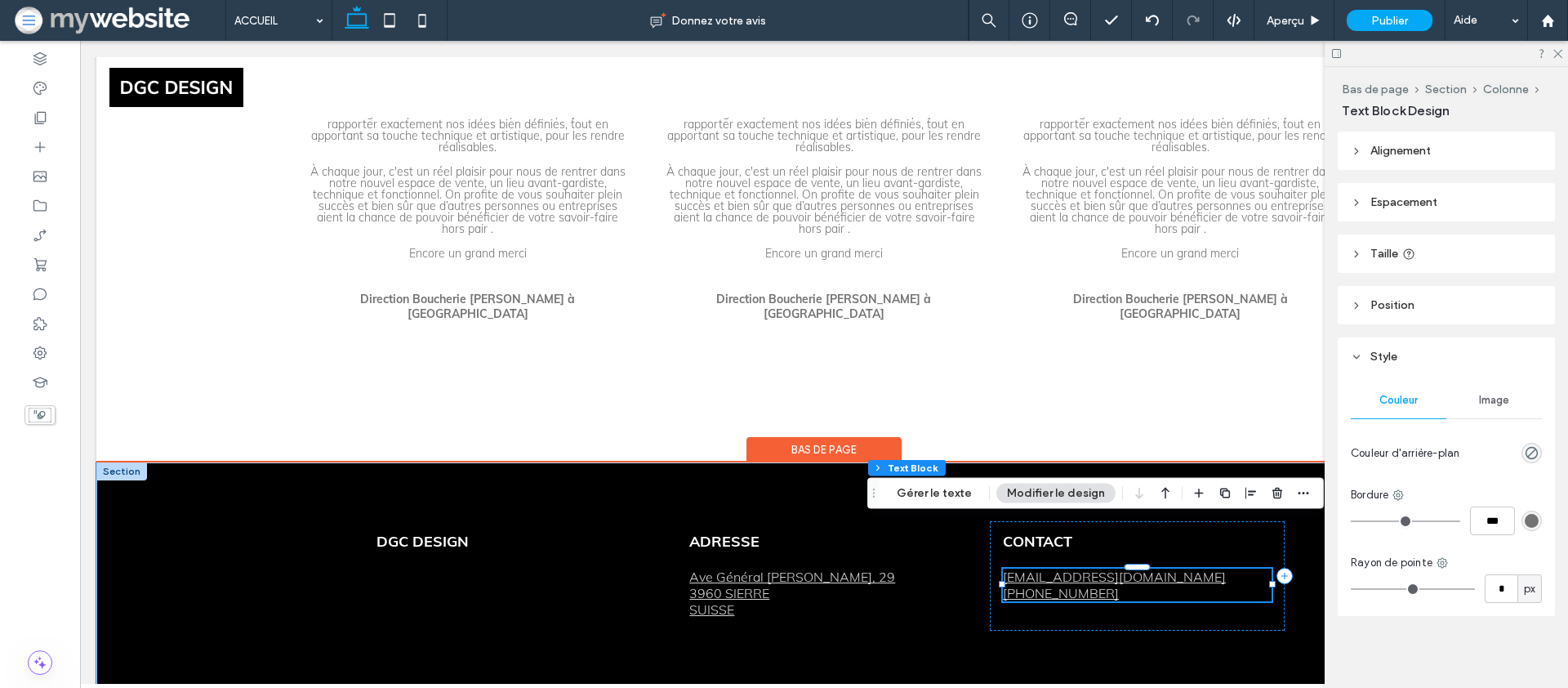
click at [1039, 585] on link "(+41)782468338" at bounding box center [1061, 593] width 116 height 16
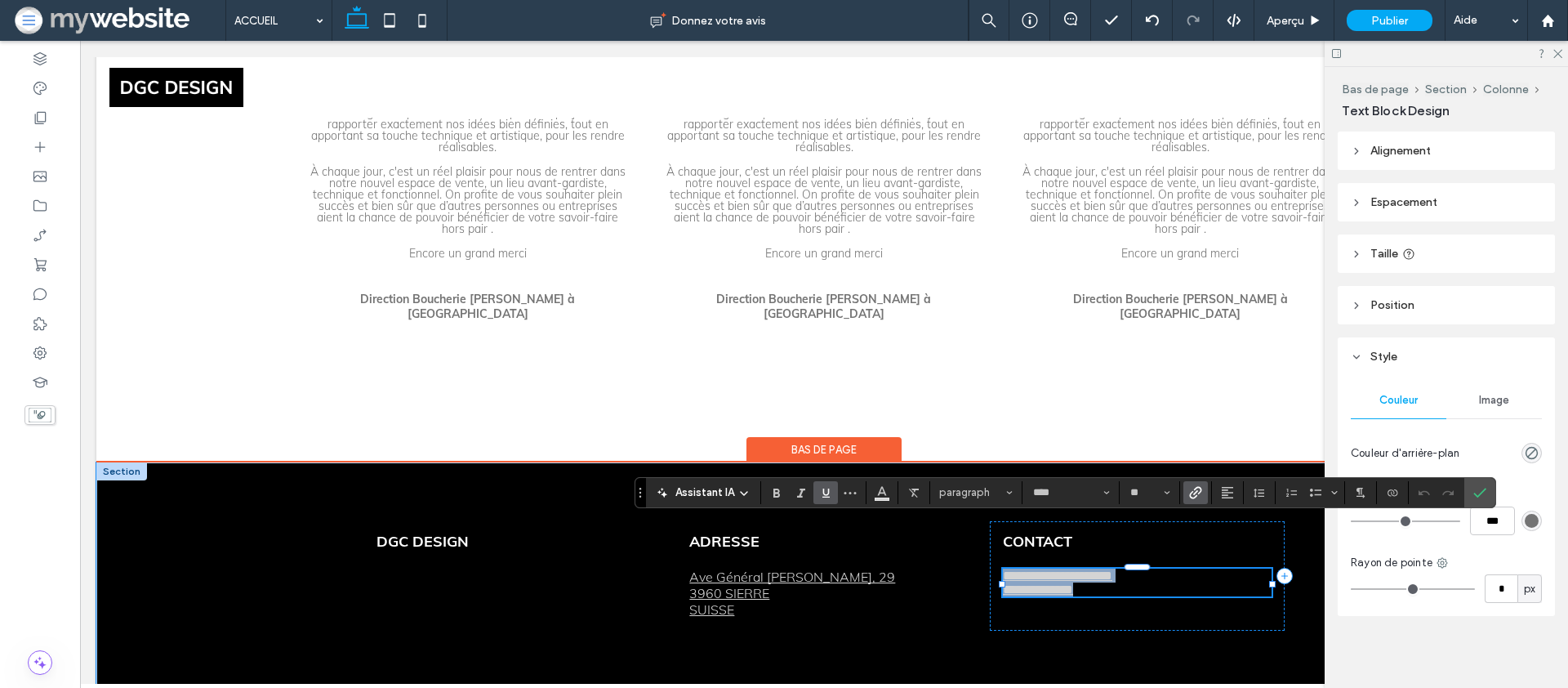
click at [1034, 584] on link "**********" at bounding box center [1038, 590] width 70 height 12
click at [1051, 584] on link "**********" at bounding box center [1038, 590] width 70 height 12
click at [1071, 584] on link "**********" at bounding box center [1041, 590] width 75 height 12
click at [1083, 584] on link "**********" at bounding box center [1044, 590] width 80 height 12
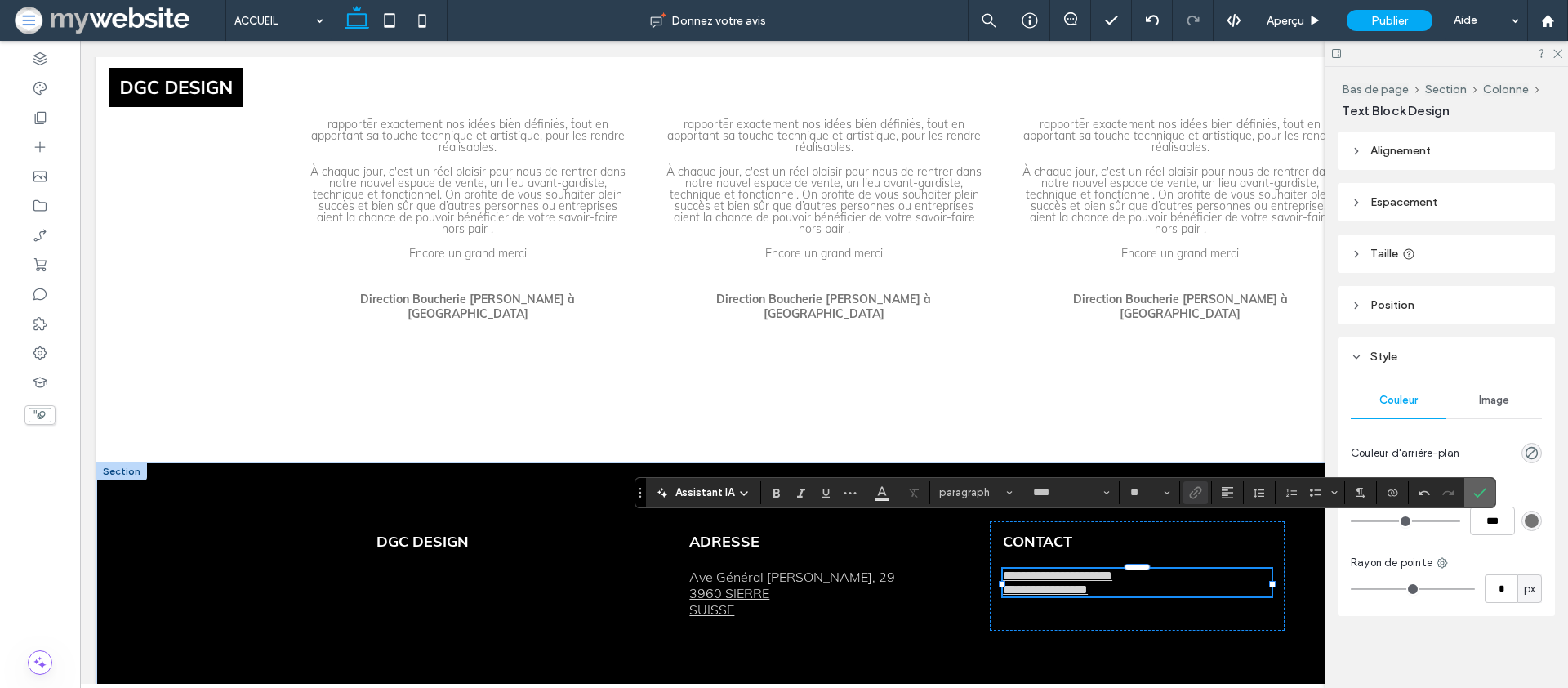
click at [1486, 495] on icon "Confirmer" at bounding box center [1480, 493] width 13 height 13
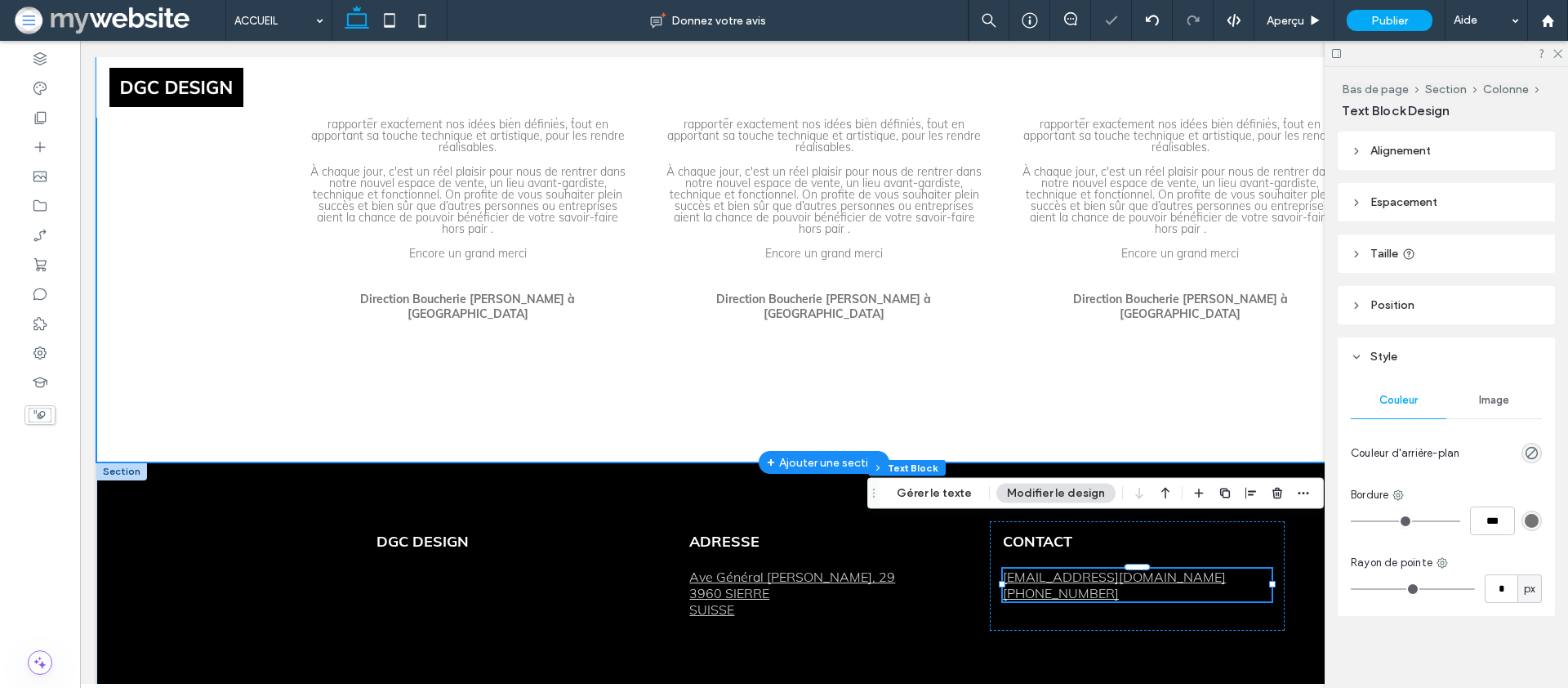
click at [936, 401] on div "En l'année 2021 pour l’agrandissement de notre épicerie fine, nous avons fait a…" at bounding box center [824, 196] width 1456 height 534
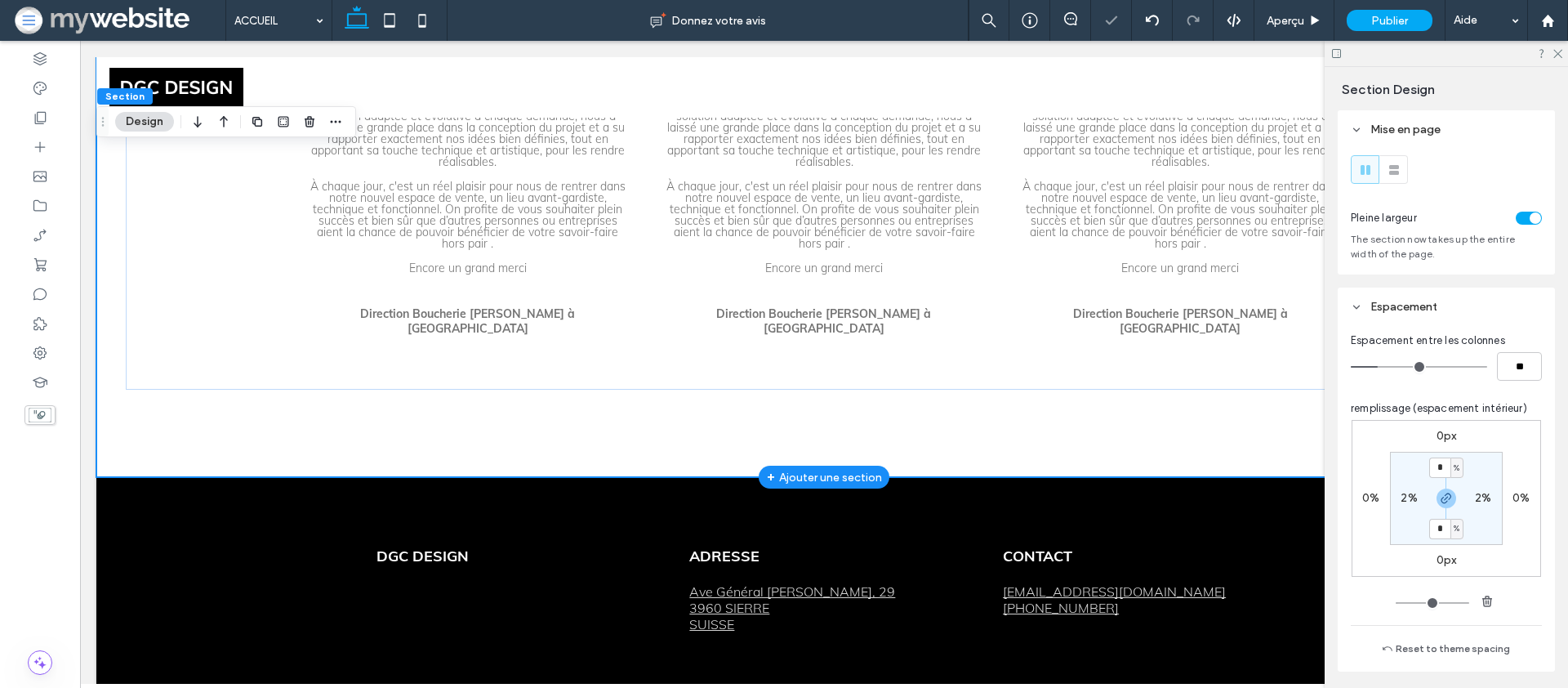
scroll to position [4712, 0]
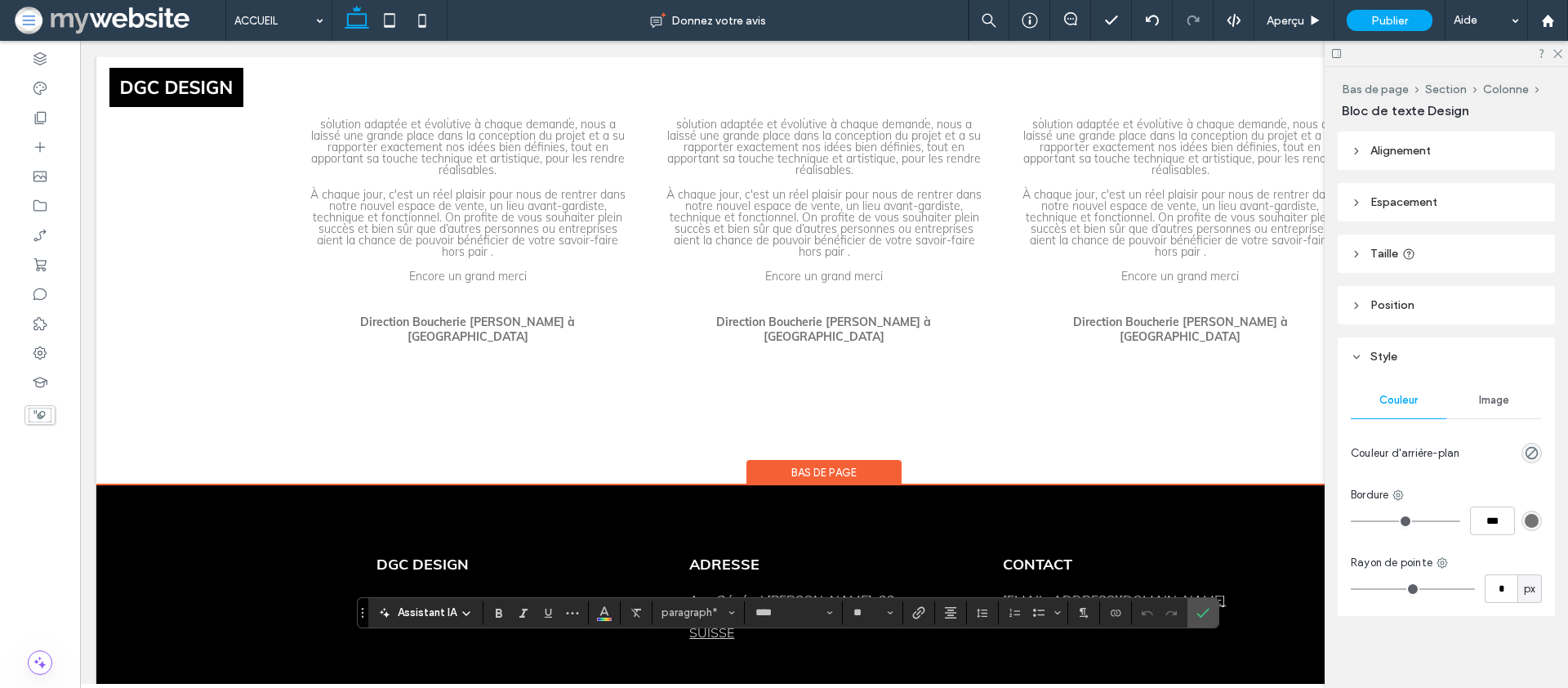
scroll to position [4736, 0]
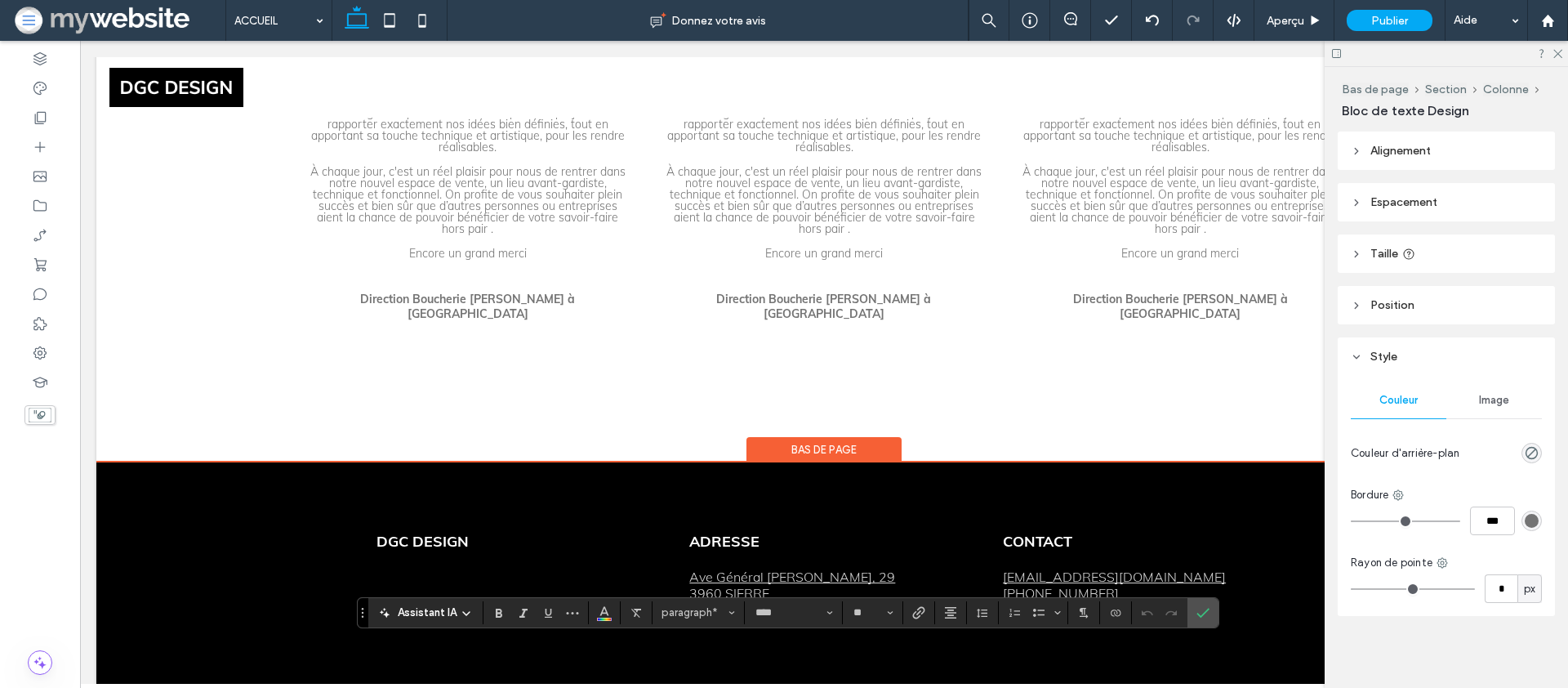
click at [687, 687] on span "**********" at bounding box center [715, 700] width 169 height 12
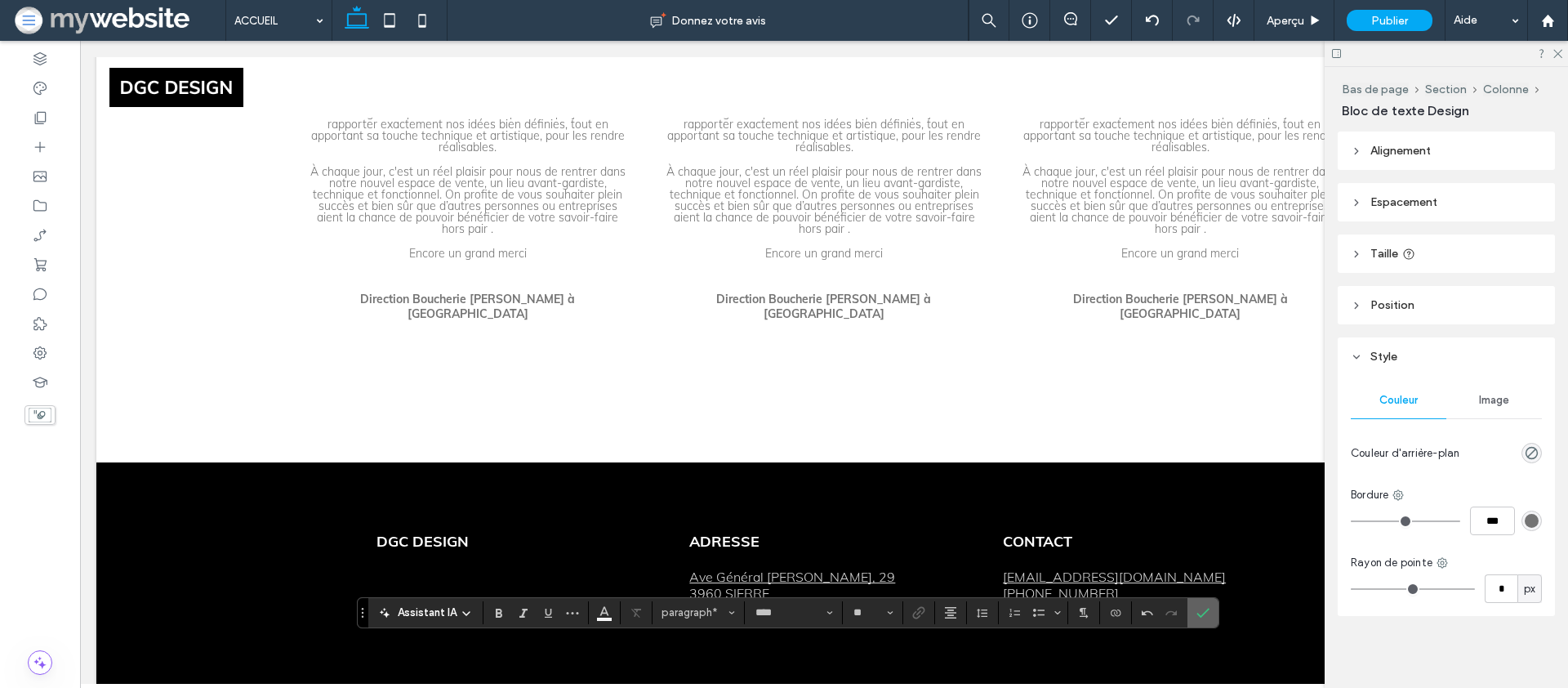
click at [1209, 611] on icon "Confirmer" at bounding box center [1203, 612] width 13 height 13
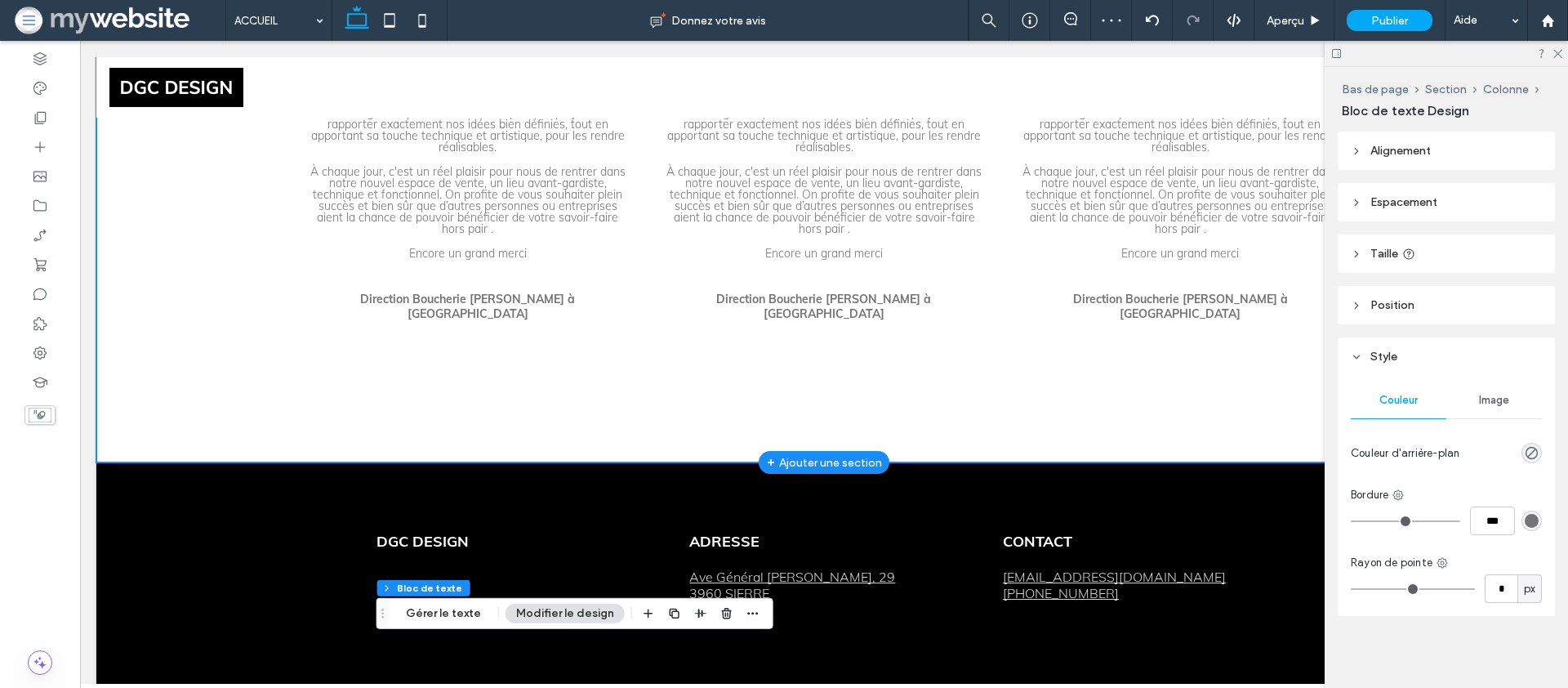
click at [204, 338] on div "En l'année 2021 pour l’agrandissement de notre épicerie fine, nous avons fait a…" at bounding box center [824, 196] width 1456 height 534
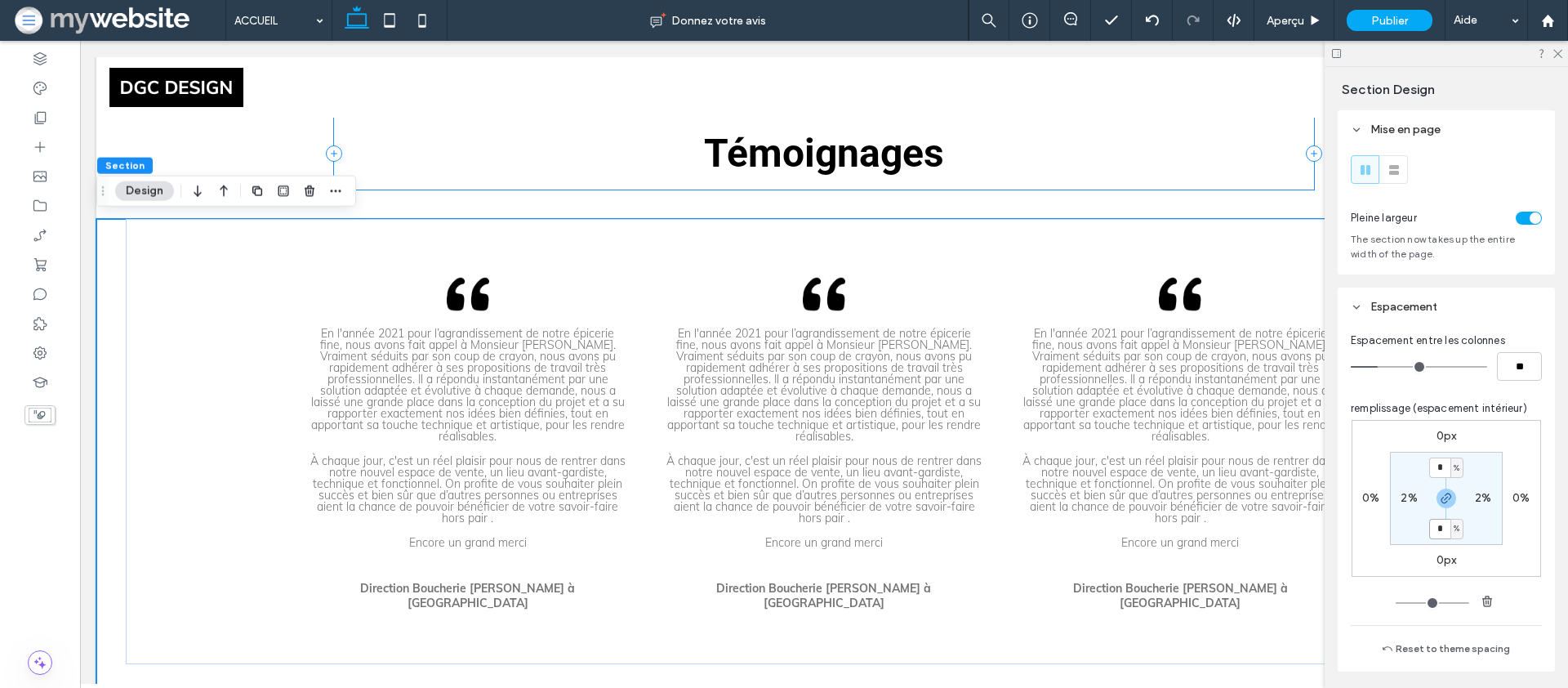
scroll to position [4693, 0]
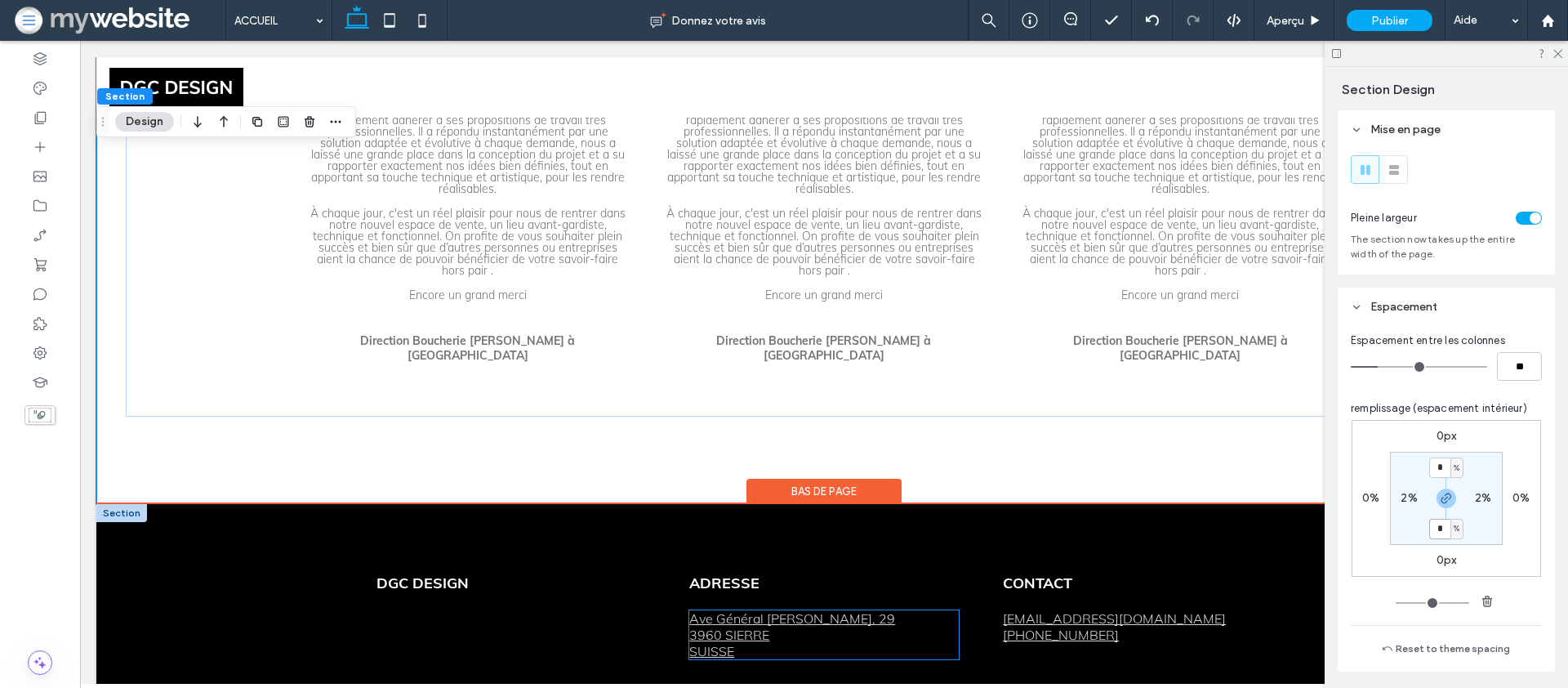
click at [714, 610] on link "Ave Général Guisan, 29" at bounding box center [792, 618] width 206 height 16
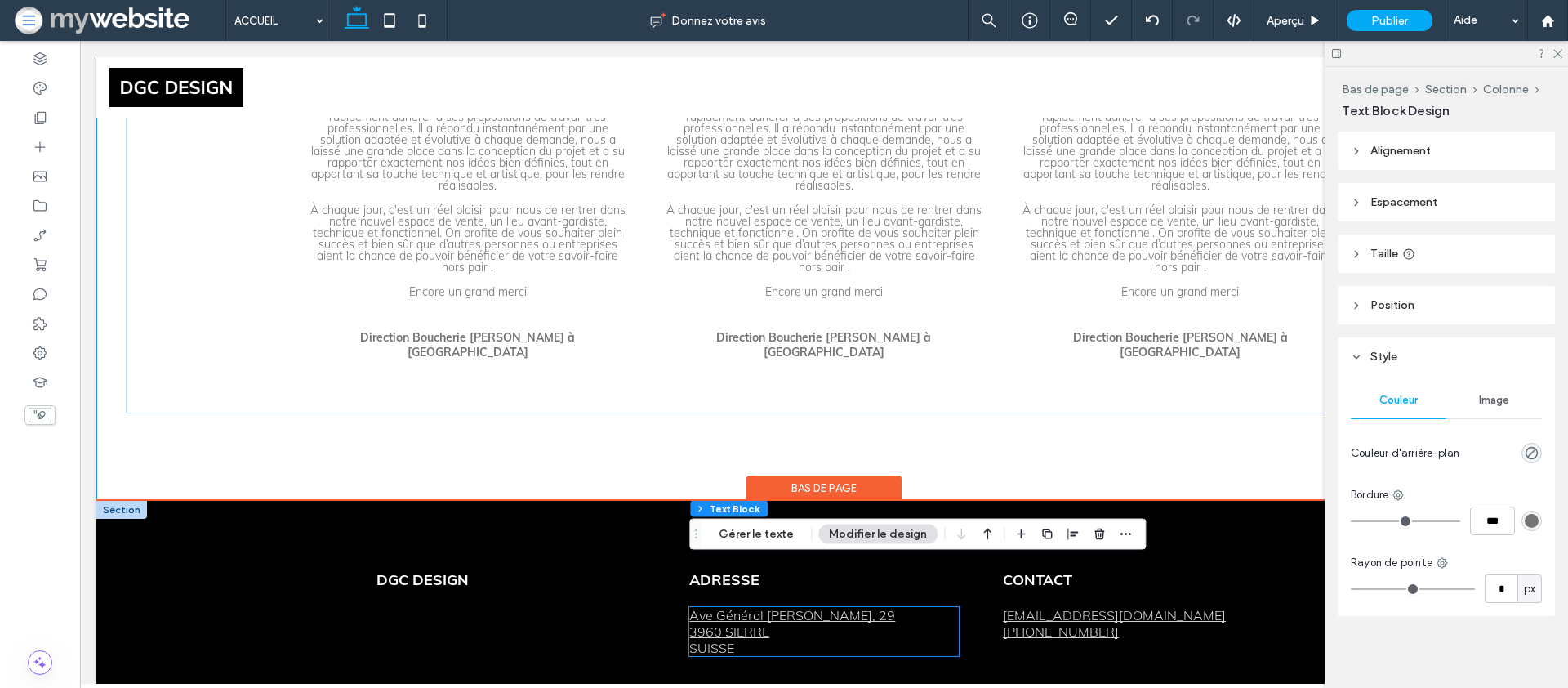
scroll to position [4695, 0]
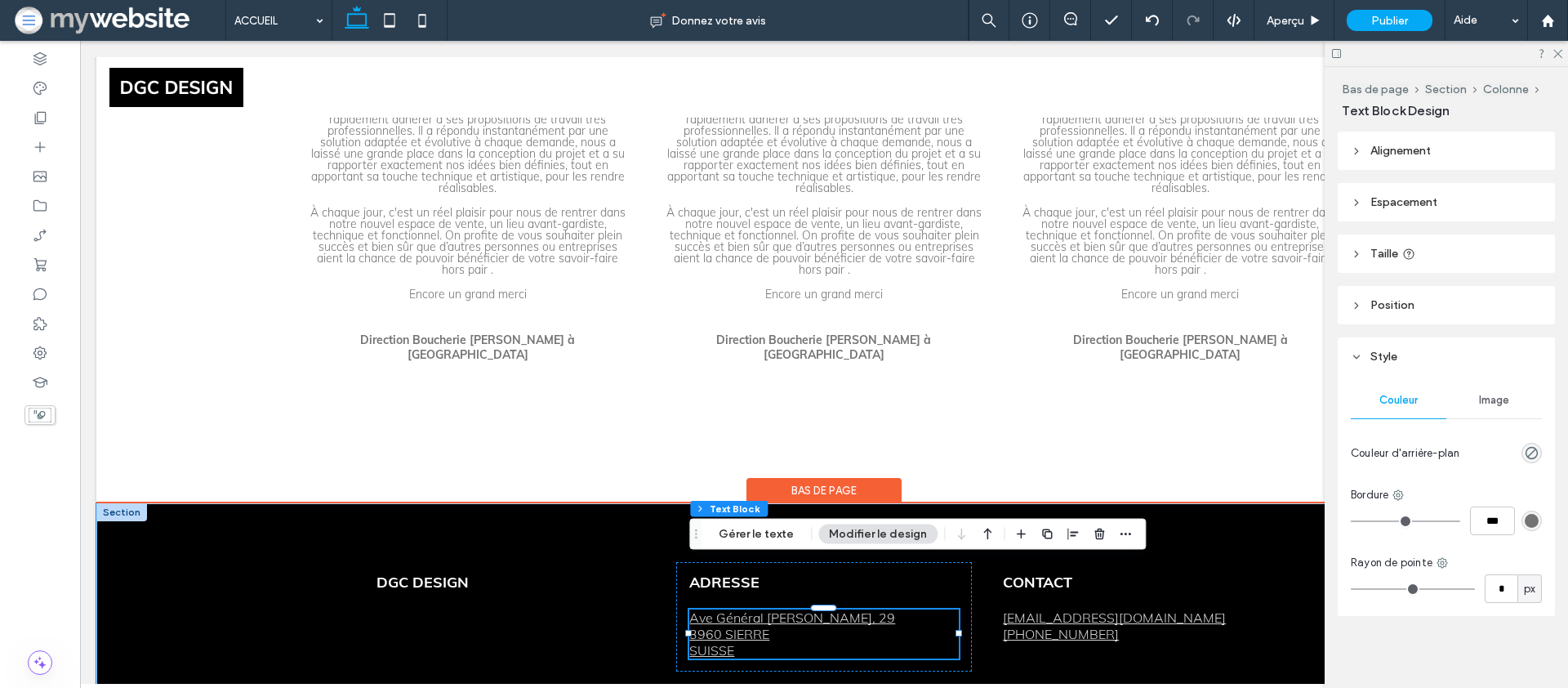
click at [712, 609] on link "Ave Général Guisan, 29" at bounding box center [792, 618] width 206 height 16
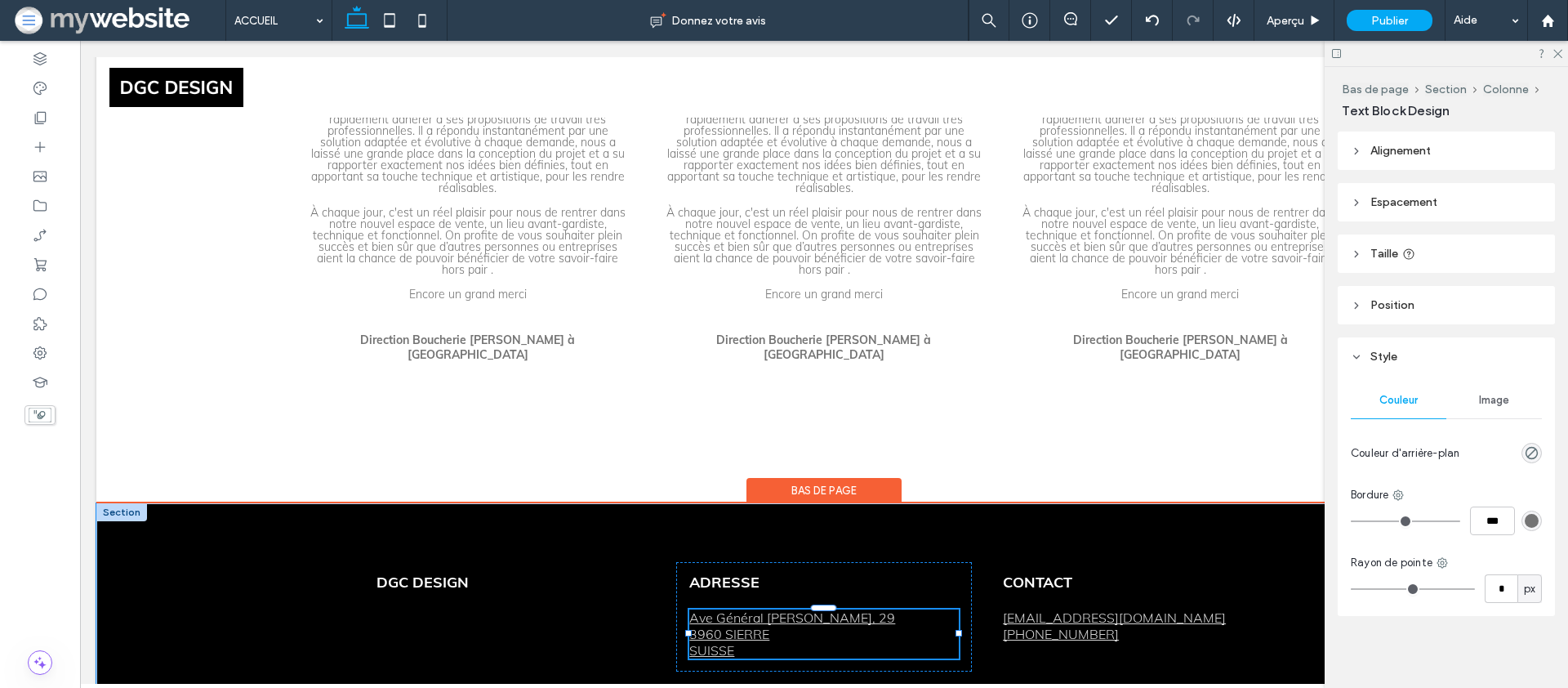
type input "****"
type input "**"
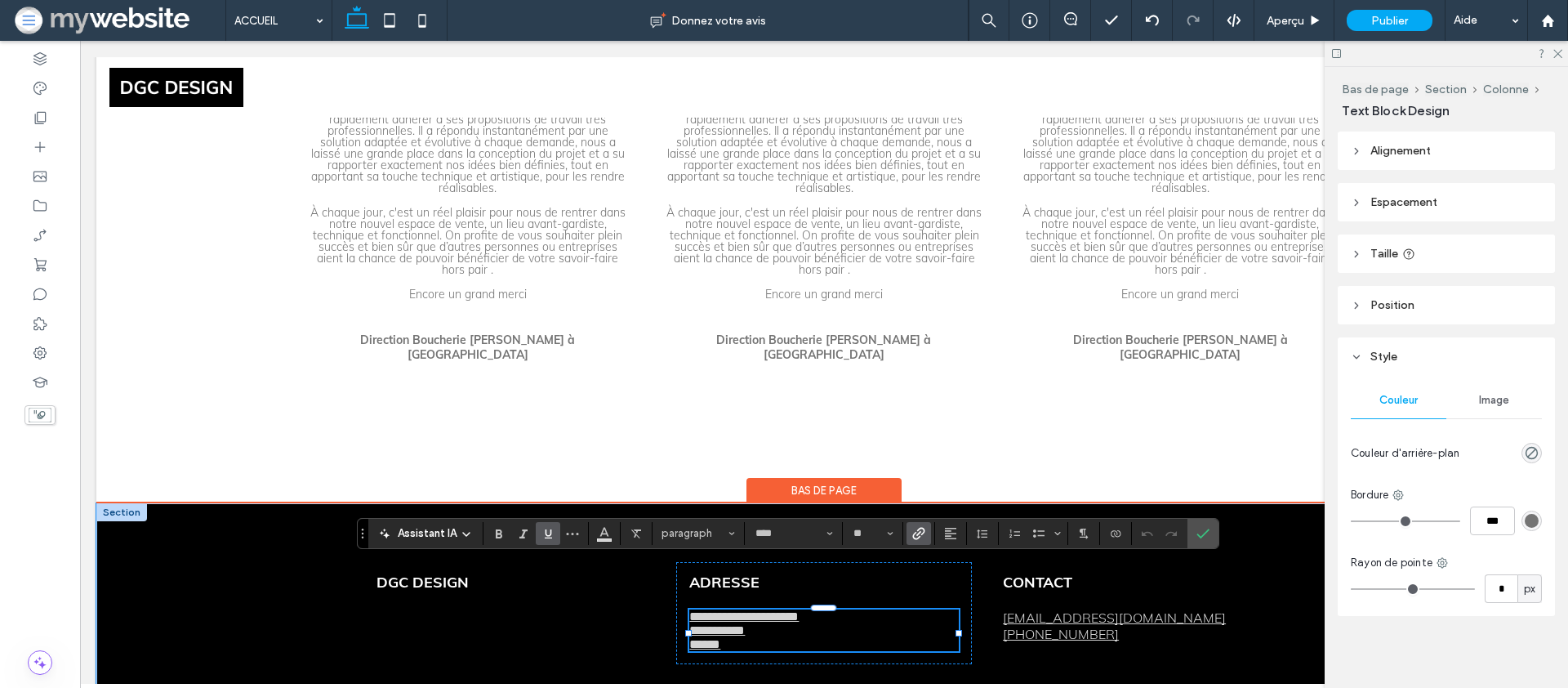
click at [709, 610] on link "**********" at bounding box center [744, 617] width 110 height 12
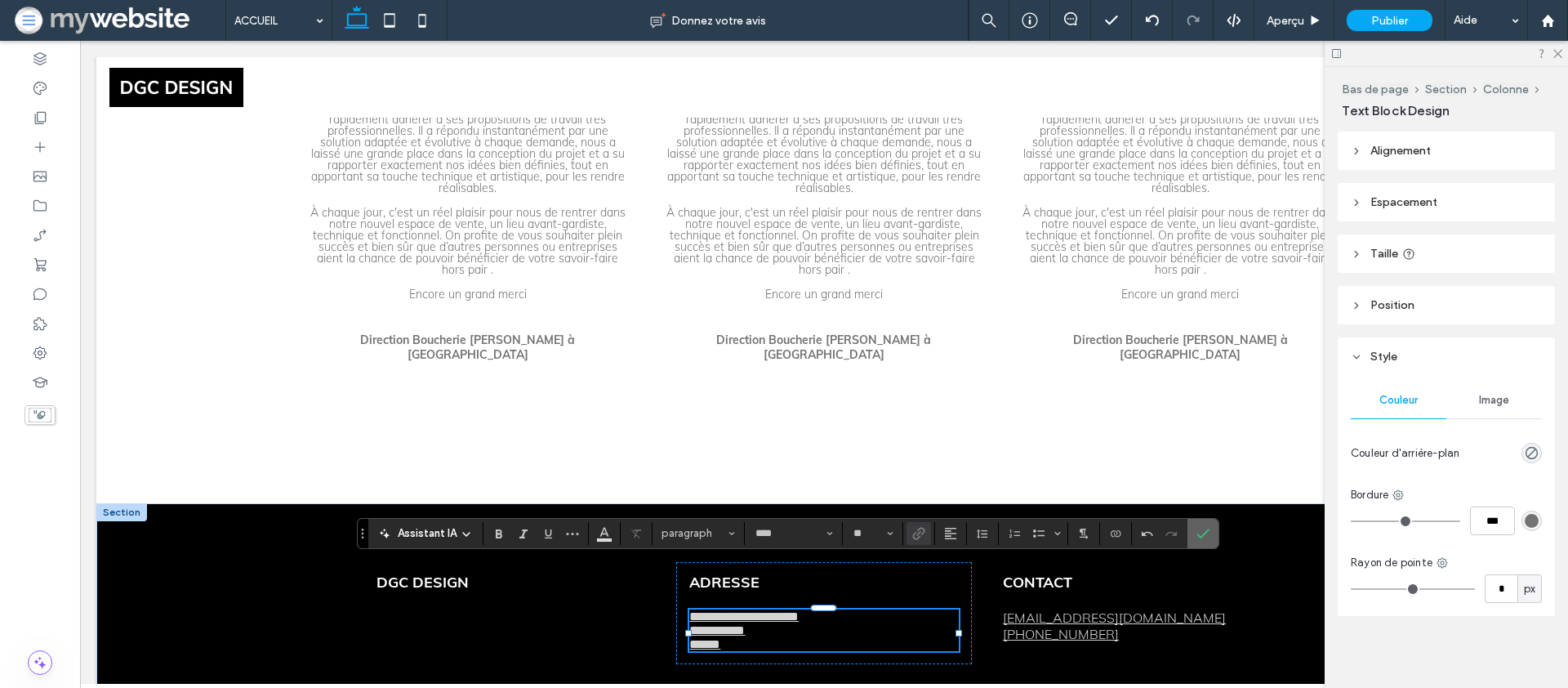
click at [1209, 533] on label "Confirmer" at bounding box center [1202, 534] width 24 height 29
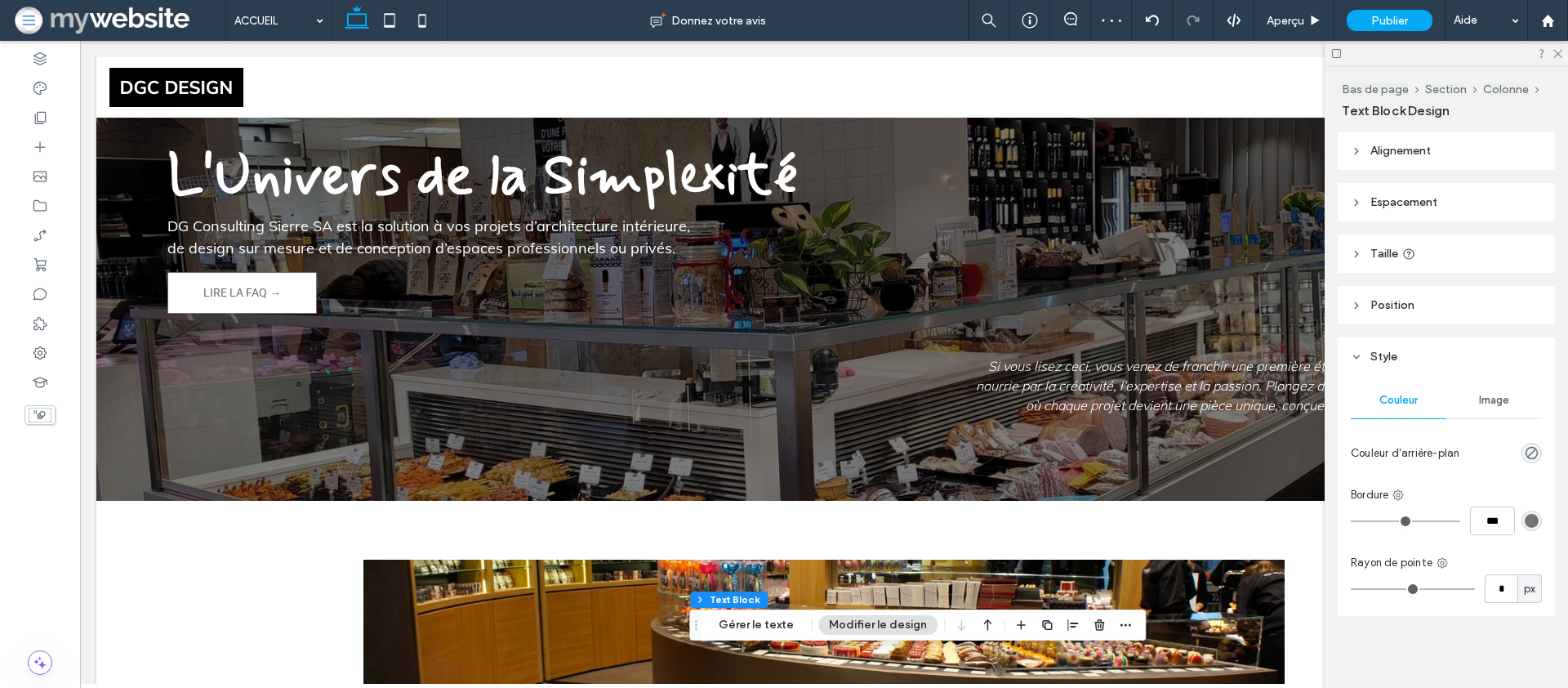
scroll to position [0, 0]
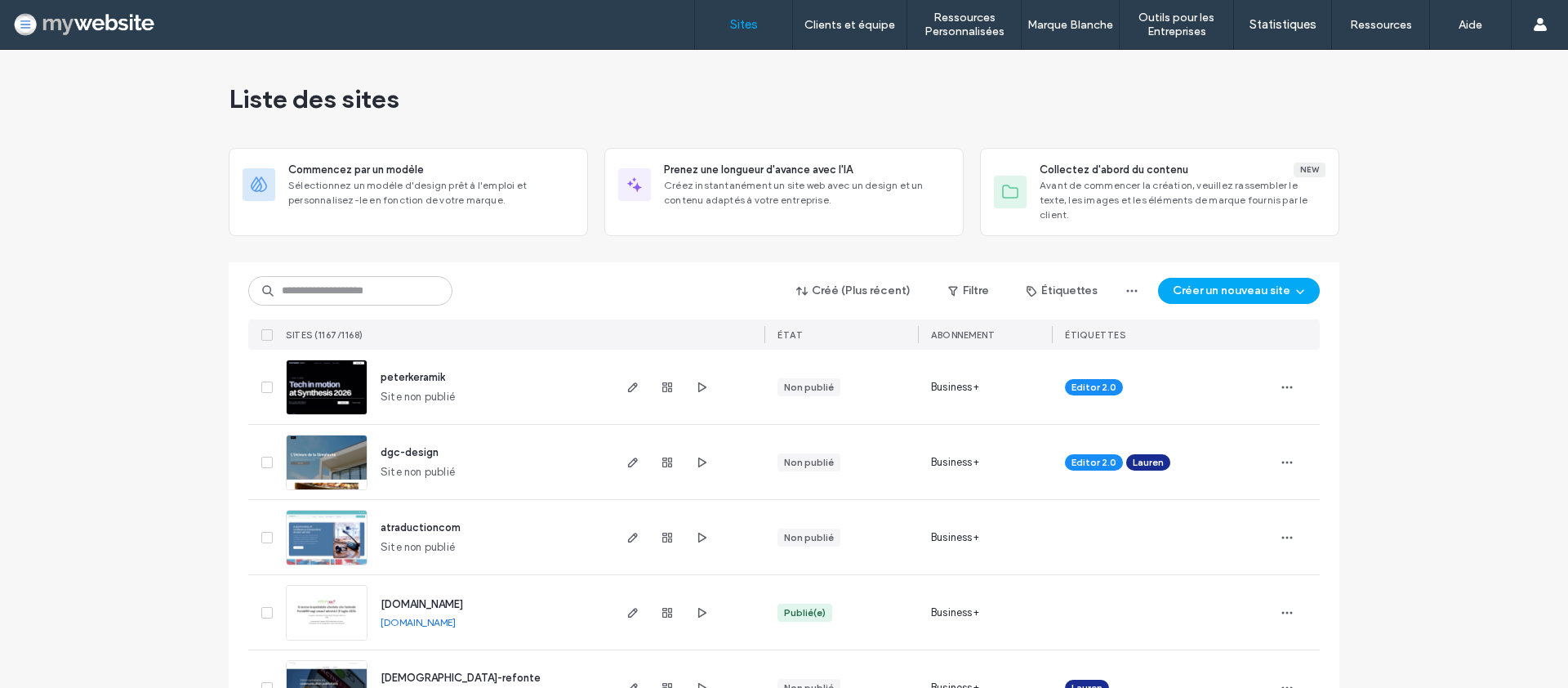
click at [1267, 374] on div "Editor 2.0" at bounding box center [1163, 386] width 221 height 74
click at [1282, 381] on icon "button" at bounding box center [1287, 387] width 13 height 13
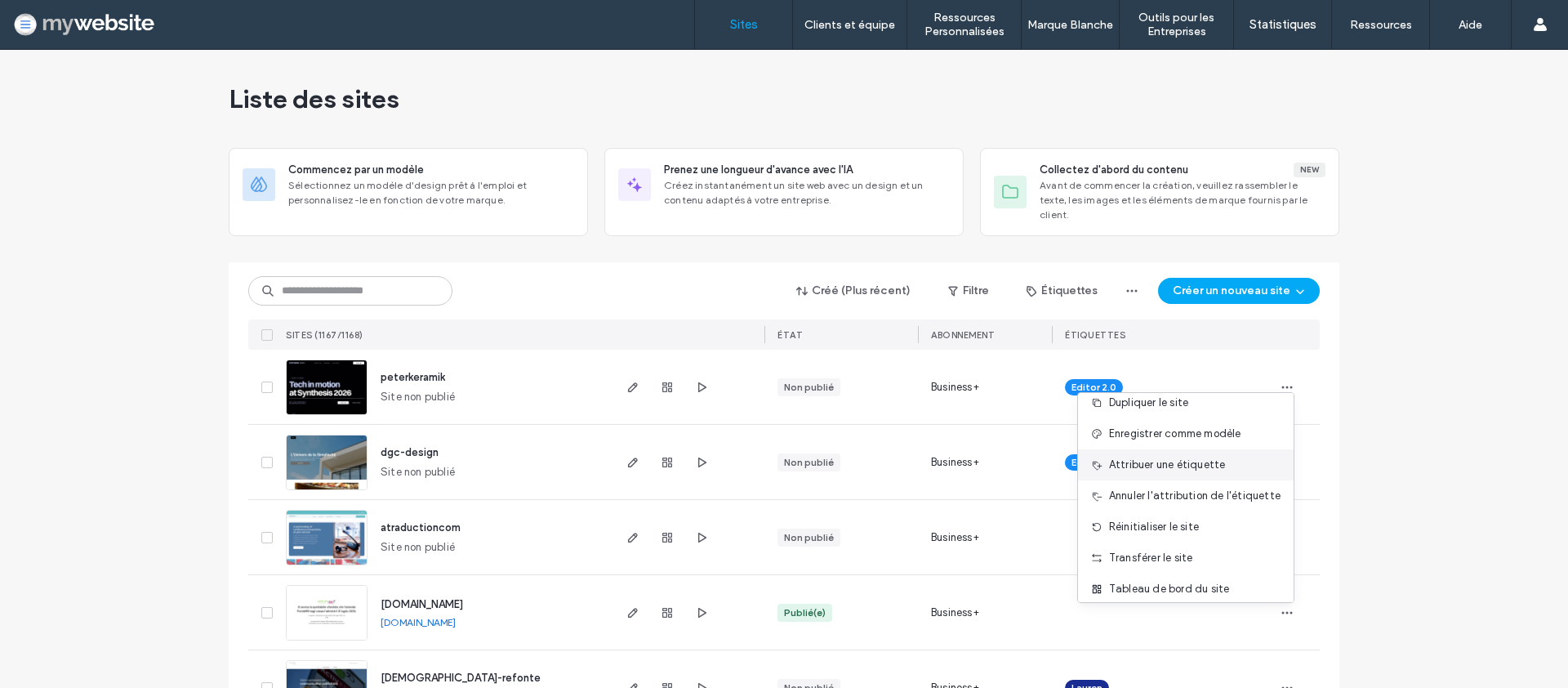
scroll to position [37, 0]
click at [1133, 475] on span "Attribuer une étiquette" at bounding box center [1168, 471] width 117 height 16
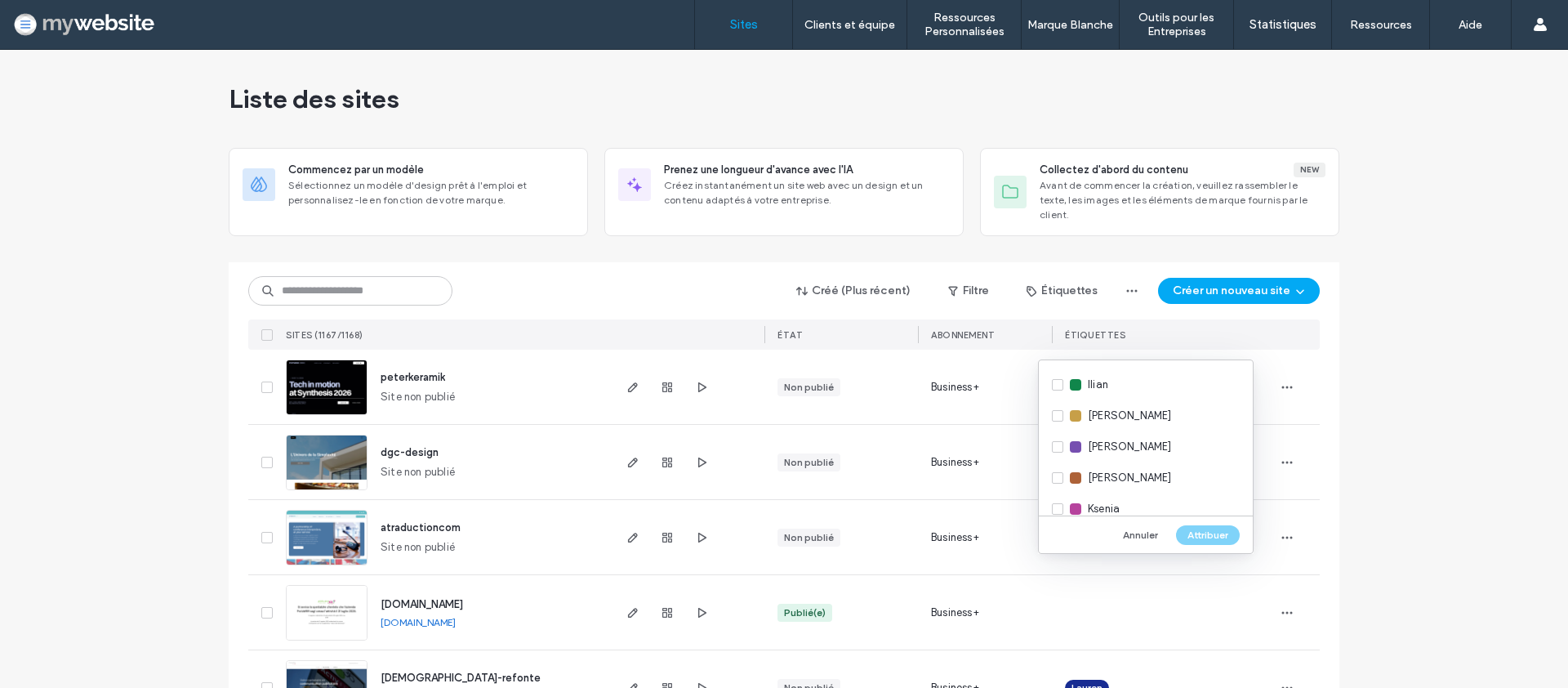
scroll to position [555, 0]
click at [1088, 392] on span "Lauren" at bounding box center [1104, 386] width 33 height 16
click at [1203, 538] on button "Attribuer" at bounding box center [1208, 535] width 63 height 20
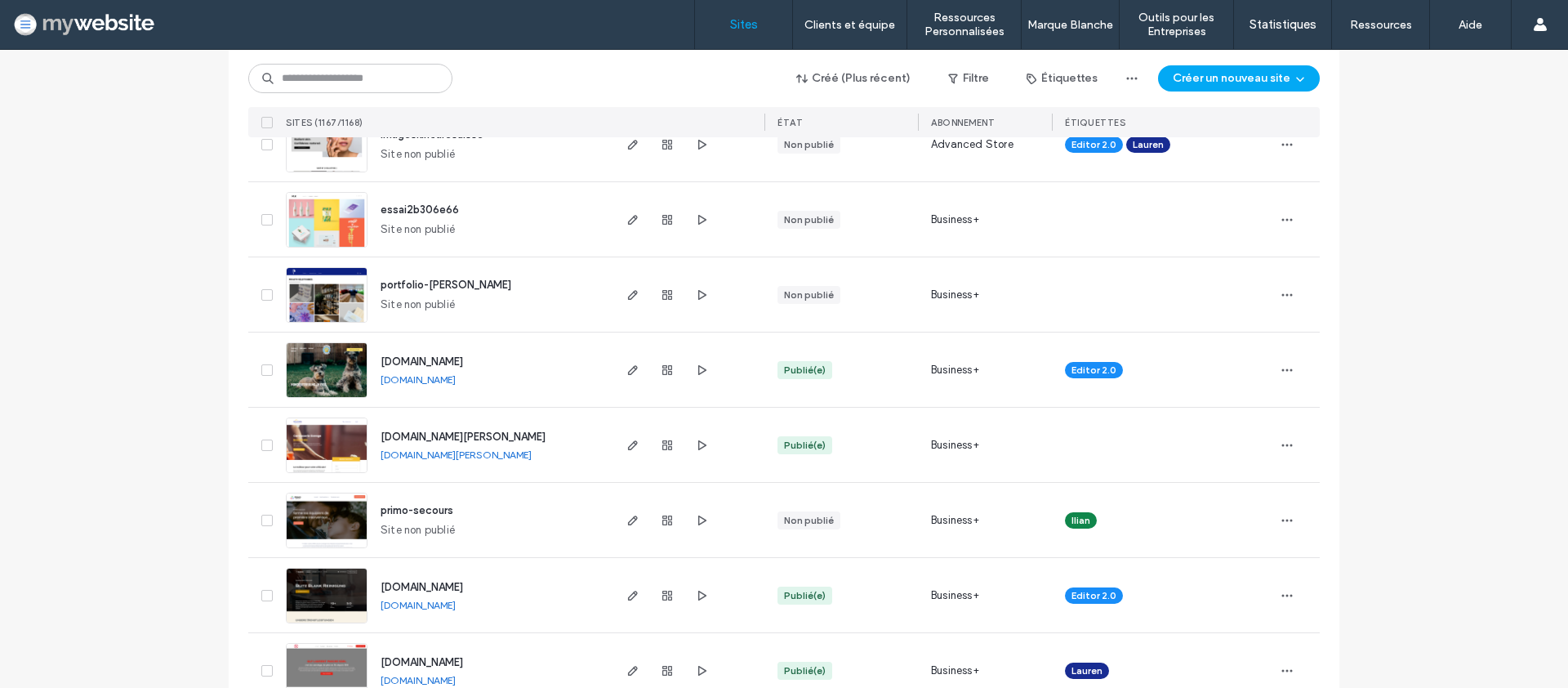
scroll to position [0, 0]
